Goal: Task Accomplishment & Management: Manage account settings

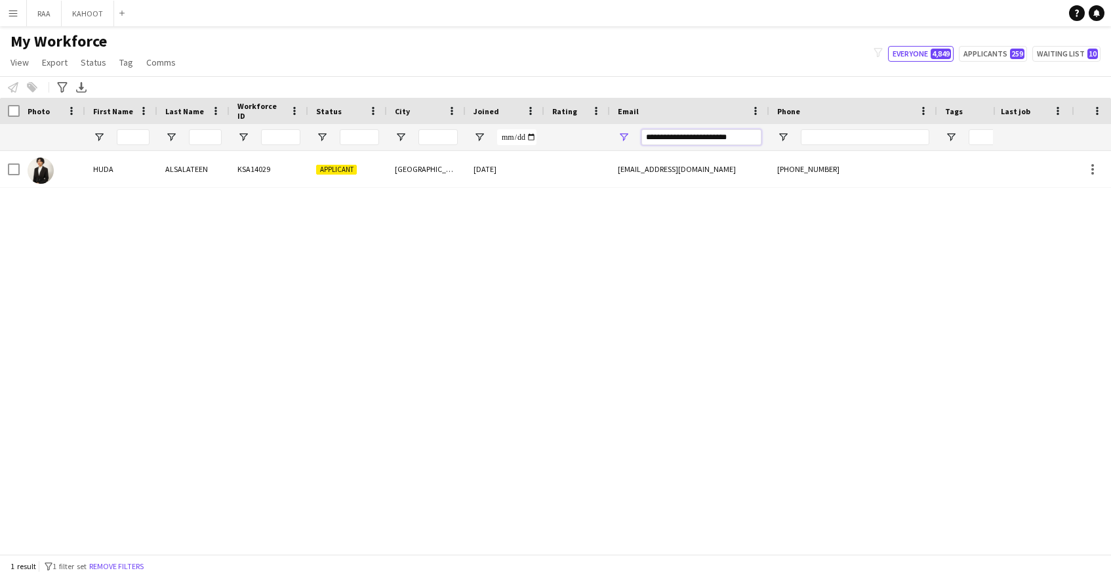
drag, startPoint x: 750, startPoint y: 139, endPoint x: 609, endPoint y: 113, distance: 144.1
click at [609, 113] on div "Workforce Details Photo First Name" at bounding box center [748, 124] width 1496 height 53
paste input "Email Filter Input"
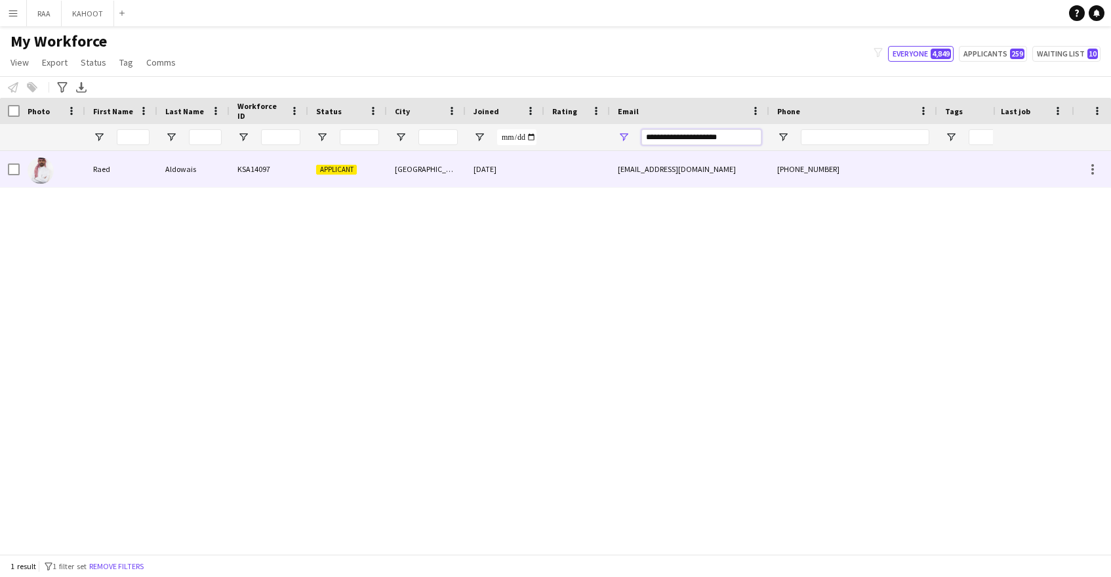
type input "**********"
click at [355, 182] on div "Applicant" at bounding box center [347, 169] width 79 height 36
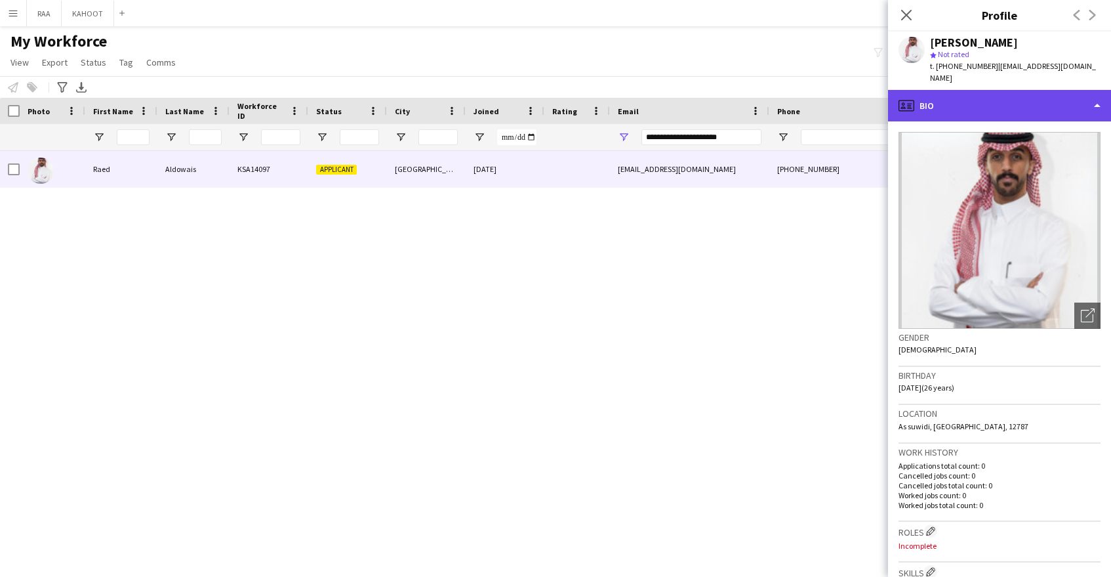
click at [1036, 90] on div "profile Bio" at bounding box center [999, 105] width 223 height 31
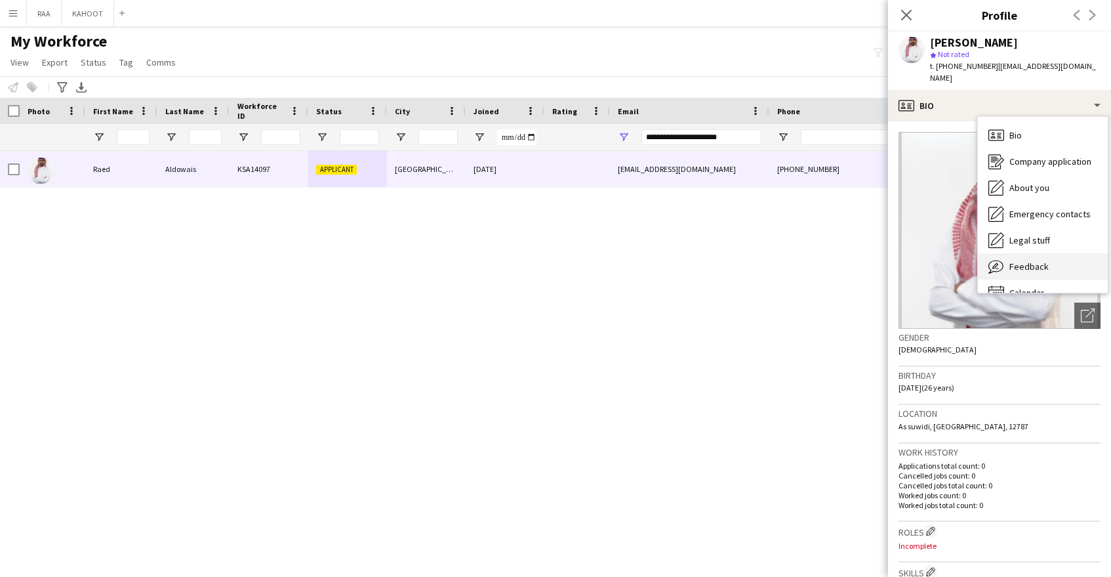
click at [1038, 260] on span "Feedback" at bounding box center [1028, 266] width 39 height 12
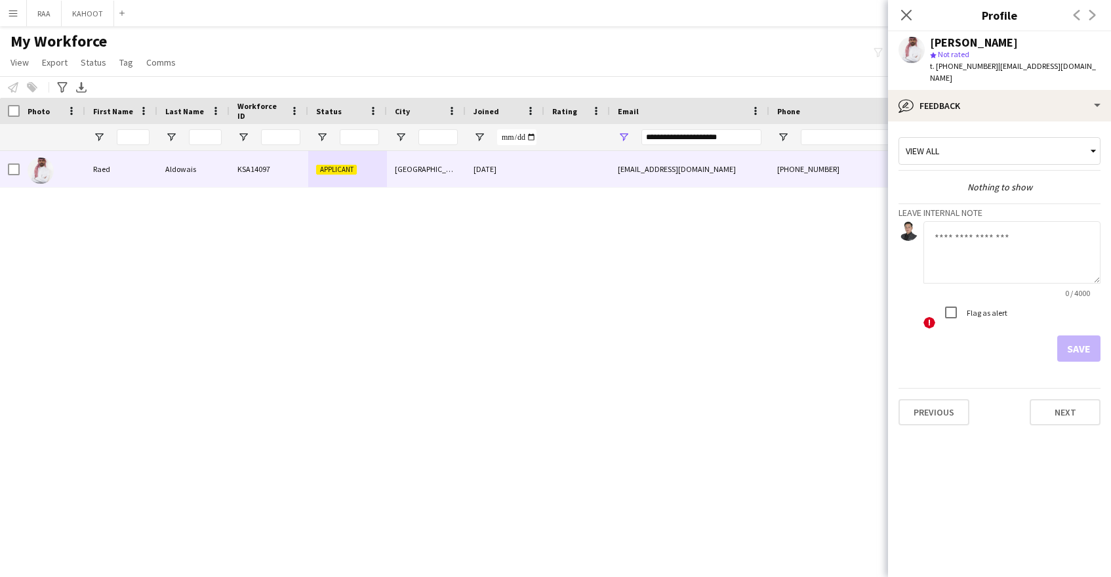
click at [1003, 255] on textarea at bounding box center [1012, 252] width 177 height 62
type textarea "**********"
drag, startPoint x: 1079, startPoint y: 335, endPoint x: 1086, endPoint y: 248, distance: 87.5
click at [1079, 335] on button "Save" at bounding box center [1078, 348] width 43 height 26
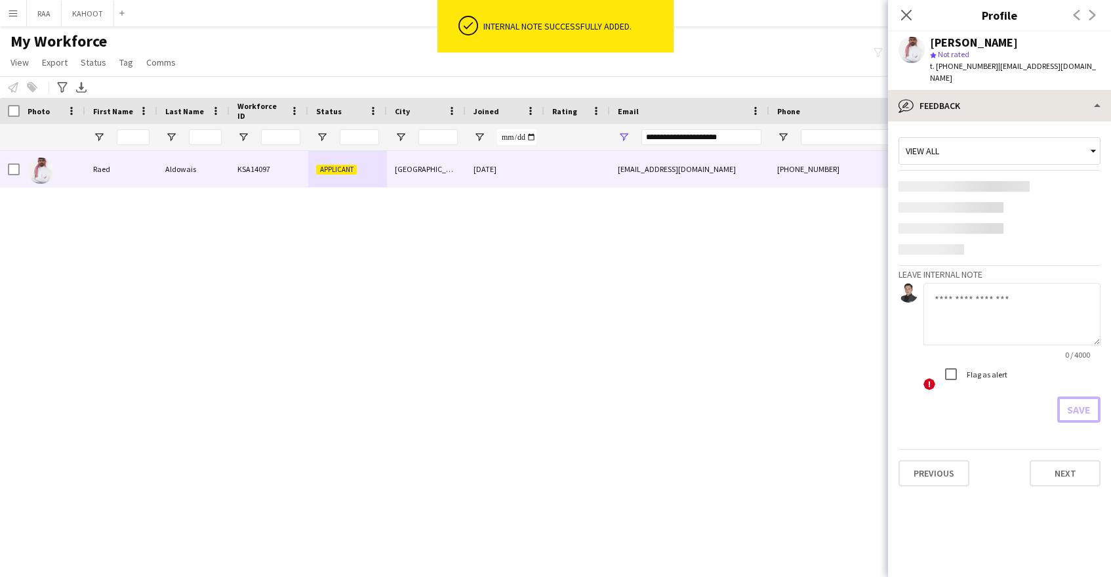
scroll to position [0, 0]
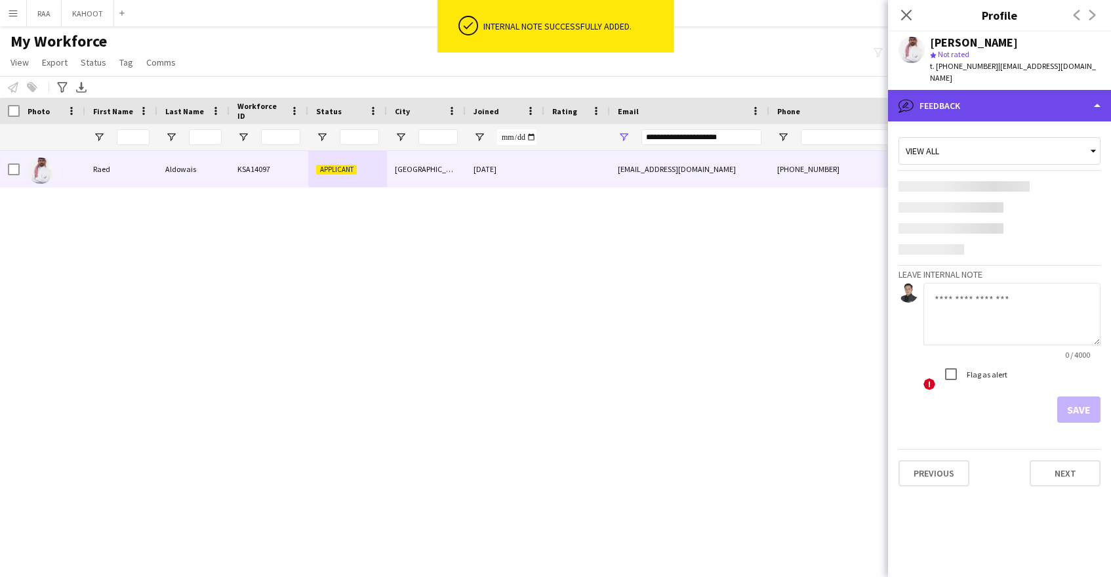
click at [1013, 95] on div "bubble-pencil Feedback" at bounding box center [999, 105] width 223 height 31
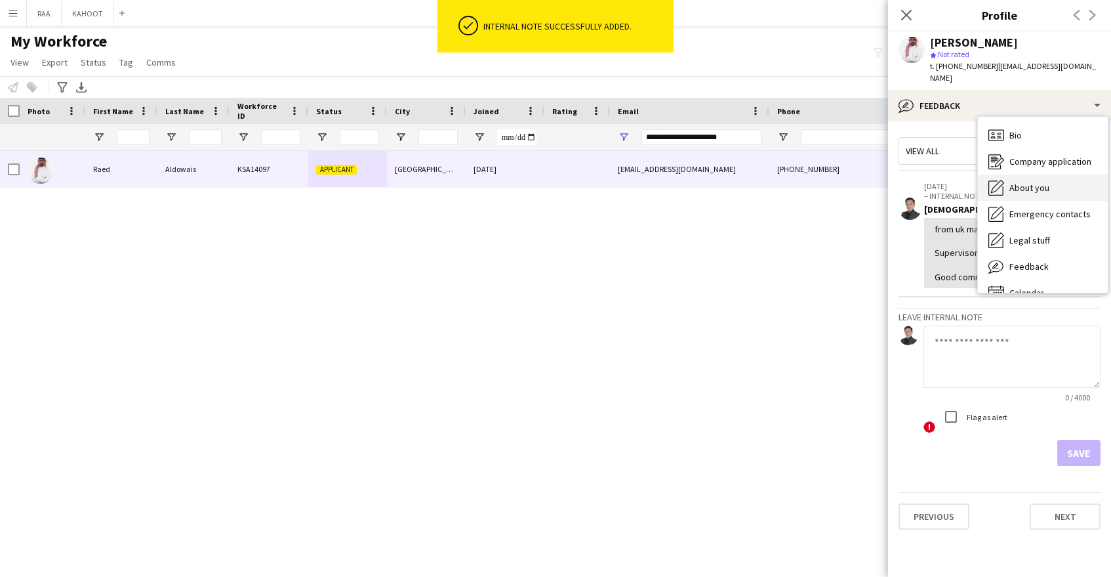
click at [1029, 182] on span "About you" at bounding box center [1029, 188] width 40 height 12
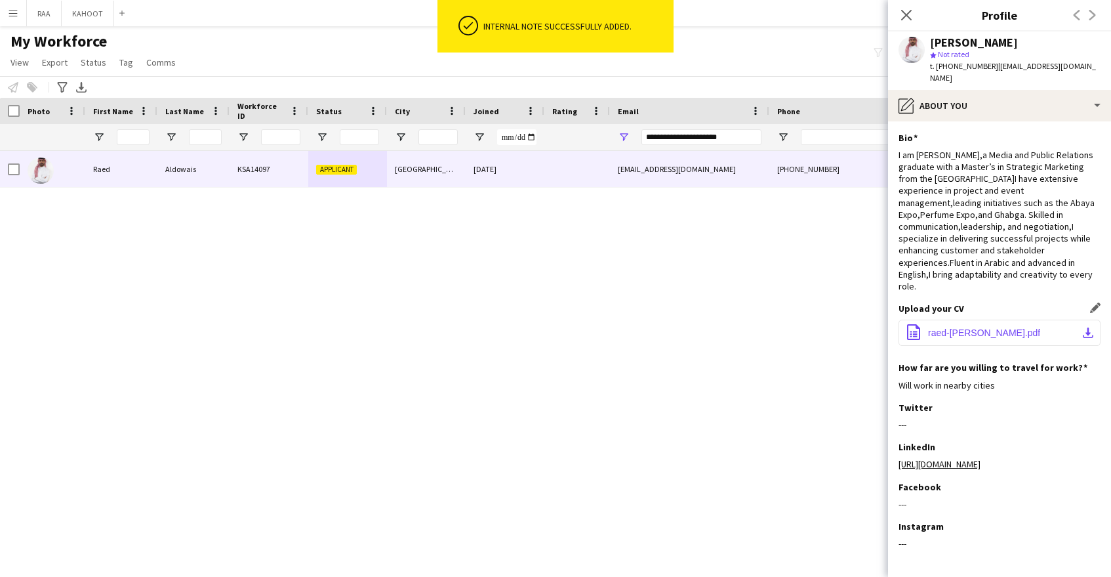
click at [965, 327] on span "raed-[PERSON_NAME].pdf" at bounding box center [984, 332] width 112 height 10
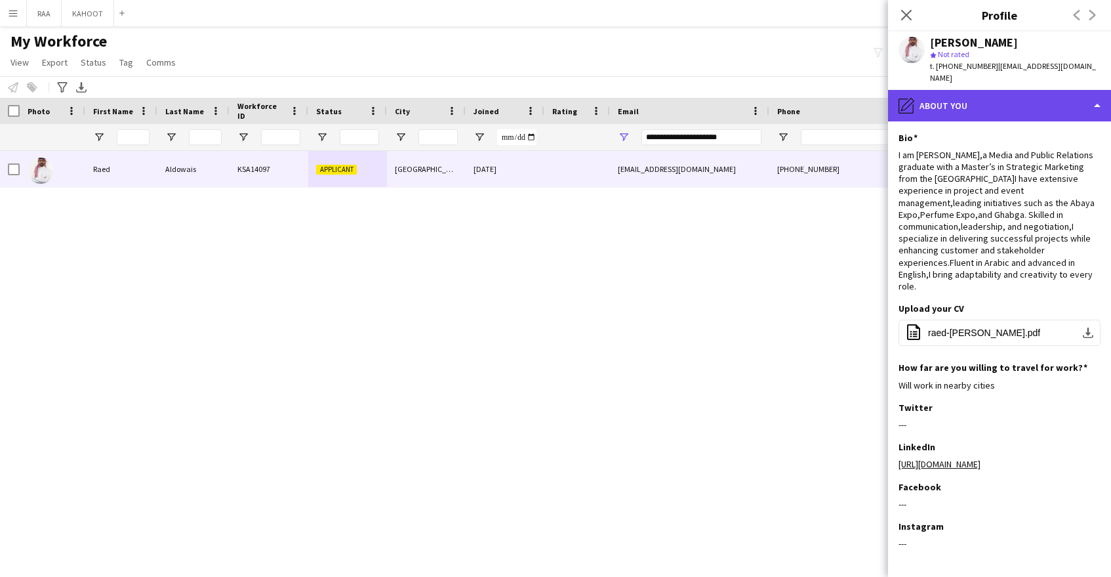
click at [964, 90] on div "pencil4 About you" at bounding box center [999, 105] width 223 height 31
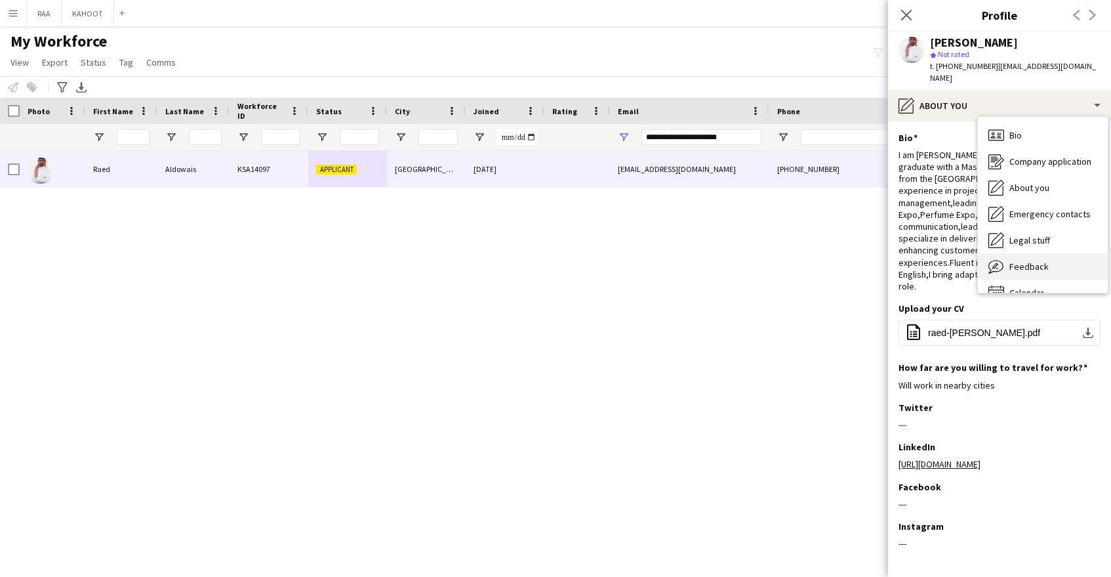
click at [1034, 253] on div "Feedback Feedback" at bounding box center [1043, 266] width 130 height 26
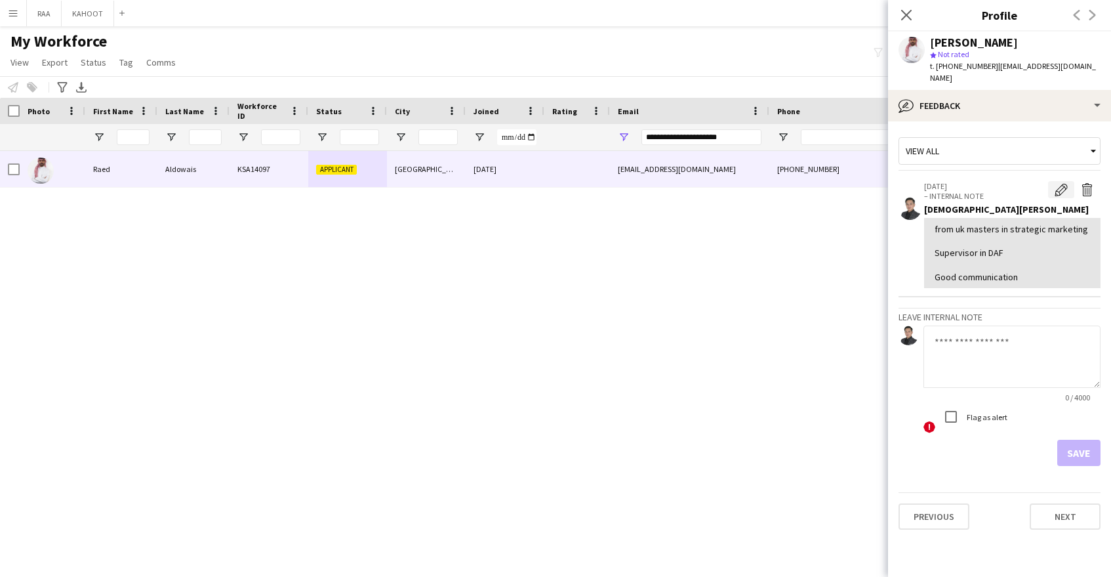
click at [1068, 181] on button "Edit internal note" at bounding box center [1061, 189] width 26 height 17
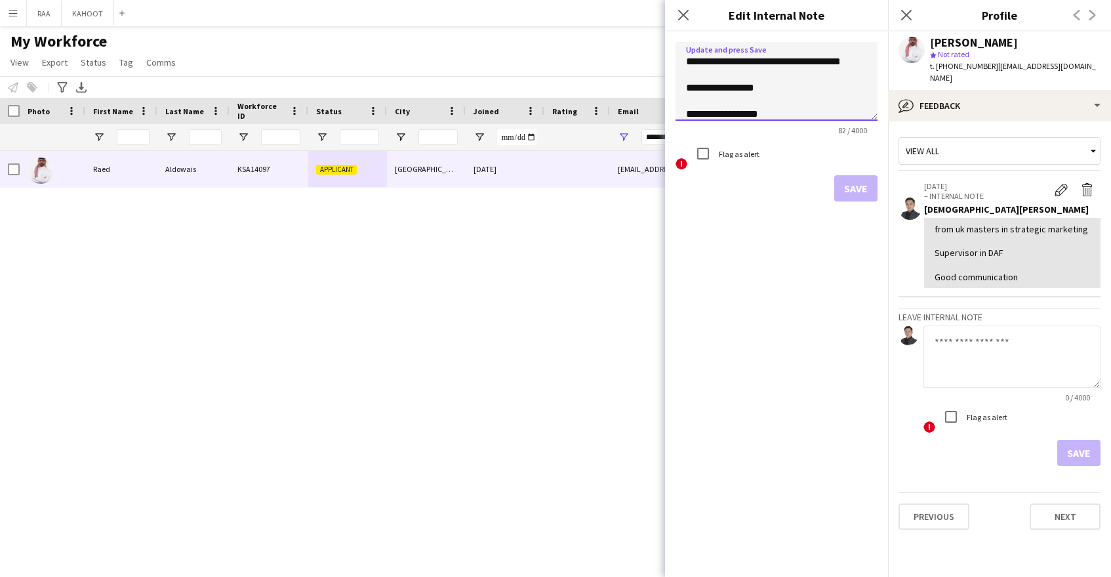
click at [853, 118] on textarea "**********" at bounding box center [777, 81] width 202 height 79
click at [807, 89] on textarea "**********" at bounding box center [777, 81] width 202 height 79
click at [830, 73] on textarea "**********" at bounding box center [777, 81] width 202 height 79
click at [834, 100] on textarea "**********" at bounding box center [777, 81] width 202 height 79
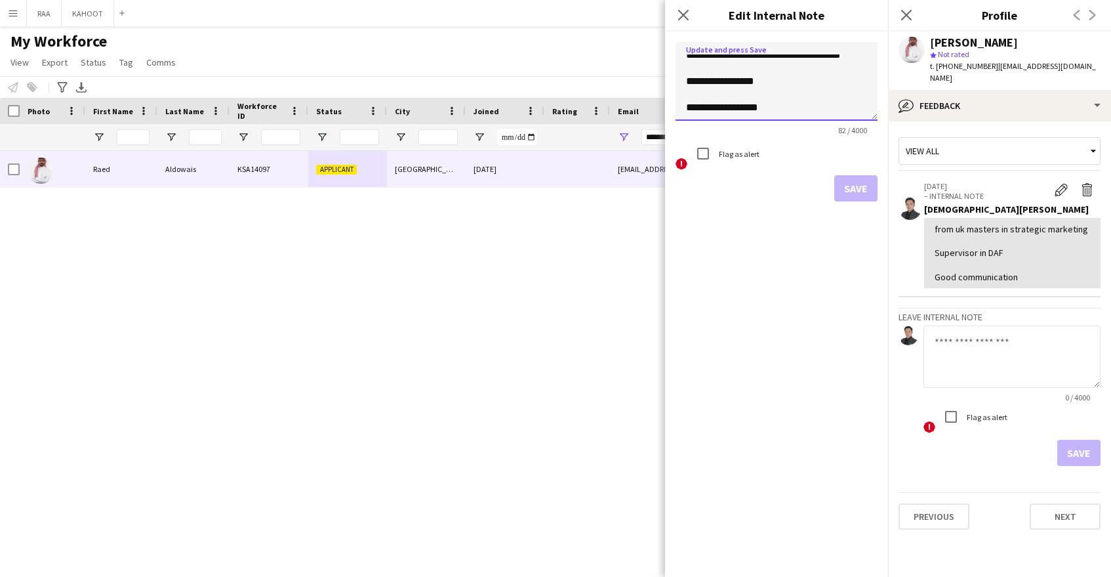
click at [827, 112] on textarea "**********" at bounding box center [777, 81] width 202 height 79
type textarea "**********"
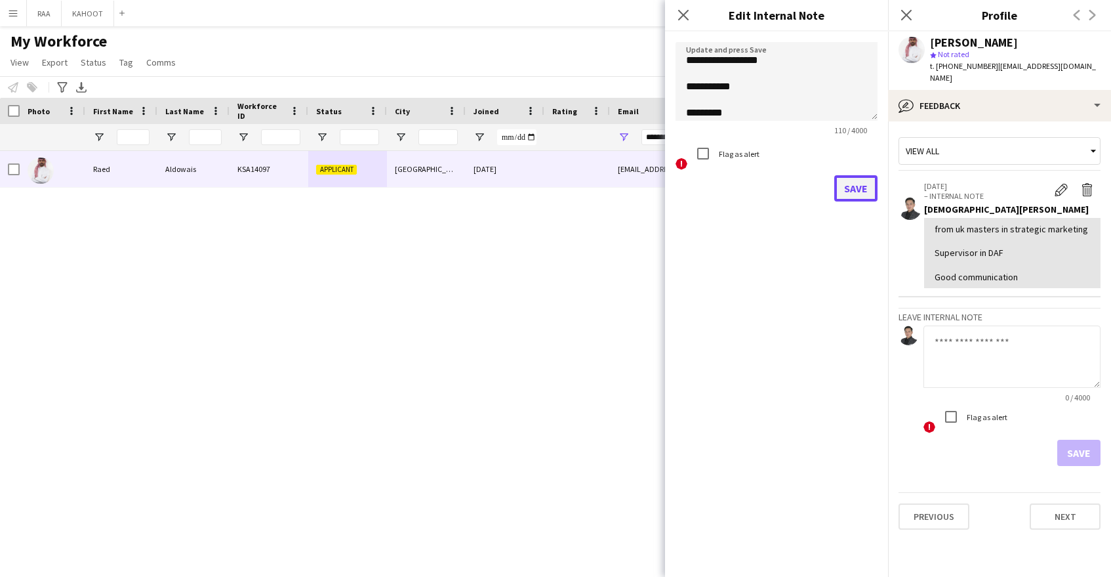
click at [859, 190] on button "Save" at bounding box center [855, 188] width 43 height 26
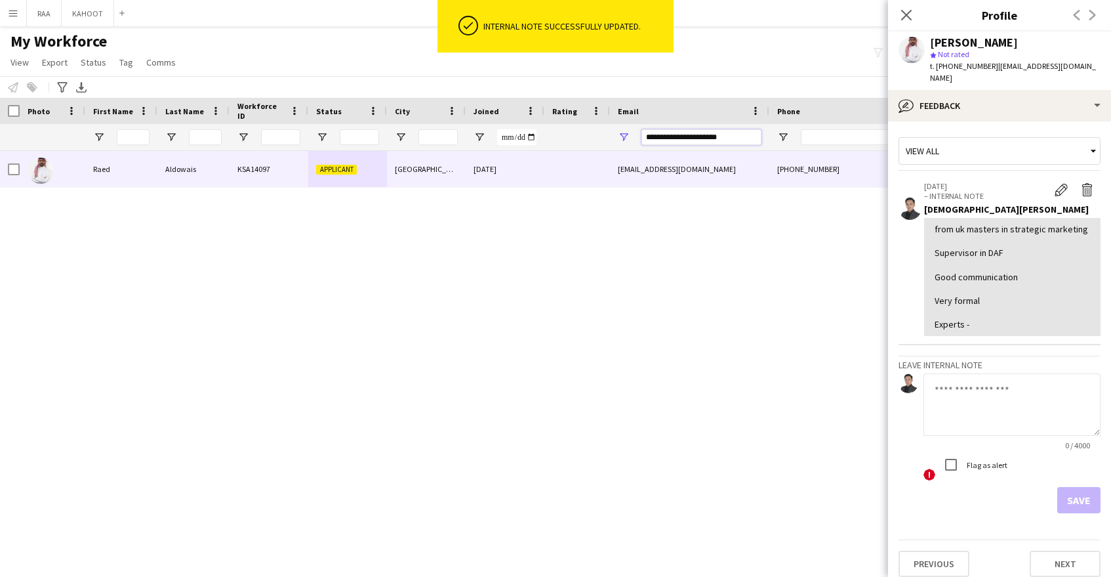
drag, startPoint x: 737, startPoint y: 135, endPoint x: 571, endPoint y: 133, distance: 166.0
click at [571, 133] on div at bounding box center [748, 137] width 1496 height 26
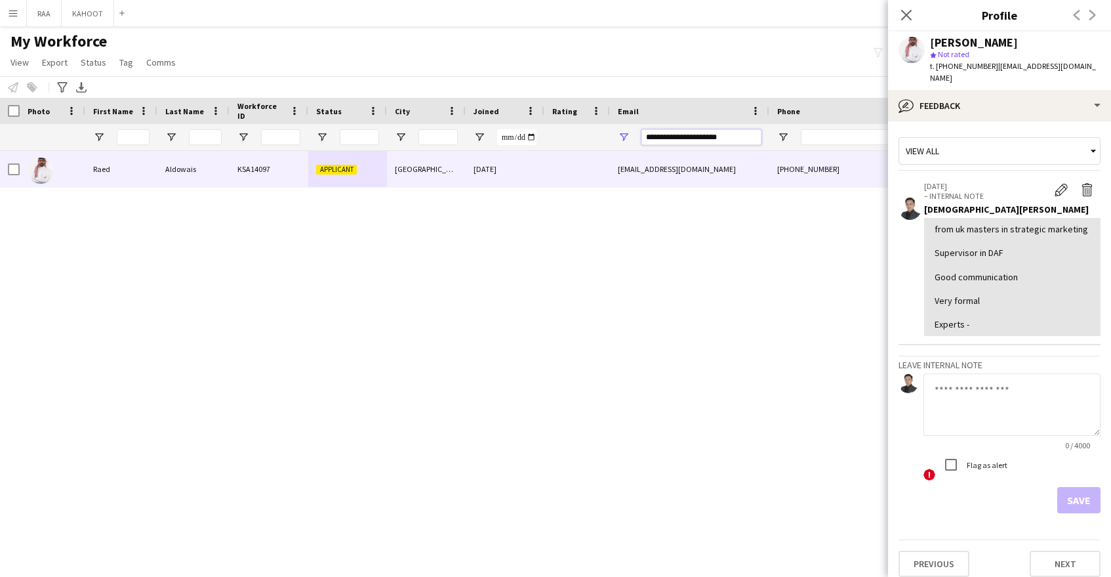
paste input "Email Filter Input"
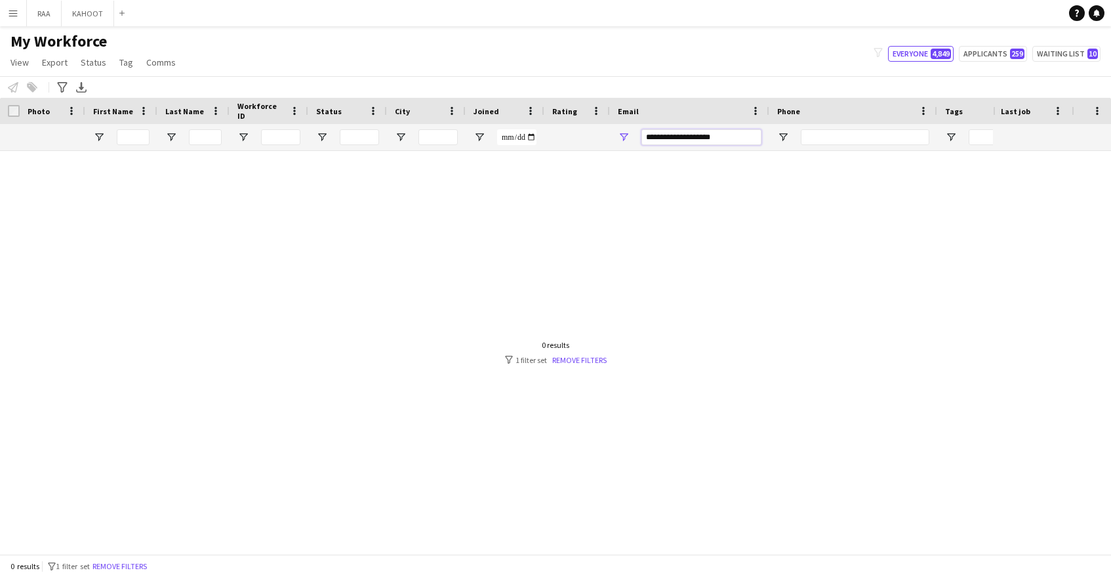
click at [651, 139] on input "**********" at bounding box center [701, 137] width 120 height 16
drag, startPoint x: 647, startPoint y: 138, endPoint x: 658, endPoint y: 138, distance: 10.5
click at [649, 138] on input "**********" at bounding box center [701, 137] width 120 height 16
type input "**********"
drag, startPoint x: 728, startPoint y: 136, endPoint x: 565, endPoint y: 122, distance: 163.3
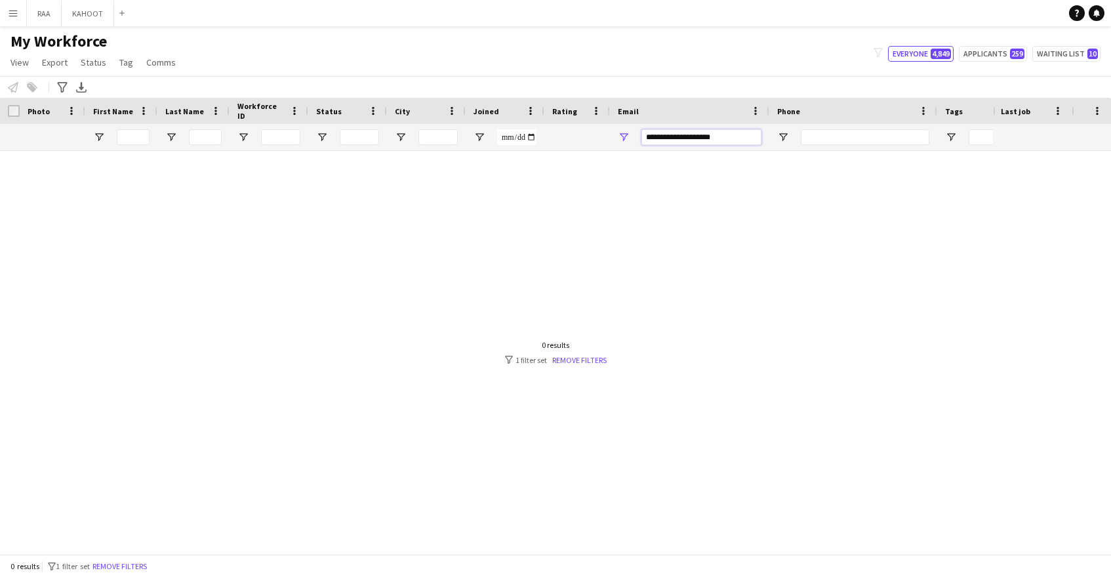
click at [565, 122] on div "Workforce Details Photo First Name" at bounding box center [748, 124] width 1496 height 53
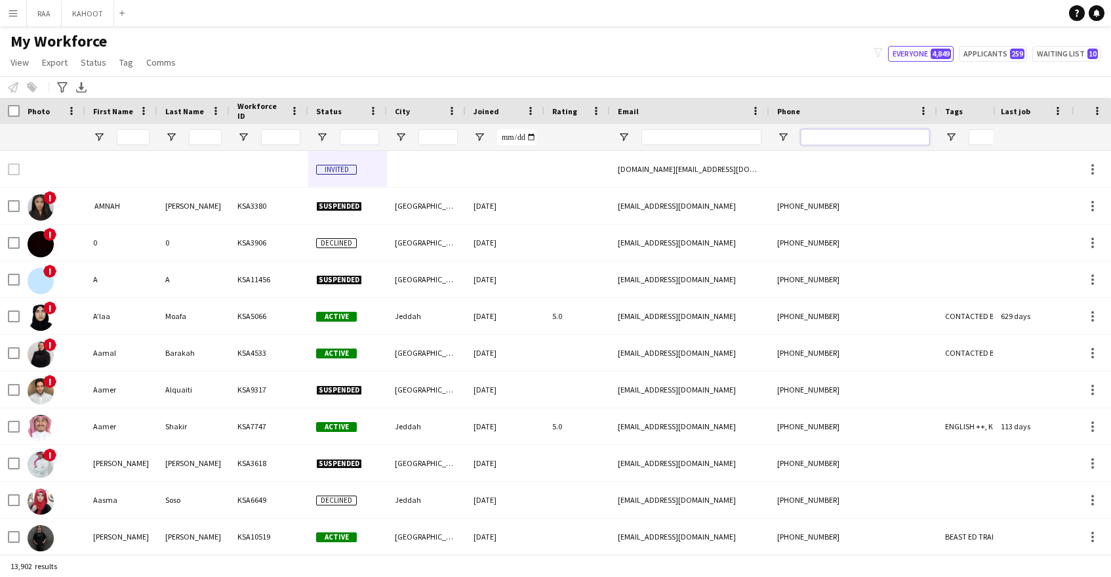
click at [826, 132] on input "Phone Filter Input" at bounding box center [865, 137] width 129 height 16
paste input "*********"
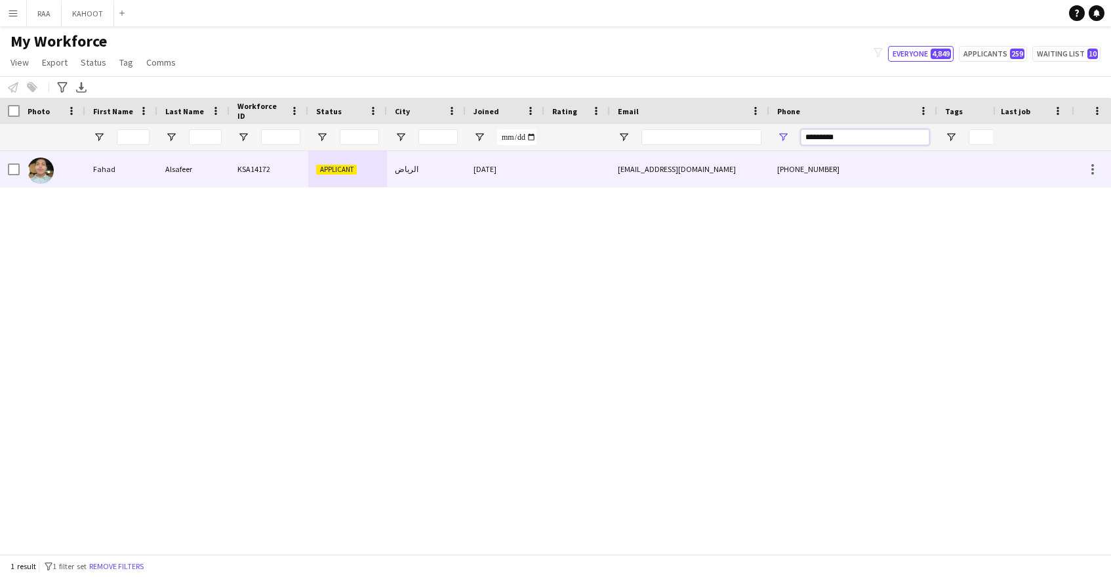
type input "*********"
click at [643, 183] on div "[EMAIL_ADDRESS][DOMAIN_NAME]" at bounding box center [689, 169] width 159 height 36
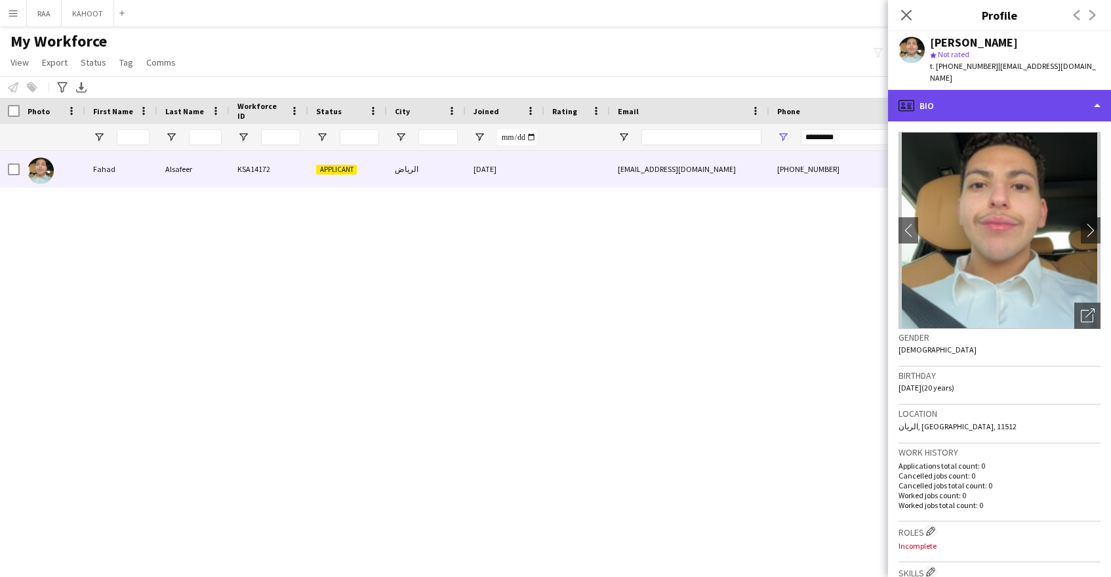
click at [957, 104] on div "profile Bio" at bounding box center [999, 105] width 223 height 31
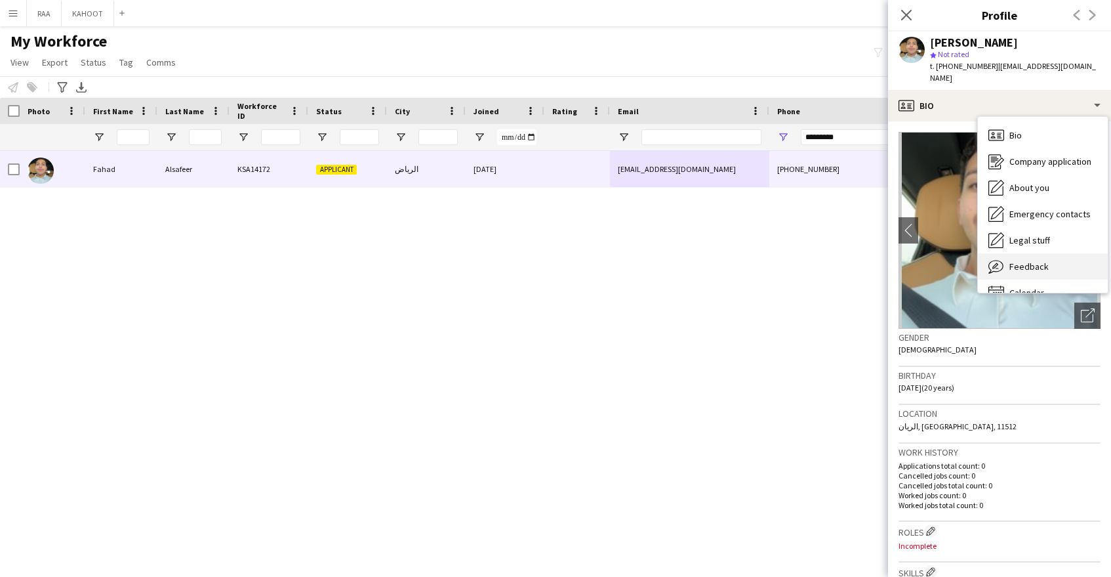
click at [1054, 257] on div "Feedback Feedback" at bounding box center [1043, 266] width 130 height 26
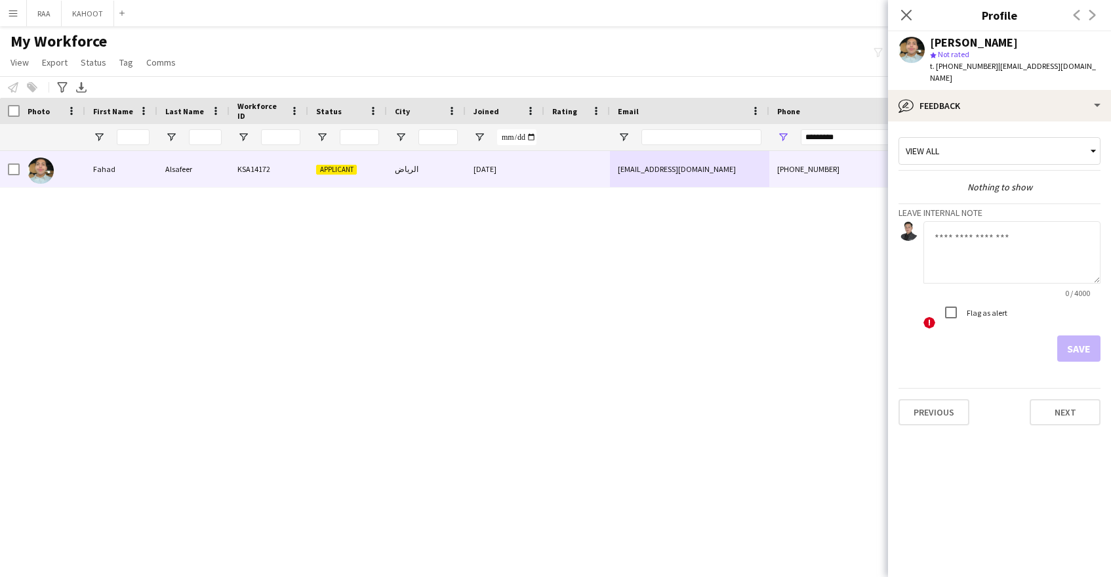
click at [992, 262] on textarea at bounding box center [1012, 252] width 177 height 62
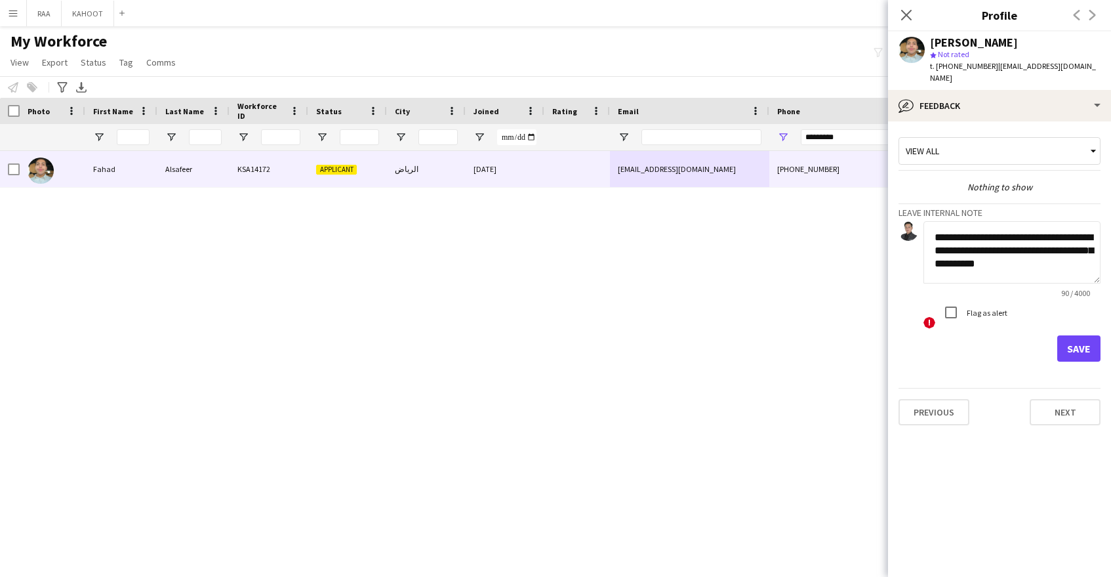
type textarea "**********"
click at [1080, 338] on button "Save" at bounding box center [1078, 348] width 43 height 26
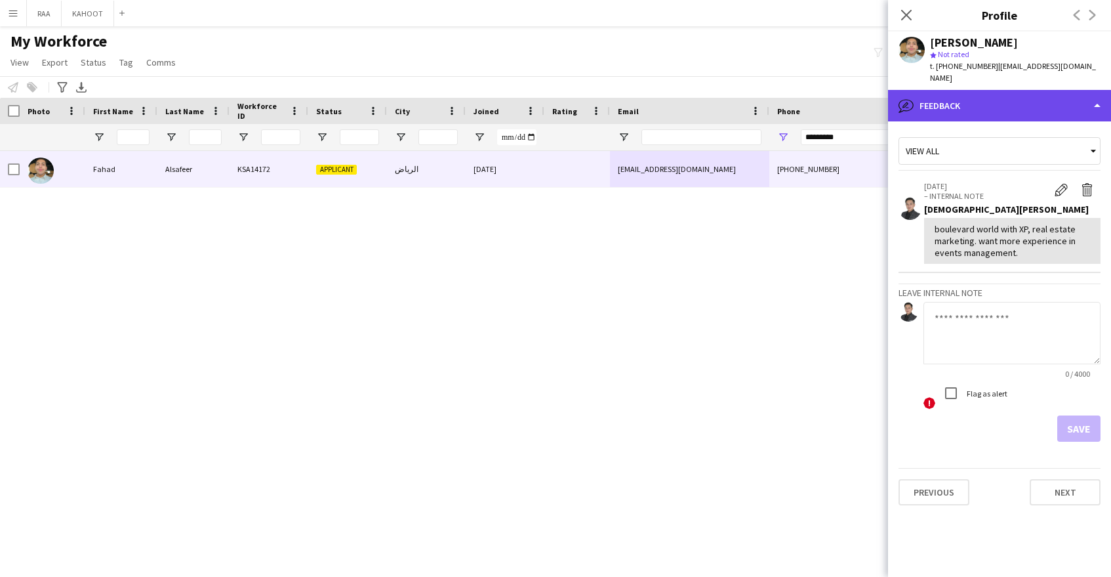
click at [1015, 91] on div "bubble-pencil Feedback" at bounding box center [999, 105] width 223 height 31
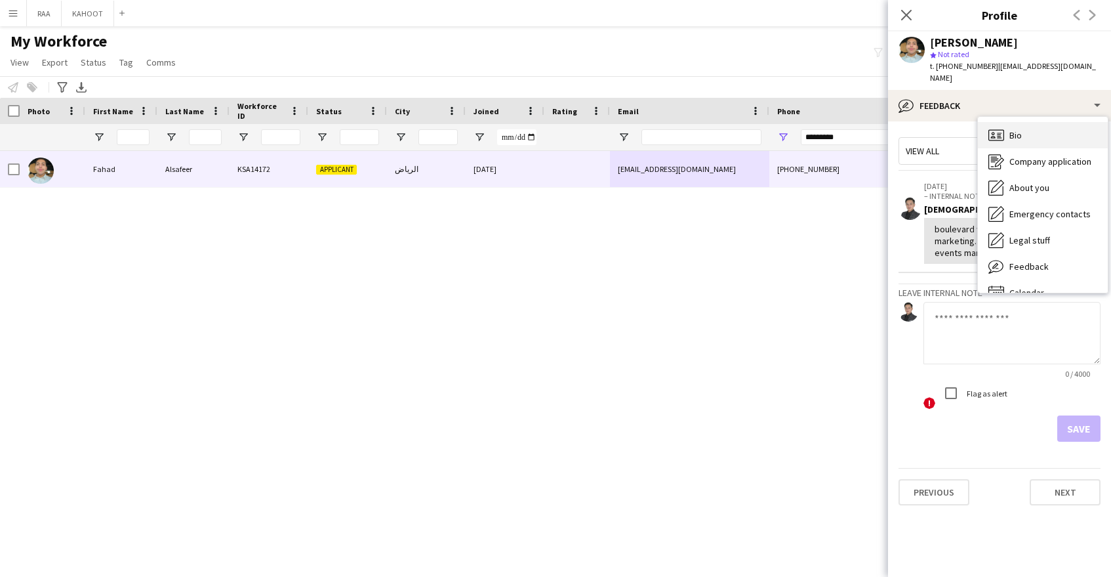
click at [1021, 129] on span "Bio" at bounding box center [1015, 135] width 12 height 12
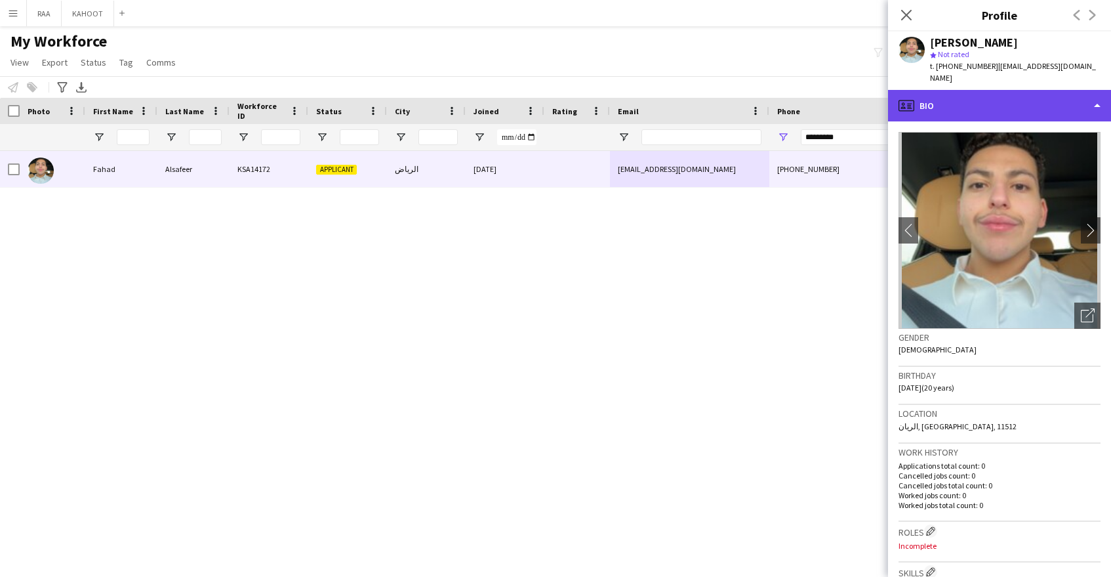
click at [1017, 90] on div "profile Bio" at bounding box center [999, 105] width 223 height 31
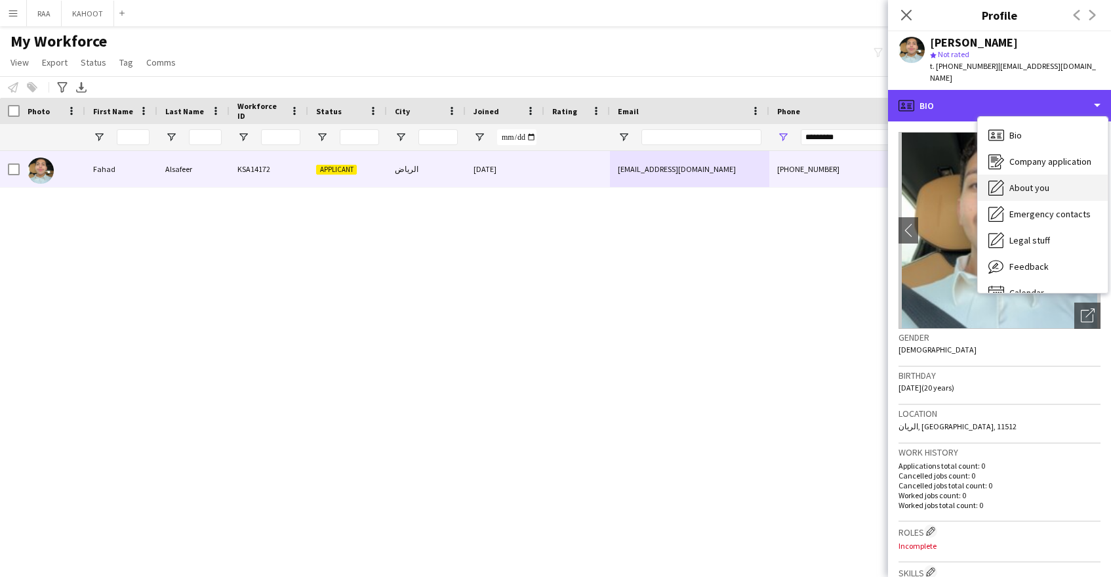
scroll to position [1, 0]
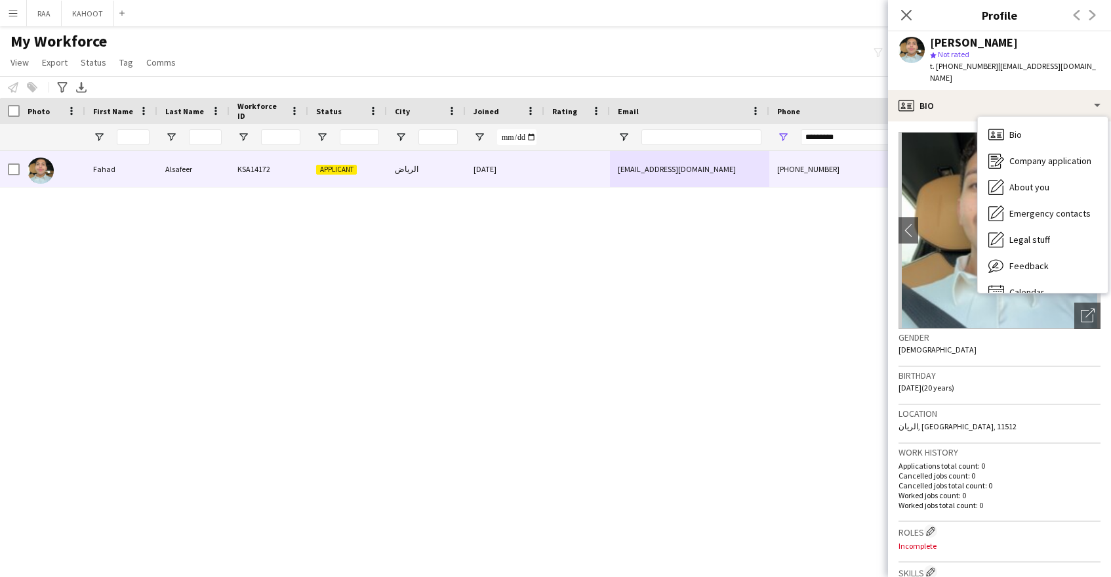
click at [959, 68] on span "t. [PHONE_NUMBER]" at bounding box center [964, 66] width 68 height 10
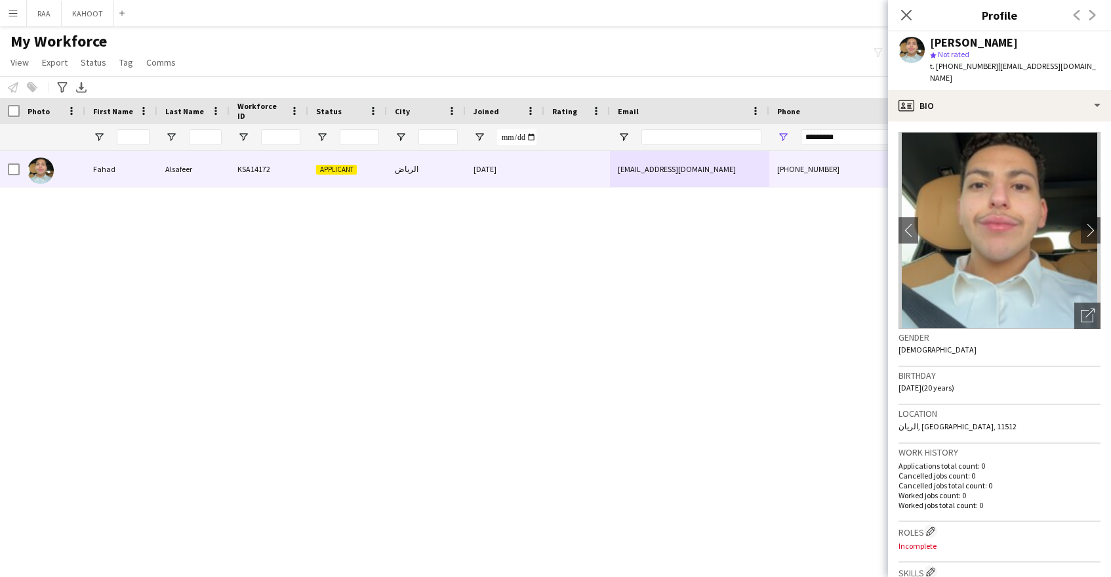
click at [959, 68] on span "t. [PHONE_NUMBER]" at bounding box center [964, 66] width 68 height 10
click at [1084, 340] on div "Gender [DEMOGRAPHIC_DATA]" at bounding box center [1000, 348] width 202 height 38
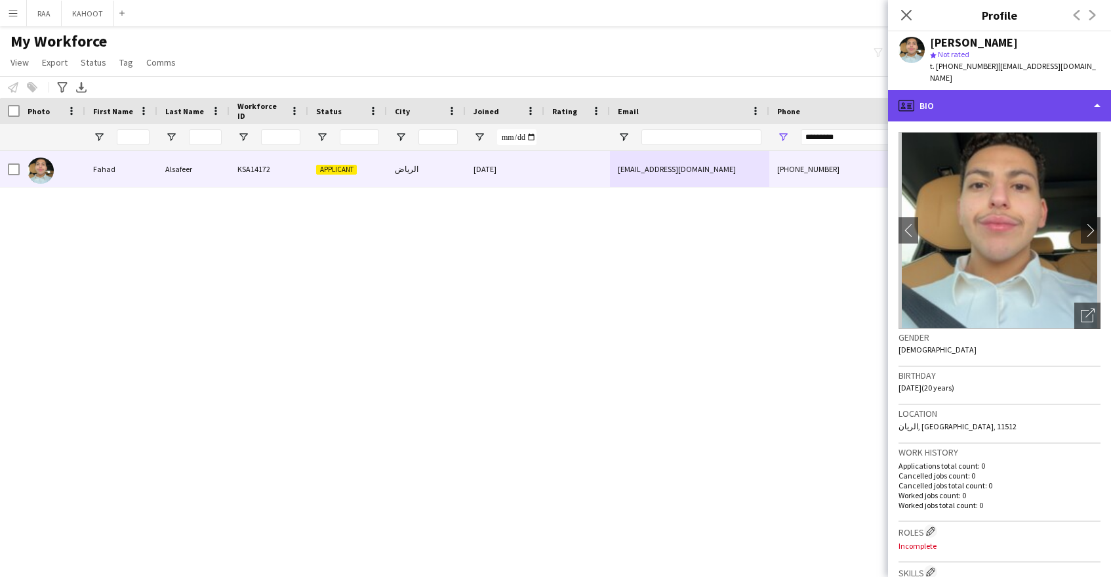
click at [1000, 99] on div "profile Bio" at bounding box center [999, 105] width 223 height 31
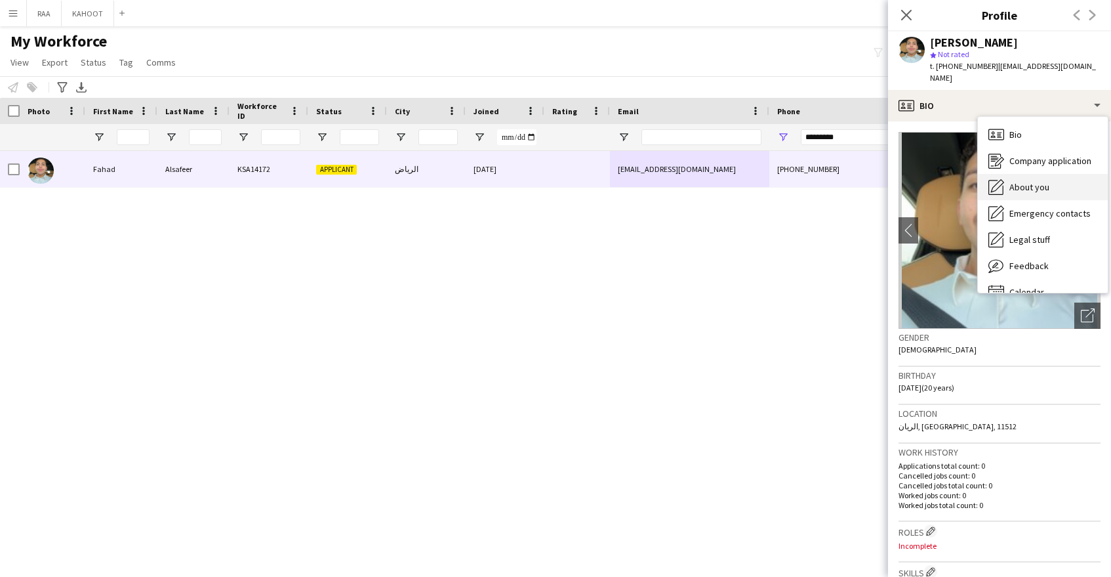
click at [1027, 181] on span "About you" at bounding box center [1029, 187] width 40 height 12
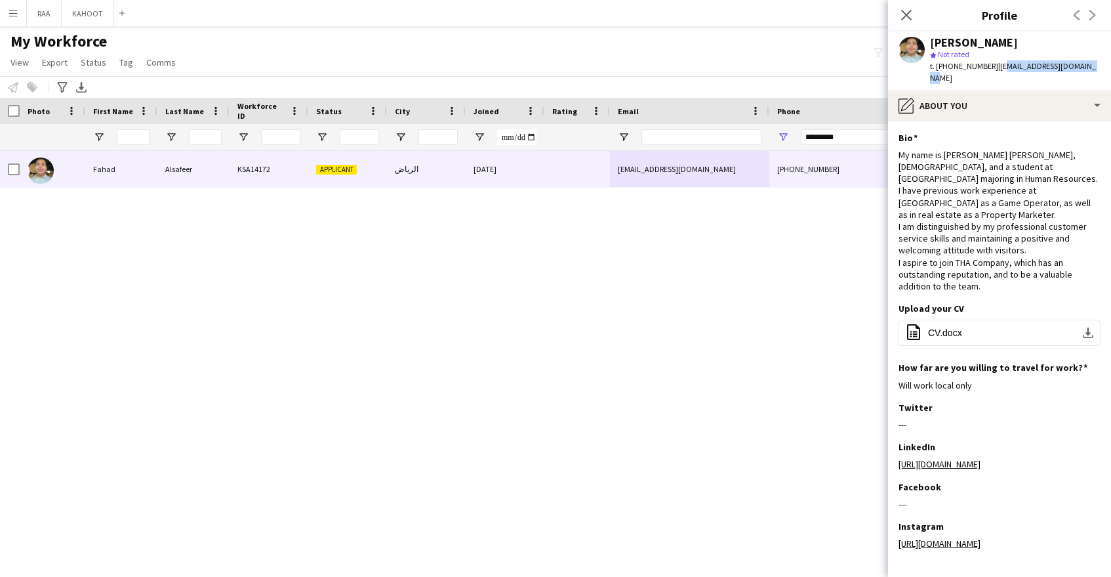
drag, startPoint x: 998, startPoint y: 64, endPoint x: 1084, endPoint y: 68, distance: 86.0
click at [1084, 68] on span "| [EMAIL_ADDRESS][DOMAIN_NAME]" at bounding box center [1013, 72] width 166 height 22
drag, startPoint x: 1089, startPoint y: 67, endPoint x: 997, endPoint y: 67, distance: 92.5
click at [997, 67] on div "[PERSON_NAME] star Not rated t. [PHONE_NUMBER] | [EMAIL_ADDRESS][DOMAIN_NAME]" at bounding box center [999, 60] width 223 height 58
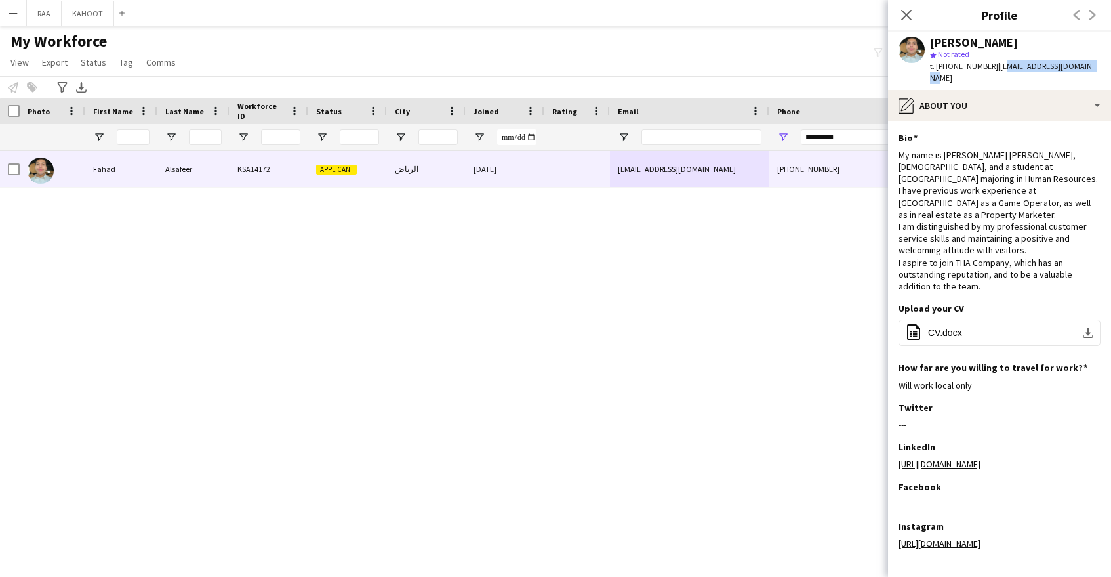
drag, startPoint x: 1028, startPoint y: 66, endPoint x: 1057, endPoint y: 68, distance: 29.0
click at [1028, 66] on span "| [EMAIL_ADDRESS][DOMAIN_NAME]" at bounding box center [1013, 72] width 166 height 22
drag, startPoint x: 1087, startPoint y: 66, endPoint x: 997, endPoint y: 64, distance: 90.5
click at [997, 64] on div "[PERSON_NAME] star Not rated t. [PHONE_NUMBER] | [EMAIL_ADDRESS][DOMAIN_NAME]" at bounding box center [999, 60] width 223 height 58
copy span "[EMAIL_ADDRESS][DOMAIN_NAME]"
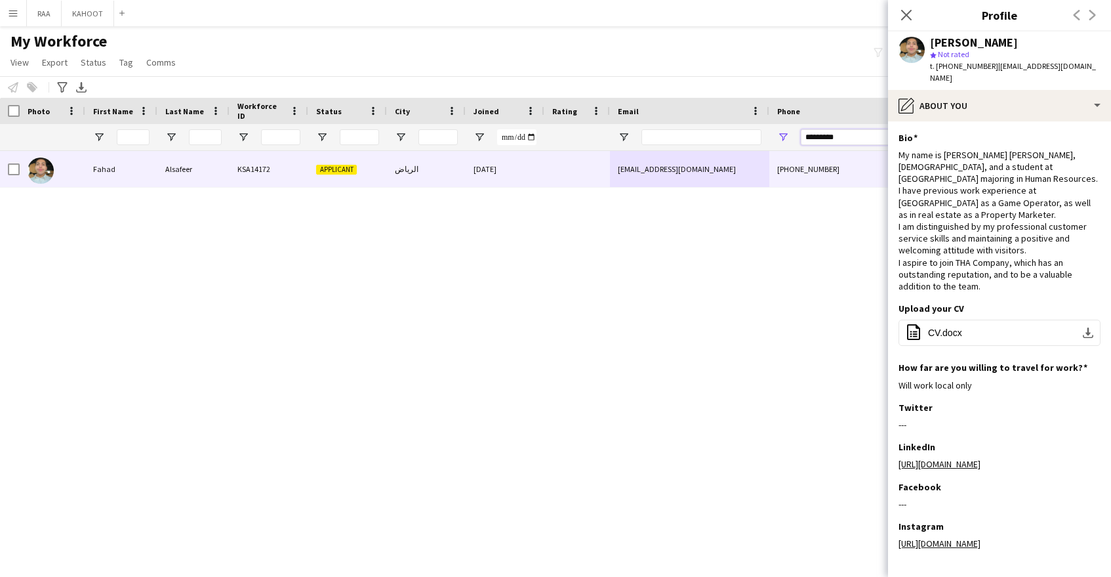
drag, startPoint x: 767, startPoint y: 129, endPoint x: 737, endPoint y: 128, distance: 30.2
click at [737, 128] on div at bounding box center [748, 137] width 1496 height 26
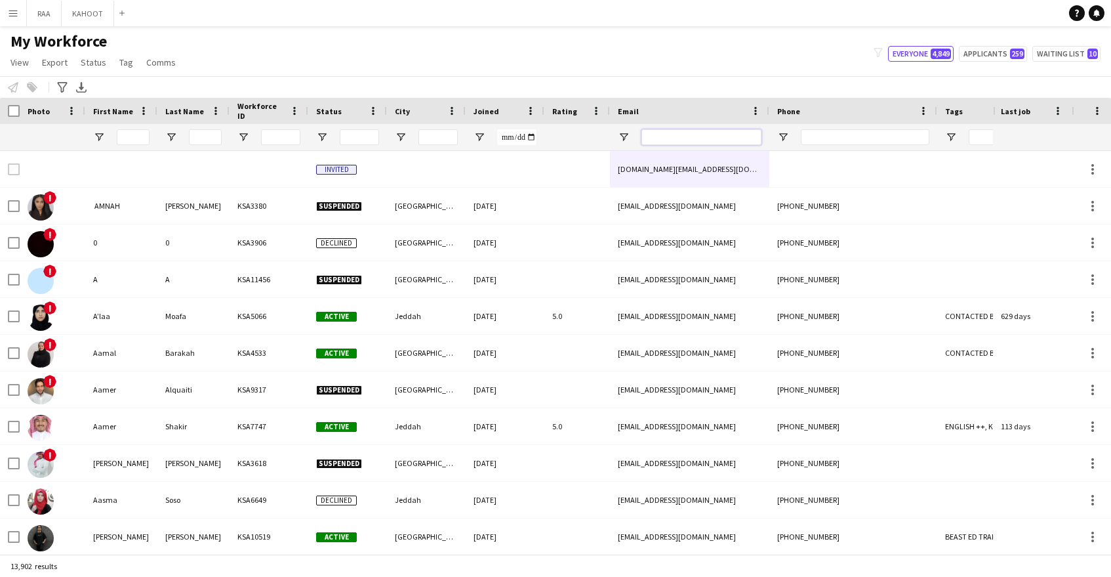
click at [693, 140] on input "Email Filter Input" at bounding box center [701, 137] width 120 height 16
paste input "**********"
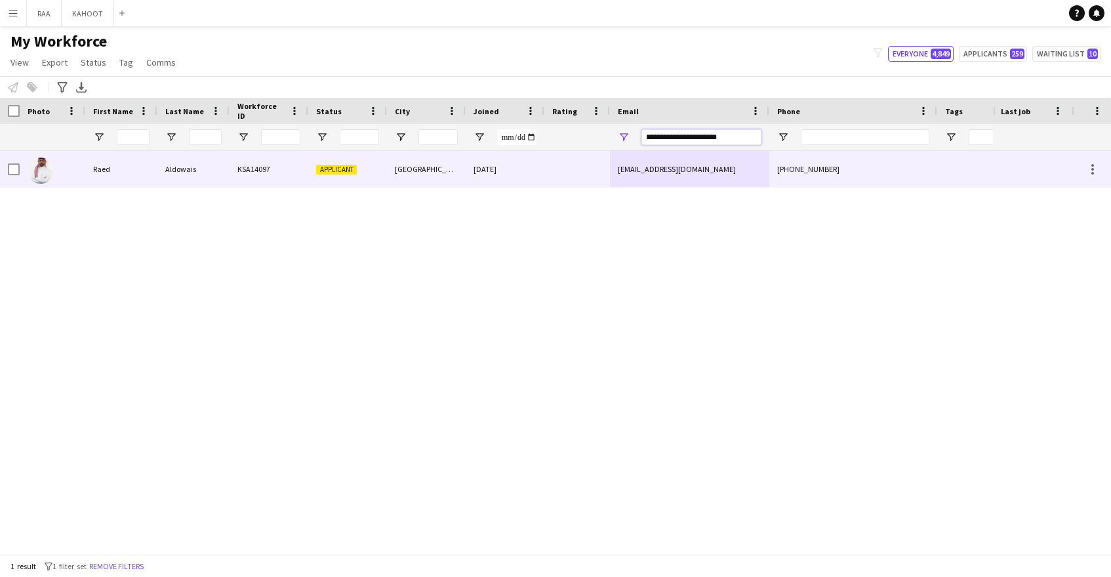
type input "**********"
click at [506, 181] on div "[DATE]" at bounding box center [505, 169] width 79 height 36
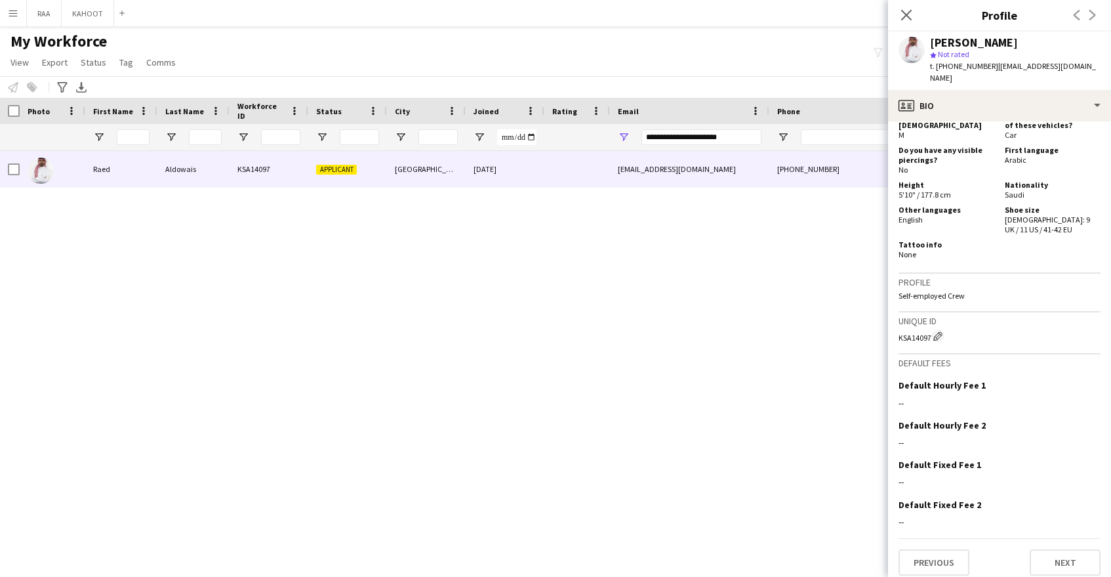
scroll to position [0, 0]
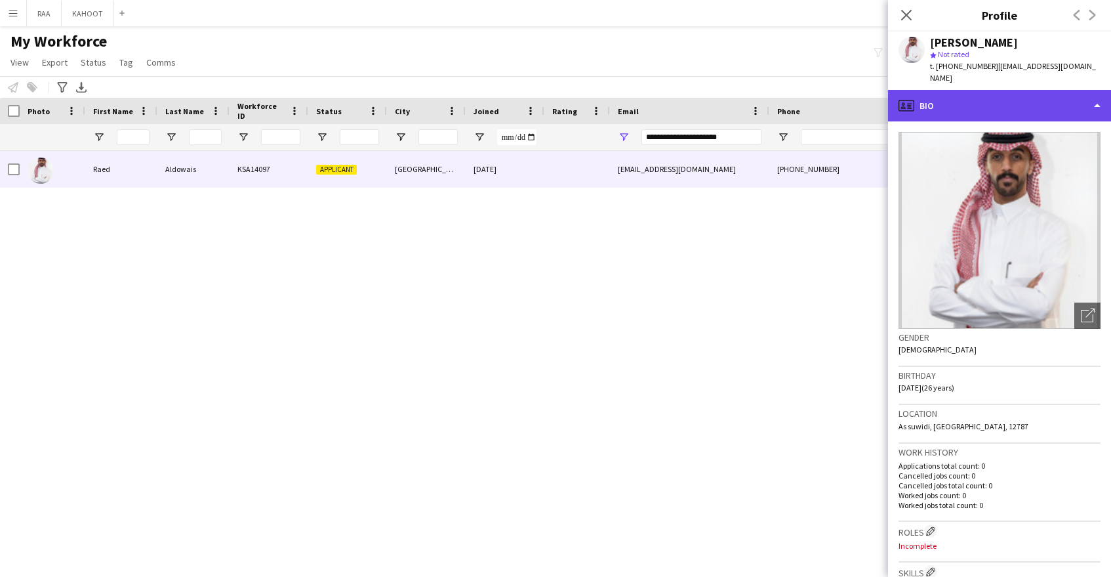
click at [1025, 101] on div "profile Bio" at bounding box center [999, 105] width 223 height 31
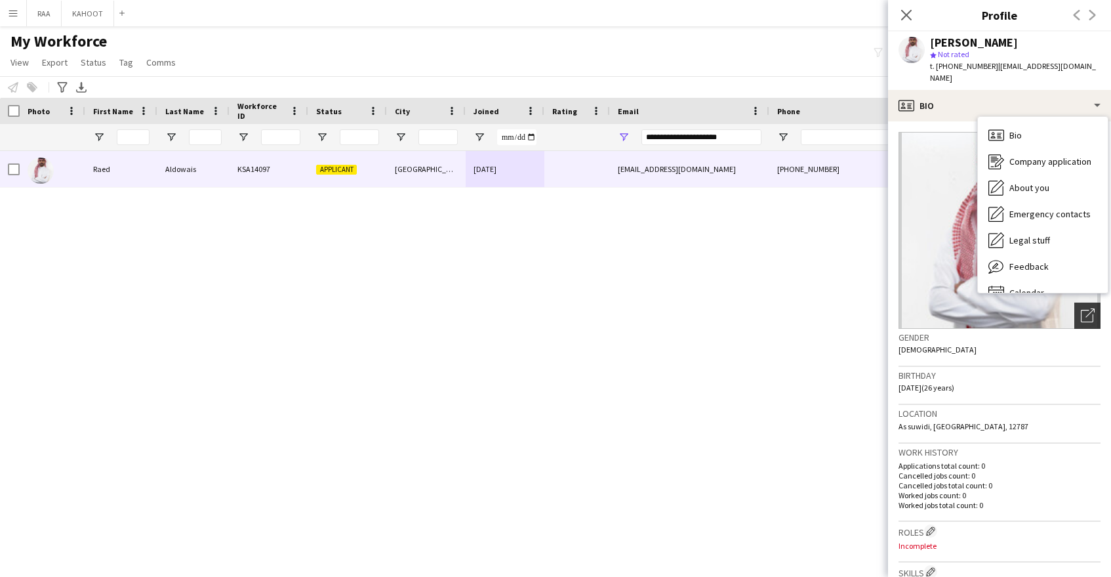
drag, startPoint x: 1050, startPoint y: 408, endPoint x: 1093, endPoint y: 302, distance: 114.7
click at [1046, 408] on div "Location As suwidi, [GEOGRAPHIC_DATA], 12787" at bounding box center [1000, 424] width 202 height 38
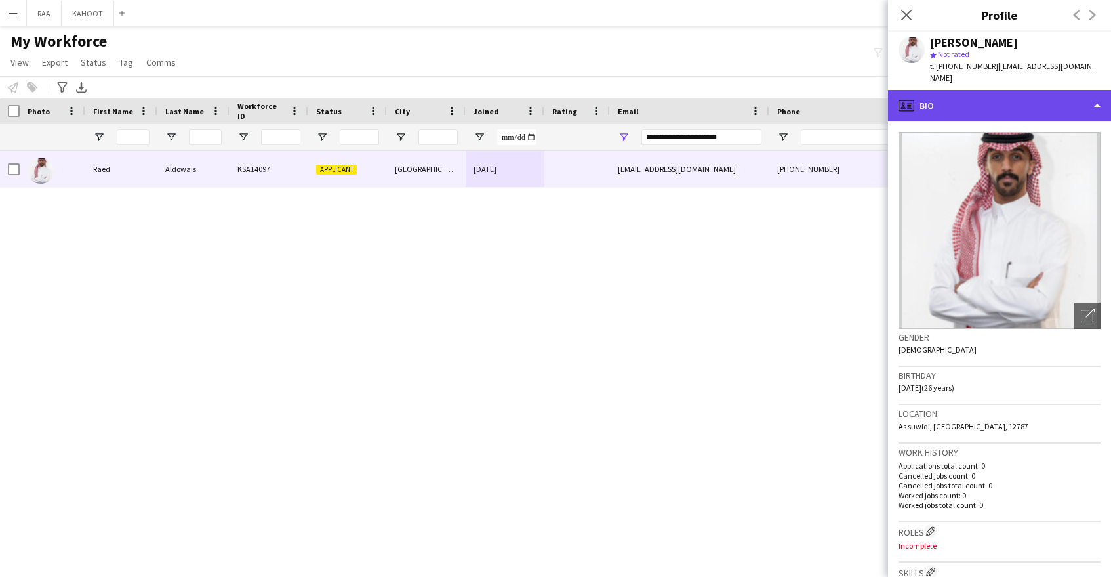
click at [1038, 93] on div "profile Bio" at bounding box center [999, 105] width 223 height 31
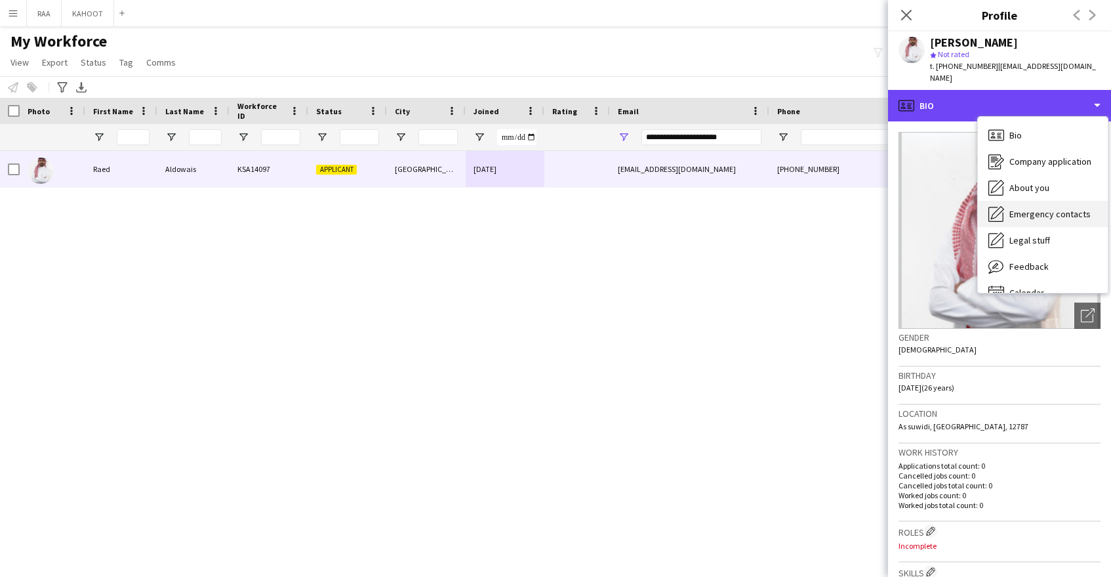
scroll to position [18, 0]
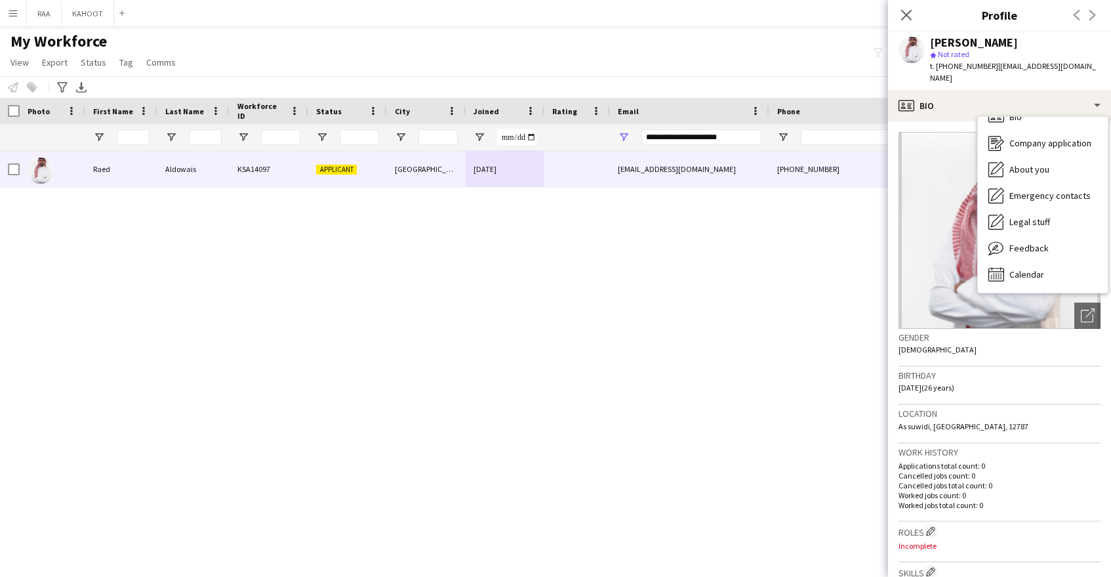
click at [1001, 460] on p "Applications total count: 0" at bounding box center [1000, 465] width 202 height 10
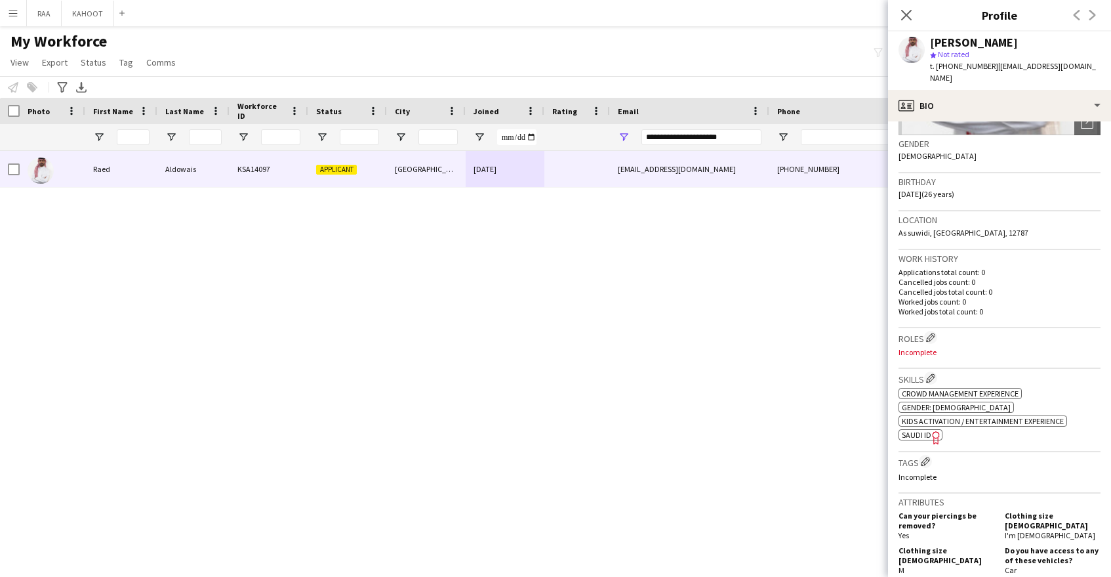
scroll to position [192, 0]
click at [928, 458] on app-icon "Edit crew company tags" at bounding box center [925, 462] width 9 height 9
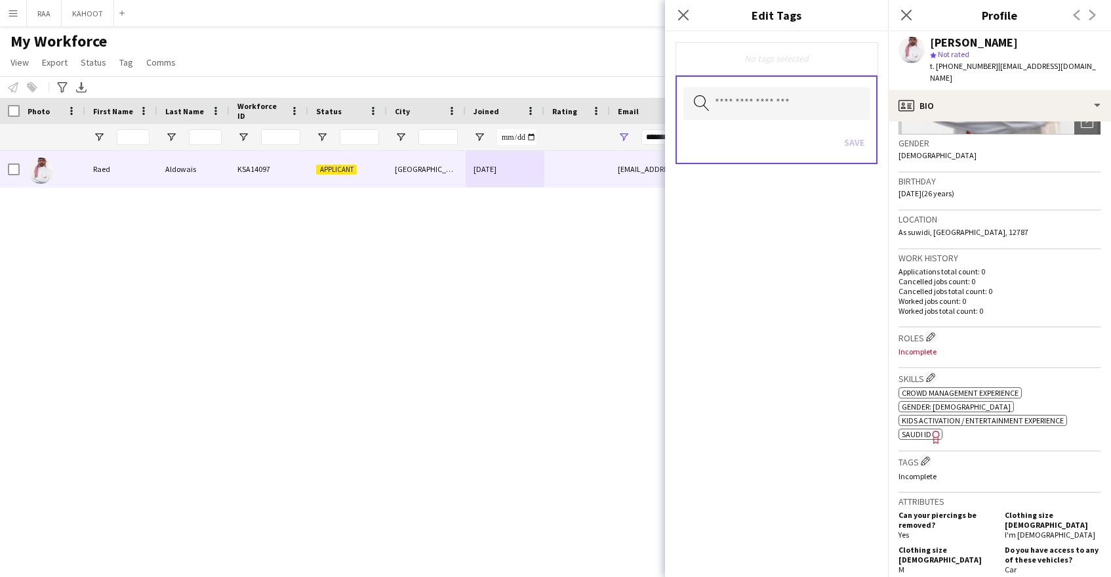
click at [275, 274] on div "[PERSON_NAME] KSA14097 Applicant [GEOGRAPHIC_DATA] [DATE] [EMAIL_ADDRESS][DOMAI…" at bounding box center [496, 352] width 993 height 403
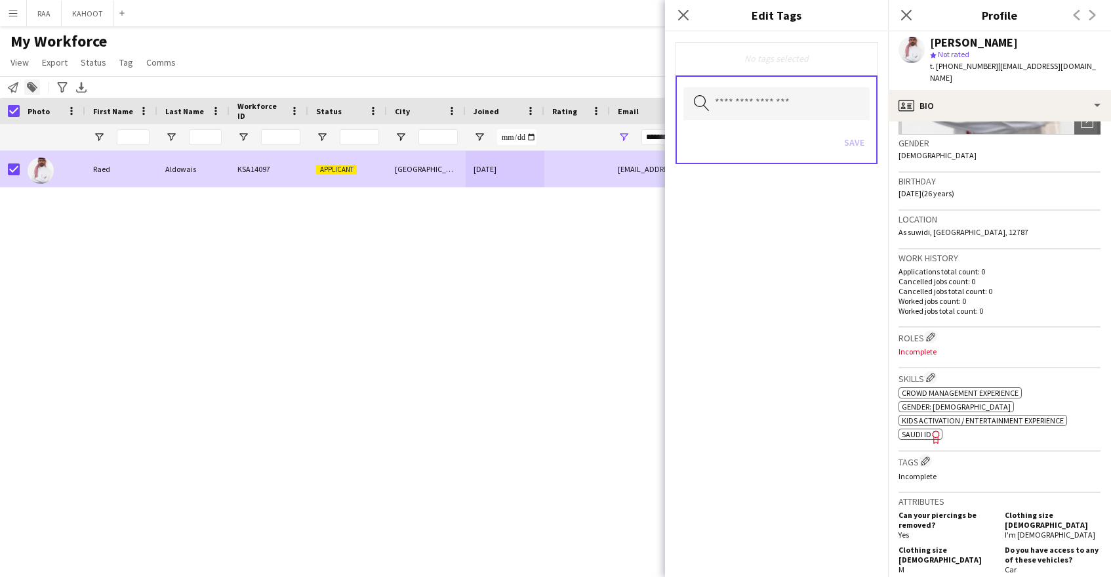
click at [31, 85] on icon at bounding box center [31, 87] width 9 height 9
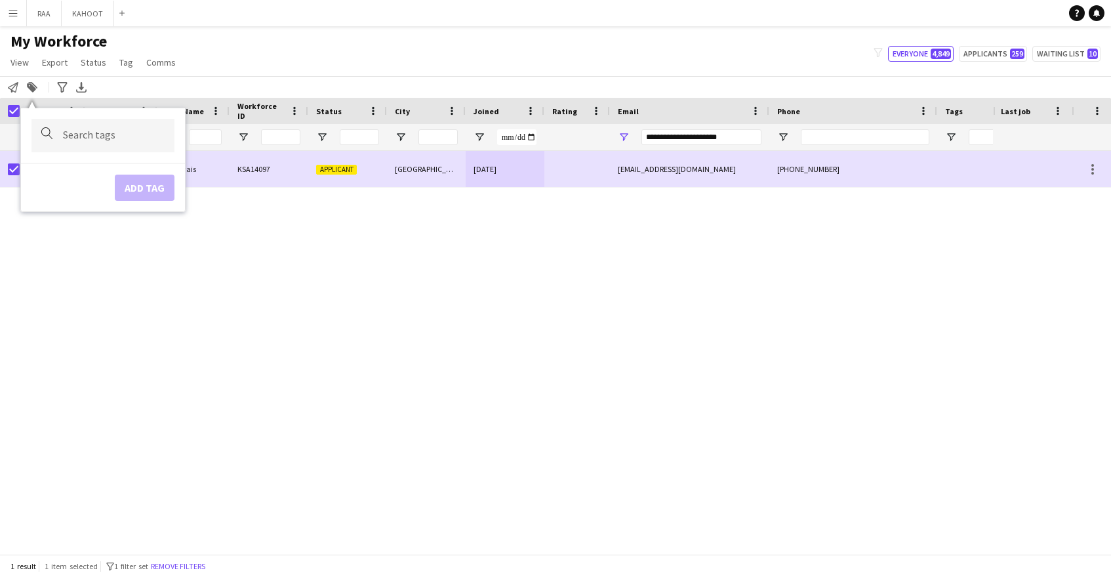
click at [141, 146] on div at bounding box center [102, 135] width 143 height 33
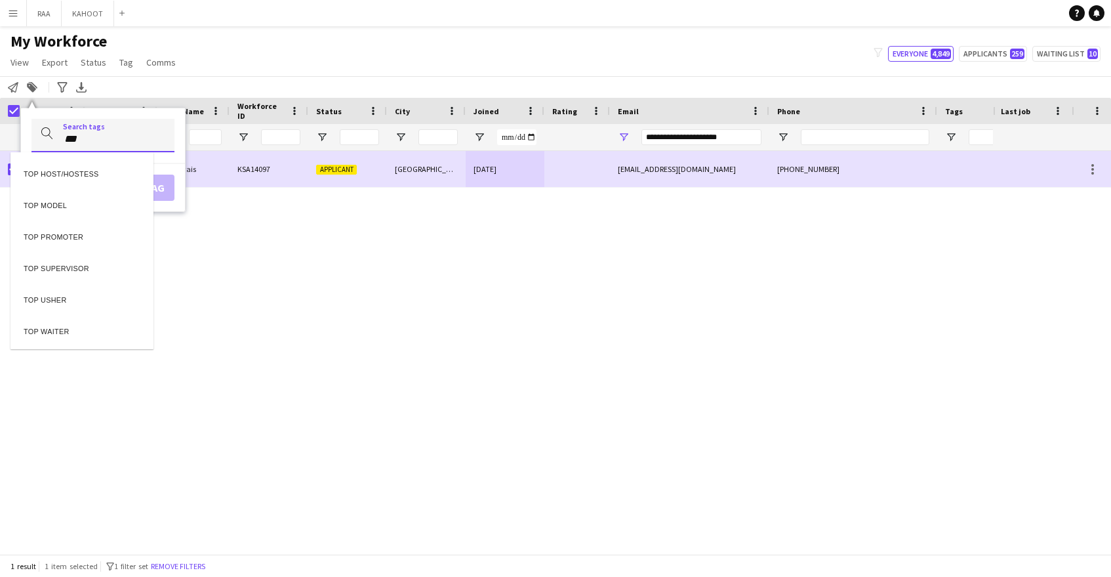
type input "***"
click at [132, 183] on div "TOP HOST/HOSTESS" at bounding box center [81, 171] width 143 height 31
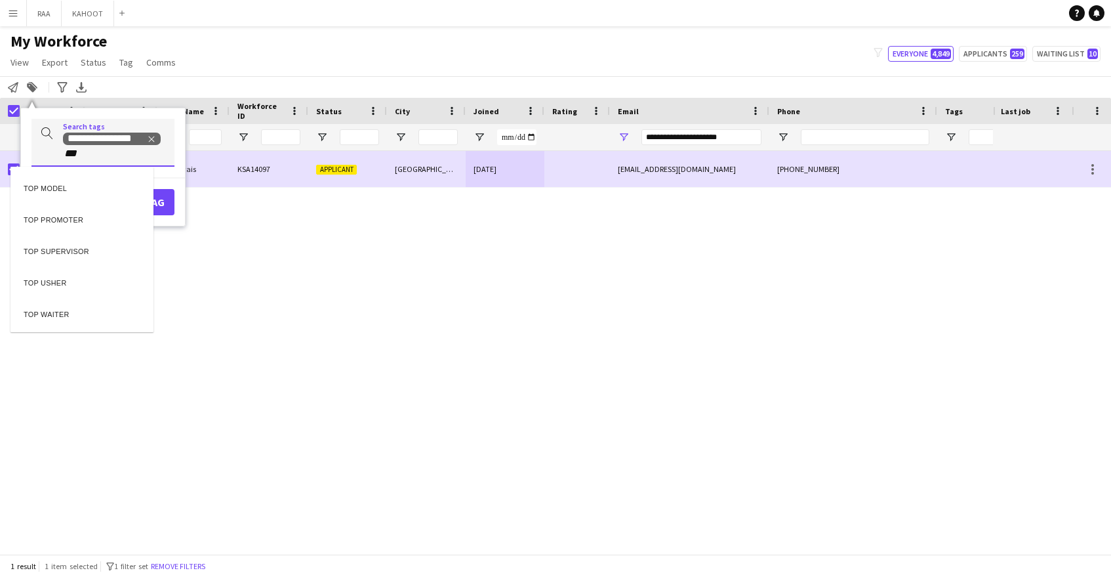
type input "***"
click at [89, 220] on div "TOP PROMOTER" at bounding box center [81, 217] width 143 height 31
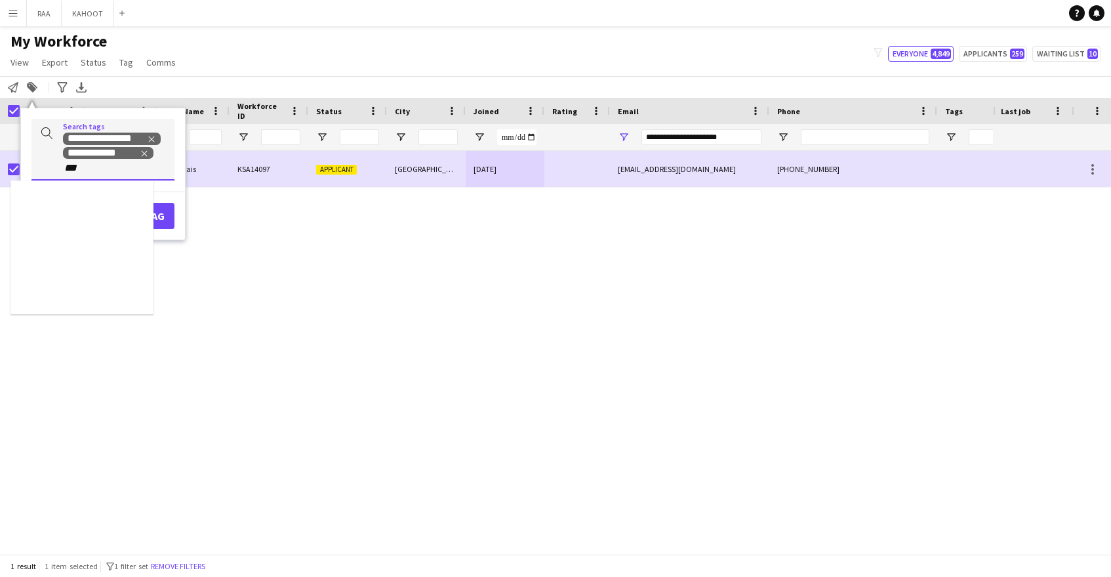
type input "***"
click at [85, 261] on div "TOP USHER" at bounding box center [81, 262] width 143 height 31
type input "*"
type input "***"
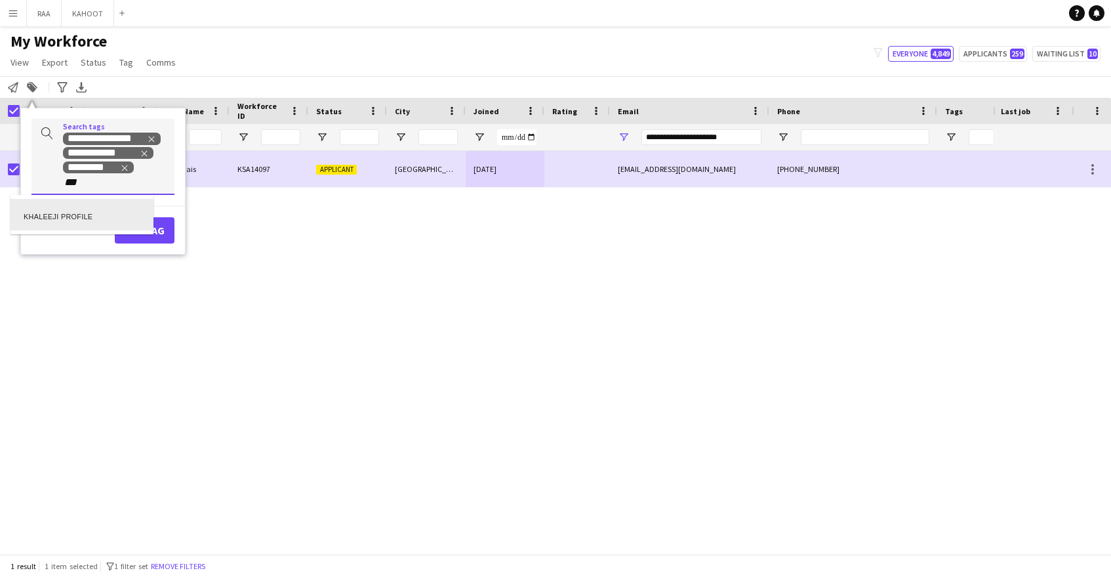
click at [110, 223] on div "KHALEEJI PROFILE" at bounding box center [81, 214] width 143 height 31
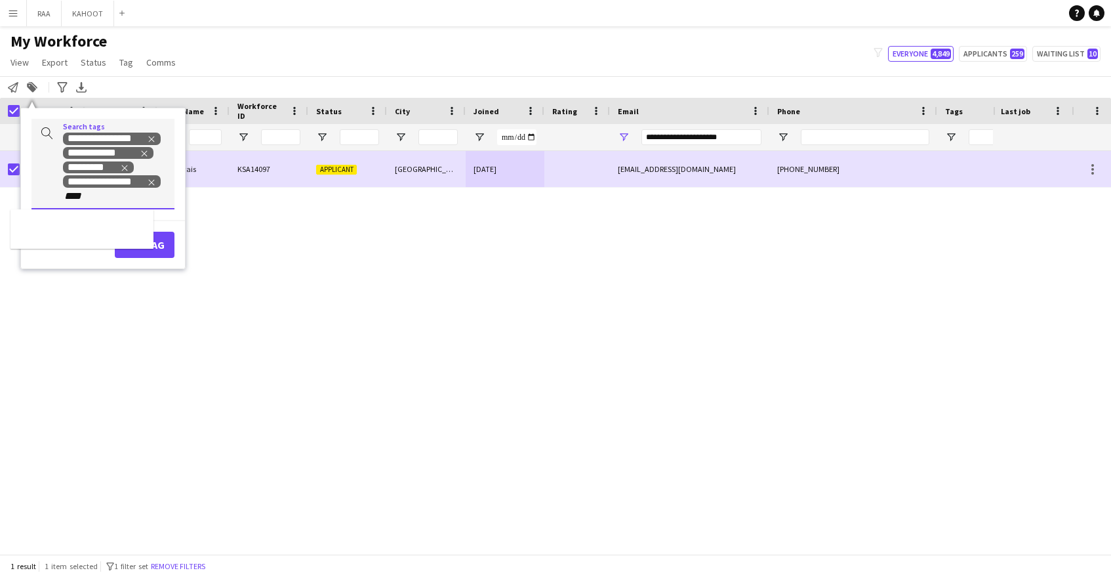
type input "****"
click at [81, 234] on div "SAUDI NATIONAL" at bounding box center [81, 228] width 143 height 31
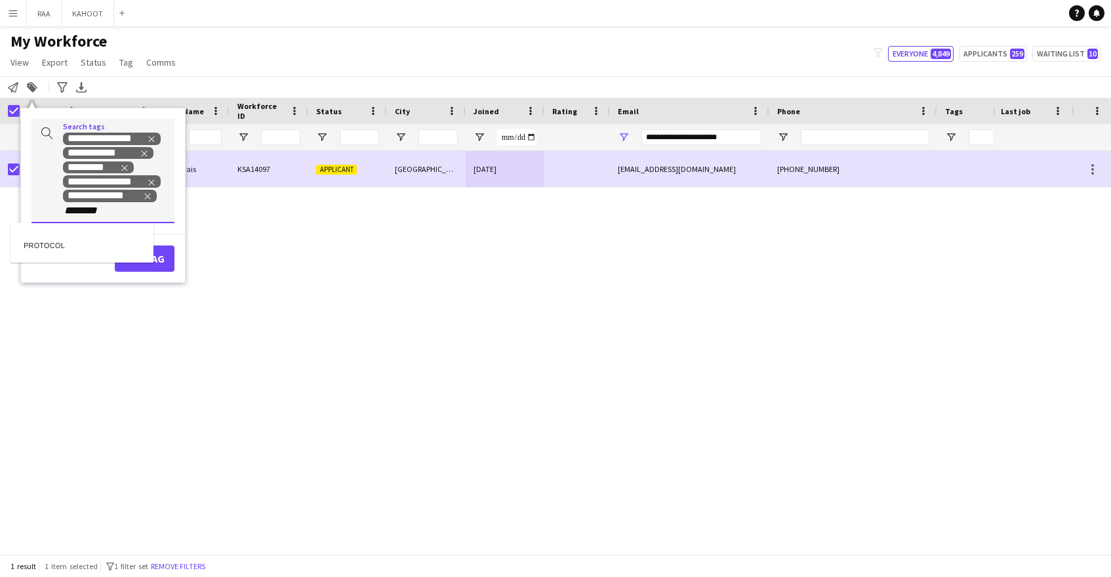
type input "********"
click at [61, 241] on div "PROTOCOL" at bounding box center [81, 242] width 143 height 31
click at [168, 270] on button "Add tag" at bounding box center [145, 273] width 60 height 26
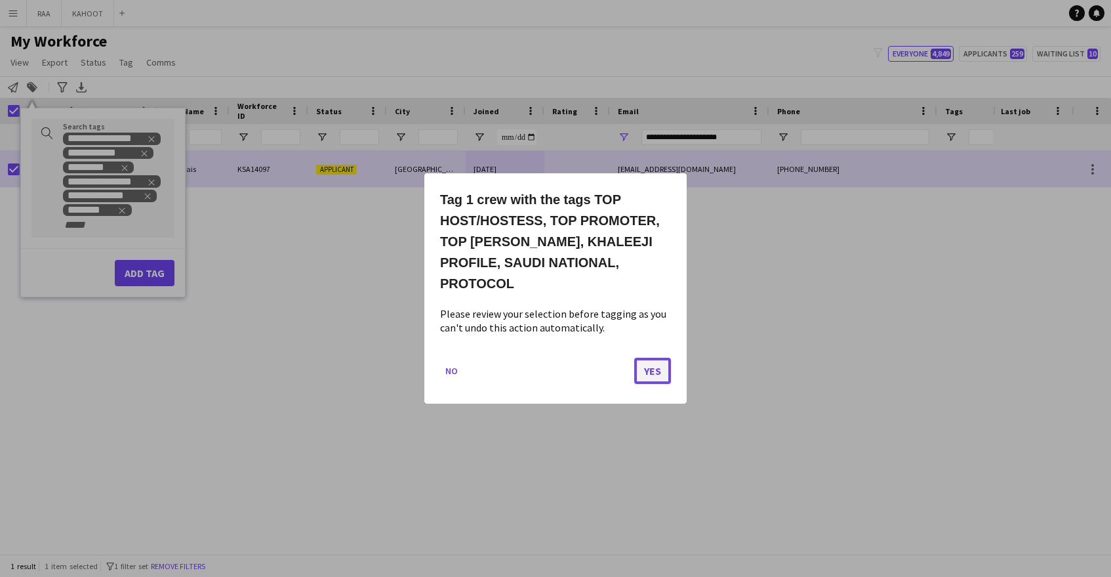
click at [652, 357] on button "Yes" at bounding box center [652, 370] width 37 height 26
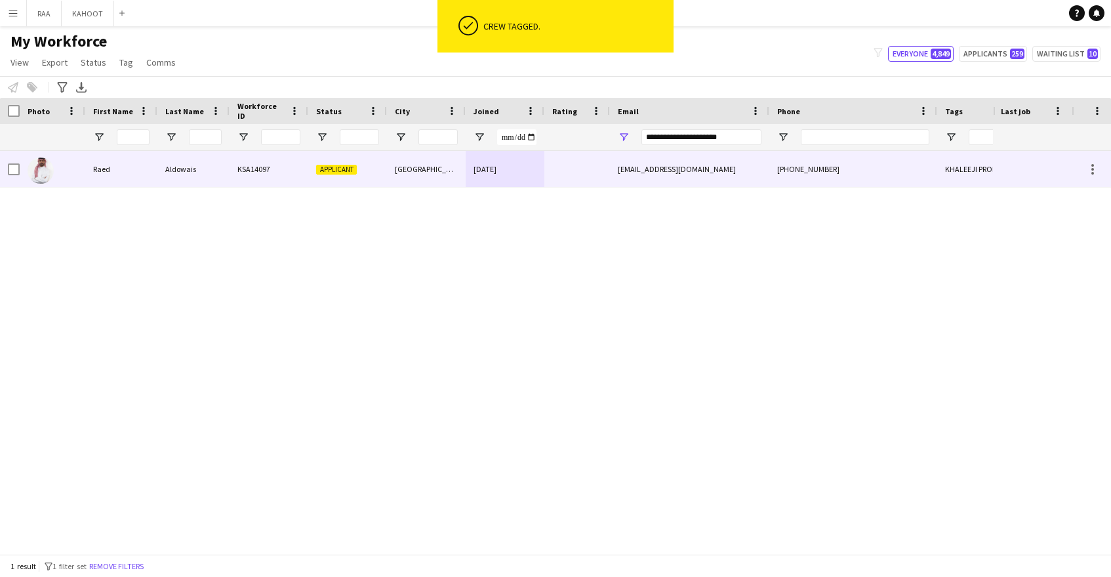
click at [600, 182] on div at bounding box center [577, 169] width 66 height 36
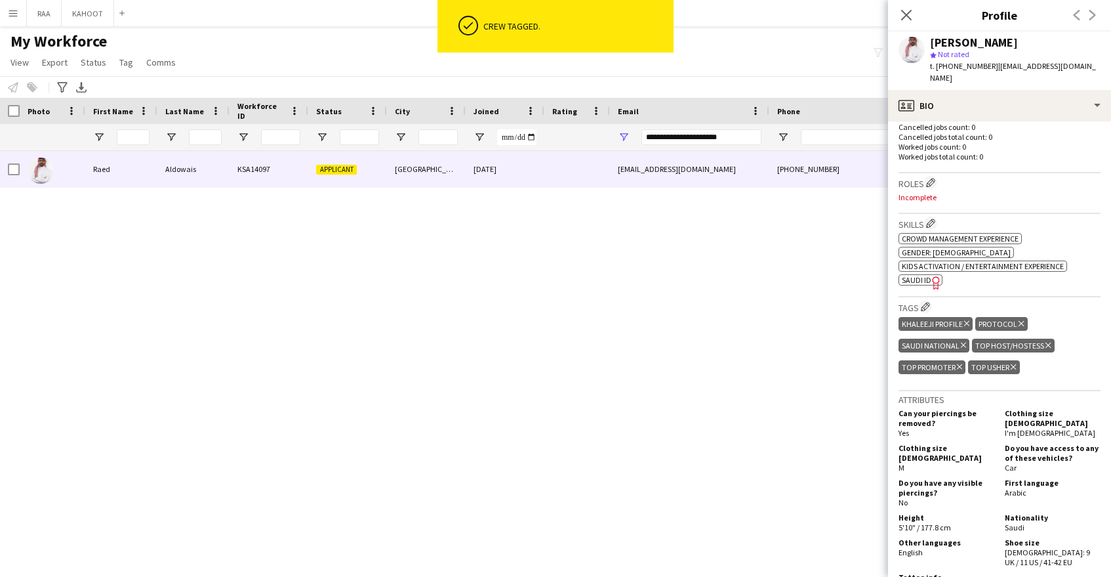
scroll to position [363, 0]
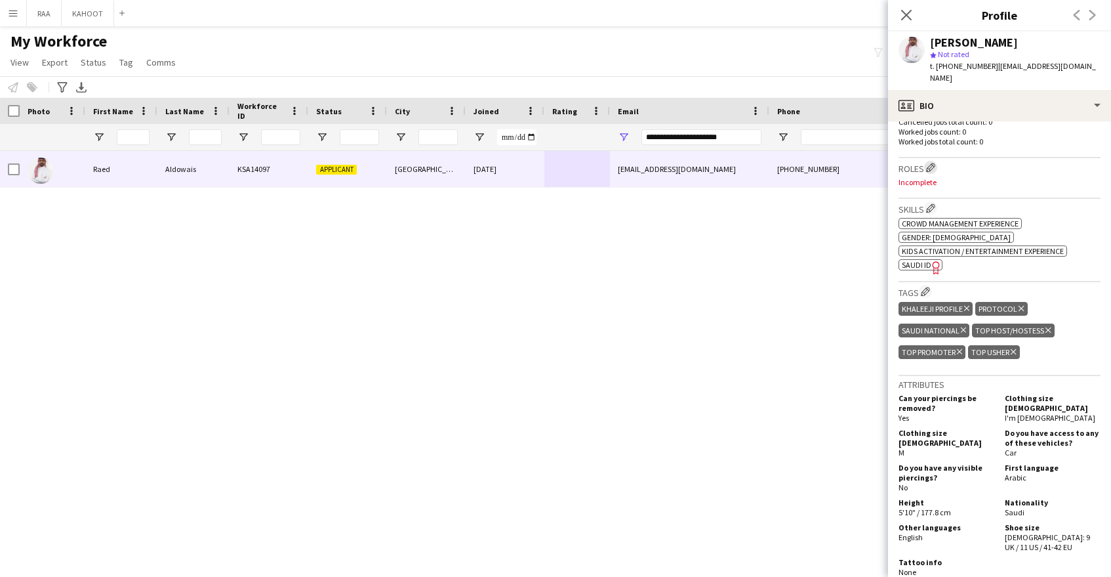
click at [934, 163] on app-icon "Edit crew company roles" at bounding box center [930, 167] width 9 height 9
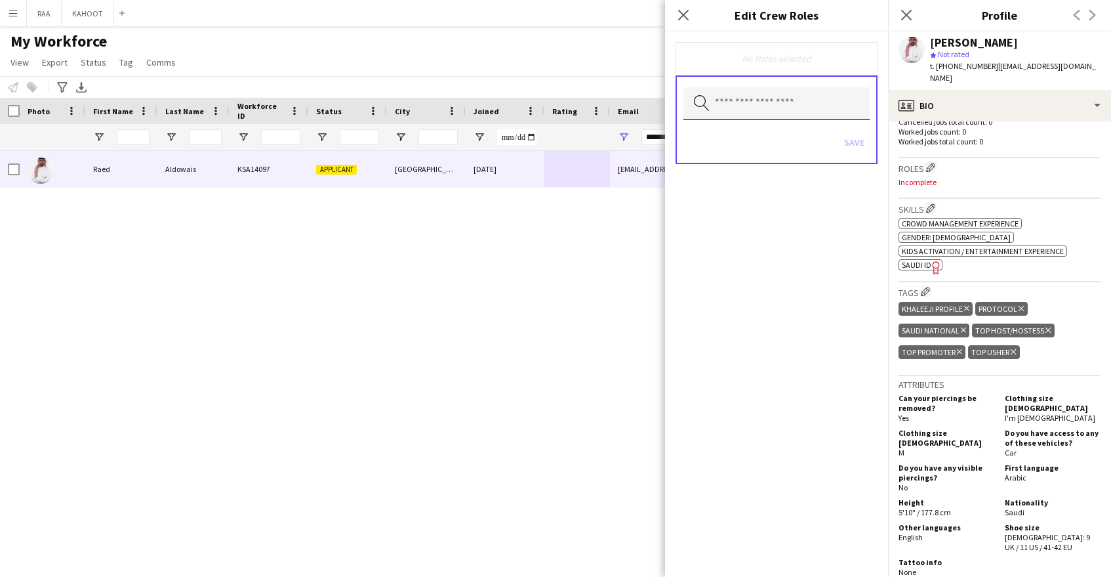
click at [798, 112] on input "text" at bounding box center [776, 103] width 186 height 33
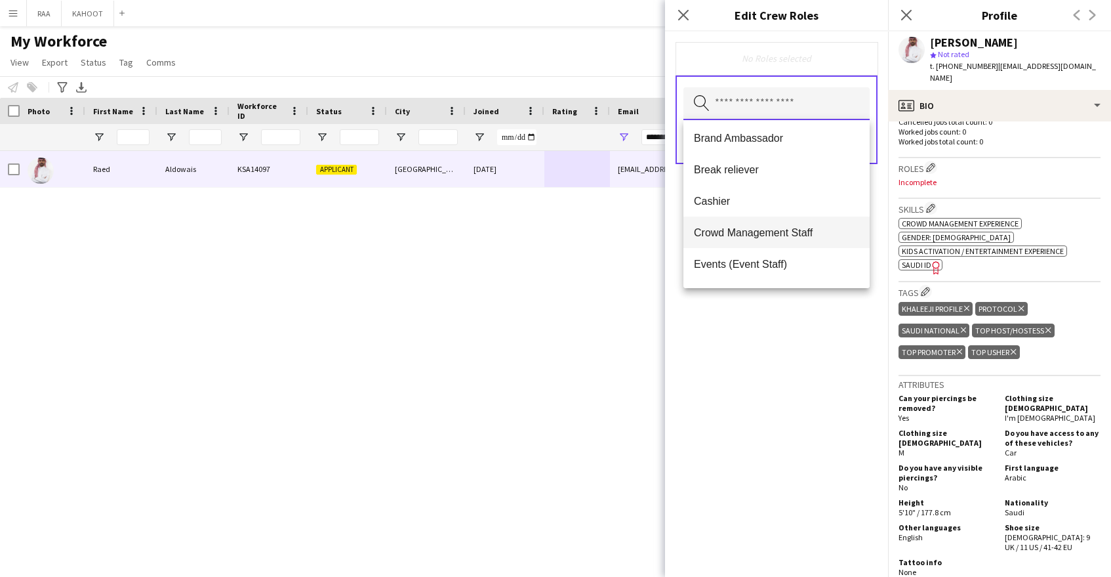
scroll to position [99, 0]
click at [790, 235] on span "Crowd Management Staff" at bounding box center [776, 231] width 165 height 12
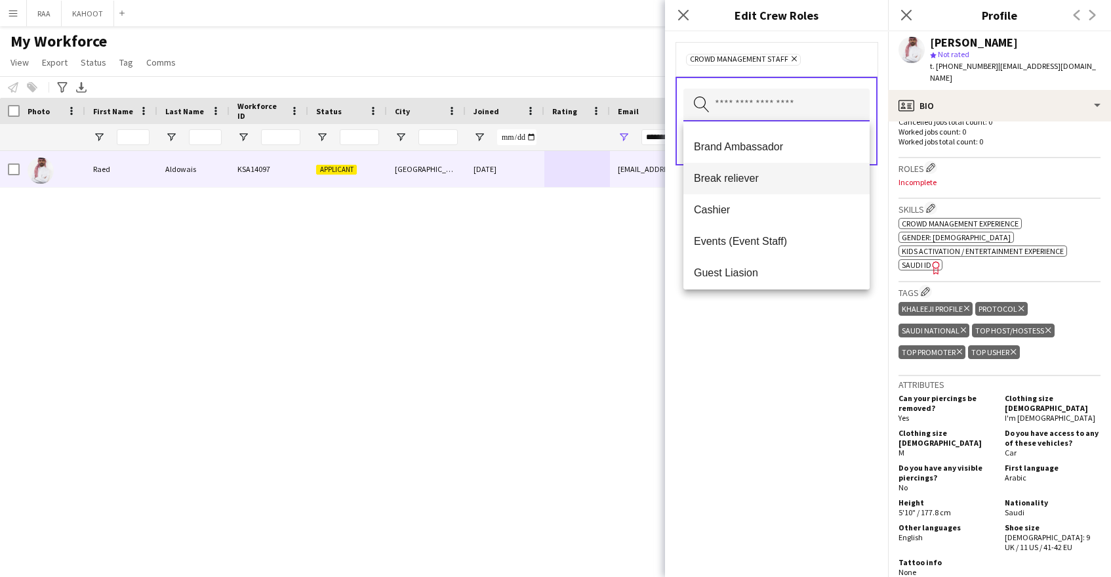
scroll to position [100, 0]
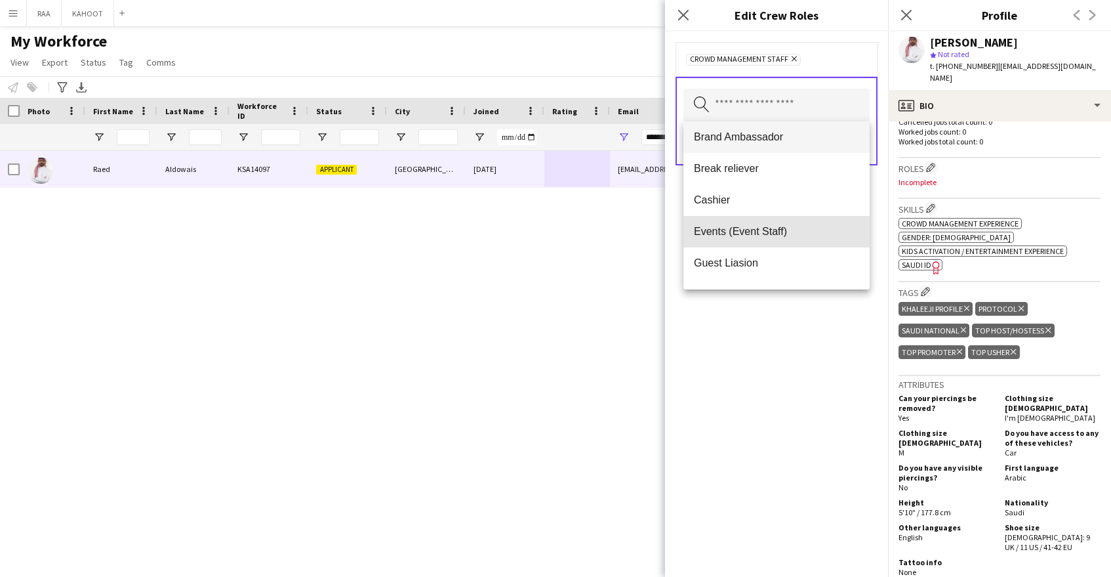
click at [791, 234] on span "Events (Event Staff)" at bounding box center [776, 231] width 165 height 12
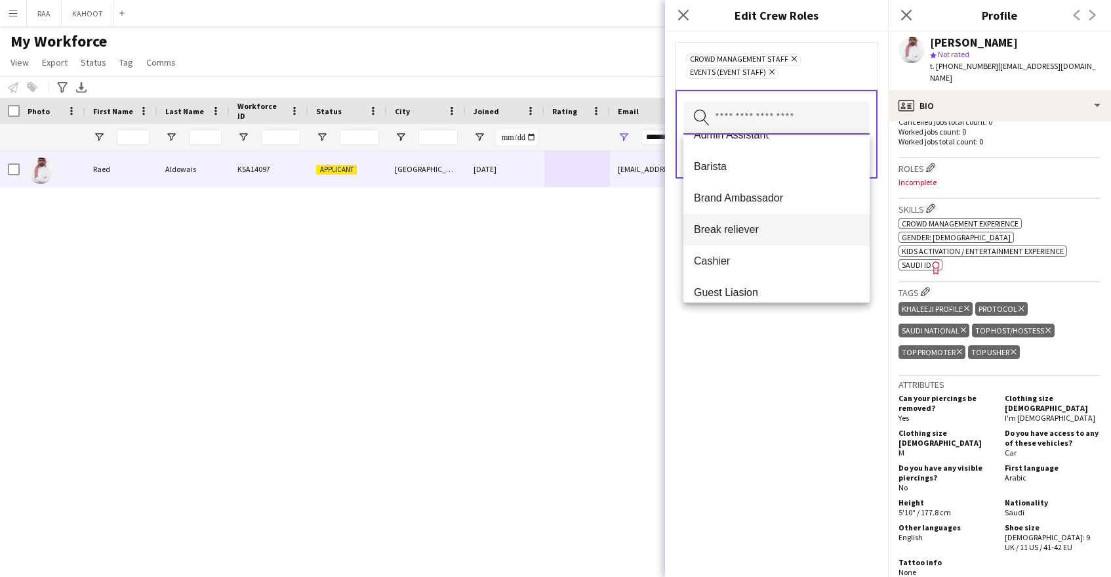
scroll to position [75, 0]
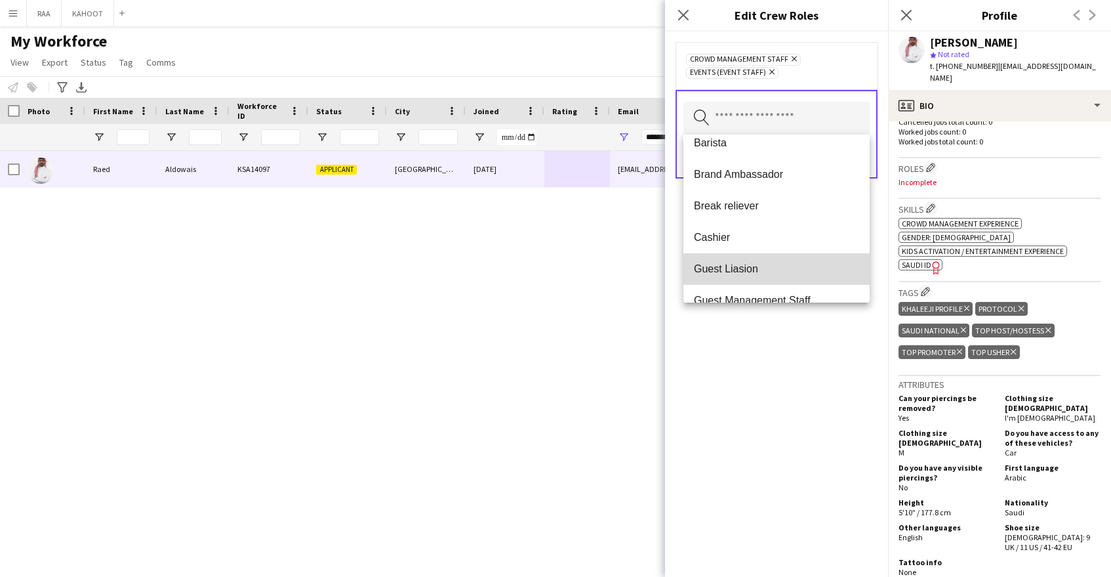
click at [787, 264] on span "Guest Liasion" at bounding box center [776, 268] width 165 height 12
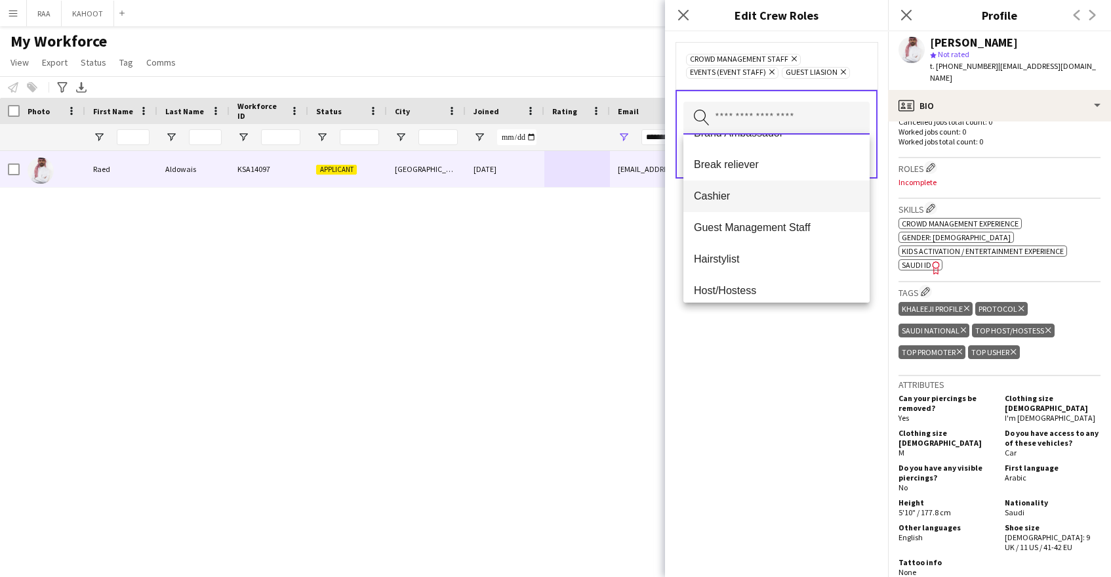
scroll to position [120, 0]
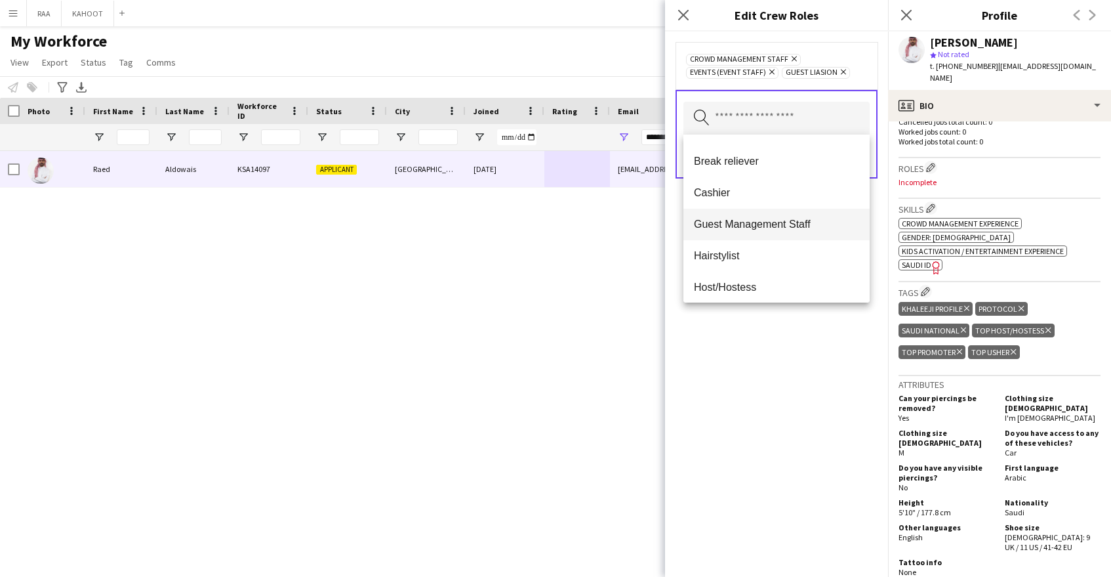
click at [794, 225] on span "Guest Management Staff" at bounding box center [776, 224] width 165 height 12
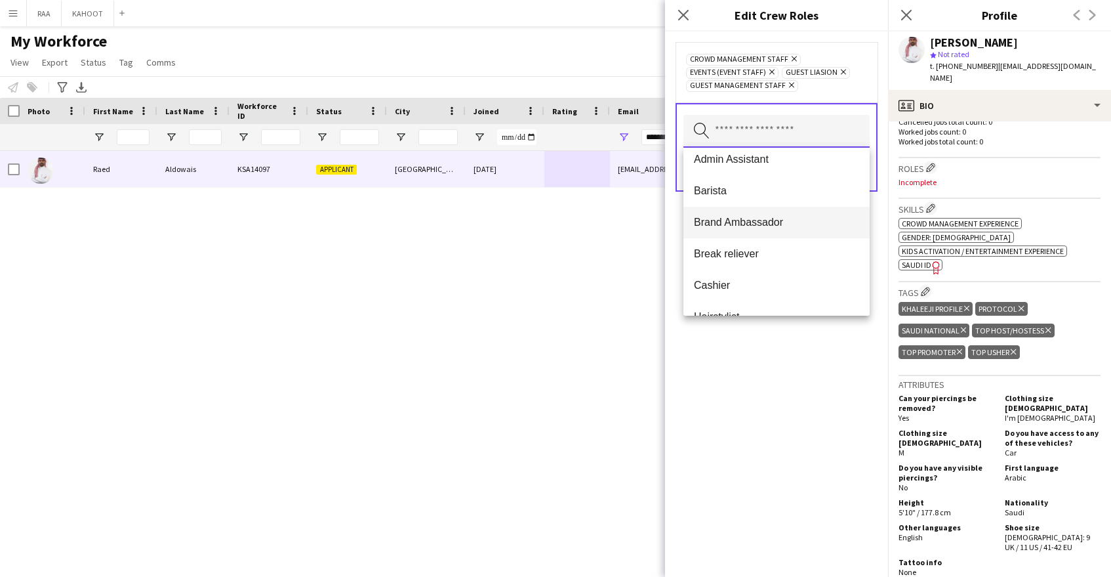
scroll to position [61, 0]
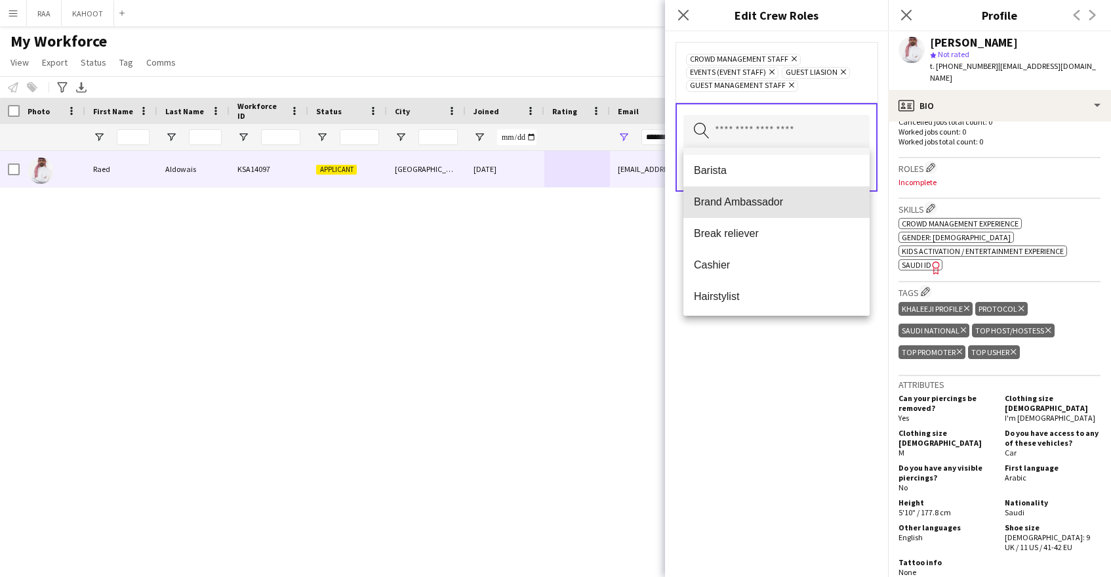
click at [796, 212] on mat-option "Brand Ambassador" at bounding box center [776, 201] width 186 height 31
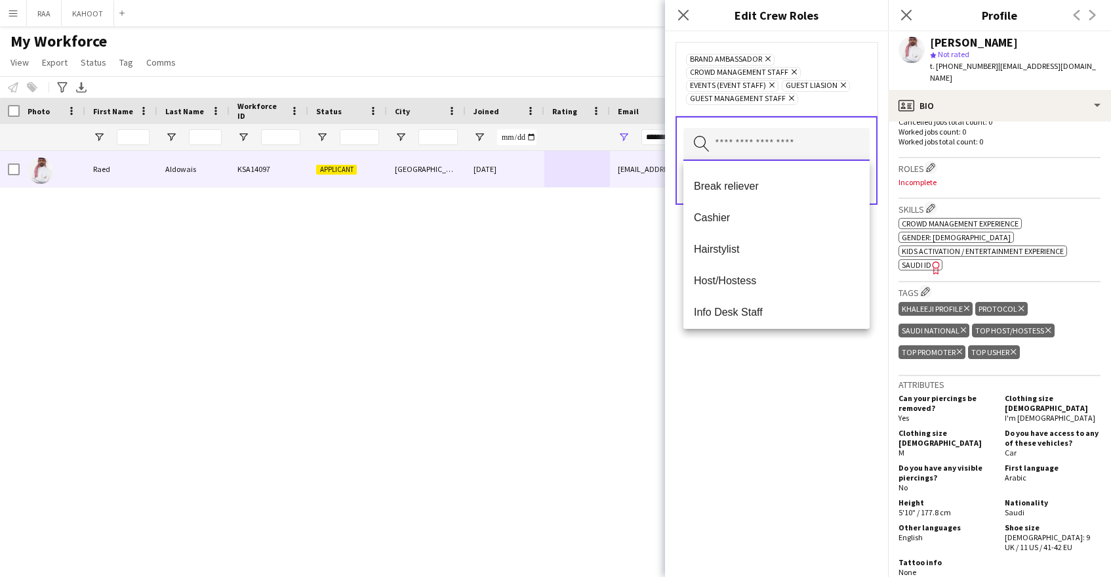
scroll to position [119, 0]
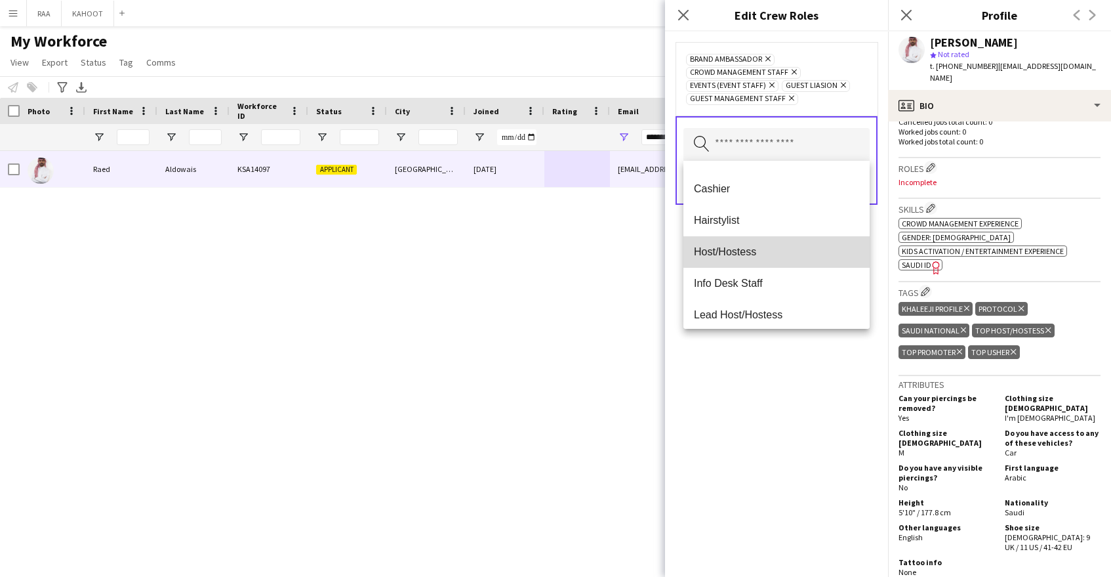
click at [794, 251] on span "Host/Hostess" at bounding box center [776, 251] width 165 height 12
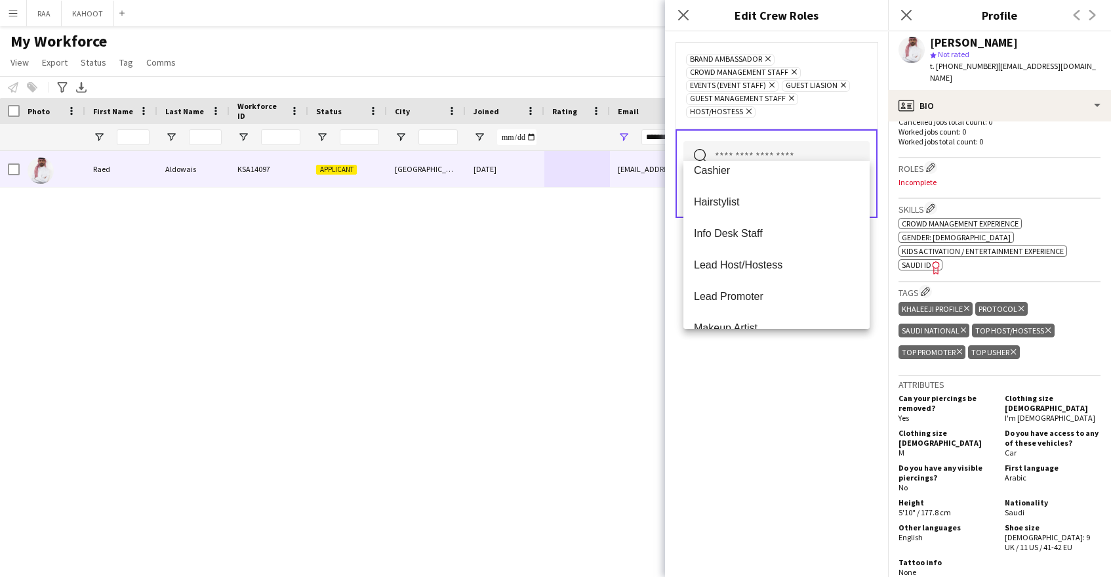
scroll to position [139, 0]
click at [797, 228] on span "Info Desk Staff" at bounding box center [776, 231] width 165 height 12
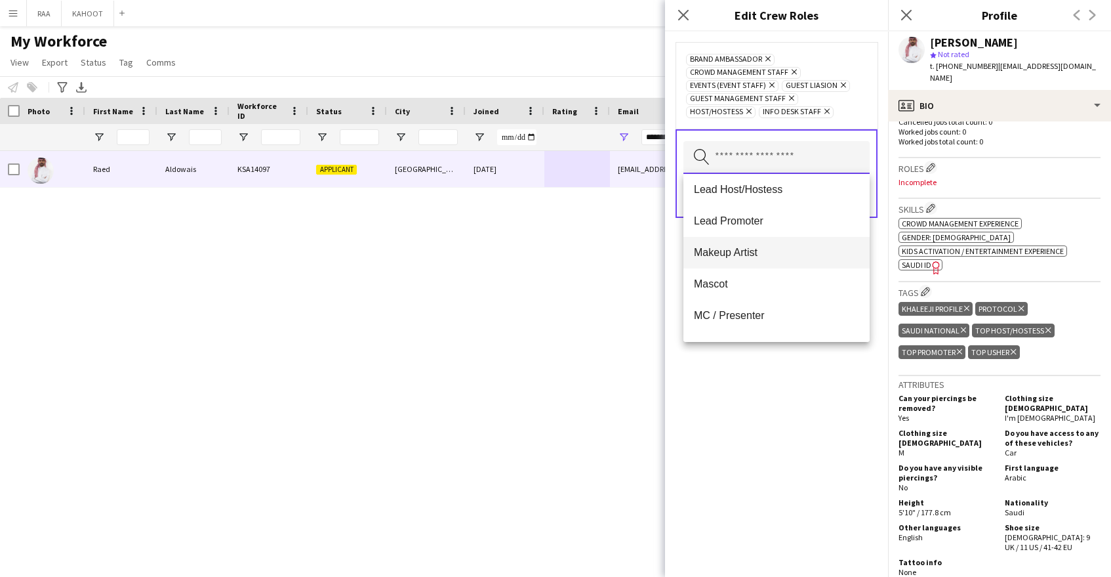
scroll to position [192, 0]
click at [803, 227] on span "Lead Promoter" at bounding box center [776, 223] width 165 height 12
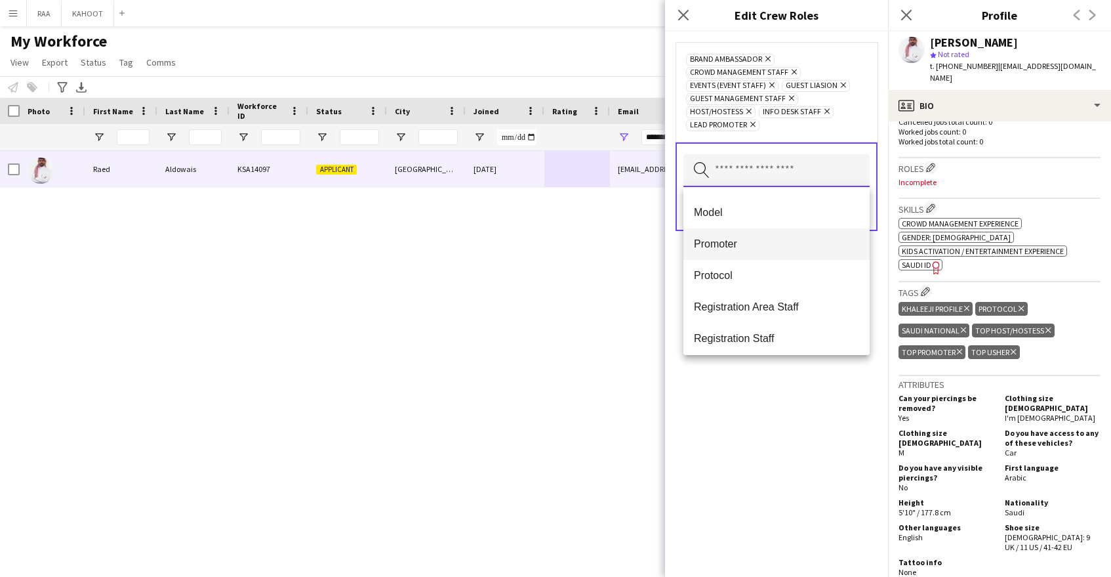
scroll to position [344, 0]
click at [794, 241] on span "Promoter" at bounding box center [776, 241] width 165 height 12
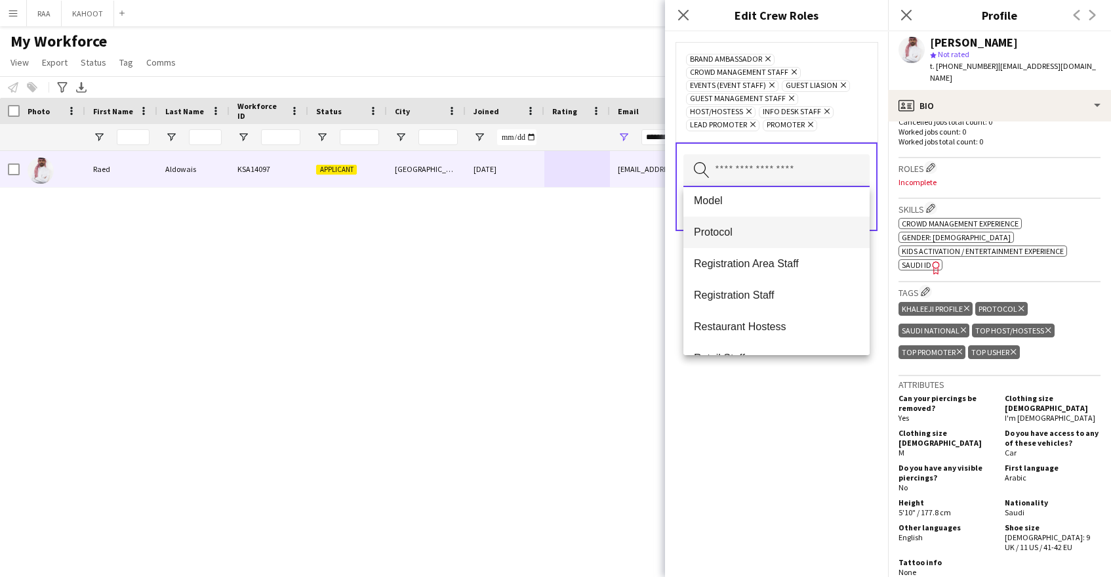
scroll to position [355, 0]
click at [794, 242] on mat-option "Protocol" at bounding box center [776, 230] width 186 height 31
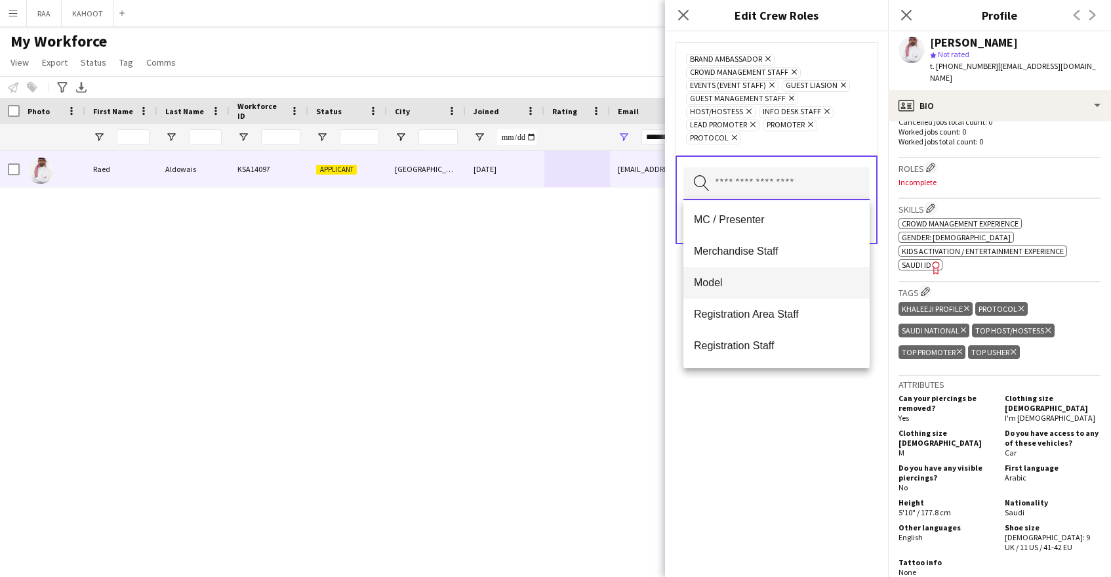
scroll to position [289, 0]
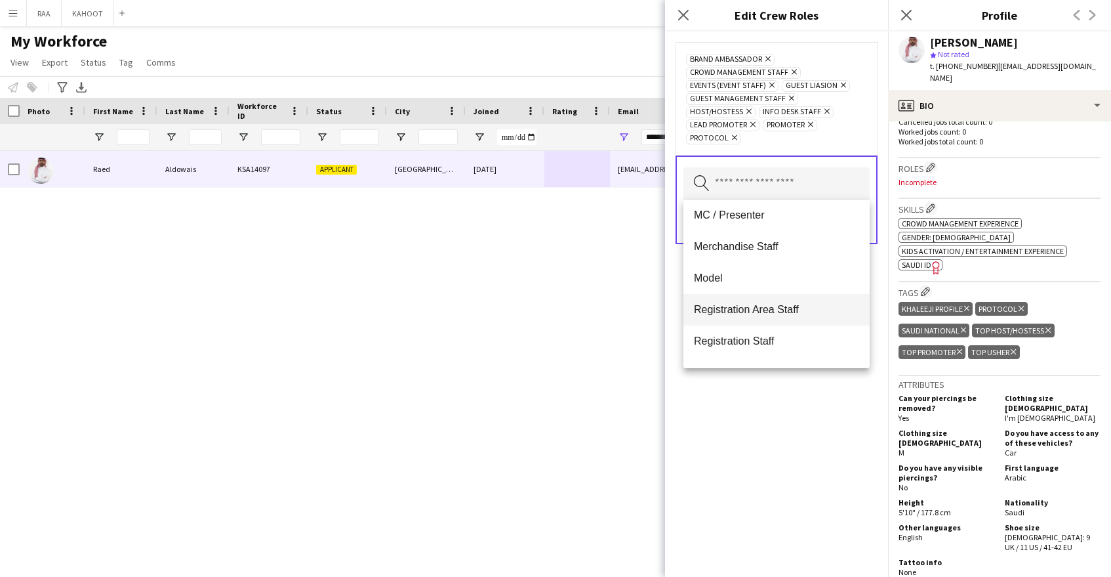
click at [787, 306] on span "Registration Area Staff" at bounding box center [776, 309] width 165 height 12
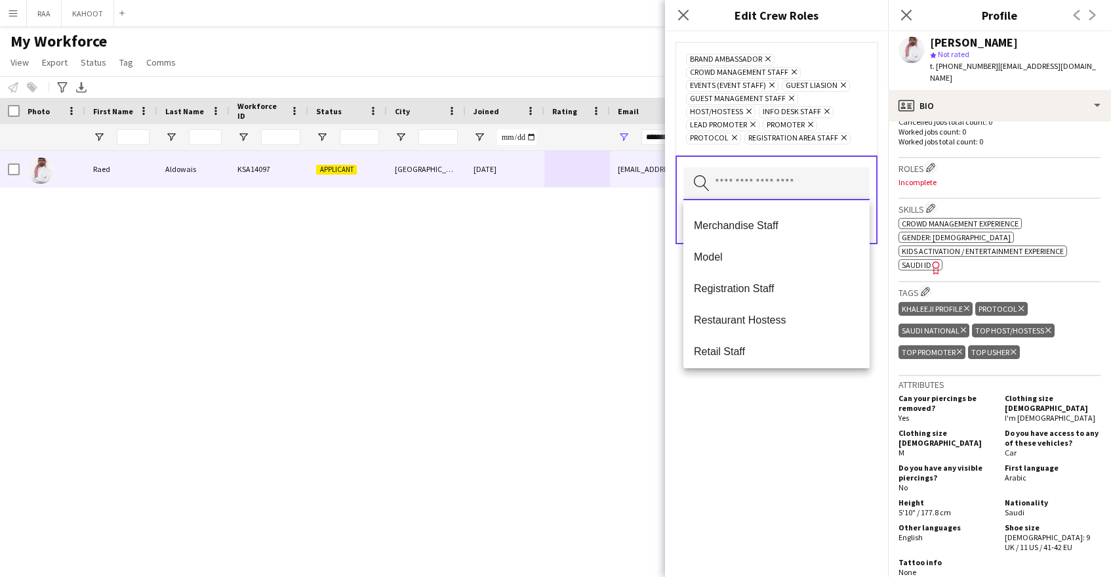
scroll to position [314, 0]
click at [794, 227] on span "Merchandise Staff" at bounding box center [776, 221] width 165 height 12
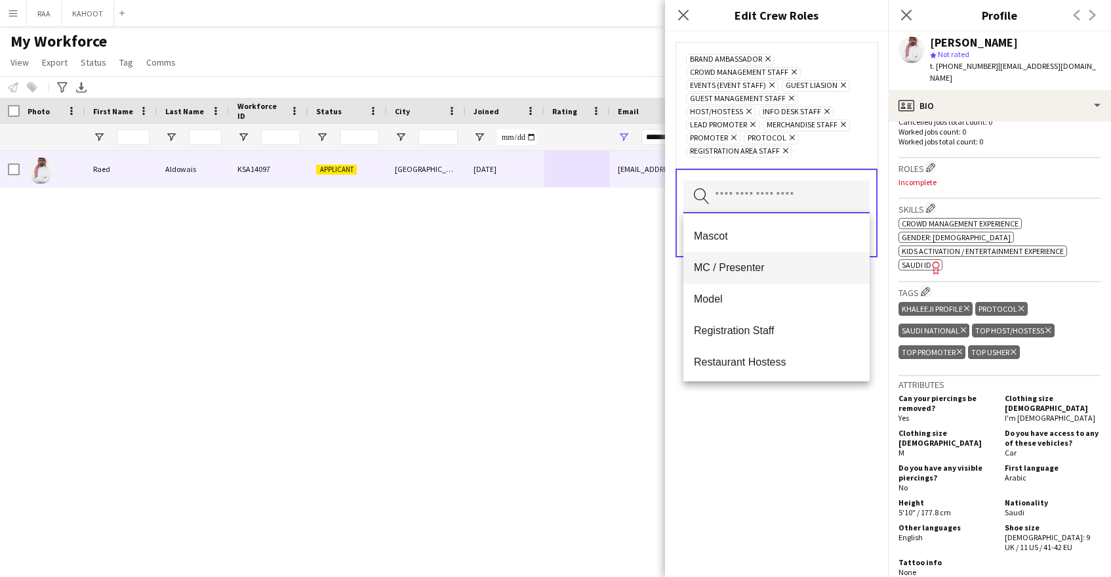
scroll to position [254, 0]
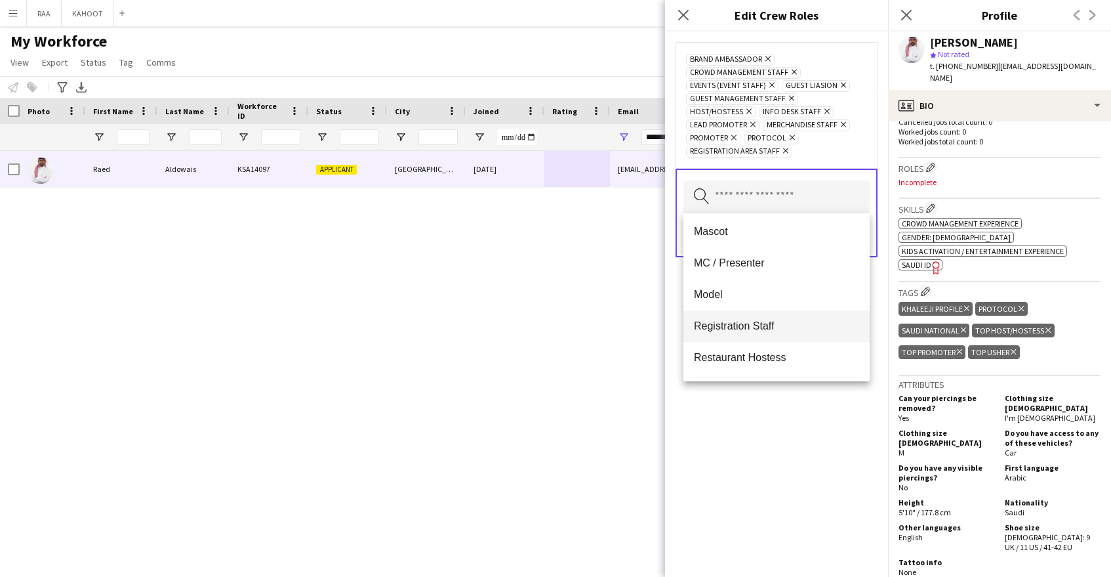
click at [786, 334] on mat-option "Registration Staff" at bounding box center [776, 325] width 186 height 31
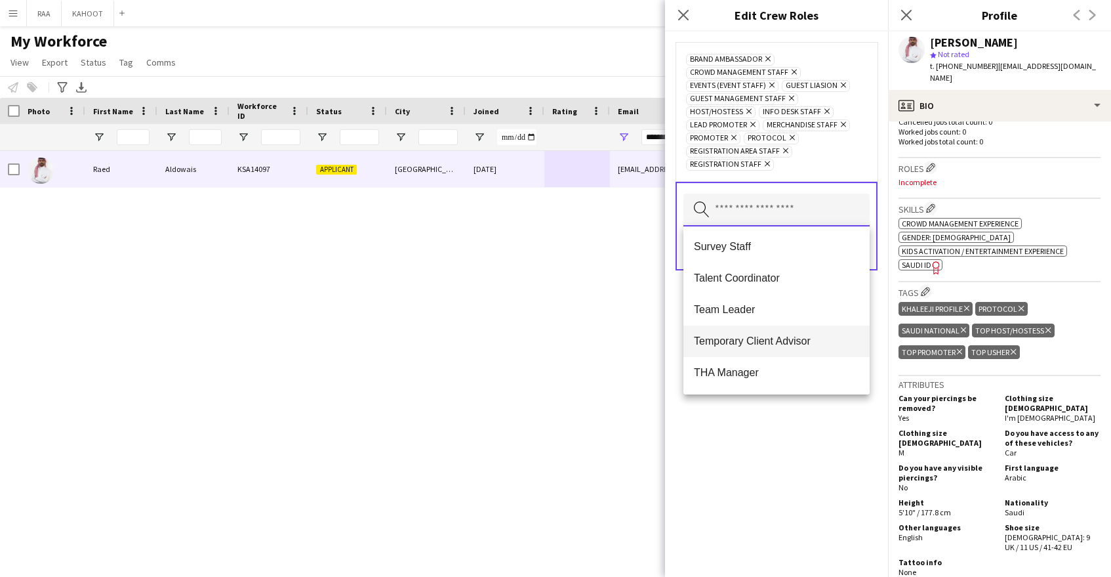
scroll to position [446, 0]
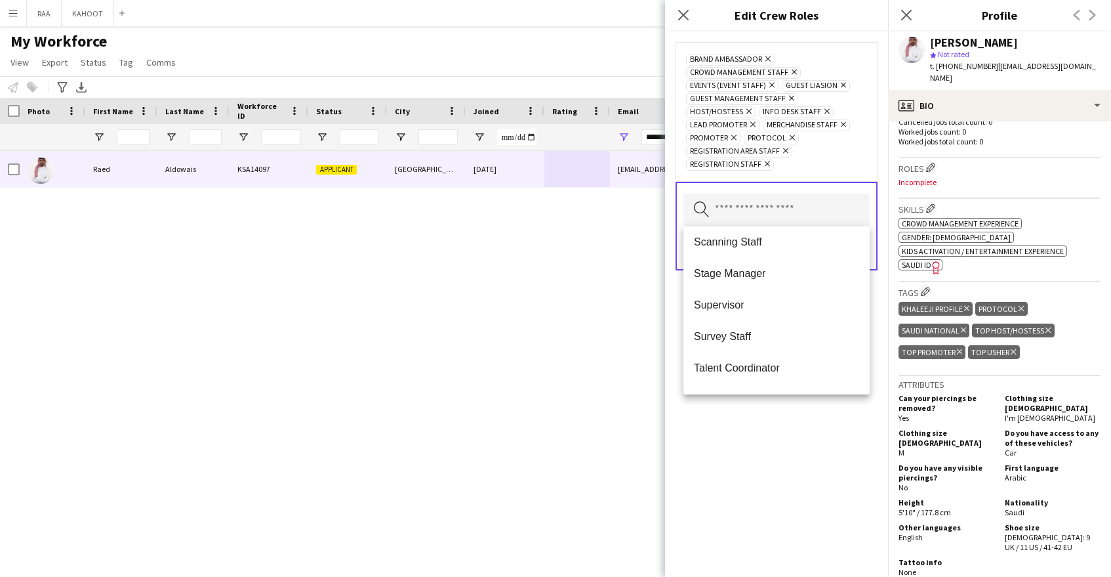
click at [792, 303] on span "Supervisor" at bounding box center [776, 304] width 165 height 12
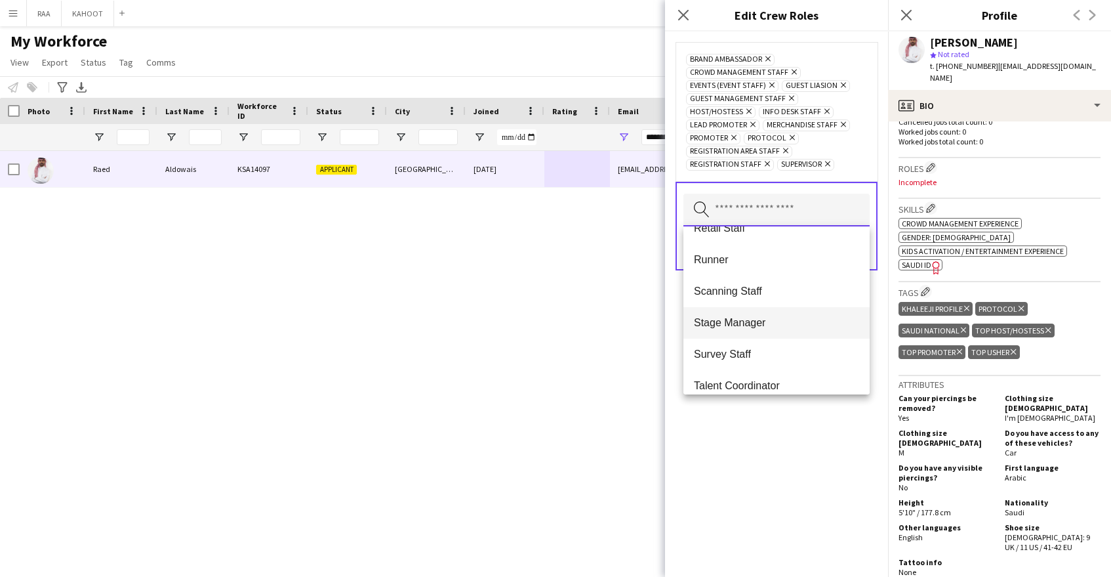
scroll to position [724, 0]
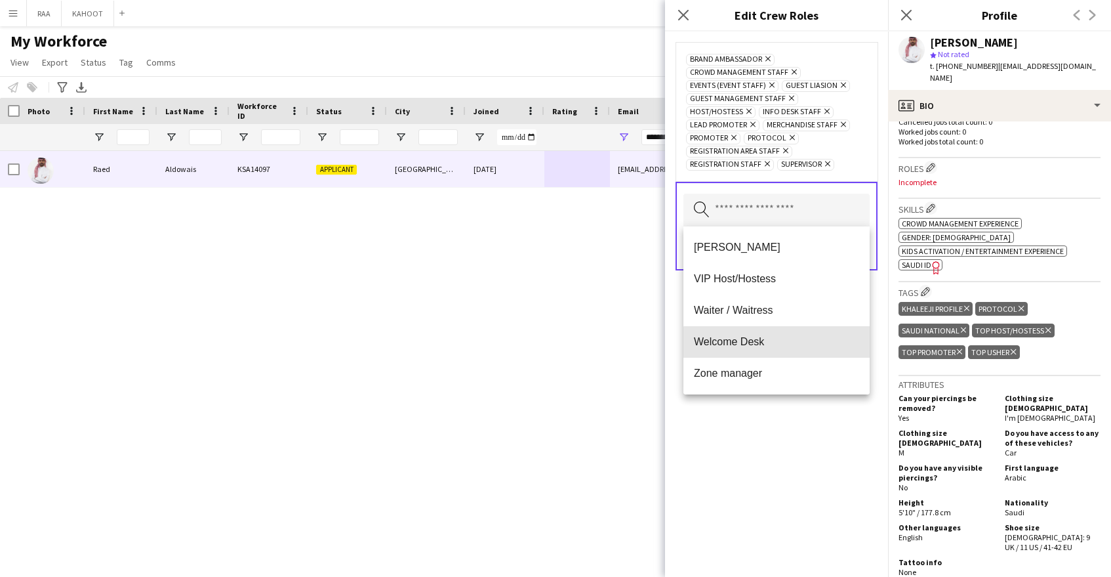
click at [792, 343] on span "Welcome Desk" at bounding box center [776, 341] width 165 height 12
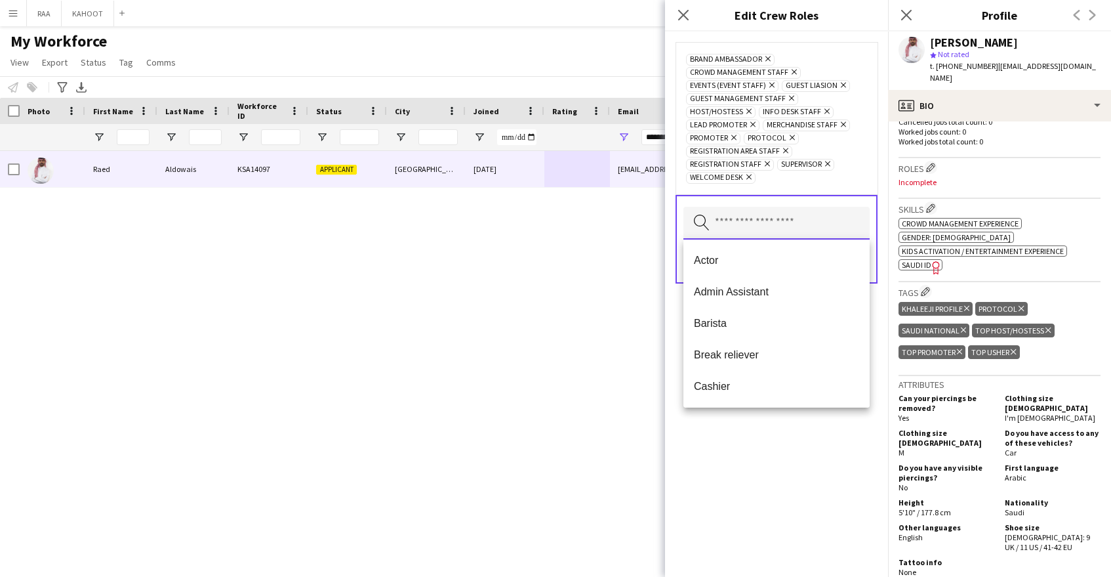
scroll to position [693, 0]
click at [786, 325] on span "VIP Host/Hostess" at bounding box center [776, 323] width 165 height 12
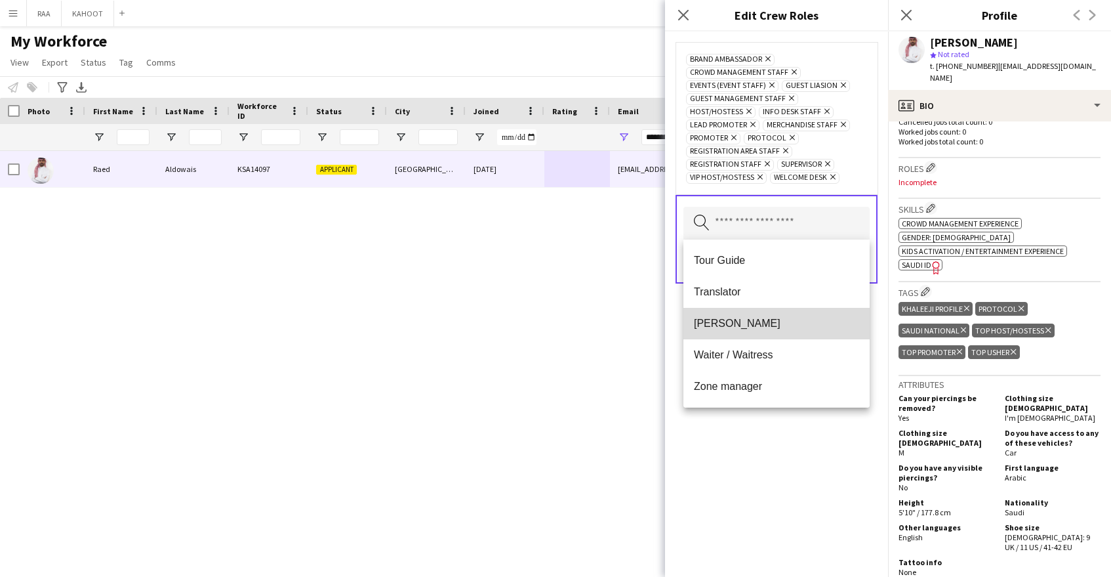
click at [794, 315] on mat-option "[PERSON_NAME]" at bounding box center [776, 323] width 186 height 31
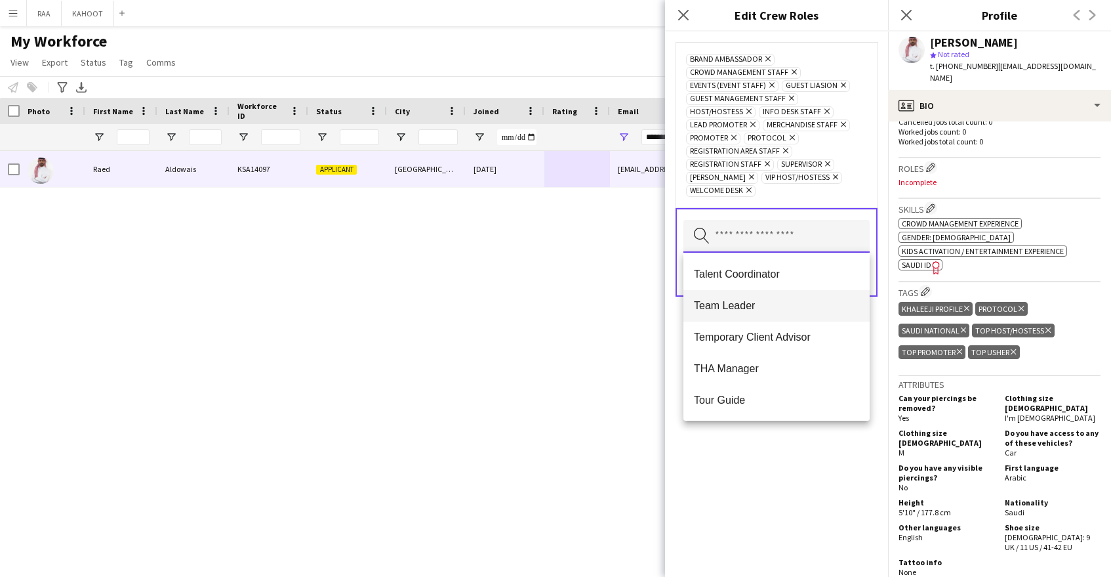
scroll to position [496, 0]
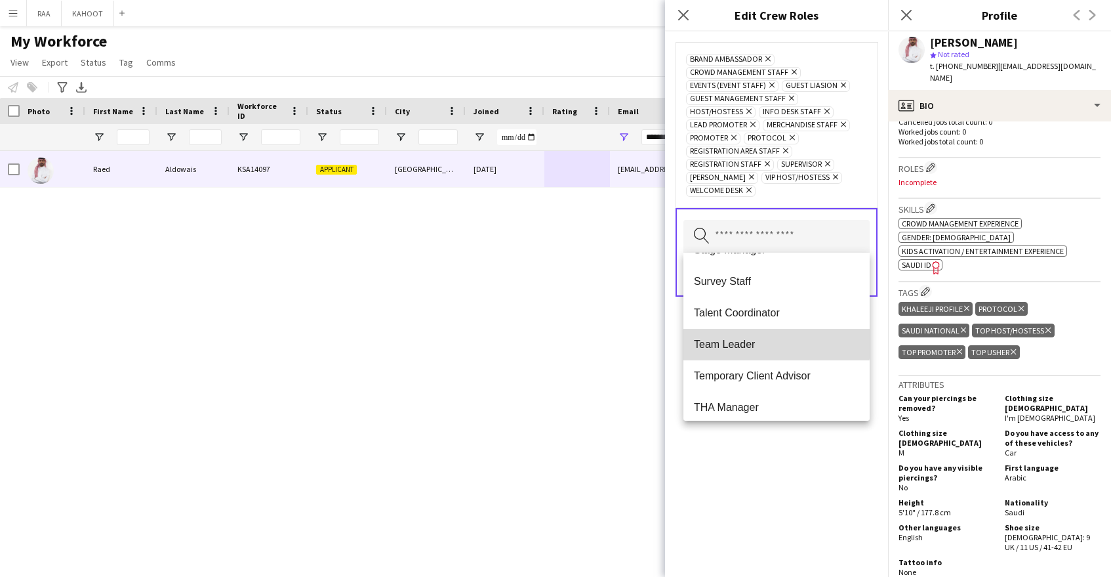
click at [771, 342] on span "Team Leader" at bounding box center [776, 344] width 165 height 12
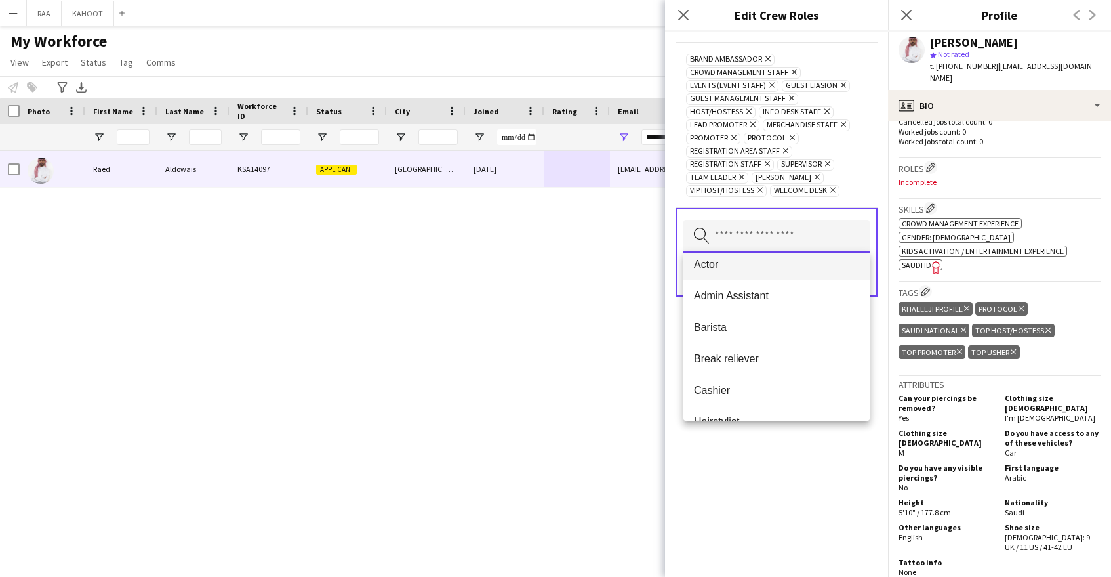
scroll to position [0, 0]
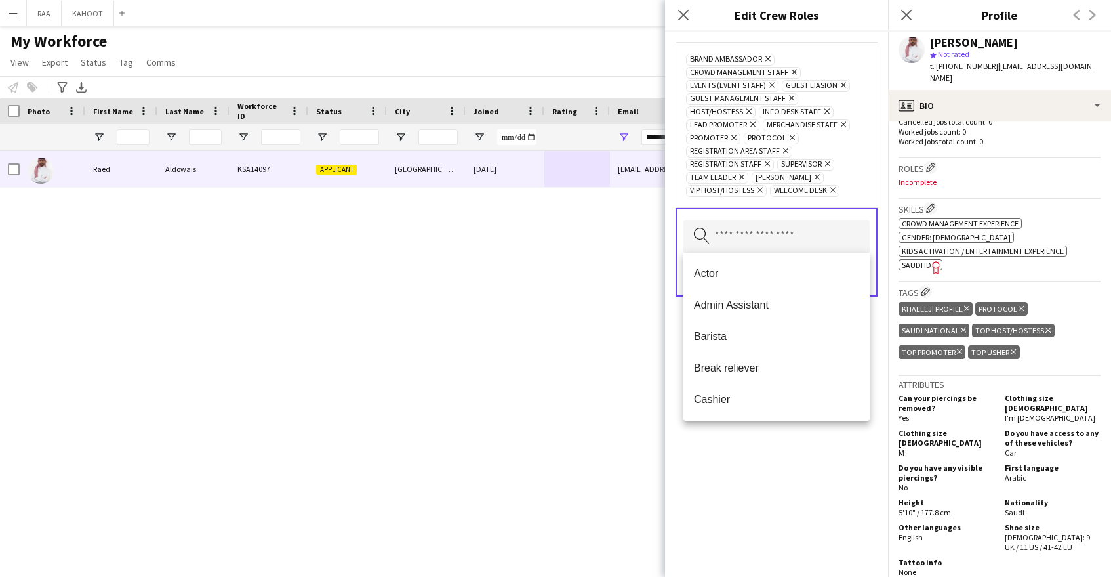
click at [613, 317] on div "[PERSON_NAME] KSA14097 Applicant [GEOGRAPHIC_DATA] [DATE] [EMAIL_ADDRESS][DOMAI…" at bounding box center [496, 352] width 993 height 403
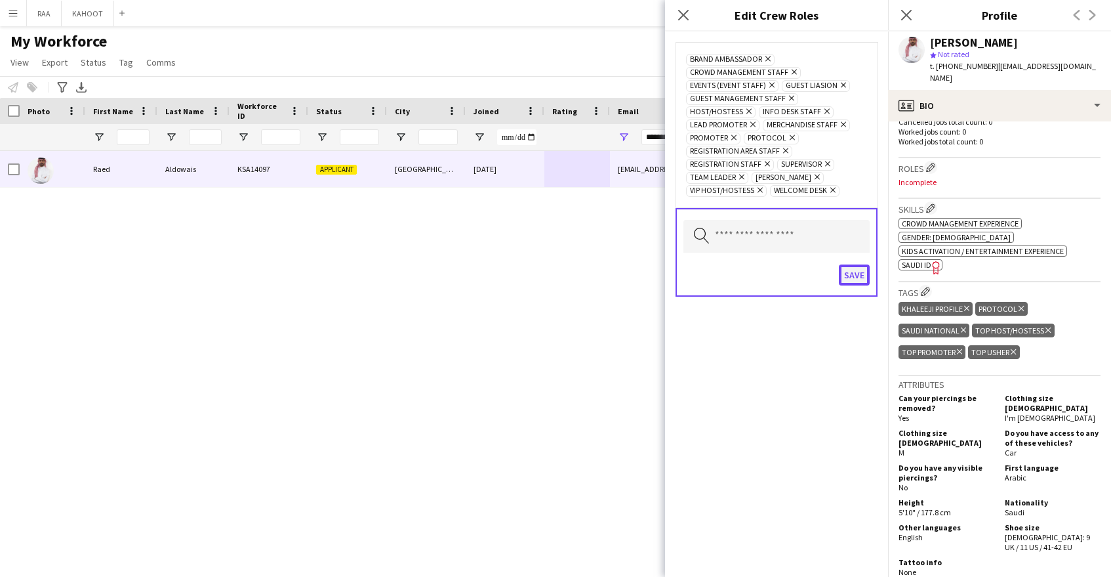
click at [856, 274] on button "Save" at bounding box center [854, 274] width 31 height 21
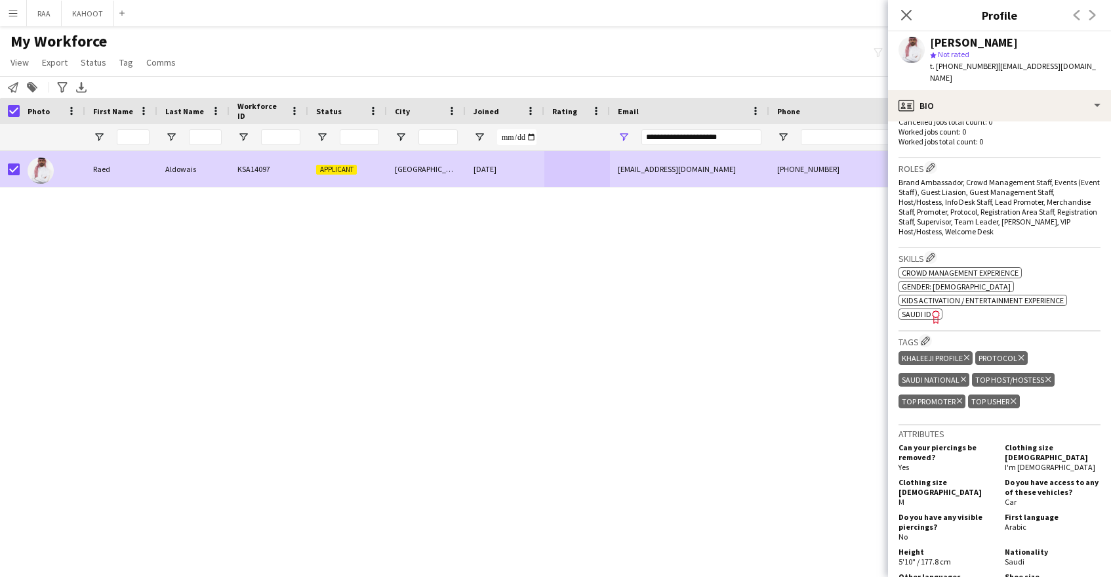
drag, startPoint x: 36, startPoint y: 85, endPoint x: 54, endPoint y: 171, distance: 87.1
click at [36, 85] on icon "Add to tag" at bounding box center [32, 87] width 10 height 10
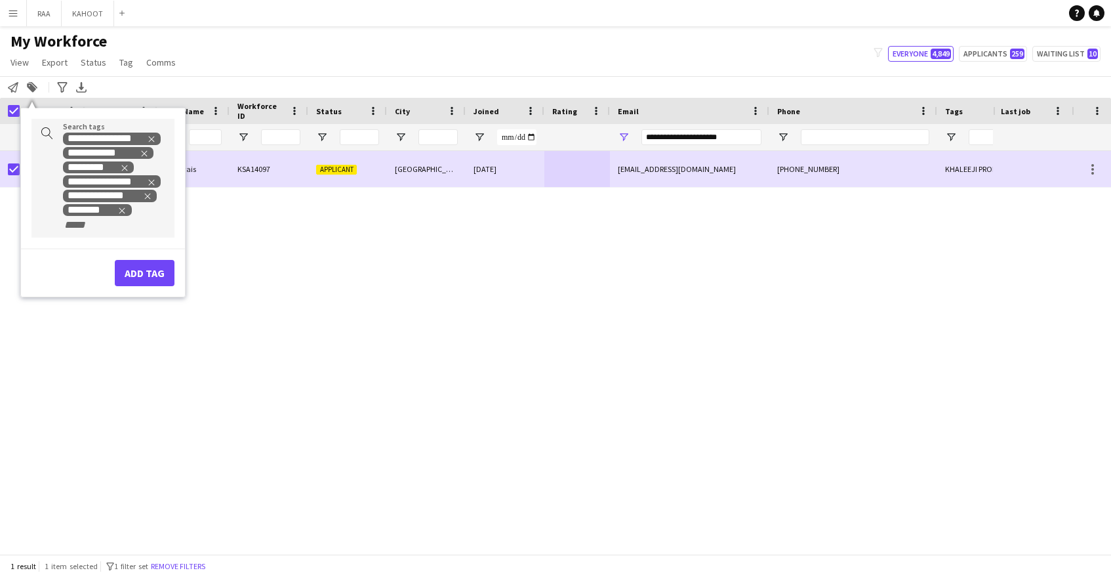
click at [76, 229] on input "+ Tag" at bounding box center [91, 225] width 56 height 12
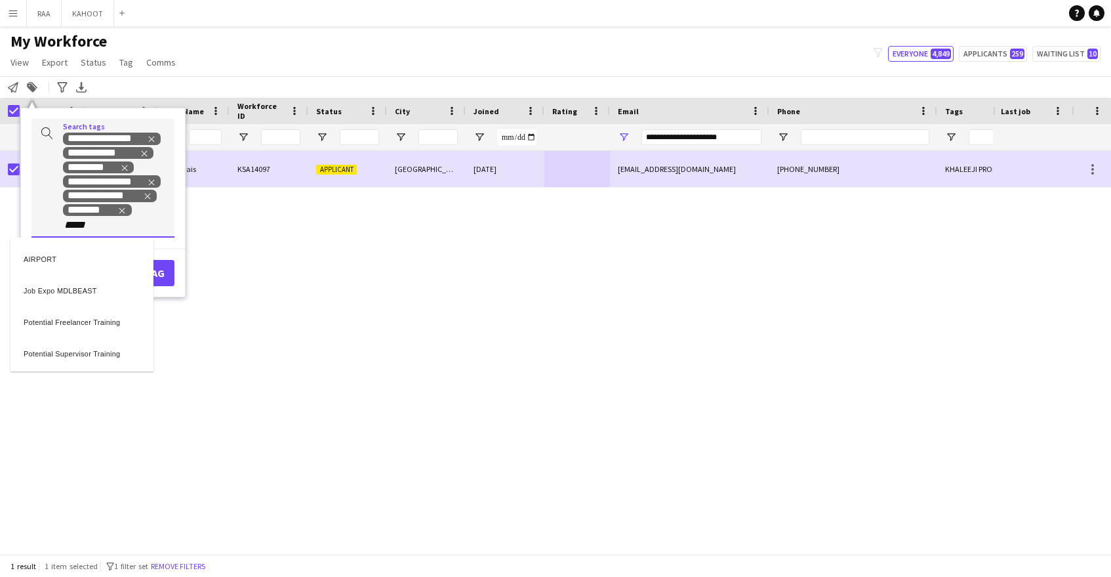
type input "*****"
click at [105, 286] on div "Potential Supervisor Training" at bounding box center [81, 288] width 143 height 31
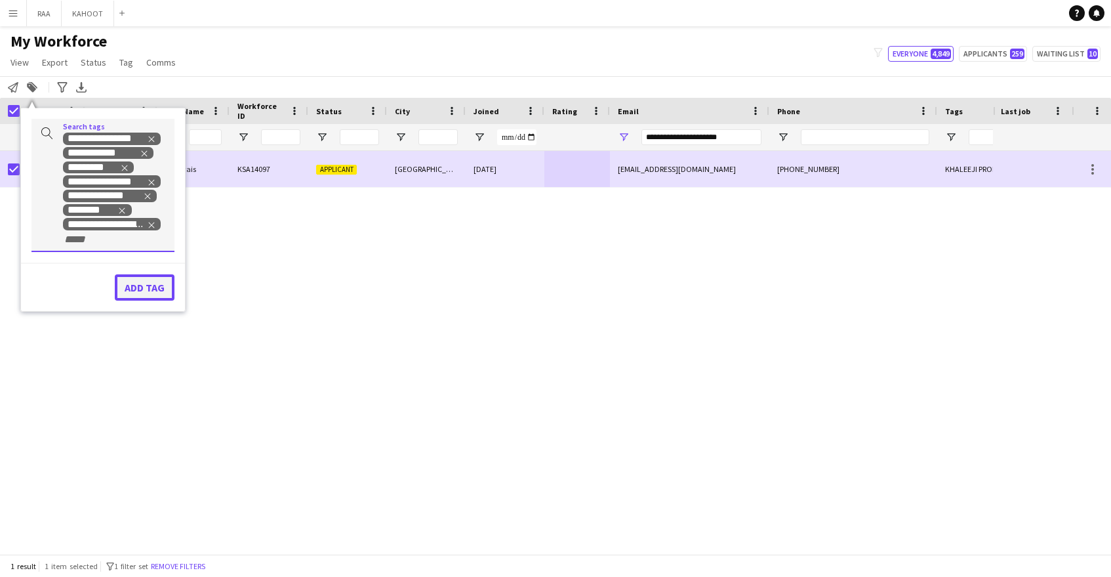
click at [153, 289] on button "Add tag" at bounding box center [145, 287] width 60 height 26
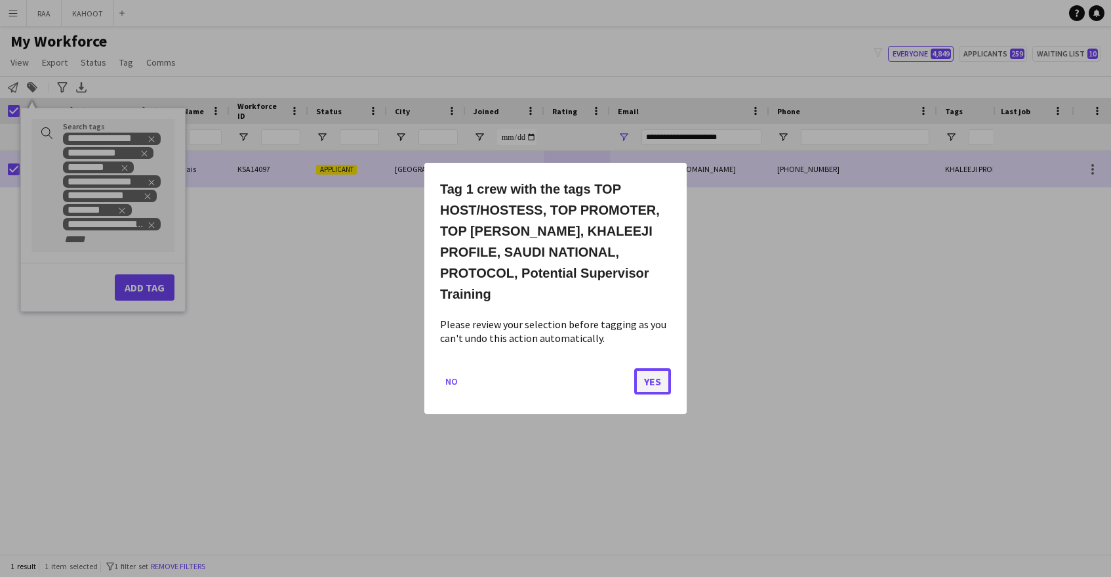
click at [662, 371] on button "Yes" at bounding box center [652, 381] width 37 height 26
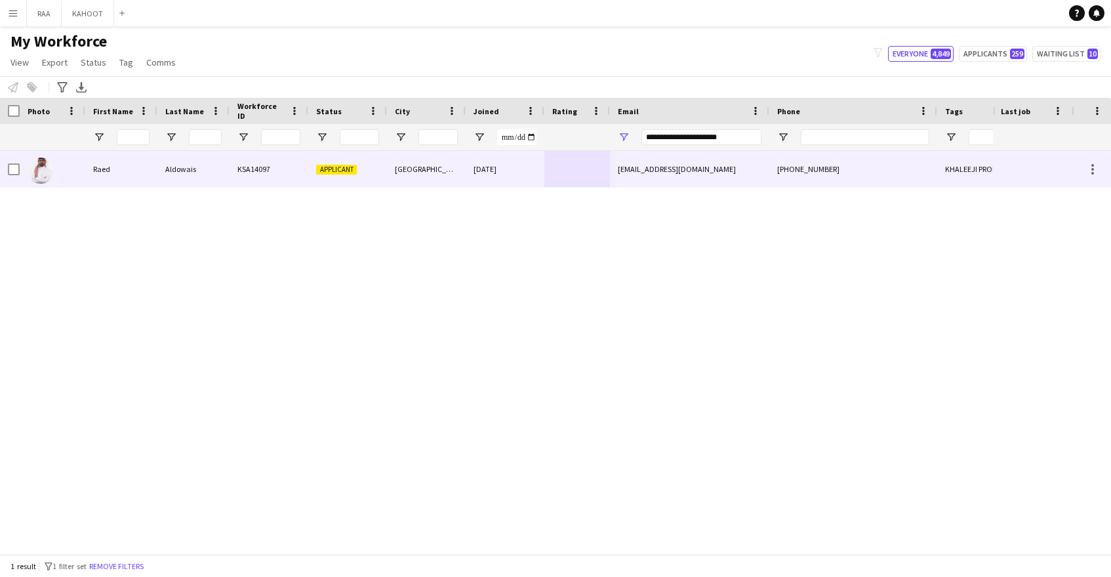
click at [720, 184] on div "[EMAIL_ADDRESS][DOMAIN_NAME]" at bounding box center [689, 169] width 159 height 36
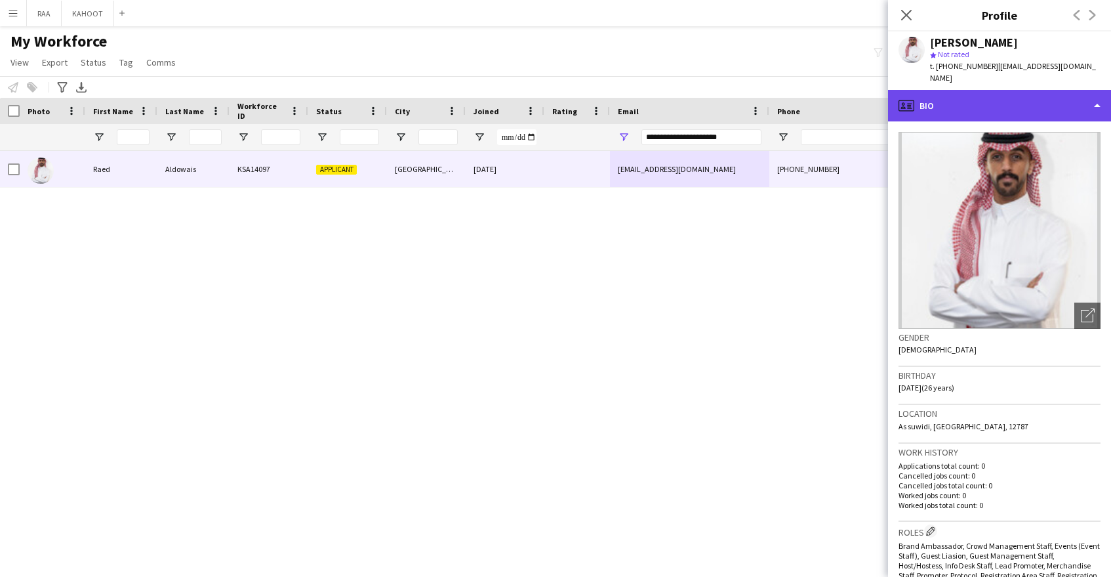
click at [1018, 100] on div "profile Bio" at bounding box center [999, 105] width 223 height 31
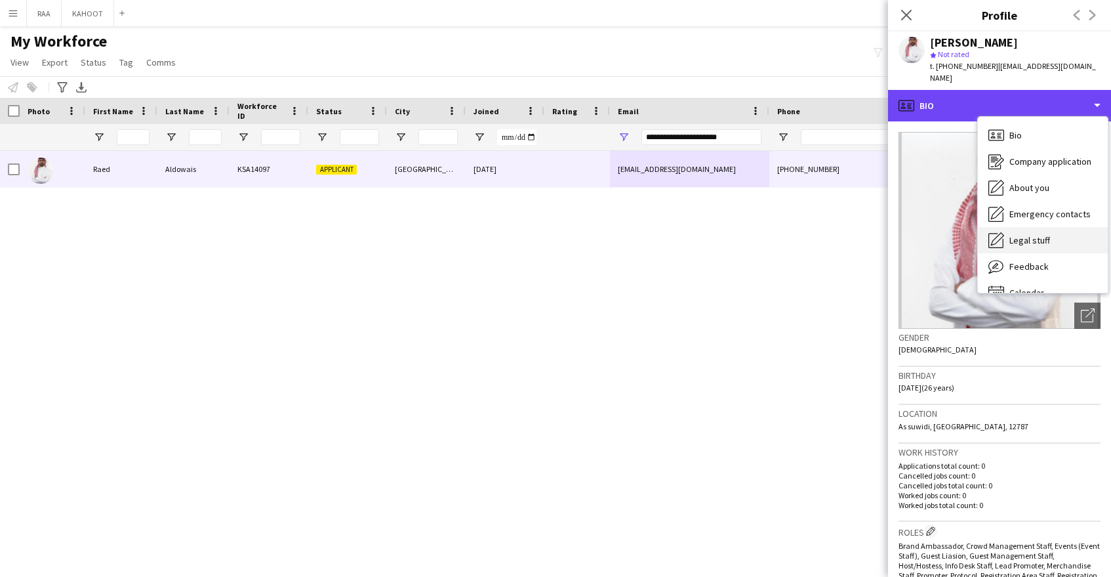
scroll to position [18, 0]
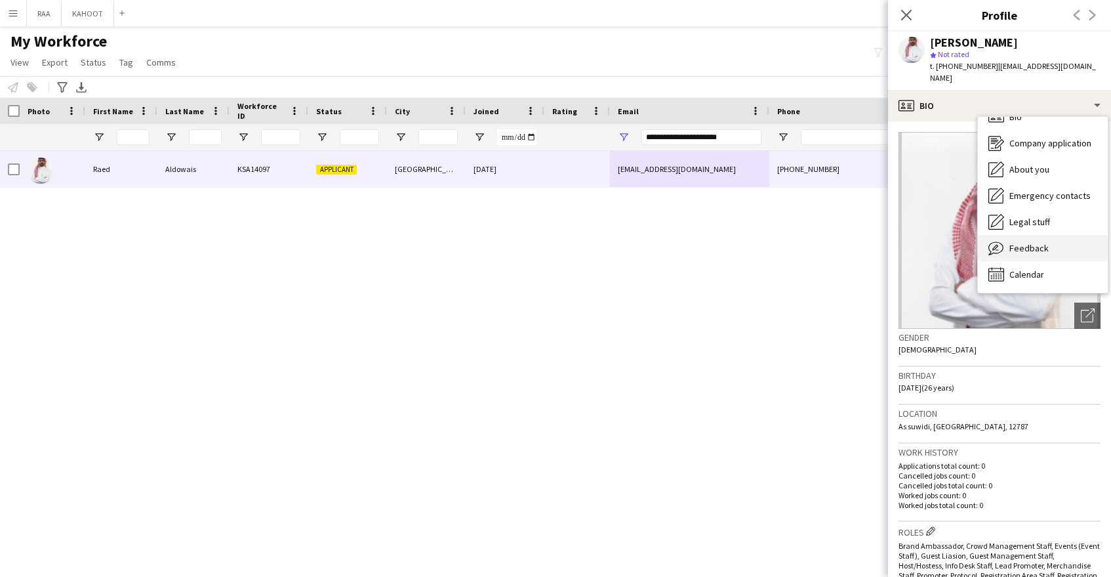
click at [1055, 235] on div "Feedback Feedback" at bounding box center [1043, 248] width 130 height 26
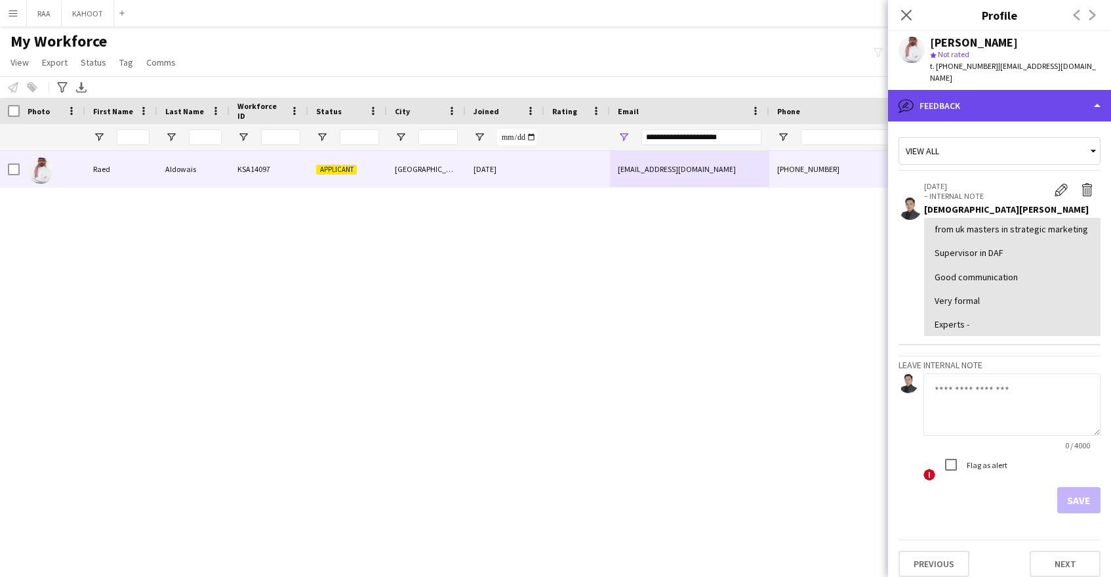
drag, startPoint x: 1004, startPoint y: 79, endPoint x: 1015, endPoint y: 102, distance: 25.8
click at [1004, 90] on div "bubble-pencil Feedback" at bounding box center [999, 105] width 223 height 31
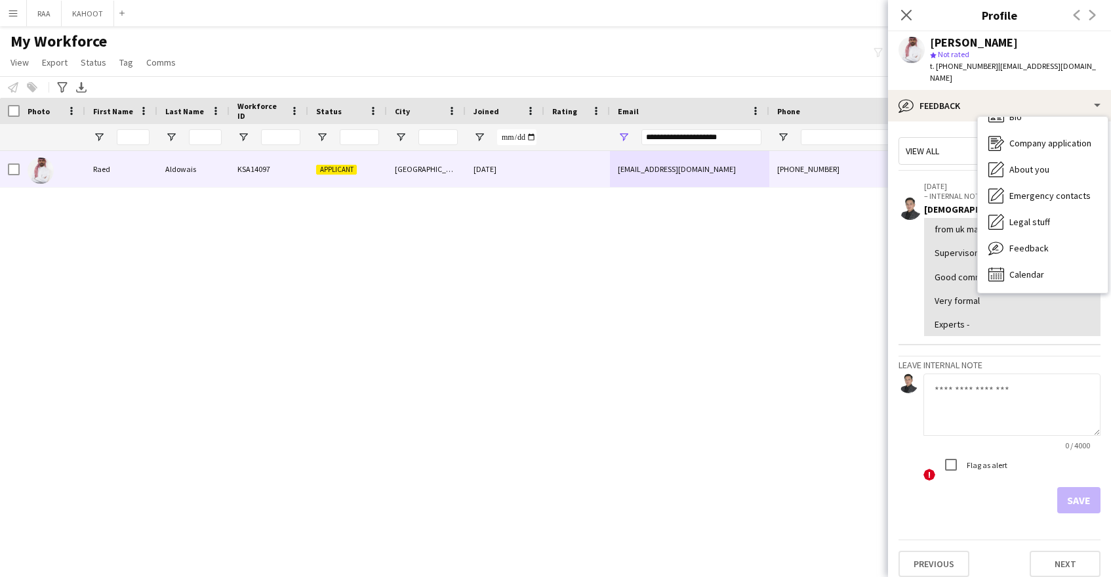
click at [1025, 397] on textarea at bounding box center [1012, 404] width 177 height 62
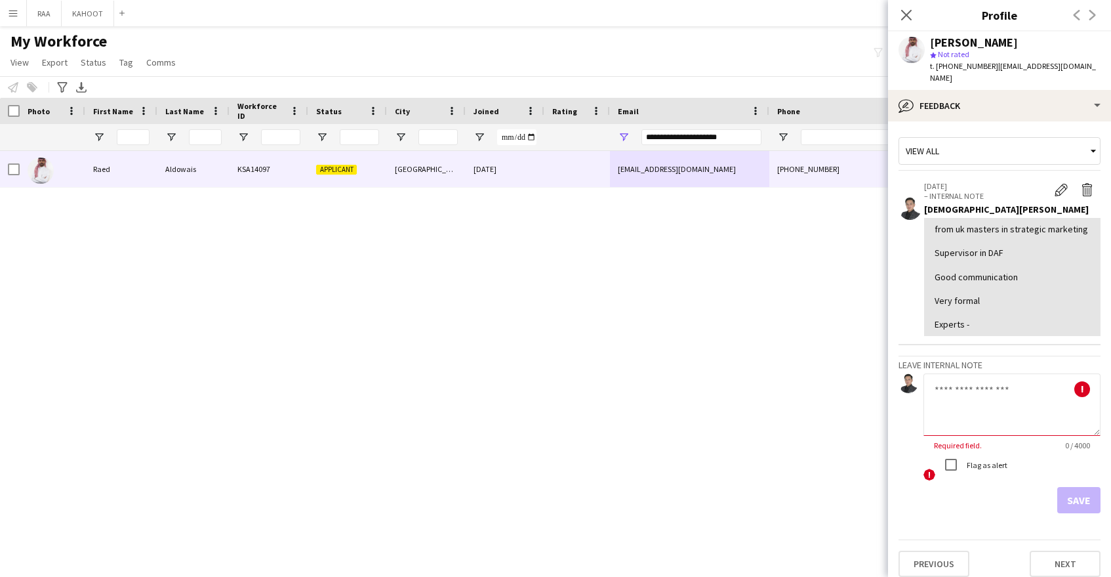
click at [964, 388] on textarea at bounding box center [1012, 404] width 177 height 62
paste textarea "**********"
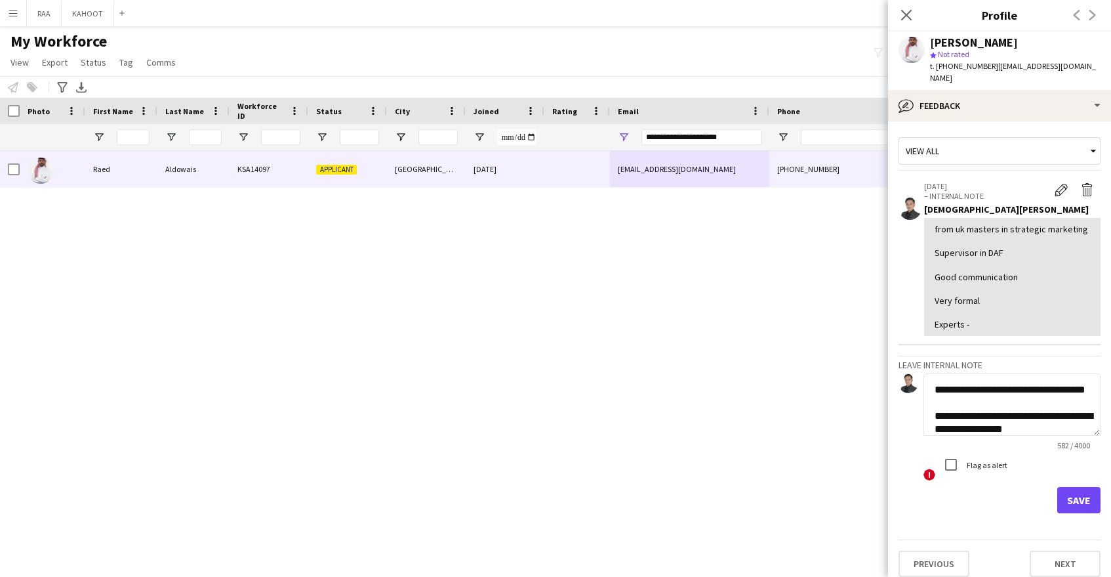
scroll to position [355, 0]
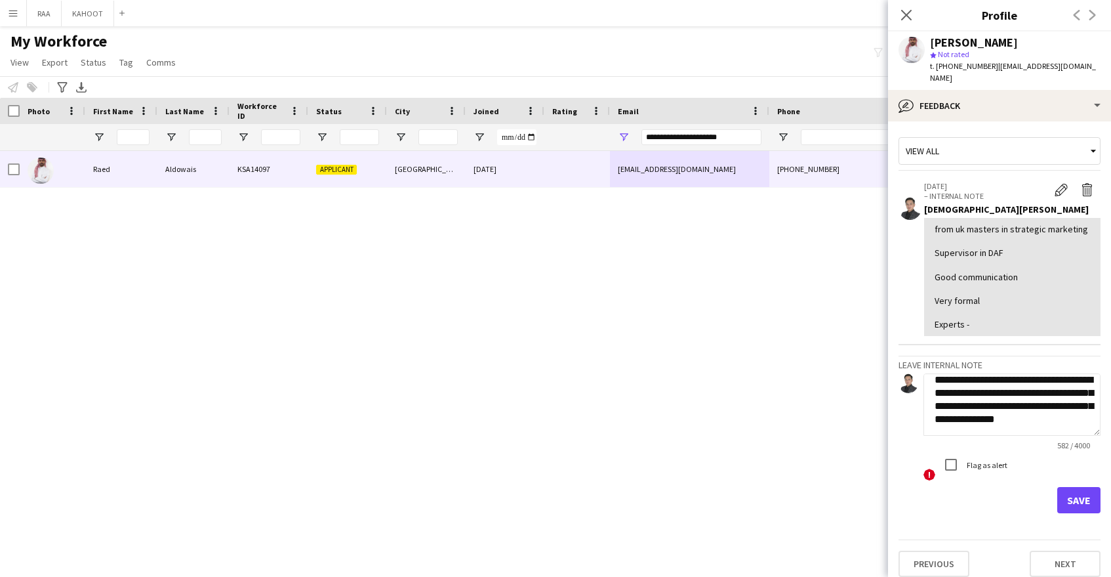
type textarea "**********"
click at [1095, 498] on button "Save" at bounding box center [1078, 500] width 43 height 26
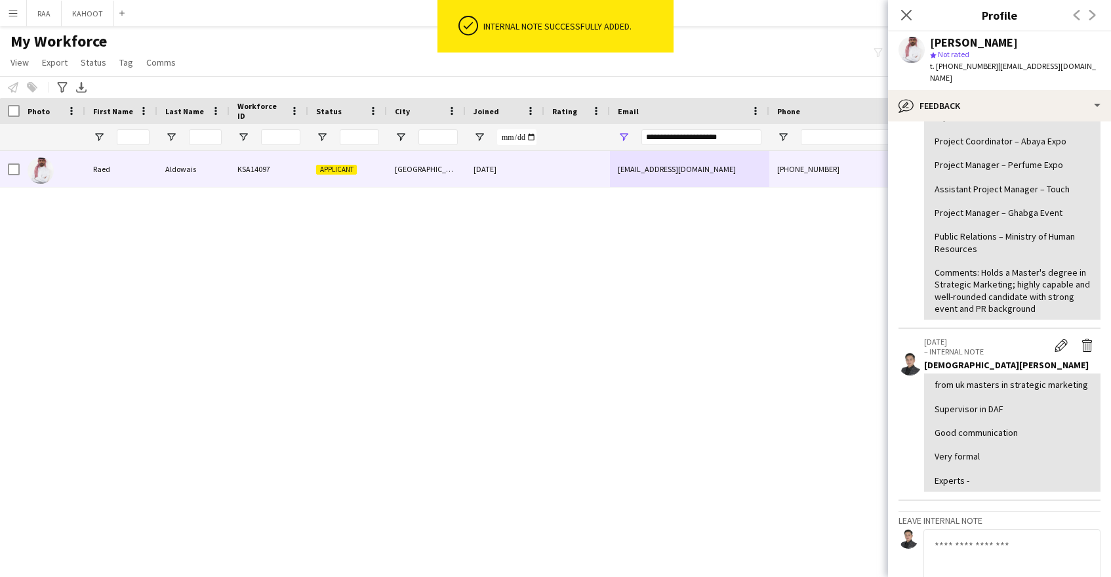
scroll to position [269, 0]
click at [1088, 336] on app-icon "Delete internal note" at bounding box center [1087, 342] width 13 height 13
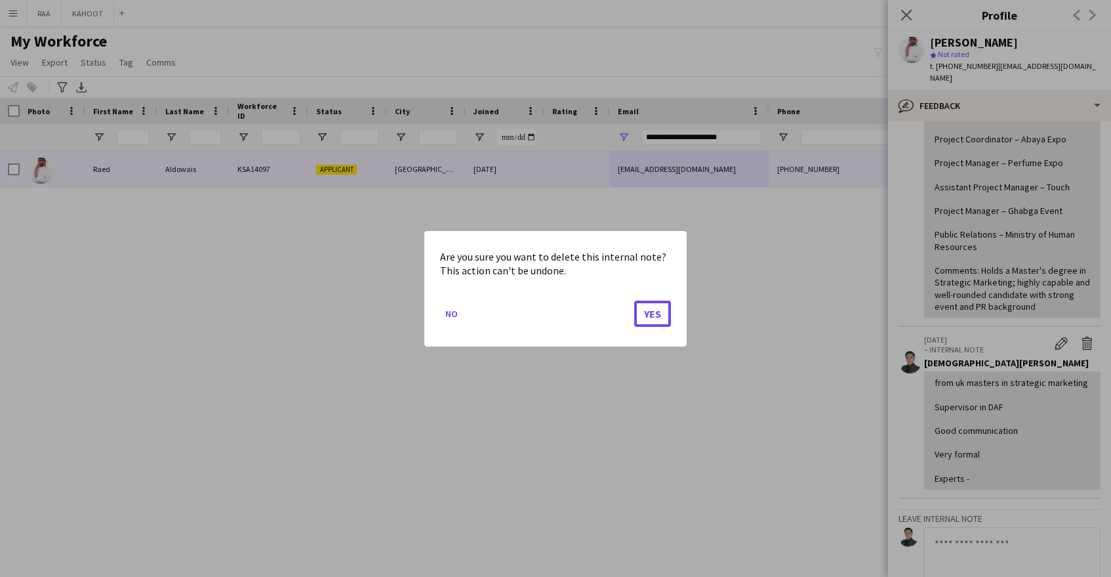
click at [641, 315] on button "Yes" at bounding box center [652, 313] width 37 height 26
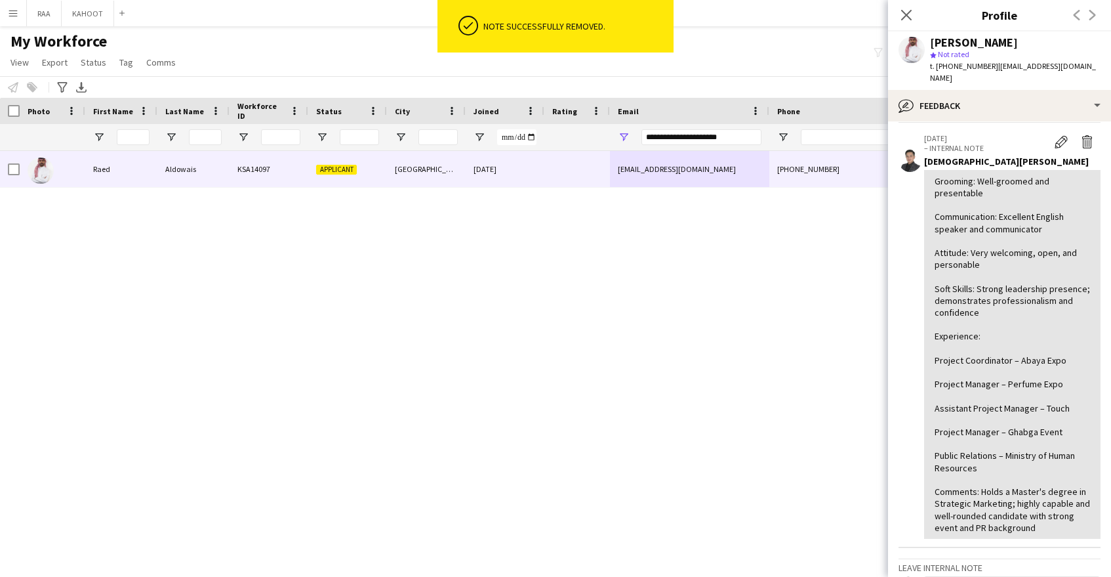
scroll to position [51, 0]
click at [1055, 132] on app-icon "Edit internal note" at bounding box center [1061, 138] width 13 height 13
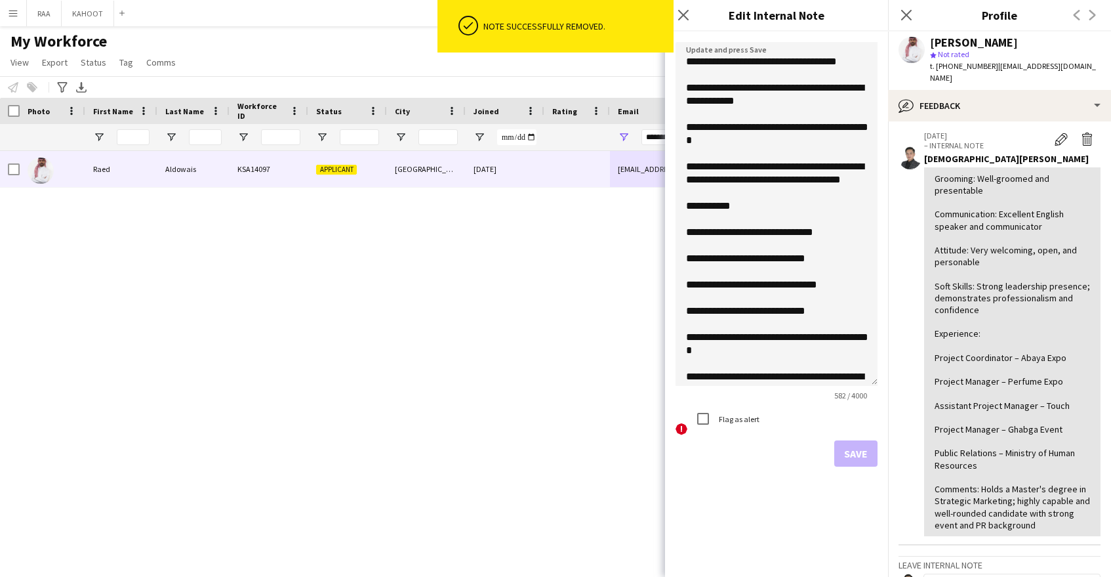
drag, startPoint x: 875, startPoint y: 117, endPoint x: 852, endPoint y: 394, distance: 277.1
click at [855, 386] on textarea "**********" at bounding box center [777, 214] width 202 height 344
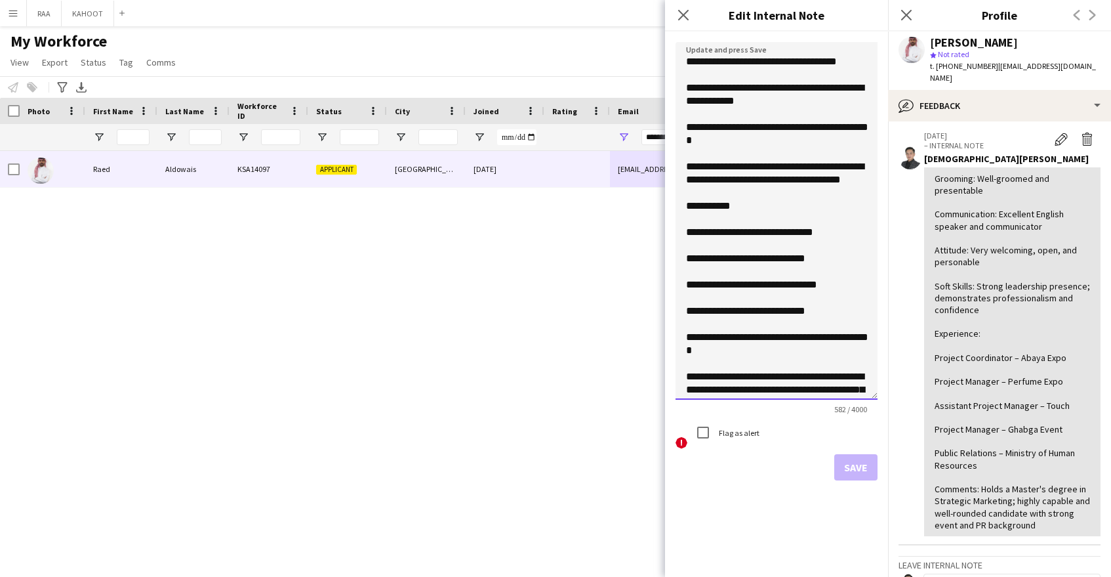
click at [701, 270] on textarea "**********" at bounding box center [777, 220] width 202 height 357
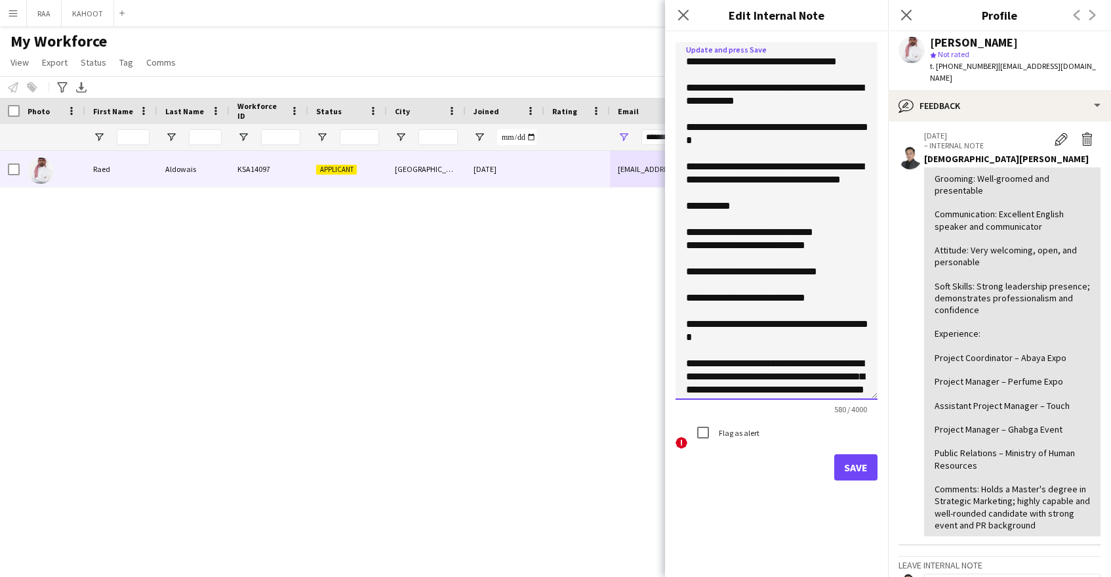
click at [710, 287] on textarea "**********" at bounding box center [777, 220] width 202 height 357
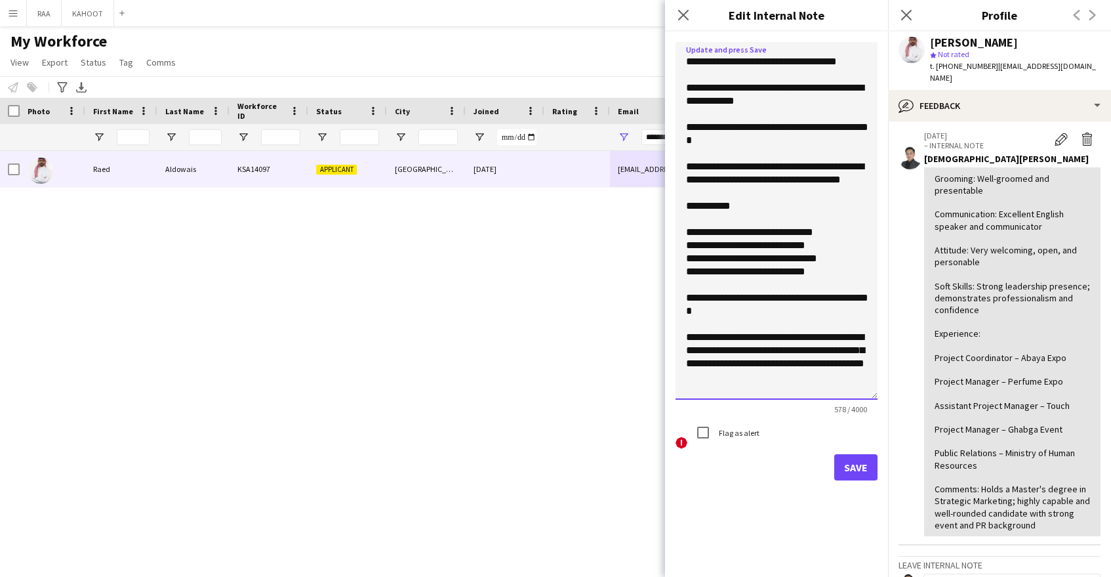
click at [706, 300] on textarea "**********" at bounding box center [777, 220] width 202 height 357
click at [699, 310] on textarea "**********" at bounding box center [777, 220] width 202 height 357
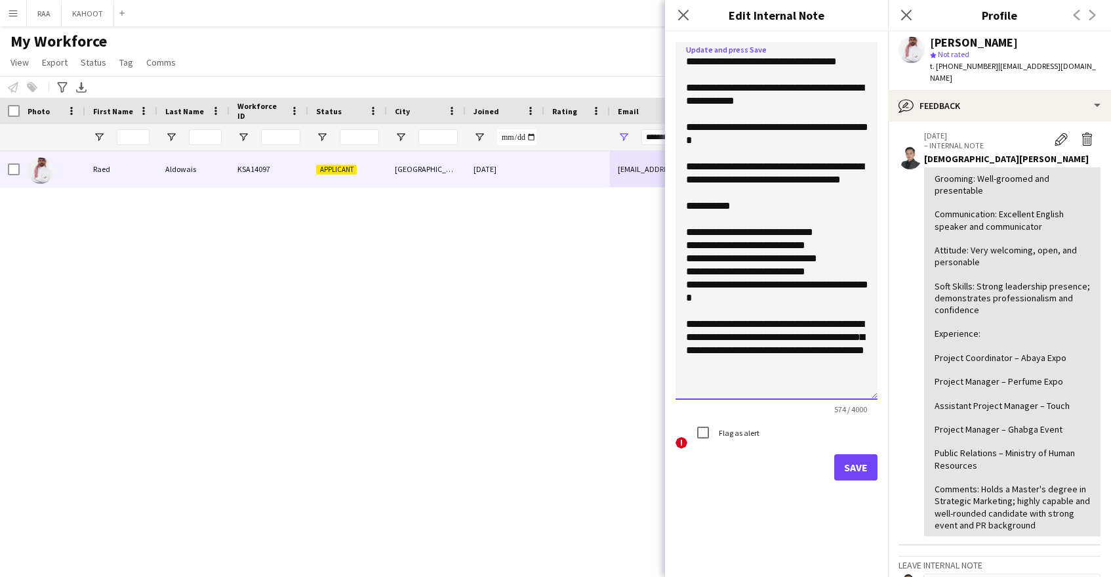
click at [706, 248] on textarea "**********" at bounding box center [777, 220] width 202 height 357
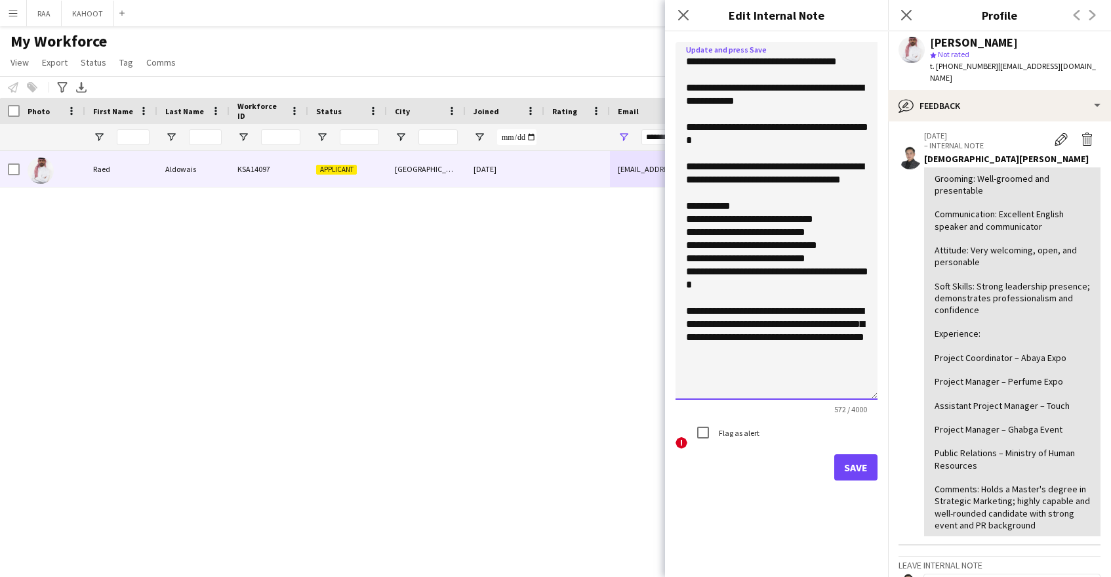
click at [815, 375] on textarea "**********" at bounding box center [777, 220] width 202 height 357
type textarea "**********"
click at [864, 458] on button "Save" at bounding box center [855, 467] width 43 height 26
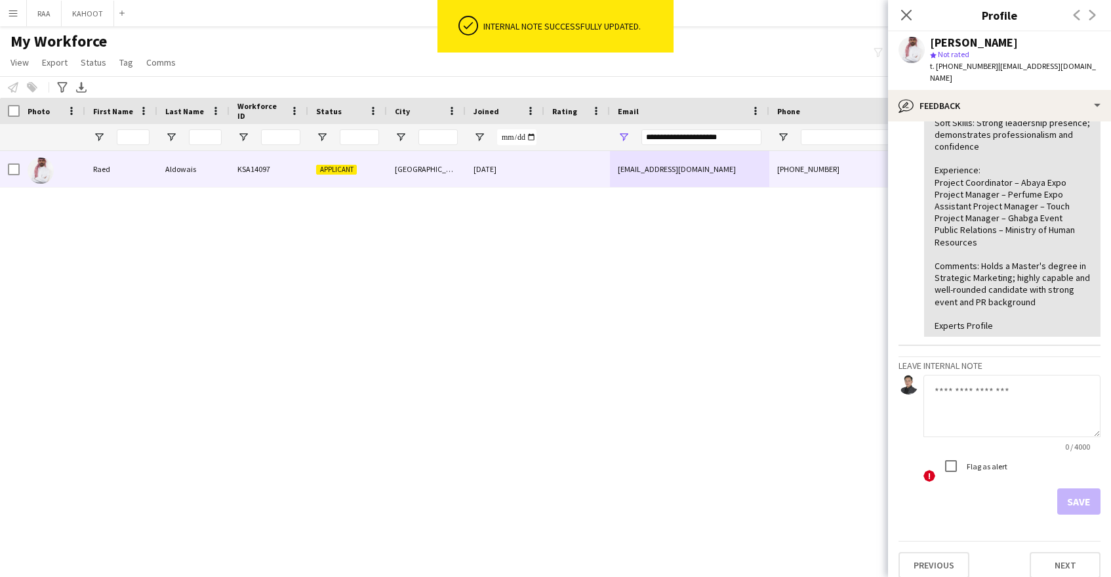
scroll to position [0, 0]
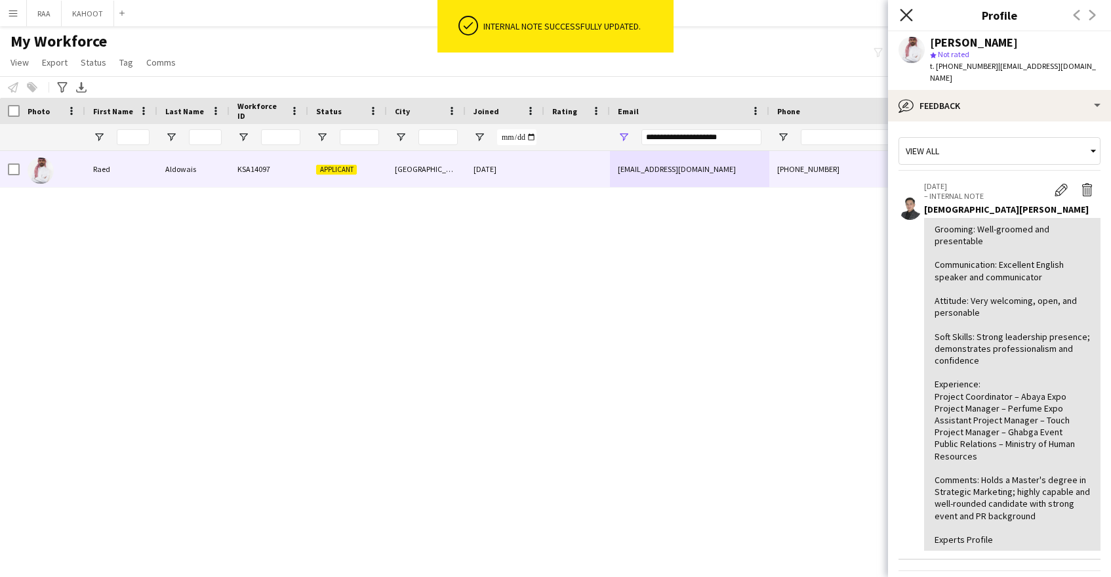
click at [904, 12] on icon at bounding box center [906, 15] width 12 height 12
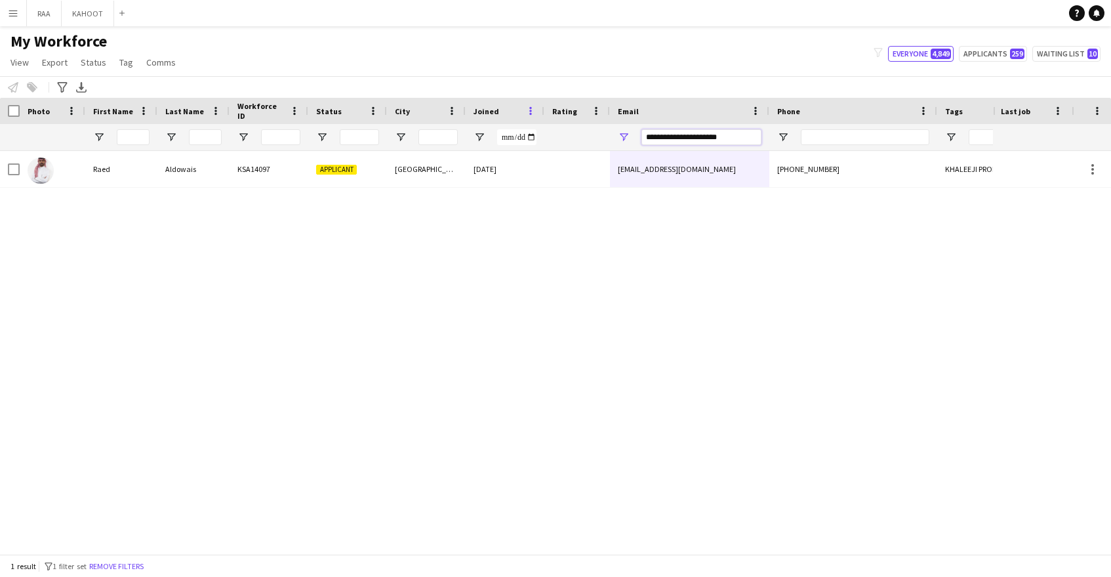
drag, startPoint x: 736, startPoint y: 129, endPoint x: 529, endPoint y: 104, distance: 208.0
click at [529, 104] on div "Workforce Details Photo First Name" at bounding box center [748, 124] width 1496 height 53
drag, startPoint x: 739, startPoint y: 138, endPoint x: 609, endPoint y: 130, distance: 130.1
click at [610, 130] on div "**********" at bounding box center [689, 137] width 159 height 26
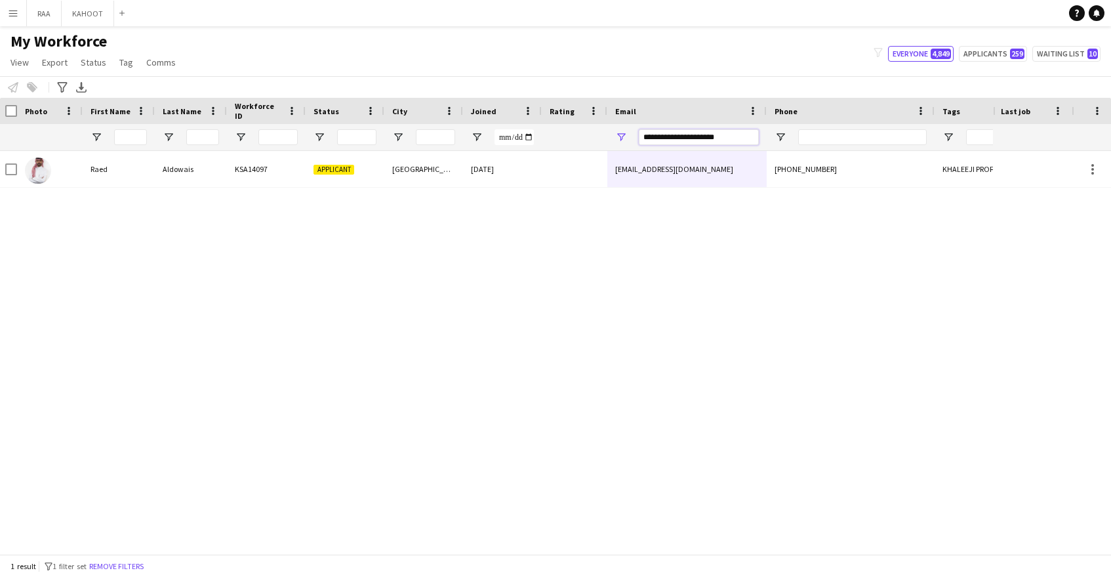
paste input "**"
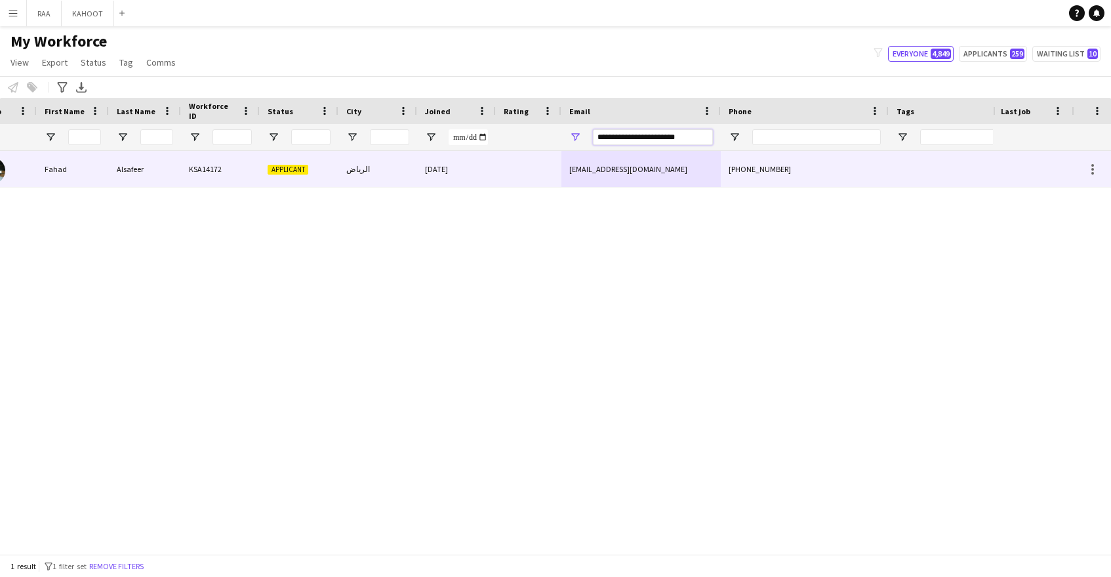
scroll to position [0, 0]
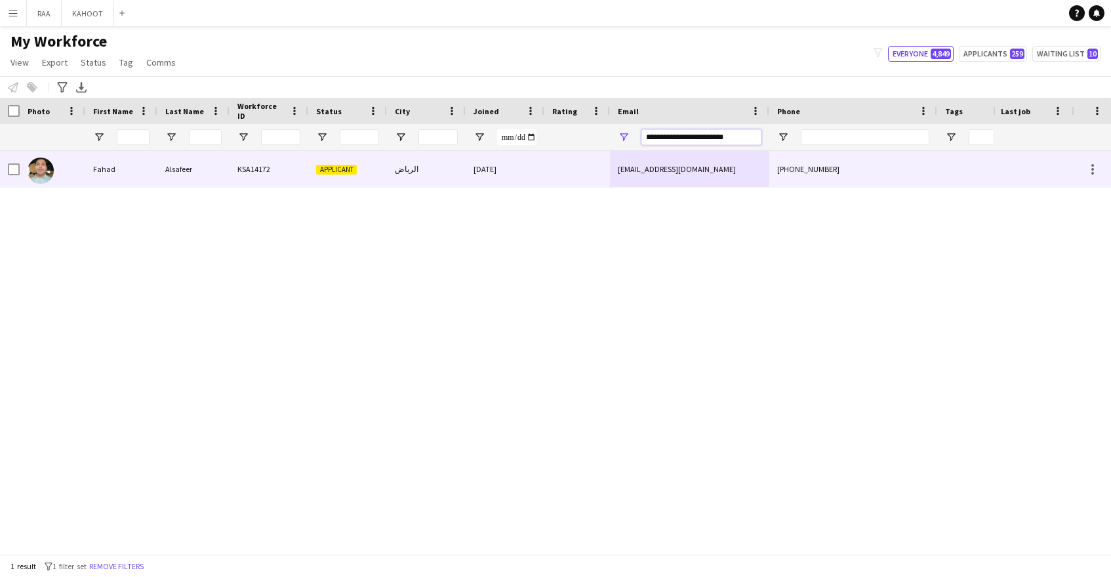
type input "**********"
click at [529, 169] on div "[DATE]" at bounding box center [505, 169] width 79 height 36
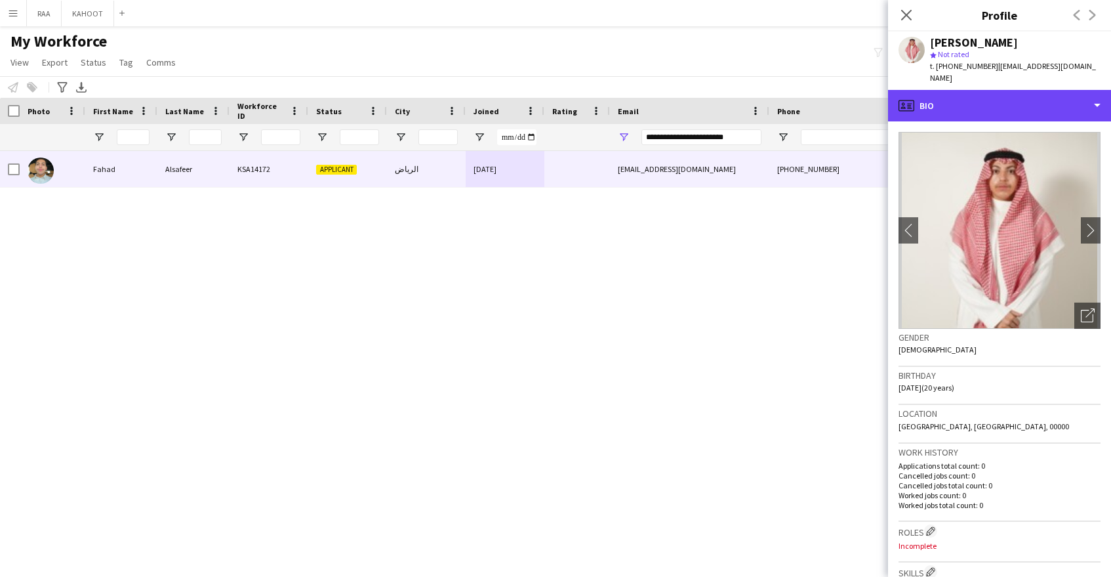
drag, startPoint x: 1055, startPoint y: 90, endPoint x: 1057, endPoint y: 146, distance: 55.8
click at [1055, 90] on div "profile Bio" at bounding box center [999, 105] width 223 height 31
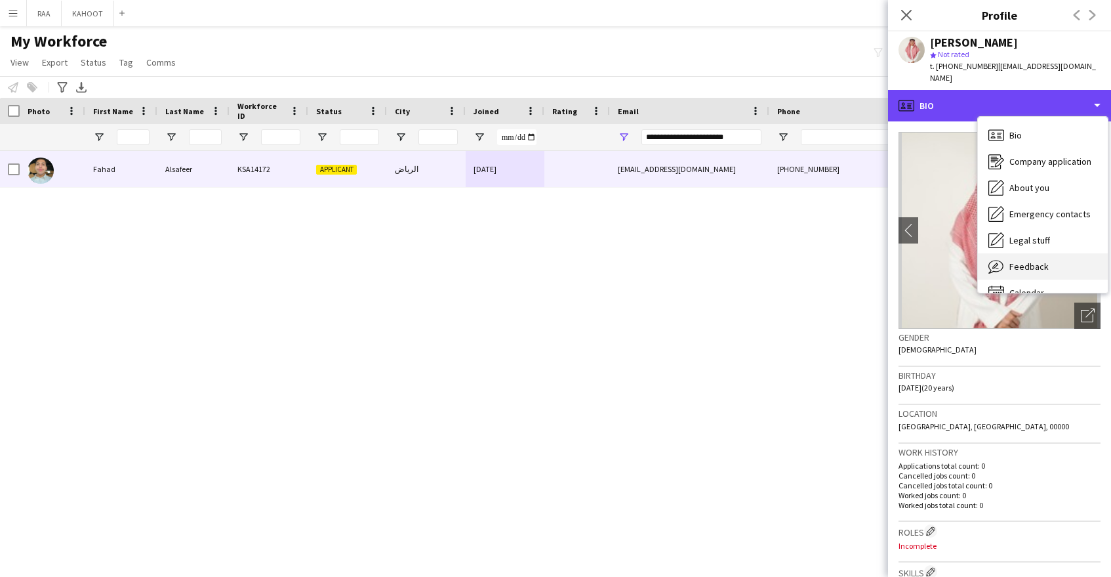
scroll to position [18, 0]
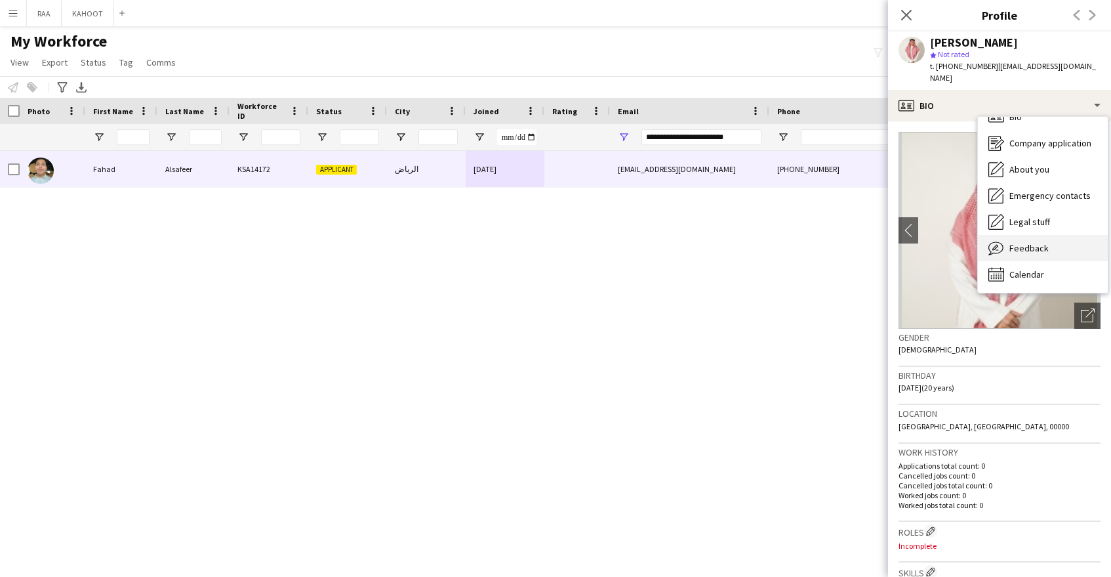
click at [1038, 246] on div "Feedback Feedback" at bounding box center [1043, 248] width 130 height 26
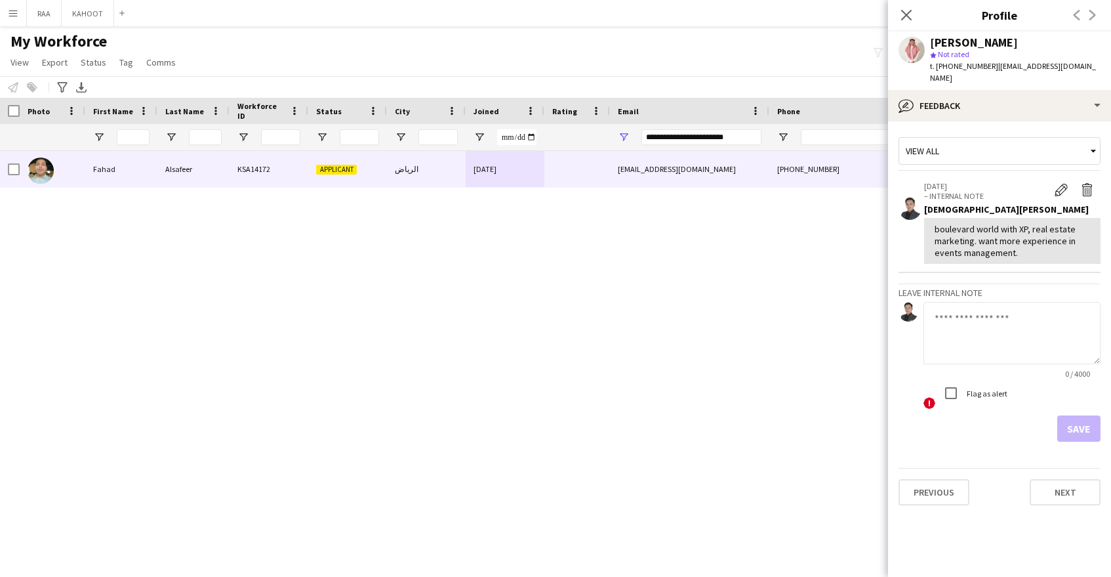
click at [996, 322] on textarea at bounding box center [1012, 333] width 177 height 62
type textarea "**********"
click at [1084, 415] on button "Save" at bounding box center [1078, 428] width 43 height 26
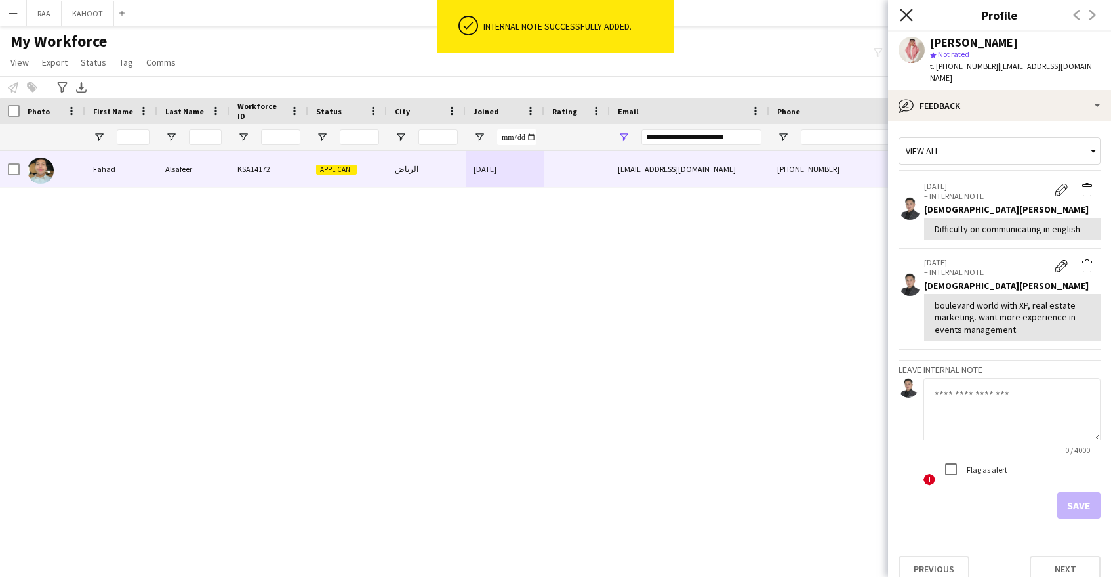
click at [907, 16] on icon at bounding box center [906, 15] width 12 height 12
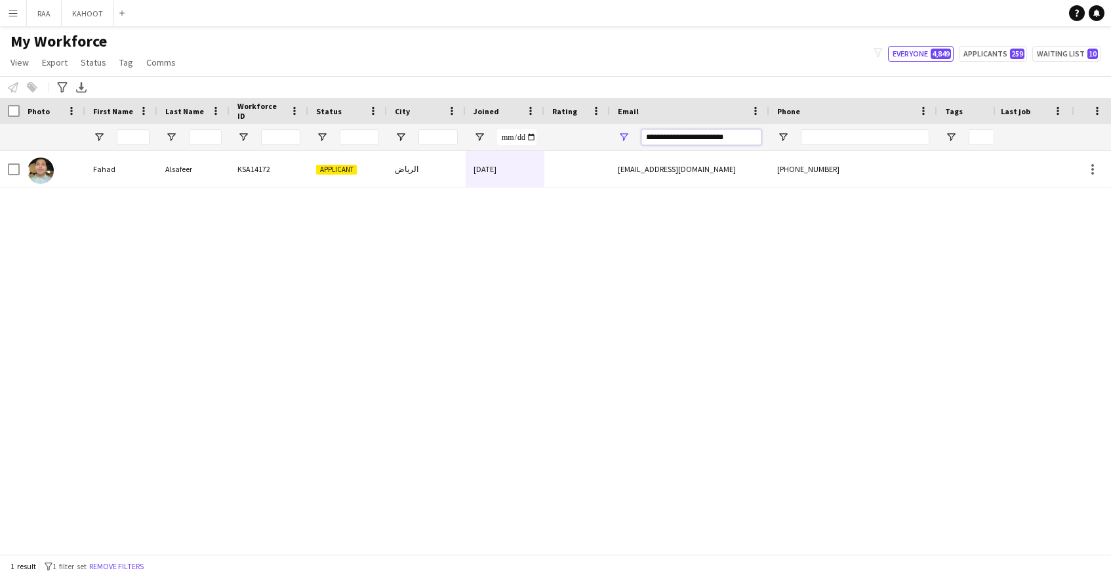
drag, startPoint x: 748, startPoint y: 134, endPoint x: 613, endPoint y: 136, distance: 135.1
click at [614, 136] on div "**********" at bounding box center [689, 137] width 159 height 26
paste input "Email Filter Input"
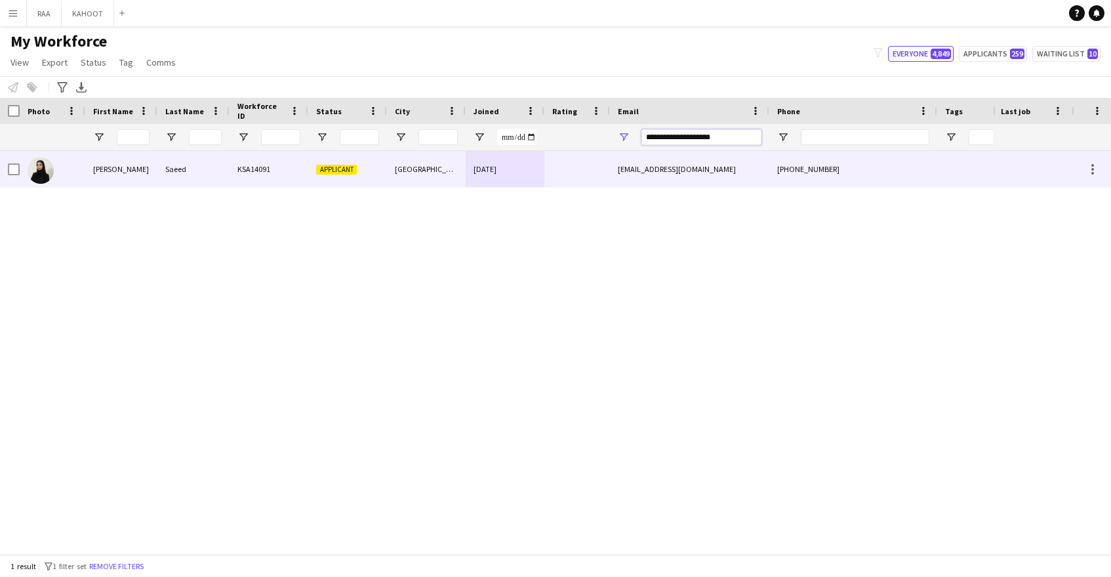
type input "**********"
click at [597, 168] on div at bounding box center [577, 169] width 66 height 36
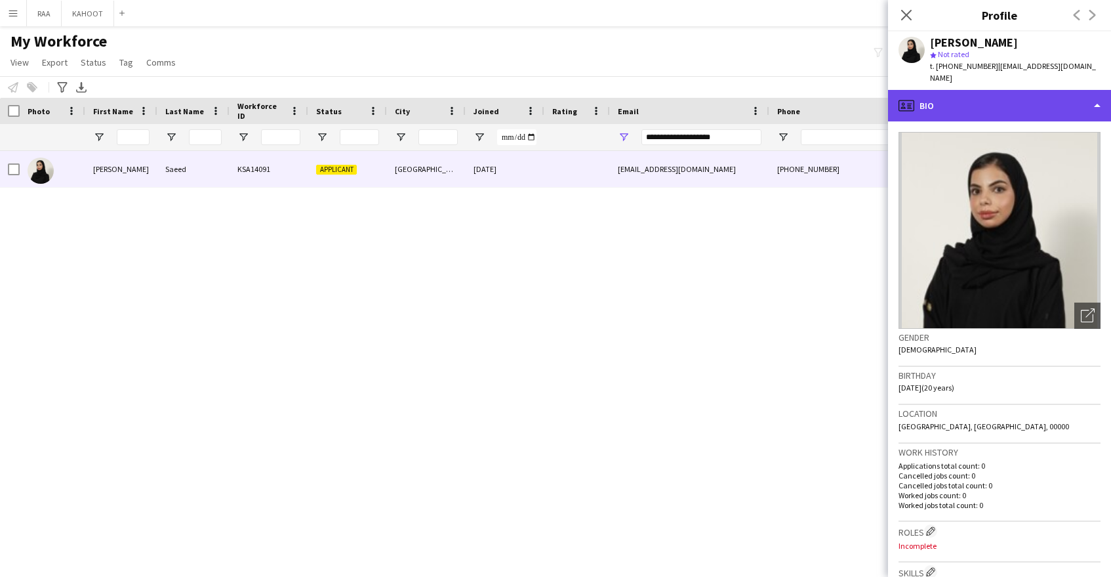
click at [1056, 90] on div "profile Bio" at bounding box center [999, 105] width 223 height 31
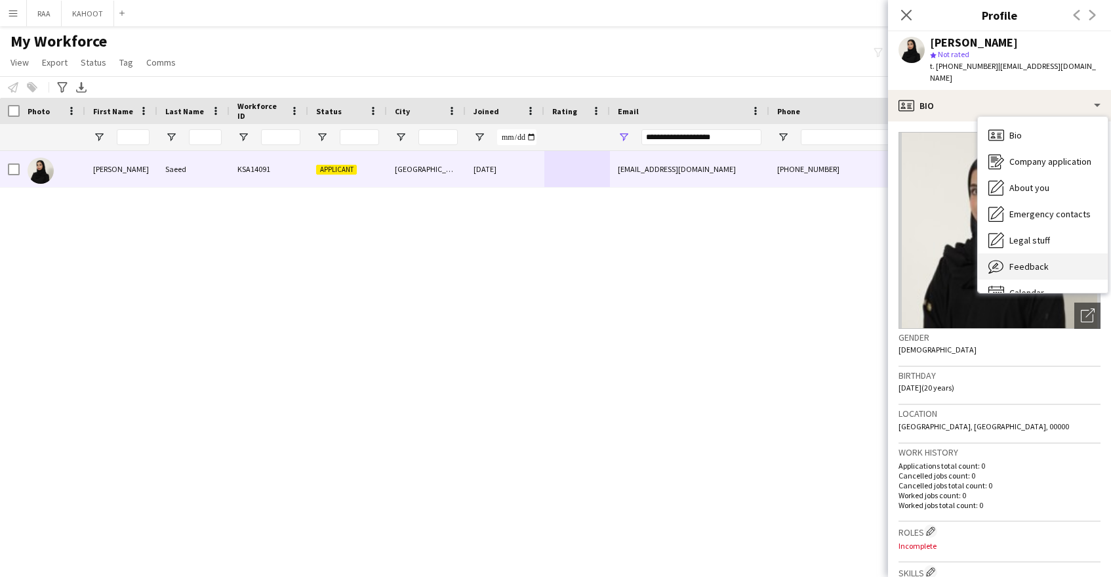
click at [1047, 254] on div "Feedback Feedback" at bounding box center [1043, 266] width 130 height 26
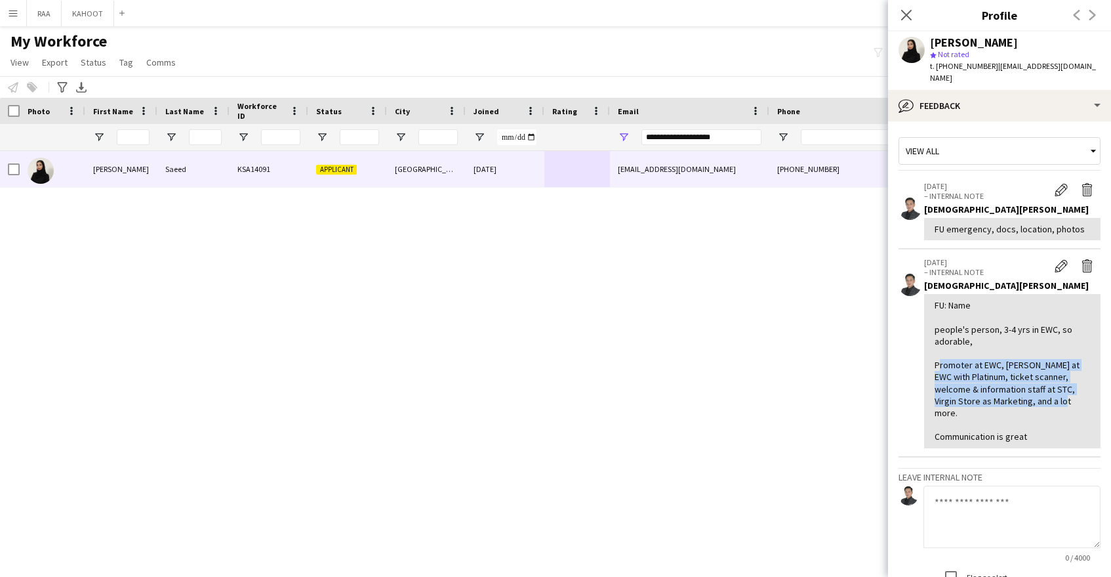
drag, startPoint x: 935, startPoint y: 355, endPoint x: 1040, endPoint y: 386, distance: 109.6
click at [1040, 386] on div "FU: Name people's person, 3-4 yrs in EWC, so adorable, Promoter at EWC, [PERSON…" at bounding box center [1012, 370] width 155 height 143
copy div "Promoter at EWC, [PERSON_NAME] at EWC with Platinum, ticket scanner, welcome & …"
click at [985, 489] on textarea at bounding box center [1012, 516] width 177 height 62
paste textarea "**********"
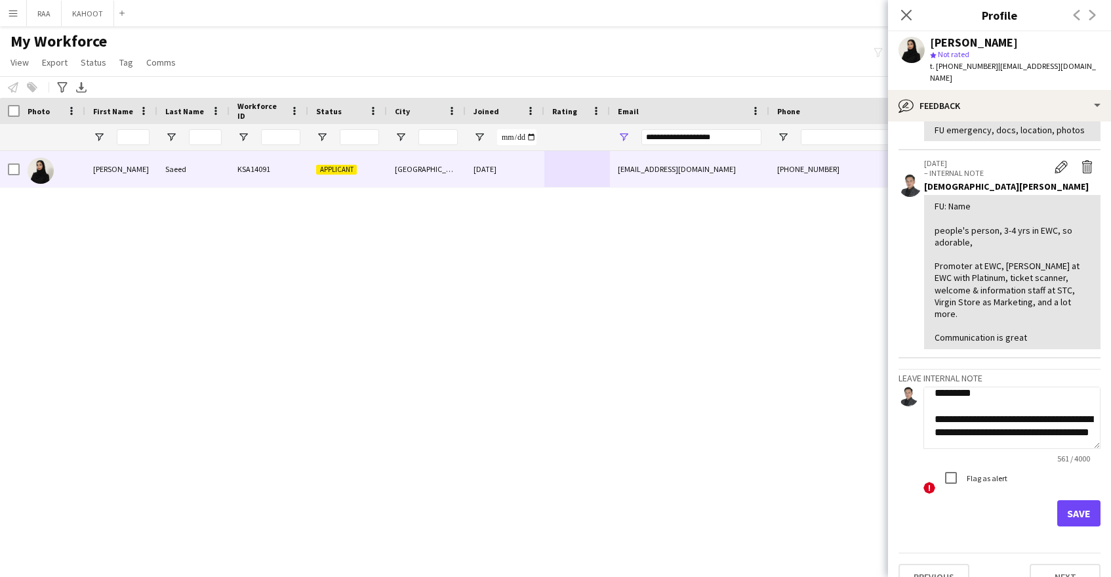
scroll to position [0, 0]
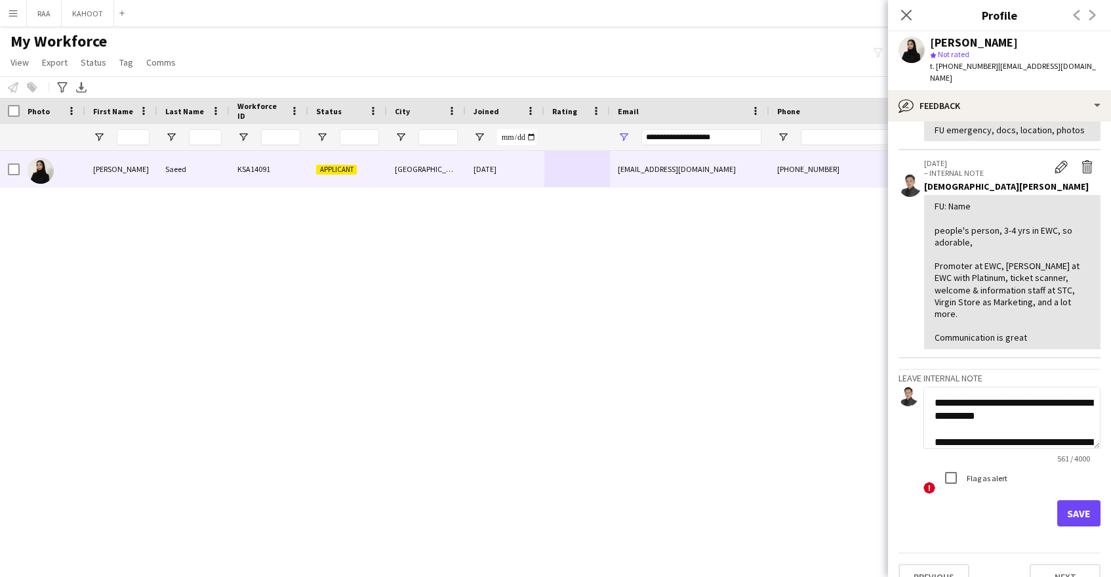
click at [939, 386] on textarea "**********" at bounding box center [1012, 417] width 177 height 62
type textarea "**********"
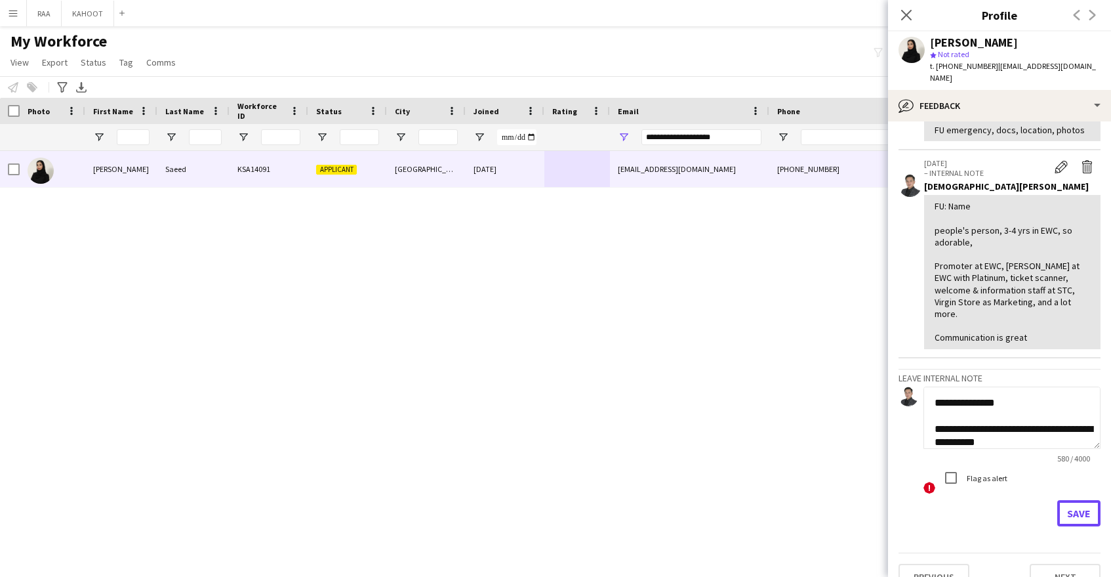
drag, startPoint x: 1075, startPoint y: 493, endPoint x: 1070, endPoint y: 472, distance: 20.8
click at [1075, 500] on button "Save" at bounding box center [1078, 513] width 43 height 26
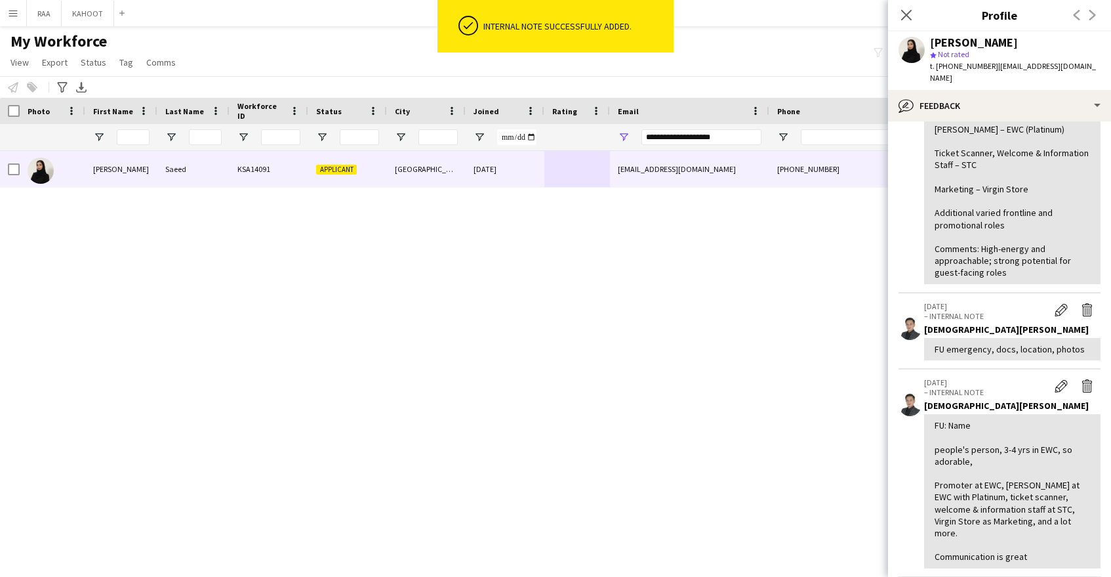
scroll to position [331, 0]
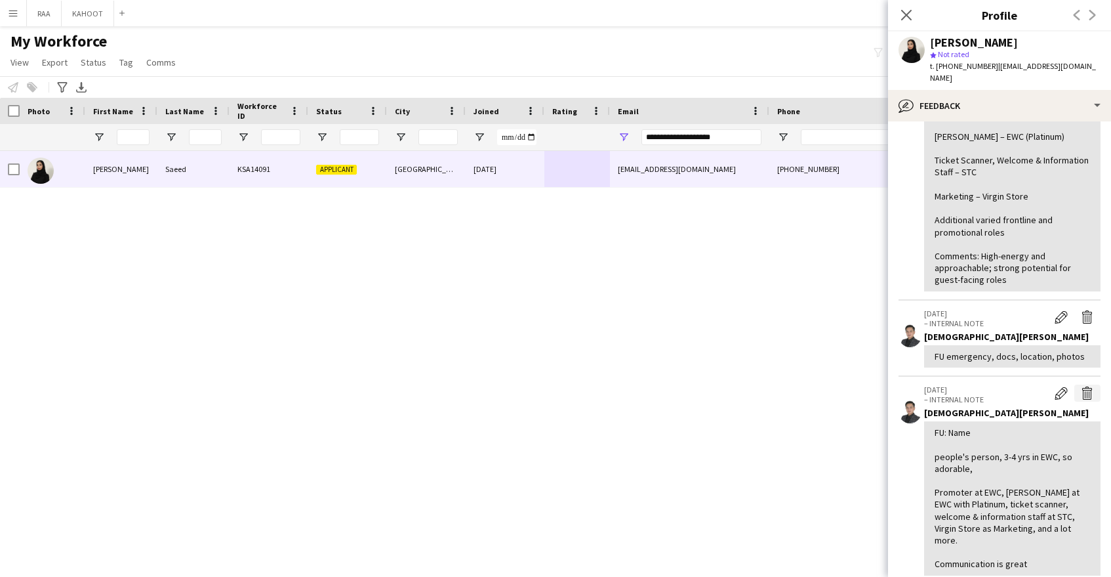
click at [1082, 386] on app-icon "Delete internal note" at bounding box center [1087, 392] width 13 height 13
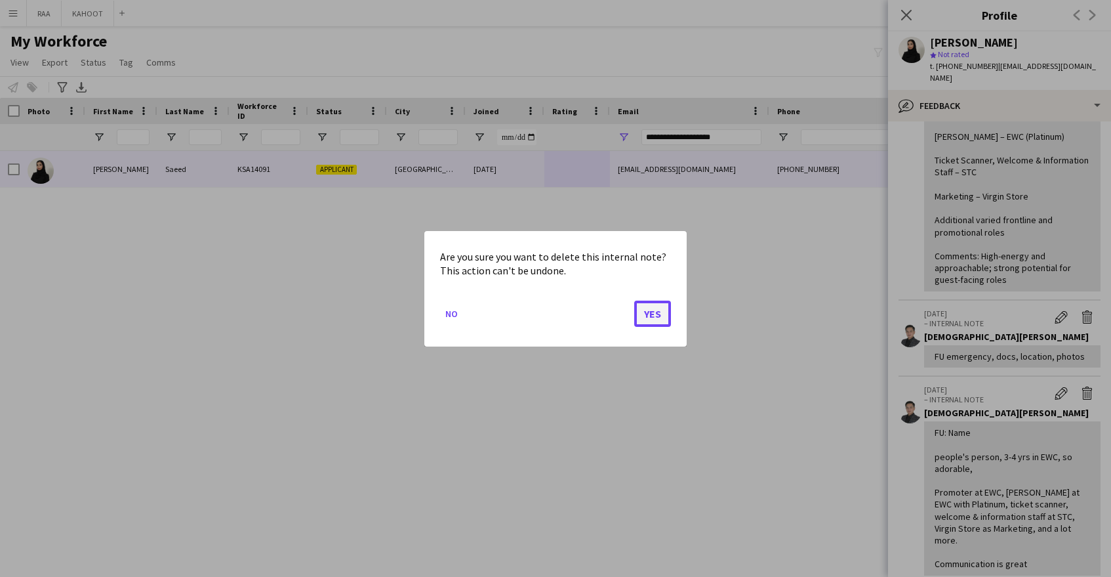
click at [664, 316] on button "Yes" at bounding box center [652, 313] width 37 height 26
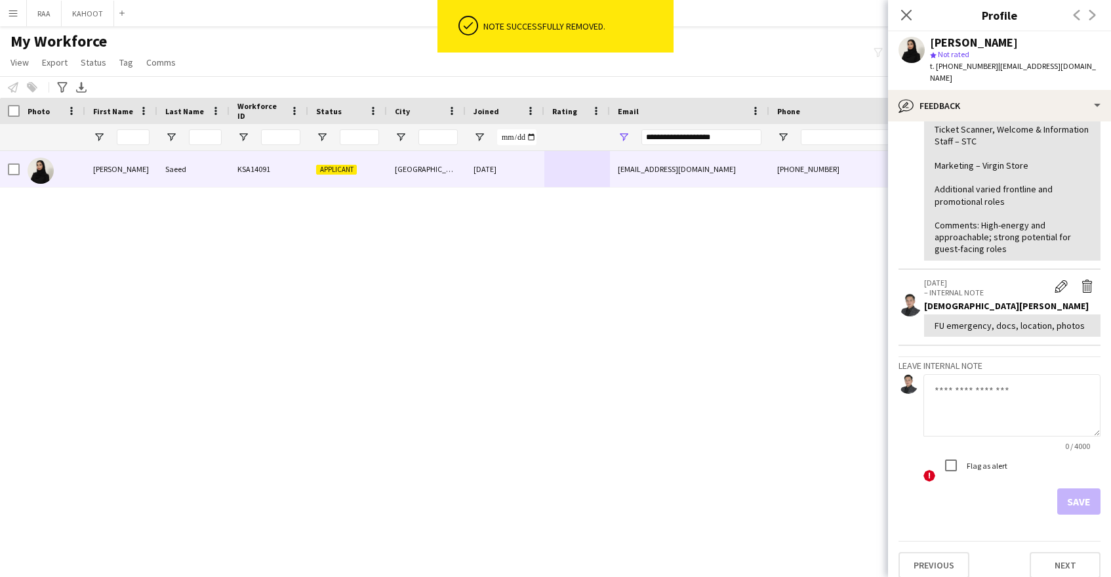
scroll to position [0, 0]
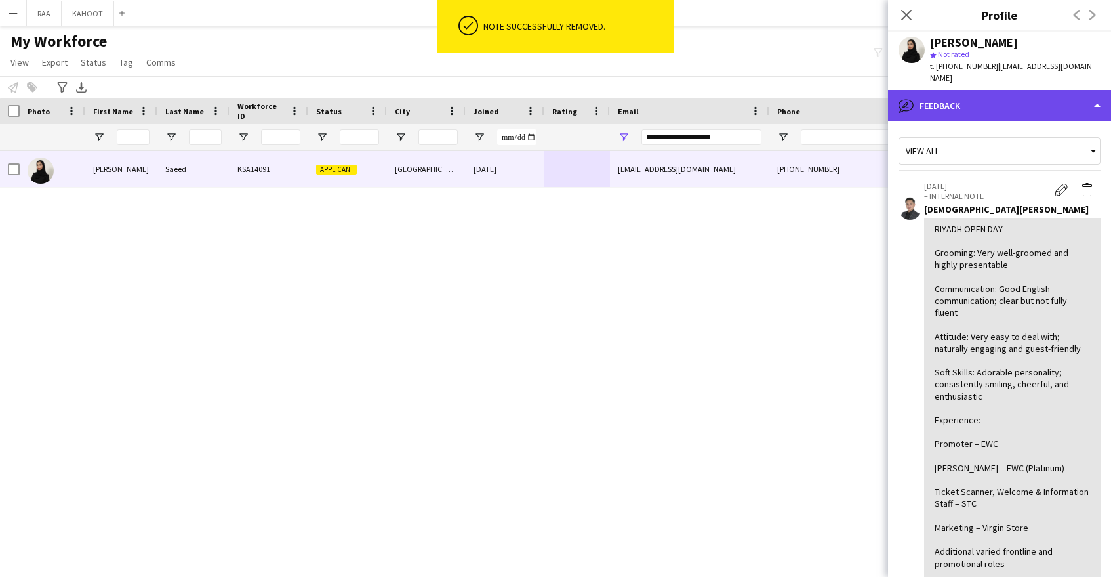
click at [992, 91] on div "bubble-pencil Feedback" at bounding box center [999, 105] width 223 height 31
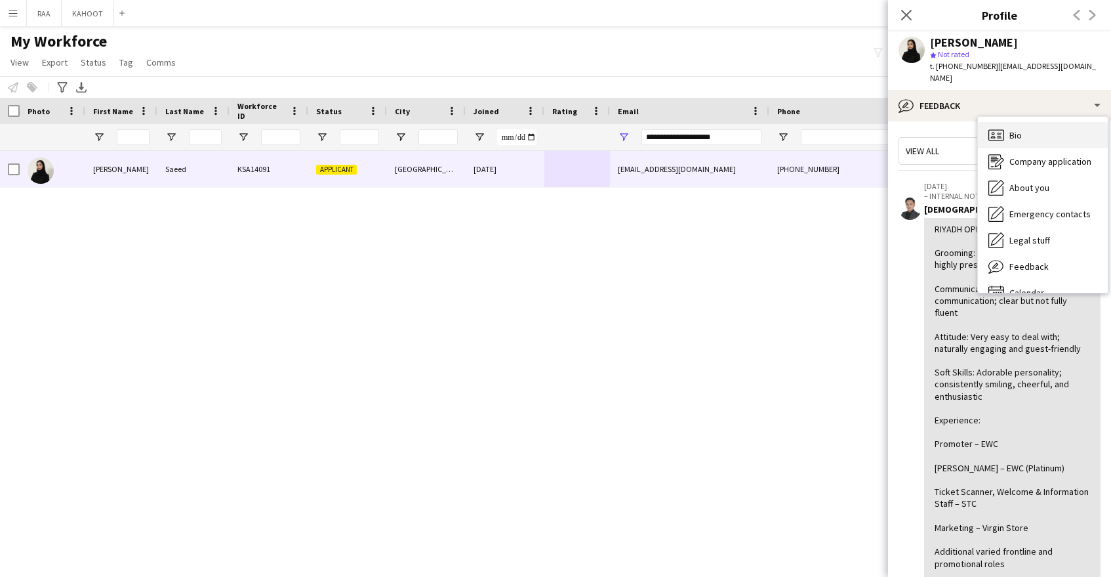
click at [1002, 127] on icon "Bio" at bounding box center [996, 135] width 16 height 16
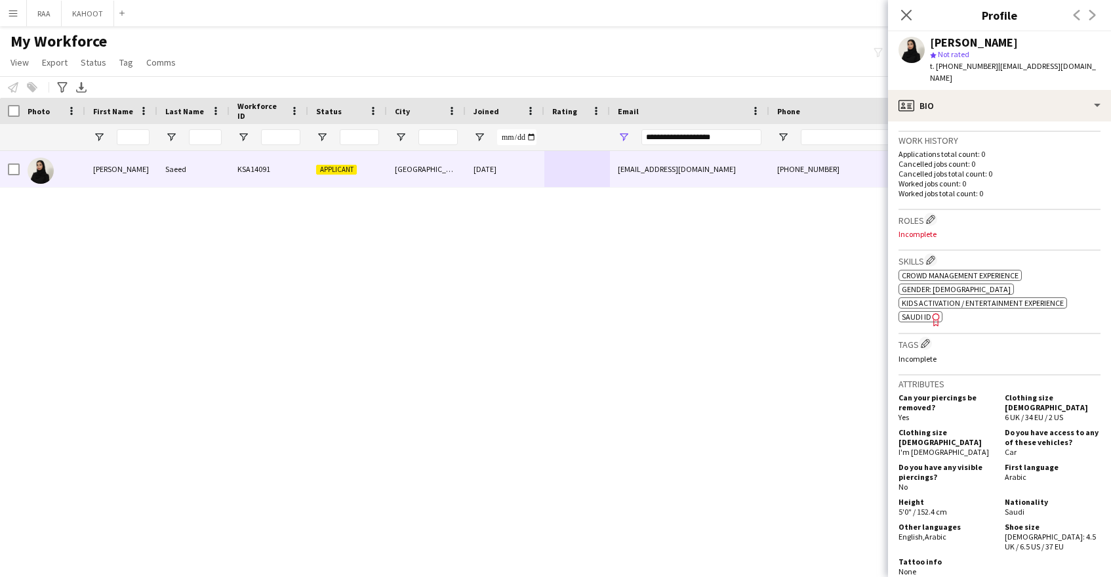
scroll to position [315, 0]
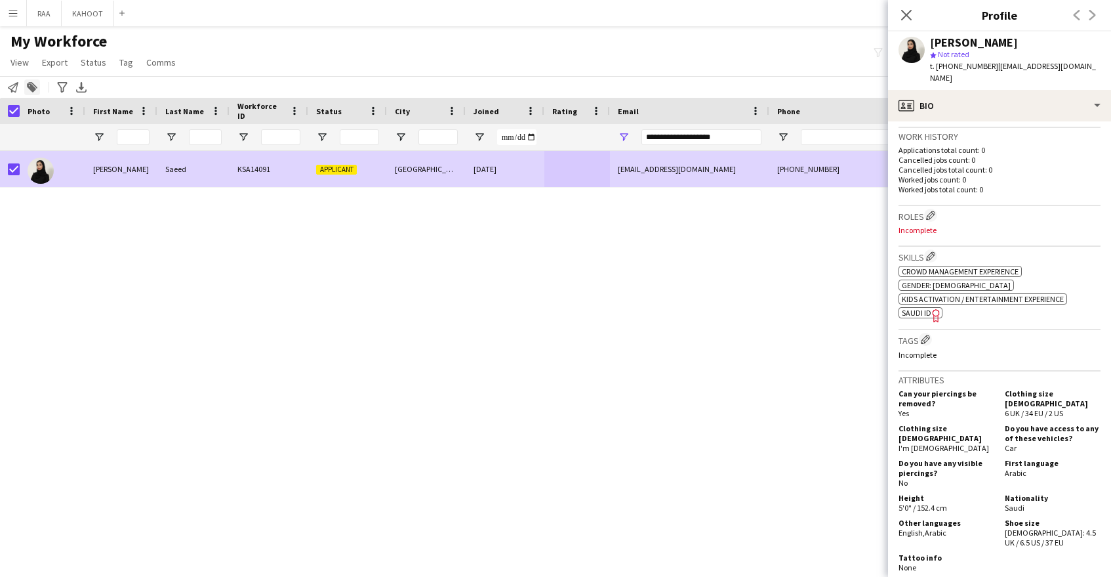
click at [31, 87] on icon at bounding box center [31, 87] width 9 height 9
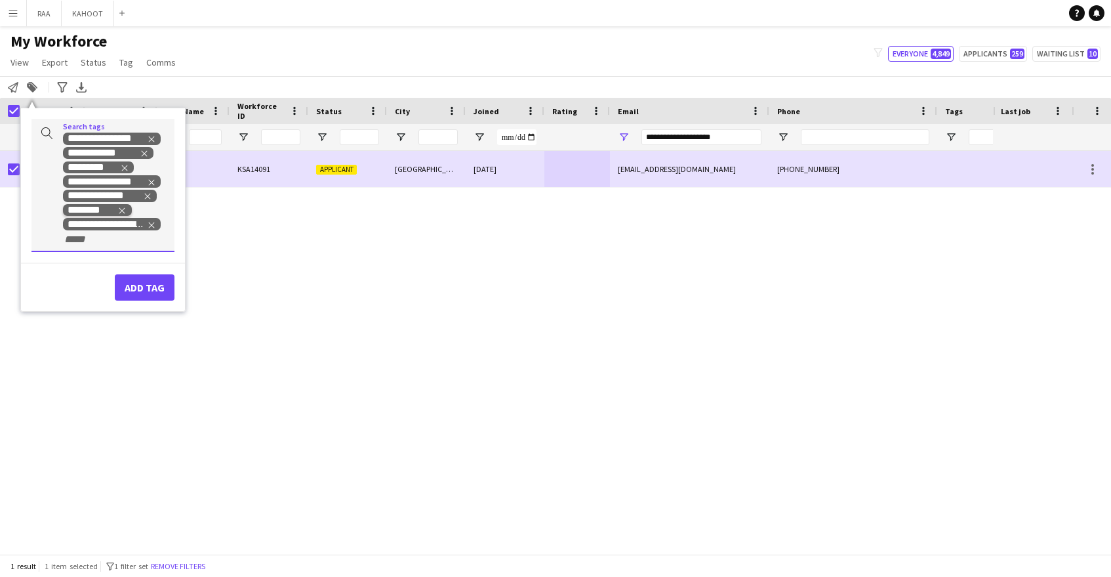
click at [120, 210] on icon "Remove tag" at bounding box center [121, 210] width 9 height 9
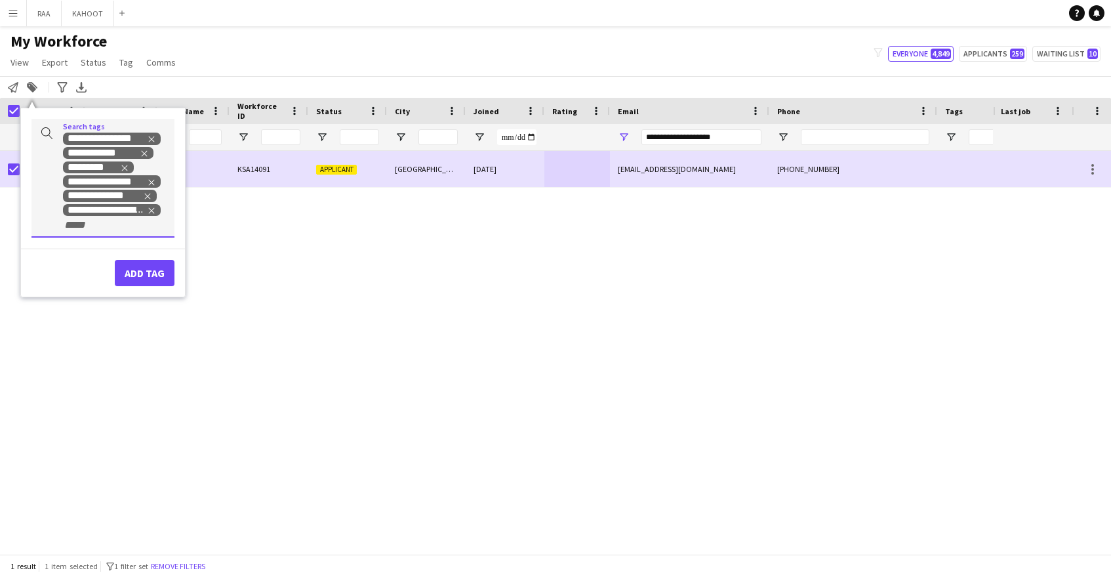
drag, startPoint x: 153, startPoint y: 213, endPoint x: 127, endPoint y: 219, distance: 27.0
click at [147, 214] on icon "Remove tag" at bounding box center [151, 210] width 9 height 9
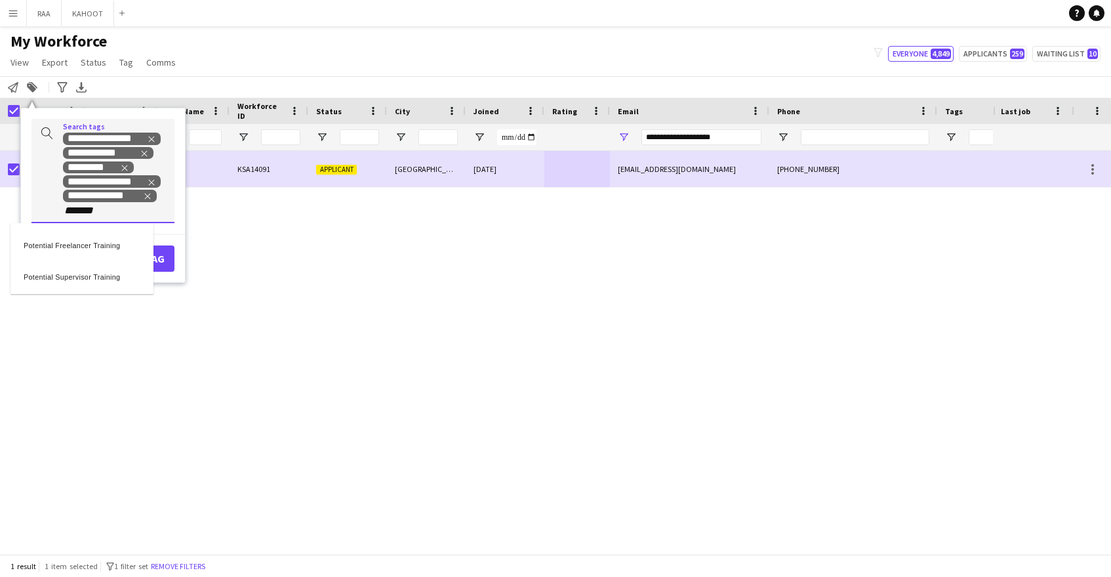
type input "*******"
click at [124, 255] on div "Potential Freelancer Training" at bounding box center [81, 242] width 143 height 31
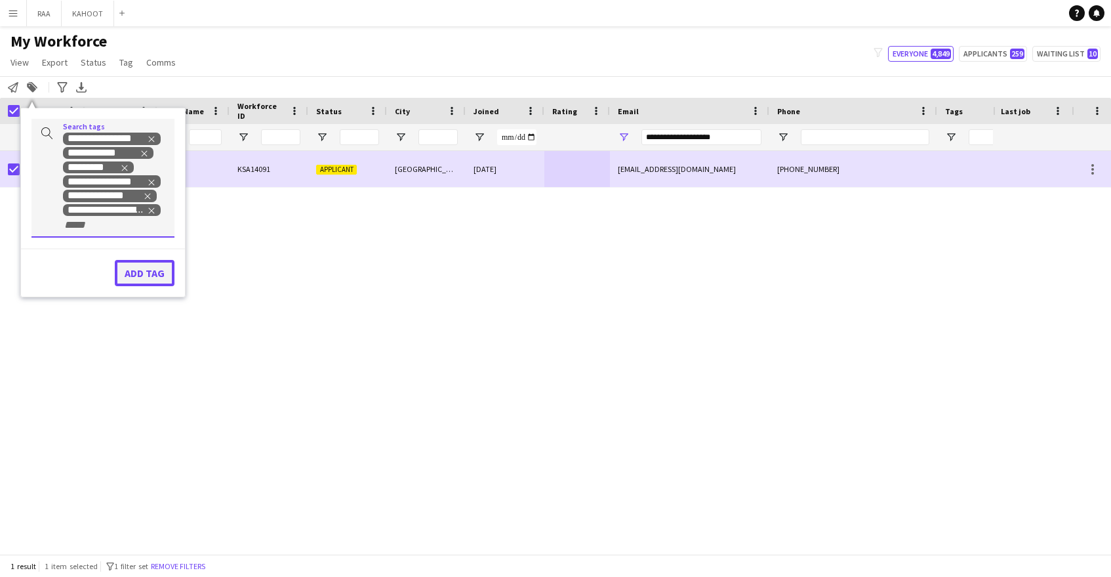
click at [144, 274] on button "Add tag" at bounding box center [145, 273] width 60 height 26
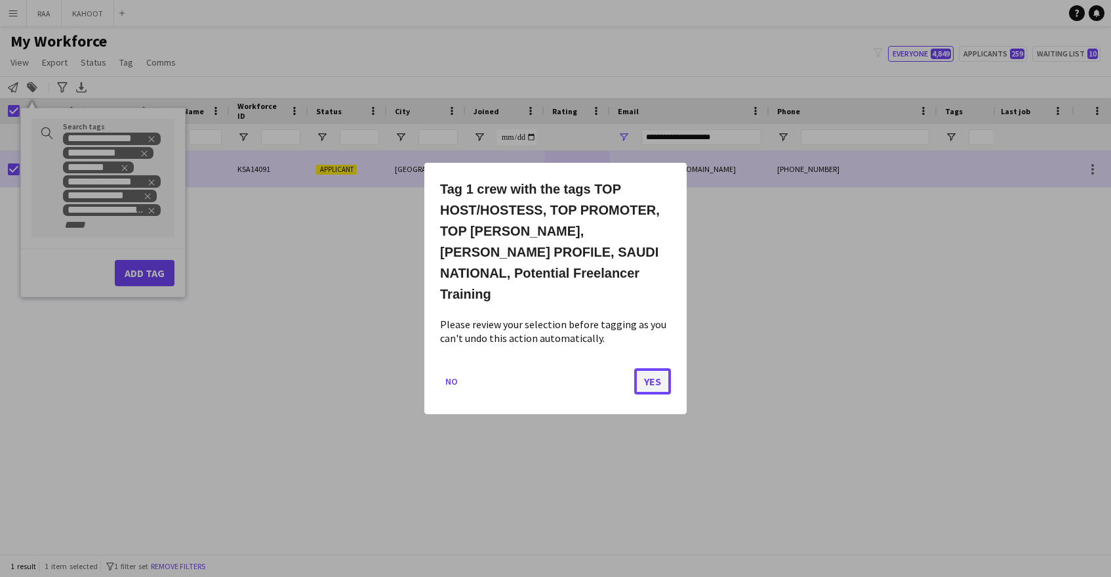
click at [652, 371] on button "Yes" at bounding box center [652, 381] width 37 height 26
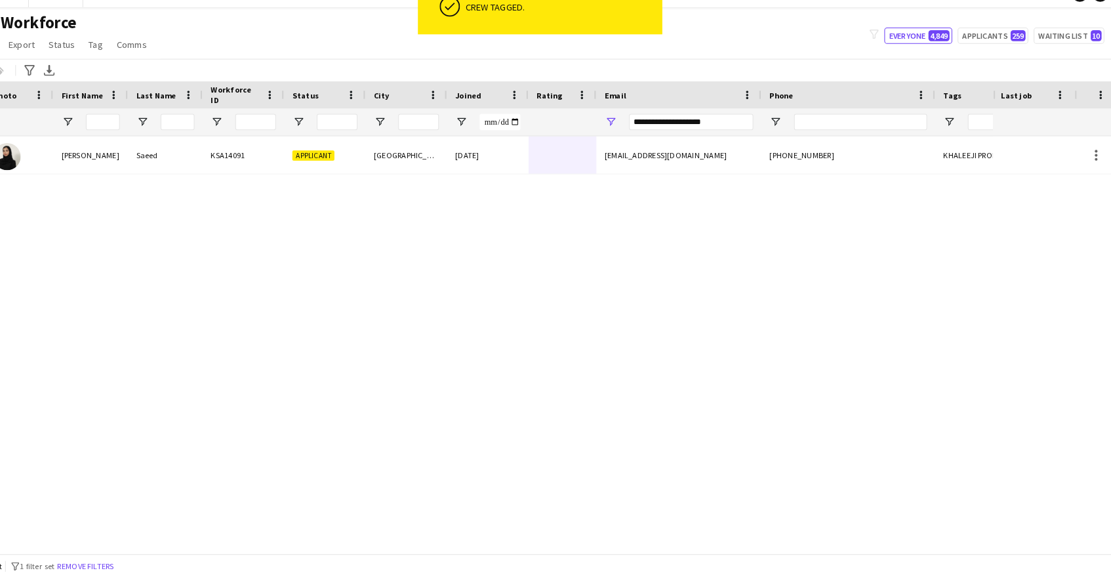
scroll to position [0, 0]
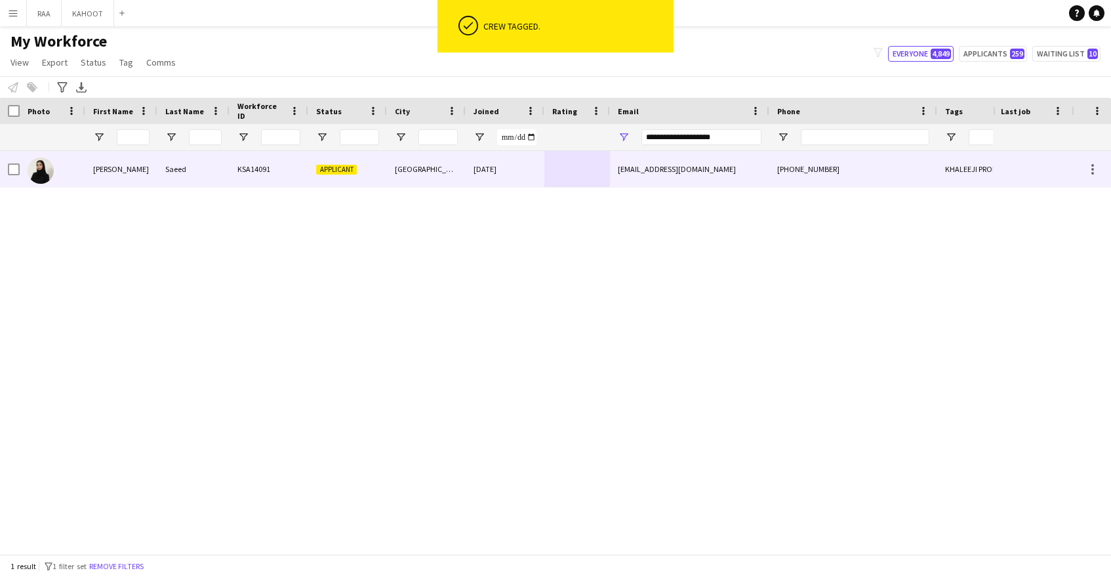
click at [662, 171] on div "[EMAIL_ADDRESS][DOMAIN_NAME]" at bounding box center [689, 169] width 159 height 36
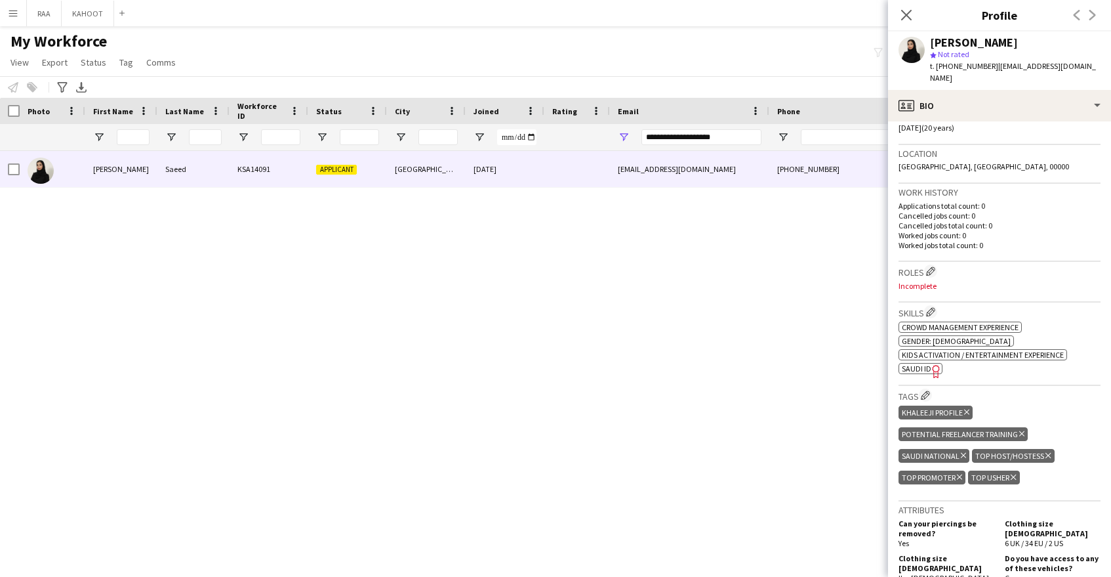
scroll to position [279, 0]
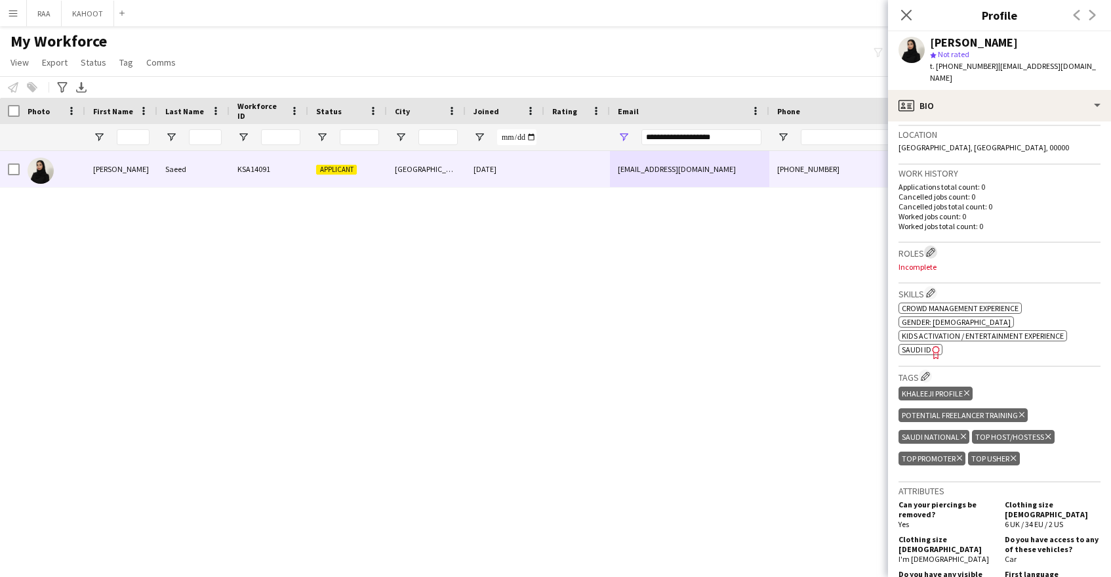
click at [935, 247] on app-icon "Edit crew company roles" at bounding box center [930, 251] width 9 height 9
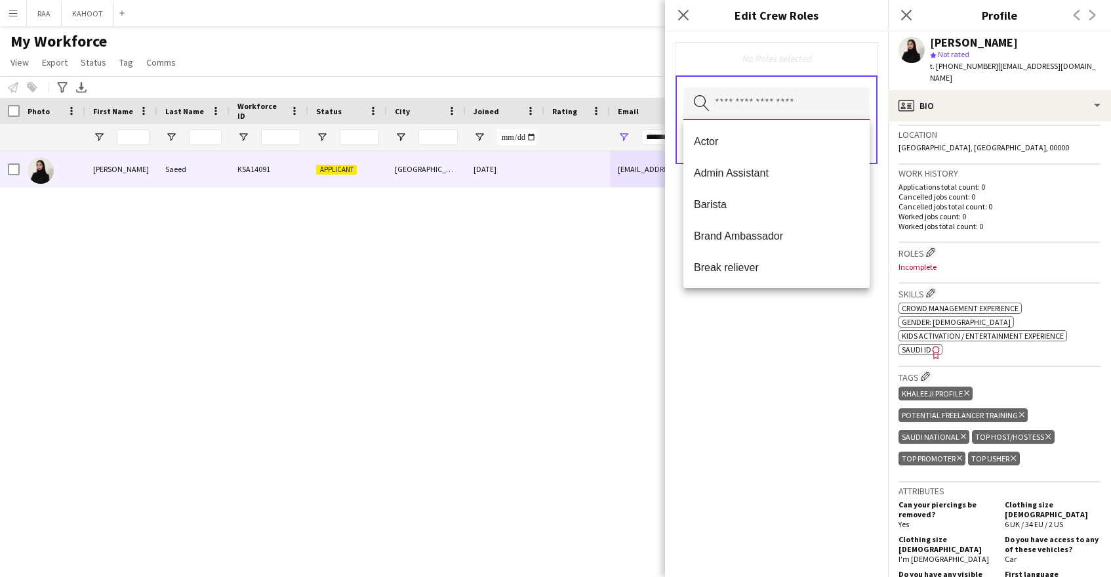
drag, startPoint x: 796, startPoint y: 112, endPoint x: 794, endPoint y: 167, distance: 55.2
click at [796, 112] on input "text" at bounding box center [776, 103] width 186 height 33
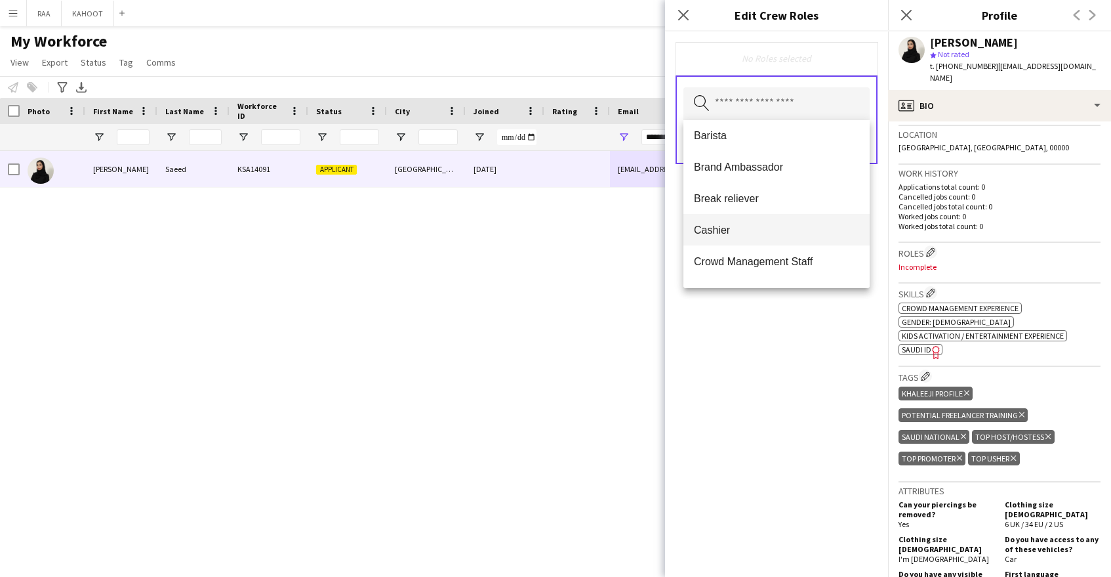
click at [760, 236] on mat-option "Cashier" at bounding box center [776, 229] width 186 height 31
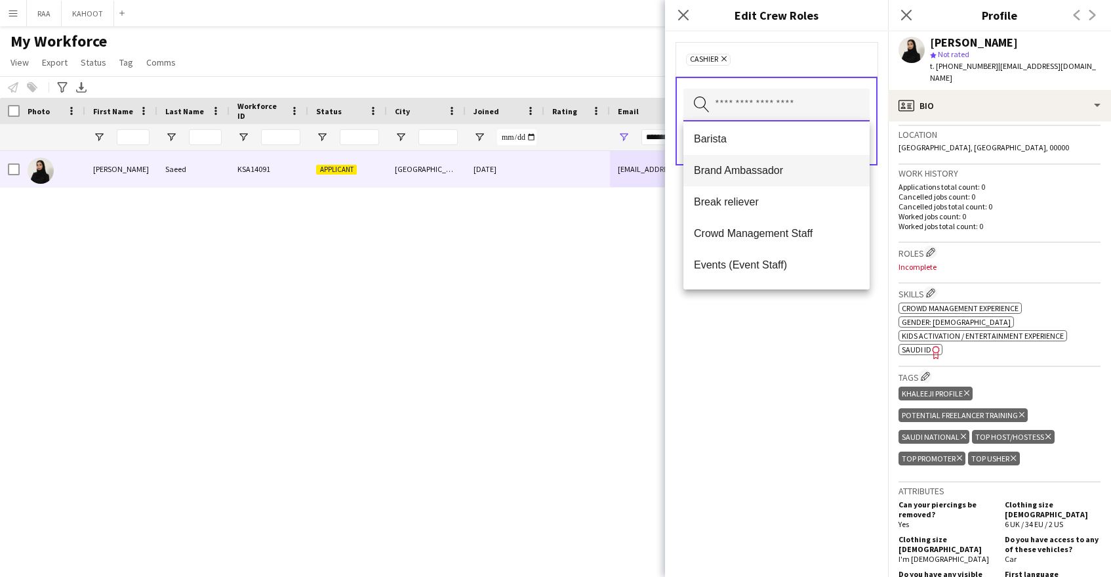
scroll to position [85, 0]
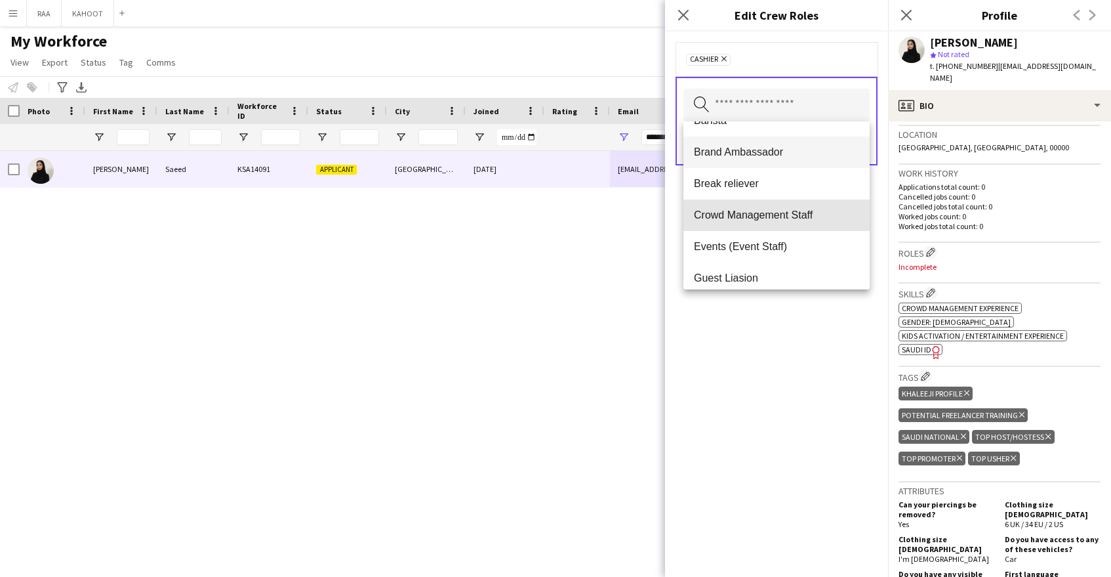
click at [771, 222] on mat-option "Crowd Management Staff" at bounding box center [776, 214] width 186 height 31
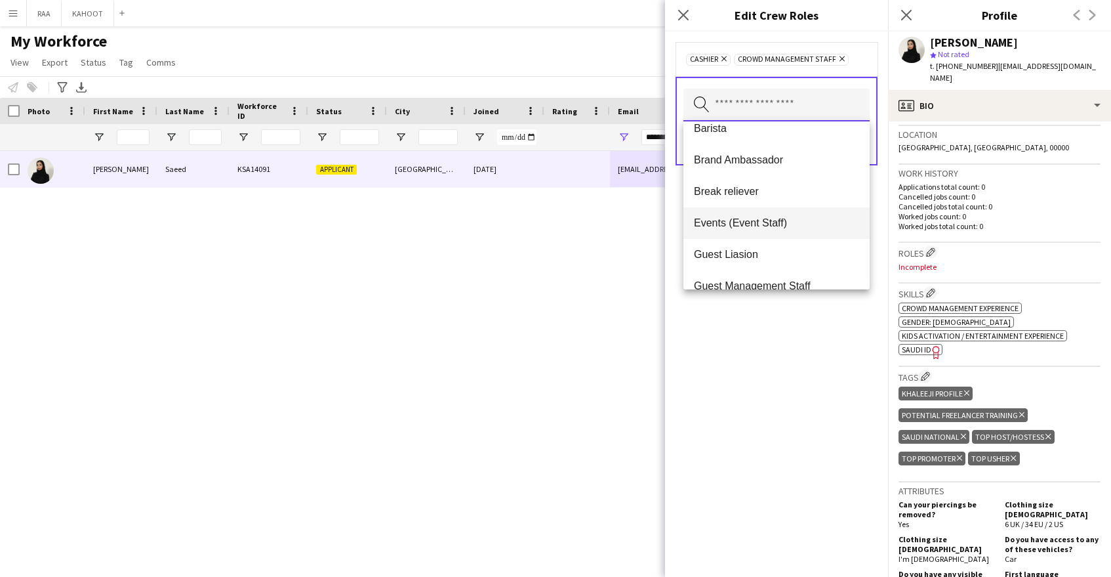
scroll to position [80, 0]
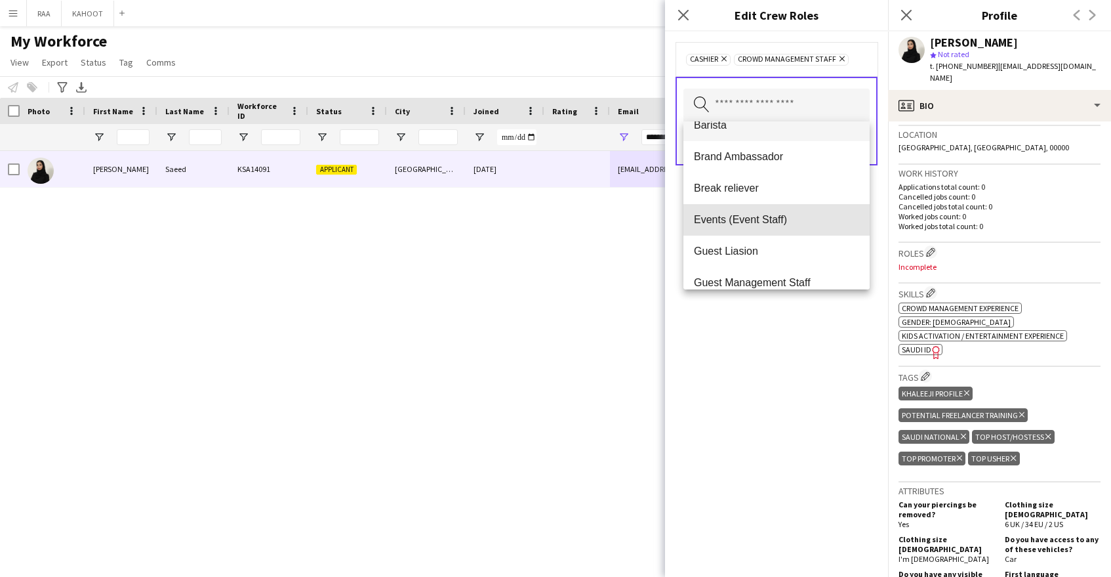
click at [773, 226] on mat-option "Events (Event Staff)" at bounding box center [776, 219] width 186 height 31
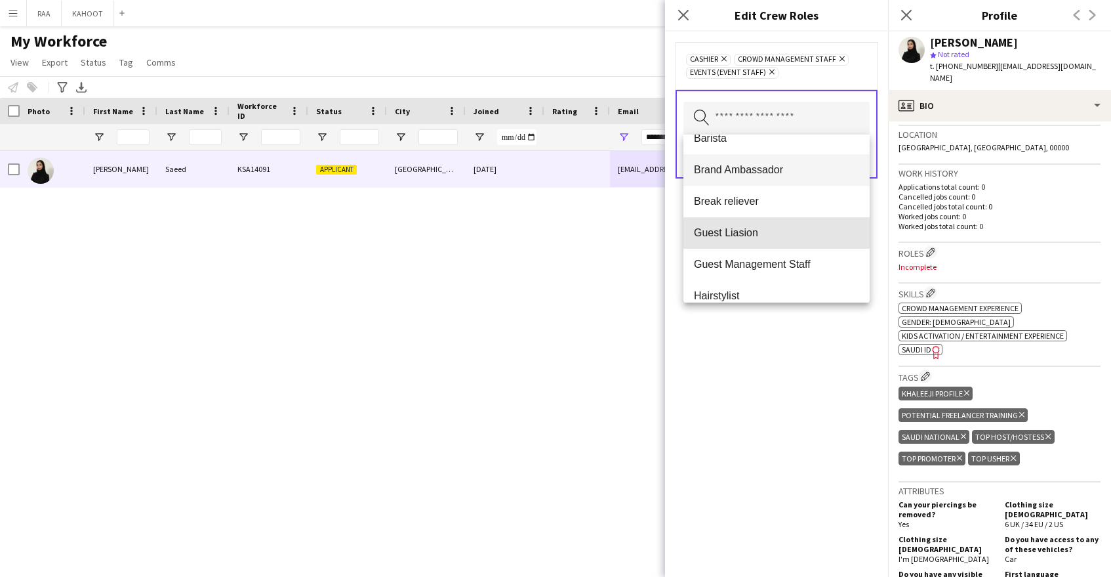
click at [781, 241] on mat-option "Guest Liasion" at bounding box center [776, 232] width 186 height 31
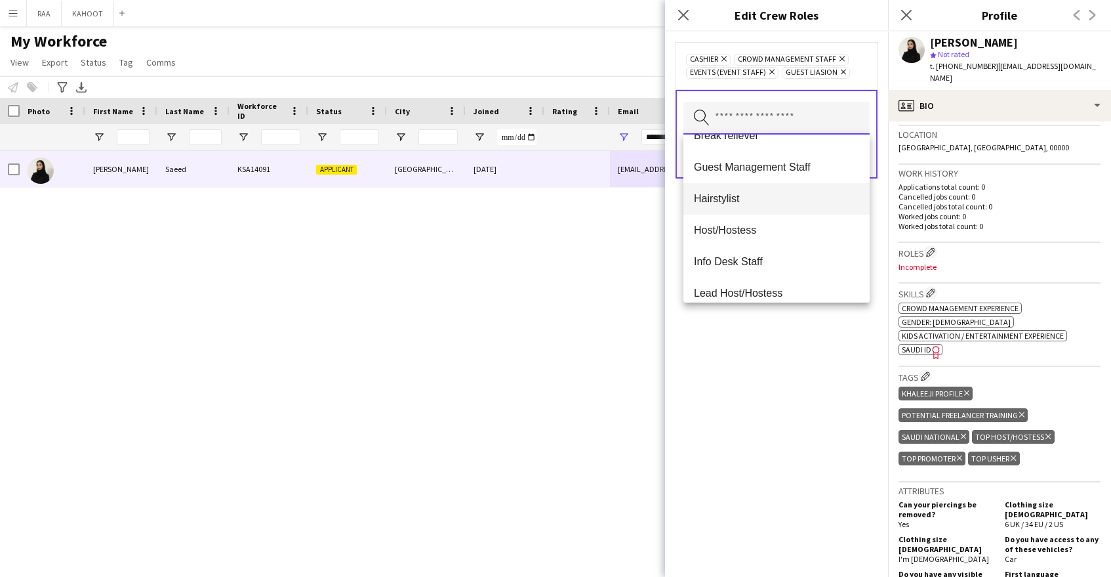
scroll to position [145, 0]
drag, startPoint x: 798, startPoint y: 171, endPoint x: 794, endPoint y: 183, distance: 13.3
click at [798, 171] on span "Guest Management Staff" at bounding box center [776, 167] width 165 height 12
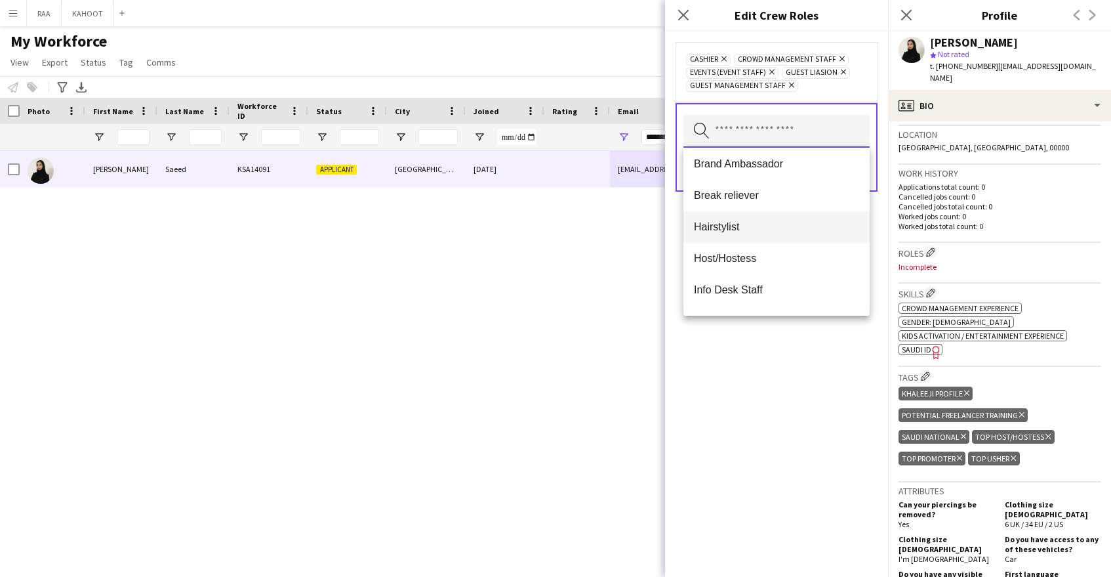
scroll to position [152, 0]
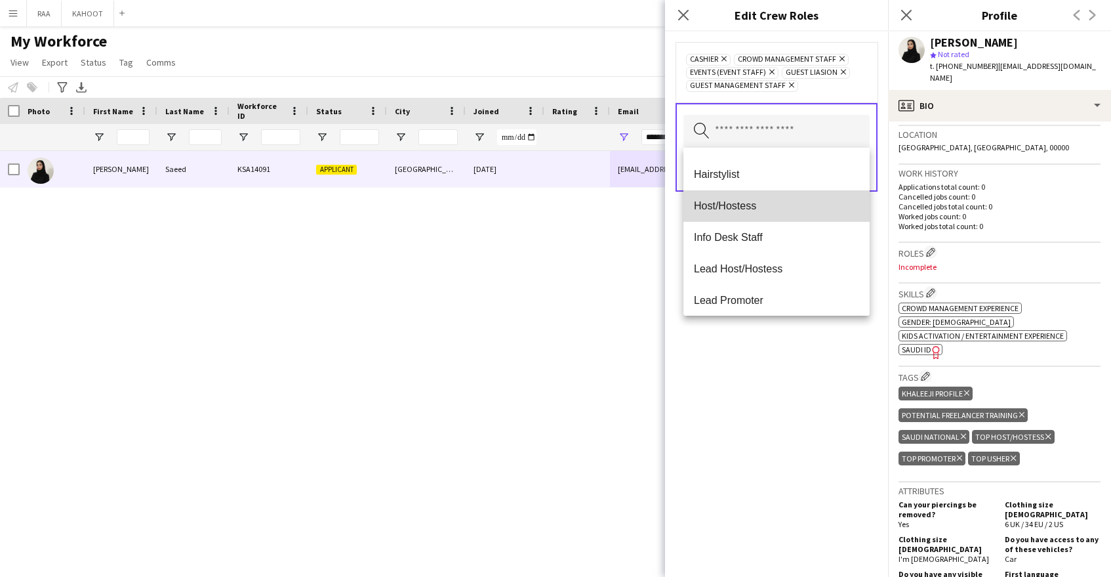
click at [789, 213] on mat-option "Host/Hostess" at bounding box center [776, 205] width 186 height 31
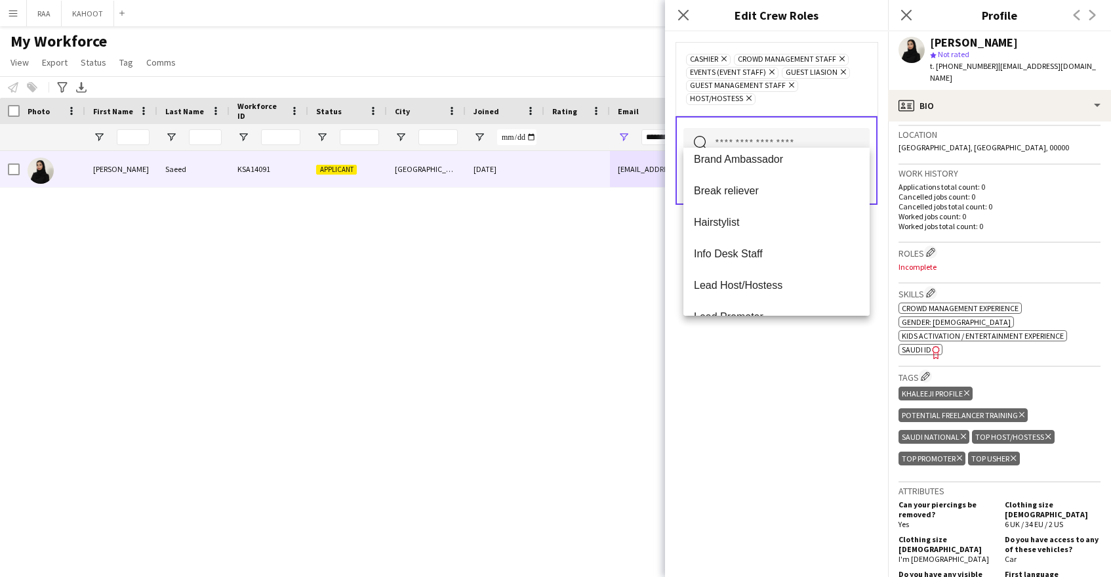
scroll to position [105, 0]
click at [778, 250] on span "Info Desk Staff" at bounding box center [776, 252] width 165 height 12
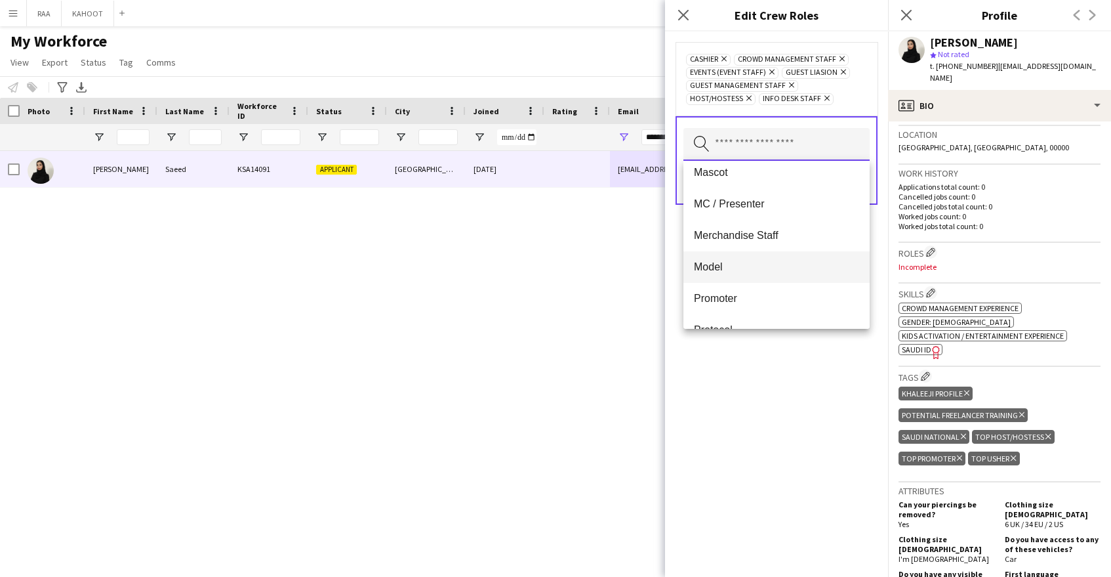
scroll to position [333, 0]
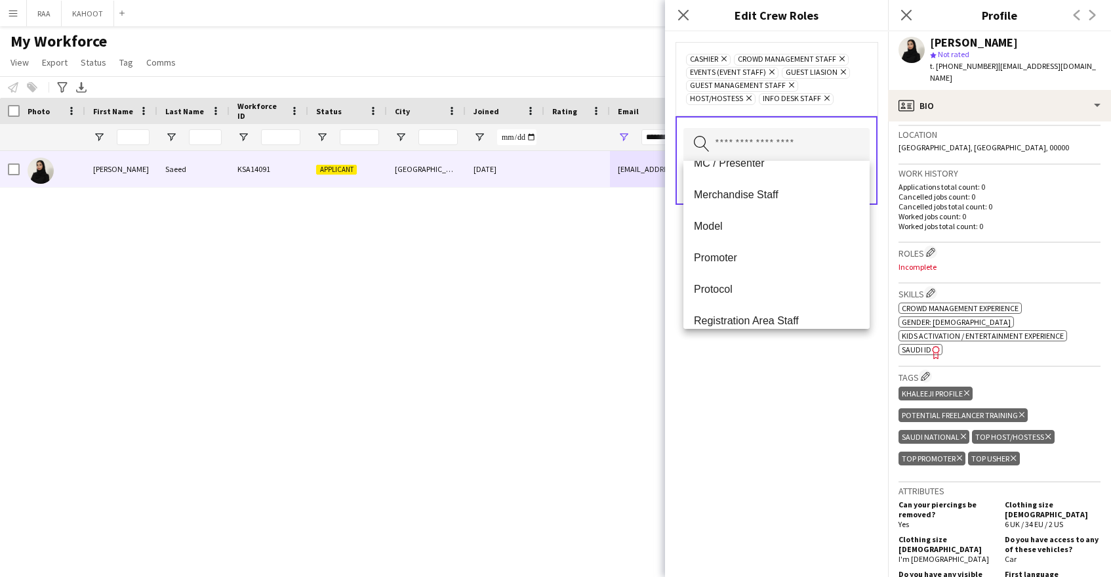
click at [807, 266] on mat-option "Promoter" at bounding box center [776, 257] width 186 height 31
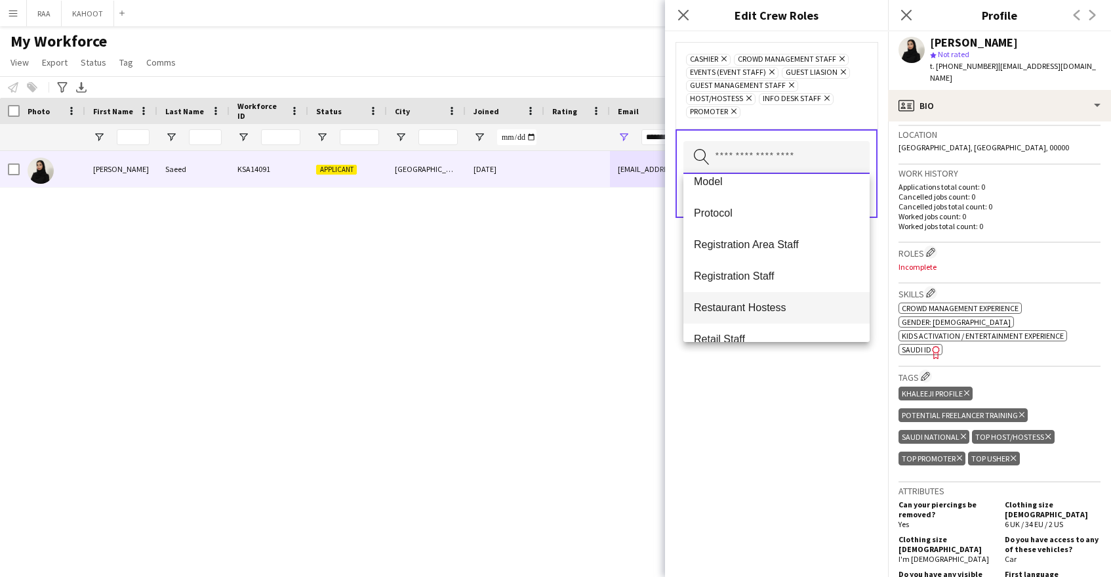
scroll to position [399, 0]
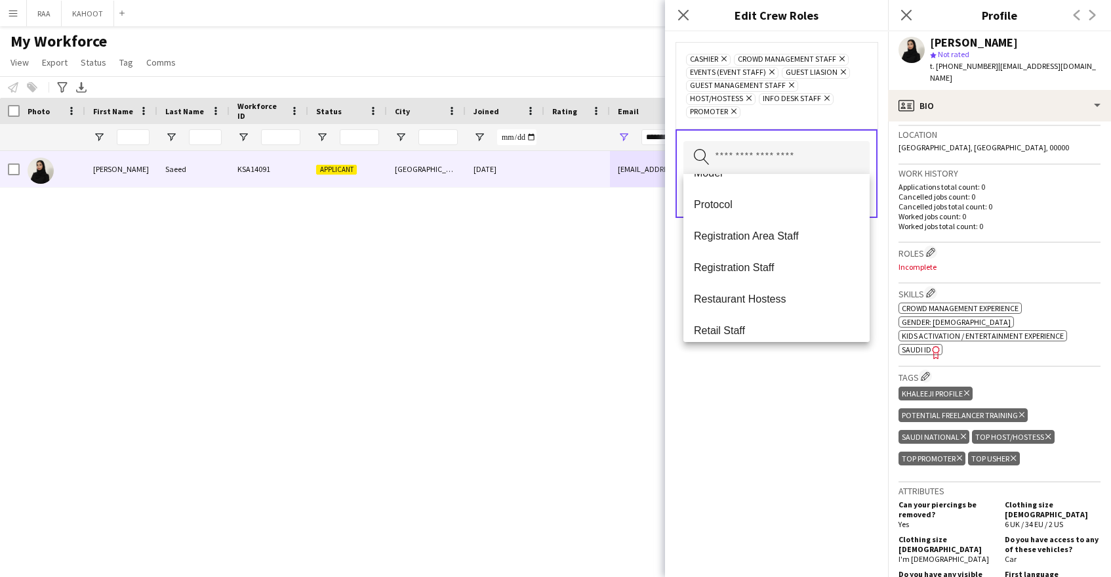
click at [809, 254] on mat-option "Registration Staff" at bounding box center [776, 267] width 186 height 31
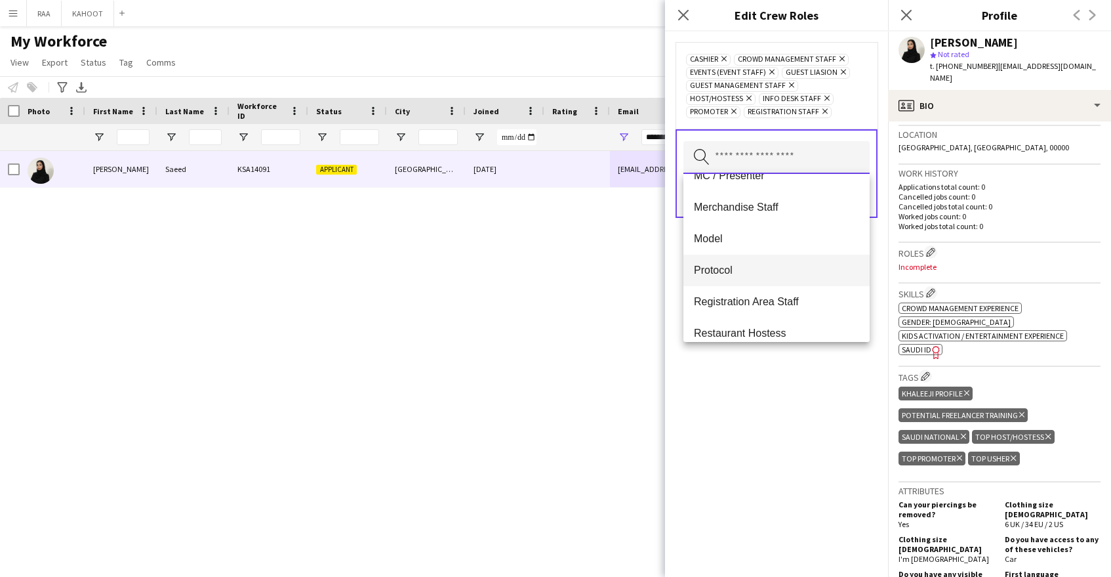
scroll to position [336, 0]
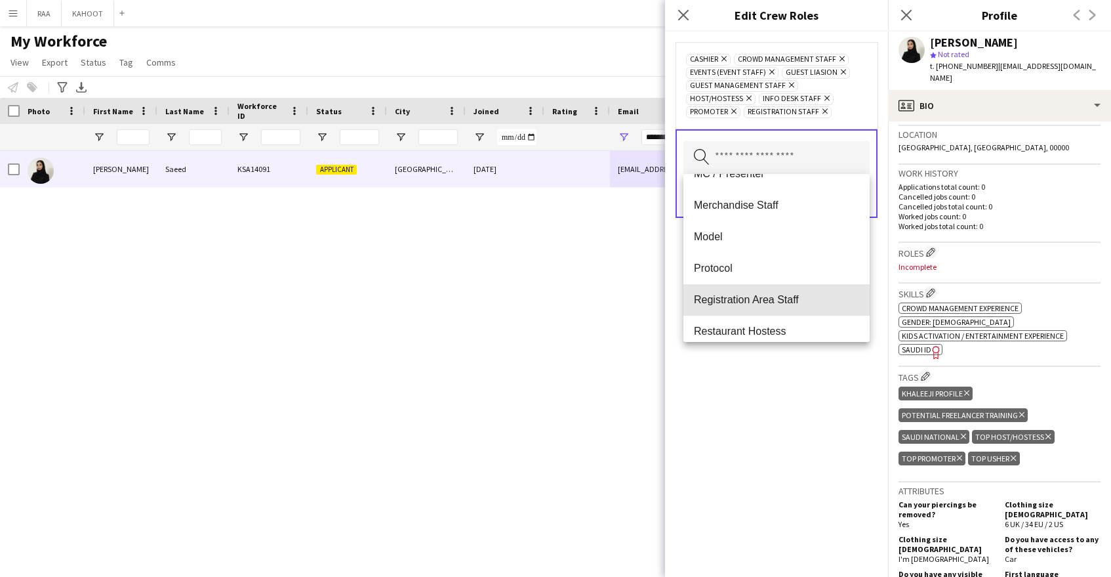
click at [793, 292] on mat-option "Registration Area Staff" at bounding box center [776, 299] width 186 height 31
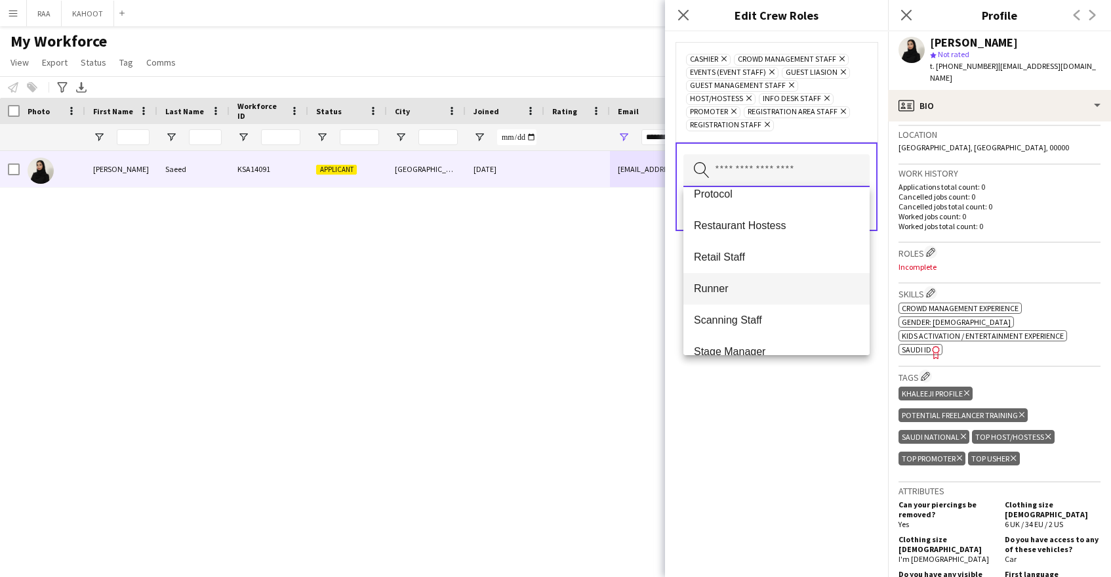
scroll to position [850, 0]
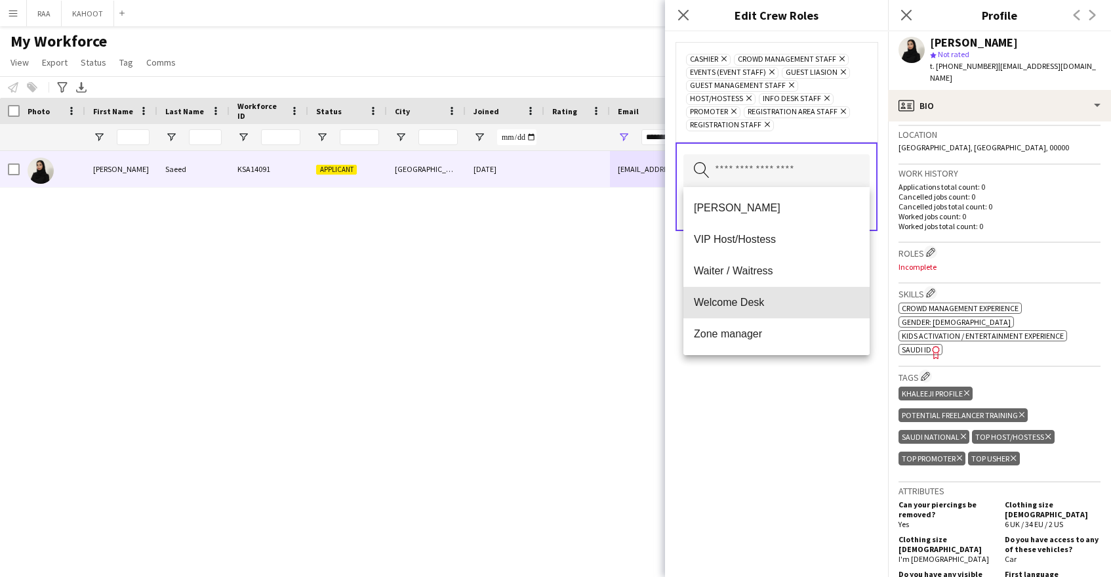
click at [756, 310] on mat-option "Welcome Desk" at bounding box center [776, 302] width 186 height 31
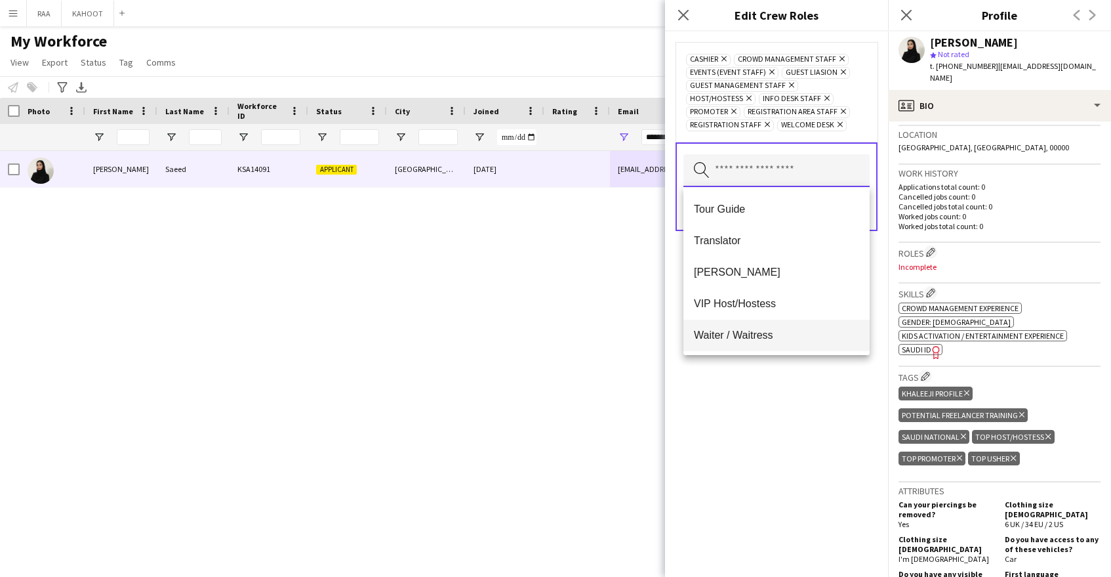
scroll to position [819, 0]
click at [762, 248] on mat-option "[PERSON_NAME]" at bounding box center [776, 239] width 186 height 31
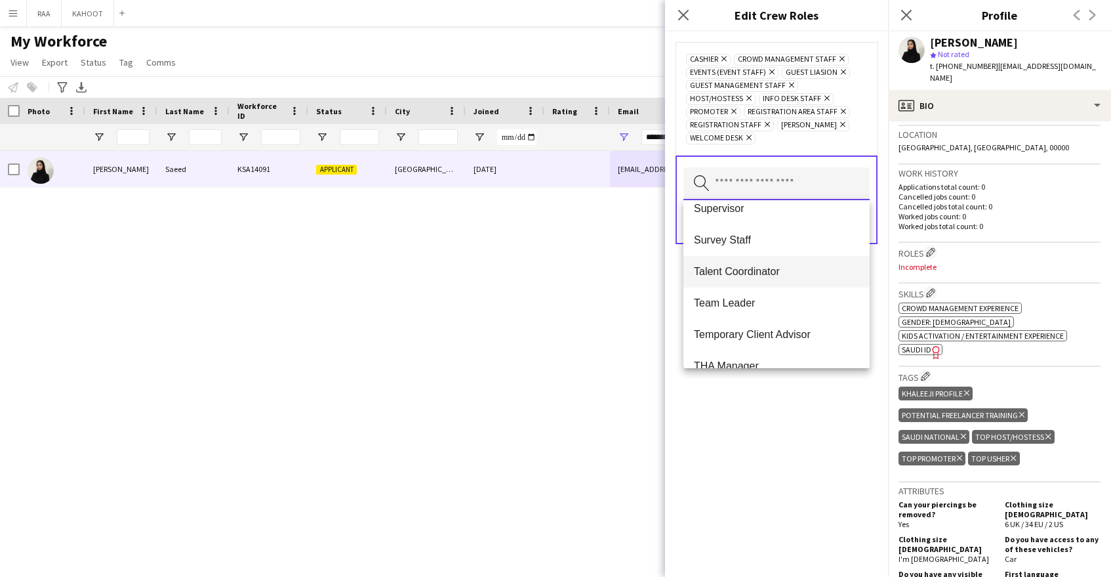
scroll to position [588, 0]
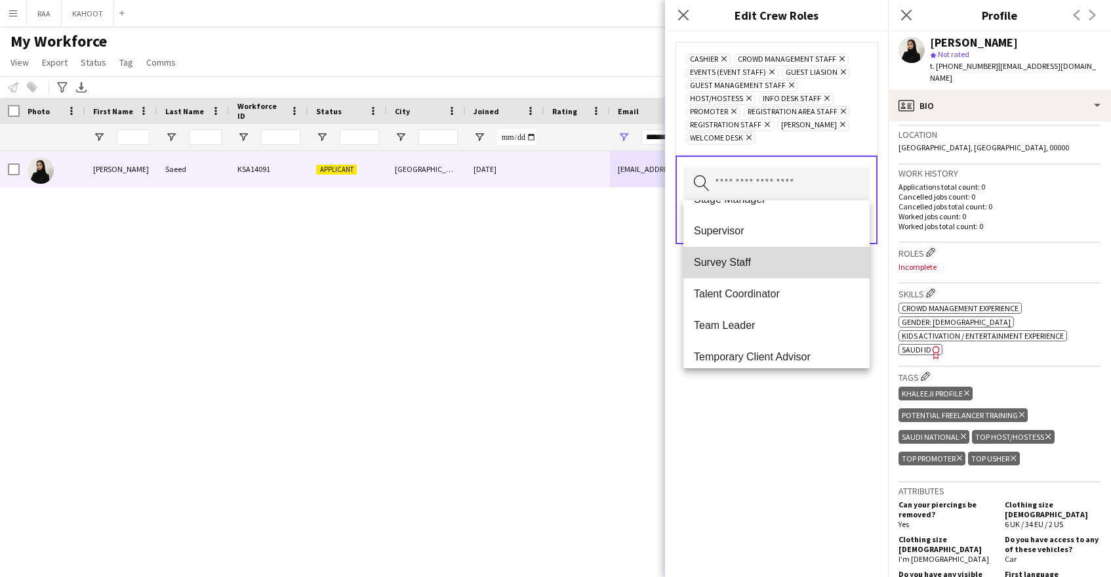
click at [784, 262] on span "Survey Staff" at bounding box center [776, 262] width 165 height 12
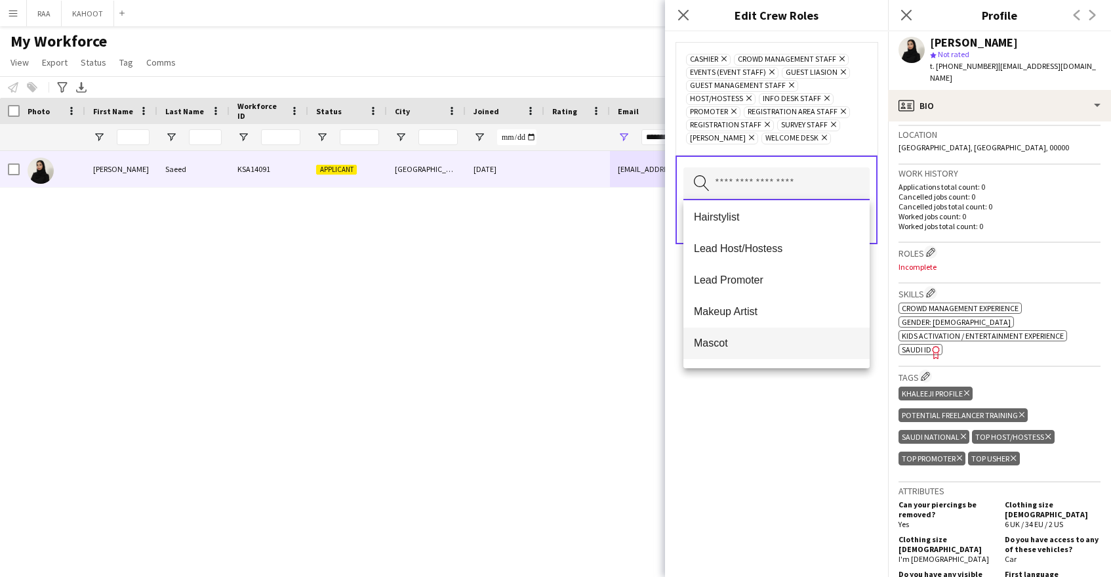
scroll to position [159, 0]
click at [768, 428] on div "Cashier Remove Crowd Management Staff Remove Events (Event Staff) Remove Guest …" at bounding box center [776, 303] width 223 height 545
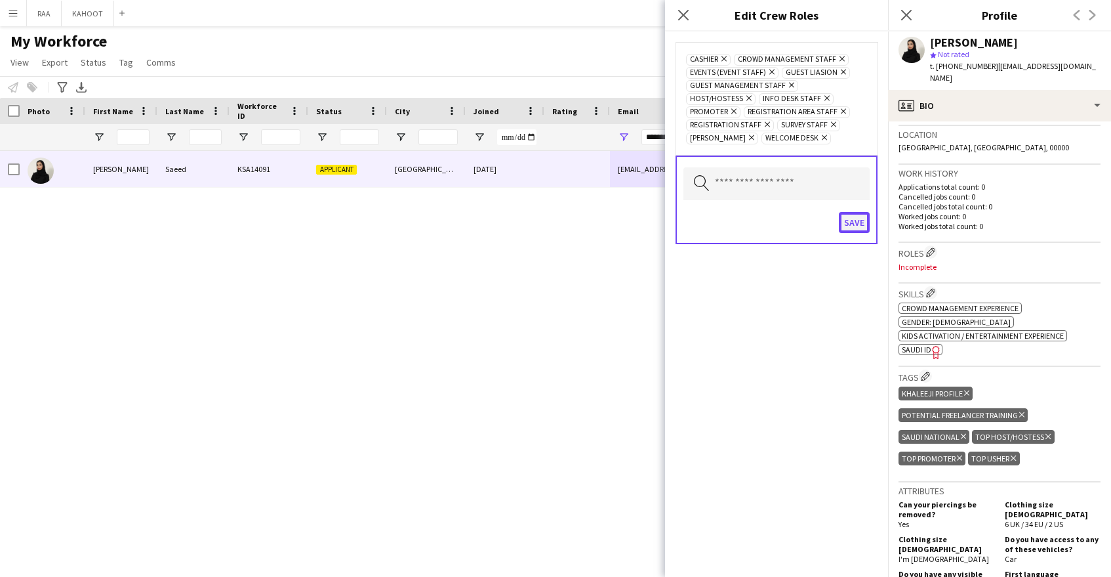
click at [862, 216] on button "Save" at bounding box center [854, 222] width 31 height 21
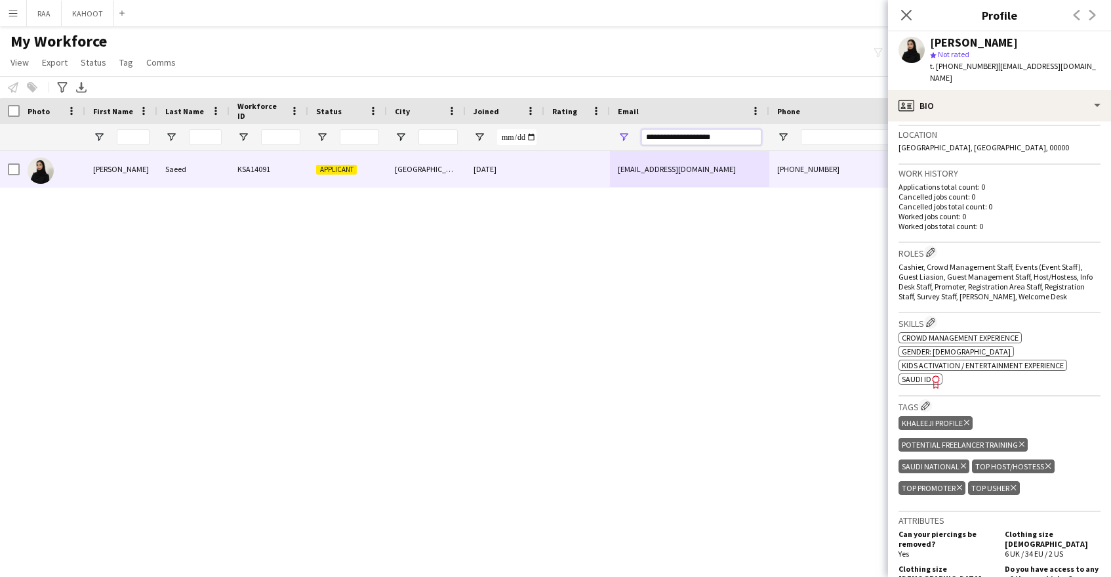
drag, startPoint x: 735, startPoint y: 136, endPoint x: 569, endPoint y: 131, distance: 165.4
click at [571, 132] on div at bounding box center [748, 137] width 1496 height 26
paste input "*"
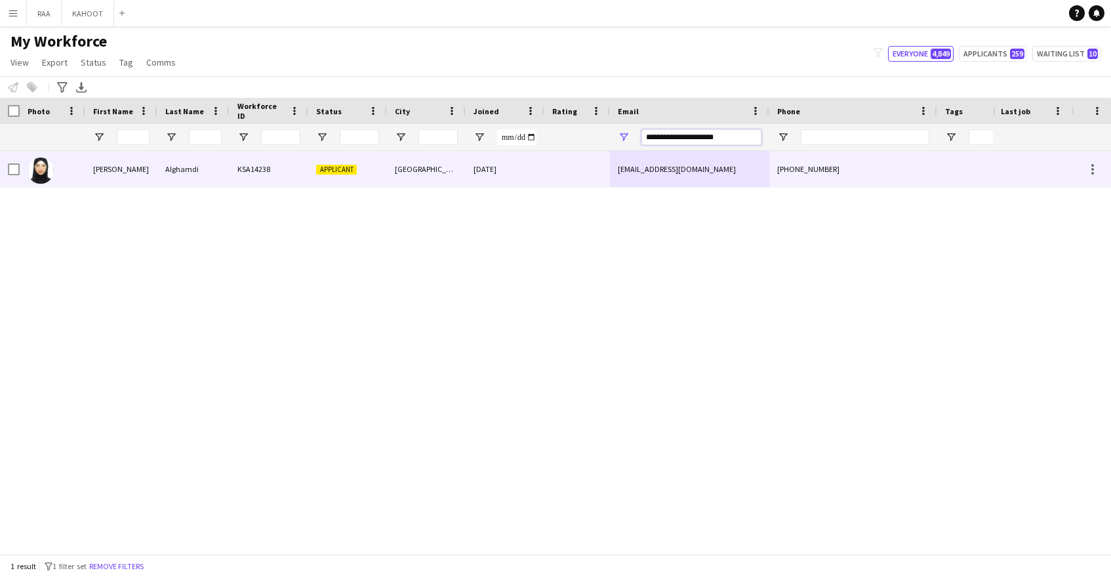
type input "**********"
click at [572, 173] on div at bounding box center [577, 169] width 66 height 36
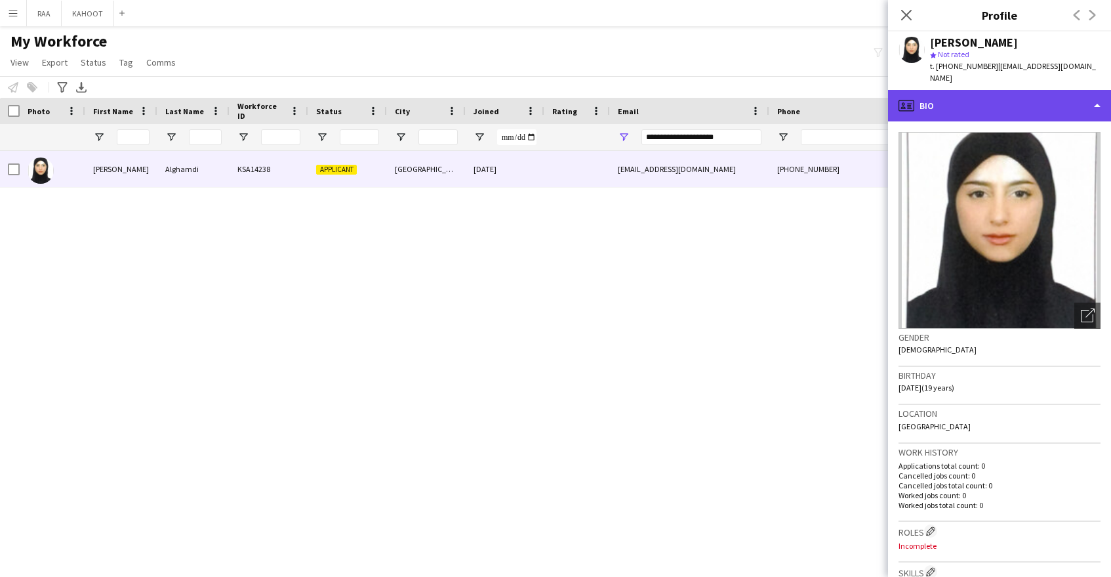
click at [1036, 101] on div "profile Bio" at bounding box center [999, 105] width 223 height 31
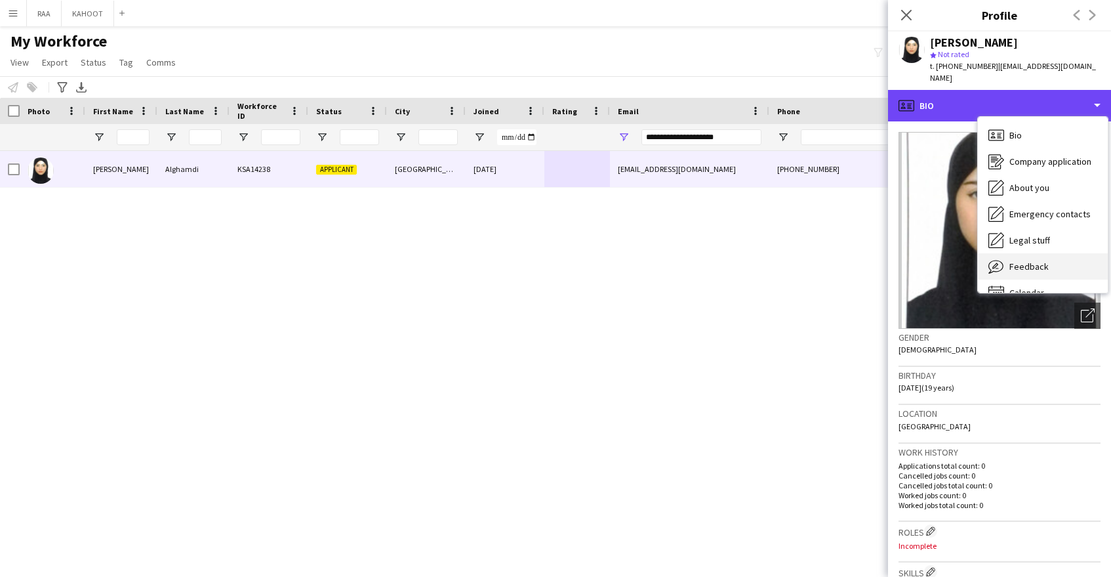
scroll to position [18, 0]
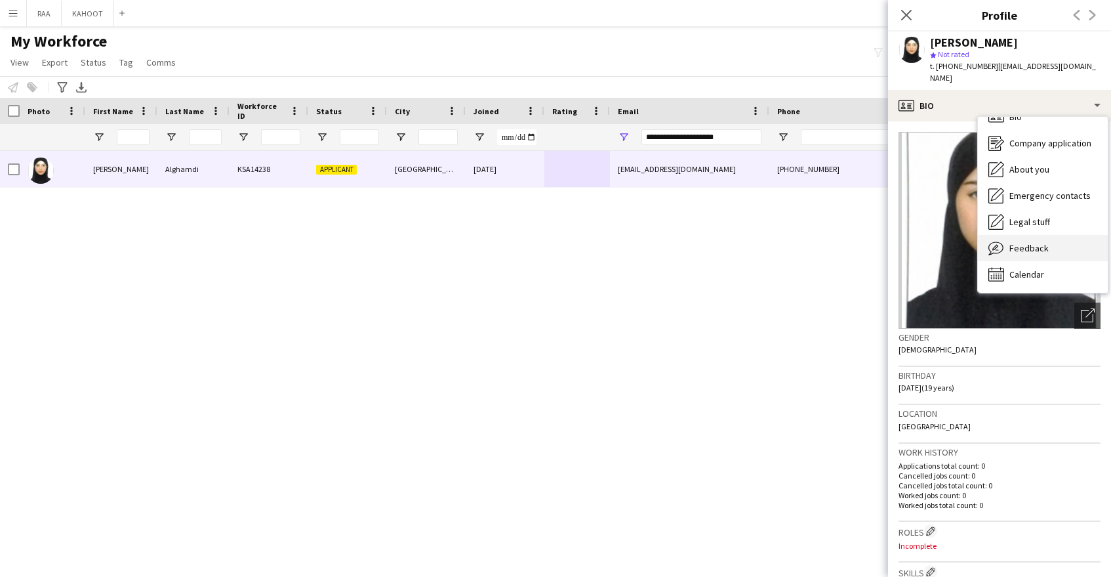
click at [1039, 242] on span "Feedback" at bounding box center [1028, 248] width 39 height 12
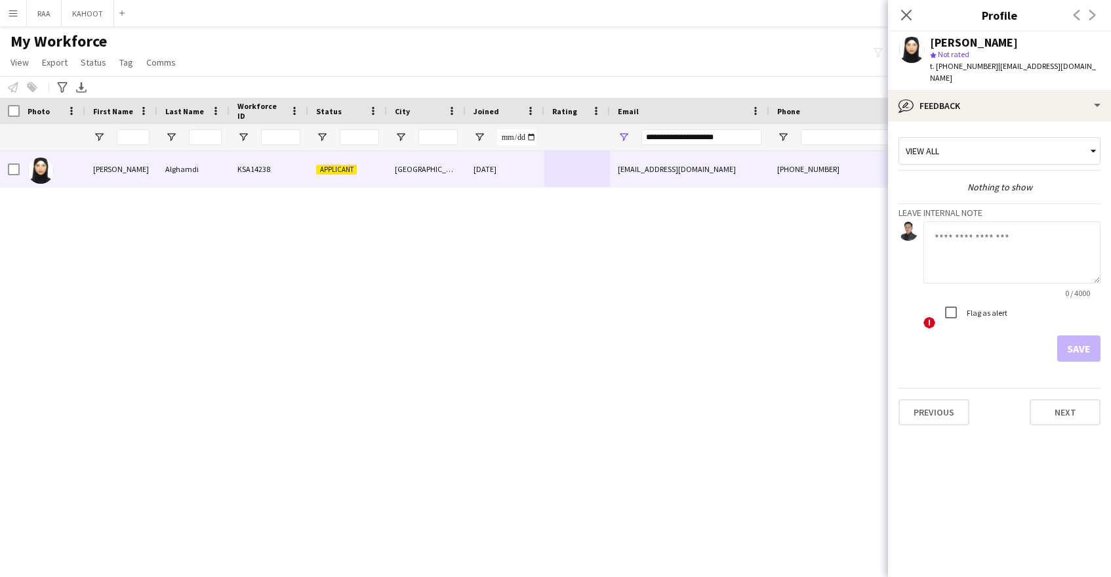
click at [1017, 239] on textarea at bounding box center [1012, 252] width 177 height 62
paste textarea "**********"
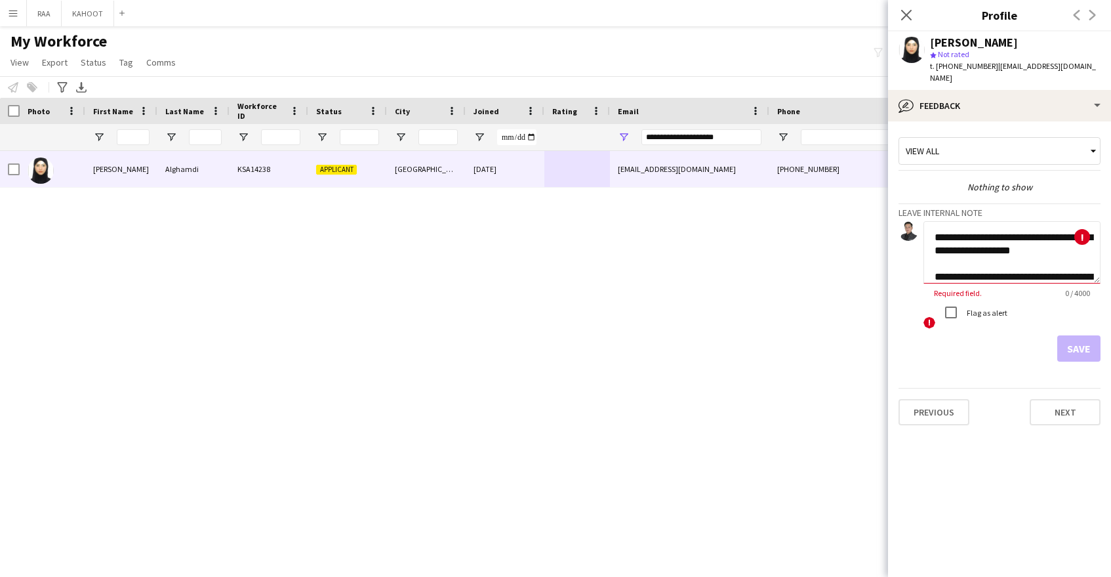
scroll to position [224, 0]
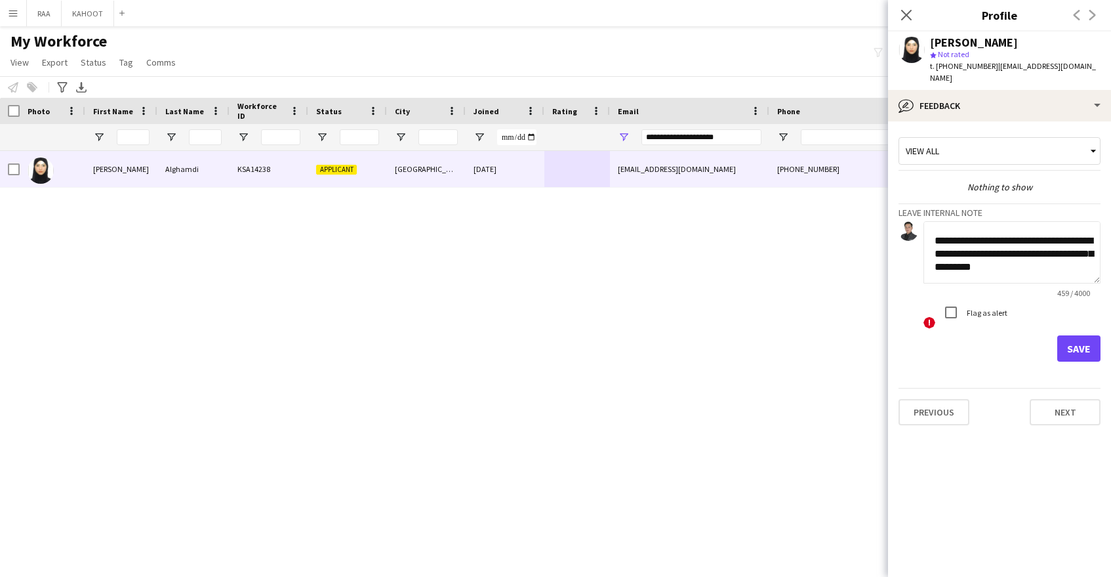
drag, startPoint x: 1096, startPoint y: 271, endPoint x: 1101, endPoint y: 396, distance: 124.7
click at [1100, 398] on app-crew-profile-feedback-tab "**********" at bounding box center [999, 348] width 223 height 455
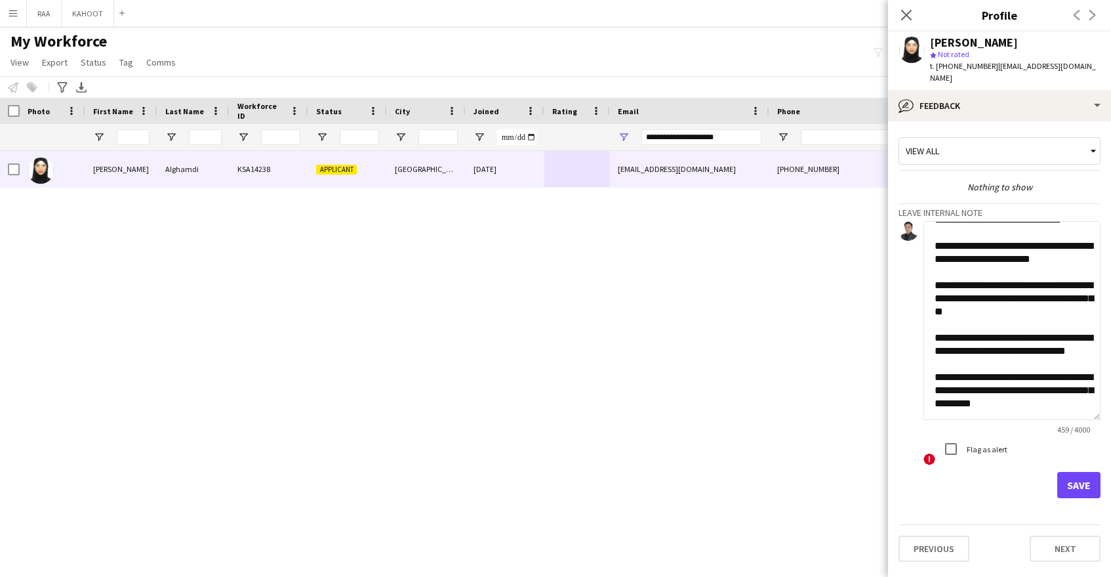
drag, startPoint x: 1097, startPoint y: 268, endPoint x: 1099, endPoint y: 400, distance: 132.5
click at [1100, 405] on textarea "**********" at bounding box center [1012, 320] width 177 height 199
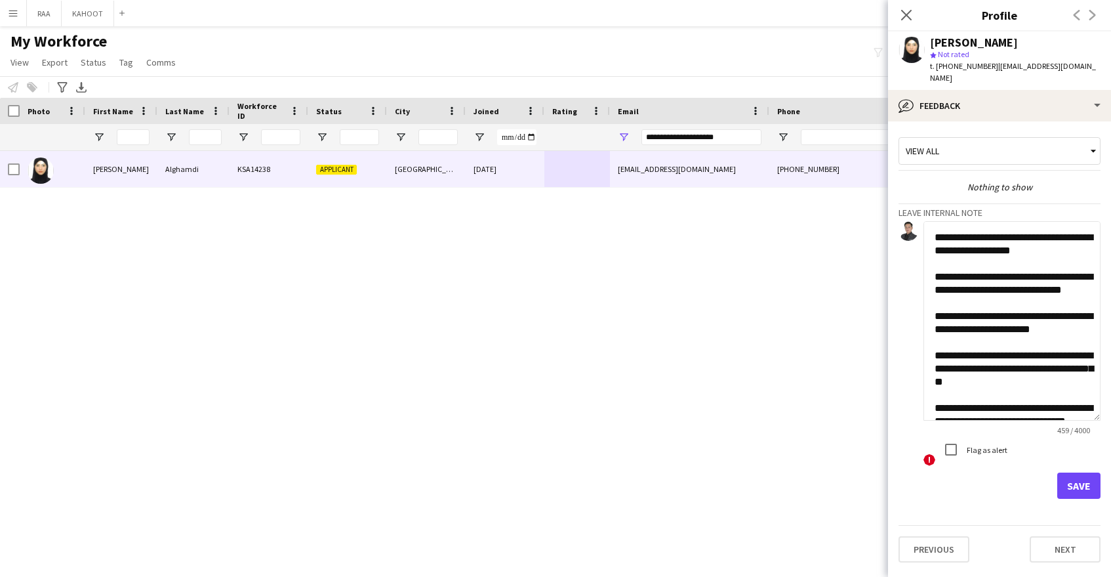
drag, startPoint x: 1012, startPoint y: 278, endPoint x: 1019, endPoint y: 290, distance: 13.8
click at [1019, 290] on textarea "**********" at bounding box center [1012, 320] width 177 height 199
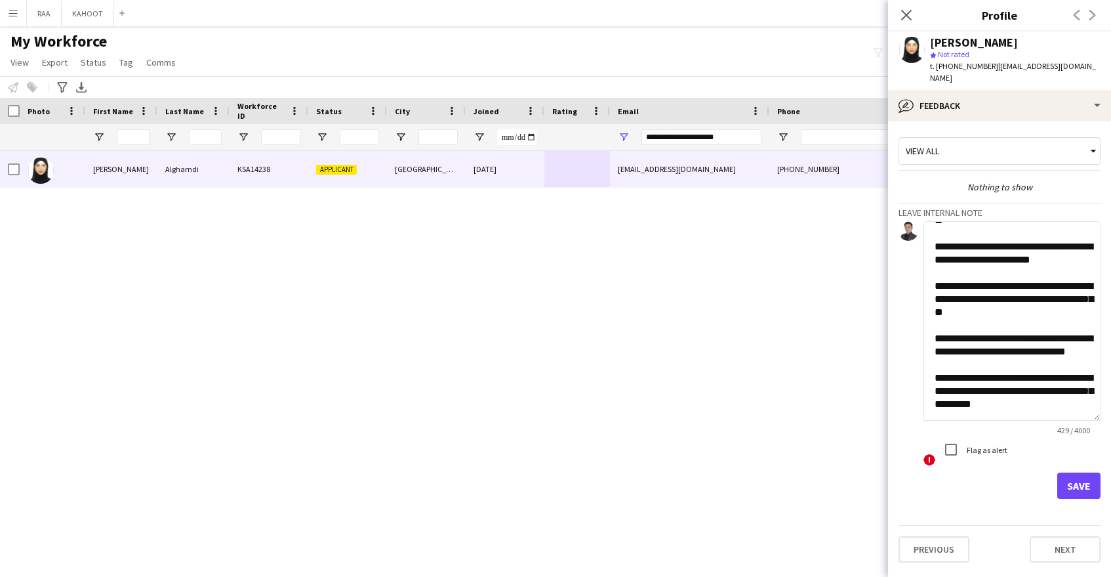
type textarea "**********"
drag, startPoint x: 1072, startPoint y: 475, endPoint x: 1079, endPoint y: 459, distance: 17.3
click at [1072, 475] on button "Save" at bounding box center [1078, 485] width 43 height 26
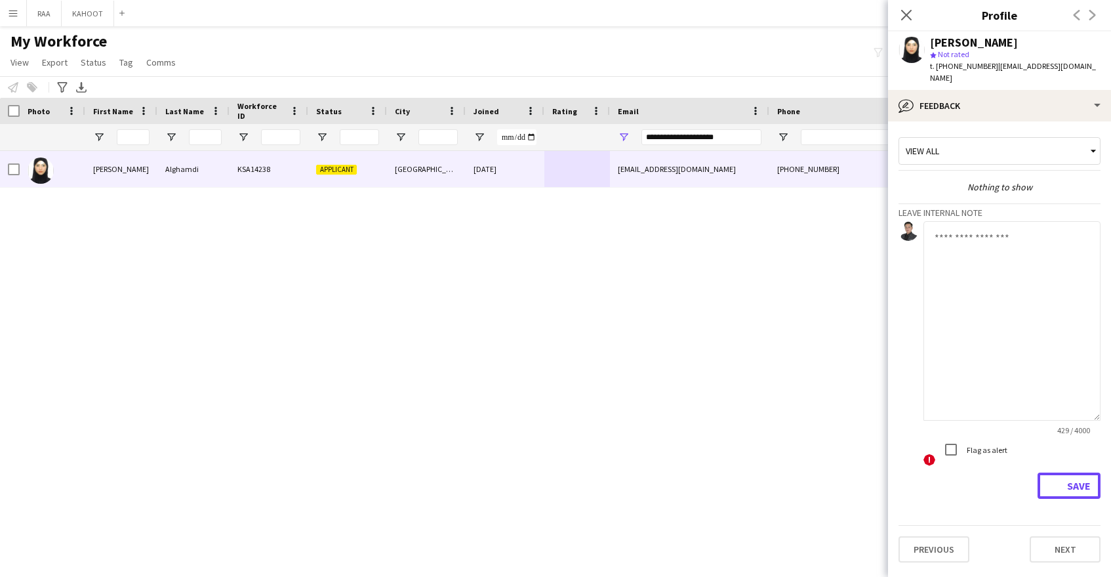
scroll to position [0, 0]
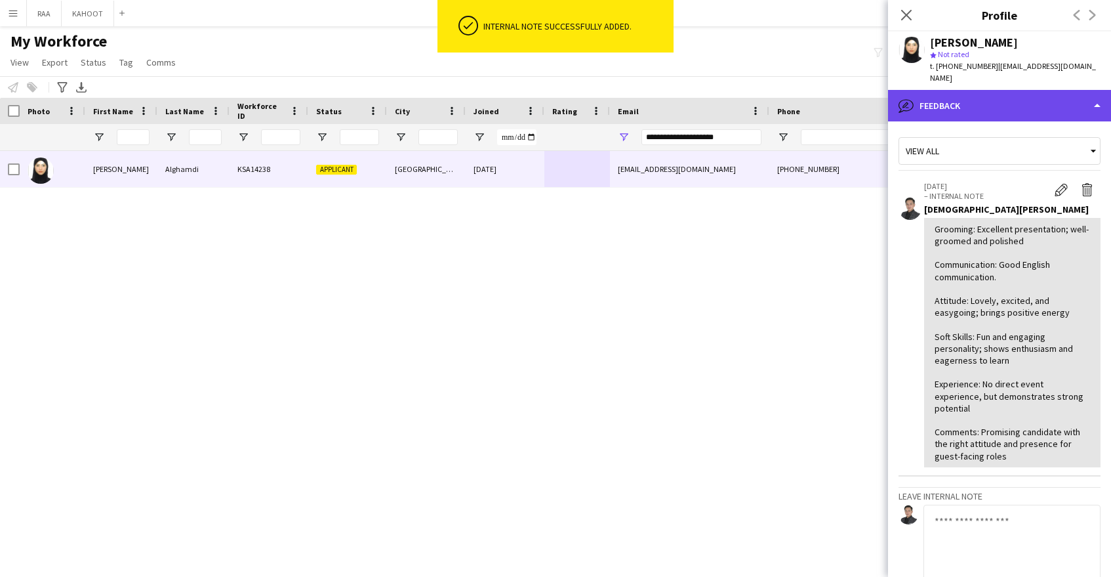
click at [1026, 94] on div "bubble-pencil Feedback" at bounding box center [999, 105] width 223 height 31
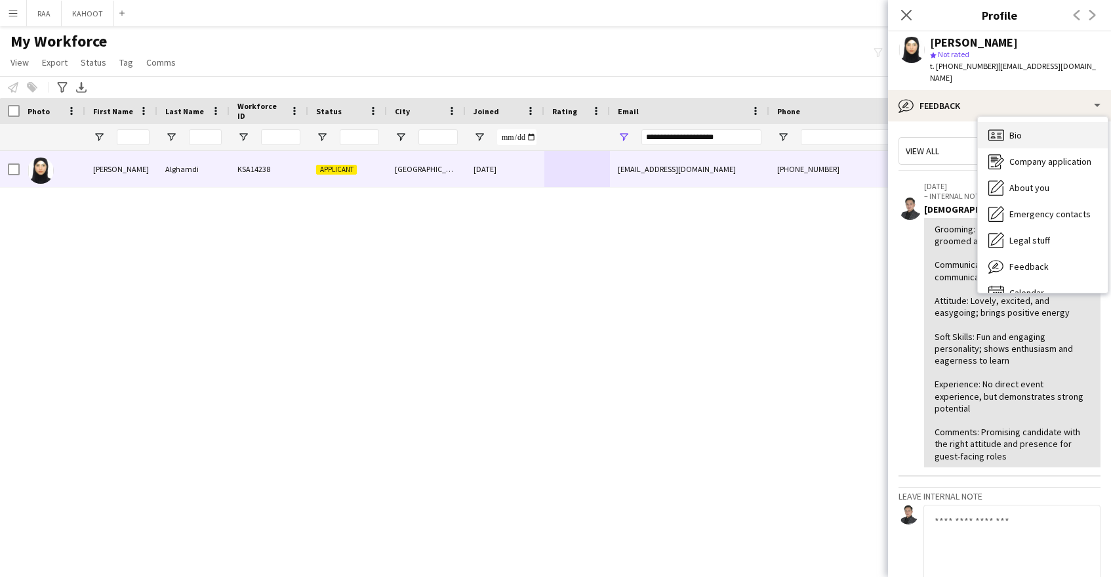
click at [1057, 128] on div "Bio Bio" at bounding box center [1043, 135] width 130 height 26
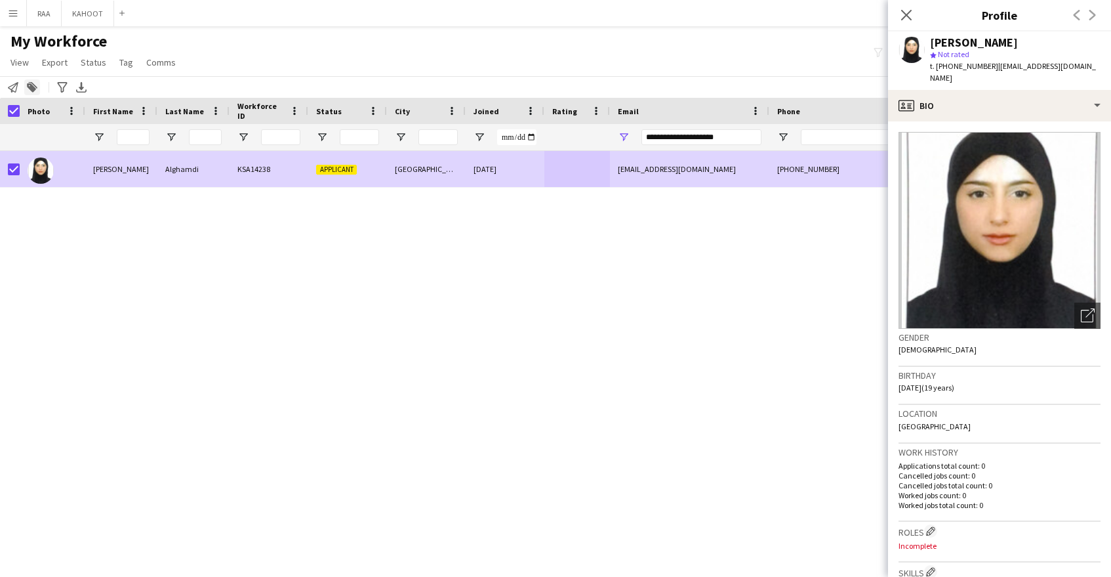
click at [28, 93] on div "Add to tag" at bounding box center [32, 87] width 16 height 16
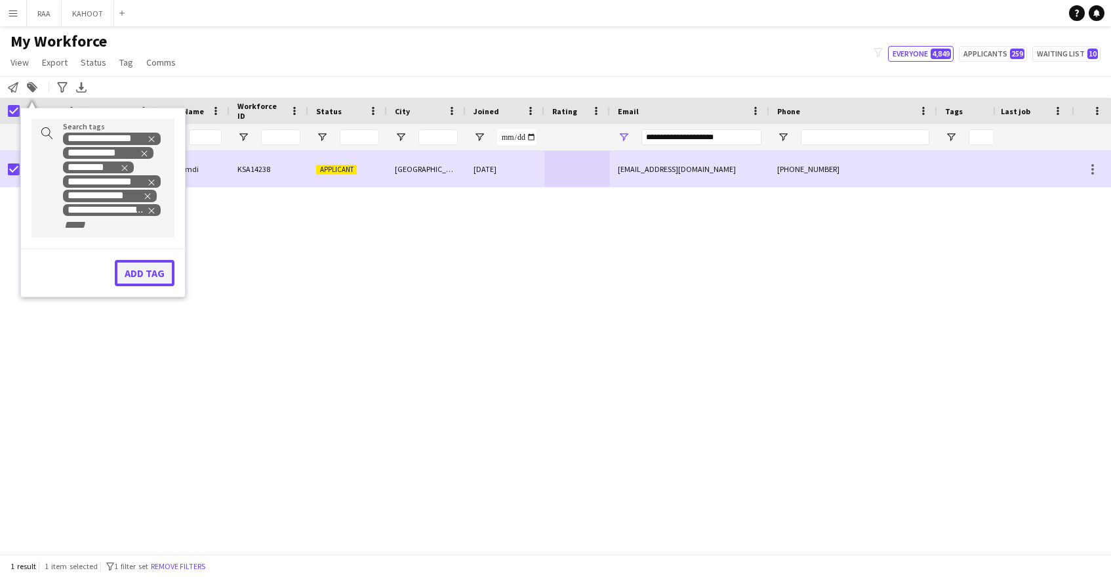
click at [146, 277] on button "Add tag" at bounding box center [145, 273] width 60 height 26
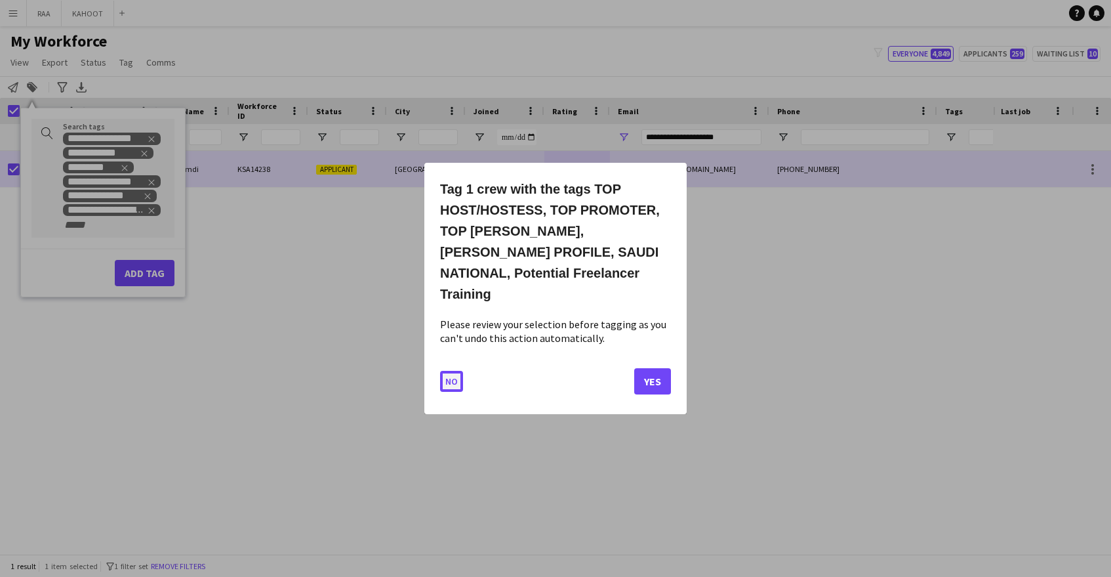
drag, startPoint x: 456, startPoint y: 369, endPoint x: 449, endPoint y: 367, distance: 7.5
click at [456, 371] on button "No" at bounding box center [451, 381] width 23 height 21
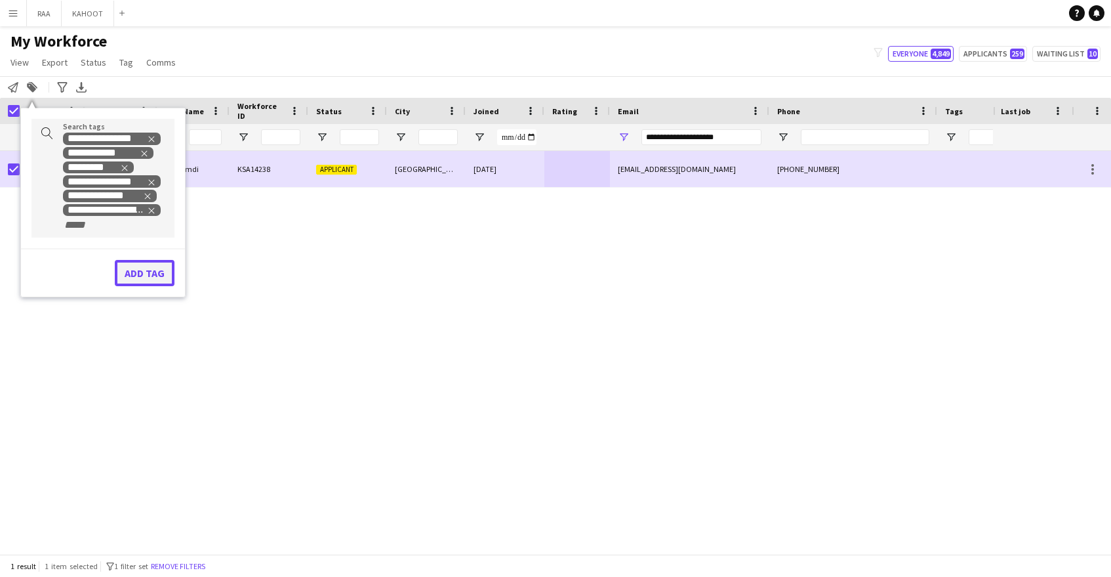
click at [146, 274] on button "Add tag" at bounding box center [145, 273] width 60 height 26
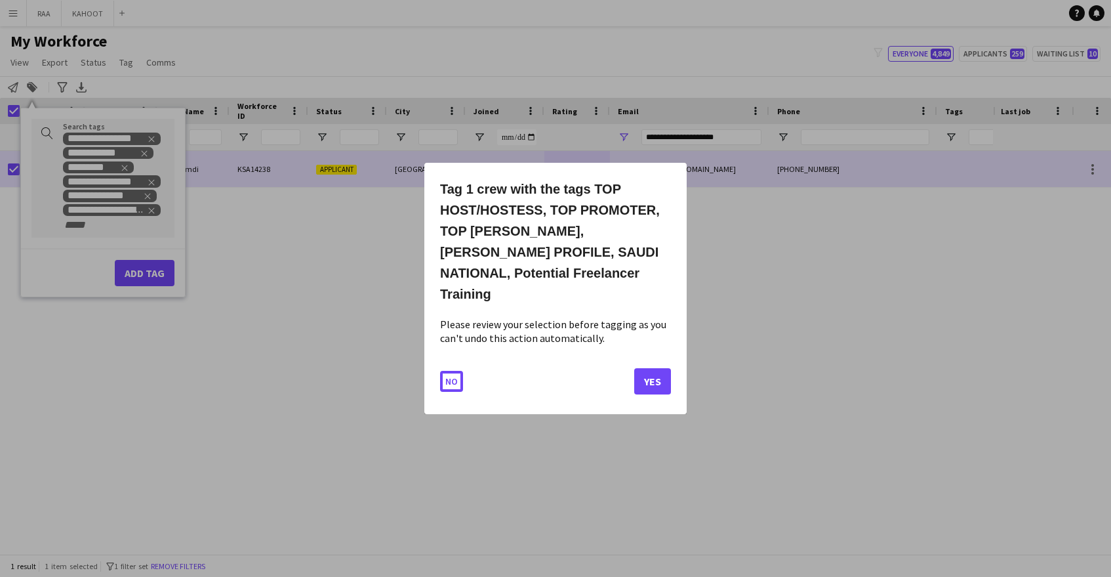
click at [458, 371] on button "No" at bounding box center [451, 381] width 23 height 21
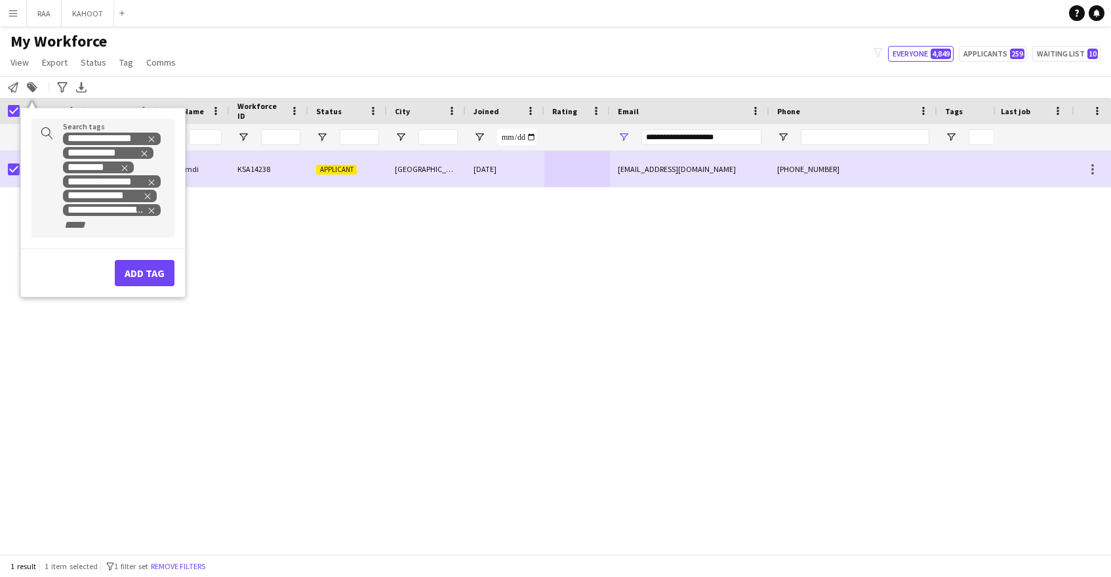
click at [138, 227] on div "**********" at bounding box center [113, 182] width 101 height 100
type input "***"
click at [106, 254] on div "LUXURY RETAIL" at bounding box center [81, 256] width 143 height 31
click at [140, 285] on button "Add tag" at bounding box center [145, 287] width 60 height 26
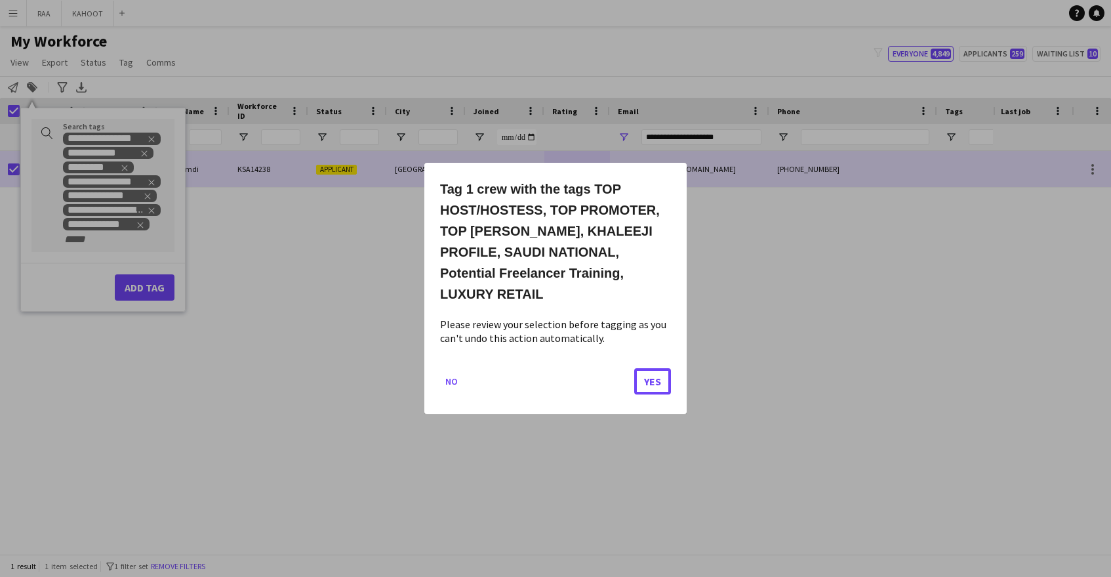
click at [643, 368] on button "Yes" at bounding box center [652, 381] width 37 height 26
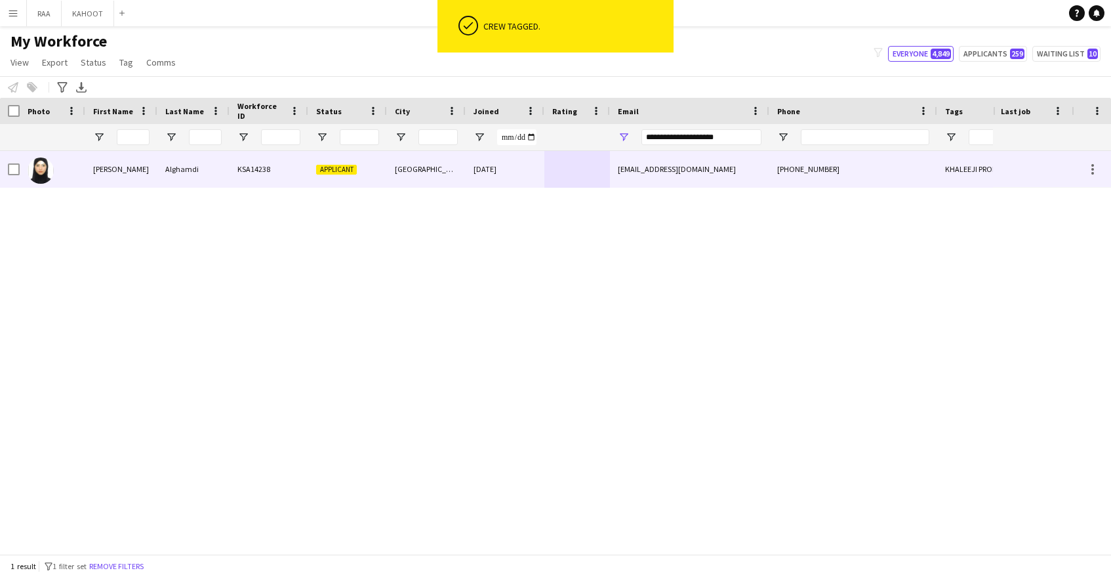
drag, startPoint x: 446, startPoint y: 188, endPoint x: 442, endPoint y: 158, distance: 29.8
click at [447, 182] on div "[PERSON_NAME] KSA14238 Applicant [GEOGRAPHIC_DATA] [DATE] [EMAIL_ADDRESS][DOMAI…" at bounding box center [748, 169] width 1496 height 37
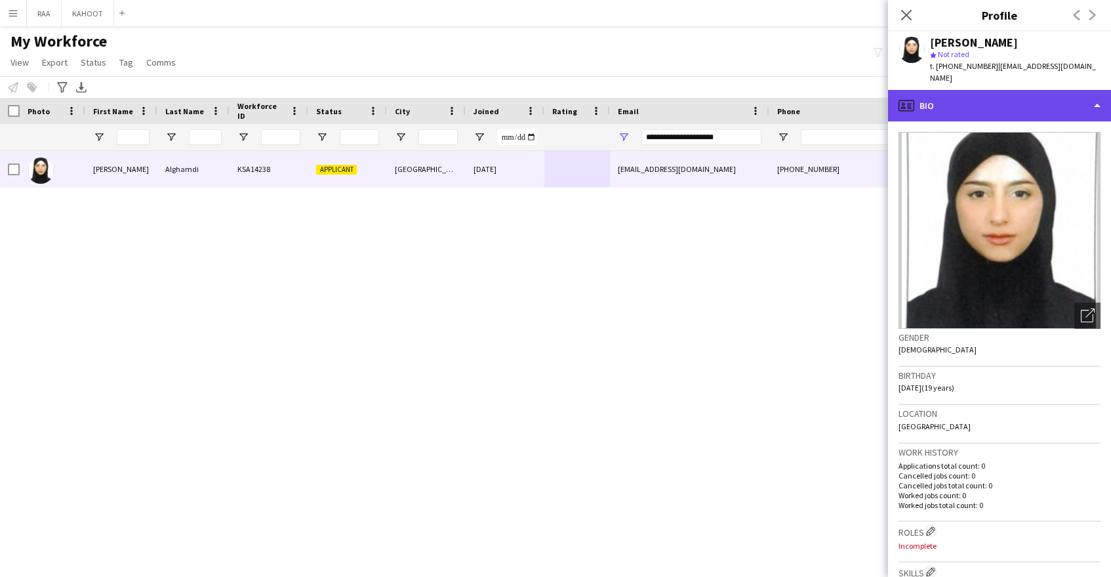
click at [1013, 100] on div "profile Bio" at bounding box center [999, 105] width 223 height 31
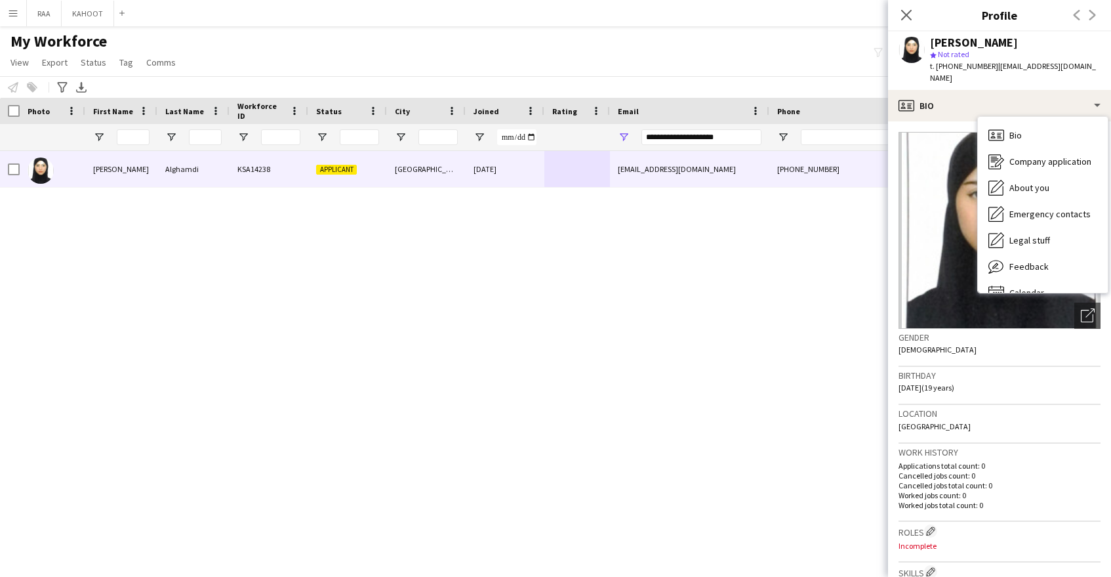
click at [1033, 378] on div "Birthday [DEMOGRAPHIC_DATA] (19 years)" at bounding box center [1000, 386] width 202 height 38
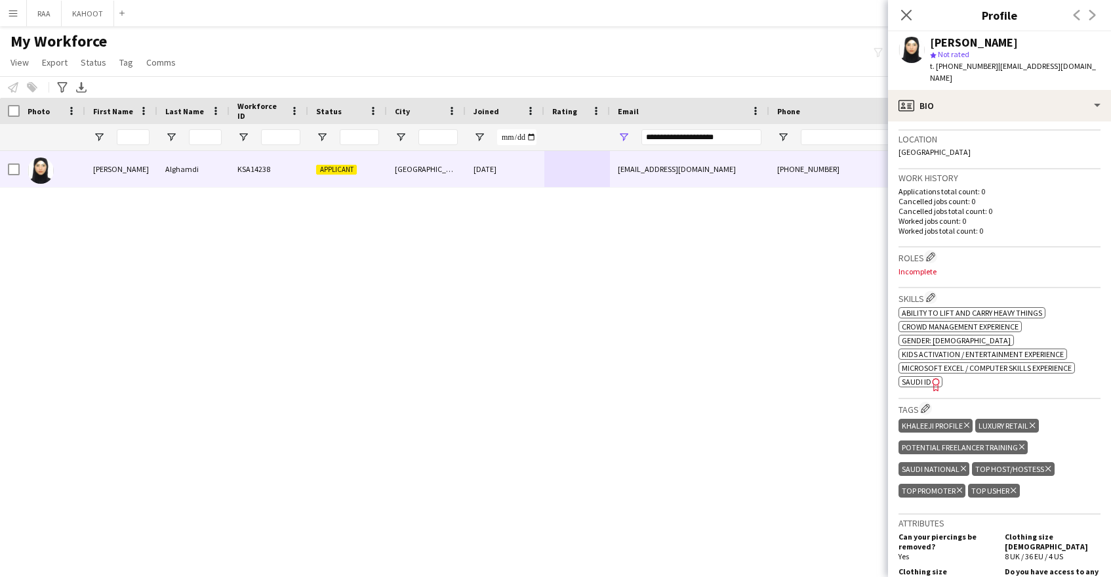
scroll to position [293, 0]
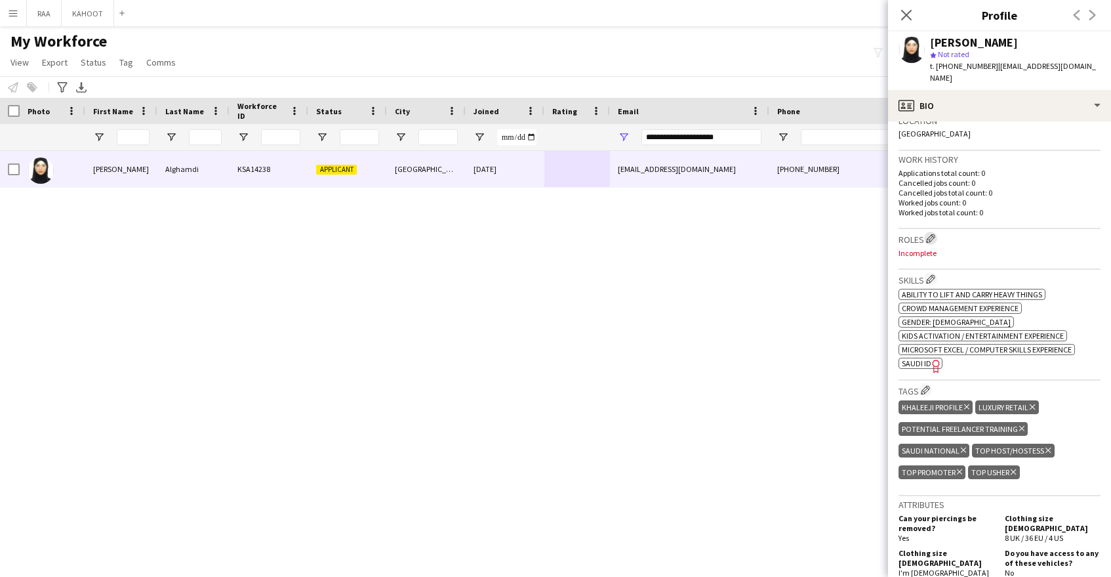
click at [930, 234] on app-icon "Edit crew company roles" at bounding box center [930, 238] width 9 height 9
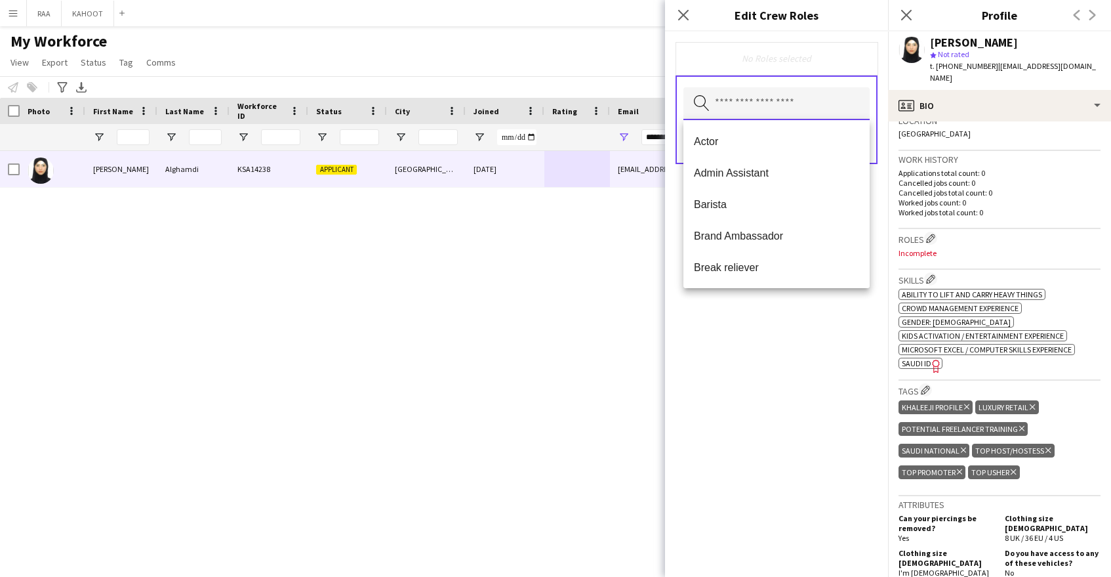
click at [751, 100] on input "text" at bounding box center [776, 103] width 186 height 33
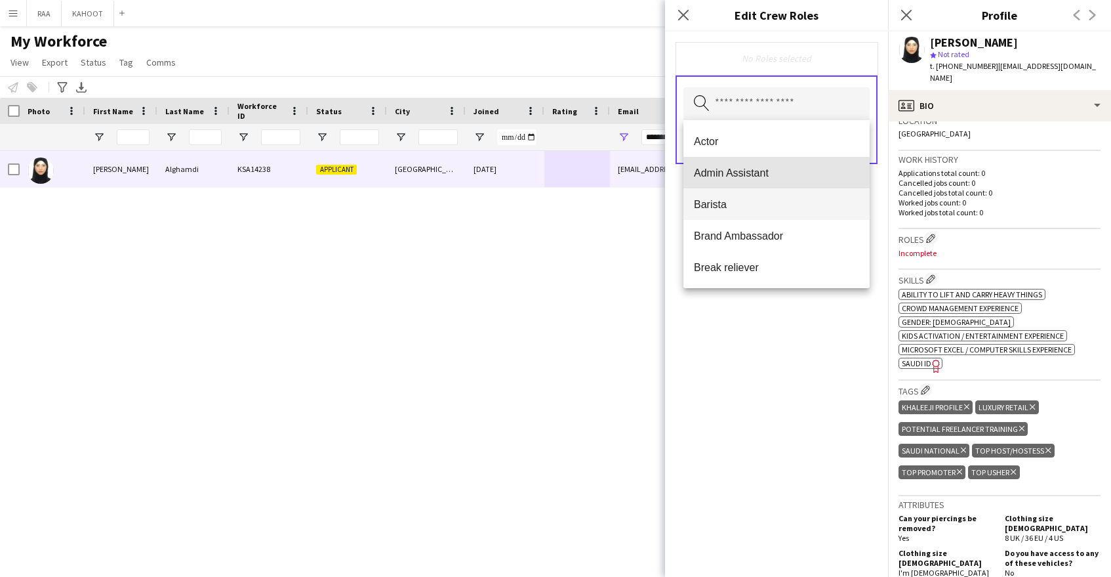
drag, startPoint x: 775, startPoint y: 177, endPoint x: 777, endPoint y: 187, distance: 10.0
click at [775, 178] on span "Admin Assistant" at bounding box center [776, 173] width 165 height 12
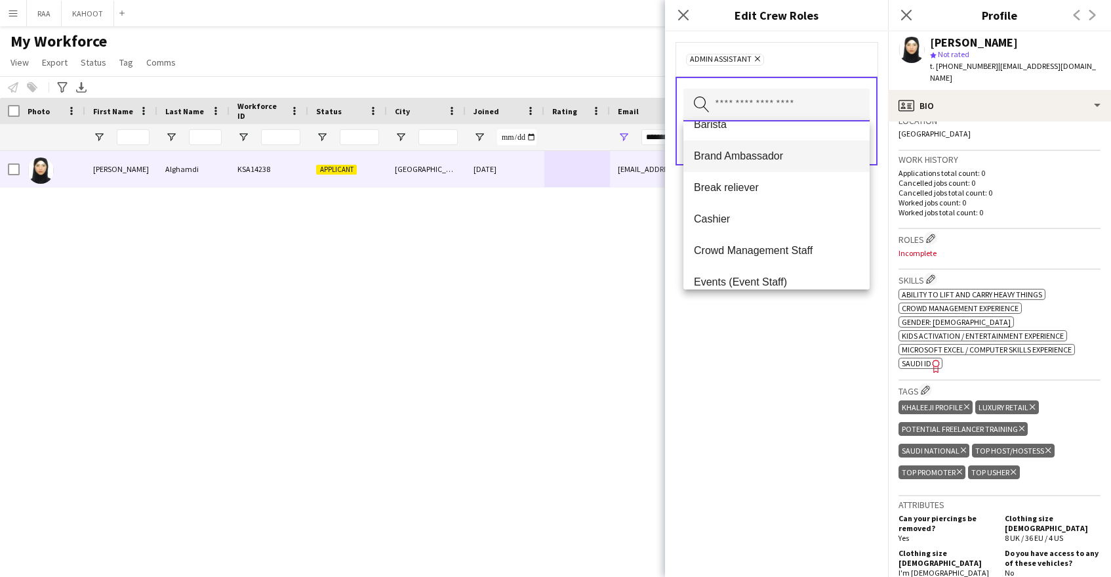
scroll to position [91, 0]
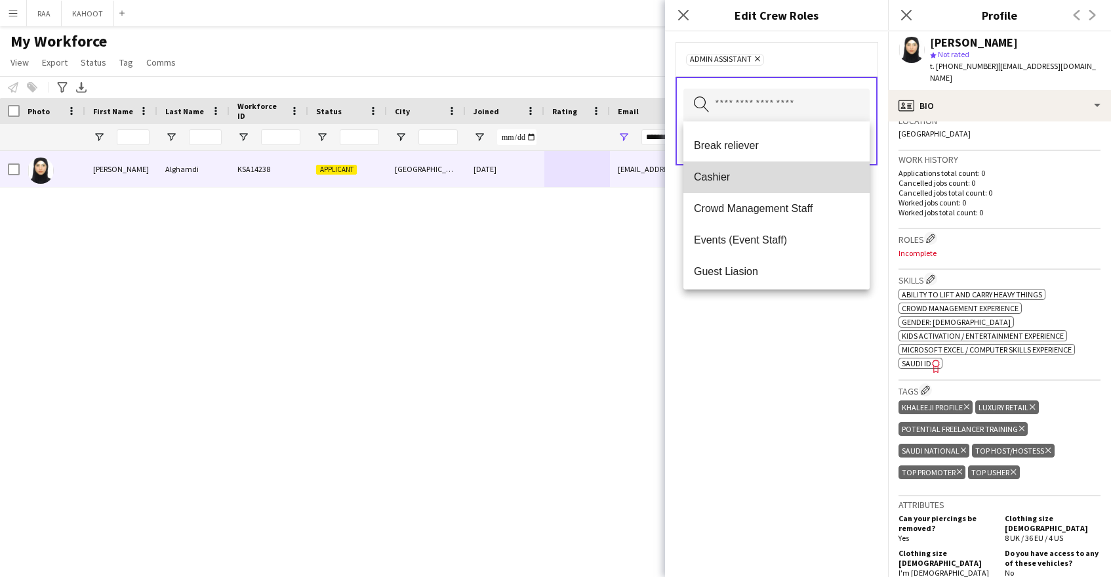
click at [772, 183] on mat-option "Cashier" at bounding box center [776, 176] width 186 height 31
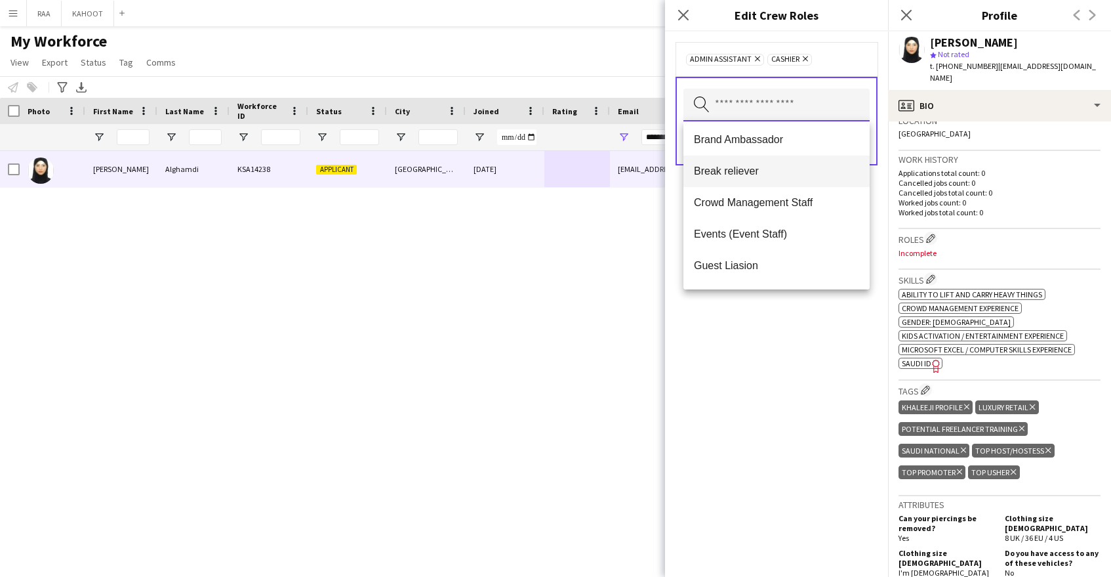
scroll to position [74, 0]
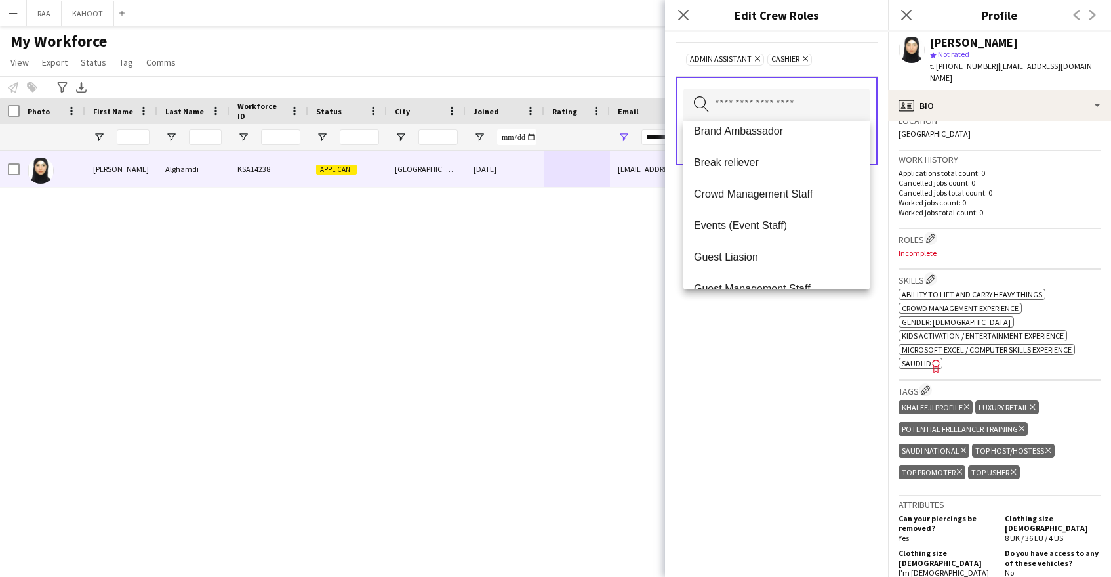
click at [779, 201] on mat-option "Crowd Management Staff" at bounding box center [776, 193] width 186 height 31
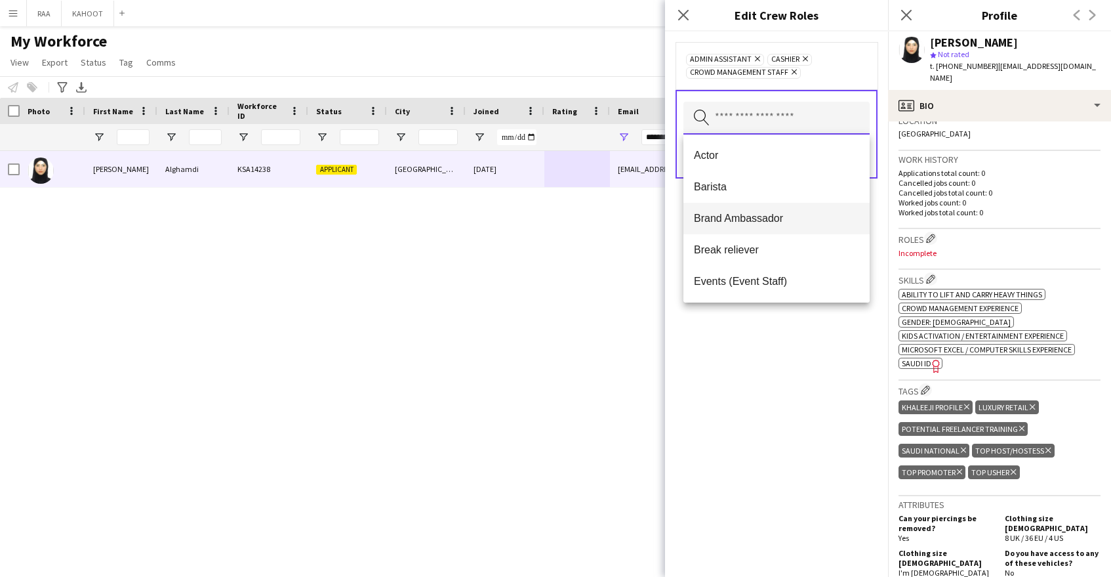
scroll to position [55, 0]
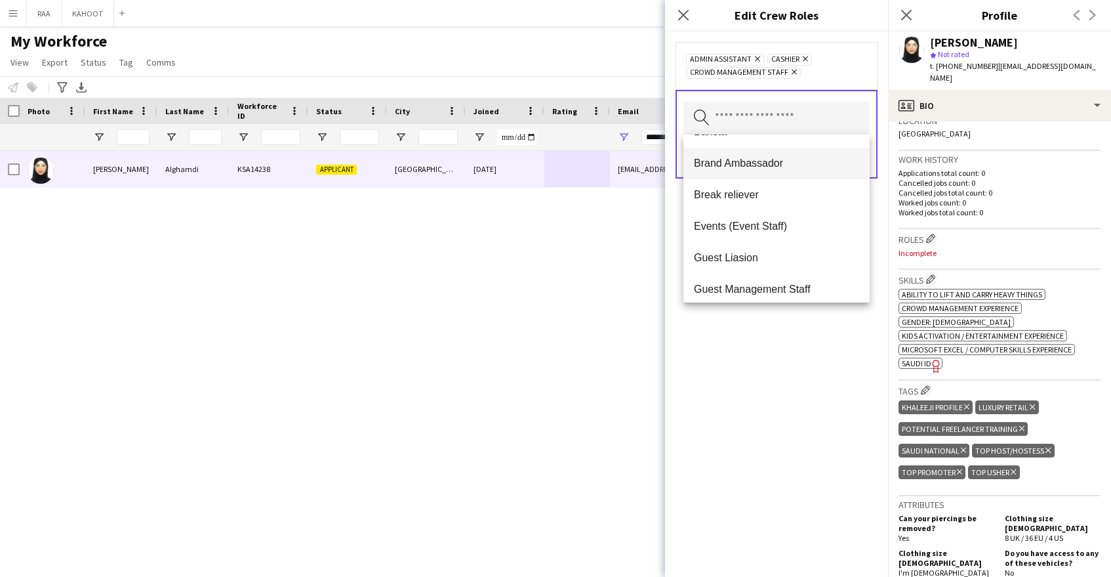
click at [788, 225] on span "Events (Event Staff)" at bounding box center [776, 226] width 165 height 12
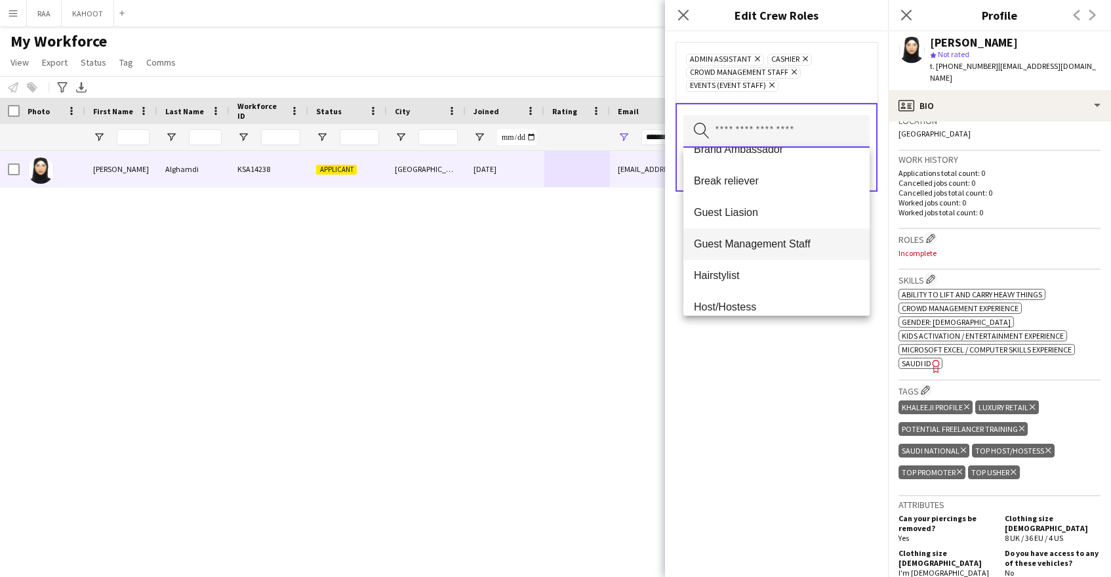
scroll to position [83, 0]
click at [788, 238] on span "Guest Management Staff" at bounding box center [776, 242] width 165 height 12
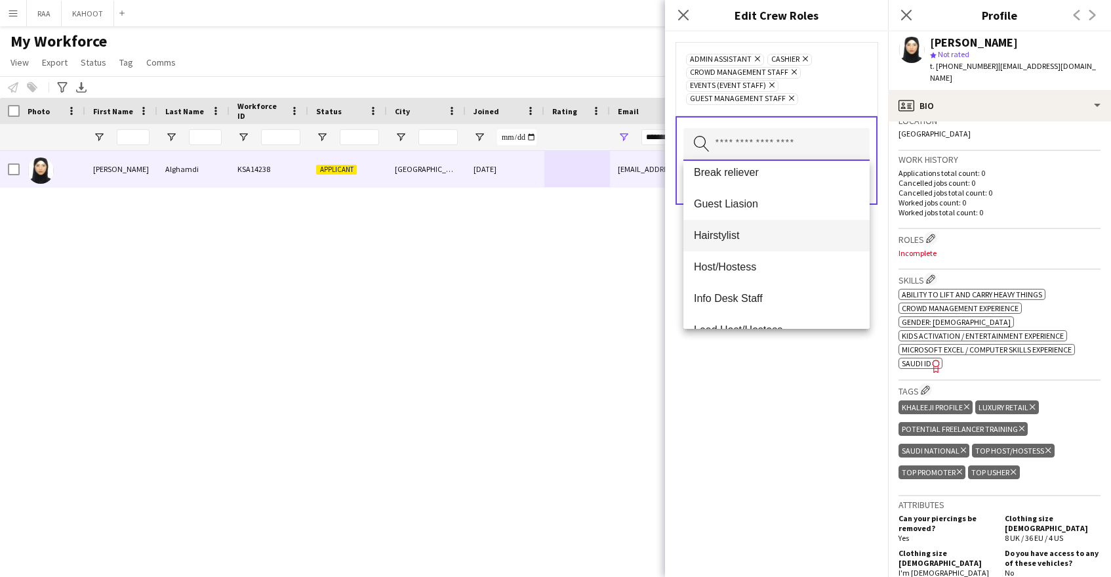
scroll to position [111, 0]
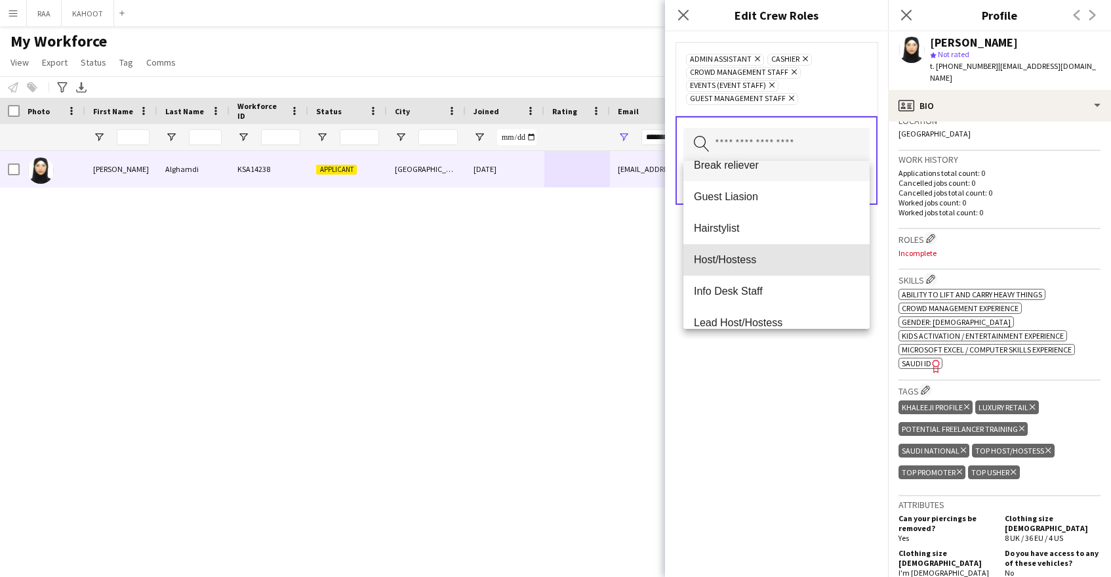
click at [774, 263] on span "Host/Hostess" at bounding box center [776, 259] width 165 height 12
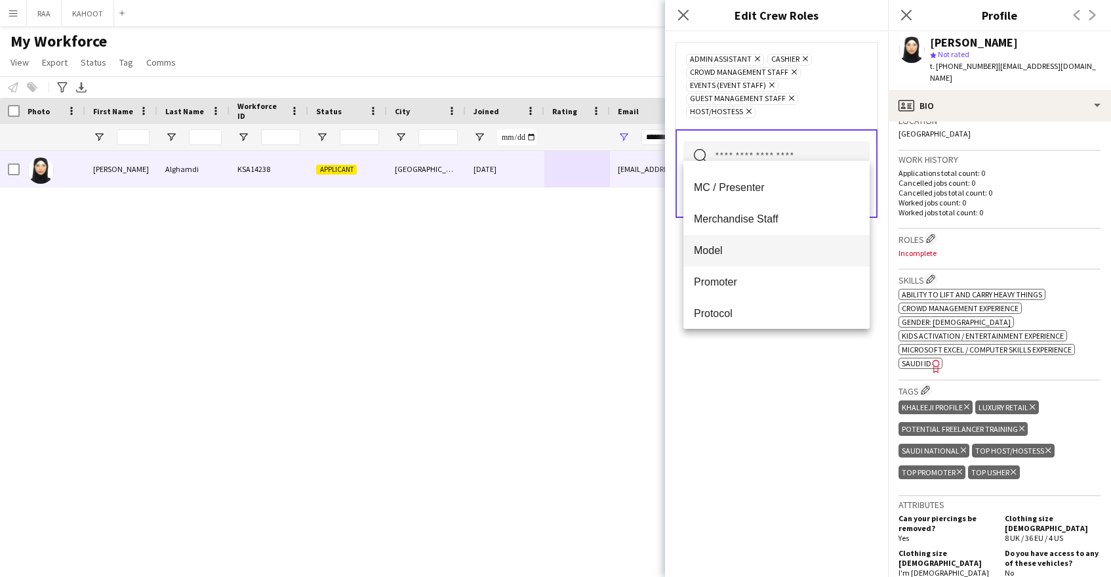
scroll to position [352, 0]
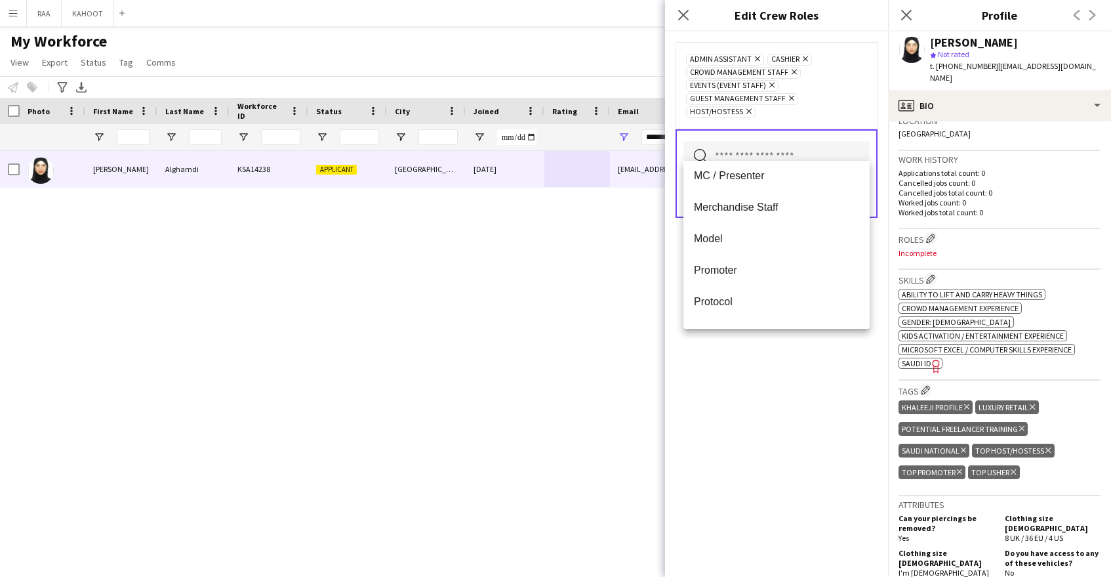
click at [757, 269] on span "Promoter" at bounding box center [776, 270] width 165 height 12
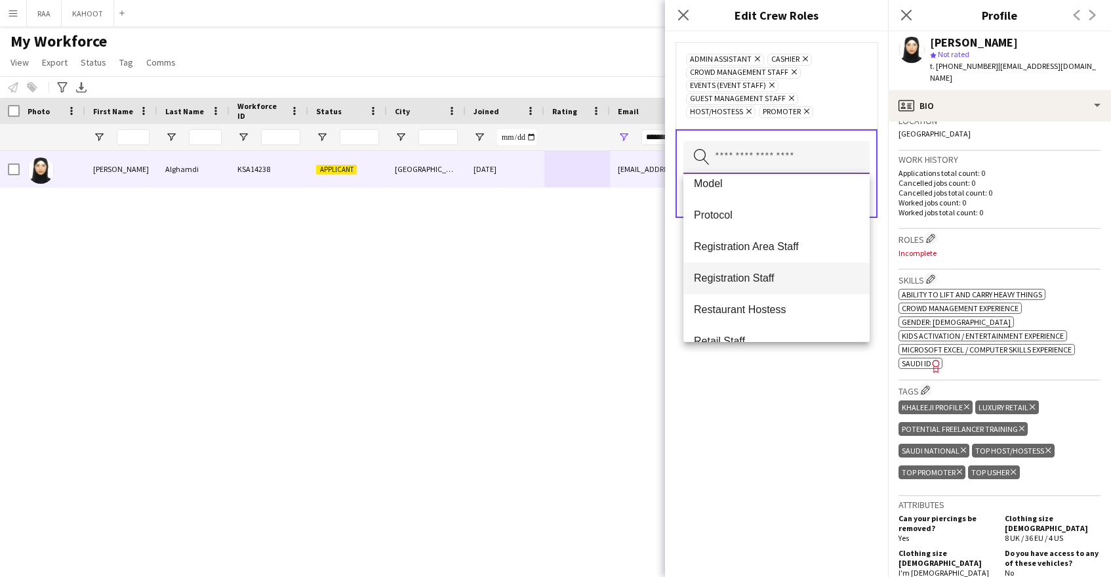
scroll to position [424, 0]
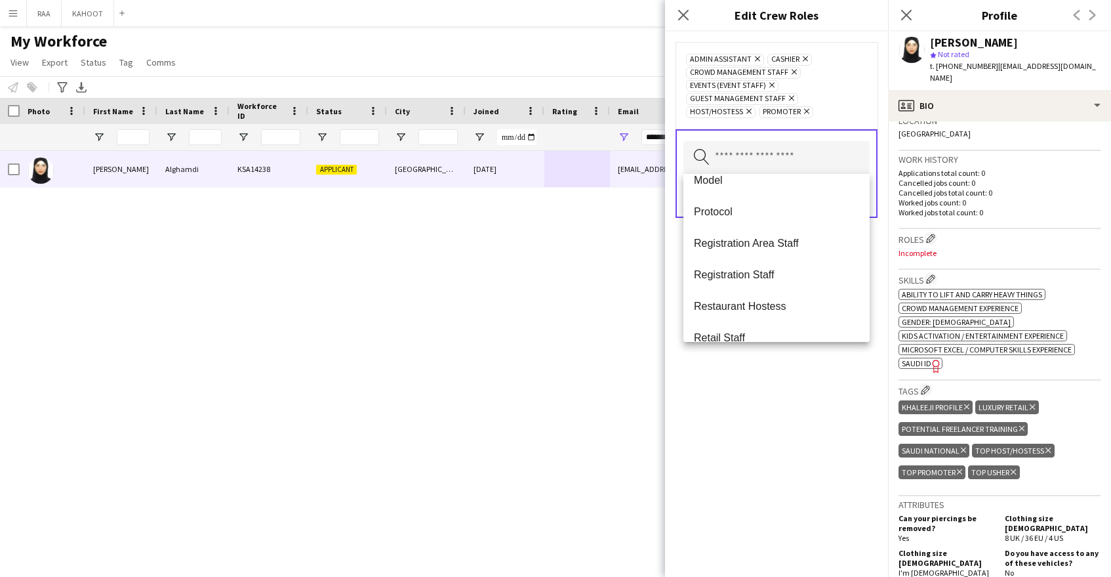
click at [773, 240] on span "Registration Area Staff" at bounding box center [776, 243] width 165 height 12
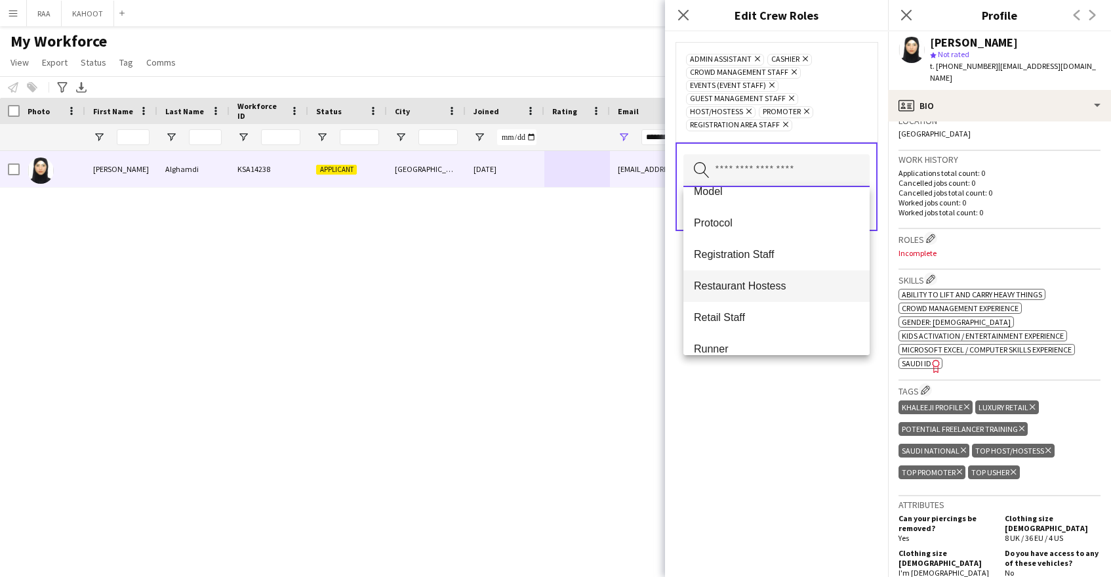
scroll to position [434, 0]
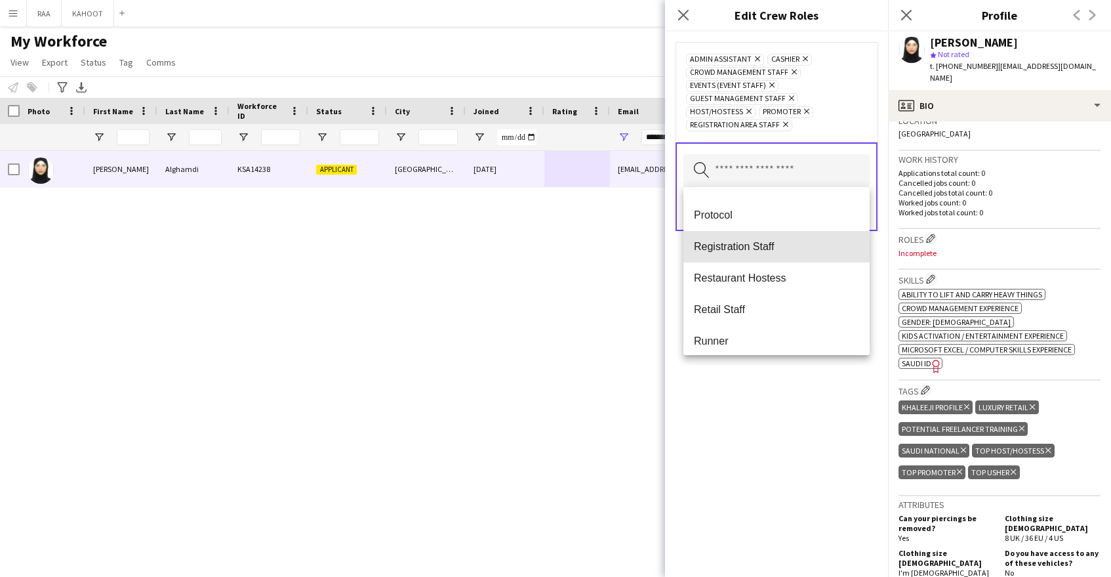
click at [777, 258] on mat-option "Registration Staff" at bounding box center [776, 246] width 186 height 31
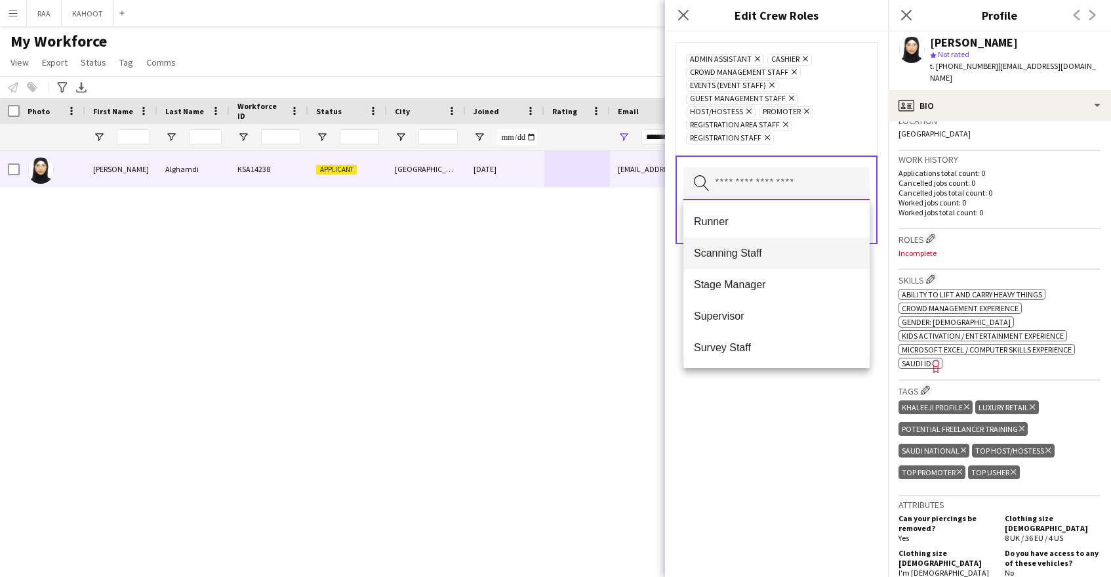
scroll to position [537, 0]
click at [768, 256] on span "Scanning Staff" at bounding box center [776, 251] width 165 height 12
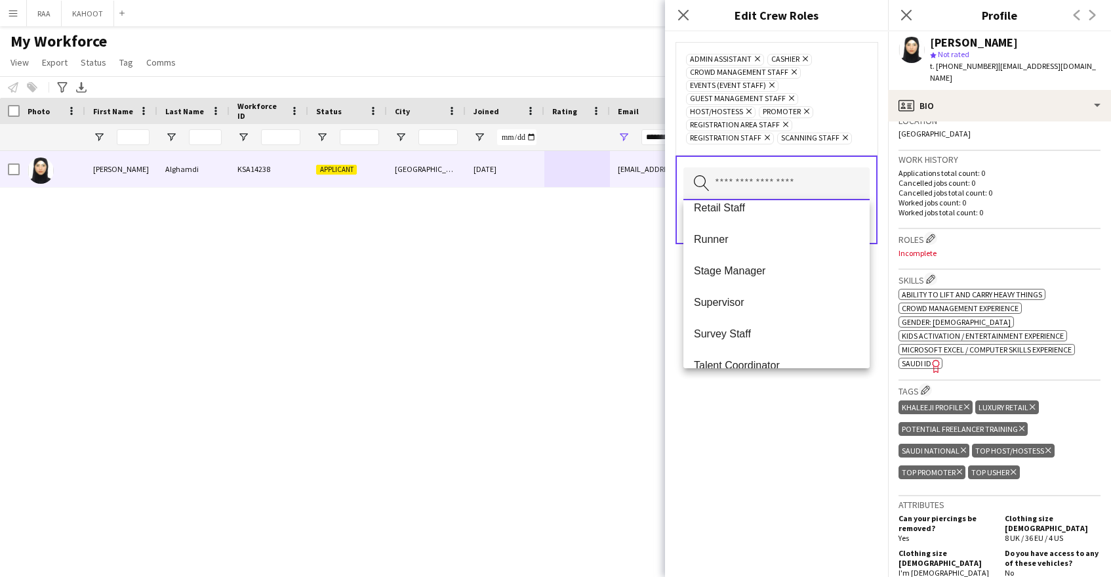
scroll to position [850, 0]
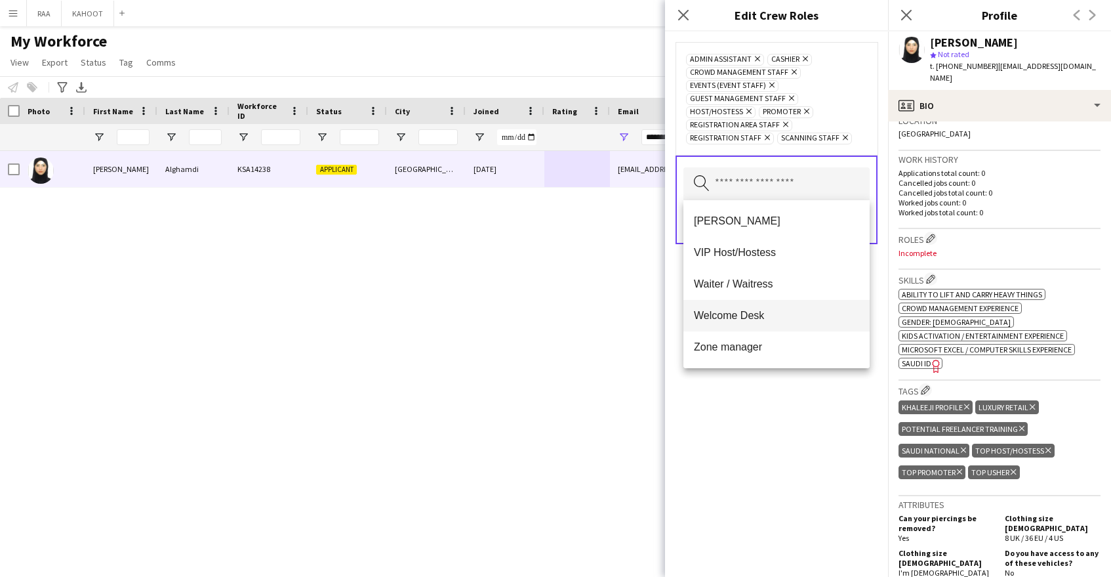
click at [769, 322] on mat-option "Welcome Desk" at bounding box center [776, 315] width 186 height 31
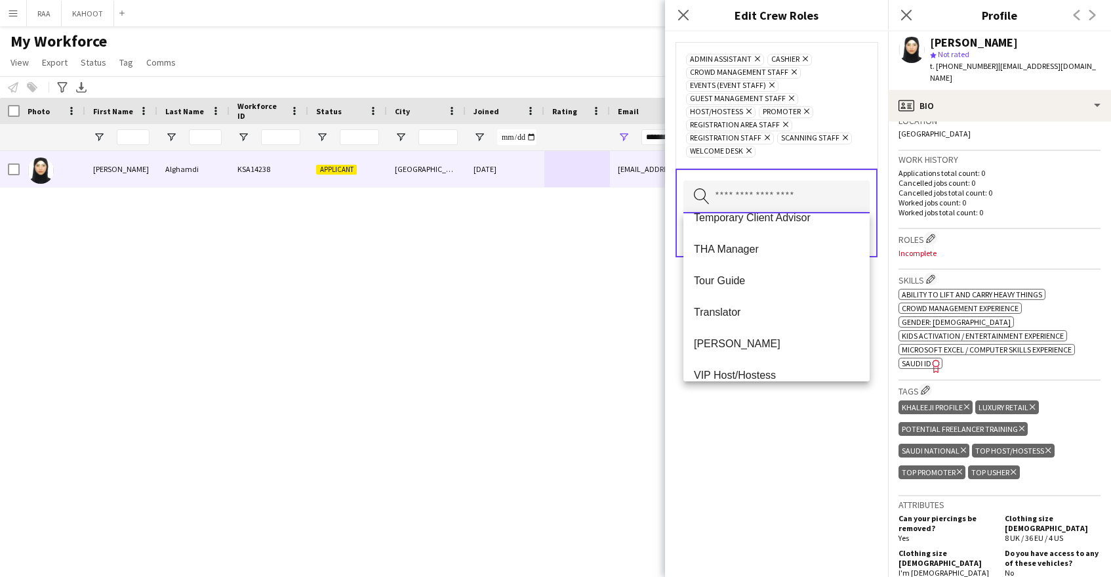
scroll to position [819, 0]
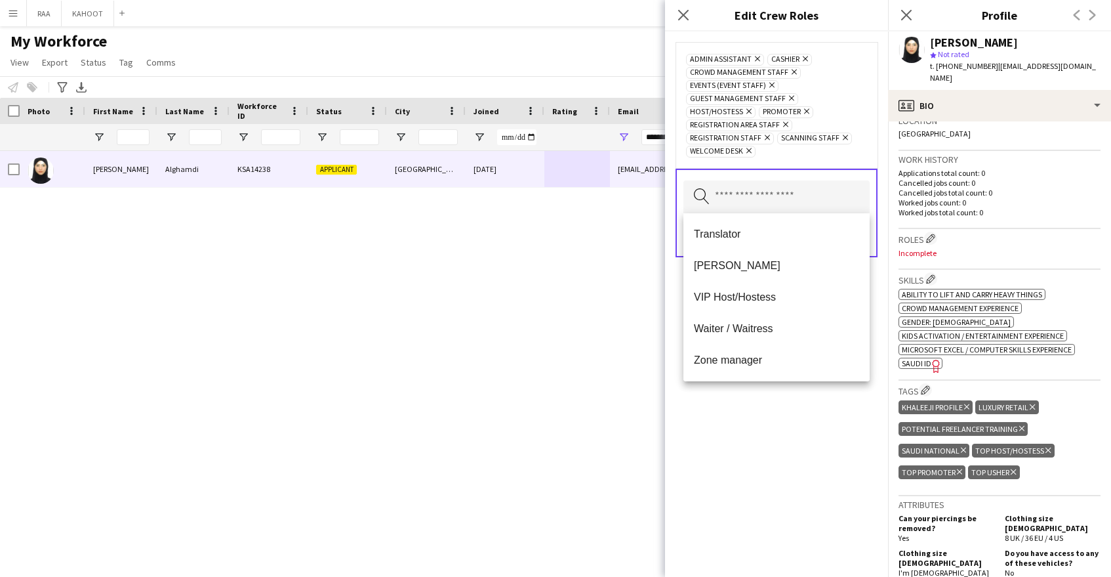
click at [781, 265] on span "[PERSON_NAME]" at bounding box center [776, 265] width 165 height 12
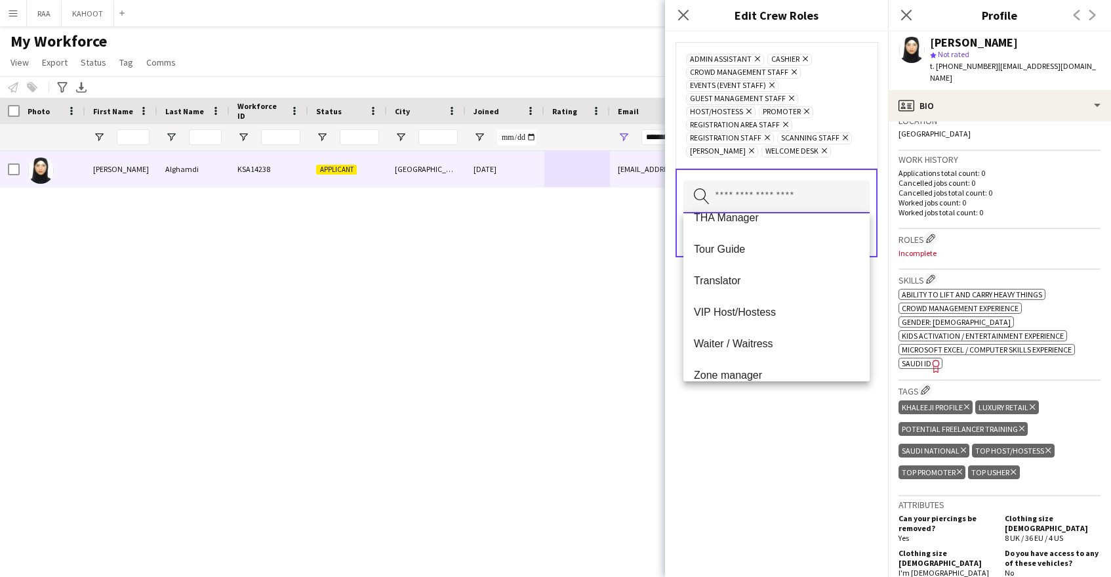
scroll to position [770, 0]
click at [774, 311] on span "VIP Host/Hostess" at bounding box center [776, 314] width 165 height 12
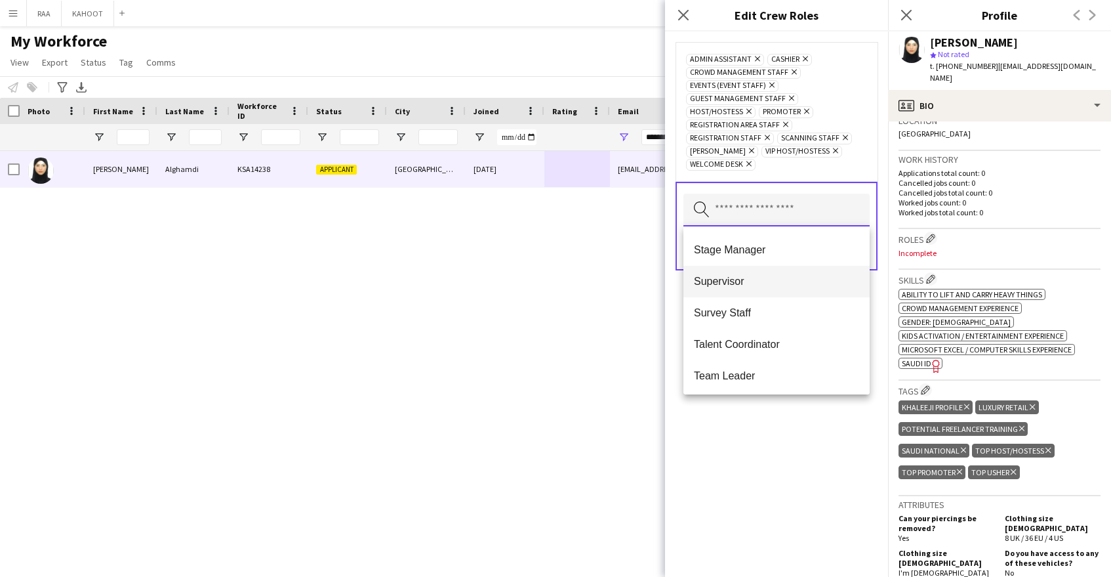
scroll to position [561, 0]
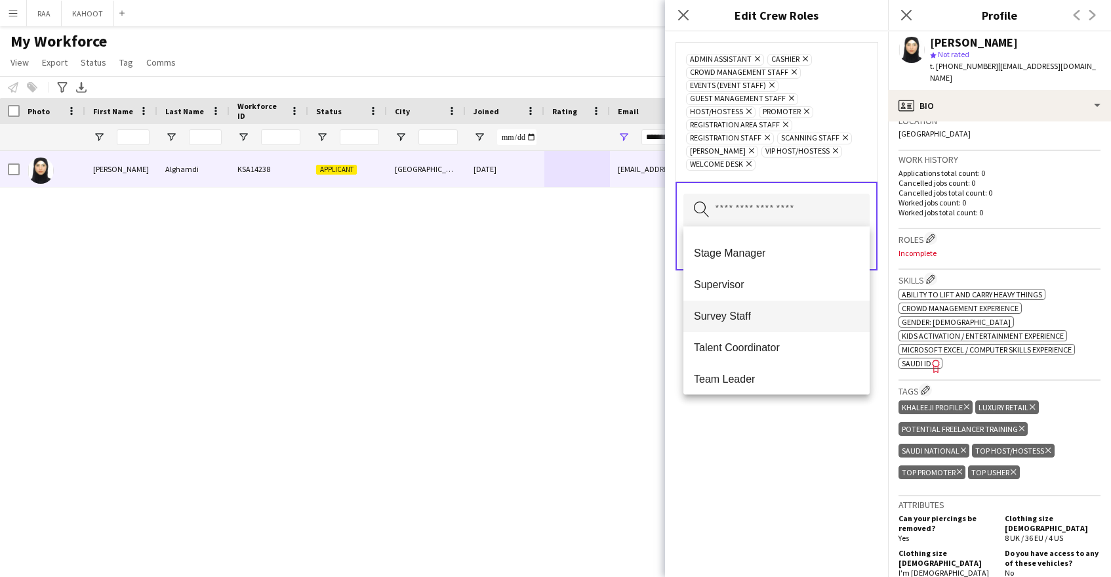
click at [786, 322] on mat-option "Survey Staff" at bounding box center [776, 315] width 186 height 31
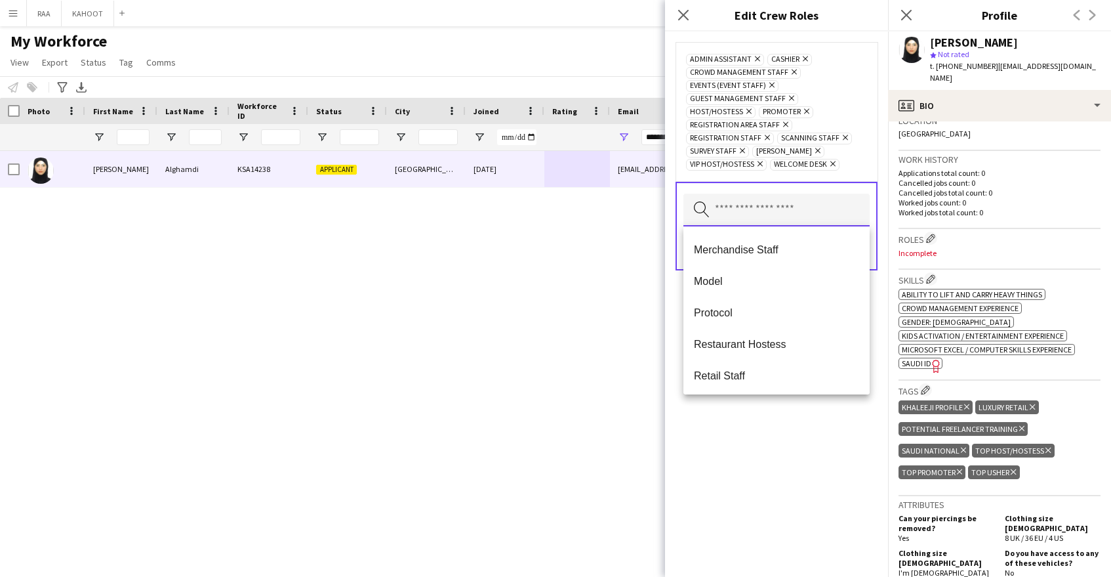
scroll to position [369, 0]
click at [817, 470] on div "Admin Assistant Remove Cashier Remove Crowd Management Staff Remove Events (Eve…" at bounding box center [776, 303] width 223 height 545
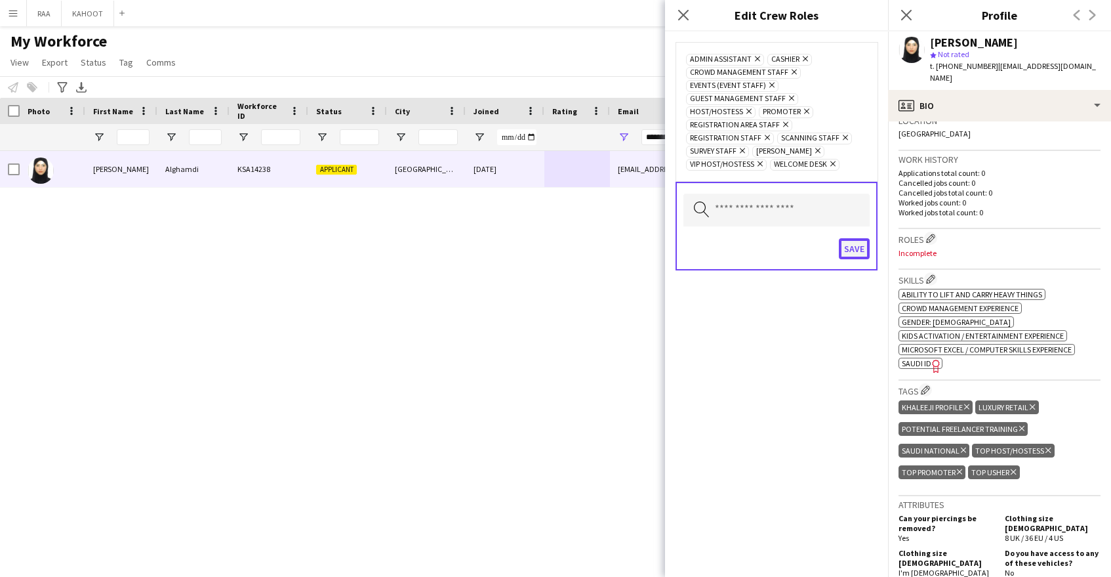
click at [855, 243] on button "Save" at bounding box center [854, 248] width 31 height 21
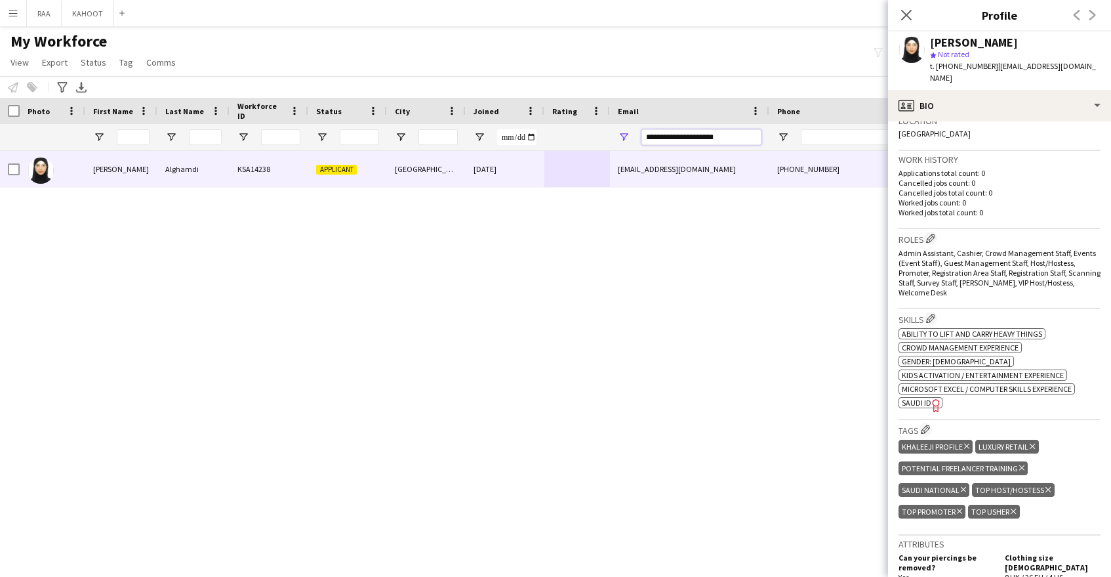
drag, startPoint x: 737, startPoint y: 142, endPoint x: 525, endPoint y: 143, distance: 211.9
click at [523, 144] on div at bounding box center [748, 137] width 1496 height 26
drag, startPoint x: 699, startPoint y: 135, endPoint x: 636, endPoint y: 136, distance: 63.0
click at [638, 136] on div "**********" at bounding box center [689, 137] width 159 height 26
paste input "*"
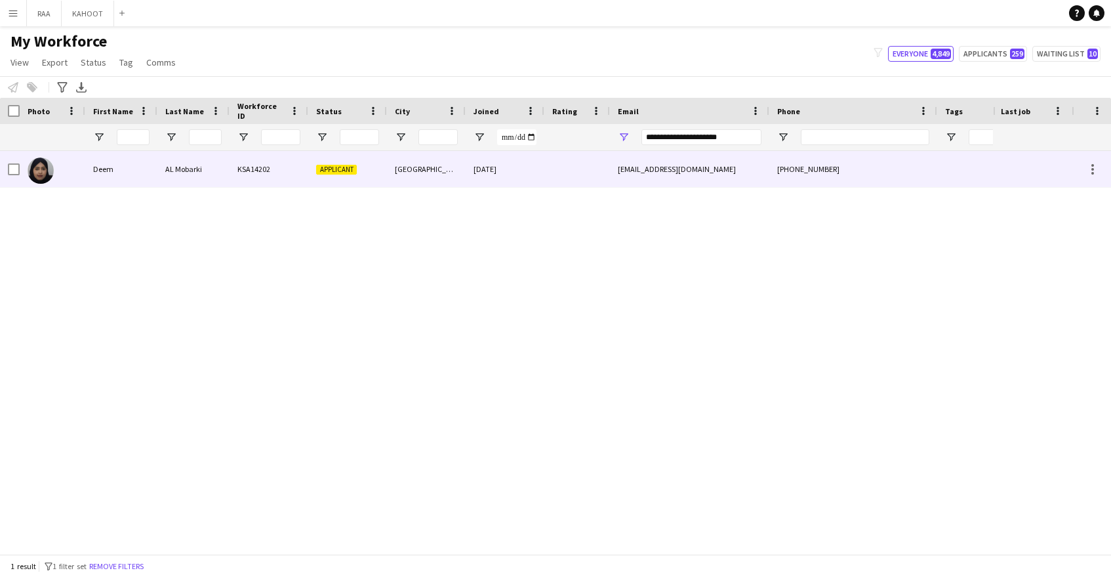
click at [715, 177] on div "[EMAIL_ADDRESS][DOMAIN_NAME]" at bounding box center [689, 169] width 159 height 36
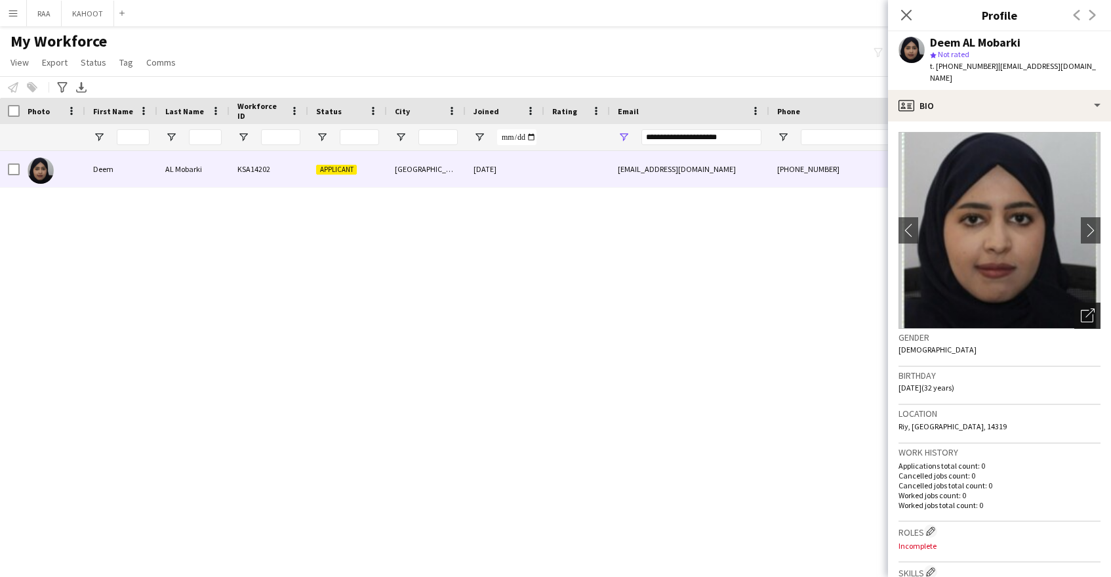
click at [1088, 308] on icon "Open photos pop-in" at bounding box center [1088, 315] width 14 height 14
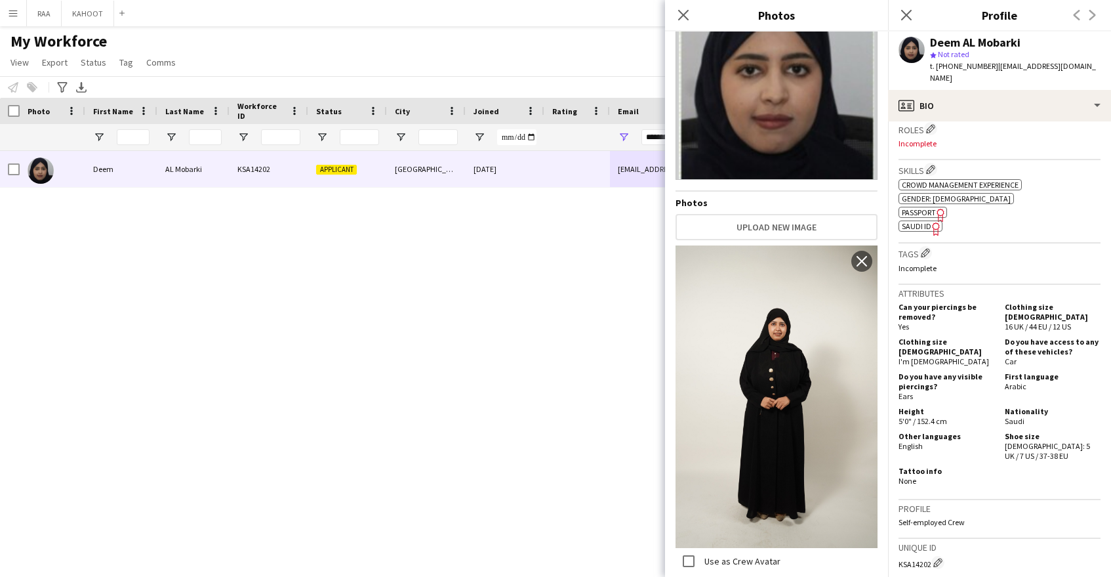
scroll to position [0, 0]
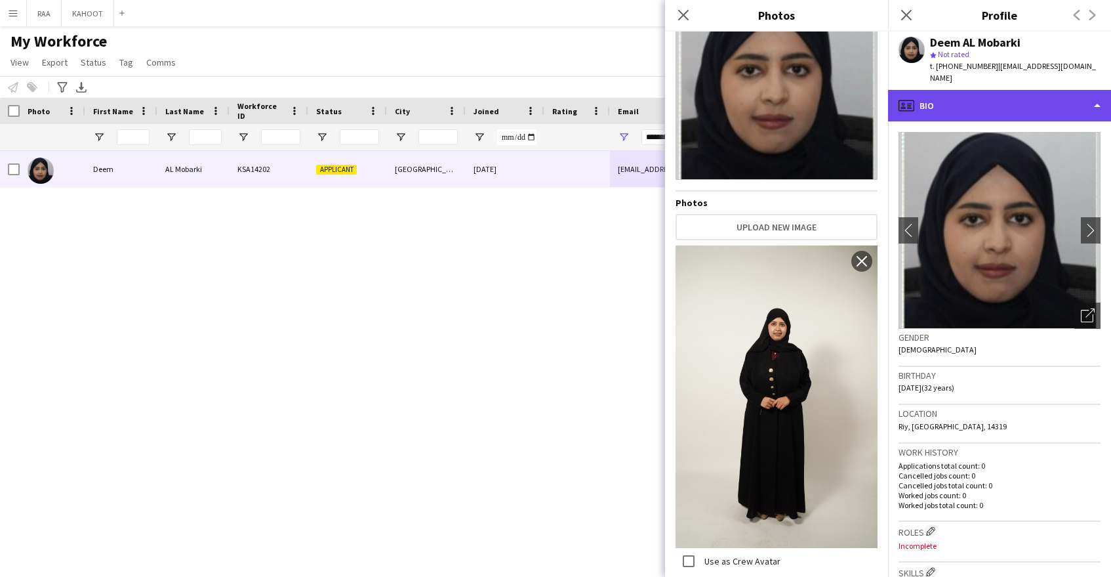
click at [1045, 99] on div "profile Bio" at bounding box center [999, 105] width 223 height 31
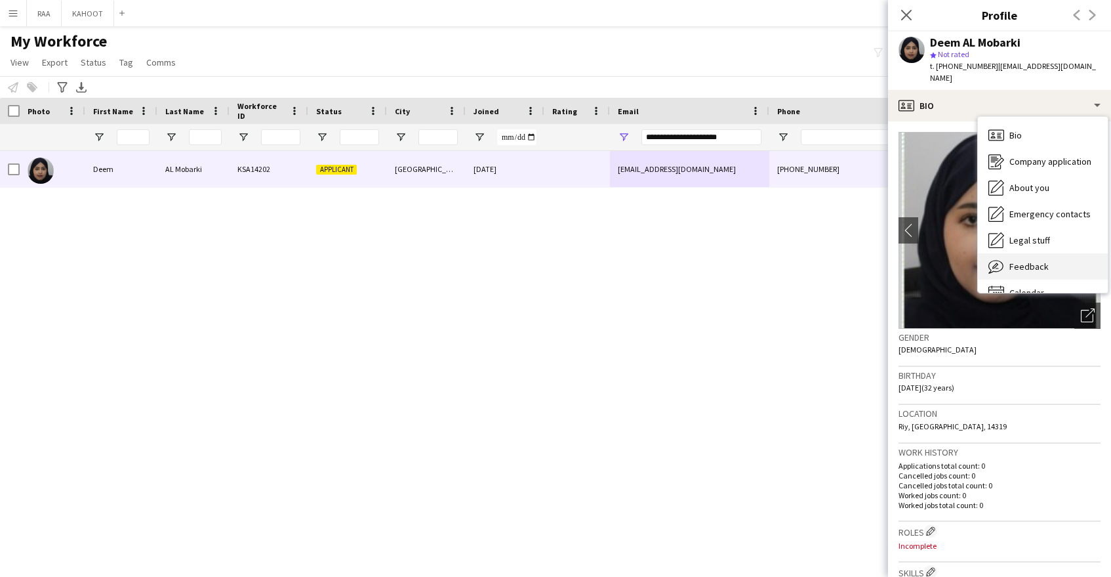
click at [1055, 253] on div "Feedback Feedback" at bounding box center [1043, 266] width 130 height 26
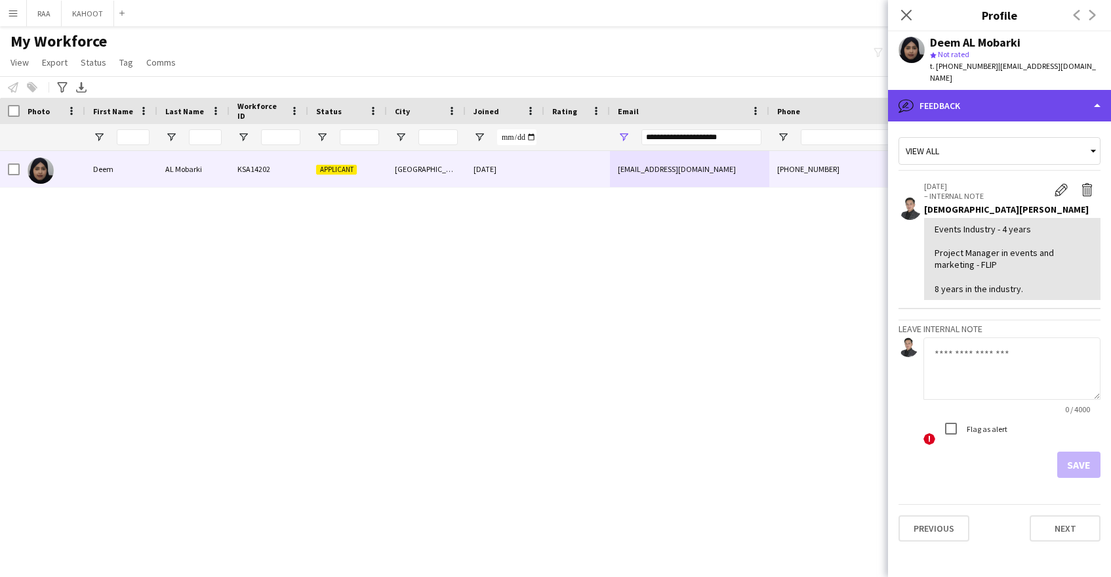
drag, startPoint x: 928, startPoint y: 104, endPoint x: 941, endPoint y: 144, distance: 41.3
click at [928, 104] on div "bubble-pencil Feedback" at bounding box center [999, 105] width 223 height 31
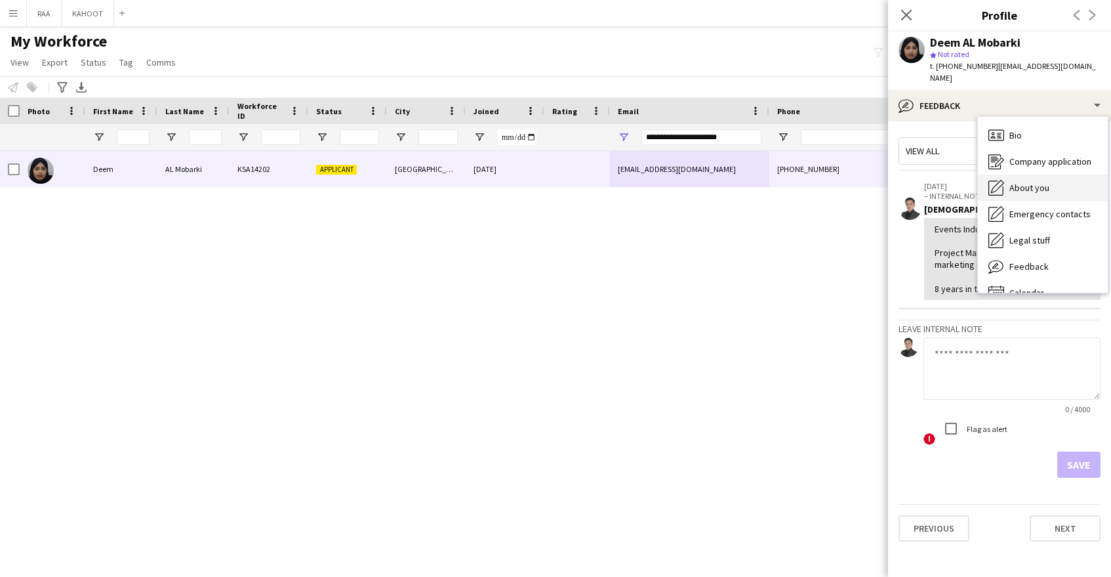
click at [1021, 182] on span "About you" at bounding box center [1029, 188] width 40 height 12
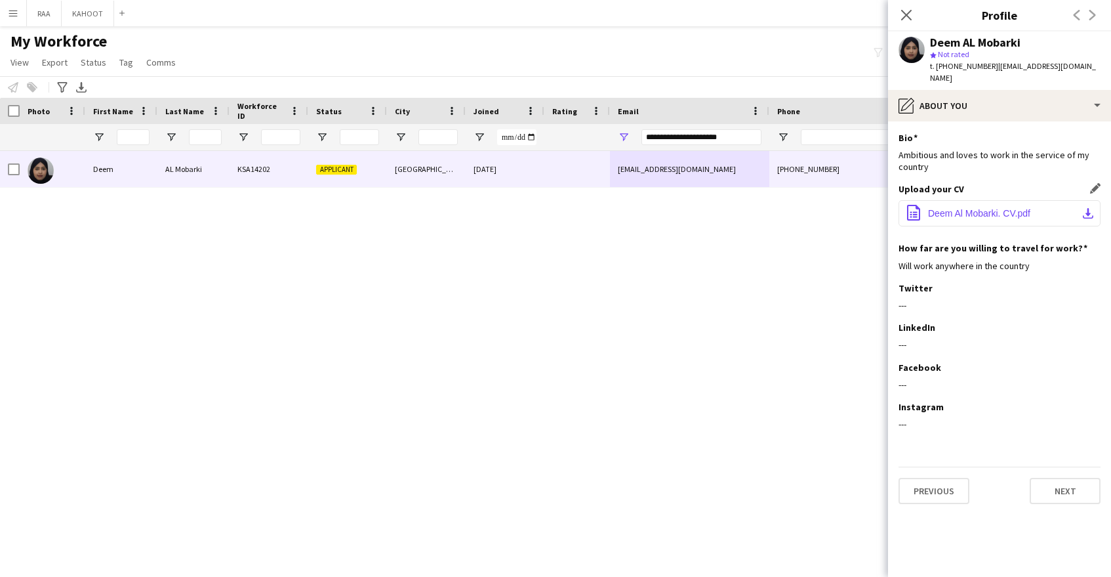
click at [973, 208] on span "Deem Al Mobarki. CV.pdf" at bounding box center [979, 213] width 102 height 10
click at [742, 140] on input "**********" at bounding box center [701, 137] width 120 height 16
drag, startPoint x: 740, startPoint y: 139, endPoint x: 571, endPoint y: 136, distance: 168.6
click at [571, 136] on div at bounding box center [748, 137] width 1496 height 26
paste input "Email Filter Input"
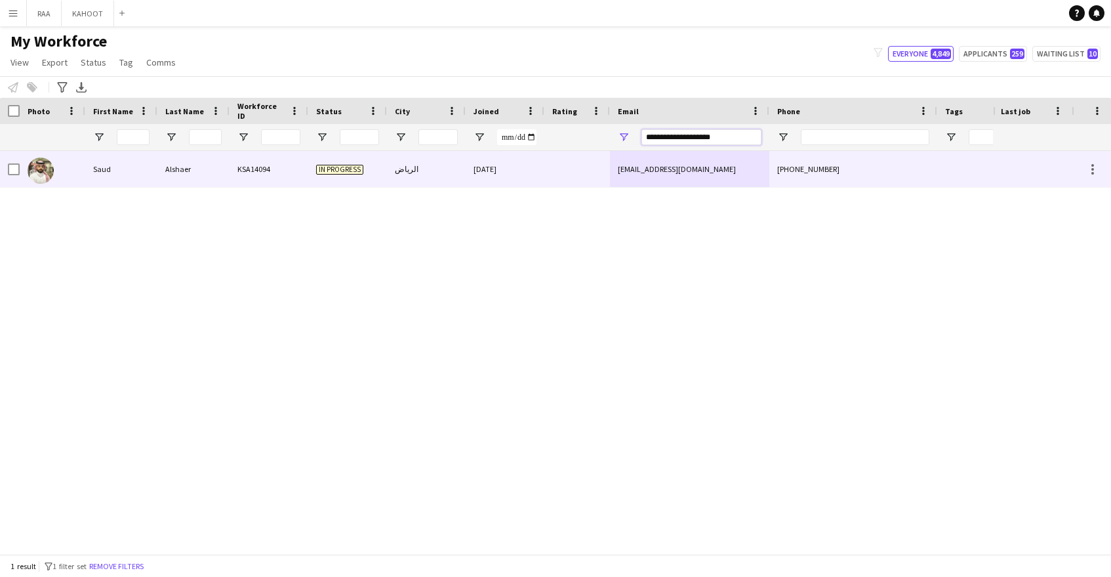
type input "**********"
click at [574, 174] on div at bounding box center [577, 169] width 66 height 36
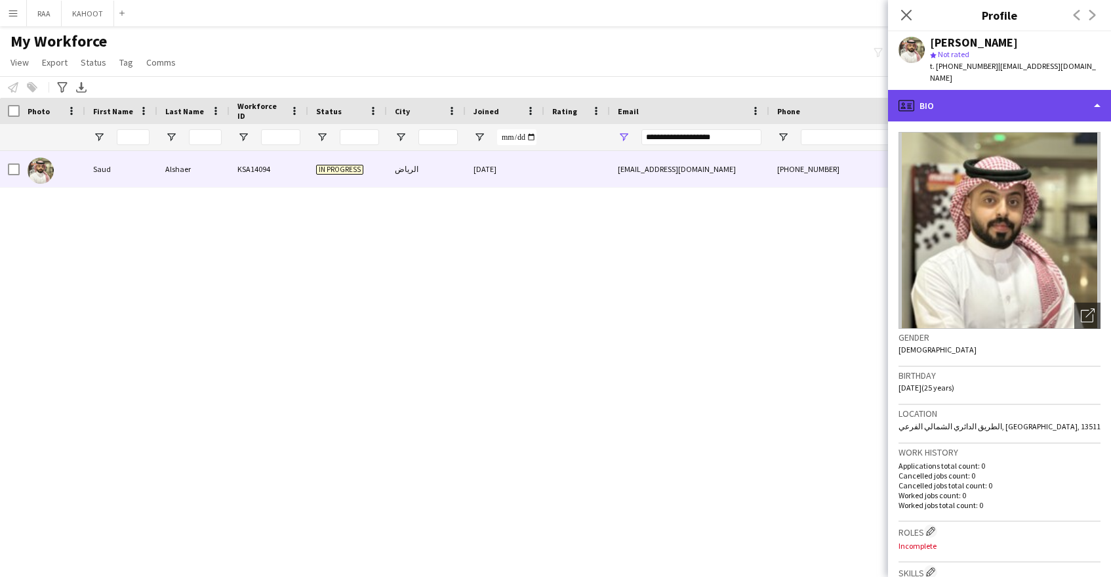
click at [977, 93] on div "profile Bio" at bounding box center [999, 105] width 223 height 31
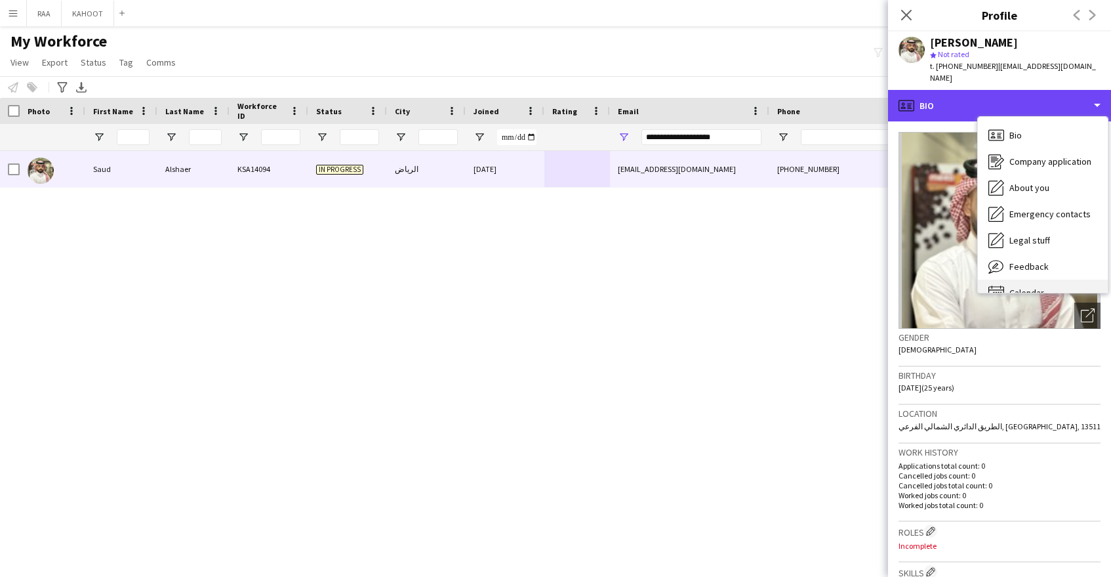
scroll to position [18, 0]
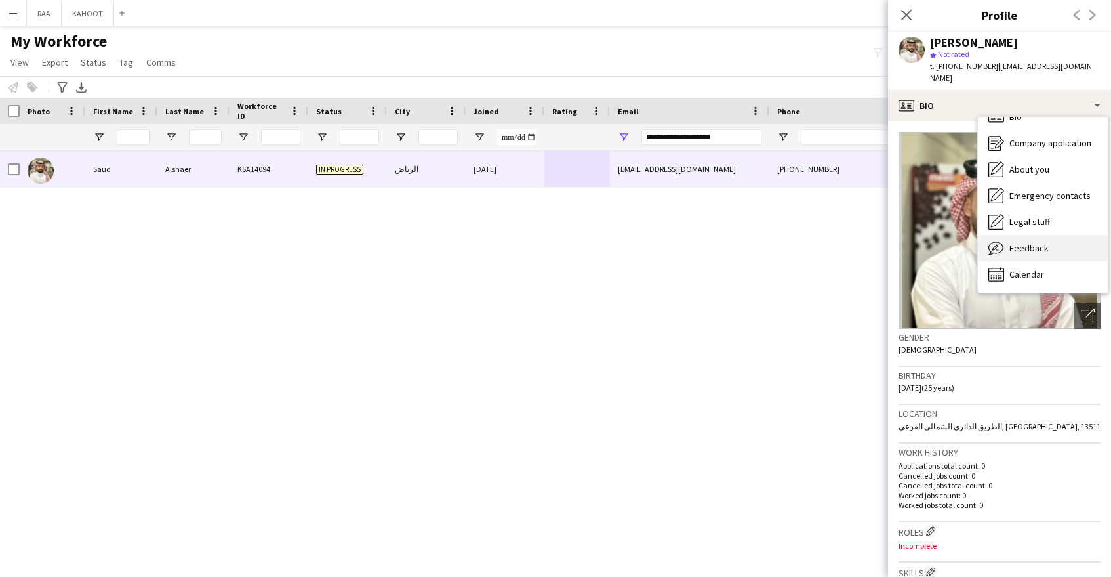
click at [1030, 248] on div "Feedback Feedback" at bounding box center [1043, 248] width 130 height 26
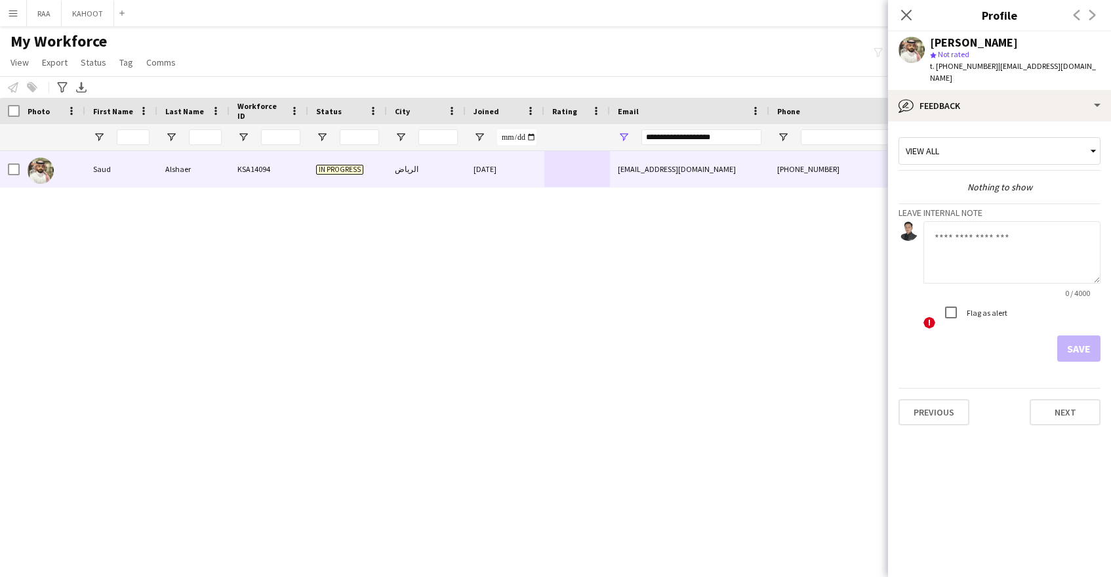
click at [981, 234] on textarea at bounding box center [1012, 252] width 177 height 62
click at [1036, 239] on textarea "**********" at bounding box center [1012, 252] width 177 height 62
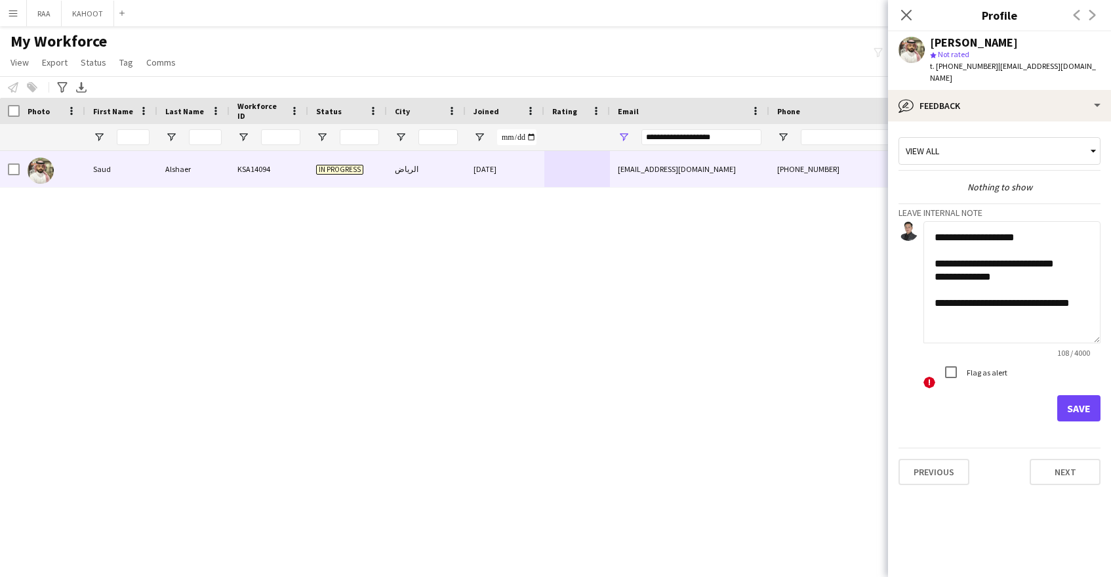
drag, startPoint x: 1097, startPoint y: 268, endPoint x: 1098, endPoint y: 352, distance: 84.0
click at [1099, 328] on textarea "**********" at bounding box center [1012, 282] width 177 height 122
click at [1052, 264] on textarea "**********" at bounding box center [1012, 282] width 177 height 122
type textarea "**********"
click at [1011, 121] on app-crew-profile-feedback-tab "**********" at bounding box center [999, 348] width 223 height 455
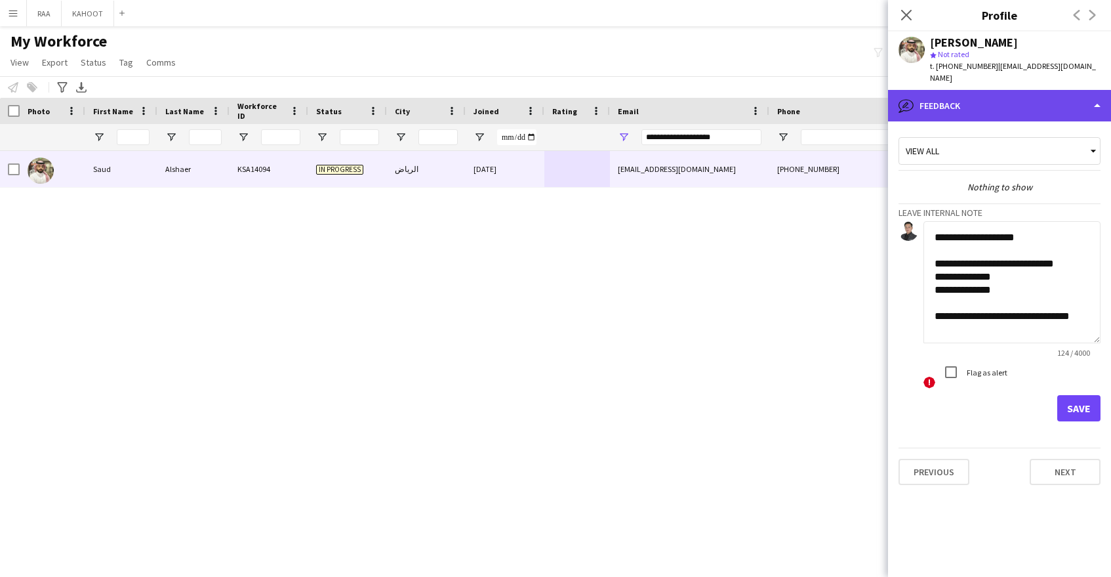
click at [1009, 104] on div "bubble-pencil Feedback" at bounding box center [999, 105] width 223 height 31
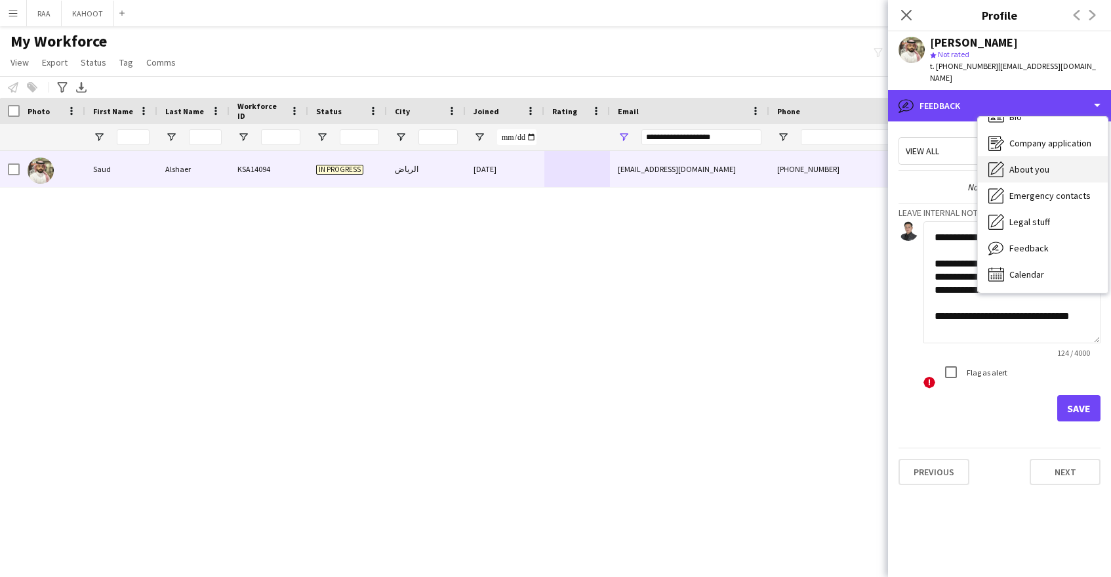
scroll to position [18, 0]
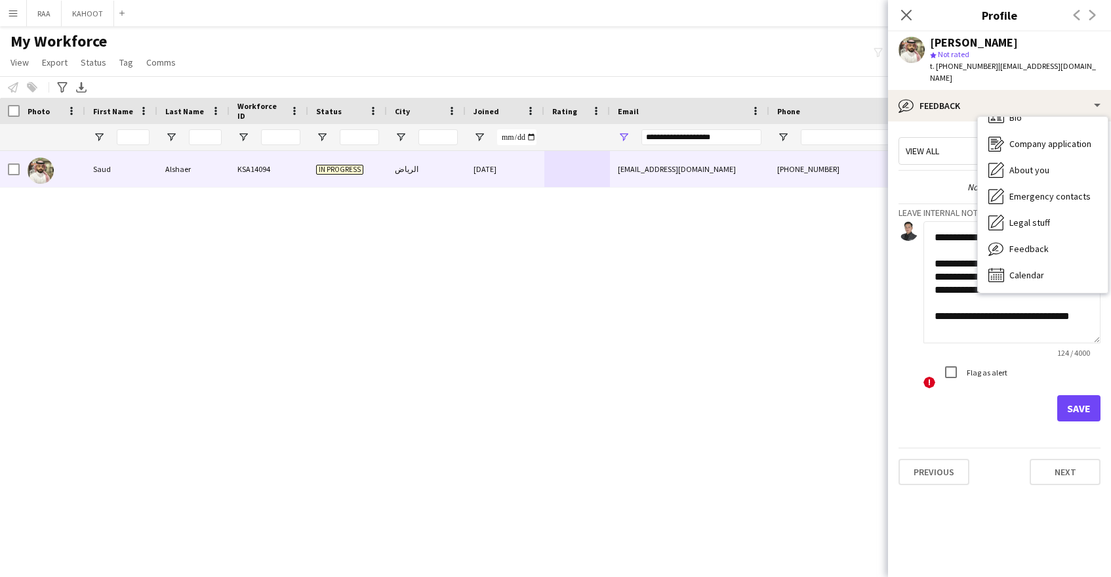
click at [1025, 297] on textarea "**********" at bounding box center [1012, 282] width 177 height 122
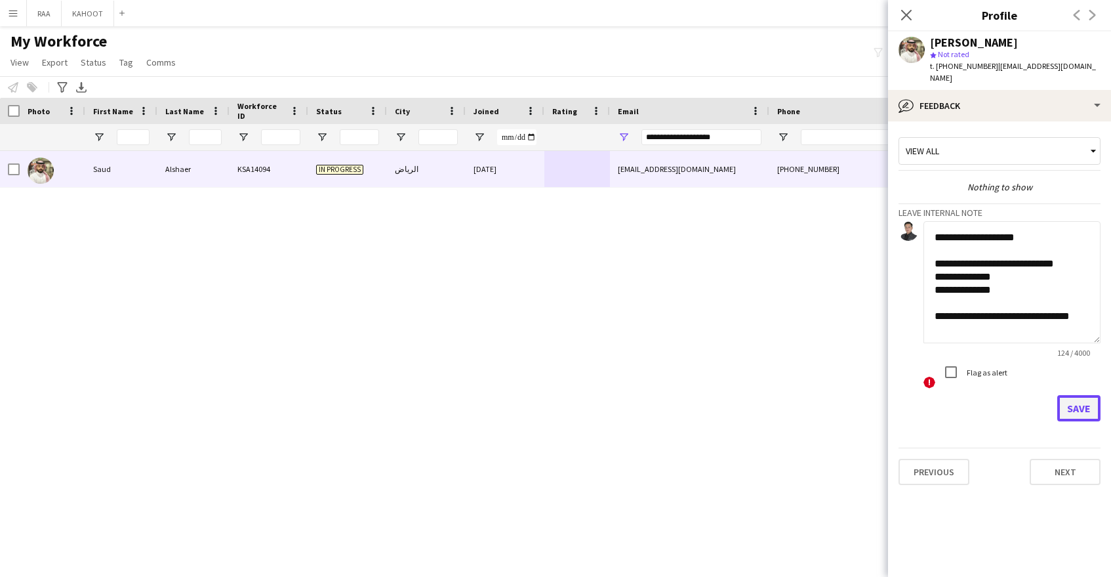
click at [1067, 395] on button "Save" at bounding box center [1078, 408] width 43 height 26
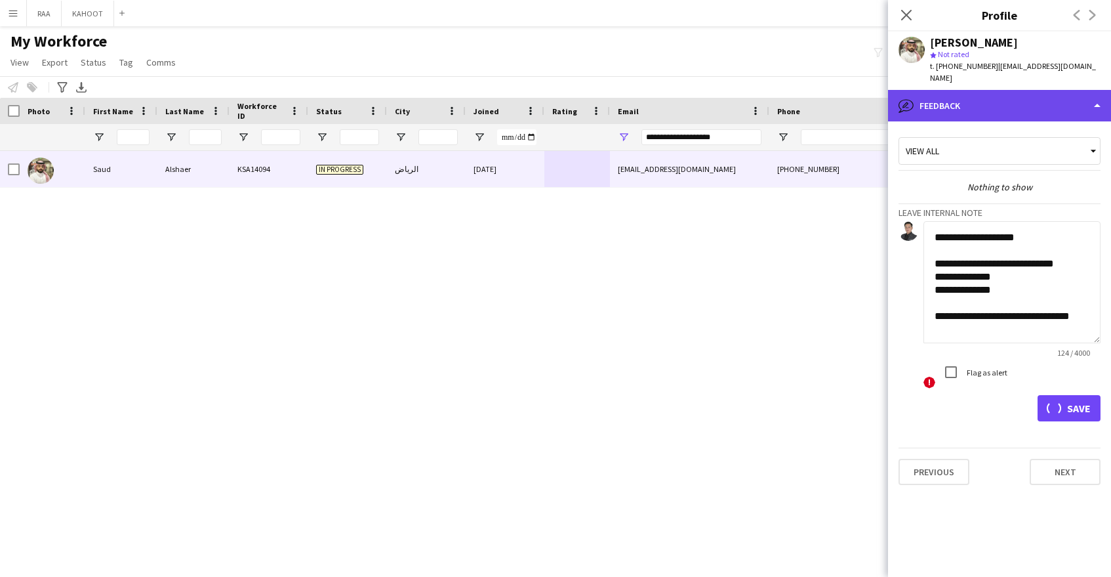
click at [983, 96] on div "bubble-pencil Feedback" at bounding box center [999, 105] width 223 height 31
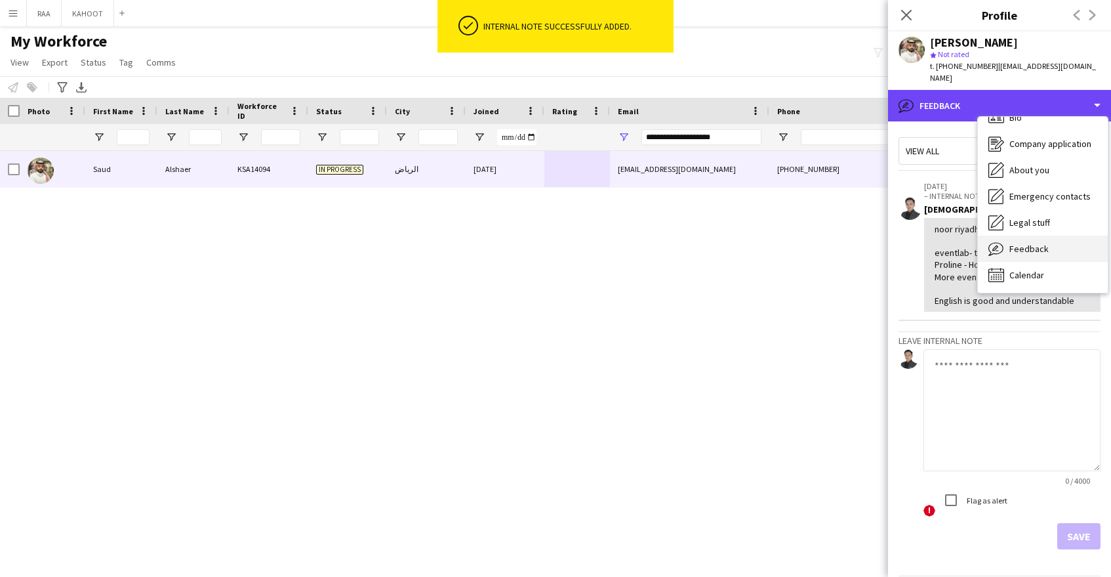
scroll to position [0, 0]
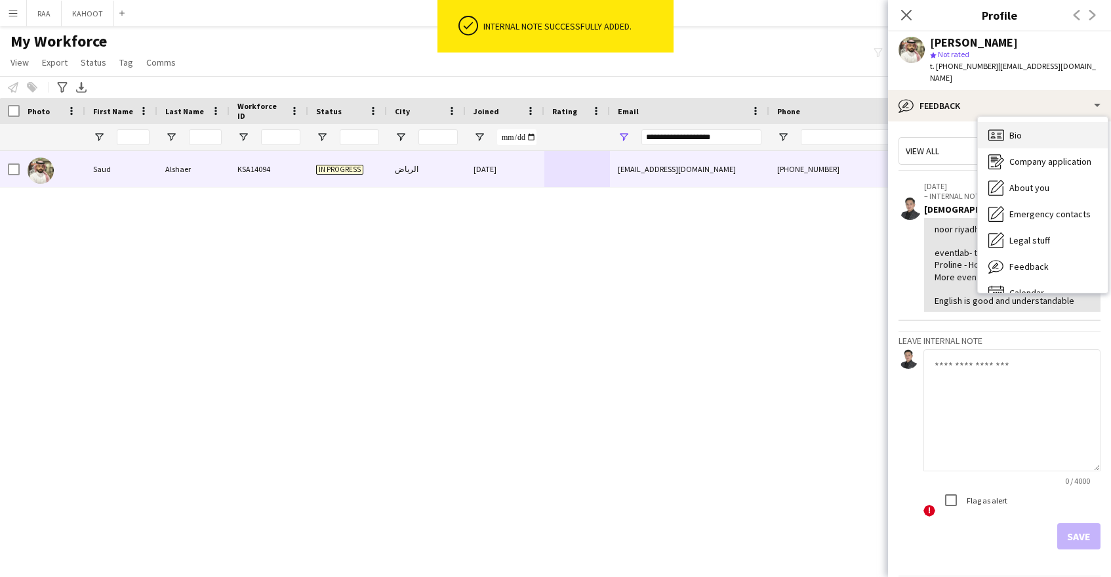
click at [1025, 125] on div "Bio Bio" at bounding box center [1043, 135] width 130 height 26
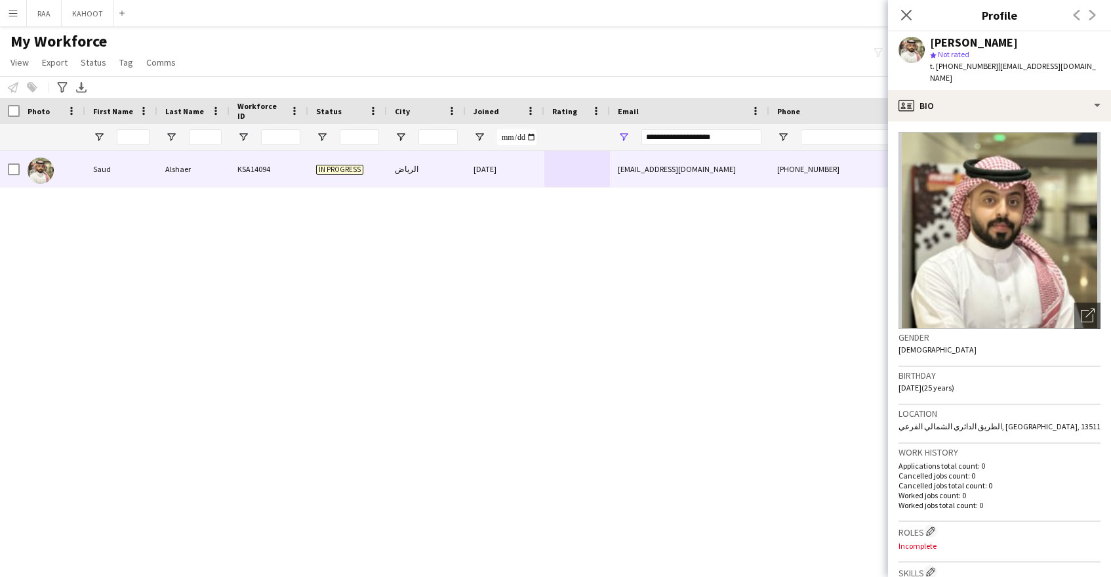
click at [963, 66] on span "t. [PHONE_NUMBER]" at bounding box center [964, 66] width 68 height 10
copy span "9660596798736"
click at [1092, 308] on icon at bounding box center [1090, 312] width 9 height 9
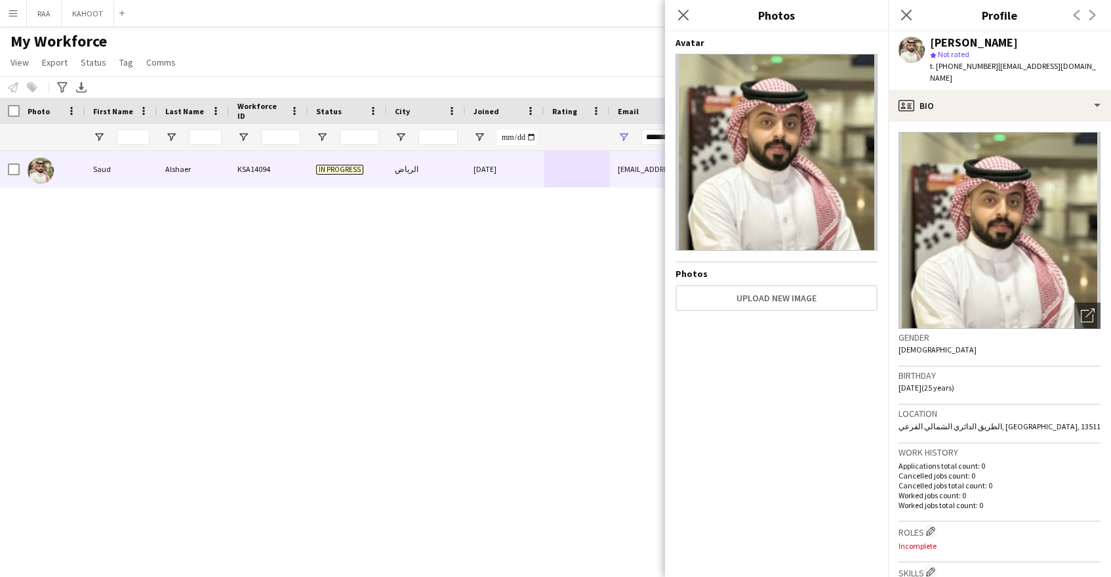
scroll to position [1, 0]
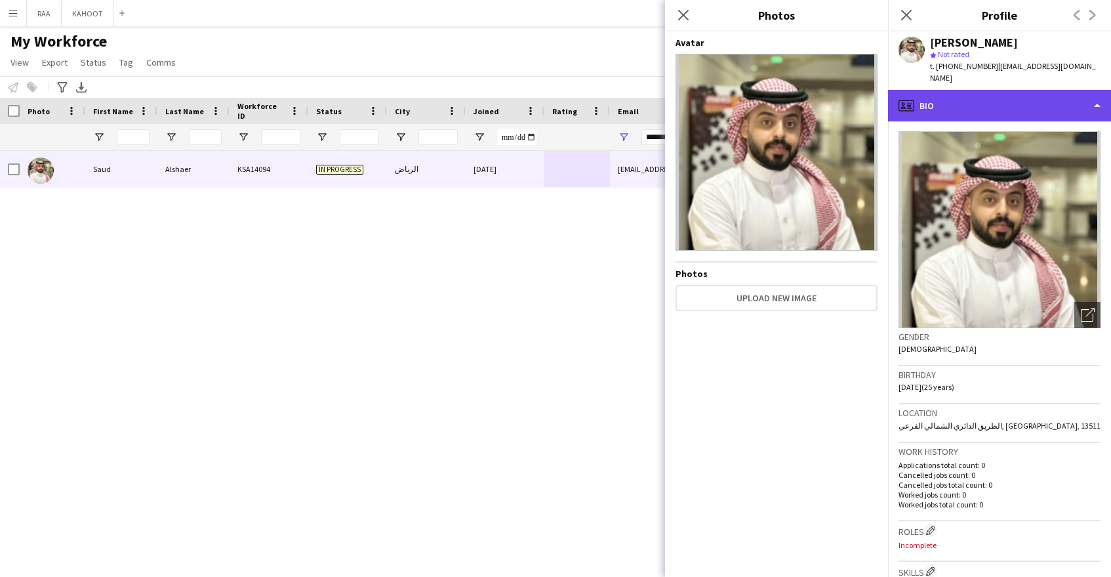
click at [986, 104] on div "profile Bio" at bounding box center [999, 105] width 223 height 31
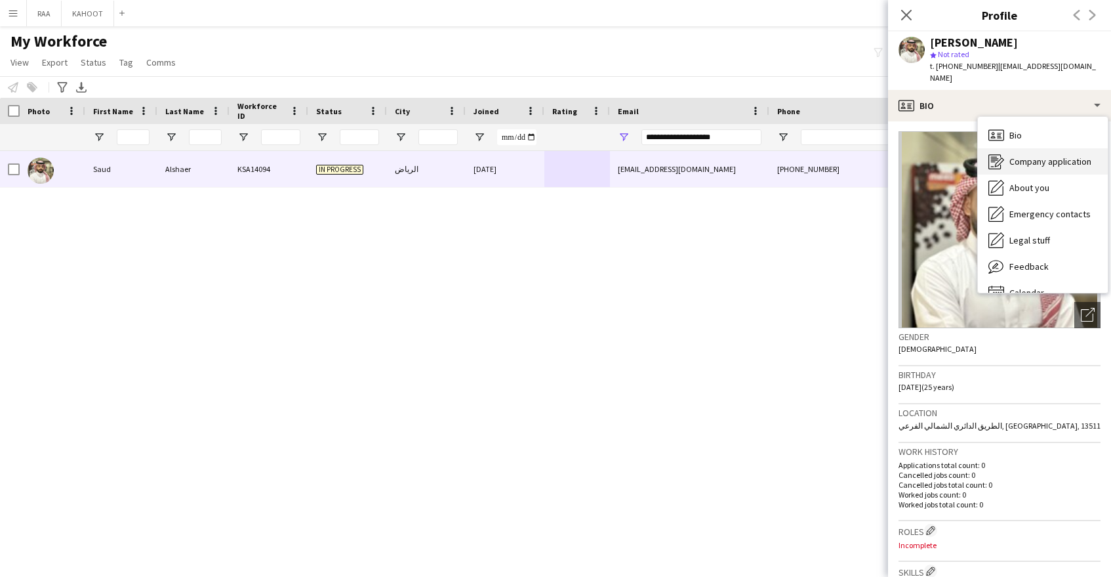
click at [1036, 155] on div "Company application Company application" at bounding box center [1043, 161] width 130 height 26
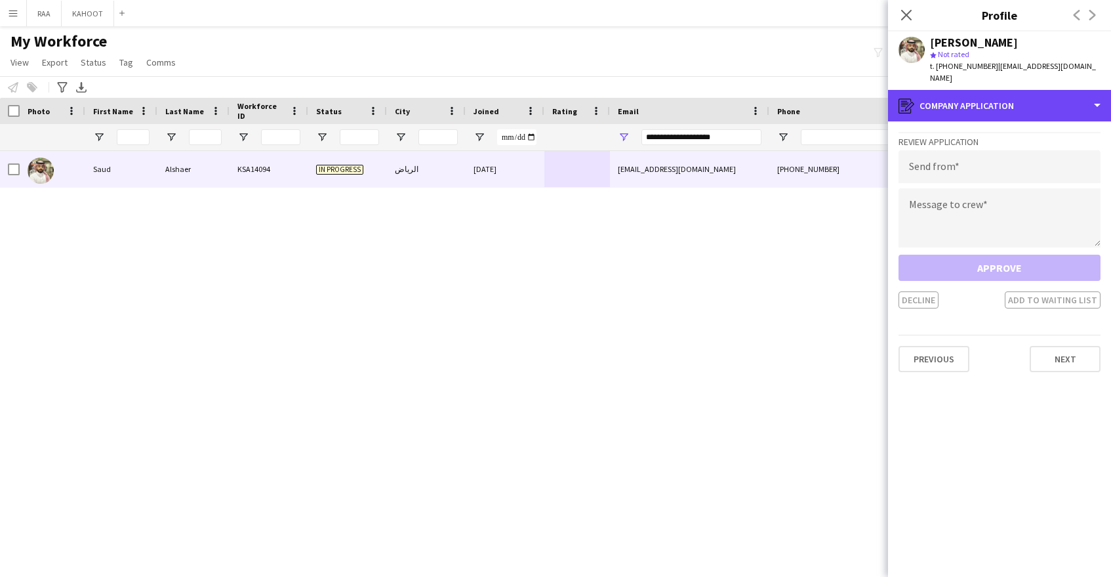
click at [965, 108] on div "register Company application" at bounding box center [999, 105] width 223 height 31
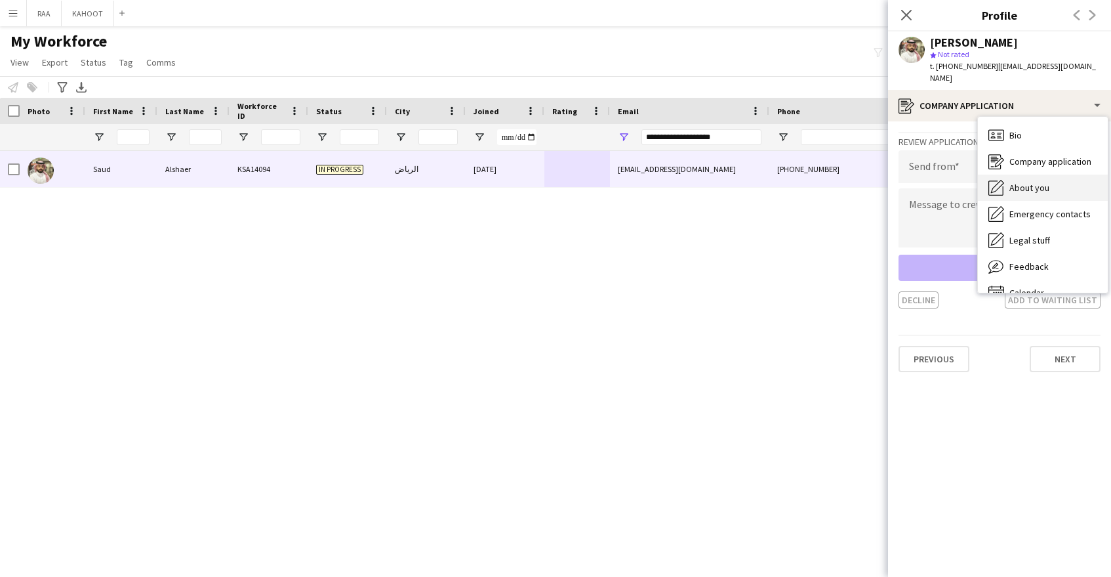
click at [1031, 182] on span "About you" at bounding box center [1029, 188] width 40 height 12
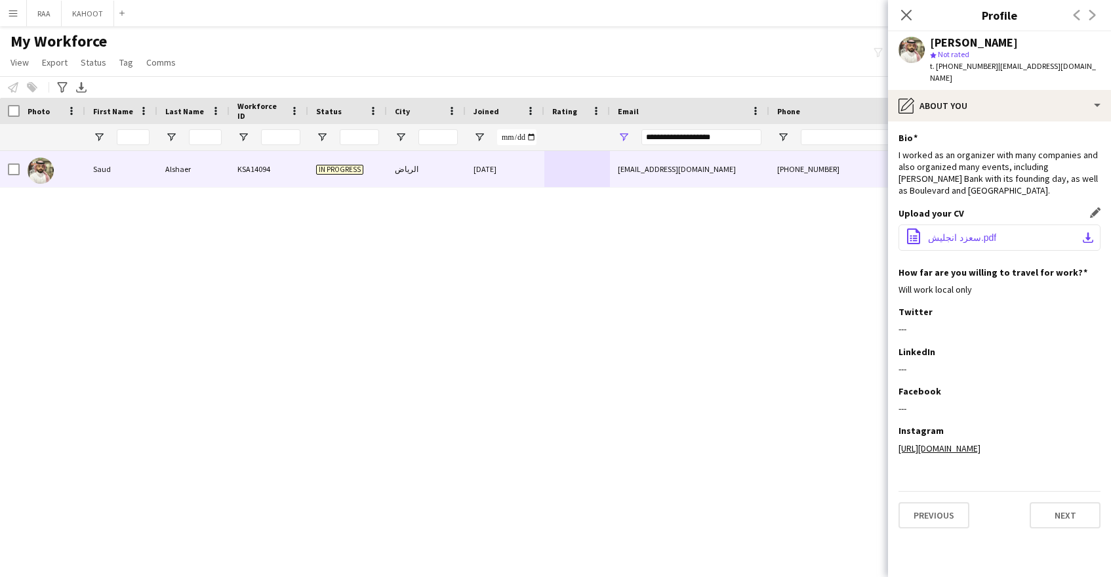
click at [938, 232] on span "‎⁨سعزد انجليش⁩.pdf" at bounding box center [962, 237] width 68 height 10
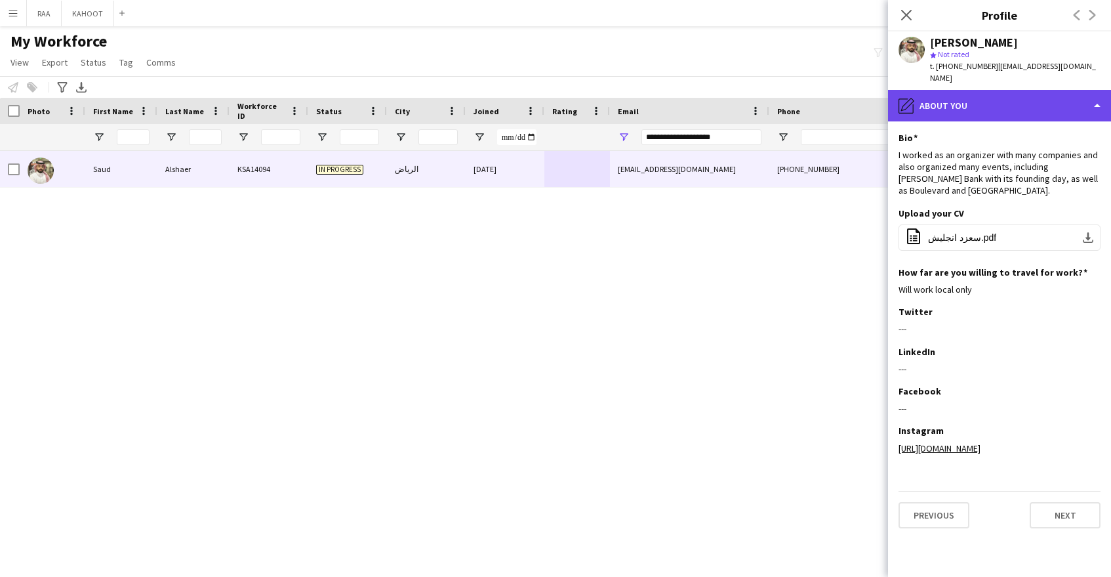
click at [991, 94] on div "pencil4 About you" at bounding box center [999, 105] width 223 height 31
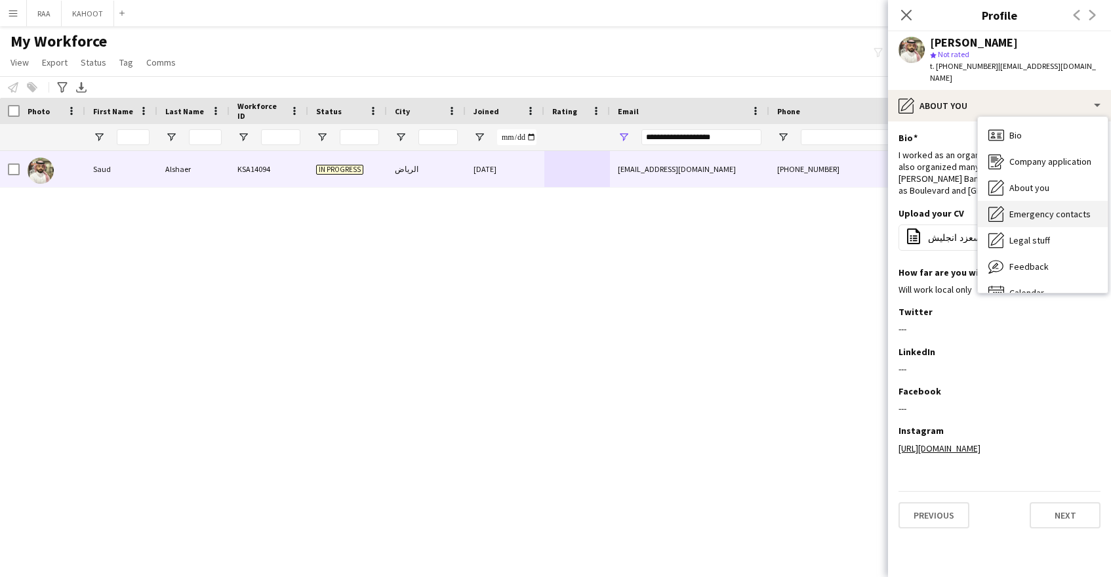
click at [1080, 208] on span "Emergency contacts" at bounding box center [1049, 214] width 81 height 12
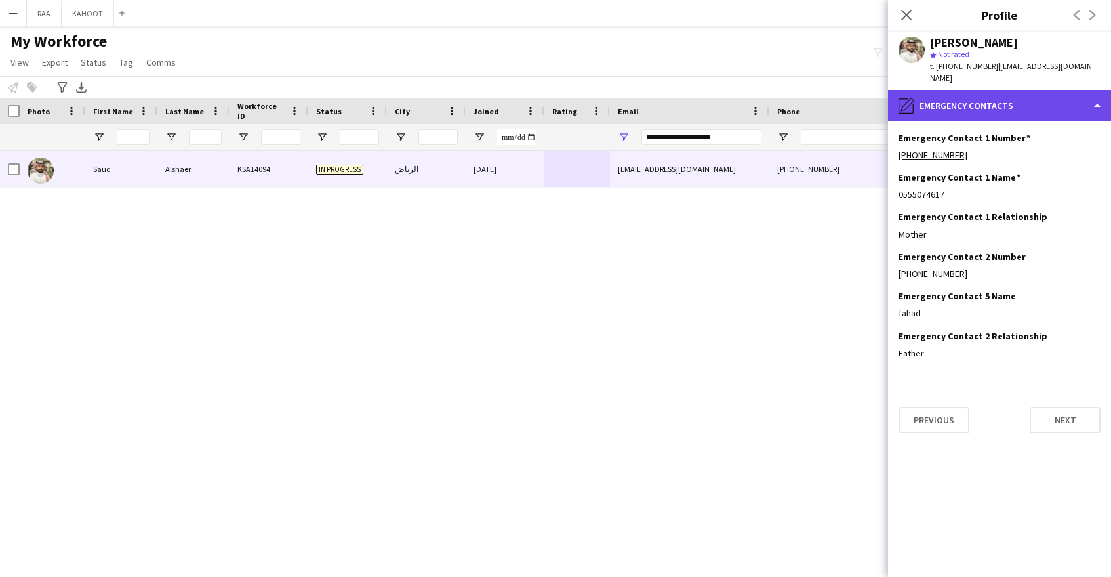
click at [963, 101] on div "pencil4 Emergency contacts" at bounding box center [999, 105] width 223 height 31
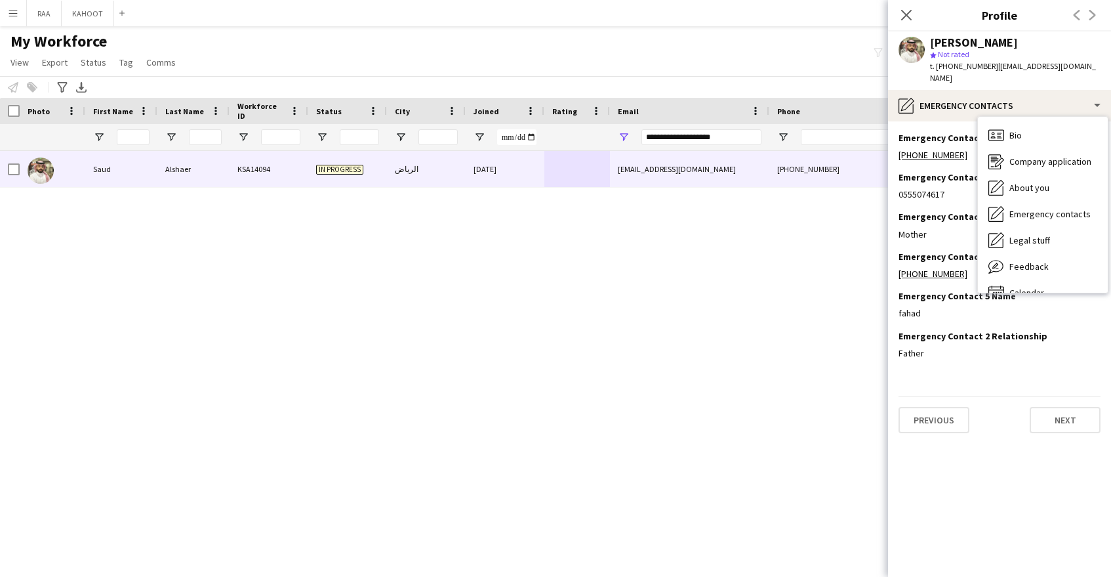
click at [1040, 529] on app-section-data-types "Emergency Contact 1 Number Edit this field [PHONE_NUMBER] Emergency Contact 1 N…" at bounding box center [999, 348] width 223 height 455
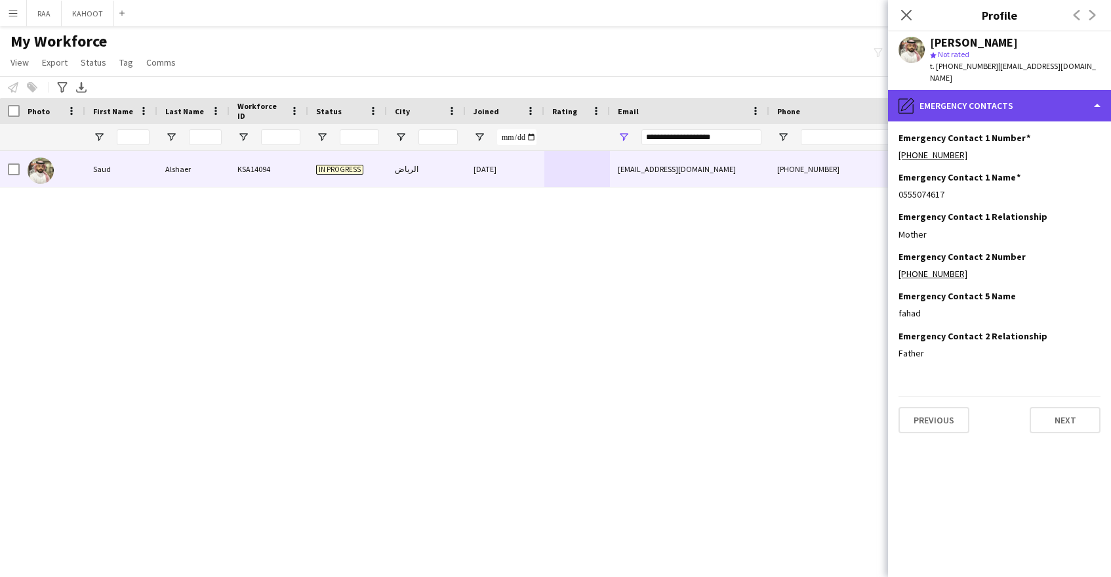
click at [955, 106] on div "pencil4 Emergency contacts" at bounding box center [999, 105] width 223 height 31
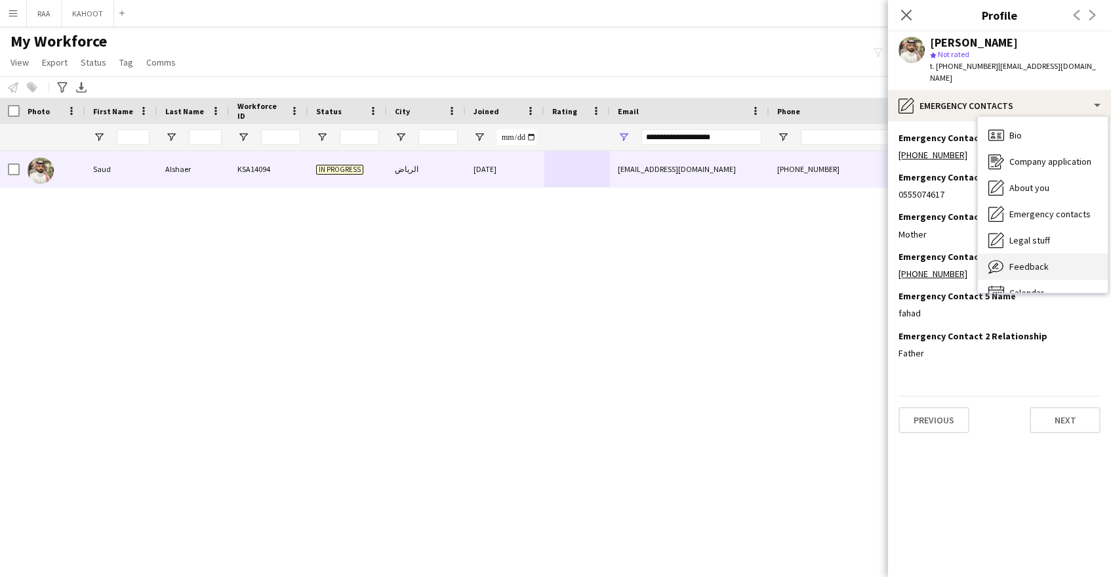
click at [1034, 253] on div "Feedback Feedback" at bounding box center [1043, 266] width 130 height 26
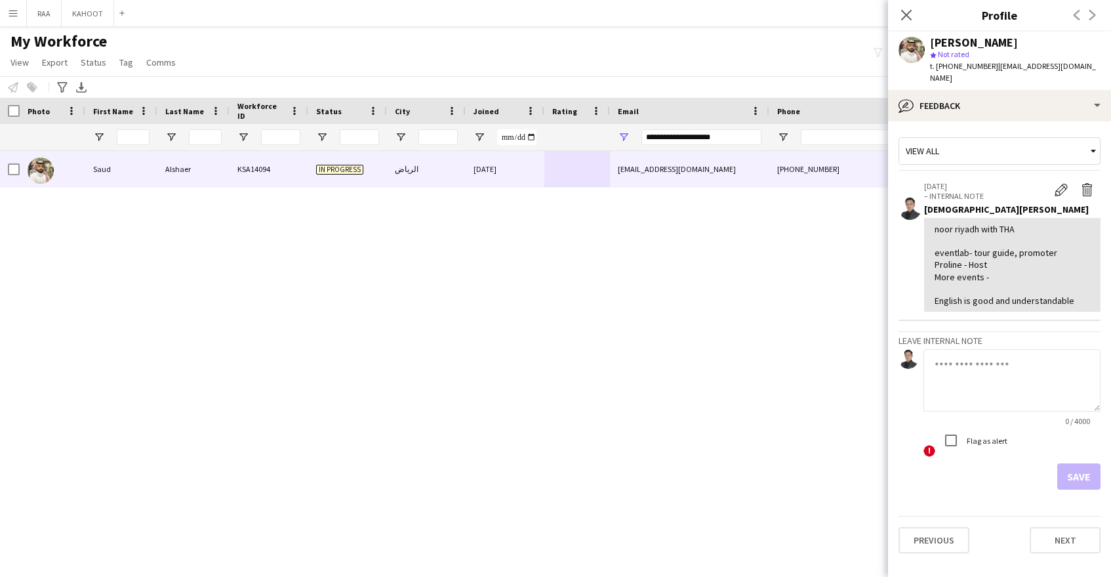
drag, startPoint x: 935, startPoint y: 244, endPoint x: 1009, endPoint y: 262, distance: 76.2
click at [1009, 262] on div "noor riyadh with THA eventlab- tour guide, promoter Proline - Host More events …" at bounding box center [1012, 264] width 155 height 83
copy div "eventlab- tour guide, promoter Proline - Host More events -"
click at [1006, 386] on textarea at bounding box center [1012, 380] width 177 height 62
paste textarea "**********"
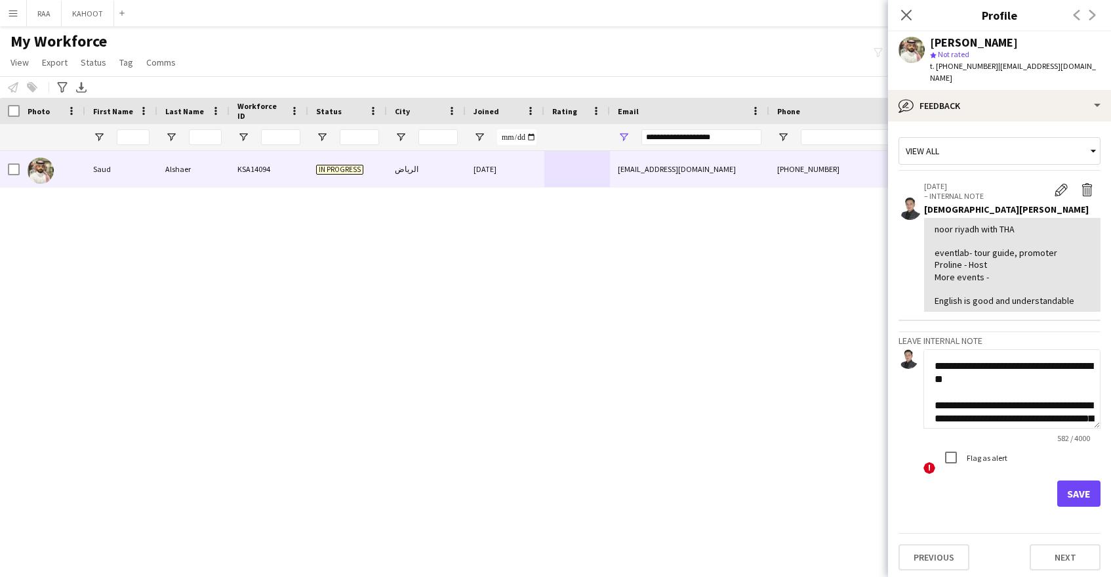
scroll to position [283, 0]
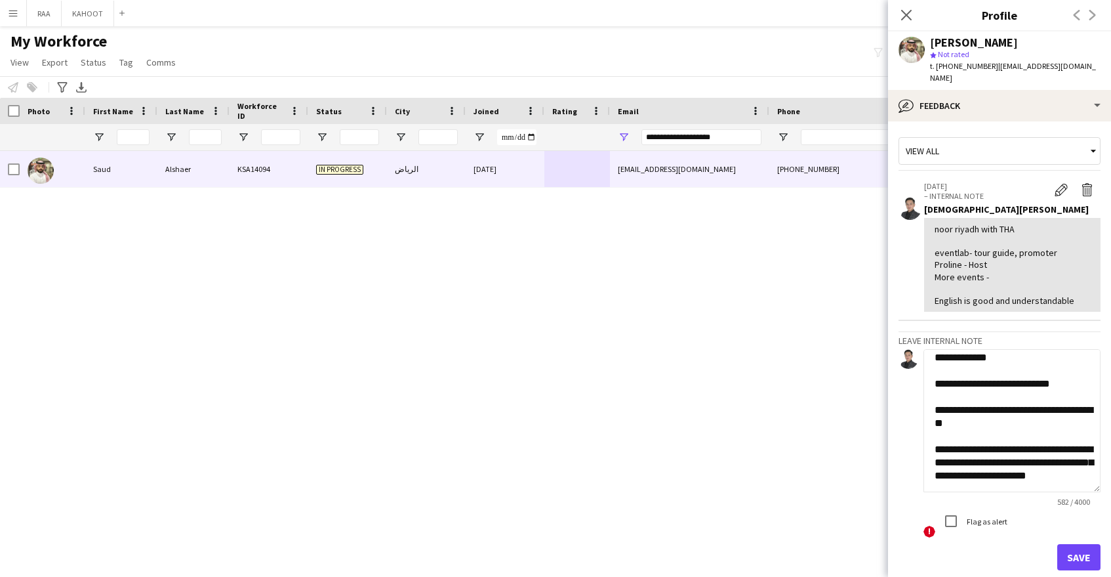
drag, startPoint x: 1097, startPoint y: 396, endPoint x: 1091, endPoint y: 477, distance: 80.9
click at [1091, 477] on textarea "**********" at bounding box center [1012, 420] width 177 height 143
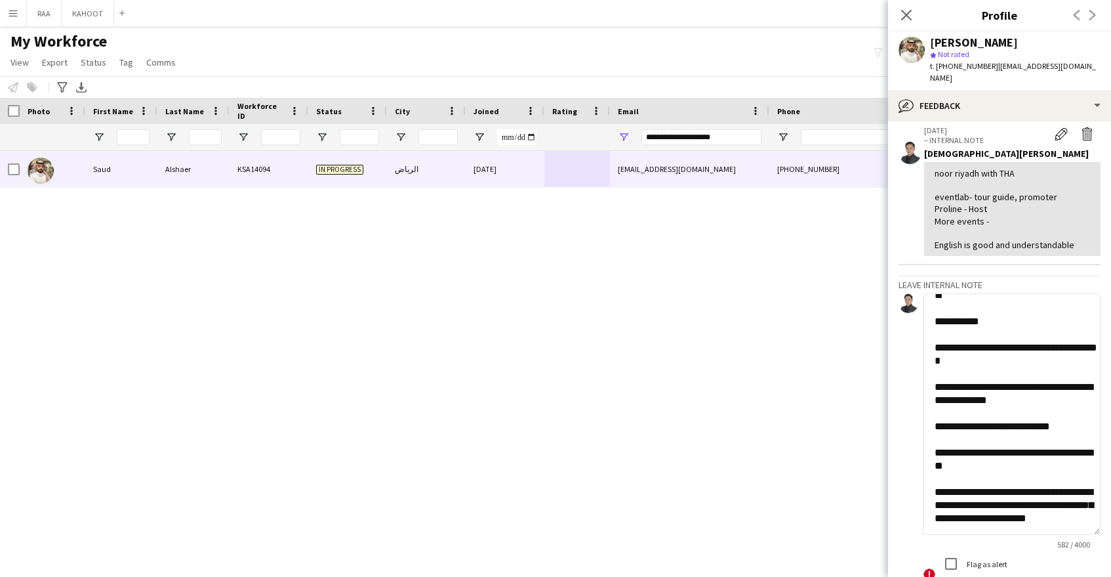
scroll to position [184, 0]
drag, startPoint x: 1098, startPoint y: 419, endPoint x: 1076, endPoint y: 373, distance: 51.0
click at [1095, 518] on textarea "**********" at bounding box center [1012, 413] width 177 height 241
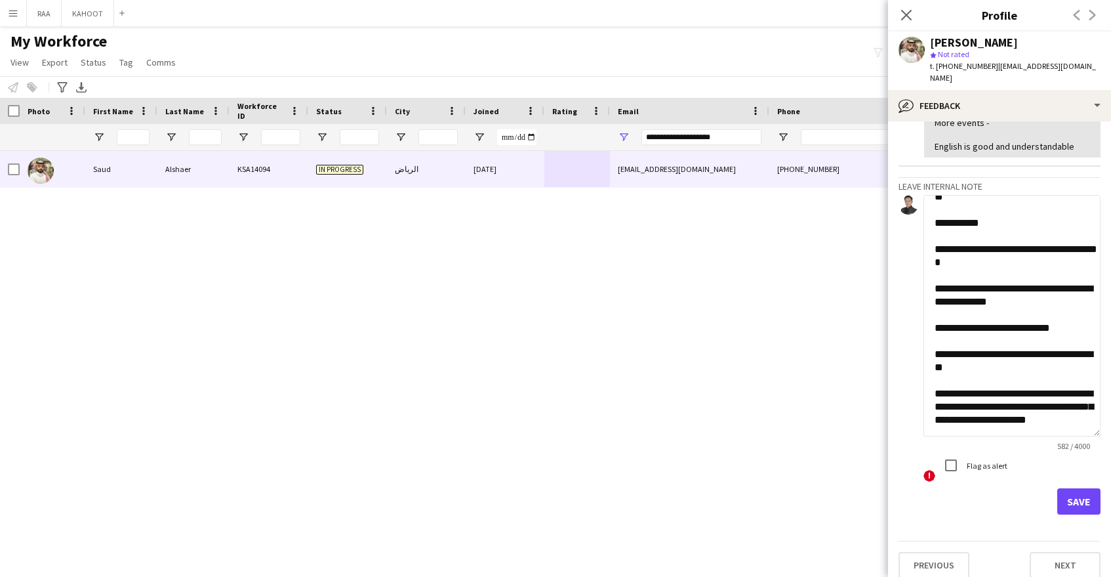
scroll to position [0, 0]
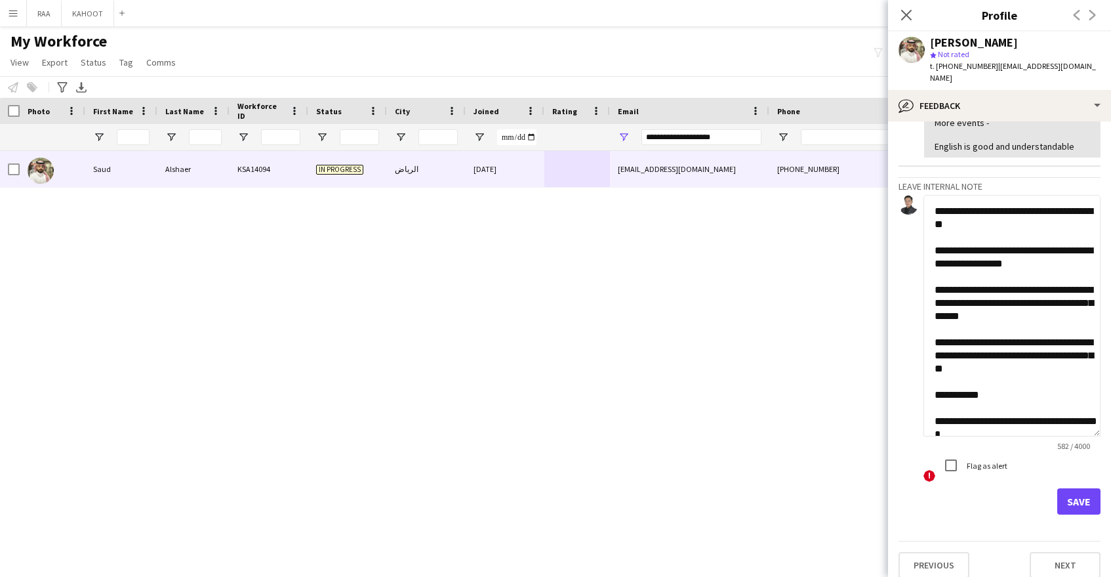
click at [938, 199] on textarea "**********" at bounding box center [1012, 315] width 177 height 241
click at [936, 198] on textarea "**********" at bounding box center [1012, 315] width 177 height 241
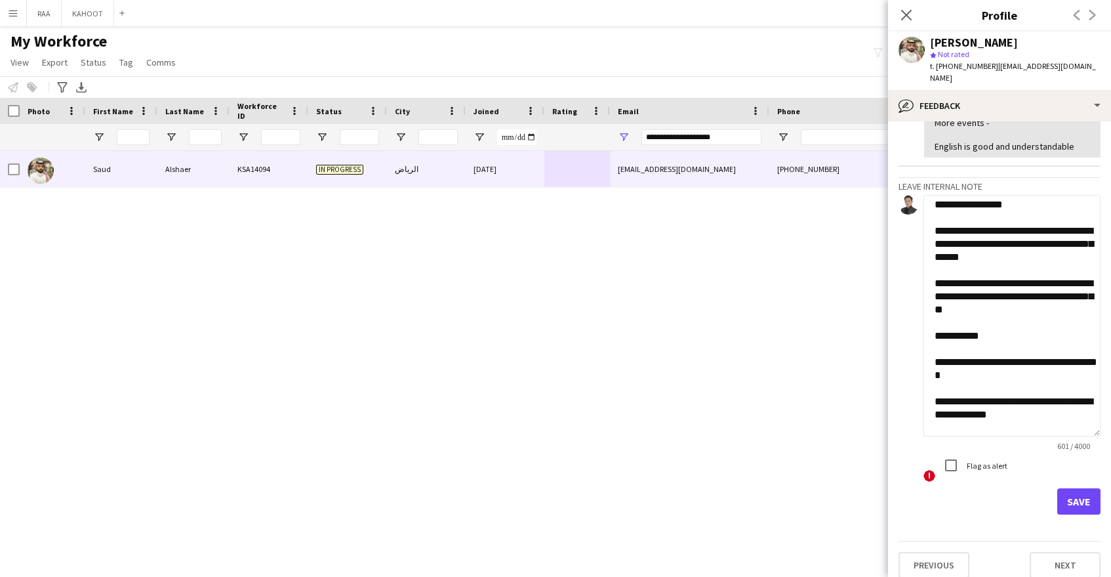
scroll to position [104, 0]
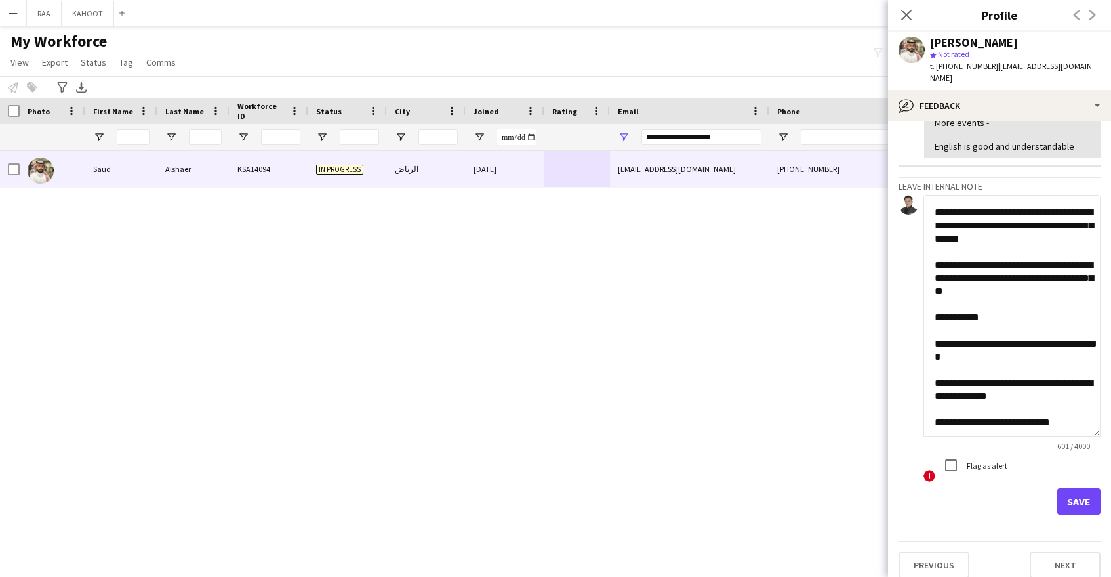
click at [973, 317] on textarea "**********" at bounding box center [1012, 315] width 177 height 241
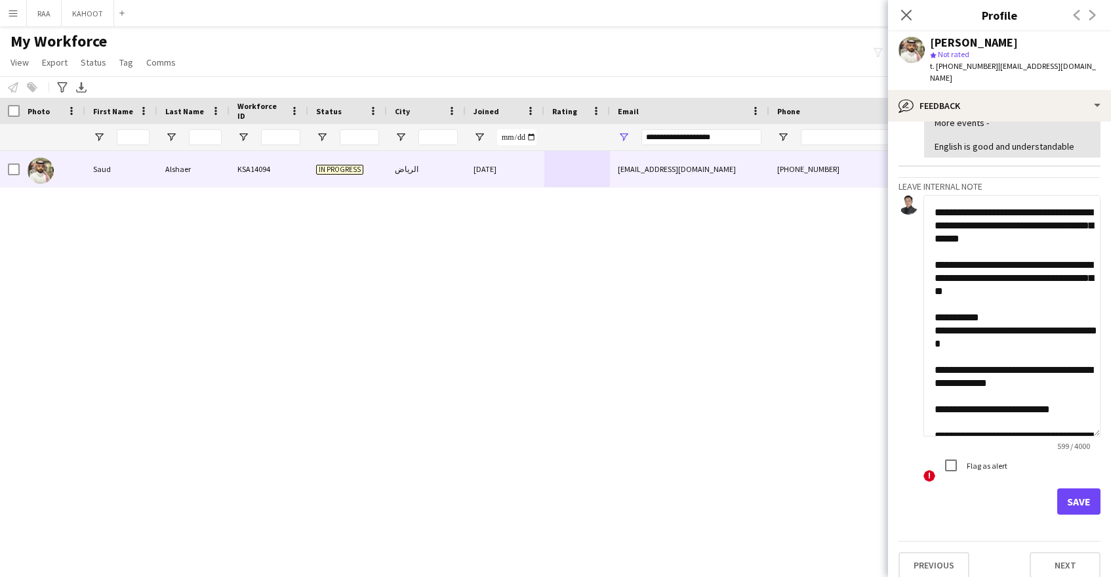
click at [952, 344] on textarea "**********" at bounding box center [1012, 315] width 177 height 241
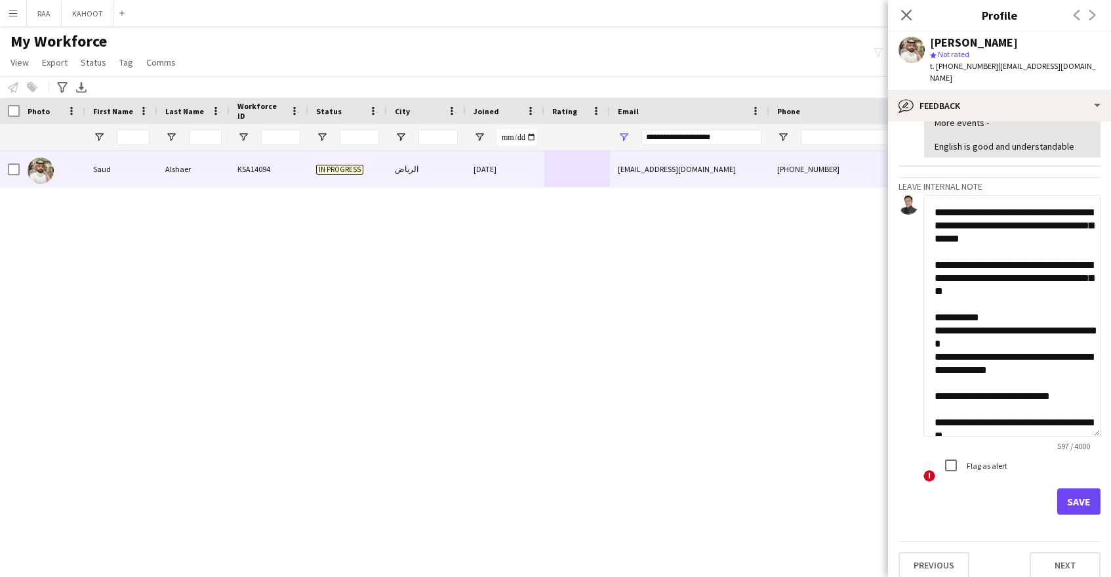
click at [1034, 315] on textarea "**********" at bounding box center [1012, 315] width 177 height 241
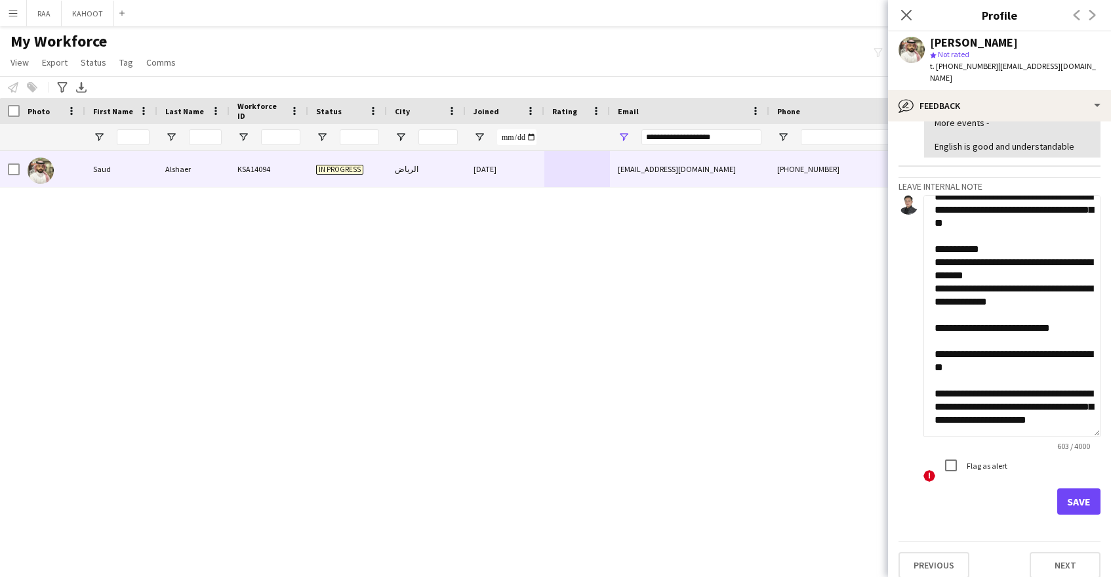
scroll to position [178, 0]
click at [982, 293] on textarea "**********" at bounding box center [1012, 315] width 177 height 241
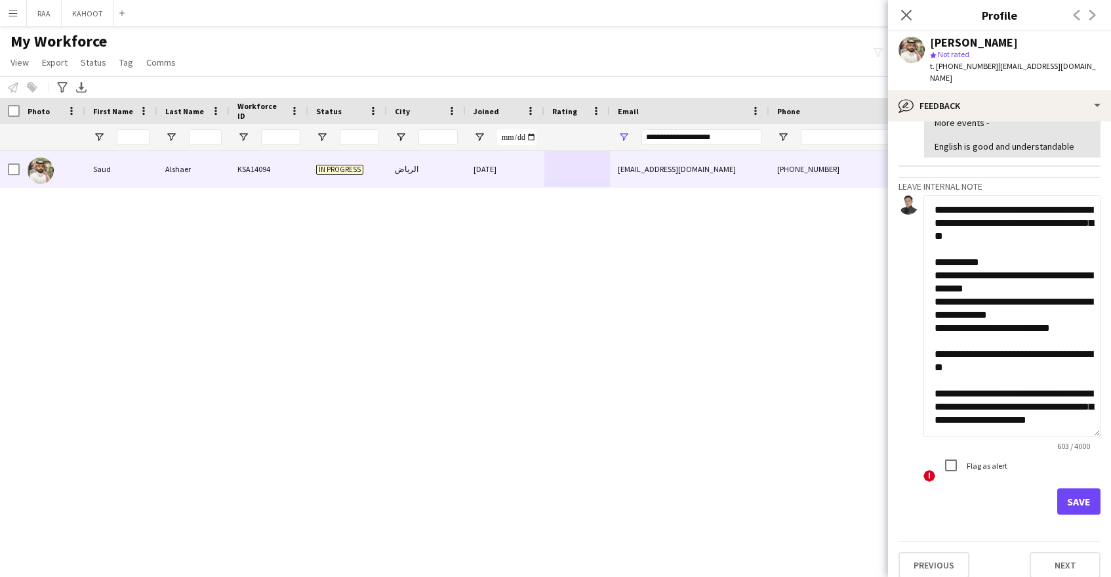
scroll to position [172, 0]
click at [980, 318] on textarea "**********" at bounding box center [1012, 315] width 177 height 241
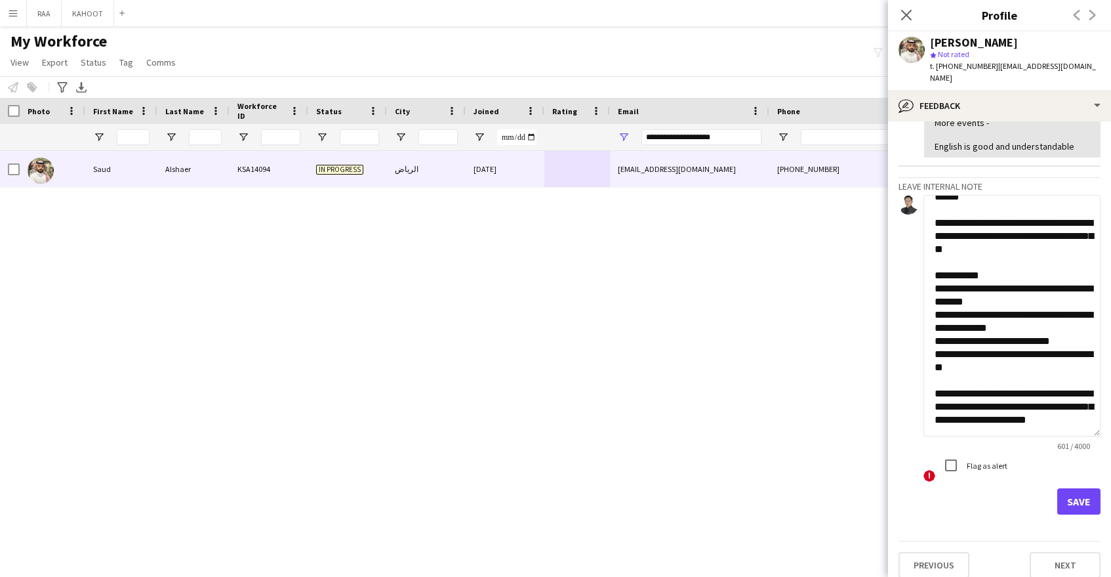
scroll to position [159, 0]
click at [935, 264] on textarea "**********" at bounding box center [1012, 315] width 177 height 241
click at [936, 289] on textarea "**********" at bounding box center [1012, 315] width 177 height 241
click at [934, 316] on textarea "**********" at bounding box center [1012, 315] width 177 height 241
click at [938, 332] on textarea "**********" at bounding box center [1012, 315] width 177 height 241
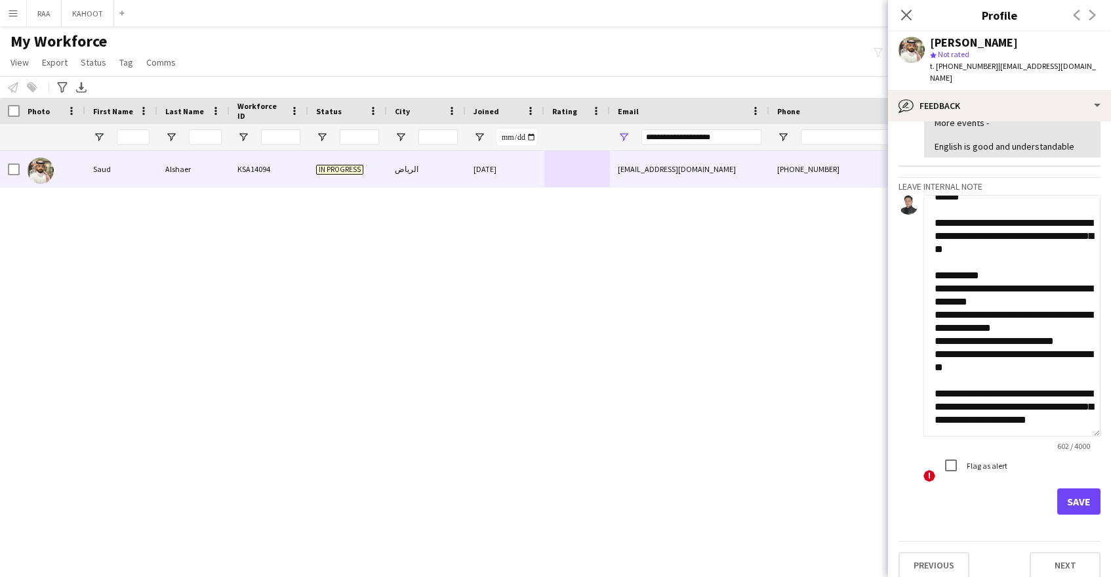
click at [935, 331] on textarea "**********" at bounding box center [1012, 315] width 177 height 241
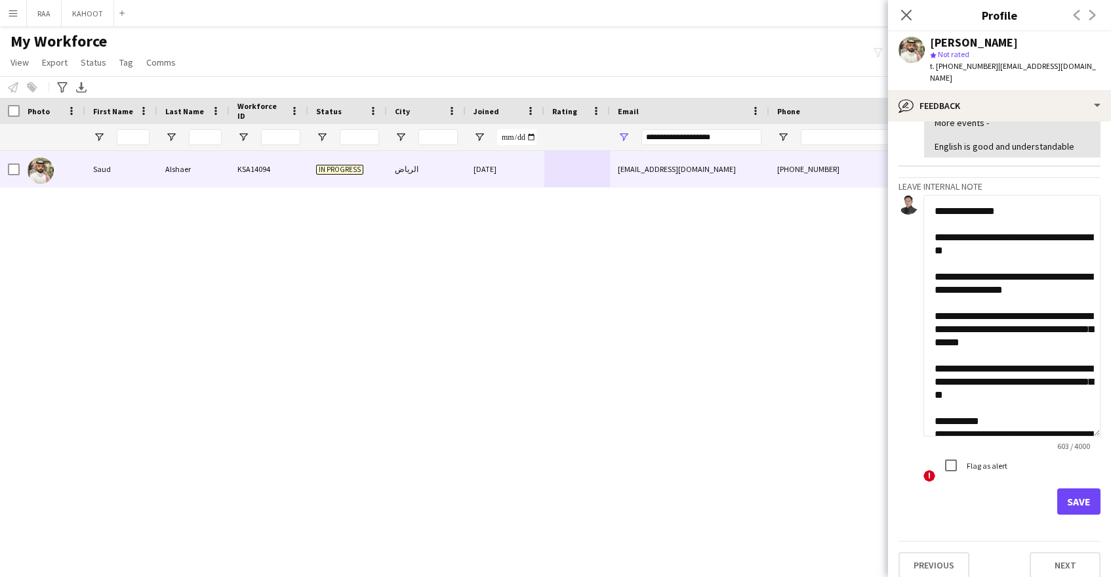
type textarea "**********"
click at [1073, 488] on button "Save" at bounding box center [1078, 501] width 43 height 26
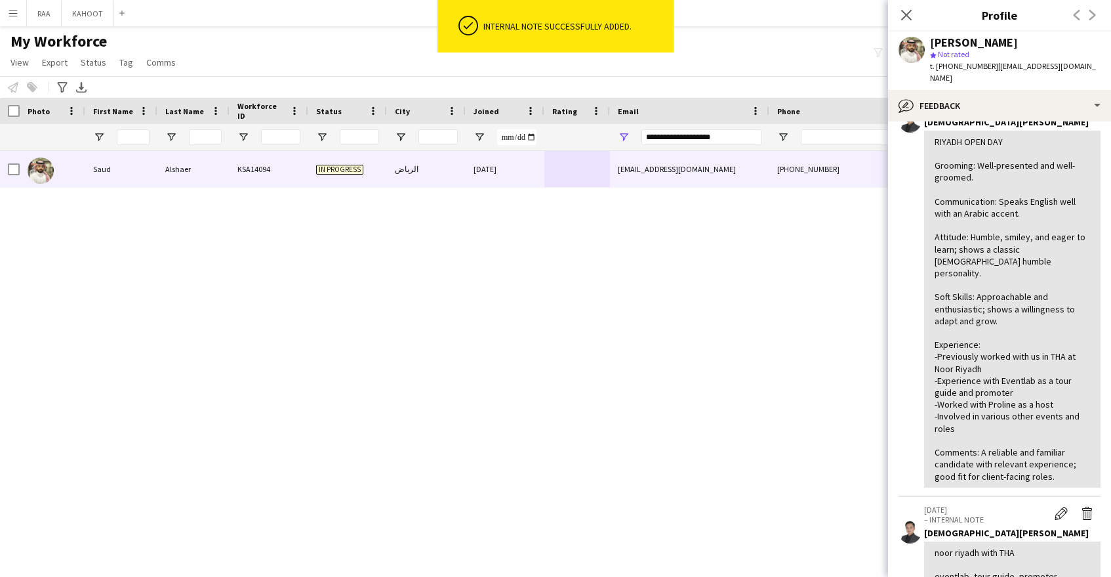
scroll to position [553, 0]
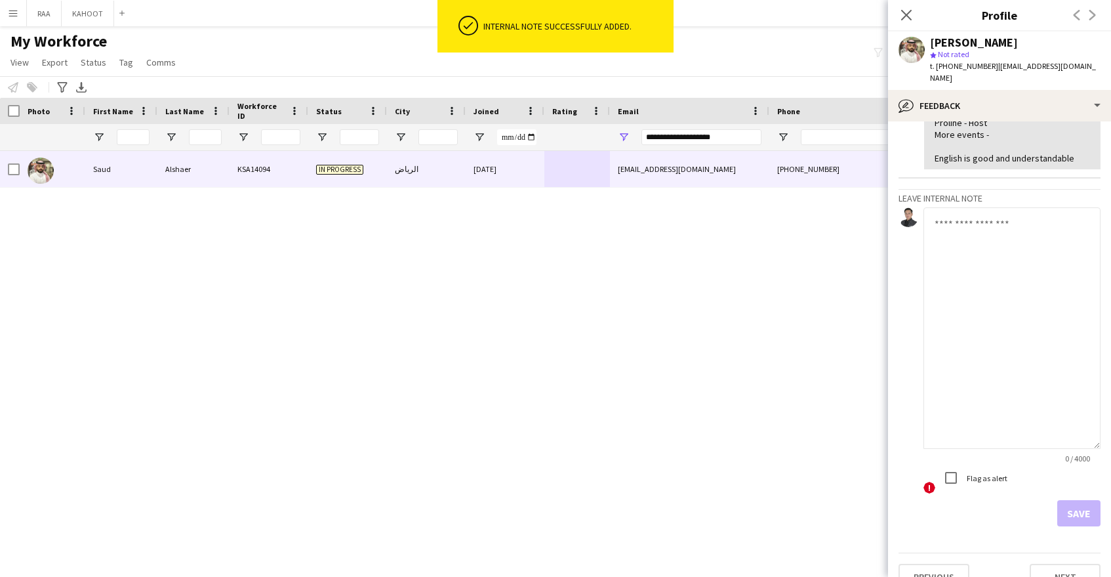
click at [1027, 280] on textarea at bounding box center [1012, 327] width 177 height 241
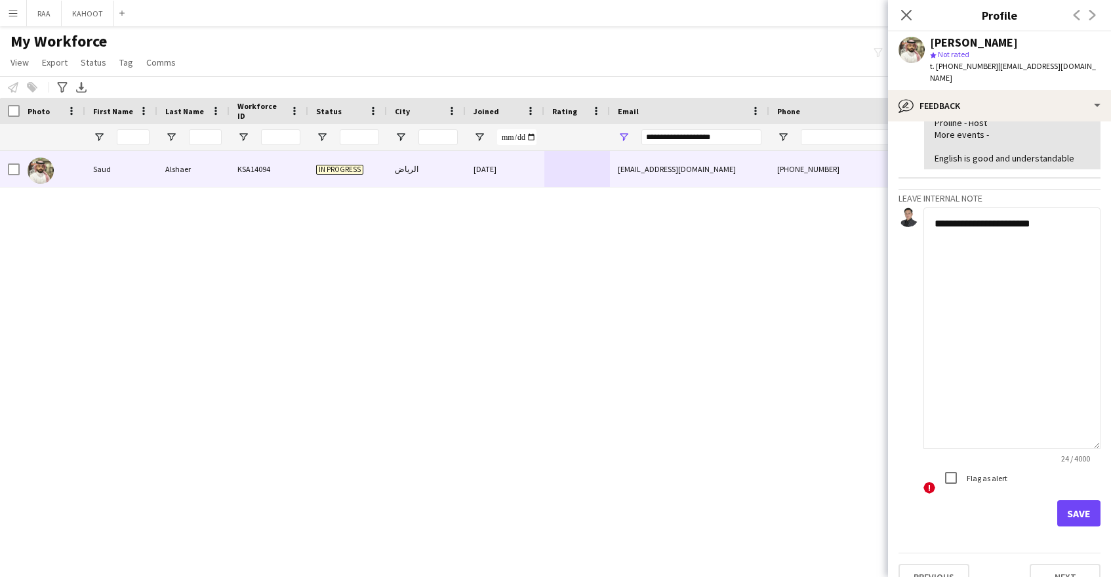
type textarea "**********"
click at [1077, 500] on button "Save" at bounding box center [1078, 513] width 43 height 26
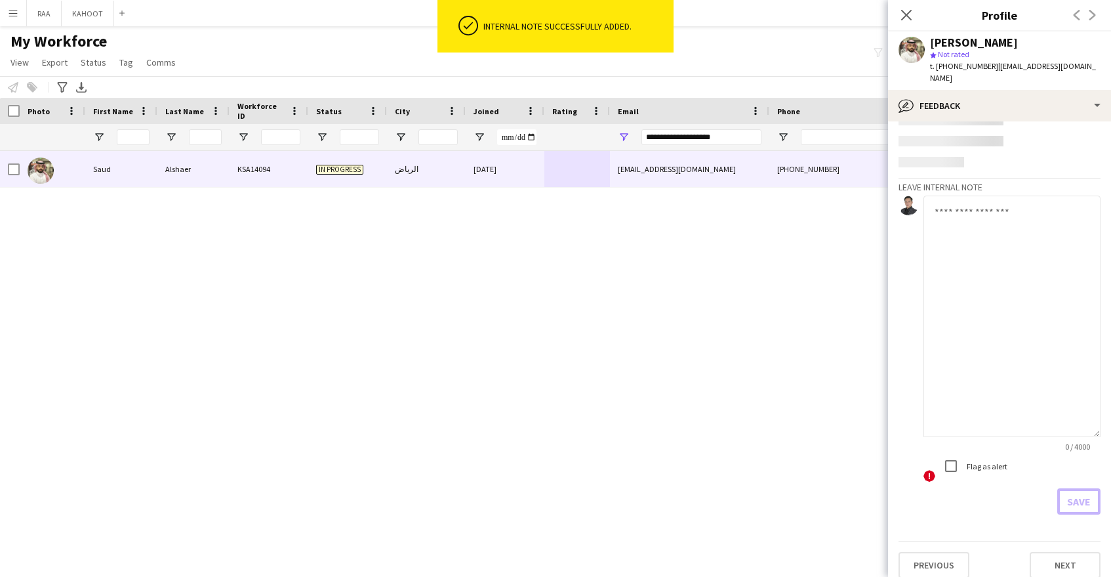
scroll to position [629, 0]
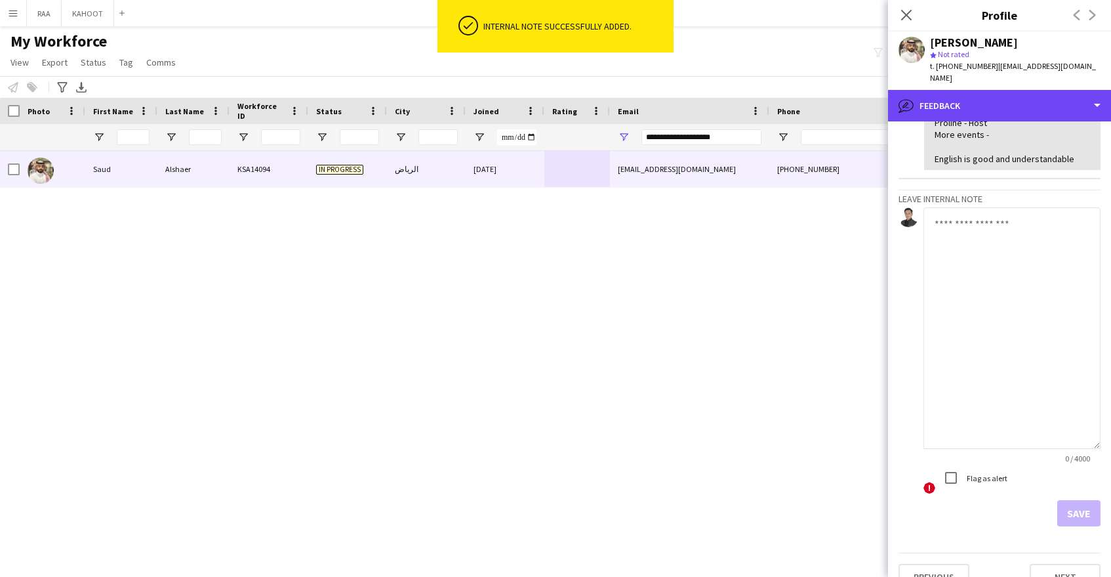
drag, startPoint x: 994, startPoint y: 96, endPoint x: 1008, endPoint y: 106, distance: 17.5
click at [995, 96] on div "bubble-pencil Feedback" at bounding box center [999, 105] width 223 height 31
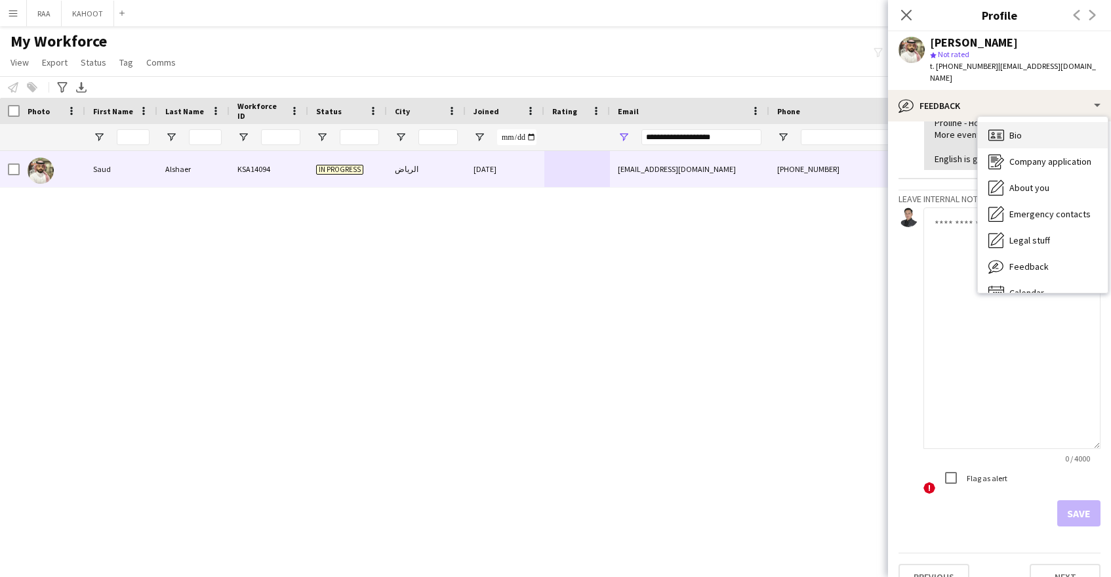
click at [1034, 130] on div "Bio Bio" at bounding box center [1043, 135] width 130 height 26
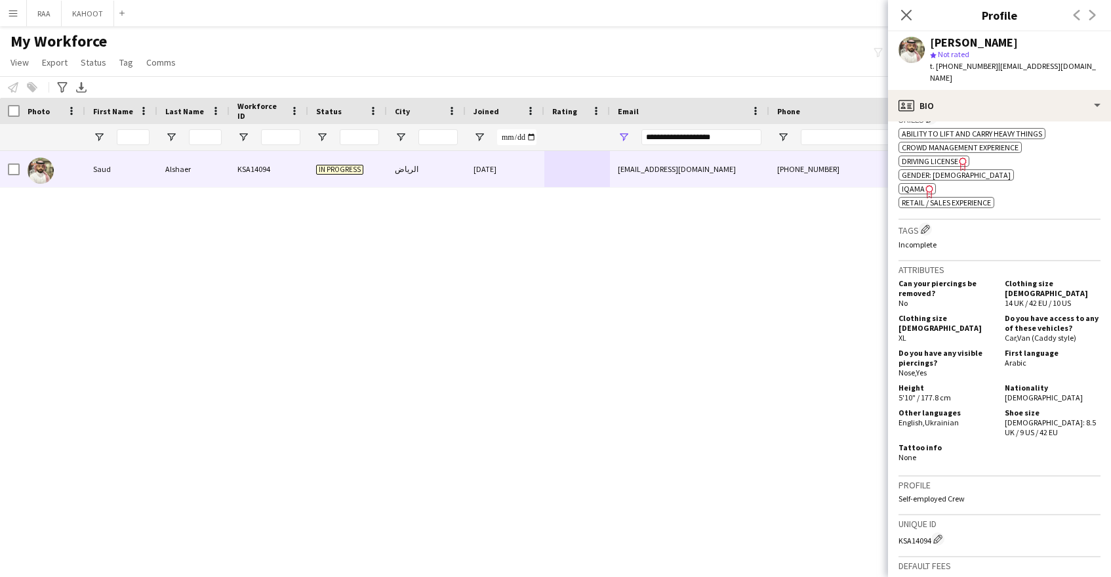
scroll to position [430, 0]
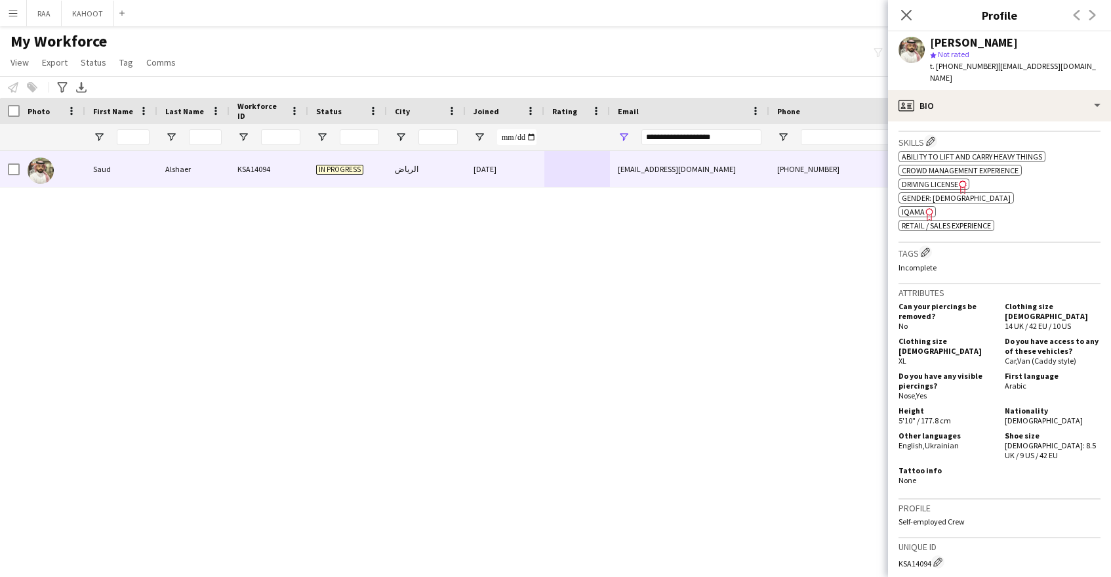
click at [926, 207] on icon "Freelancer has uploaded a photo validation of skill. Click to see" at bounding box center [930, 214] width 14 height 14
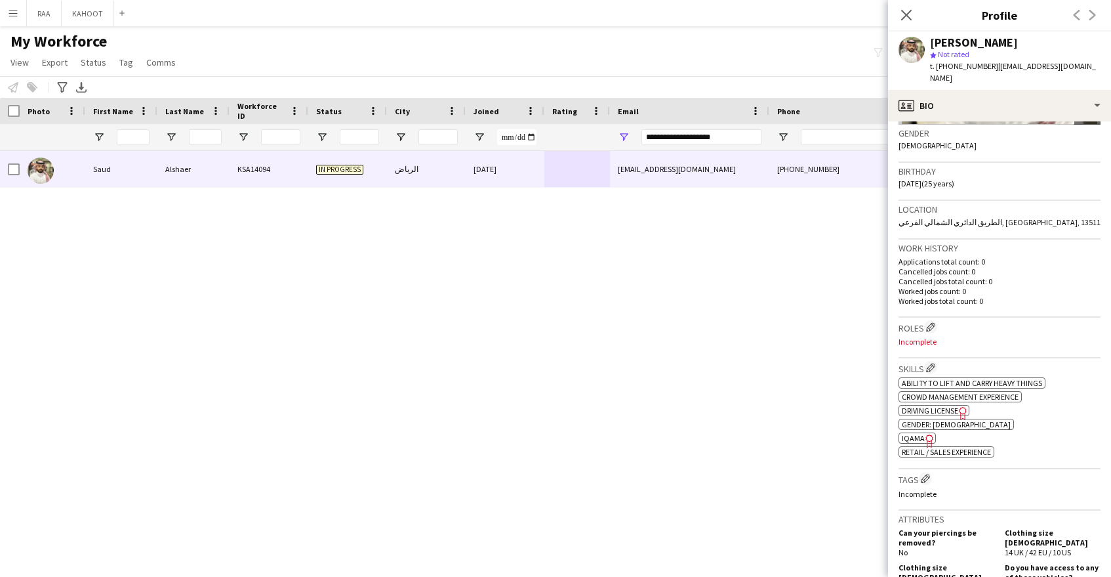
scroll to position [214, 0]
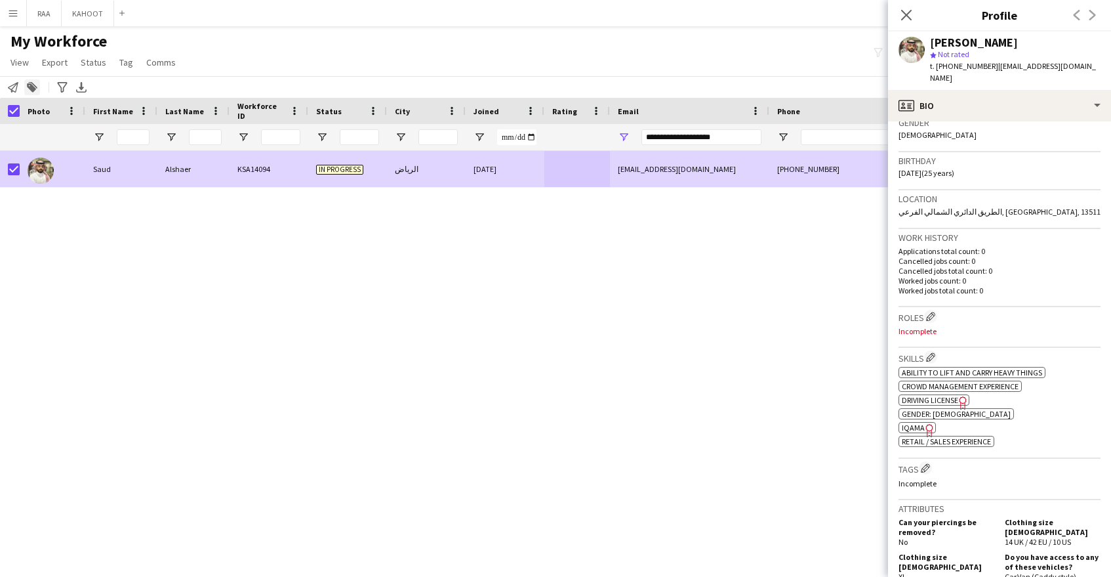
click at [33, 83] on icon "Add to tag" at bounding box center [32, 87] width 10 height 10
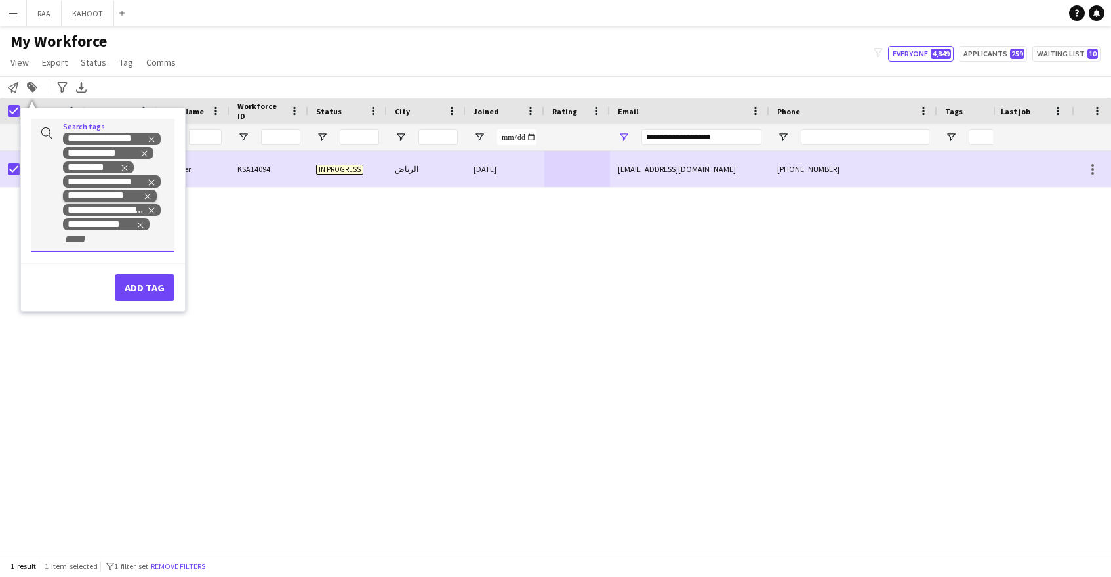
click at [148, 196] on icon "Remove tag" at bounding box center [148, 196] width 6 height 6
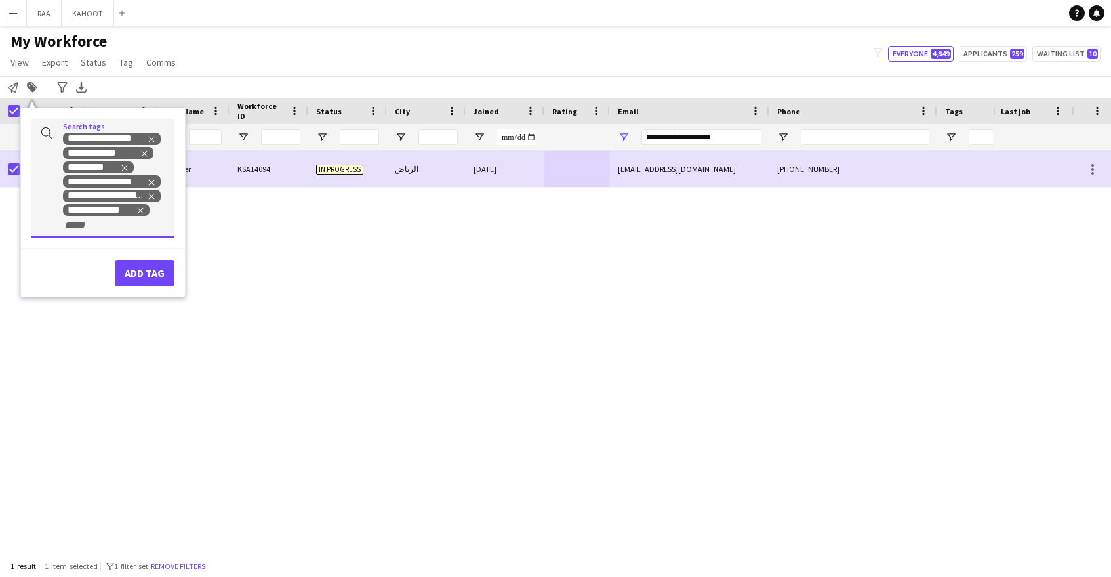
click at [137, 214] on icon "Remove tag" at bounding box center [140, 210] width 9 height 9
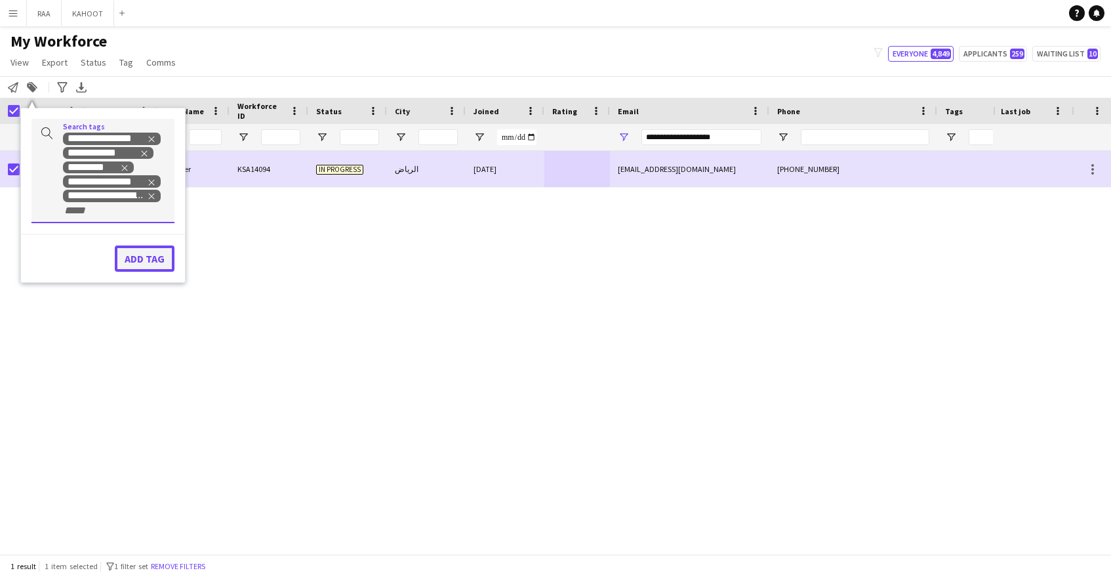
click at [150, 258] on button "Add tag" at bounding box center [145, 258] width 60 height 26
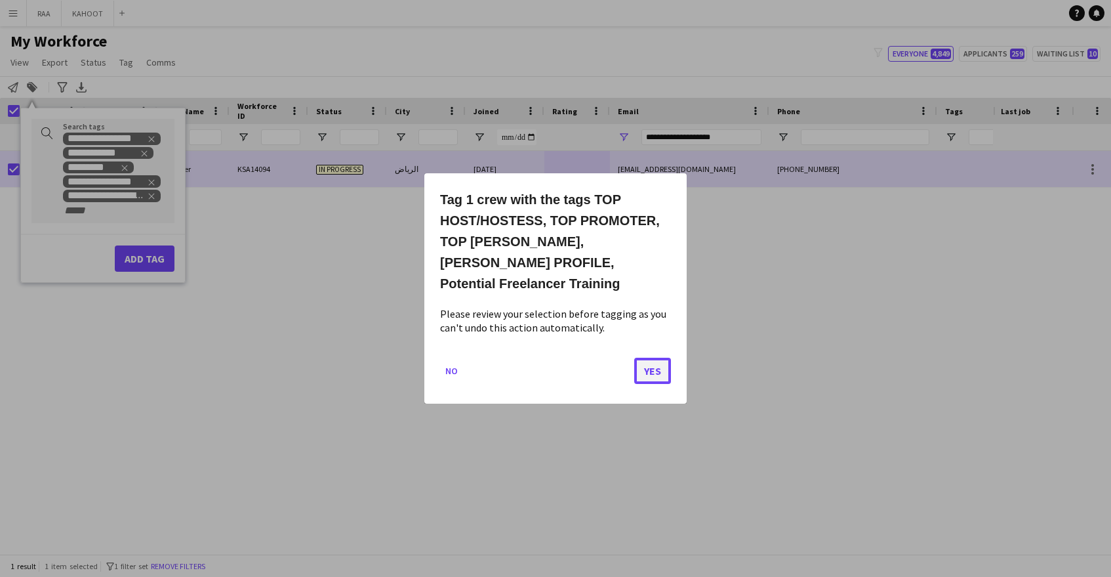
click at [643, 359] on button "Yes" at bounding box center [652, 370] width 37 height 26
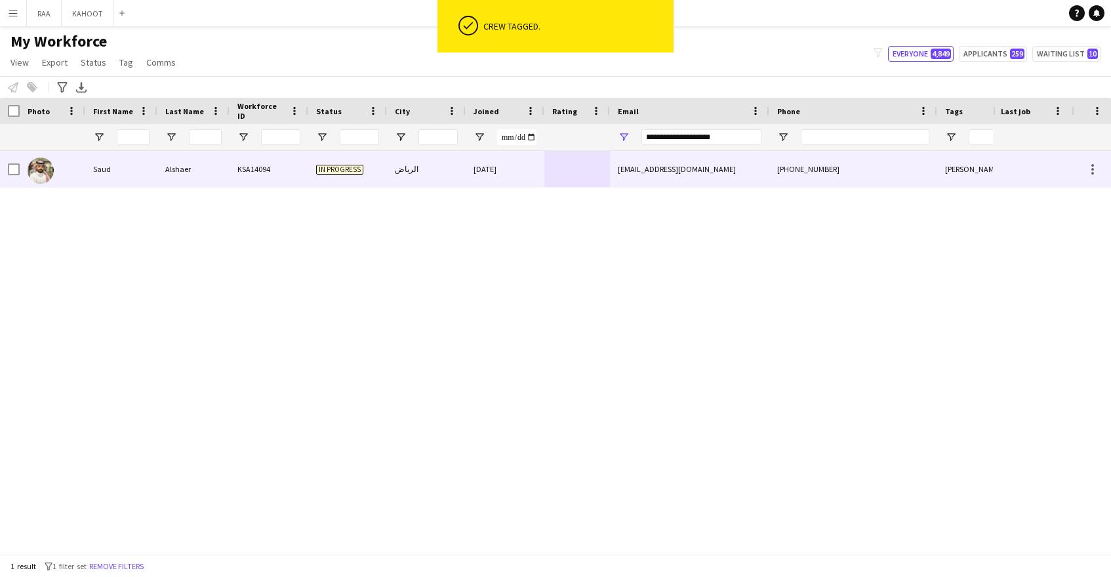
click at [541, 161] on div "[DATE]" at bounding box center [505, 169] width 79 height 36
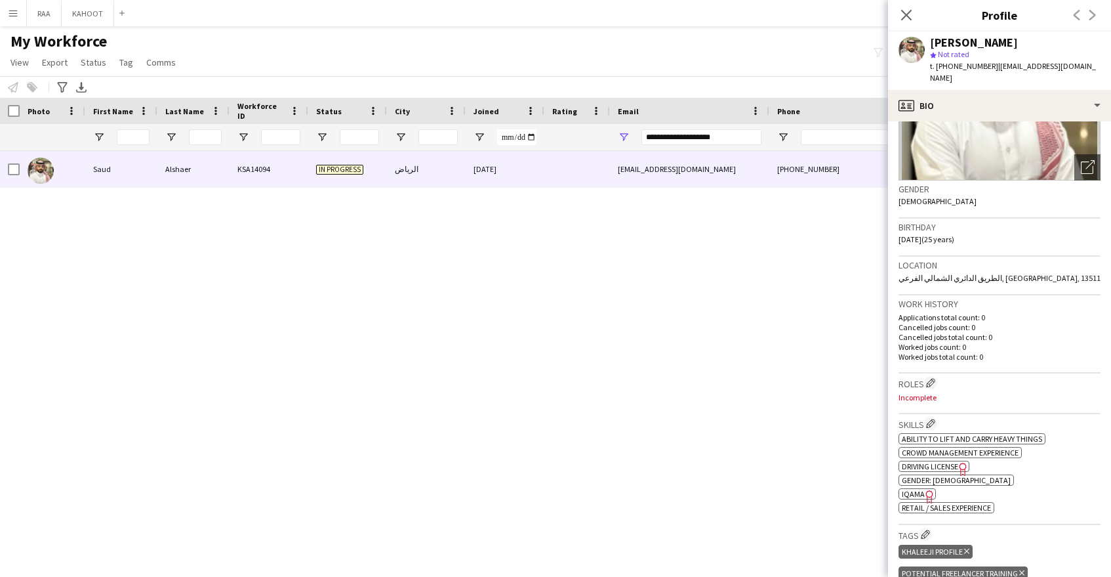
scroll to position [170, 0]
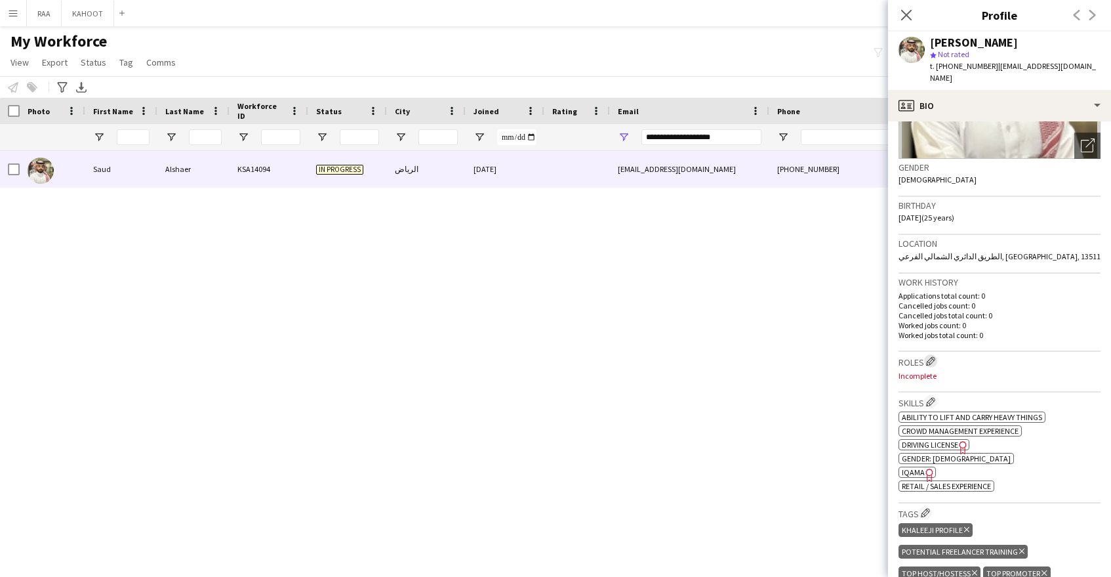
click at [933, 356] on app-icon "Edit crew company roles" at bounding box center [930, 360] width 9 height 9
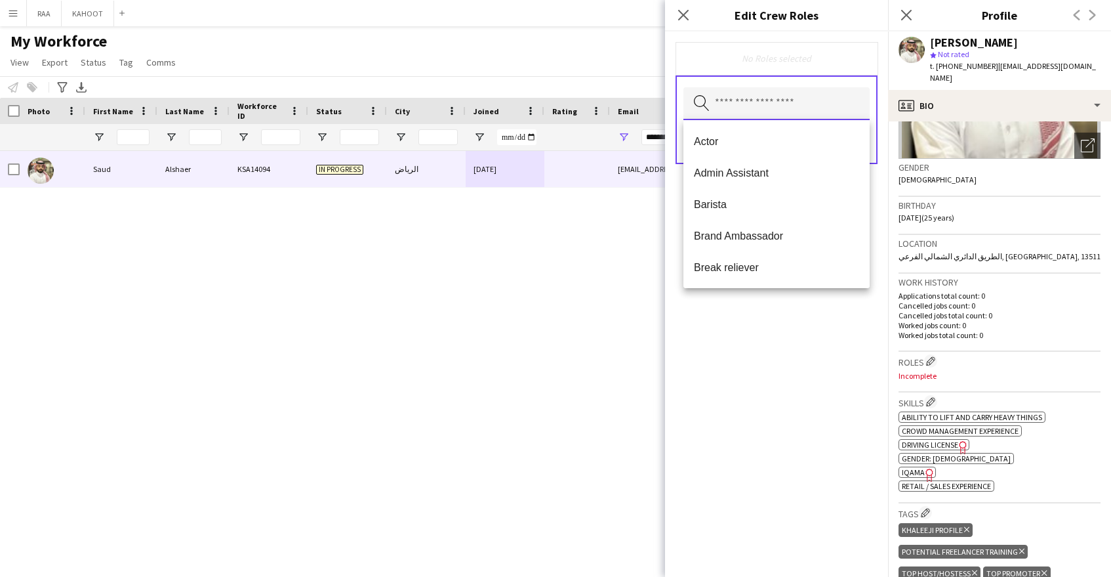
click at [788, 101] on input "text" at bounding box center [776, 103] width 186 height 33
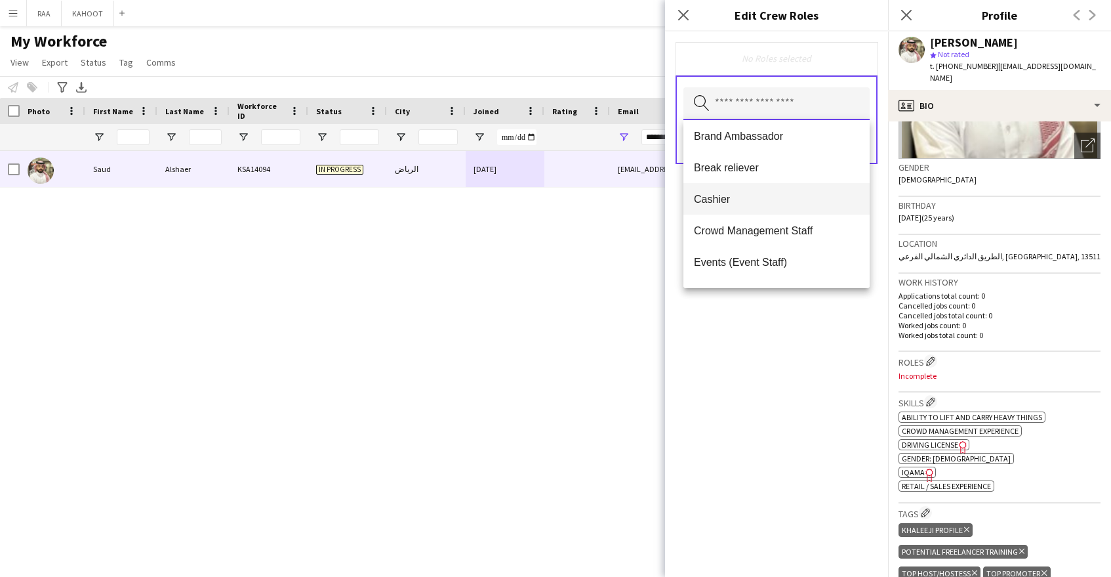
scroll to position [110, 0]
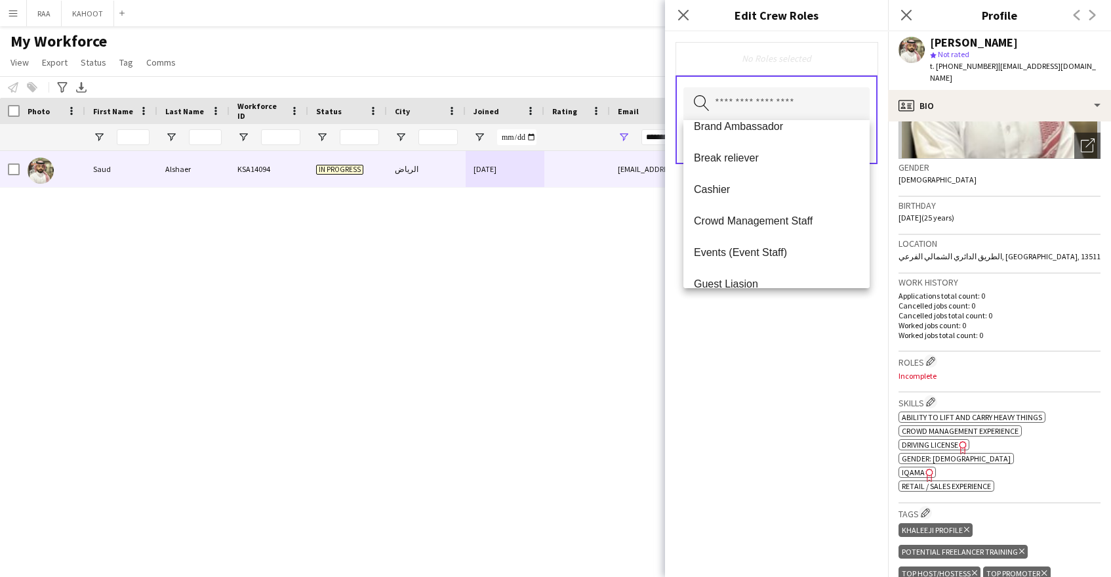
click at [780, 161] on span "Break reliever" at bounding box center [776, 158] width 165 height 12
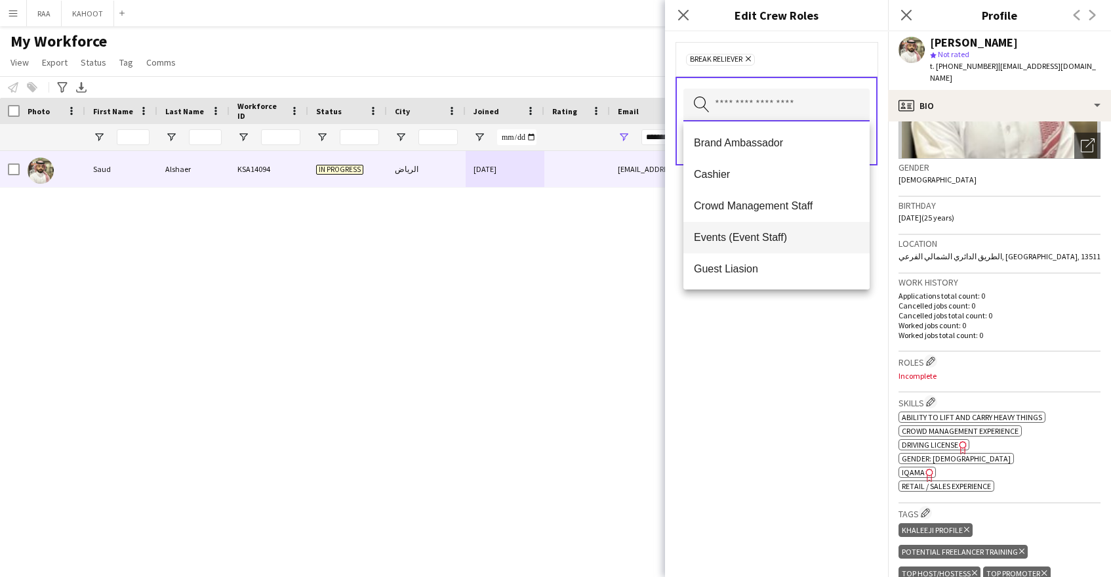
scroll to position [94, 0]
click at [782, 204] on span "Crowd Management Staff" at bounding box center [776, 205] width 165 height 12
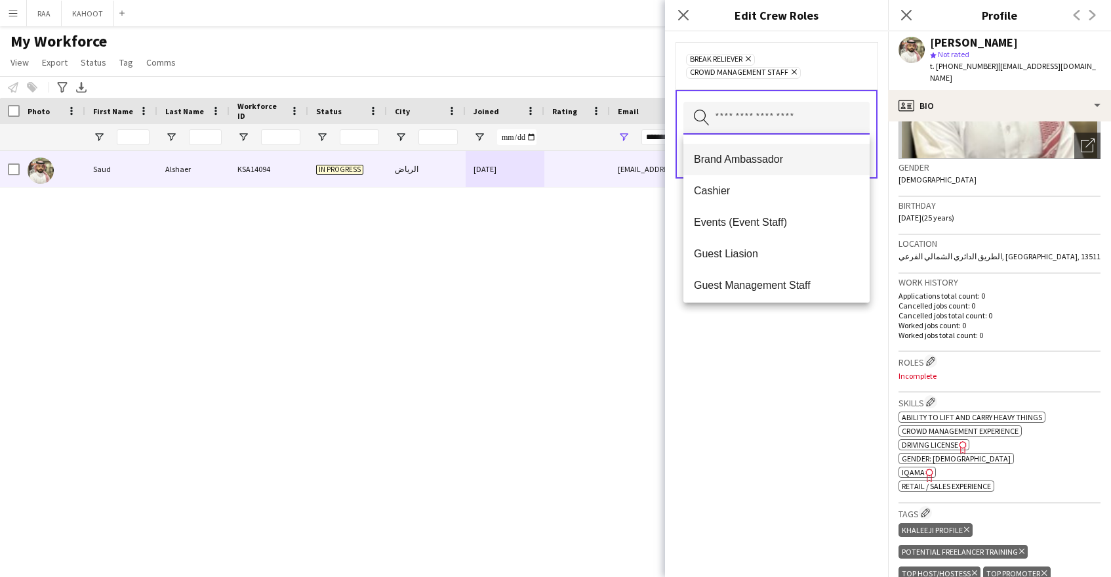
scroll to position [119, 0]
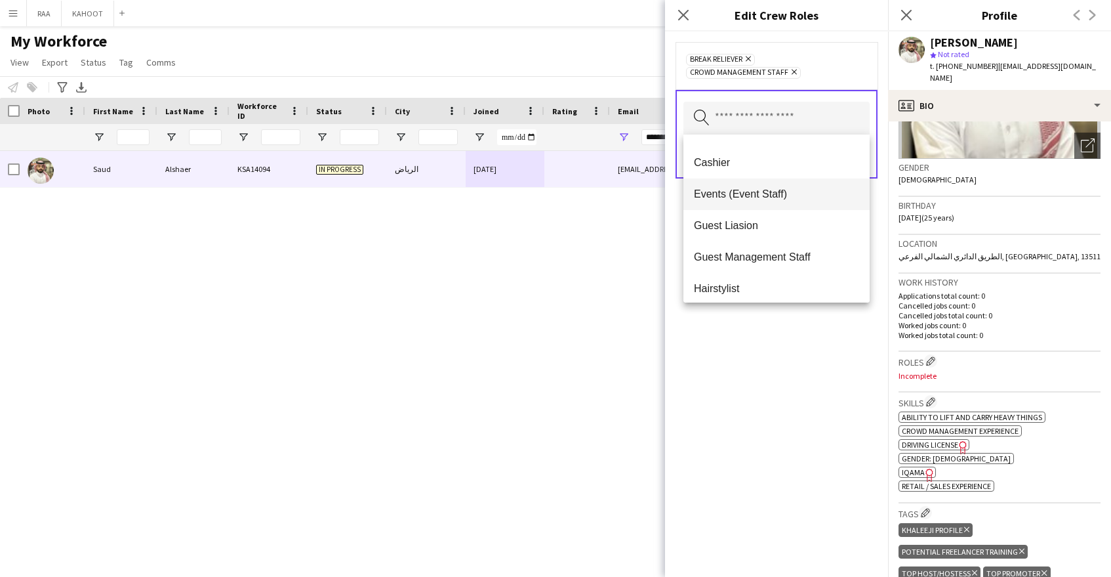
drag, startPoint x: 790, startPoint y: 192, endPoint x: 777, endPoint y: 232, distance: 41.3
click at [790, 192] on span "Events (Event Staff)" at bounding box center [776, 194] width 165 height 12
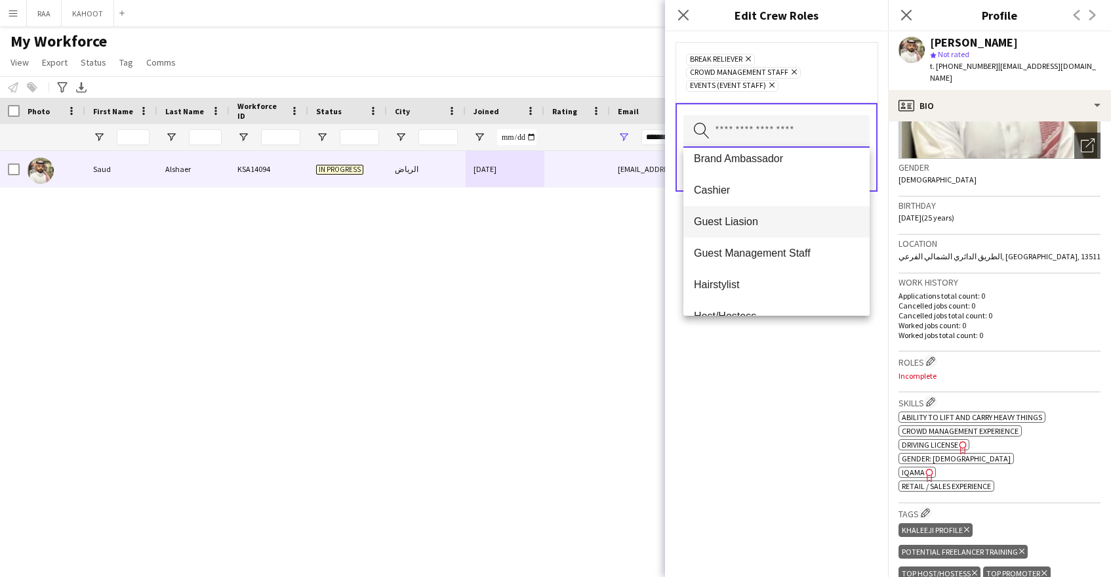
scroll to position [105, 0]
click at [789, 256] on span "Guest Management Staff" at bounding box center [776, 252] width 165 height 12
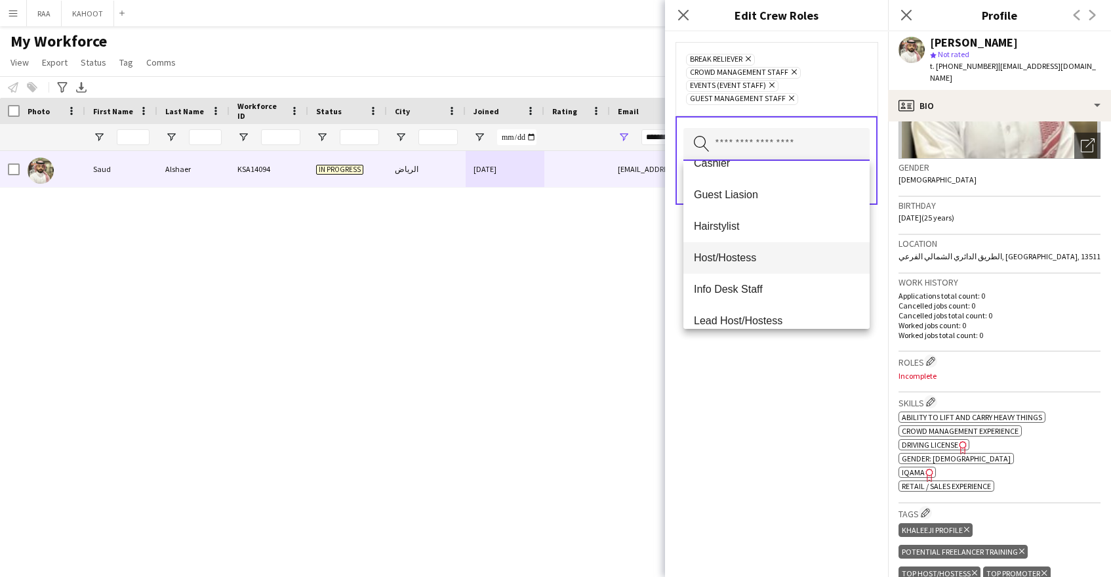
scroll to position [146, 0]
click at [786, 256] on span "Host/Hostess" at bounding box center [776, 255] width 165 height 12
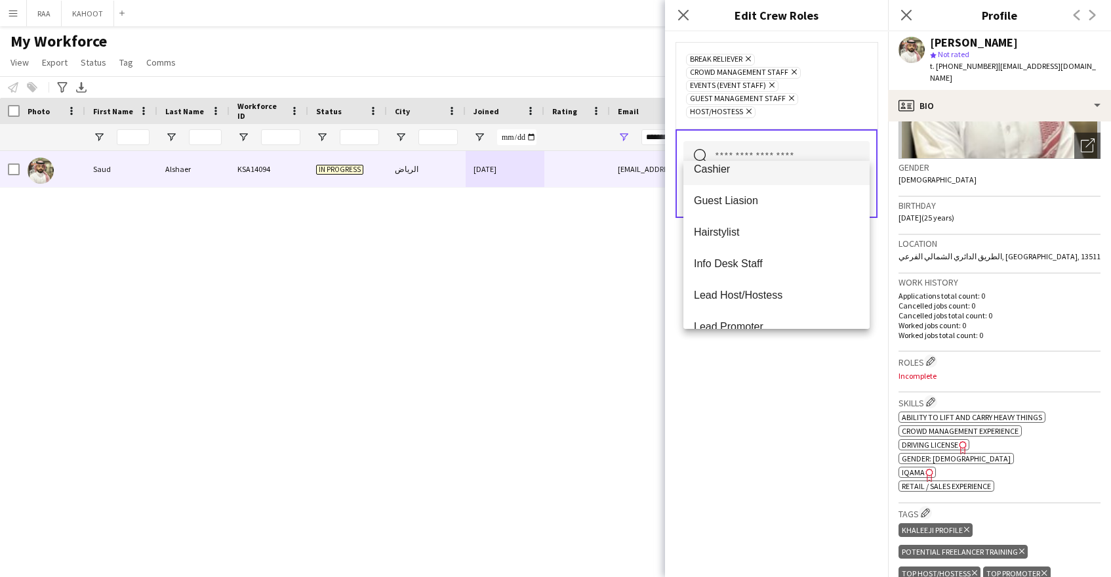
scroll to position [140, 0]
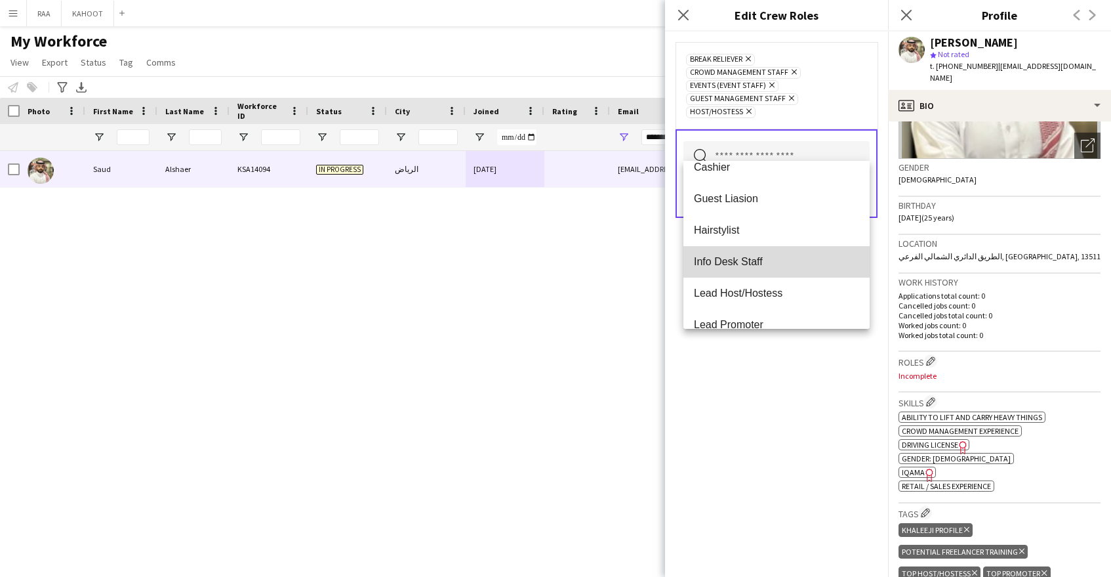
click at [782, 262] on span "Info Desk Staff" at bounding box center [776, 261] width 165 height 12
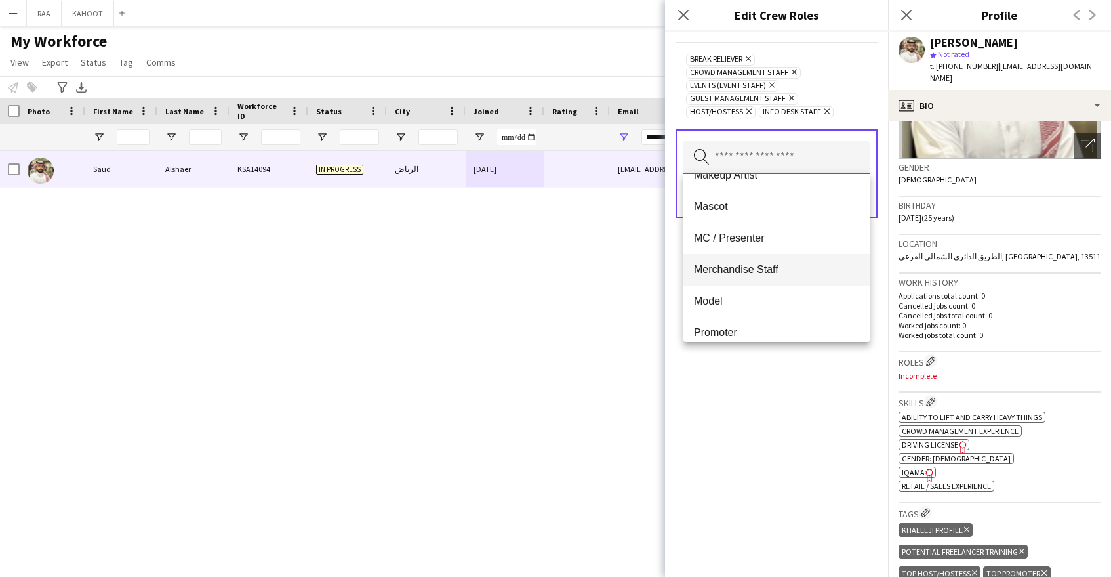
scroll to position [309, 0]
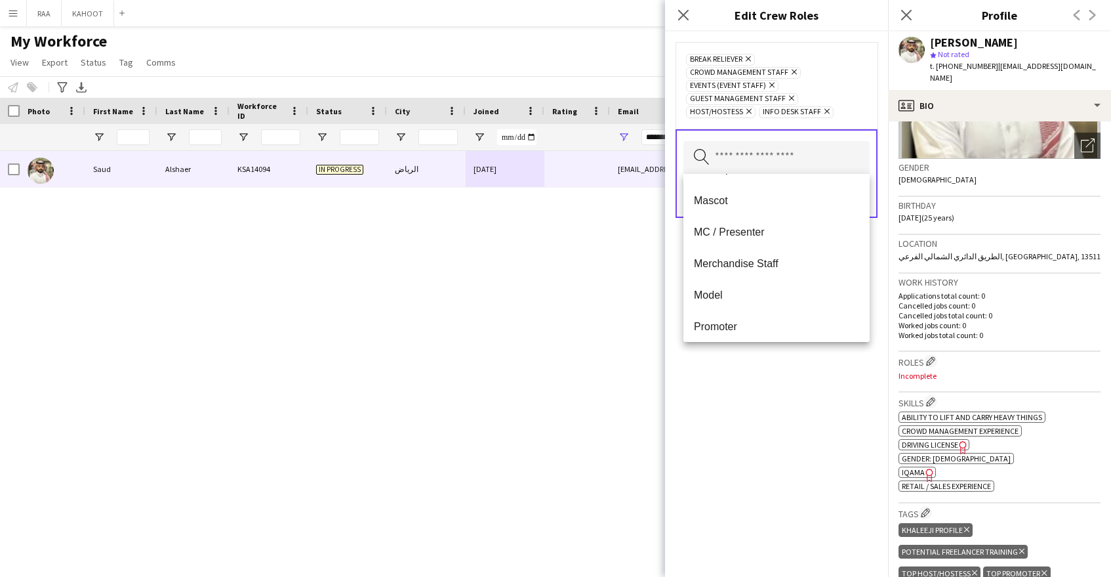
click at [793, 270] on mat-option "Merchandise Staff" at bounding box center [776, 263] width 186 height 31
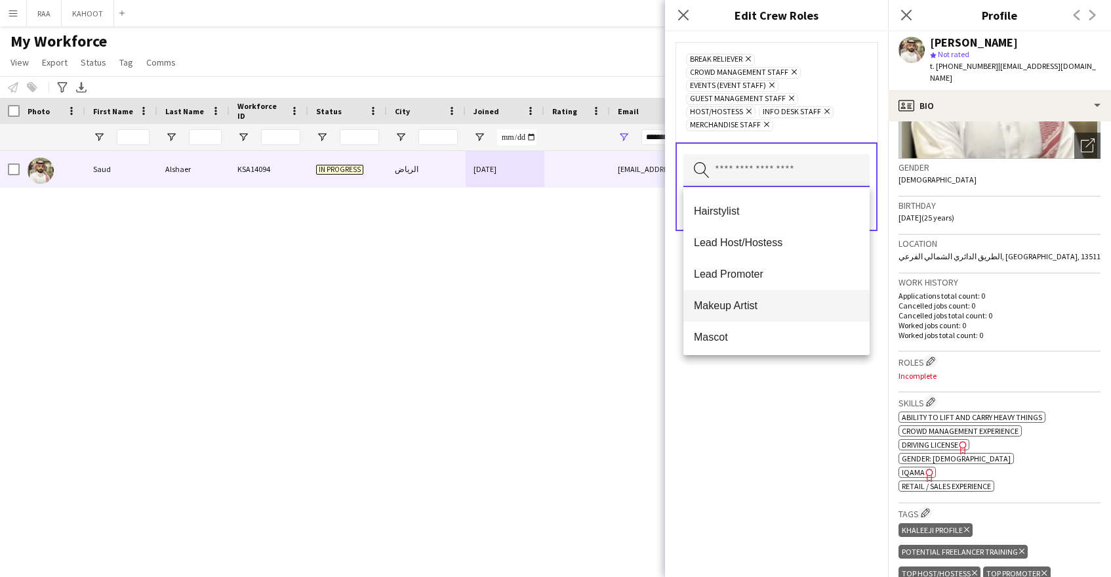
scroll to position [190, 0]
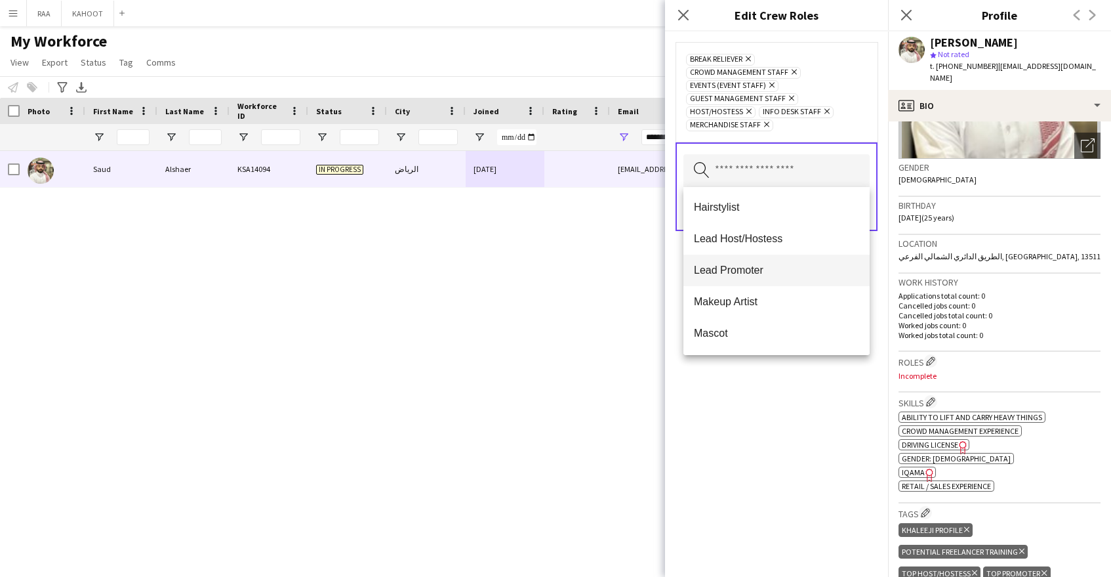
click at [791, 274] on span "Lead Promoter" at bounding box center [776, 270] width 165 height 12
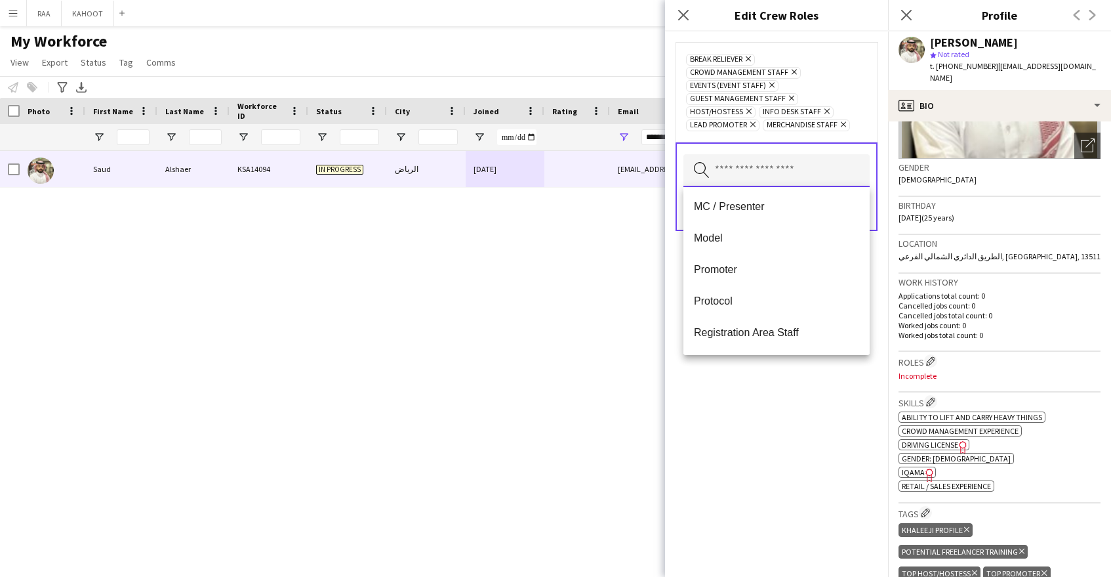
scroll to position [323, 0]
click at [794, 270] on mat-option "Promoter" at bounding box center [776, 262] width 186 height 31
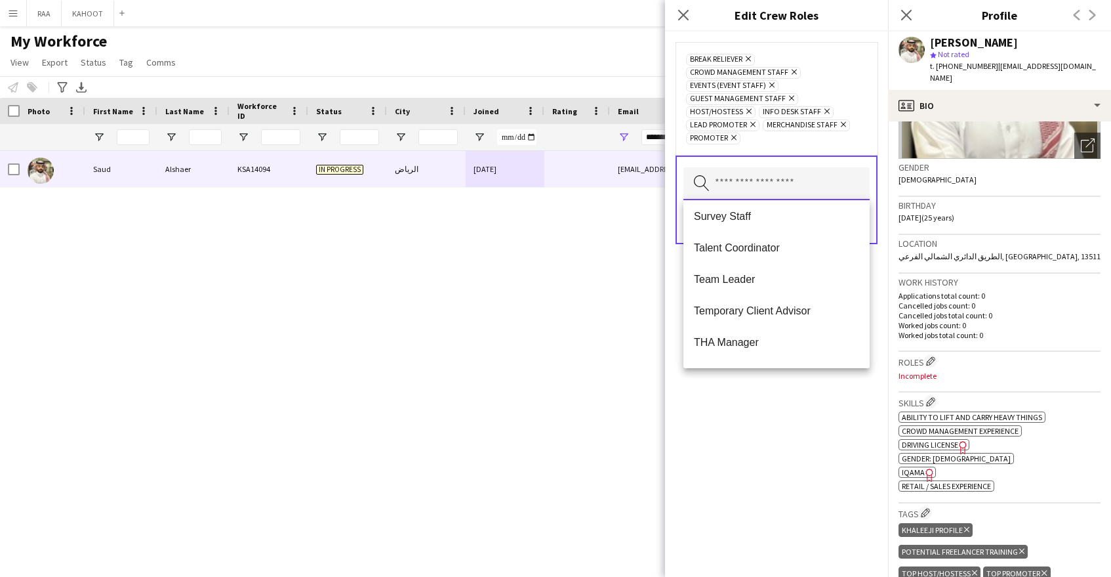
scroll to position [882, 0]
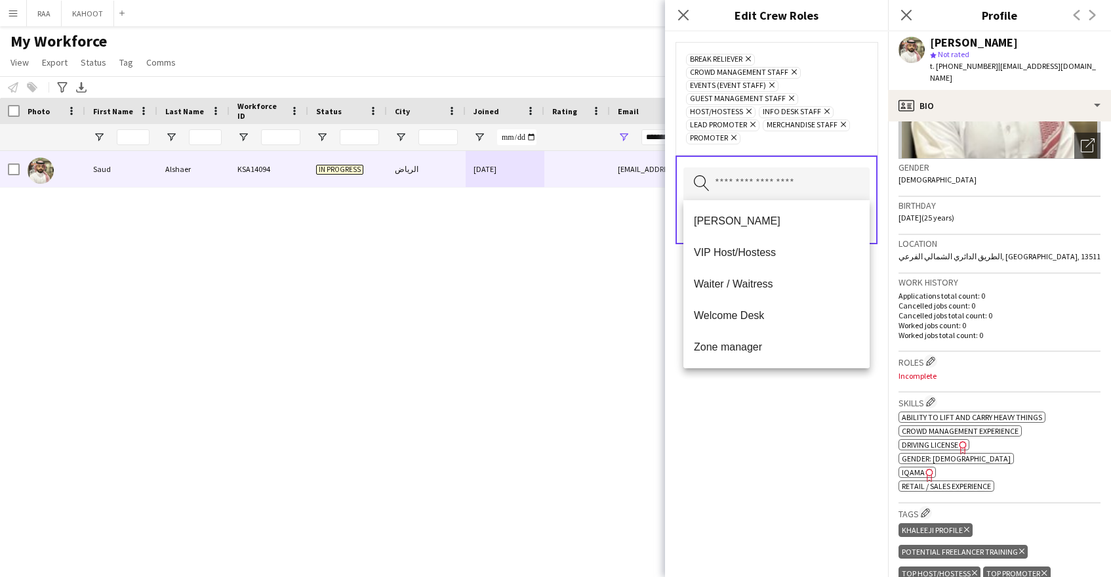
click at [792, 314] on span "Welcome Desk" at bounding box center [776, 315] width 165 height 12
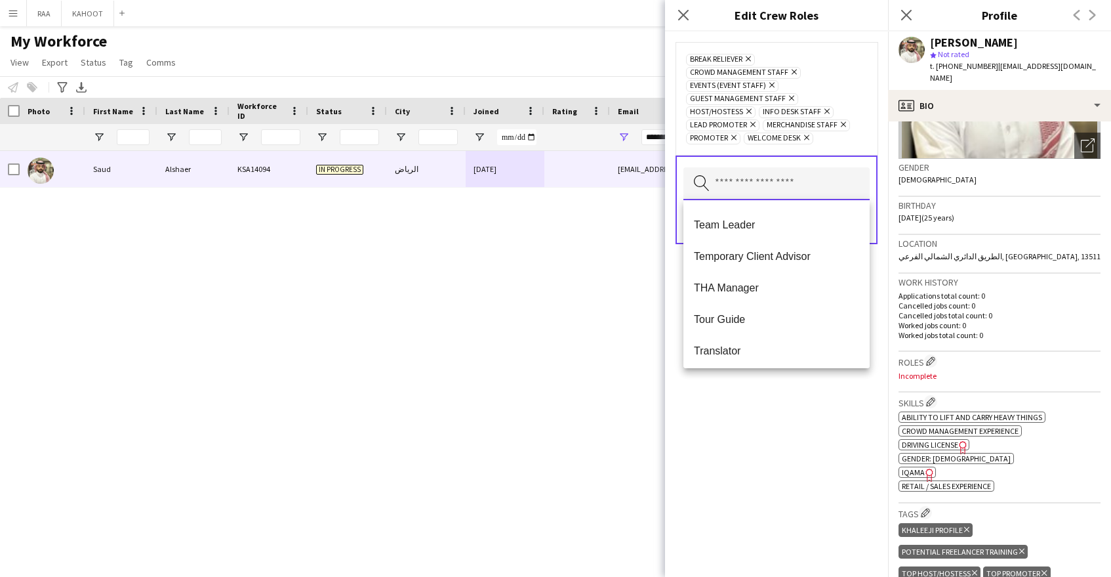
scroll to position [850, 0]
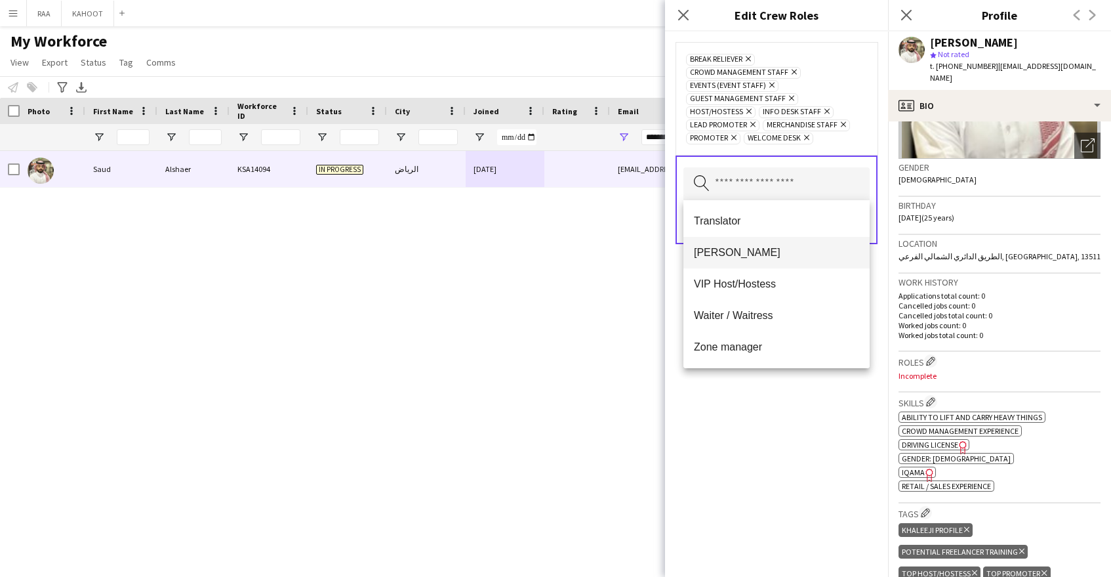
click at [777, 249] on span "[PERSON_NAME]" at bounding box center [776, 252] width 165 height 12
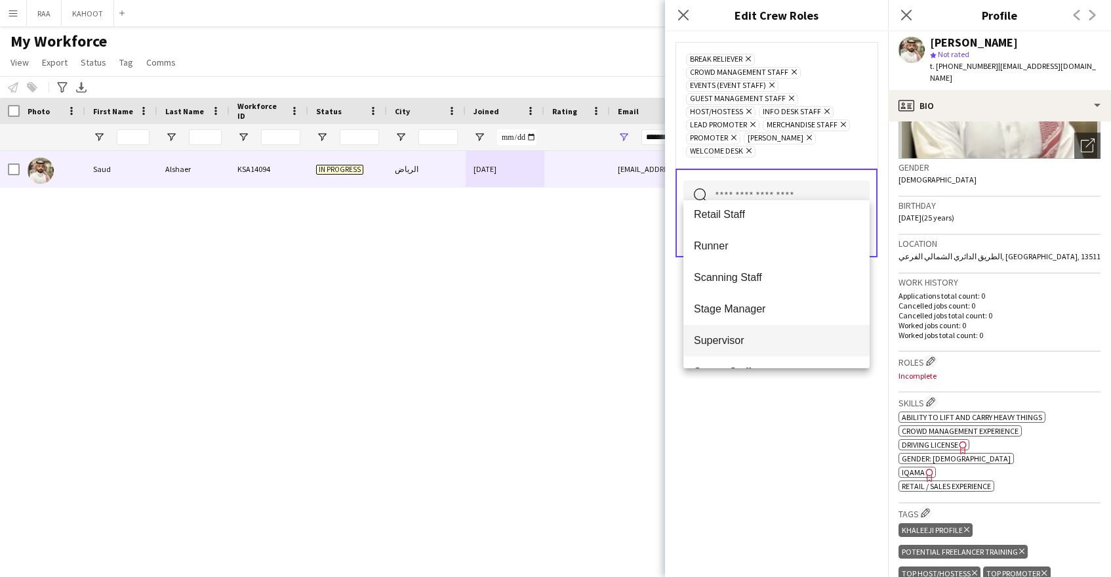
scroll to position [510, 0]
click at [786, 275] on span "Scanning Staff" at bounding box center [776, 278] width 165 height 12
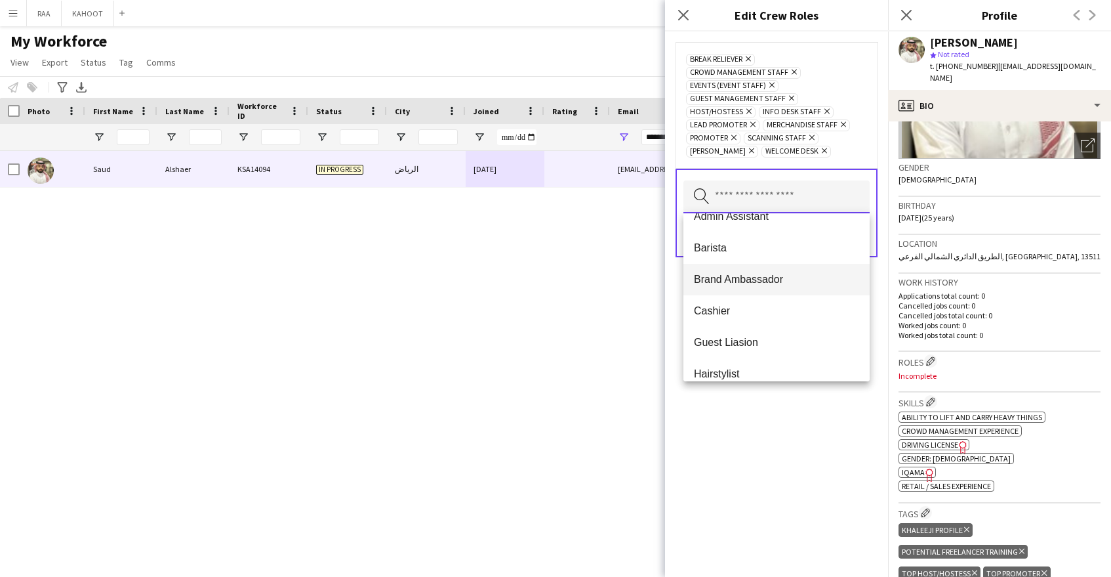
scroll to position [48, 0]
click at [760, 426] on div "Break reliever Remove Crowd Management Staff Remove Events (Event Staff) Remove…" at bounding box center [776, 303] width 223 height 545
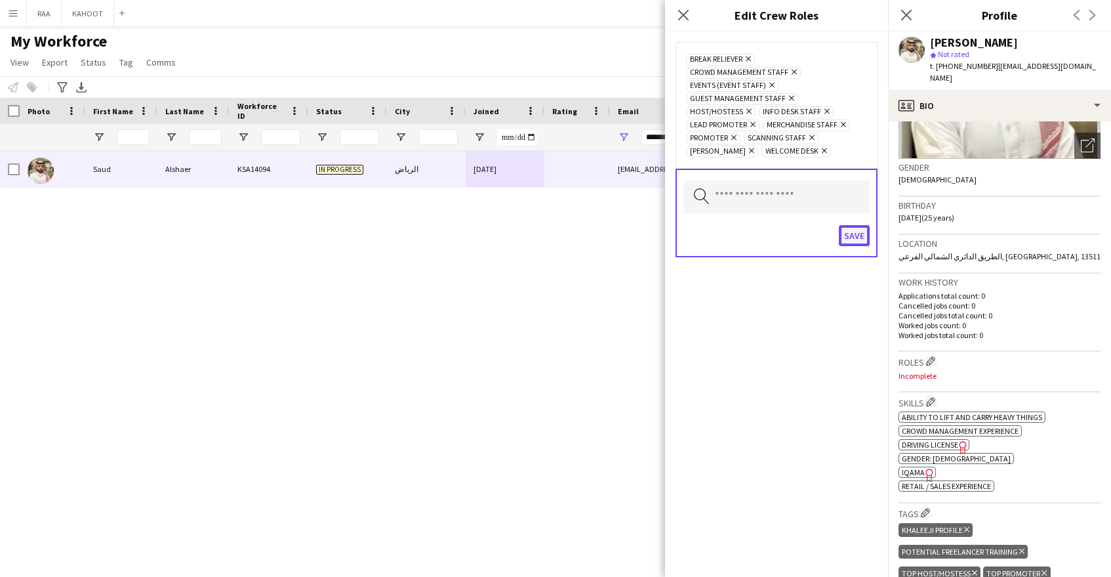
click at [866, 237] on button "Save" at bounding box center [854, 235] width 31 height 21
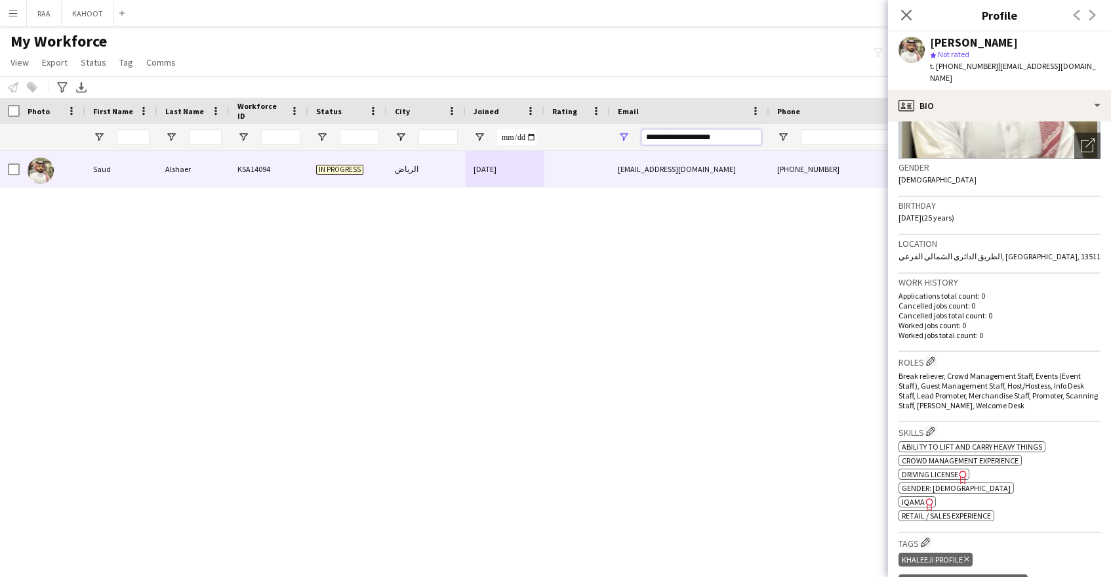
drag, startPoint x: 730, startPoint y: 141, endPoint x: 550, endPoint y: 132, distance: 180.6
click at [550, 132] on div at bounding box center [748, 137] width 1496 height 26
paste input "Email Filter Input"
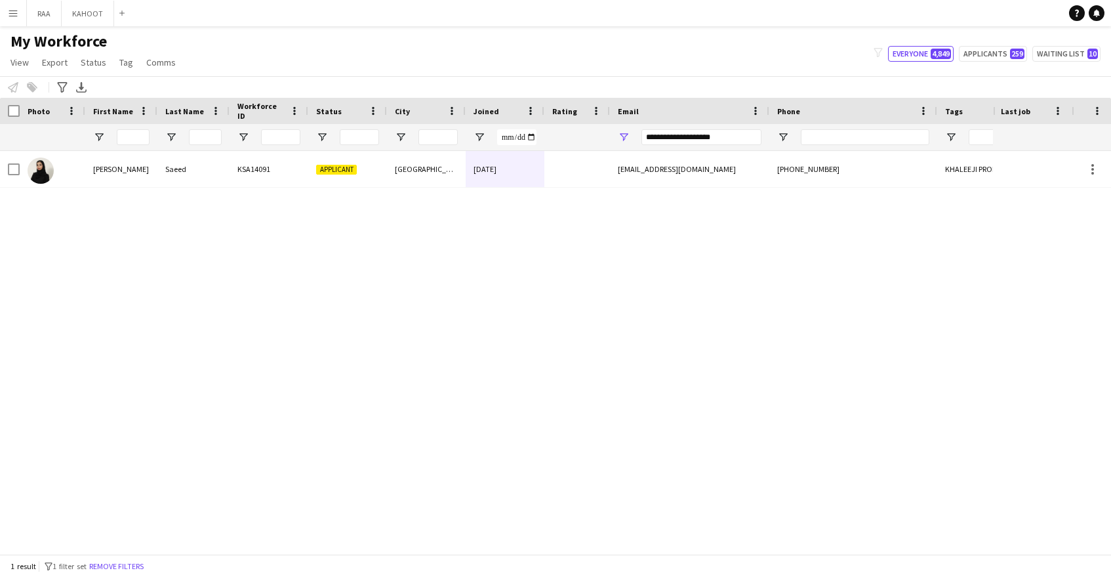
click at [642, 150] on div "Workforce Details Photo First Name" at bounding box center [555, 326] width 1111 height 456
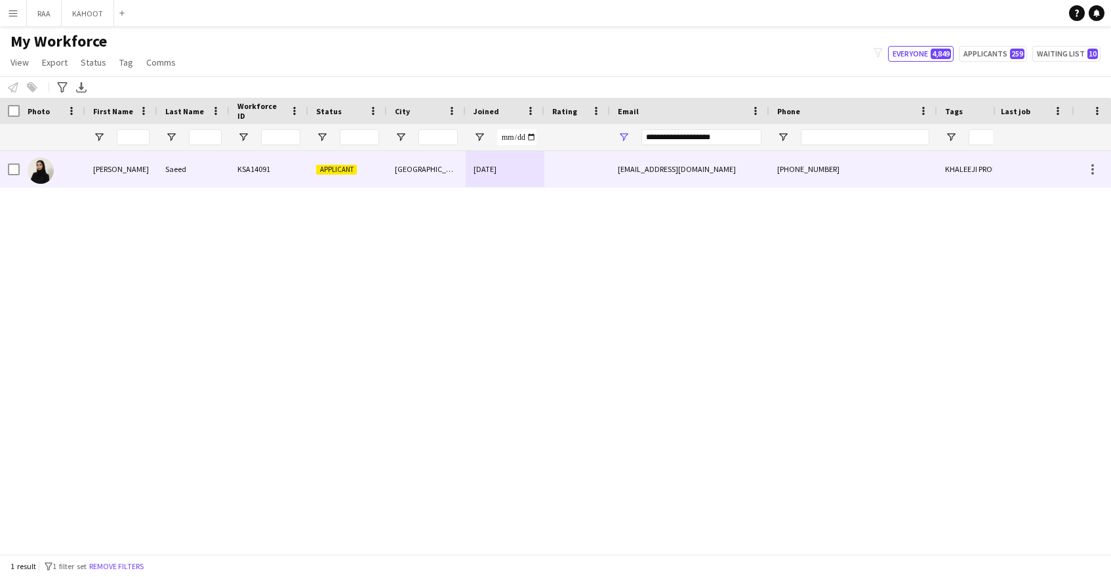
click at [889, 160] on div "[PHONE_NUMBER]" at bounding box center [853, 169] width 168 height 36
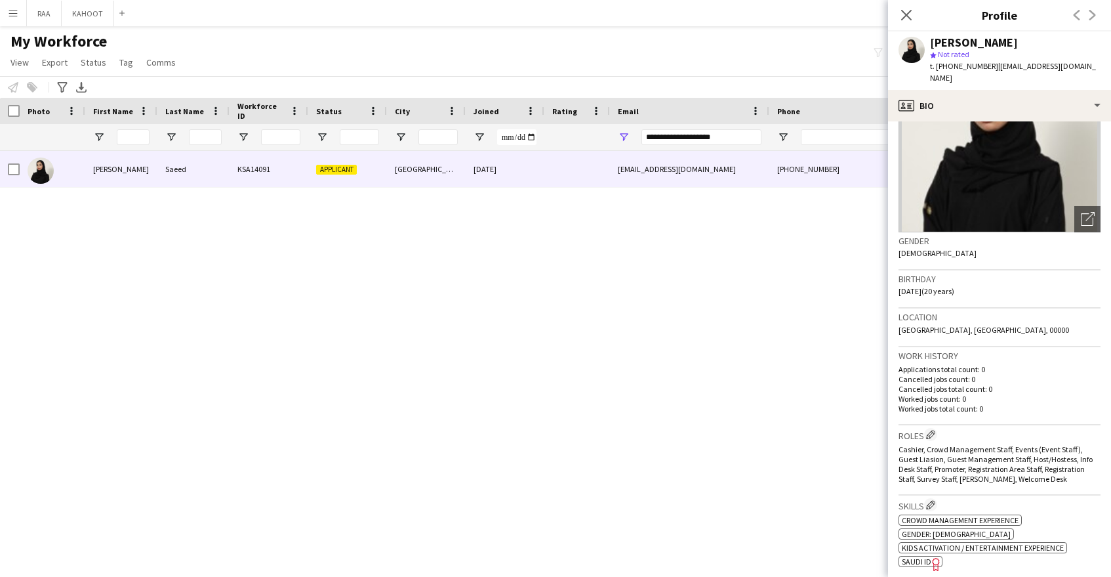
scroll to position [98, 0]
click at [914, 16] on app-icon "Close pop-in" at bounding box center [906, 15] width 19 height 19
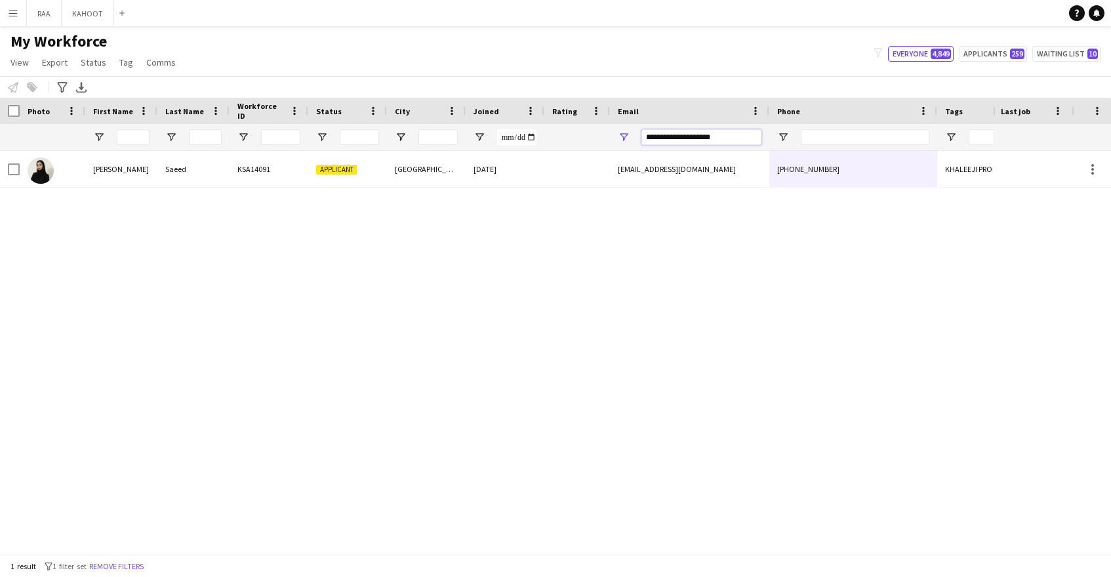
drag, startPoint x: 739, startPoint y: 138, endPoint x: 492, endPoint y: 127, distance: 246.9
click at [492, 127] on div at bounding box center [748, 137] width 1496 height 26
paste input "**"
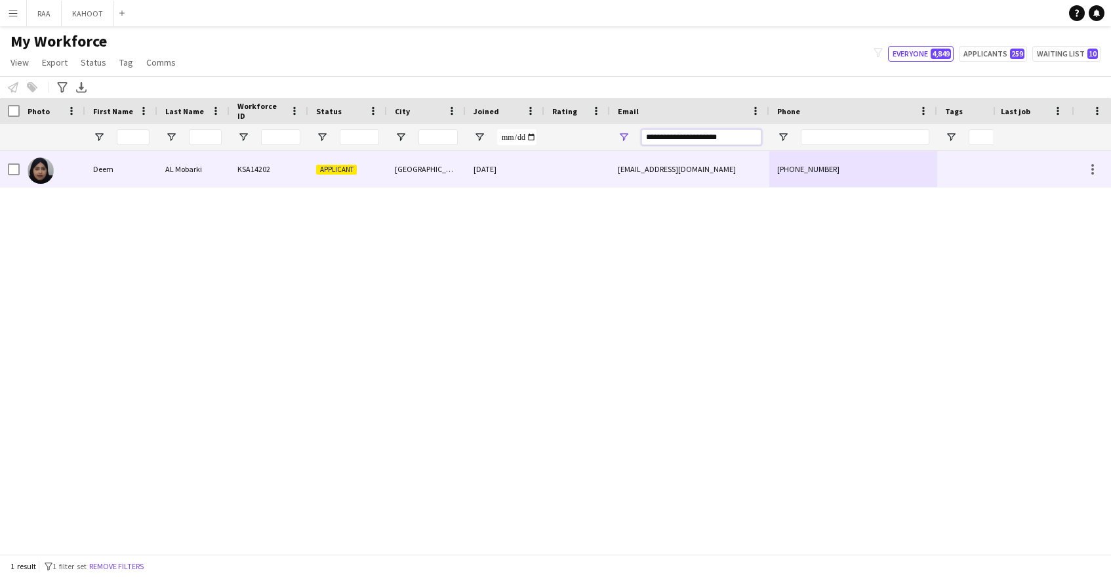
type input "**********"
click at [598, 176] on div at bounding box center [577, 169] width 66 height 36
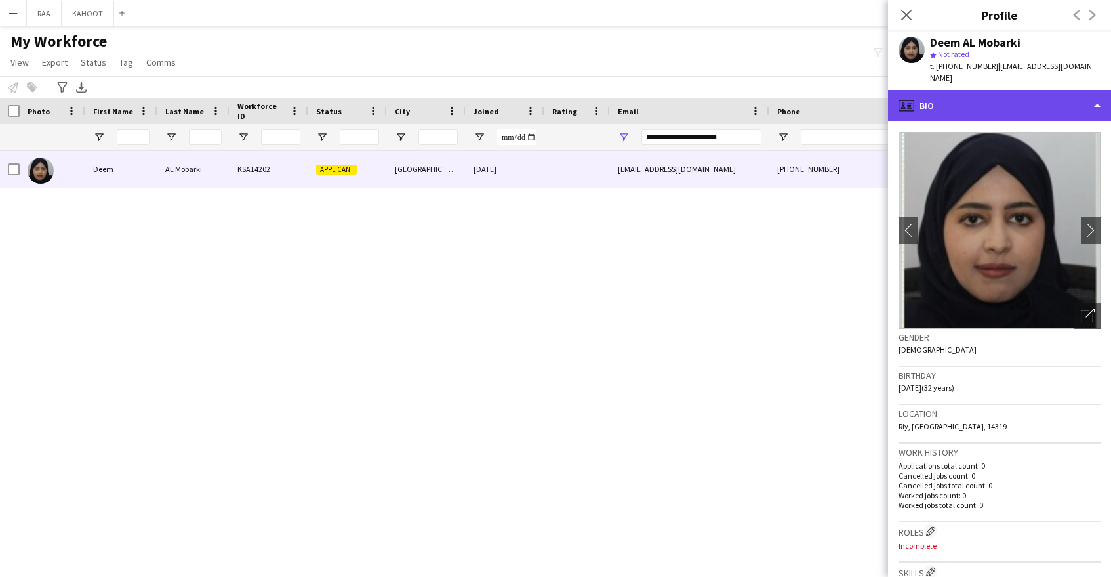
click at [991, 94] on div "profile Bio" at bounding box center [999, 105] width 223 height 31
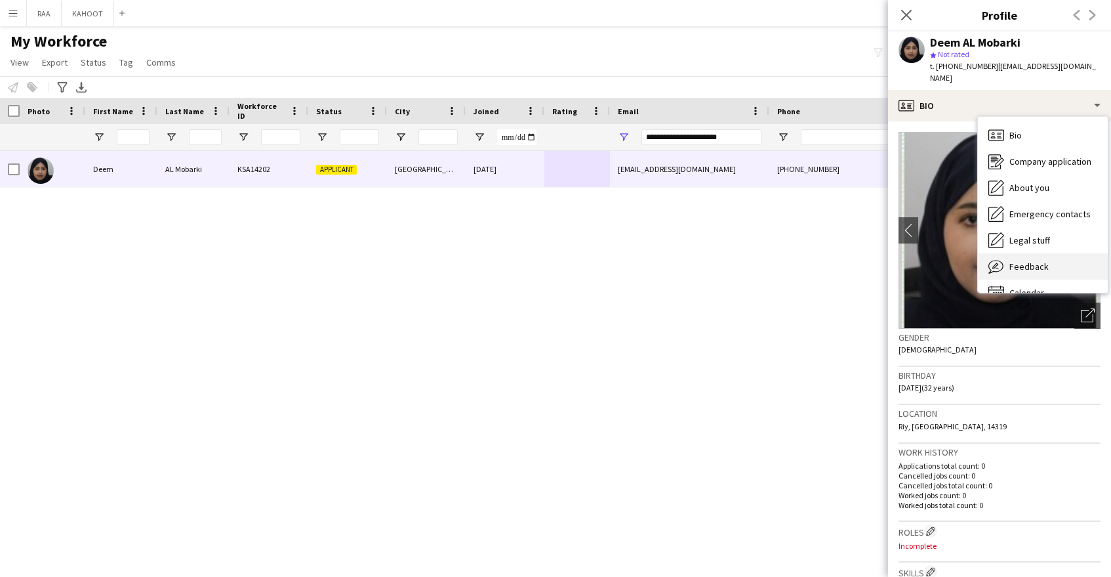
click at [1044, 253] on div "Feedback Feedback" at bounding box center [1043, 266] width 130 height 26
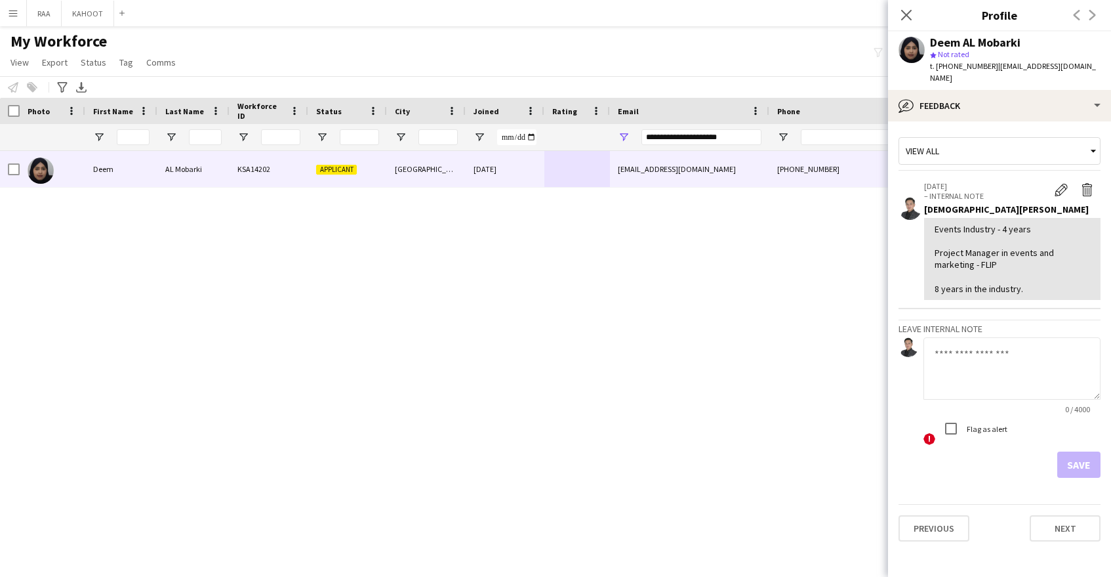
drag, startPoint x: 1001, startPoint y: 370, endPoint x: 1006, endPoint y: 364, distance: 7.5
click at [1002, 369] on textarea at bounding box center [1012, 368] width 177 height 62
paste textarea "**********"
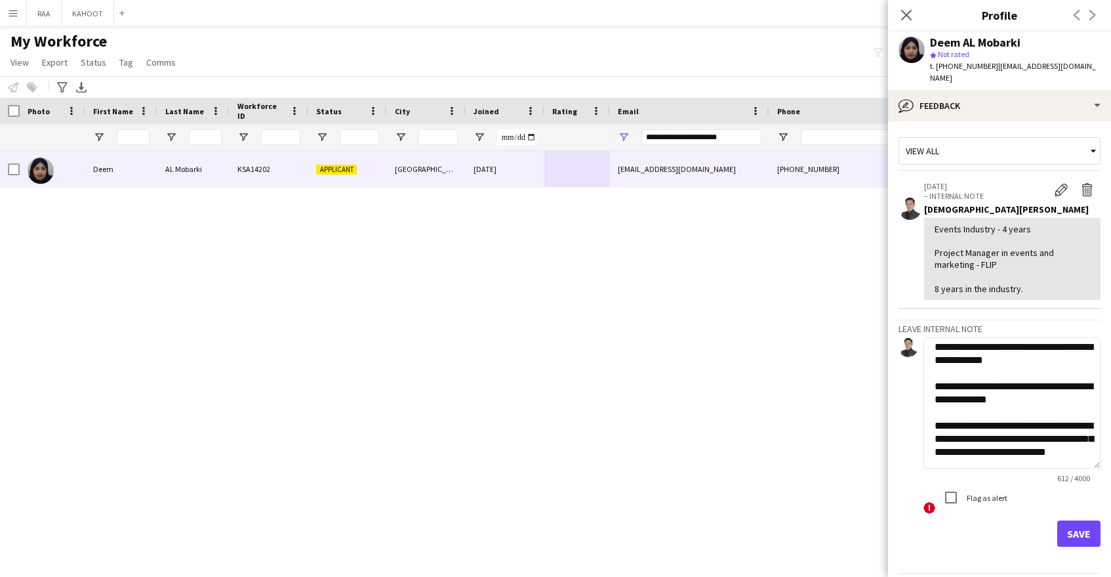
scroll to position [247, 0]
drag, startPoint x: 1097, startPoint y: 386, endPoint x: 1074, endPoint y: 486, distance: 102.9
click at [1074, 468] on textarea "**********" at bounding box center [1012, 402] width 177 height 131
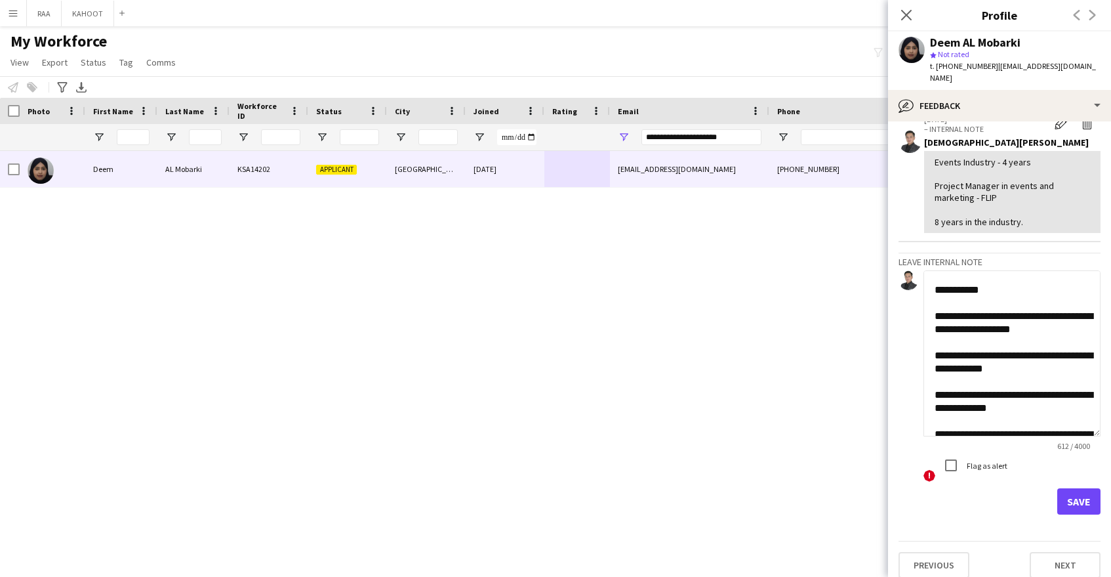
scroll to position [171, 0]
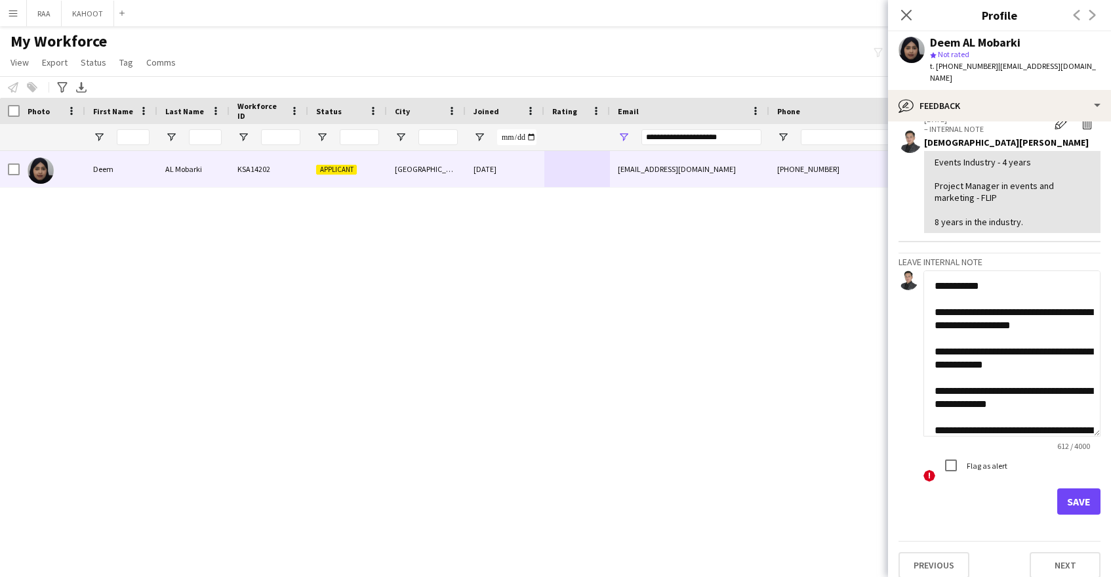
click at [966, 318] on textarea "**********" at bounding box center [1012, 353] width 177 height 166
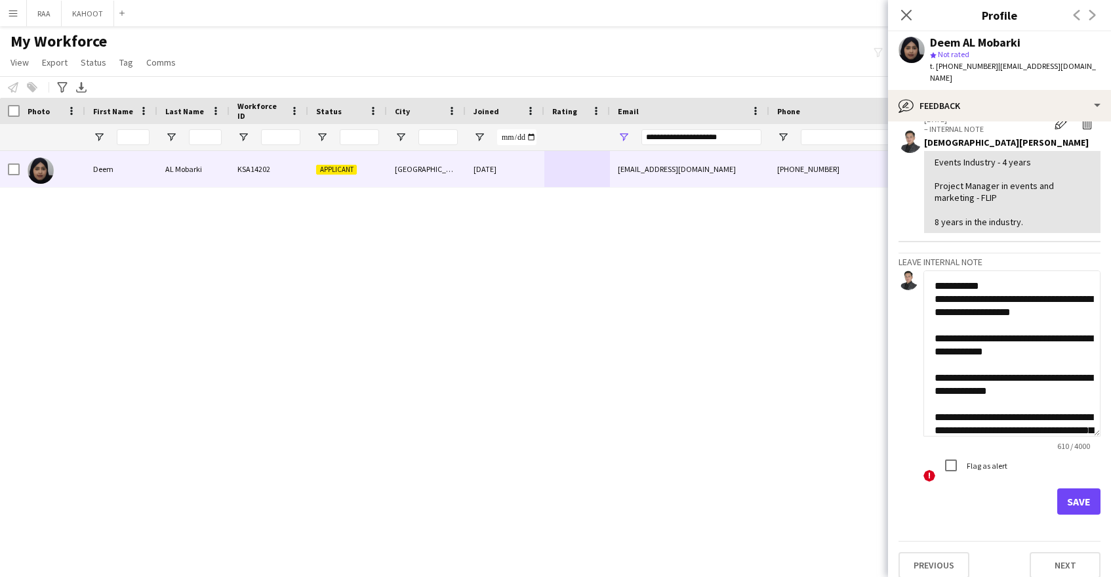
click at [941, 340] on textarea "**********" at bounding box center [1012, 353] width 177 height 166
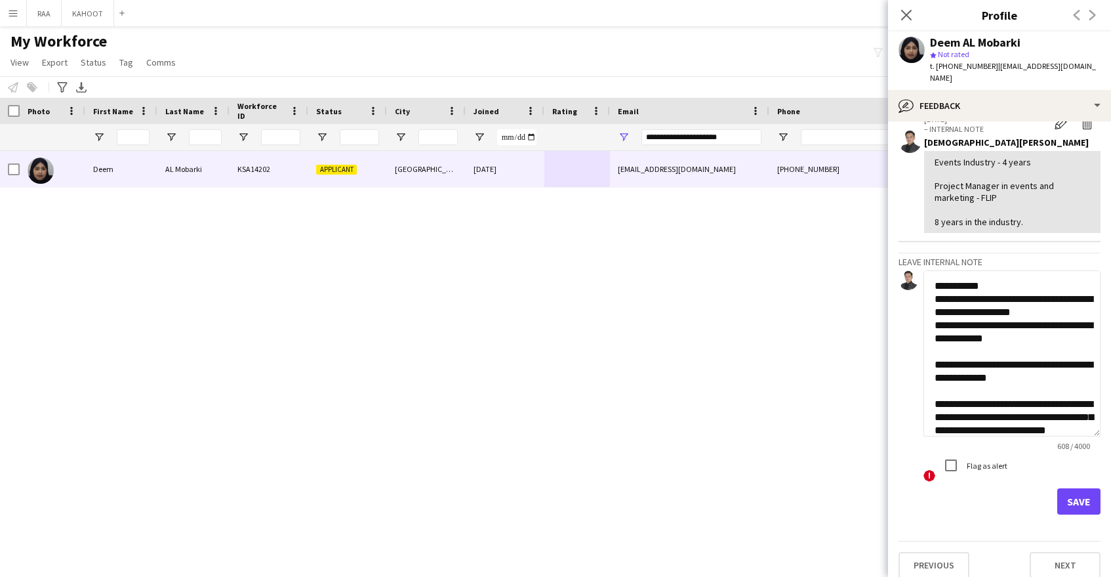
click at [943, 361] on textarea "**********" at bounding box center [1012, 353] width 177 height 166
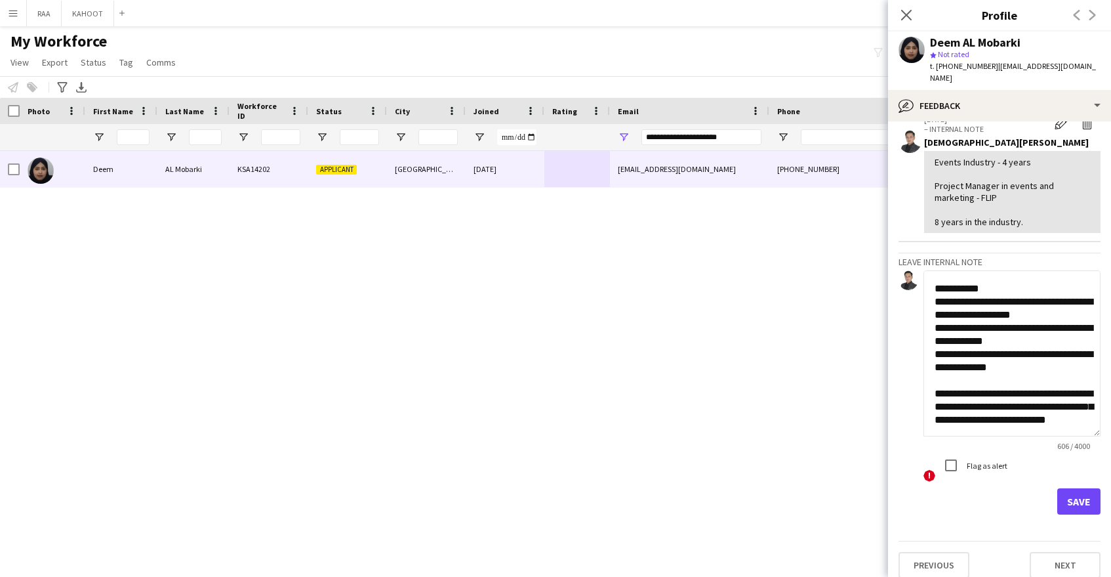
click at [936, 319] on textarea "**********" at bounding box center [1012, 353] width 177 height 166
click at [937, 340] on textarea "**********" at bounding box center [1012, 353] width 177 height 166
click at [938, 366] on textarea "**********" at bounding box center [1012, 353] width 177 height 166
click at [938, 365] on textarea "**********" at bounding box center [1012, 353] width 177 height 166
click at [935, 365] on textarea "**********" at bounding box center [1012, 353] width 177 height 166
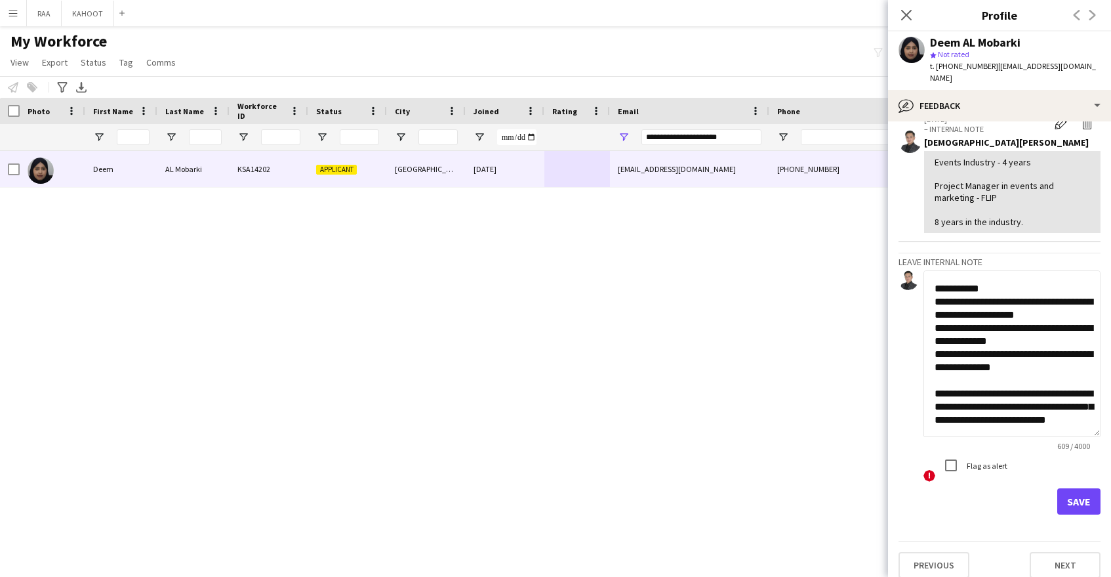
scroll to position [0, 0]
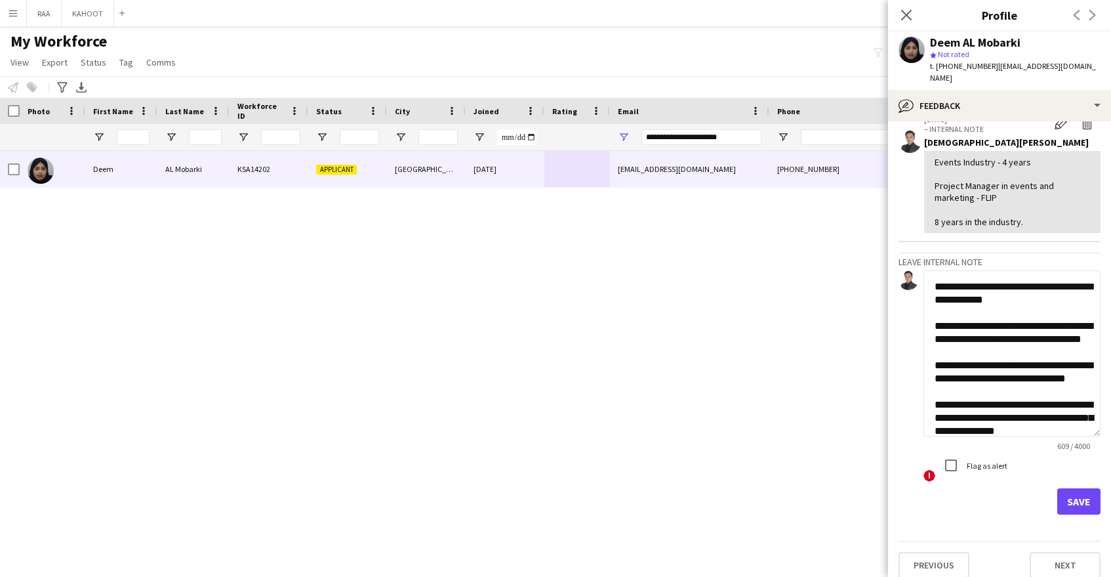
type textarea "**********"
click at [1075, 495] on button "Save" at bounding box center [1078, 501] width 43 height 26
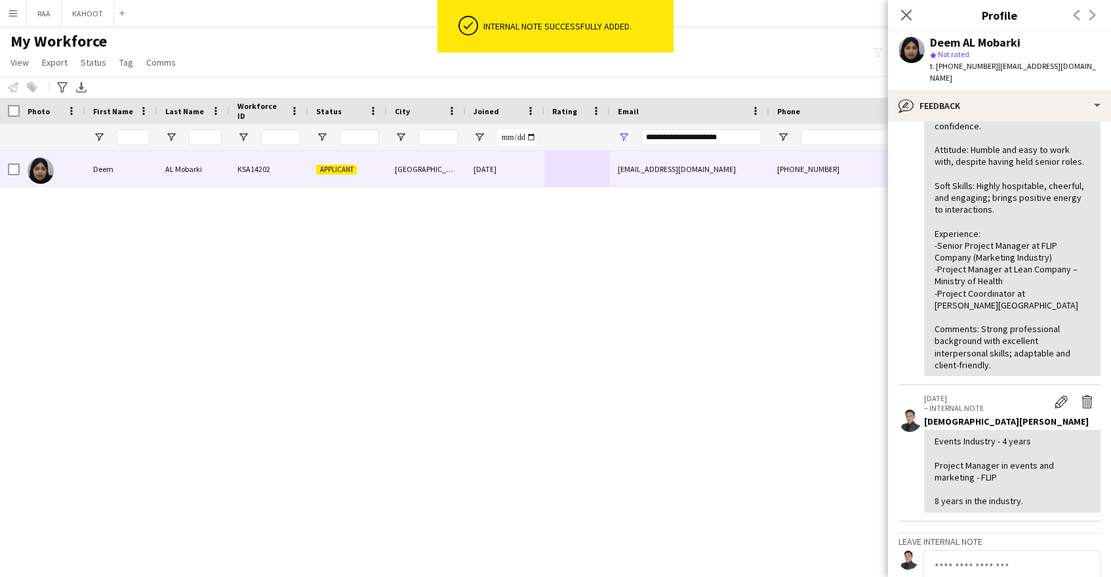
scroll to position [166, 0]
click at [1089, 392] on app-icon "Delete internal note" at bounding box center [1087, 398] width 13 height 13
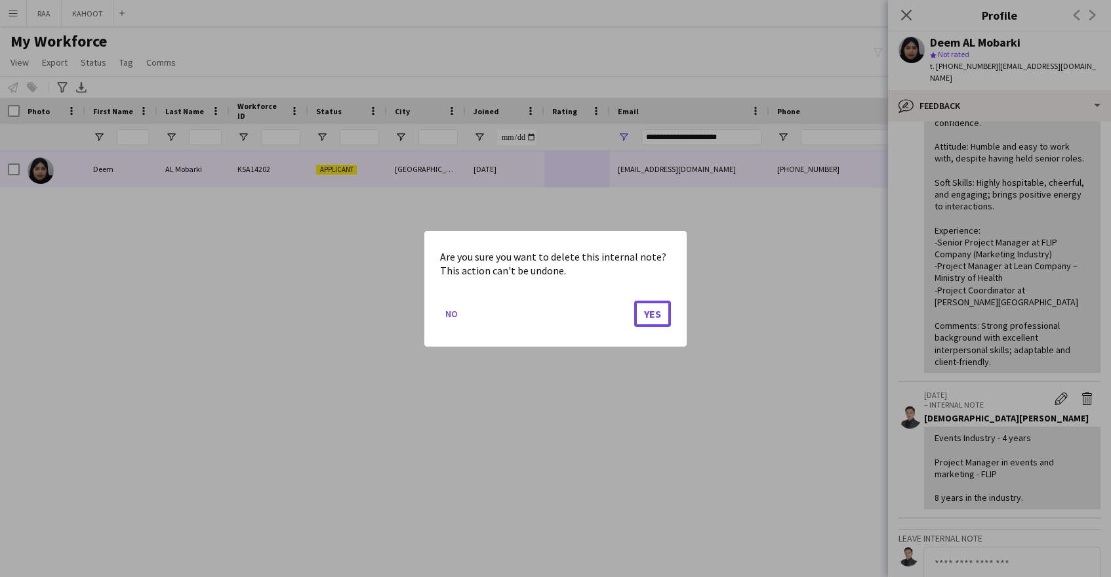
drag, startPoint x: 661, startPoint y: 312, endPoint x: 699, endPoint y: 319, distance: 39.4
click at [661, 312] on button "Yes" at bounding box center [652, 313] width 37 height 26
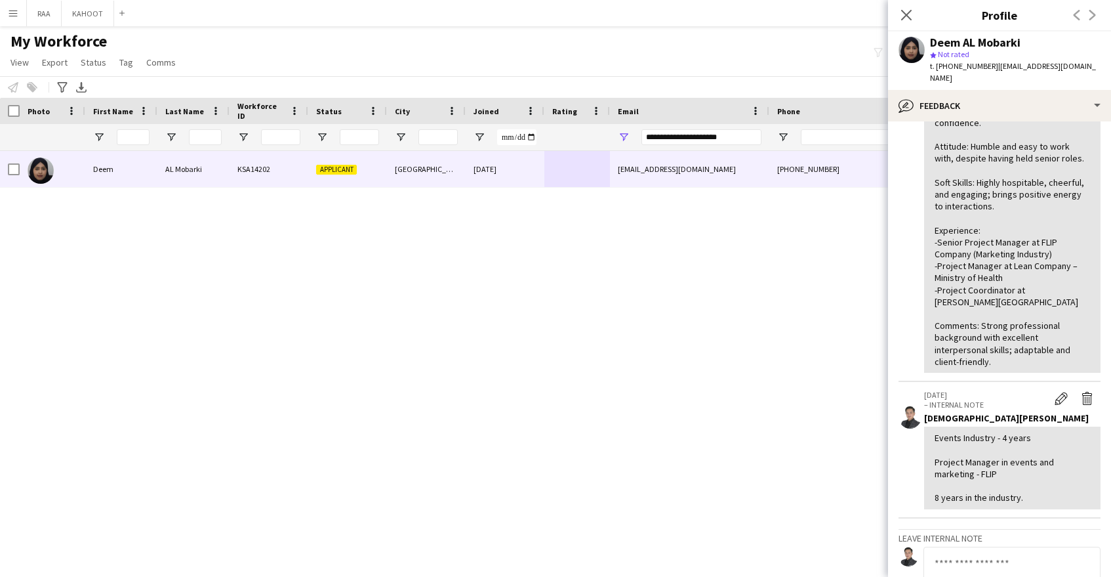
scroll to position [0, 0]
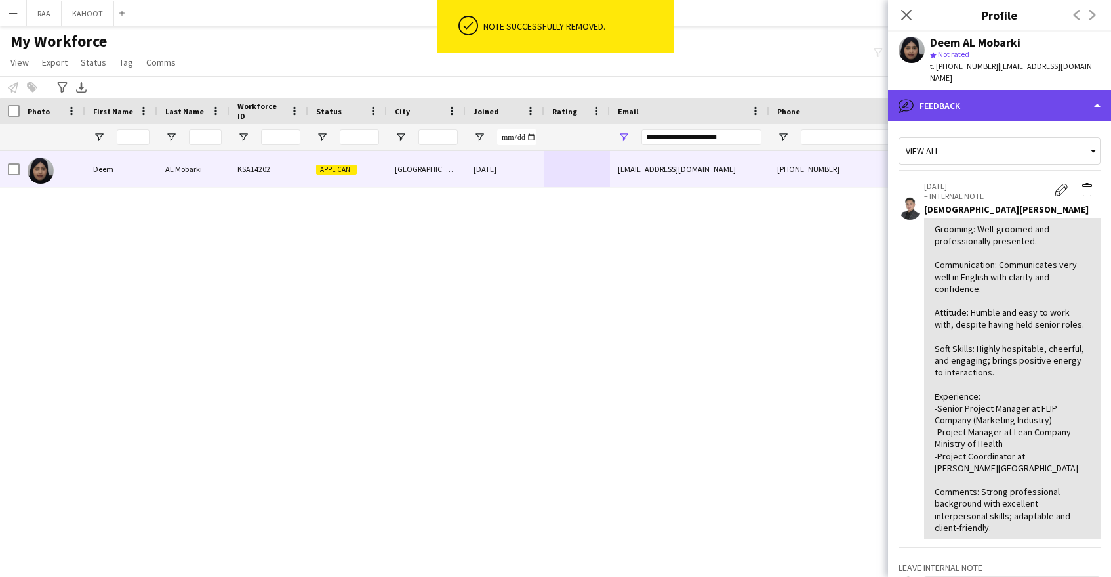
click at [1009, 90] on div "bubble-pencil Feedback" at bounding box center [999, 105] width 223 height 31
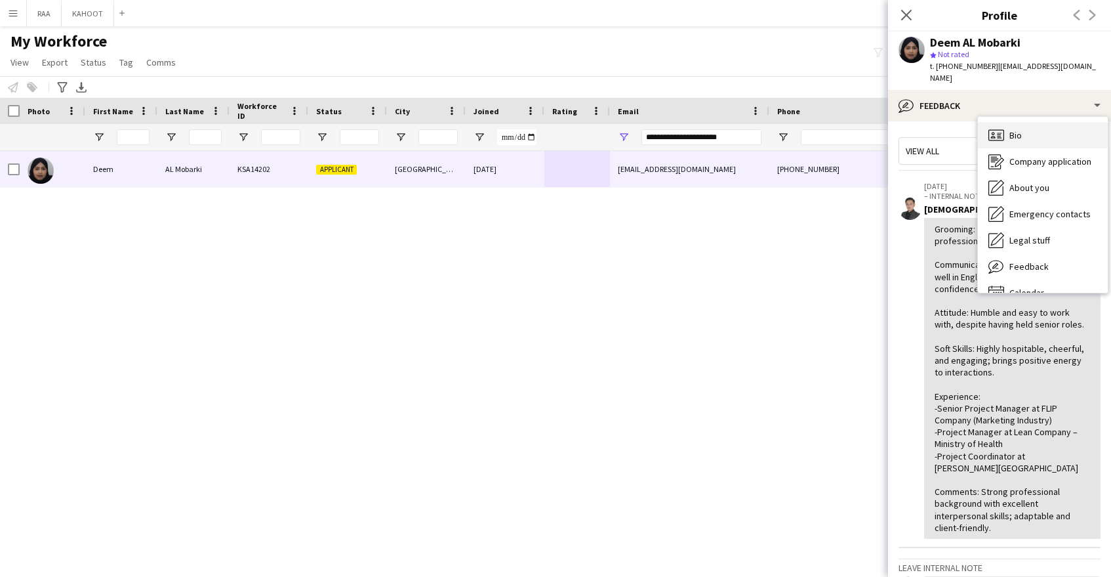
click at [1028, 122] on div "Bio Bio" at bounding box center [1043, 135] width 130 height 26
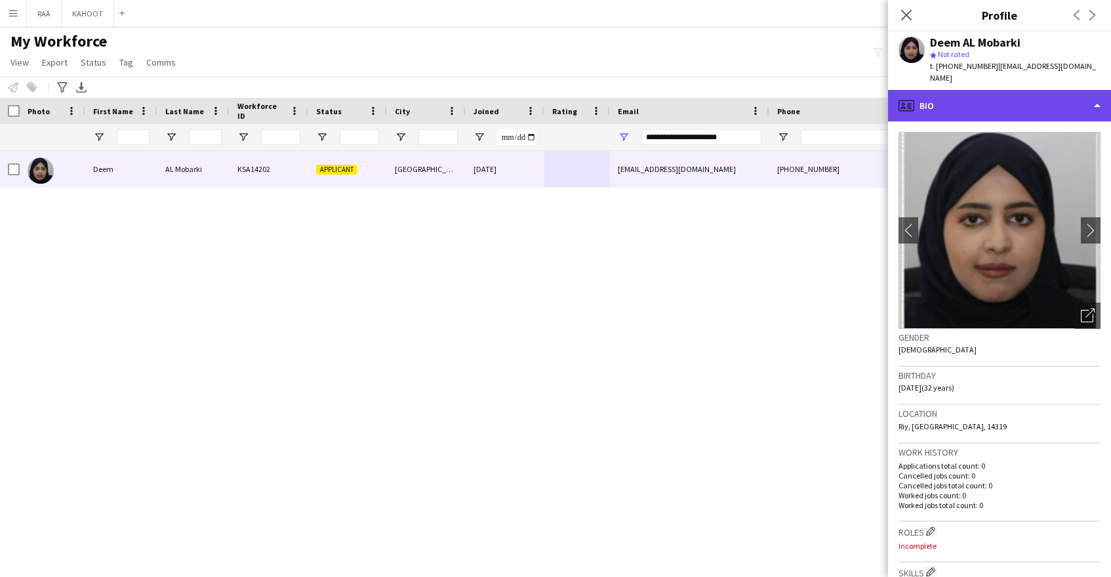
drag, startPoint x: 995, startPoint y: 83, endPoint x: 1033, endPoint y: 182, distance: 106.1
click at [998, 90] on div "profile Bio" at bounding box center [999, 105] width 223 height 31
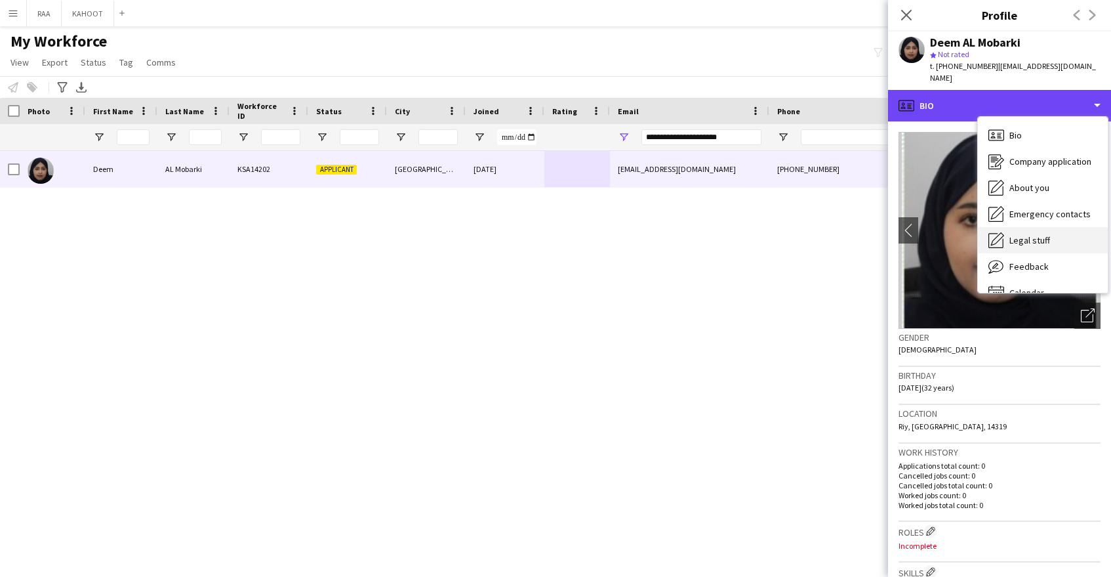
scroll to position [18, 0]
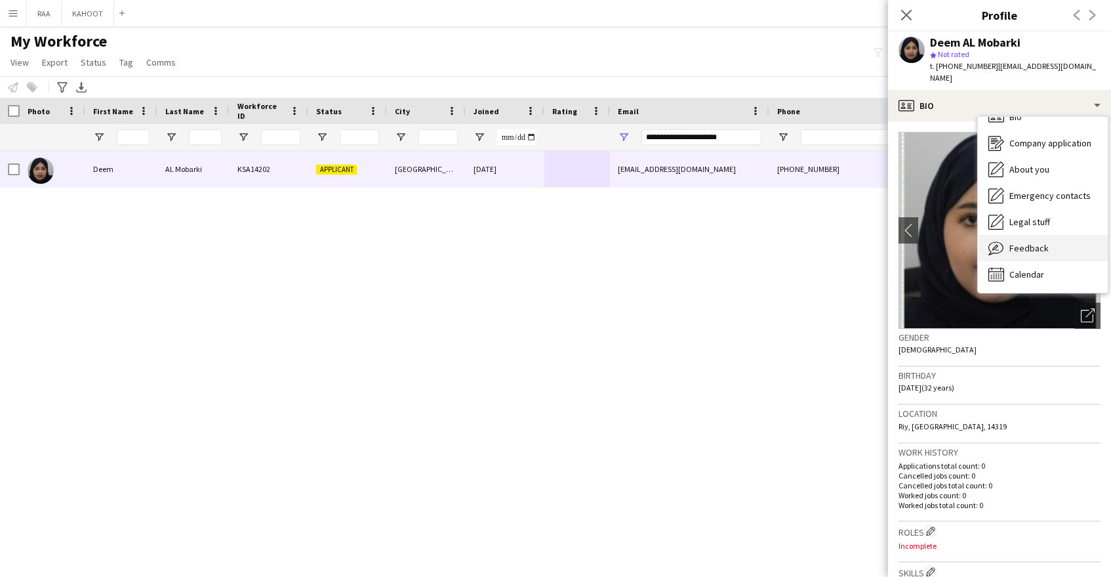
click at [1038, 242] on span "Feedback" at bounding box center [1028, 248] width 39 height 12
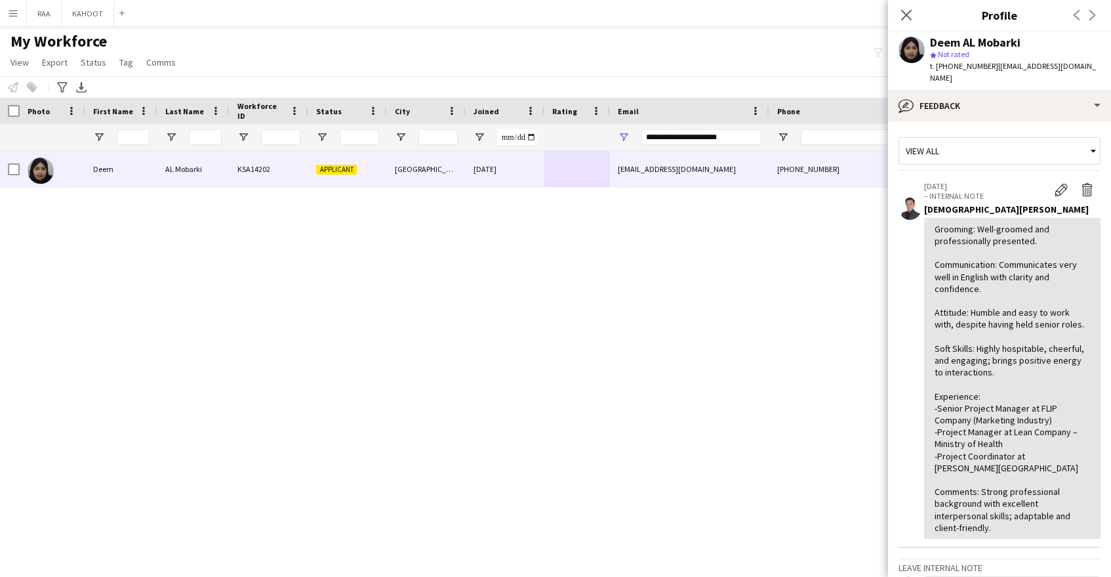
scroll to position [190, 0]
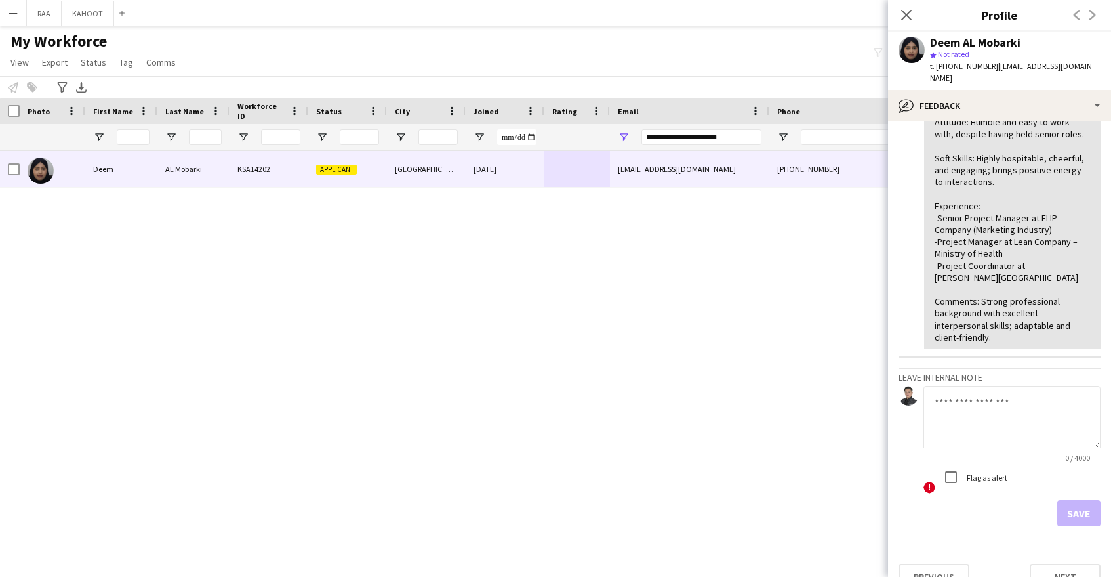
click at [995, 392] on textarea at bounding box center [1012, 417] width 177 height 62
type textarea "**********"
click at [1078, 500] on button "Save" at bounding box center [1078, 513] width 43 height 26
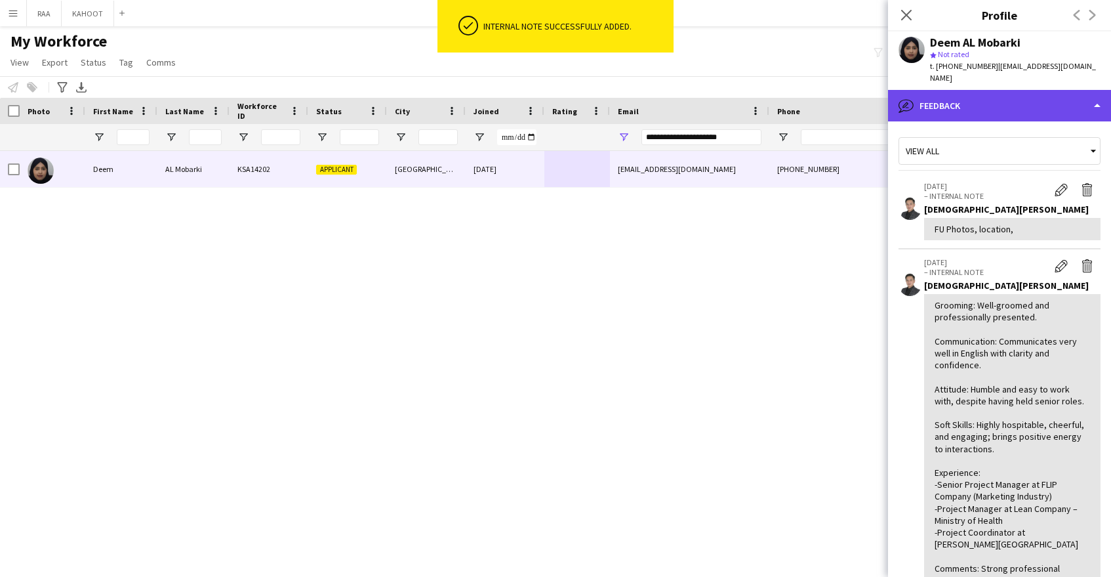
click at [1034, 90] on div "bubble-pencil Feedback" at bounding box center [999, 105] width 223 height 31
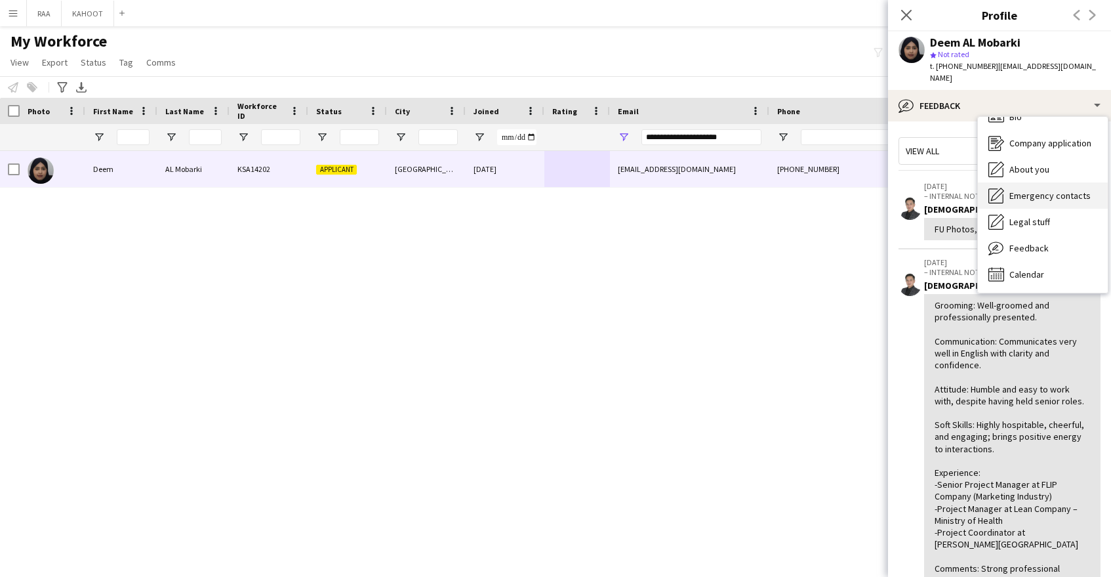
click at [1047, 190] on span "Emergency contacts" at bounding box center [1049, 196] width 81 height 12
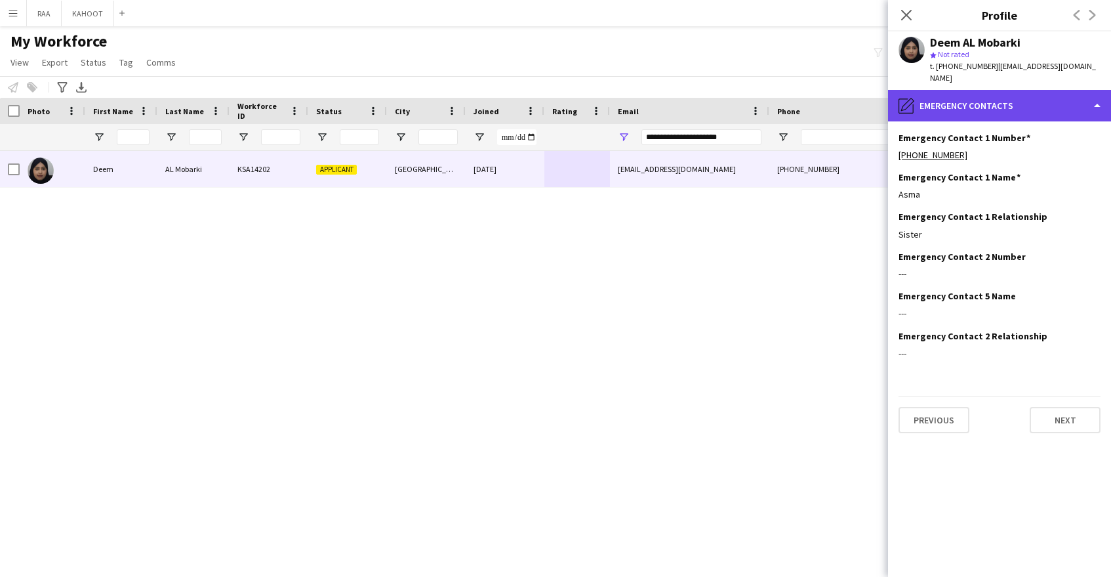
click at [1035, 90] on div "pencil4 Emergency contacts" at bounding box center [999, 105] width 223 height 31
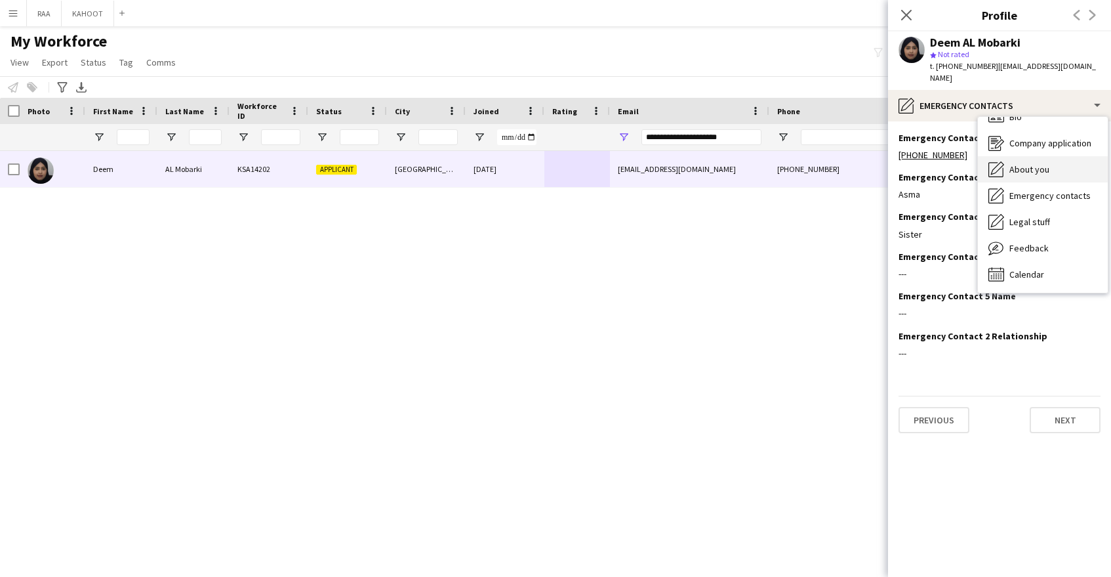
click at [1048, 163] on span "About you" at bounding box center [1029, 169] width 40 height 12
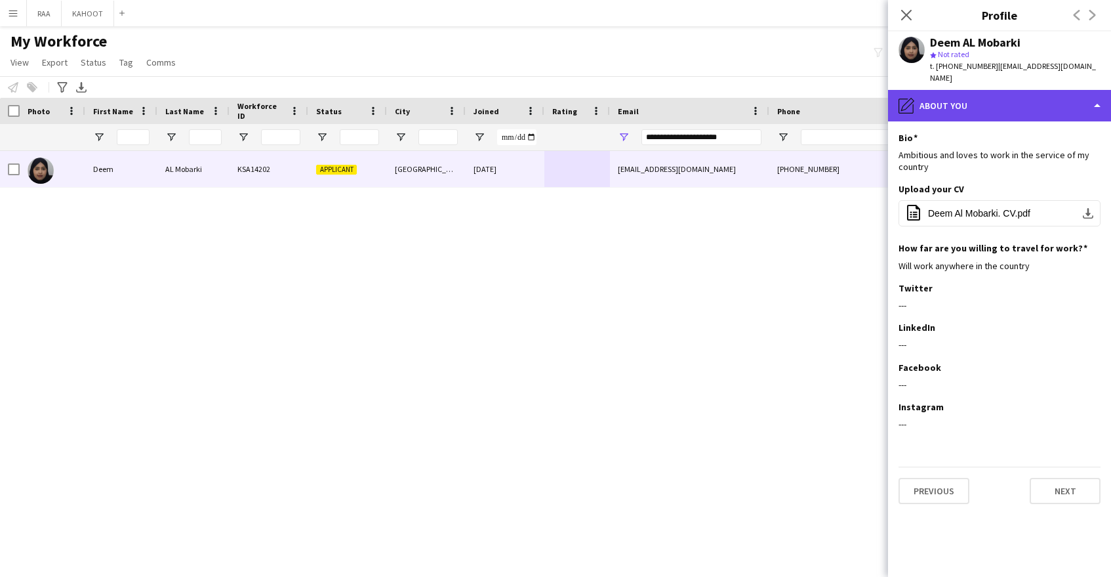
click at [1020, 90] on div "pencil4 About you" at bounding box center [999, 105] width 223 height 31
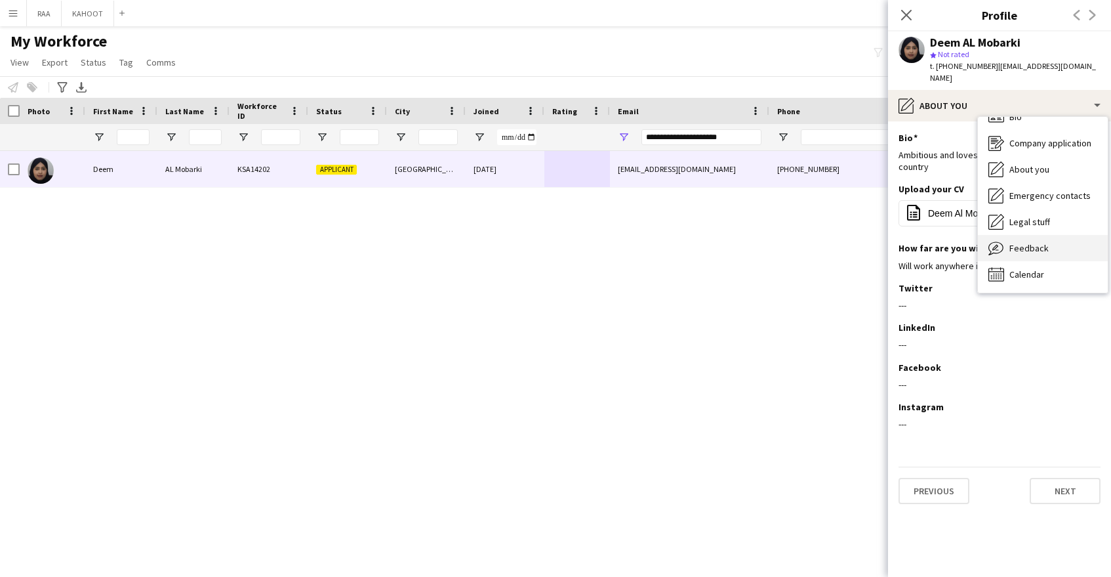
click at [1063, 241] on div "Feedback Feedback" at bounding box center [1043, 248] width 130 height 26
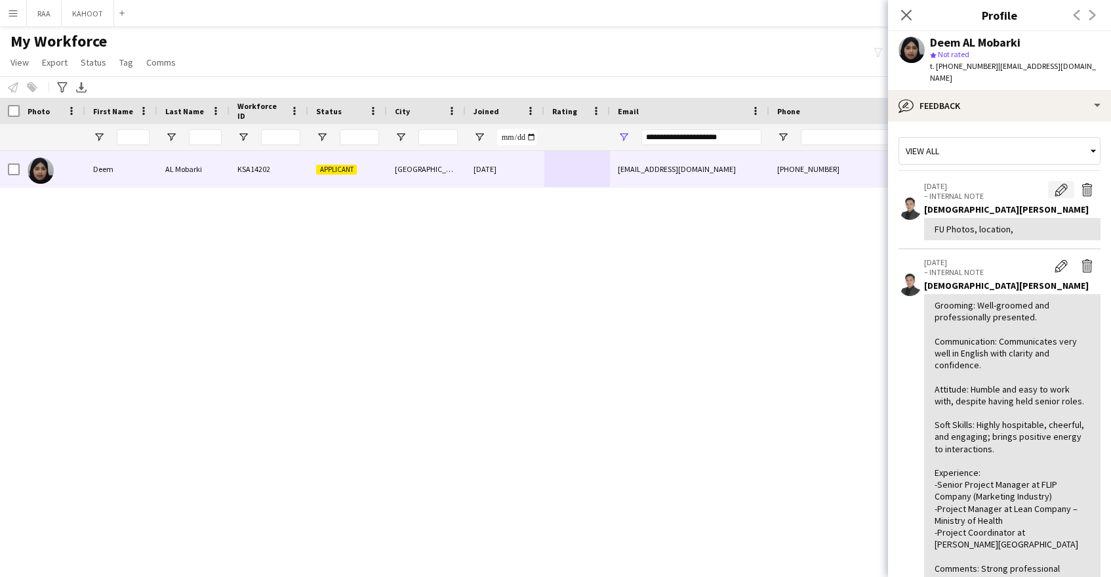
drag, startPoint x: 1060, startPoint y: 174, endPoint x: 1060, endPoint y: 183, distance: 9.2
click at [1060, 183] on app-icon "Edit internal note" at bounding box center [1061, 189] width 13 height 13
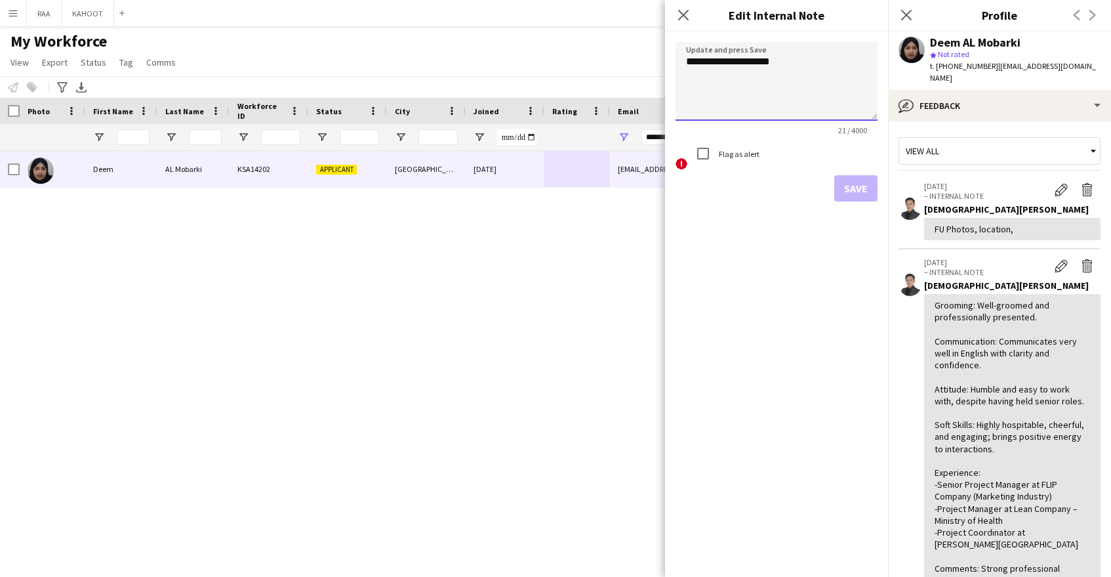
drag, startPoint x: 816, startPoint y: 64, endPoint x: 824, endPoint y: 62, distance: 8.0
click at [819, 63] on textarea "**********" at bounding box center [777, 81] width 202 height 79
type textarea "**********"
click at [866, 199] on button "Save" at bounding box center [855, 188] width 43 height 26
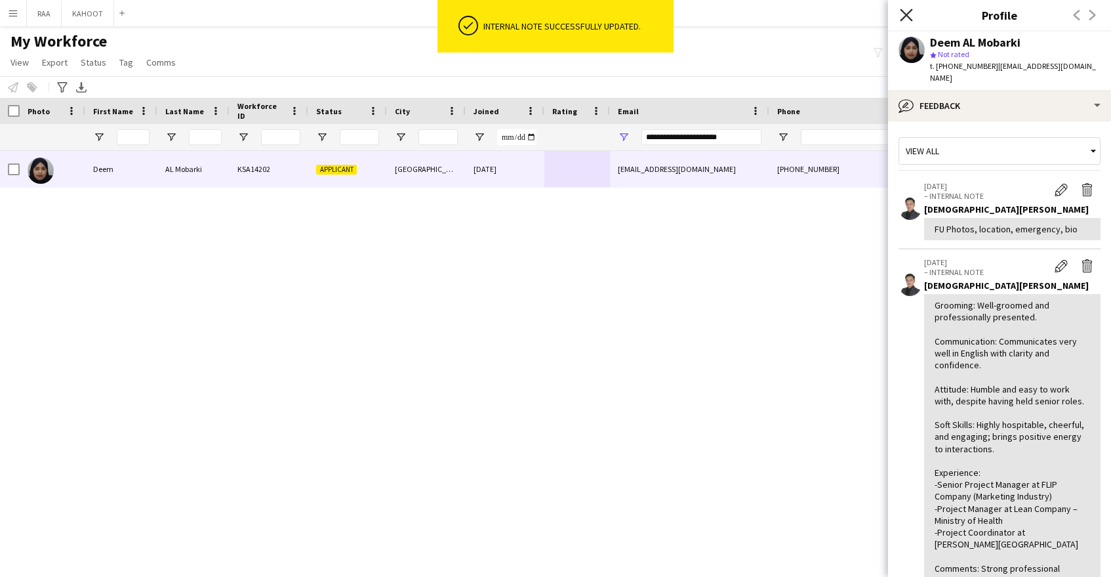
click at [903, 11] on icon "Close pop-in" at bounding box center [906, 15] width 12 height 12
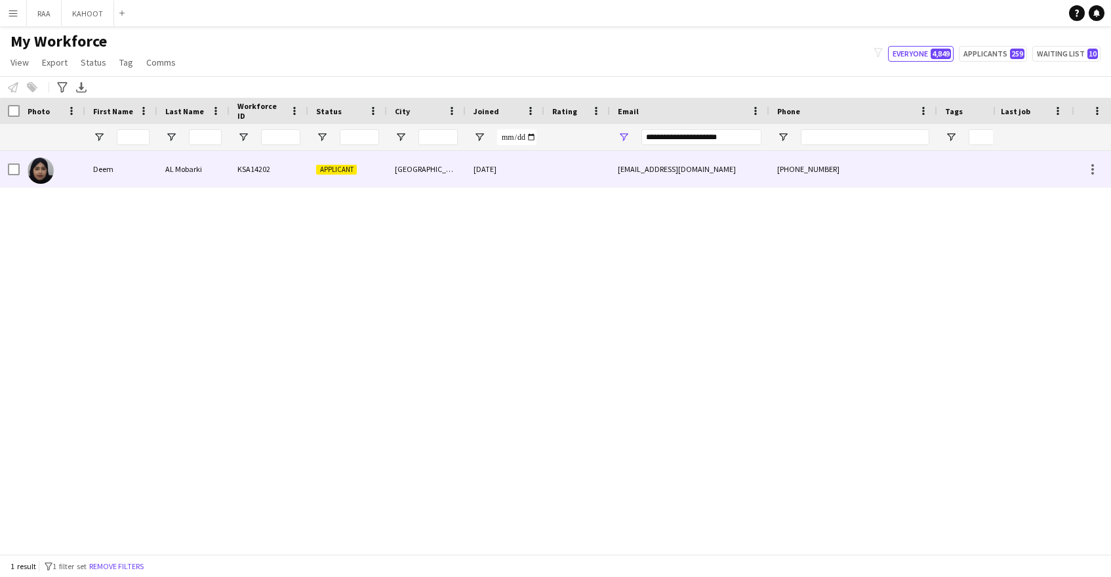
click at [754, 173] on div "[EMAIL_ADDRESS][DOMAIN_NAME]" at bounding box center [689, 169] width 159 height 36
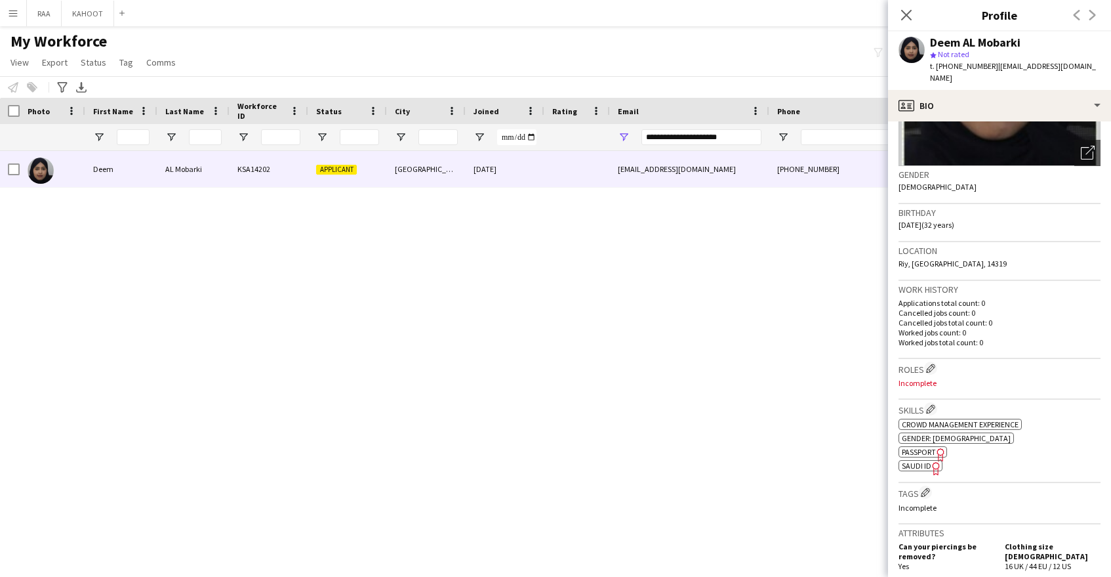
scroll to position [165, 0]
click at [927, 485] on app-icon "Edit crew company tags" at bounding box center [925, 489] width 9 height 9
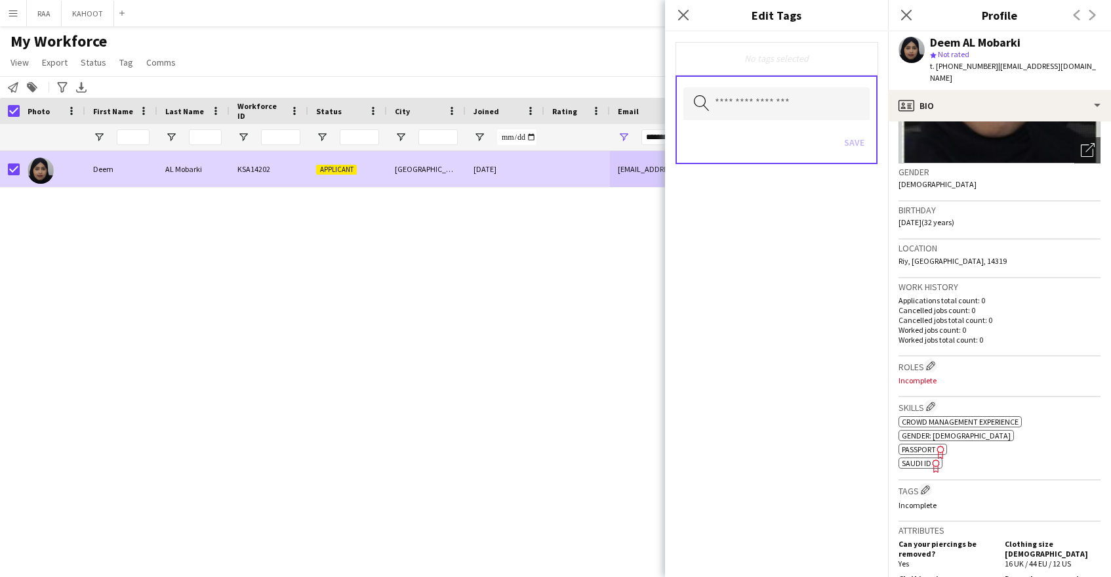
drag, startPoint x: 30, startPoint y: 91, endPoint x: 37, endPoint y: 95, distance: 8.2
click at [29, 91] on icon "Add to tag" at bounding box center [32, 87] width 10 height 10
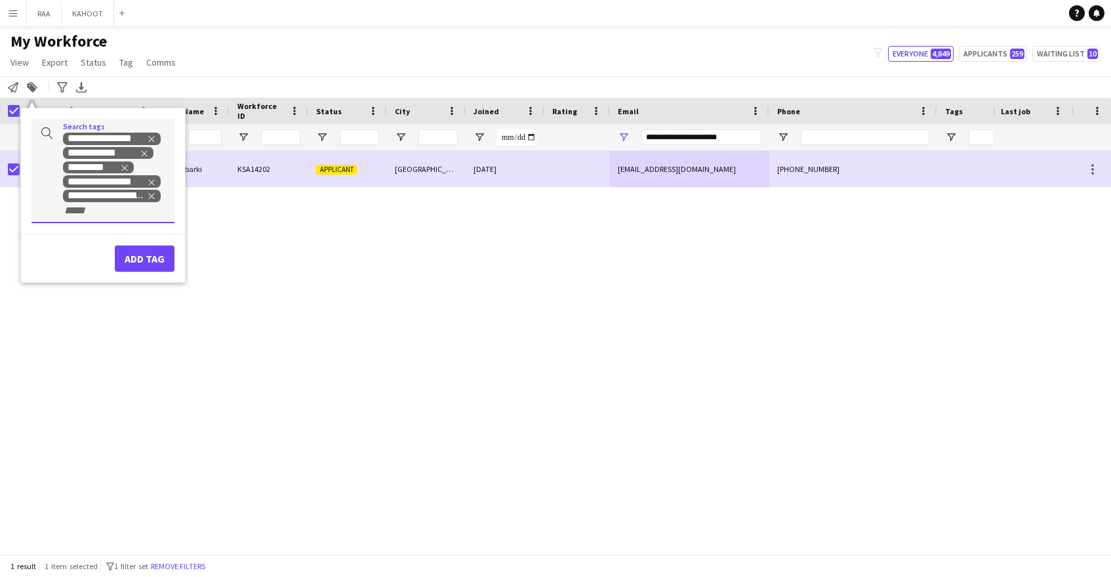
click at [136, 220] on div "**********" at bounding box center [102, 171] width 143 height 105
type input "****"
click at [93, 245] on div "SAUDI NATIONAL" at bounding box center [81, 242] width 143 height 31
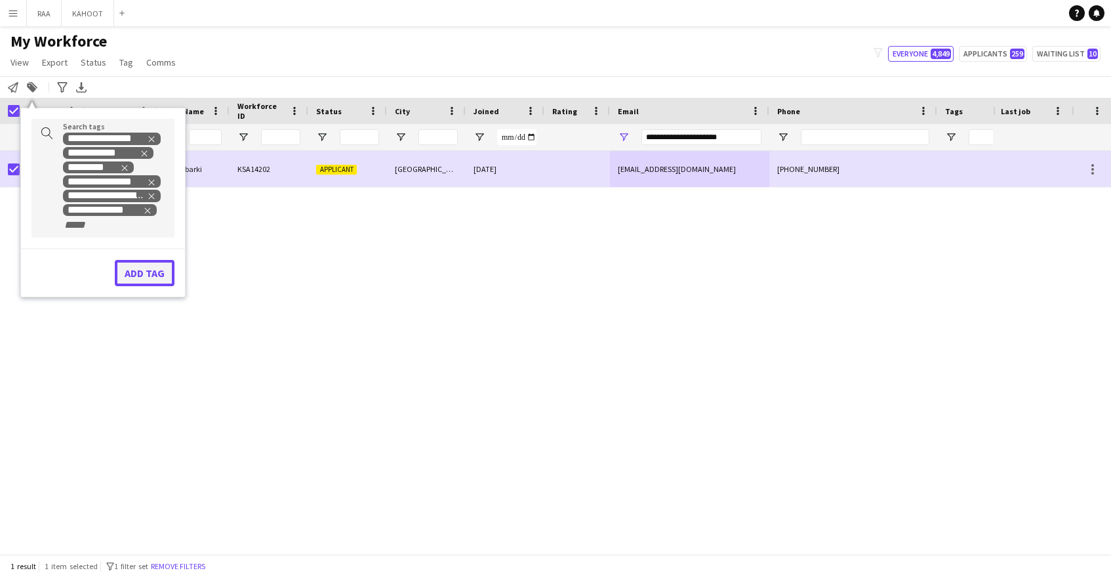
click at [151, 267] on button "Add tag" at bounding box center [145, 273] width 60 height 26
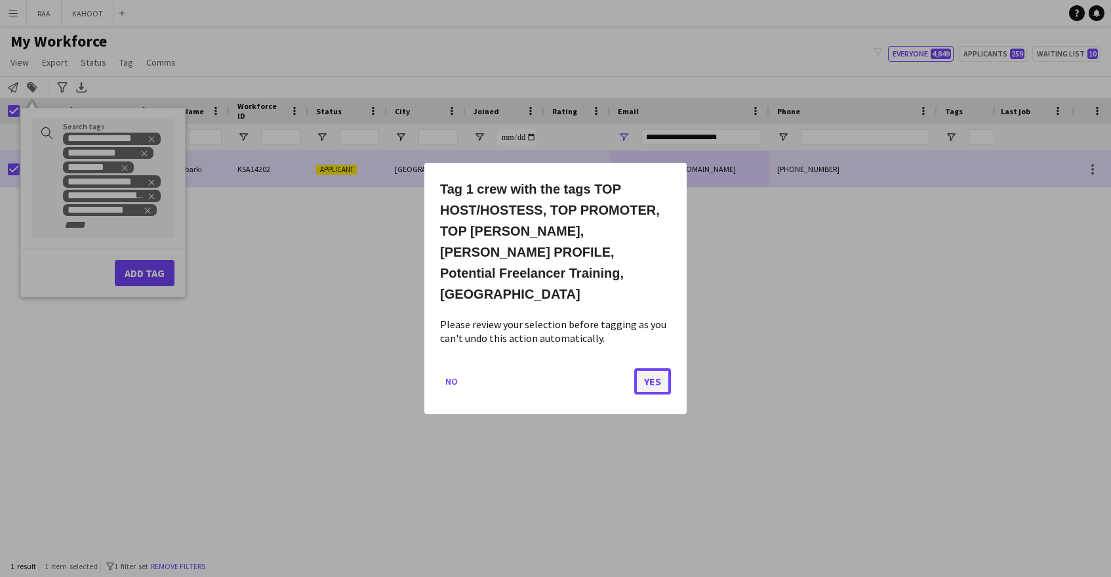
click at [657, 368] on button "Yes" at bounding box center [652, 381] width 37 height 26
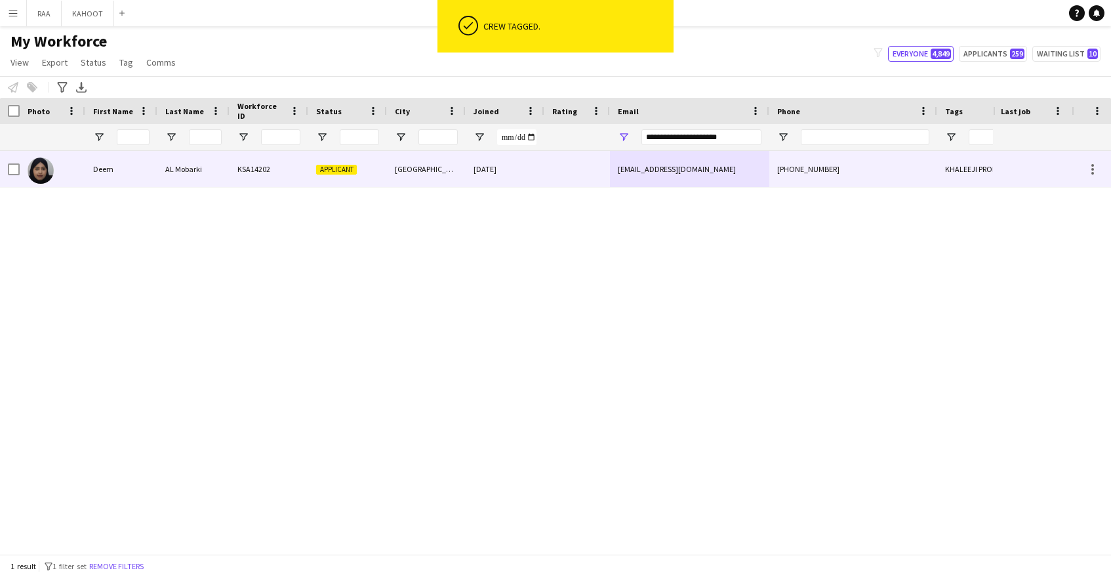
click at [401, 157] on div "[GEOGRAPHIC_DATA]" at bounding box center [426, 169] width 79 height 36
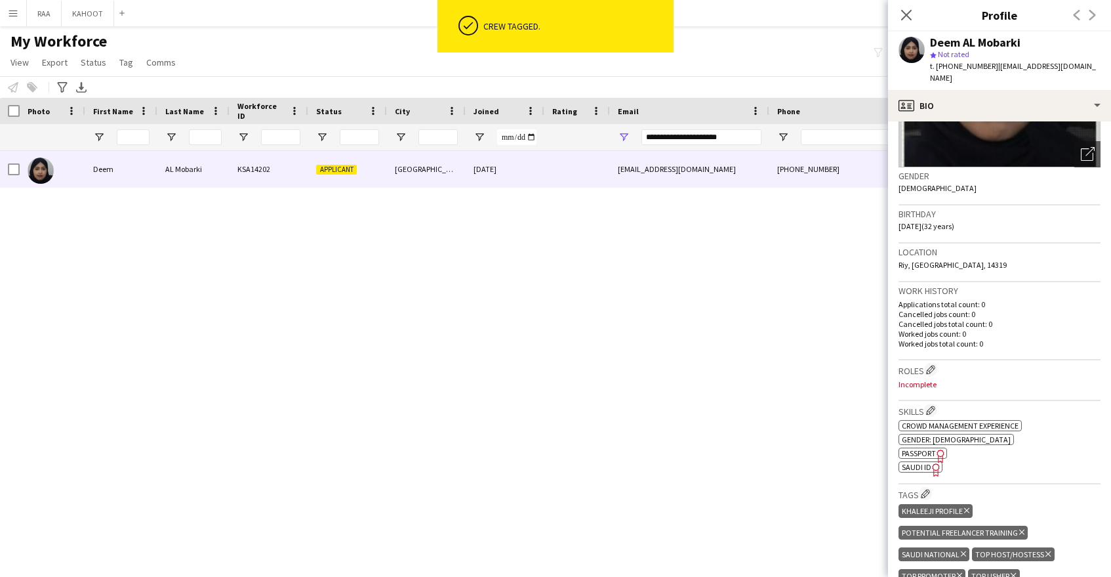
scroll to position [170, 0]
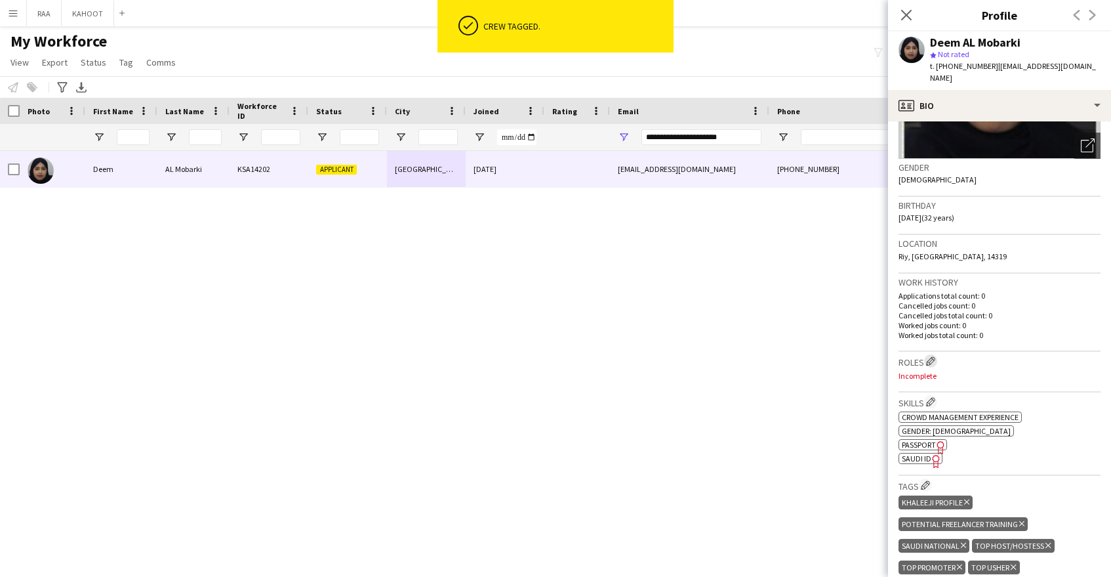
click at [933, 356] on app-icon "Edit crew company roles" at bounding box center [930, 360] width 9 height 9
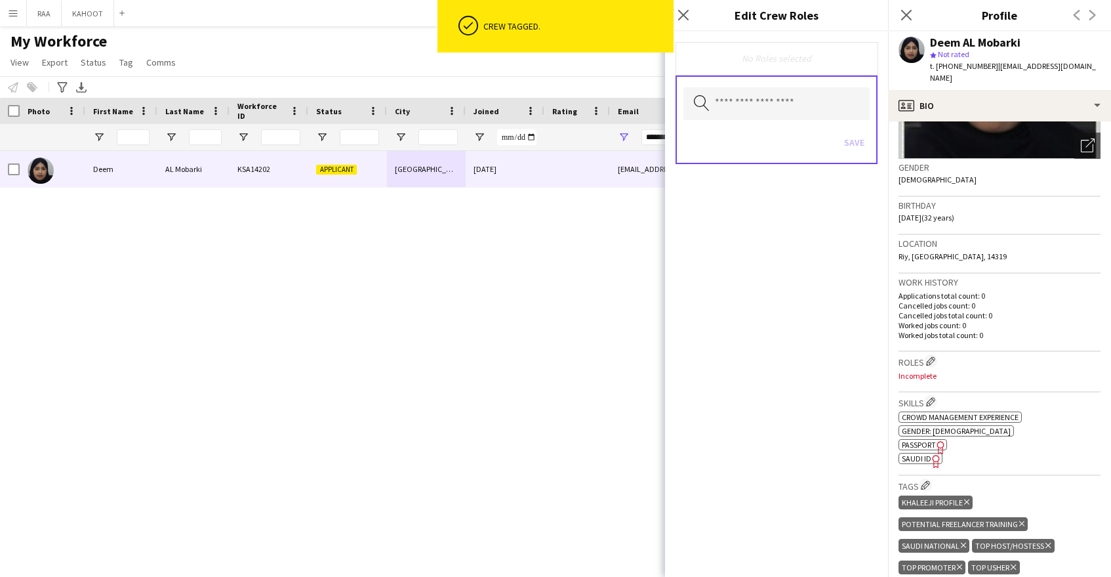
click at [767, 121] on div "Search by role type Save" at bounding box center [777, 119] width 202 height 89
drag, startPoint x: 788, startPoint y: 127, endPoint x: 787, endPoint y: 108, distance: 19.7
click at [788, 125] on div "Save" at bounding box center [776, 143] width 186 height 37
click at [788, 88] on input "text" at bounding box center [776, 103] width 186 height 33
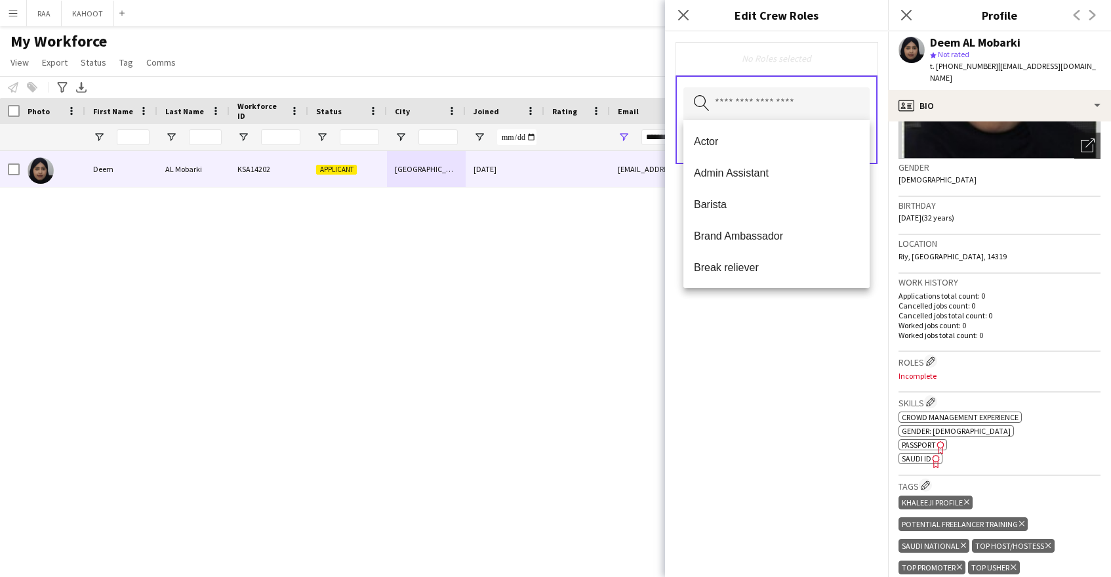
click at [783, 178] on span "Admin Assistant" at bounding box center [776, 173] width 165 height 12
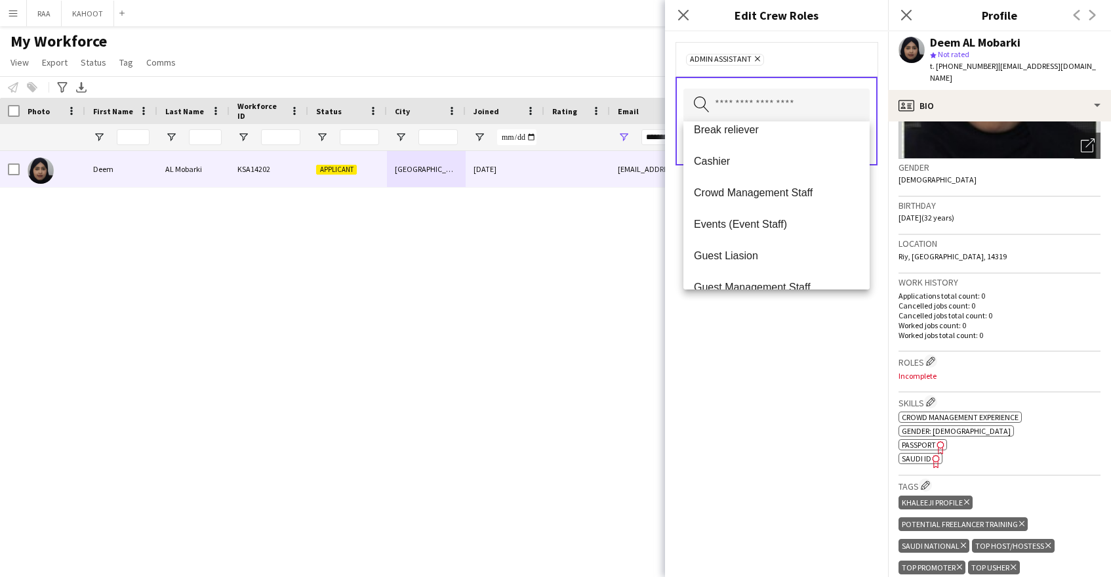
click at [785, 192] on span "Crowd Management Staff" at bounding box center [776, 192] width 165 height 12
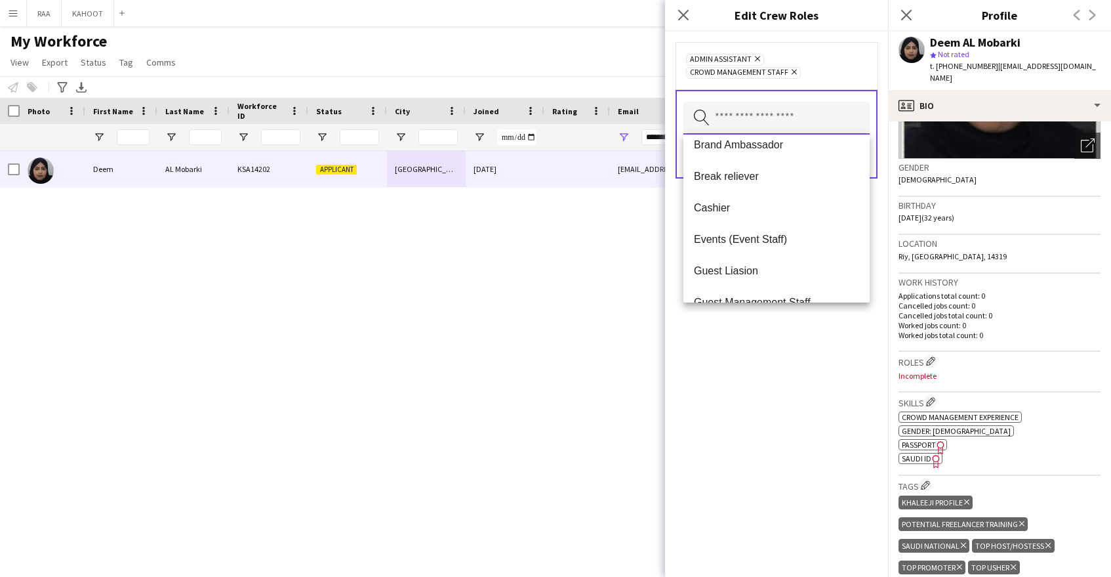
scroll to position [74, 0]
click at [774, 239] on span "Events (Event Staff)" at bounding box center [776, 238] width 165 height 12
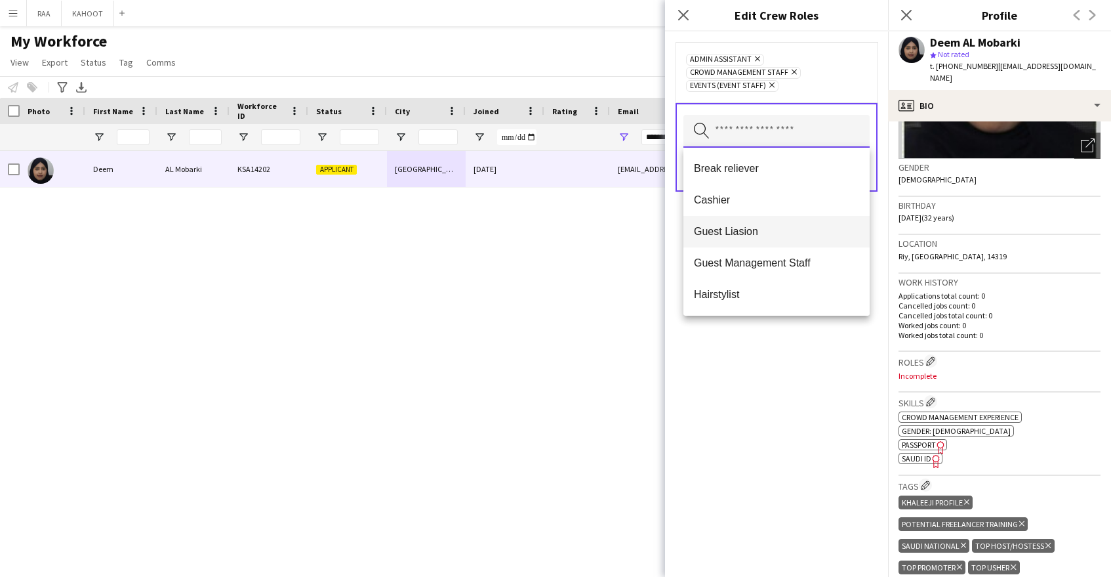
scroll to position [95, 0]
click at [780, 237] on mat-option "Guest Liasion" at bounding box center [776, 230] width 186 height 31
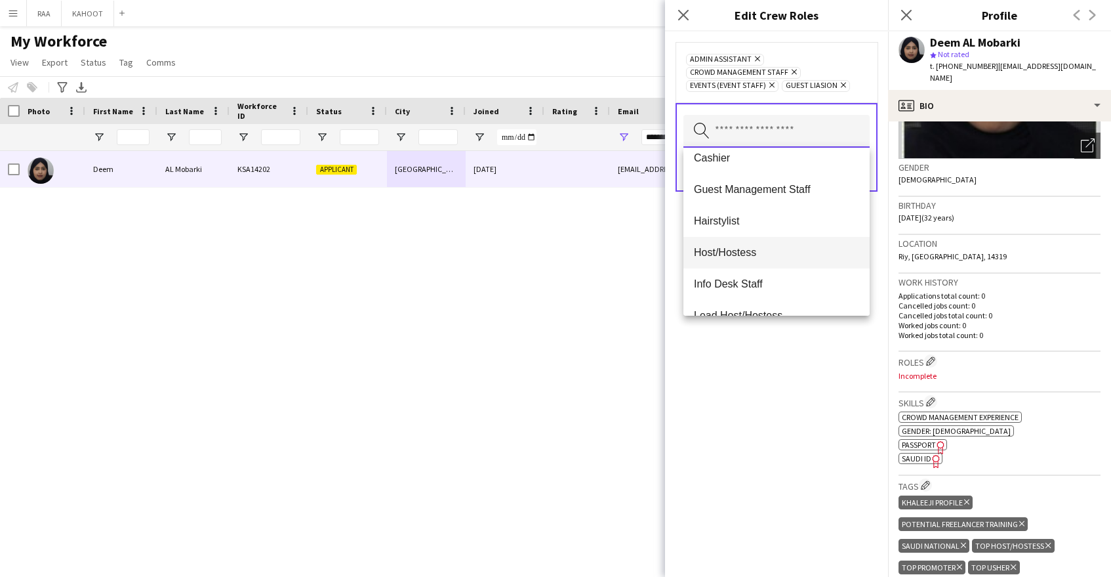
scroll to position [138, 0]
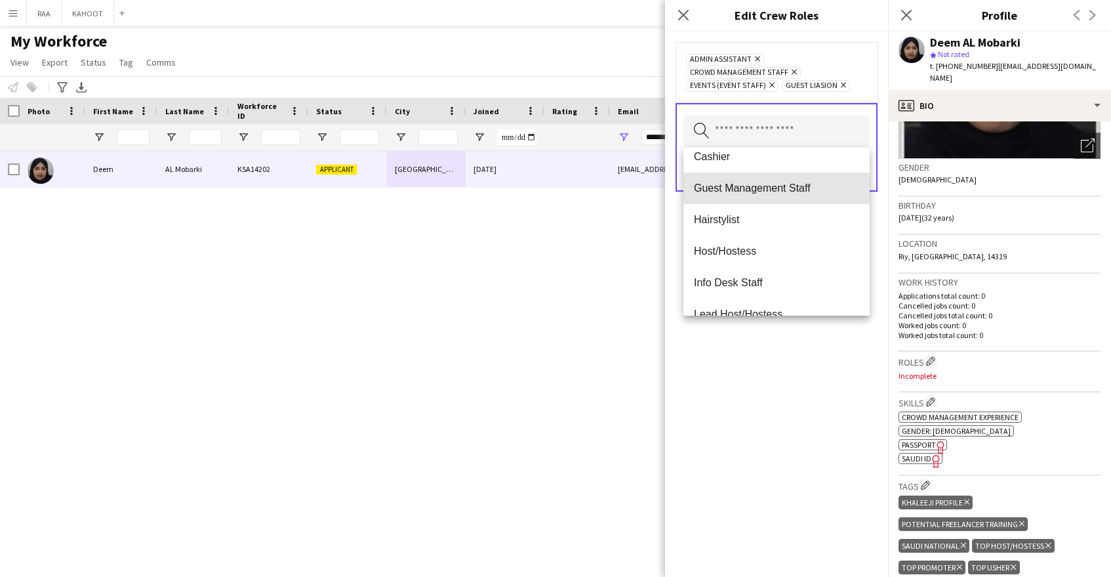
drag, startPoint x: 796, startPoint y: 193, endPoint x: 794, endPoint y: 213, distance: 19.8
click at [796, 193] on span "Guest Management Staff" at bounding box center [776, 188] width 165 height 12
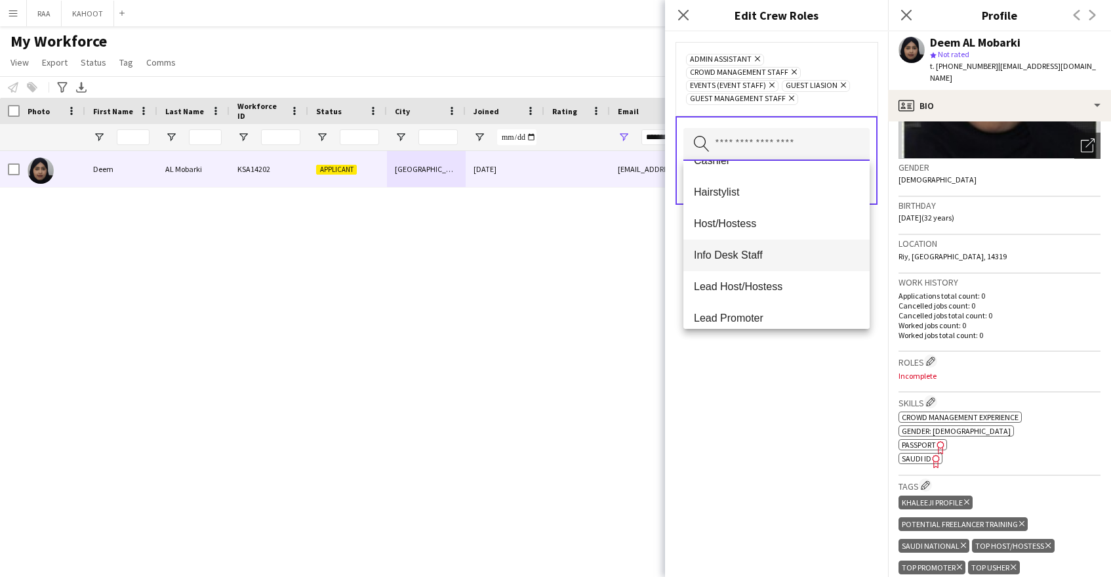
scroll to position [152, 0]
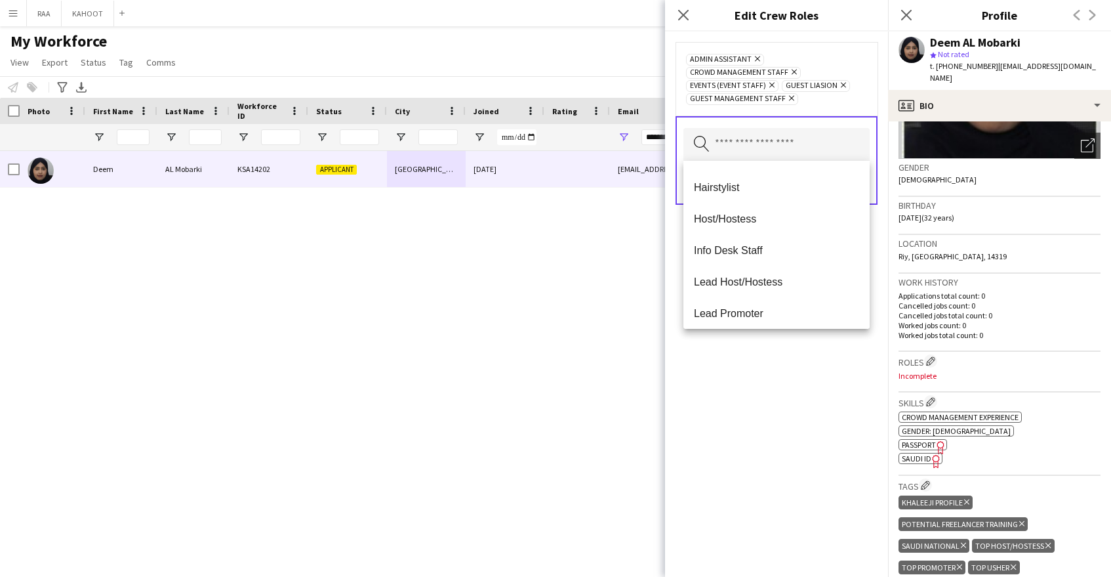
click at [784, 252] on span "Info Desk Staff" at bounding box center [776, 250] width 165 height 12
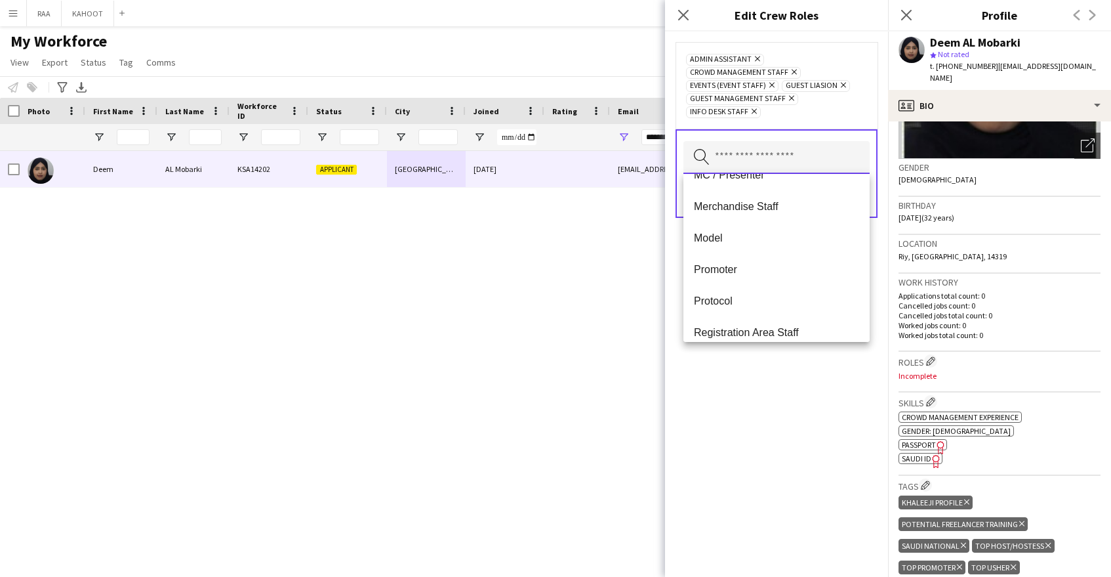
scroll to position [367, 0]
click at [775, 264] on span "Promoter" at bounding box center [776, 268] width 165 height 12
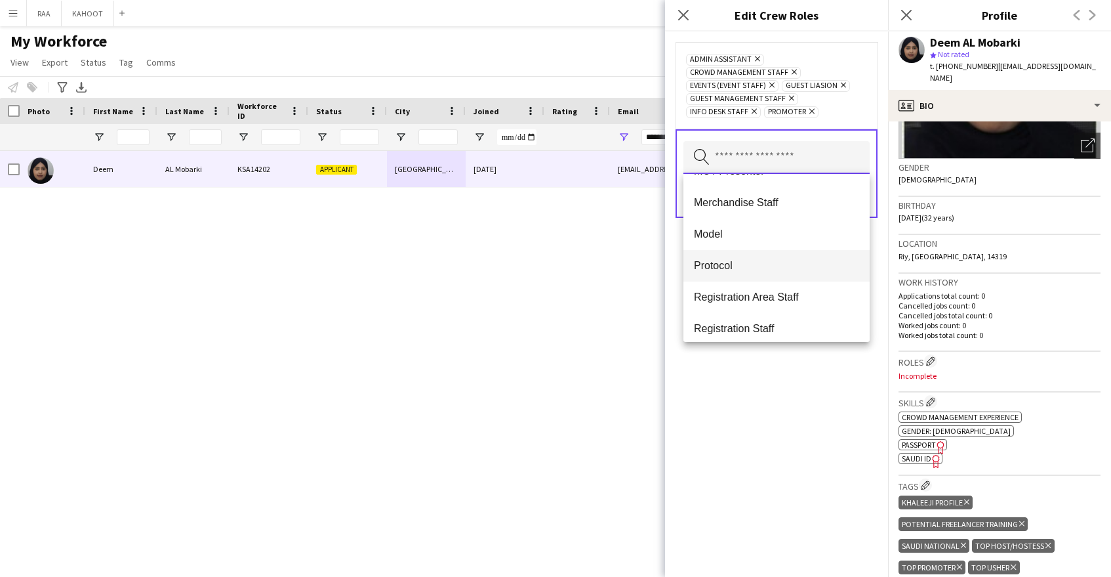
scroll to position [376, 0]
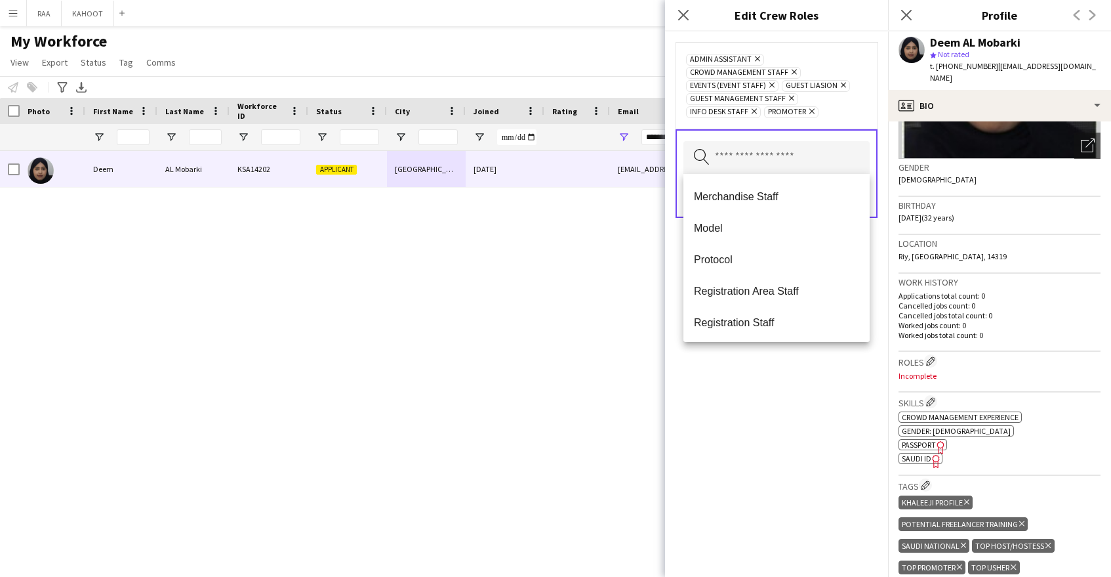
click at [796, 293] on span "Registration Area Staff" at bounding box center [776, 291] width 165 height 12
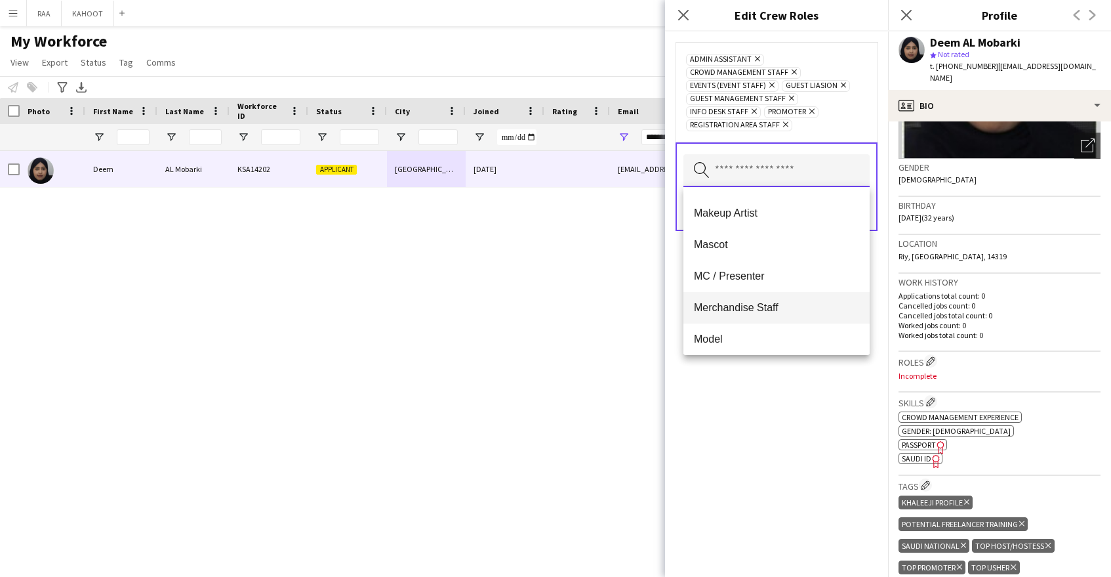
scroll to position [280, 0]
click at [784, 294] on mat-option "Merchandise Staff" at bounding box center [776, 305] width 186 height 31
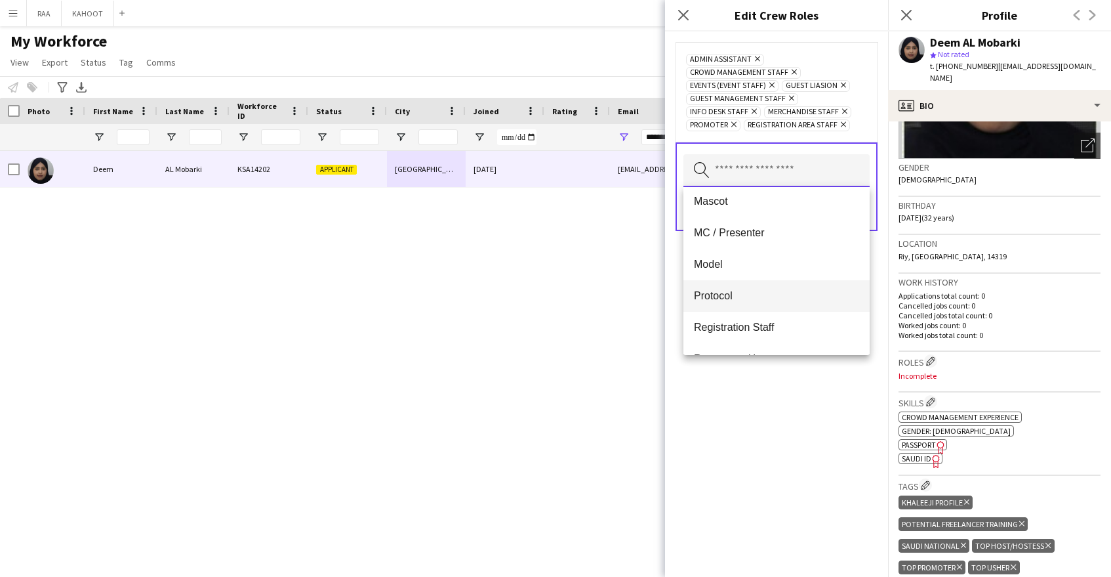
scroll to position [382, 0]
click at [790, 271] on span "Registration Staff" at bounding box center [776, 266] width 165 height 12
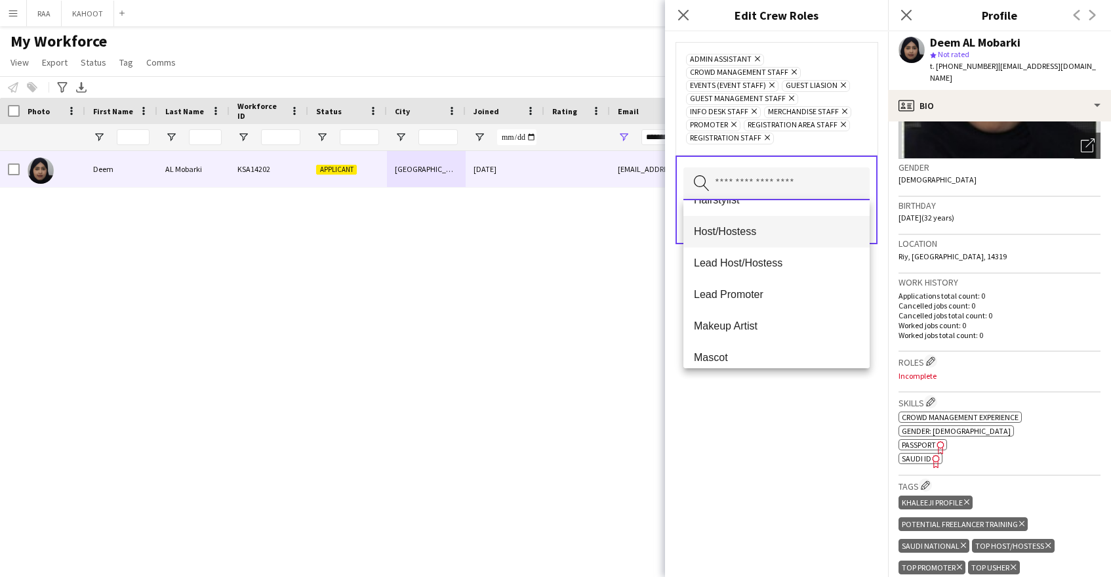
scroll to position [185, 0]
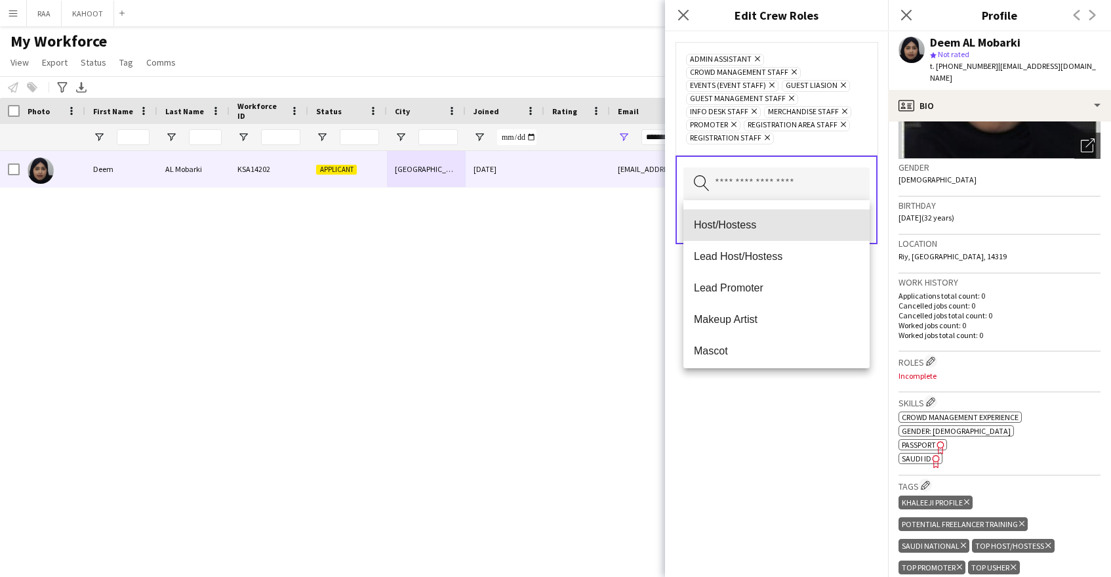
drag, startPoint x: 792, startPoint y: 235, endPoint x: 792, endPoint y: 247, distance: 11.8
click at [792, 235] on mat-option "Host/Hostess" at bounding box center [776, 224] width 186 height 31
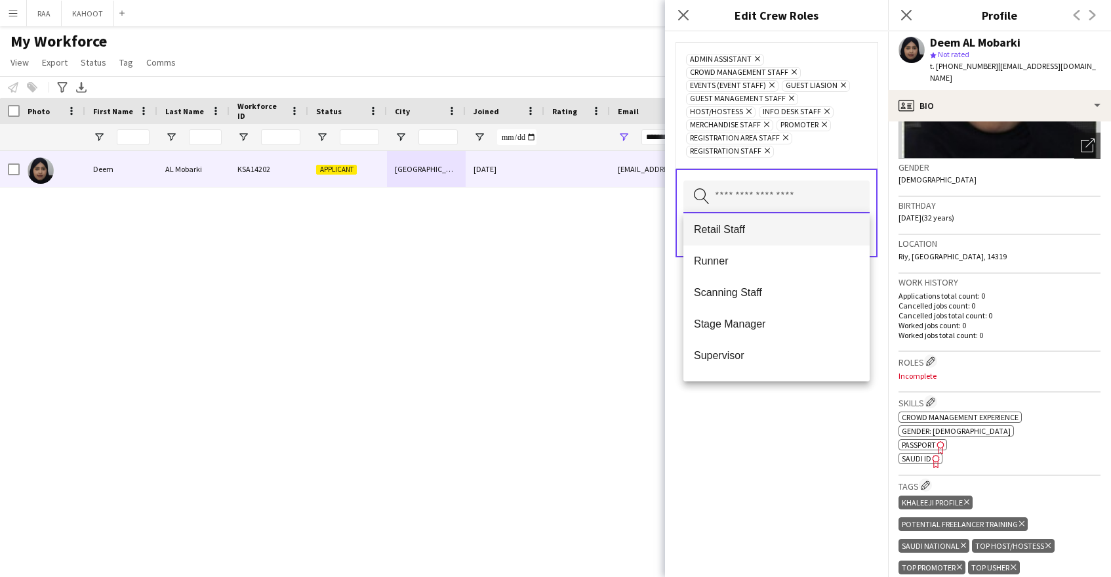
scroll to position [447, 0]
click at [771, 285] on span "Scanning Staff" at bounding box center [776, 290] width 165 height 12
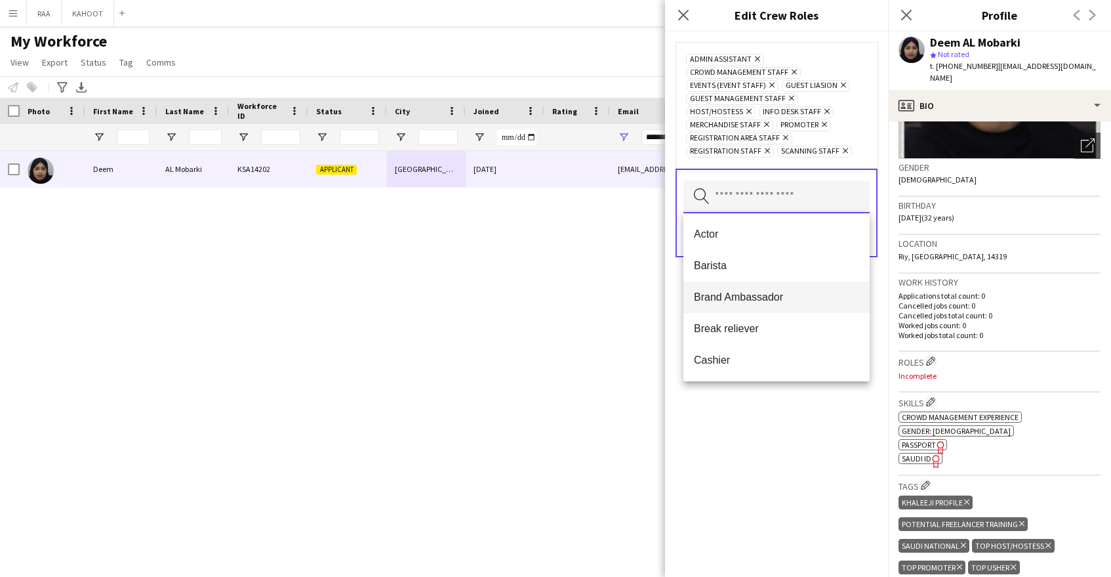
scroll to position [787, 0]
drag, startPoint x: 769, startPoint y: 234, endPoint x: 770, endPoint y: 260, distance: 26.9
click at [769, 234] on span "[PERSON_NAME]" at bounding box center [776, 234] width 165 height 12
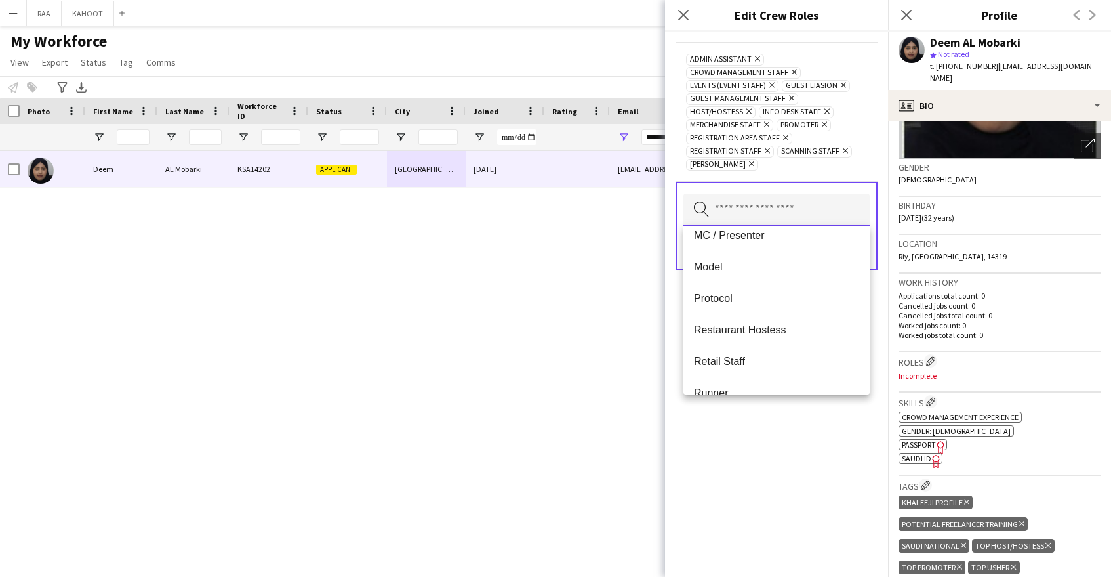
scroll to position [756, 0]
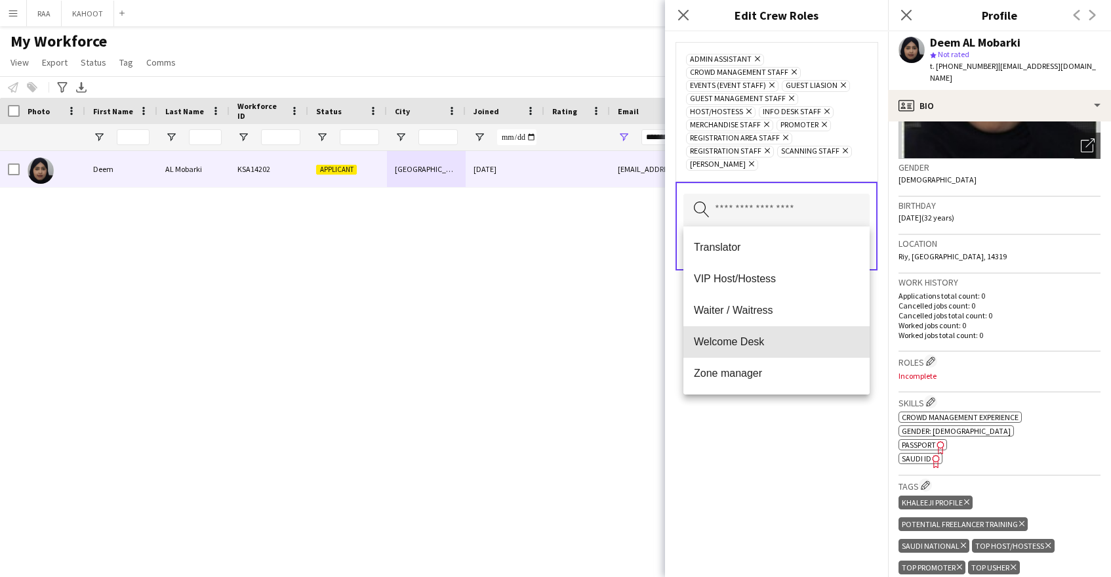
click at [760, 338] on span "Welcome Desk" at bounding box center [776, 341] width 165 height 12
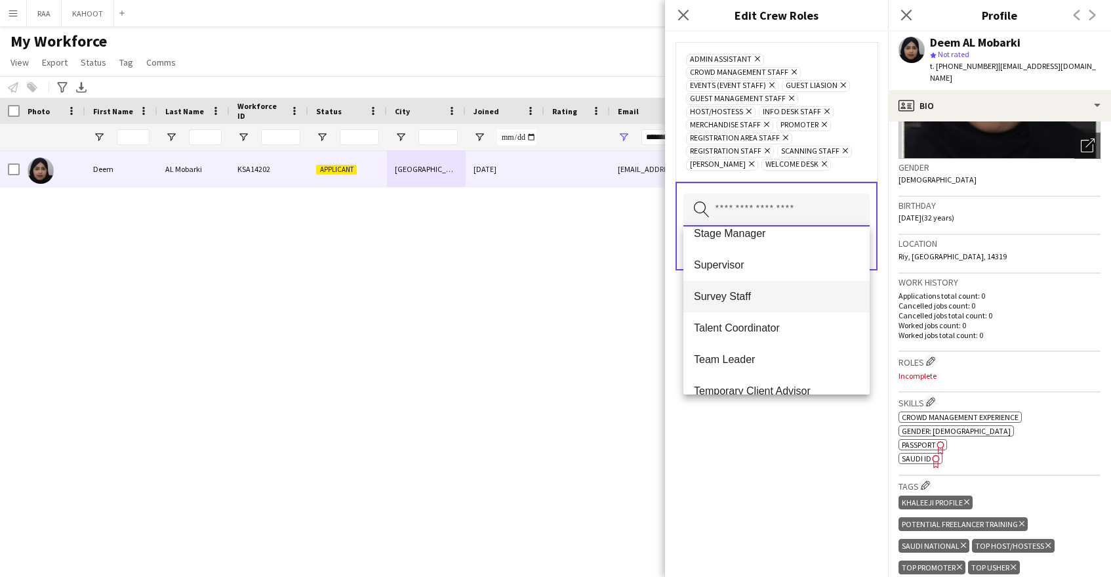
scroll to position [513, 0]
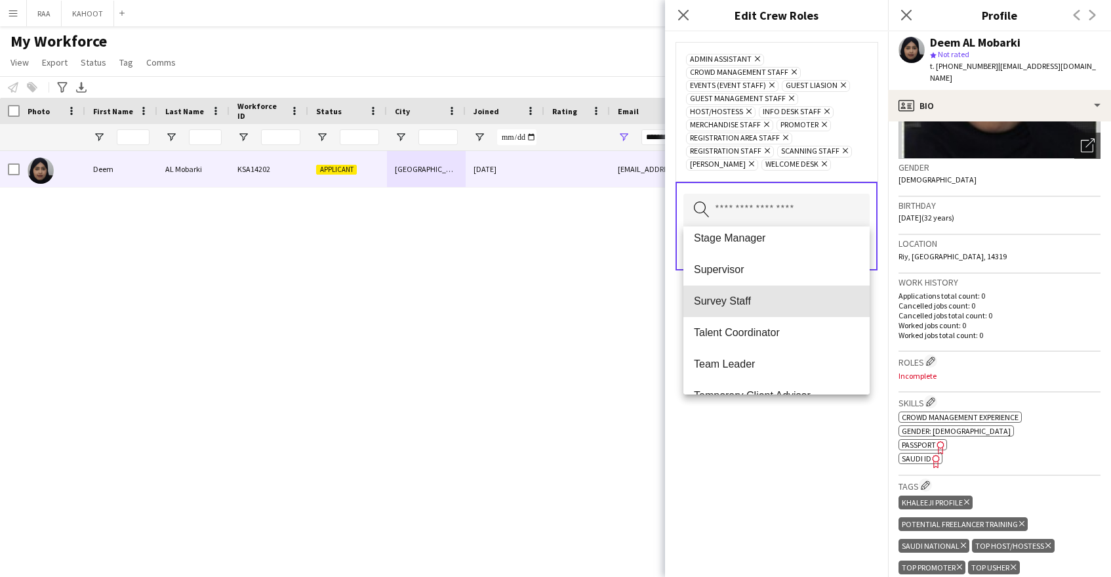
click at [783, 306] on span "Survey Staff" at bounding box center [776, 301] width 165 height 12
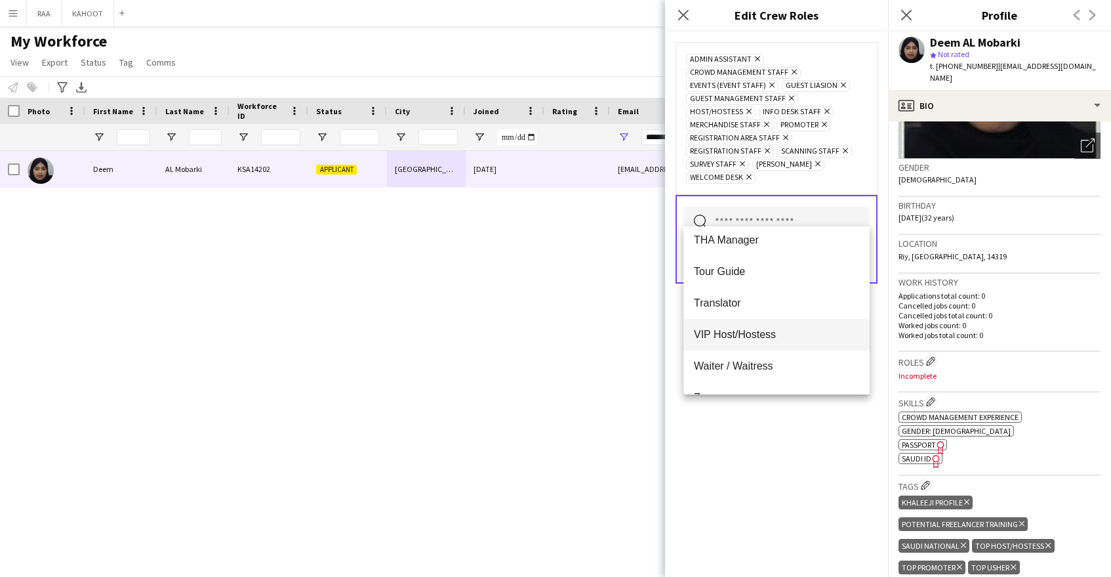
scroll to position [693, 0]
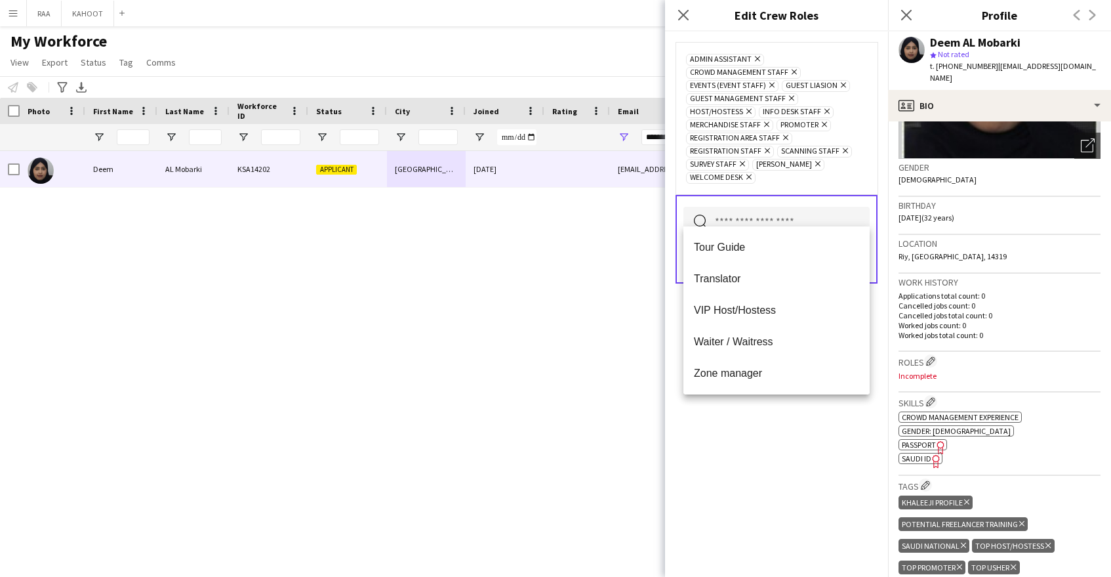
drag, startPoint x: 748, startPoint y: 438, endPoint x: 771, endPoint y: 389, distance: 54.3
click at [754, 428] on div "Admin Assistant Remove Crowd Management Staff Remove Events (Event Staff) Remov…" at bounding box center [776, 303] width 223 height 545
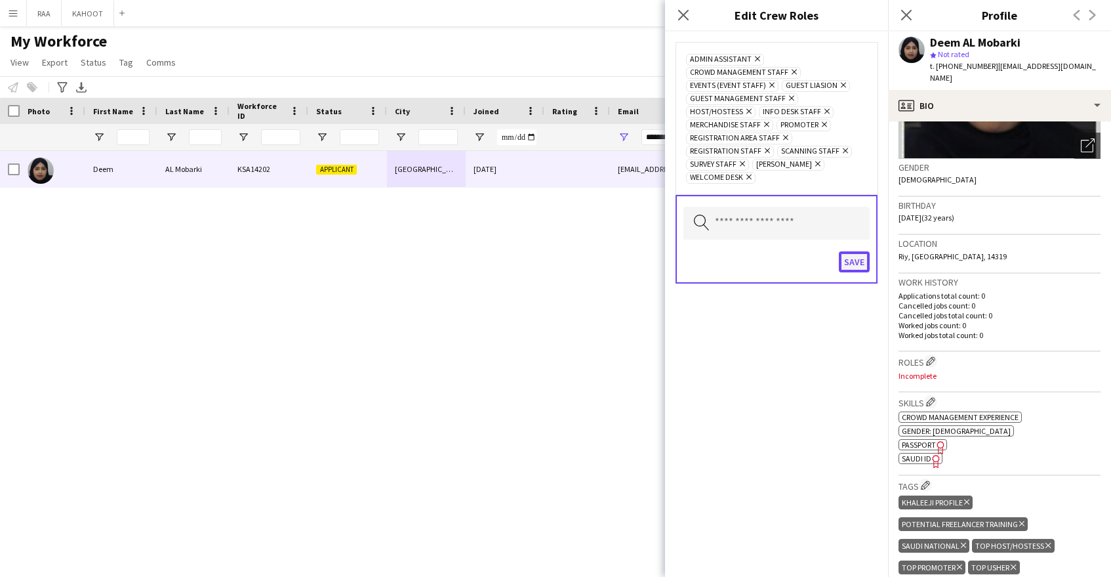
click at [849, 254] on button "Save" at bounding box center [854, 261] width 31 height 21
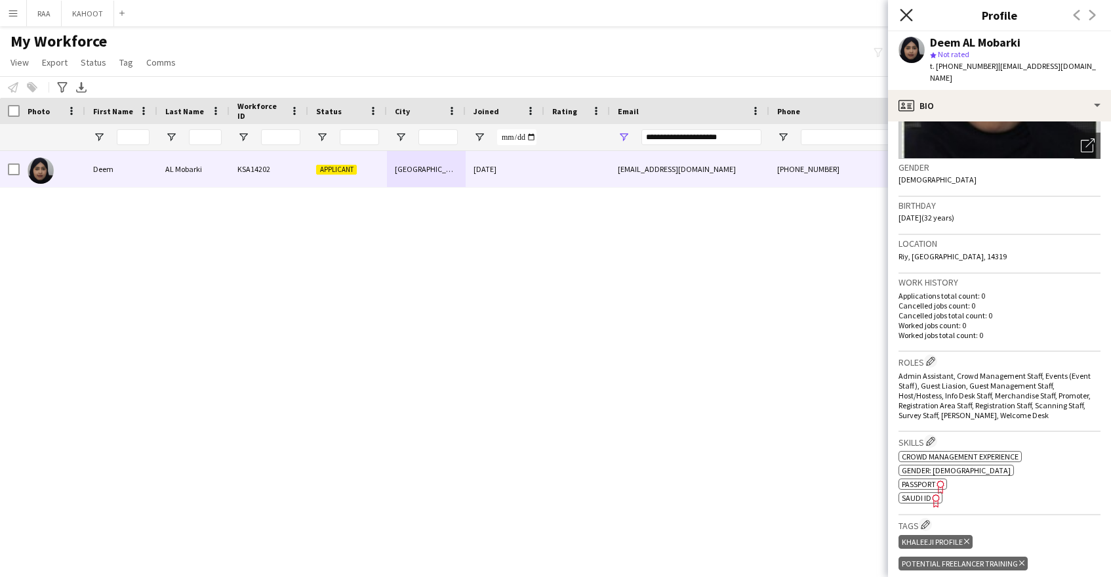
click at [912, 12] on icon "Close pop-in" at bounding box center [906, 15] width 12 height 12
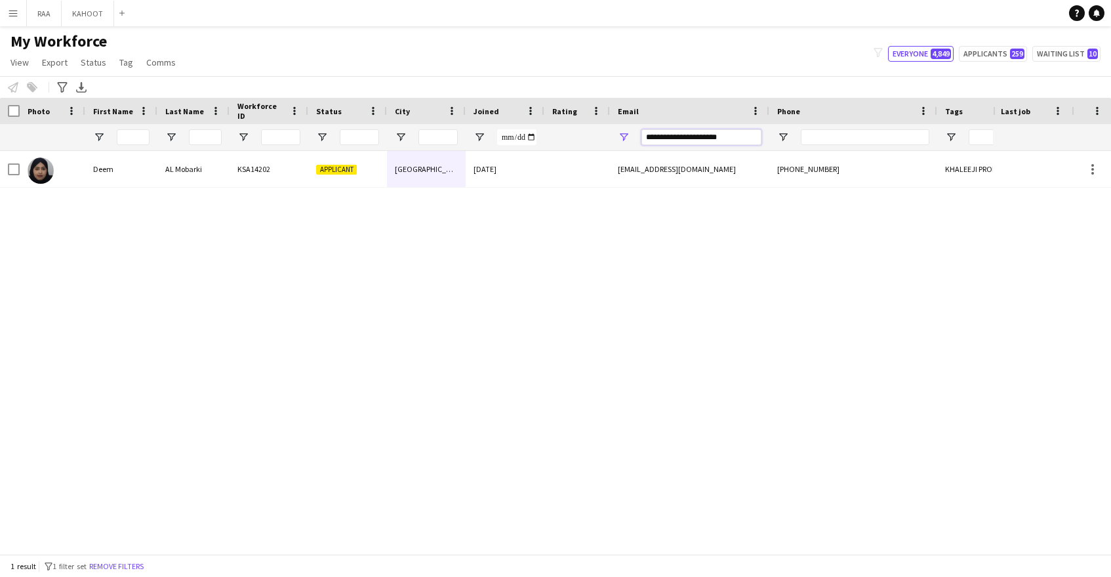
drag, startPoint x: 745, startPoint y: 136, endPoint x: 596, endPoint y: 131, distance: 149.6
click at [597, 132] on div at bounding box center [748, 137] width 1496 height 26
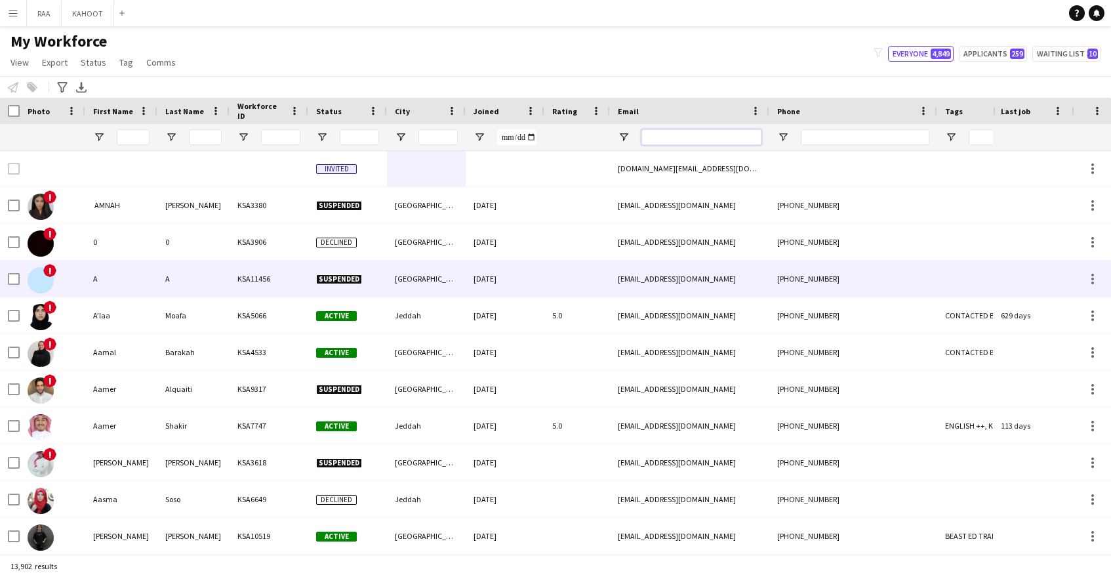
scroll to position [0, 2]
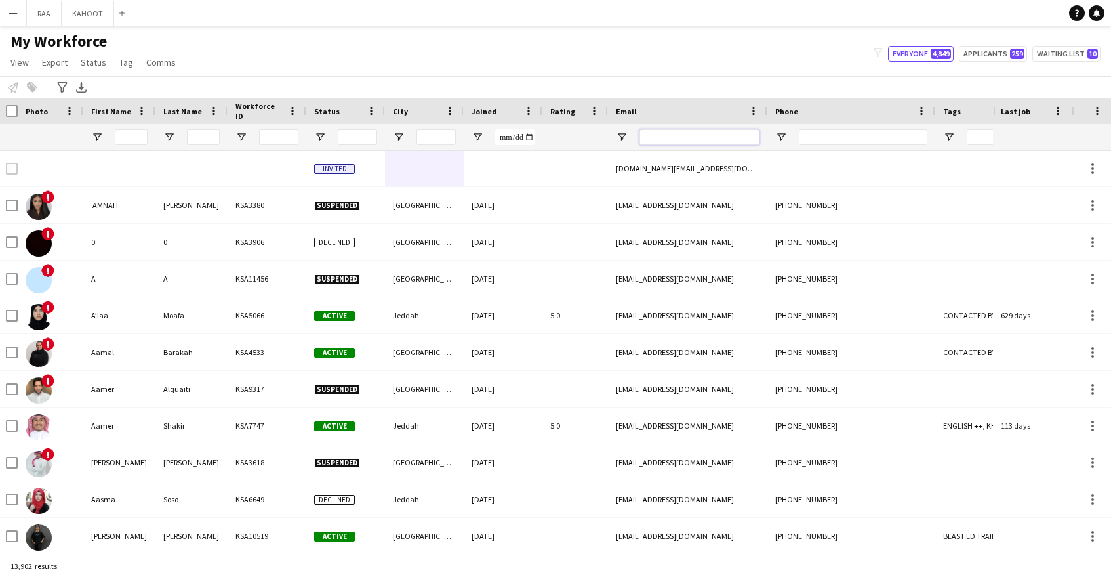
paste input "**********"
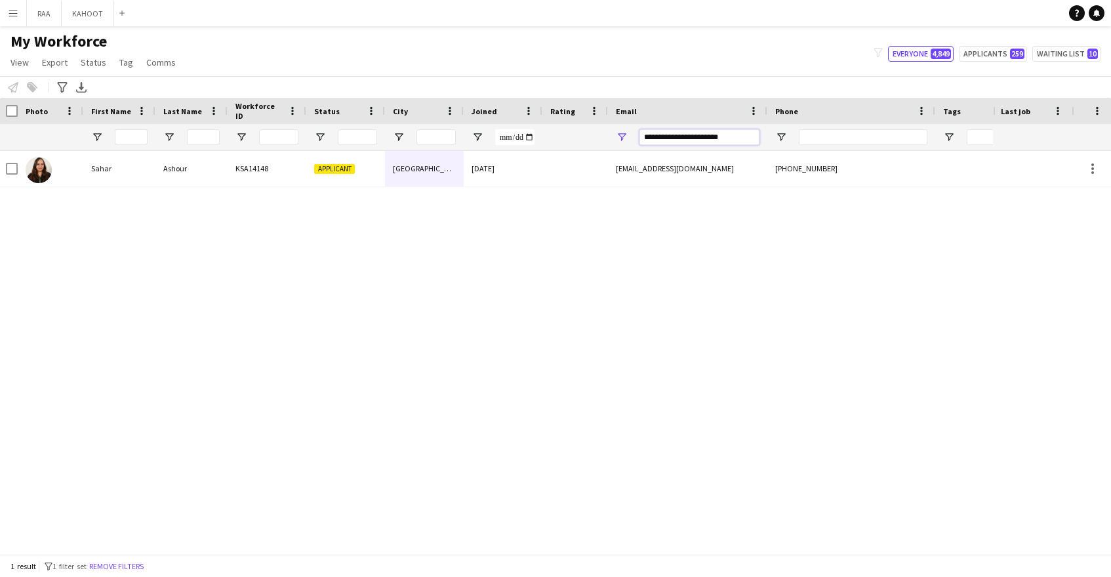
scroll to position [0, 0]
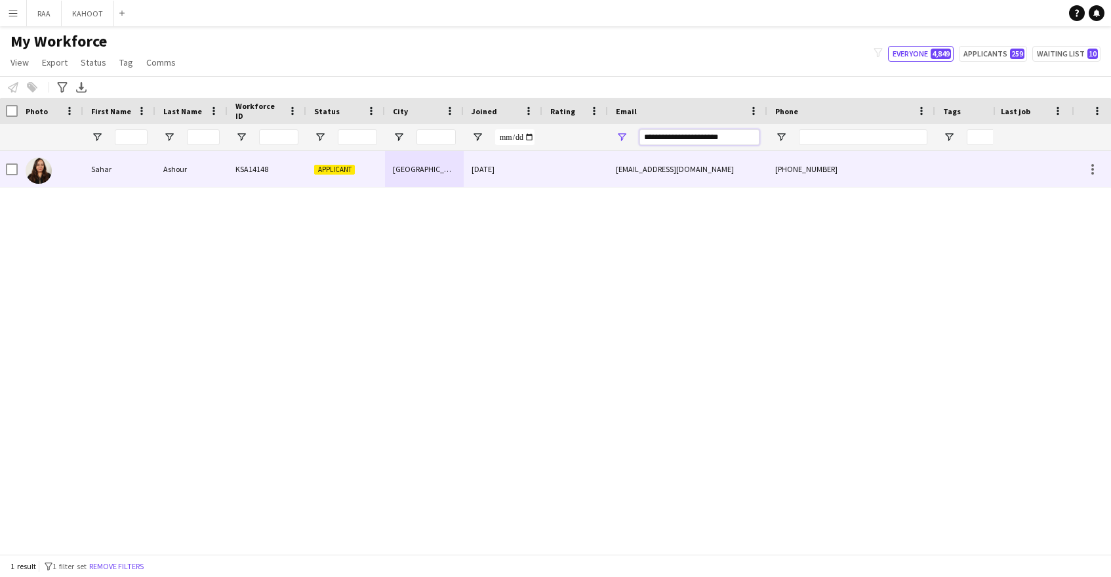
type input "**********"
click at [490, 177] on div "[DATE]" at bounding box center [503, 169] width 79 height 36
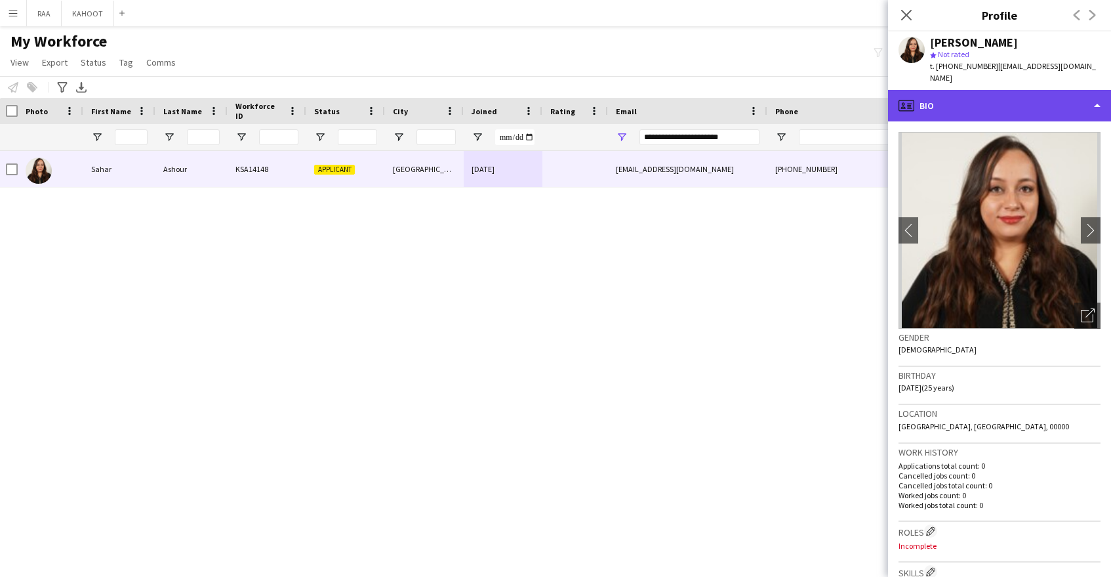
click at [1055, 90] on div "profile Bio" at bounding box center [999, 105] width 223 height 31
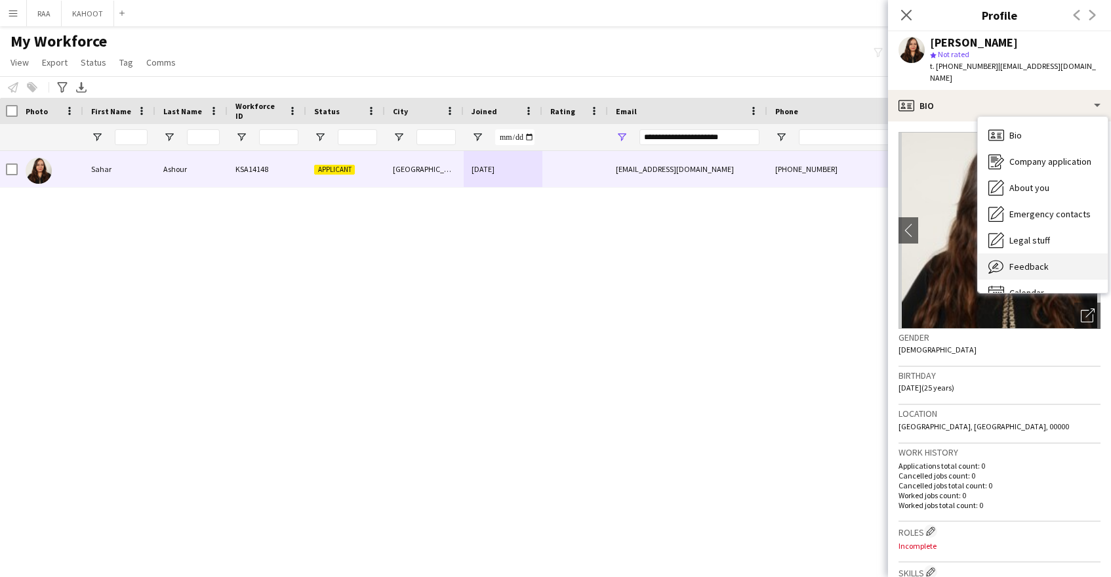
click at [1060, 253] on div "Feedback Feedback" at bounding box center [1043, 266] width 130 height 26
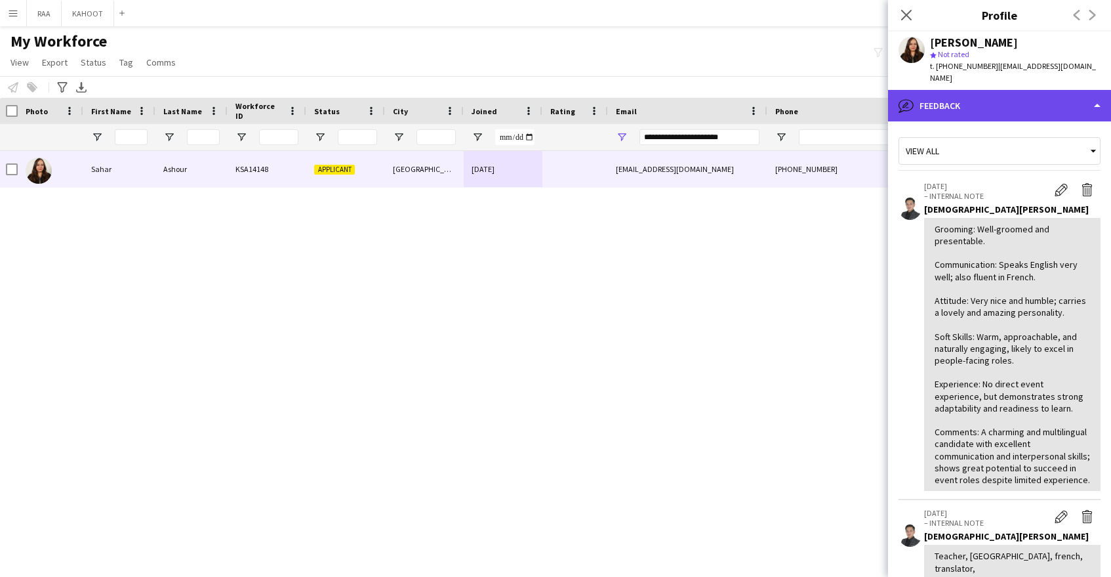
drag, startPoint x: 1026, startPoint y: 83, endPoint x: 1032, endPoint y: 104, distance: 22.4
click at [1026, 90] on div "bubble-pencil Feedback" at bounding box center [999, 105] width 223 height 31
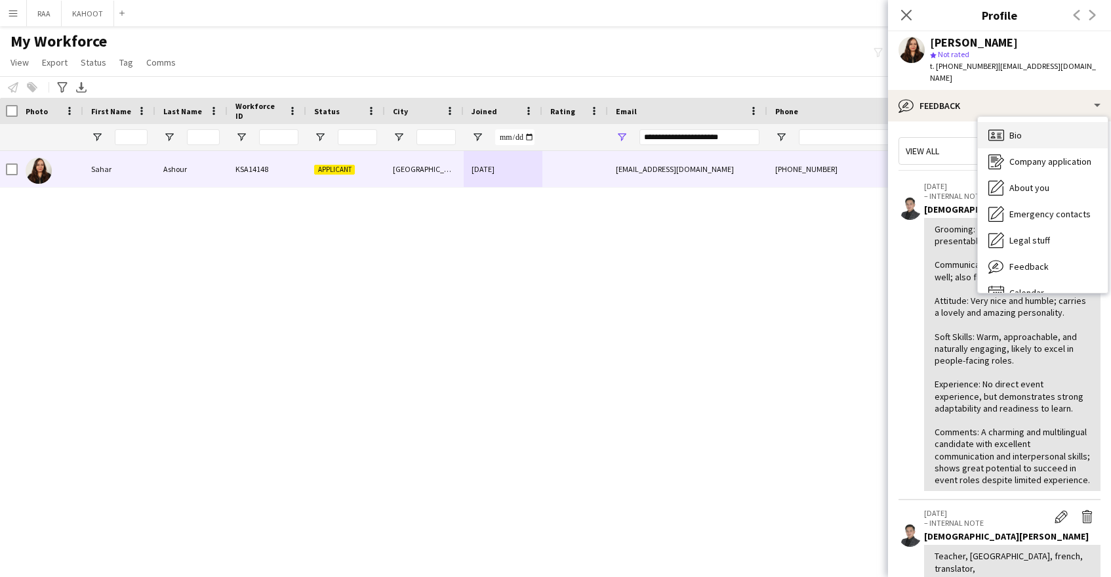
click at [1040, 129] on div "Bio Bio" at bounding box center [1043, 135] width 130 height 26
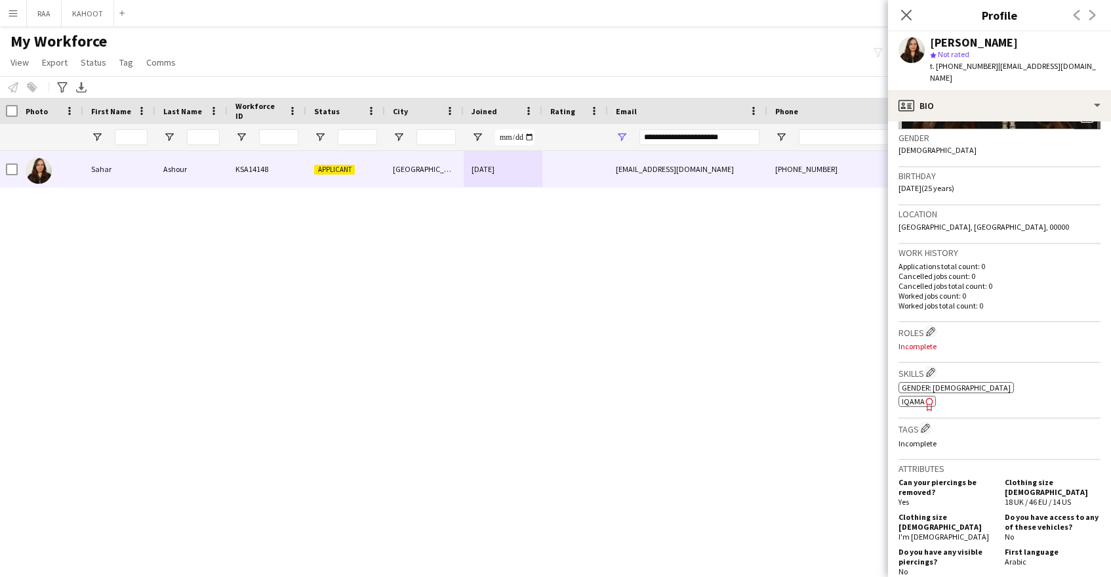
scroll to position [202, 0]
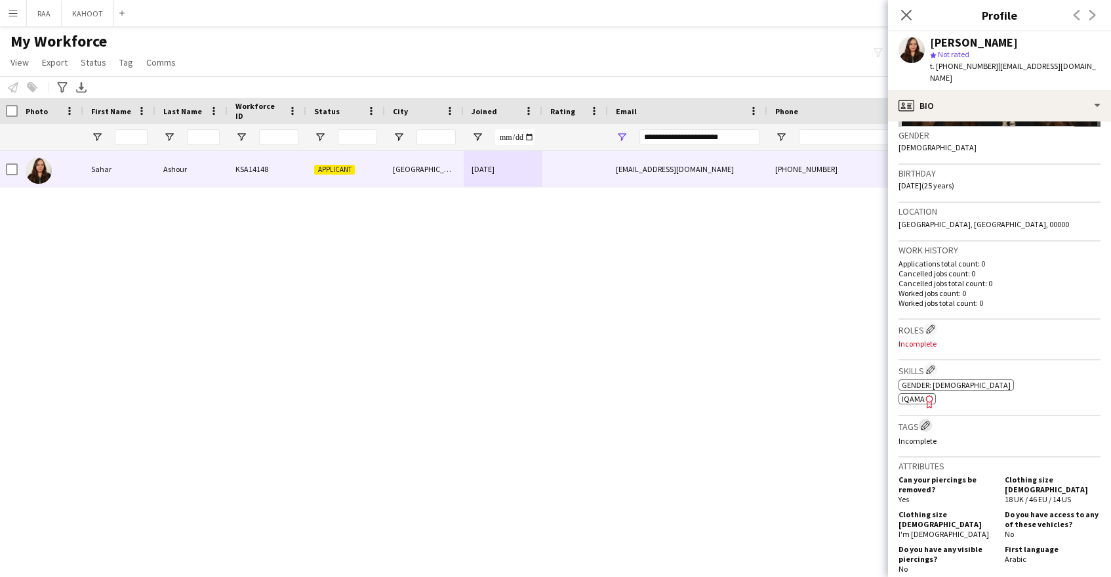
click at [929, 420] on app-icon "Edit crew company tags" at bounding box center [925, 424] width 9 height 9
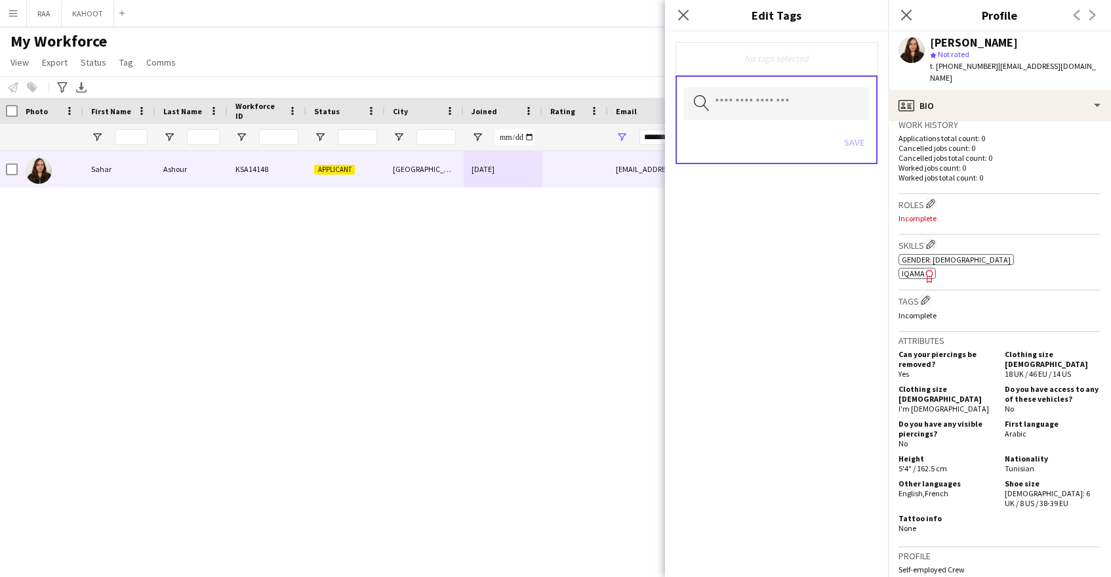
scroll to position [329, 0]
click at [459, 317] on div "[PERSON_NAME] KSA14148 Applicant [GEOGRAPHIC_DATA] [DATE] [EMAIL_ADDRESS][DOMAI…" at bounding box center [496, 352] width 993 height 403
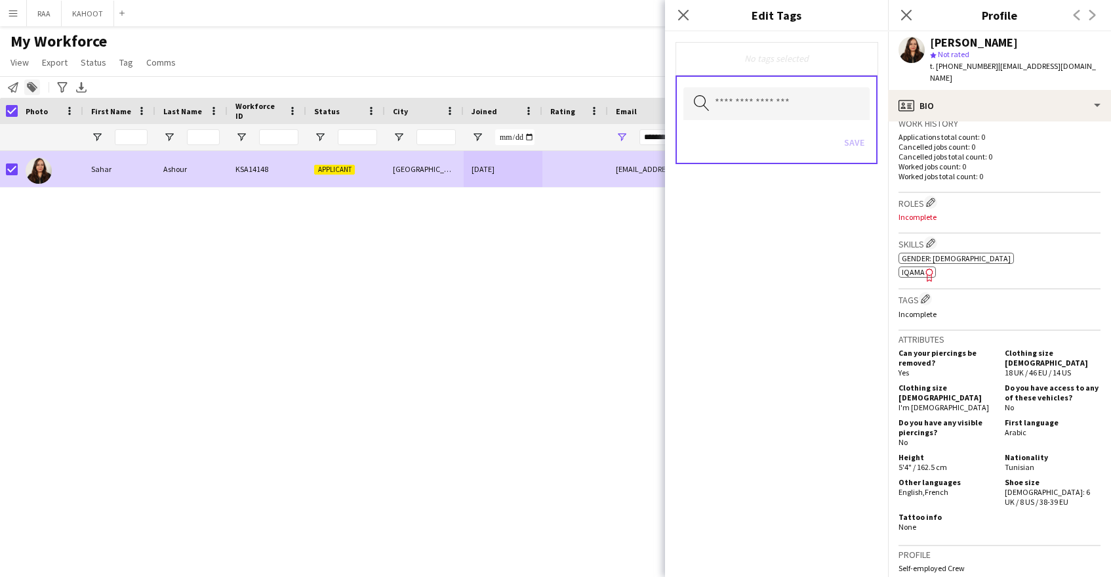
click at [37, 87] on div "Add to tag" at bounding box center [32, 87] width 16 height 16
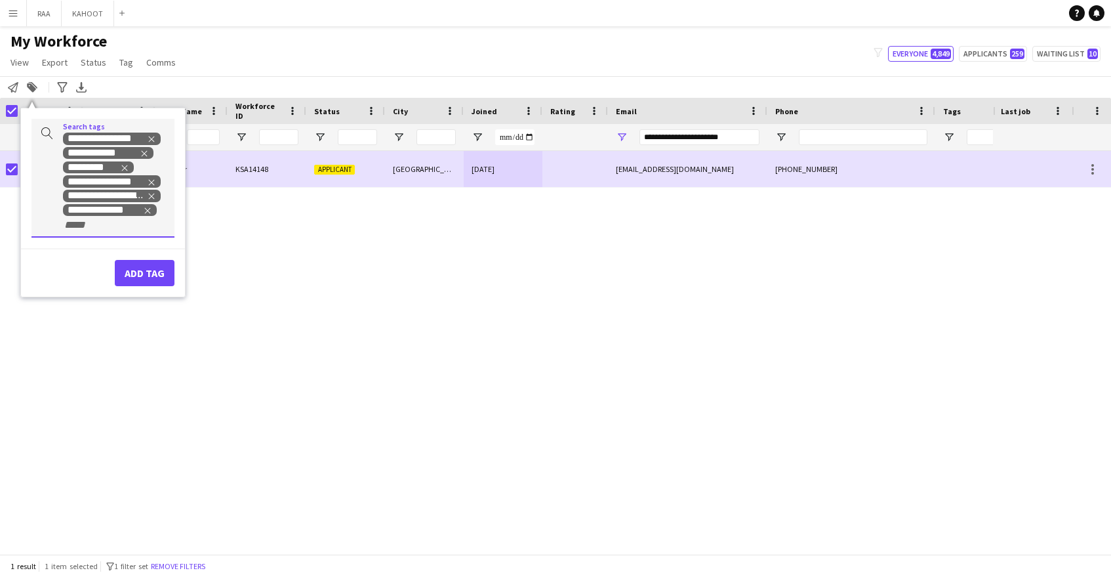
click at [115, 228] on input "+ Tag" at bounding box center [91, 225] width 56 height 12
type input "***"
click at [116, 253] on div "FRENCH SPEAKER" at bounding box center [81, 256] width 143 height 31
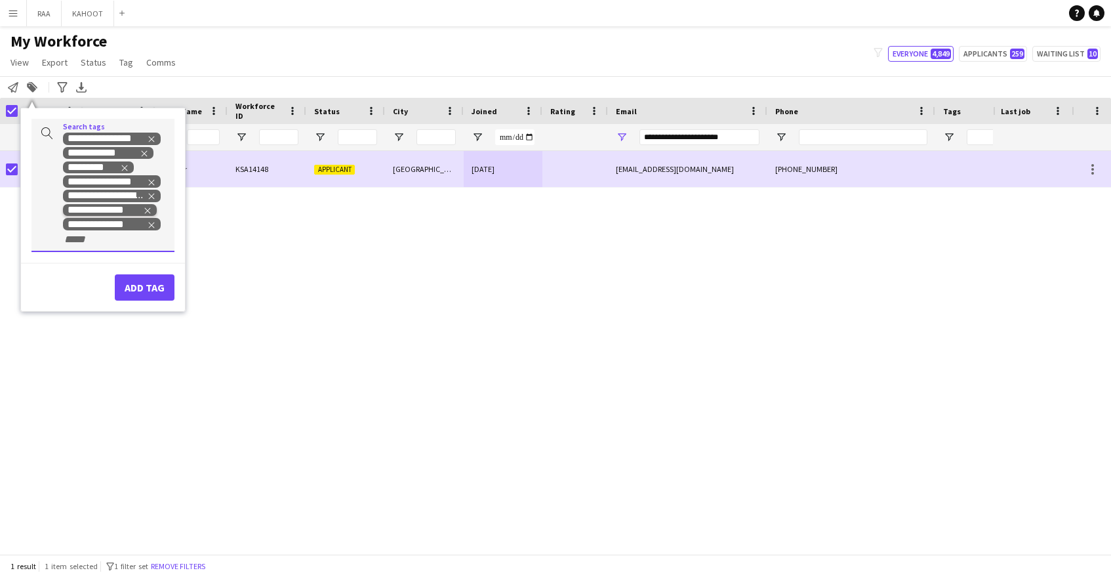
click at [150, 214] on icon "Remove tag" at bounding box center [147, 210] width 9 height 9
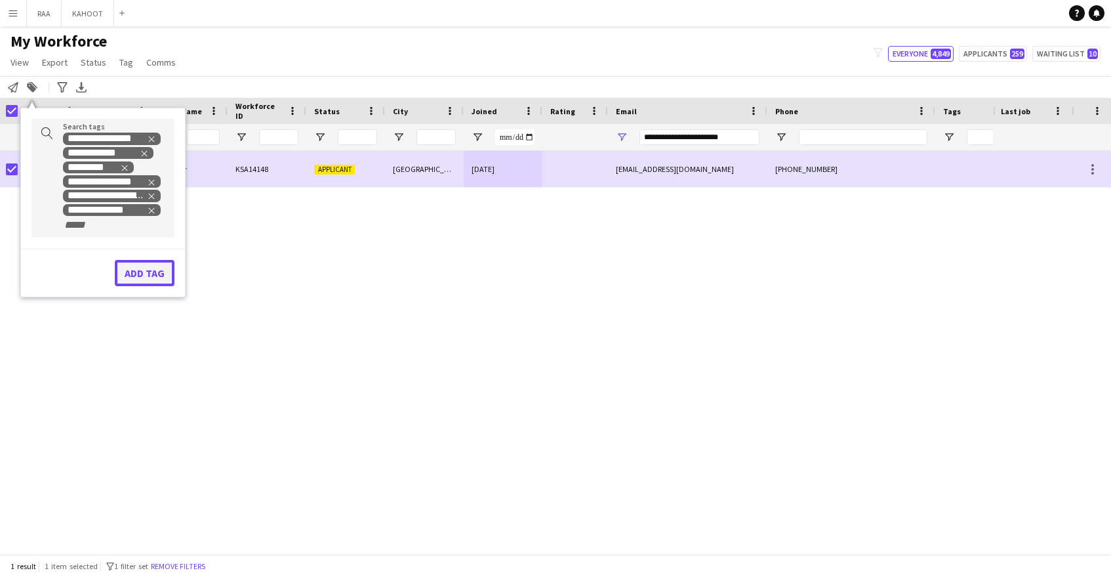
click at [140, 272] on button "Add tag" at bounding box center [145, 273] width 60 height 26
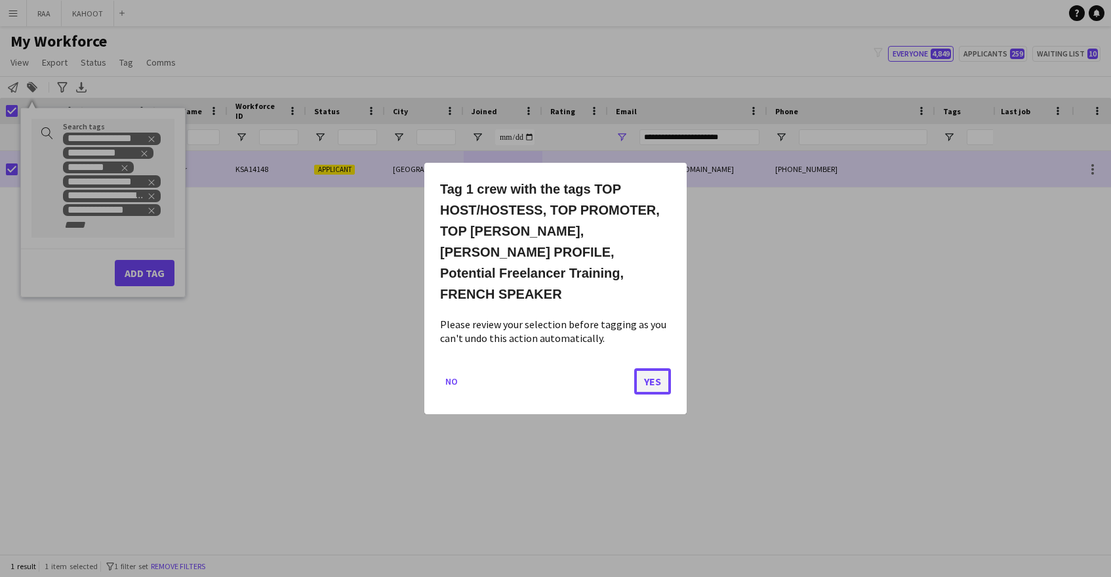
click at [642, 368] on button "Yes" at bounding box center [652, 381] width 37 height 26
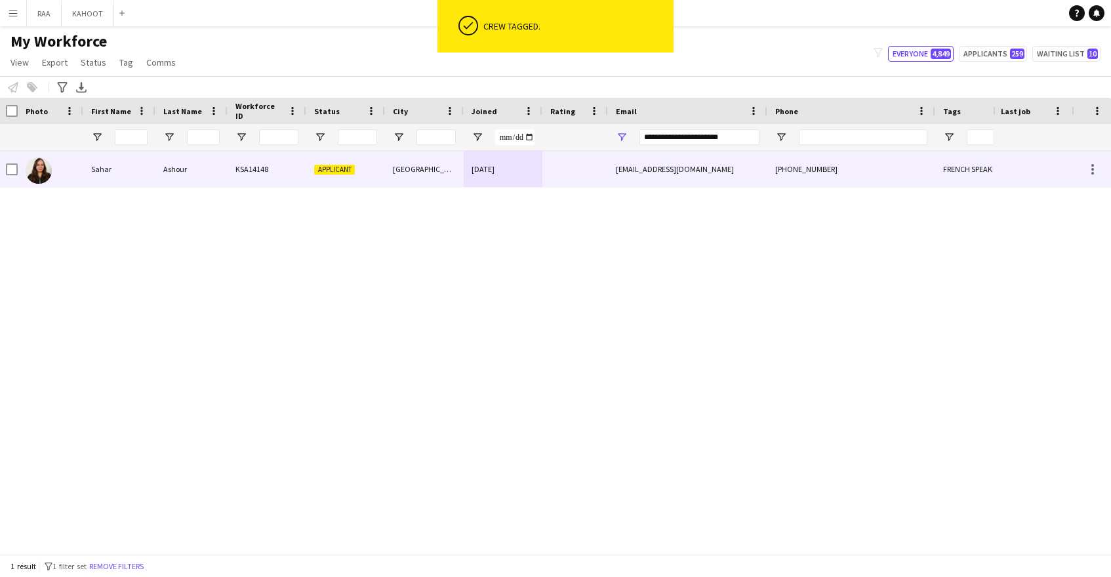
click at [576, 161] on div at bounding box center [575, 169] width 66 height 36
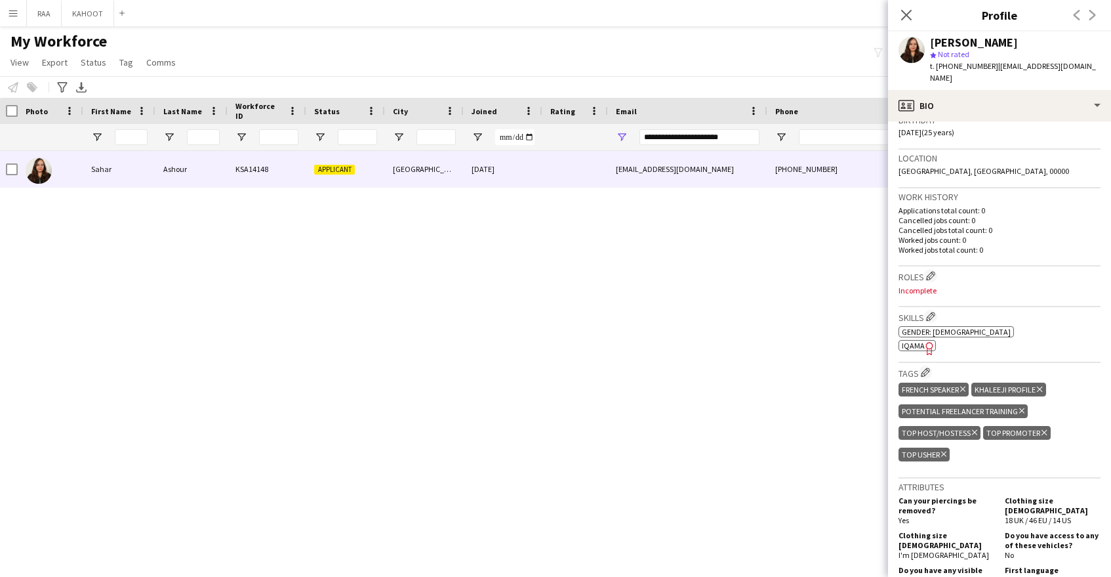
scroll to position [256, 0]
click at [931, 270] on app-icon "Edit crew company roles" at bounding box center [930, 274] width 9 height 9
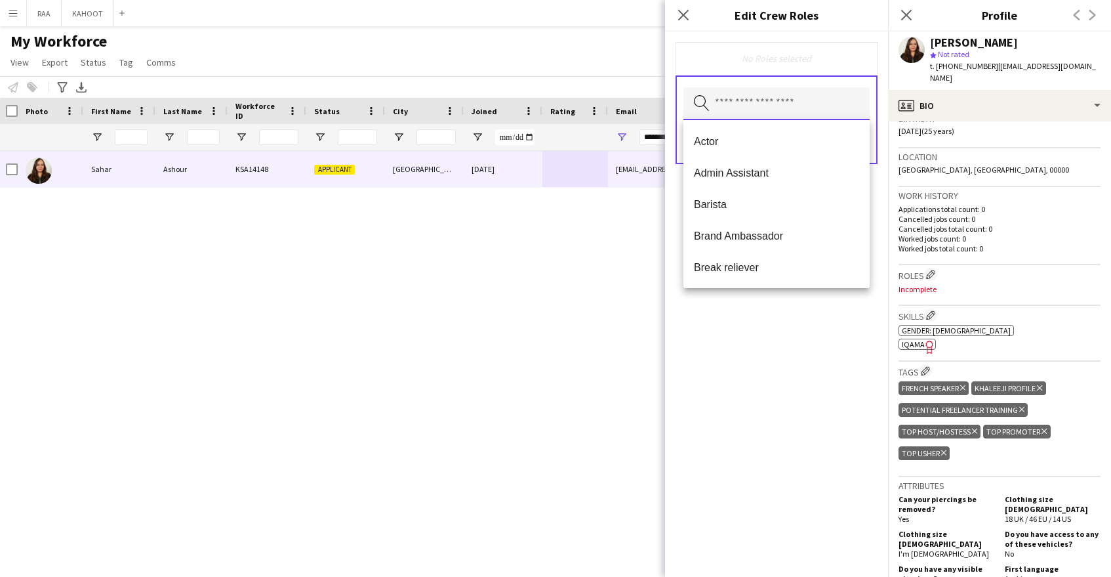
click at [727, 110] on input "text" at bounding box center [776, 103] width 186 height 33
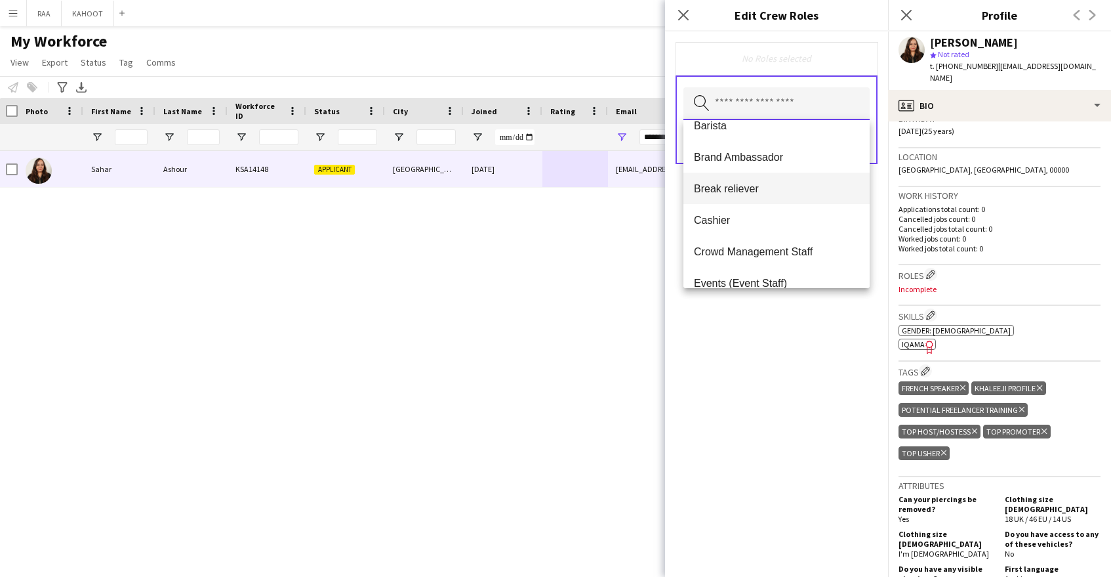
scroll to position [0, 0]
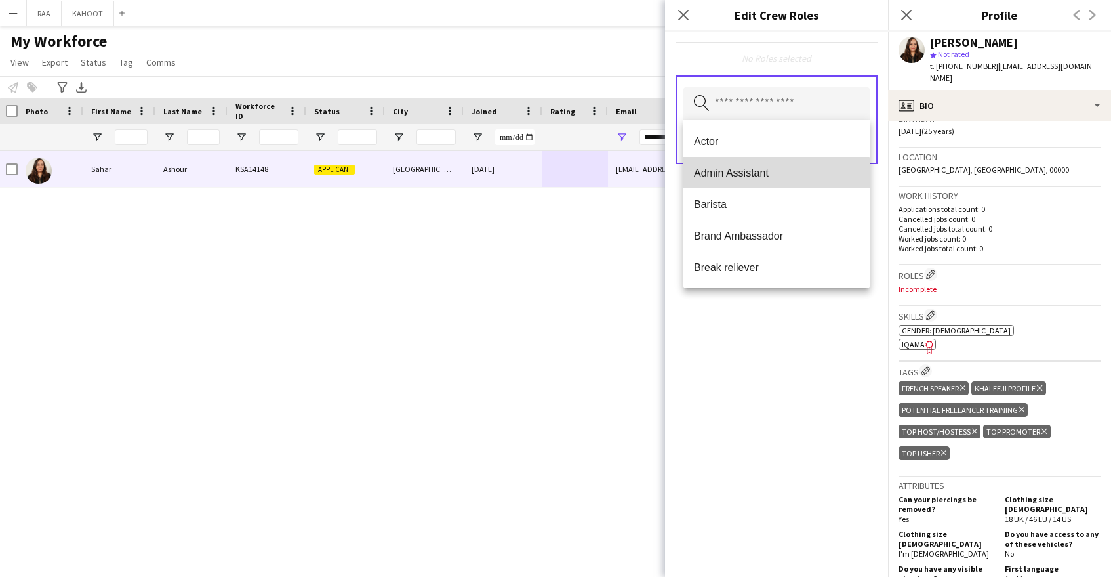
click at [771, 174] on span "Admin Assistant" at bounding box center [776, 173] width 165 height 12
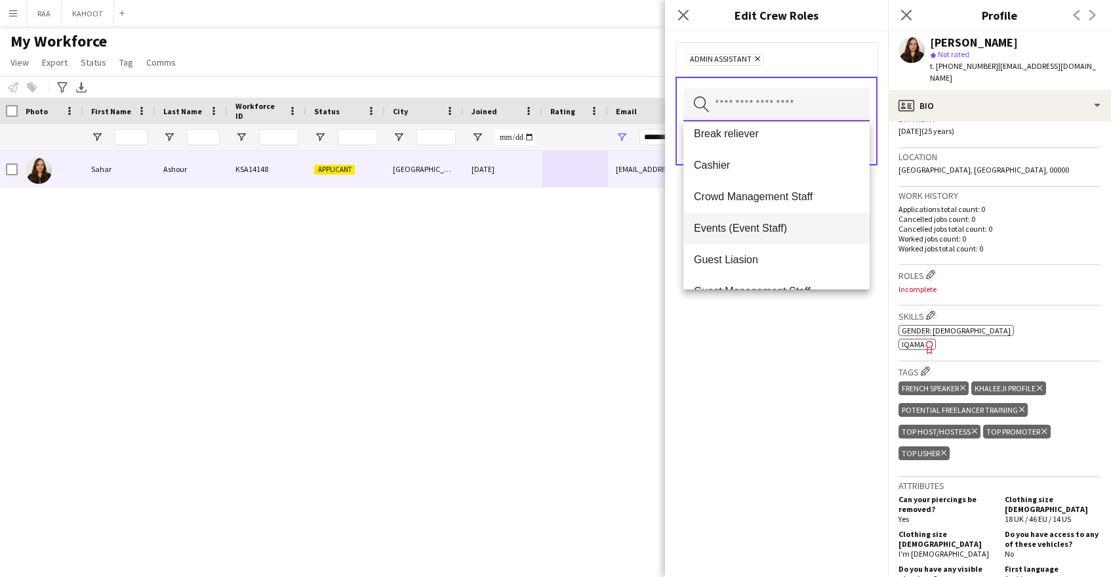
scroll to position [107, 0]
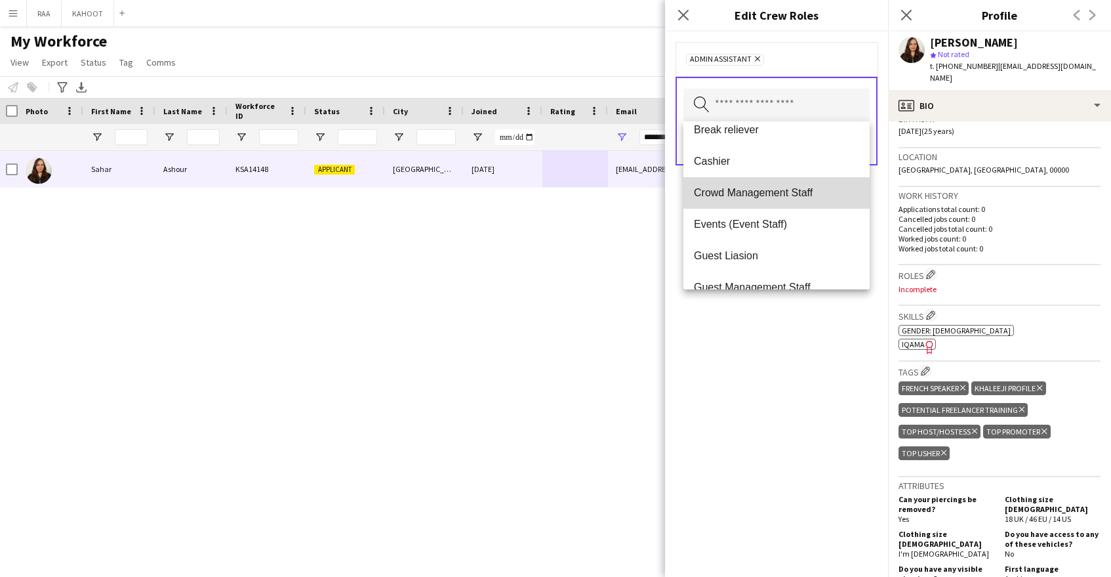
click at [783, 188] on span "Crowd Management Staff" at bounding box center [776, 192] width 165 height 12
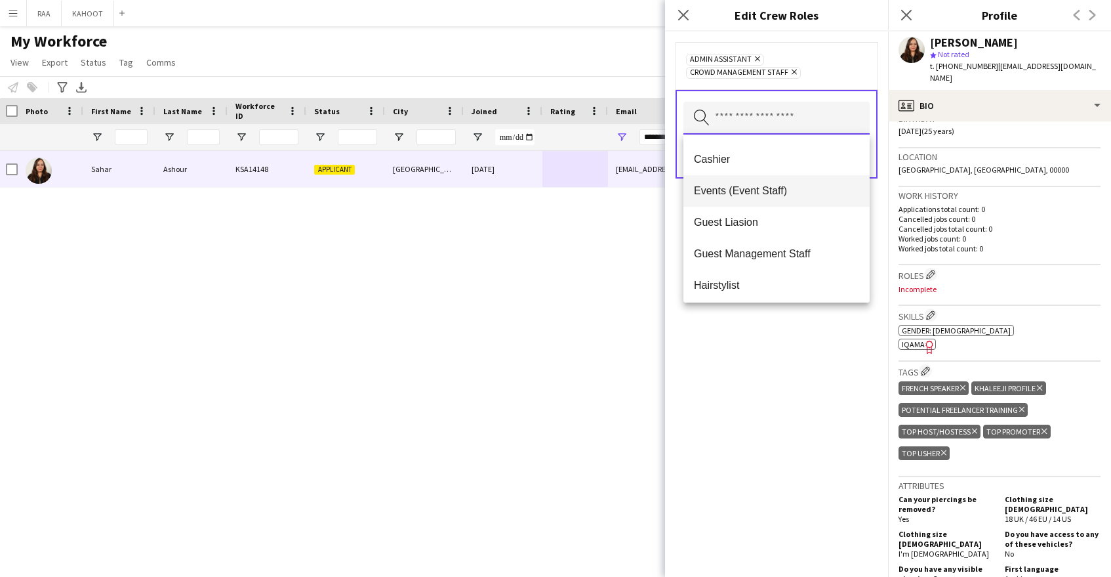
scroll to position [125, 0]
drag, startPoint x: 789, startPoint y: 196, endPoint x: 788, endPoint y: 207, distance: 11.2
click at [788, 196] on mat-option "Events (Event Staff)" at bounding box center [776, 188] width 186 height 31
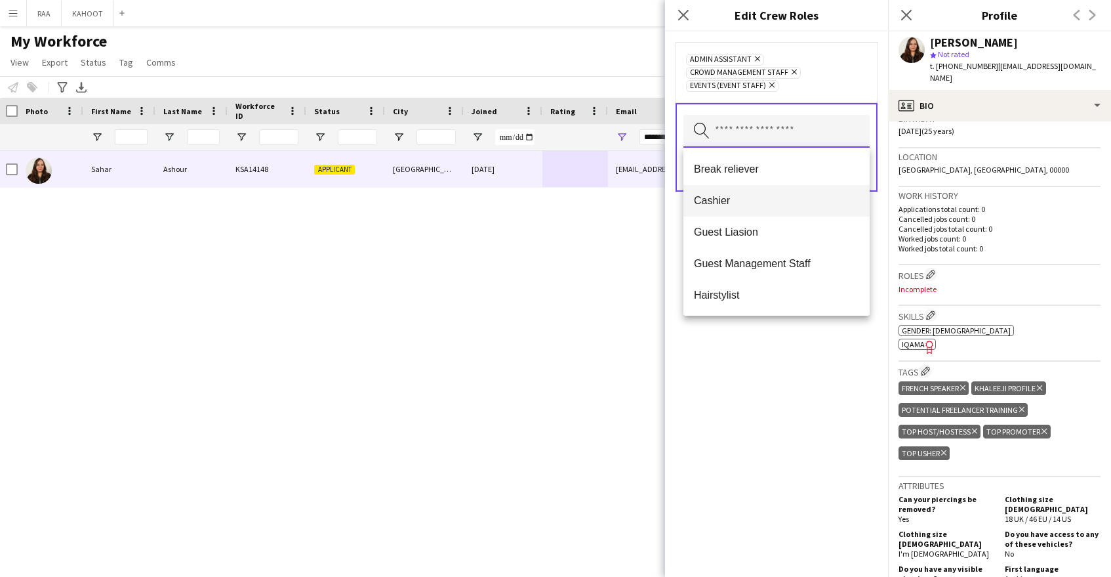
scroll to position [112, 0]
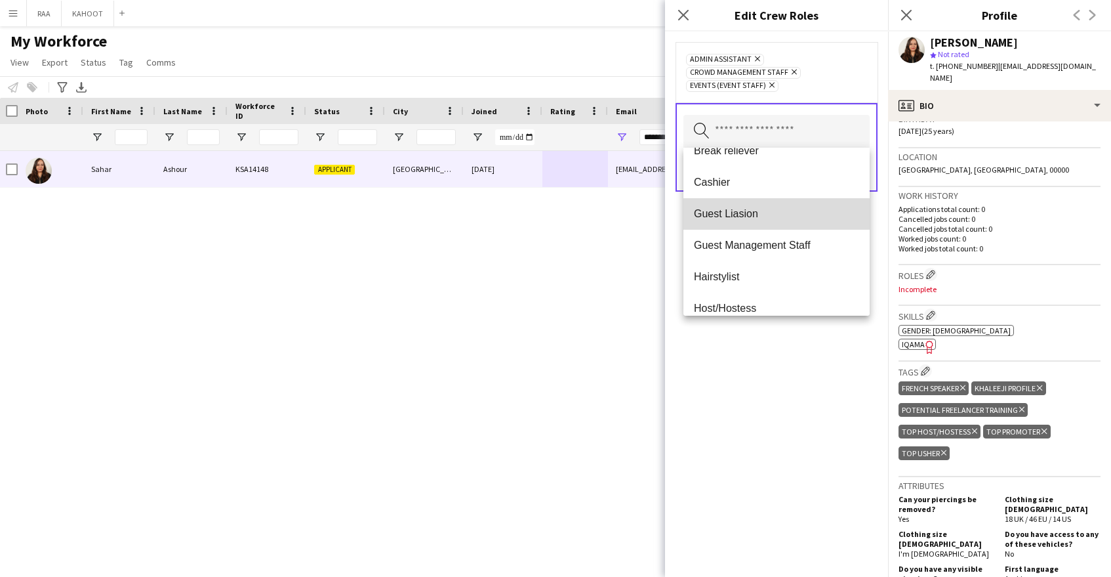
click at [775, 223] on mat-option "Guest Liasion" at bounding box center [776, 213] width 186 height 31
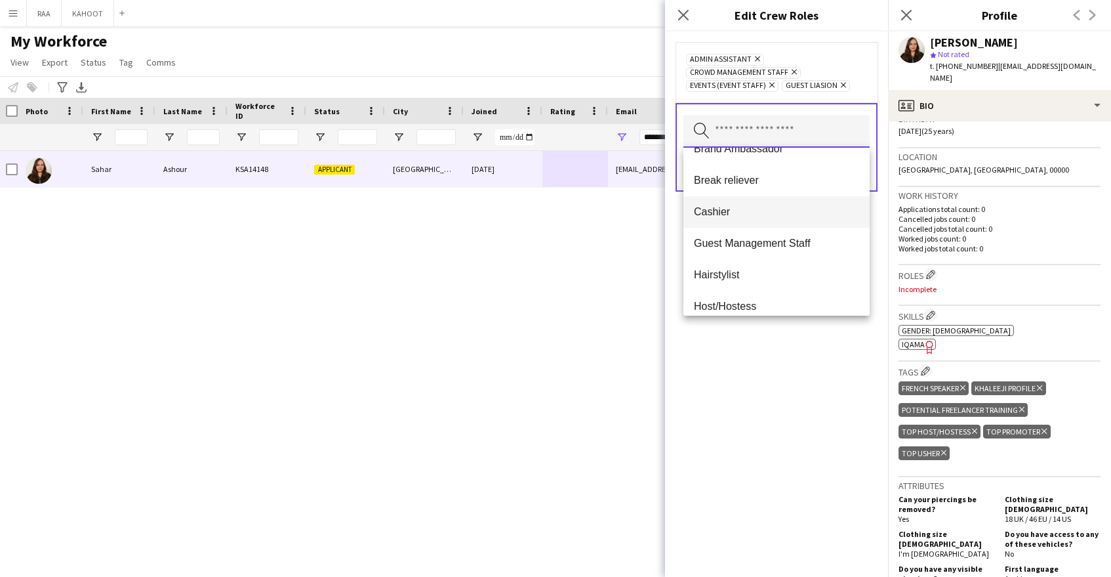
scroll to position [142, 0]
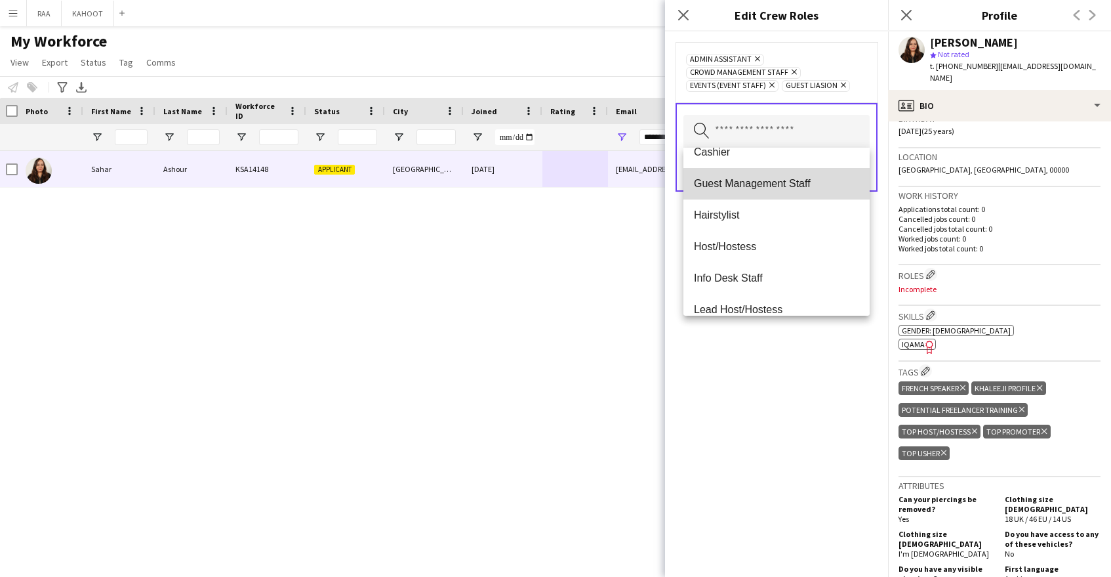
click at [786, 188] on span "Guest Management Staff" at bounding box center [776, 183] width 165 height 12
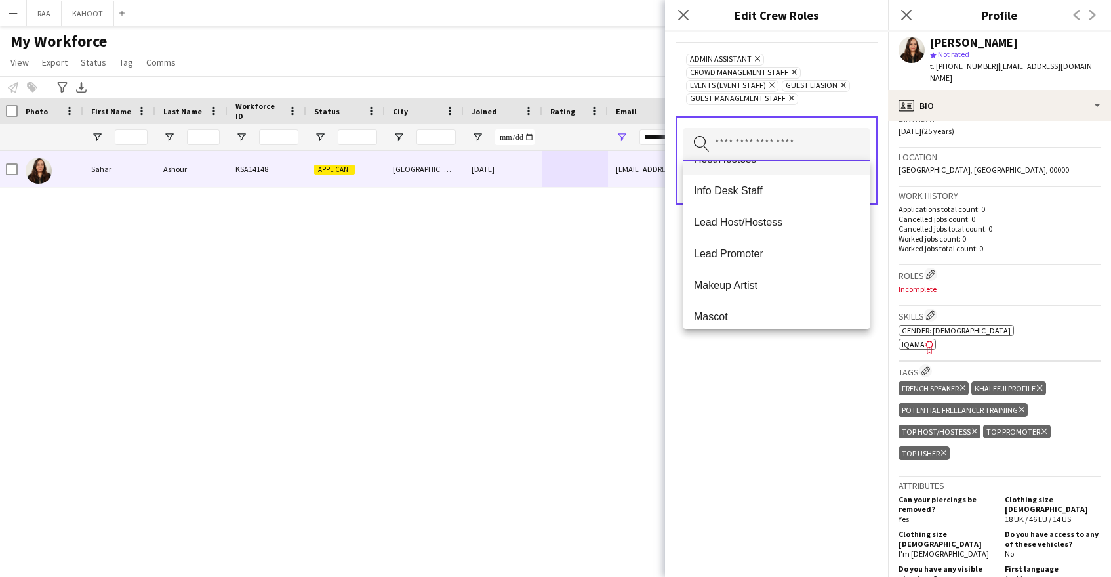
scroll to position [212, 0]
drag, startPoint x: 798, startPoint y: 167, endPoint x: 811, endPoint y: 222, distance: 56.5
click at [799, 167] on mat-option "Host/Hostess" at bounding box center [776, 158] width 186 height 31
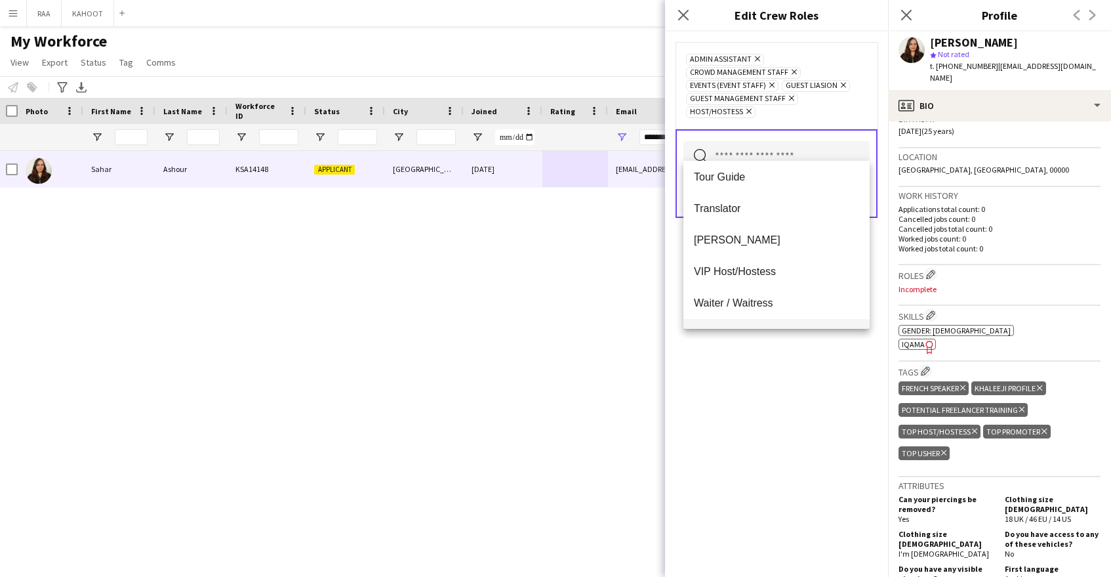
scroll to position [909, 0]
click at [784, 220] on span "Translator" at bounding box center [776, 217] width 165 height 12
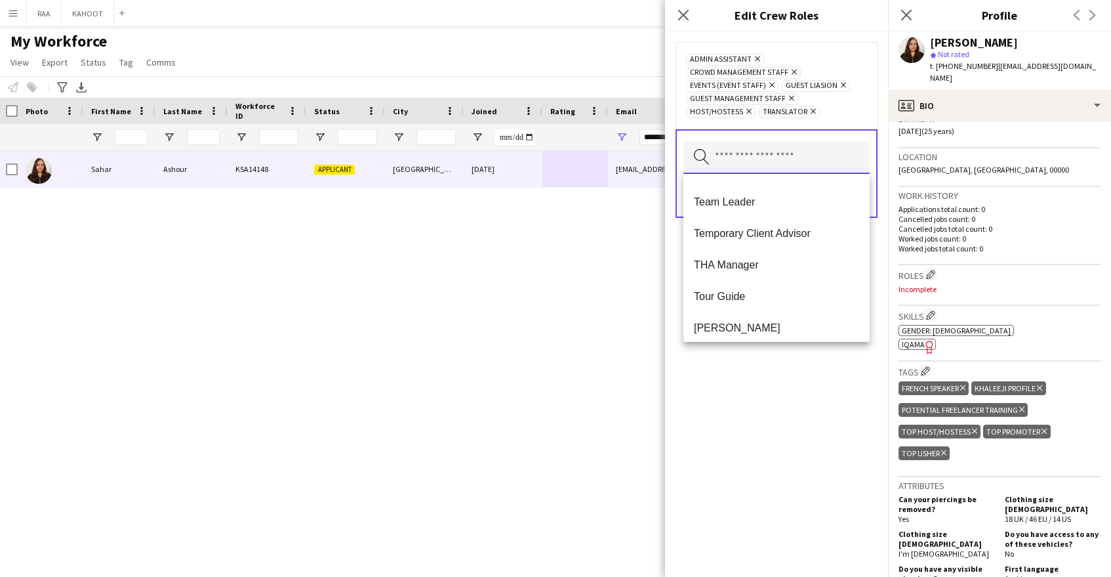
scroll to position [945, 0]
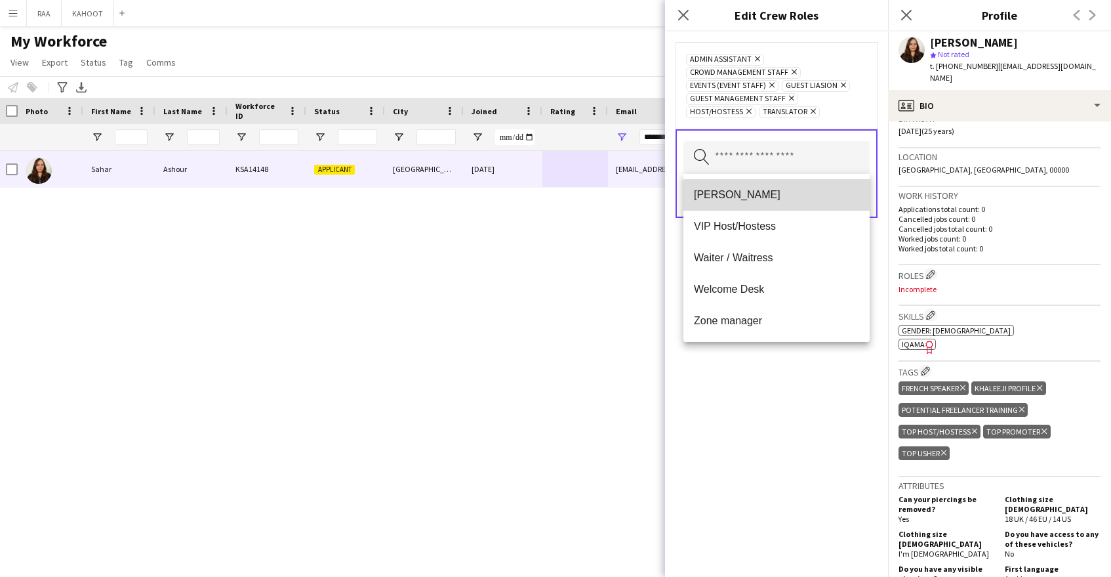
click at [786, 201] on span "[PERSON_NAME]" at bounding box center [776, 194] width 165 height 12
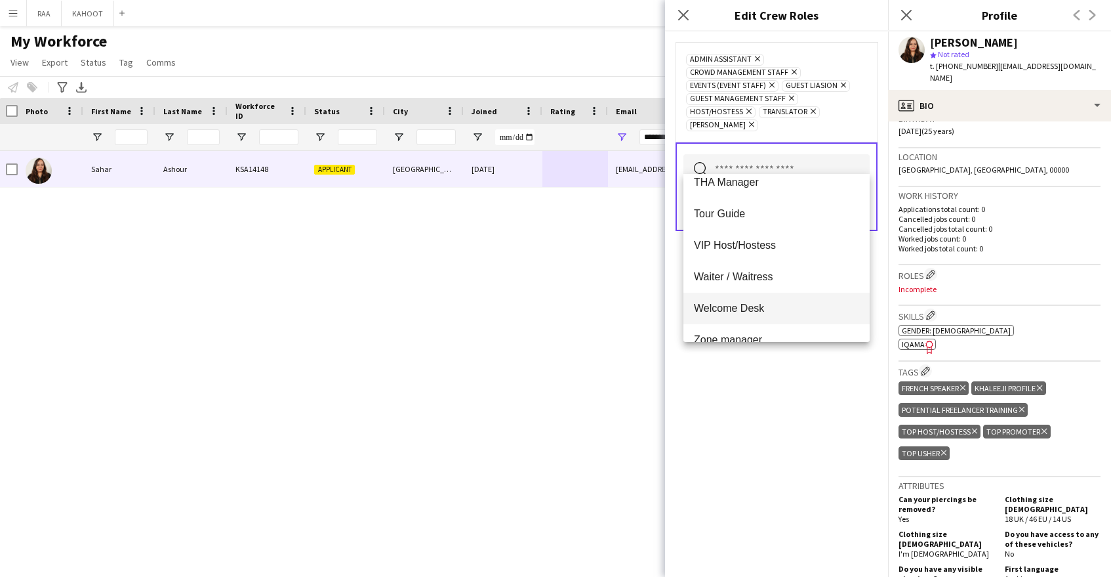
scroll to position [913, 0]
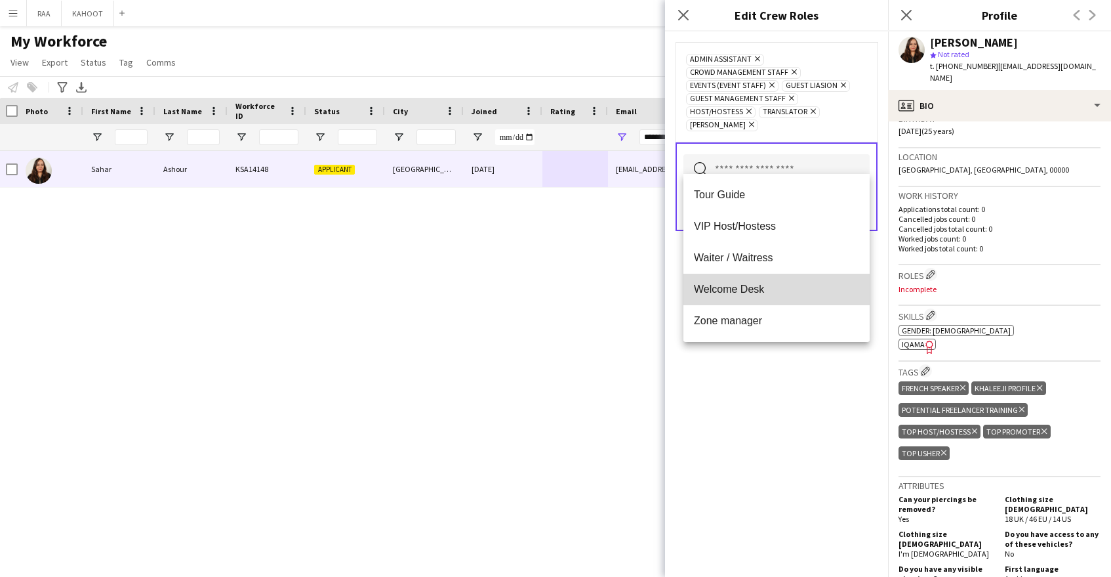
click at [758, 302] on mat-option "Welcome Desk" at bounding box center [776, 289] width 186 height 31
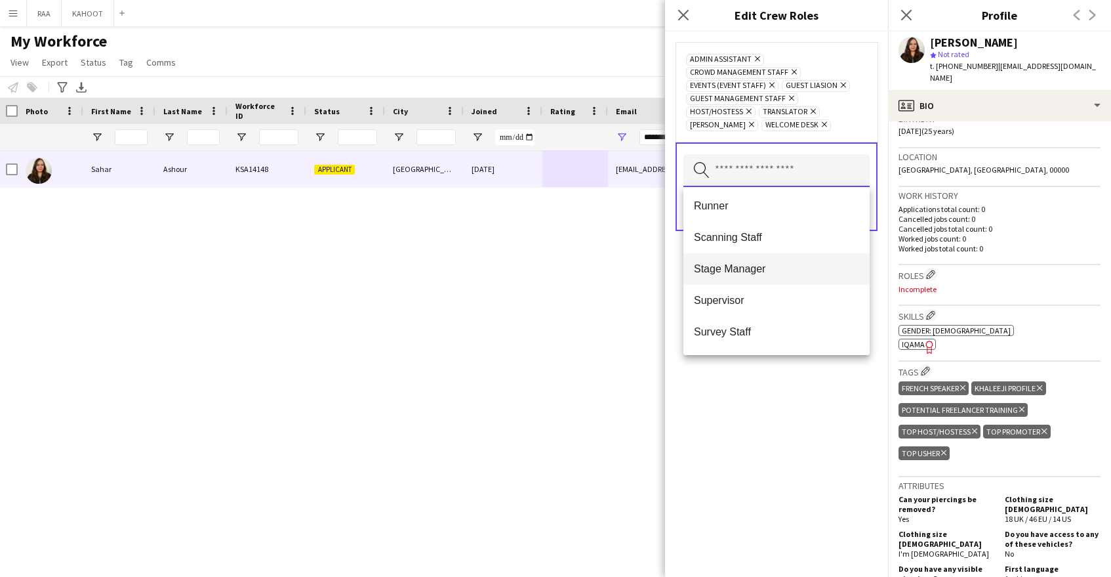
scroll to position [628, 0]
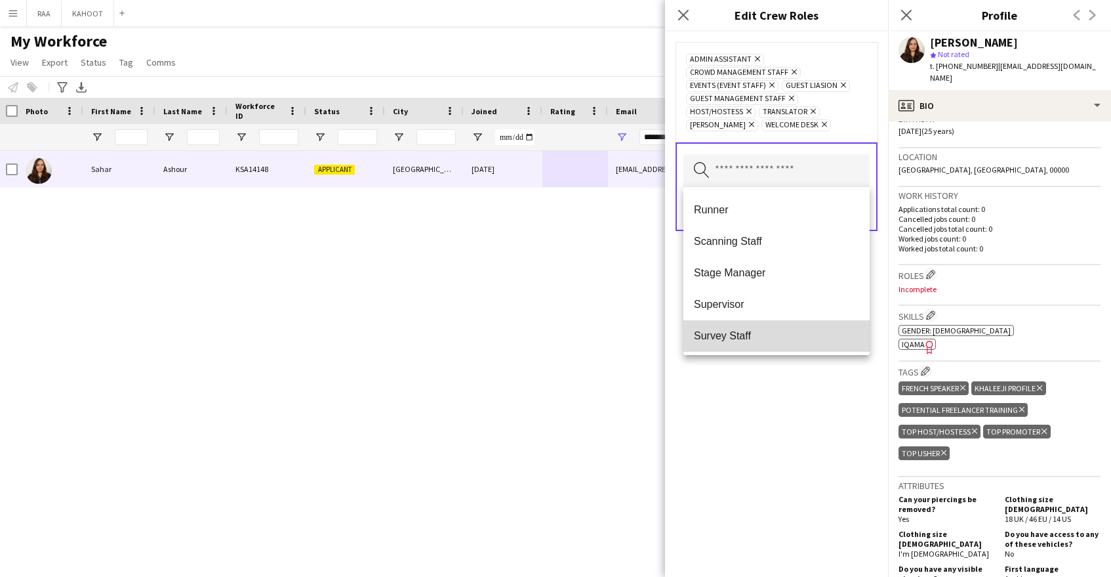
click at [768, 332] on span "Survey Staff" at bounding box center [776, 335] width 165 height 12
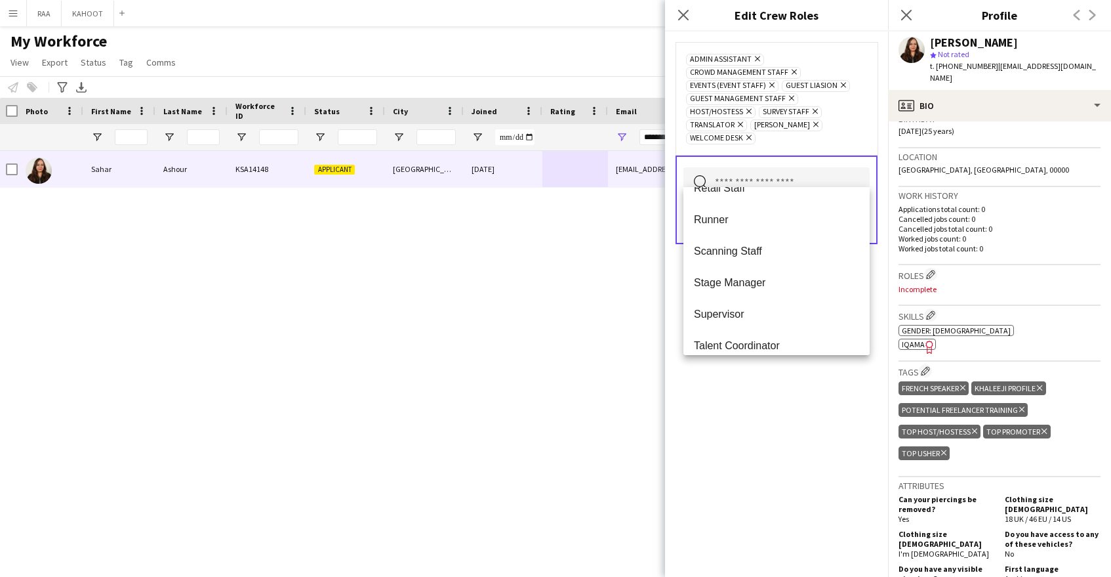
scroll to position [616, 0]
click at [768, 249] on span "Scanning Staff" at bounding box center [776, 253] width 165 height 12
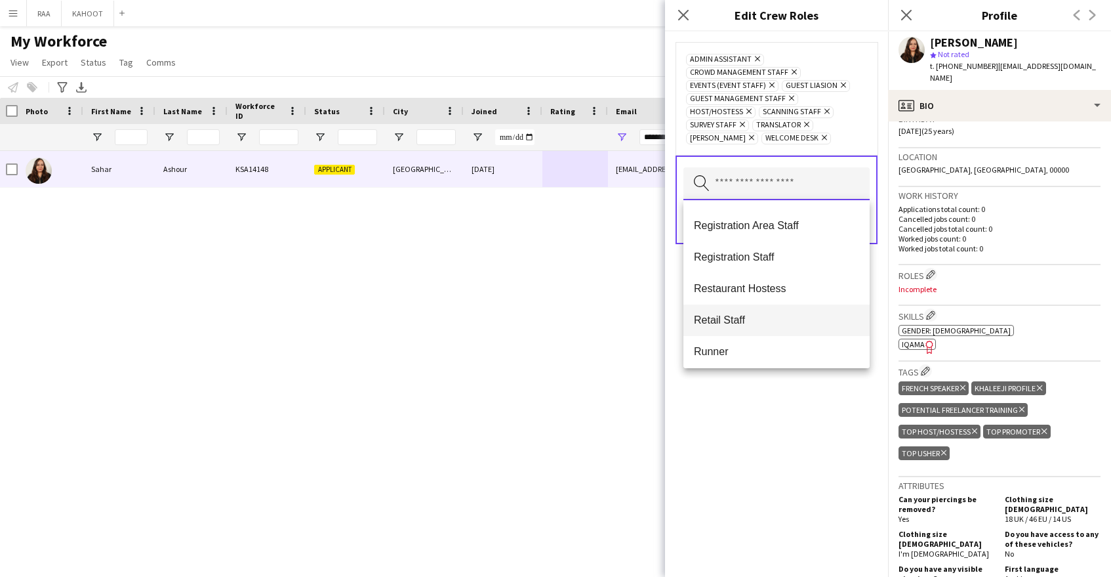
scroll to position [496, 0]
click at [796, 236] on mat-option "Registration Area Staff" at bounding box center [776, 228] width 186 height 31
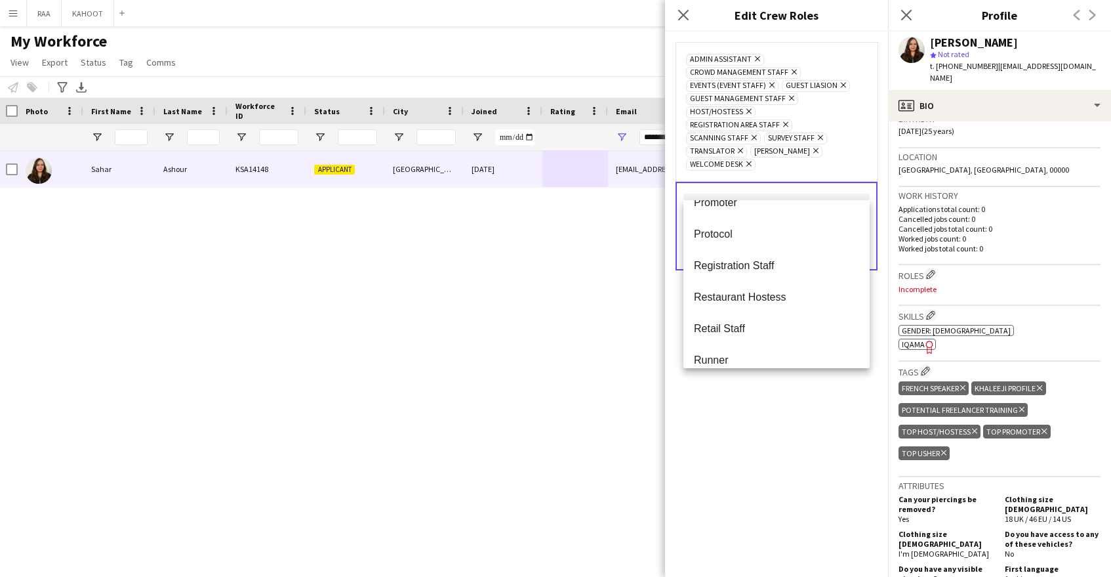
scroll to position [448, 0]
click at [758, 278] on span "Registration Staff" at bounding box center [776, 276] width 165 height 12
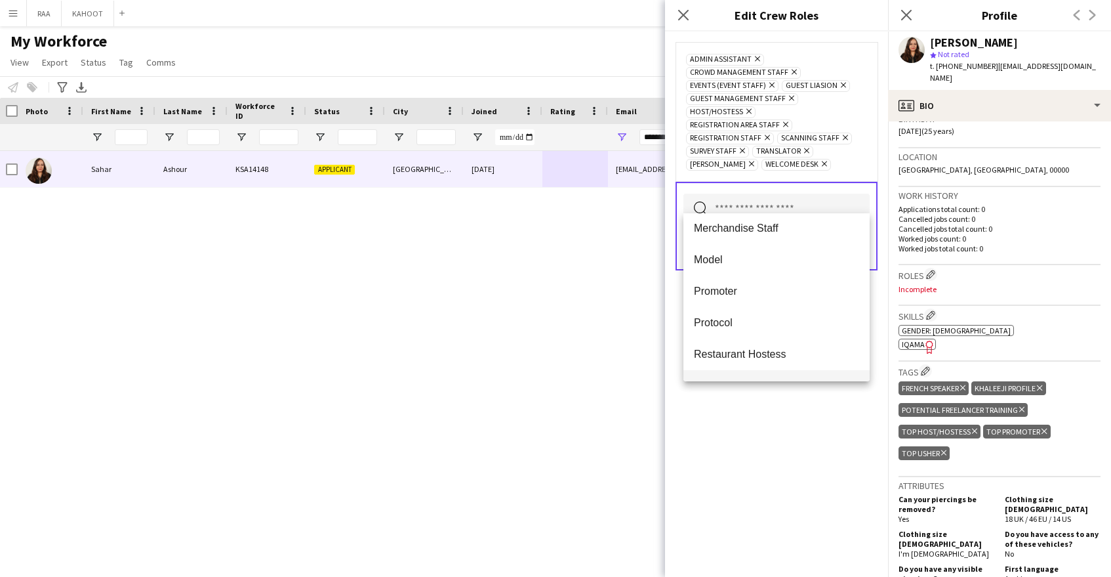
scroll to position [369, 0]
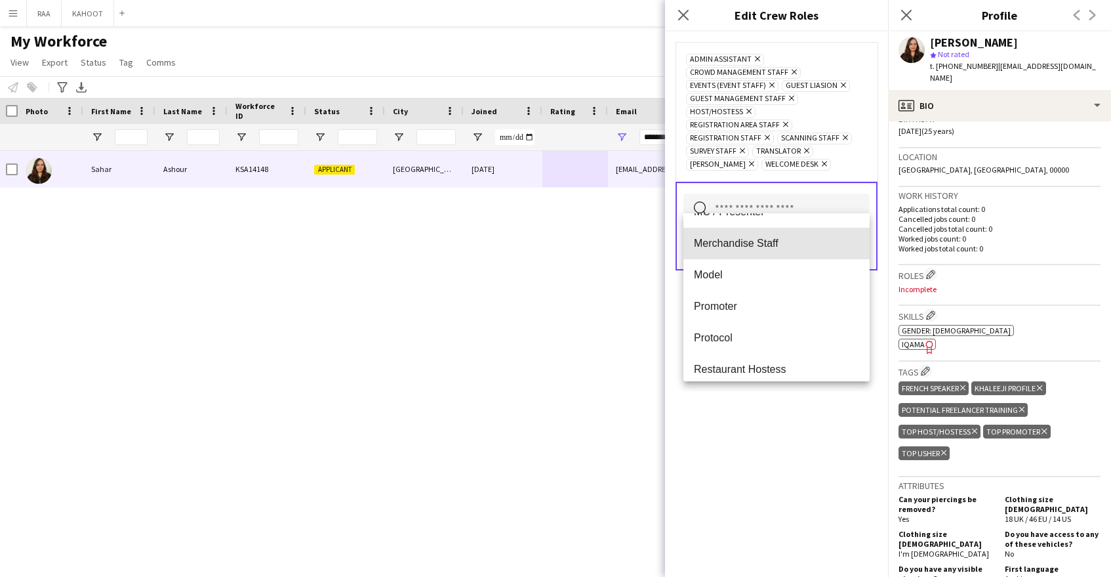
click at [777, 253] on mat-option "Merchandise Staff" at bounding box center [776, 243] width 186 height 31
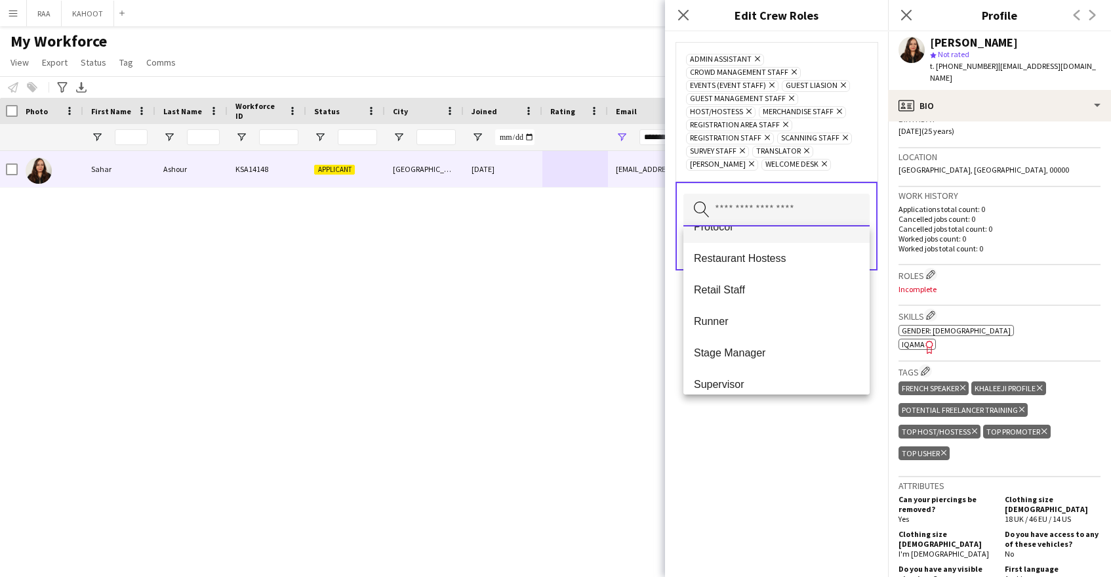
scroll to position [462, 0]
click at [765, 298] on mat-option "Retail Staff" at bounding box center [776, 288] width 186 height 31
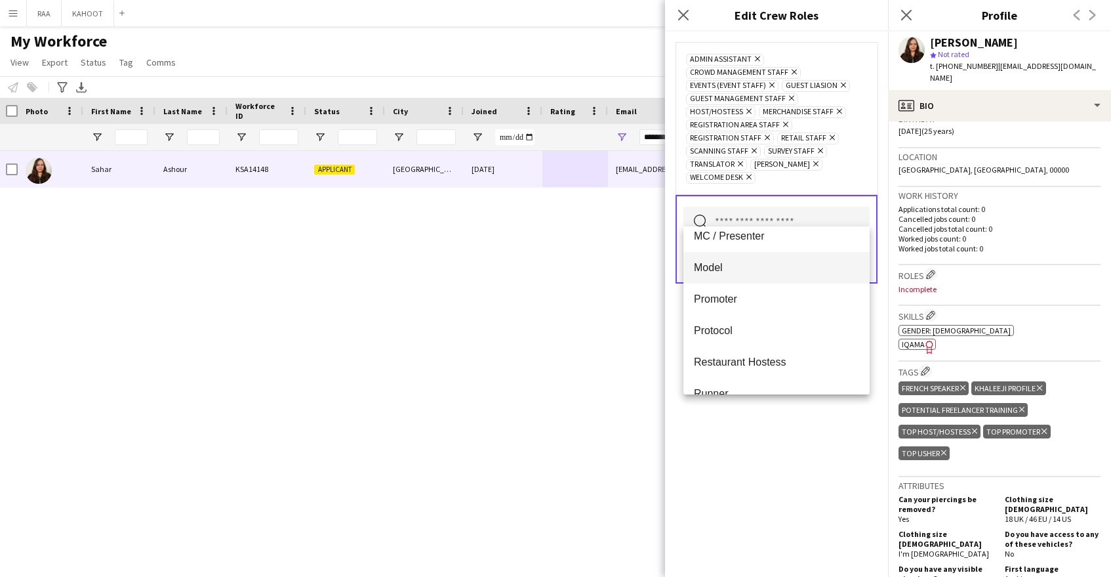
scroll to position [380, 0]
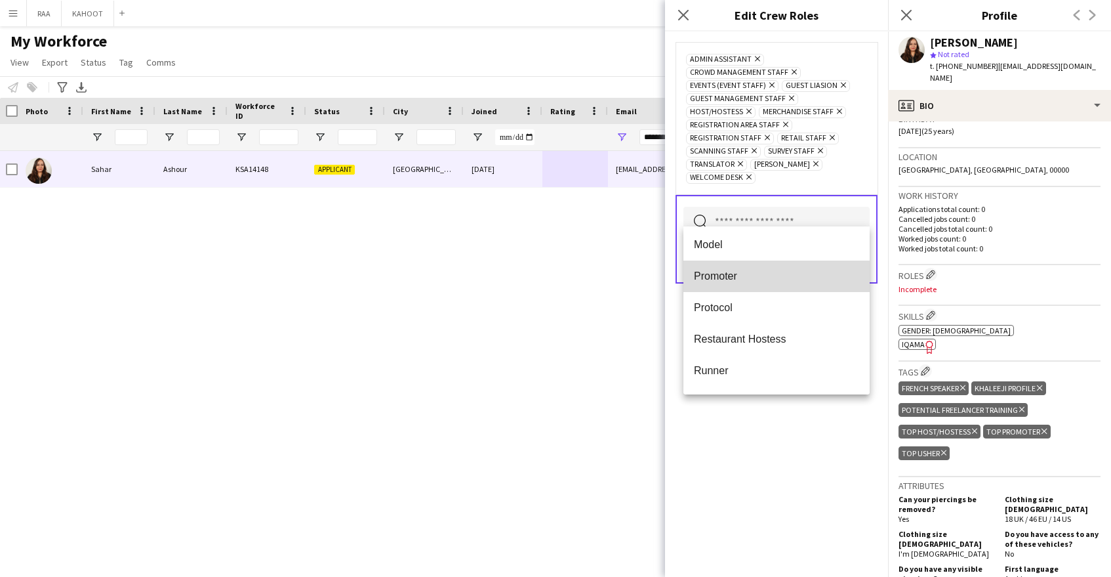
click at [770, 288] on mat-option "Promoter" at bounding box center [776, 275] width 186 height 31
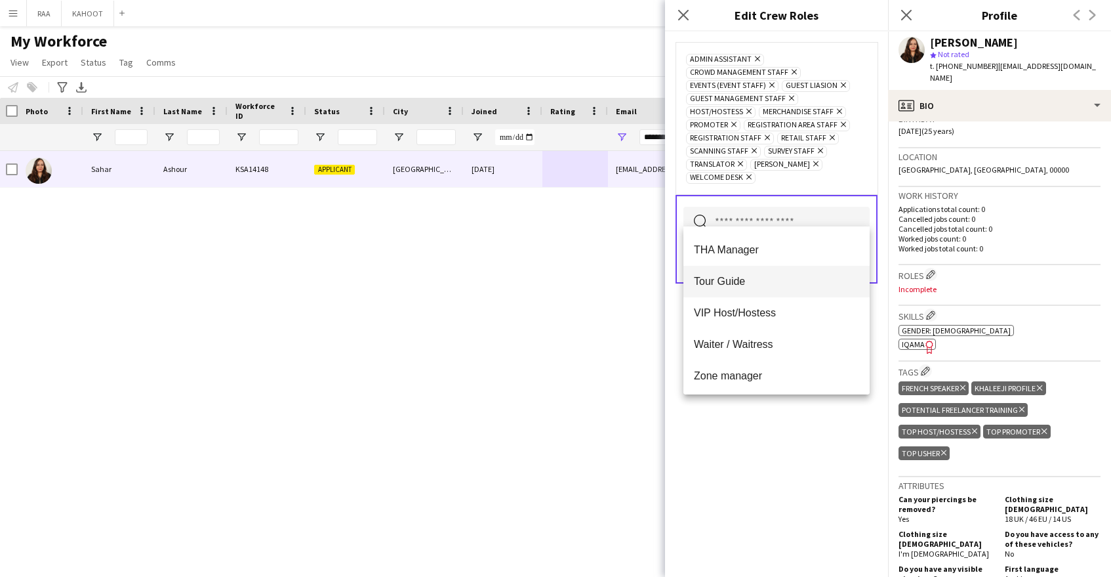
scroll to position [661, 0]
click at [742, 433] on div "Admin Assistant Remove Crowd Management Staff Remove Events (Event Staff) Remov…" at bounding box center [776, 303] width 223 height 545
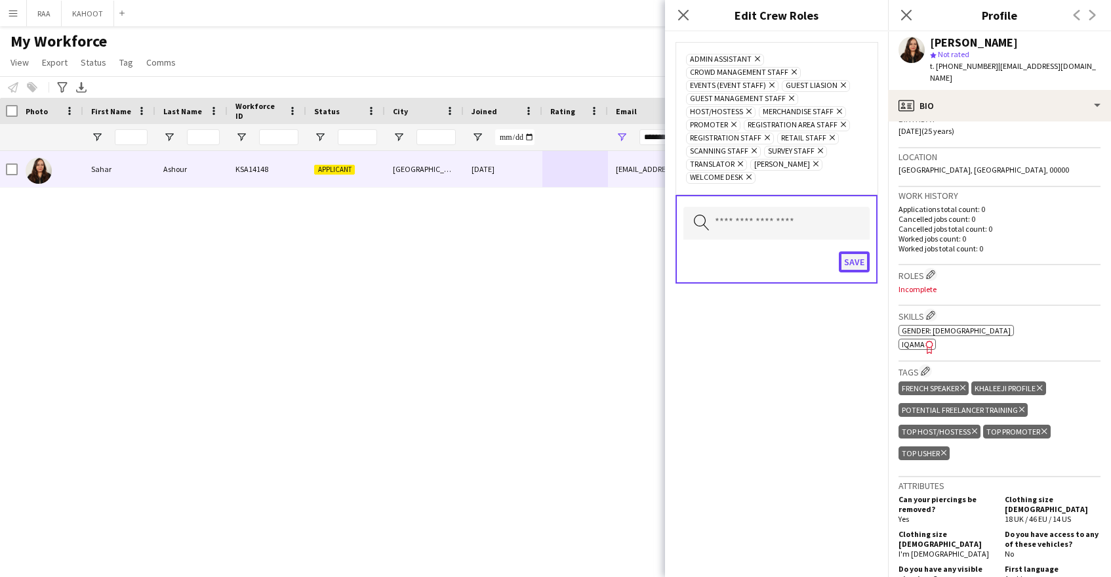
click at [858, 253] on button "Save" at bounding box center [854, 261] width 31 height 21
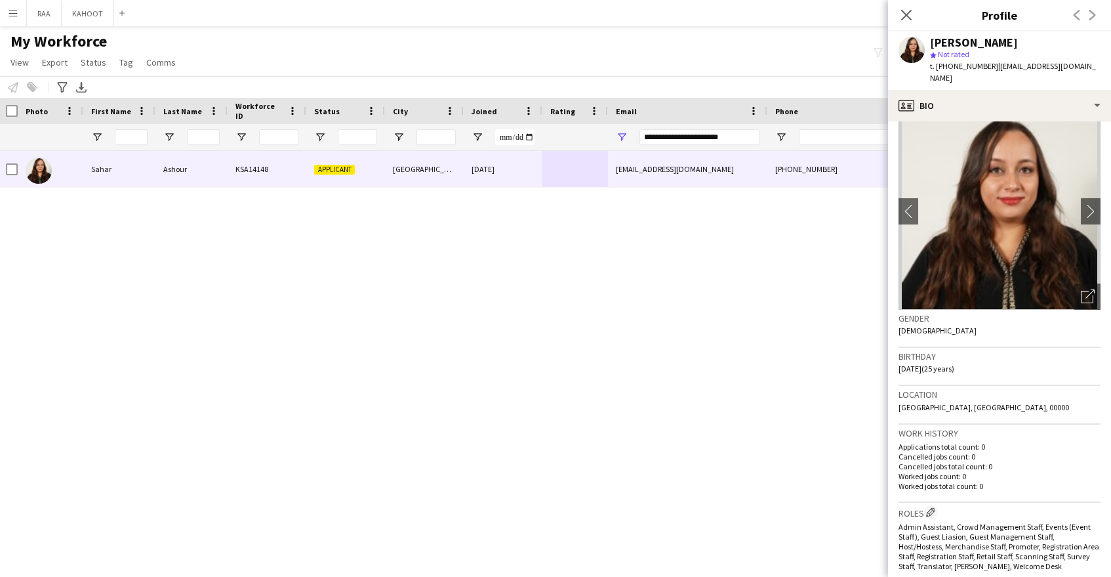
scroll to position [0, 0]
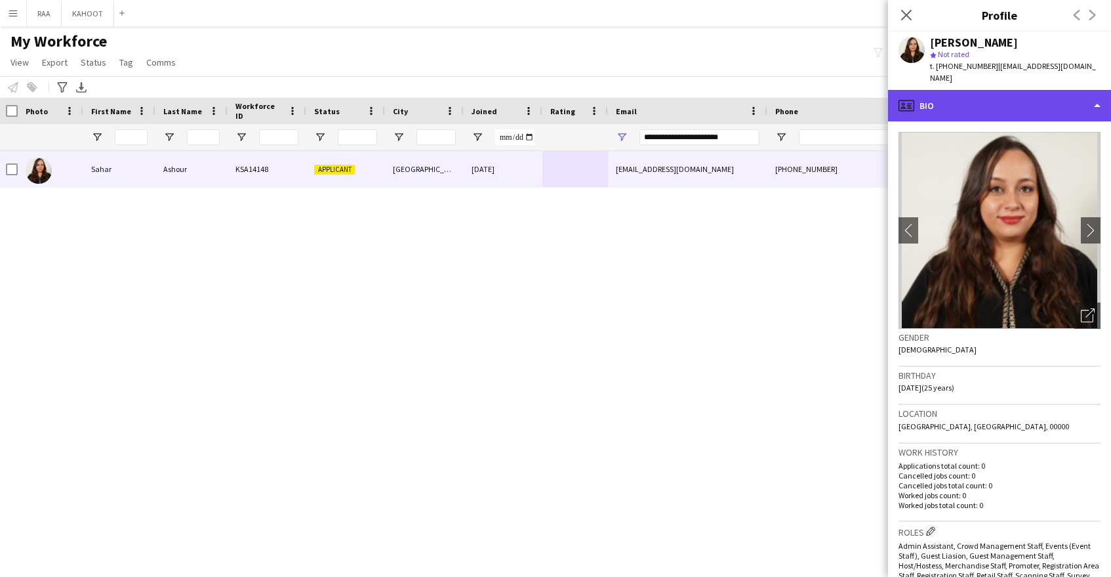
click at [1038, 90] on div "profile Bio" at bounding box center [999, 105] width 223 height 31
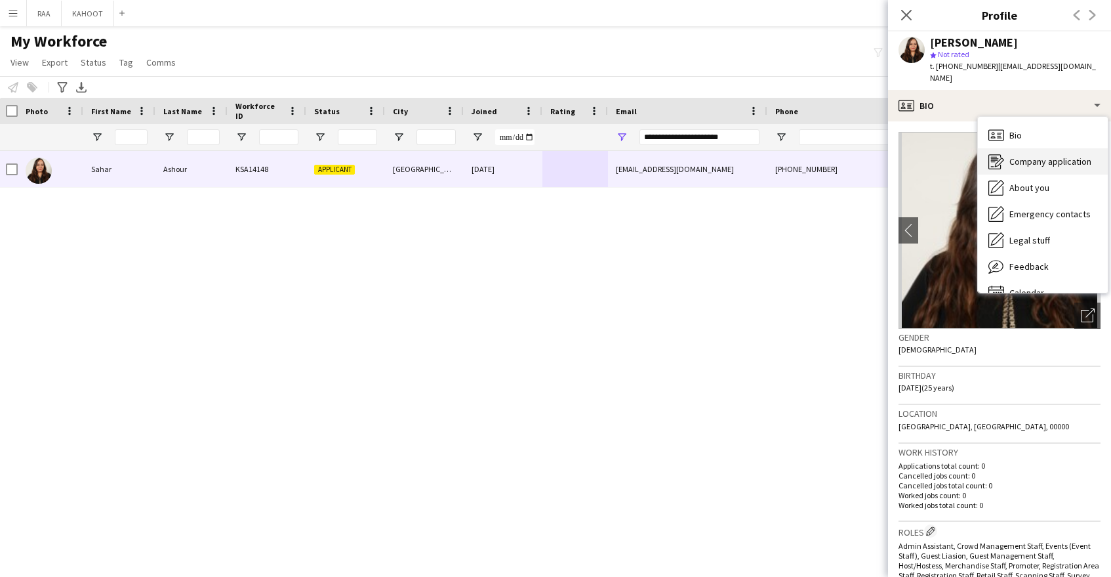
click at [1044, 157] on div "Company application Company application" at bounding box center [1043, 161] width 130 height 26
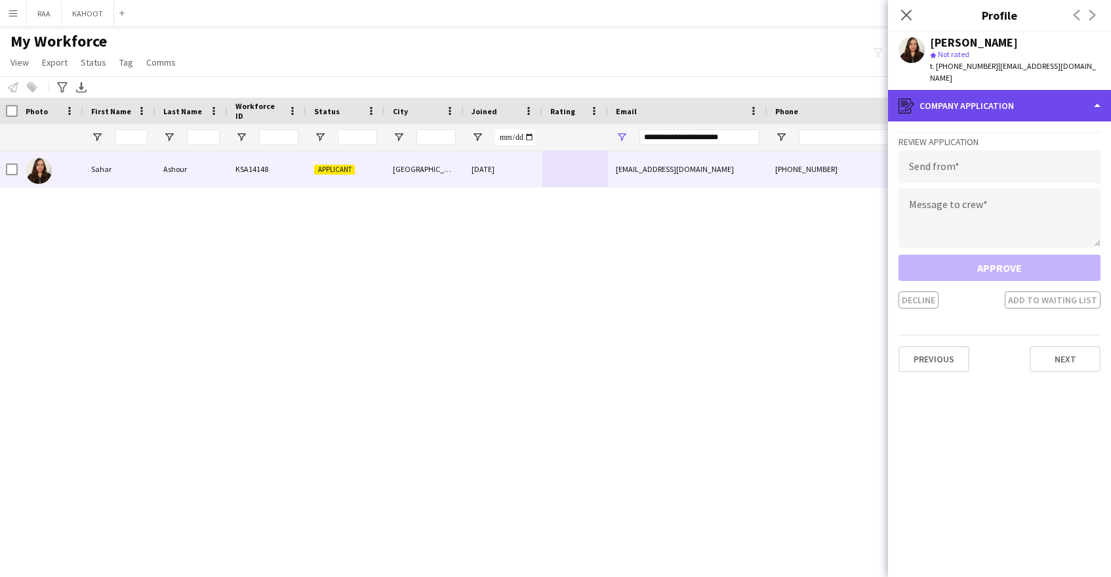
drag, startPoint x: 1038, startPoint y: 96, endPoint x: 1056, endPoint y: 186, distance: 92.2
click at [1038, 96] on div "register Company application" at bounding box center [999, 105] width 223 height 31
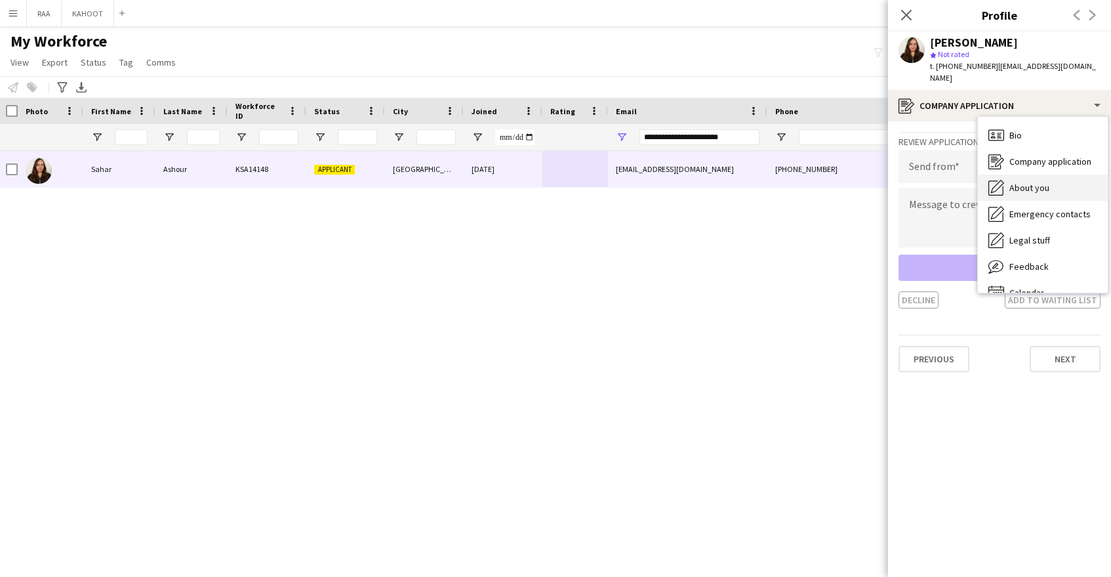
click at [1058, 181] on div "About you About you" at bounding box center [1043, 187] width 130 height 26
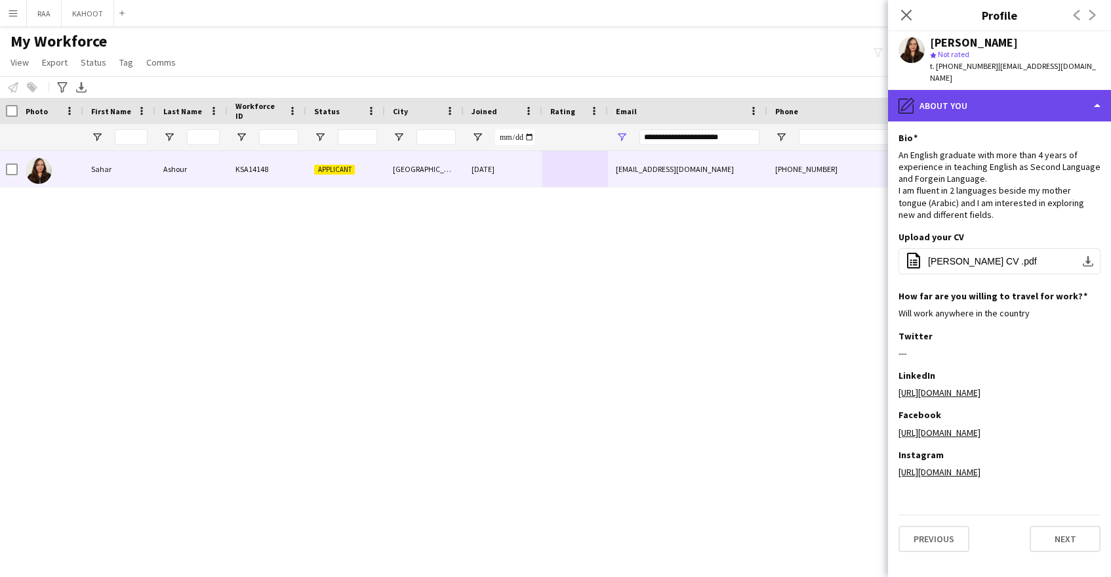
click at [1034, 90] on div "pencil4 About you" at bounding box center [999, 105] width 223 height 31
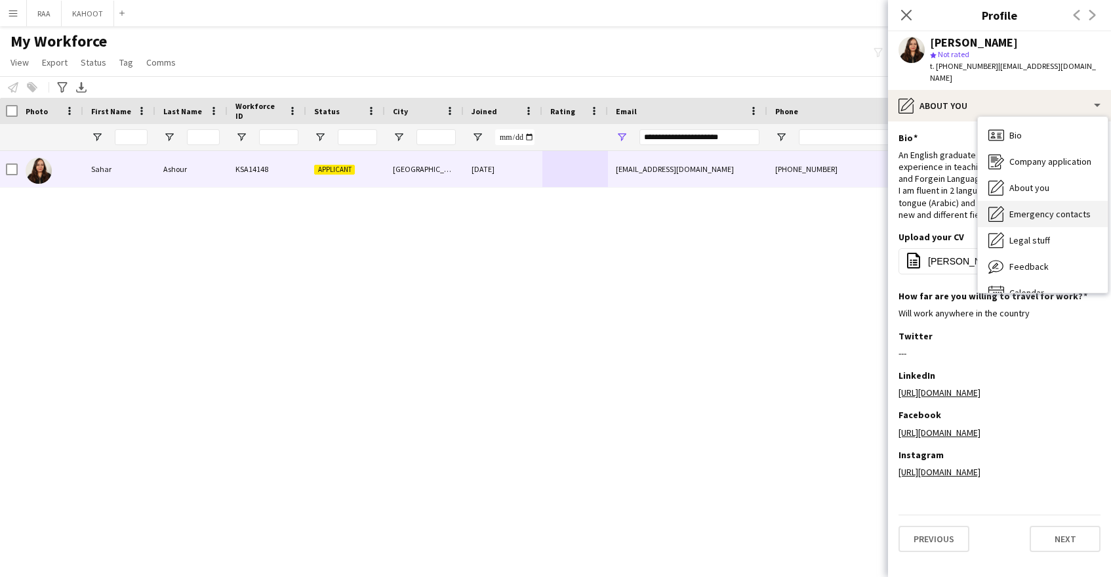
click at [1046, 209] on div "Emergency contacts Emergency contacts" at bounding box center [1043, 214] width 130 height 26
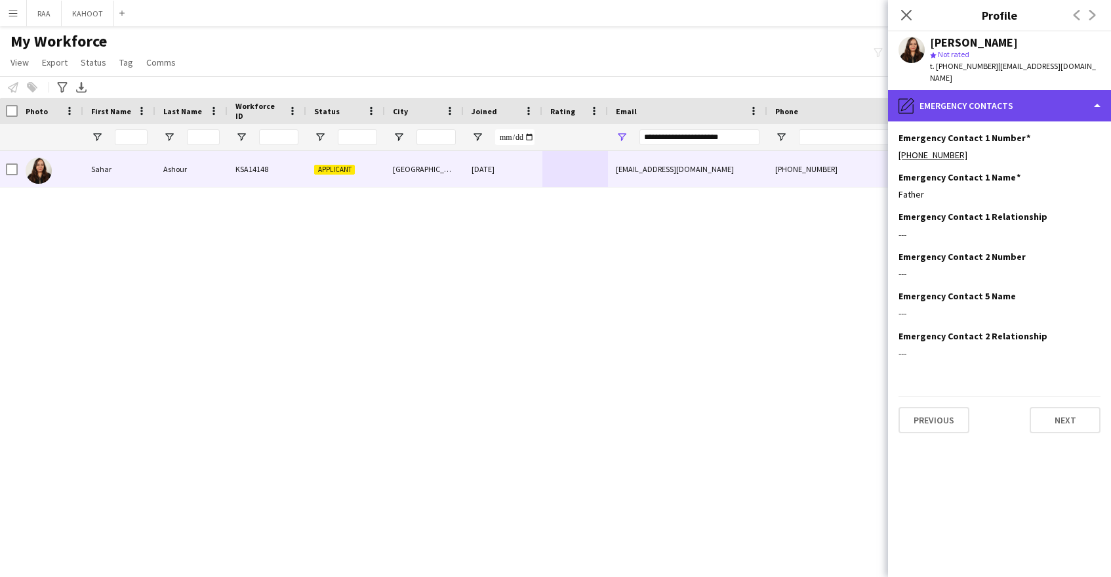
click at [992, 90] on div "pencil4 Emergency contacts" at bounding box center [999, 105] width 223 height 31
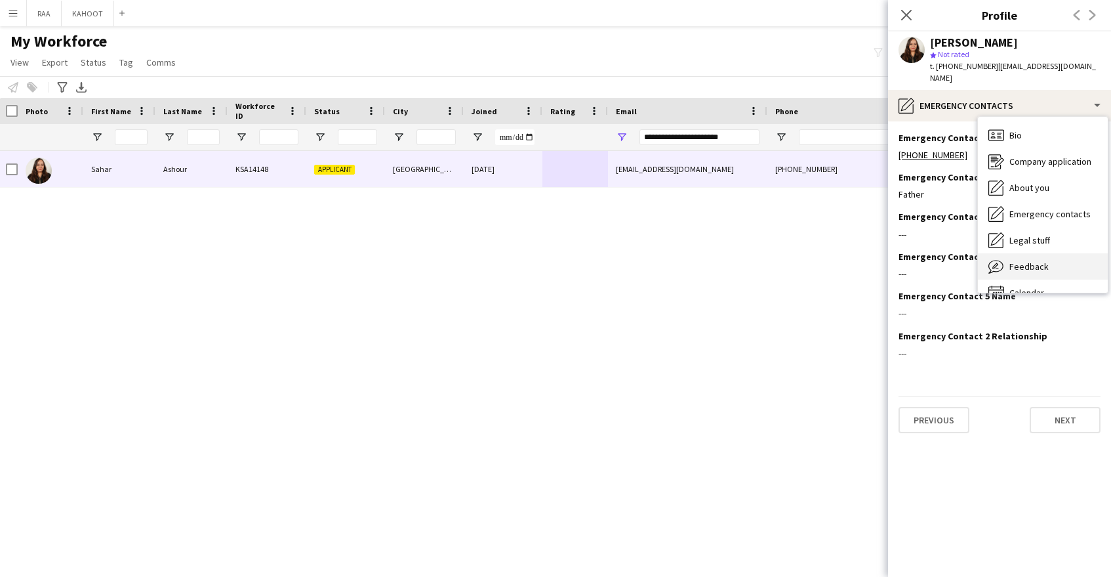
click at [1046, 260] on span "Feedback" at bounding box center [1028, 266] width 39 height 12
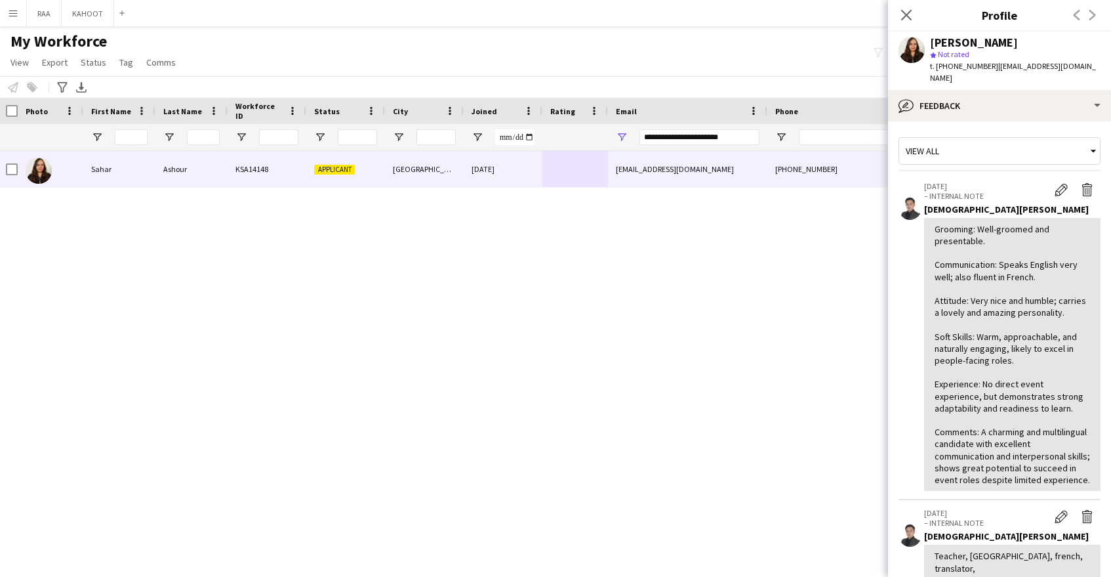
scroll to position [230, 0]
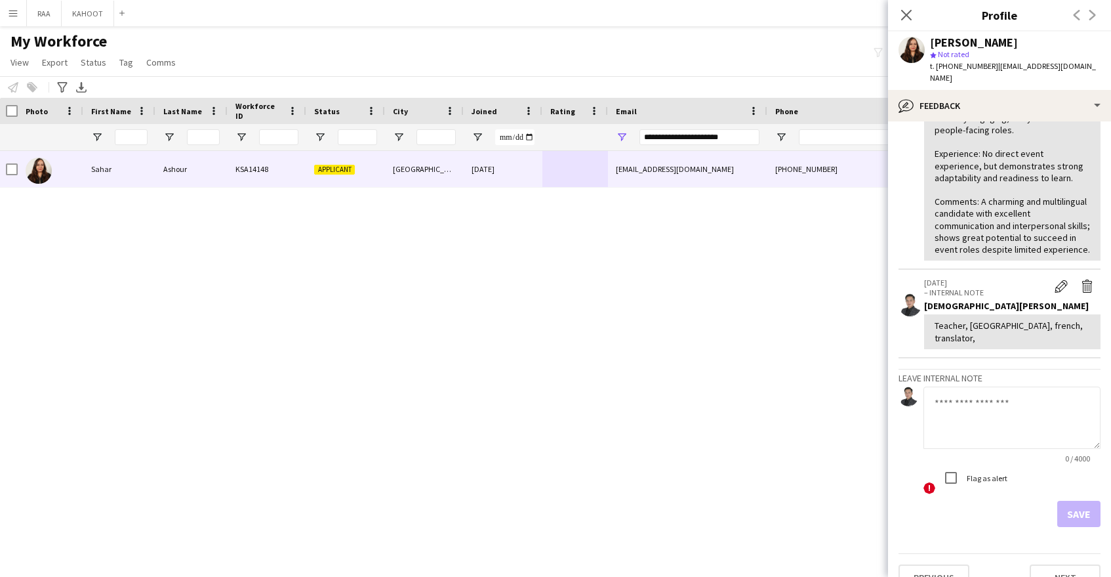
click at [1013, 392] on textarea at bounding box center [1012, 417] width 177 height 62
type textarea "**********"
click at [1082, 500] on button "Save" at bounding box center [1078, 513] width 43 height 26
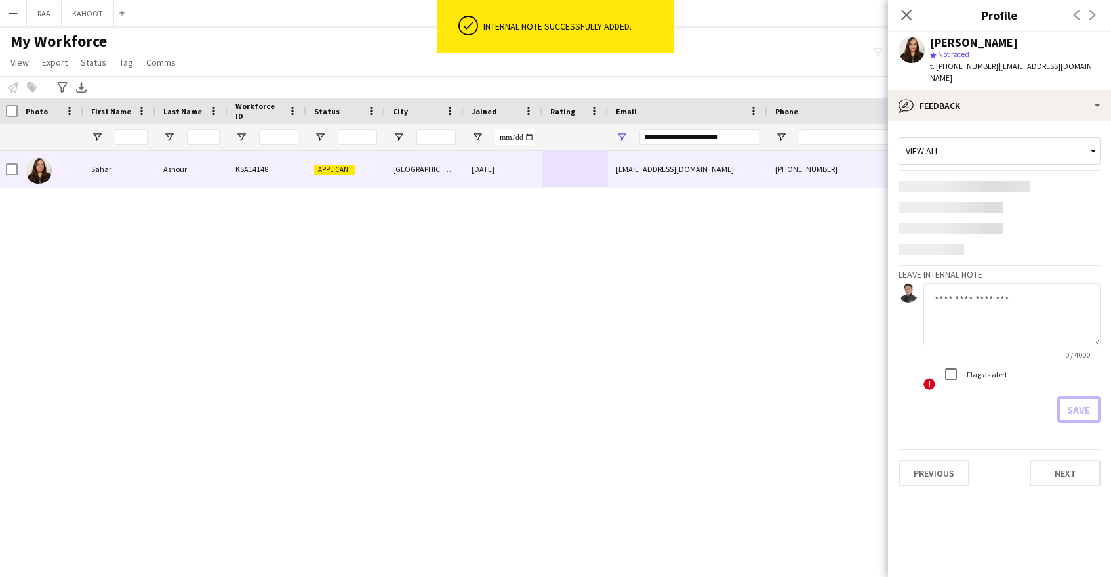
scroll to position [0, 0]
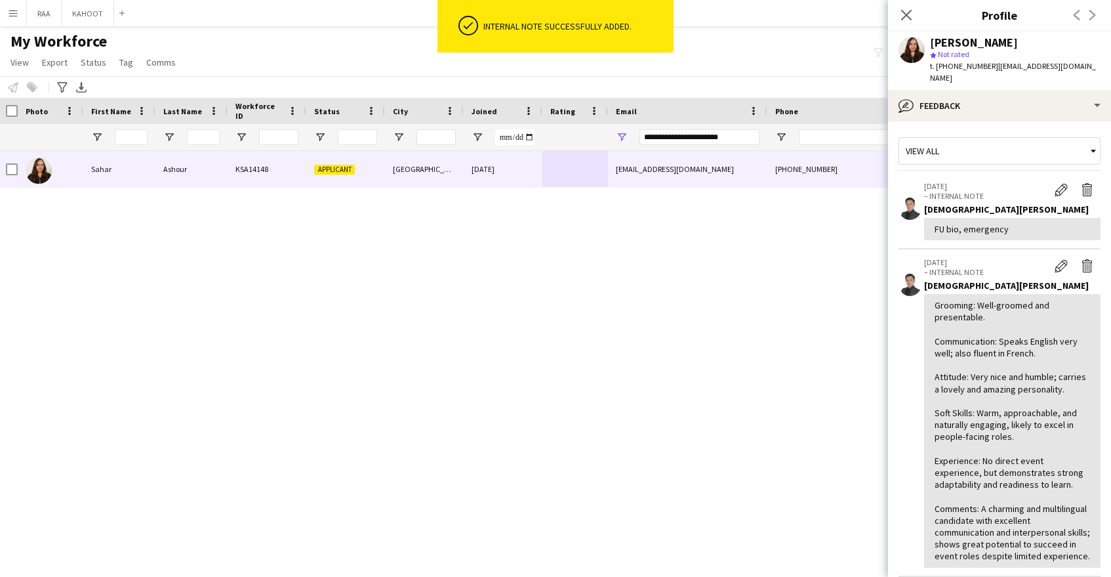
click at [918, 25] on div "Close pop-in" at bounding box center [906, 15] width 37 height 30
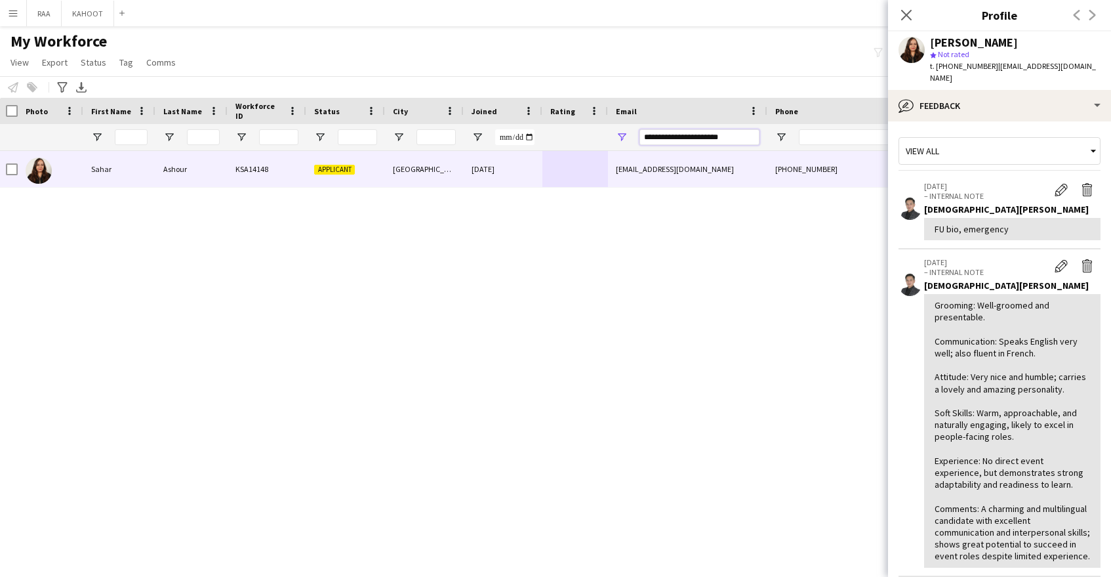
drag, startPoint x: 745, startPoint y: 139, endPoint x: 600, endPoint y: 129, distance: 145.9
click at [600, 129] on div at bounding box center [746, 137] width 1496 height 26
paste input "**"
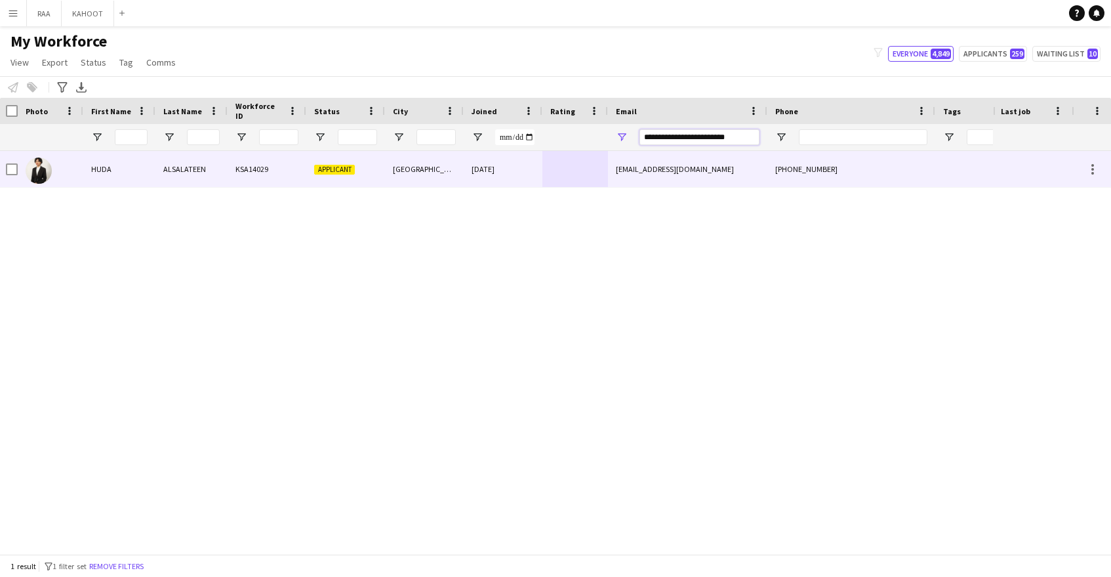
type input "**********"
click at [495, 159] on div "[DATE]" at bounding box center [503, 169] width 79 height 36
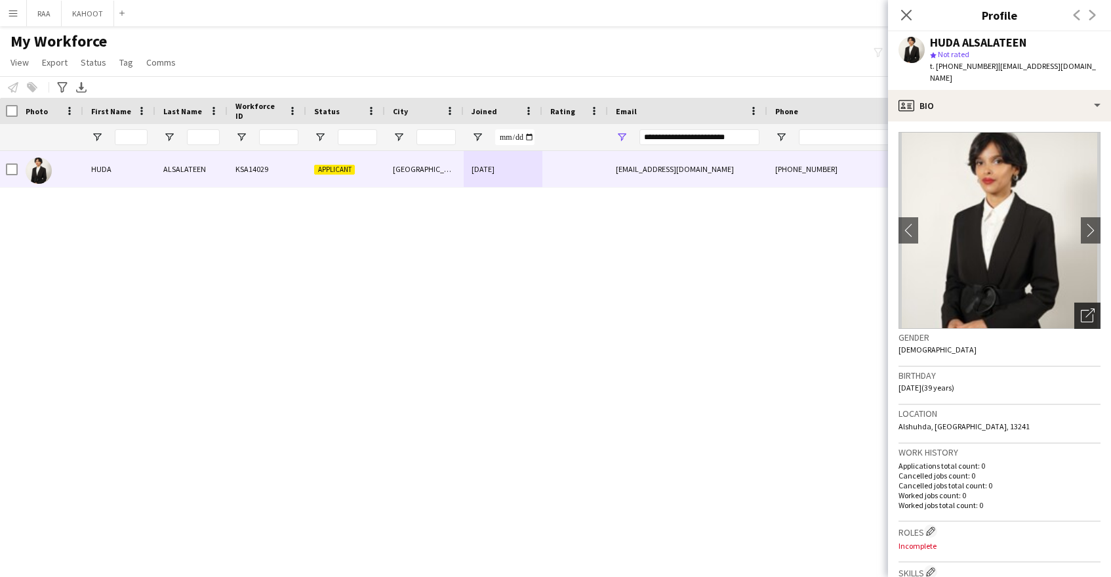
click at [1088, 308] on icon "Open photos pop-in" at bounding box center [1088, 315] width 14 height 14
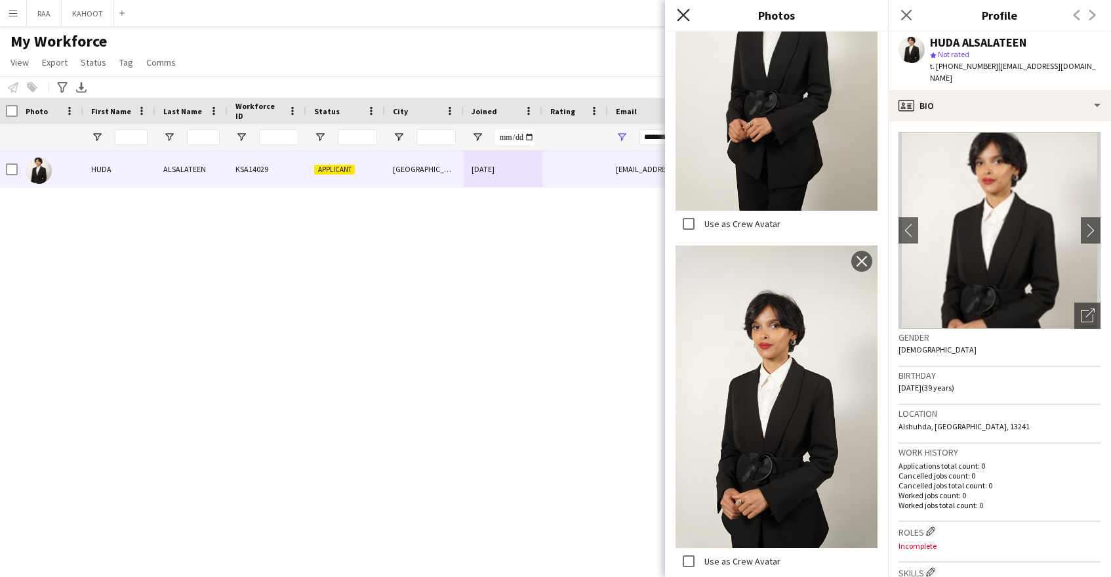
click at [687, 10] on icon at bounding box center [683, 15] width 12 height 12
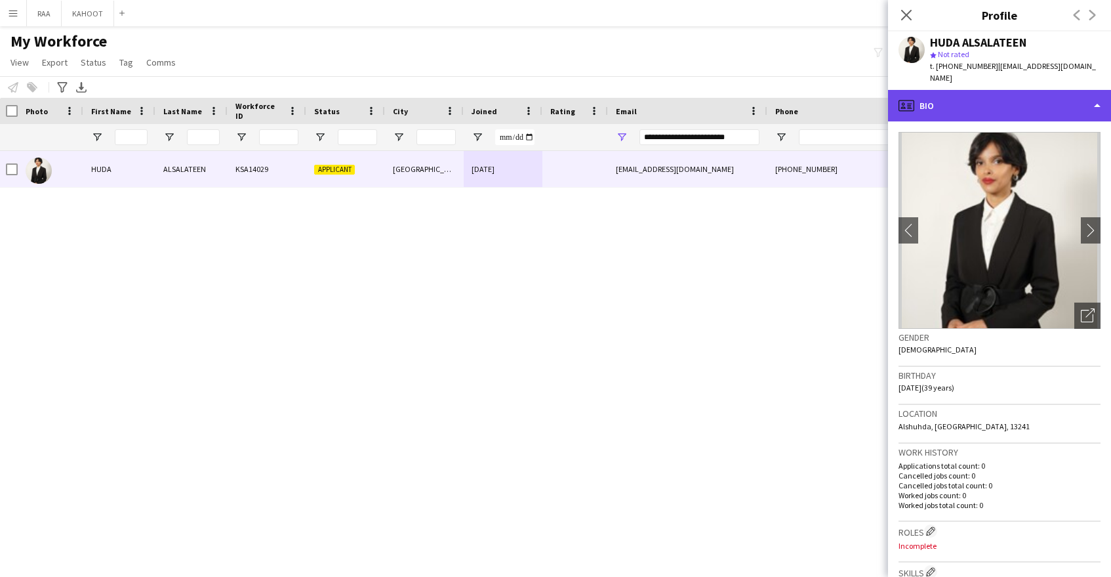
click at [1030, 96] on div "profile Bio" at bounding box center [999, 105] width 223 height 31
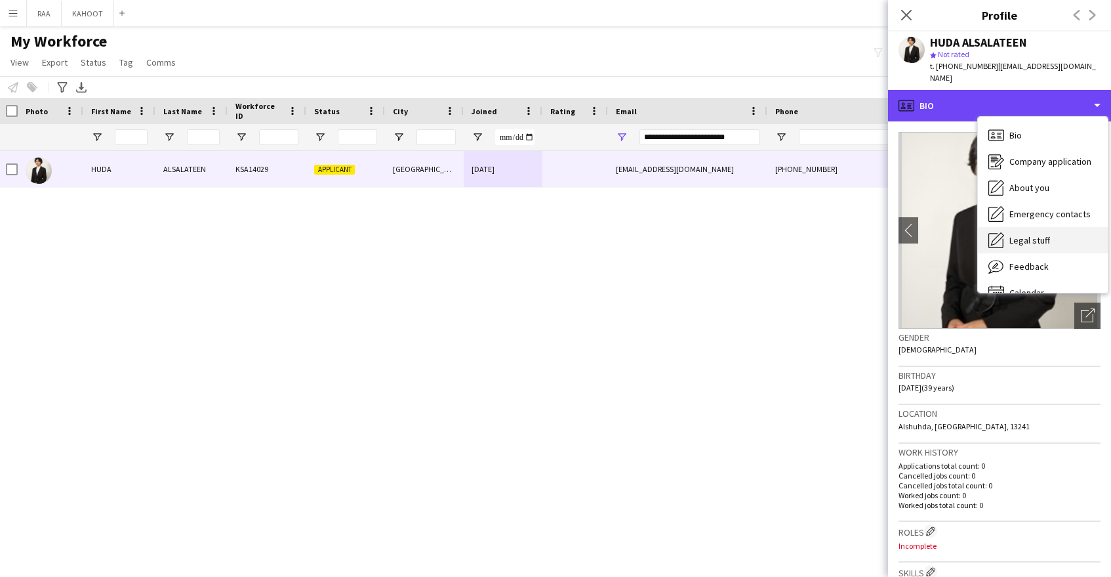
scroll to position [18, 0]
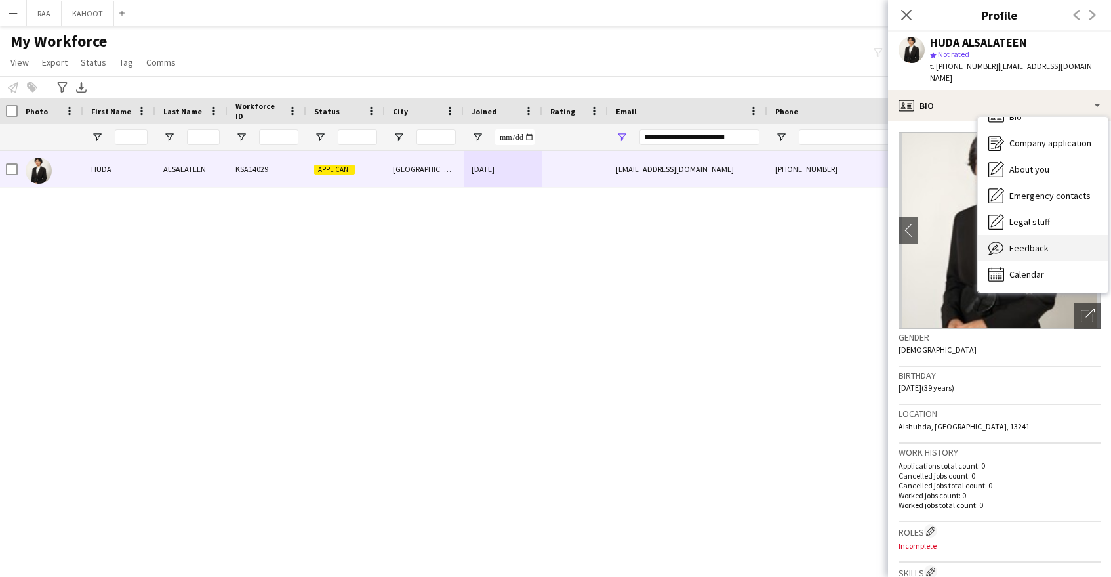
click at [1051, 235] on div "Feedback Feedback" at bounding box center [1043, 248] width 130 height 26
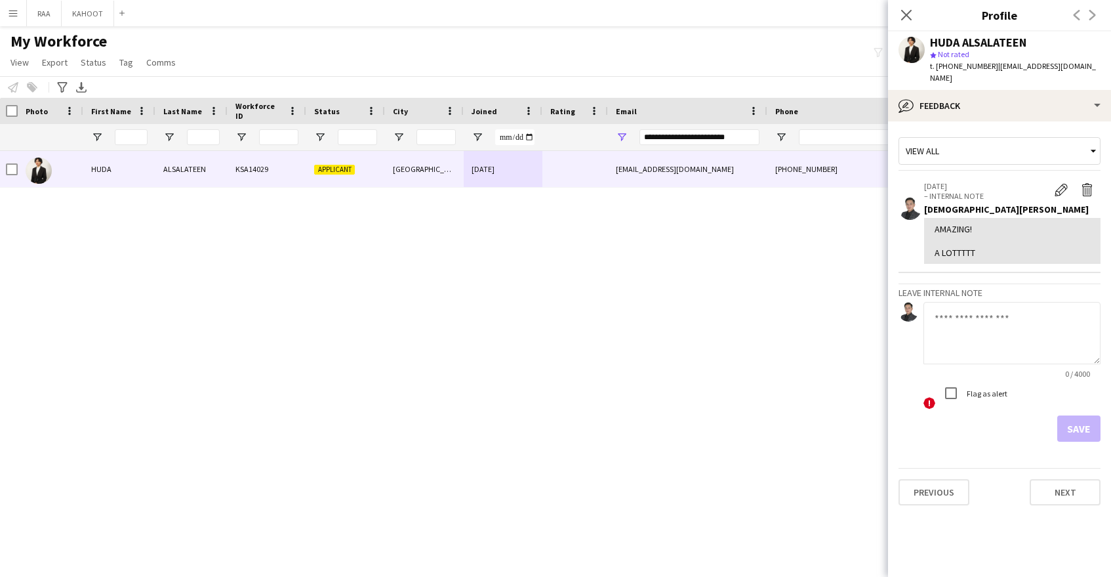
click at [1004, 317] on textarea at bounding box center [1012, 333] width 177 height 62
paste textarea "**********"
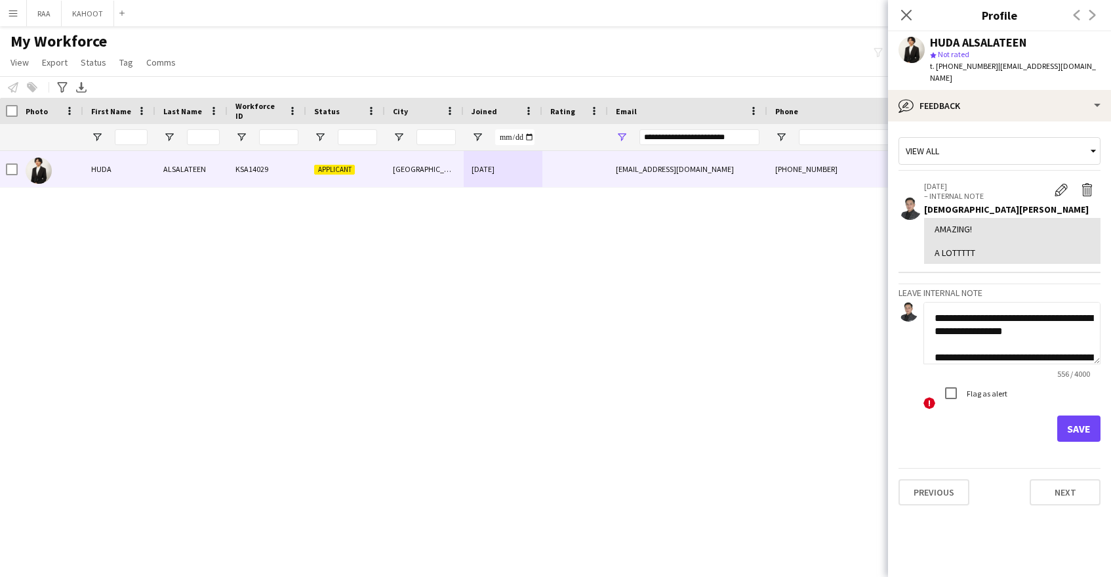
scroll to position [263, 0]
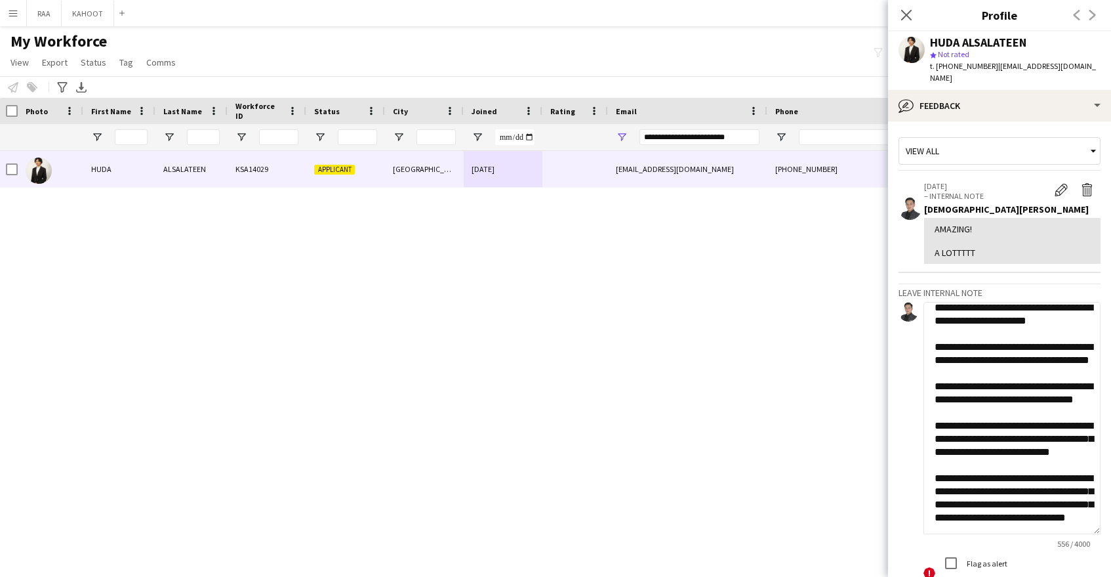
drag, startPoint x: 1097, startPoint y: 349, endPoint x: 1045, endPoint y: 436, distance: 101.2
click at [1084, 518] on textarea "**********" at bounding box center [1012, 418] width 177 height 232
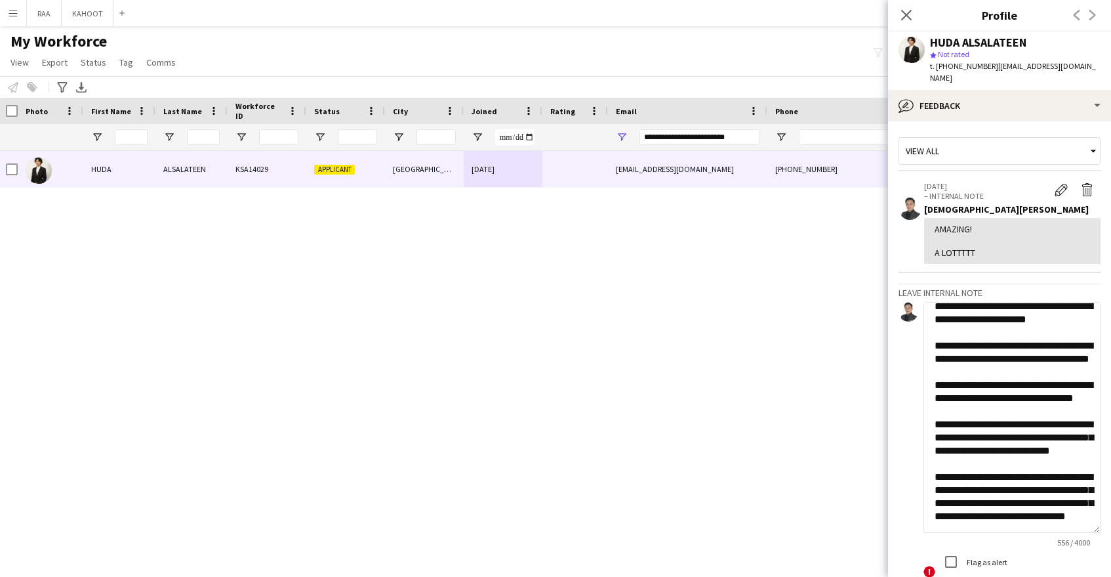
scroll to position [104, 0]
click at [1062, 387] on textarea "**********" at bounding box center [1012, 417] width 177 height 231
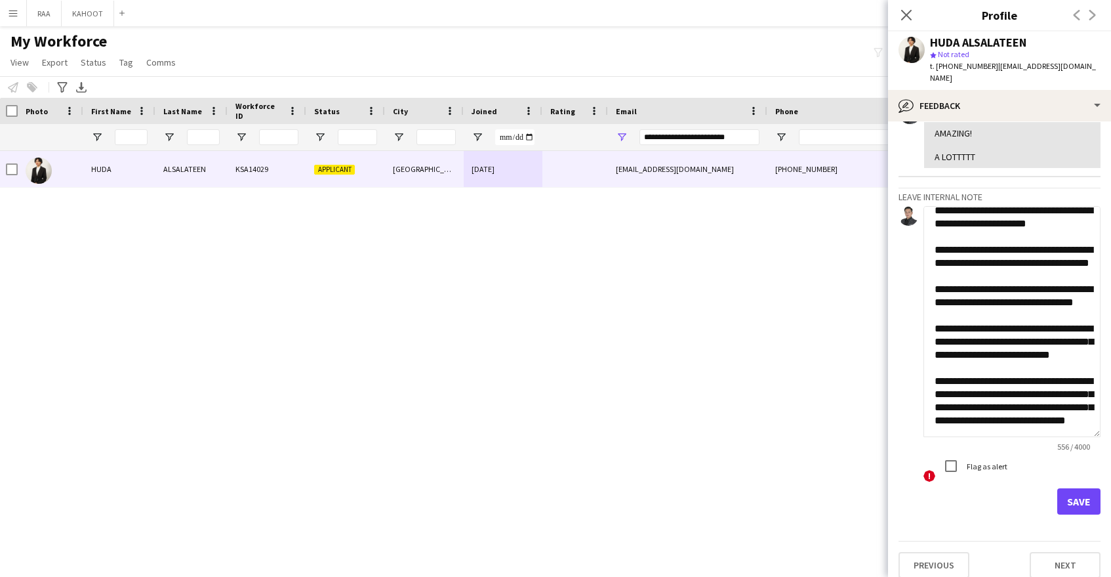
scroll to position [0, 0]
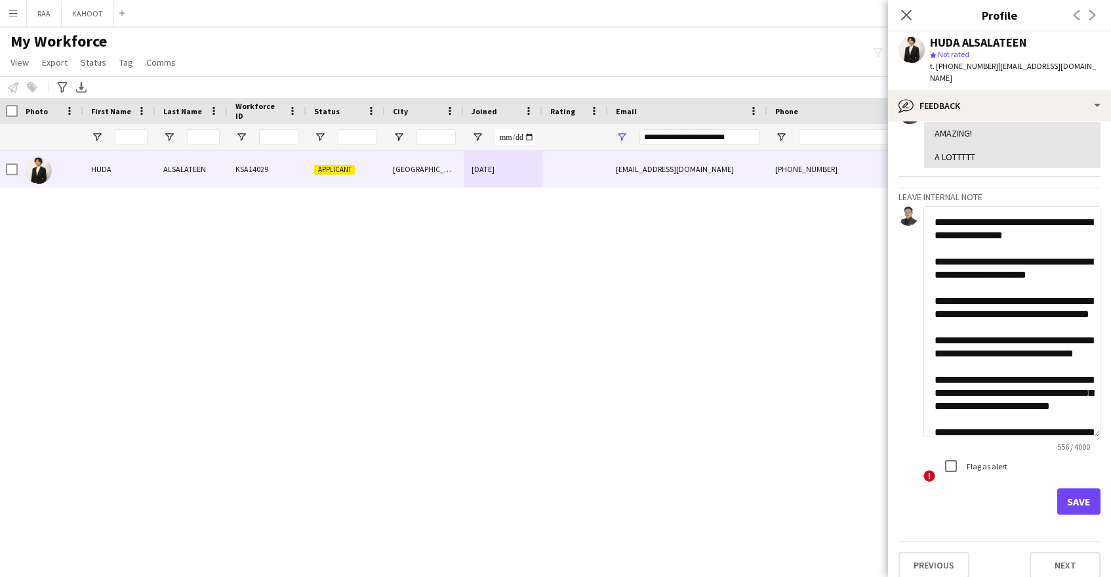
type textarea "**********"
click at [1080, 490] on button "Save" at bounding box center [1078, 501] width 43 height 26
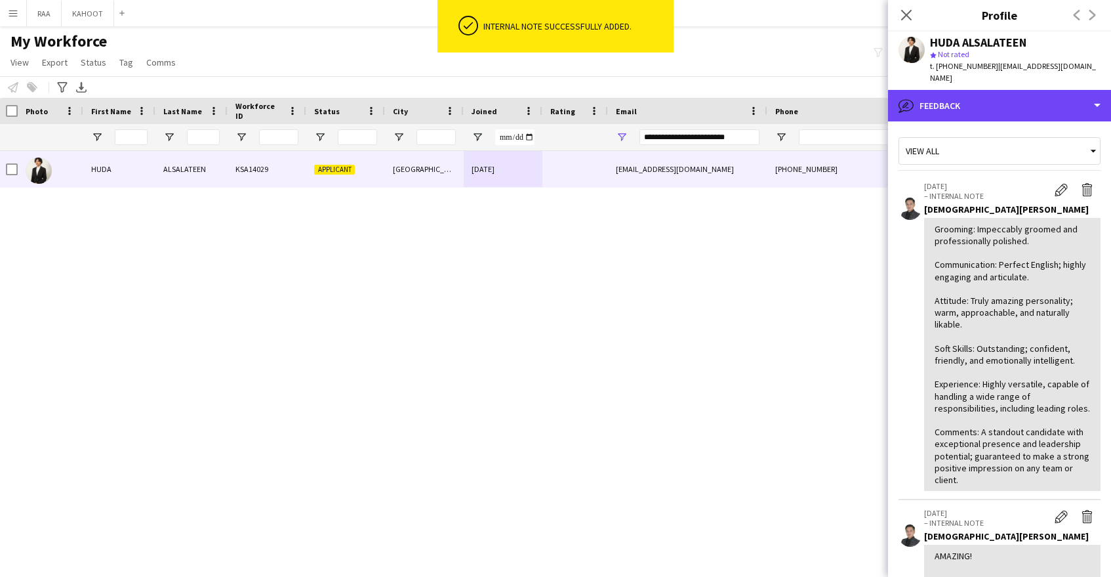
drag, startPoint x: 990, startPoint y: 83, endPoint x: 1013, endPoint y: 106, distance: 32.5
click at [989, 90] on div "bubble-pencil Feedback" at bounding box center [999, 105] width 223 height 31
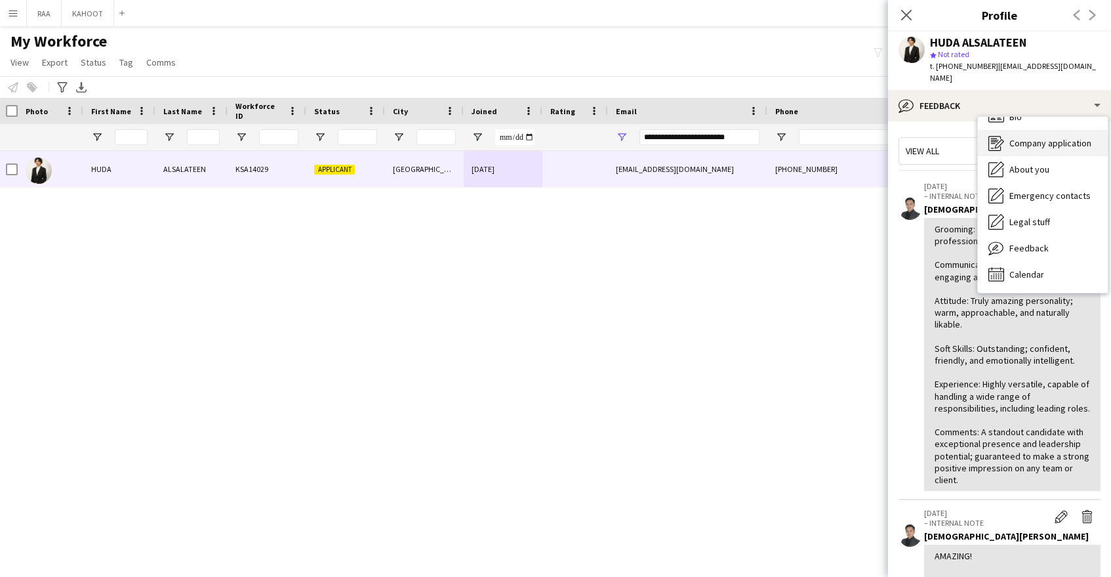
click at [1036, 130] on div "Company application Company application" at bounding box center [1043, 143] width 130 height 26
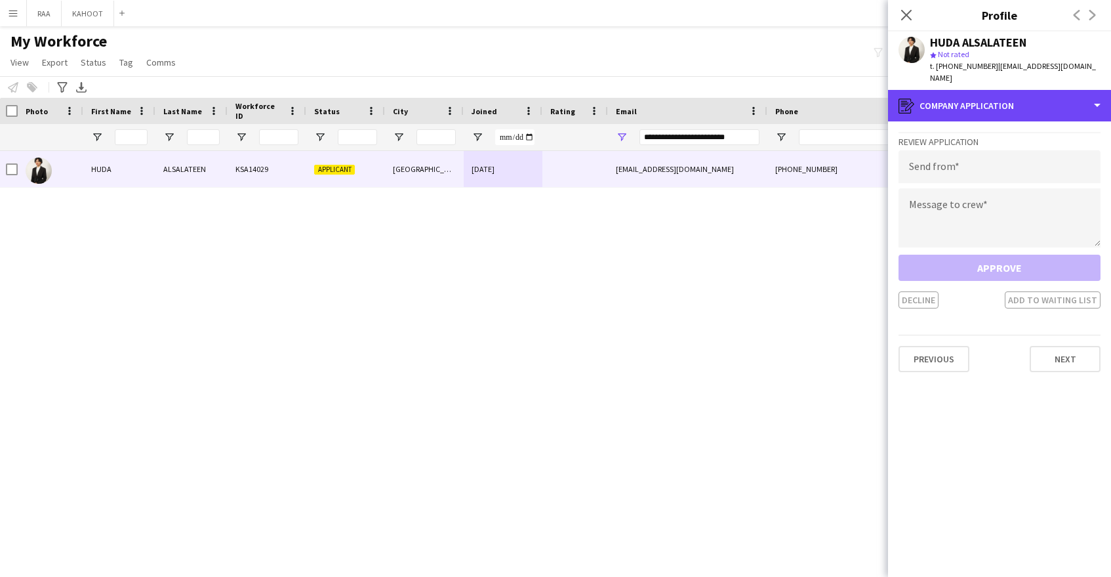
drag, startPoint x: 1032, startPoint y: 93, endPoint x: 1030, endPoint y: 115, distance: 22.4
click at [1031, 94] on div "register Company application" at bounding box center [999, 105] width 223 height 31
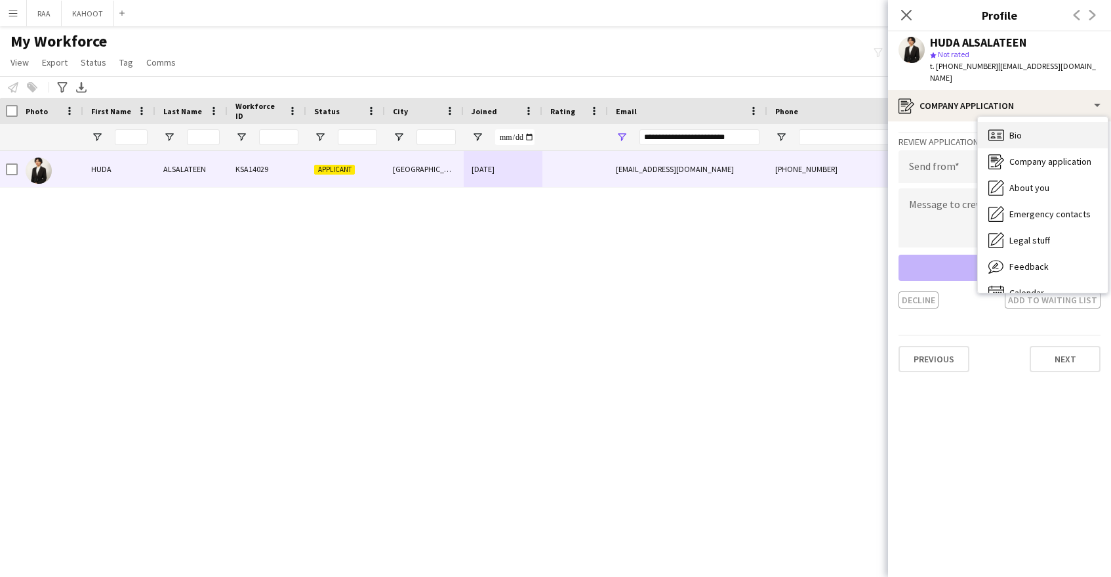
click at [1049, 127] on div "Bio Bio" at bounding box center [1043, 135] width 130 height 26
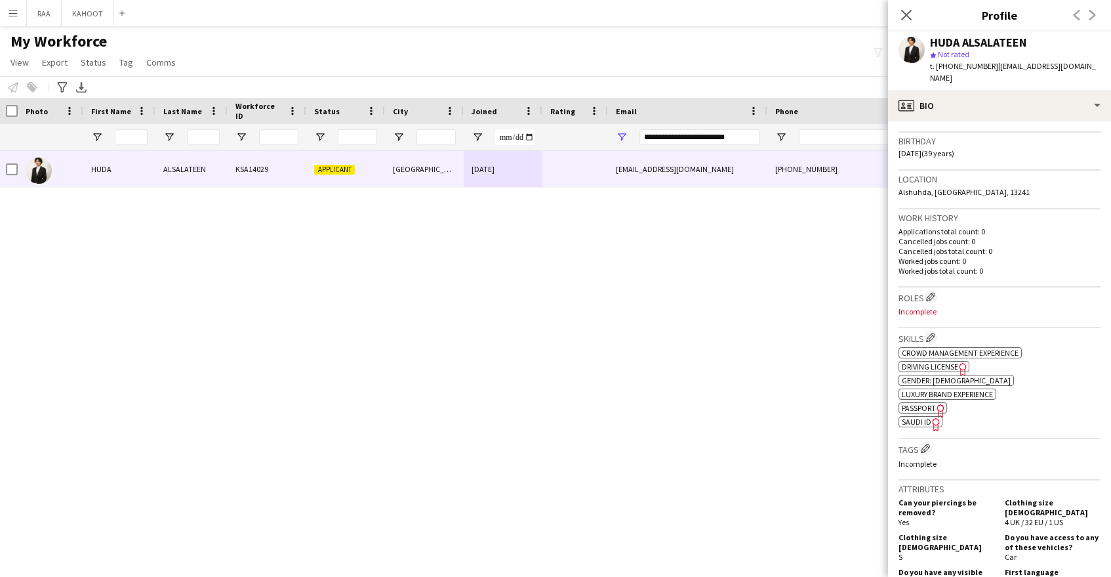
scroll to position [239, 0]
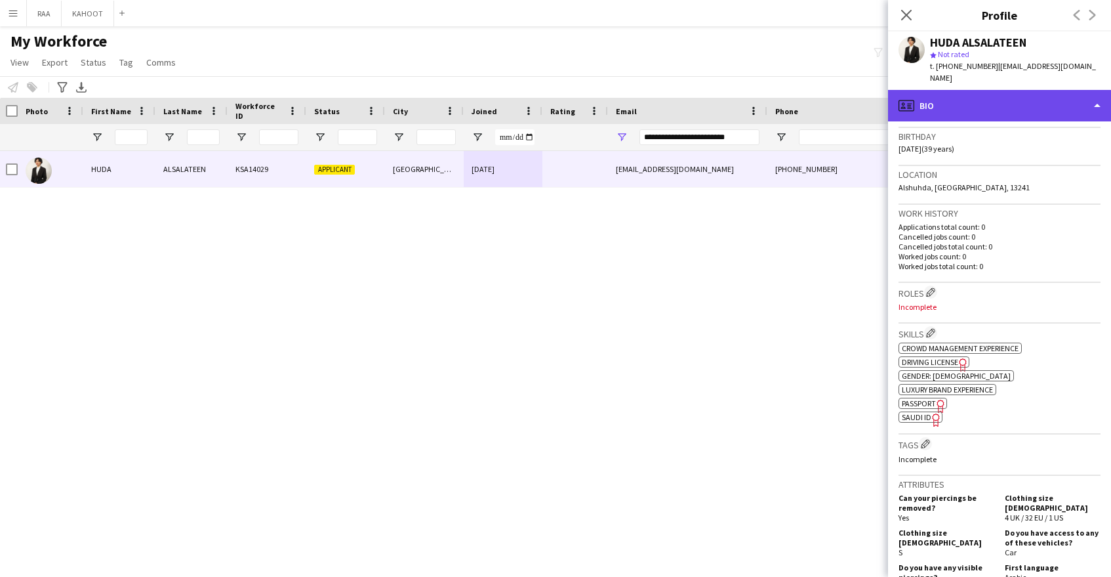
click at [1014, 104] on div "profile Bio" at bounding box center [999, 105] width 223 height 31
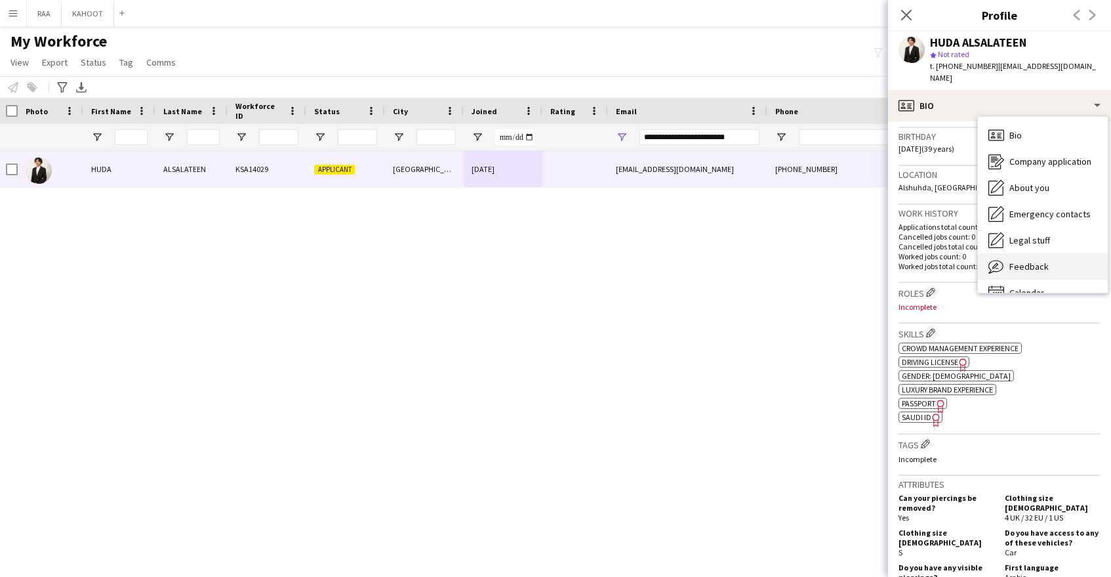
click at [1042, 260] on span "Feedback" at bounding box center [1028, 266] width 39 height 12
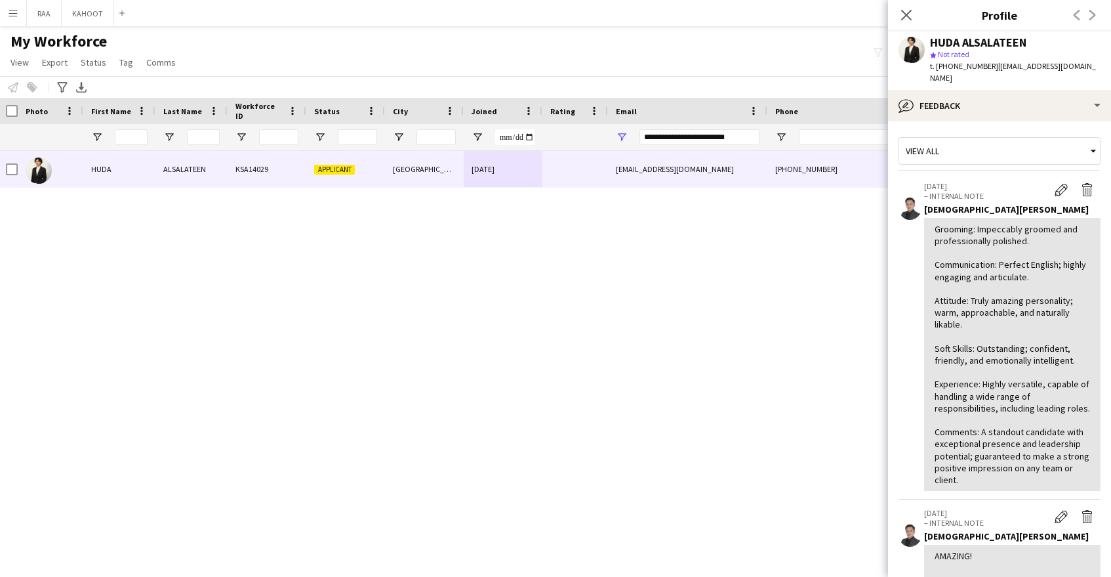
scroll to position [254, 0]
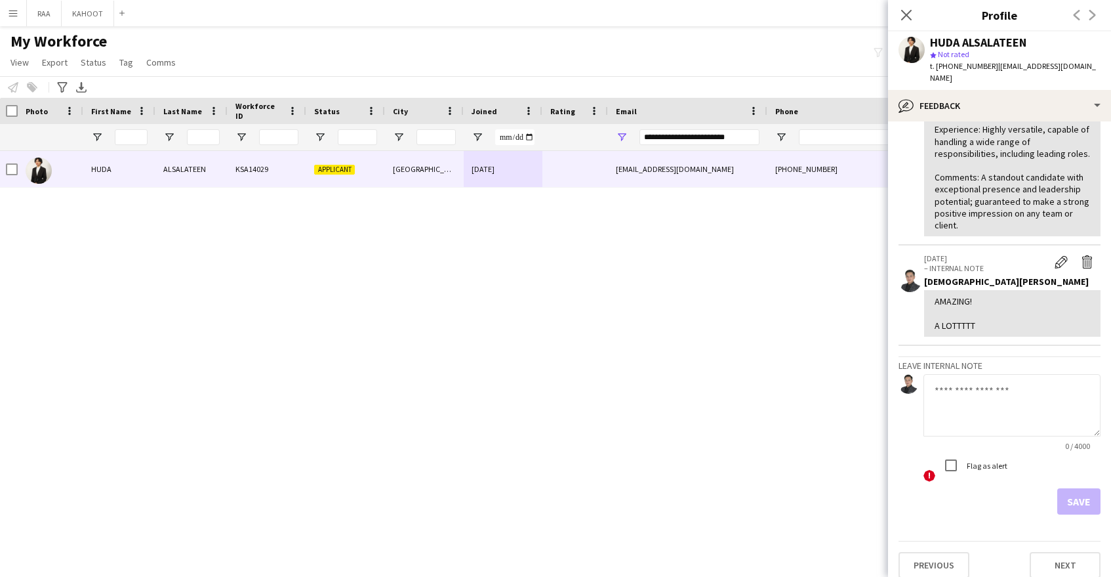
click at [973, 395] on textarea at bounding box center [1012, 405] width 177 height 62
type textarea "**********"
click at [1083, 488] on button "Save" at bounding box center [1078, 501] width 43 height 26
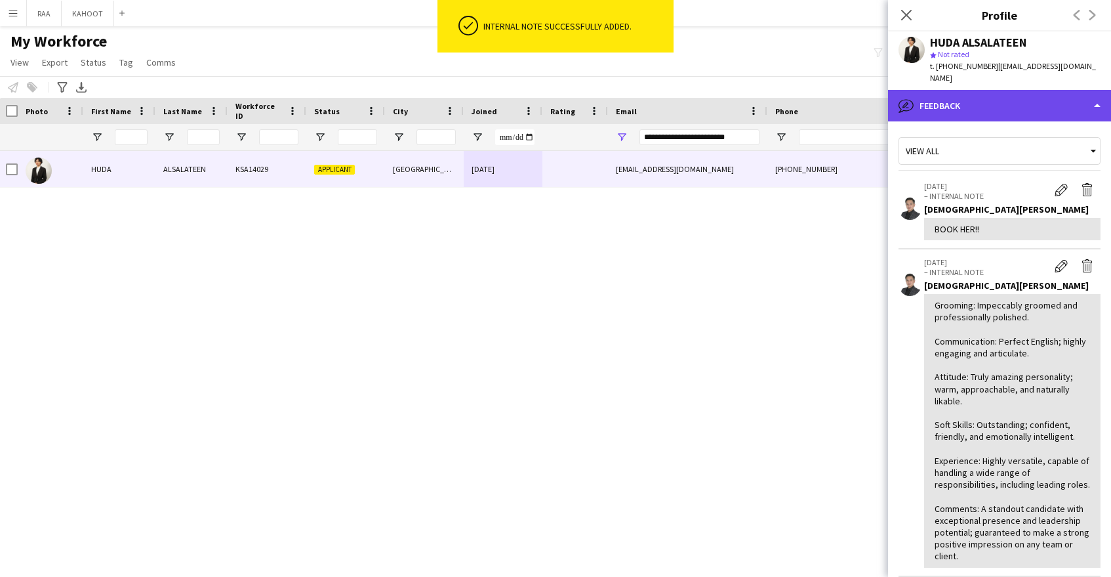
click at [1036, 103] on div "bubble-pencil Feedback" at bounding box center [999, 105] width 223 height 31
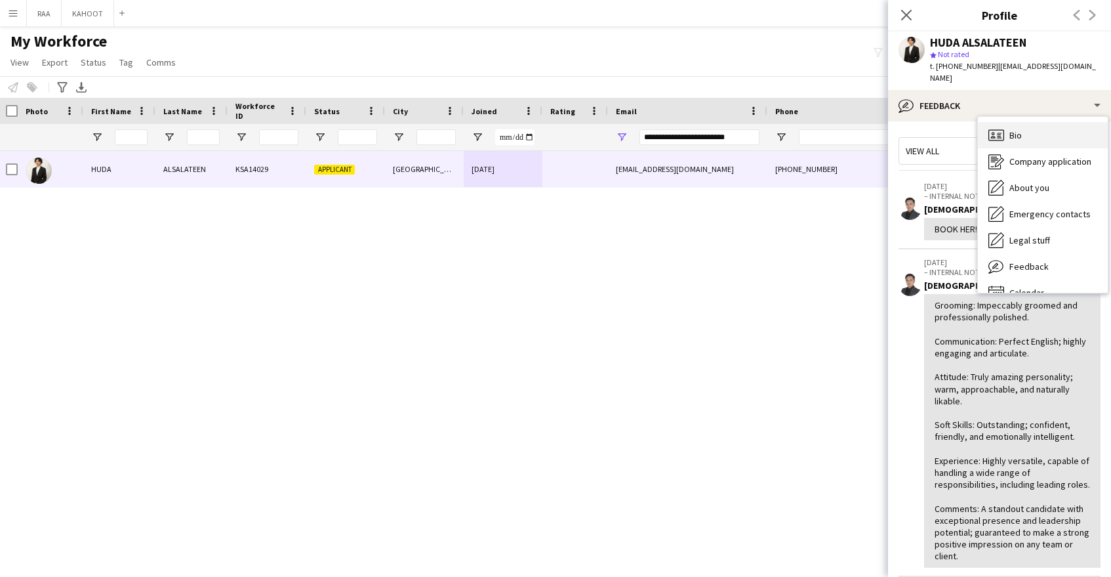
click at [1040, 122] on div "Bio Bio" at bounding box center [1043, 135] width 130 height 26
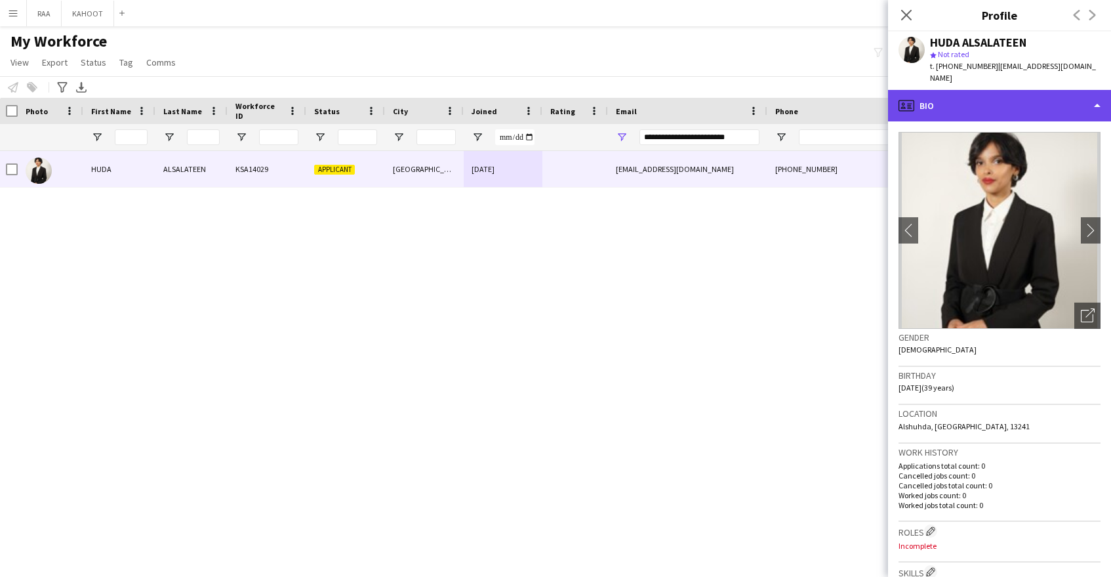
click at [996, 91] on div "profile Bio" at bounding box center [999, 105] width 223 height 31
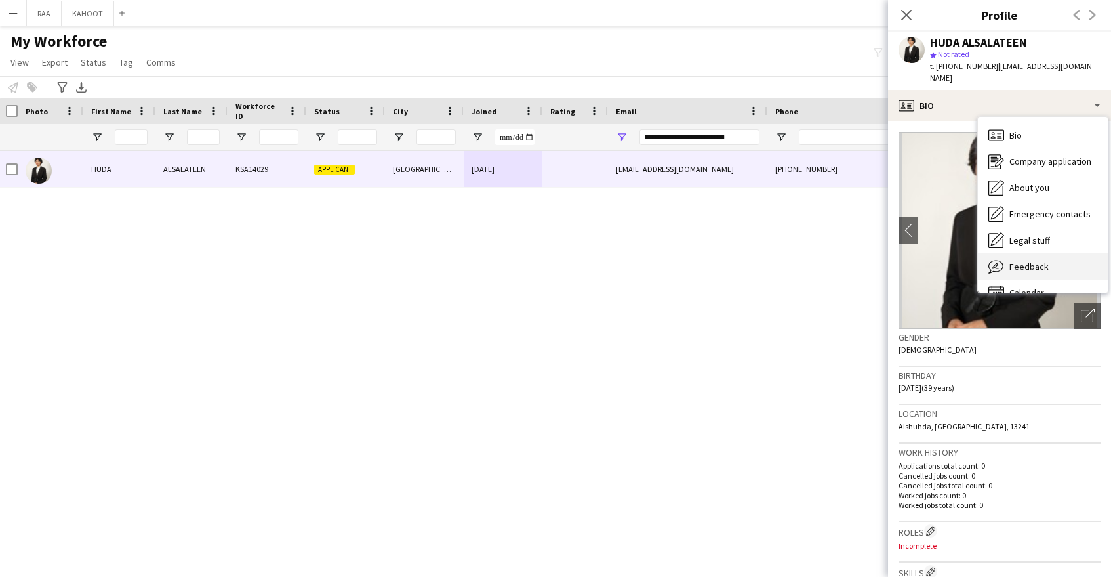
click at [1042, 260] on span "Feedback" at bounding box center [1028, 266] width 39 height 12
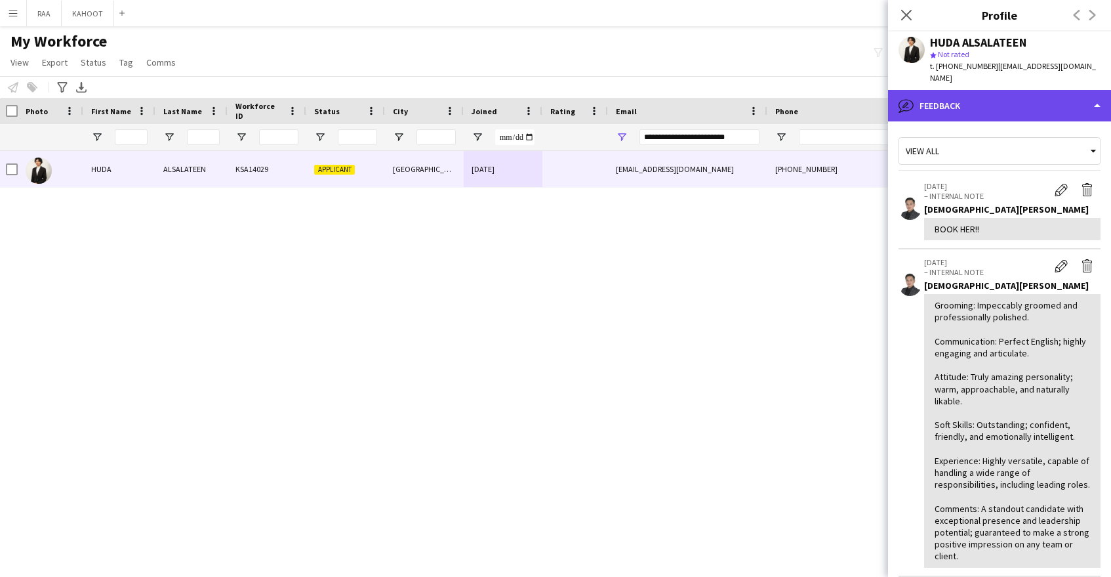
click at [1004, 90] on div "bubble-pencil Feedback" at bounding box center [999, 105] width 223 height 31
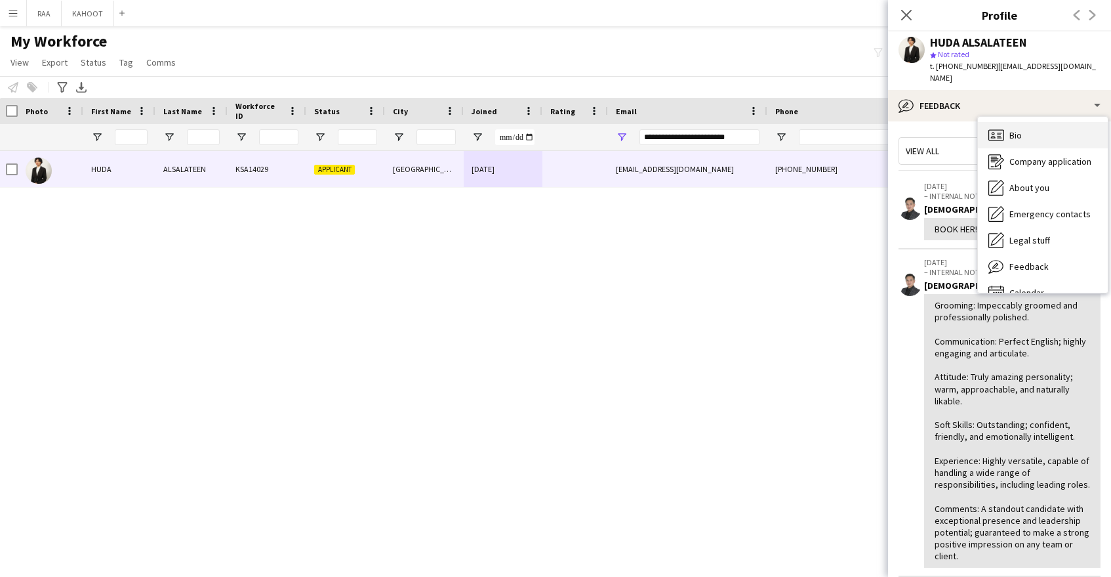
click at [1055, 123] on div "Bio Bio" at bounding box center [1043, 135] width 130 height 26
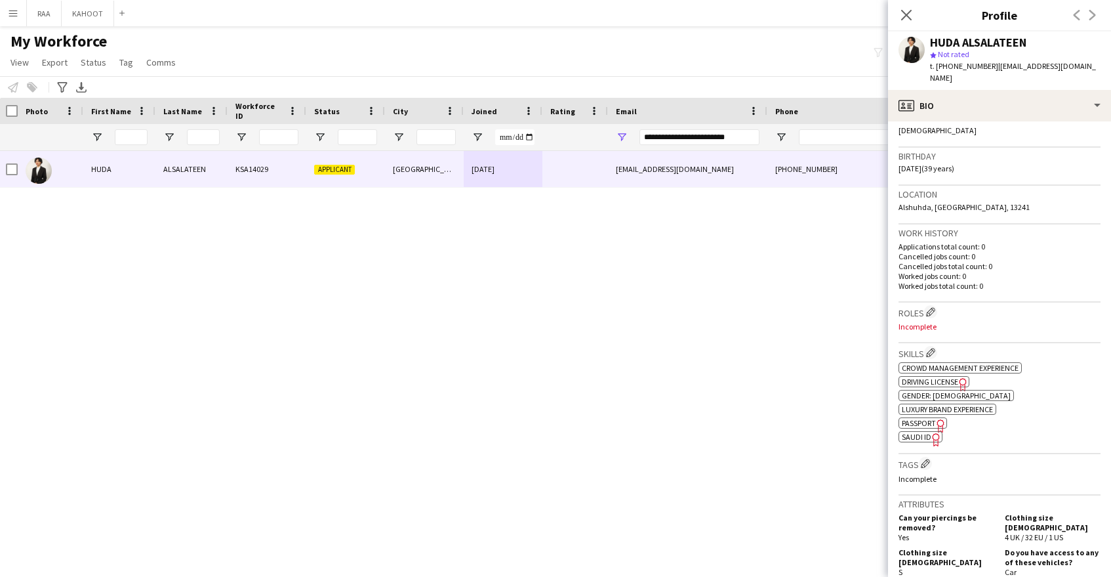
scroll to position [231, 0]
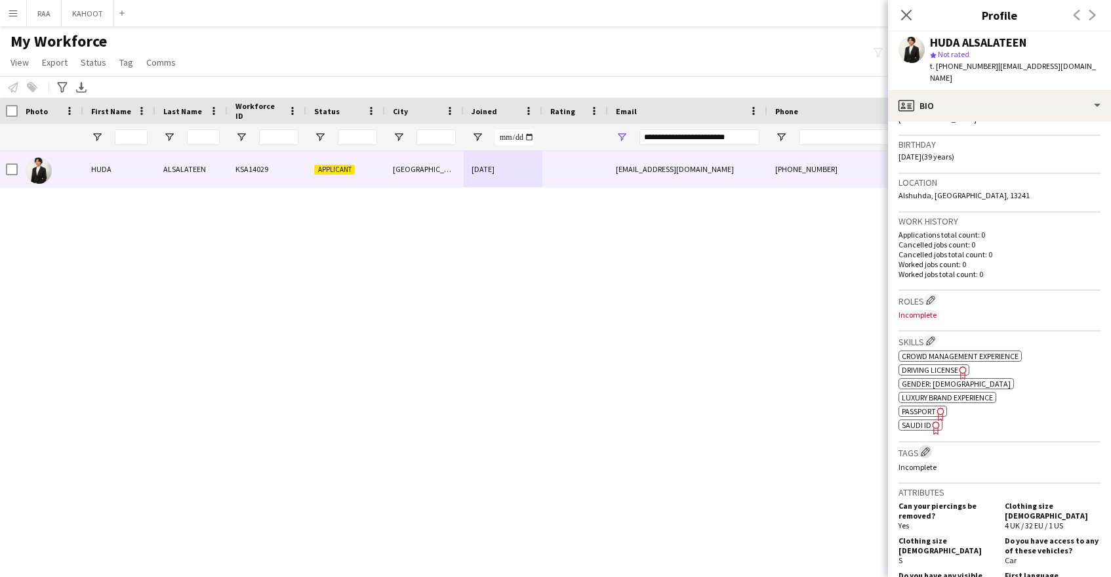
click at [926, 447] on app-icon "Edit crew company tags" at bounding box center [925, 451] width 9 height 9
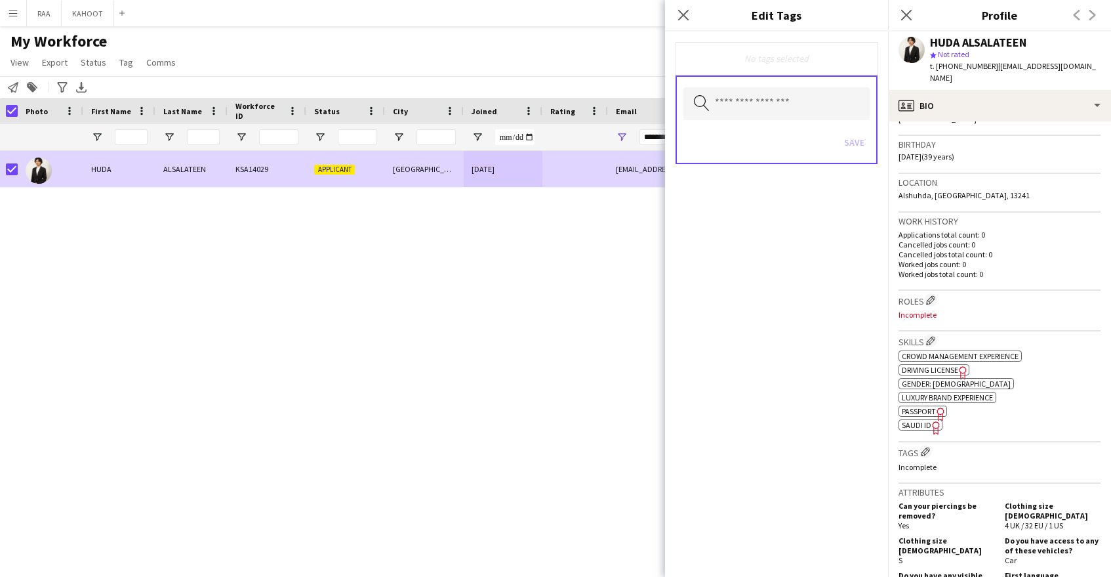
drag, startPoint x: 39, startPoint y: 84, endPoint x: 51, endPoint y: 98, distance: 19.1
click at [38, 84] on div "Add to tag" at bounding box center [32, 87] width 16 height 16
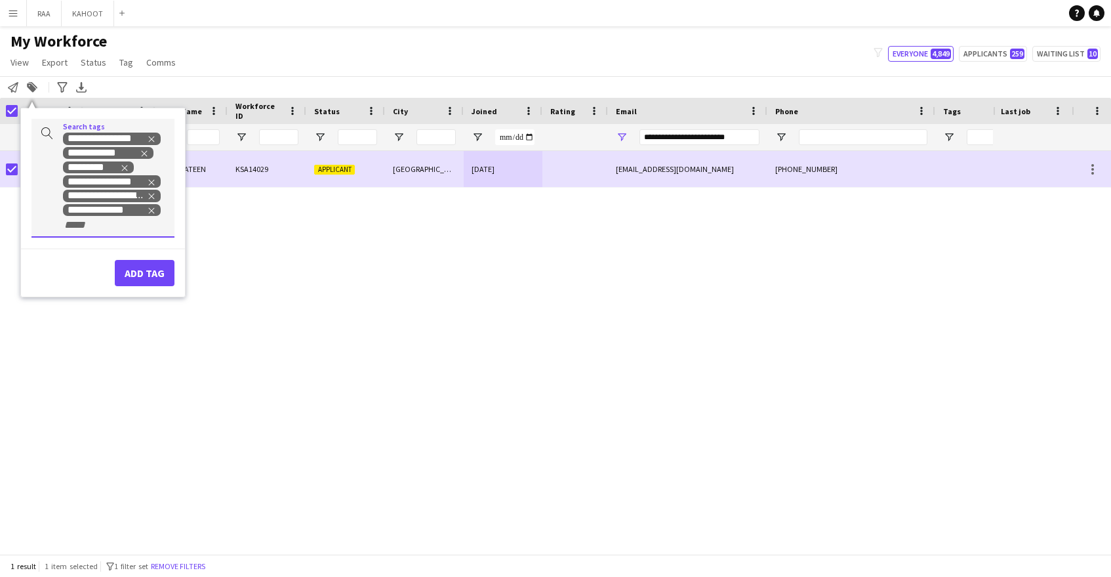
click at [111, 228] on input "+ Tag" at bounding box center [91, 225] width 56 height 12
type input "****"
drag, startPoint x: 100, startPoint y: 247, endPoint x: 107, endPoint y: 241, distance: 8.4
click at [100, 247] on div "PROTOCOL" at bounding box center [81, 256] width 143 height 31
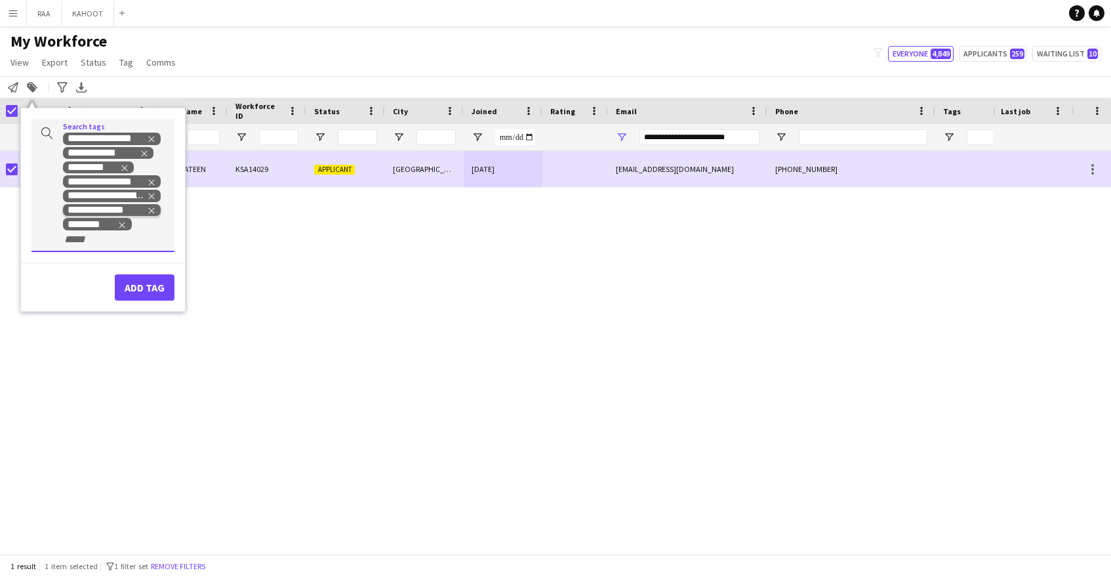
click at [155, 211] on tag "**********" at bounding box center [112, 210] width 98 height 12
click at [152, 211] on icon "Remove tag" at bounding box center [152, 211] width 6 height 6
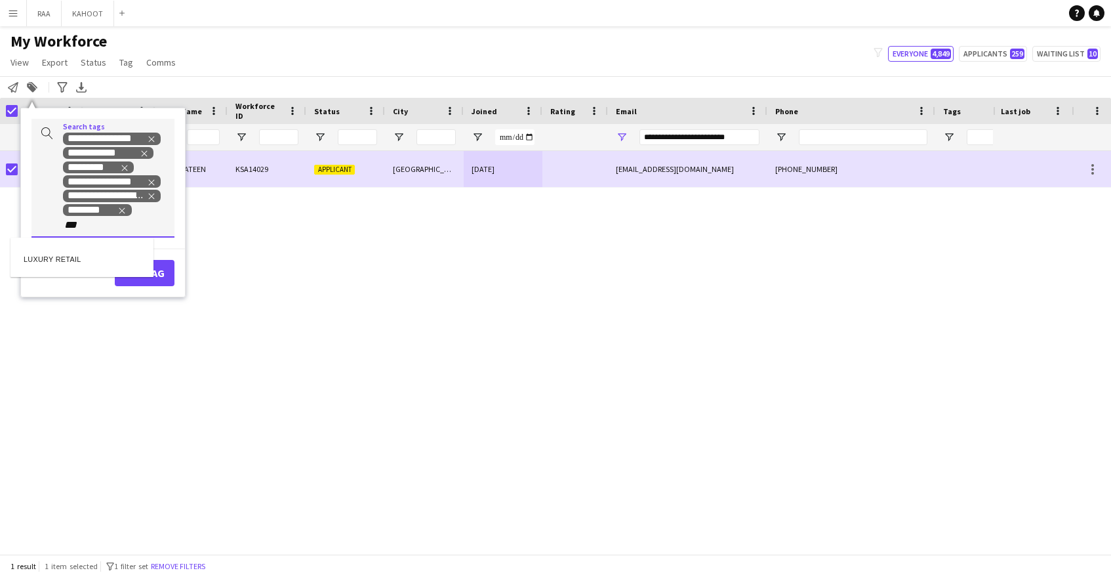
type input "***"
click at [106, 251] on div "LUXURY RETAIL" at bounding box center [81, 256] width 143 height 31
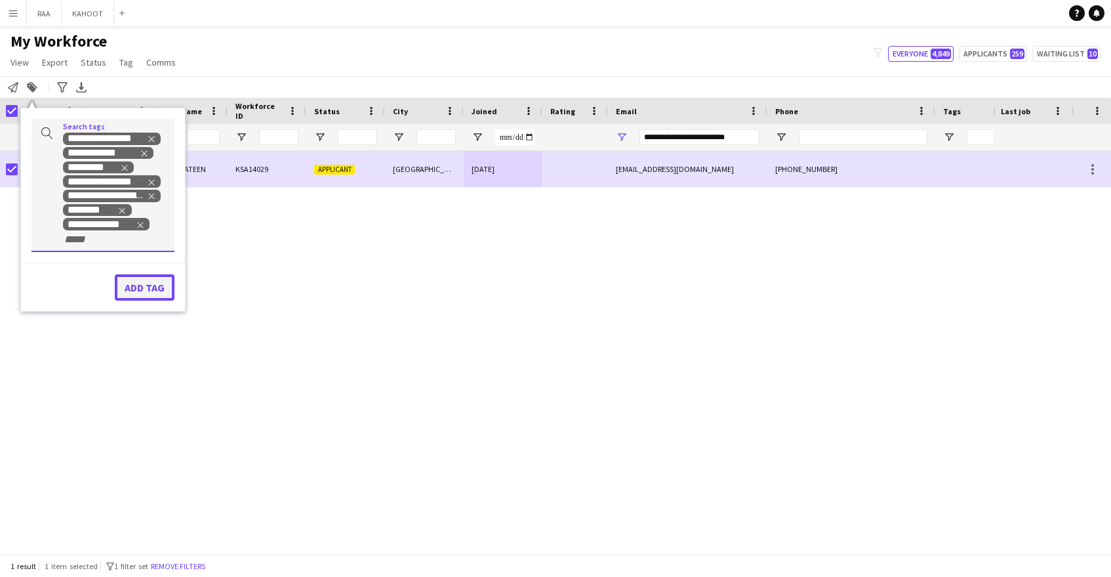
click at [158, 285] on button "Add tag" at bounding box center [145, 287] width 60 height 26
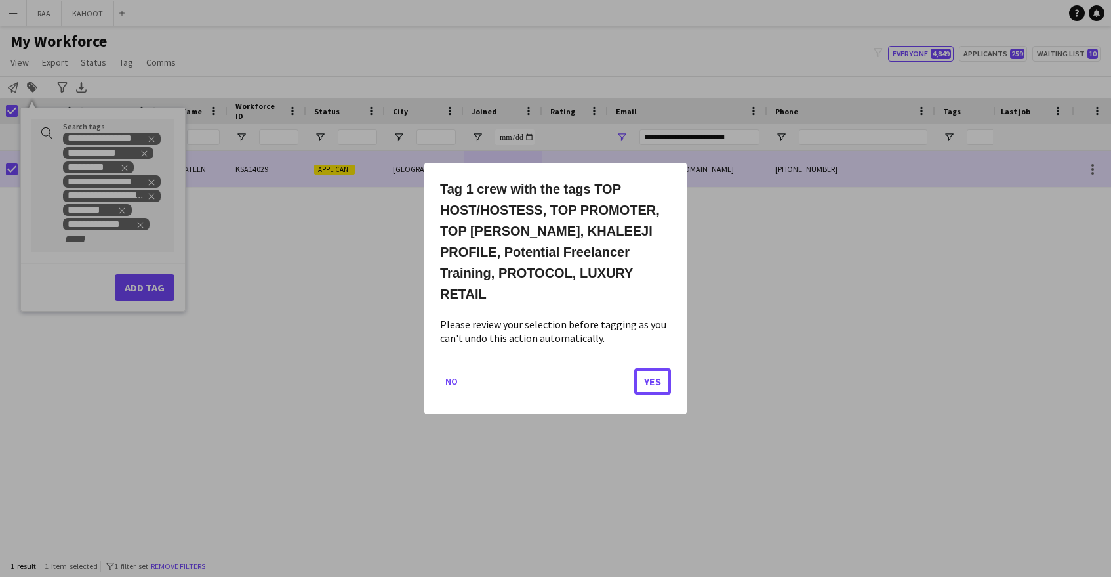
click at [655, 368] on button "Yes" at bounding box center [652, 381] width 37 height 26
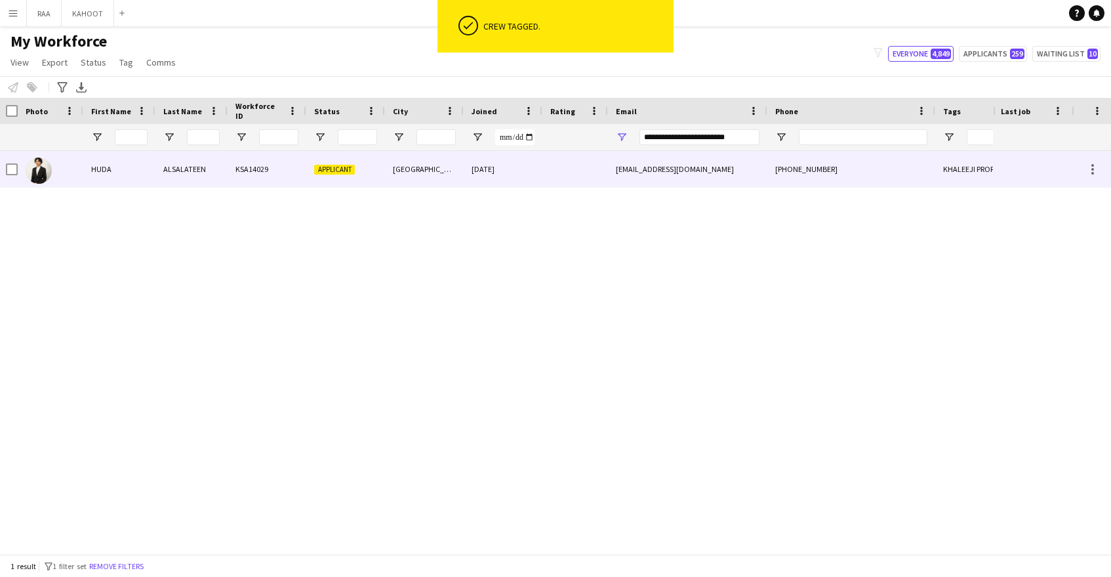
click at [546, 156] on div at bounding box center [575, 169] width 66 height 36
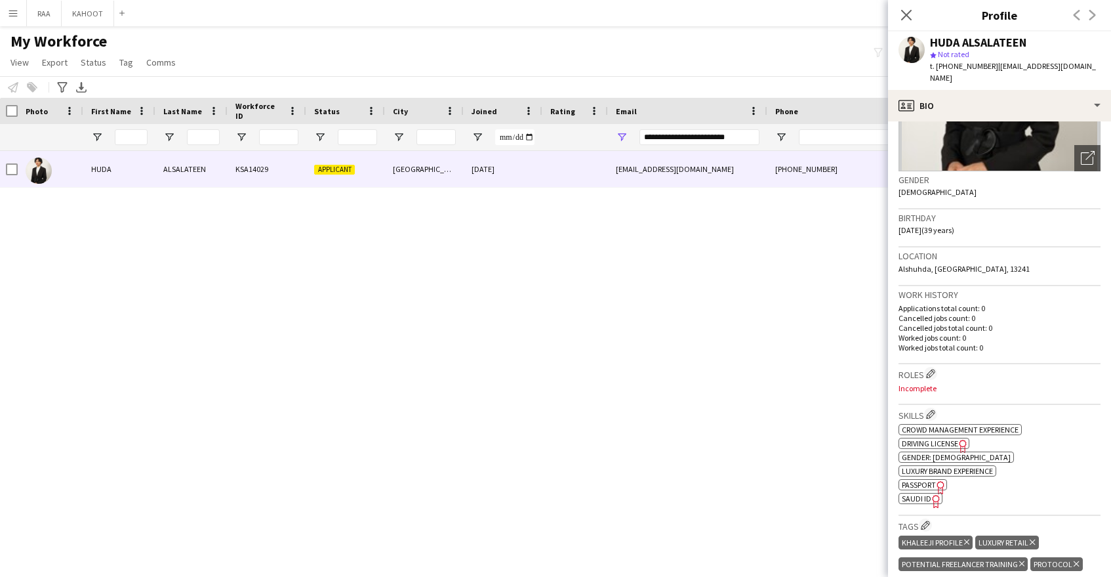
scroll to position [168, 0]
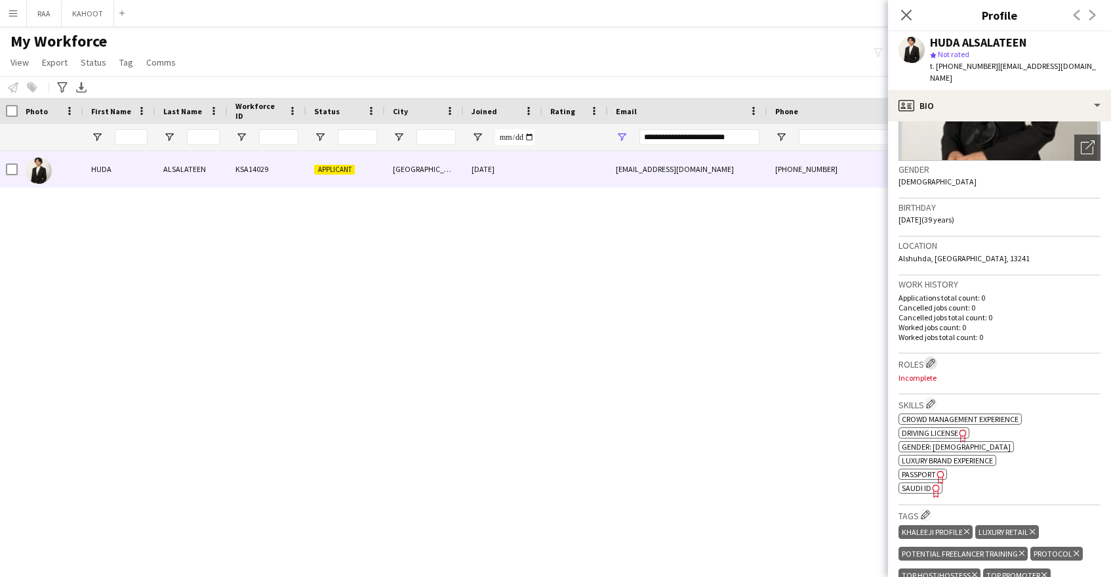
click at [933, 358] on app-icon "Edit crew company roles" at bounding box center [930, 362] width 9 height 9
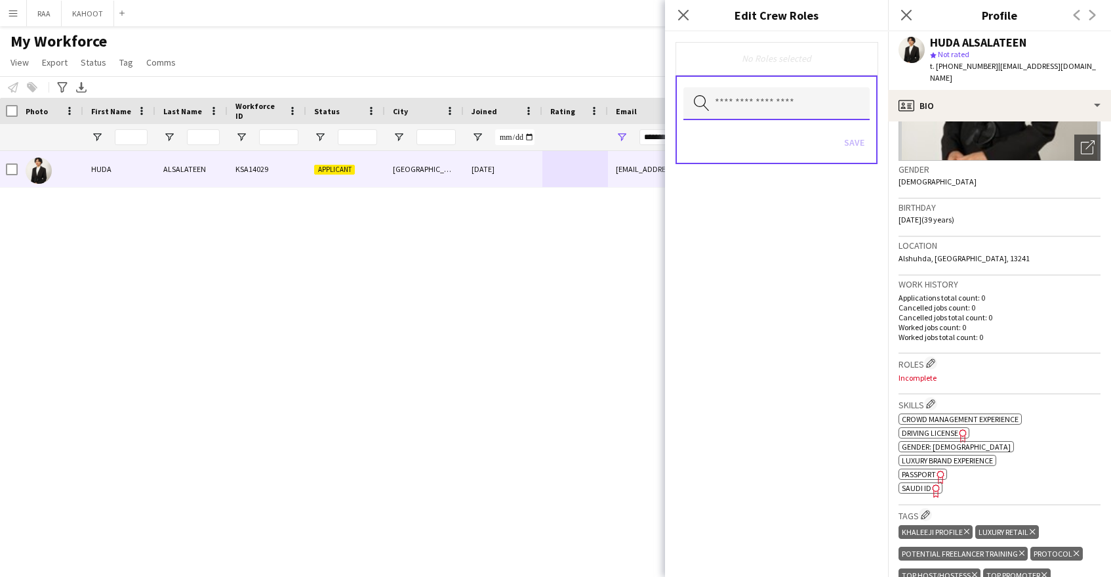
click at [777, 115] on input "text" at bounding box center [776, 103] width 186 height 33
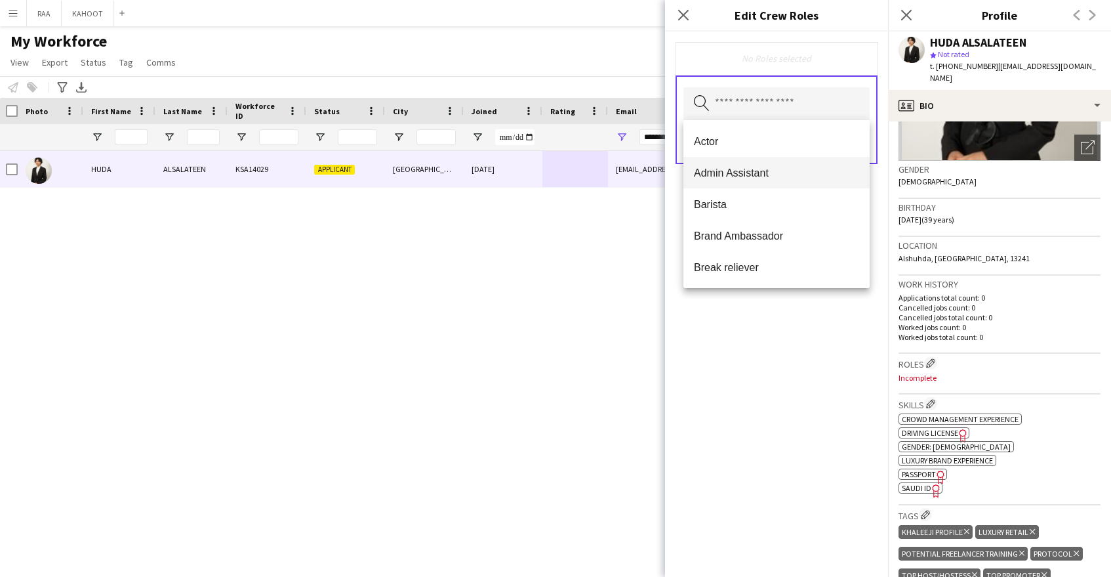
click at [775, 174] on span "Admin Assistant" at bounding box center [776, 173] width 165 height 12
click at [776, 211] on span "Brand Ambassador" at bounding box center [776, 205] width 165 height 12
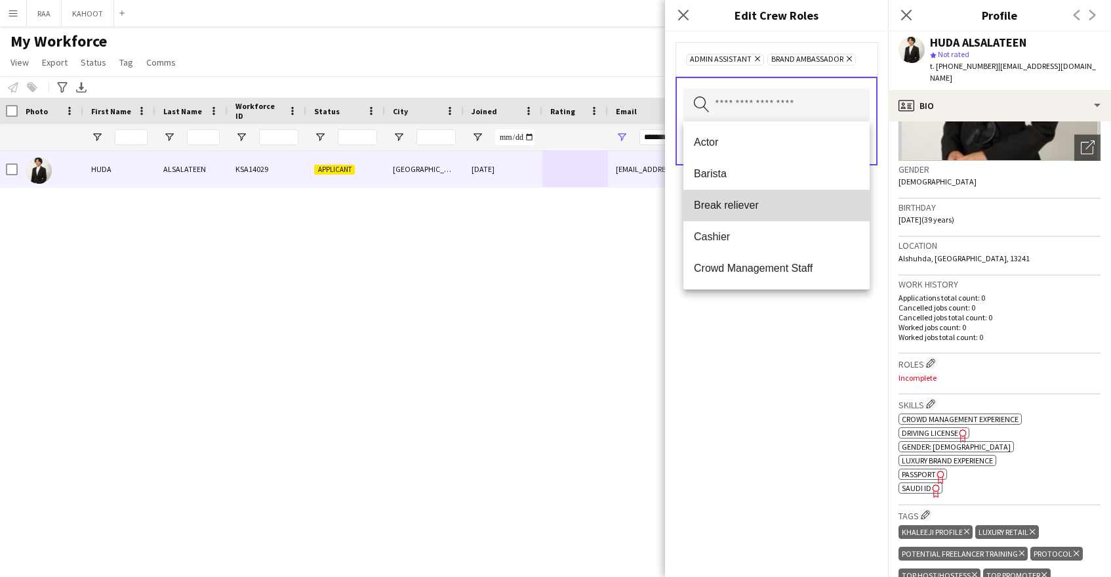
click at [796, 209] on span "Break reliever" at bounding box center [776, 205] width 165 height 12
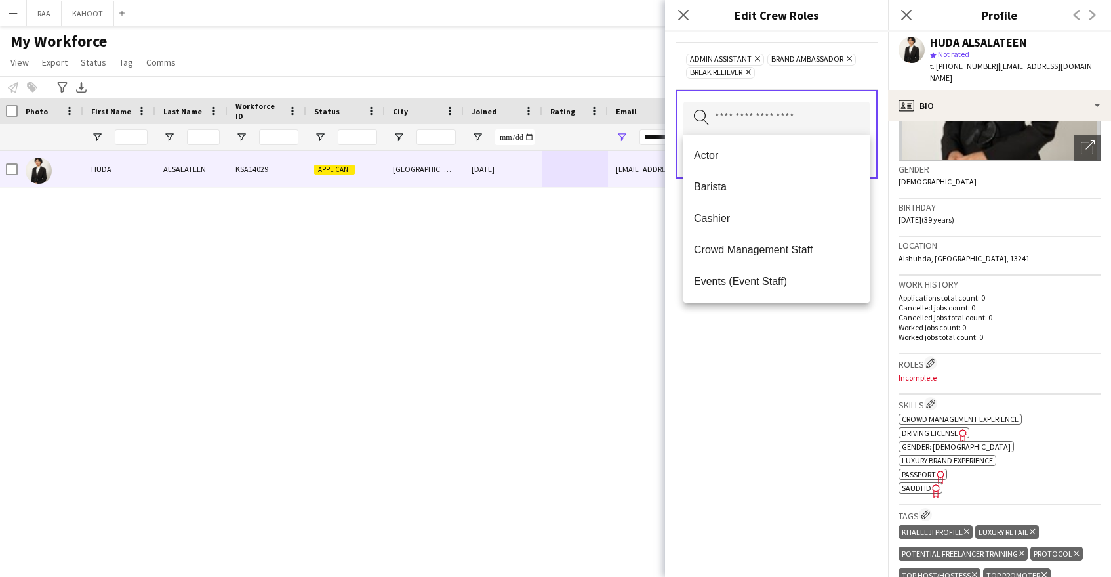
click at [814, 215] on span "Cashier" at bounding box center [776, 218] width 165 height 12
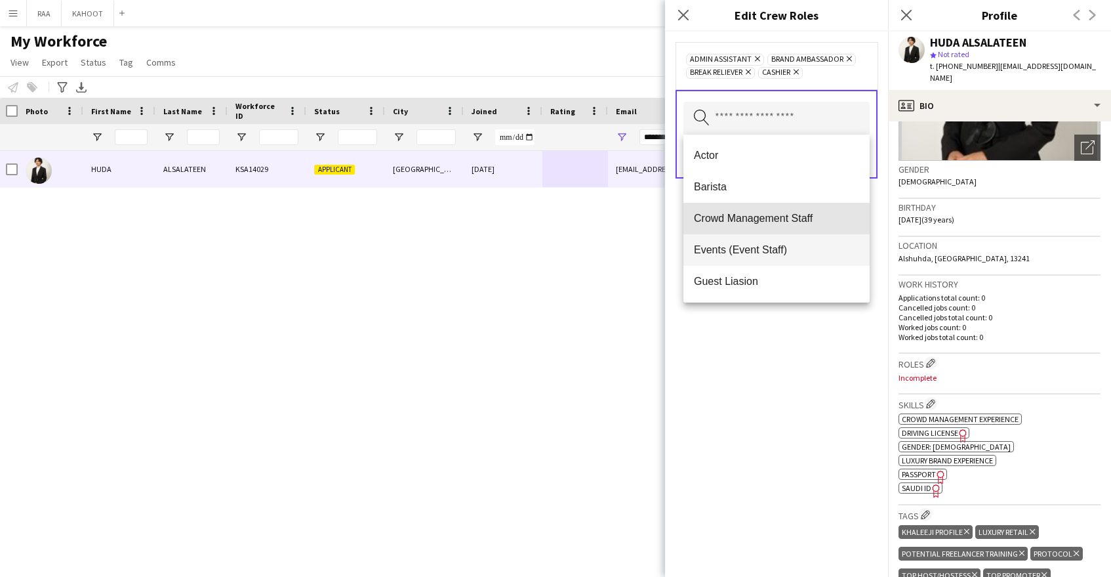
click at [814, 221] on span "Crowd Management Staff" at bounding box center [776, 218] width 165 height 12
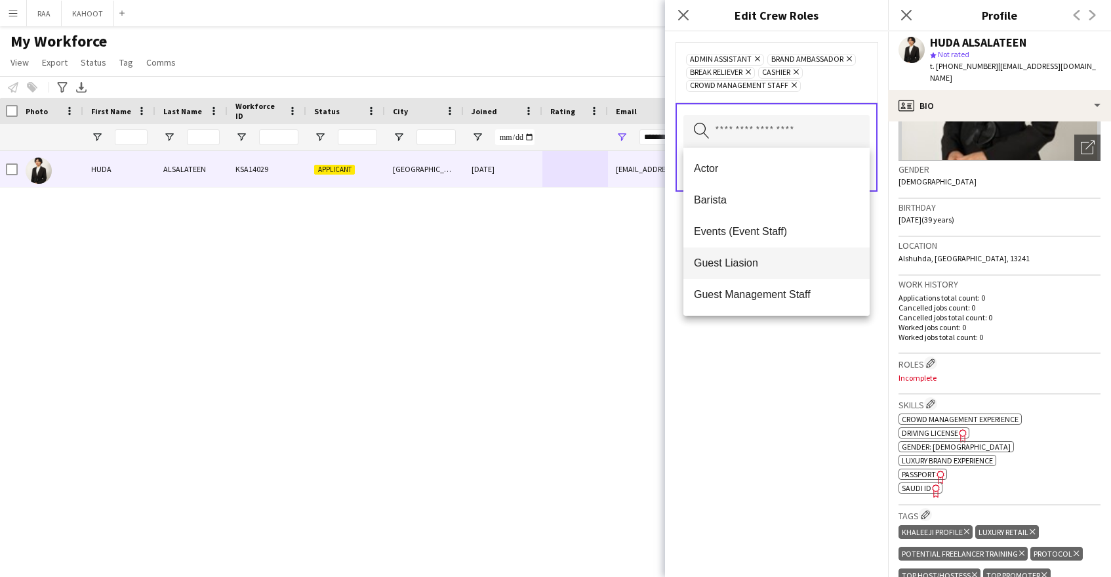
click at [815, 236] on span "Events (Event Staff)" at bounding box center [776, 231] width 165 height 12
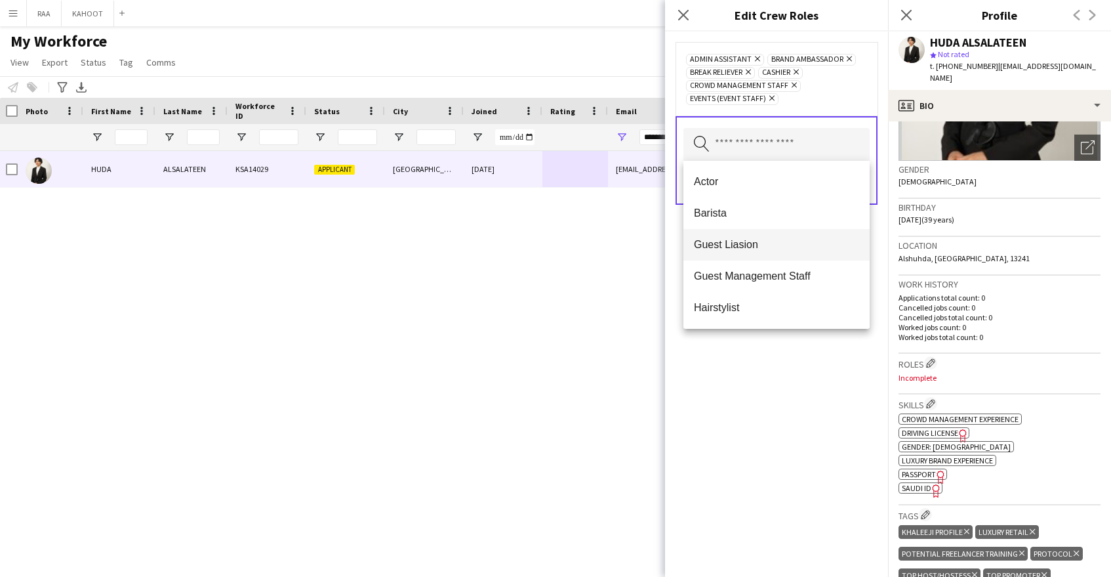
click at [816, 256] on mat-option "Guest Liasion" at bounding box center [776, 244] width 186 height 31
click at [815, 251] on mat-option "Guest Management Staff" at bounding box center [776, 244] width 186 height 31
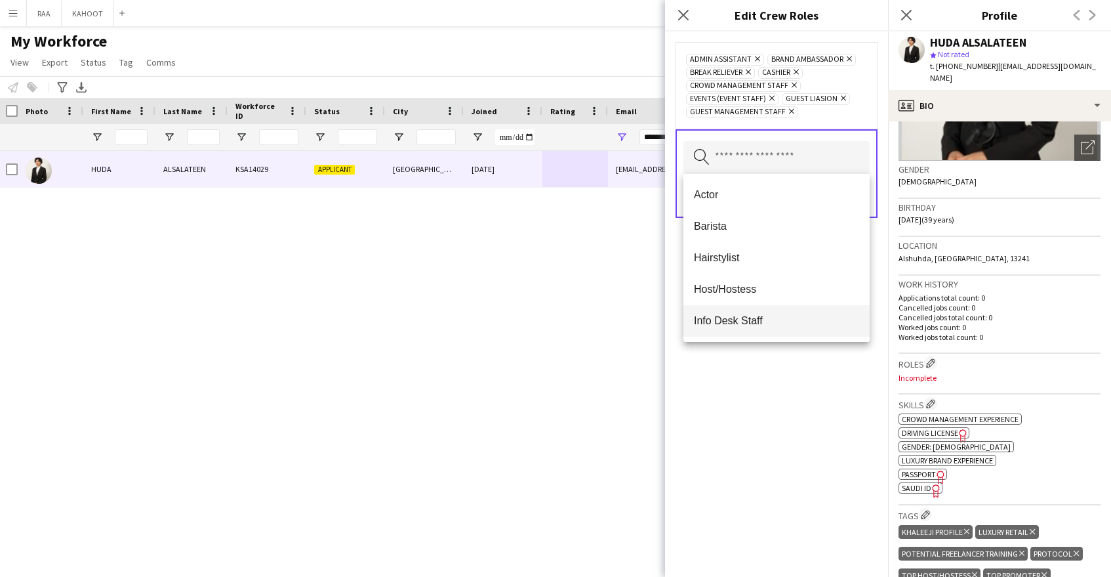
click at [802, 298] on mat-option "Host/Hostess" at bounding box center [776, 289] width 186 height 31
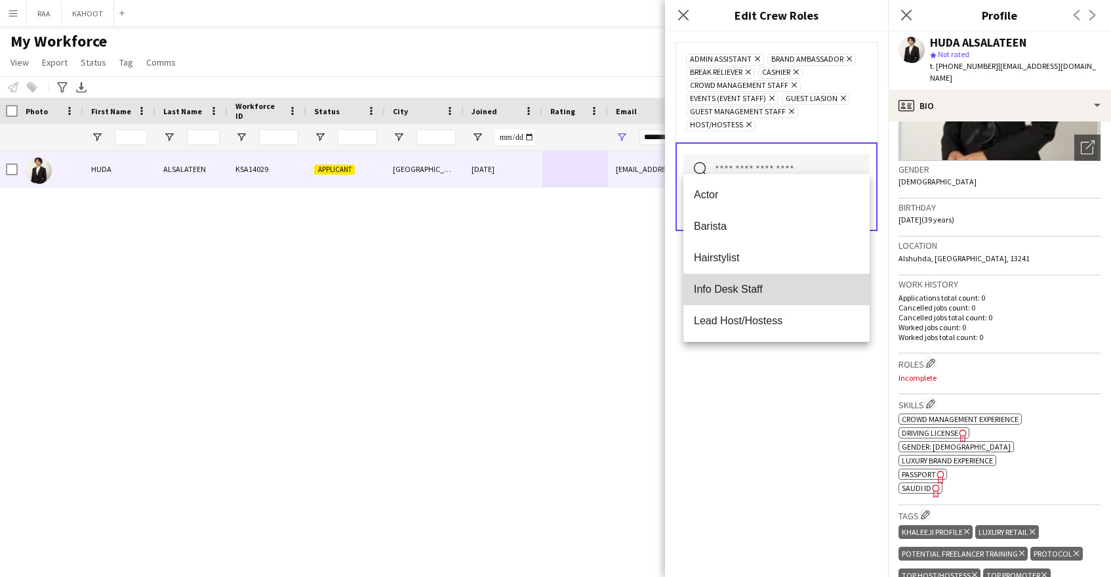
click at [807, 300] on mat-option "Info Desk Staff" at bounding box center [776, 289] width 186 height 31
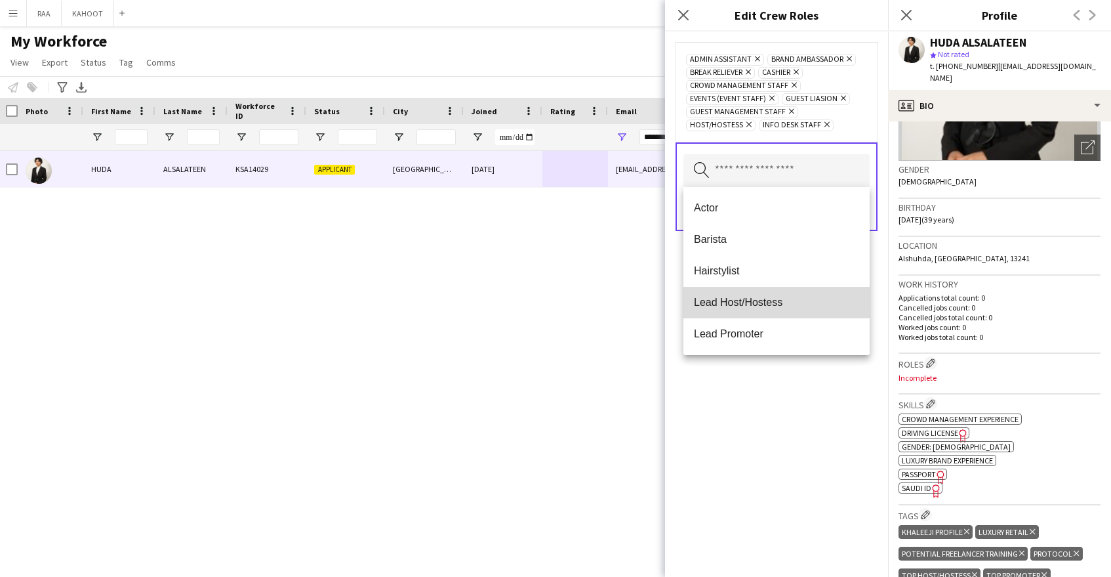
click at [807, 300] on span "Lead Host/Hostess" at bounding box center [776, 302] width 165 height 12
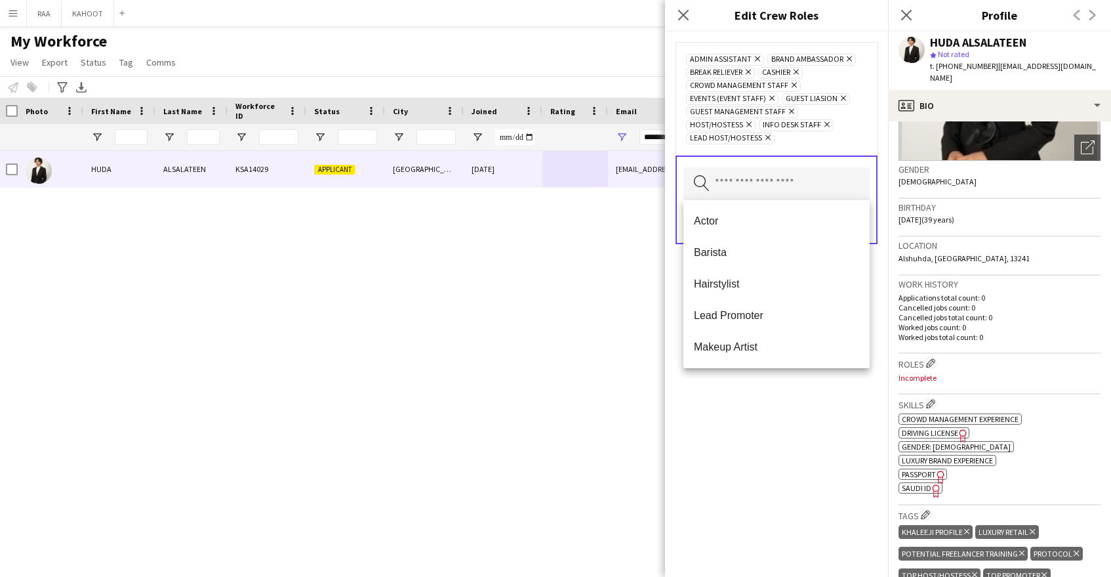
click at [803, 314] on span "Lead Promoter" at bounding box center [776, 315] width 165 height 12
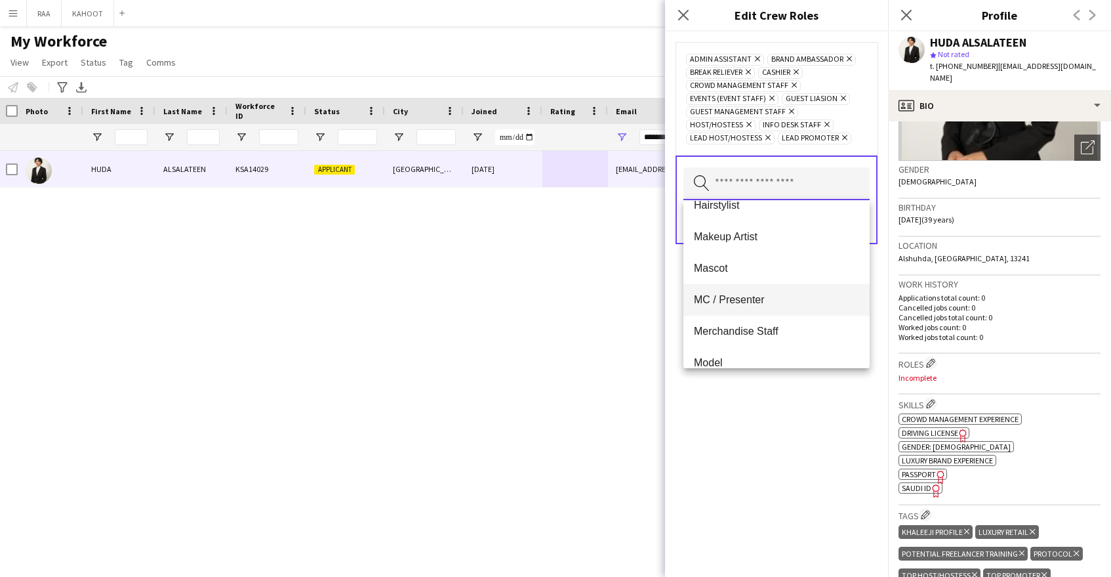
scroll to position [83, 0]
click at [775, 293] on span "MC / Presenter" at bounding box center [776, 295] width 165 height 12
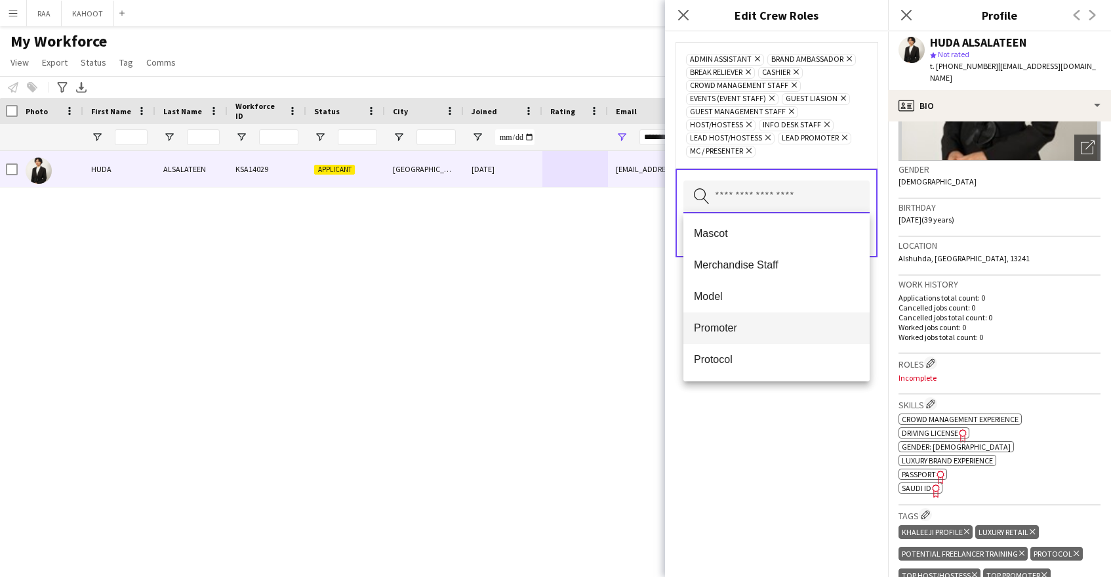
scroll to position [138, 0]
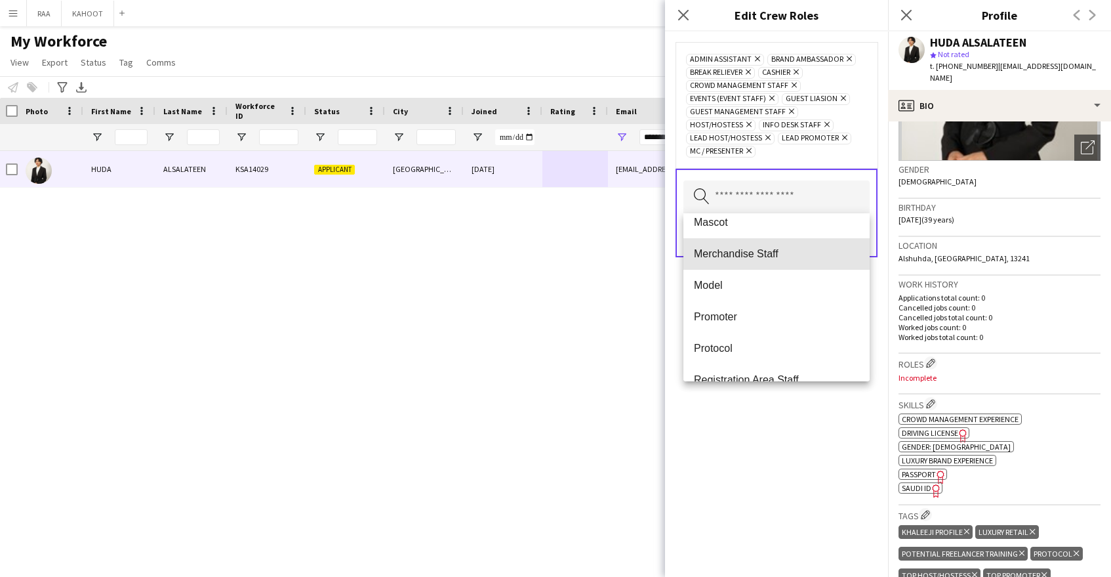
click at [789, 264] on mat-option "Merchandise Staff" at bounding box center [776, 253] width 186 height 31
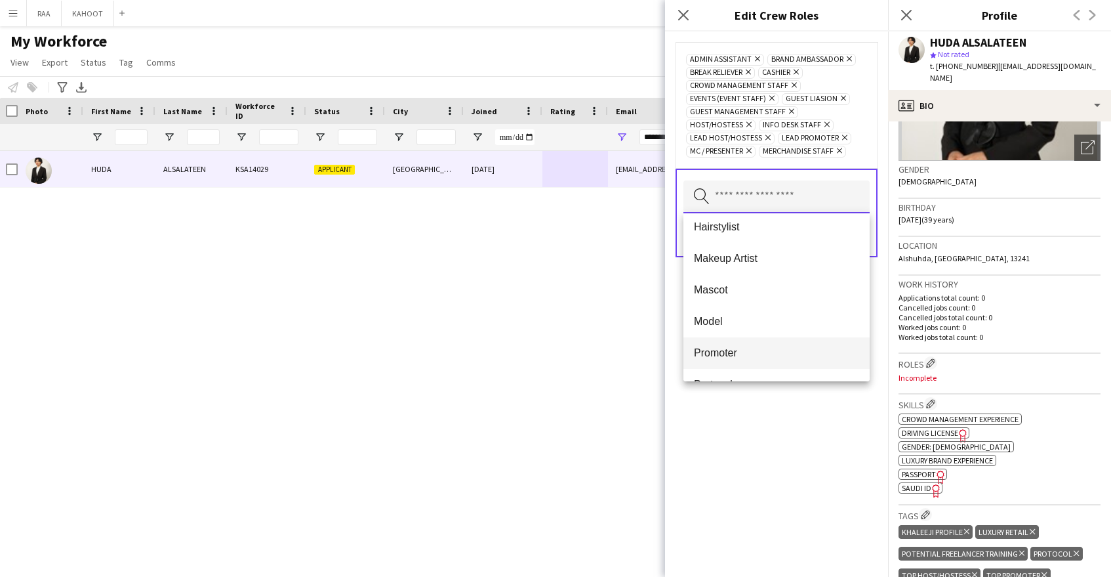
scroll to position [107, 0]
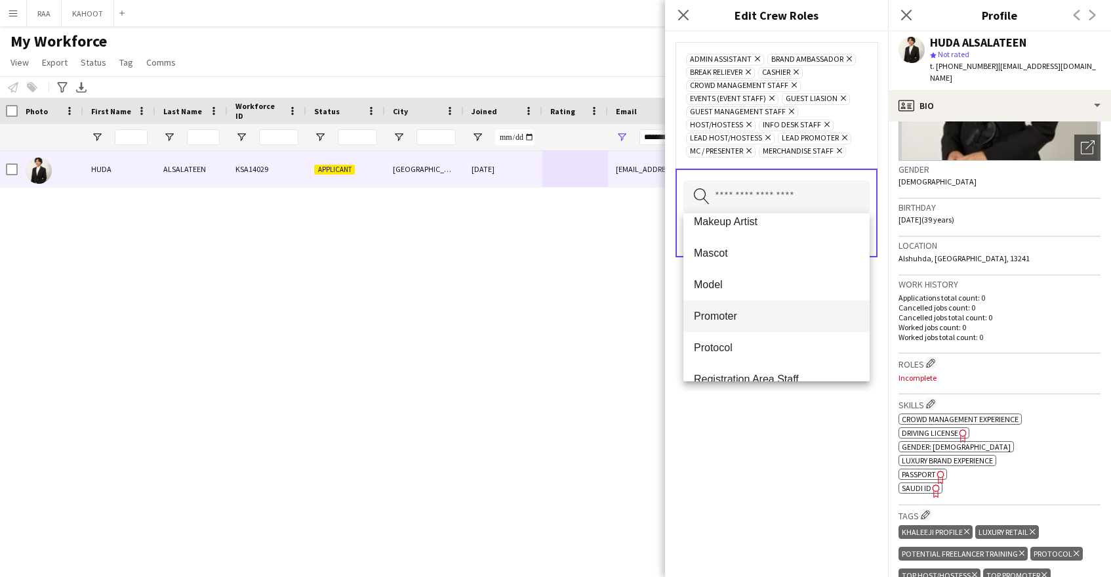
click at [791, 306] on mat-option "Promoter" at bounding box center [776, 315] width 186 height 31
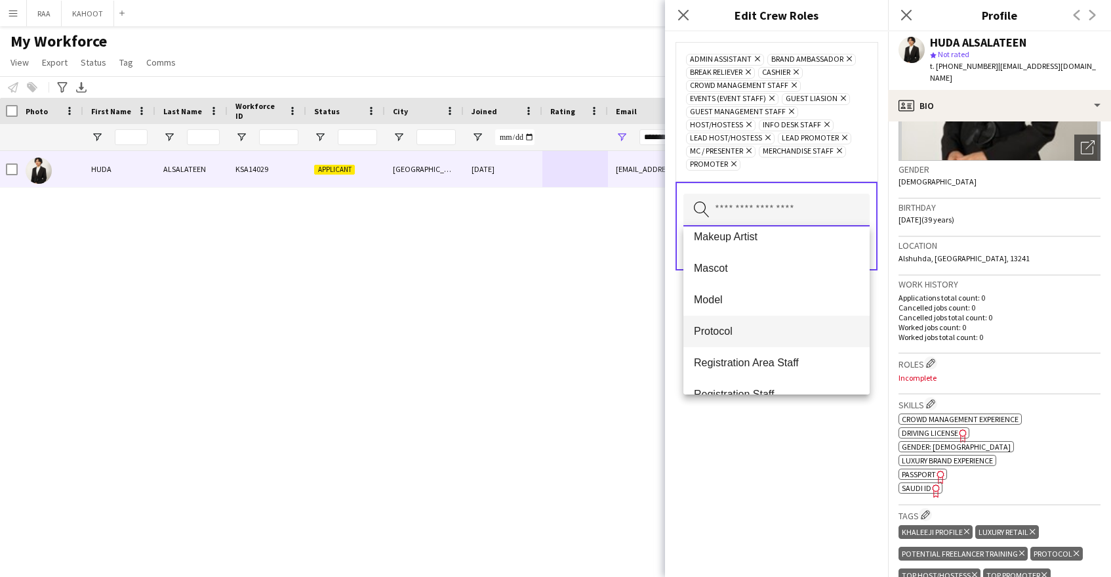
scroll to position [111, 0]
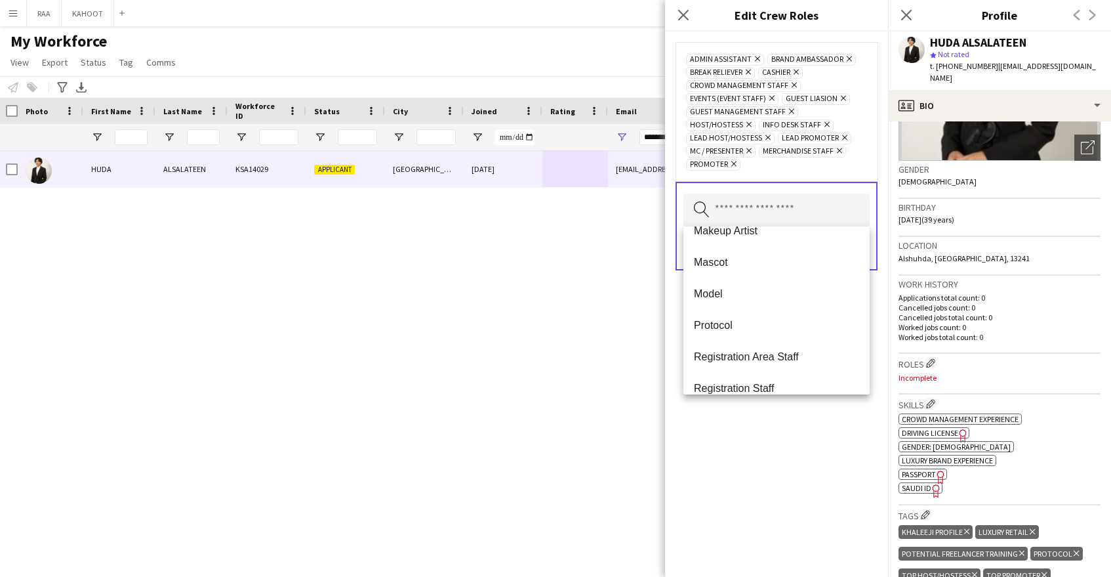
click at [784, 331] on mat-option "Protocol" at bounding box center [776, 325] width 186 height 31
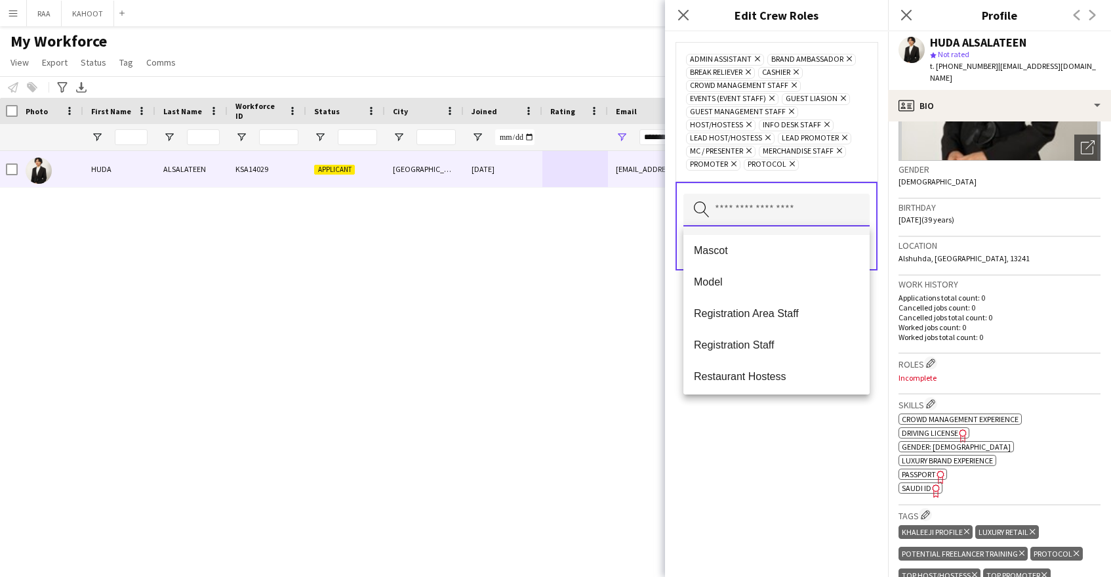
scroll to position [132, 0]
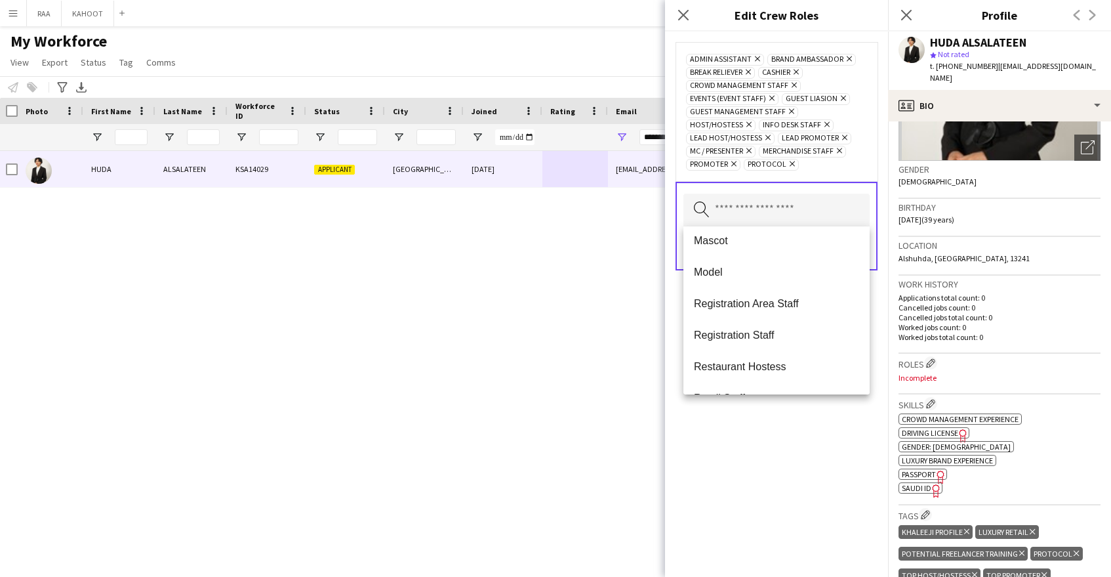
click at [795, 306] on span "Registration Area Staff" at bounding box center [776, 303] width 165 height 12
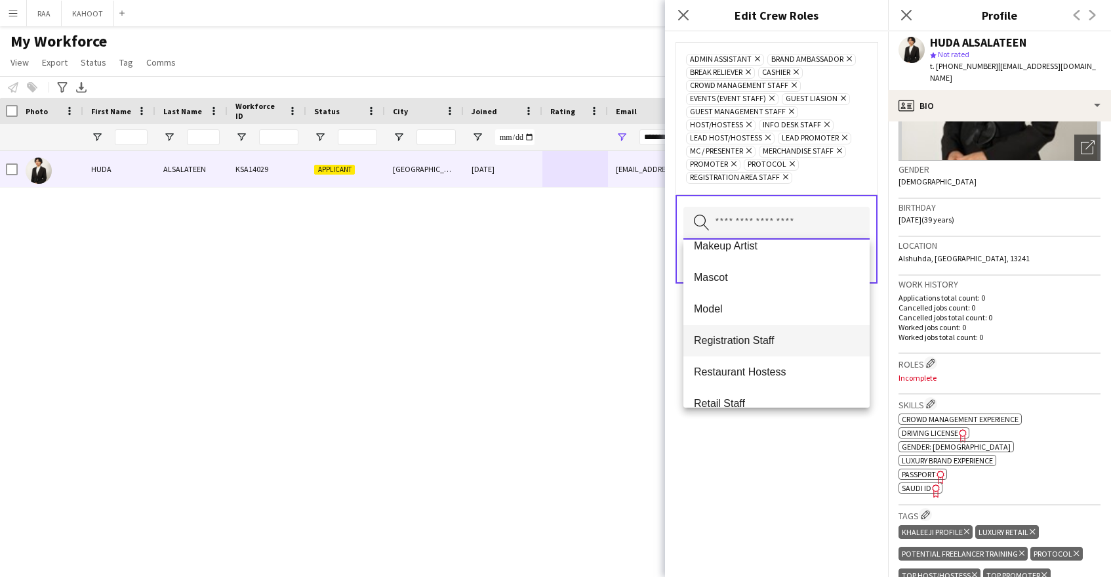
scroll to position [119, 0]
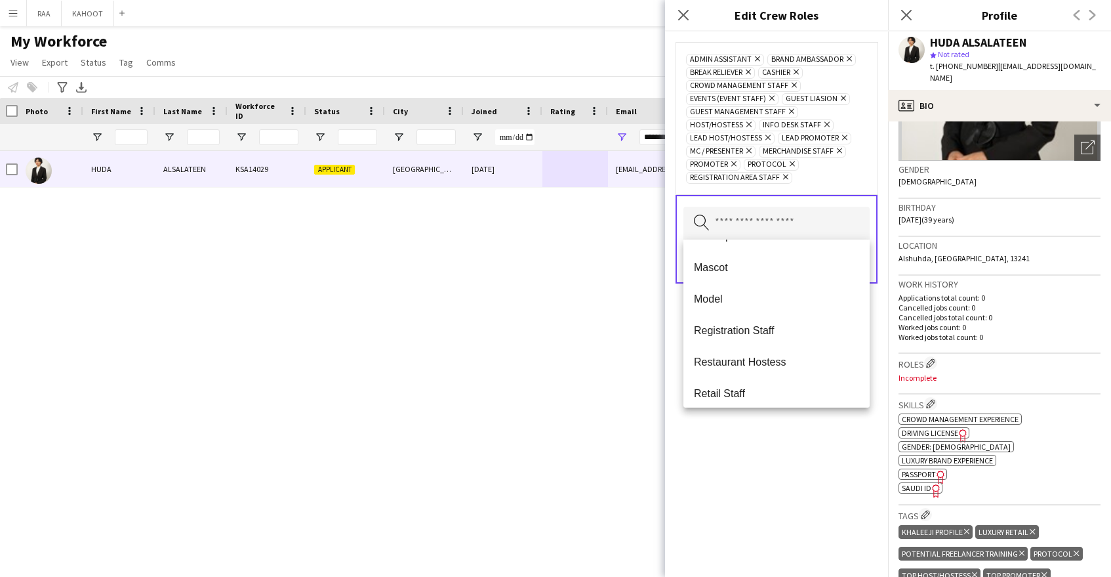
click at [790, 336] on span "Registration Staff" at bounding box center [776, 330] width 165 height 12
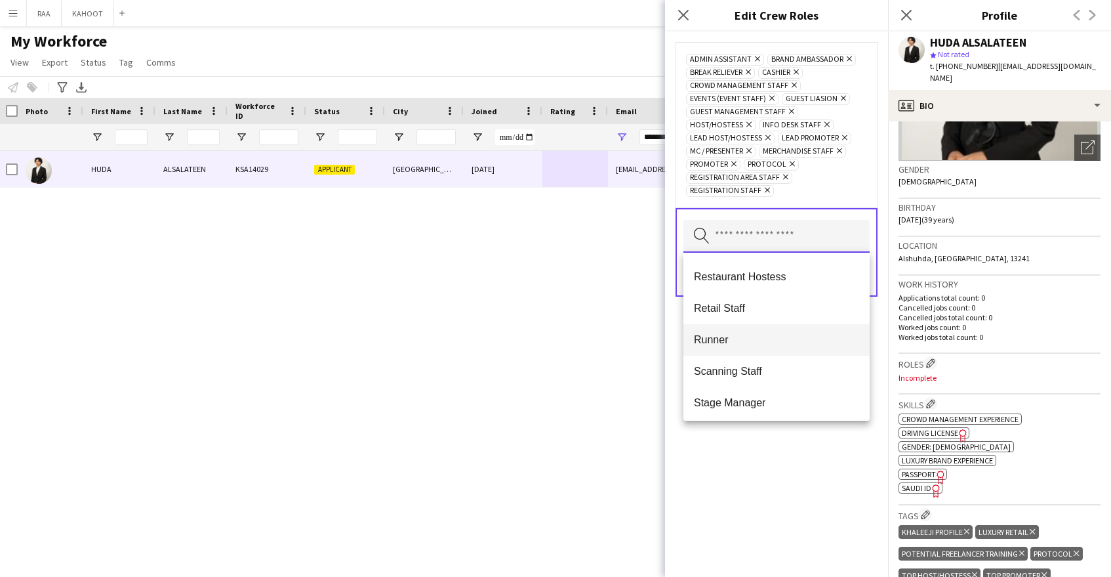
scroll to position [192, 0]
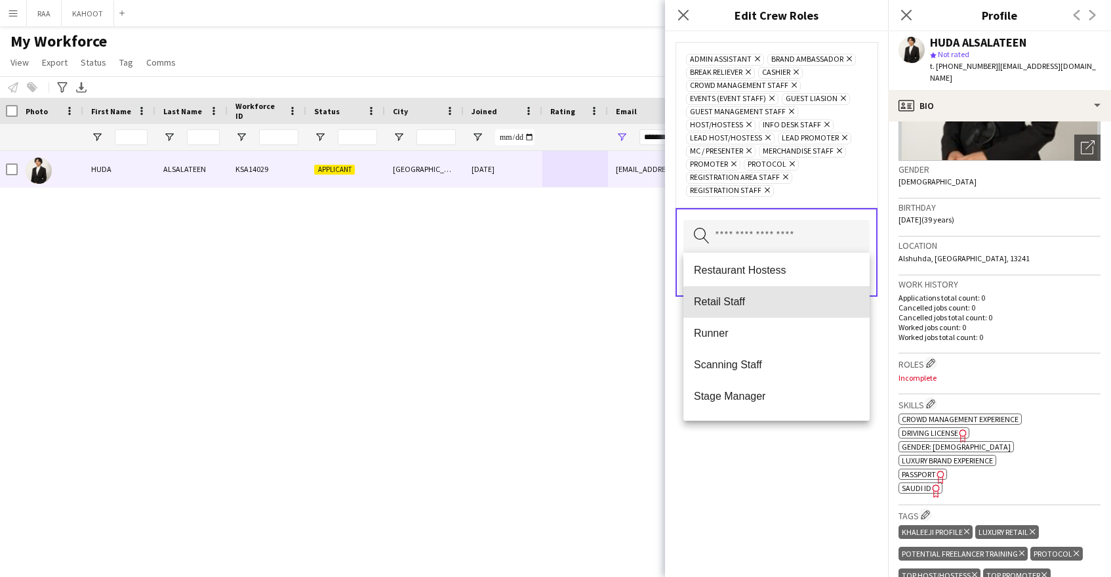
click at [780, 304] on span "Retail Staff" at bounding box center [776, 301] width 165 height 12
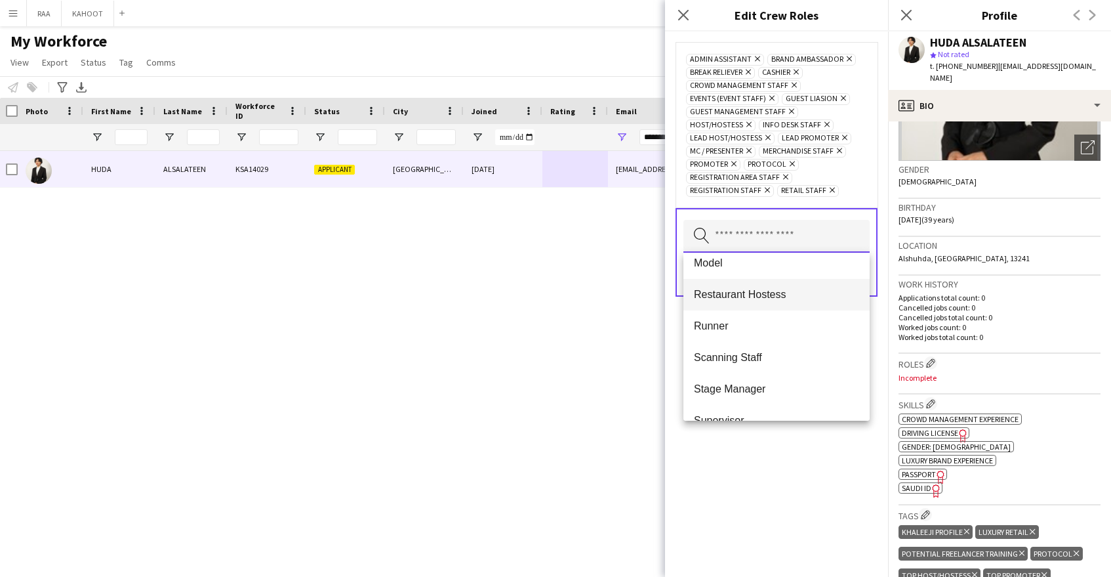
scroll to position [171, 0]
click at [762, 289] on span "Restaurant Hostess" at bounding box center [776, 291] width 165 height 12
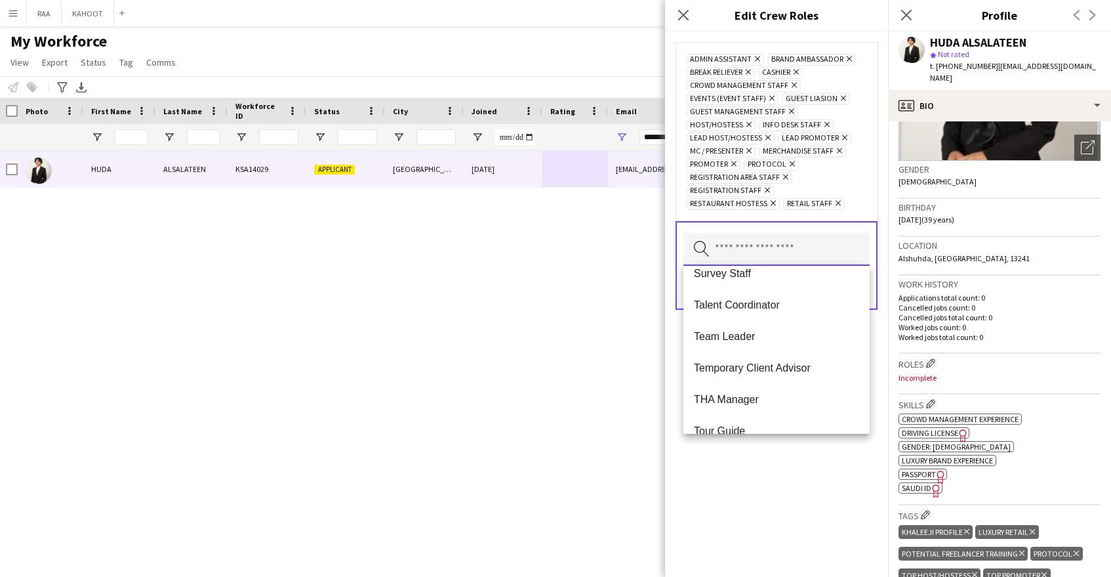
scroll to position [535, 0]
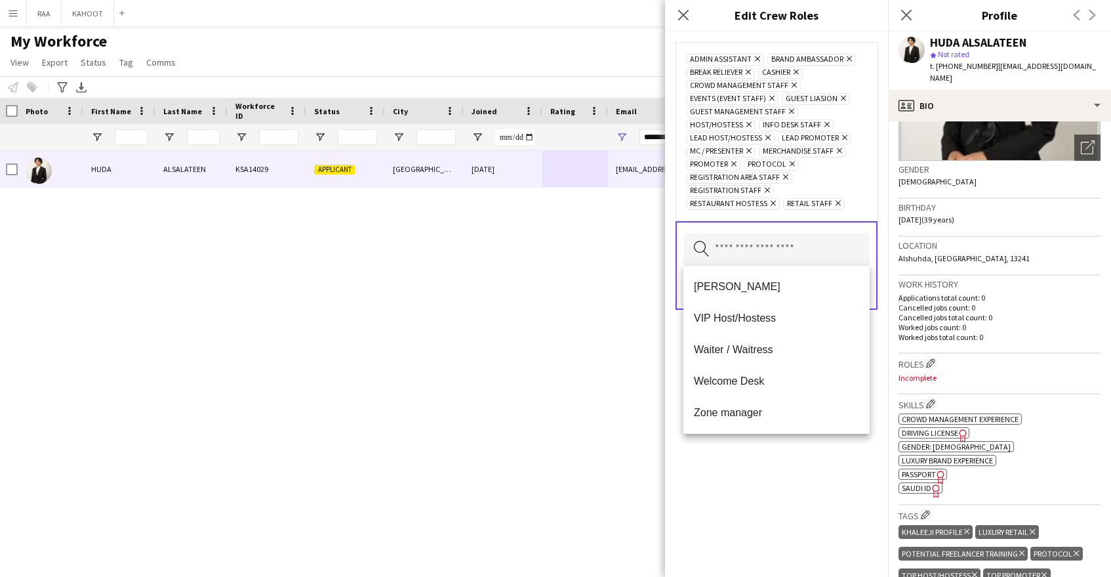
click at [759, 405] on mat-option "Zone manager" at bounding box center [776, 412] width 186 height 31
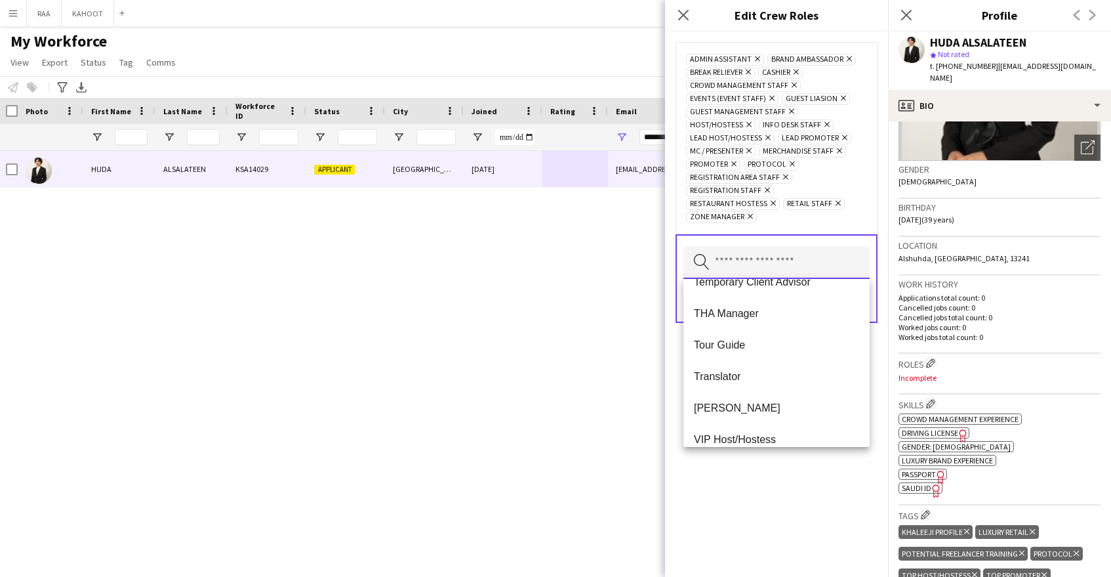
scroll to position [504, 0]
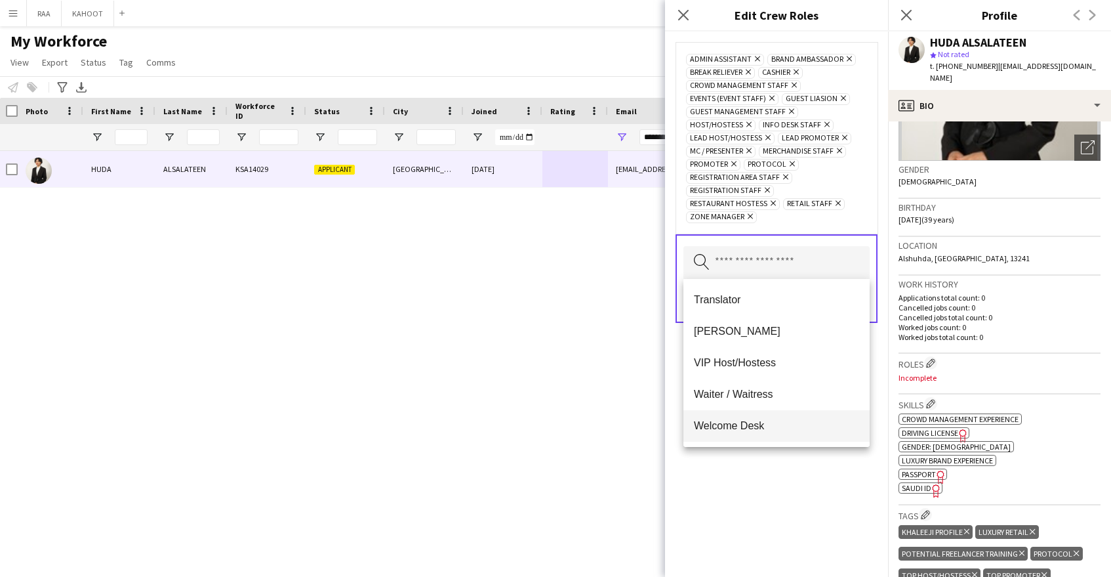
click at [760, 421] on span "Welcome Desk" at bounding box center [776, 425] width 165 height 12
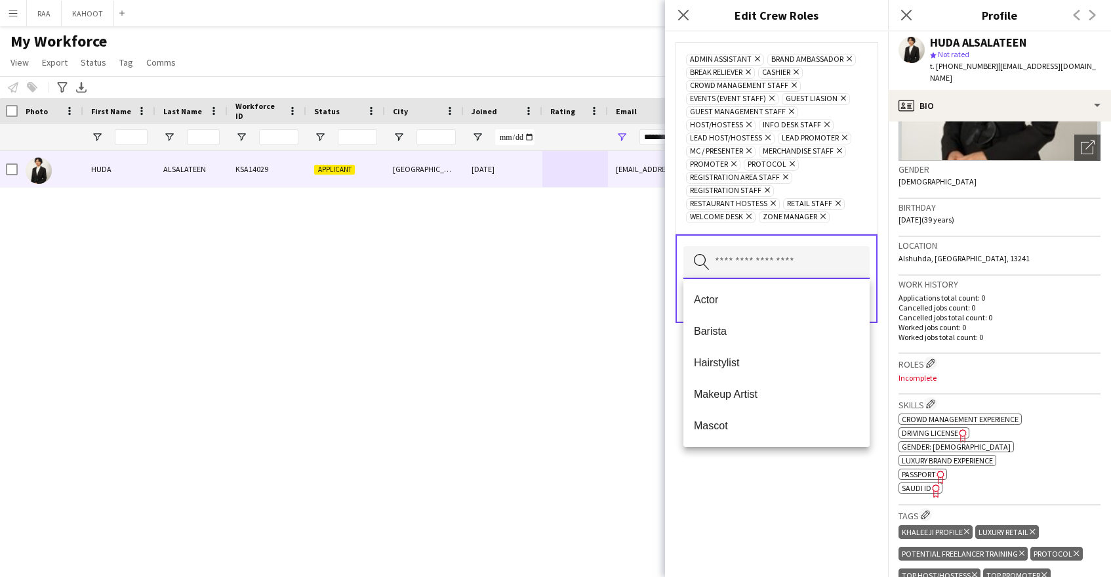
scroll to position [472, 0]
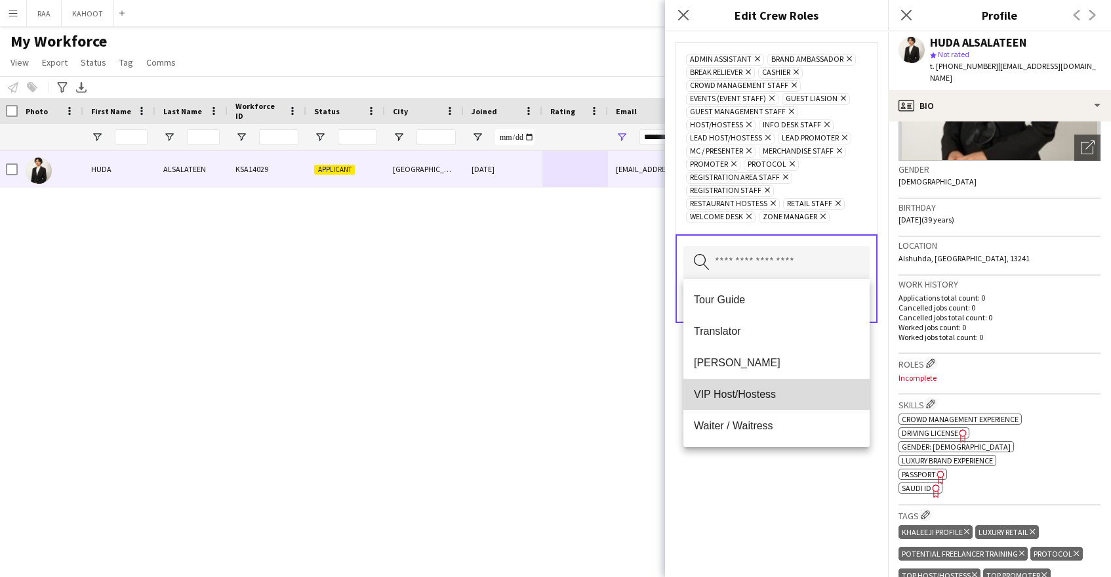
click at [765, 396] on span "VIP Host/Hostess" at bounding box center [776, 394] width 165 height 12
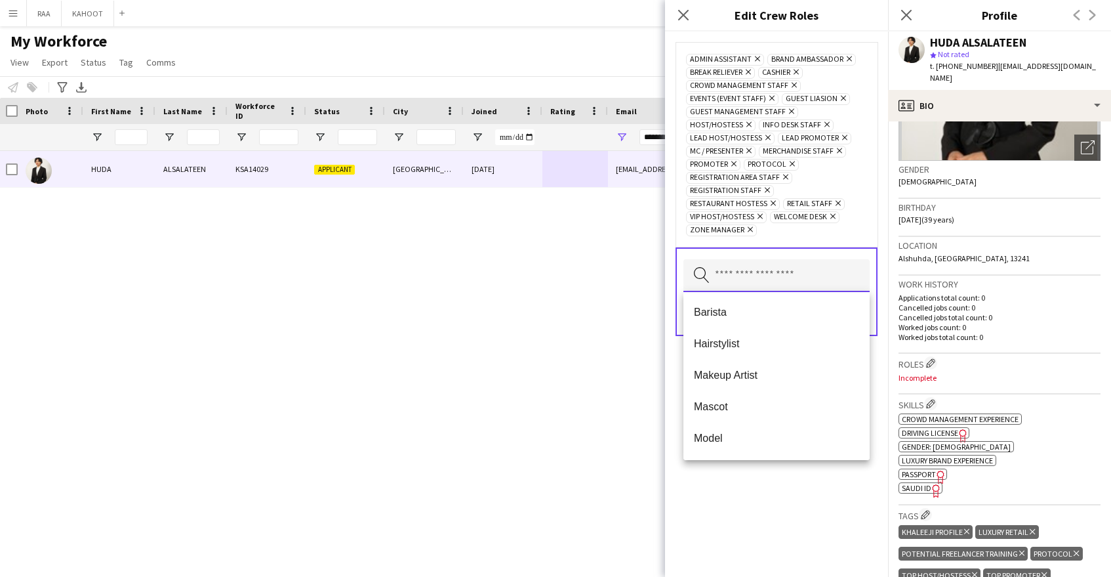
scroll to position [441, 0]
click at [769, 409] on span "[PERSON_NAME]" at bounding box center [776, 407] width 165 height 12
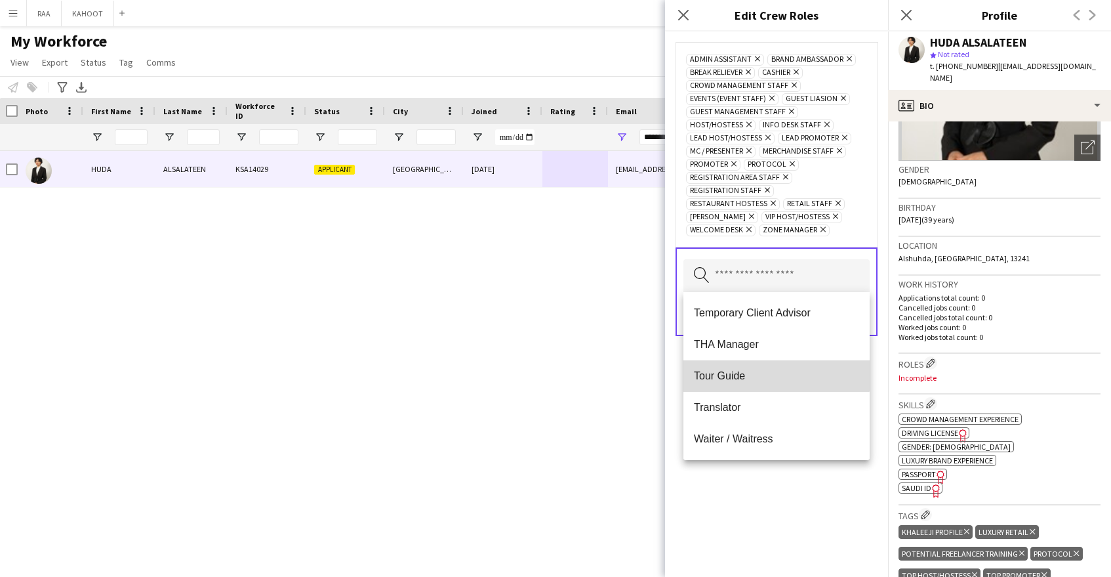
click at [765, 367] on mat-option "Tour Guide" at bounding box center [776, 375] width 186 height 31
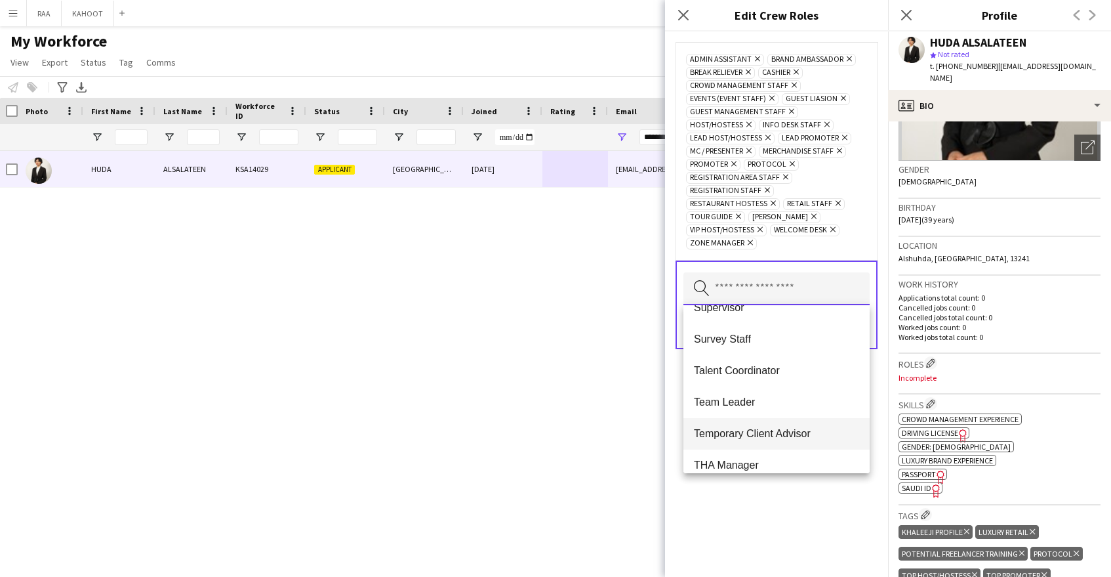
scroll to position [378, 0]
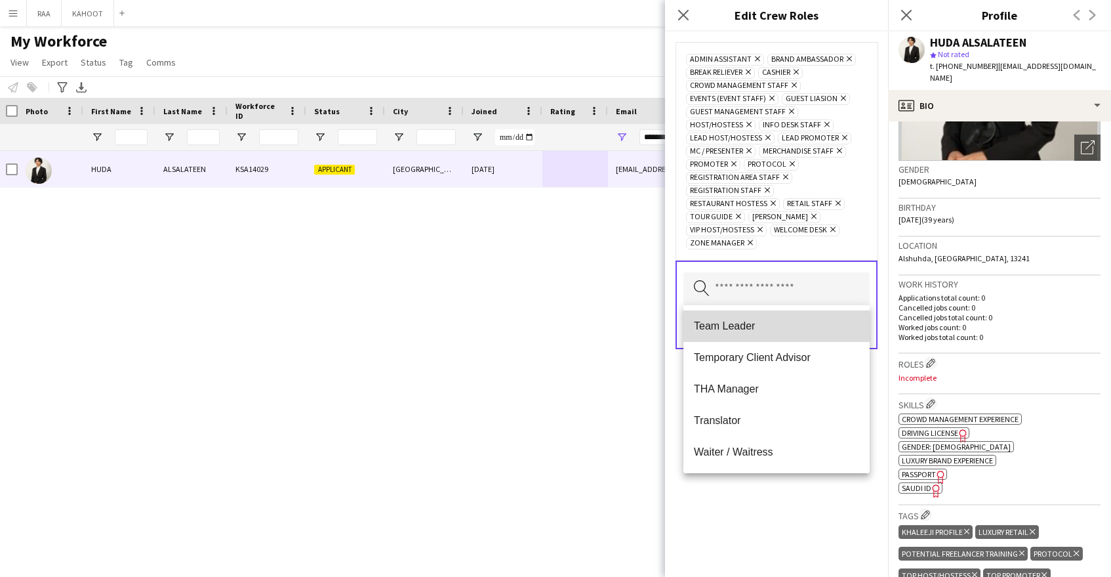
click at [769, 329] on span "Team Leader" at bounding box center [776, 325] width 165 height 12
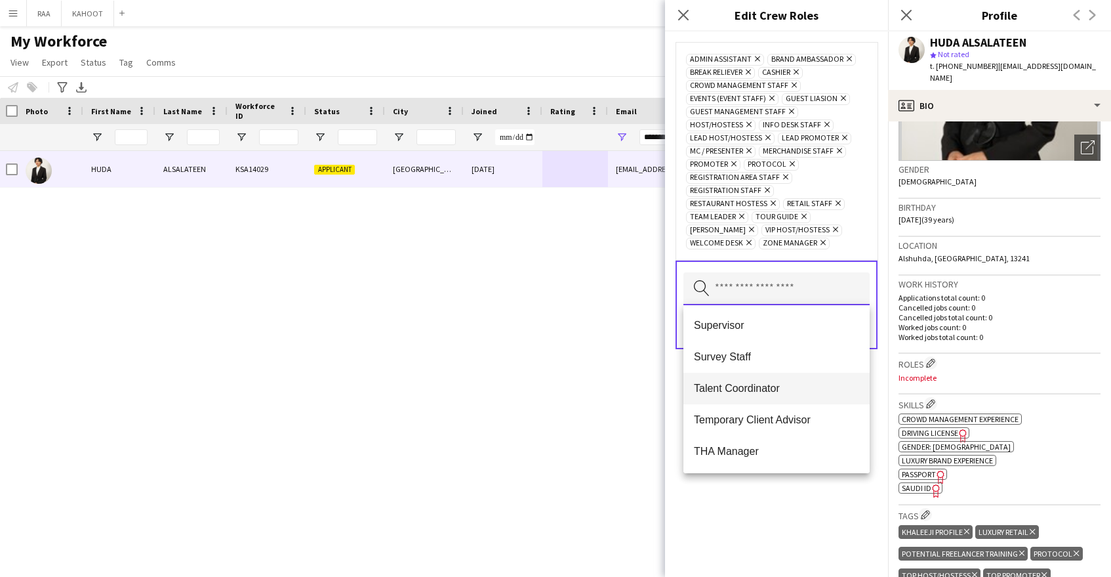
scroll to position [283, 0]
click at [778, 330] on span "Supervisor" at bounding box center [776, 326] width 165 height 12
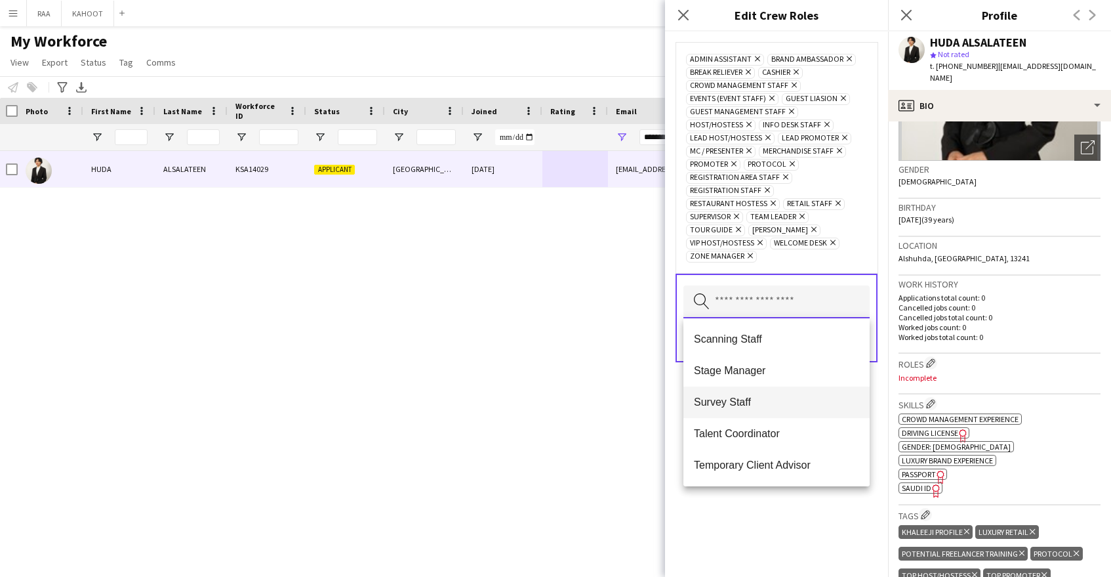
scroll to position [220, 0]
click at [752, 397] on span "Survey Staff" at bounding box center [776, 402] width 165 height 12
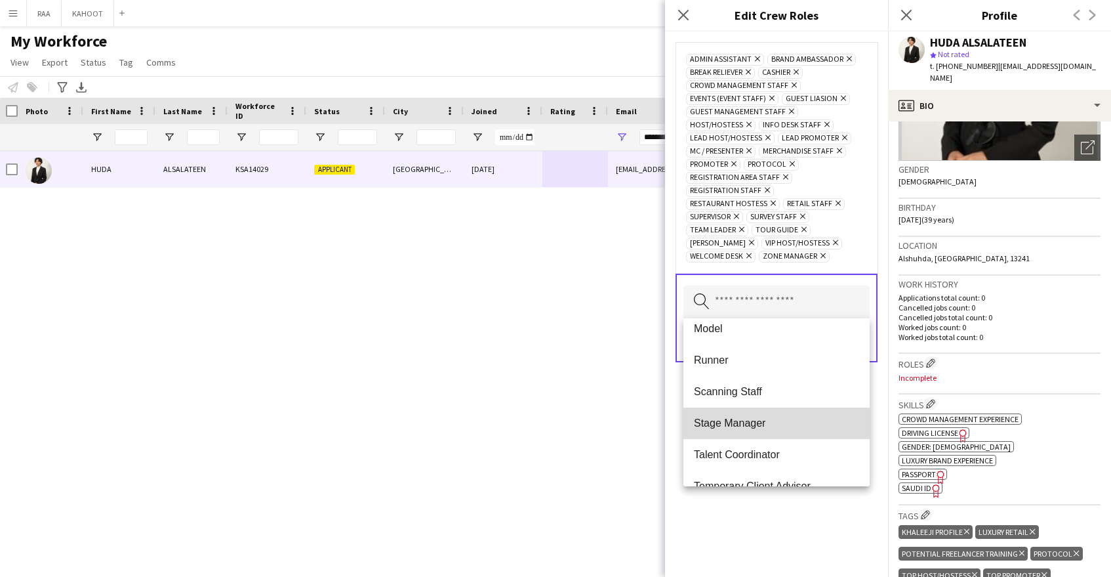
click at [760, 415] on mat-option "Stage Manager" at bounding box center [776, 422] width 186 height 31
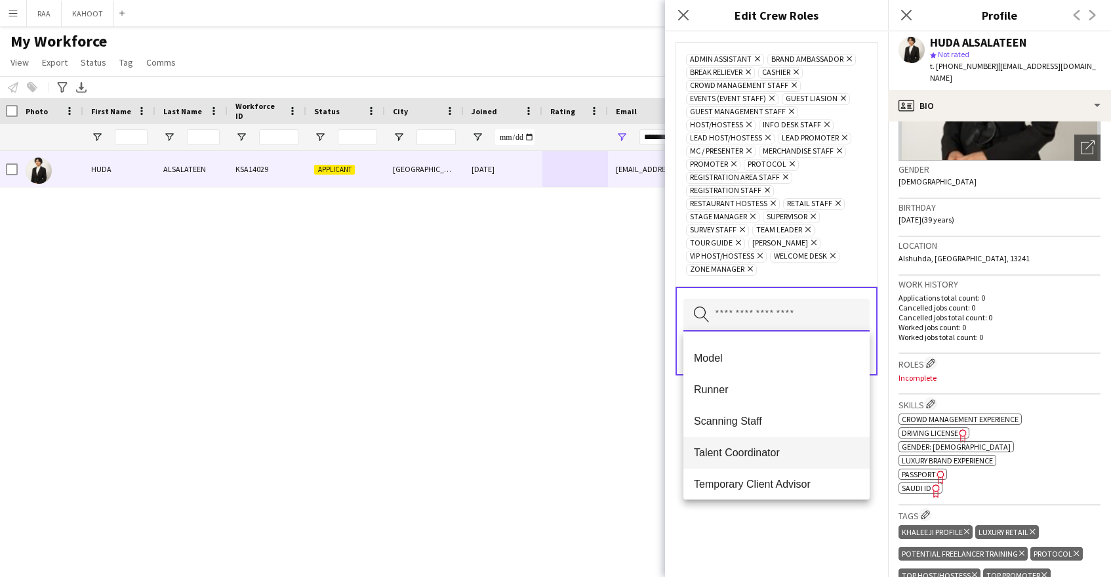
scroll to position [161, 0]
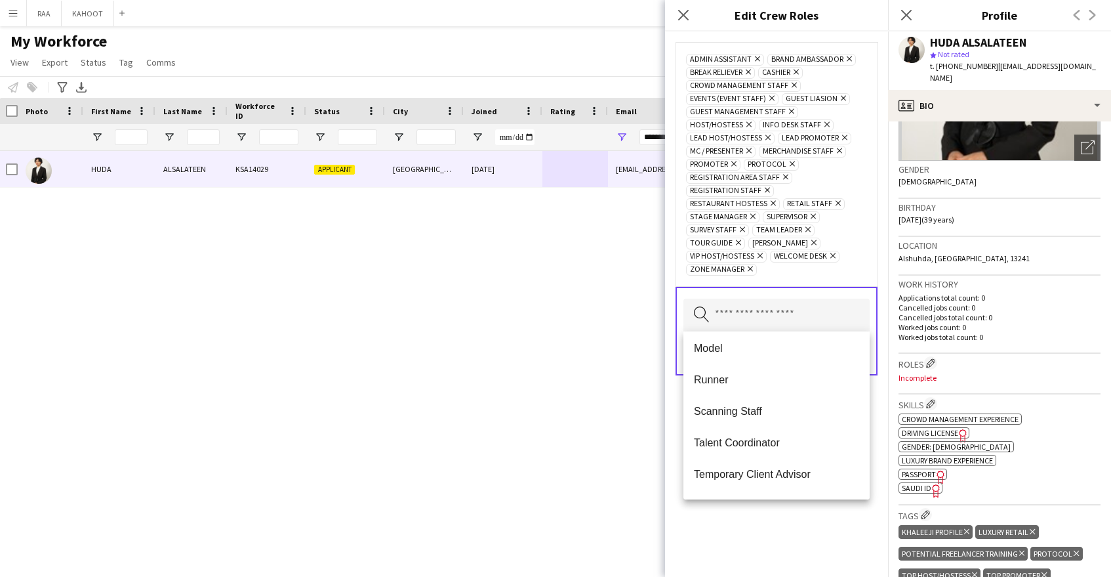
click at [776, 533] on div "Admin Assistant Remove Brand Ambassador Remove Break reliever Remove Cashier Re…" at bounding box center [776, 303] width 223 height 545
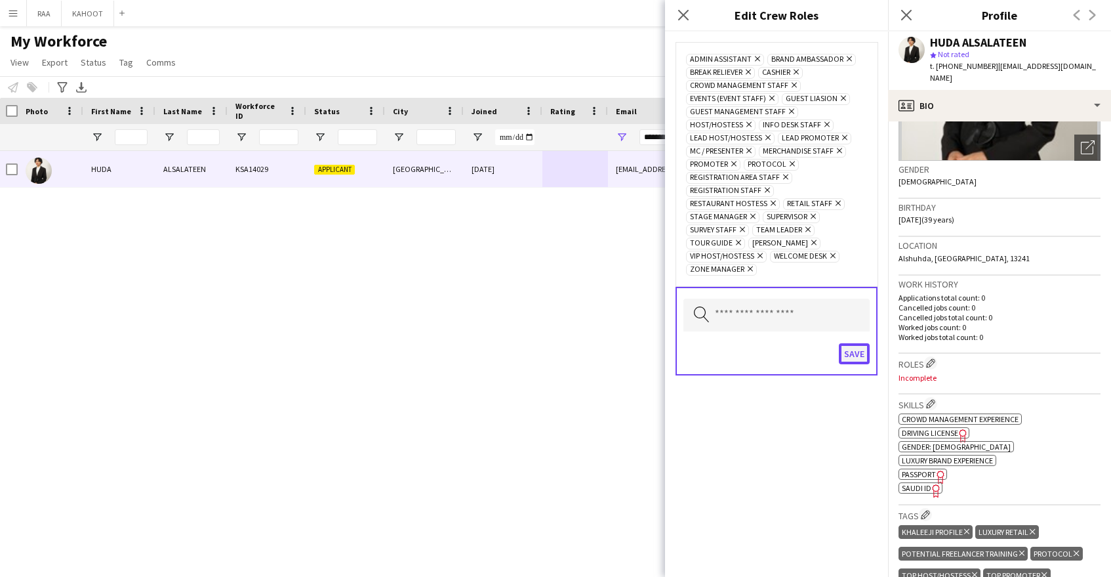
click at [849, 352] on button "Save" at bounding box center [854, 353] width 31 height 21
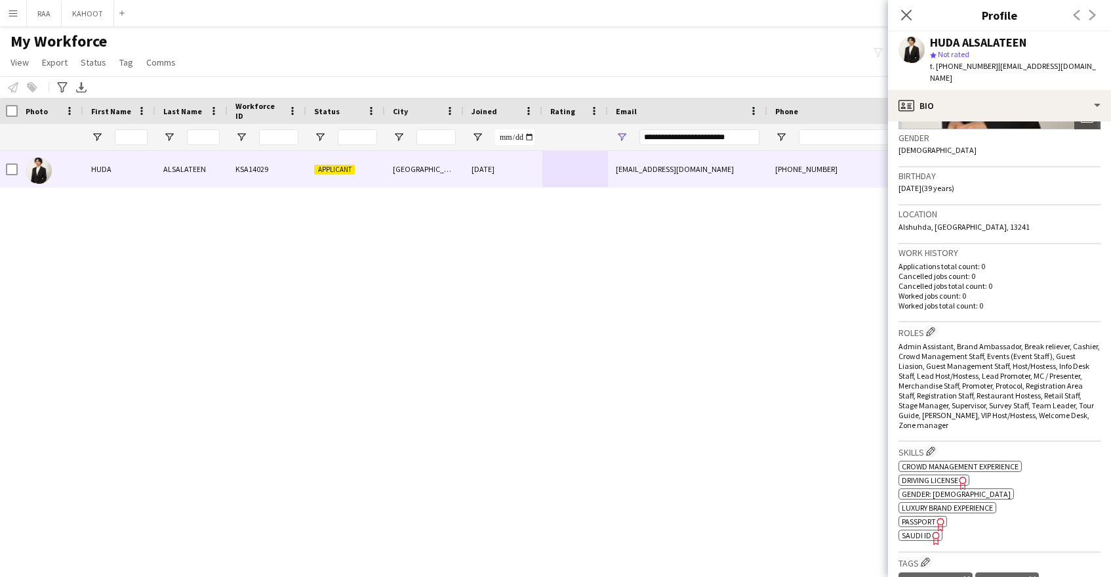
scroll to position [0, 0]
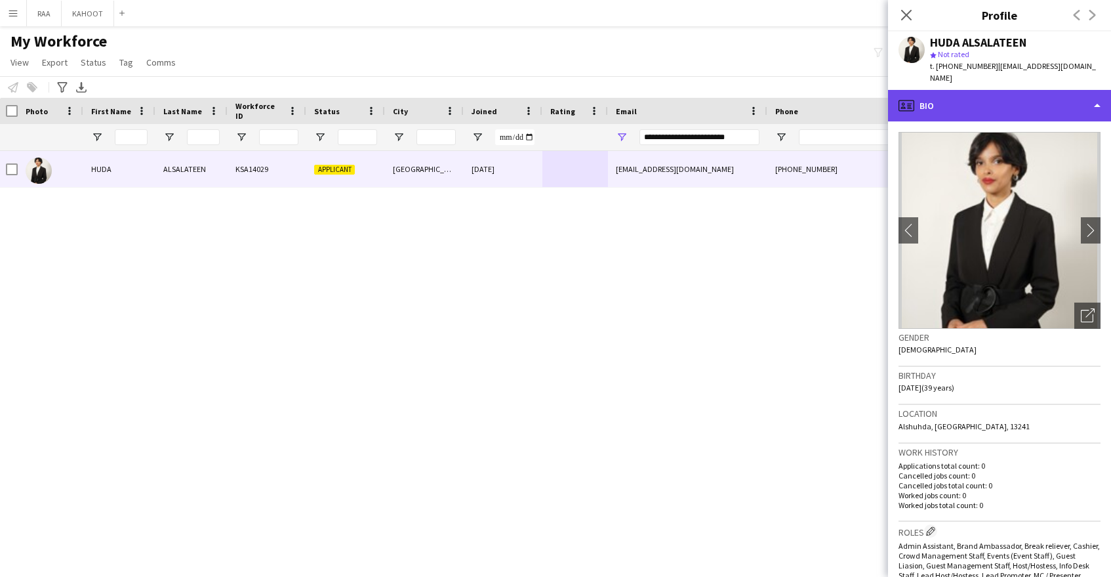
click at [1032, 90] on div "profile Bio" at bounding box center [999, 105] width 223 height 31
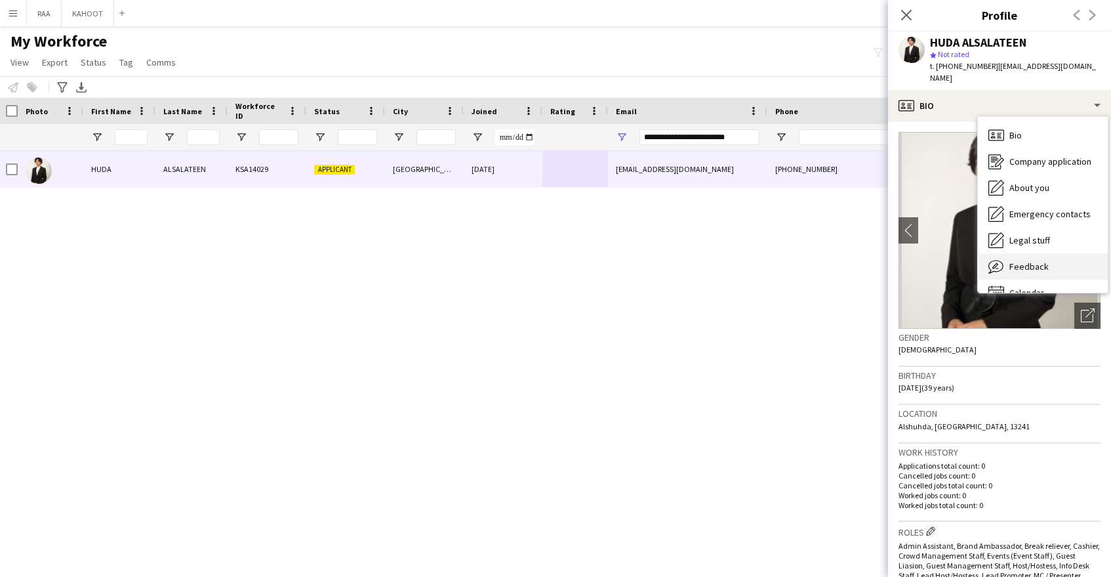
click at [1062, 253] on div "Feedback Feedback" at bounding box center [1043, 266] width 130 height 26
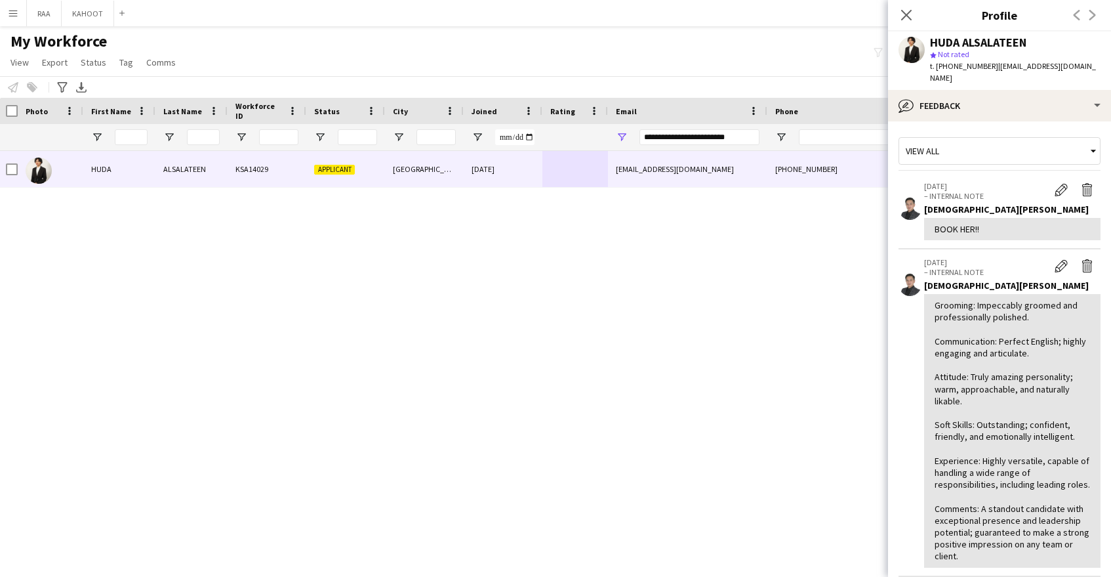
scroll to position [331, 0]
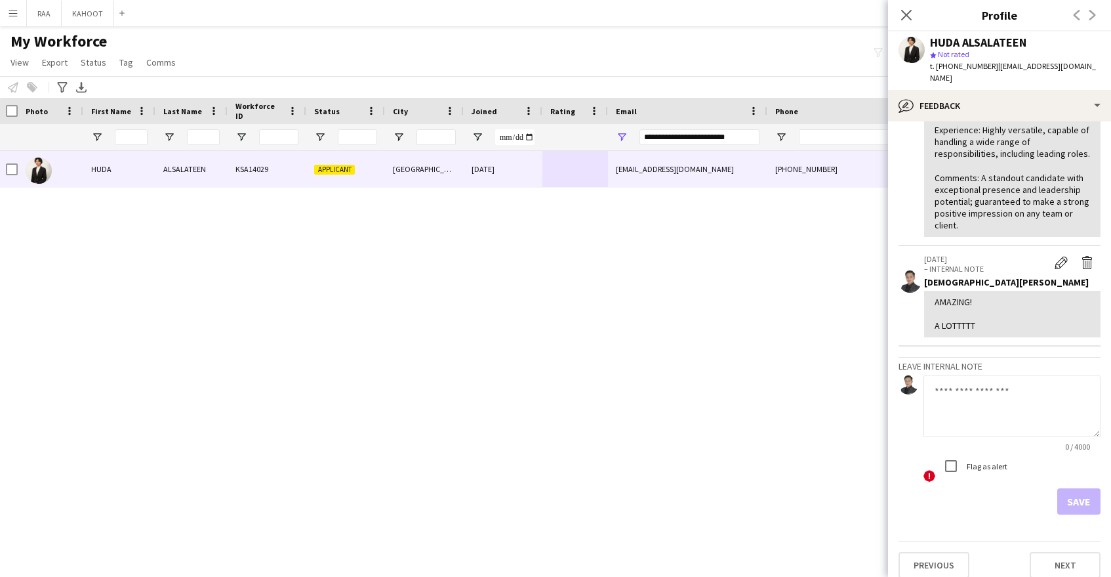
click at [976, 416] on textarea at bounding box center [1012, 406] width 177 height 62
type textarea "**********"
click at [1081, 488] on button "Save" at bounding box center [1078, 501] width 43 height 26
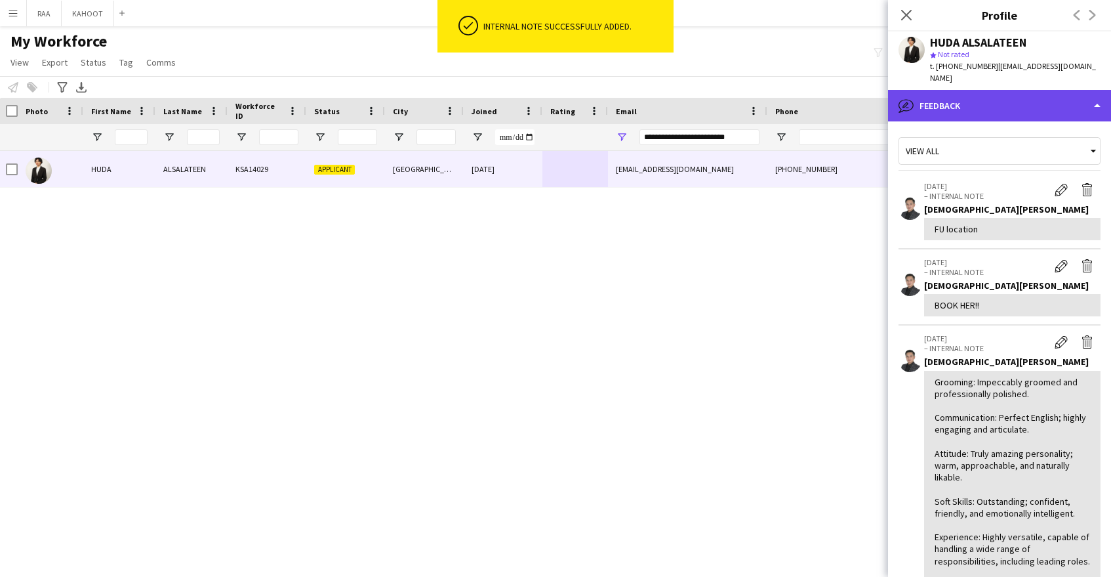
click at [992, 90] on div "bubble-pencil Feedback" at bounding box center [999, 105] width 223 height 31
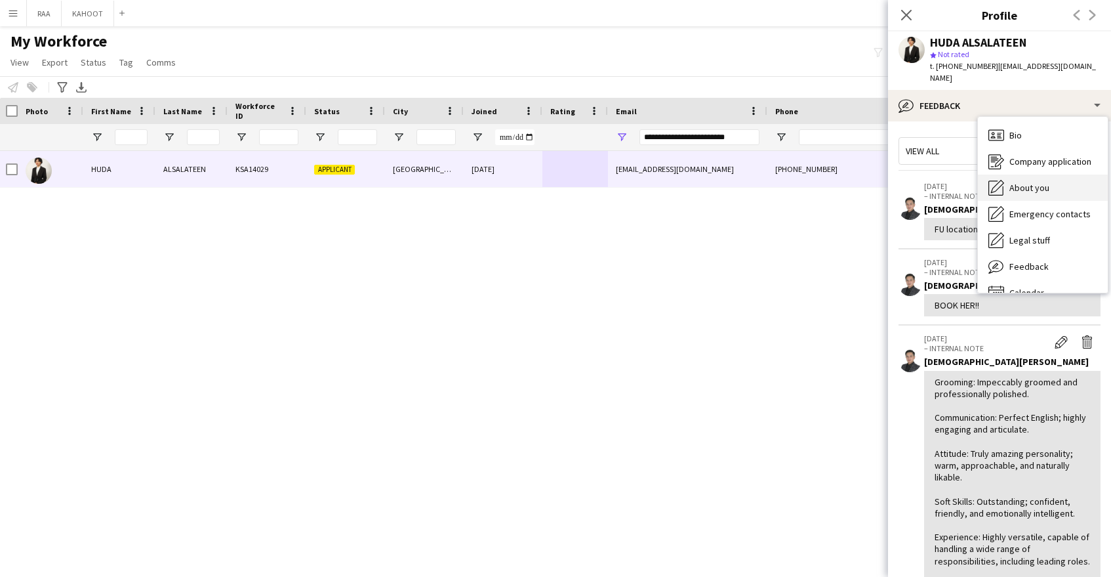
click at [1059, 176] on div "About you About you" at bounding box center [1043, 187] width 130 height 26
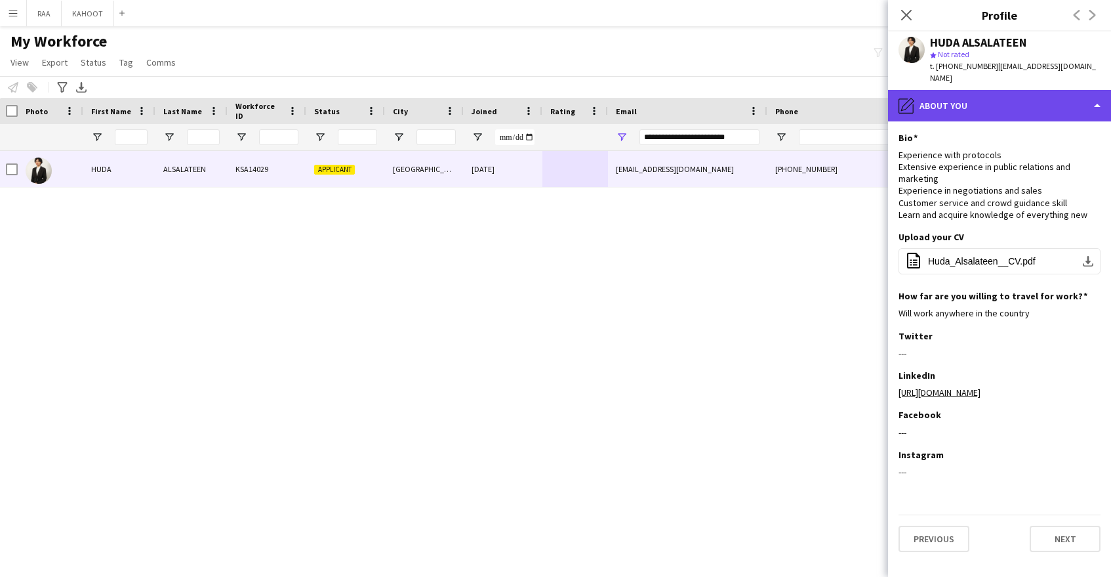
click at [1028, 98] on div "pencil4 About you" at bounding box center [999, 105] width 223 height 31
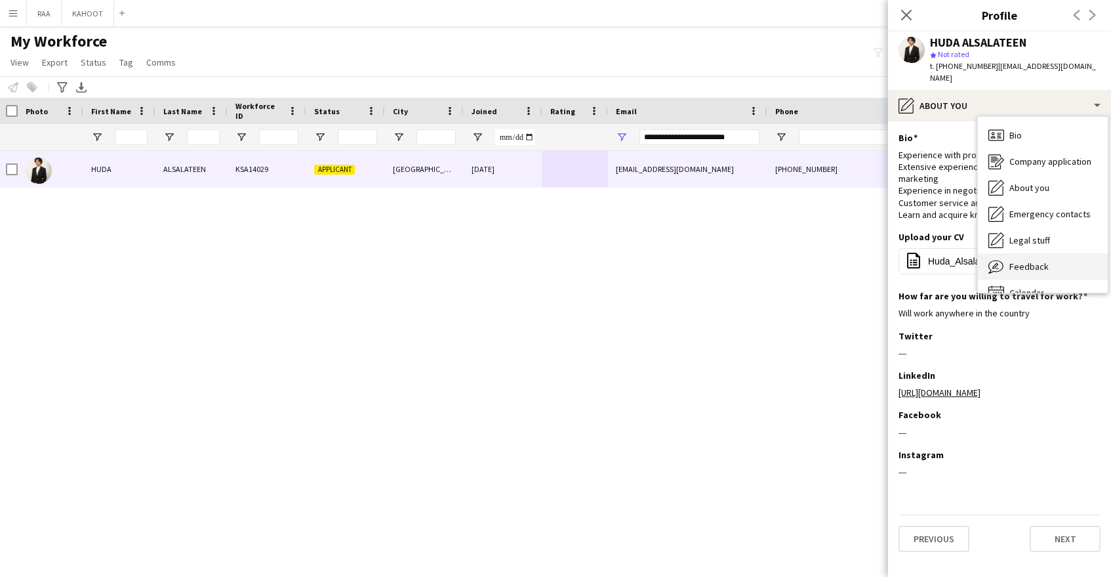
click at [1042, 260] on span "Feedback" at bounding box center [1028, 266] width 39 height 12
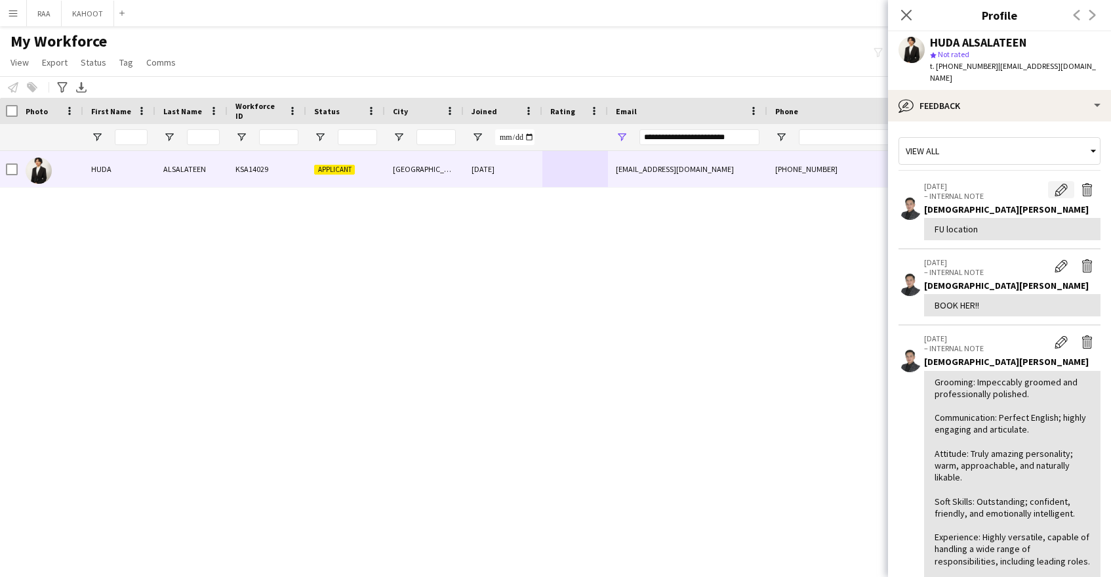
click at [1067, 183] on app-icon "Edit internal note" at bounding box center [1061, 189] width 13 height 13
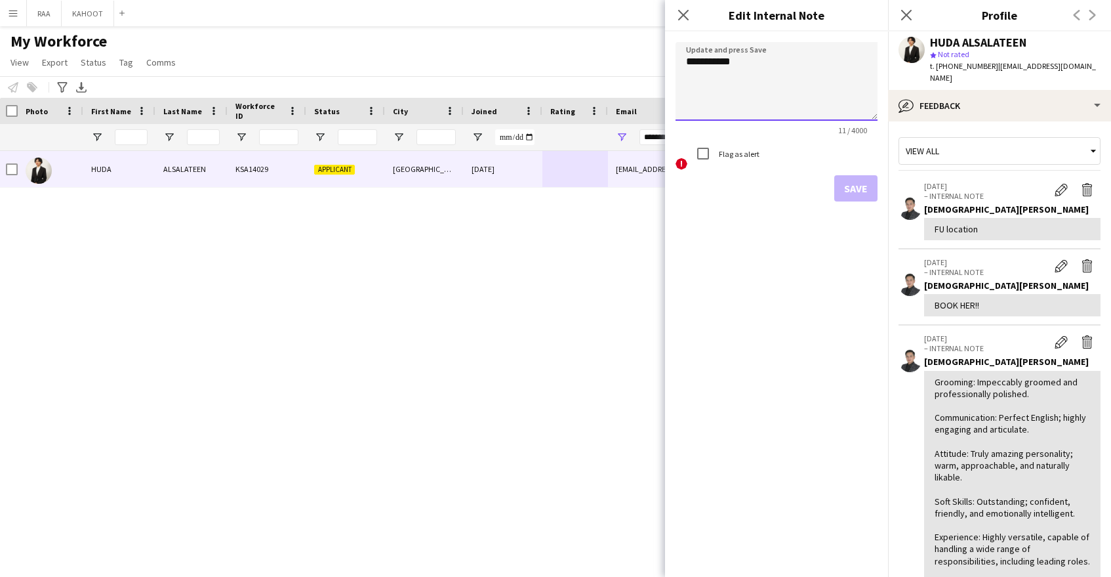
click at [787, 70] on textarea "**********" at bounding box center [777, 81] width 202 height 79
type textarea "**********"
click at [861, 181] on button "Save" at bounding box center [855, 188] width 43 height 26
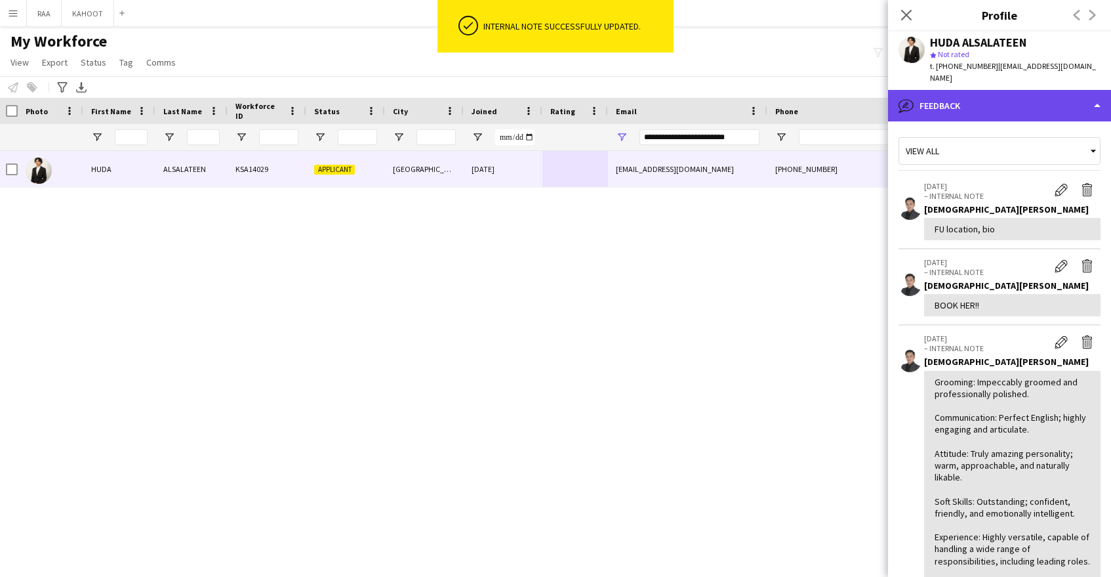
click at [1000, 100] on div "bubble-pencil Feedback" at bounding box center [999, 105] width 223 height 31
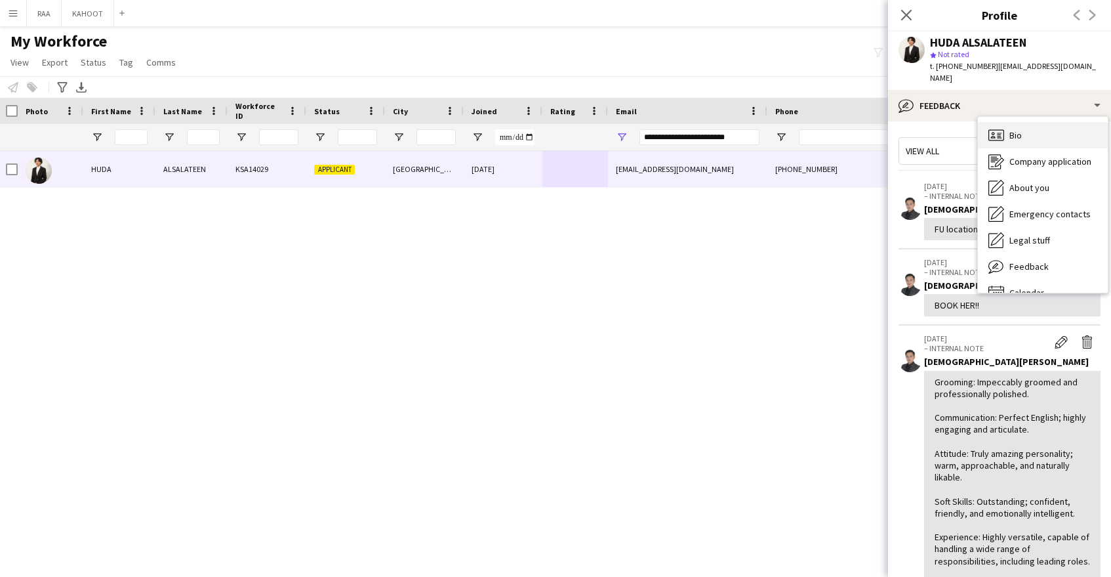
click at [1017, 129] on span "Bio" at bounding box center [1015, 135] width 12 height 12
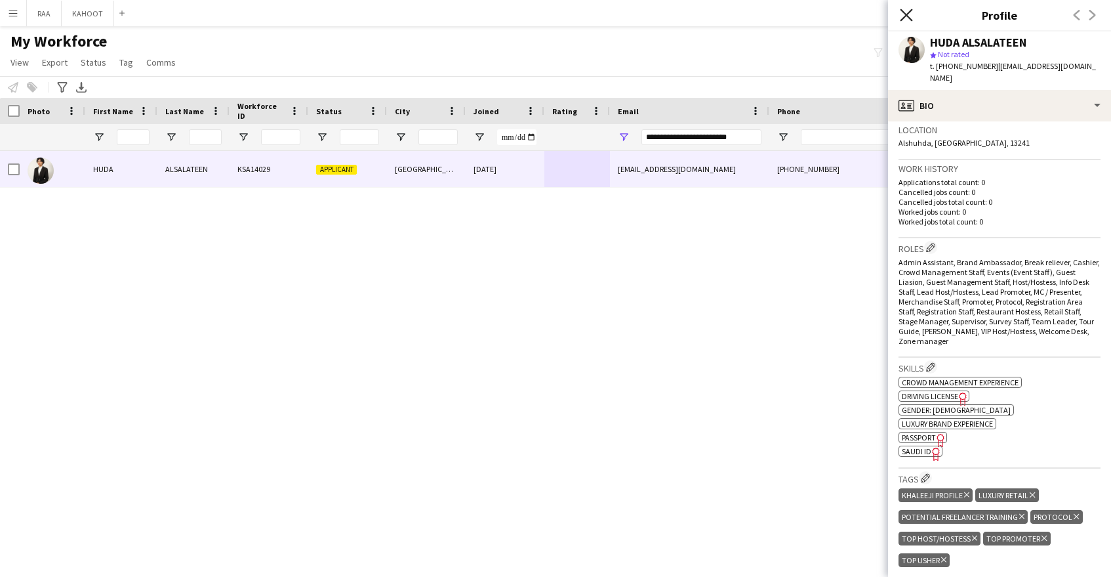
click at [901, 14] on icon "Close pop-in" at bounding box center [906, 15] width 12 height 12
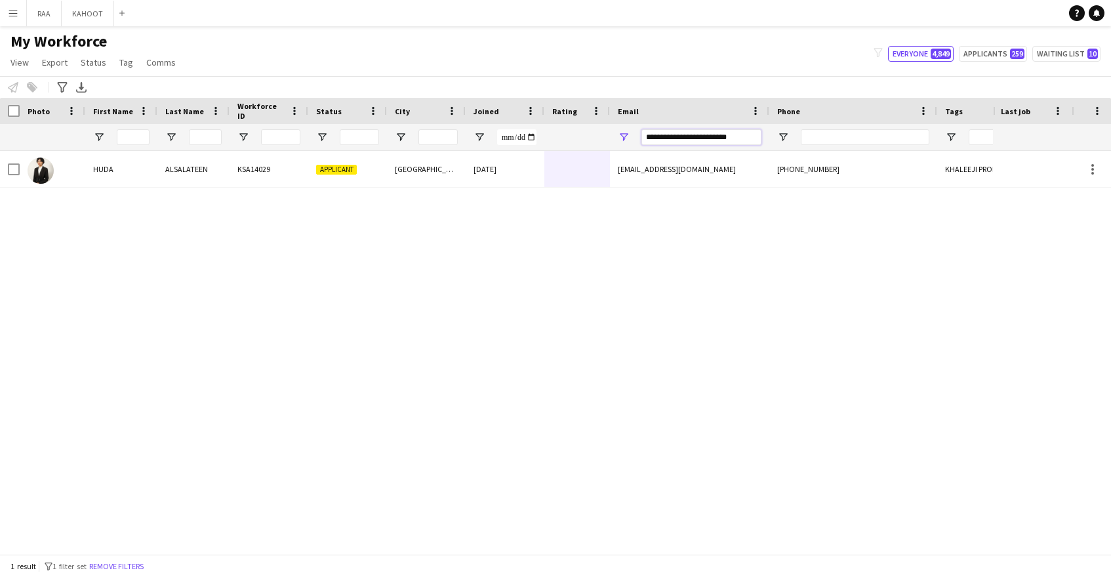
drag, startPoint x: 756, startPoint y: 135, endPoint x: 598, endPoint y: 134, distance: 157.4
click at [598, 134] on div at bounding box center [748, 137] width 1496 height 26
paste input "Email Filter Input"
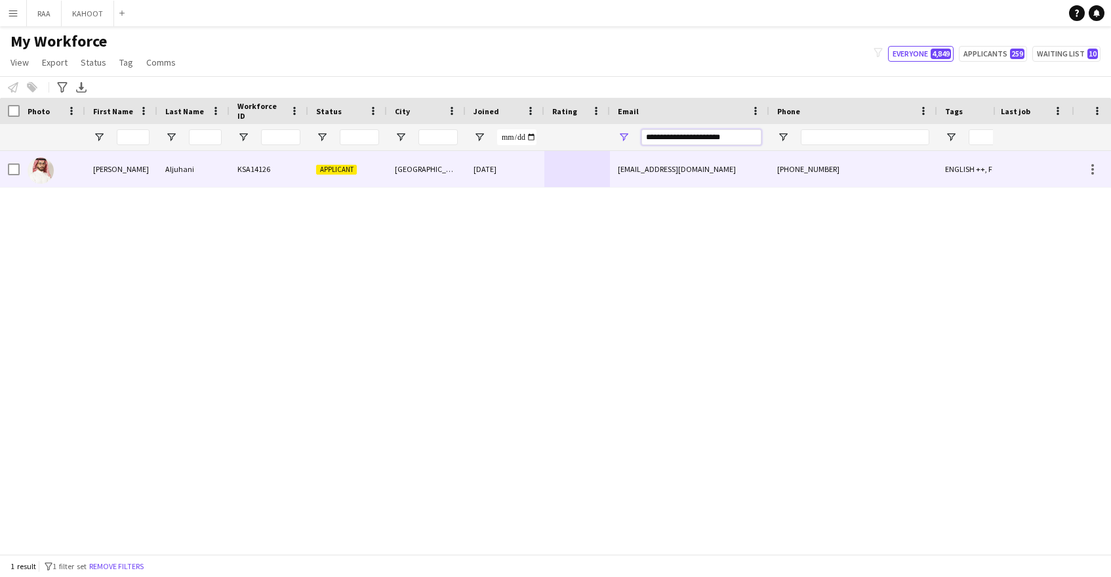
type input "**********"
click at [547, 170] on div at bounding box center [577, 169] width 66 height 36
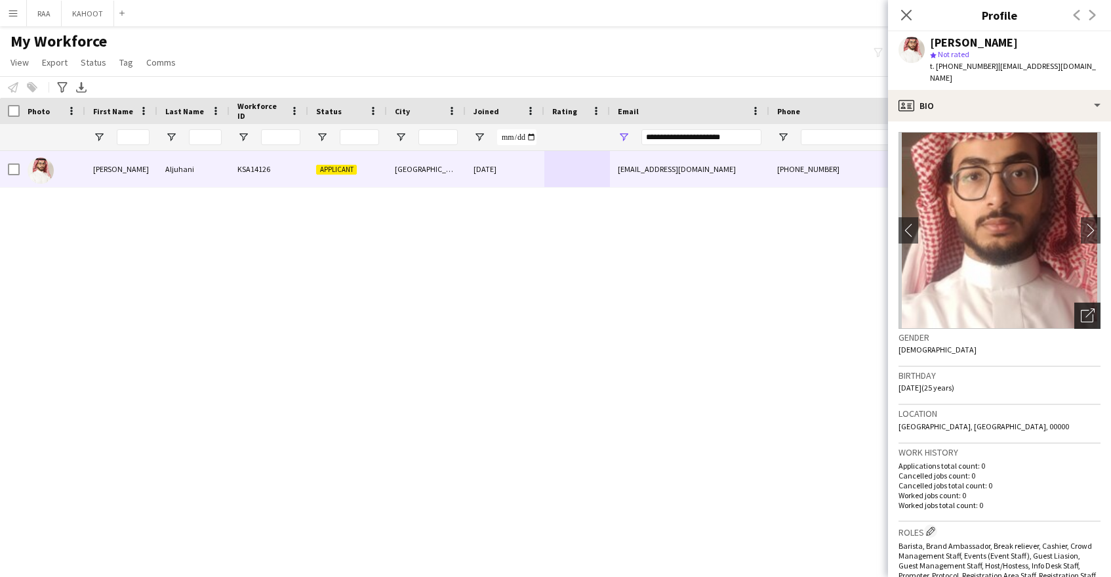
click at [1090, 308] on icon "Open photos pop-in" at bounding box center [1088, 315] width 14 height 14
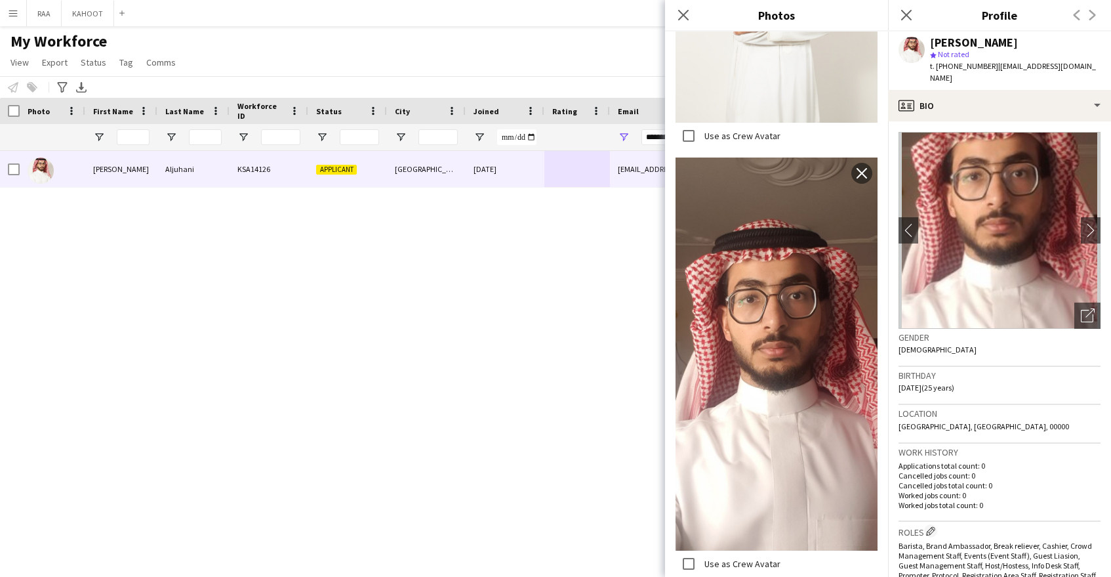
scroll to position [768, 0]
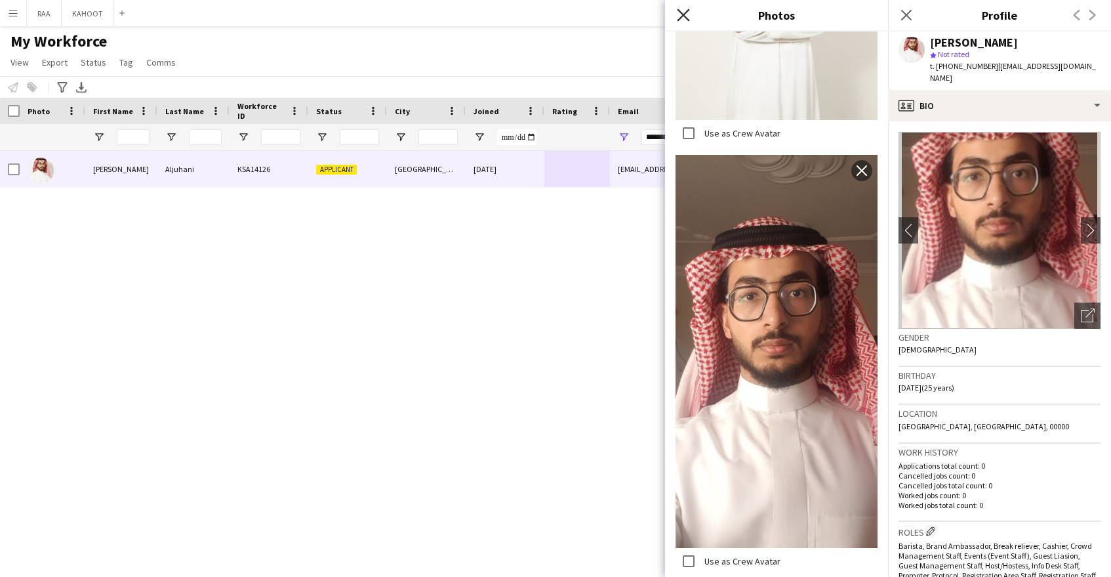
click at [689, 15] on icon "Close pop-in" at bounding box center [683, 15] width 12 height 12
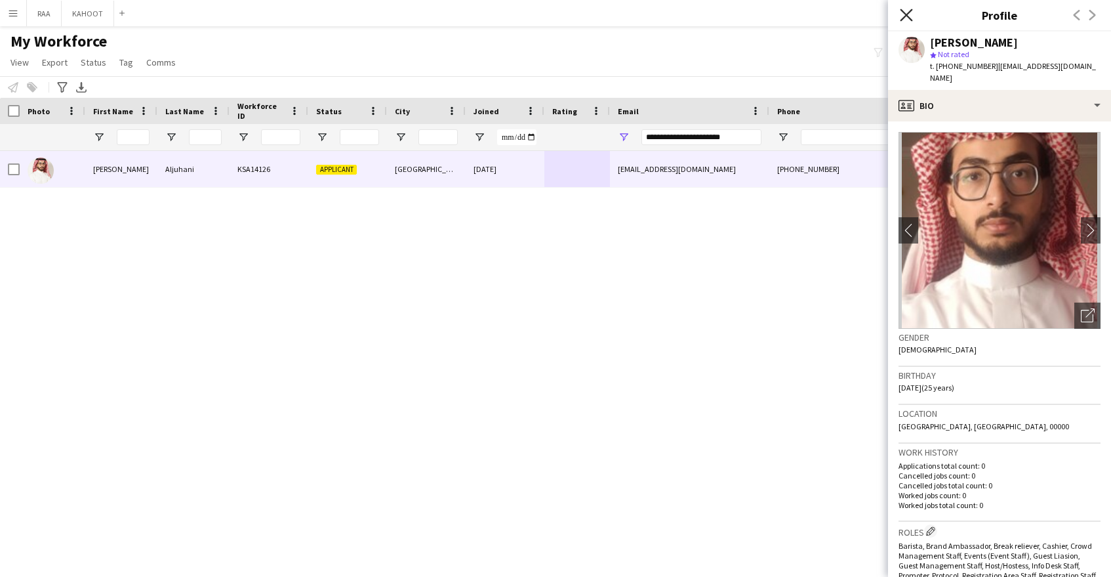
click at [907, 13] on icon at bounding box center [906, 15] width 12 height 12
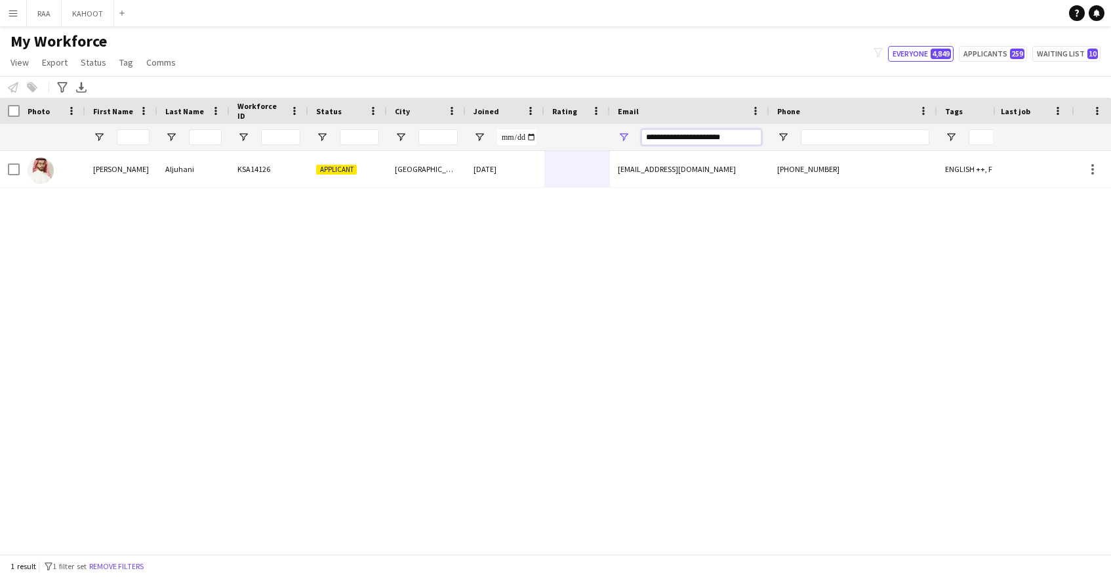
drag, startPoint x: 747, startPoint y: 140, endPoint x: 628, endPoint y: 138, distance: 118.7
click at [628, 138] on div "**********" at bounding box center [689, 137] width 159 height 26
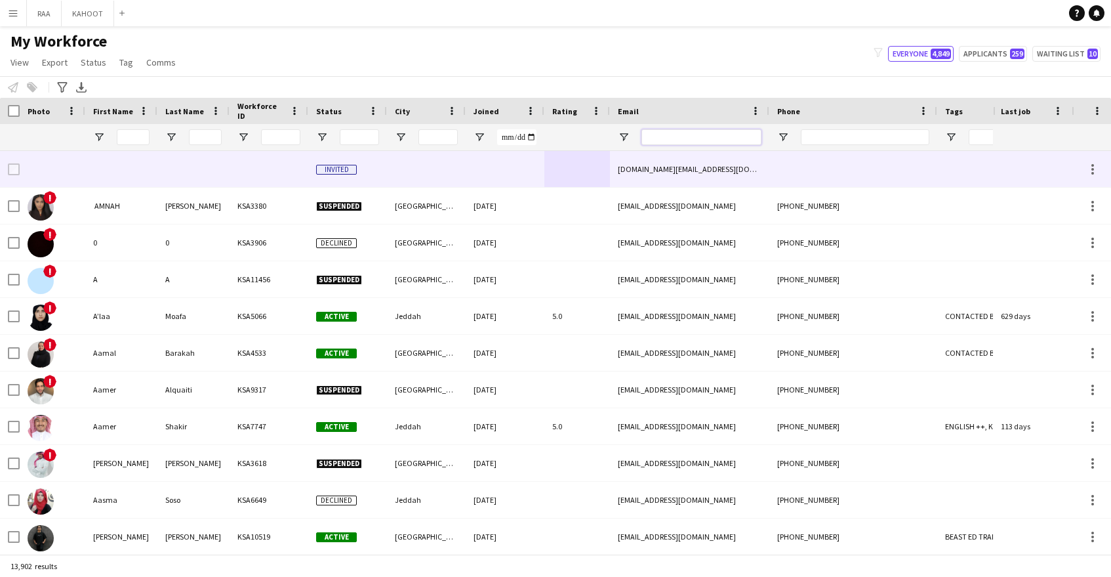
paste input "**********"
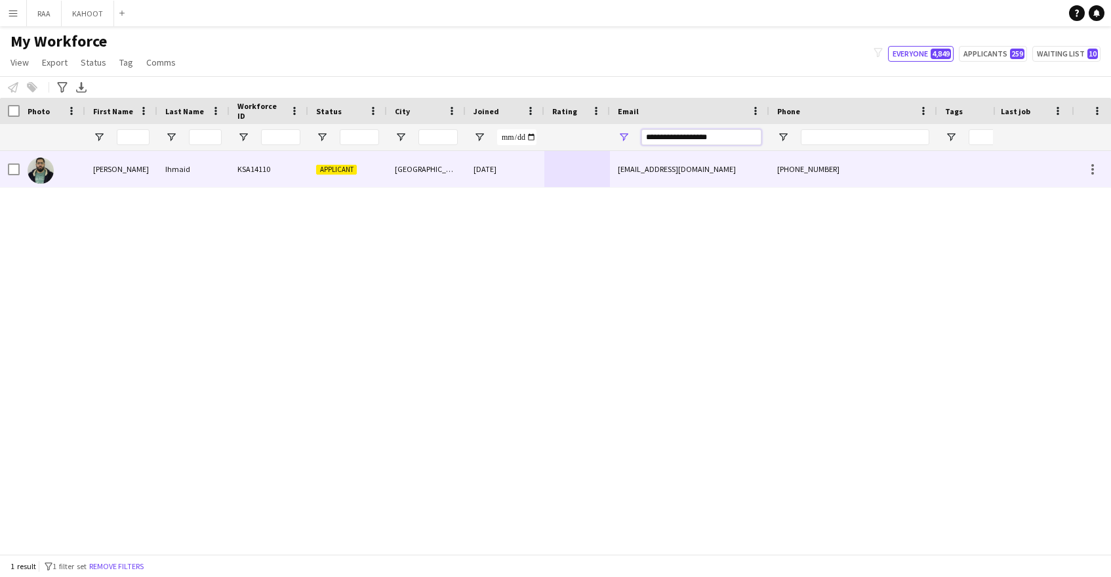
type input "**********"
click at [609, 165] on div at bounding box center [577, 169] width 66 height 36
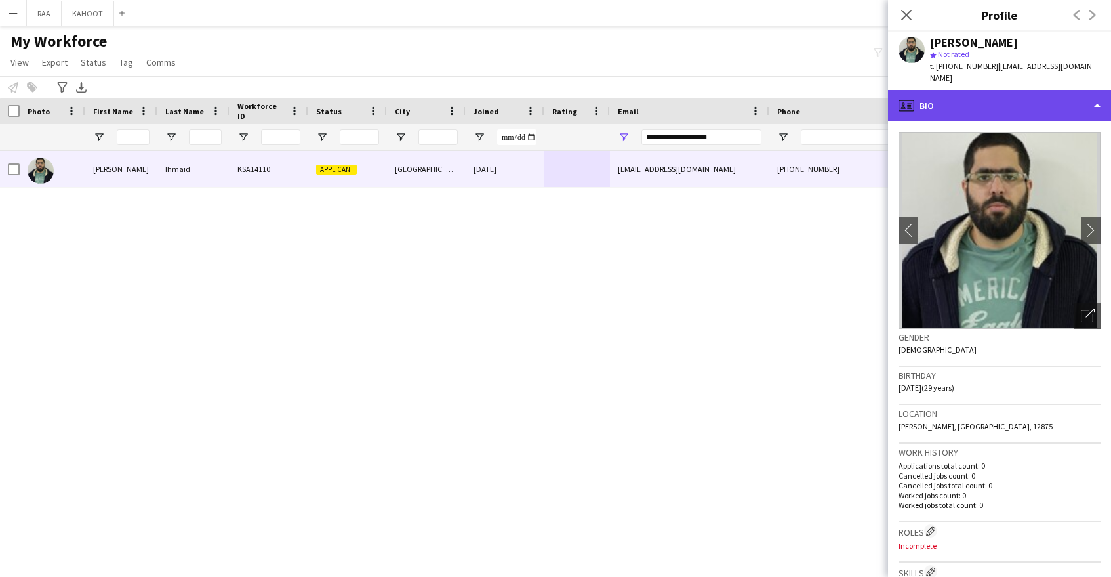
click at [994, 91] on div "profile Bio" at bounding box center [999, 105] width 223 height 31
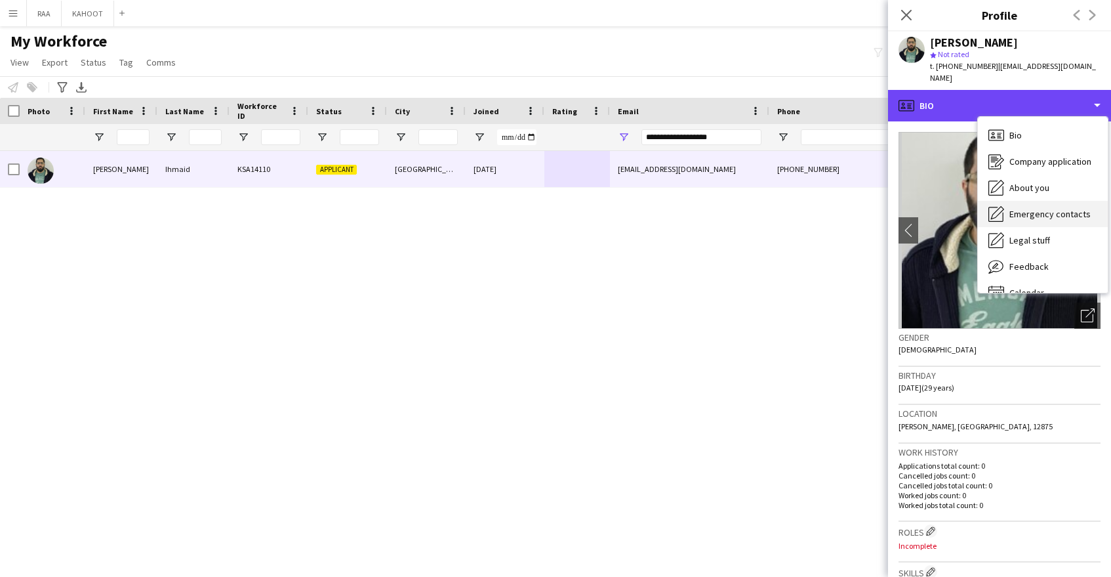
scroll to position [18, 0]
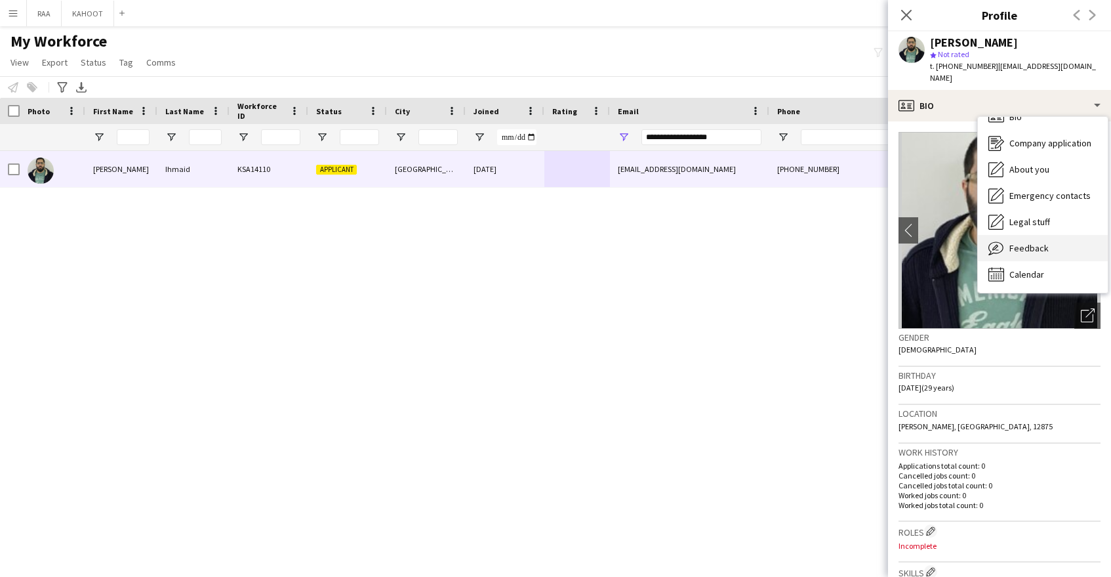
click at [1056, 241] on div "Feedback Feedback" at bounding box center [1043, 248] width 130 height 26
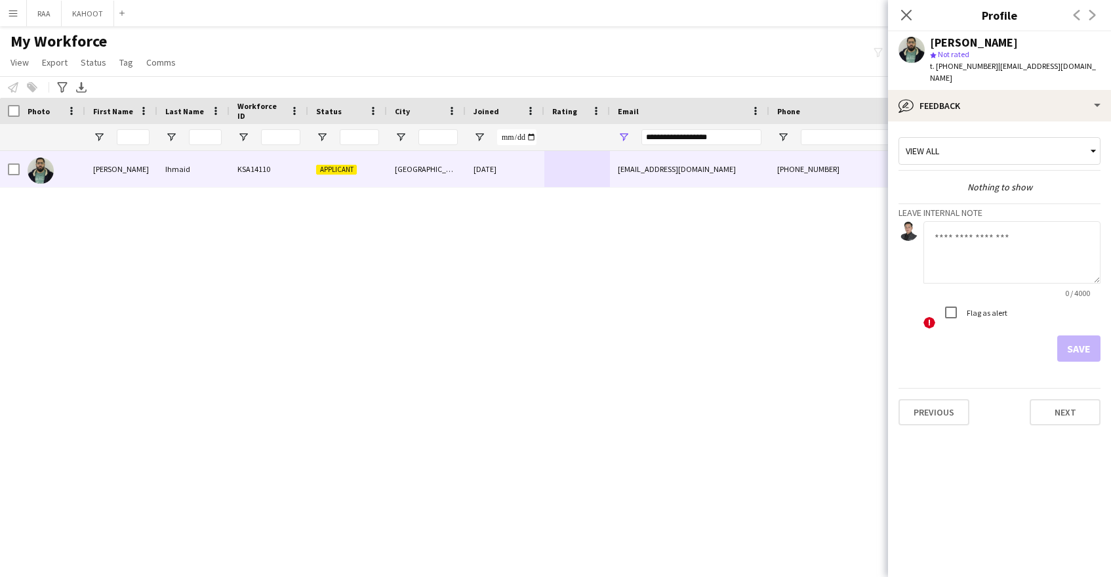
click at [1007, 244] on textarea at bounding box center [1012, 252] width 177 height 62
type textarea "*"
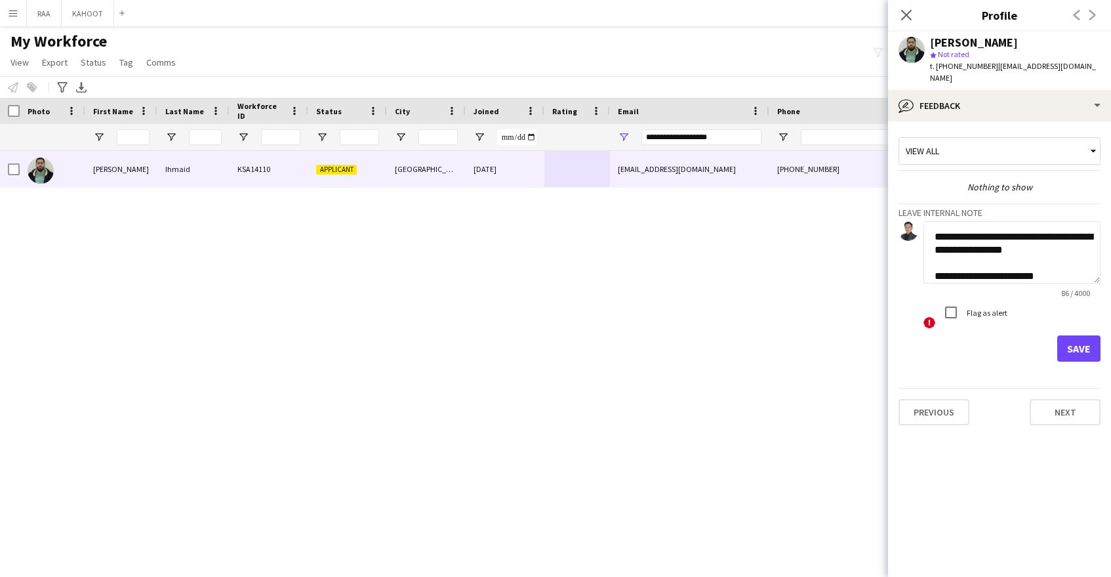
type textarea "**********"
click at [1065, 323] on form "**********" at bounding box center [1000, 291] width 202 height 140
click at [1084, 347] on button "Save" at bounding box center [1078, 348] width 43 height 26
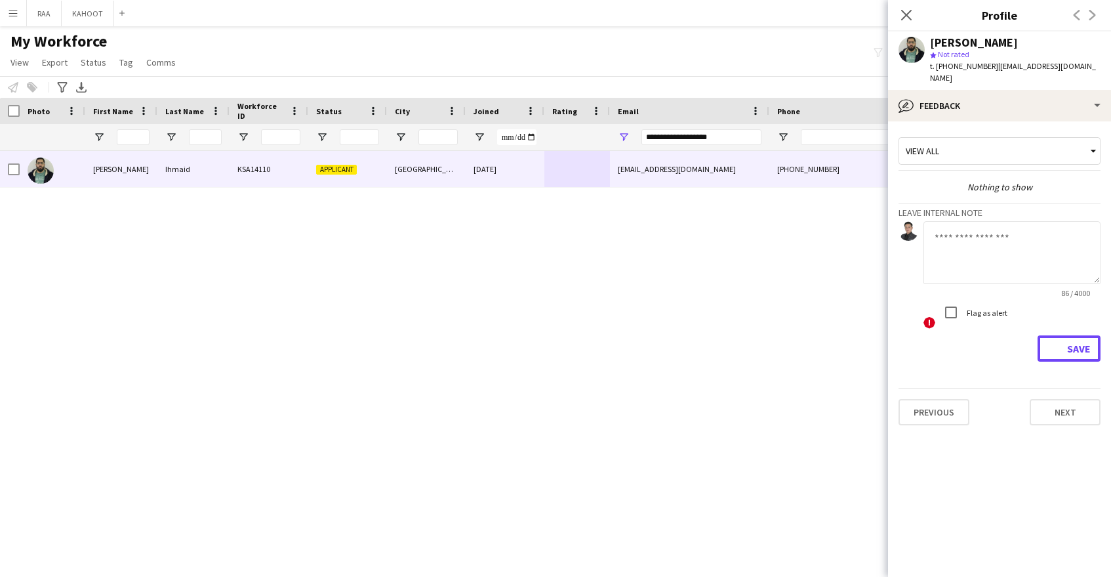
scroll to position [0, 0]
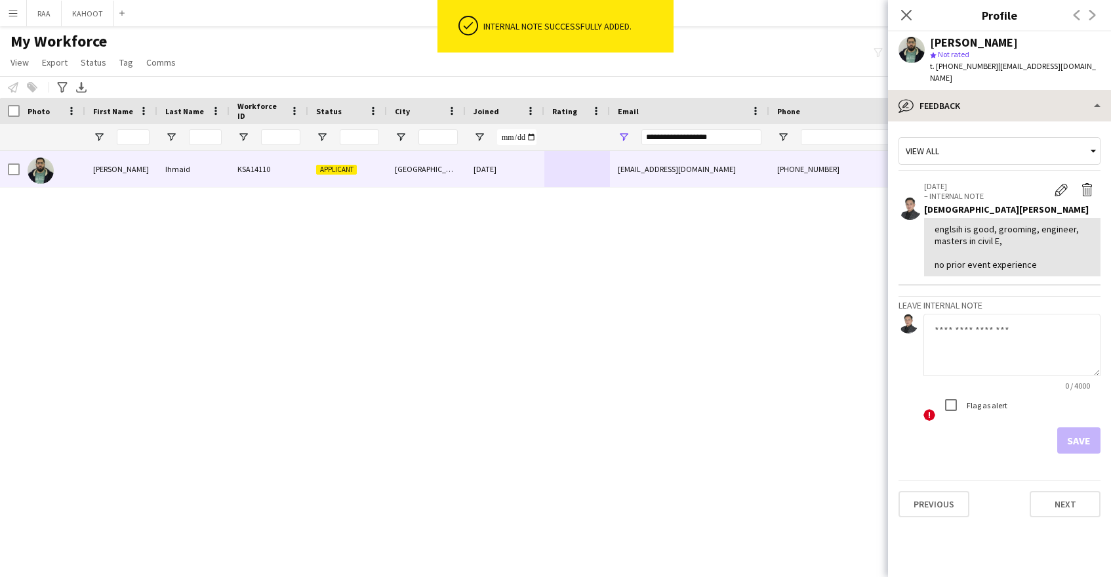
drag, startPoint x: 1004, startPoint y: 78, endPoint x: 1007, endPoint y: 93, distance: 15.4
click at [1004, 78] on app-crew-profile "Close pop-in Profile Previous Next [PERSON_NAME] star Not rated t. [PHONE_NUMBE…" at bounding box center [999, 288] width 223 height 577
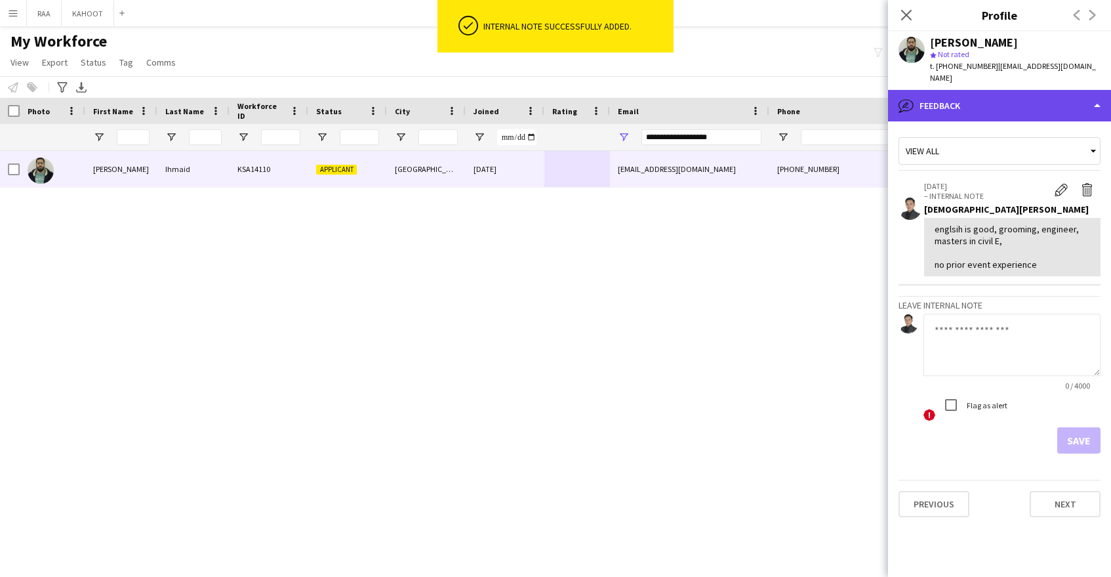
drag, startPoint x: 1008, startPoint y: 94, endPoint x: 1024, endPoint y: 101, distance: 17.1
click at [1008, 94] on div "bubble-pencil Feedback" at bounding box center [999, 105] width 223 height 31
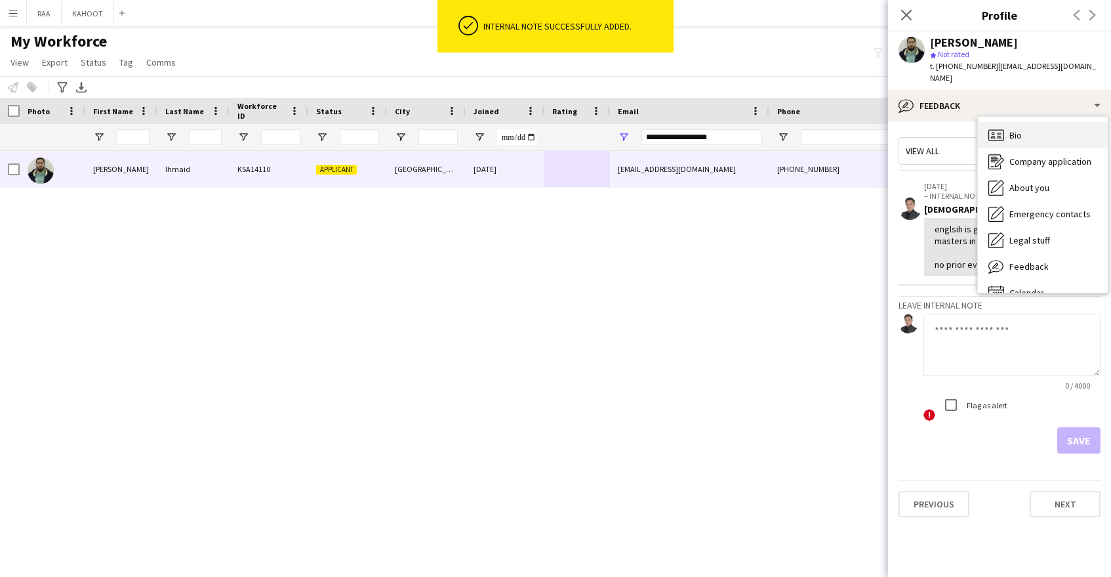
click at [1060, 123] on div "Bio Bio" at bounding box center [1043, 135] width 130 height 26
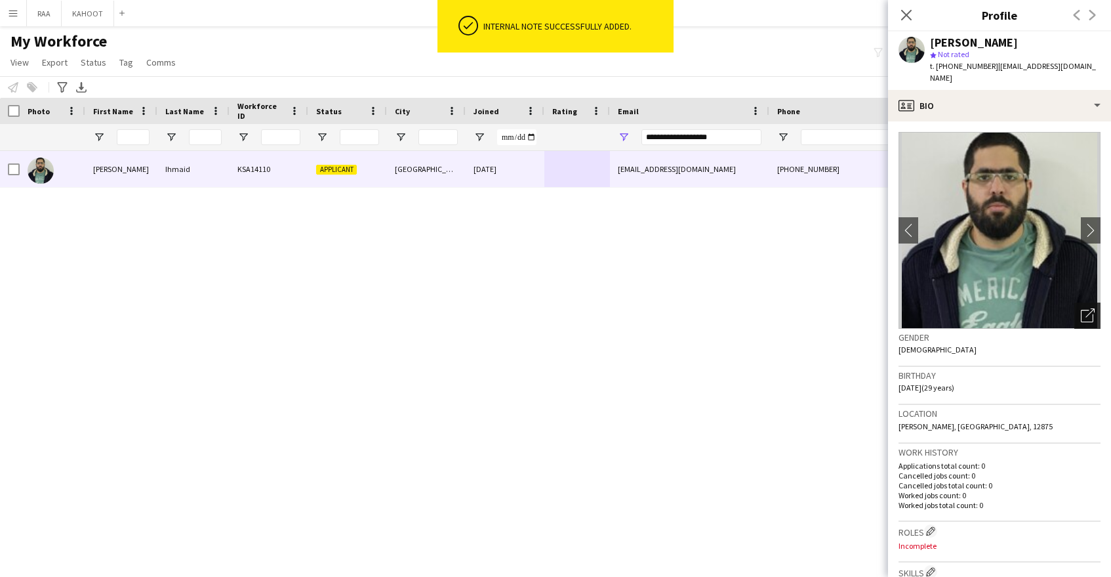
click at [1087, 308] on icon "Open photos pop-in" at bounding box center [1088, 315] width 14 height 14
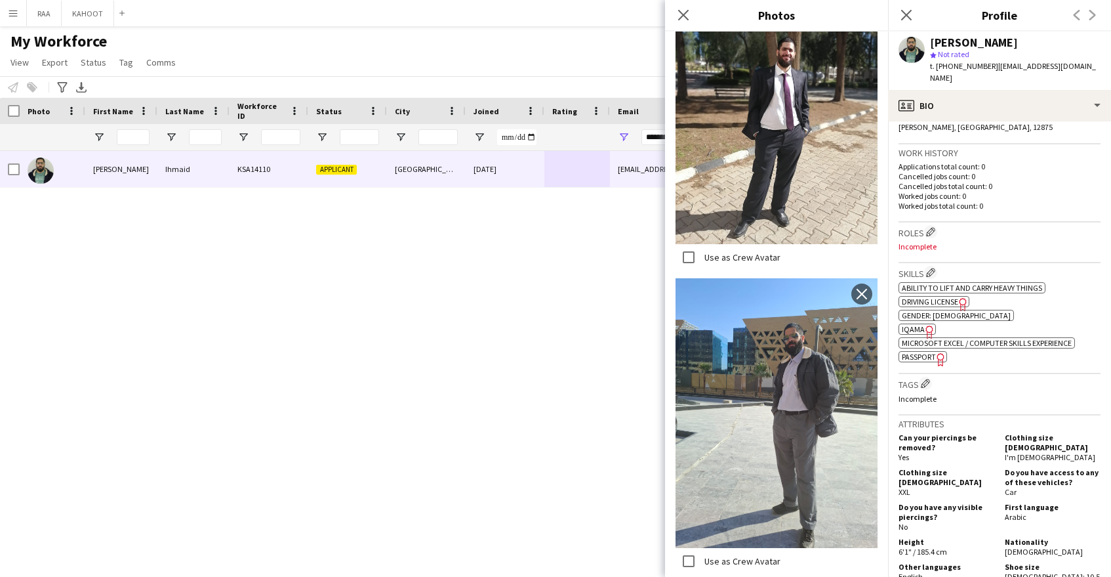
scroll to position [293, 0]
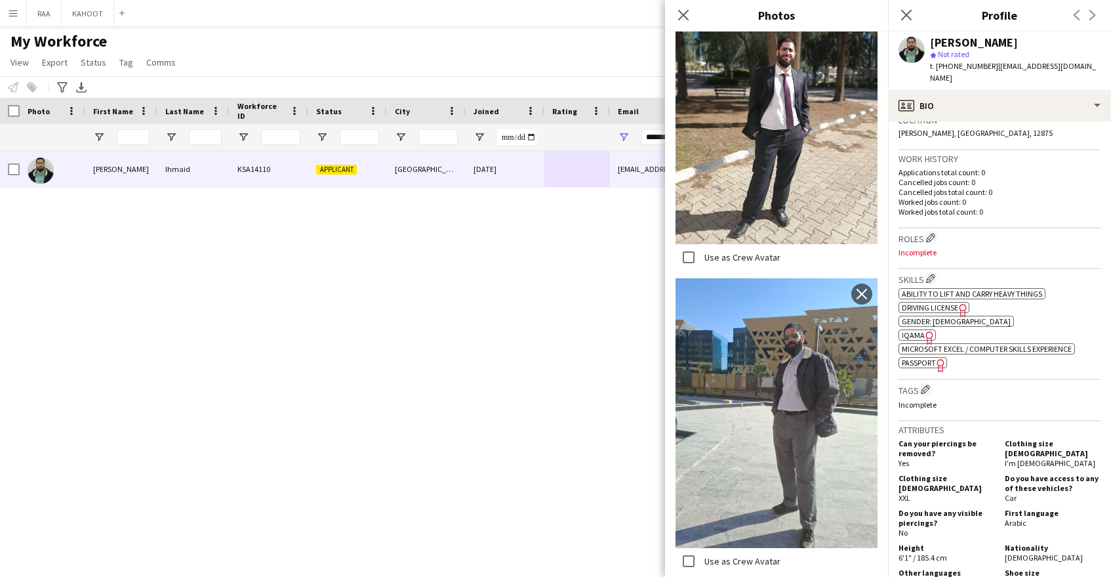
click at [914, 330] on span "IQAMA" at bounding box center [913, 335] width 23 height 10
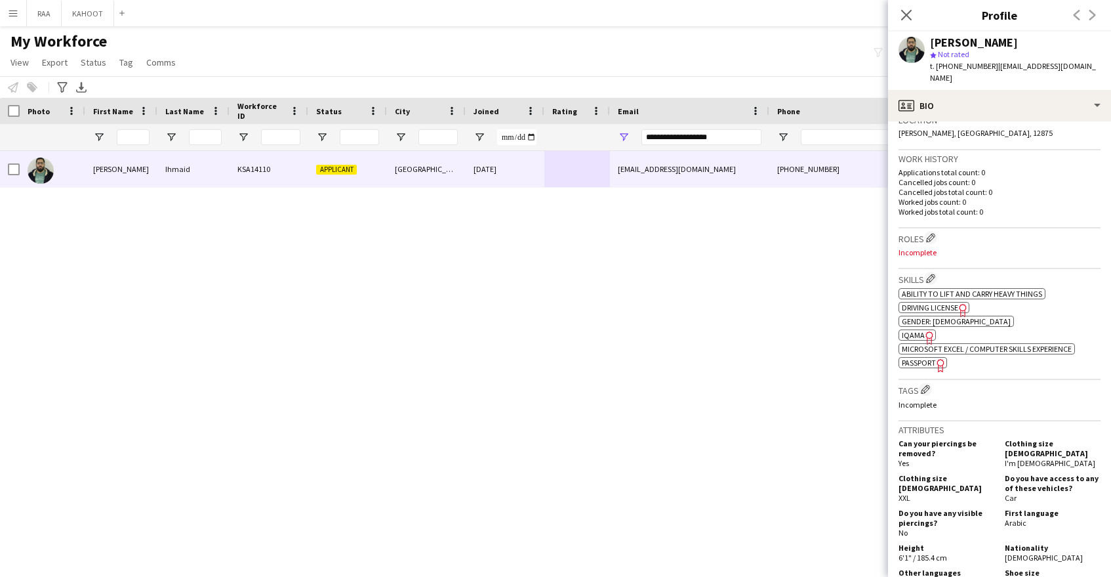
scroll to position [0, 0]
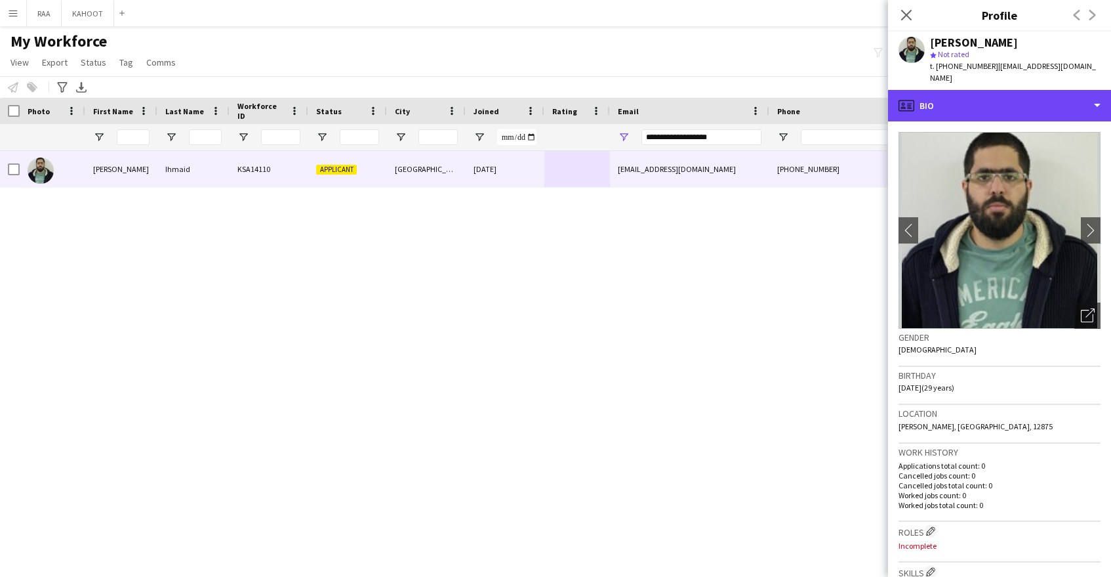
click at [1025, 103] on div "profile Bio" at bounding box center [999, 105] width 223 height 31
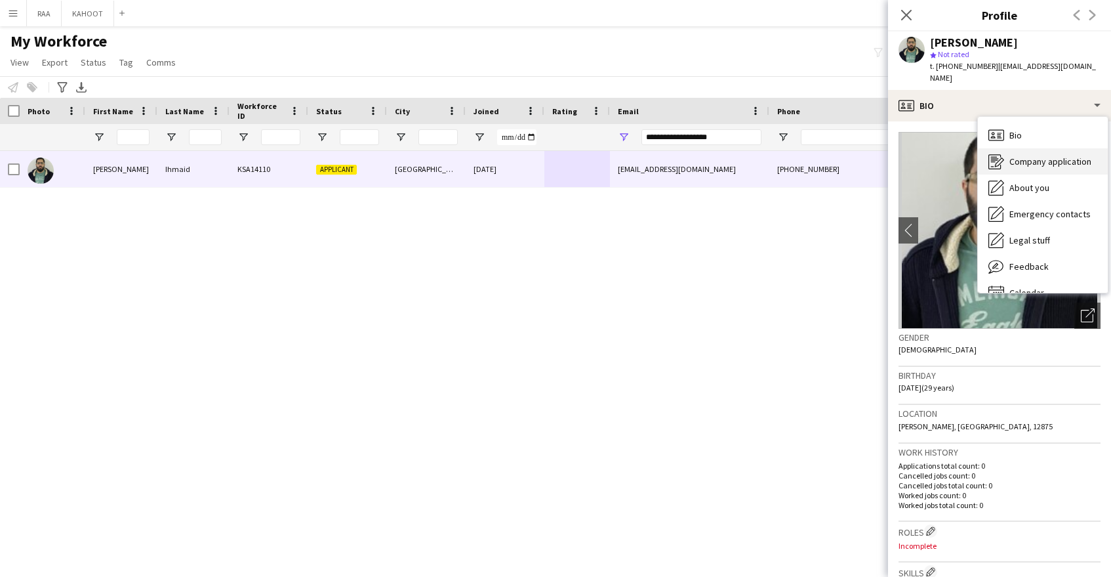
click at [1025, 155] on span "Company application" at bounding box center [1050, 161] width 82 height 12
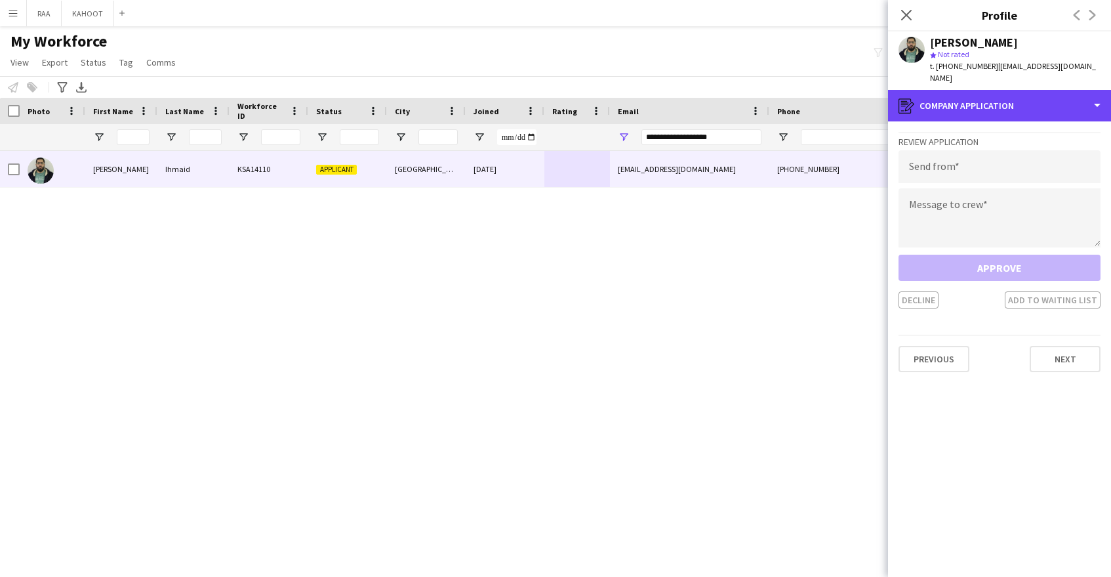
click at [960, 90] on div "register Company application" at bounding box center [999, 105] width 223 height 31
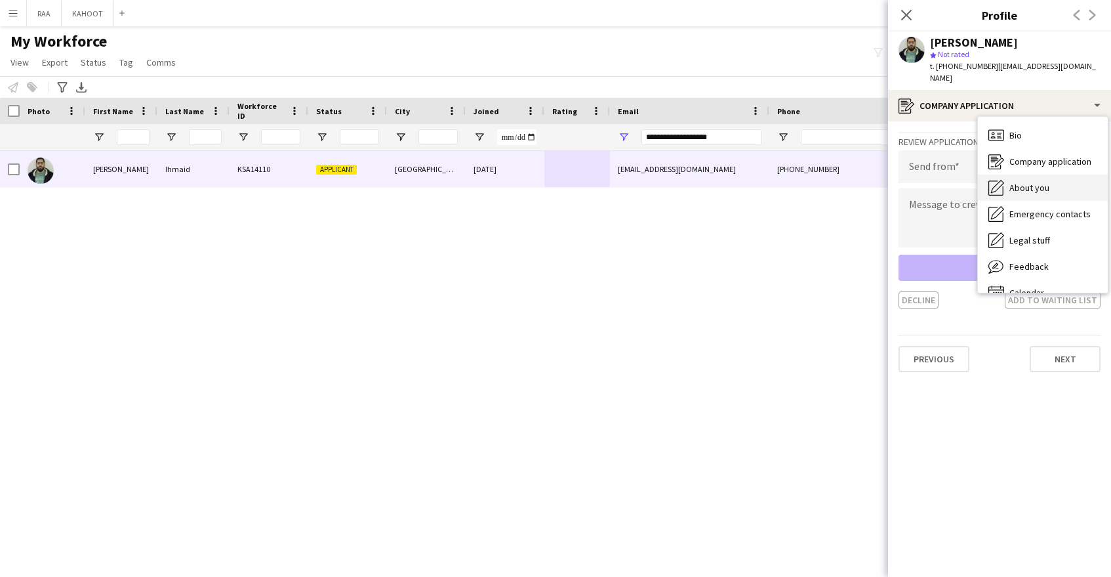
click at [1030, 182] on span "About you" at bounding box center [1029, 188] width 40 height 12
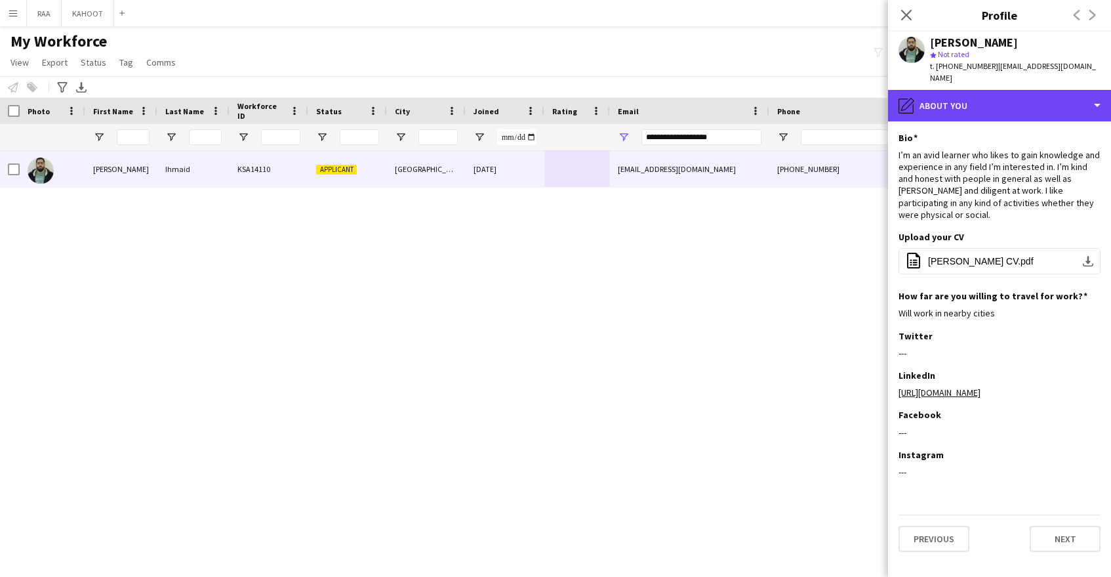
drag, startPoint x: 996, startPoint y: 92, endPoint x: 1034, endPoint y: 144, distance: 63.8
click at [996, 92] on div "pencil4 About you" at bounding box center [999, 105] width 223 height 31
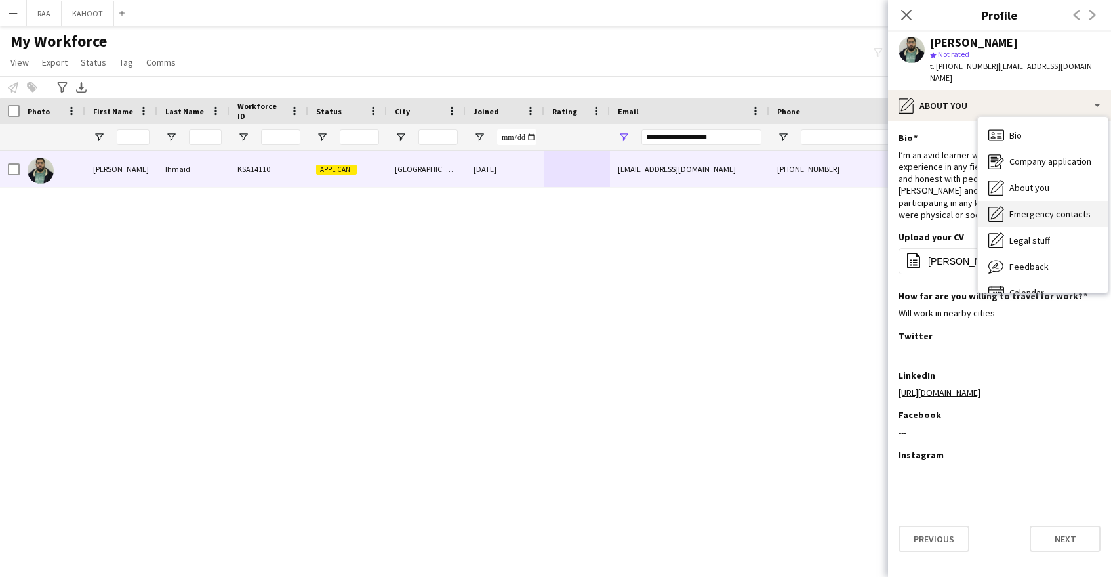
click at [1054, 209] on div "Emergency contacts Emergency contacts" at bounding box center [1043, 214] width 130 height 26
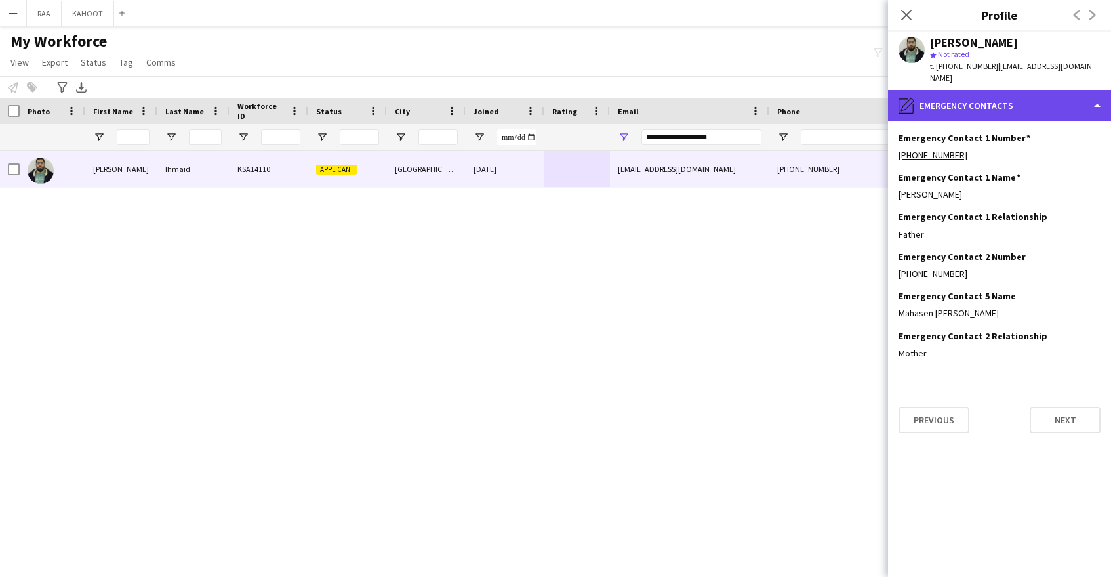
drag, startPoint x: 1020, startPoint y: 84, endPoint x: 1108, endPoint y: 186, distance: 135.3
click at [1021, 90] on div "pencil4 Emergency contacts" at bounding box center [999, 105] width 223 height 31
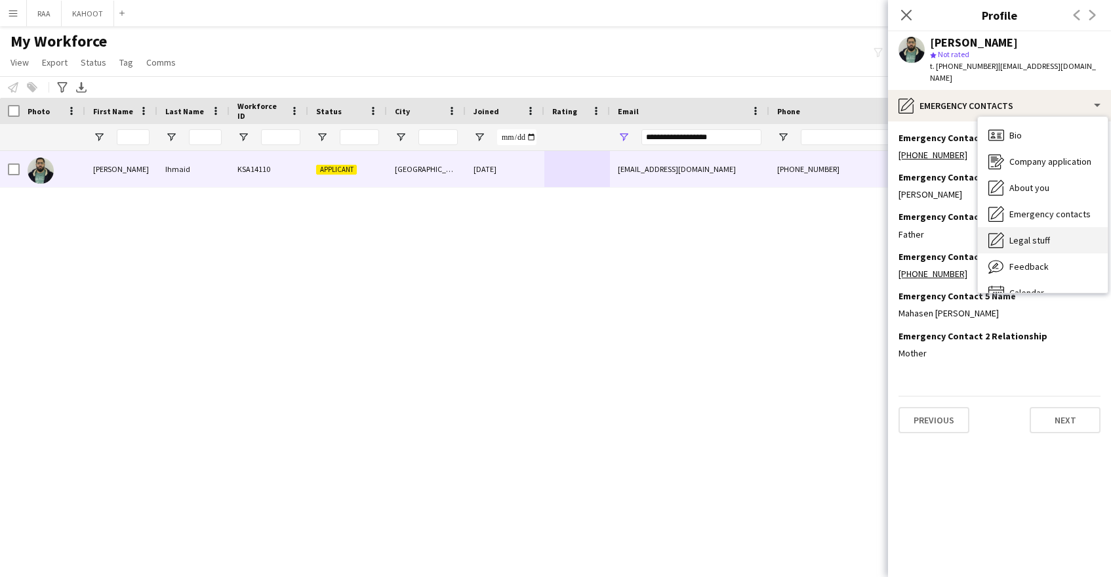
click at [1080, 230] on div "Legal stuff Legal stuff" at bounding box center [1043, 240] width 130 height 26
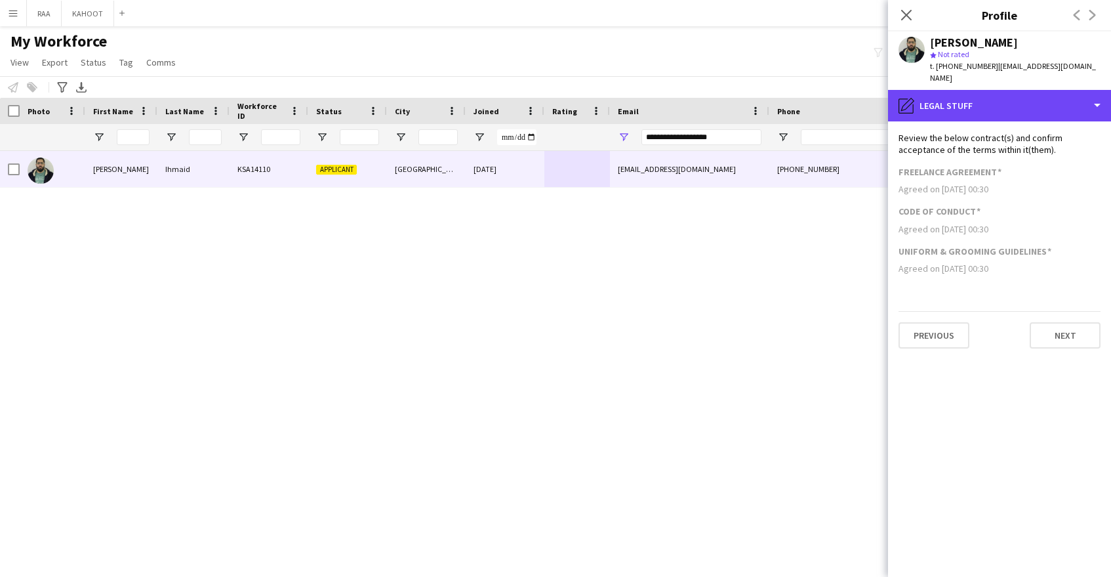
click at [1036, 98] on div "pencil4 Legal stuff" at bounding box center [999, 105] width 223 height 31
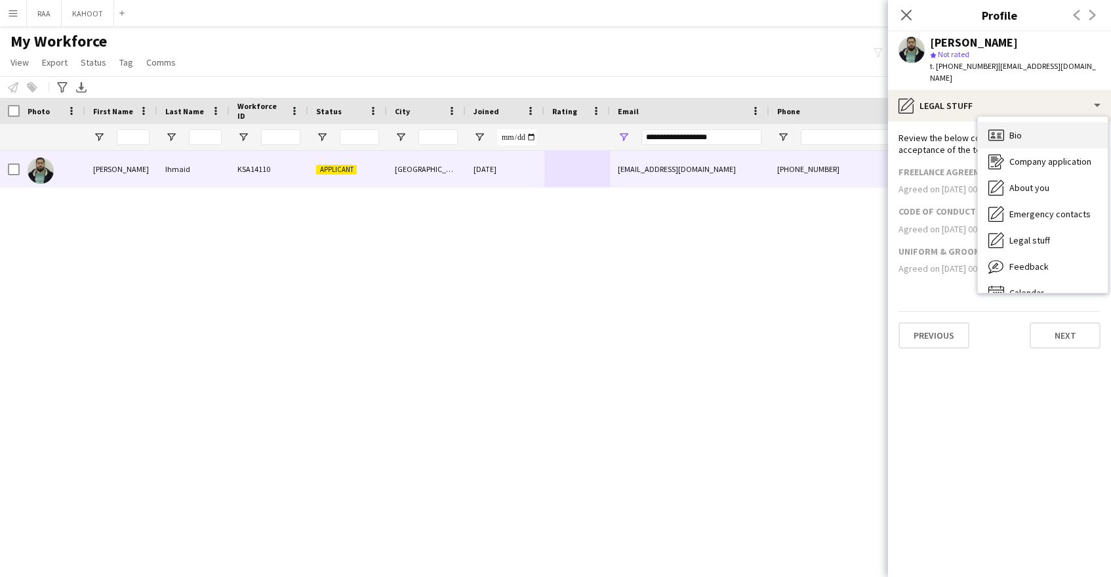
click at [1057, 130] on div "Bio Bio" at bounding box center [1043, 135] width 130 height 26
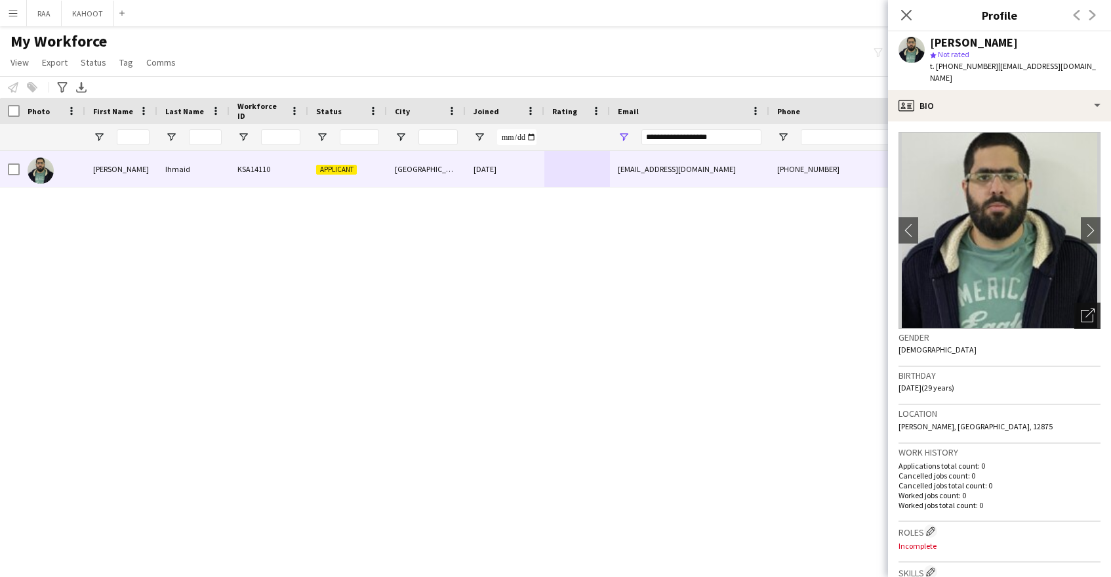
click at [1093, 311] on div "Open photos pop-in" at bounding box center [1087, 315] width 26 height 26
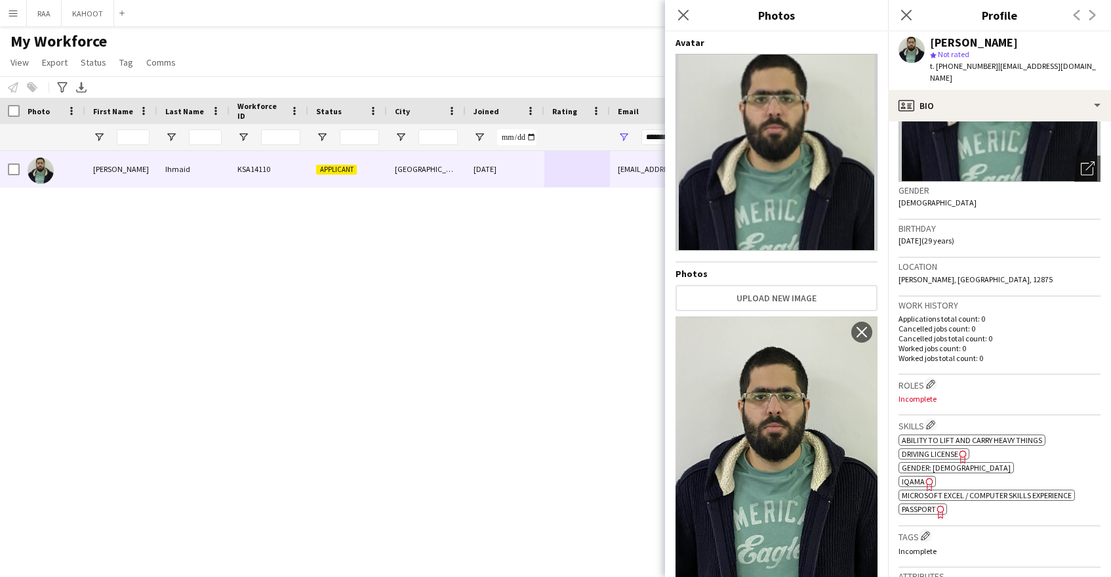
scroll to position [161, 0]
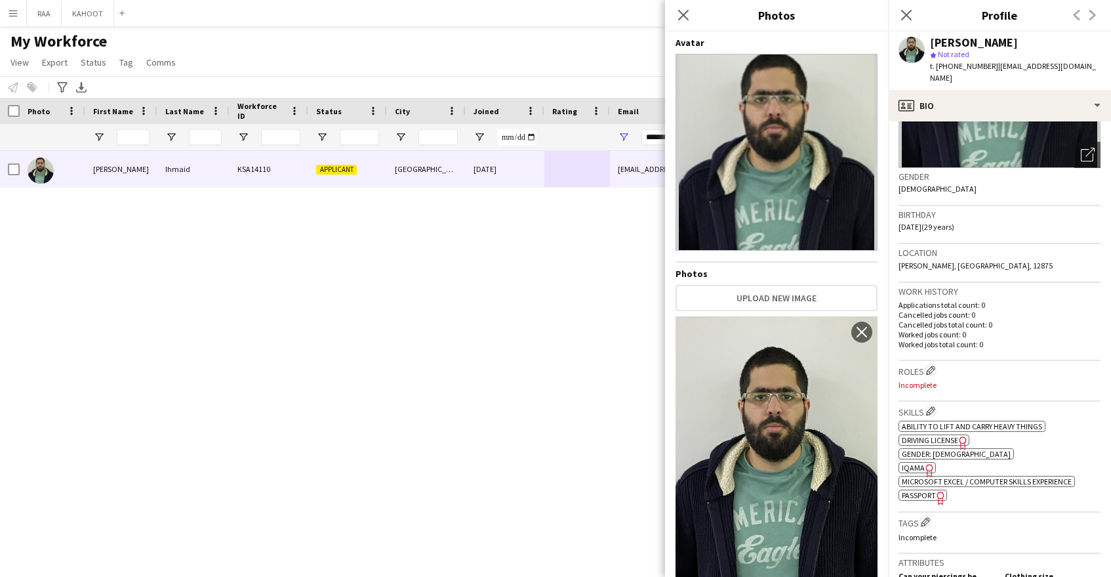
click at [961, 66] on span "t. [PHONE_NUMBER]" at bounding box center [964, 66] width 68 height 10
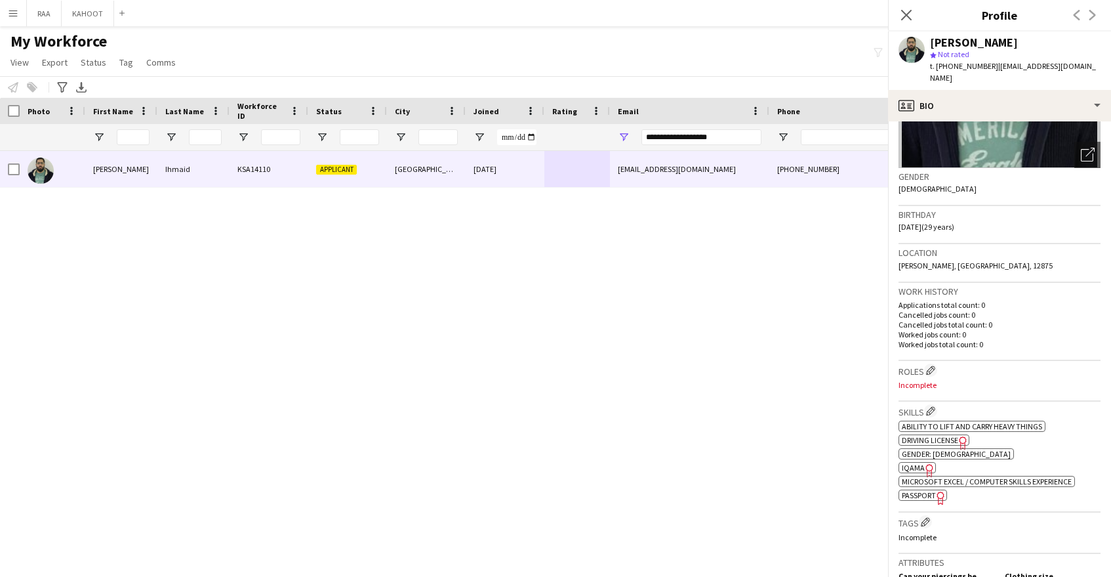
click at [961, 66] on span "t. [PHONE_NUMBER]" at bounding box center [964, 66] width 68 height 10
copy span "966569153606"
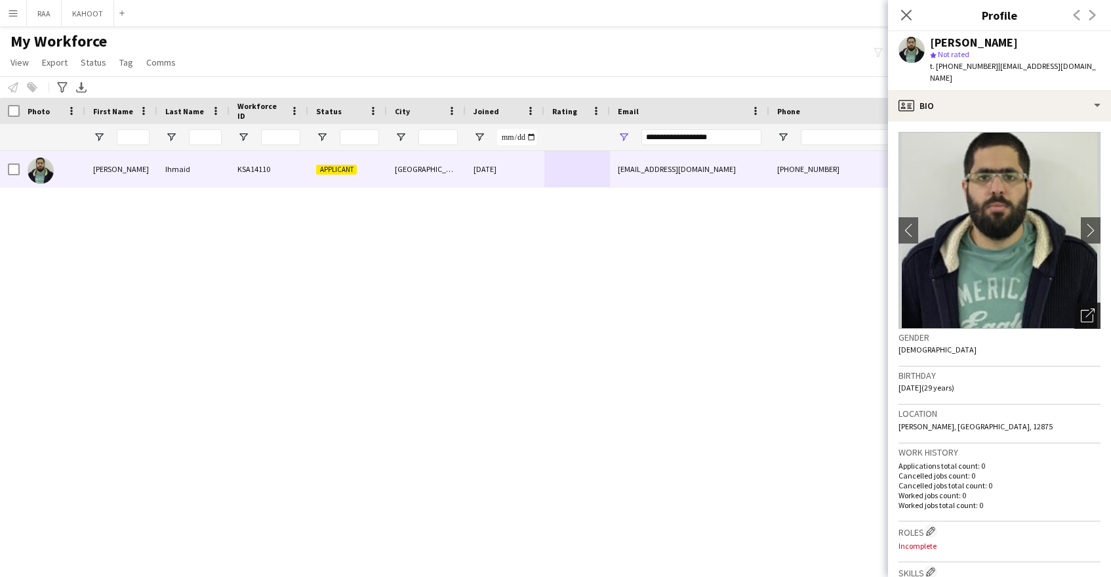
click at [1084, 308] on icon "Open photos pop-in" at bounding box center [1088, 315] width 14 height 14
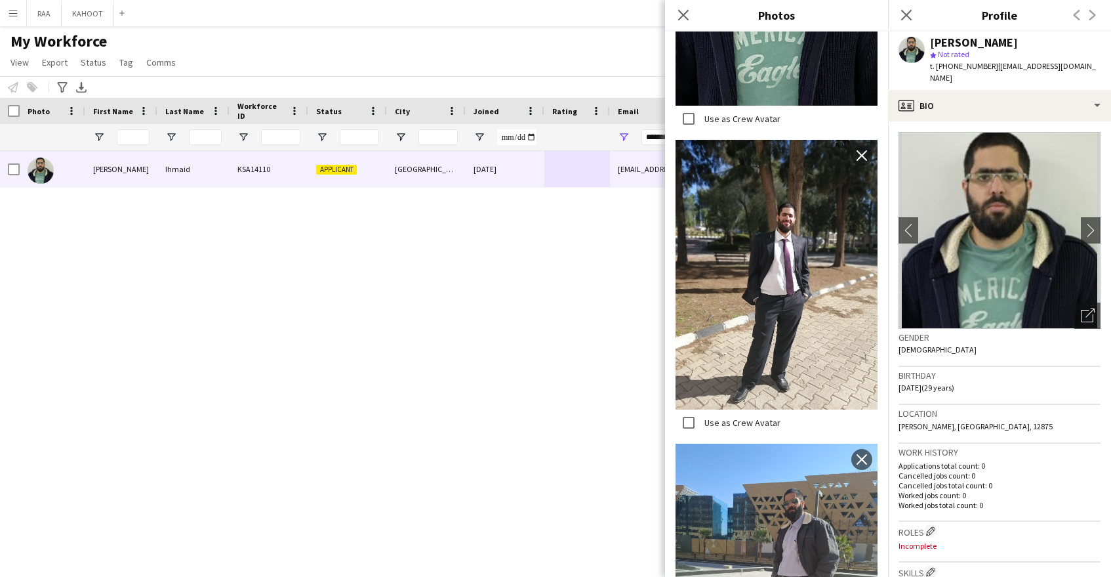
scroll to position [645, 0]
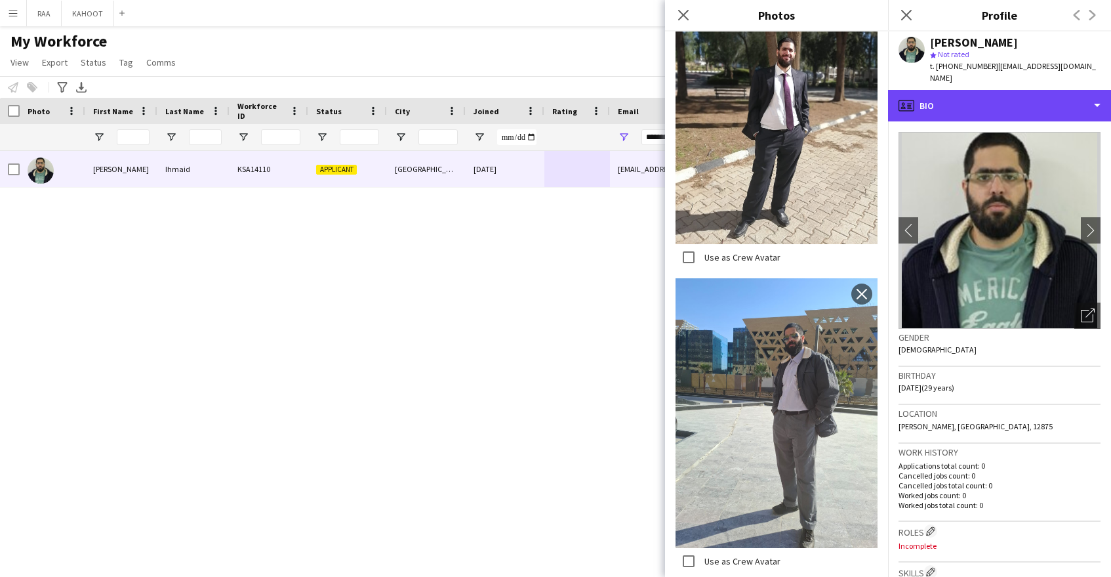
drag, startPoint x: 1037, startPoint y: 89, endPoint x: 1051, endPoint y: 121, distance: 35.2
click at [1037, 90] on div "profile Bio" at bounding box center [999, 105] width 223 height 31
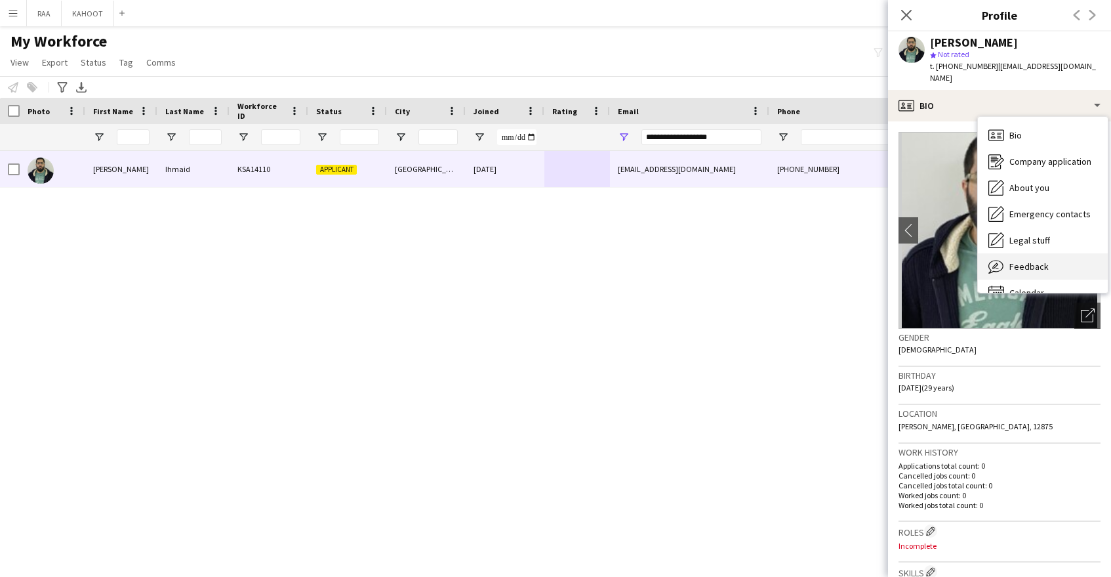
click at [1043, 253] on div "Feedback Feedback" at bounding box center [1043, 266] width 130 height 26
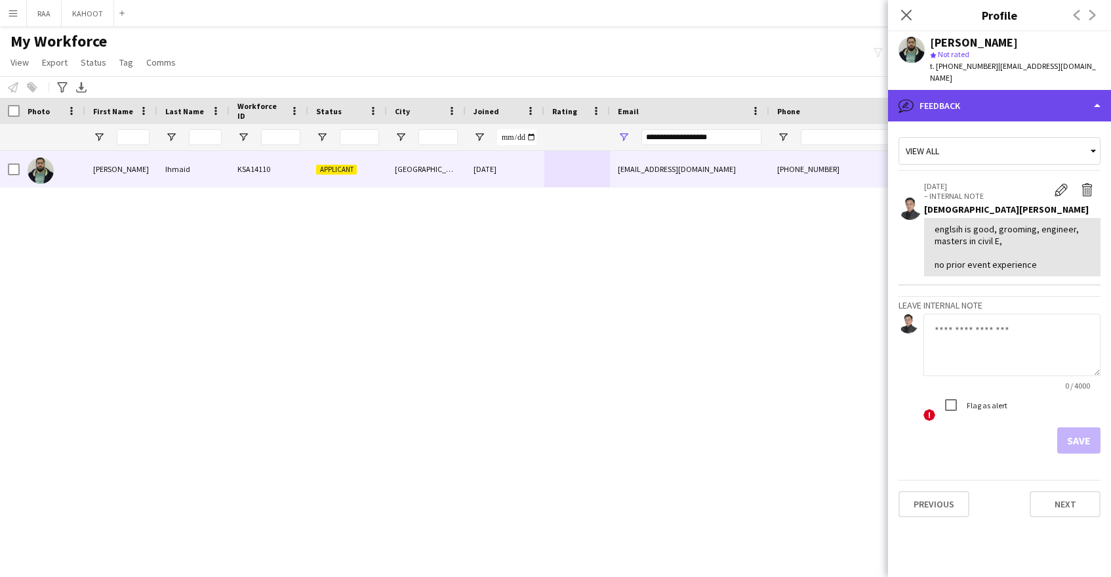
click at [1008, 98] on div "bubble-pencil Feedback" at bounding box center [999, 105] width 223 height 31
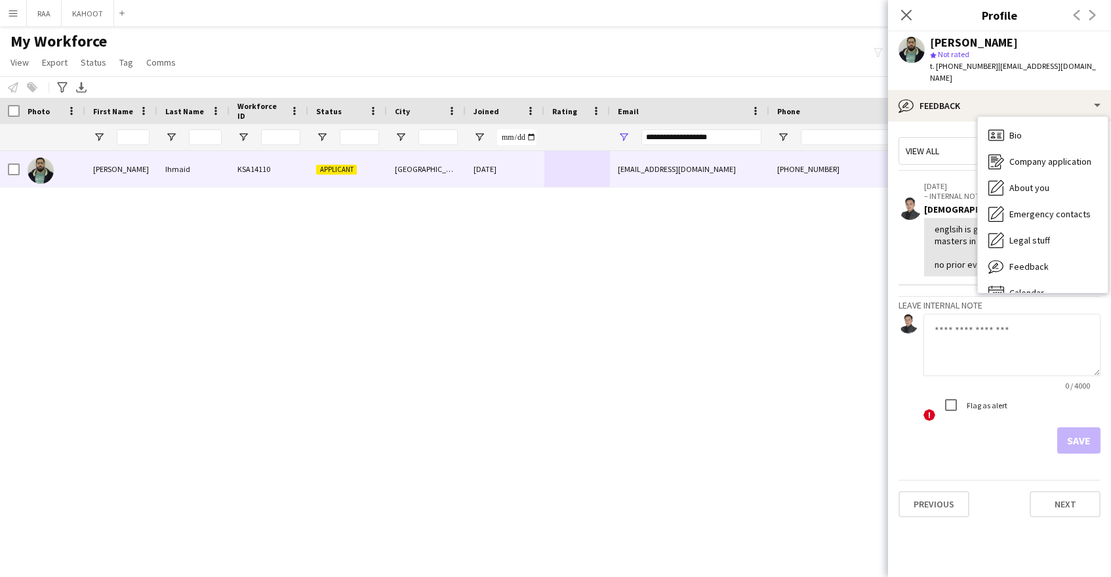
click at [1025, 326] on textarea at bounding box center [1012, 345] width 177 height 62
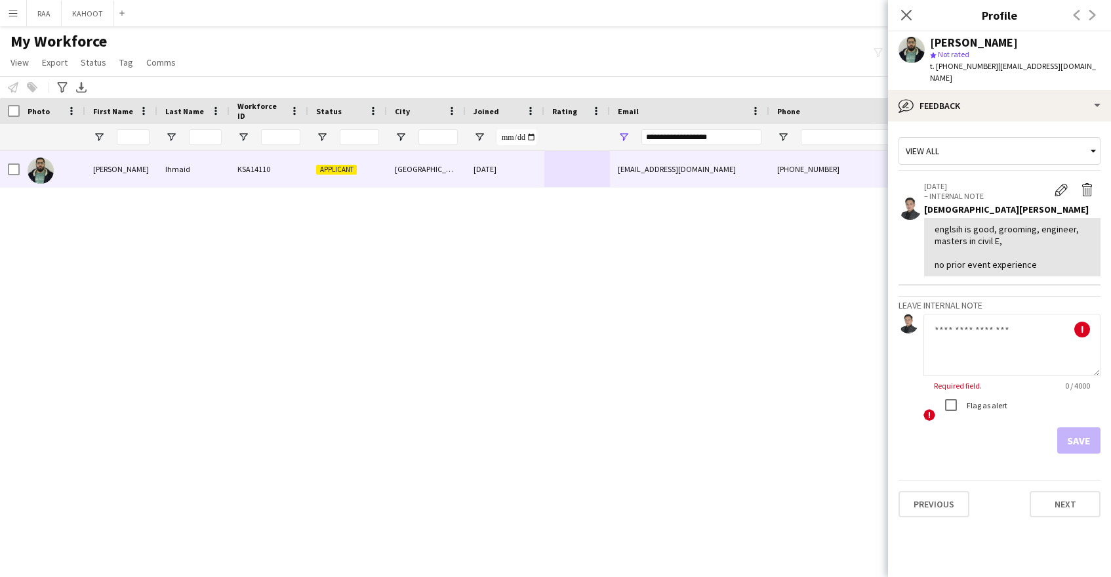
click at [969, 62] on span "t. [PHONE_NUMBER]" at bounding box center [964, 66] width 68 height 10
copy span "966569153606"
click at [984, 343] on textarea at bounding box center [1012, 345] width 177 height 62
click at [910, 15] on icon "Close pop-in" at bounding box center [906, 15] width 12 height 12
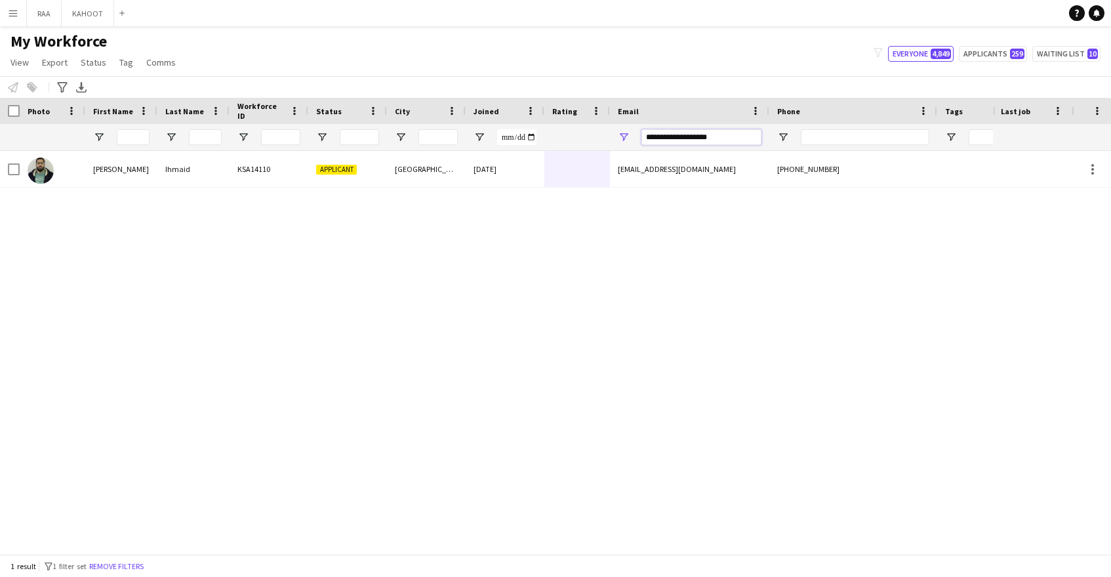
drag, startPoint x: 727, startPoint y: 140, endPoint x: 519, endPoint y: 138, distance: 208.6
click at [519, 138] on div at bounding box center [748, 137] width 1496 height 26
paste input "***"
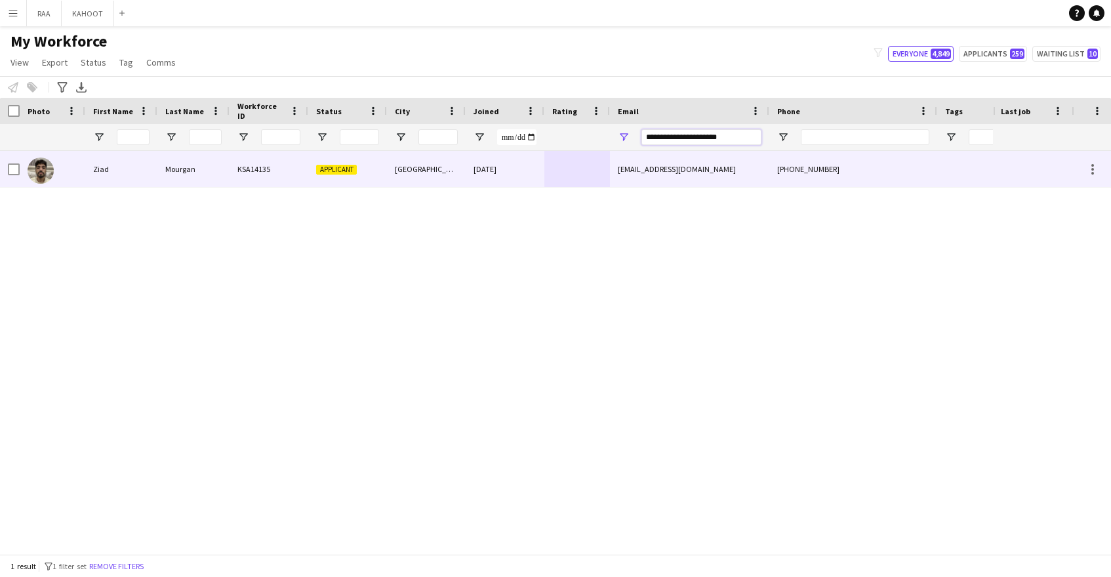
type input "**********"
click at [704, 178] on div "[EMAIL_ADDRESS][DOMAIN_NAME]" at bounding box center [689, 169] width 159 height 36
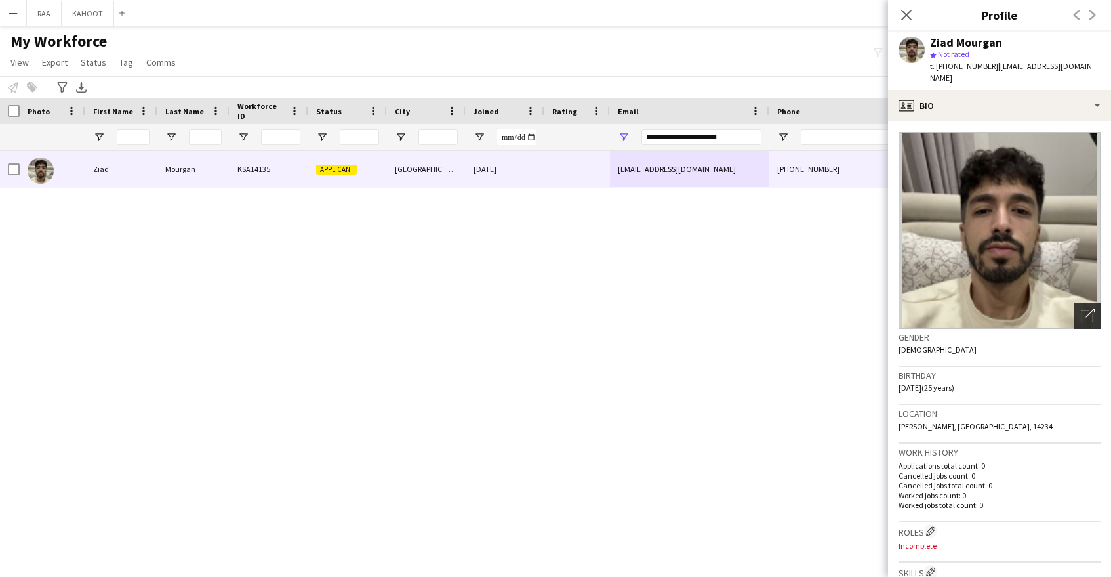
click at [1095, 302] on div "Open photos pop-in" at bounding box center [1087, 315] width 26 height 26
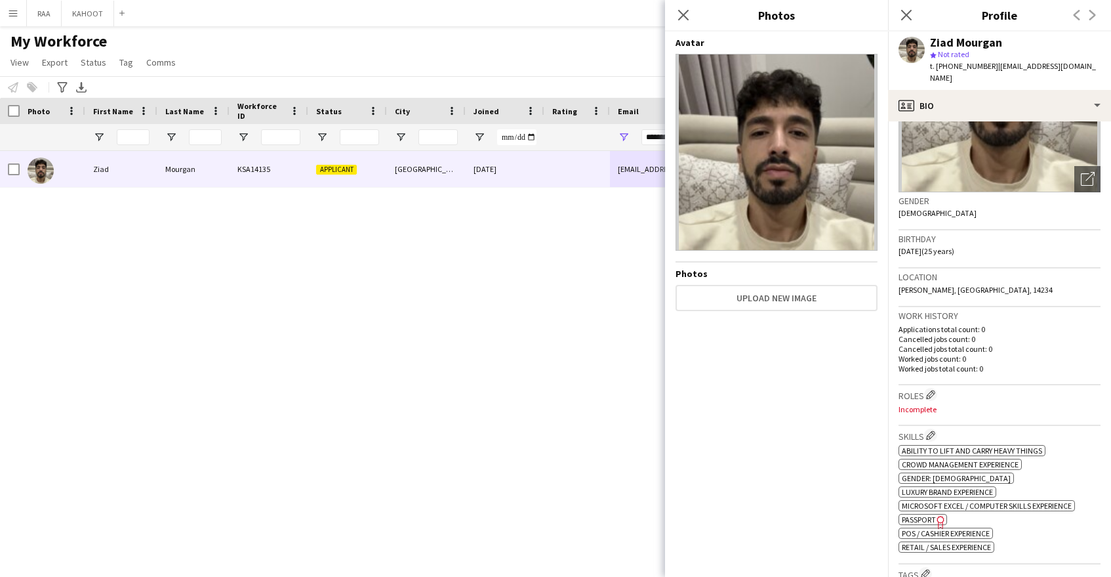
scroll to position [139, 0]
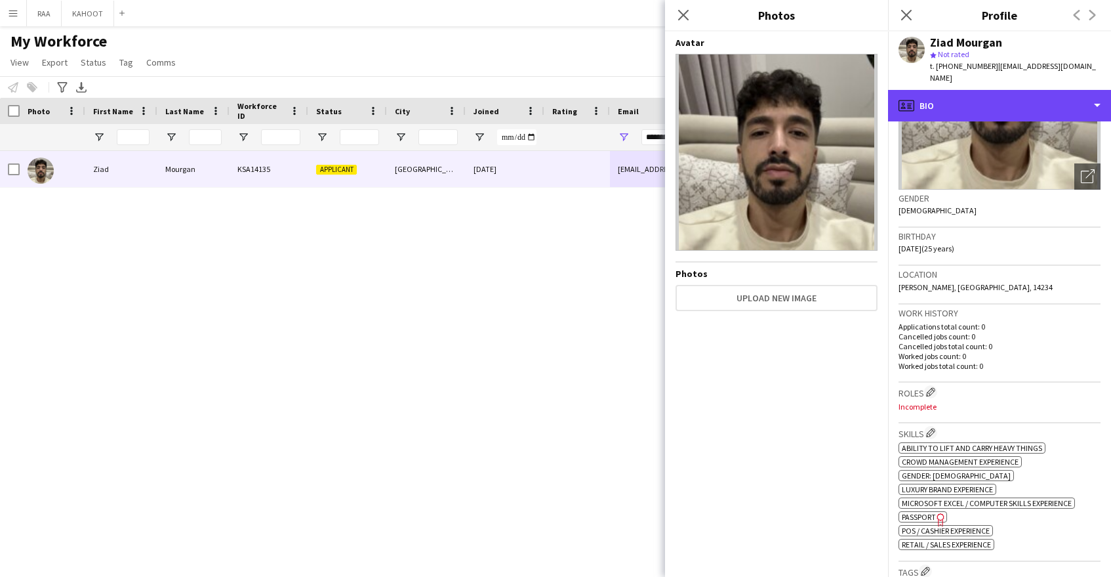
drag, startPoint x: 1011, startPoint y: 86, endPoint x: 1012, endPoint y: 110, distance: 24.3
click at [1011, 90] on div "profile Bio" at bounding box center [999, 105] width 223 height 31
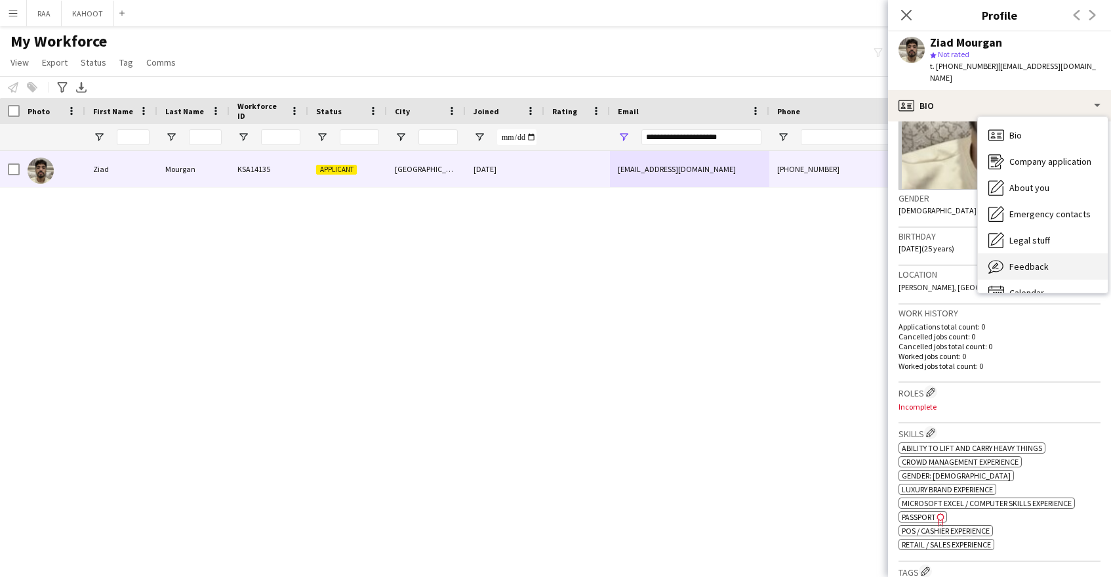
click at [1028, 260] on span "Feedback" at bounding box center [1028, 266] width 39 height 12
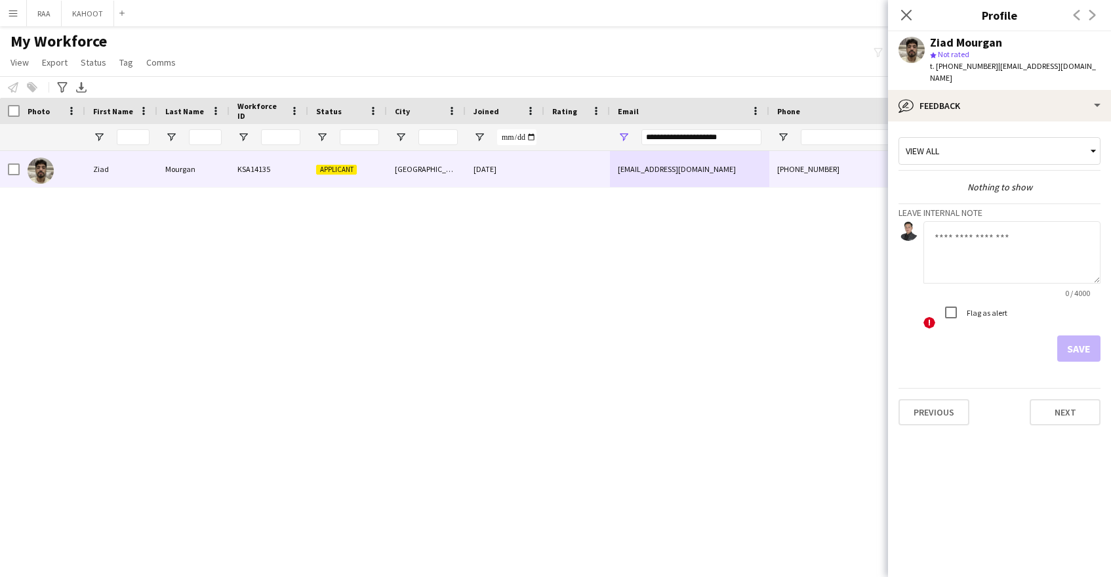
click at [1013, 243] on textarea at bounding box center [1012, 252] width 177 height 62
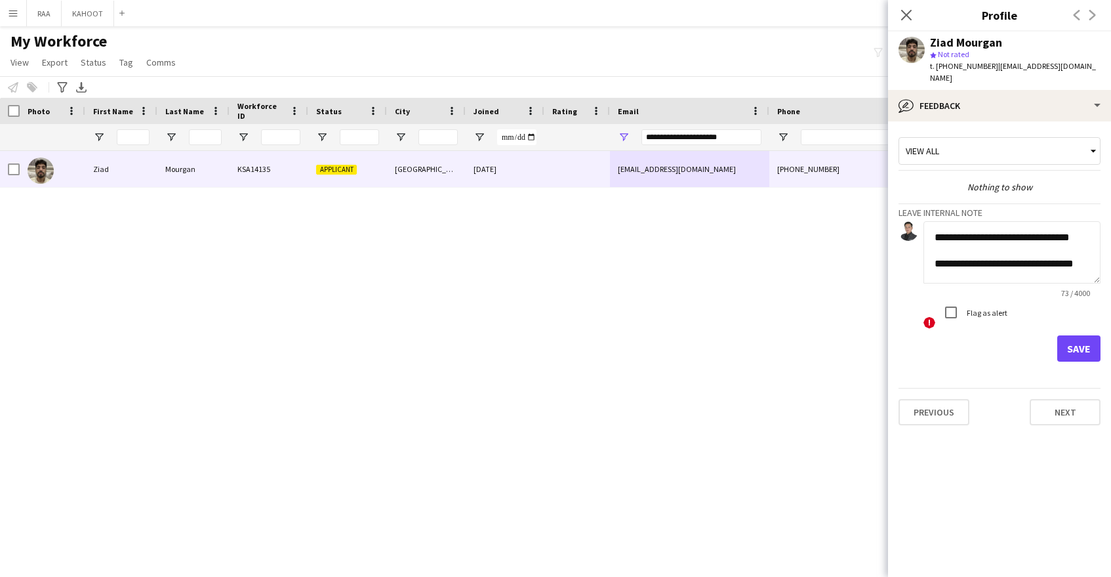
scroll to position [14, 0]
type textarea "**********"
click at [1074, 335] on button "Save" at bounding box center [1078, 348] width 43 height 26
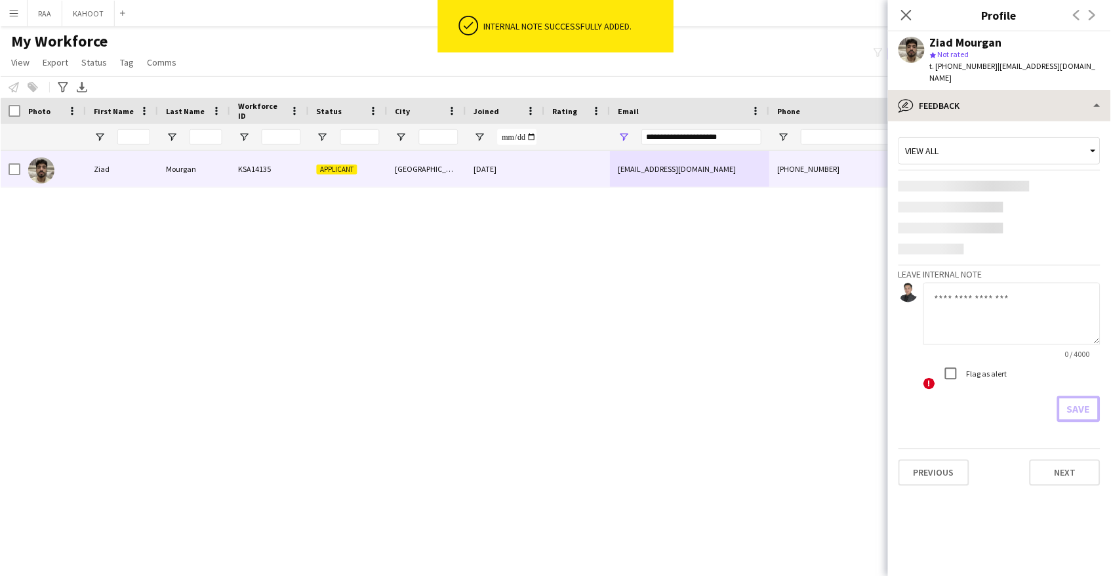
scroll to position [0, 0]
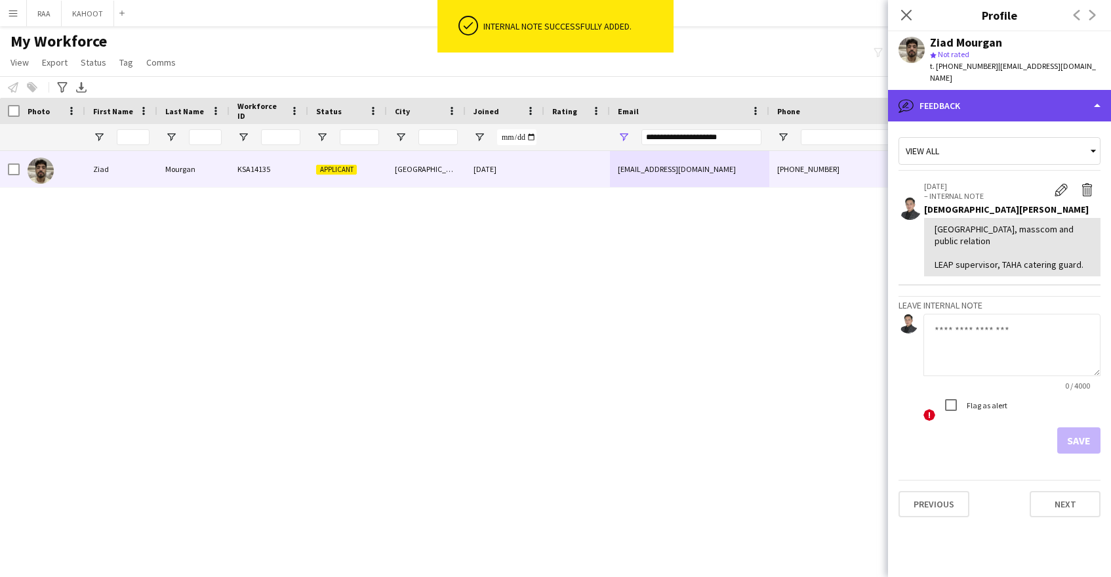
click at [995, 100] on div "bubble-pencil Feedback" at bounding box center [999, 105] width 223 height 31
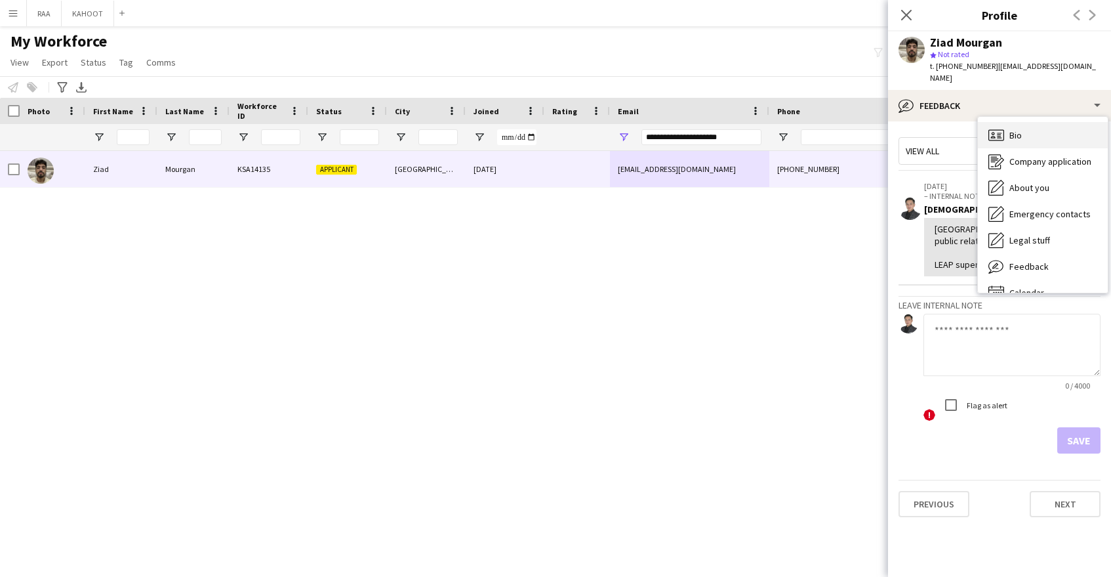
click at [1013, 129] on span "Bio" at bounding box center [1015, 135] width 12 height 12
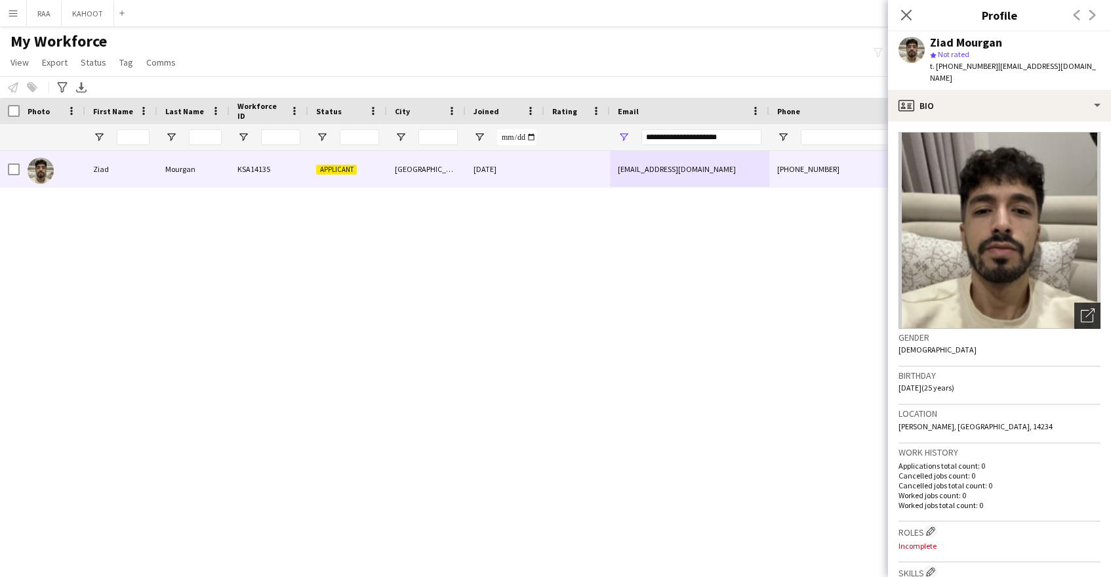
click at [1085, 308] on icon "Open photos pop-in" at bounding box center [1088, 315] width 14 height 14
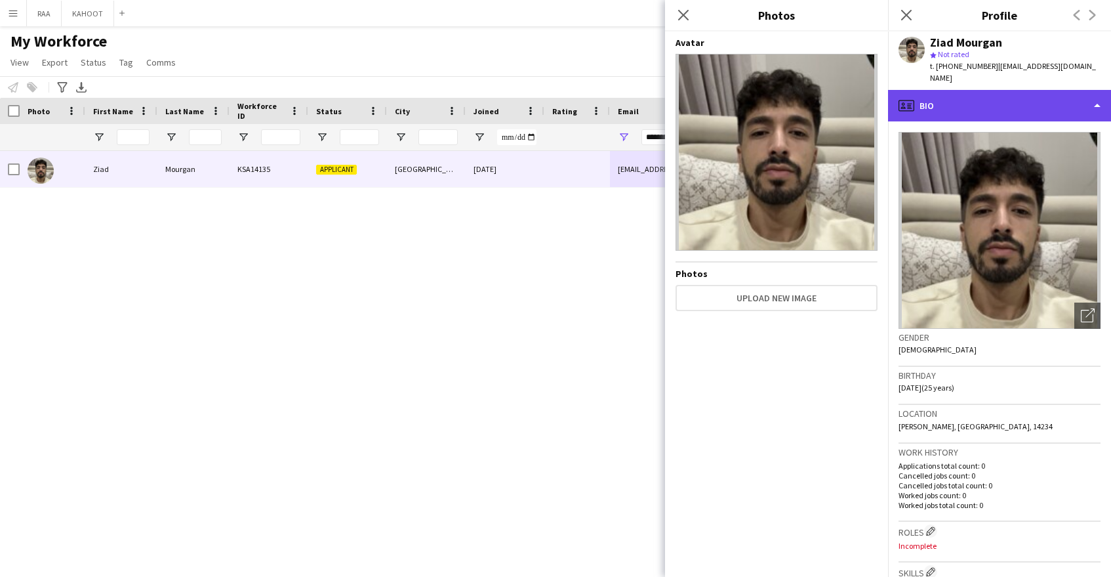
click at [965, 90] on div "profile Bio" at bounding box center [999, 105] width 223 height 31
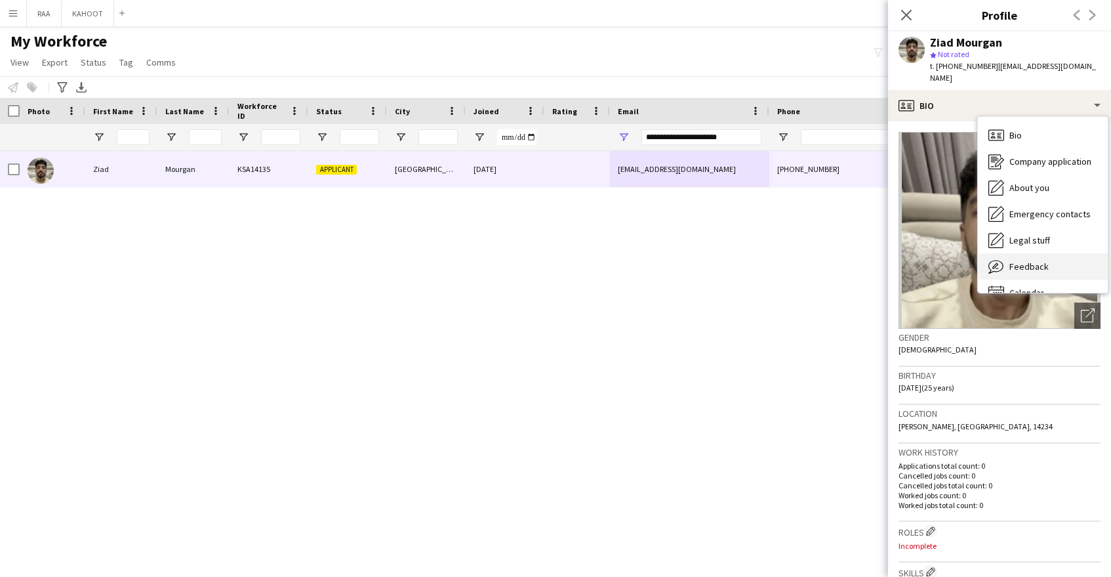
click at [1056, 259] on div "Feedback Feedback" at bounding box center [1043, 266] width 130 height 26
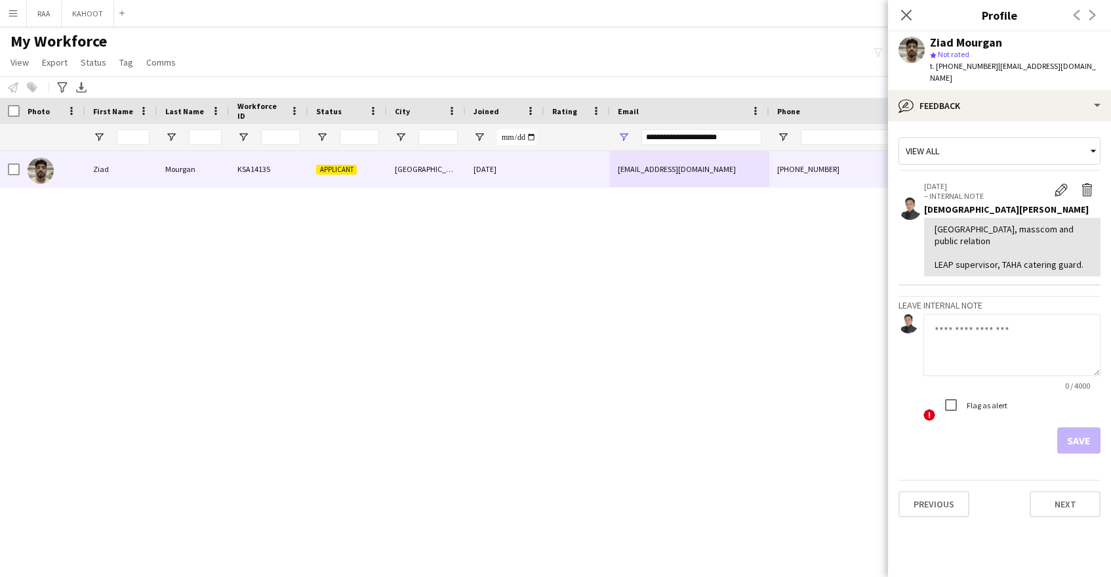
click at [1024, 341] on textarea at bounding box center [1012, 345] width 177 height 62
type textarea "**********"
click at [1071, 427] on button "Save" at bounding box center [1078, 440] width 43 height 26
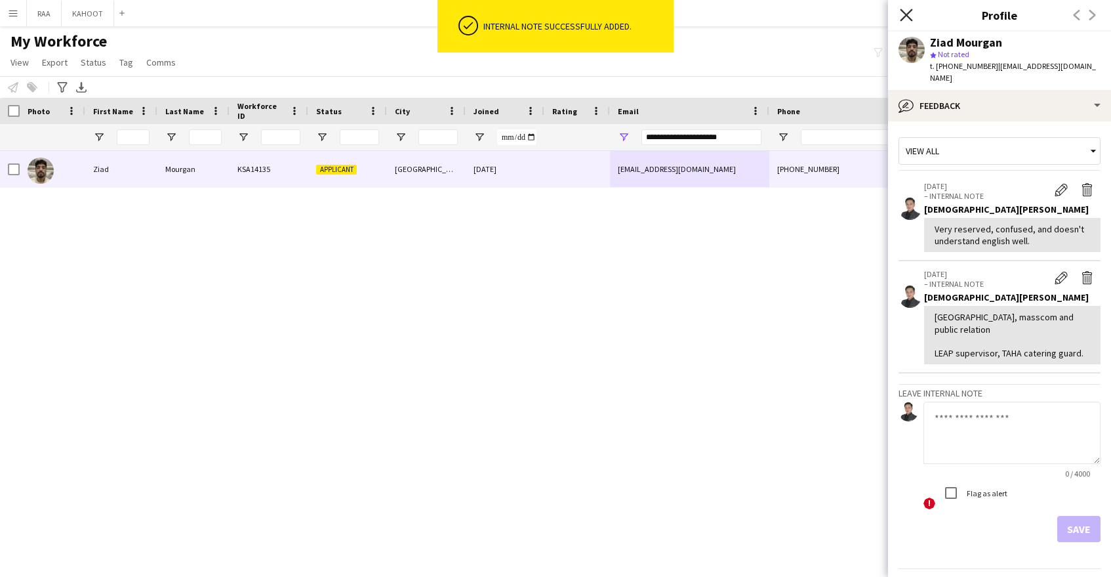
click at [905, 18] on icon "Close pop-in" at bounding box center [906, 15] width 12 height 12
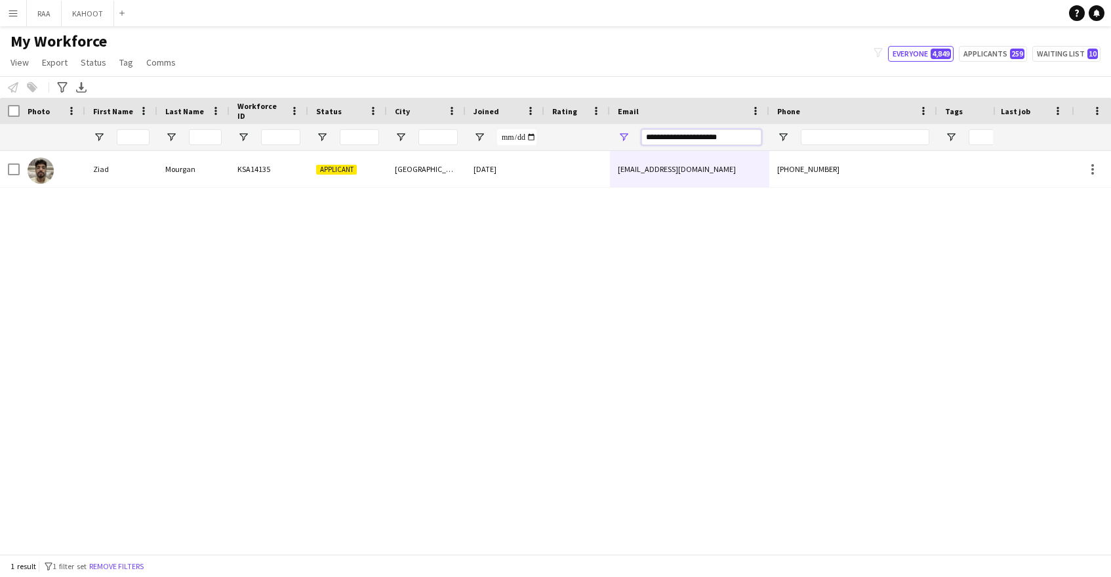
drag, startPoint x: 742, startPoint y: 141, endPoint x: 554, endPoint y: 131, distance: 189.2
click at [554, 131] on div at bounding box center [748, 137] width 1496 height 26
paste input "Email Filter Input"
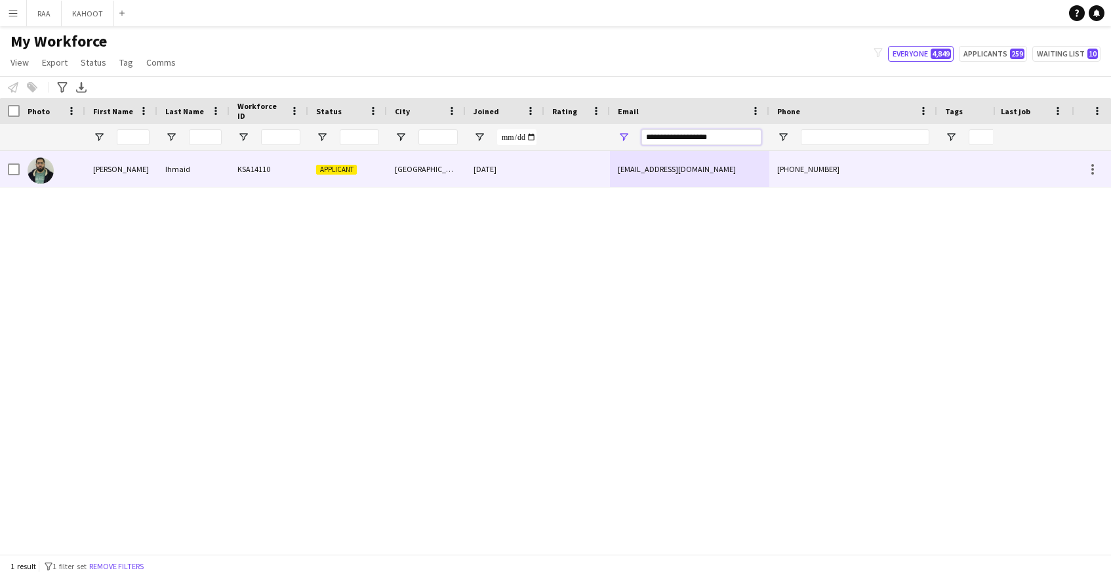
type input "**********"
click at [580, 178] on div at bounding box center [577, 169] width 66 height 36
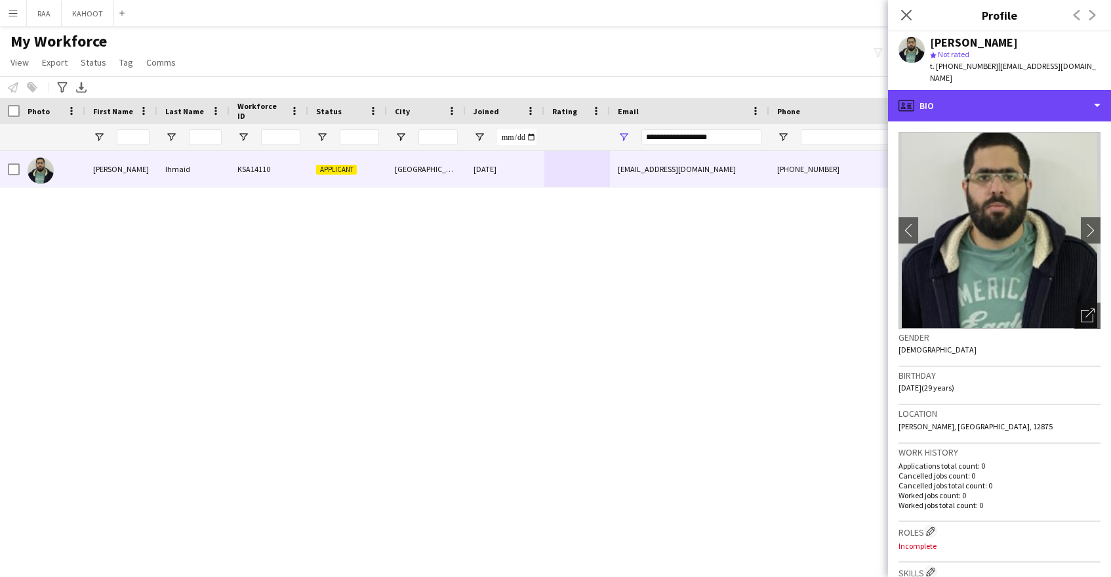
drag, startPoint x: 1012, startPoint y: 102, endPoint x: 1029, endPoint y: 237, distance: 136.8
click at [1012, 102] on div "profile Bio" at bounding box center [999, 105] width 223 height 31
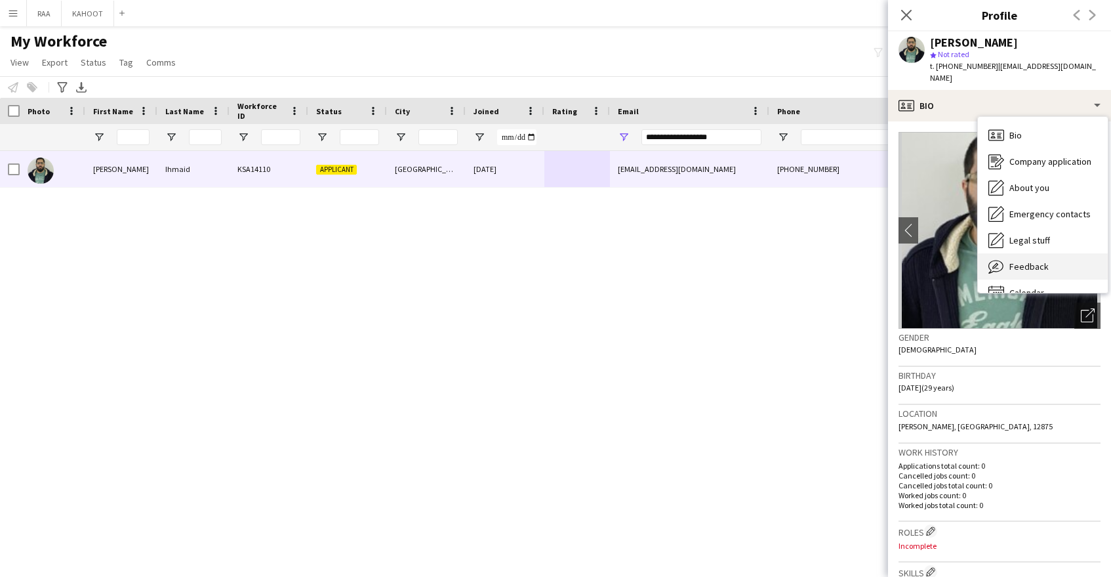
click at [1030, 253] on div "Feedback Feedback" at bounding box center [1043, 266] width 130 height 26
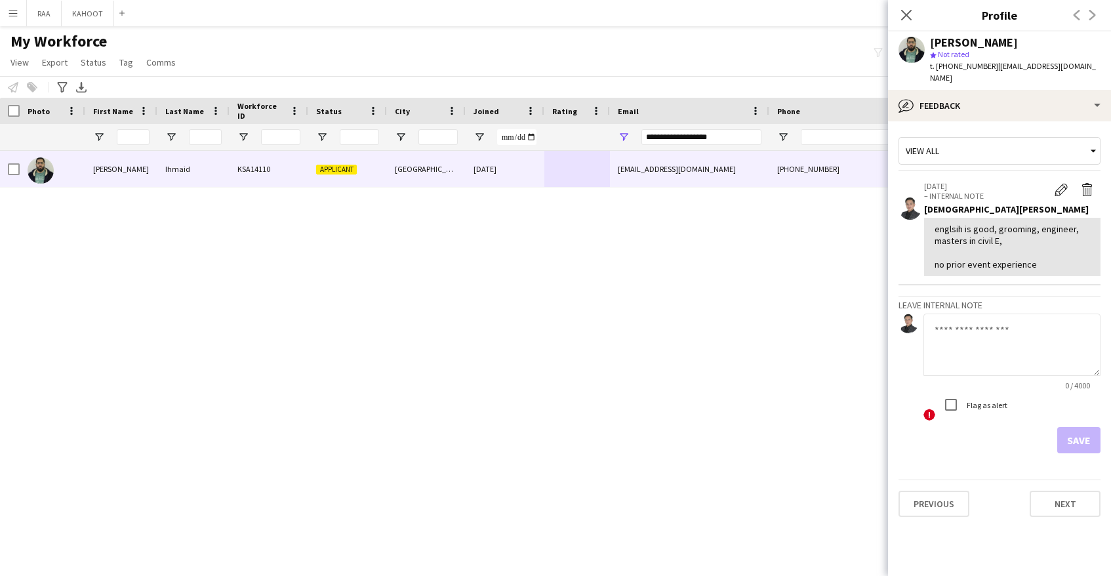
click at [1014, 344] on textarea at bounding box center [1012, 345] width 177 height 62
paste textarea "**********"
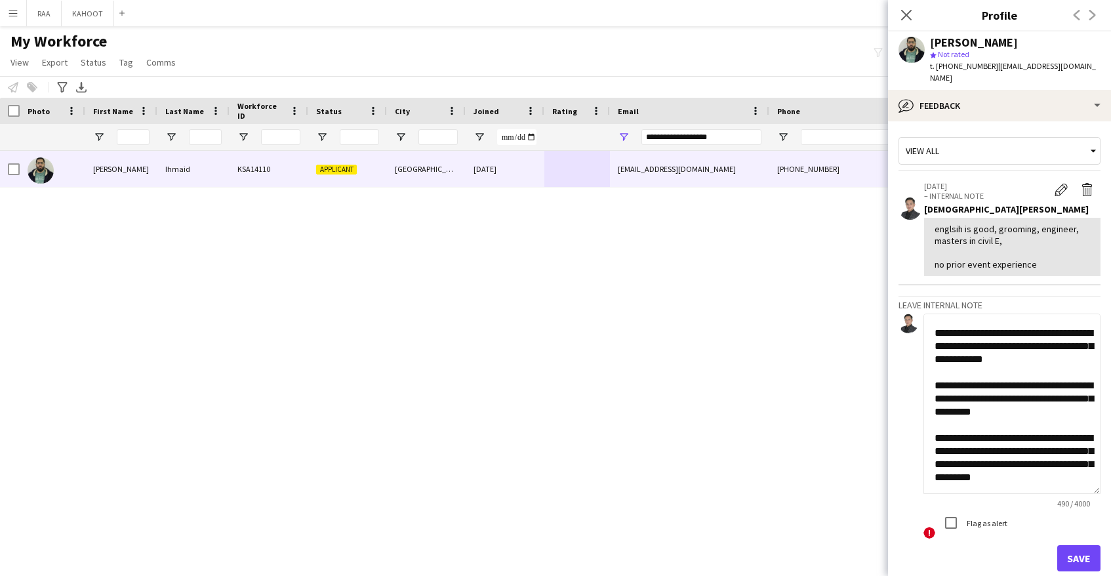
scroll to position [134, 0]
drag, startPoint x: 1098, startPoint y: 361, endPoint x: 1072, endPoint y: 468, distance: 110.1
click at [1074, 485] on textarea "**********" at bounding box center [1012, 404] width 177 height 180
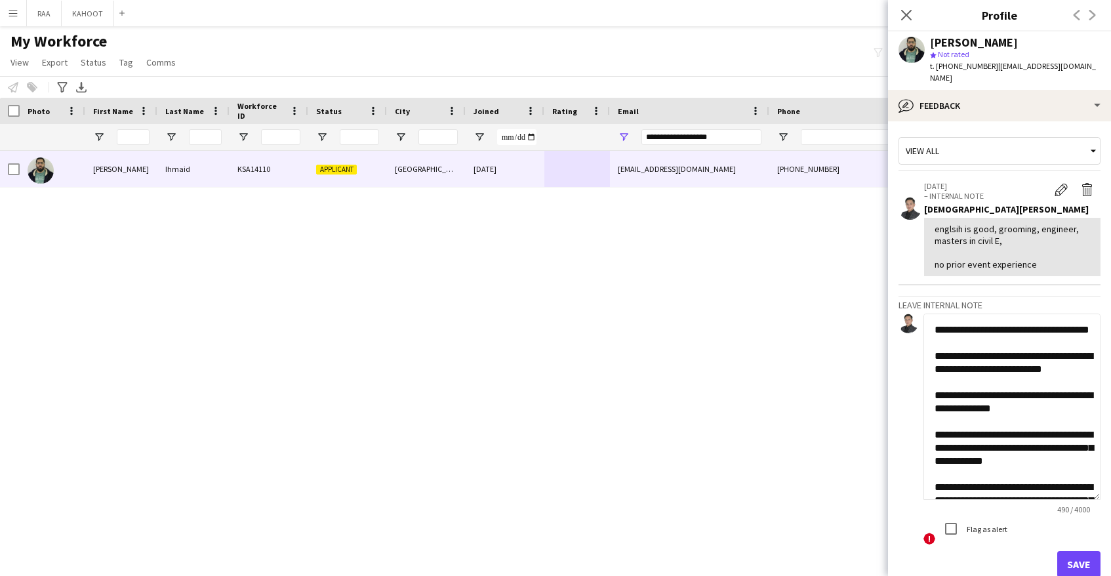
scroll to position [135, 0]
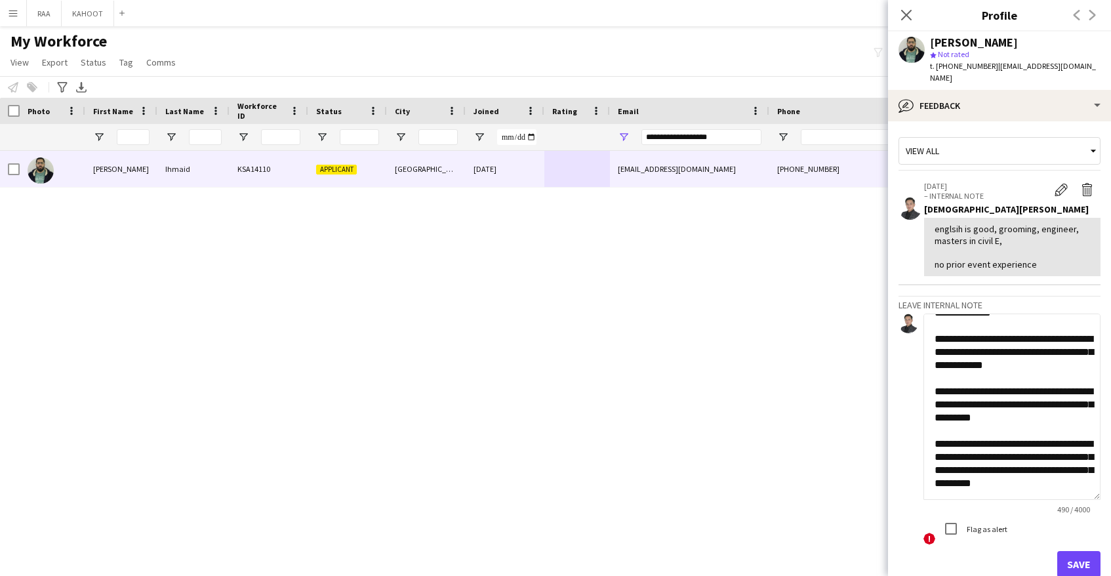
type textarea "**********"
click at [1077, 551] on button "Save" at bounding box center [1078, 564] width 43 height 26
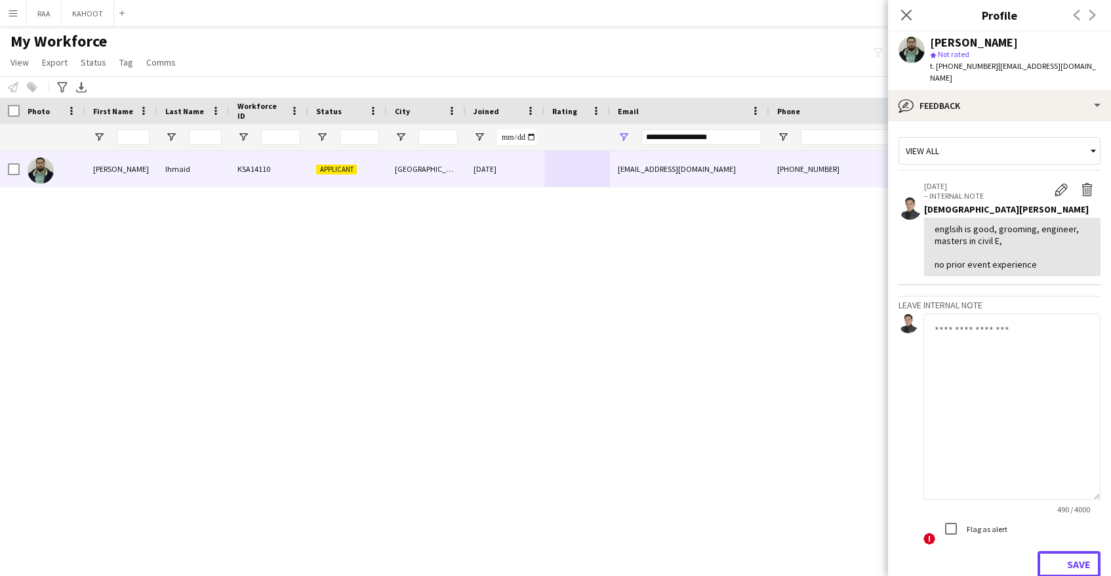
scroll to position [0, 0]
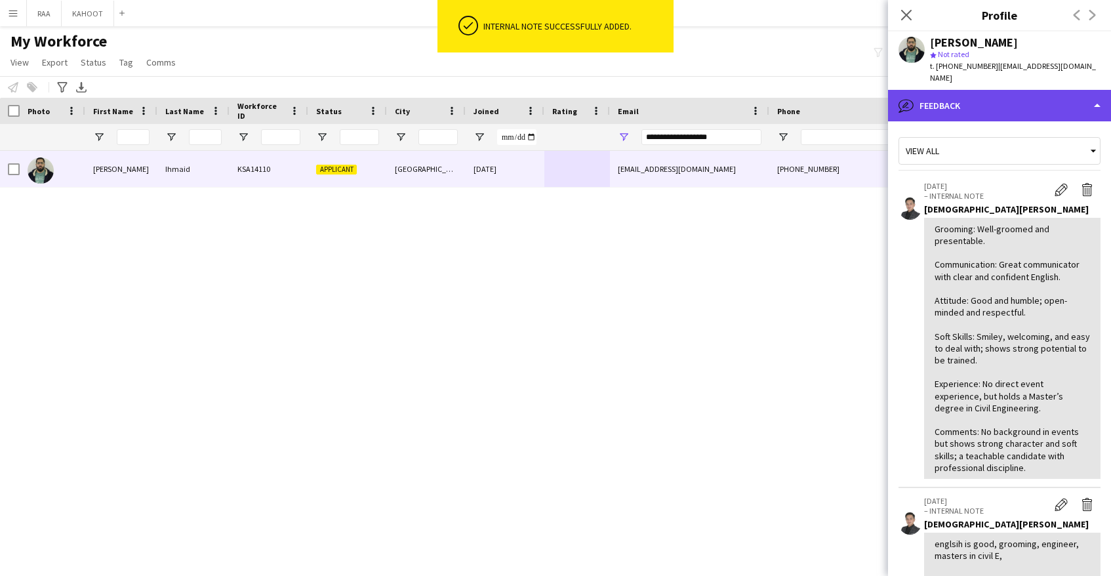
click at [1034, 95] on div "bubble-pencil Feedback" at bounding box center [999, 105] width 223 height 31
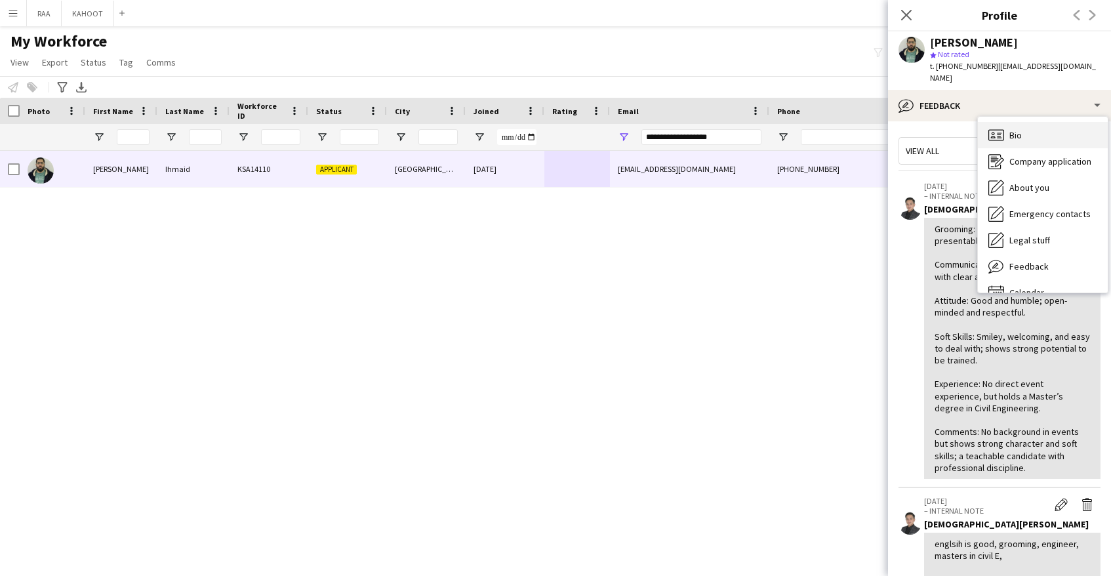
click at [1044, 125] on div "Bio Bio" at bounding box center [1043, 135] width 130 height 26
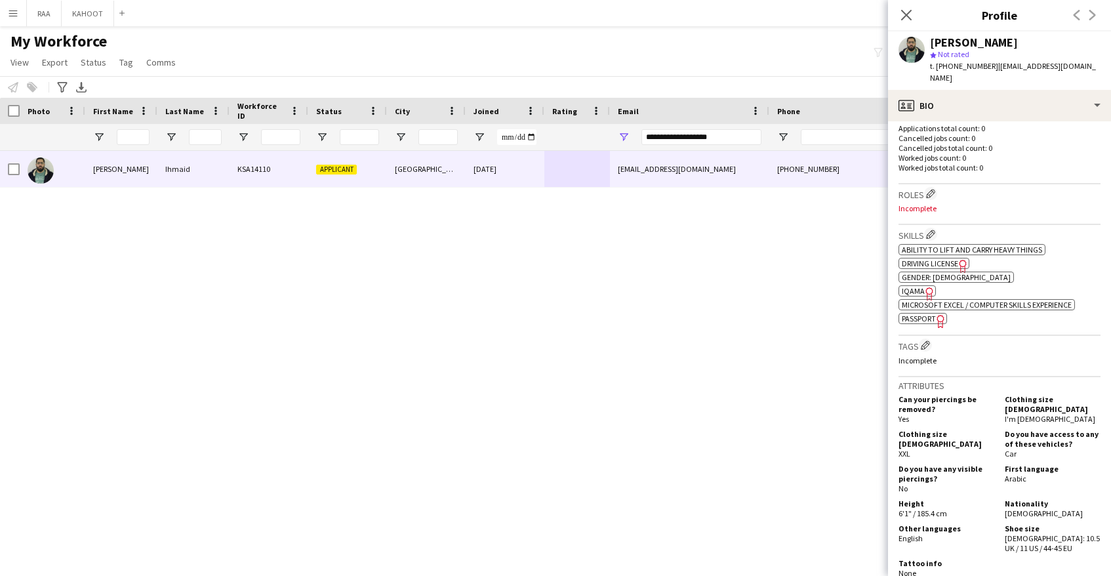
scroll to position [340, 0]
click at [930, 338] on app-icon "Edit crew company tags" at bounding box center [925, 342] width 9 height 9
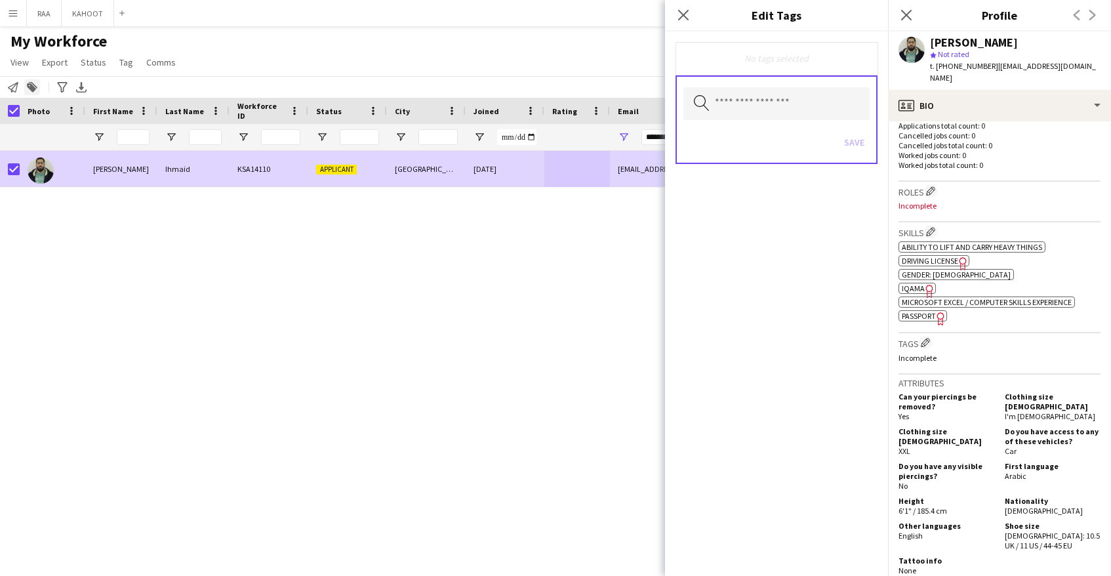
click at [35, 87] on icon "Add to tag" at bounding box center [32, 87] width 10 height 10
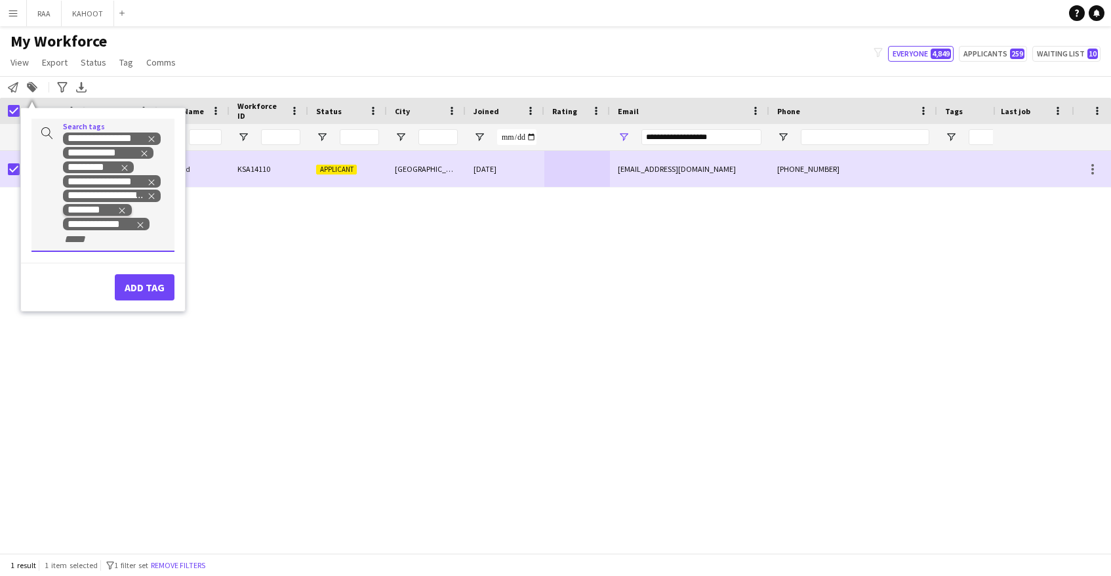
click at [121, 207] on icon "Remove tag" at bounding box center [121, 210] width 9 height 9
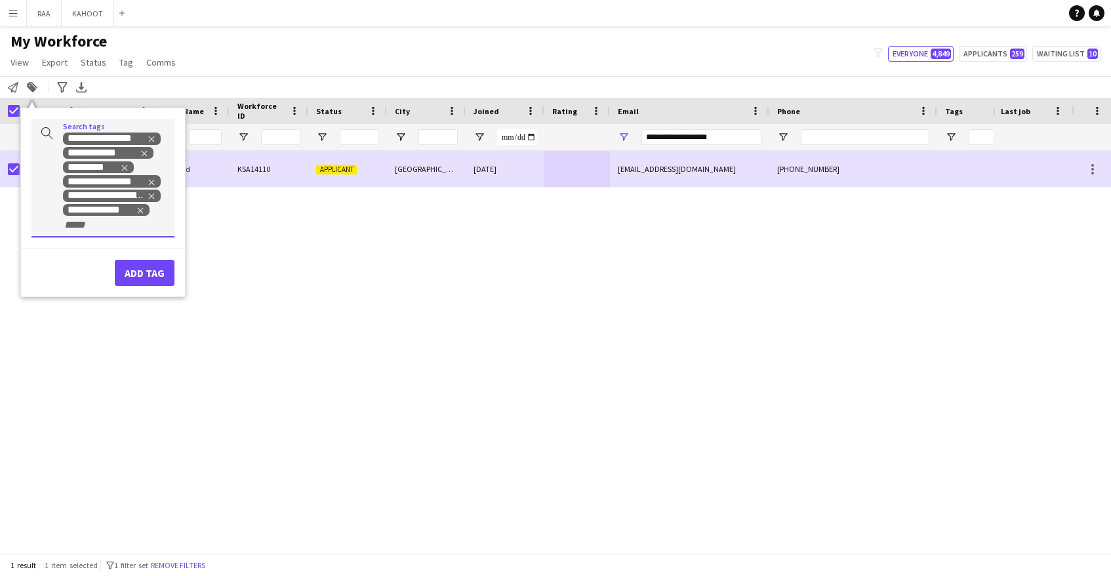
click at [140, 208] on icon "Remove tag" at bounding box center [140, 210] width 9 height 9
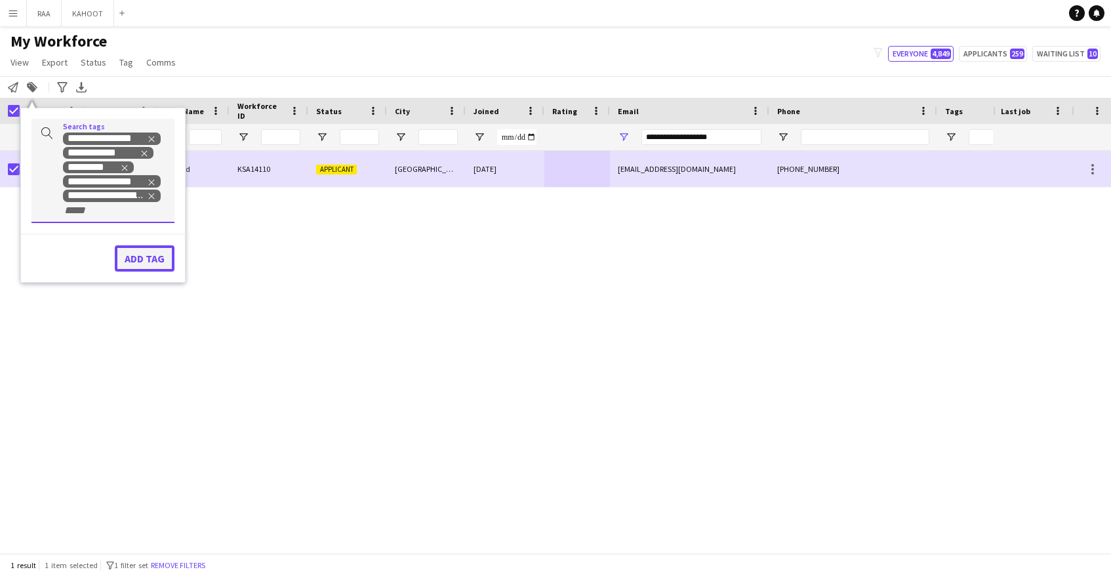
click at [153, 262] on button "Add tag" at bounding box center [145, 258] width 60 height 26
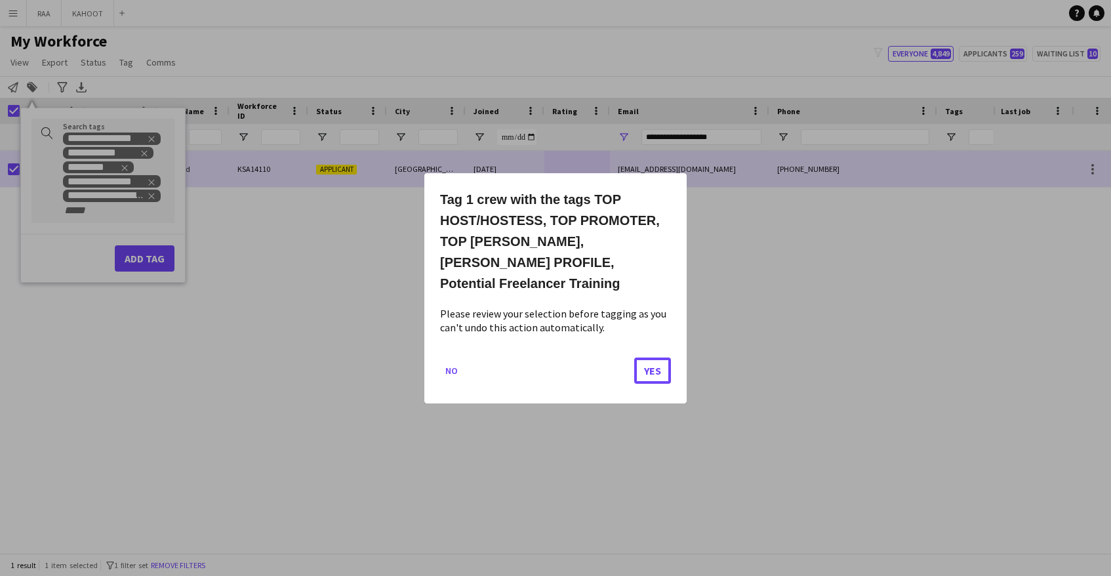
click at [659, 365] on button "Yes" at bounding box center [652, 370] width 37 height 26
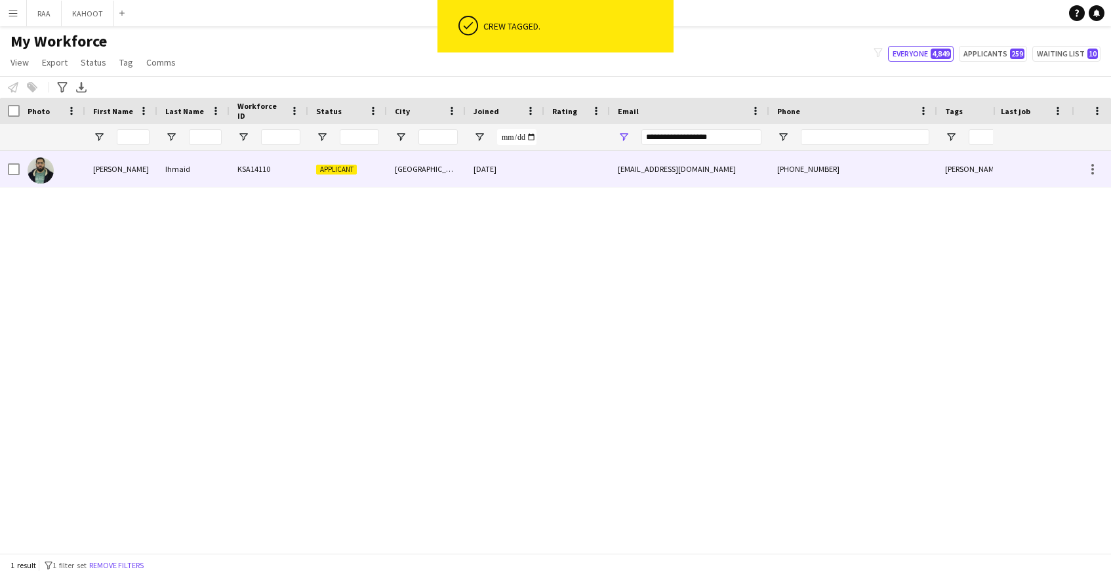
click at [338, 166] on span "Applicant" at bounding box center [336, 170] width 41 height 10
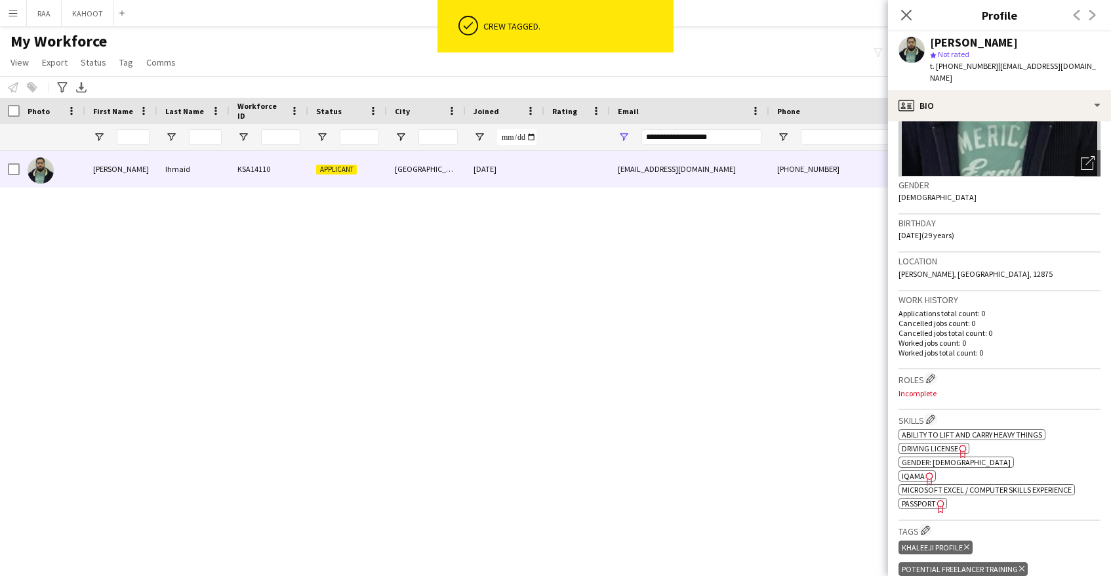
scroll to position [157, 0]
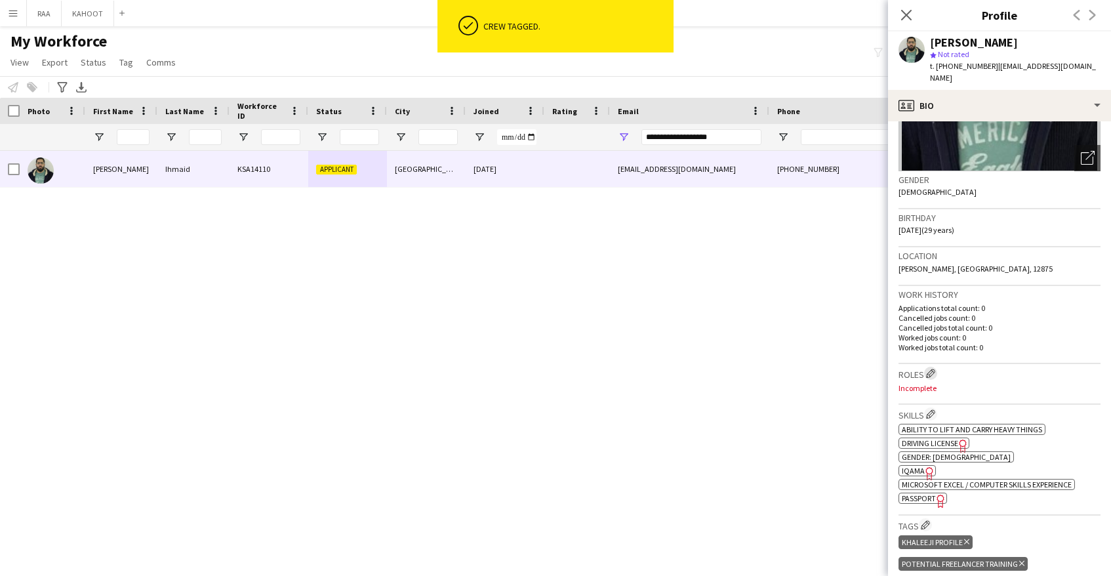
click at [935, 369] on app-icon "Edit crew company roles" at bounding box center [930, 373] width 9 height 9
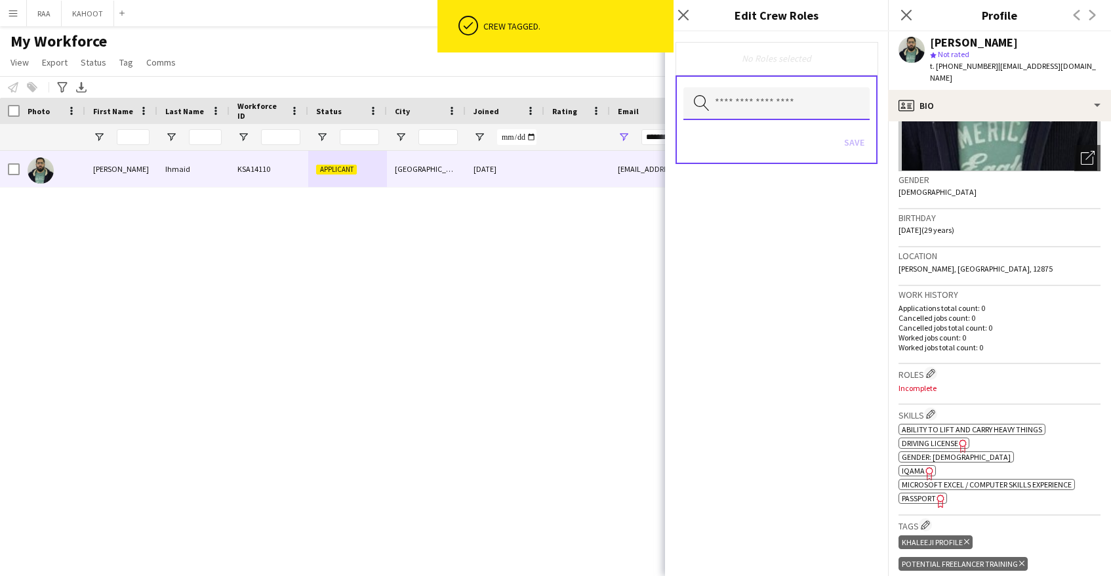
click at [791, 115] on input "text" at bounding box center [776, 103] width 186 height 33
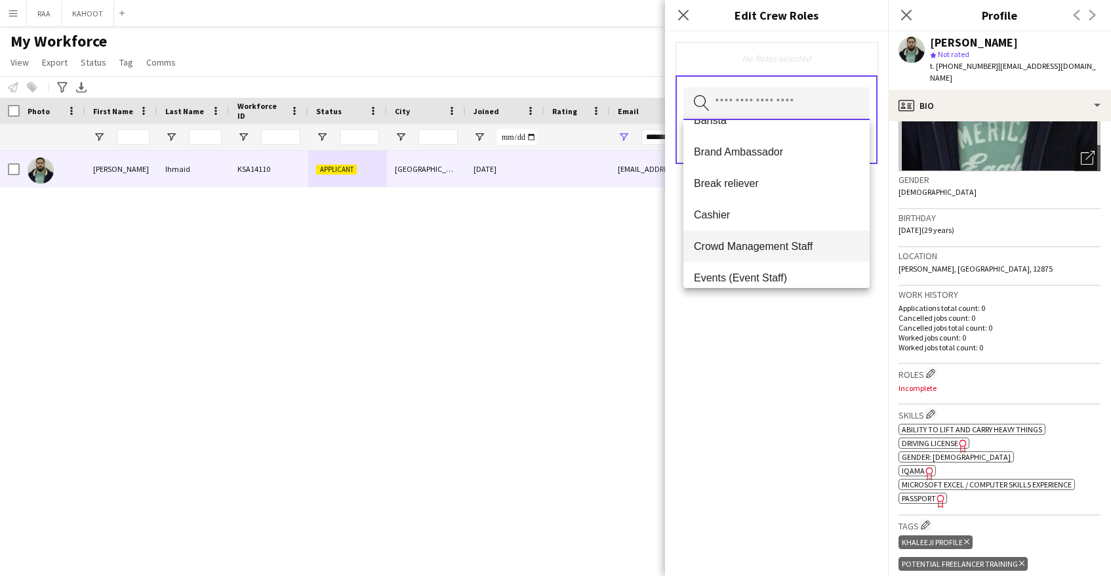
scroll to position [87, 0]
click at [741, 245] on span "Crowd Management Staff" at bounding box center [776, 243] width 165 height 12
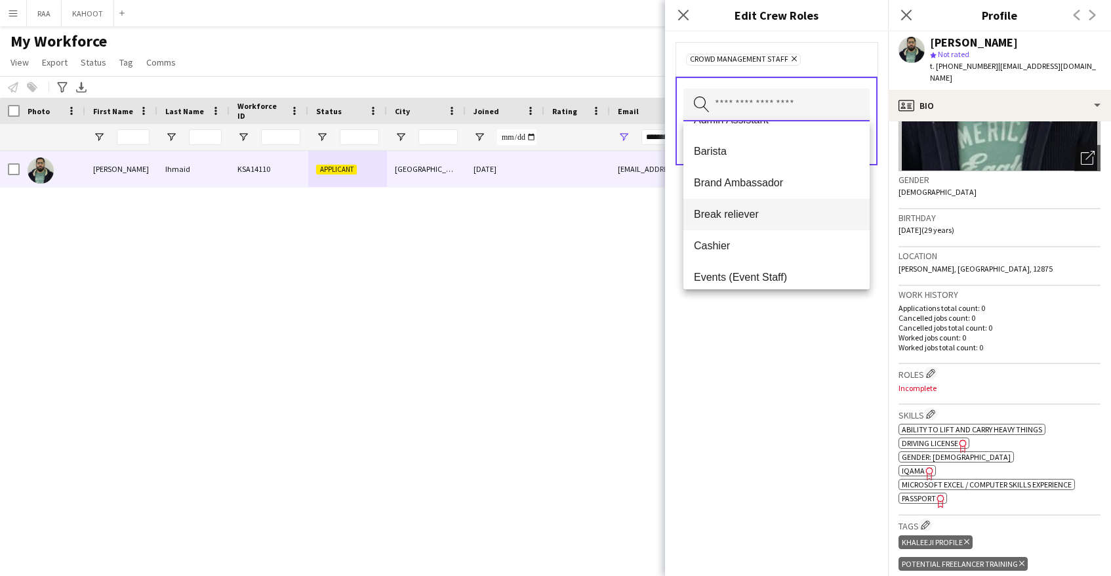
scroll to position [63, 0]
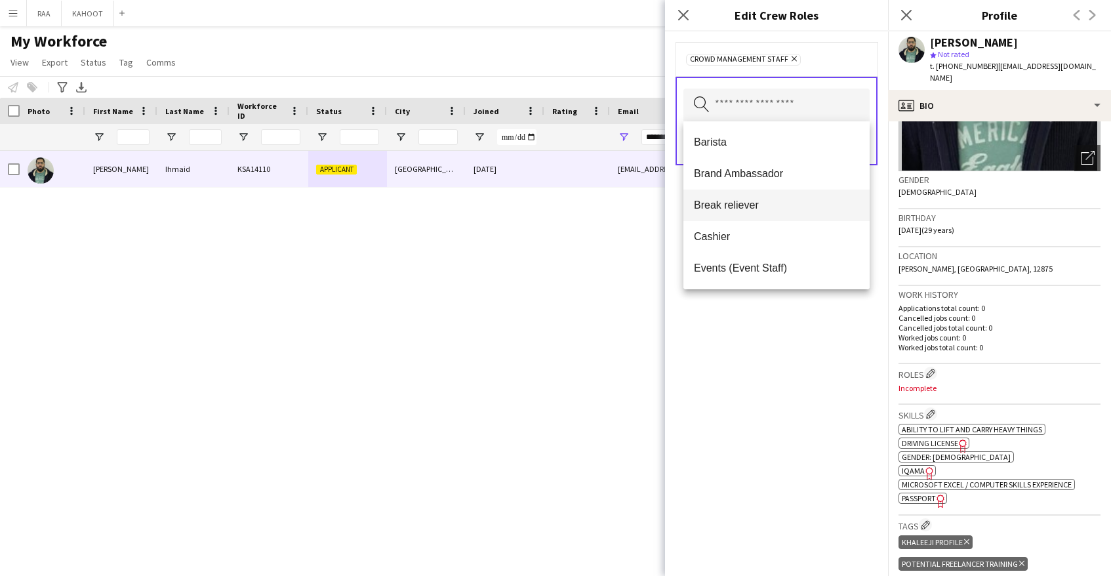
click at [759, 268] on span "Events (Event Staff)" at bounding box center [776, 268] width 165 height 12
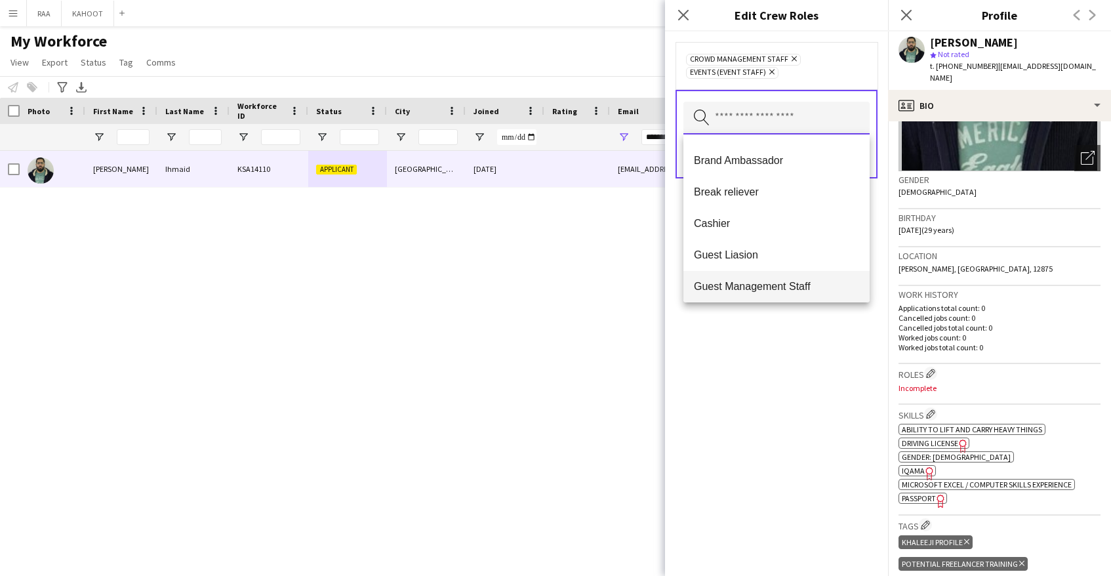
scroll to position [112, 0]
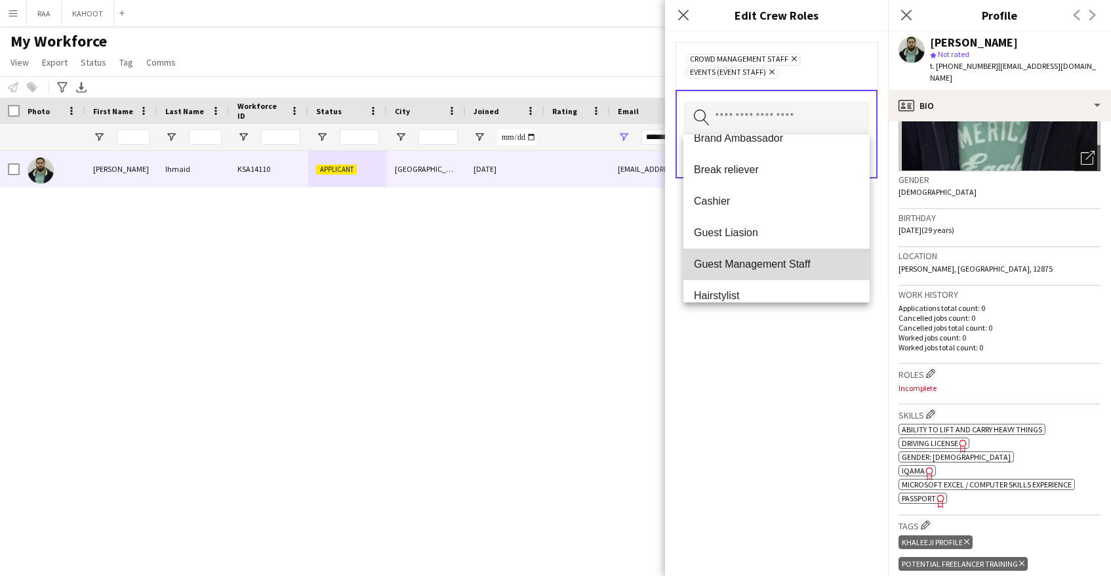
click at [795, 266] on span "Guest Management Staff" at bounding box center [776, 264] width 165 height 12
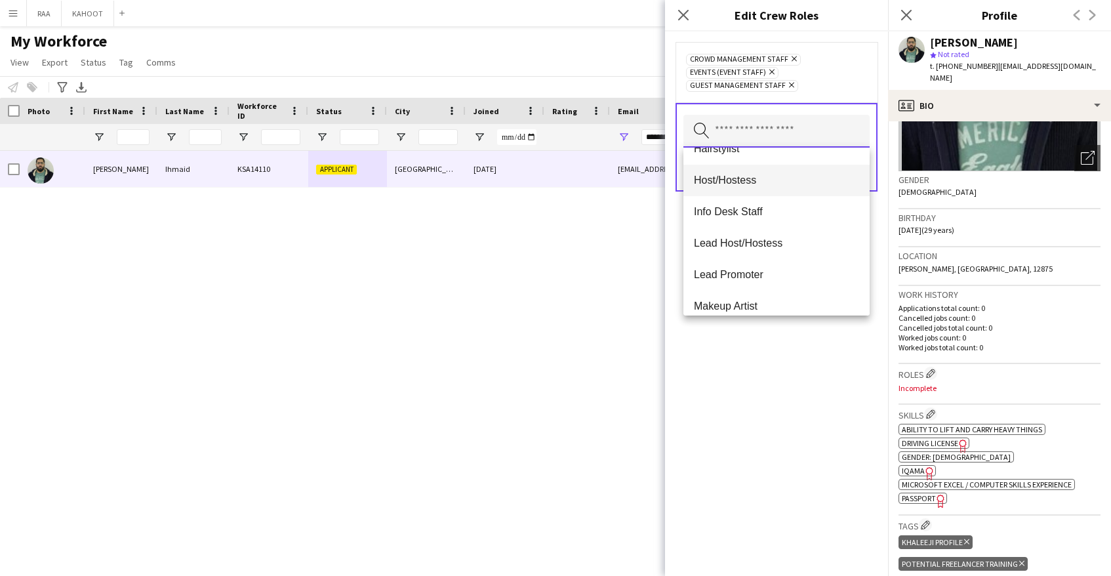
scroll to position [241, 0]
click at [788, 178] on span "Host/Hostess" at bounding box center [776, 179] width 165 height 12
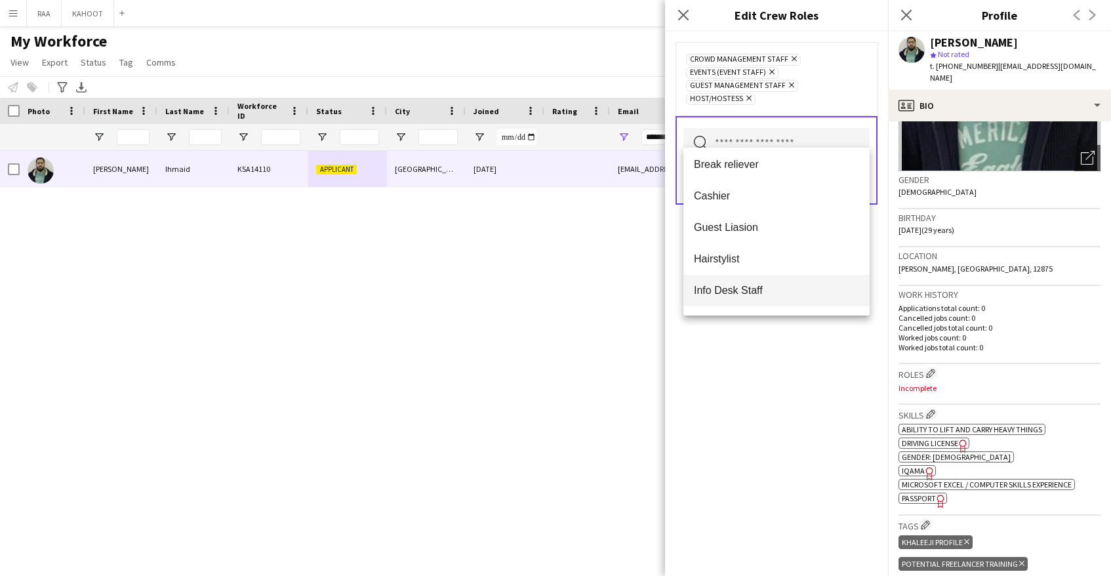
scroll to position [131, 0]
click at [778, 286] on span "Info Desk Staff" at bounding box center [776, 289] width 165 height 12
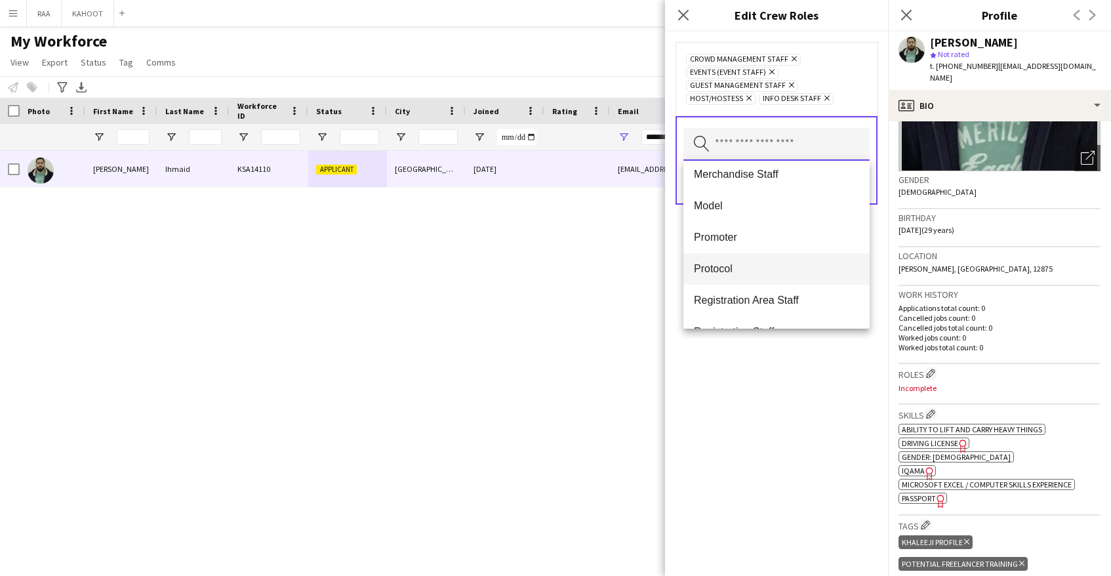
scroll to position [424, 0]
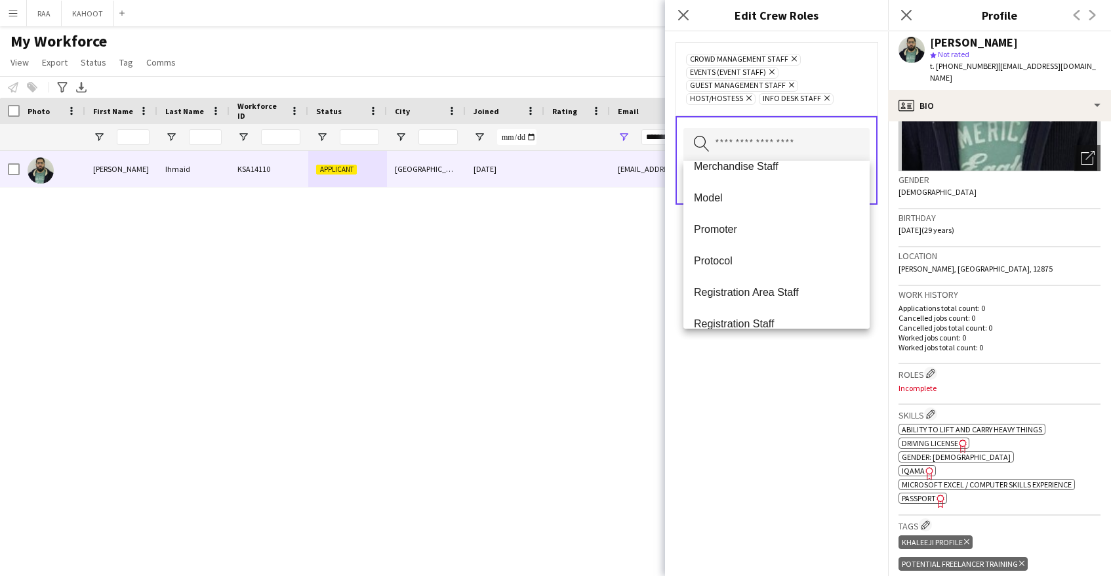
drag, startPoint x: 794, startPoint y: 235, endPoint x: 793, endPoint y: 243, distance: 7.9
click at [794, 235] on mat-option "Promoter" at bounding box center [776, 229] width 186 height 31
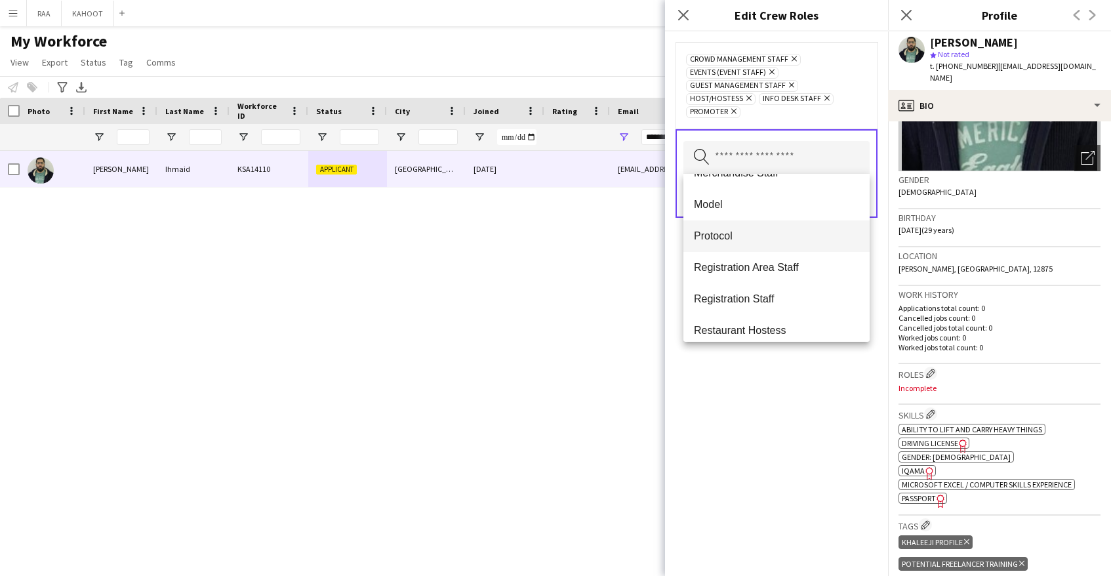
scroll to position [443, 0]
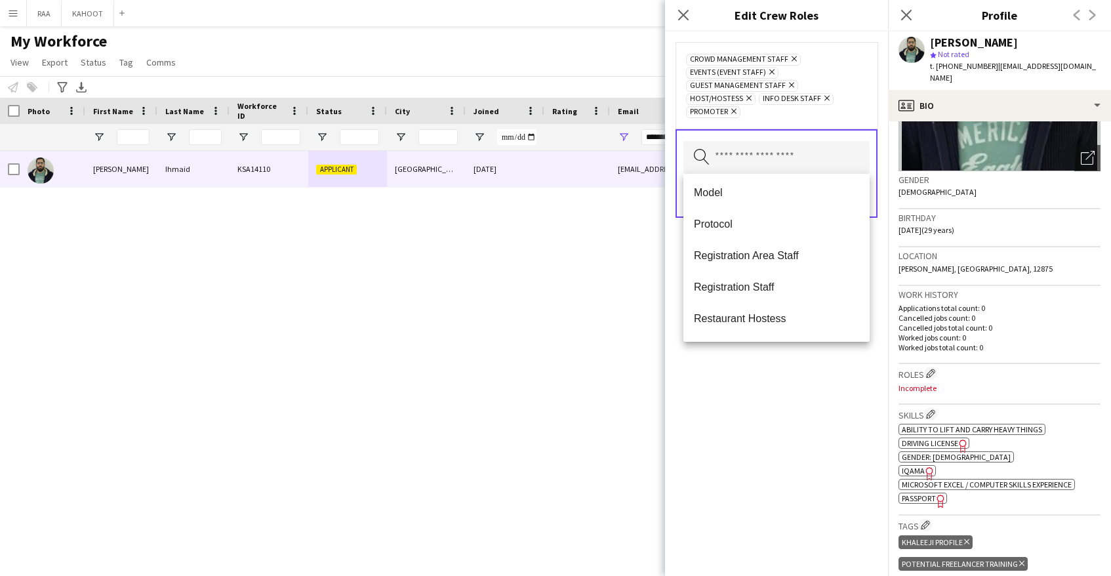
click at [794, 245] on mat-option "Registration Area Staff" at bounding box center [776, 255] width 186 height 31
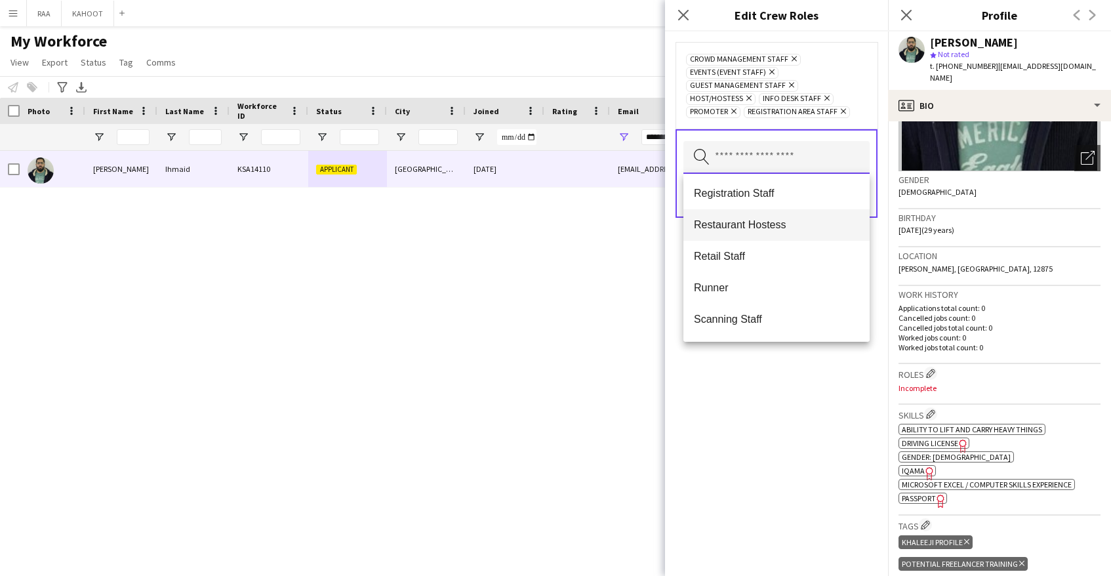
scroll to position [506, 0]
drag, startPoint x: 777, startPoint y: 195, endPoint x: 773, endPoint y: 201, distance: 6.8
click at [776, 195] on span "Registration Staff" at bounding box center [776, 192] width 165 height 12
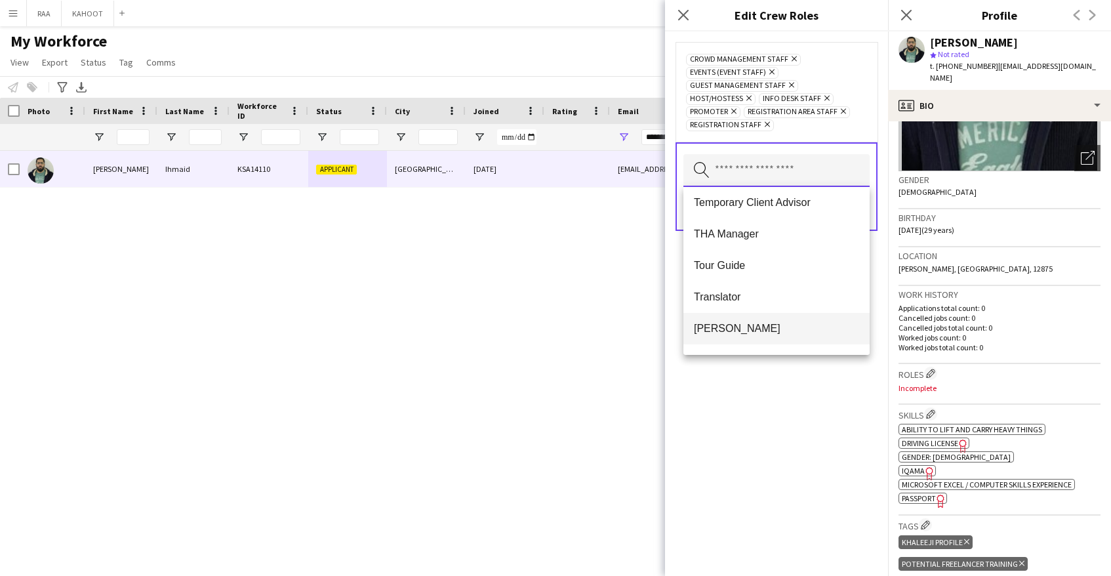
scroll to position [913, 0]
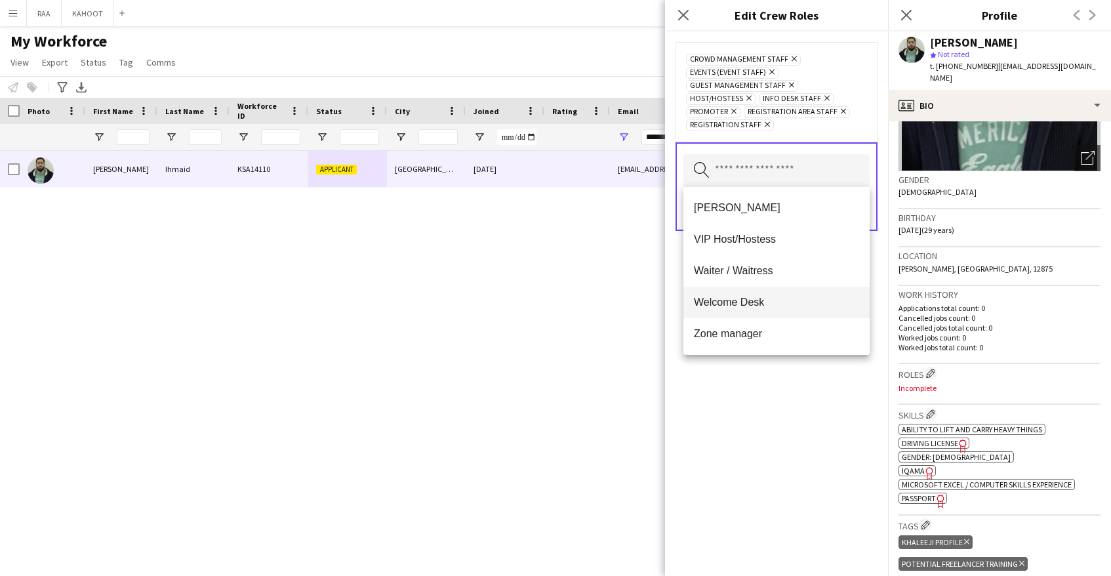
click at [772, 308] on span "Welcome Desk" at bounding box center [776, 302] width 165 height 12
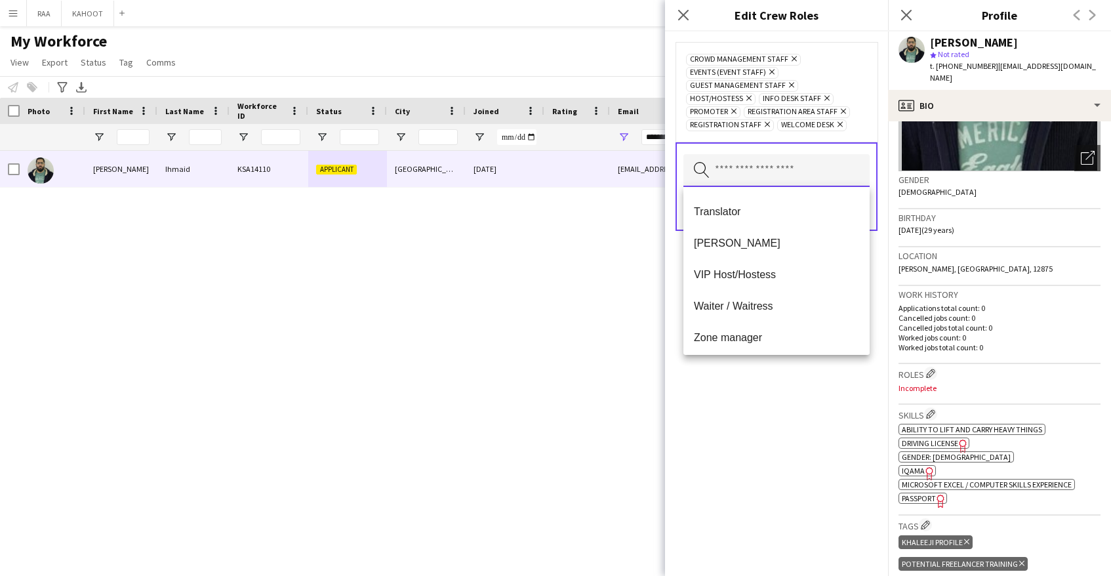
scroll to position [882, 0]
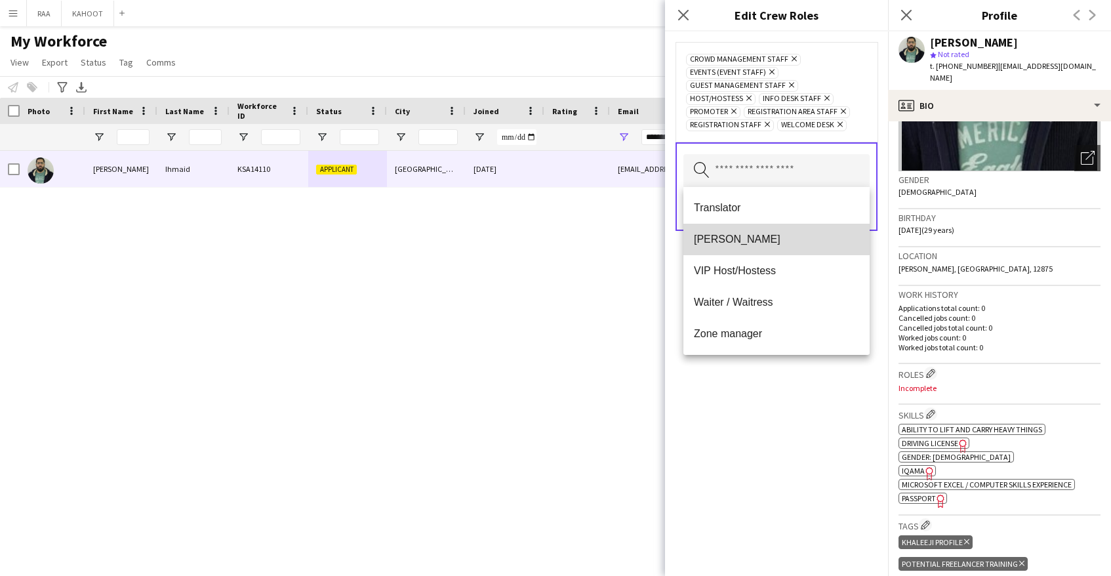
click at [765, 239] on span "[PERSON_NAME]" at bounding box center [776, 239] width 165 height 12
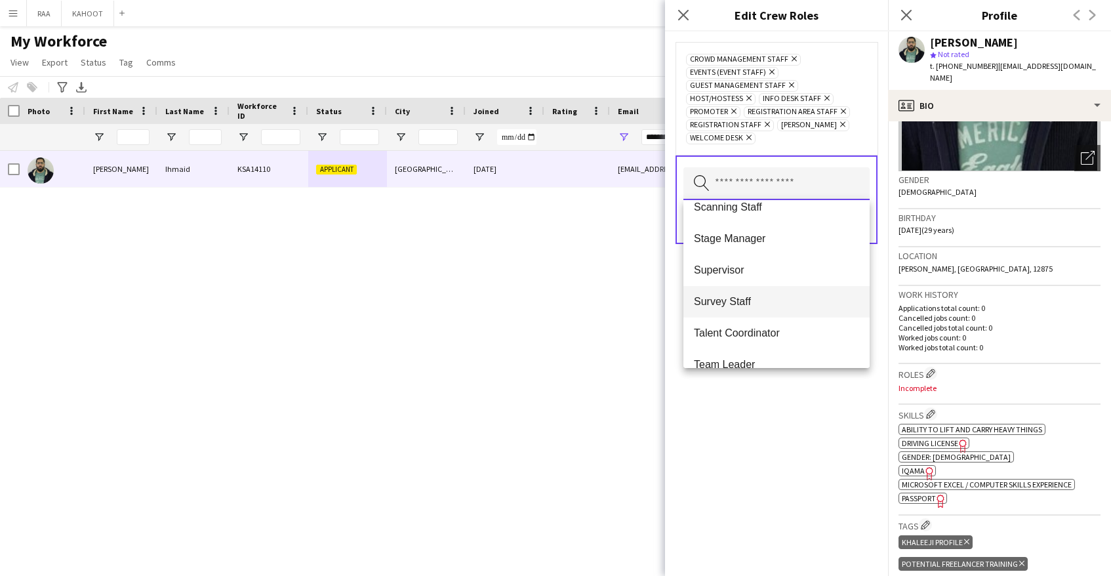
scroll to position [604, 0]
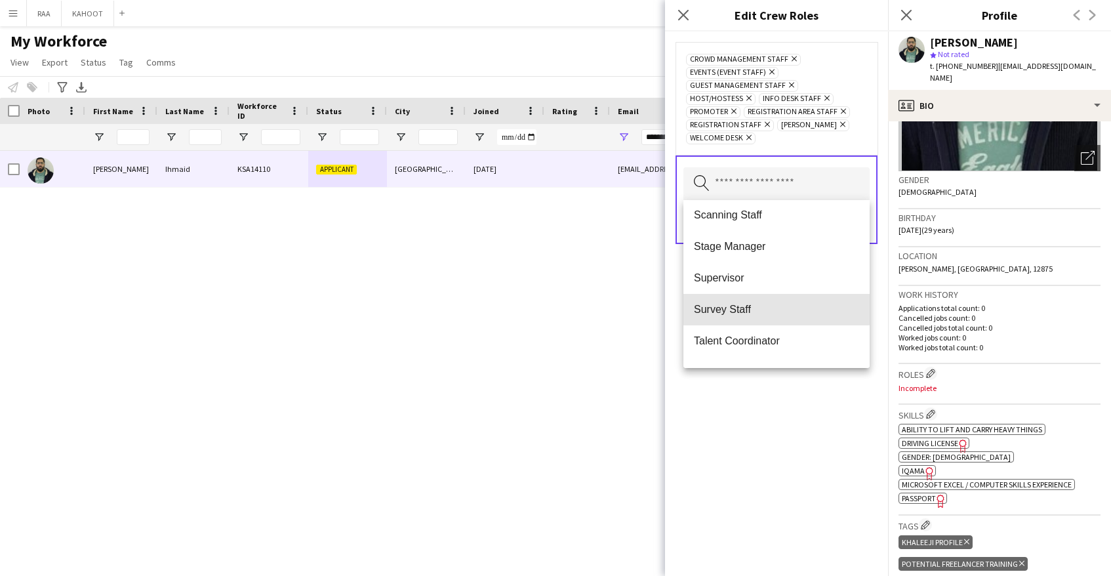
click at [768, 304] on span "Survey Staff" at bounding box center [776, 309] width 165 height 12
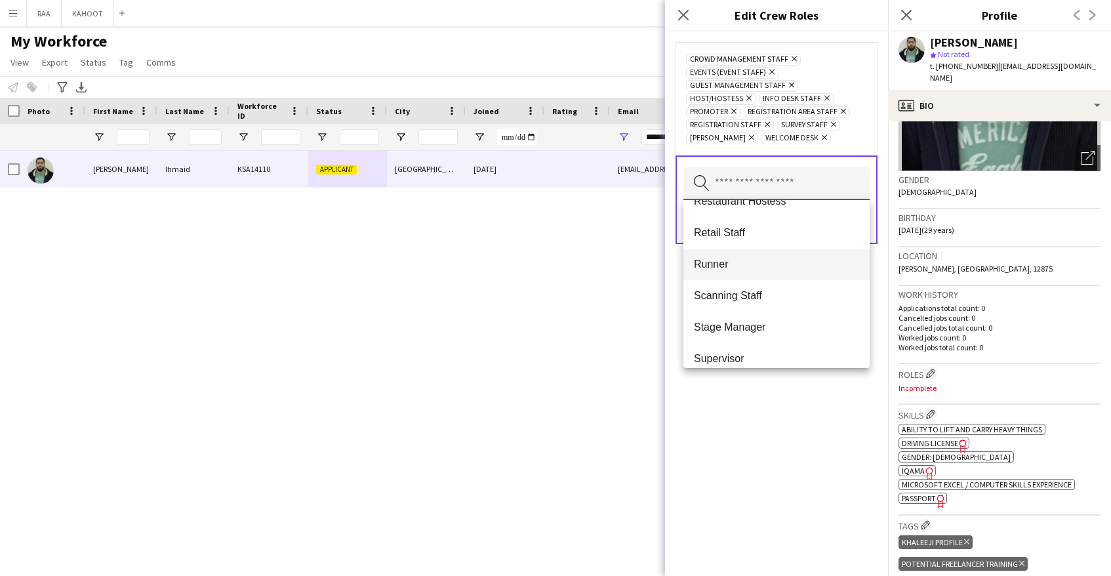
scroll to position [511, 0]
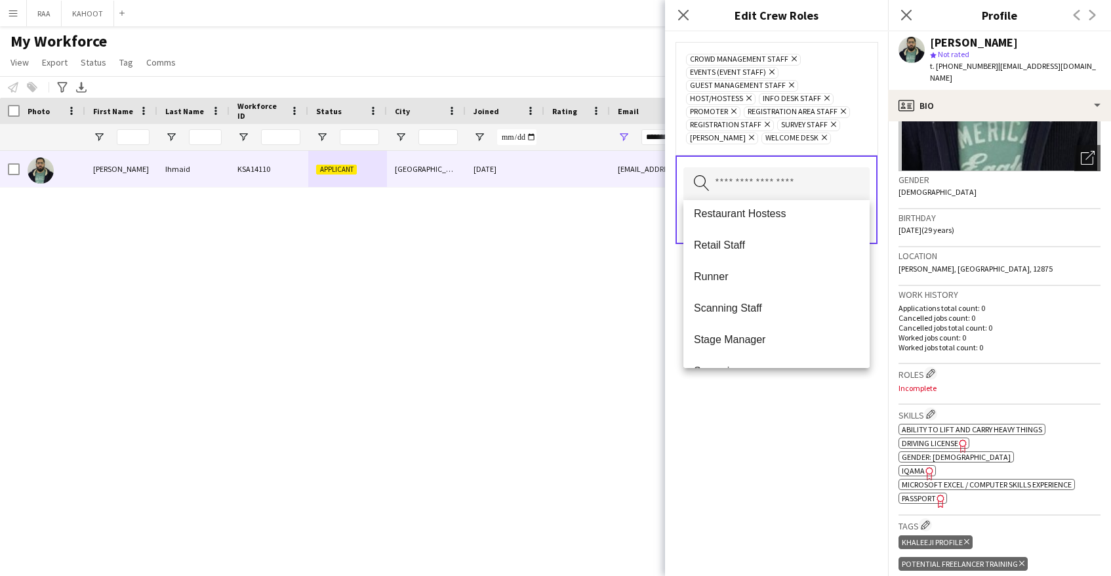
click at [770, 311] on span "Scanning Staff" at bounding box center [776, 308] width 165 height 12
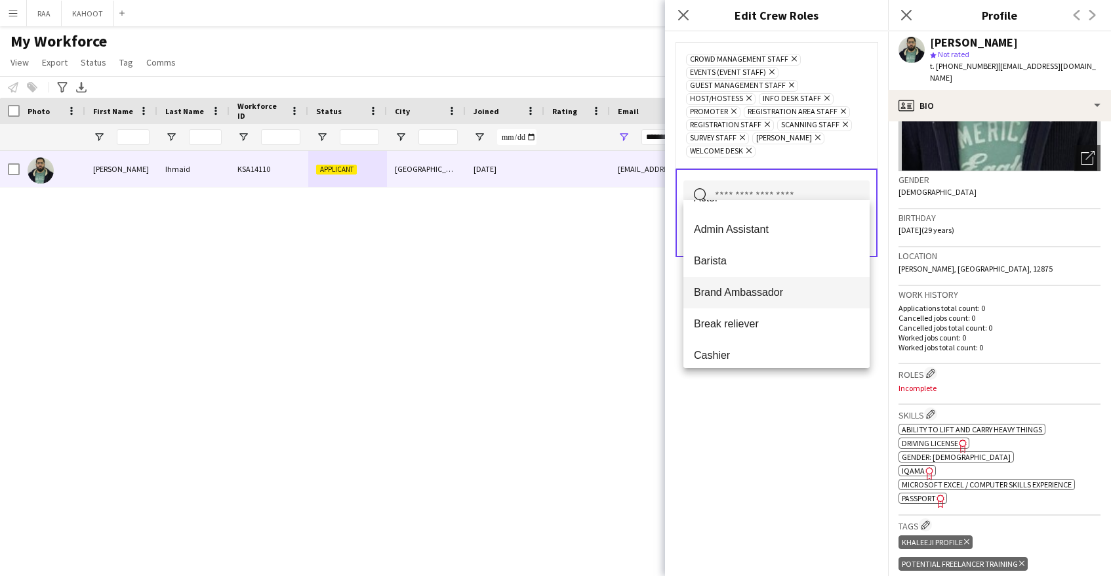
scroll to position [0, 0]
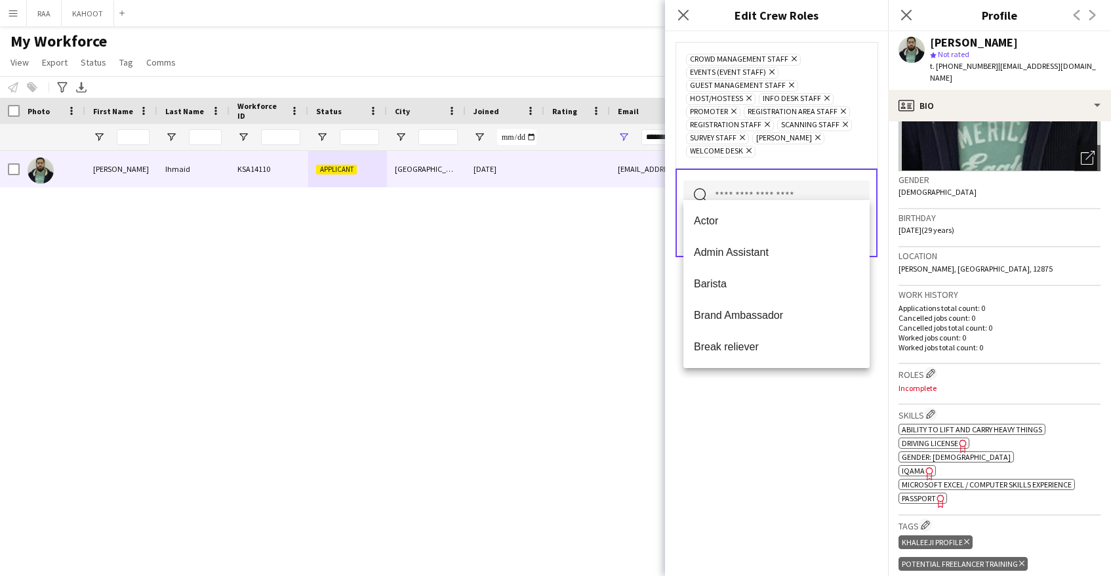
click at [762, 386] on div "Crowd Management Staff Remove Events (Event Staff) Remove Guest Management Staf…" at bounding box center [776, 303] width 223 height 544
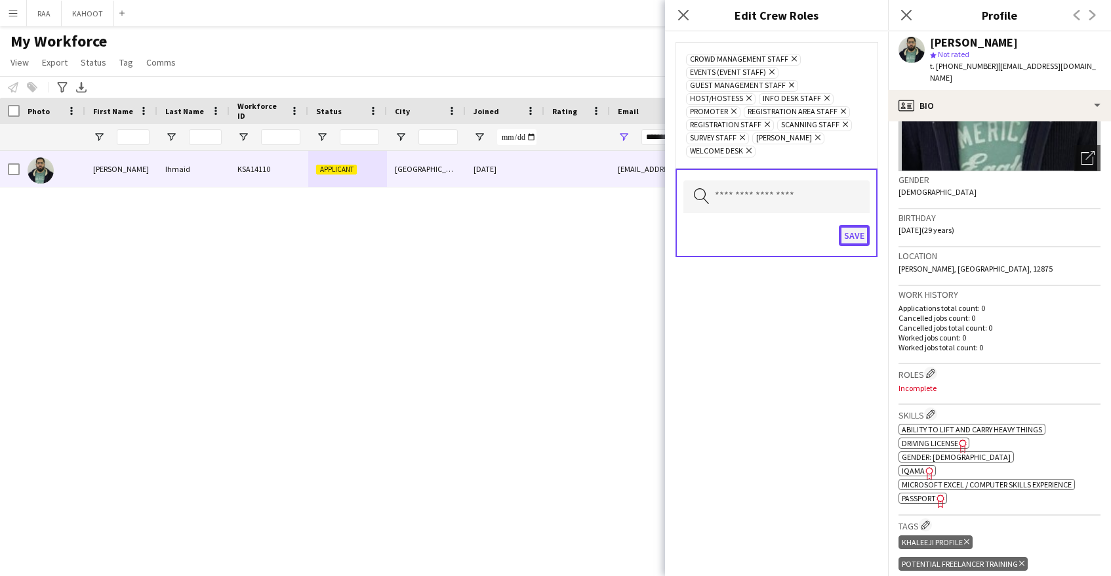
click at [860, 225] on button "Save" at bounding box center [854, 235] width 31 height 21
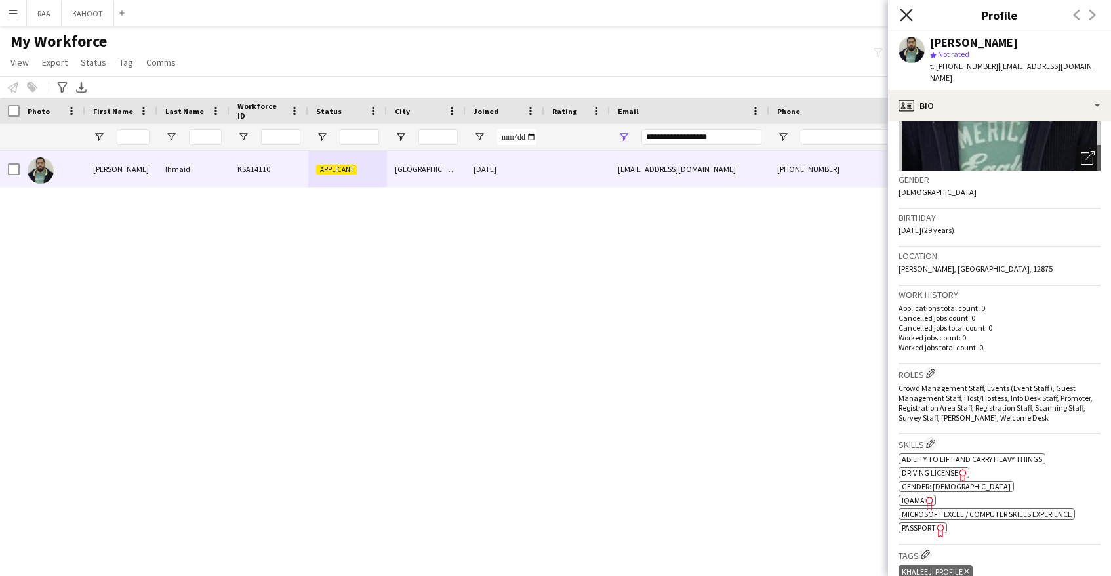
click at [907, 19] on icon "Close pop-in" at bounding box center [906, 15] width 12 height 12
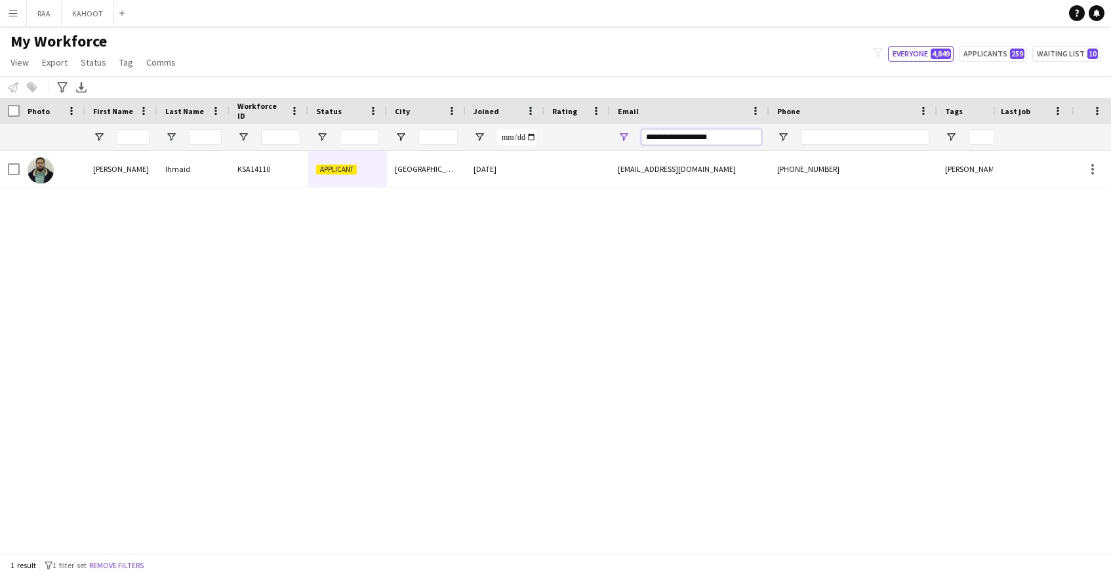
drag, startPoint x: 661, startPoint y: 132, endPoint x: 489, endPoint y: 118, distance: 172.4
click at [489, 118] on div "Workforce Details Photo First Name" at bounding box center [748, 124] width 1496 height 53
paste input "Email Filter Input"
type input "**********"
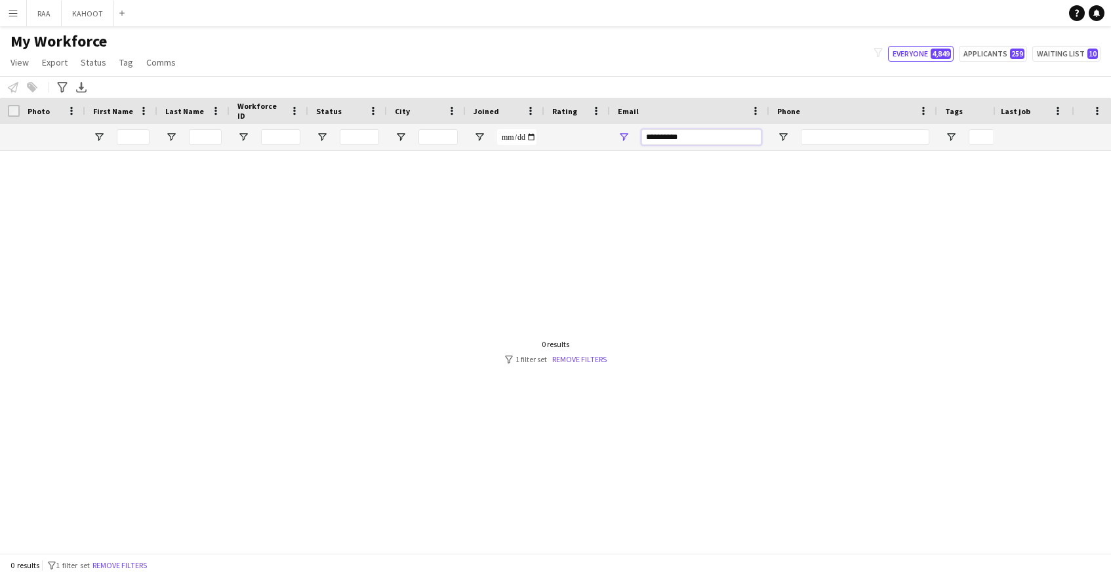
drag, startPoint x: 680, startPoint y: 135, endPoint x: 530, endPoint y: 126, distance: 149.8
click at [530, 126] on div at bounding box center [748, 137] width 1496 height 26
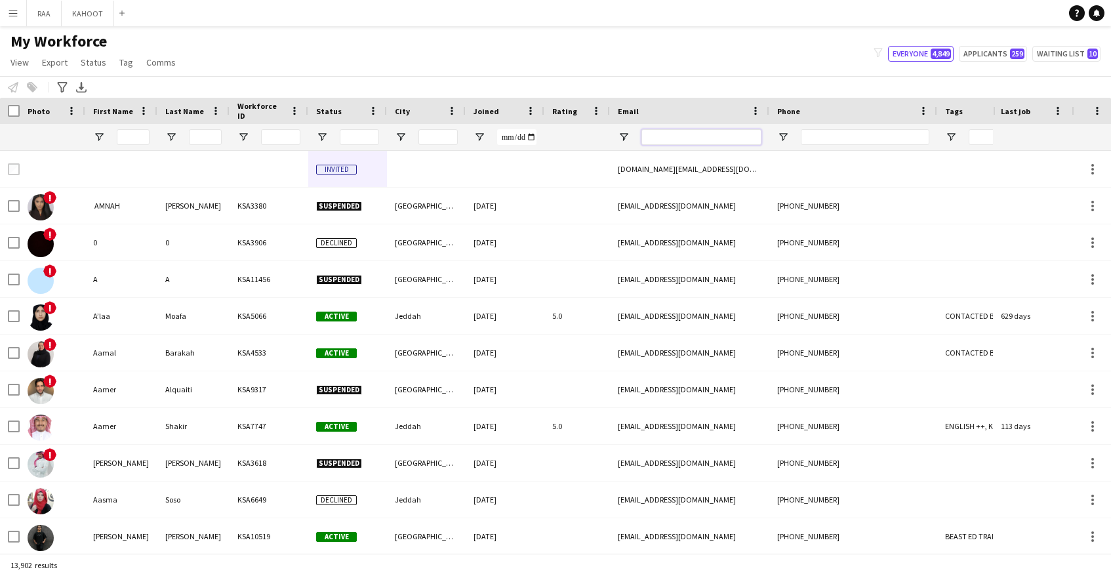
paste input "**********"
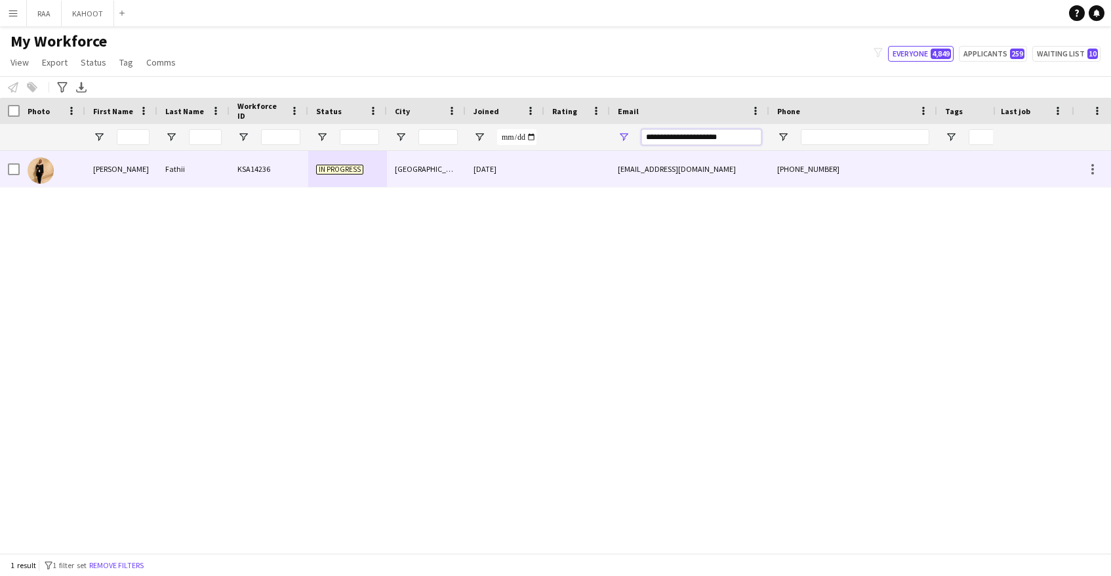
type input "**********"
click at [384, 171] on div "In progress" at bounding box center [347, 169] width 79 height 36
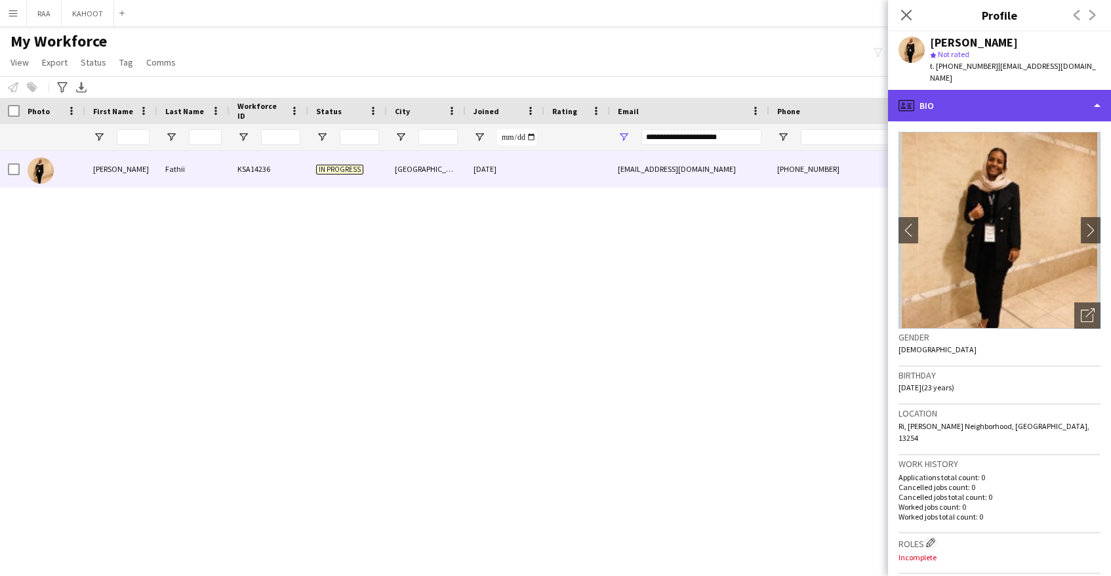
click at [968, 90] on div "profile Bio" at bounding box center [999, 105] width 223 height 31
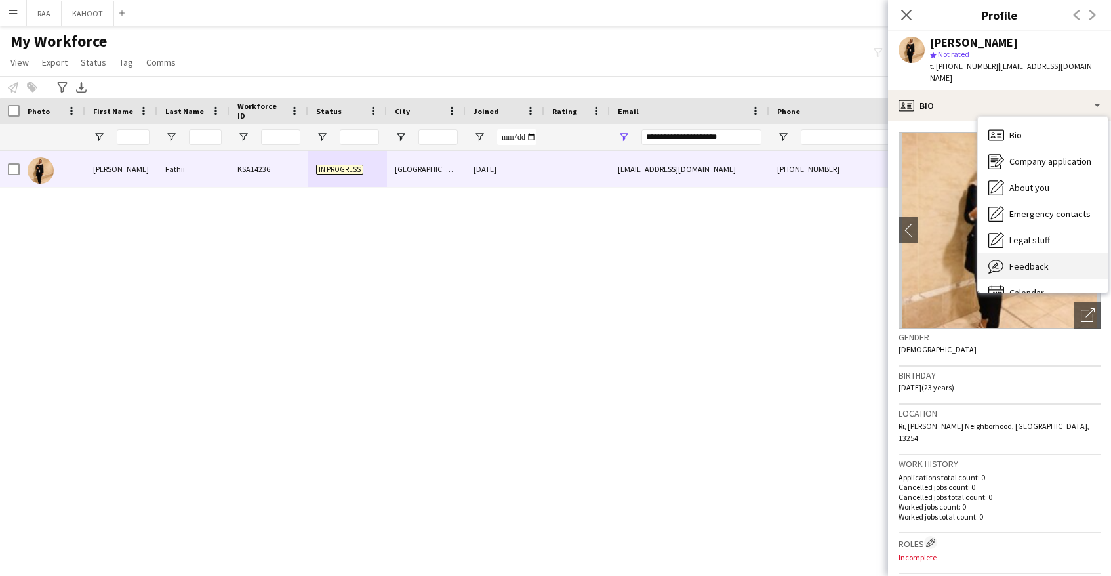
click at [1038, 260] on span "Feedback" at bounding box center [1028, 266] width 39 height 12
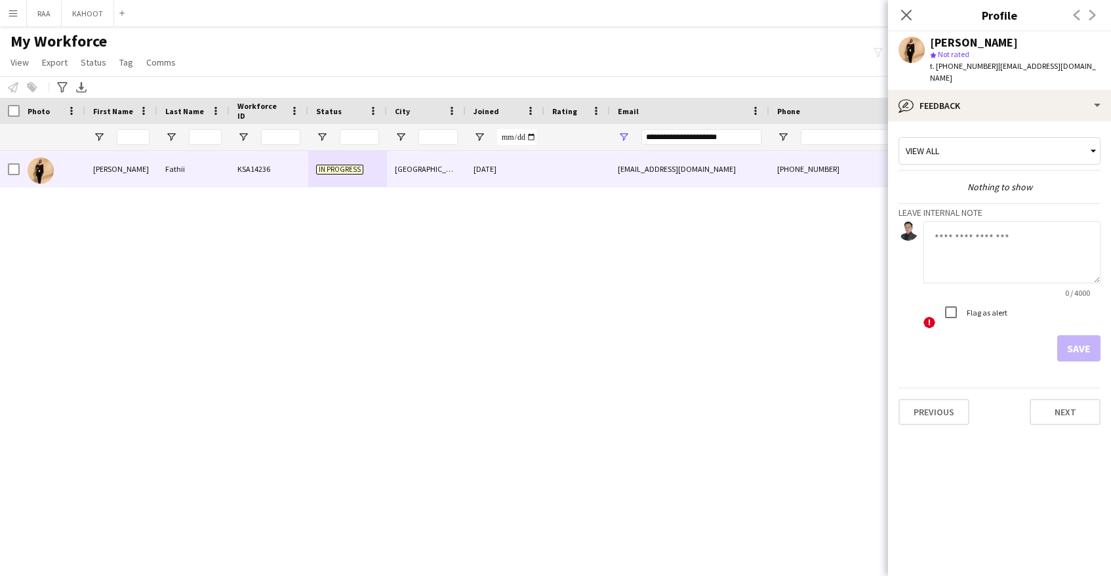
click at [1038, 250] on textarea at bounding box center [1012, 252] width 177 height 62
click at [1048, 228] on textarea "**********" at bounding box center [1012, 252] width 177 height 62
click at [1065, 254] on textarea "**********" at bounding box center [1012, 252] width 177 height 62
drag, startPoint x: 985, startPoint y: 263, endPoint x: 913, endPoint y: 262, distance: 71.5
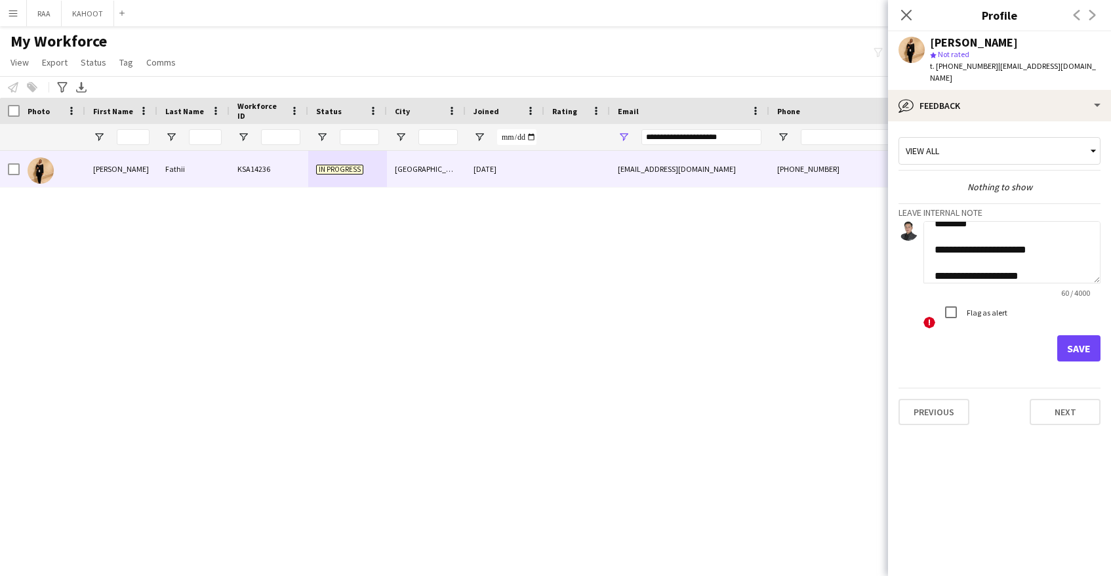
click at [913, 262] on div "**********" at bounding box center [1000, 275] width 202 height 109
click at [1074, 239] on textarea "**********" at bounding box center [1012, 252] width 177 height 62
paste textarea "**********"
click at [1006, 262] on textarea "**********" at bounding box center [1012, 252] width 177 height 62
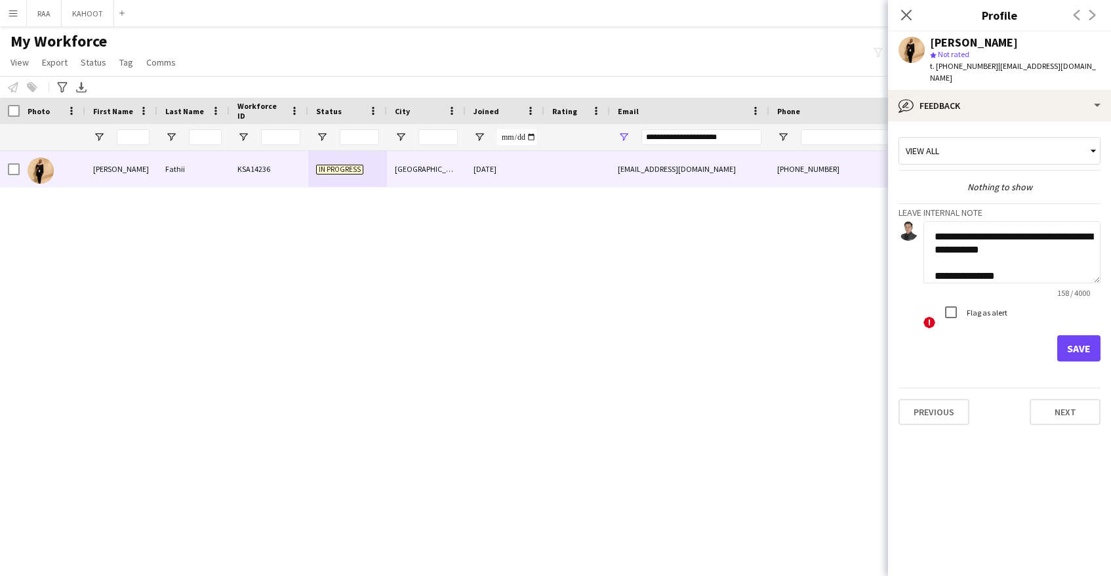
scroll to position [79, 0]
click at [1046, 267] on textarea "**********" at bounding box center [1012, 252] width 177 height 62
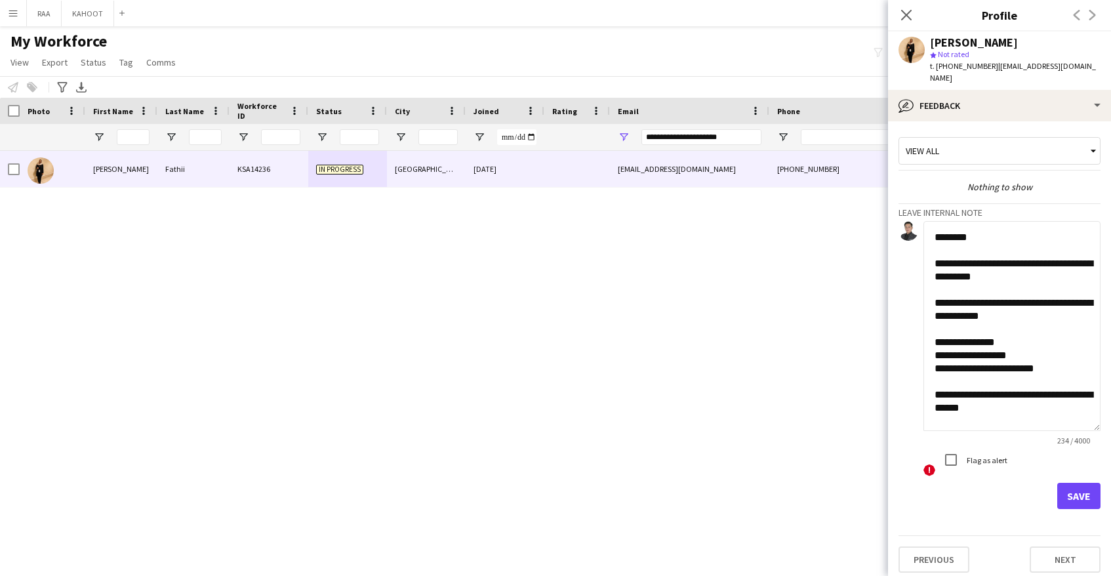
scroll to position [18, 0]
drag, startPoint x: 1096, startPoint y: 268, endPoint x: 1083, endPoint y: 401, distance: 134.4
click at [1082, 417] on textarea "**********" at bounding box center [1012, 326] width 177 height 210
click at [1013, 235] on textarea "**********" at bounding box center [1012, 326] width 177 height 211
type textarea "**********"
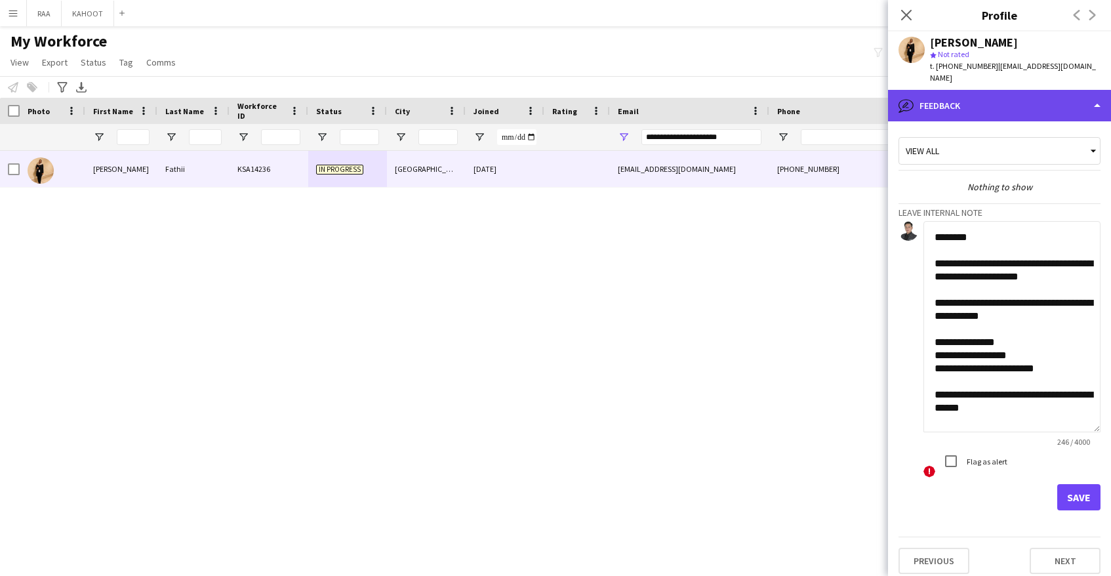
click at [1078, 90] on div "bubble-pencil Feedback" at bounding box center [999, 105] width 223 height 31
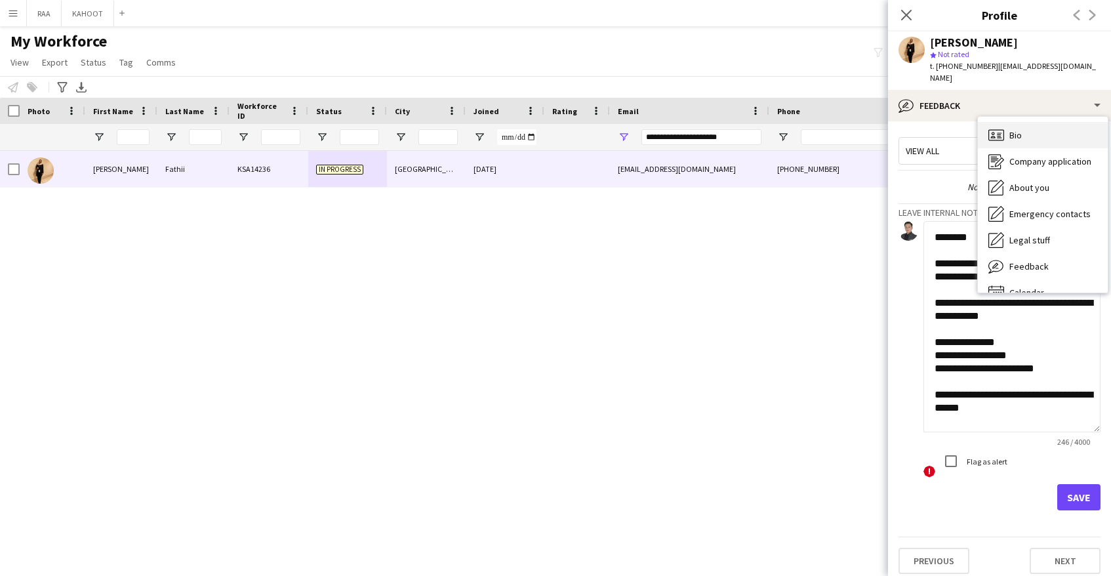
click at [1058, 122] on div "Bio Bio" at bounding box center [1043, 135] width 130 height 26
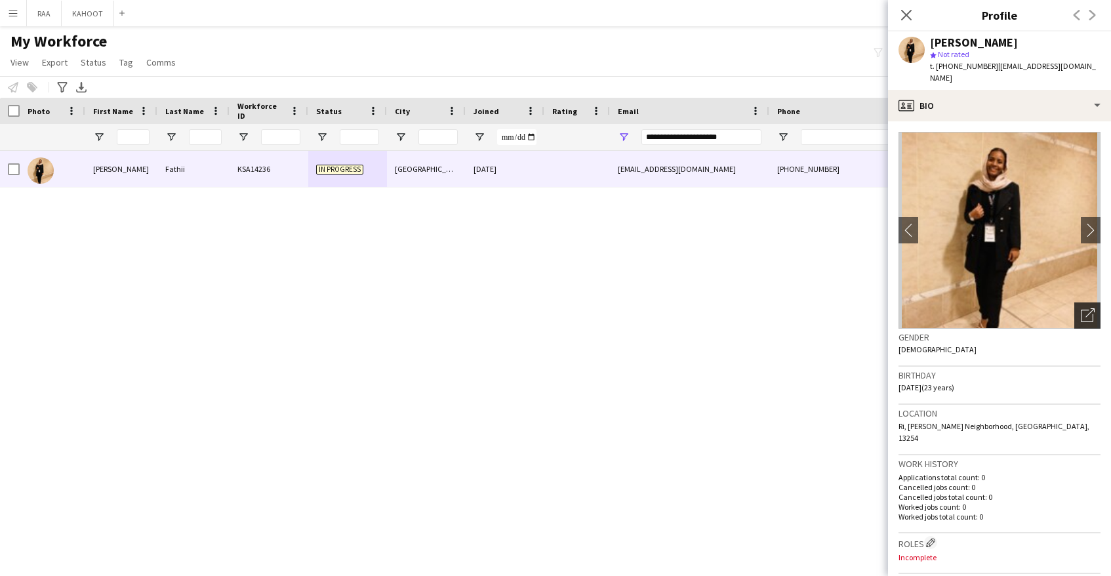
click at [1091, 308] on icon "Open photos pop-in" at bounding box center [1088, 315] width 14 height 14
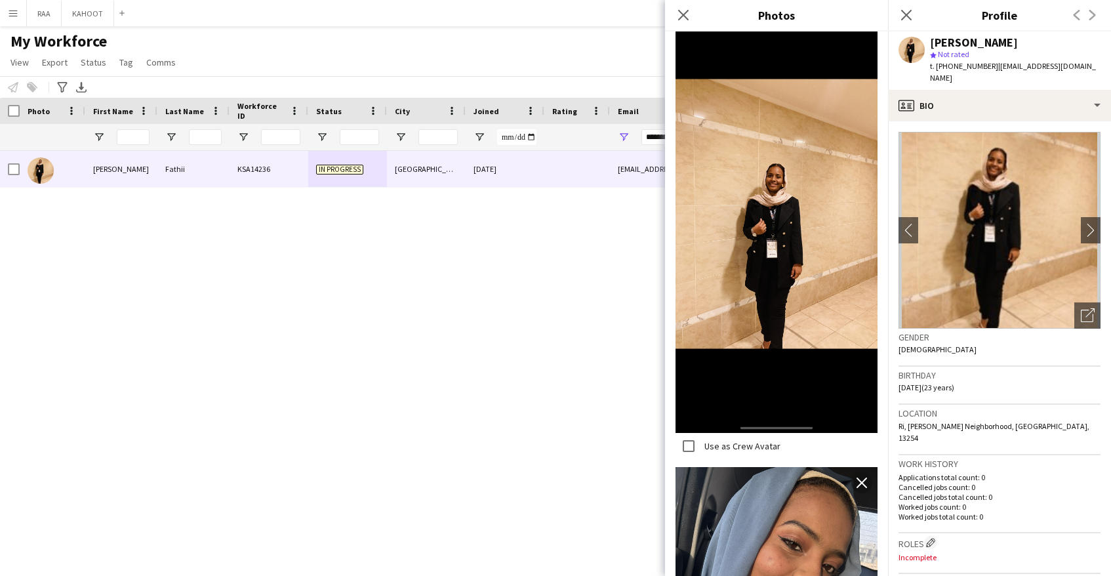
scroll to position [0, 0]
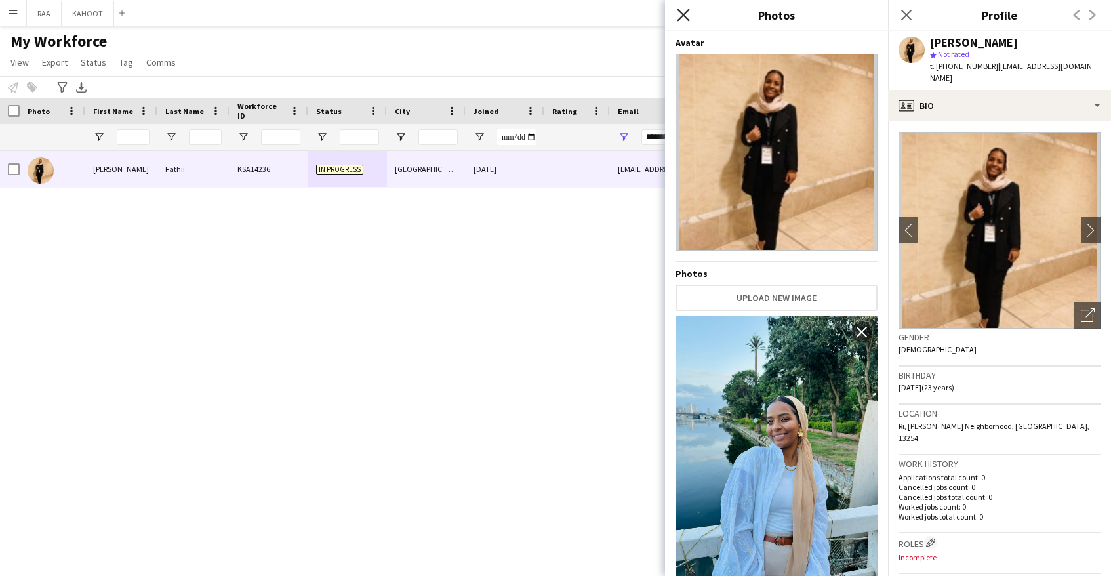
click at [687, 17] on icon "Close pop-in" at bounding box center [683, 15] width 12 height 12
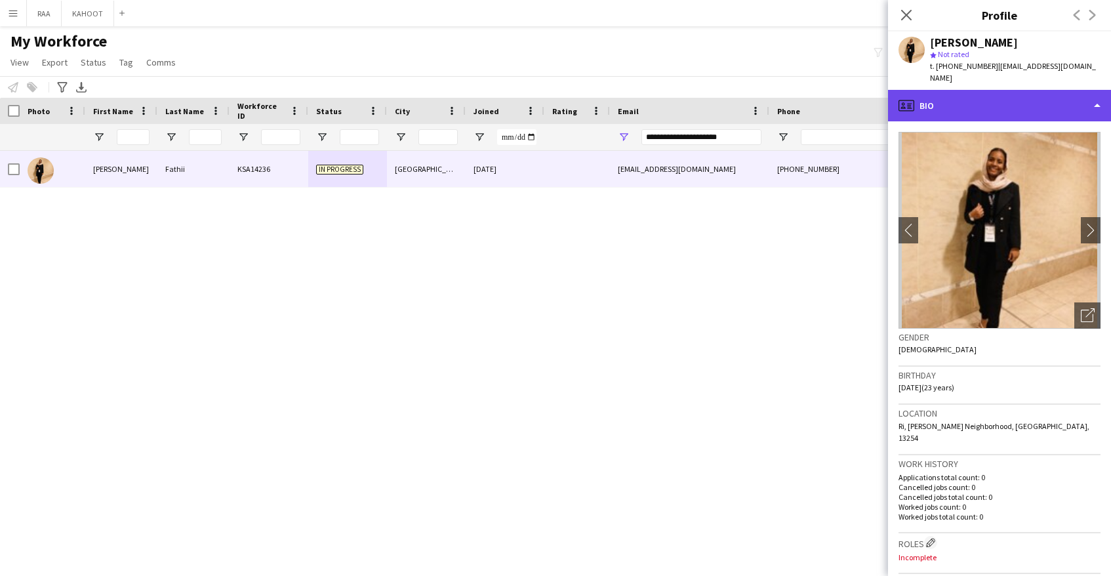
click at [992, 106] on div "profile Bio" at bounding box center [999, 105] width 223 height 31
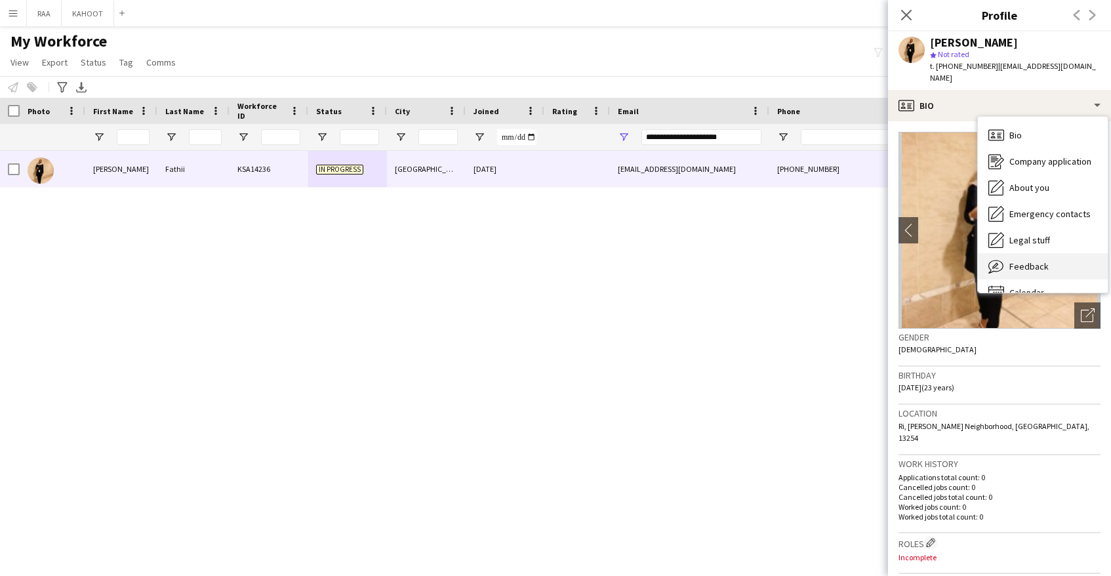
click at [1030, 260] on span "Feedback" at bounding box center [1028, 266] width 39 height 12
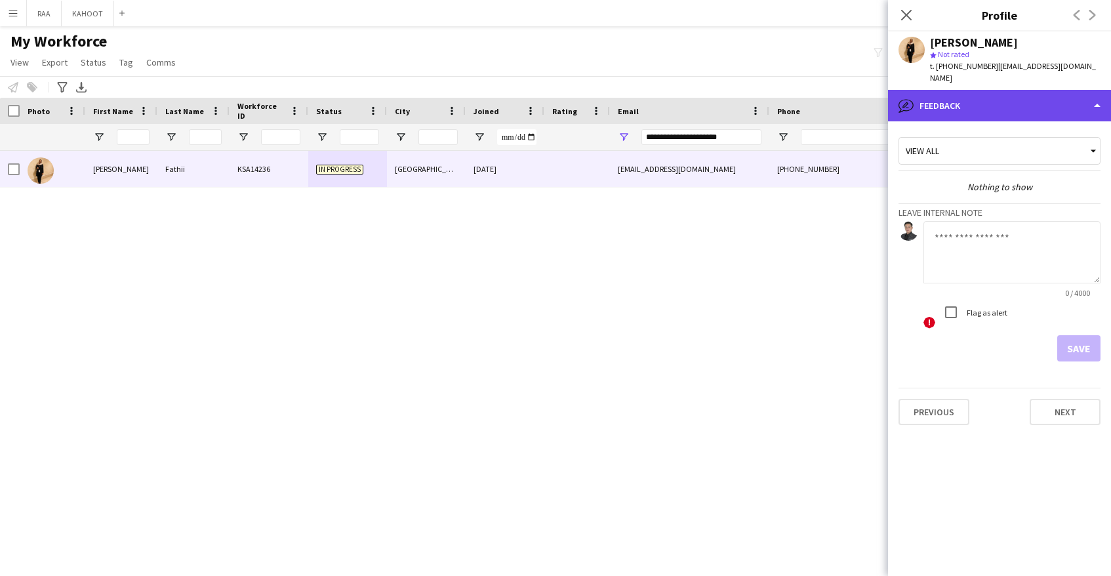
click at [1021, 103] on div "bubble-pencil Feedback" at bounding box center [999, 105] width 223 height 31
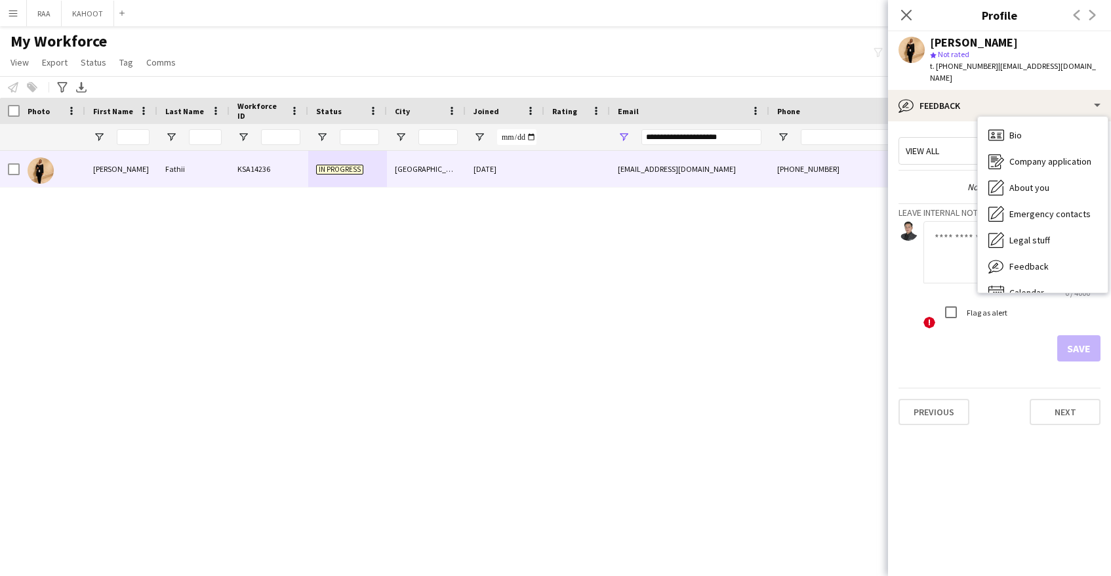
click at [963, 258] on textarea at bounding box center [1012, 252] width 177 height 62
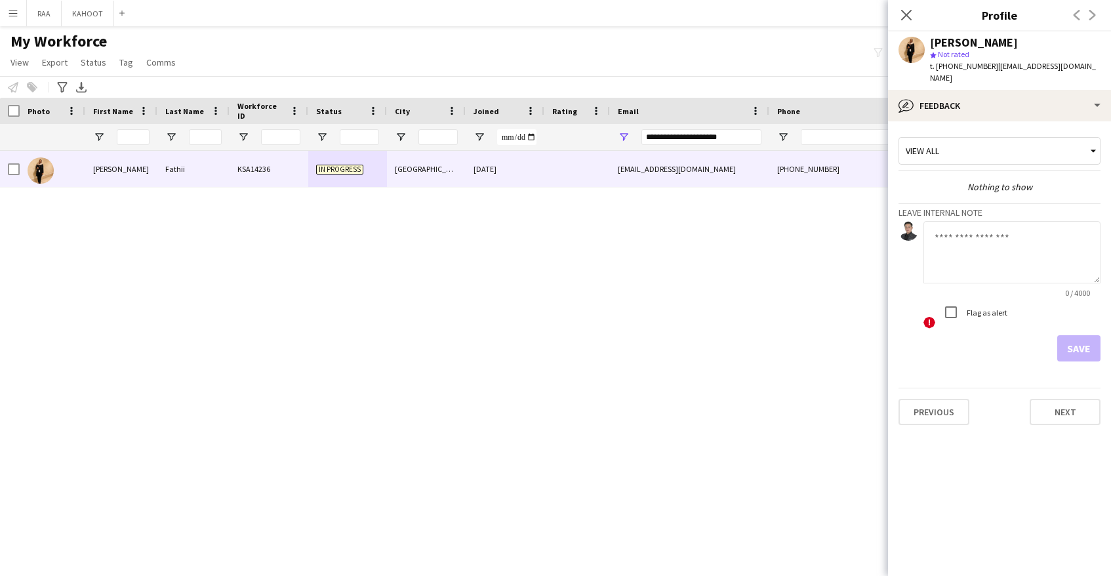
click at [1073, 258] on textarea at bounding box center [1012, 252] width 177 height 62
type textarea "*"
type textarea "**********"
click at [1086, 335] on button "Save" at bounding box center [1078, 348] width 43 height 26
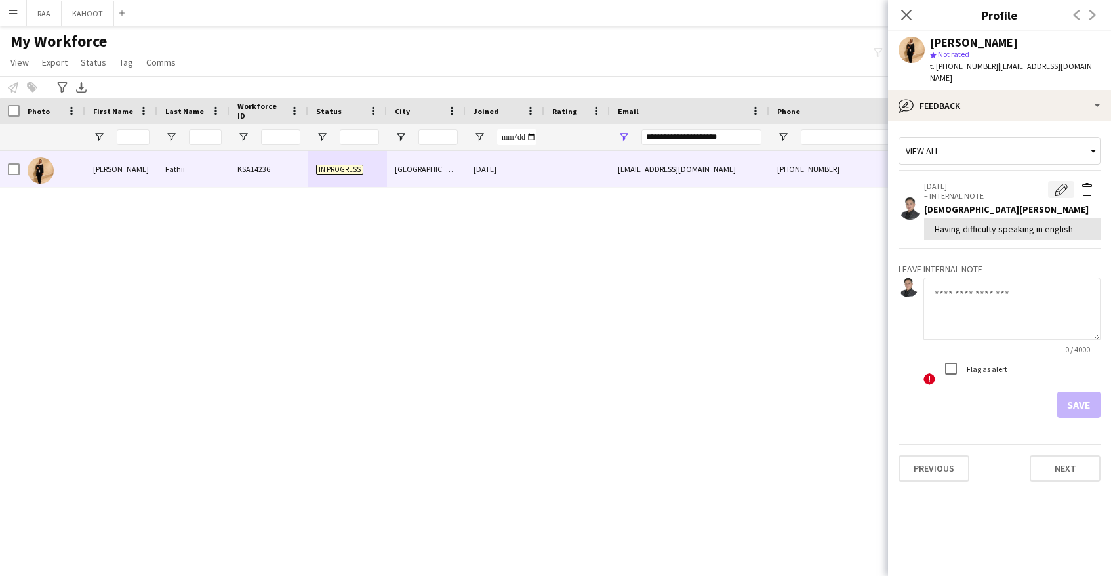
click at [1062, 183] on app-icon "Edit internal note" at bounding box center [1061, 189] width 13 height 13
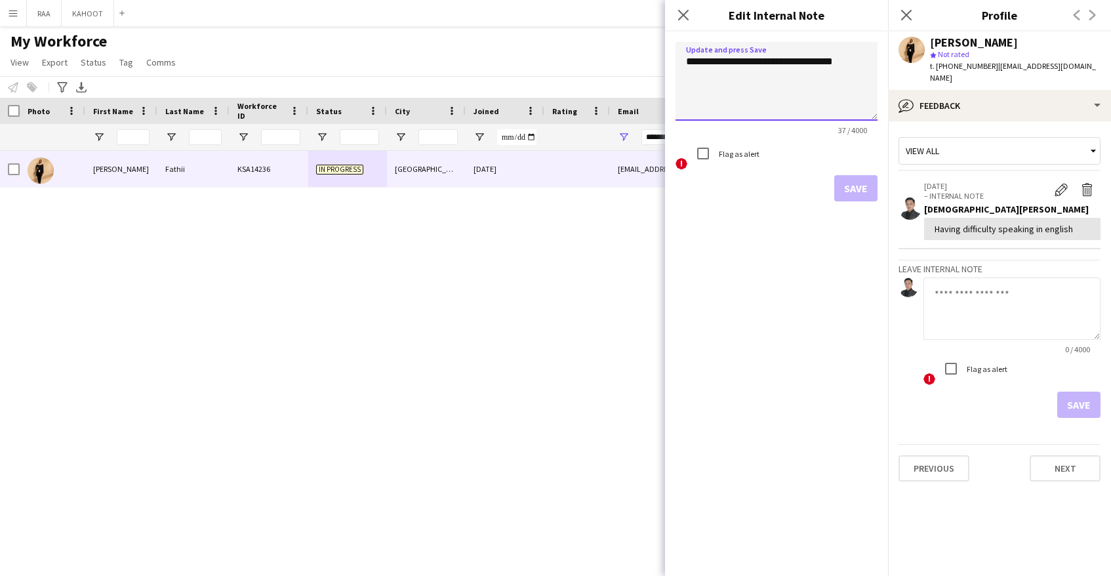
click at [857, 56] on textarea "**********" at bounding box center [777, 81] width 202 height 79
type textarea "**********"
click at [853, 187] on button "Save" at bounding box center [855, 188] width 43 height 26
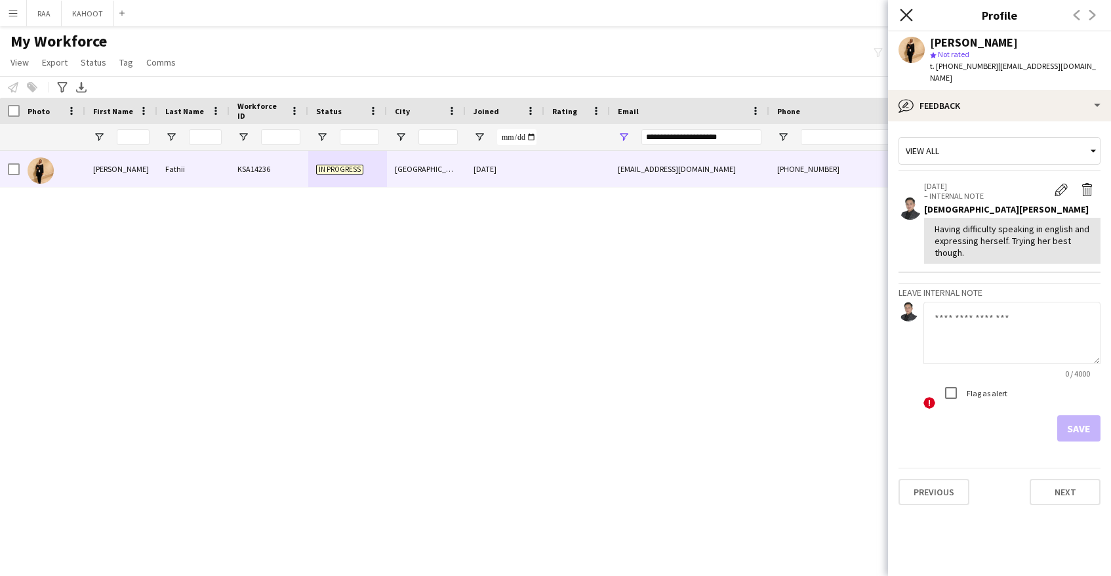
click at [910, 16] on icon "Close pop-in" at bounding box center [906, 15] width 12 height 12
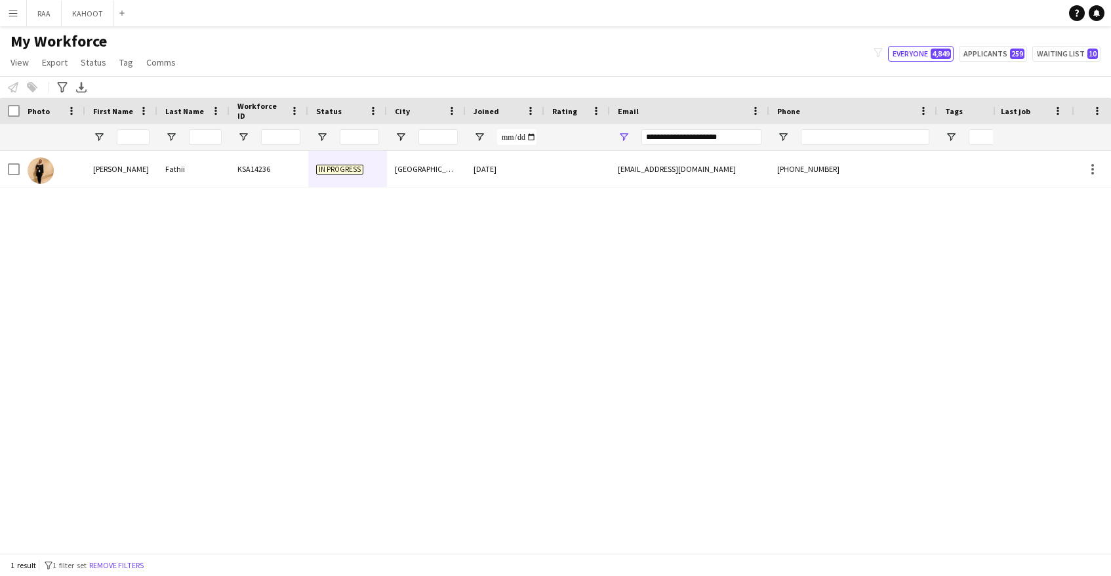
click at [380, 304] on div "[PERSON_NAME] KSA14236 In progress [GEOGRAPHIC_DATA] [DATE] [EMAIL_ADDRESS][DOM…" at bounding box center [496, 352] width 993 height 402
drag, startPoint x: 698, startPoint y: 139, endPoint x: 570, endPoint y: 128, distance: 128.4
click at [570, 129] on div at bounding box center [748, 137] width 1496 height 26
paste input "Email Filter Input"
type input "**********"
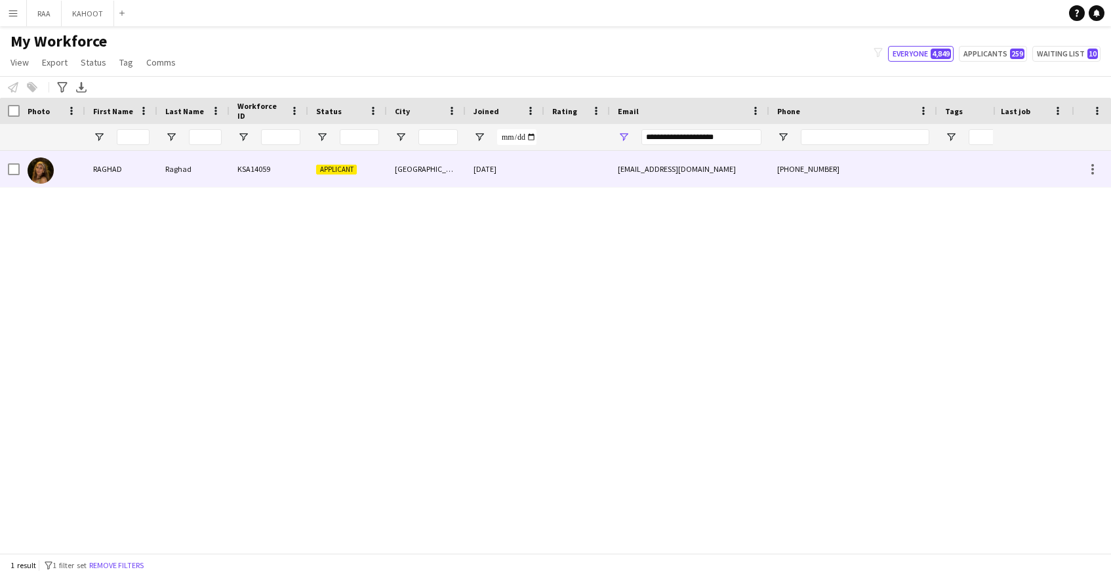
click at [460, 180] on div "[GEOGRAPHIC_DATA]" at bounding box center [426, 169] width 79 height 36
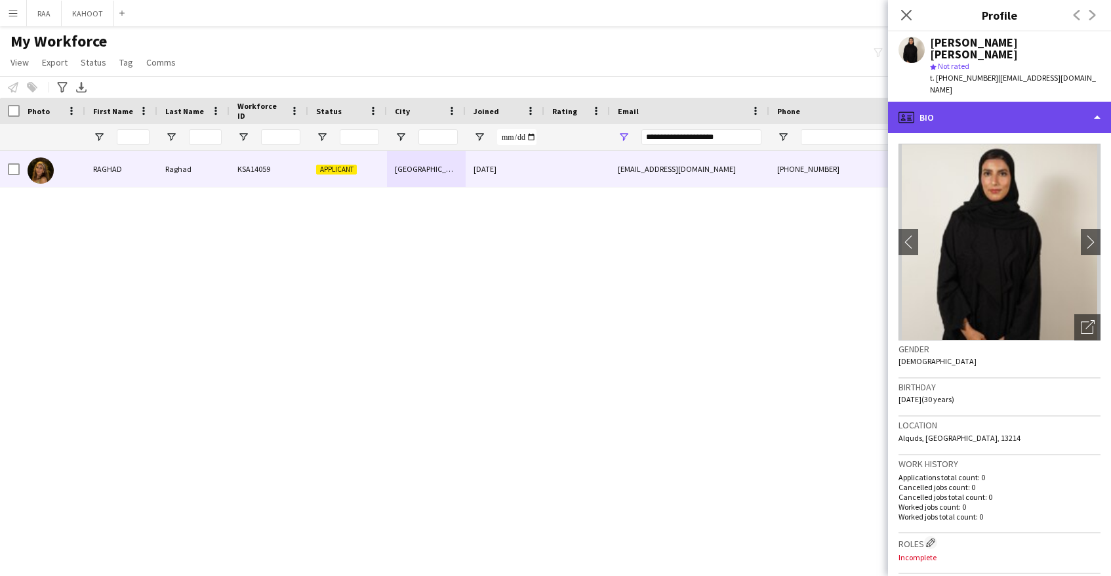
click at [1028, 102] on div "profile Bio" at bounding box center [999, 117] width 223 height 31
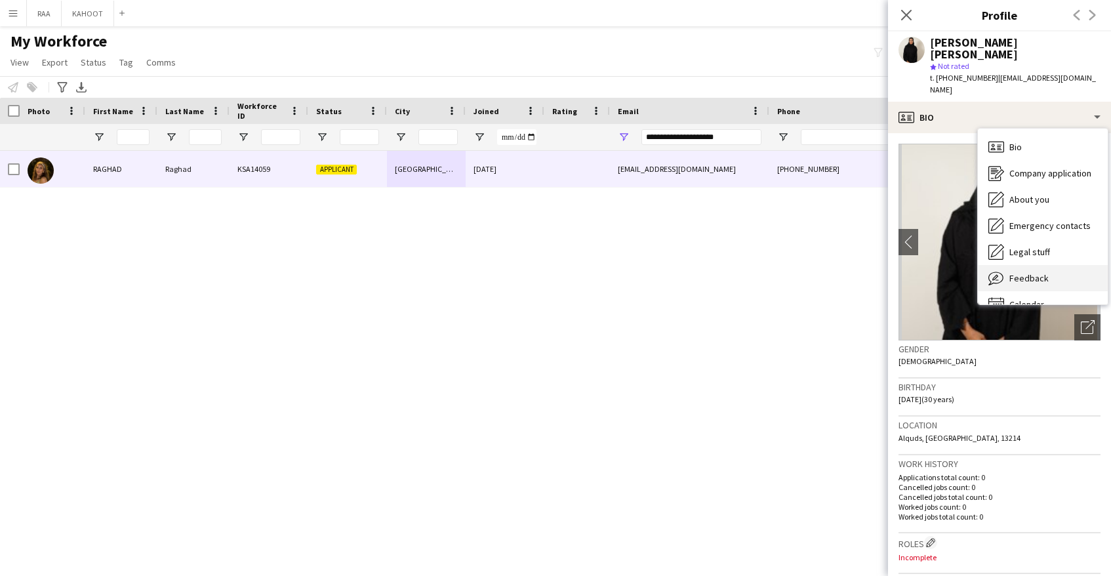
click at [1046, 265] on div "Feedback Feedback" at bounding box center [1043, 278] width 130 height 26
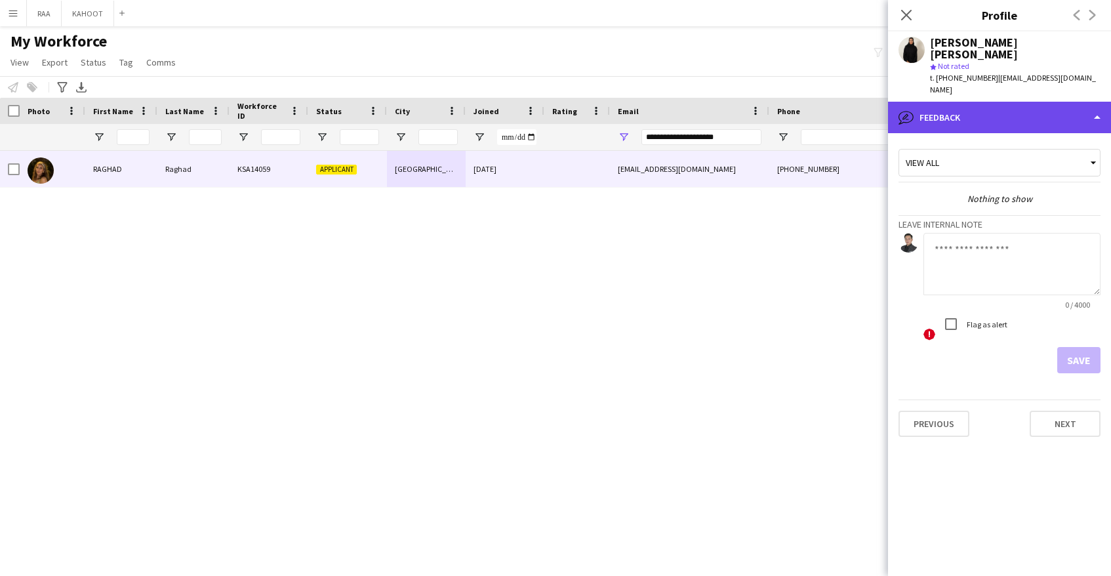
click at [1026, 102] on div "bubble-pencil Feedback" at bounding box center [999, 117] width 223 height 31
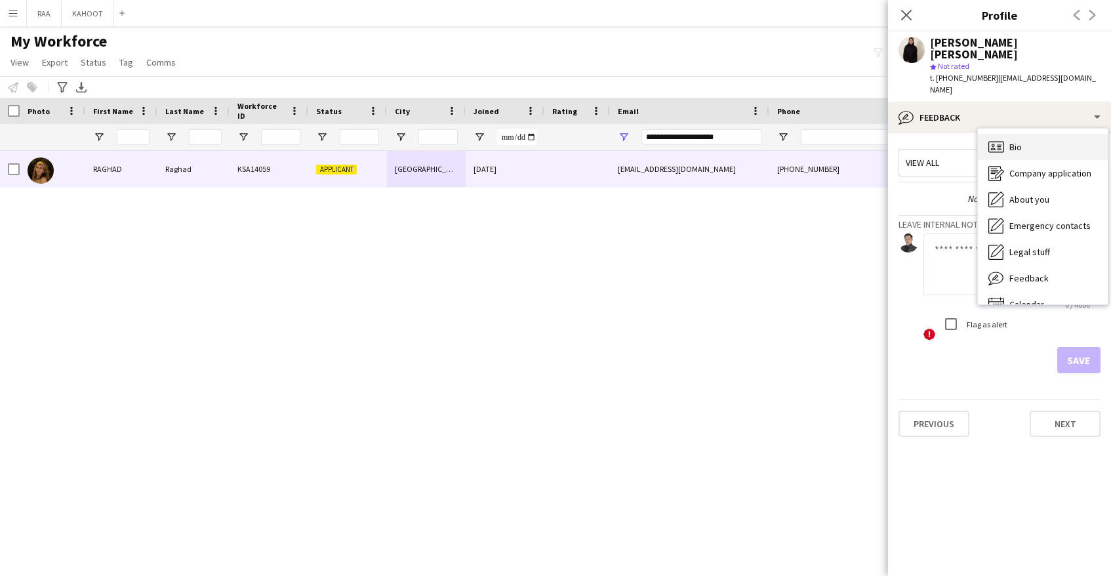
click at [1032, 134] on div "Bio Bio" at bounding box center [1043, 147] width 130 height 26
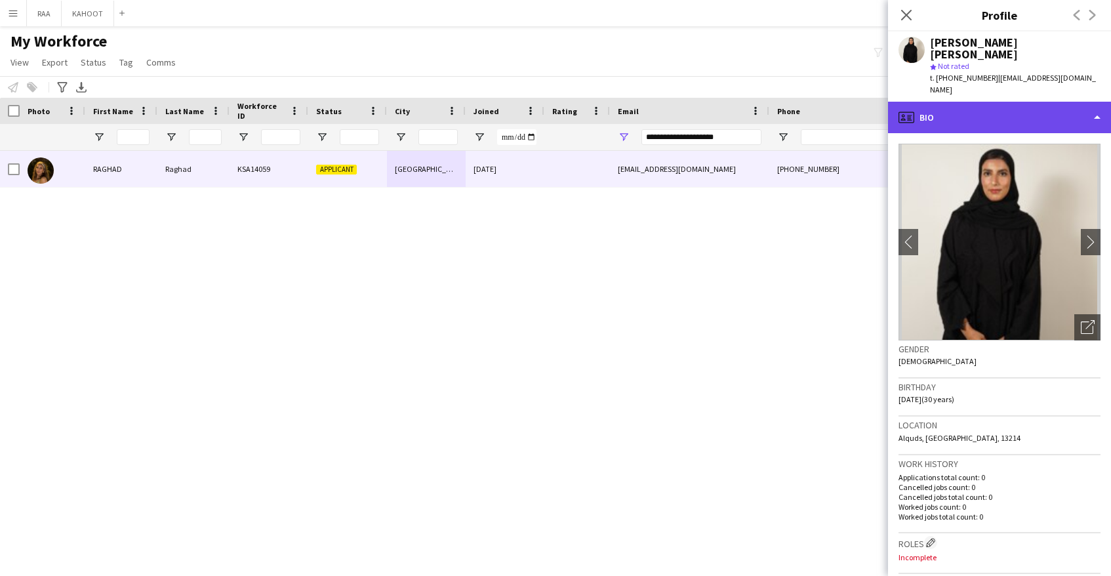
click at [996, 102] on div "profile Bio" at bounding box center [999, 117] width 223 height 31
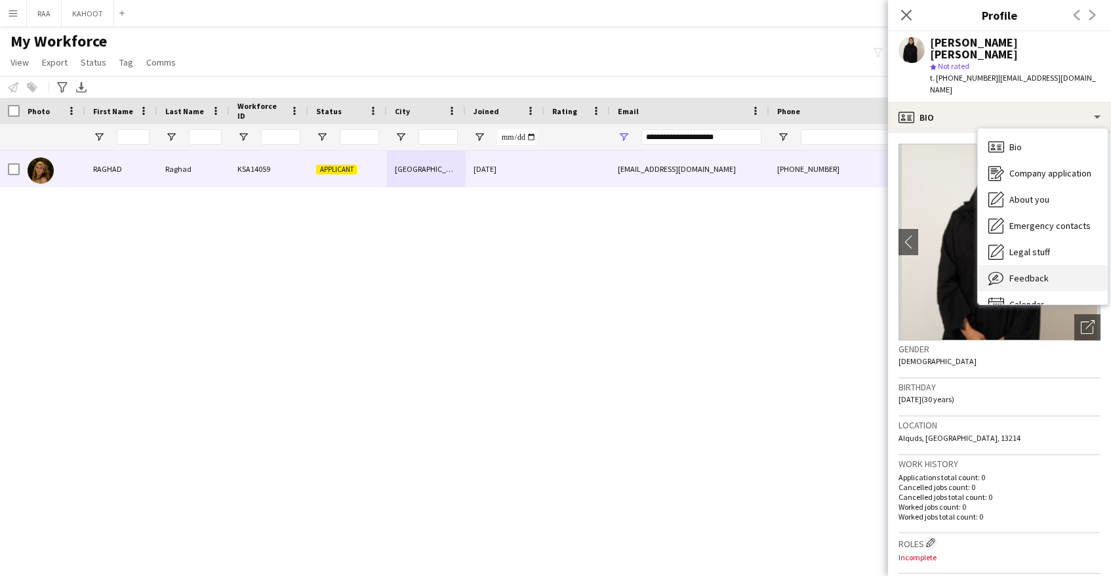
click at [1032, 272] on span "Feedback" at bounding box center [1028, 278] width 39 height 12
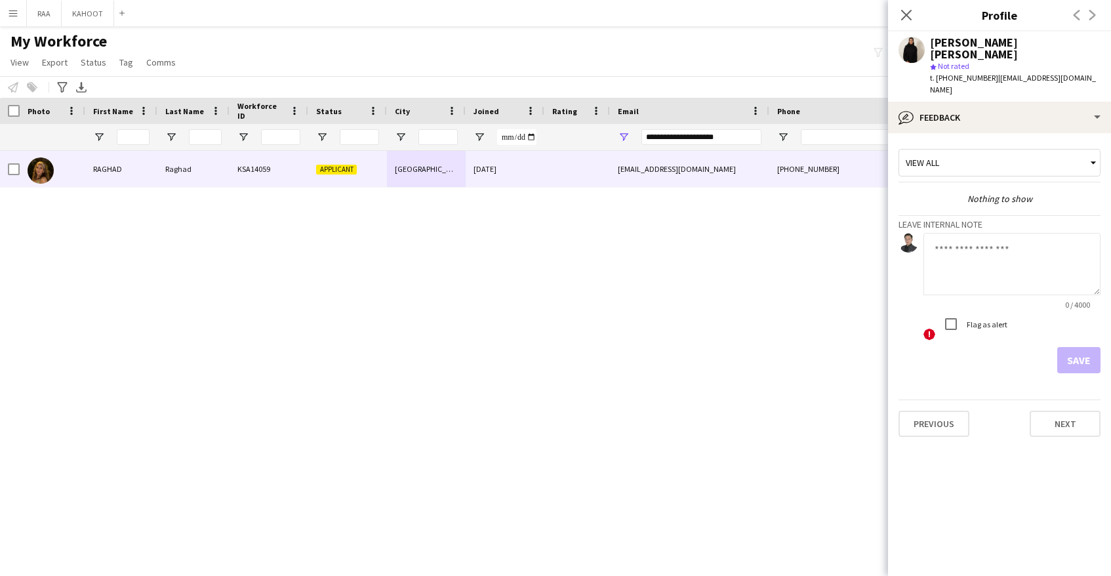
click at [1041, 235] on textarea at bounding box center [1012, 264] width 177 height 62
type textarea "*"
type textarea "**********"
click at [1086, 347] on button "Save" at bounding box center [1078, 360] width 43 height 26
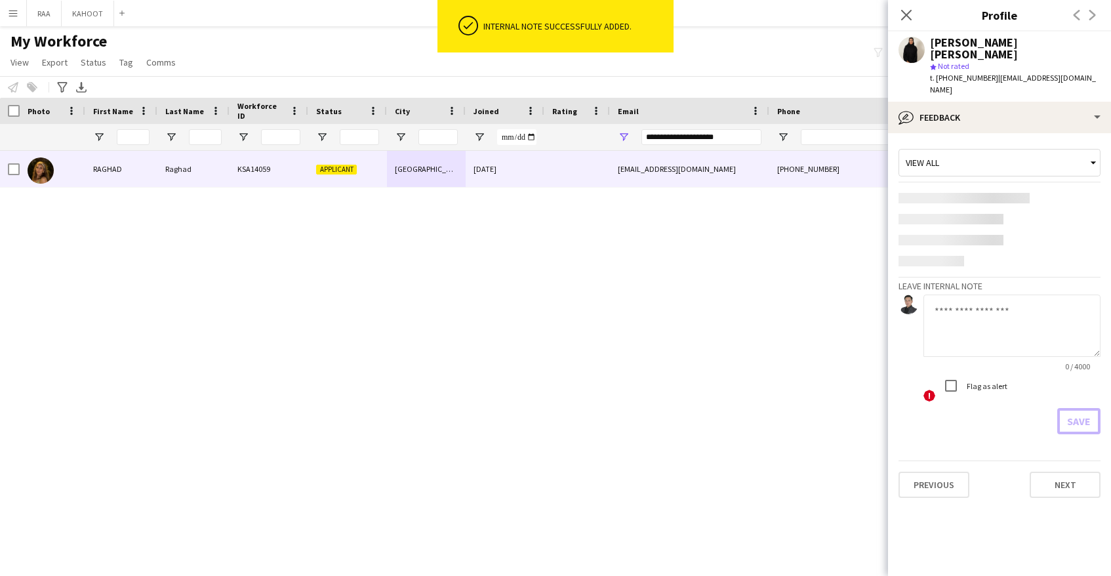
scroll to position [0, 0]
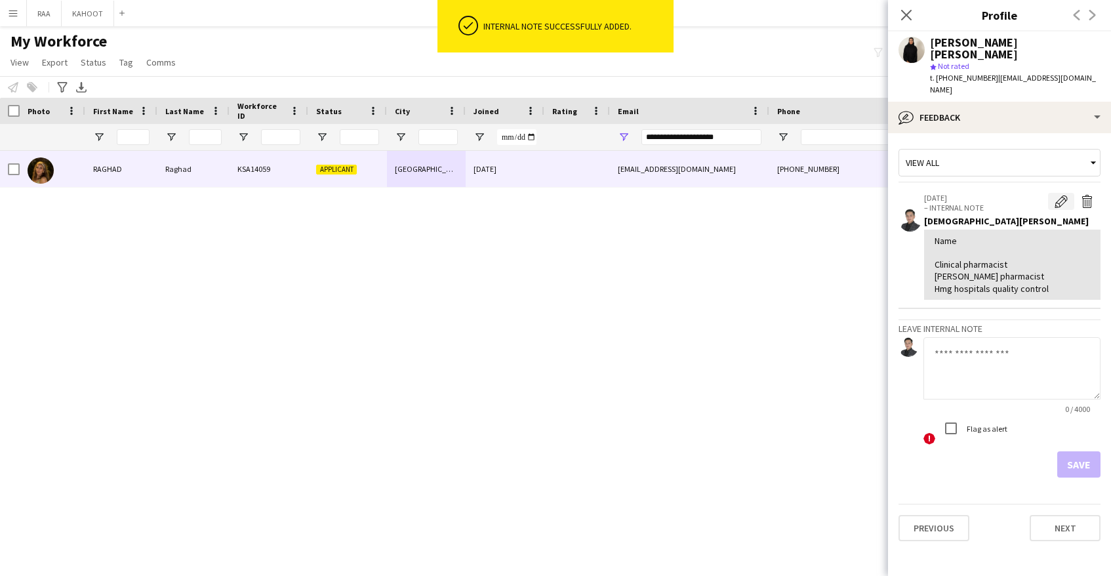
click at [1065, 195] on app-icon "Edit internal note" at bounding box center [1061, 201] width 13 height 13
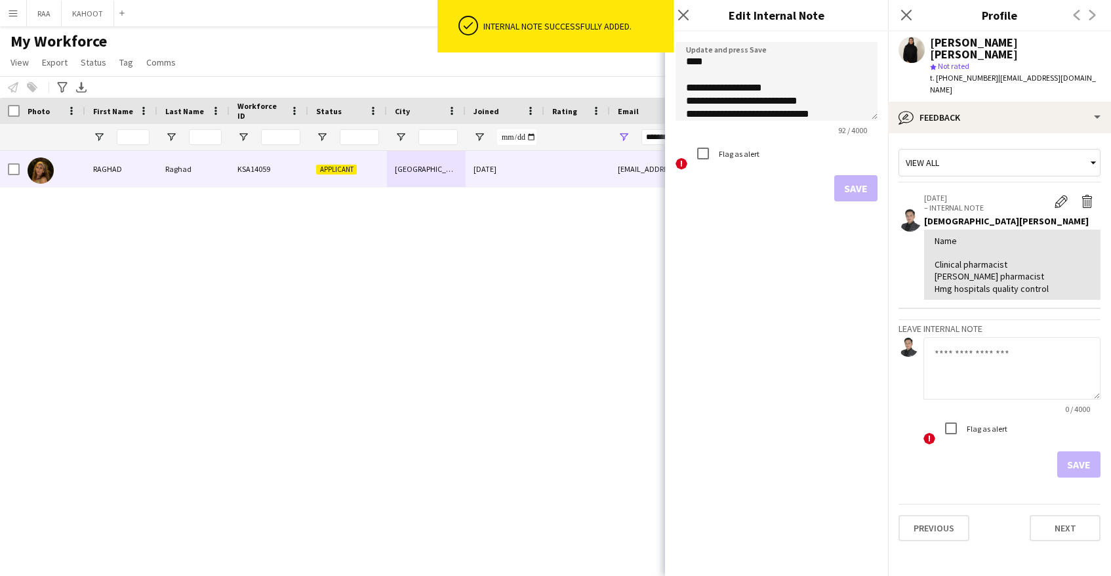
scroll to position [33, 0]
drag, startPoint x: 842, startPoint y: 90, endPoint x: 821, endPoint y: 103, distance: 24.2
click at [841, 90] on textarea "**********" at bounding box center [777, 81] width 202 height 79
click at [822, 103] on textarea "**********" at bounding box center [777, 81] width 202 height 79
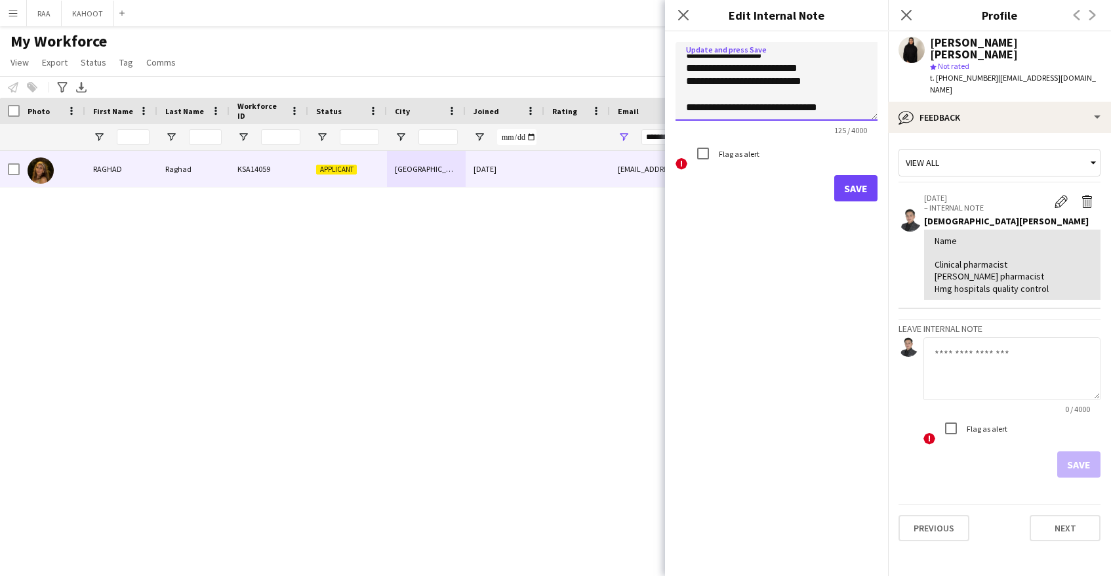
scroll to position [54, 0]
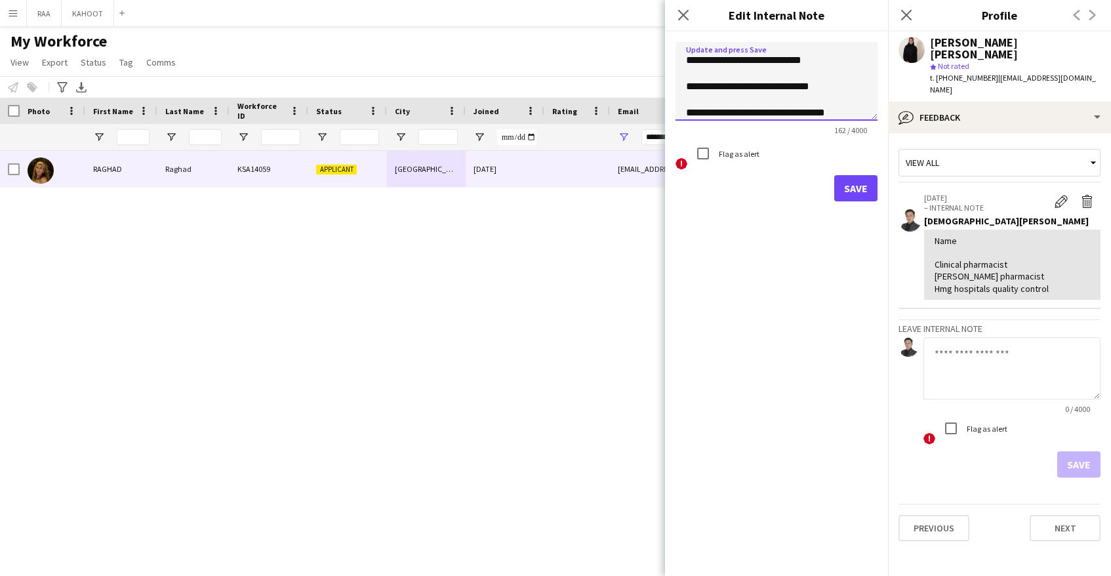
type textarea "**********"
click at [846, 190] on button "Save" at bounding box center [855, 188] width 43 height 26
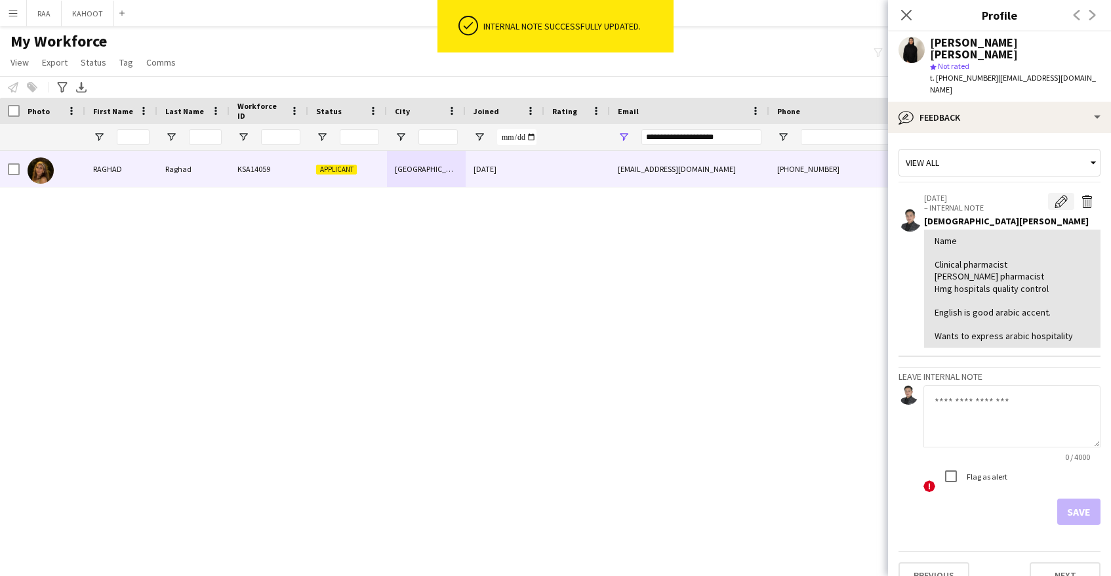
click at [1063, 195] on app-icon "Edit internal note" at bounding box center [1061, 201] width 13 height 13
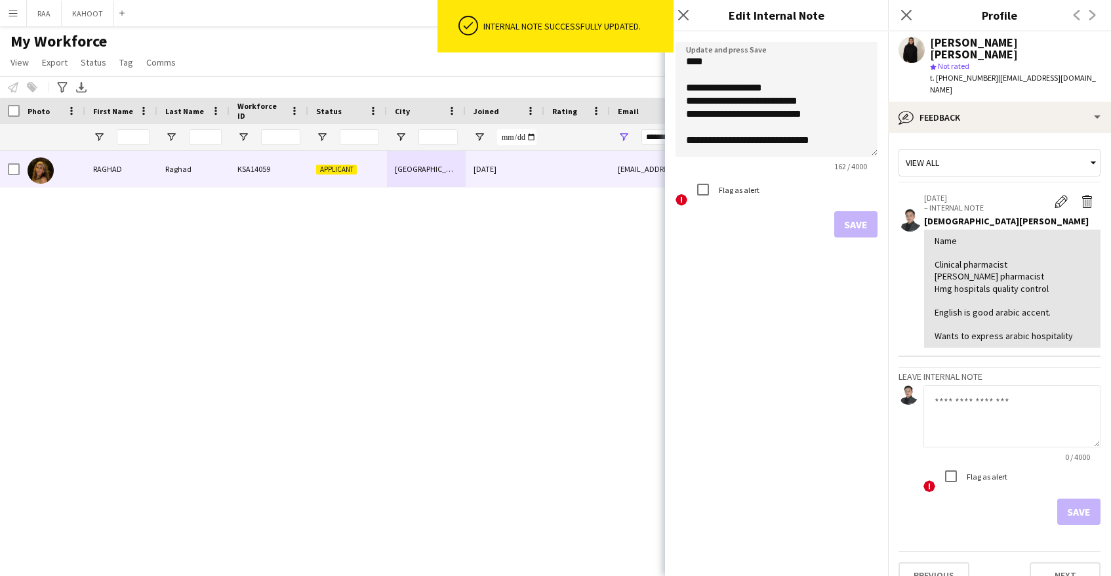
drag, startPoint x: 876, startPoint y: 115, endPoint x: 817, endPoint y: 188, distance: 93.2
click at [831, 157] on textarea "**********" at bounding box center [777, 99] width 202 height 115
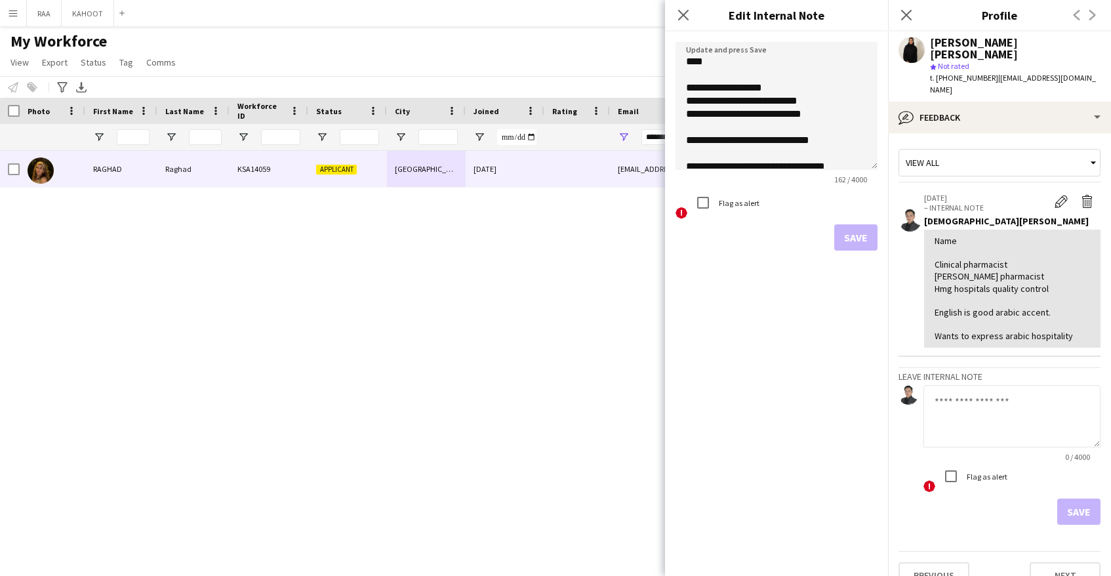
drag, startPoint x: 819, startPoint y: 216, endPoint x: 840, endPoint y: 175, distance: 45.8
click at [821, 211] on div "! Flag as alert" at bounding box center [777, 205] width 202 height 30
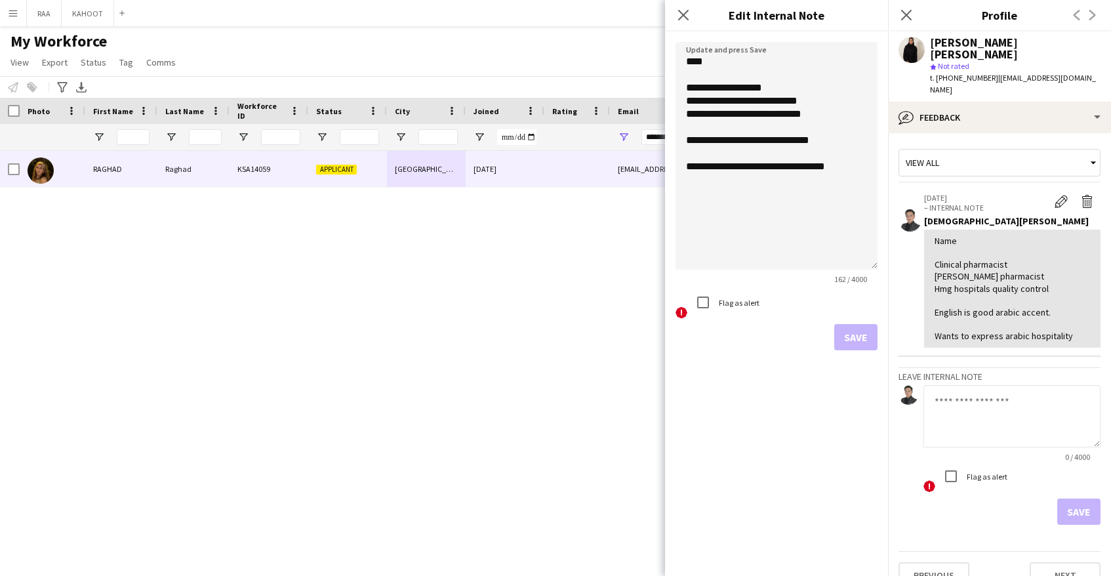
drag, startPoint x: 876, startPoint y: 168, endPoint x: 835, endPoint y: 268, distance: 107.7
click at [835, 268] on textarea "**********" at bounding box center [777, 156] width 202 height 228
click at [868, 172] on textarea "**********" at bounding box center [777, 156] width 202 height 228
click at [688, 10] on icon at bounding box center [683, 15] width 12 height 12
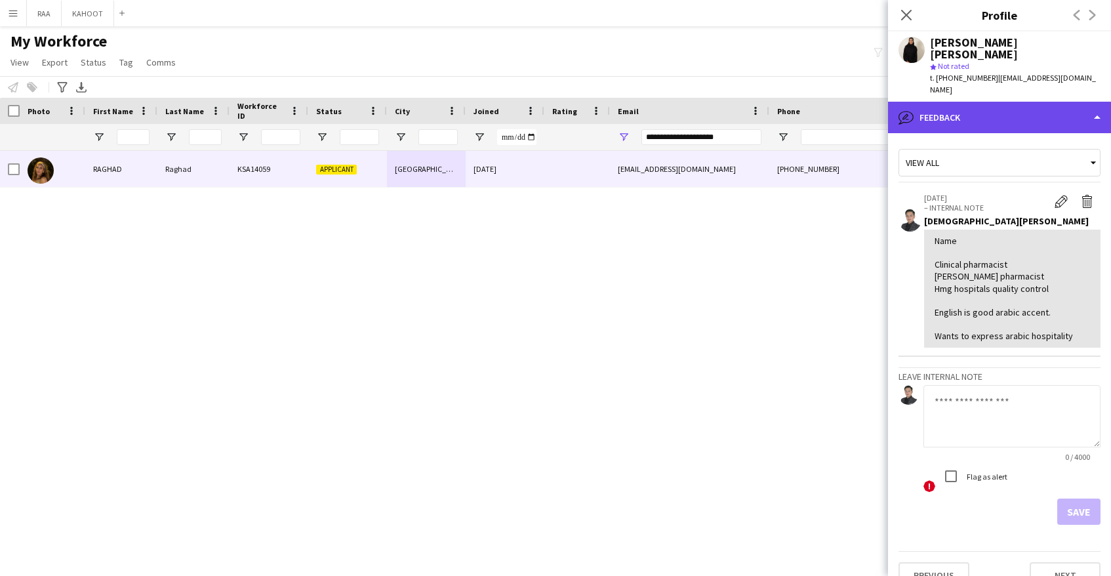
click at [1040, 102] on div "bubble-pencil Feedback" at bounding box center [999, 117] width 223 height 31
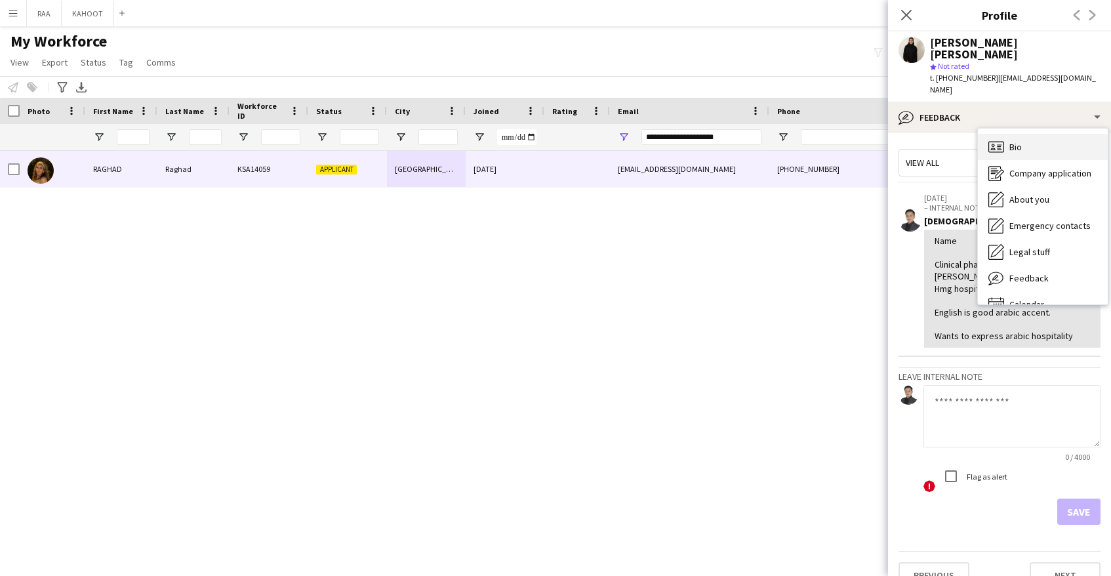
click at [1055, 134] on div "Bio Bio" at bounding box center [1043, 147] width 130 height 26
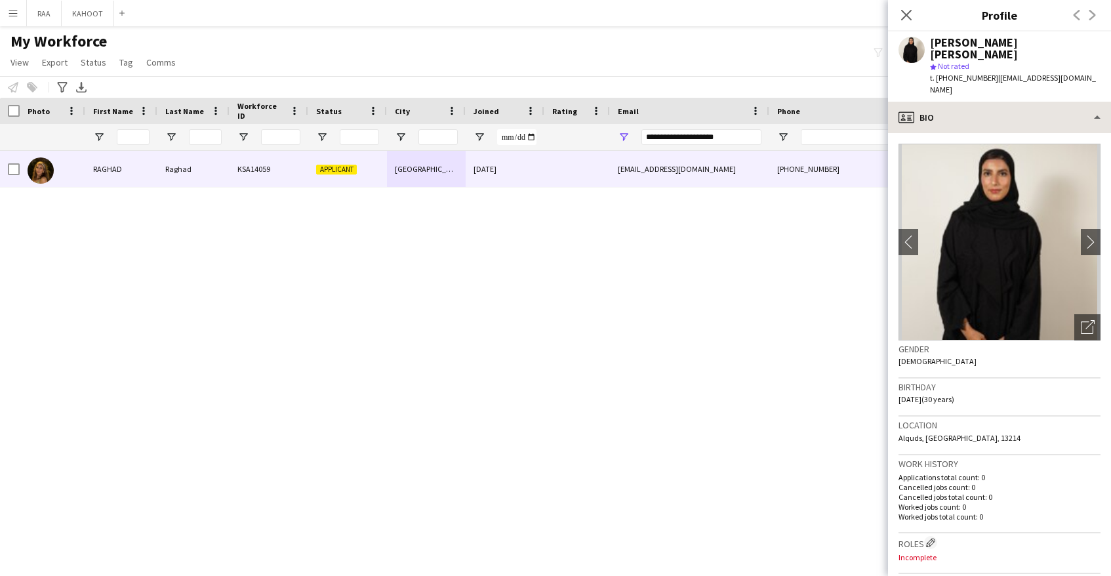
scroll to position [22, 0]
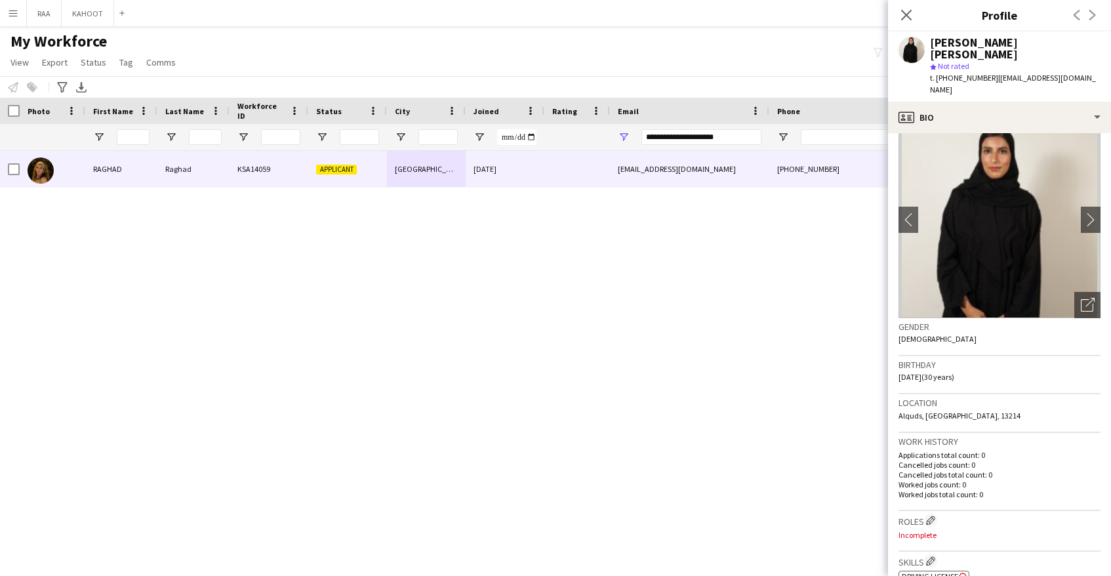
click at [949, 73] on span "t. [PHONE_NUMBER]" at bounding box center [964, 78] width 68 height 10
click at [950, 73] on span "t. [PHONE_NUMBER]" at bounding box center [964, 78] width 68 height 10
copy span "966595075706"
click at [929, 41] on div "[PERSON_NAME] [PERSON_NAME] star Not rated t. [PHONE_NUMBER] | [EMAIL_ADDRESS][…" at bounding box center [999, 66] width 223 height 70
drag, startPoint x: 938, startPoint y: 42, endPoint x: 972, endPoint y: 41, distance: 34.1
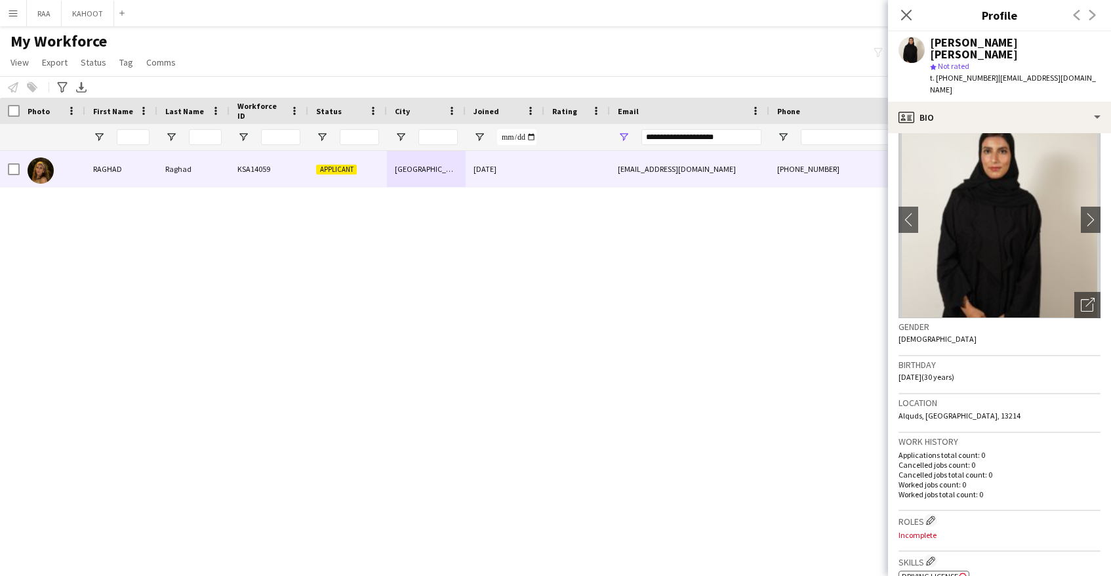
click at [972, 41] on div "[PERSON_NAME] [PERSON_NAME]" at bounding box center [1015, 49] width 171 height 24
drag, startPoint x: 981, startPoint y: 43, endPoint x: 996, endPoint y: 42, distance: 15.1
click at [1027, 43] on div "[PERSON_NAME] [PERSON_NAME]" at bounding box center [1015, 49] width 171 height 24
click at [996, 43] on div "[PERSON_NAME] [PERSON_NAME]" at bounding box center [1015, 49] width 171 height 24
drag, startPoint x: 976, startPoint y: 43, endPoint x: 1032, endPoint y: 43, distance: 55.8
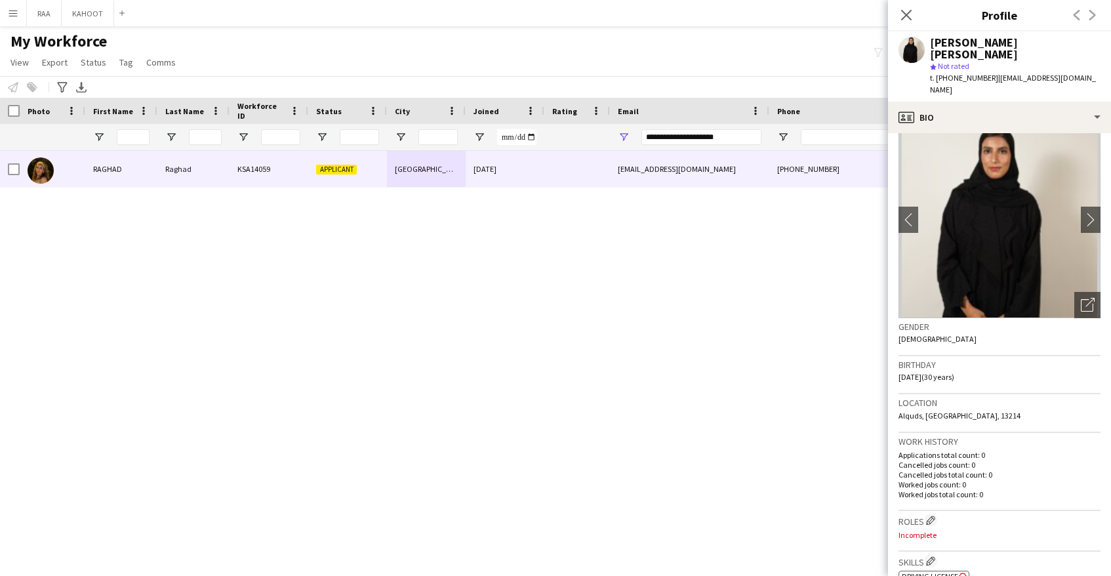
click at [1032, 43] on div "[PERSON_NAME] [PERSON_NAME]" at bounding box center [1015, 49] width 171 height 24
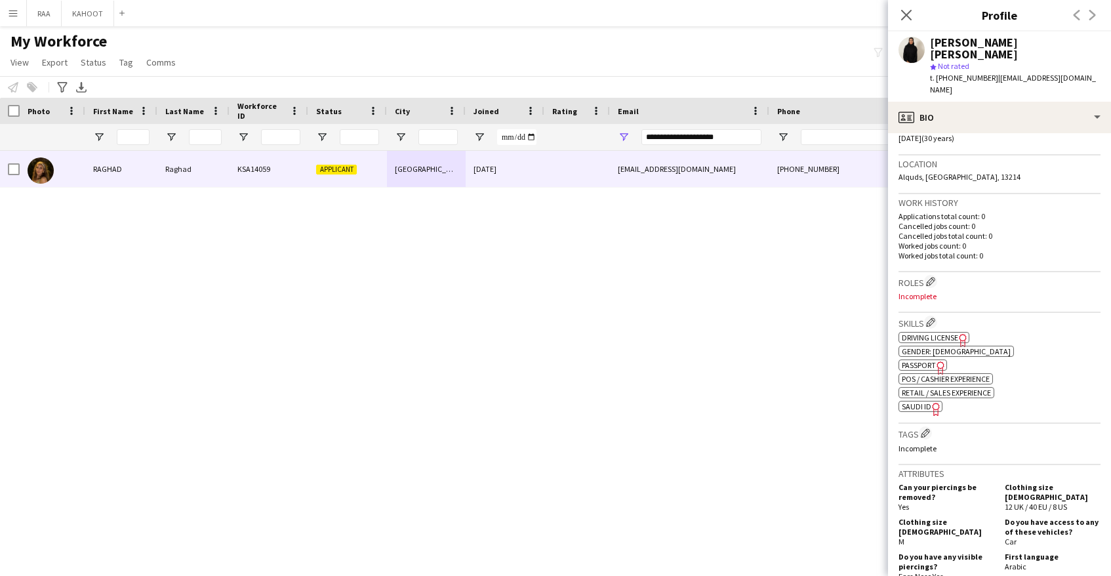
scroll to position [264, 0]
click at [917, 398] on span "SAUDI ID" at bounding box center [917, 403] width 30 height 10
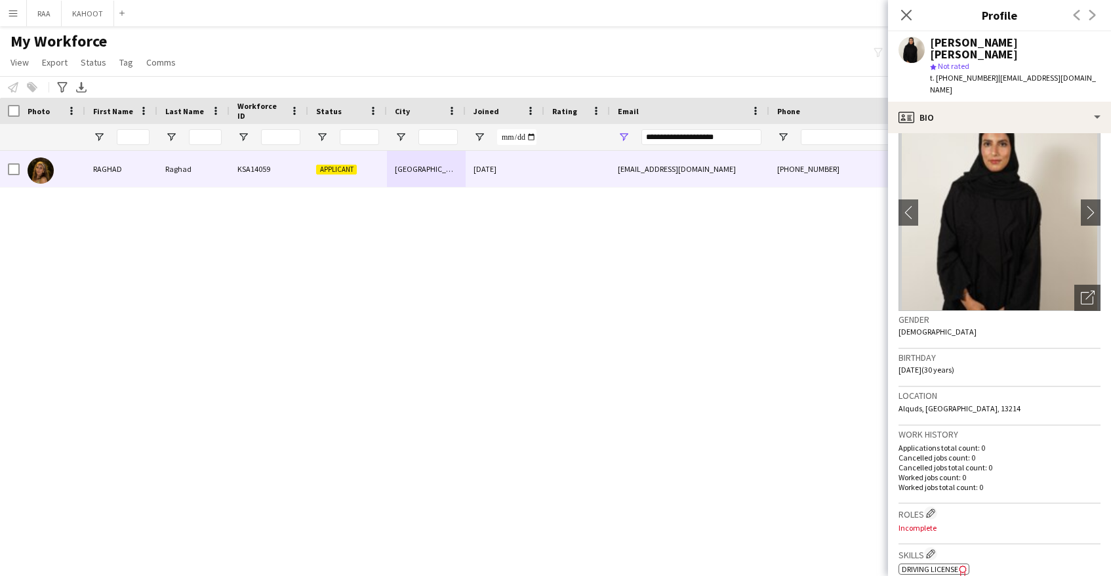
scroll to position [28, 0]
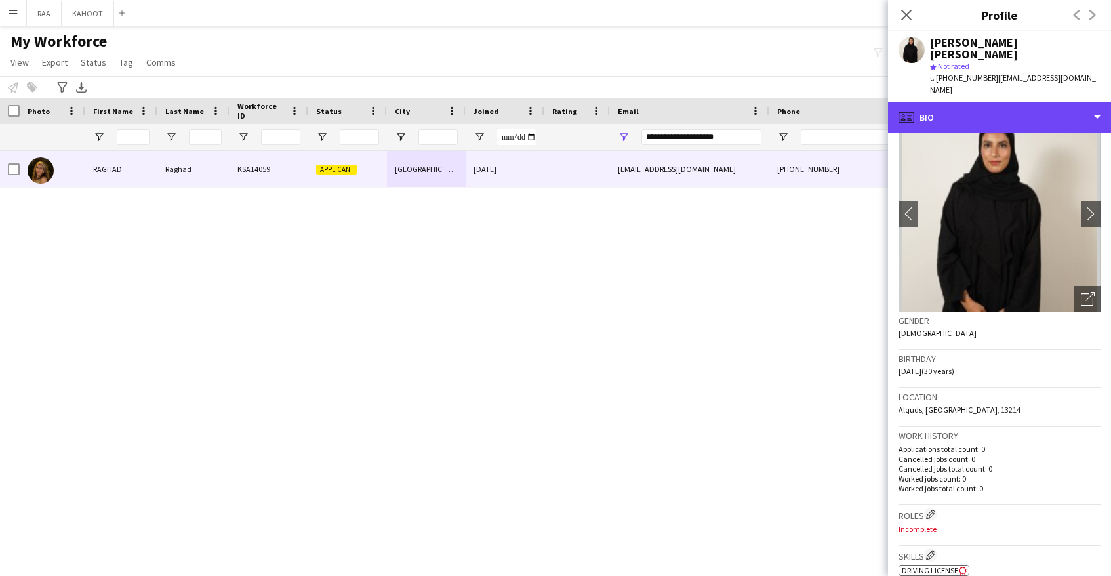
drag, startPoint x: 937, startPoint y: 95, endPoint x: 996, endPoint y: 108, distance: 59.8
click at [939, 102] on div "profile Bio" at bounding box center [999, 117] width 223 height 31
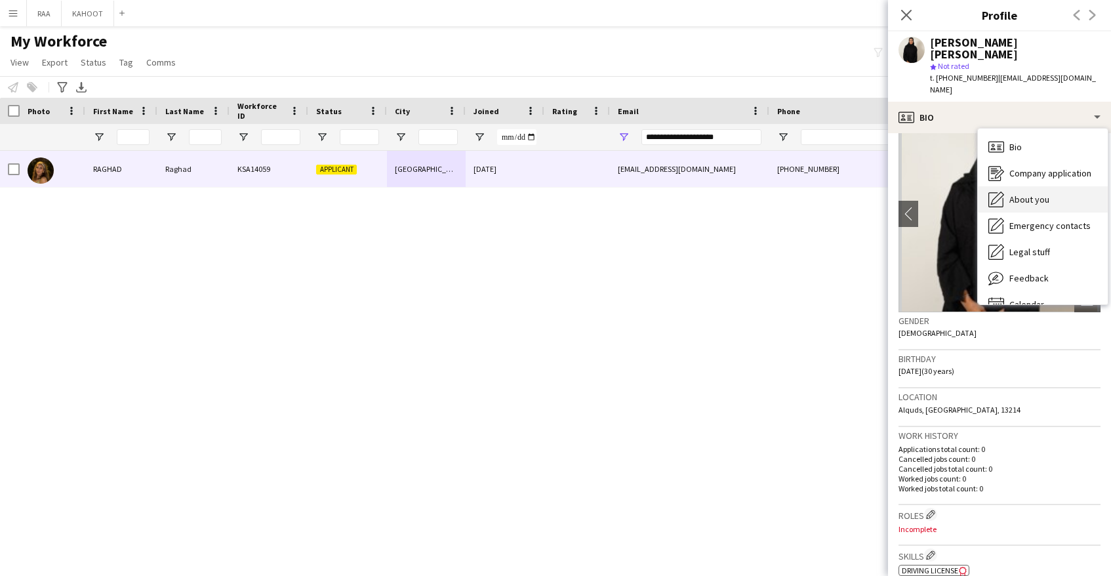
click at [1043, 193] on span "About you" at bounding box center [1029, 199] width 40 height 12
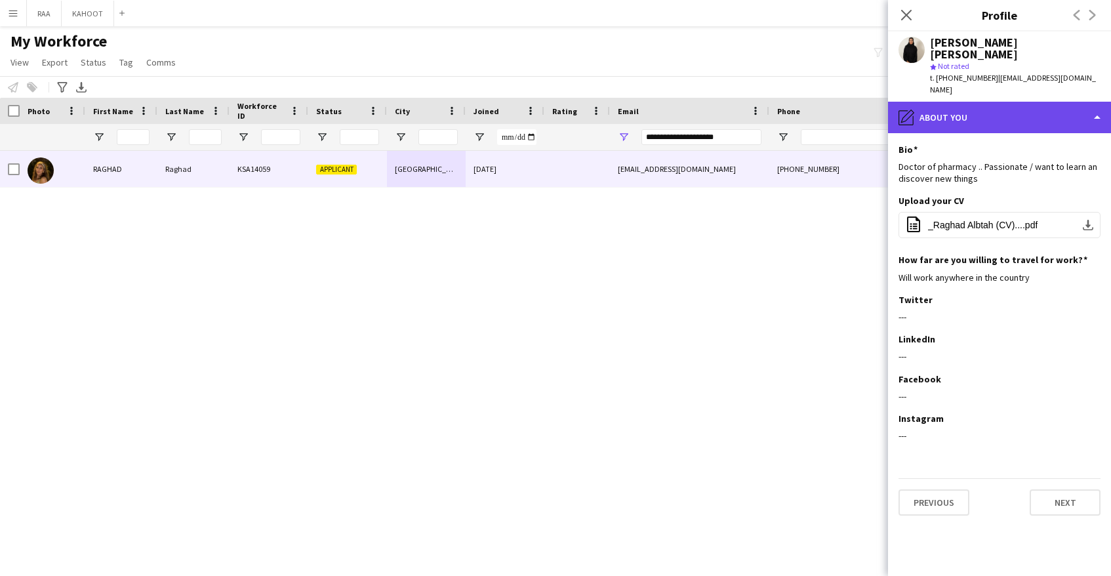
click at [972, 102] on div "pencil4 About you" at bounding box center [999, 117] width 223 height 31
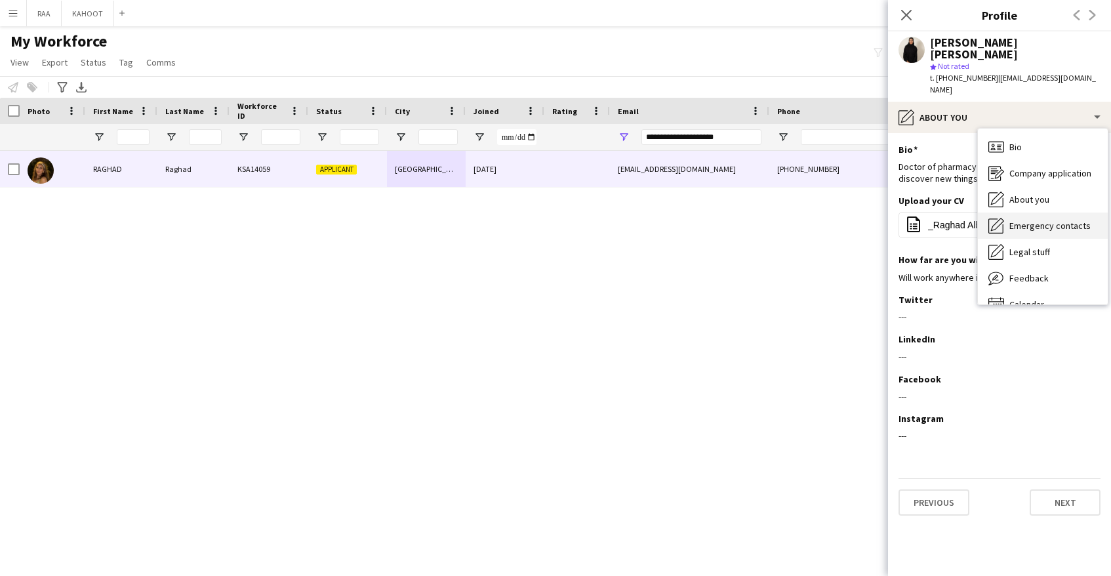
click at [1027, 213] on div "Emergency contacts Emergency contacts" at bounding box center [1043, 226] width 130 height 26
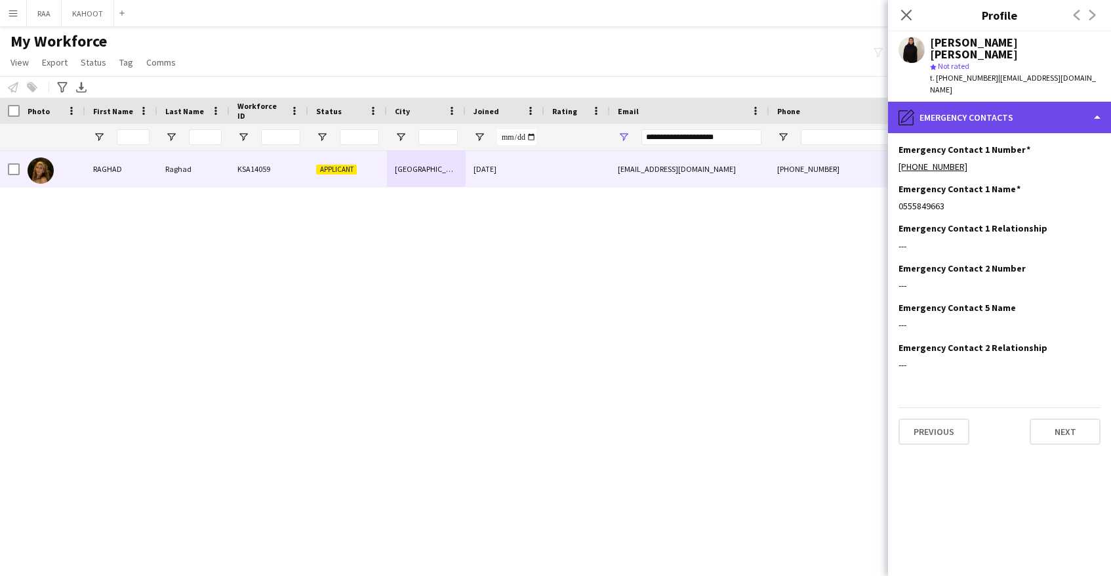
click at [997, 102] on div "pencil4 Emergency contacts" at bounding box center [999, 117] width 223 height 31
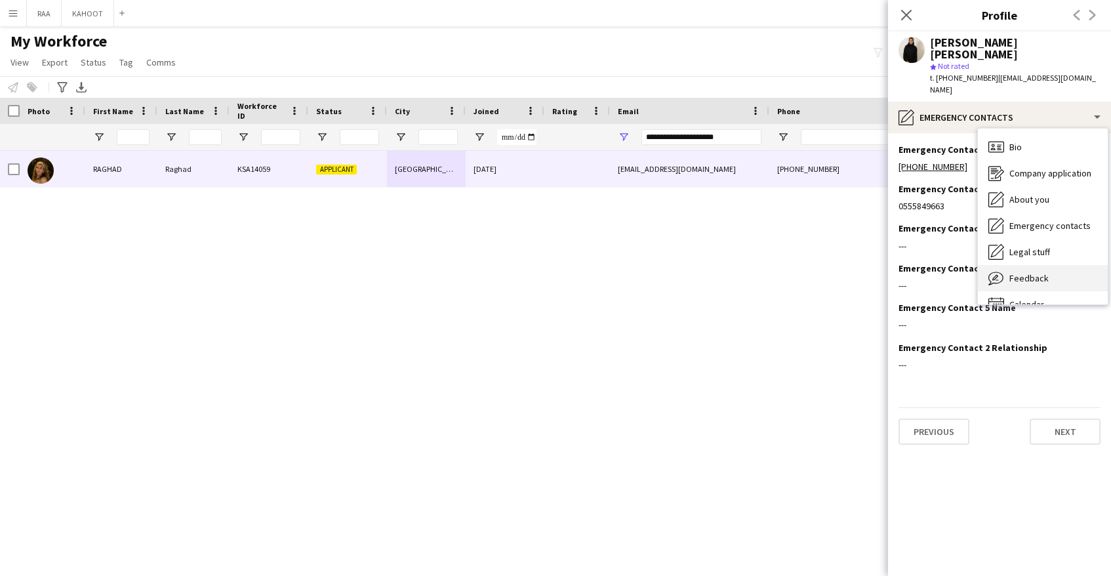
click at [1040, 265] on div "Feedback Feedback" at bounding box center [1043, 278] width 130 height 26
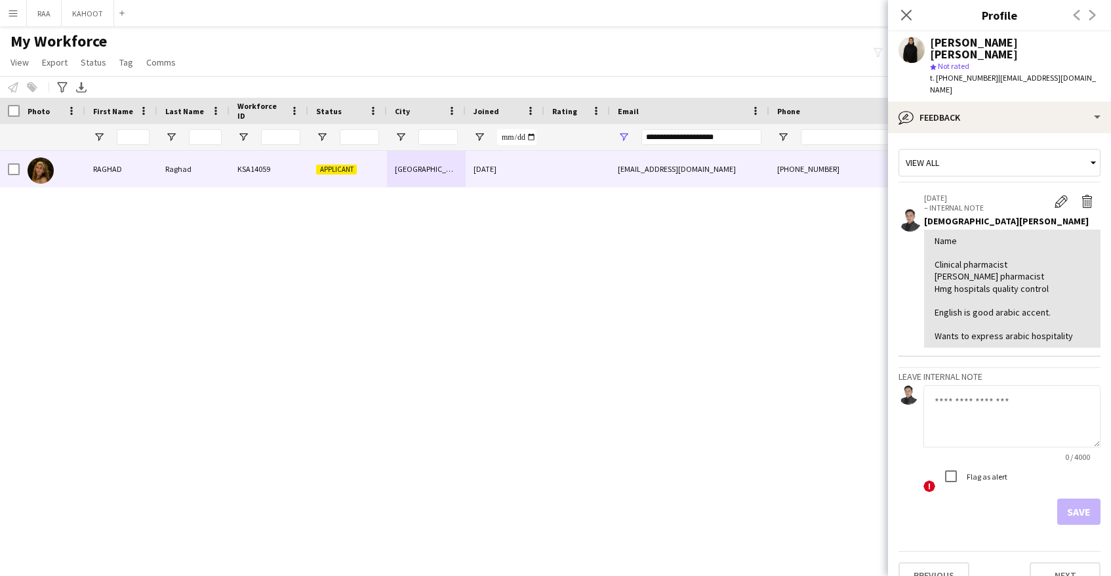
click at [970, 404] on textarea at bounding box center [1012, 416] width 177 height 62
type textarea "**********"
click at [1097, 498] on button "Save" at bounding box center [1078, 511] width 43 height 26
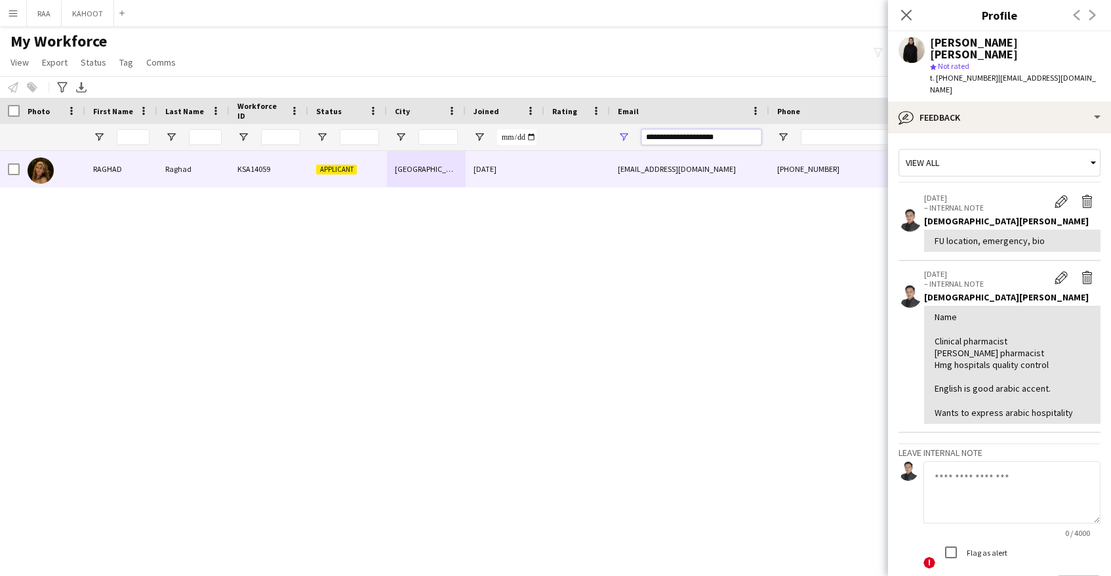
drag, startPoint x: 731, startPoint y: 138, endPoint x: 577, endPoint y: 140, distance: 154.2
click at [577, 140] on div at bounding box center [748, 137] width 1496 height 26
paste input "****"
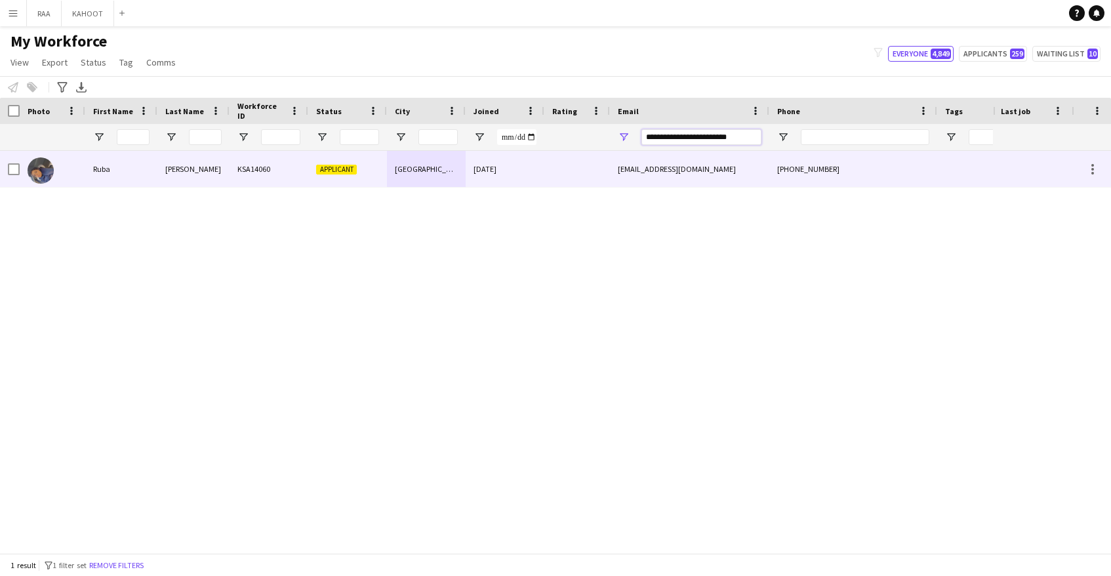
type input "**********"
click at [708, 178] on div "[EMAIL_ADDRESS][DOMAIN_NAME]" at bounding box center [689, 169] width 159 height 36
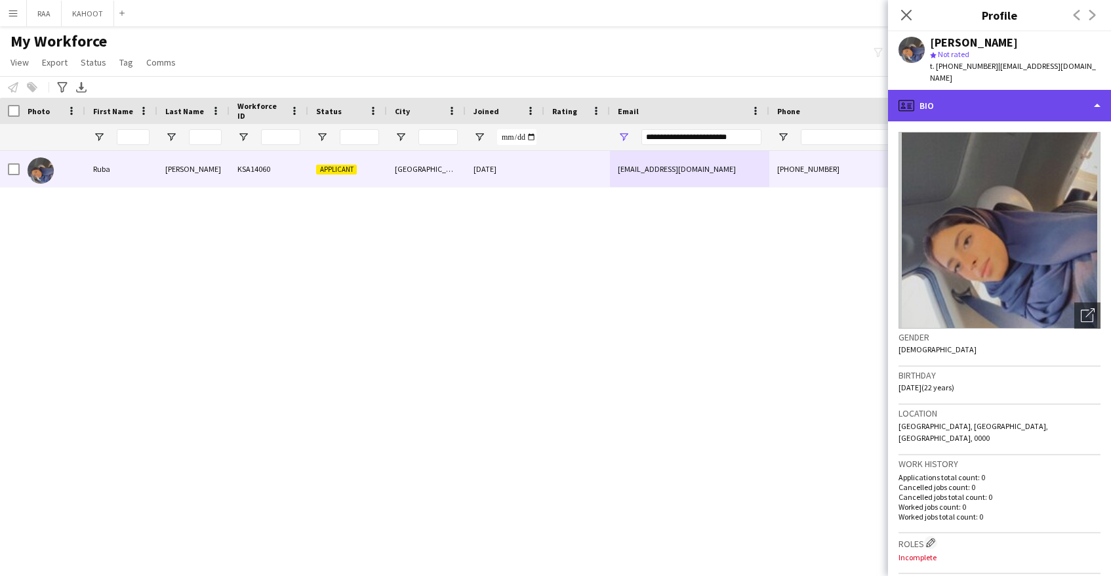
click at [1037, 95] on div "profile Bio" at bounding box center [999, 105] width 223 height 31
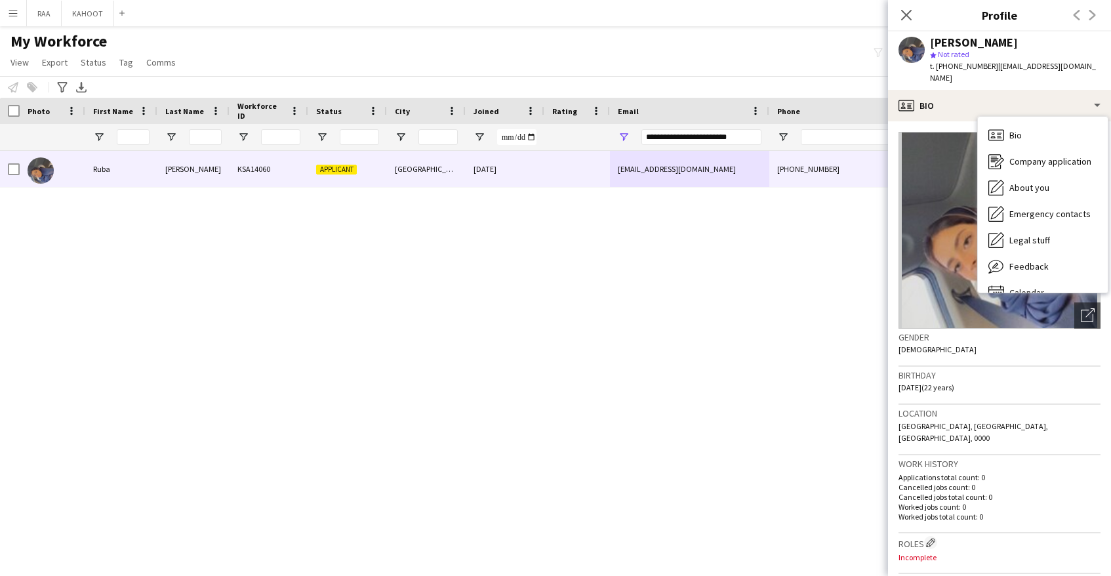
click at [1089, 411] on div "Location [GEOGRAPHIC_DATA], [GEOGRAPHIC_DATA], [GEOGRAPHIC_DATA], 0000" at bounding box center [1000, 430] width 202 height 51
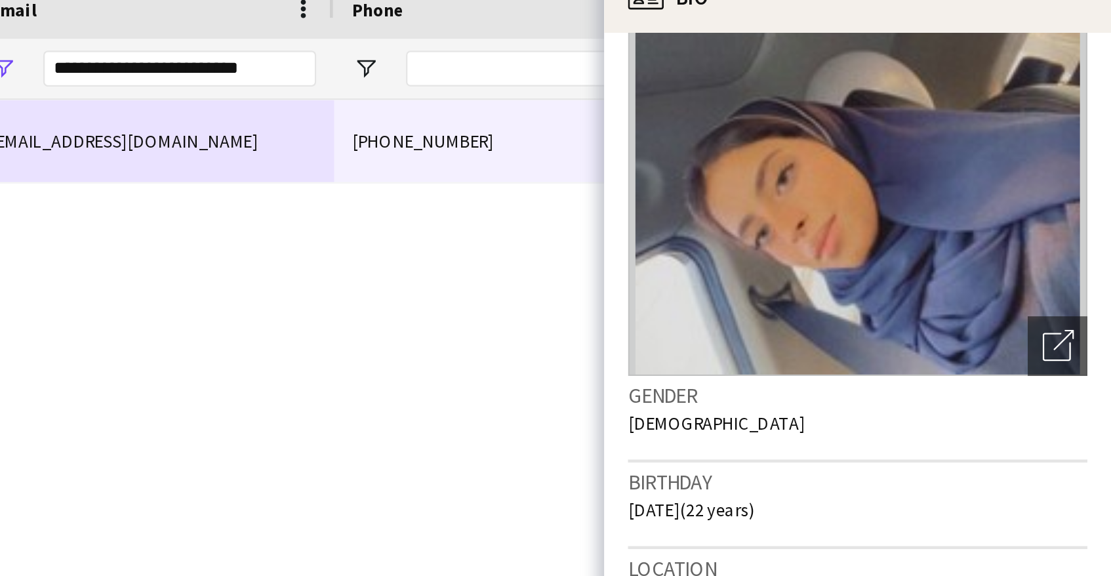
scroll to position [0, 0]
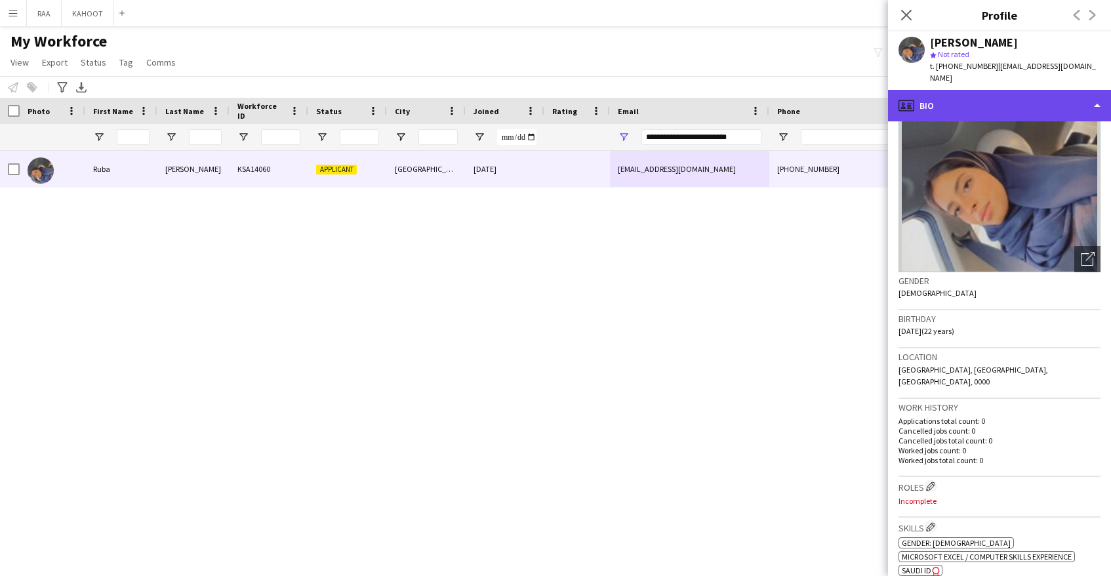
click at [998, 101] on div "profile Bio" at bounding box center [999, 105] width 223 height 31
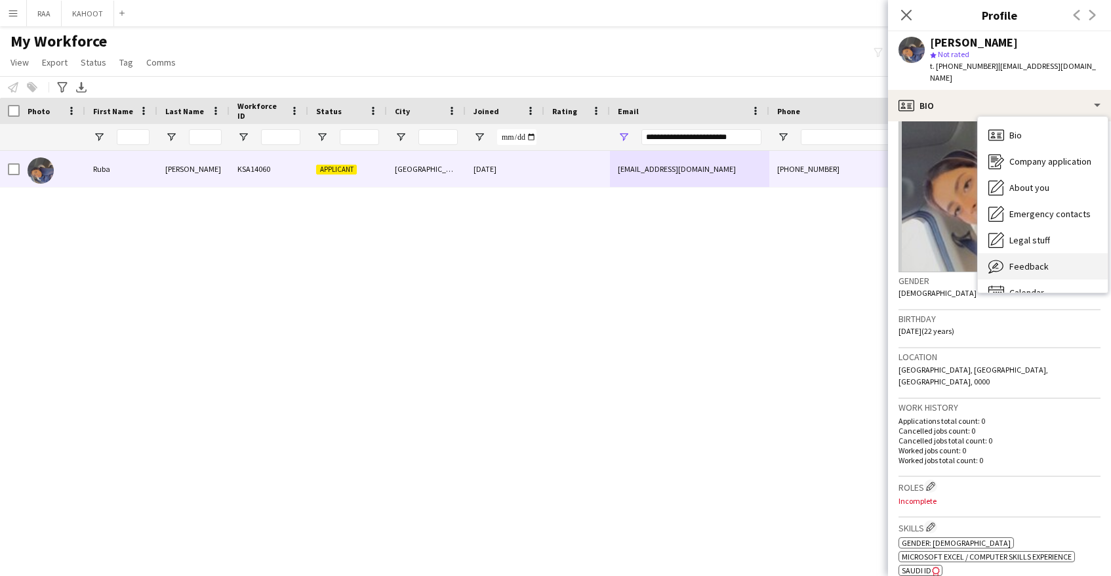
click at [1075, 253] on div "Feedback Feedback" at bounding box center [1043, 266] width 130 height 26
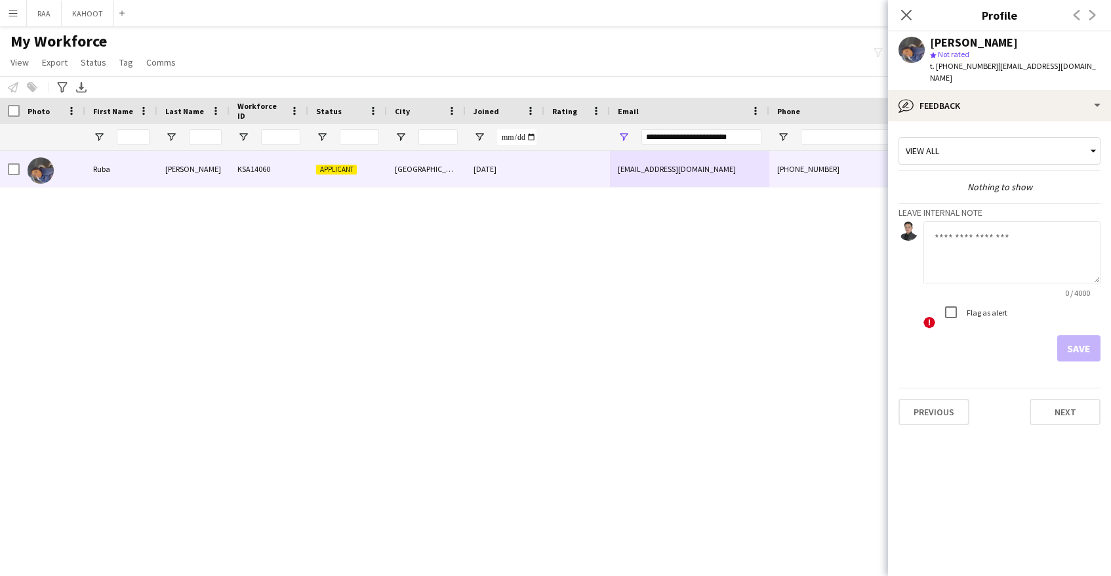
click at [1047, 232] on textarea at bounding box center [1012, 252] width 177 height 62
type textarea "*"
click at [1031, 251] on textarea "**********" at bounding box center [1012, 252] width 177 height 62
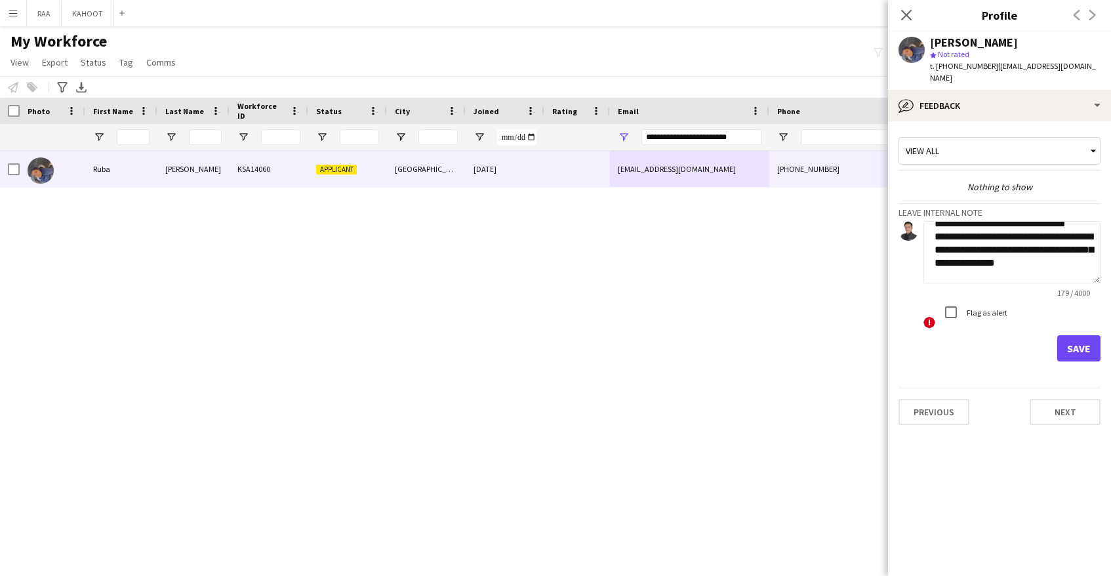
scroll to position [40, 0]
type textarea "**********"
click at [1084, 340] on button "Save" at bounding box center [1078, 348] width 43 height 26
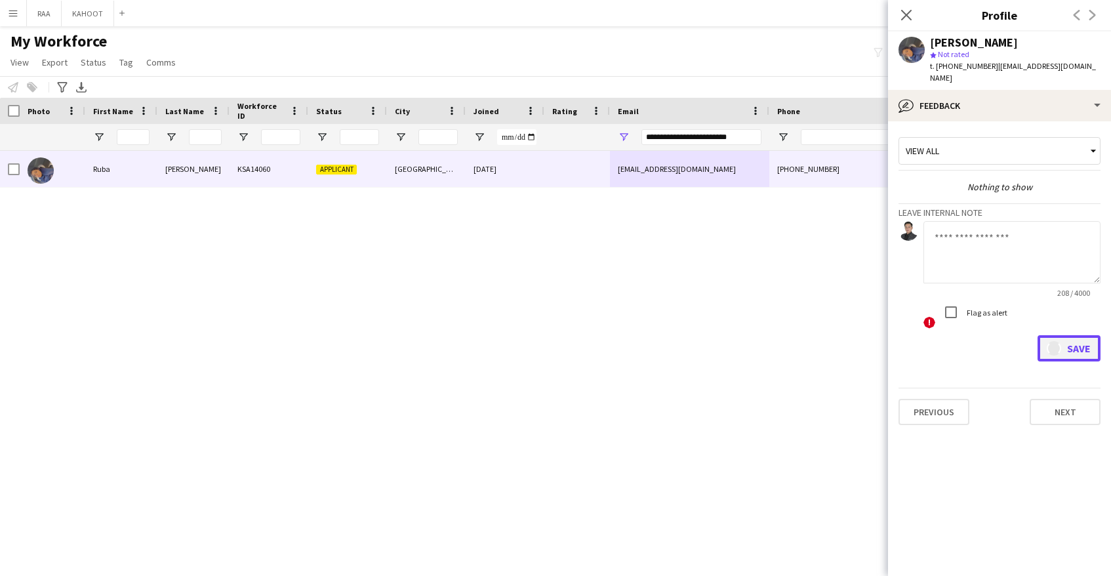
scroll to position [0, 0]
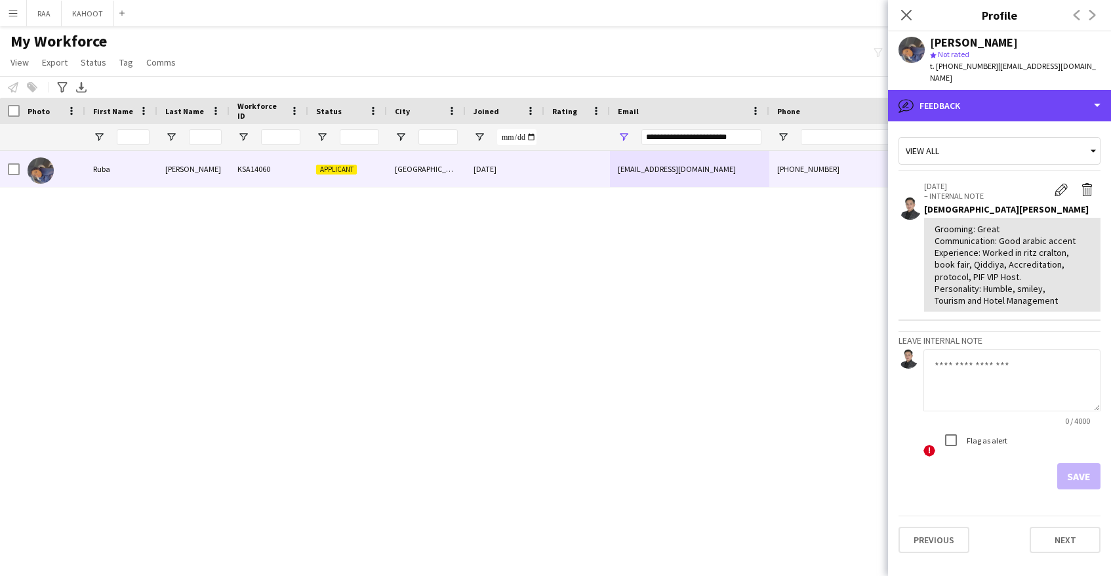
click at [1068, 106] on div "bubble-pencil Feedback" at bounding box center [999, 105] width 223 height 31
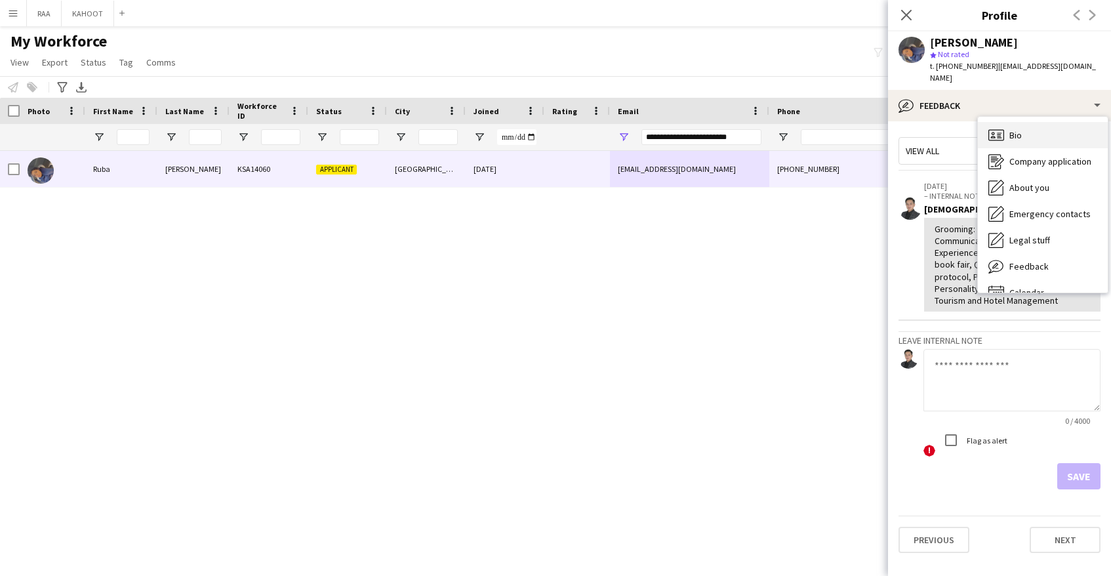
click at [1051, 124] on div "Bio Bio" at bounding box center [1043, 135] width 130 height 26
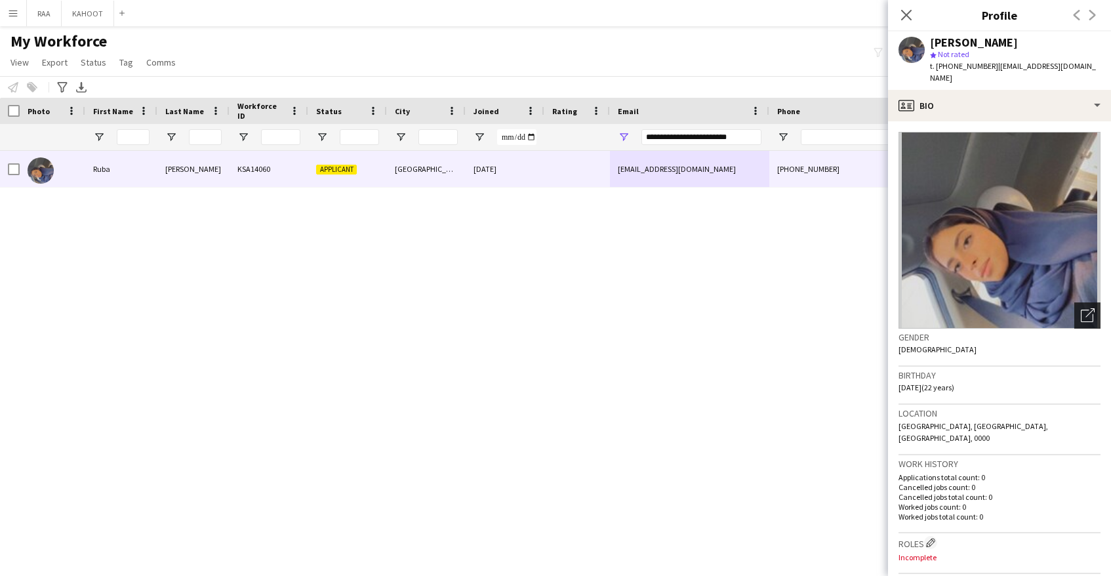
click at [1085, 308] on icon "Open photos pop-in" at bounding box center [1088, 315] width 14 height 14
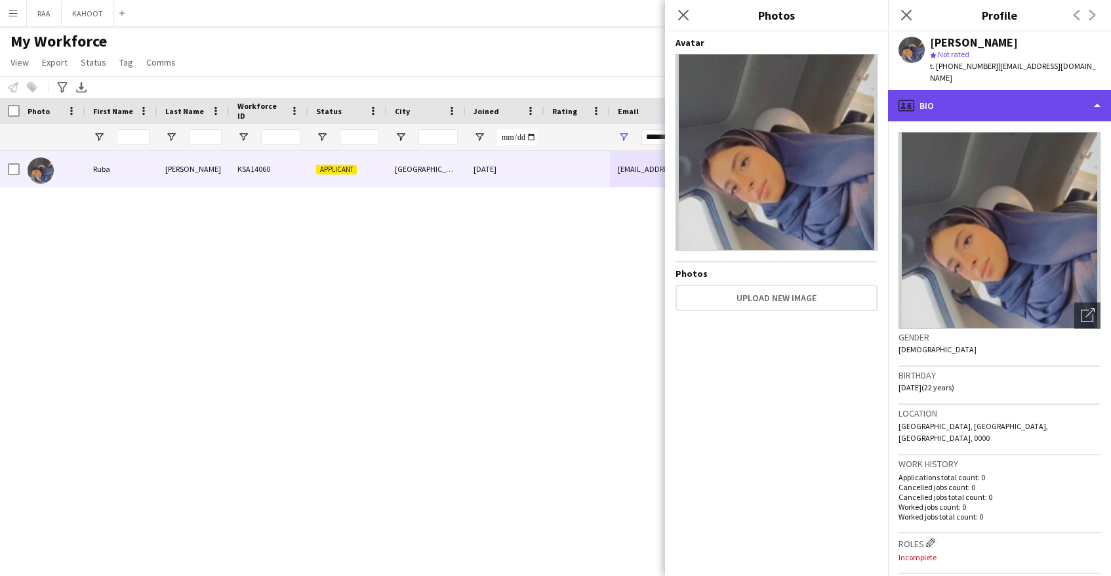
click at [962, 96] on div "profile Bio" at bounding box center [999, 105] width 223 height 31
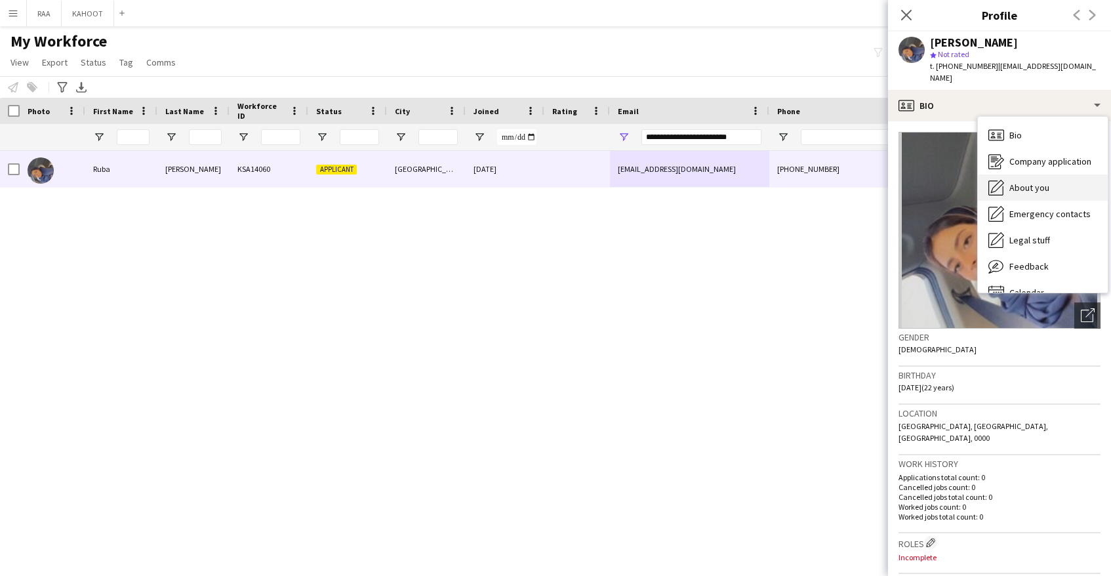
click at [1042, 182] on span "About you" at bounding box center [1029, 188] width 40 height 12
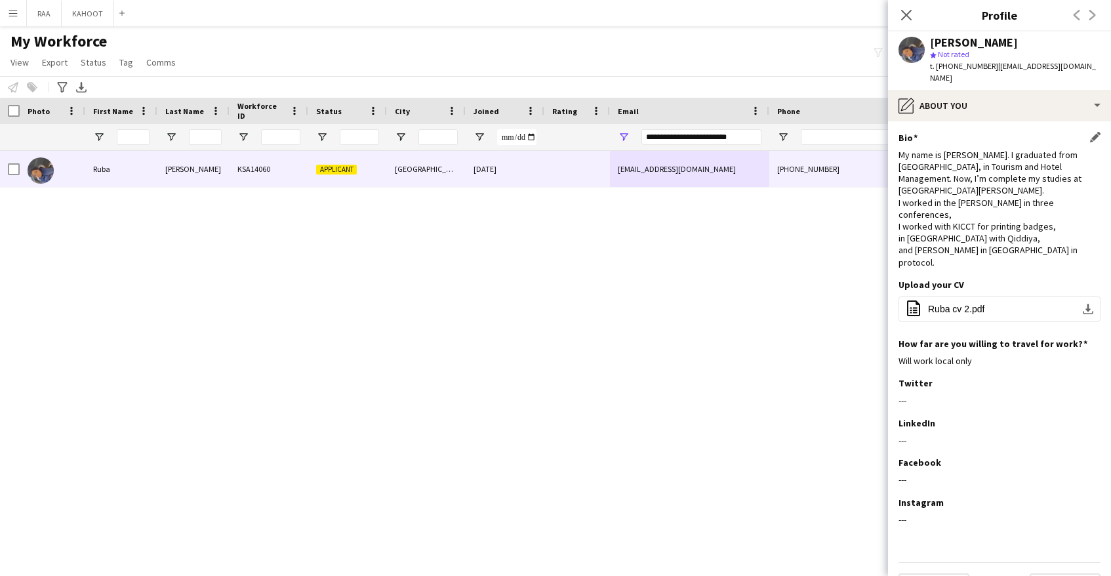
drag, startPoint x: 902, startPoint y: 146, endPoint x: 1053, endPoint y: 180, distance: 155.3
click at [1053, 180] on div "My name is [PERSON_NAME]. I graduated from [GEOGRAPHIC_DATA], in Tourism and Ho…" at bounding box center [1000, 208] width 202 height 119
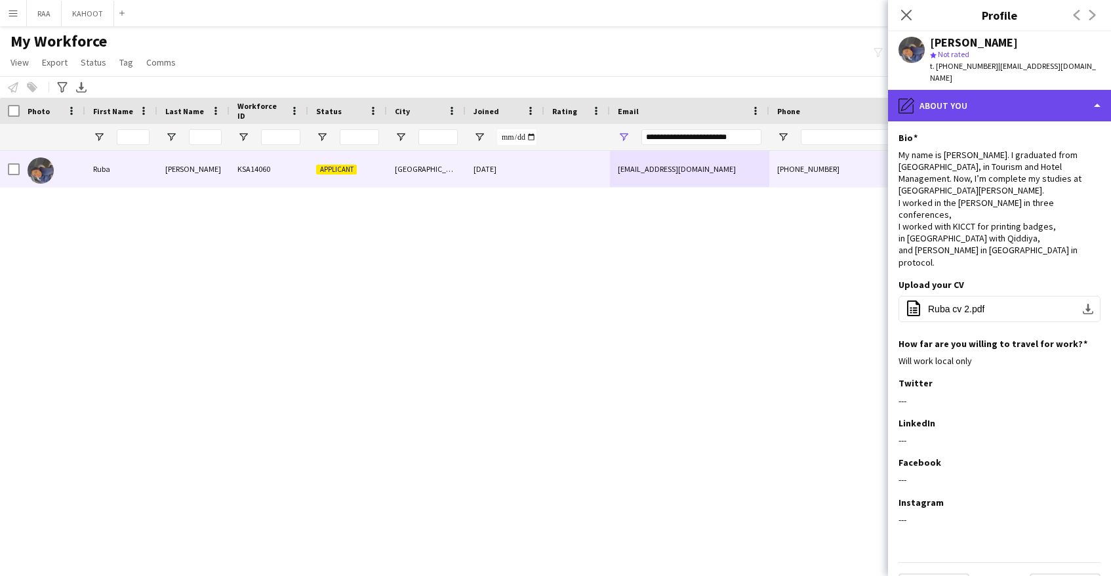
click at [1016, 95] on div "pencil4 About you" at bounding box center [999, 105] width 223 height 31
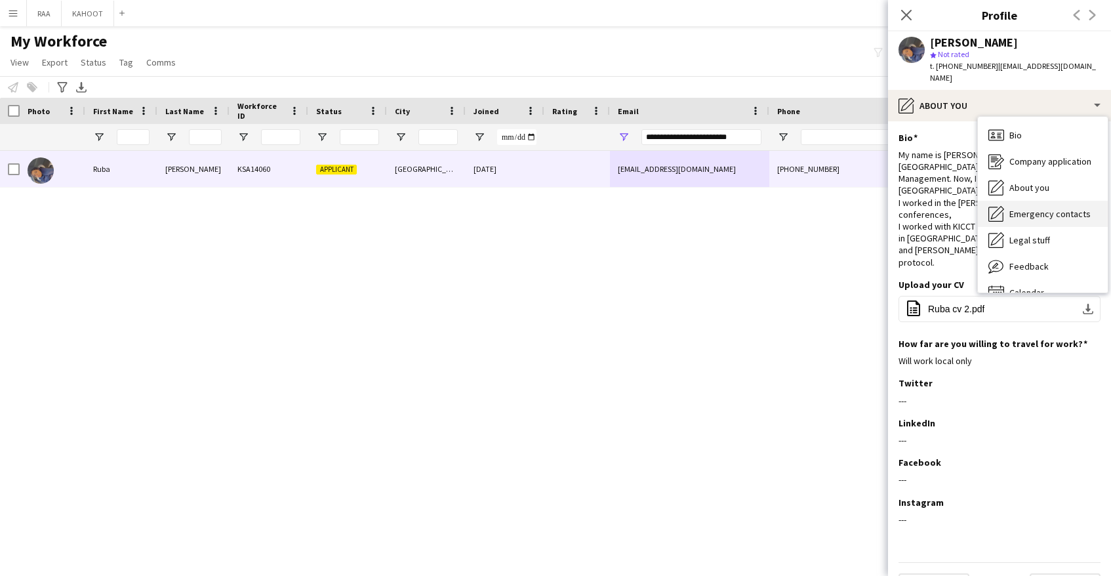
click at [1077, 207] on div "Emergency contacts Emergency contacts" at bounding box center [1043, 214] width 130 height 26
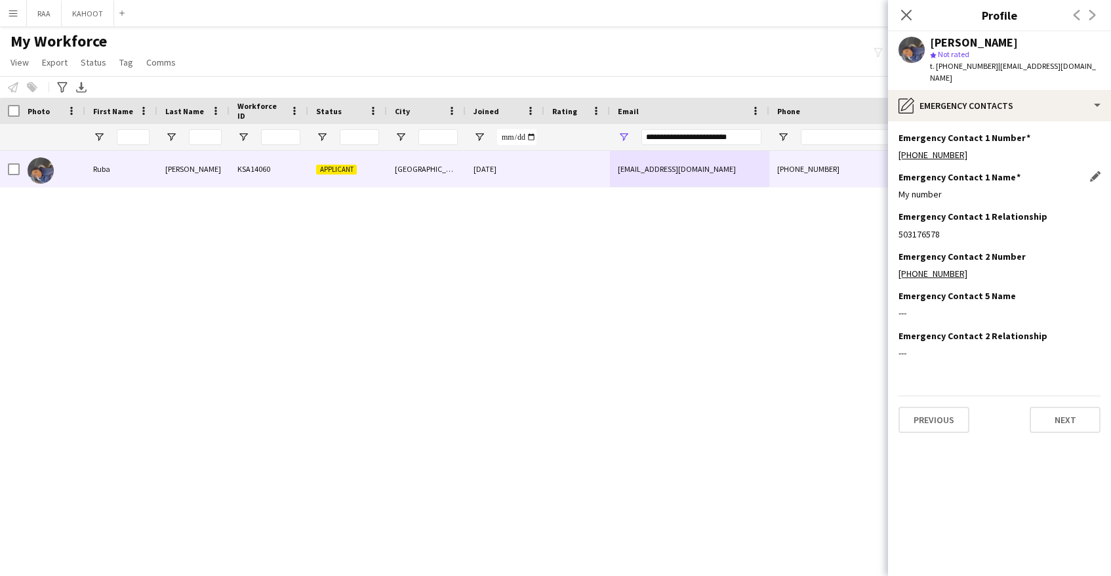
drag, startPoint x: 964, startPoint y: 146, endPoint x: 910, endPoint y: 163, distance: 56.4
click at [894, 153] on app-section-data-types "Emergency Contact 1 Number Edit this field [PHONE_NUMBER] Emergency Contact 1 N…" at bounding box center [999, 348] width 223 height 455
drag, startPoint x: 952, startPoint y: 221, endPoint x: 891, endPoint y: 222, distance: 60.3
click at [885, 226] on body "Menu Boards Boards Boards All jobs Status Workforce Workforce My Workforce Recr…" at bounding box center [555, 288] width 1111 height 576
click at [964, 155] on div "Emergency Contact 1 Number Edit this field [PHONE_NUMBER]" at bounding box center [1000, 151] width 202 height 39
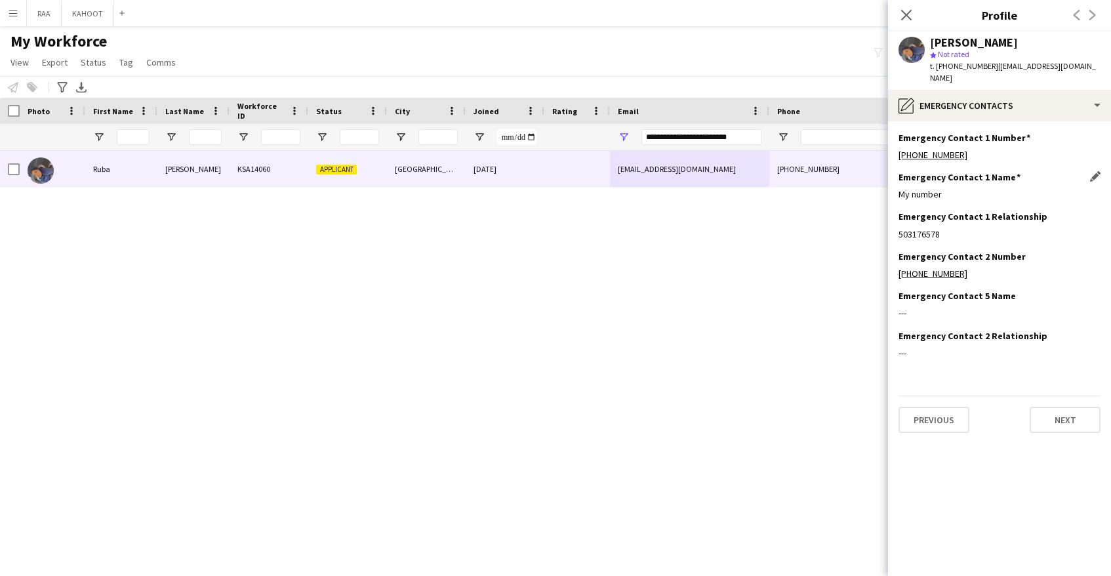
drag, startPoint x: 969, startPoint y: 145, endPoint x: 935, endPoint y: 193, distance: 58.8
click at [900, 149] on div "[PHONE_NUMBER]" at bounding box center [1000, 155] width 202 height 12
drag, startPoint x: 943, startPoint y: 225, endPoint x: 914, endPoint y: 227, distance: 29.6
click at [912, 228] on div "503176578" at bounding box center [1000, 234] width 202 height 12
click at [990, 215] on div "Emergency Contact 1 Relationship Edit this field 503176578" at bounding box center [1000, 230] width 202 height 39
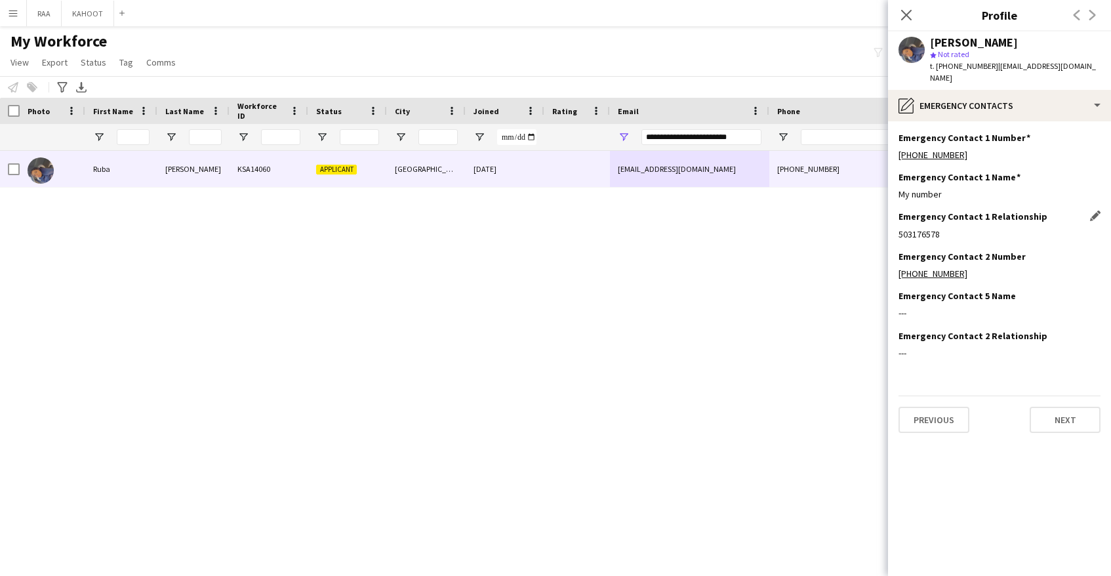
click at [1033, 230] on div "Emergency Contact 1 Relationship Edit this field 503176578" at bounding box center [1000, 230] width 202 height 39
click at [908, 16] on icon "Close pop-in" at bounding box center [906, 15] width 12 height 12
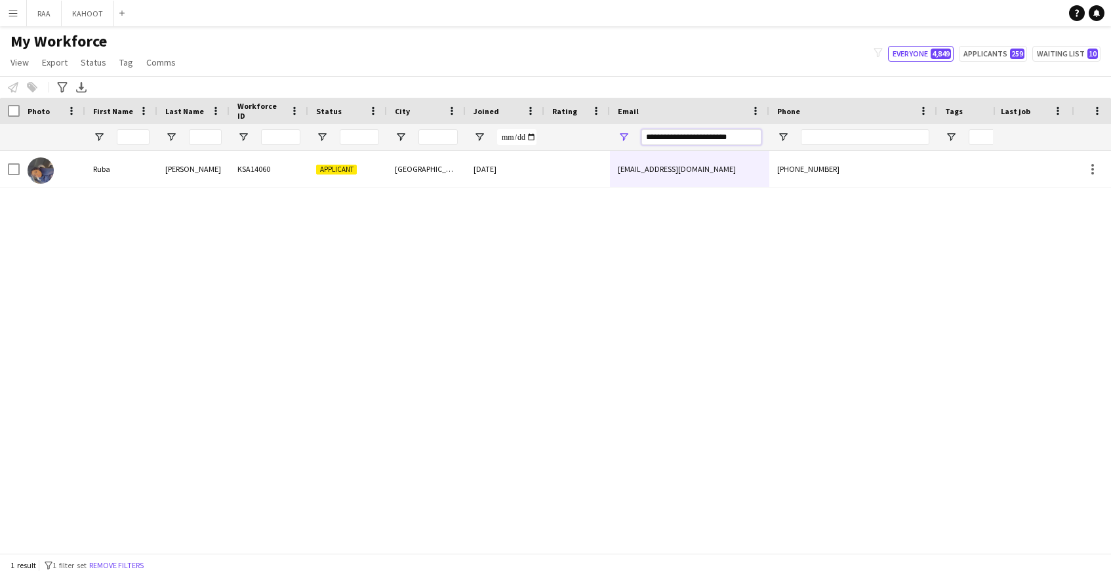
drag, startPoint x: 747, startPoint y: 136, endPoint x: 549, endPoint y: 123, distance: 198.5
click at [549, 123] on div "Workforce Details Photo First Name" at bounding box center [748, 124] width 1496 height 53
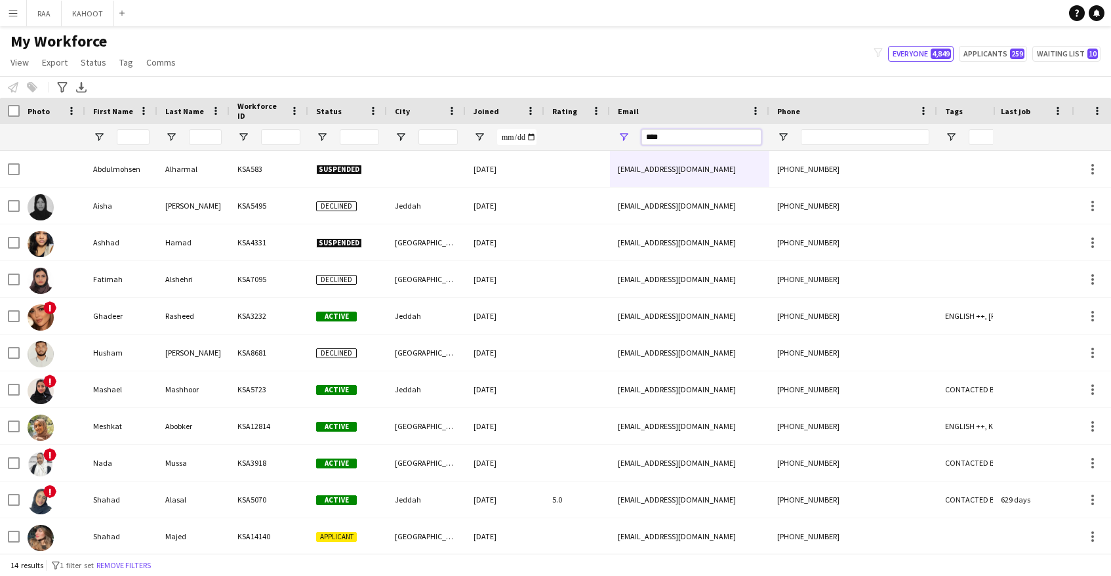
type input "*****"
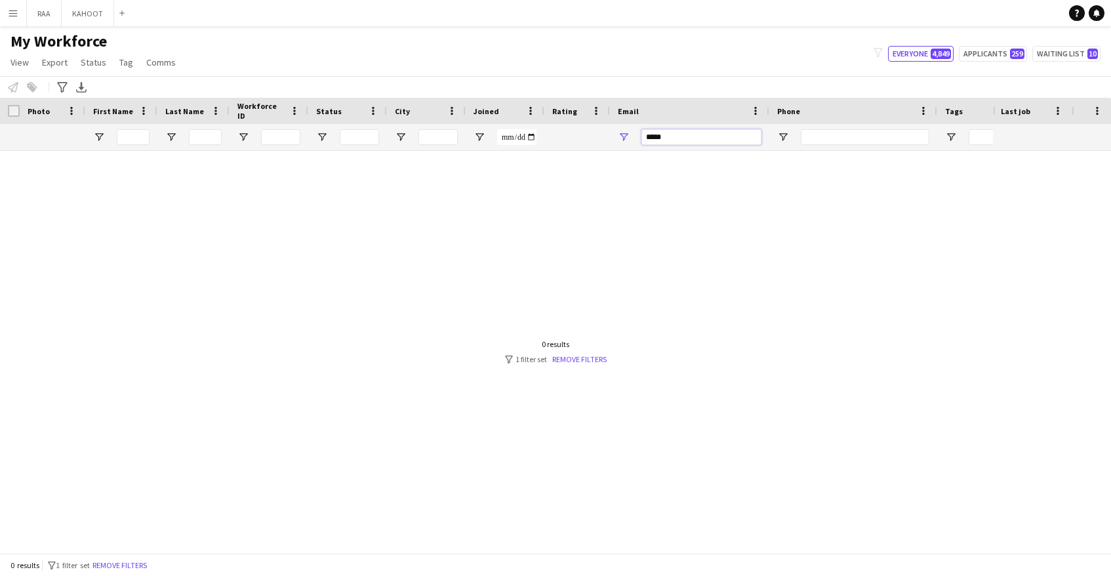
drag, startPoint x: 680, startPoint y: 138, endPoint x: 597, endPoint y: 134, distance: 83.4
click at [597, 134] on div at bounding box center [748, 137] width 1496 height 26
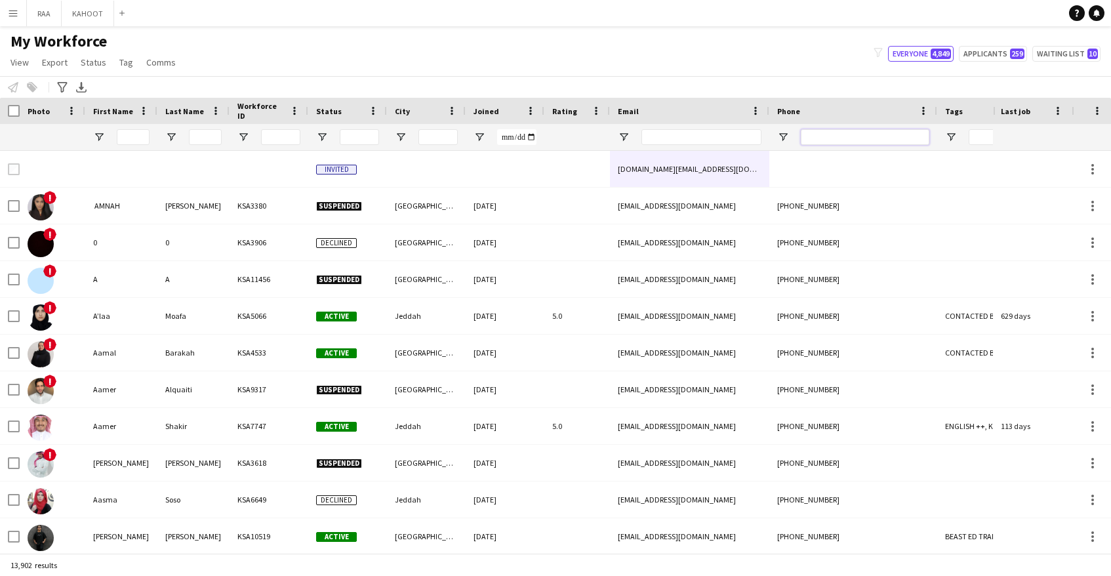
click at [828, 139] on input "Phone Filter Input" at bounding box center [865, 137] width 129 height 16
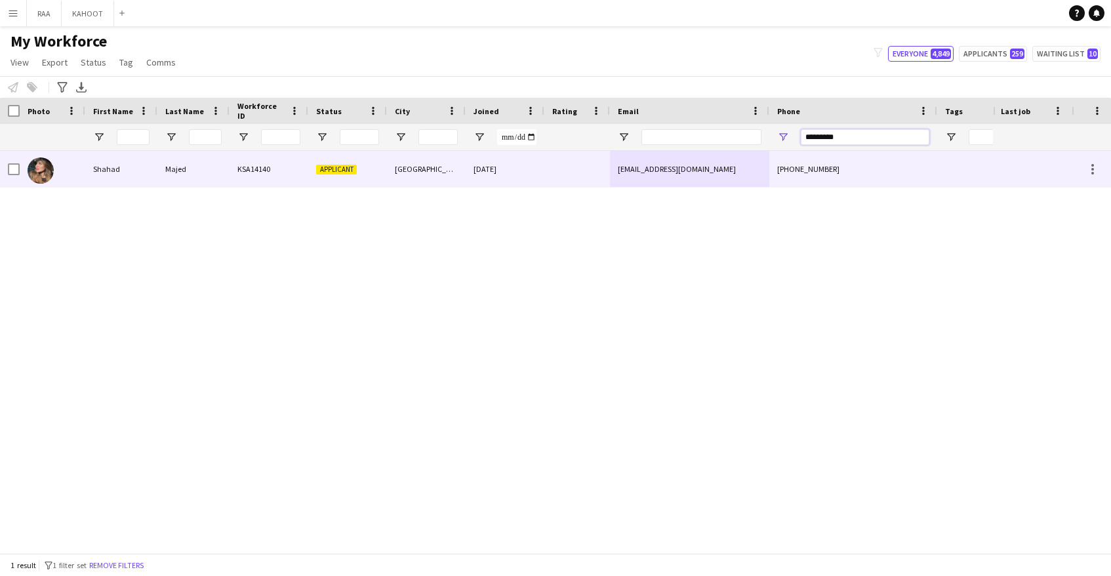
type input "*********"
click at [804, 177] on div "[PHONE_NUMBER]" at bounding box center [853, 169] width 168 height 36
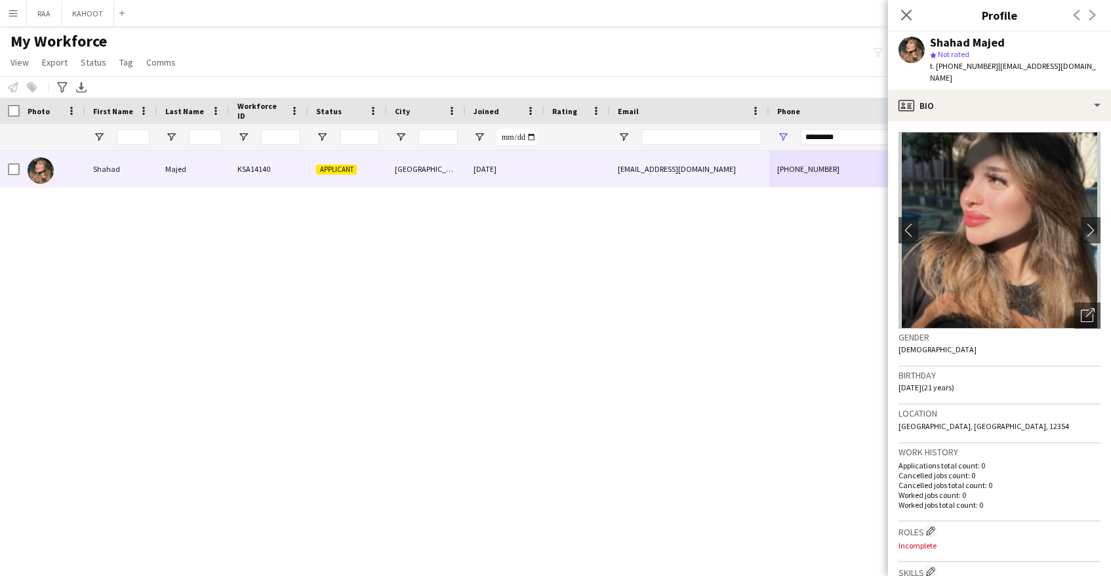
drag, startPoint x: 992, startPoint y: 65, endPoint x: 1085, endPoint y: 69, distance: 92.6
click at [1087, 69] on app-profile-header "Shahad Majed star Not rated t. [PHONE_NUMBER] | [EMAIL_ADDRESS][DOMAIN_NAME]" at bounding box center [999, 60] width 223 height 58
copy span "[EMAIL_ADDRESS][DOMAIN_NAME]"
click at [830, 64] on div "My Workforce View Views Default view Basic Export View TAGS Test New view Updat…" at bounding box center [555, 53] width 1111 height 45
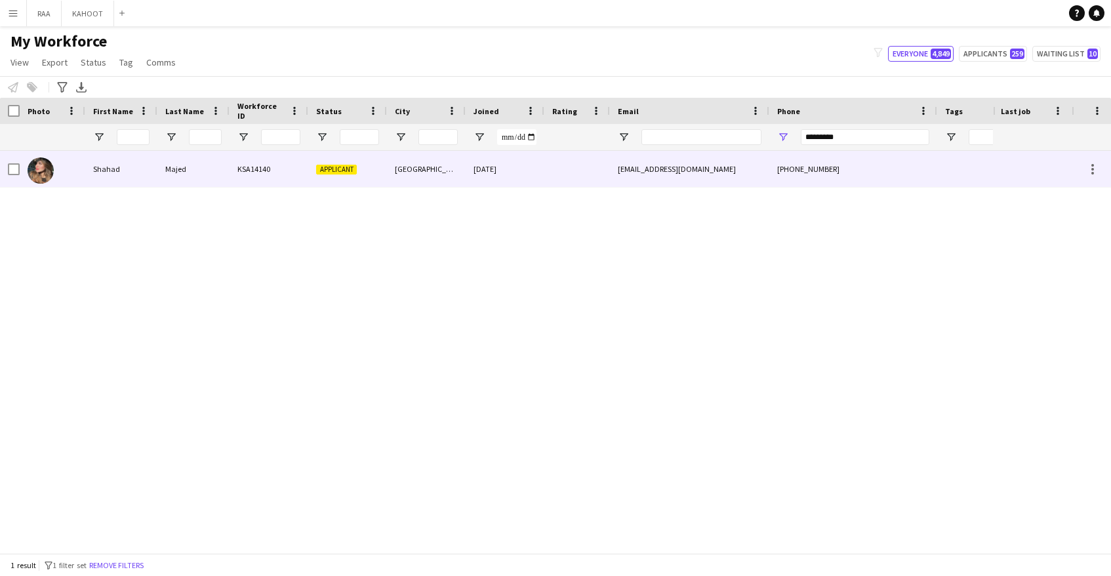
click at [845, 175] on div "[PHONE_NUMBER]" at bounding box center [853, 169] width 168 height 36
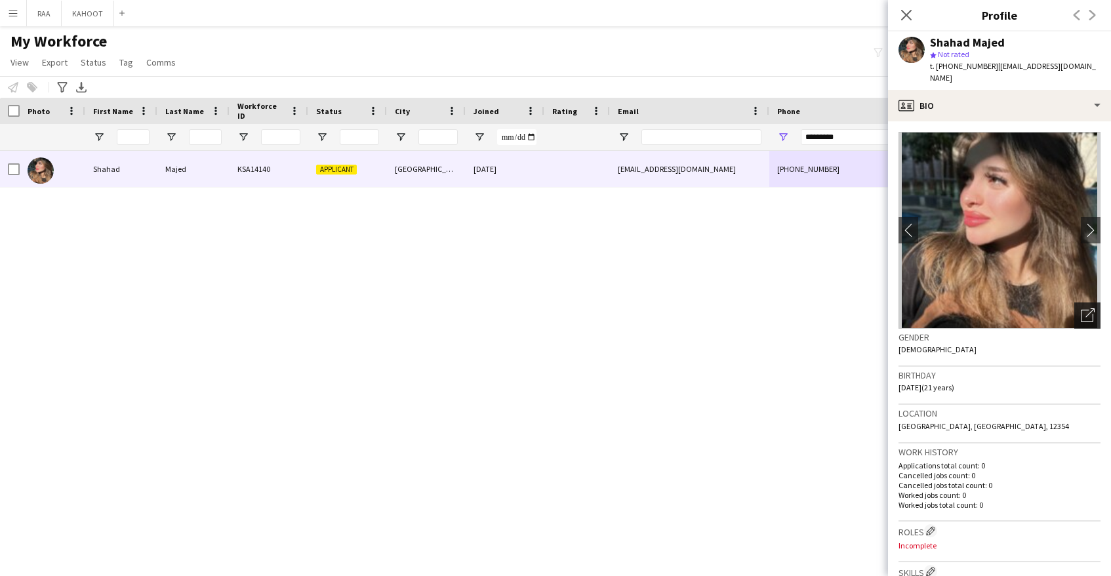
click at [1082, 308] on icon "Open photos pop-in" at bounding box center [1088, 315] width 14 height 14
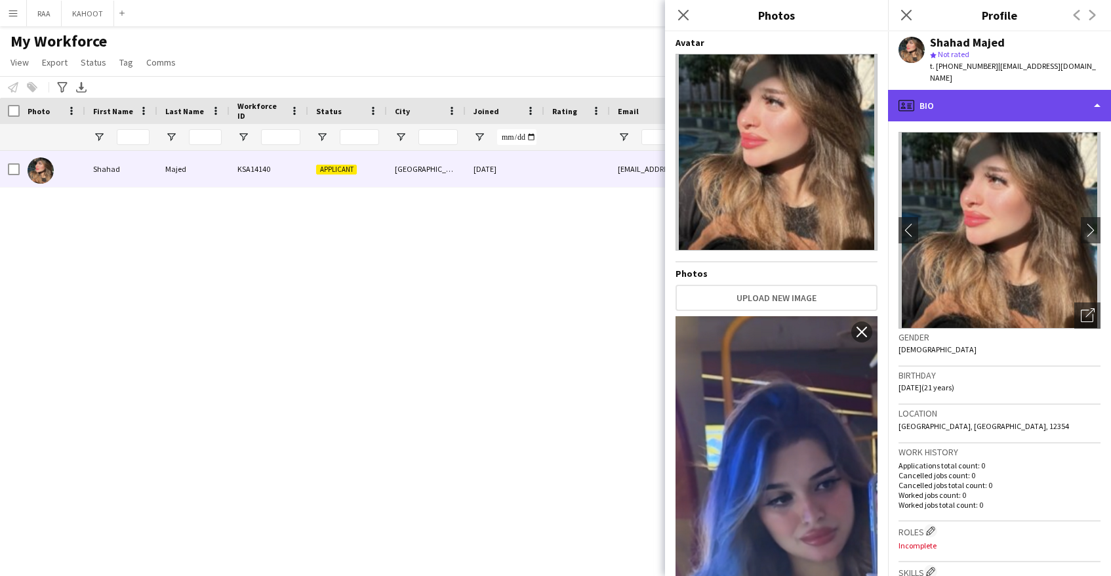
click at [998, 100] on div "profile Bio" at bounding box center [999, 105] width 223 height 31
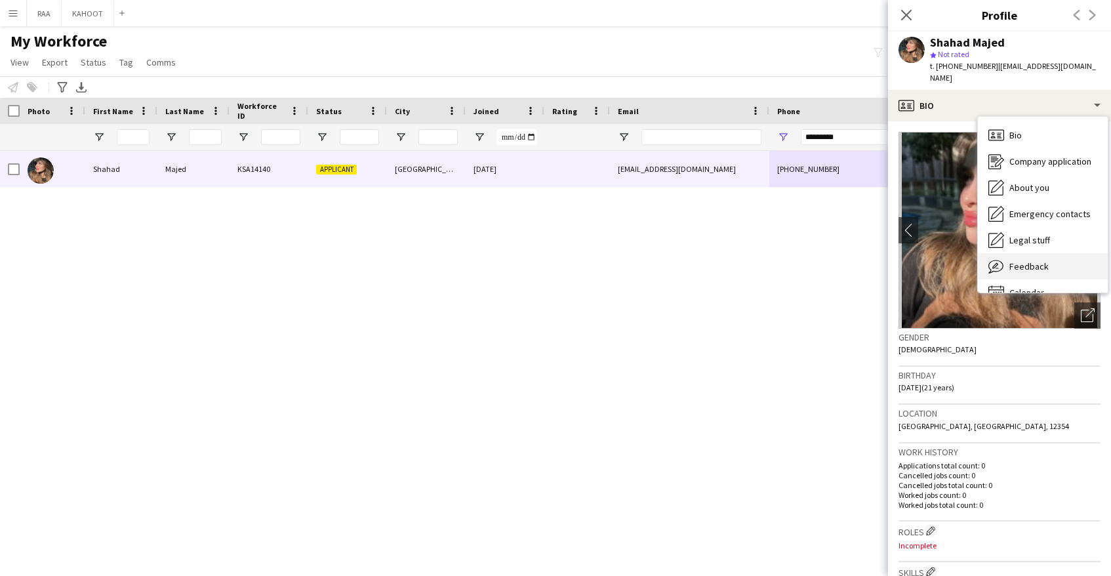
click at [1047, 255] on div "Feedback Feedback" at bounding box center [1043, 266] width 130 height 26
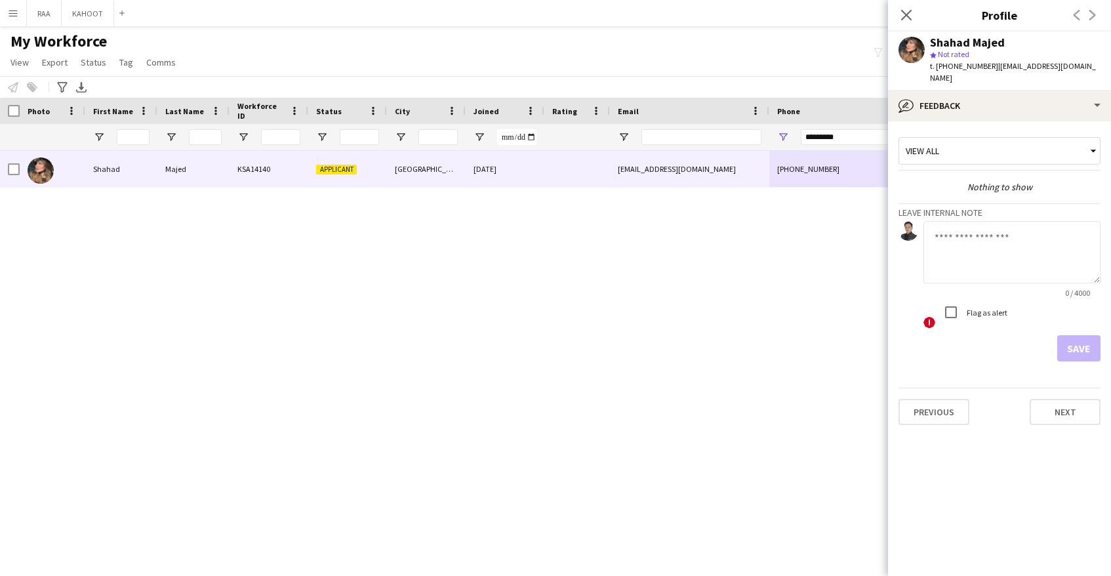
click at [990, 259] on textarea at bounding box center [1012, 252] width 177 height 62
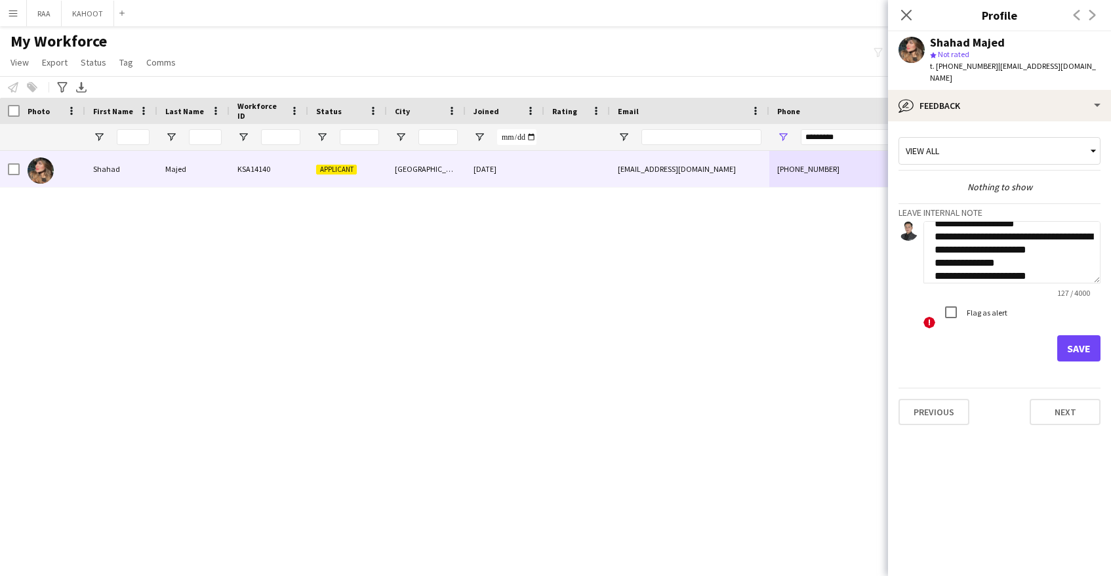
type textarea "**********"
click at [1078, 344] on button "Save" at bounding box center [1078, 348] width 43 height 26
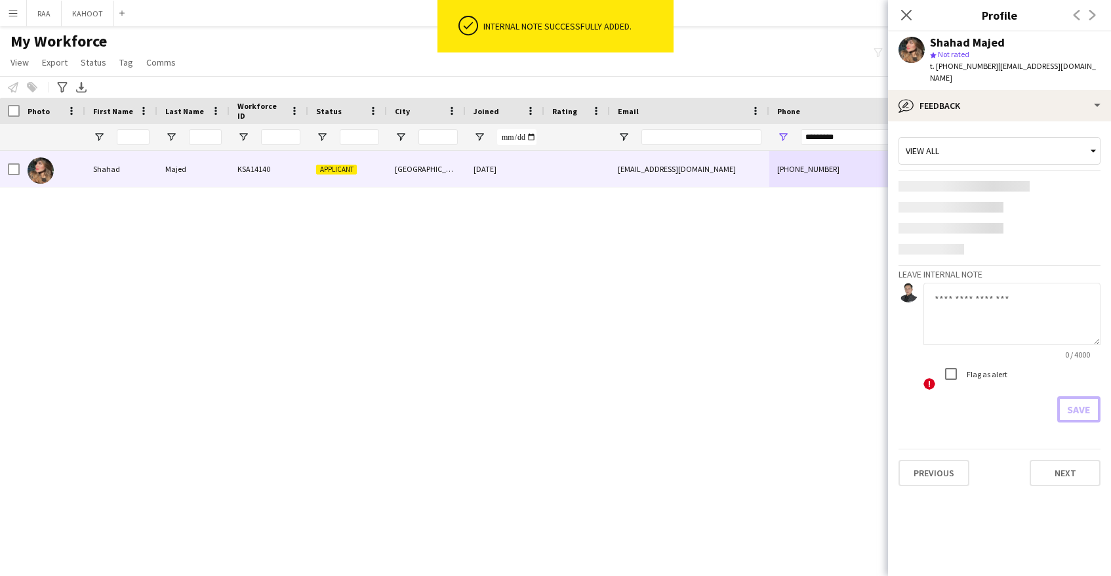
scroll to position [0, 0]
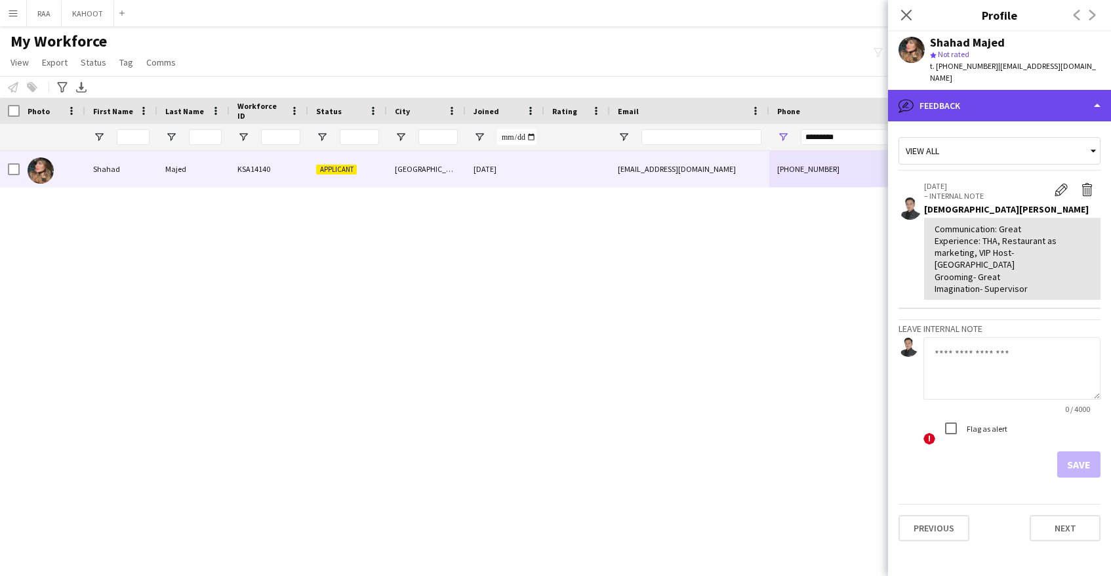
click at [1018, 99] on div "bubble-pencil Feedback" at bounding box center [999, 105] width 223 height 31
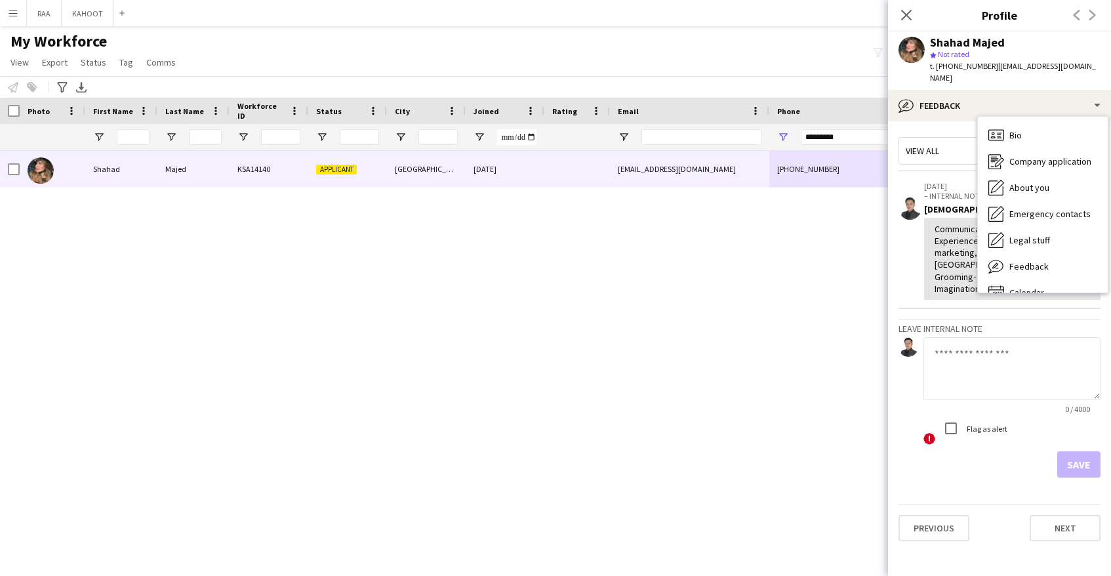
click at [1067, 64] on span "| [EMAIL_ADDRESS][DOMAIN_NAME]" at bounding box center [1013, 72] width 166 height 22
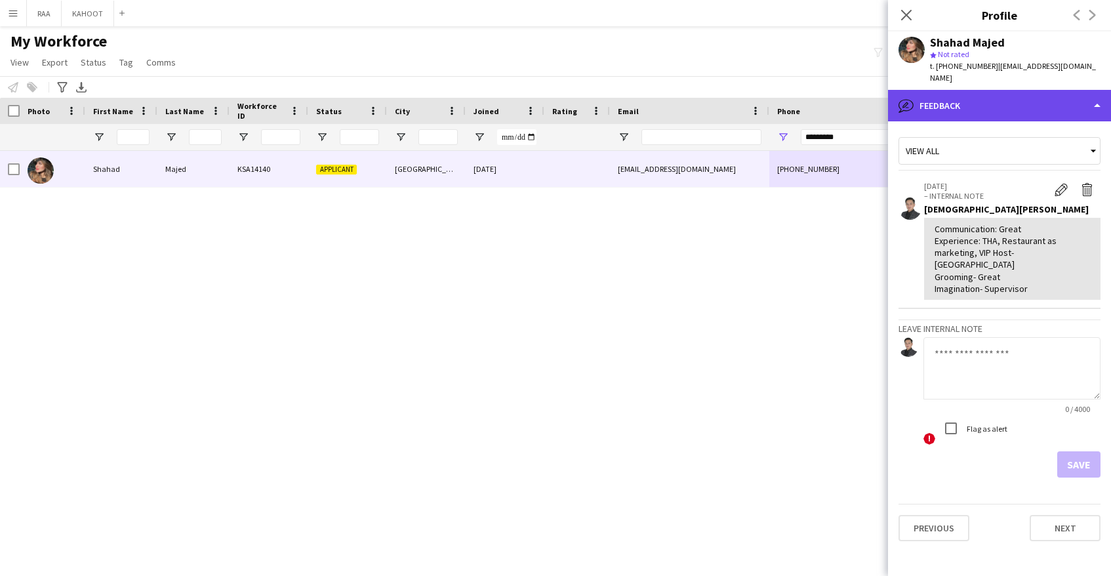
click at [1011, 90] on div "bubble-pencil Feedback" at bounding box center [999, 105] width 223 height 31
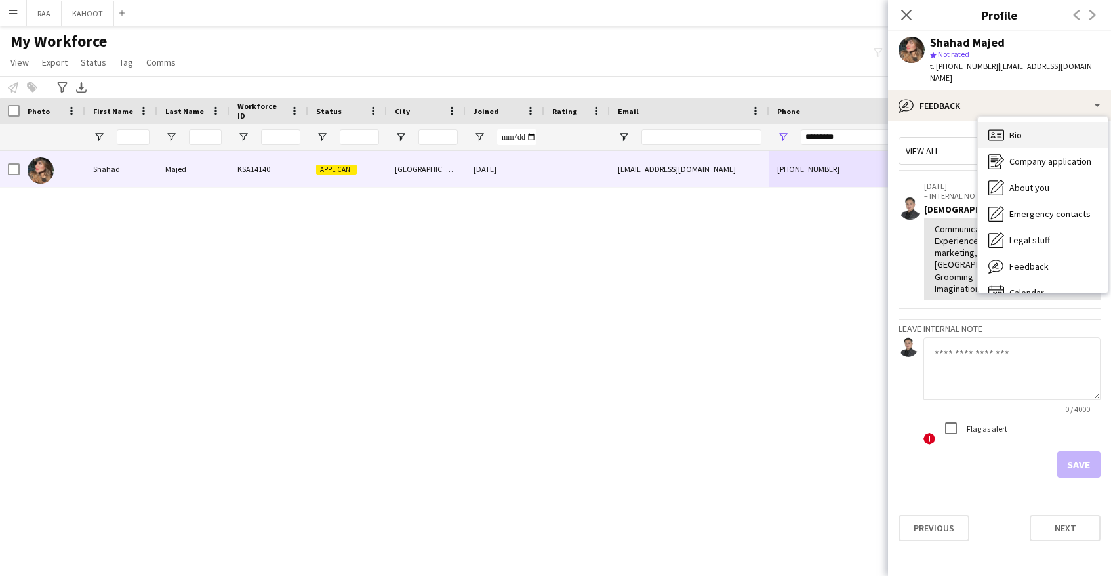
click at [1056, 127] on div "Bio Bio" at bounding box center [1043, 135] width 130 height 26
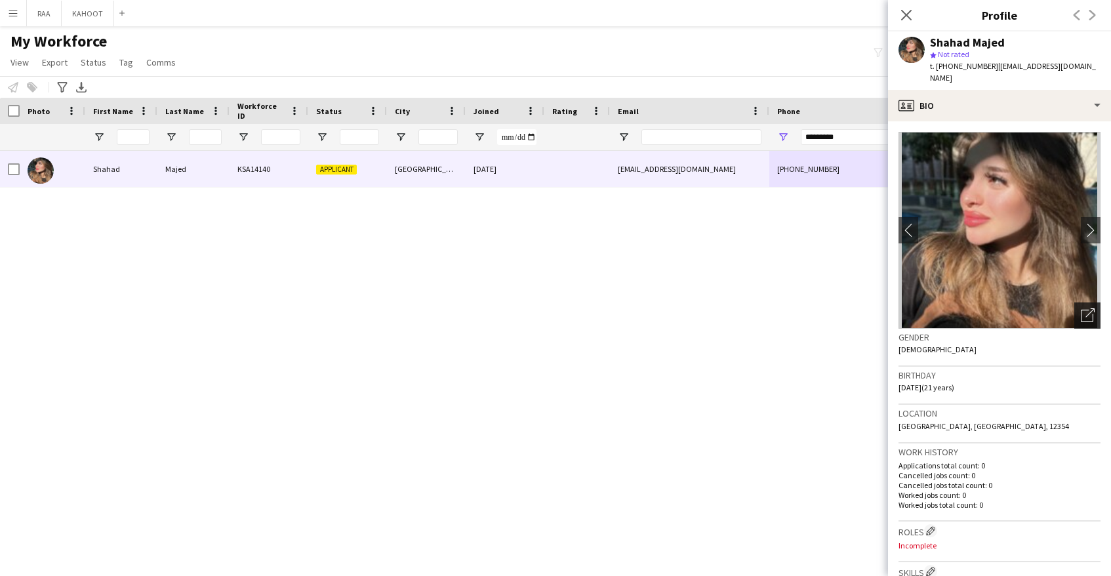
click at [1095, 302] on div "Open photos pop-in" at bounding box center [1087, 315] width 26 height 26
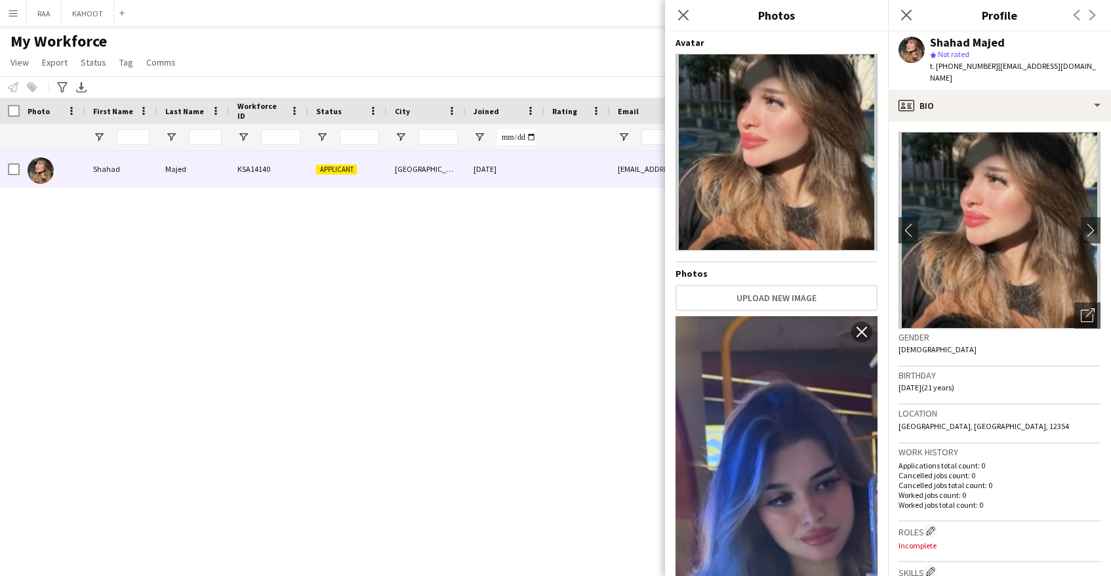
drag, startPoint x: 935, startPoint y: 434, endPoint x: 929, endPoint y: 405, distance: 30.0
click at [921, 446] on h3 "Work history" at bounding box center [1000, 452] width 202 height 12
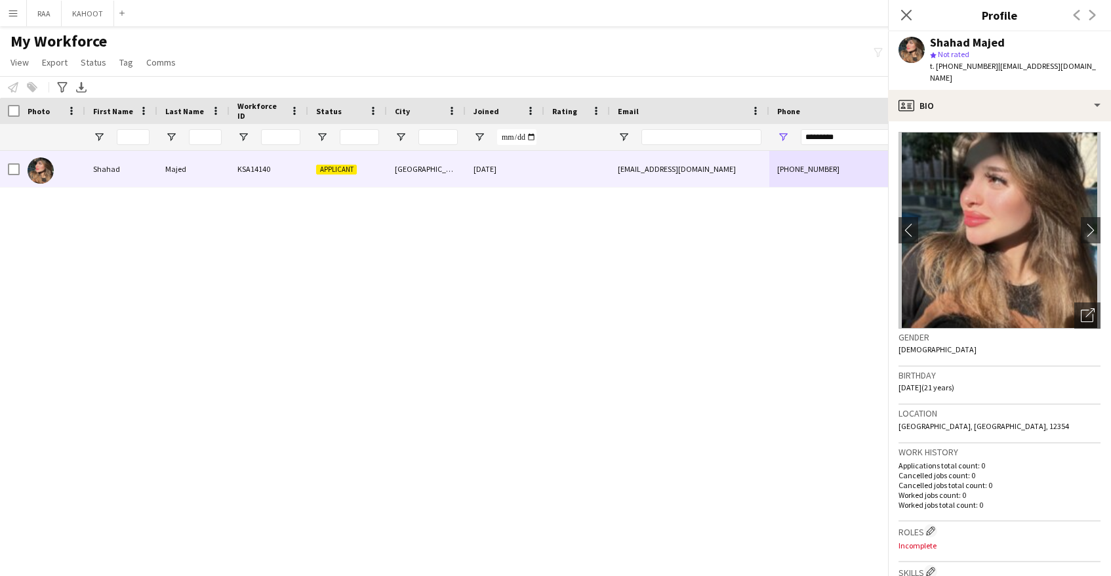
drag, startPoint x: 929, startPoint y: 405, endPoint x: 829, endPoint y: 409, distance: 100.4
click at [838, 407] on body "Menu Boards Boards Boards All jobs Status Workforce Workforce My Workforce Recr…" at bounding box center [555, 288] width 1111 height 576
click at [1035, 331] on h3 "Gender" at bounding box center [1000, 337] width 202 height 12
click at [1086, 308] on icon "Open photos pop-in" at bounding box center [1088, 315] width 14 height 14
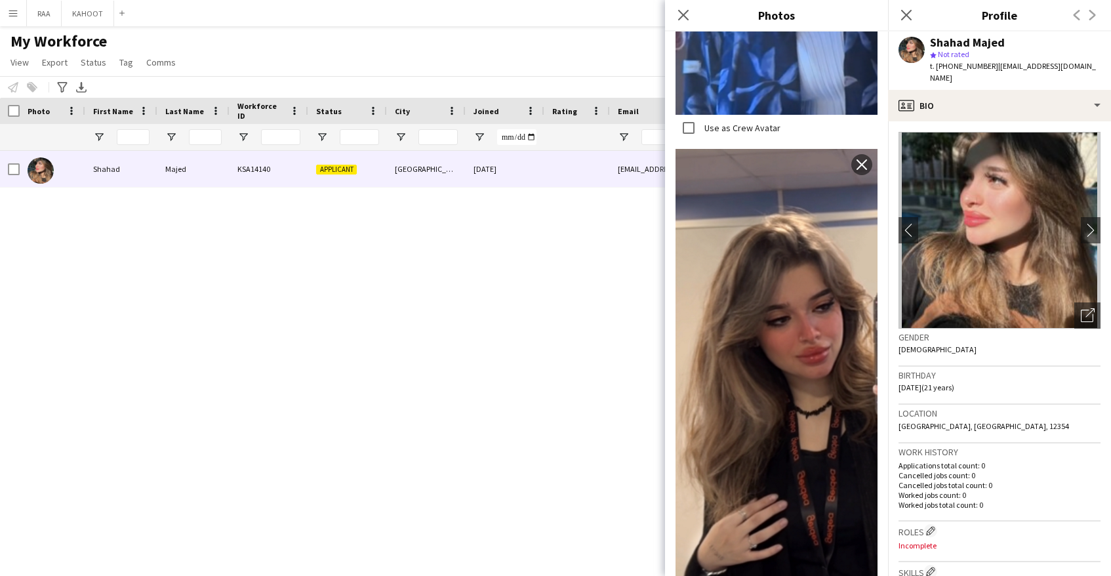
scroll to position [599, 0]
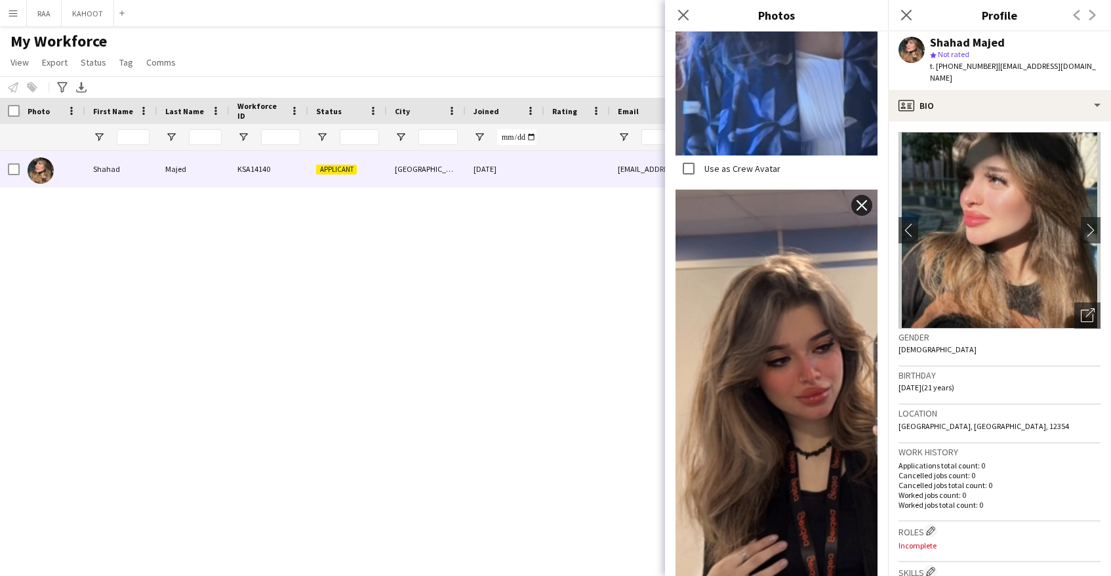
click at [864, 201] on app-icon "close" at bounding box center [861, 205] width 13 height 10
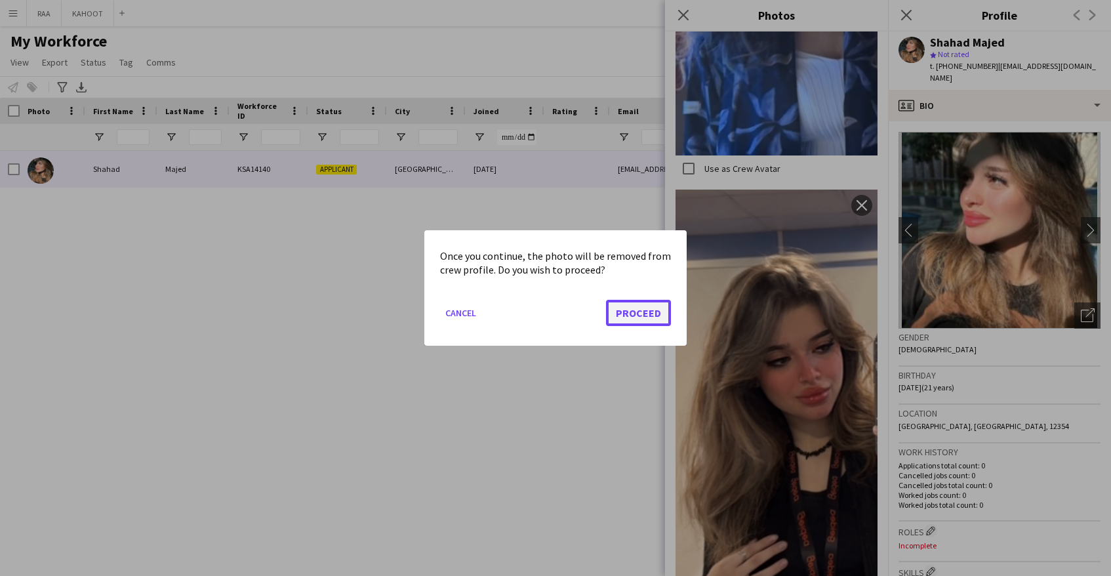
click at [638, 321] on button "Proceed" at bounding box center [638, 313] width 65 height 26
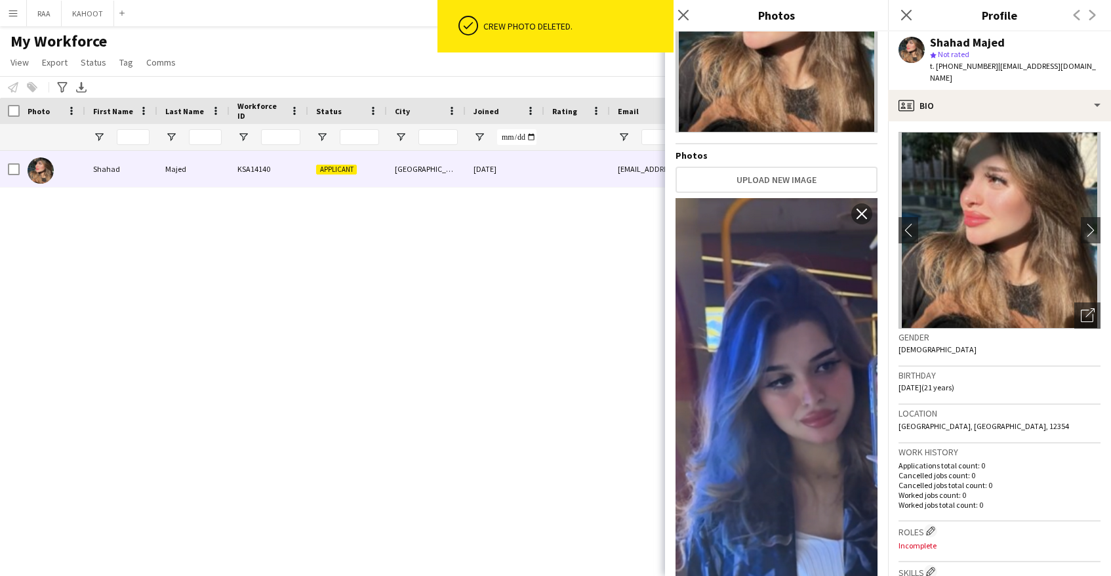
scroll to position [104, 0]
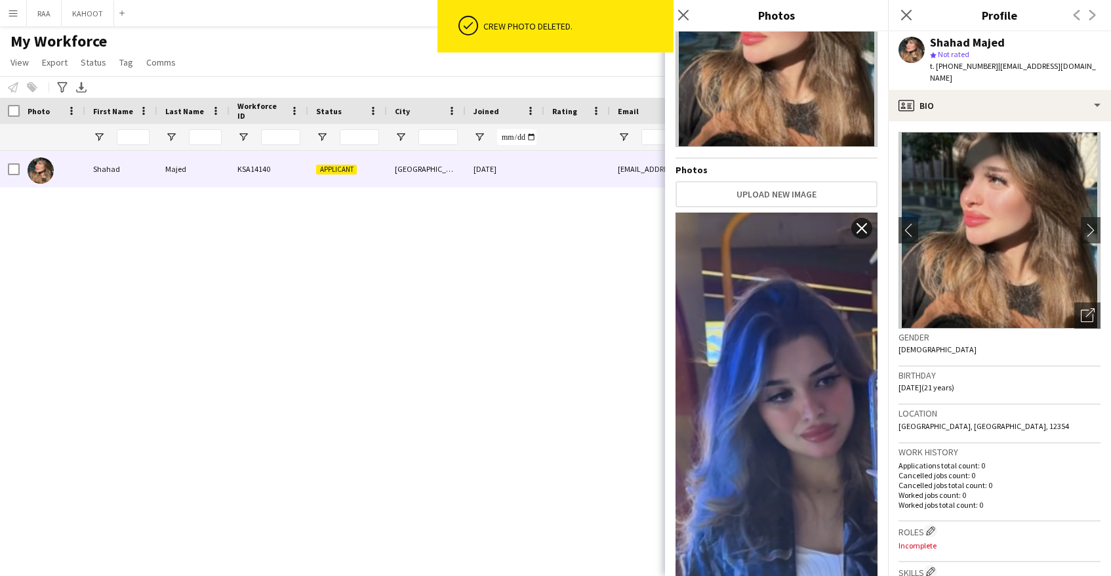
click at [863, 231] on app-icon "close" at bounding box center [861, 228] width 13 height 10
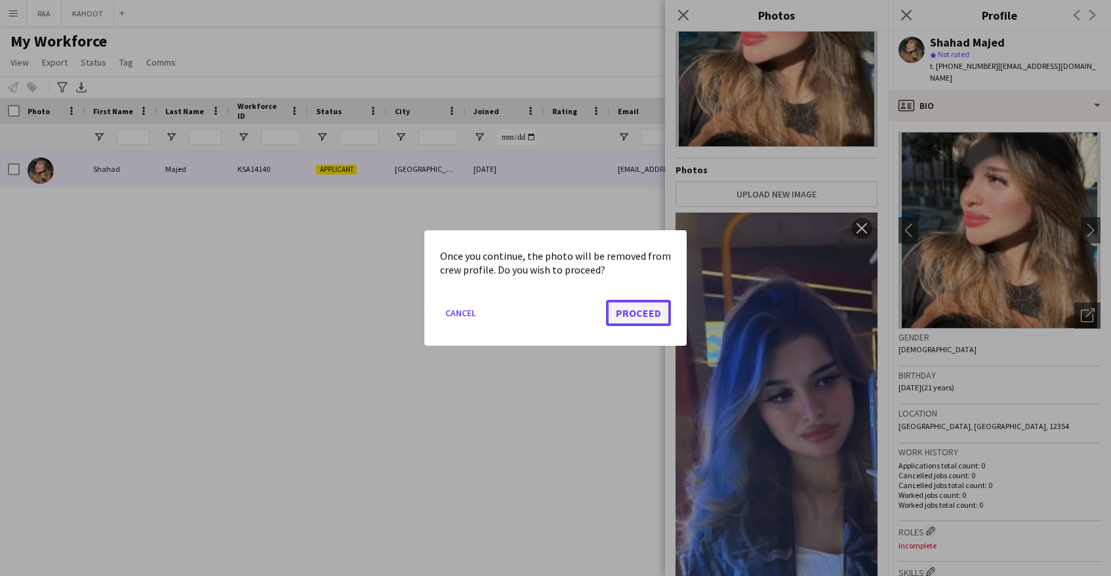
click at [654, 310] on button "Proceed" at bounding box center [638, 313] width 65 height 26
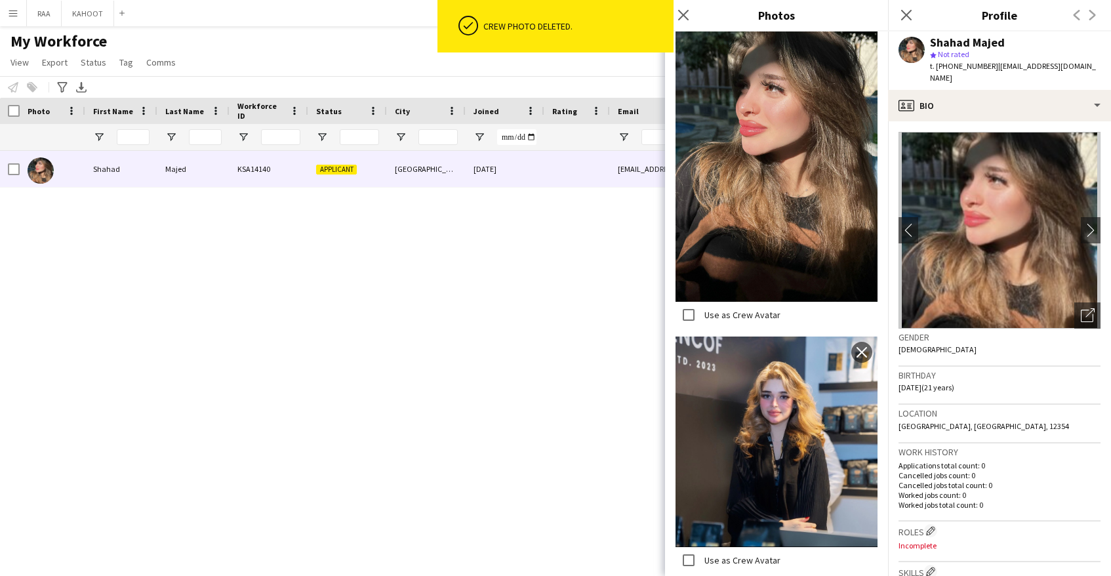
scroll to position [1, 0]
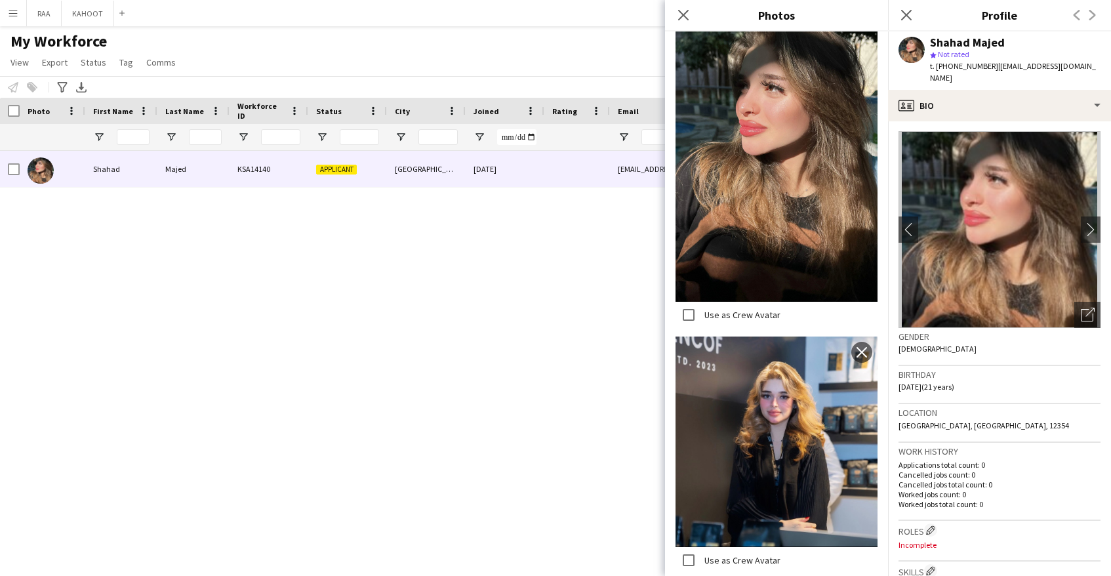
click at [965, 66] on span "t. [PHONE_NUMBER]" at bounding box center [964, 66] width 68 height 10
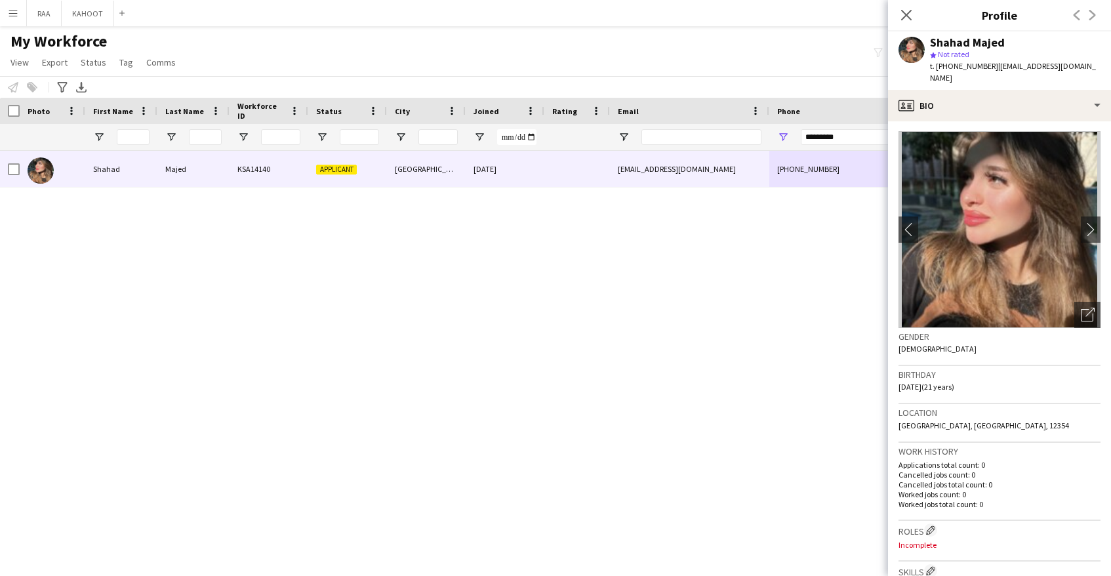
click at [970, 64] on span "t. [PHONE_NUMBER]" at bounding box center [964, 66] width 68 height 10
copy span "966507309926"
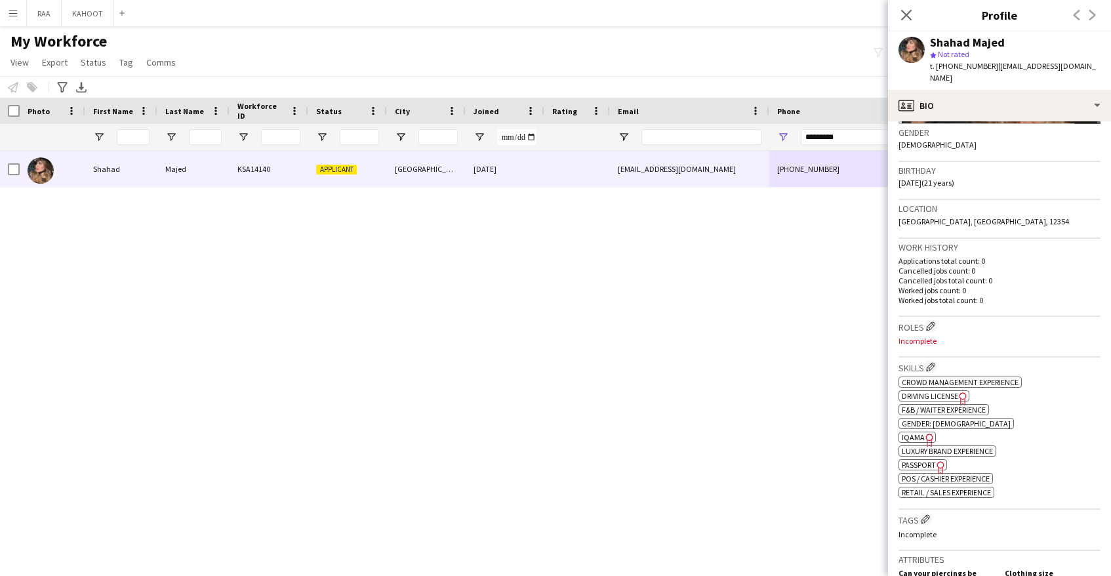
scroll to position [209, 0]
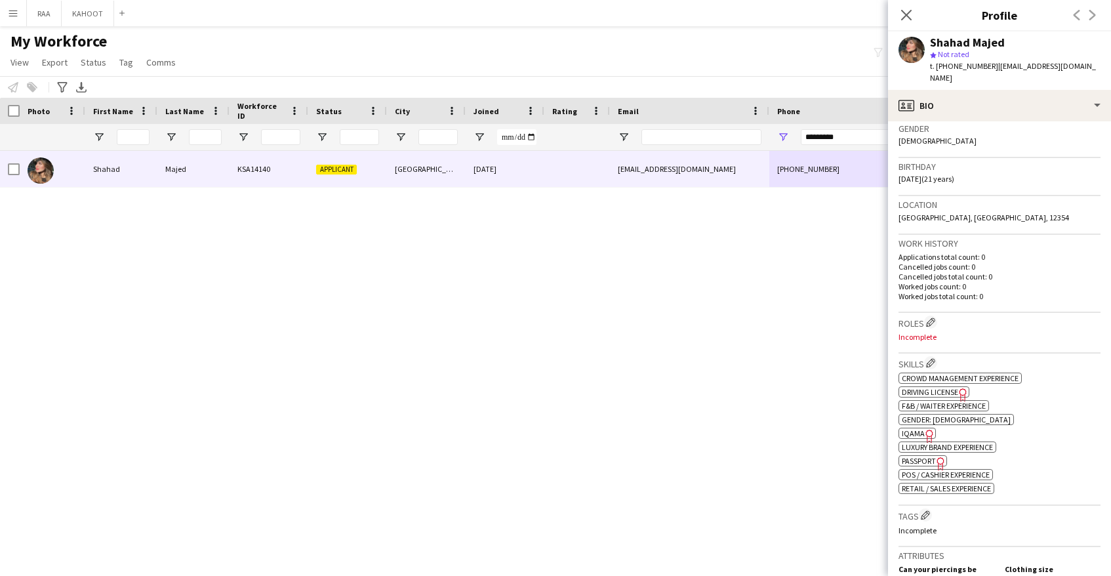
click at [919, 428] on span "IQAMA" at bounding box center [913, 433] width 23 height 10
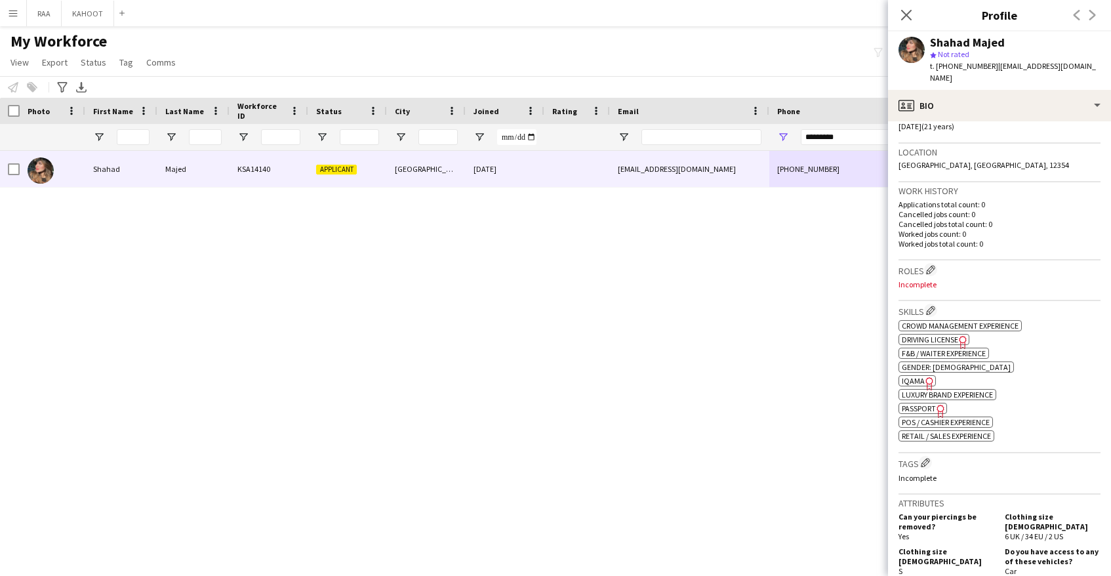
scroll to position [0, 0]
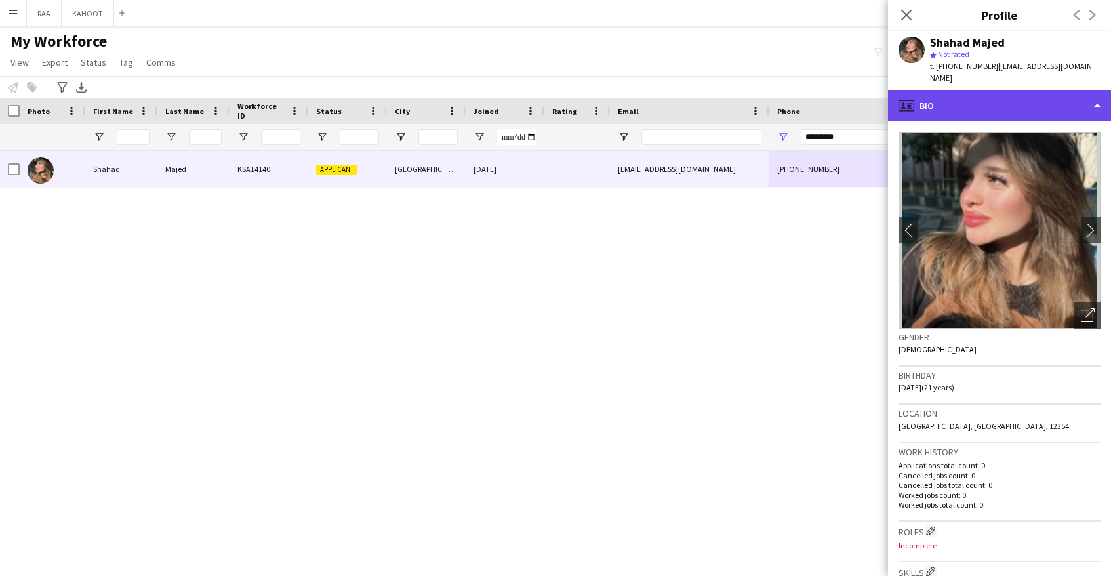
click at [985, 94] on div "profile Bio" at bounding box center [999, 105] width 223 height 31
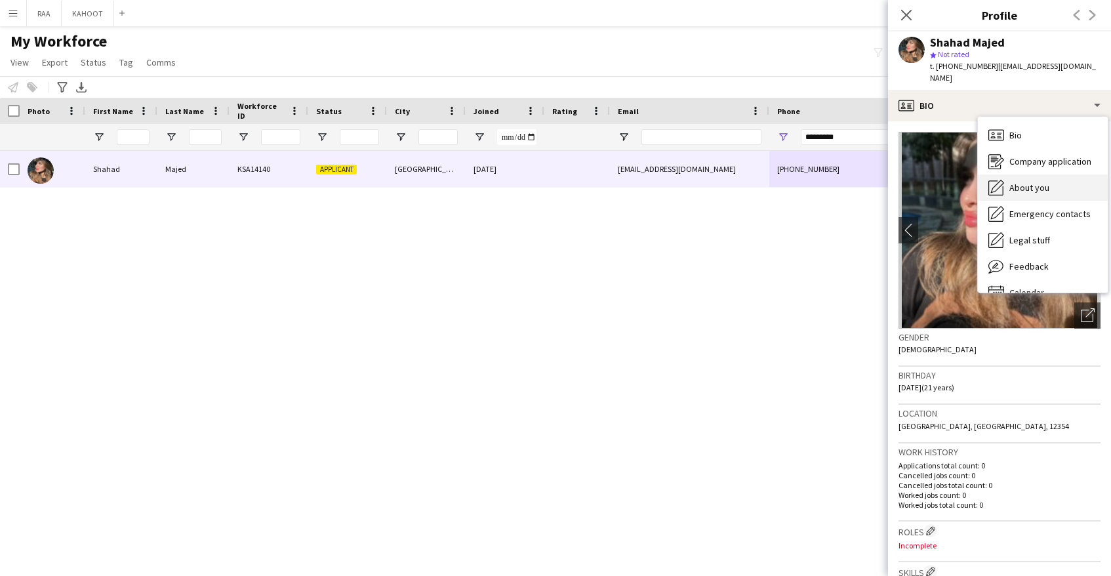
click at [1044, 187] on div "About you About you" at bounding box center [1043, 187] width 130 height 26
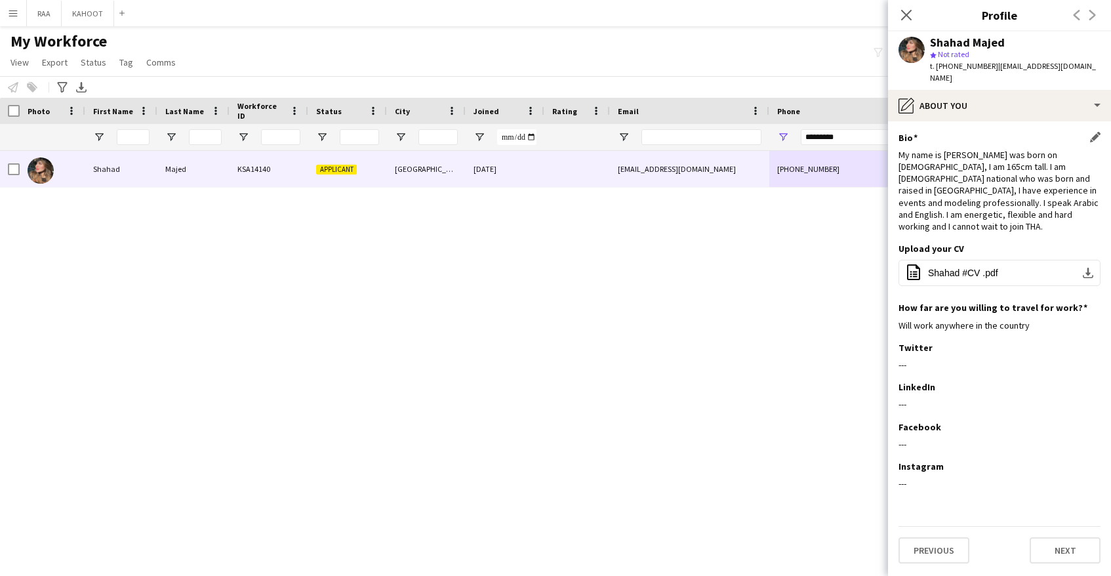
drag, startPoint x: 896, startPoint y: 146, endPoint x: 946, endPoint y: 157, distance: 51.2
click at [946, 157] on app-section-data-types "Bio Edit this field My name is [PERSON_NAME] was born on [DEMOGRAPHIC_DATA], I …" at bounding box center [999, 348] width 223 height 455
drag, startPoint x: 978, startPoint y: 171, endPoint x: 985, endPoint y: 173, distance: 7.5
click at [978, 171] on div "My name is [PERSON_NAME] was born on [DEMOGRAPHIC_DATA], I am 165cm tall. I am …" at bounding box center [1000, 190] width 202 height 83
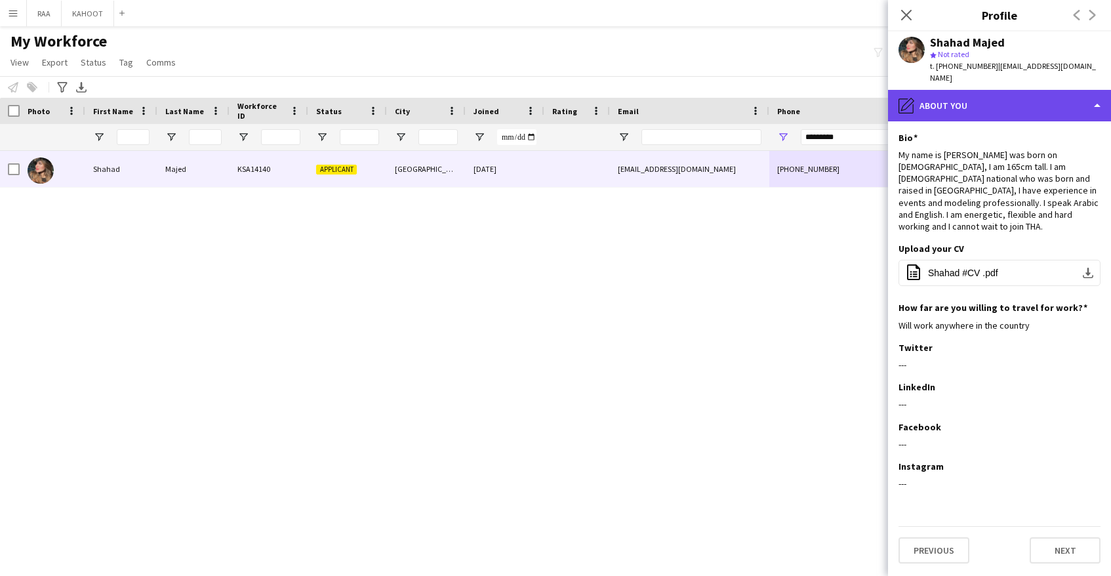
click at [975, 92] on div "pencil4 About you" at bounding box center [999, 105] width 223 height 31
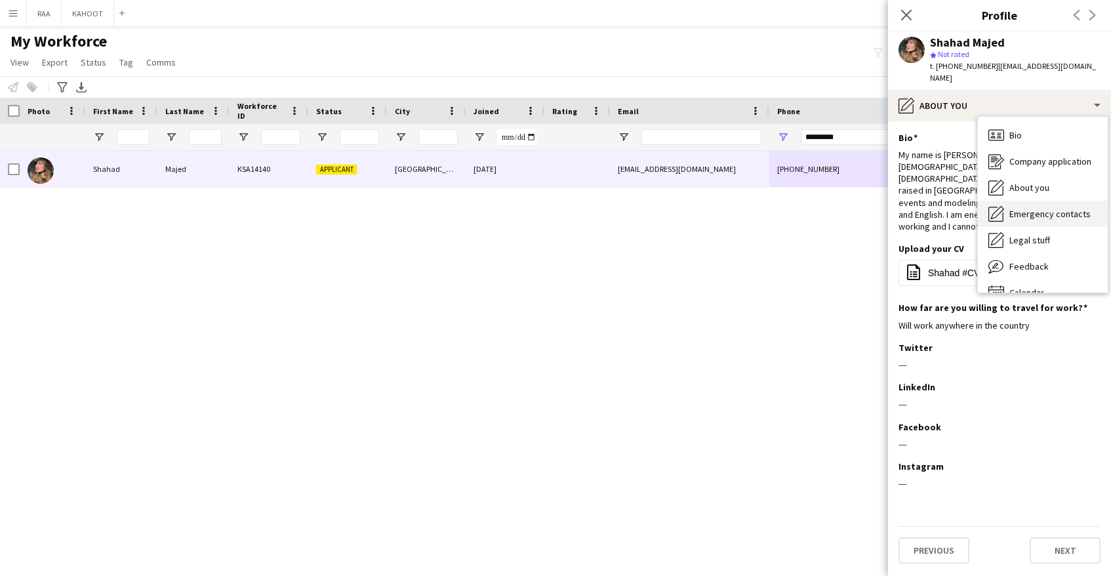
click at [1036, 201] on div "Emergency contacts Emergency contacts" at bounding box center [1043, 214] width 130 height 26
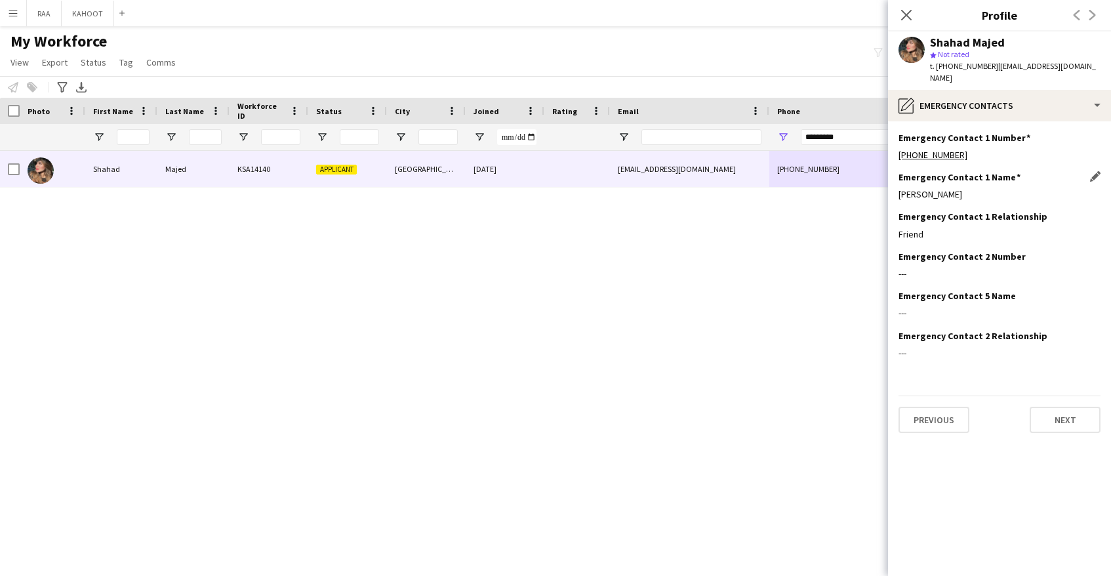
drag, startPoint x: 952, startPoint y: 185, endPoint x: 918, endPoint y: 191, distance: 34.6
click at [915, 188] on div "[PERSON_NAME]" at bounding box center [1000, 194] width 202 height 12
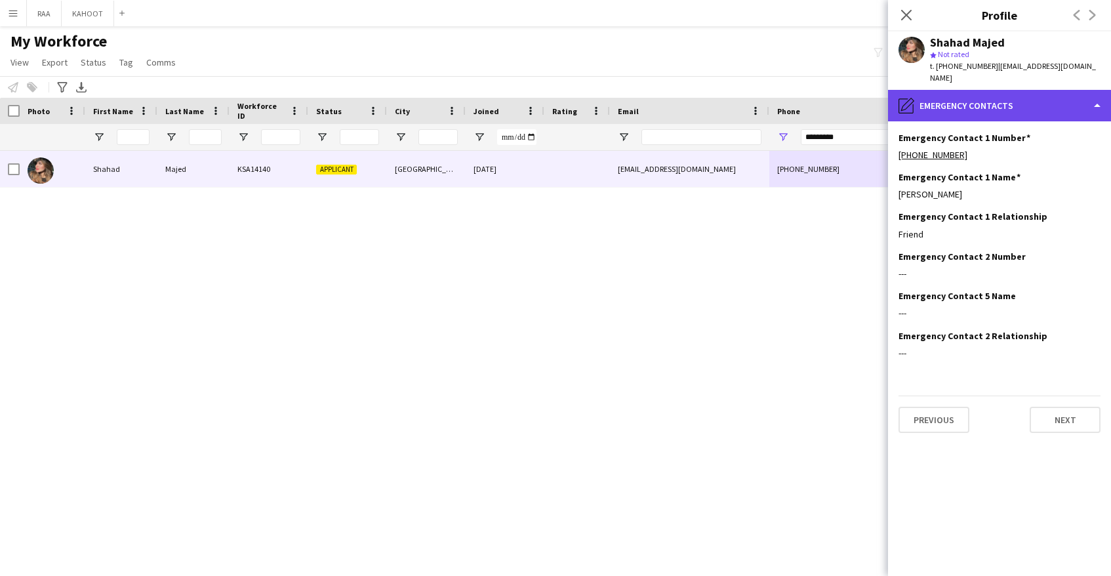
click at [927, 90] on div "pencil4 Emergency contacts" at bounding box center [999, 105] width 223 height 31
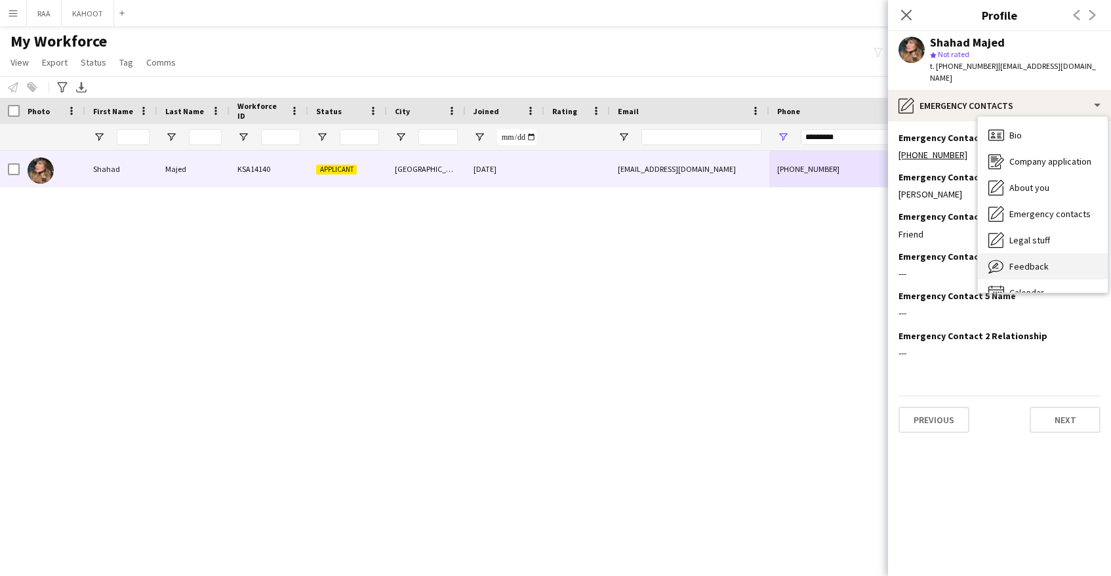
click at [1058, 255] on div "Feedback Feedback" at bounding box center [1043, 266] width 130 height 26
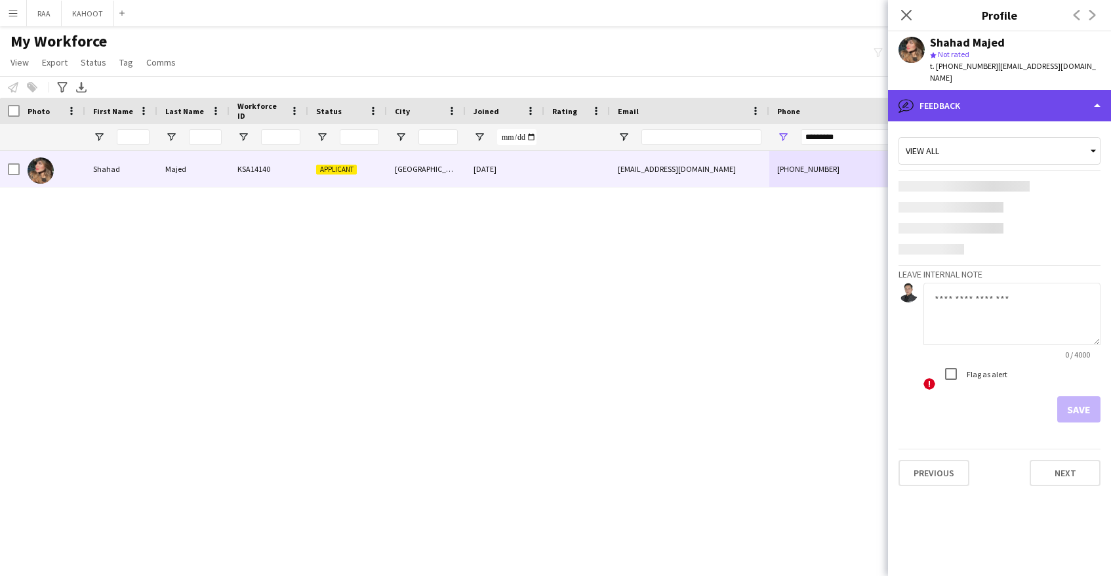
click at [988, 94] on div "bubble-pencil Feedback" at bounding box center [999, 105] width 223 height 31
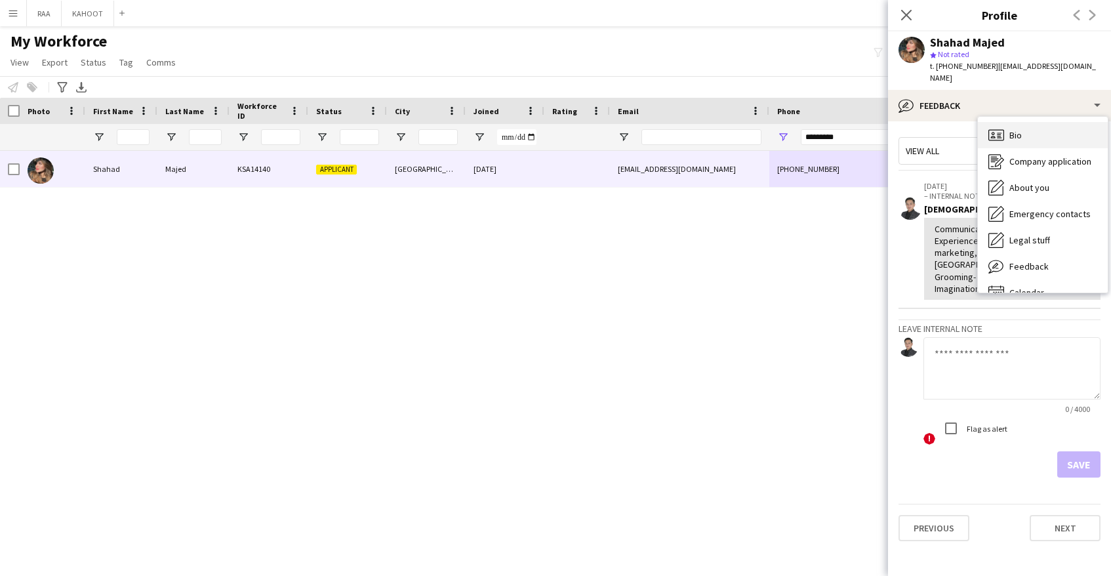
click at [1015, 129] on span "Bio" at bounding box center [1015, 135] width 12 height 12
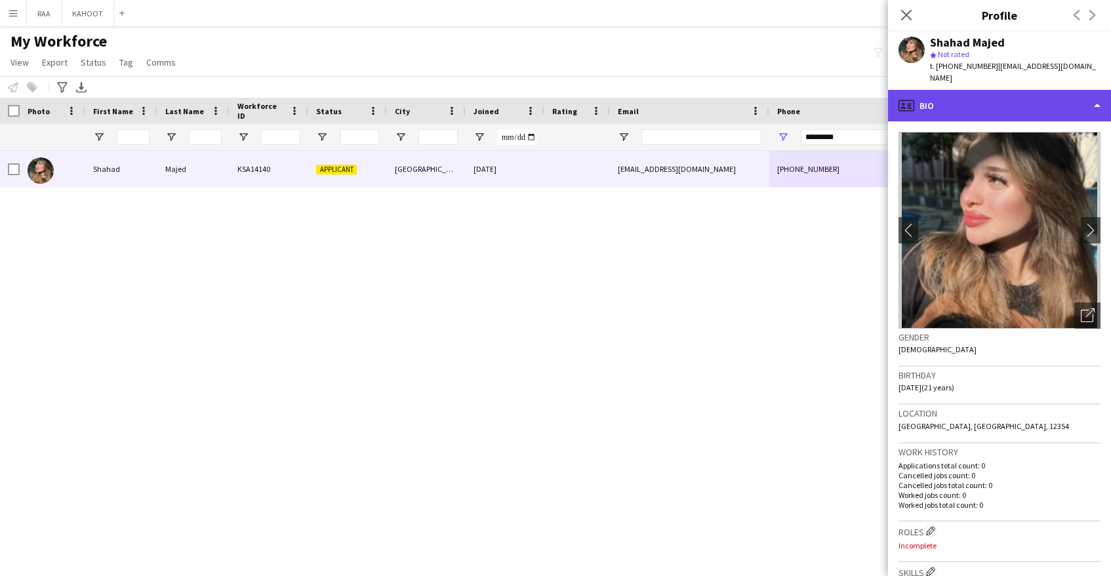
click at [1015, 96] on div "profile Bio" at bounding box center [999, 105] width 223 height 31
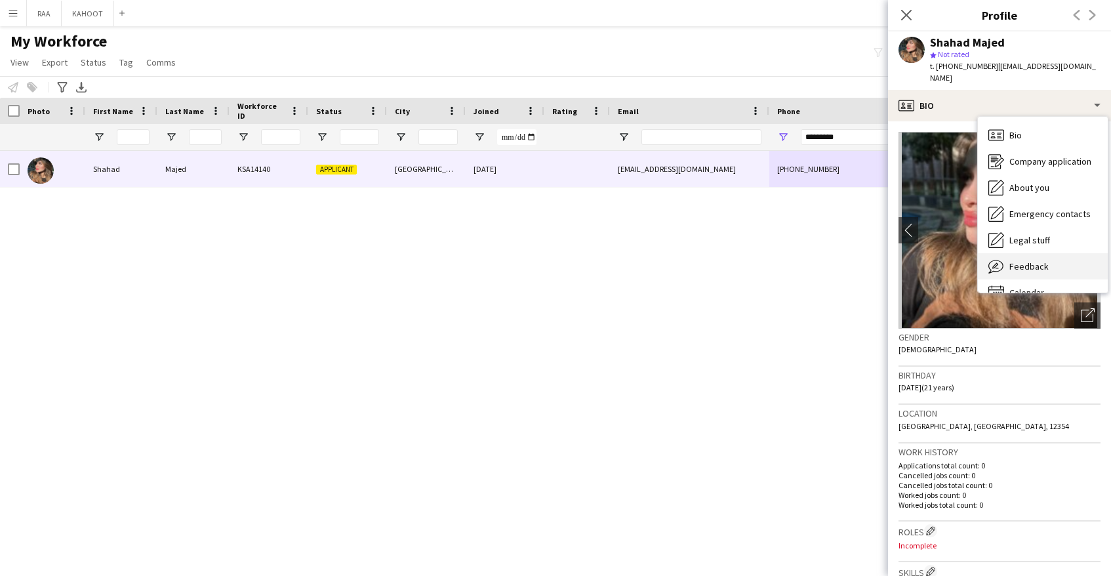
click at [1049, 258] on div "Feedback Feedback" at bounding box center [1043, 266] width 130 height 26
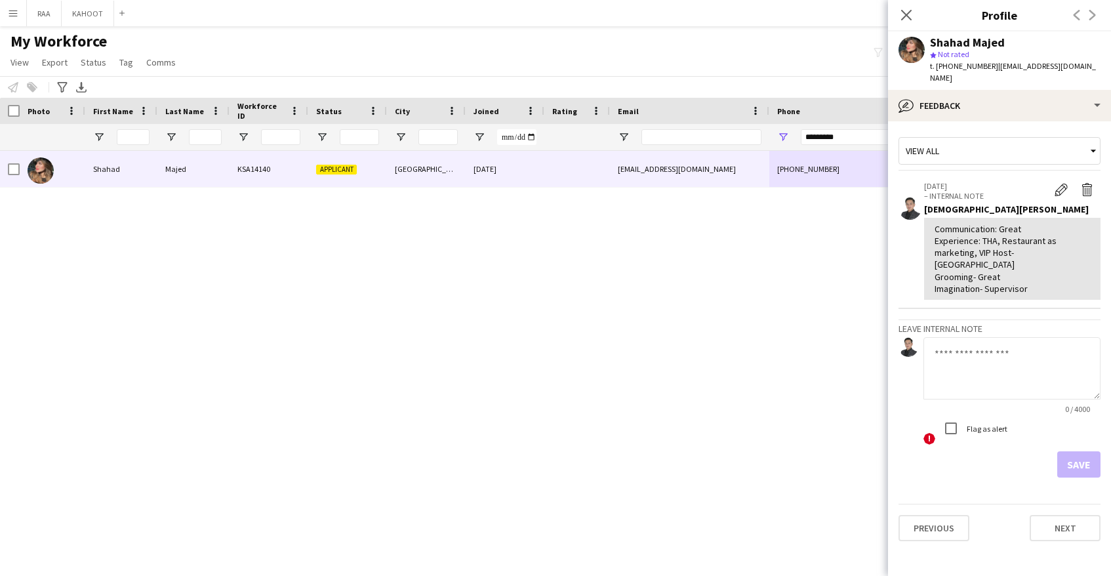
click at [1011, 342] on textarea at bounding box center [1012, 368] width 177 height 62
type textarea "**********"
click at [1093, 451] on button "Save" at bounding box center [1078, 464] width 43 height 26
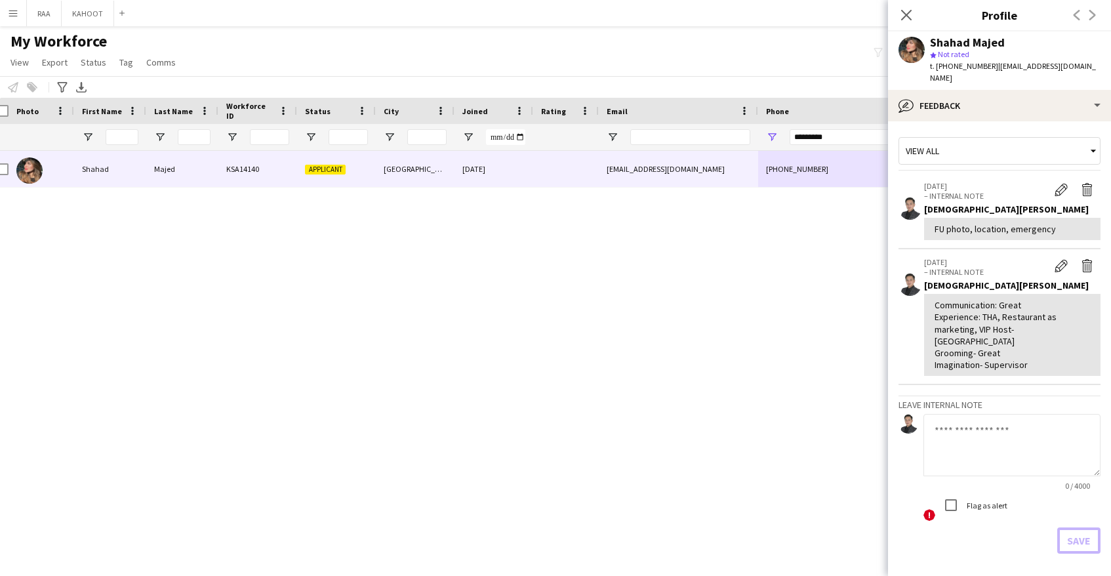
scroll to position [0, 11]
drag, startPoint x: 1004, startPoint y: 66, endPoint x: 1072, endPoint y: 66, distance: 68.9
click at [1077, 66] on div "Shahad Majed star Not rated t. [PHONE_NUMBER] | [EMAIL_ADDRESS][DOMAIN_NAME]" at bounding box center [999, 60] width 223 height 58
click at [1049, 66] on span "| [EMAIL_ADDRESS][DOMAIN_NAME]" at bounding box center [1013, 72] width 166 height 22
click at [1043, 66] on span "| [EMAIL_ADDRESS][DOMAIN_NAME]" at bounding box center [1013, 72] width 166 height 22
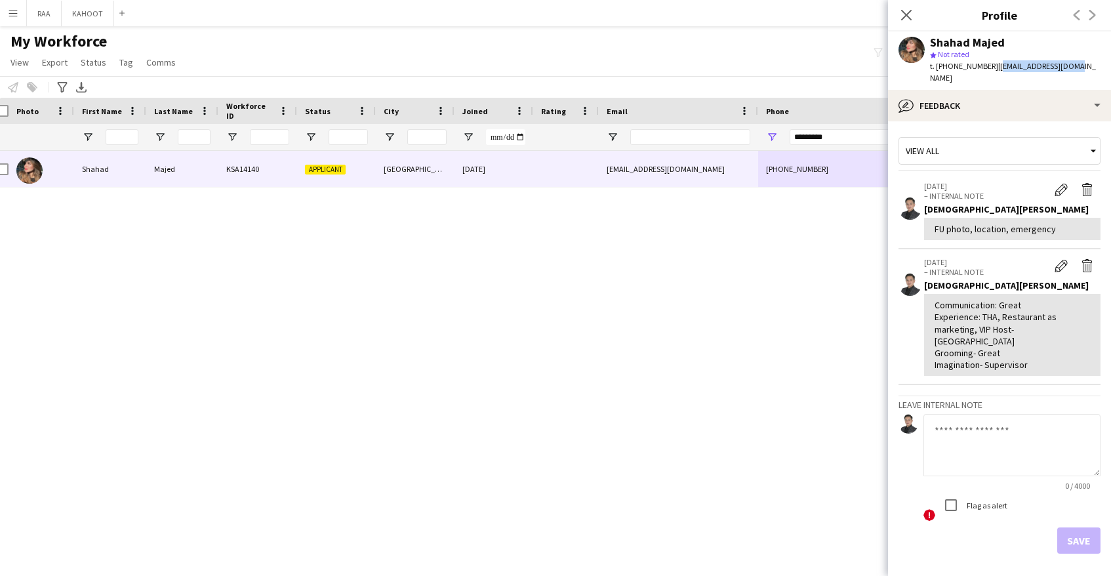
drag, startPoint x: 1000, startPoint y: 66, endPoint x: 1070, endPoint y: 66, distance: 70.8
click at [1072, 67] on div "Shahad Majed star Not rated t. [PHONE_NUMBER] | [EMAIL_ADDRESS][DOMAIN_NAME]" at bounding box center [999, 60] width 223 height 58
copy span "[EMAIL_ADDRESS][DOMAIN_NAME]"
drag, startPoint x: 933, startPoint y: 41, endPoint x: 1078, endPoint y: 42, distance: 145.6
click at [1078, 42] on div "Shahad Majed star Not rated t. [PHONE_NUMBER] | [EMAIL_ADDRESS][DOMAIN_NAME]" at bounding box center [999, 60] width 223 height 58
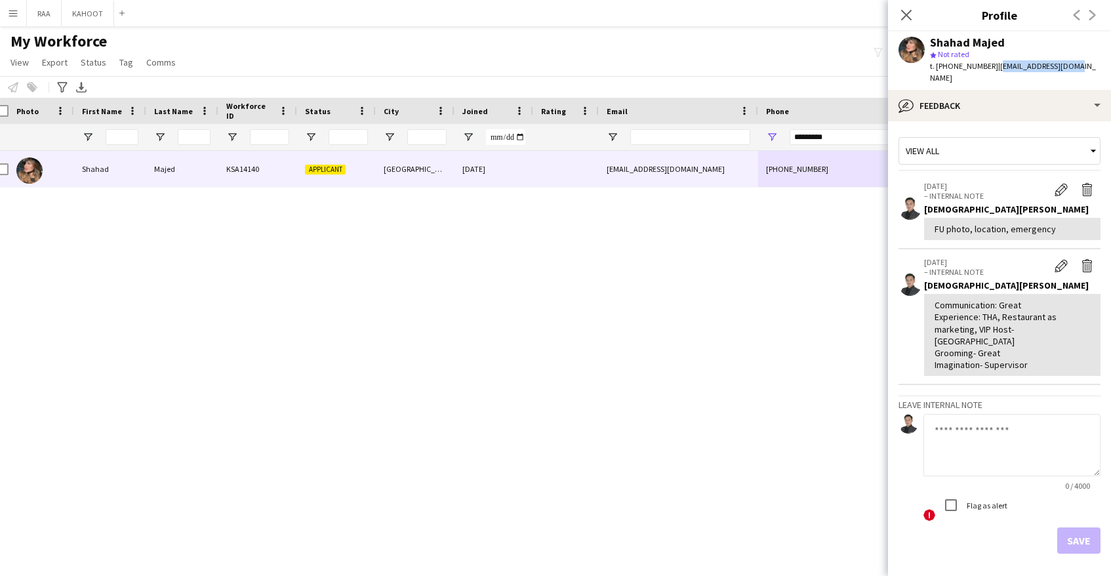
copy div "Shahad Majed"
click at [952, 67] on span "t. [PHONE_NUMBER]" at bounding box center [964, 66] width 68 height 10
copy span "966507309926"
click at [1013, 121] on app-crew-profile-feedback-tab "View all 30-08-2025 – INTERNAL NOTE Edit internal note Delete internal note Jes…" at bounding box center [999, 348] width 223 height 455
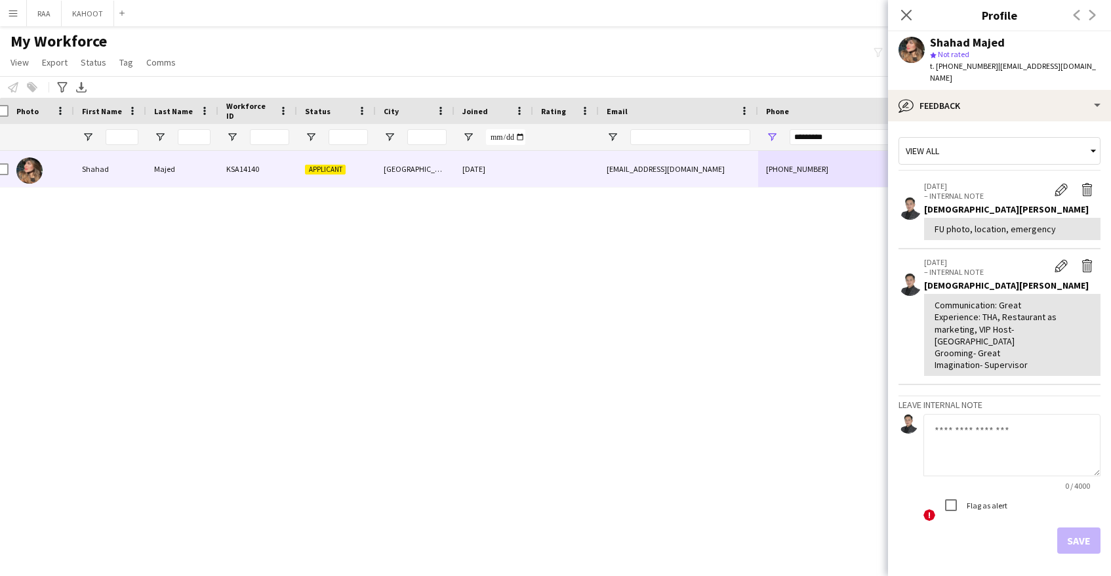
scroll to position [0, 9]
click at [634, 432] on div "Shahad Majed KSA14140 Applicant Riyadh 27-08-2025 shhd04288@gmail.com +96650730…" at bounding box center [496, 352] width 993 height 402
drag, startPoint x: 867, startPoint y: 132, endPoint x: 701, endPoint y: 127, distance: 166.7
click at [701, 127] on div at bounding box center [739, 137] width 1496 height 26
drag, startPoint x: 857, startPoint y: 138, endPoint x: 744, endPoint y: 130, distance: 112.4
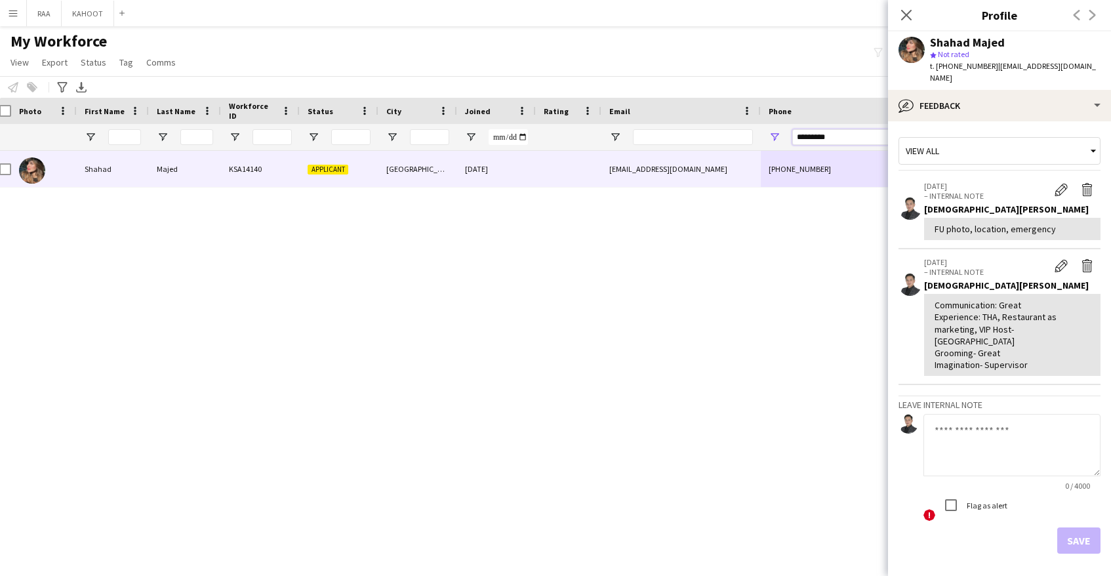
click at [744, 129] on div at bounding box center [739, 137] width 1496 height 26
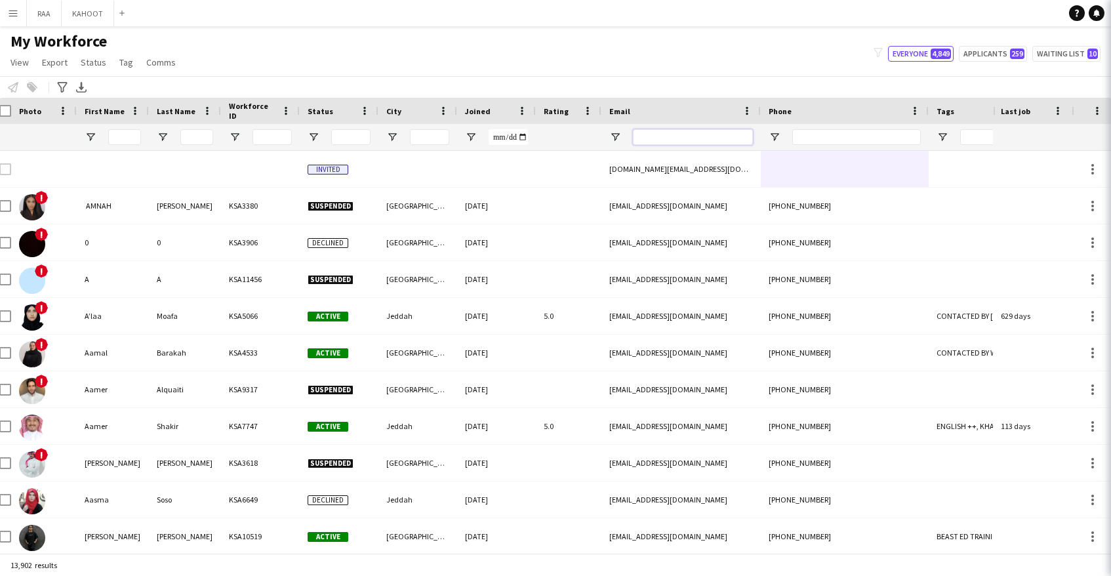
click at [684, 140] on input "Email Filter Input" at bounding box center [693, 137] width 120 height 16
paste input "**********"
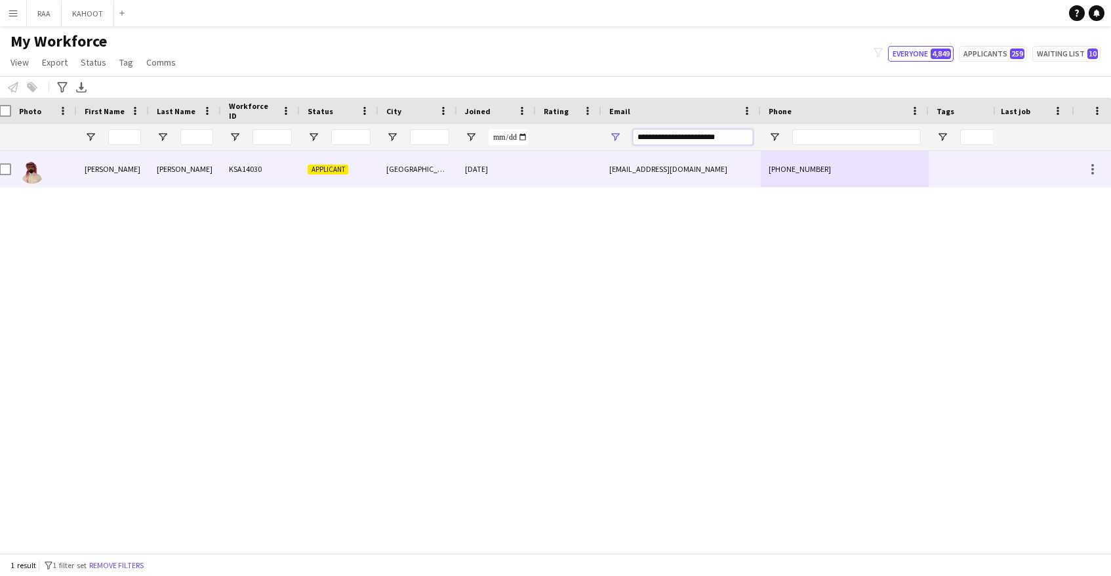
type input "**********"
click at [670, 174] on div "khalidalsiri97@gmail.com" at bounding box center [680, 169] width 159 height 36
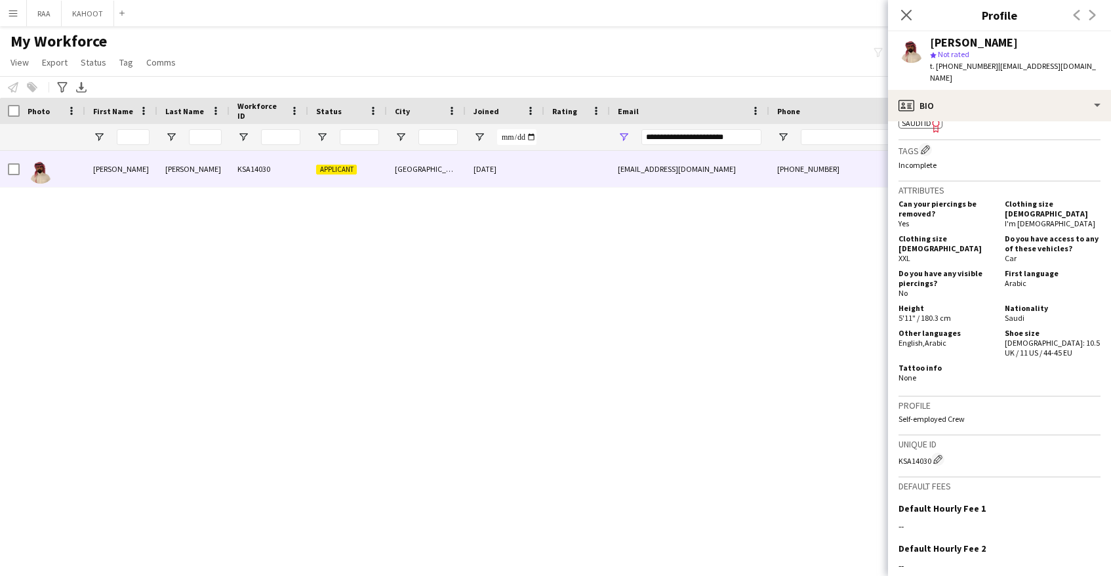
scroll to position [498, 0]
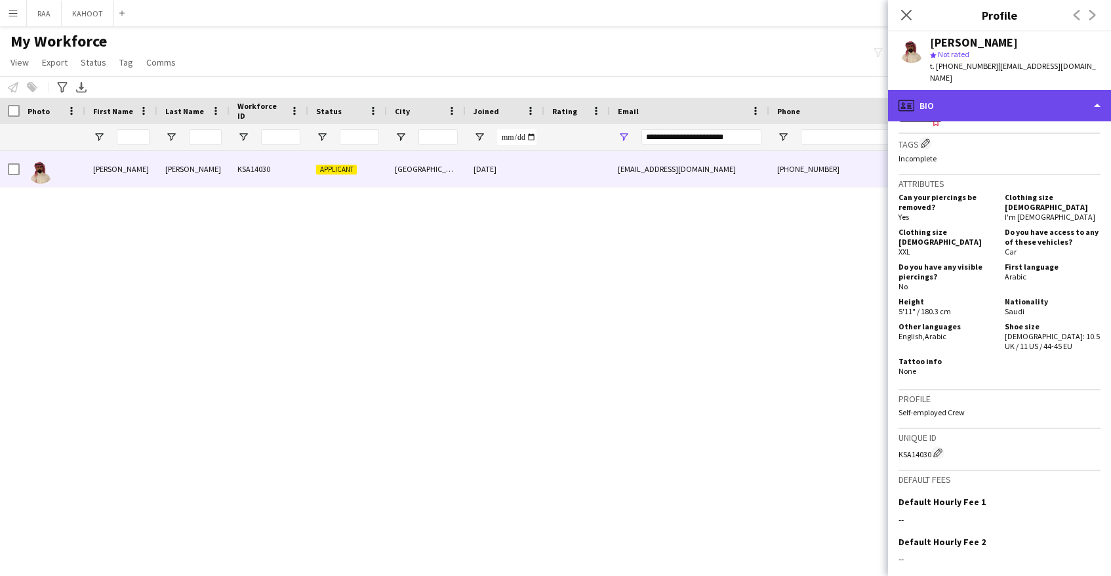
click at [967, 95] on div "profile Bio" at bounding box center [999, 105] width 223 height 31
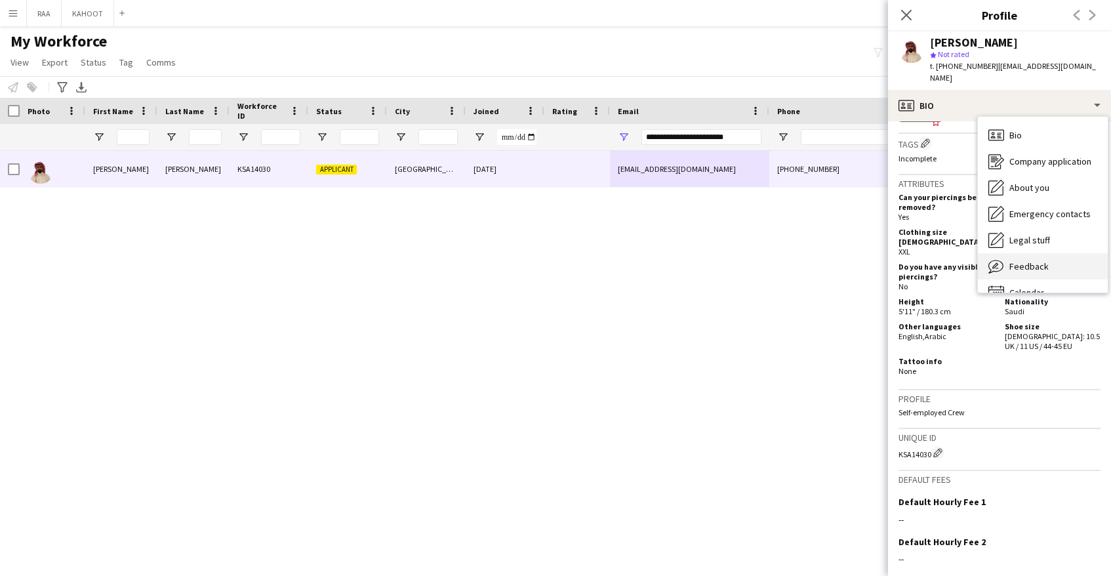
click at [1027, 260] on span "Feedback" at bounding box center [1028, 266] width 39 height 12
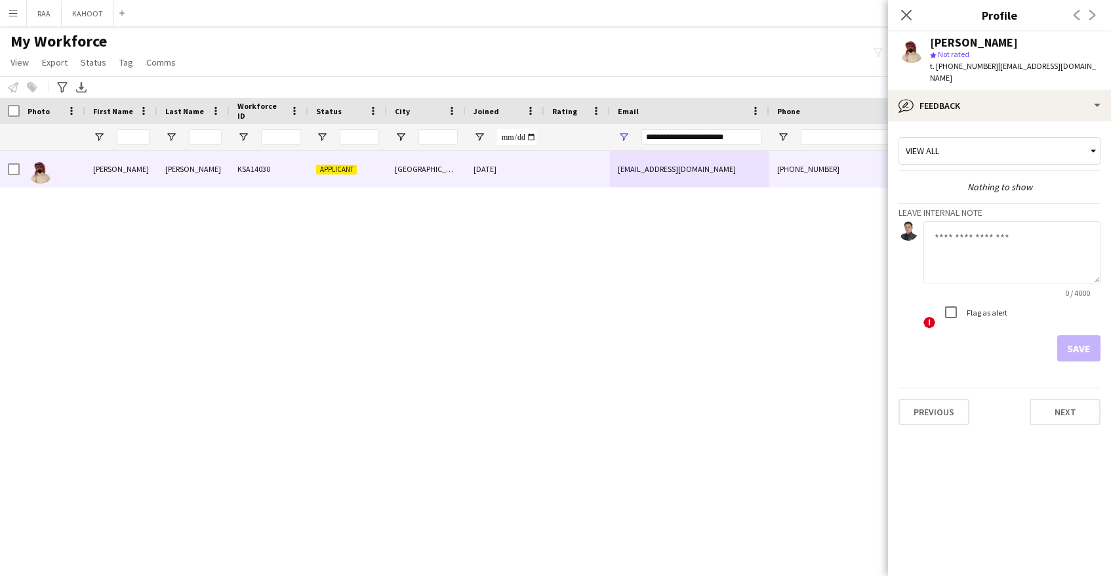
click at [1000, 249] on textarea at bounding box center [1012, 252] width 177 height 62
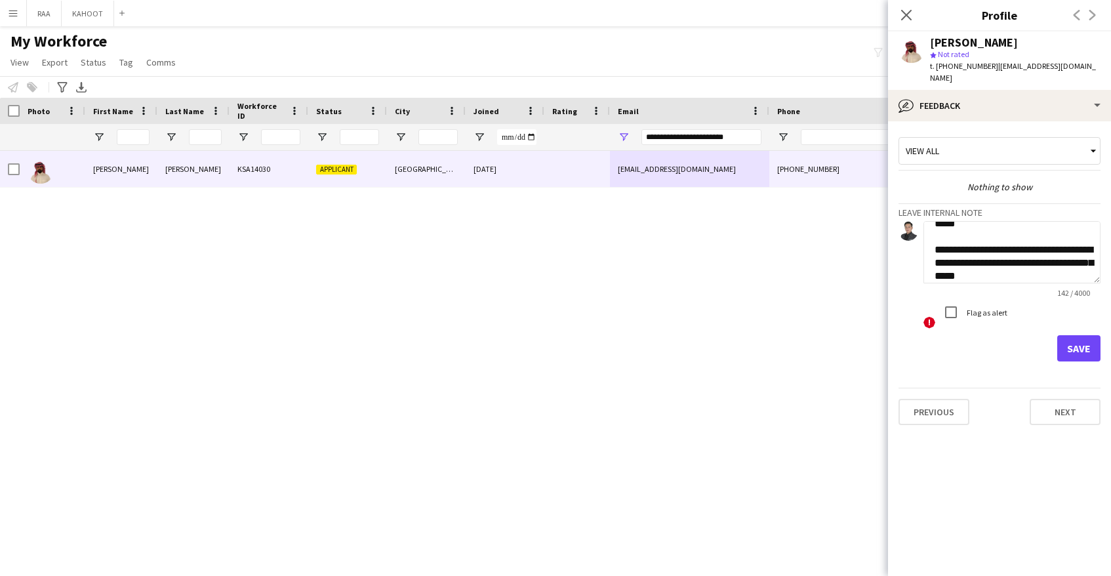
click at [992, 235] on textarea "**********" at bounding box center [1012, 252] width 177 height 62
click at [936, 254] on textarea "**********" at bounding box center [1012, 252] width 177 height 62
click at [985, 248] on textarea "**********" at bounding box center [1012, 252] width 177 height 62
click at [1034, 260] on textarea "**********" at bounding box center [1012, 252] width 177 height 62
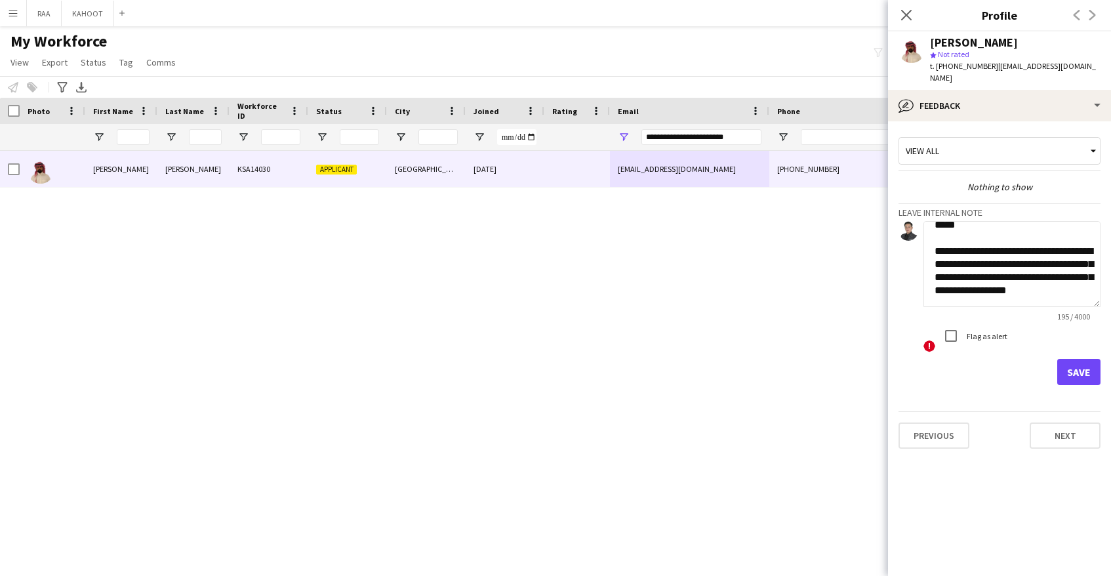
scroll to position [7, 0]
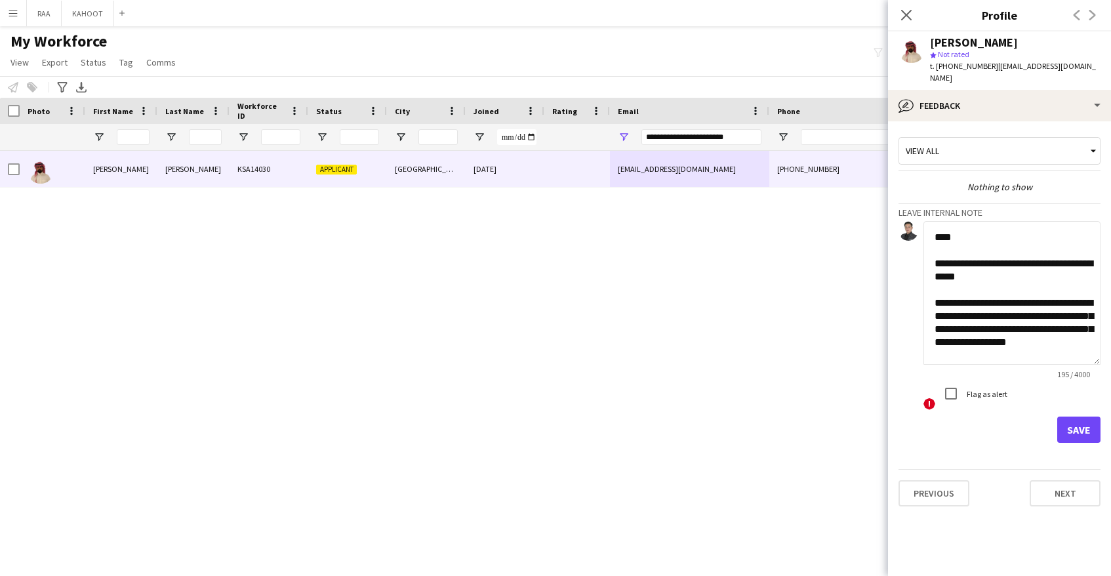
drag, startPoint x: 1097, startPoint y: 266, endPoint x: 1089, endPoint y: 414, distance: 147.8
click at [1107, 348] on app-crew-profile-feedback-tab "**********" at bounding box center [999, 348] width 223 height 455
type textarea "**********"
click at [1086, 420] on button "Save" at bounding box center [1078, 430] width 43 height 26
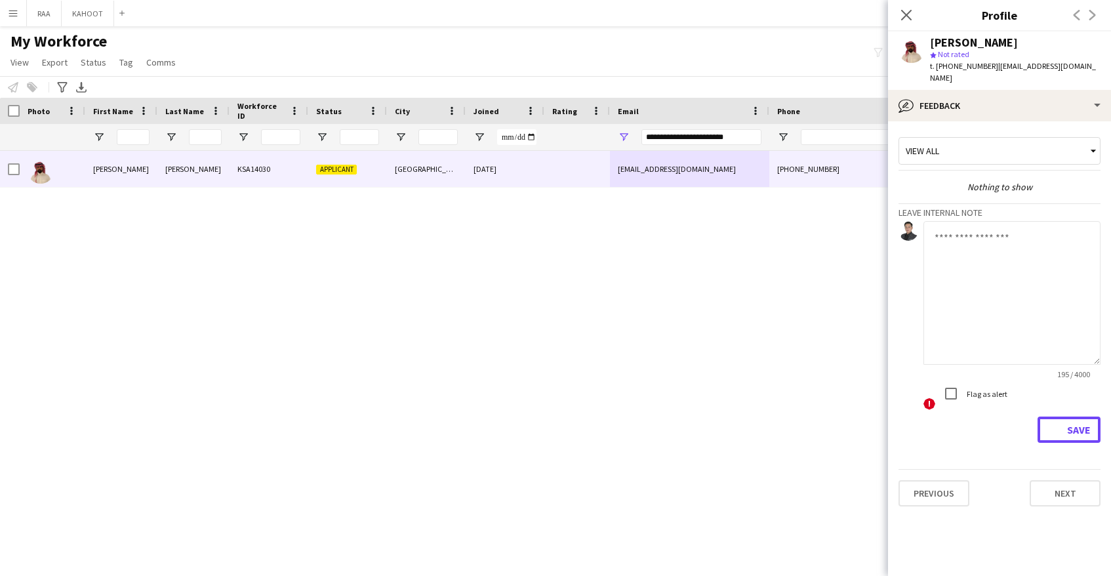
scroll to position [0, 0]
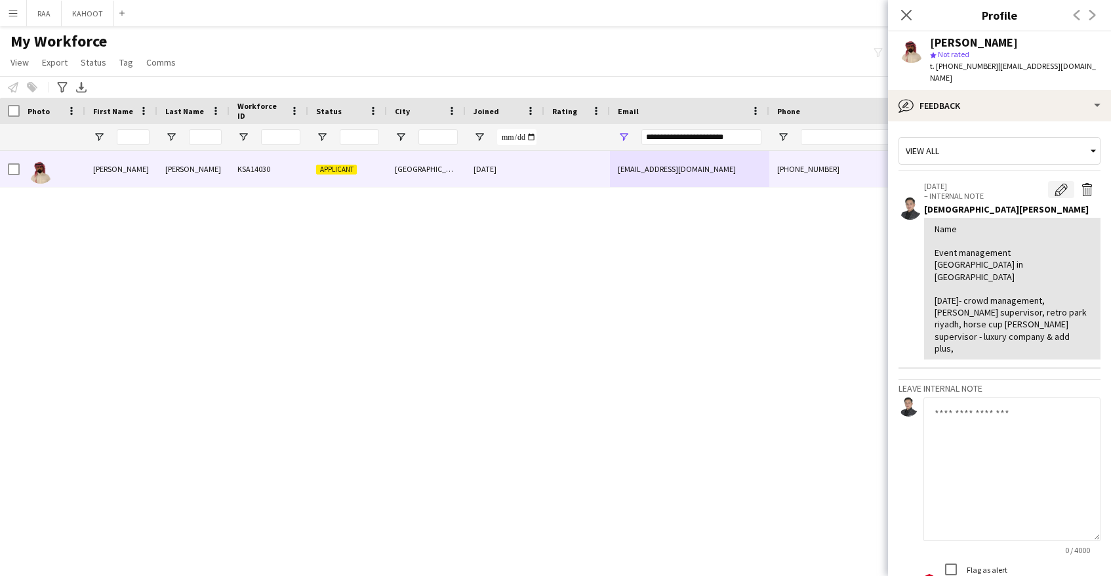
click at [1059, 183] on app-icon "Edit internal note" at bounding box center [1061, 189] width 13 height 13
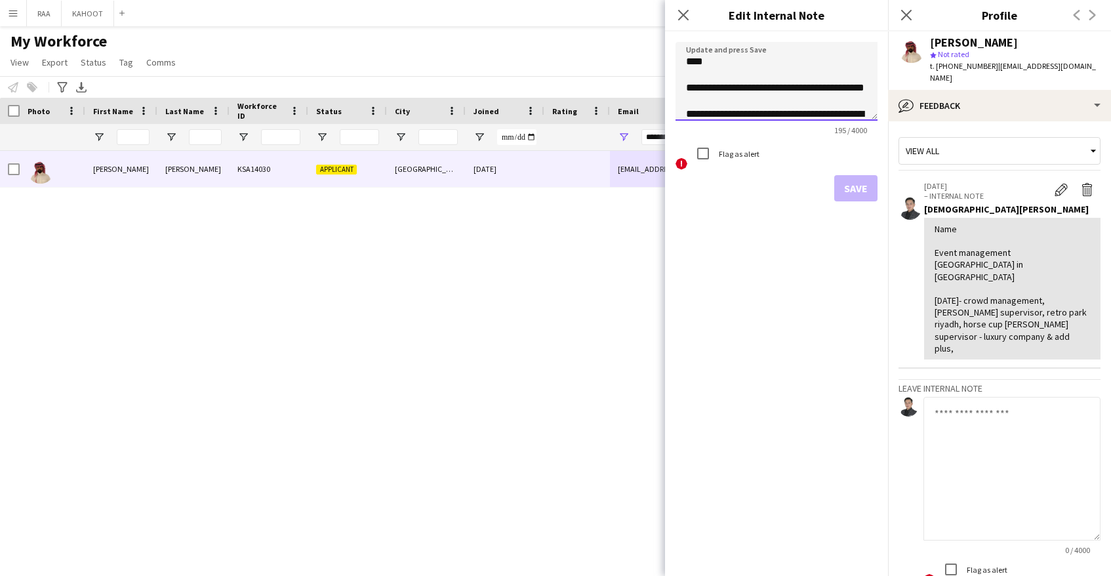
click at [765, 106] on textarea "**********" at bounding box center [777, 81] width 202 height 79
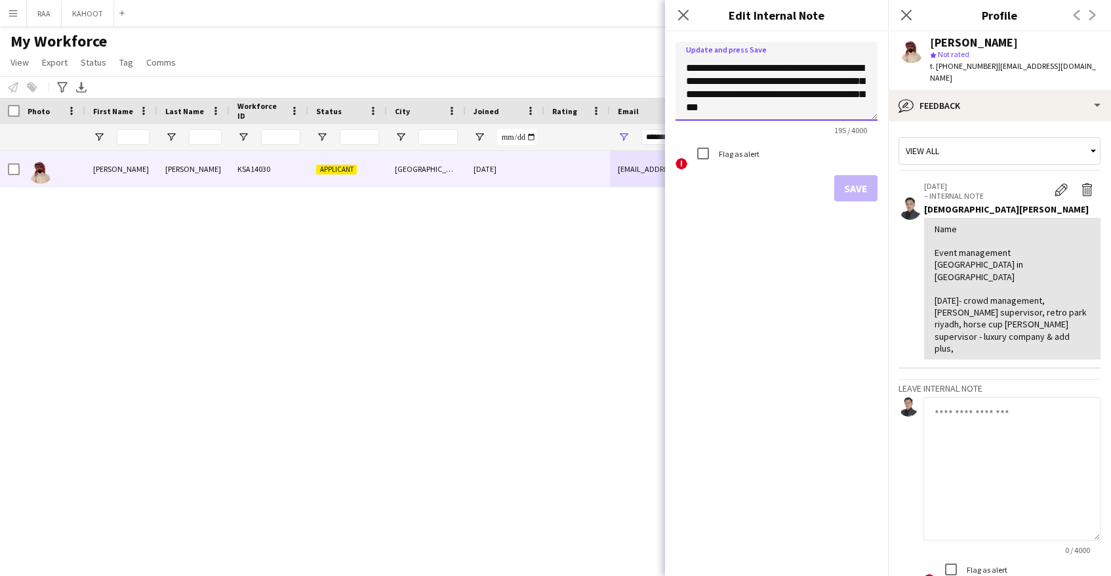
click at [849, 109] on textarea "**********" at bounding box center [777, 81] width 202 height 79
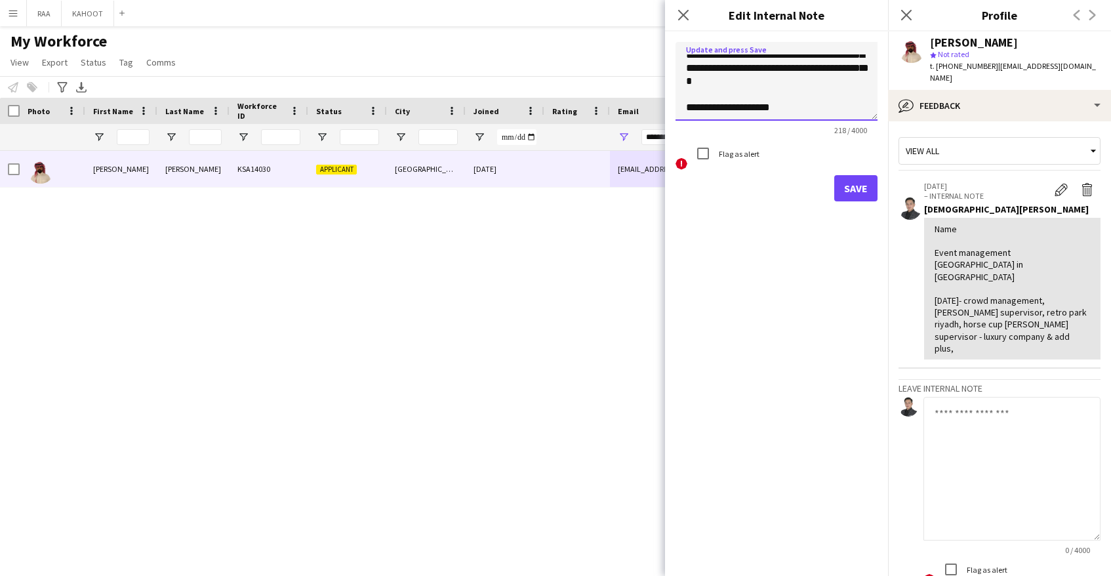
drag, startPoint x: 714, startPoint y: 112, endPoint x: 721, endPoint y: 113, distance: 6.7
click at [716, 112] on textarea "**********" at bounding box center [777, 81] width 202 height 79
type textarea "**********"
click at [853, 179] on button "Save" at bounding box center [855, 188] width 43 height 26
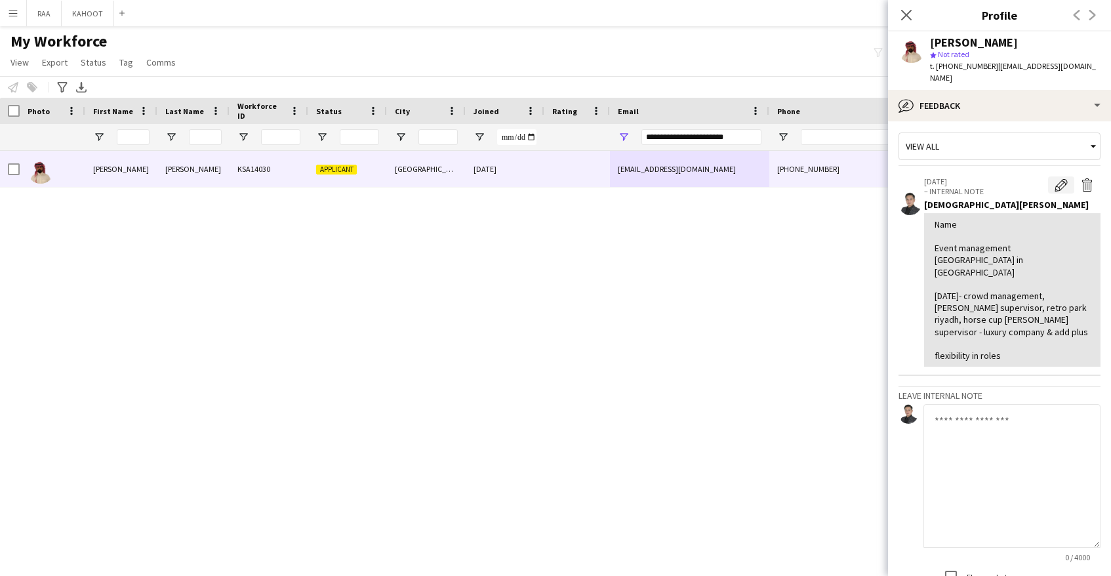
scroll to position [5, 0]
click at [1068, 176] on button "Edit internal note" at bounding box center [1061, 184] width 26 height 17
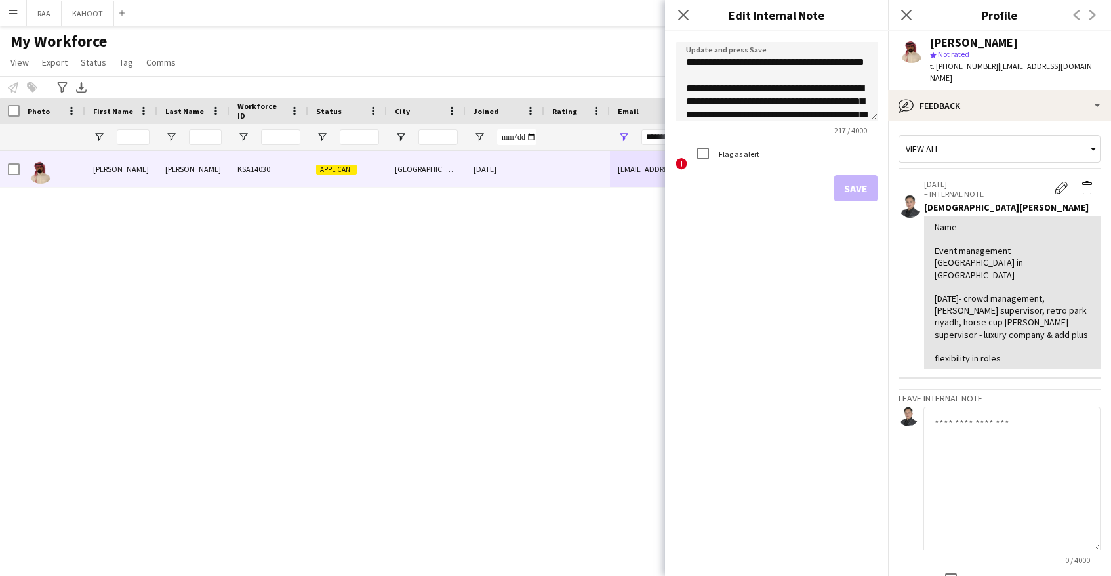
scroll to position [0, 0]
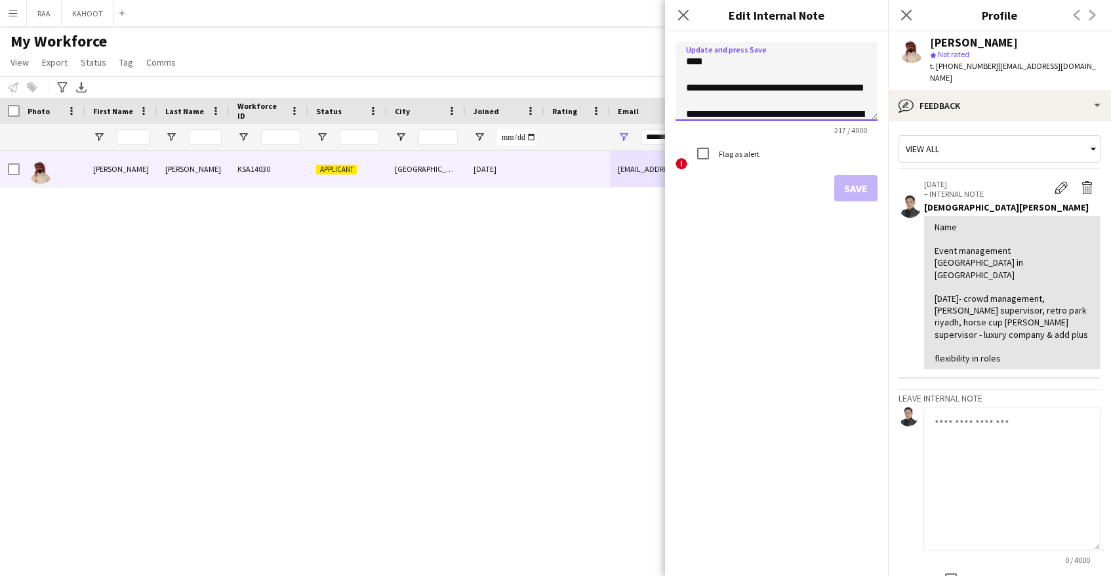
click at [753, 60] on textarea "**********" at bounding box center [777, 81] width 202 height 79
type textarea "**********"
click at [876, 198] on button "Save" at bounding box center [855, 188] width 43 height 26
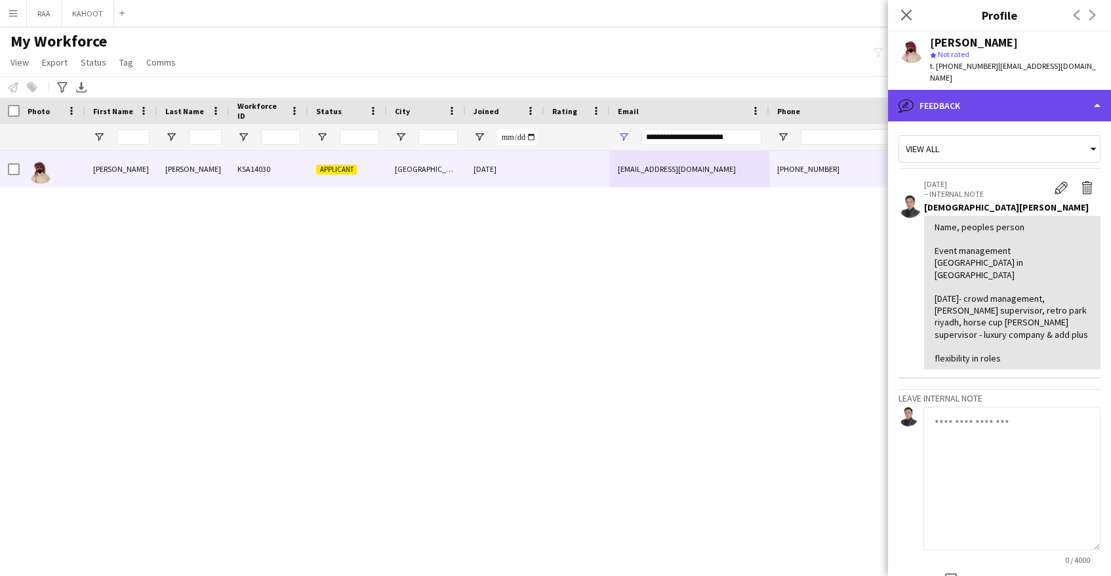
click at [1021, 99] on div "bubble-pencil Feedback" at bounding box center [999, 105] width 223 height 31
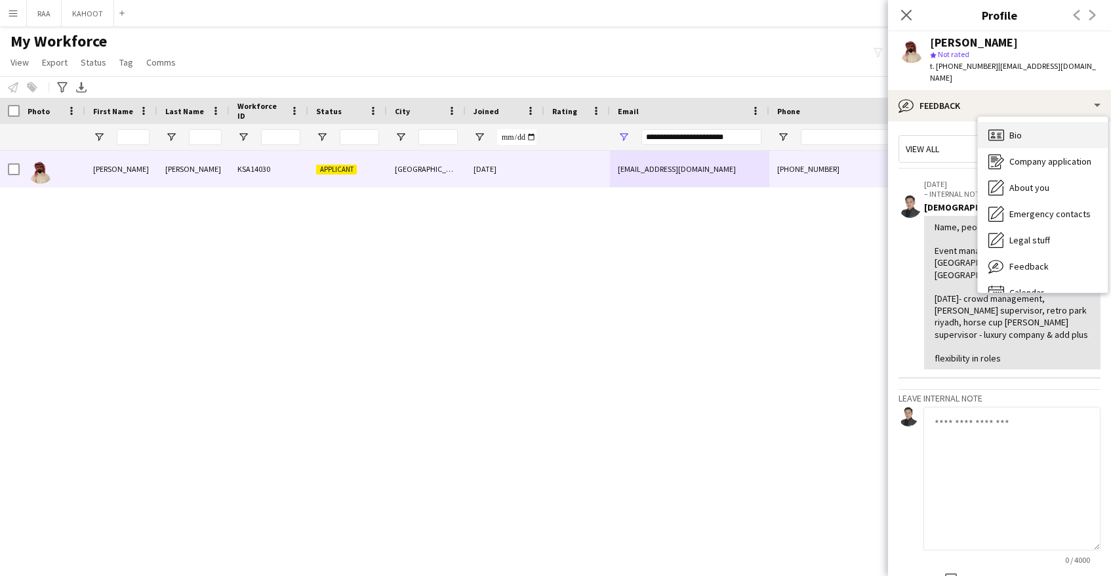
click at [1045, 132] on div "Bio Bio" at bounding box center [1043, 135] width 130 height 26
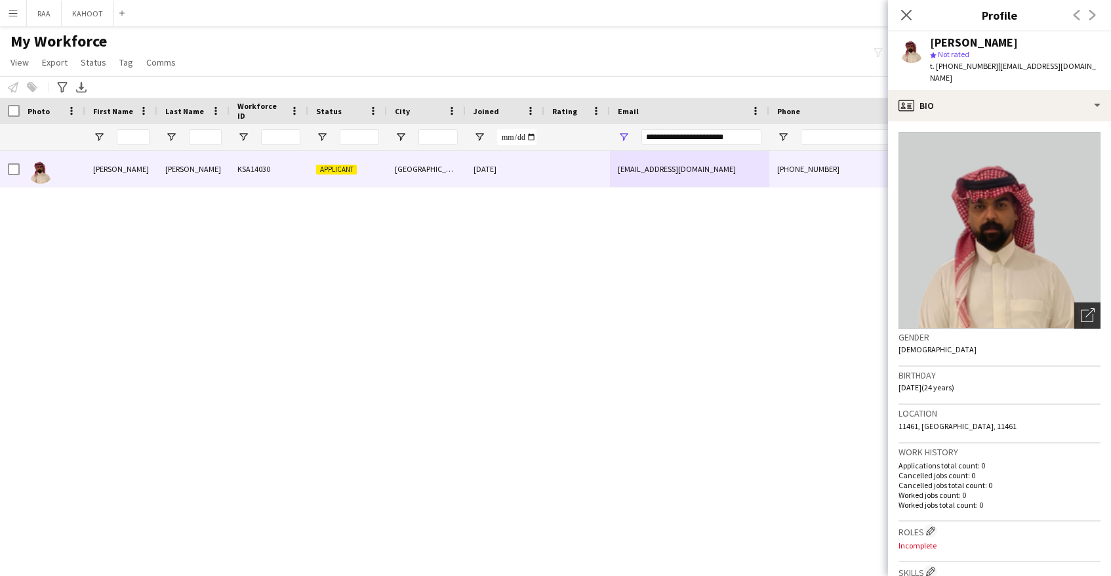
click at [1091, 308] on icon "Open photos pop-in" at bounding box center [1088, 315] width 14 height 14
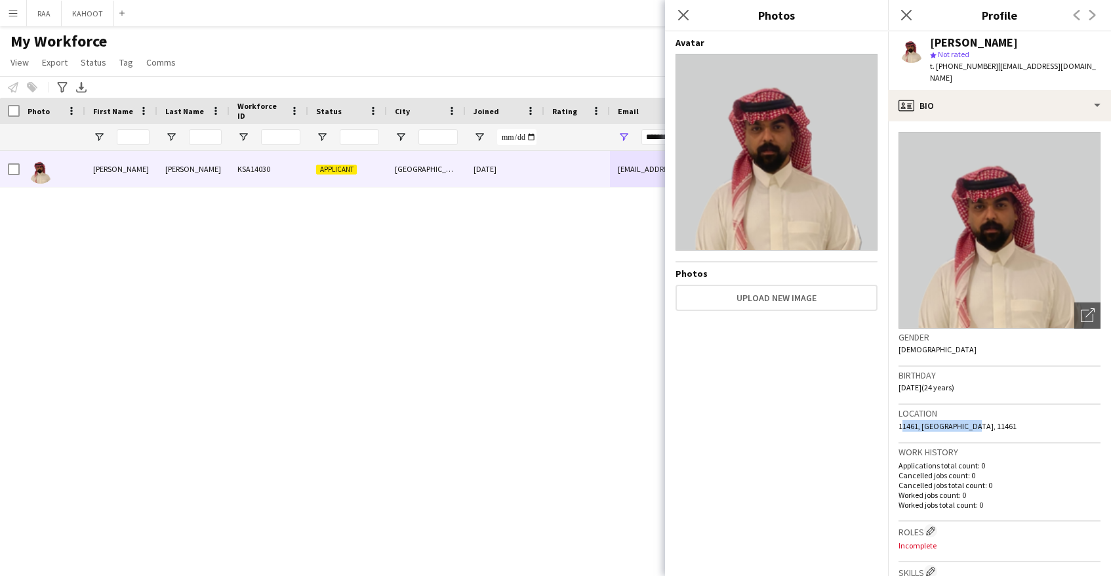
drag, startPoint x: 898, startPoint y: 415, endPoint x: 975, endPoint y: 411, distance: 77.5
click at [980, 408] on div "Location 11461, Riyadh, 11461" at bounding box center [1000, 424] width 202 height 38
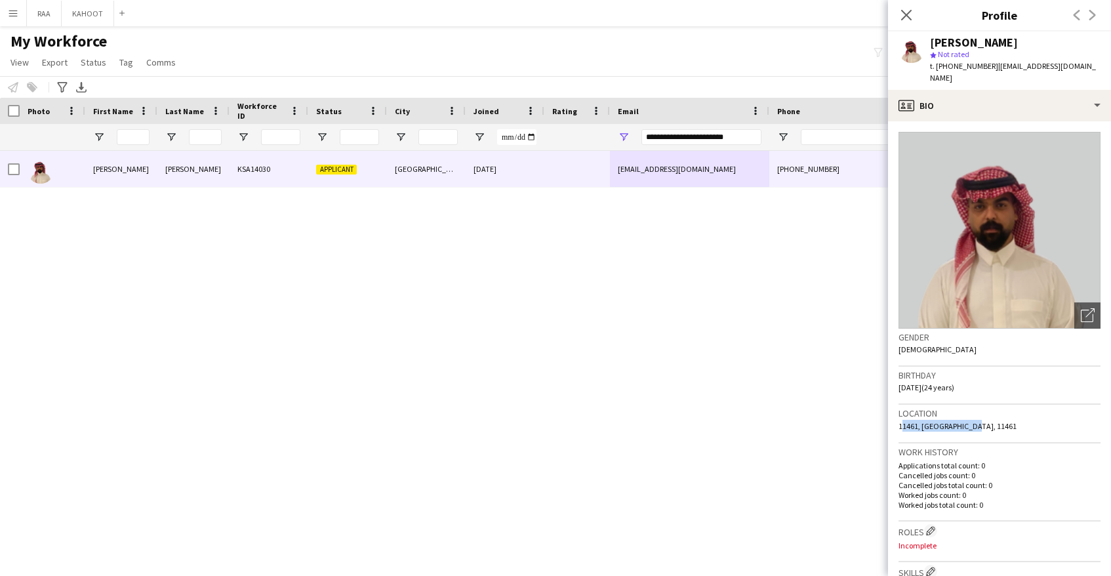
click at [957, 424] on div "Location 11461, Riyadh, 11461" at bounding box center [1000, 424] width 202 height 38
drag, startPoint x: 1011, startPoint y: 70, endPoint x: 1010, endPoint y: 77, distance: 6.6
click at [1011, 73] on div "Khalid Ahmed star Not rated t. +966549887513 | khalidalsiri97@gmail.com" at bounding box center [999, 60] width 223 height 58
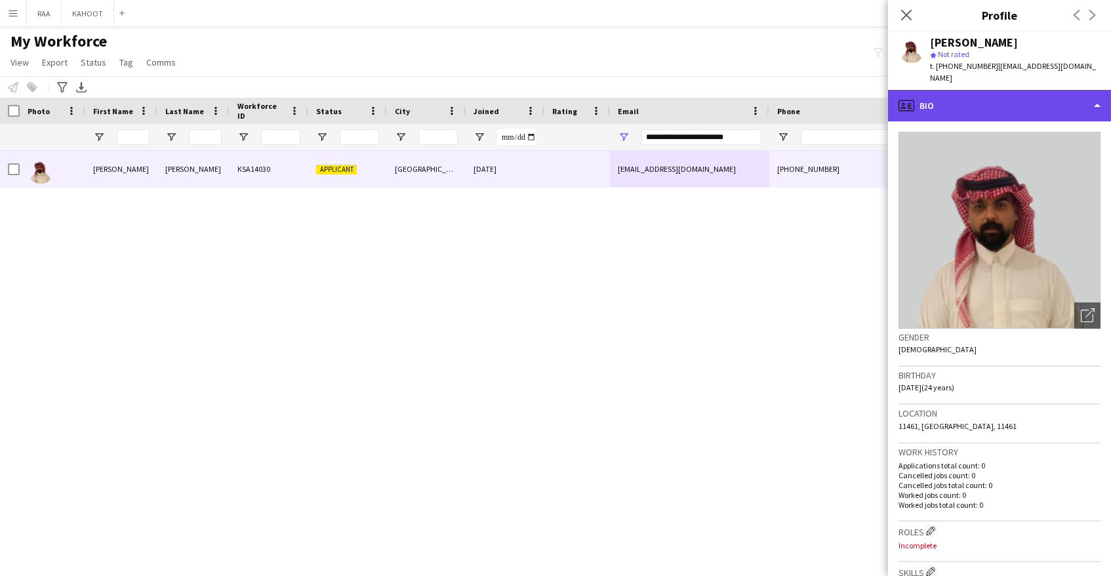
click at [1021, 91] on div "profile Bio" at bounding box center [999, 105] width 223 height 31
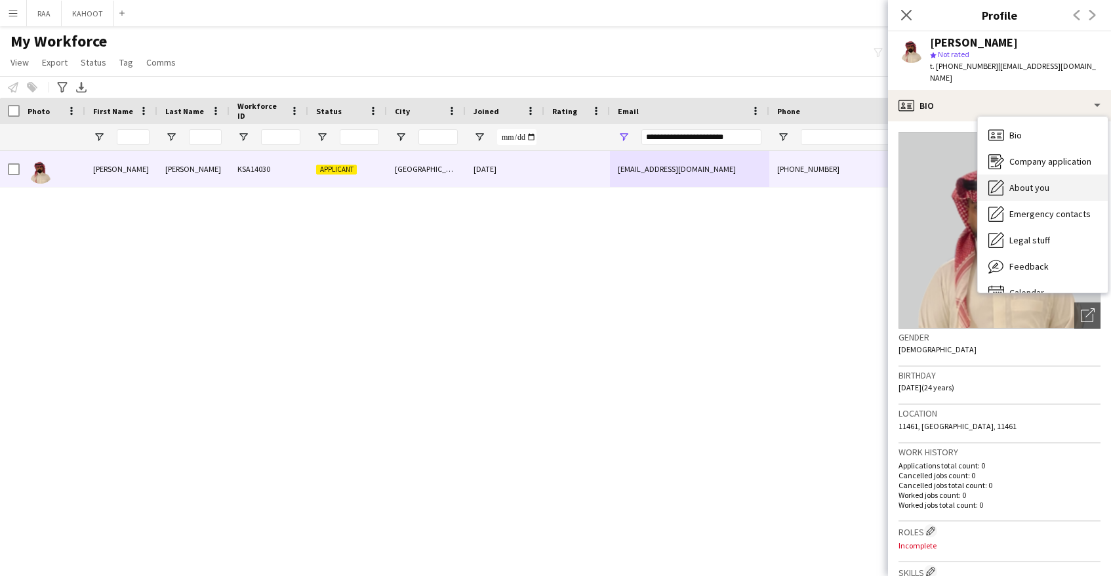
click at [1055, 186] on div "About you About you" at bounding box center [1043, 187] width 130 height 26
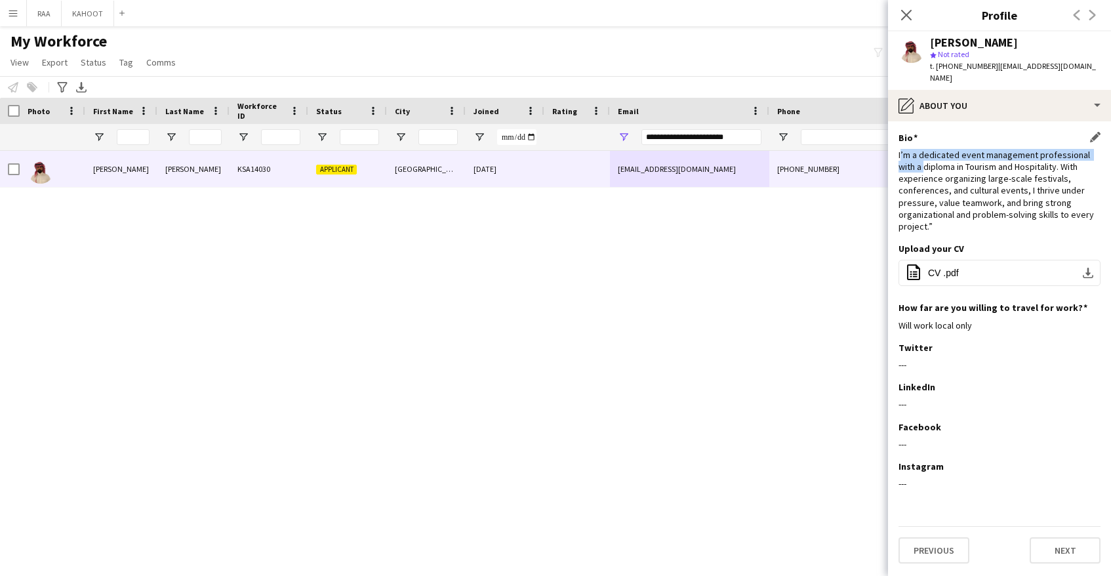
drag, startPoint x: 901, startPoint y: 142, endPoint x: 923, endPoint y: 149, distance: 22.6
click at [925, 149] on div "I’m a dedicated event management professional with a diploma in Tourism and Hos…" at bounding box center [1000, 190] width 202 height 83
click at [1001, 163] on div "I’m a dedicated event management professional with a diploma in Tourism and Hos…" at bounding box center [1000, 190] width 202 height 83
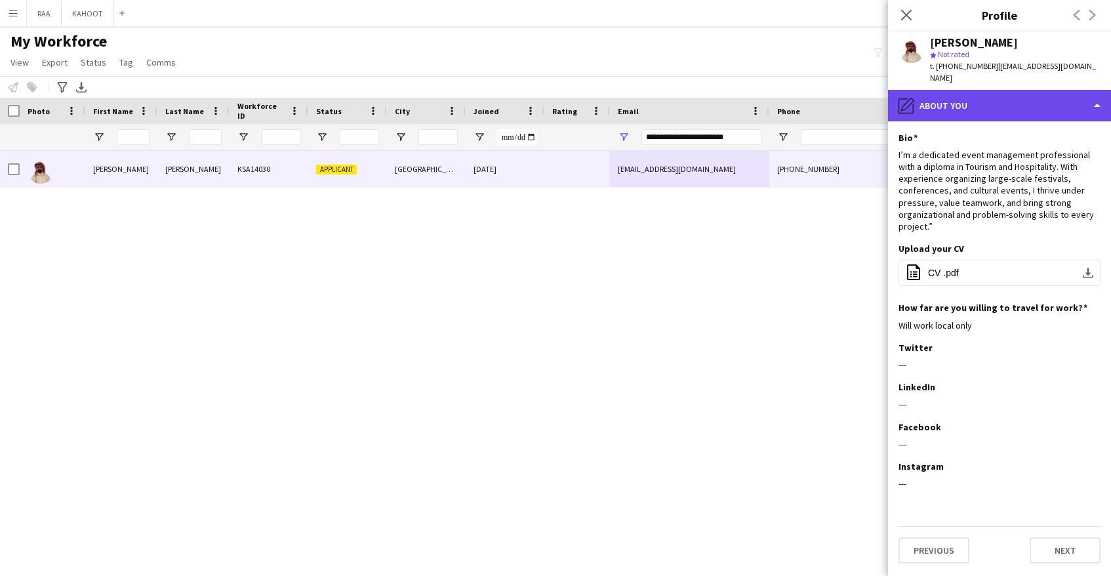
click at [989, 90] on div "pencil4 About you" at bounding box center [999, 105] width 223 height 31
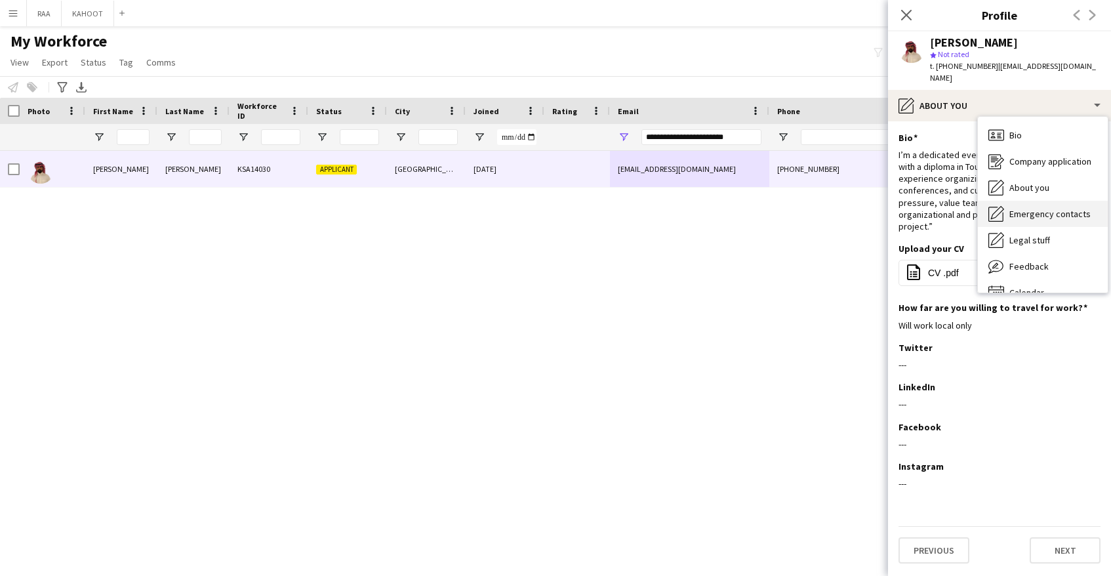
click at [1070, 208] on span "Emergency contacts" at bounding box center [1049, 214] width 81 height 12
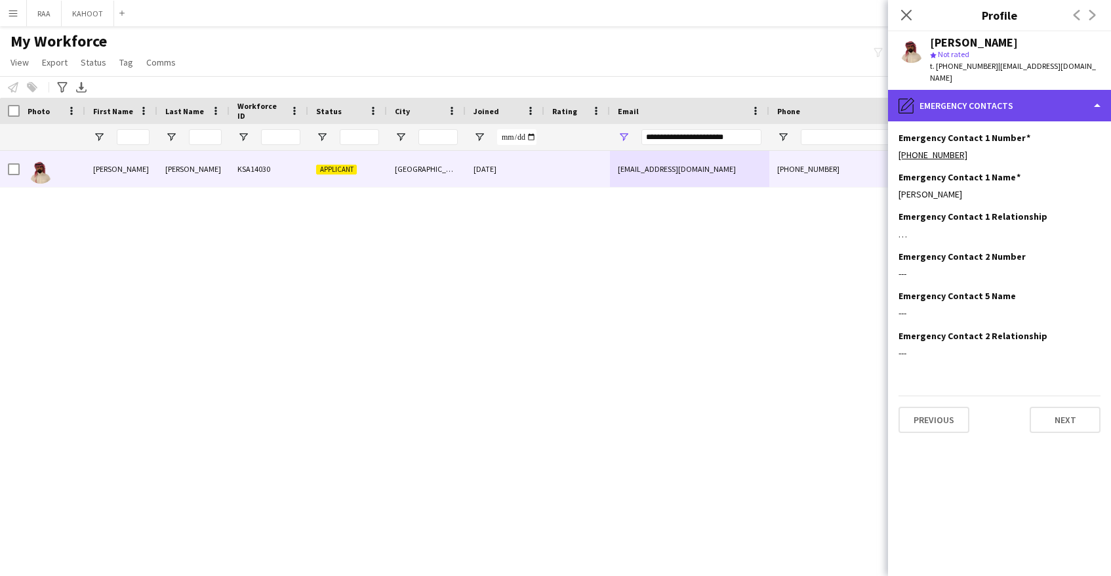
click at [1035, 91] on div "pencil4 Emergency contacts" at bounding box center [999, 105] width 223 height 31
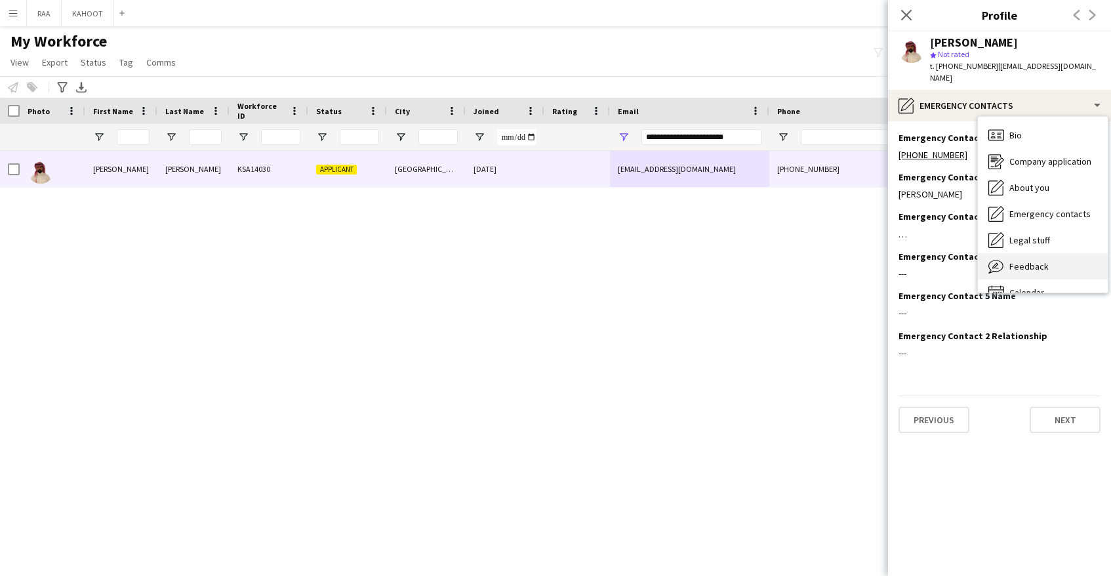
click at [1049, 254] on div "Feedback Feedback" at bounding box center [1043, 266] width 130 height 26
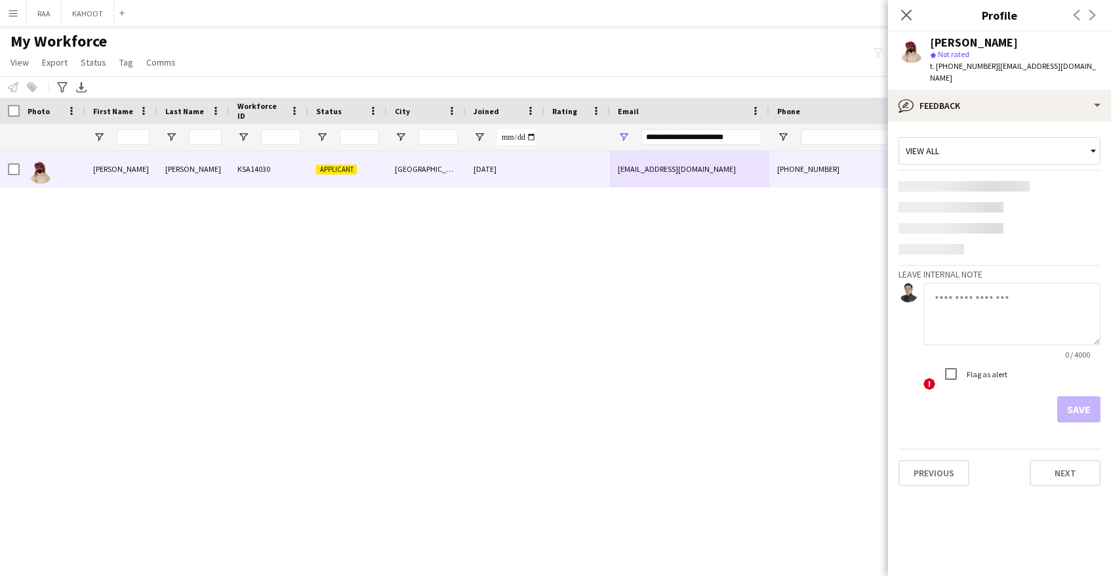
click at [1006, 312] on textarea at bounding box center [1012, 314] width 177 height 62
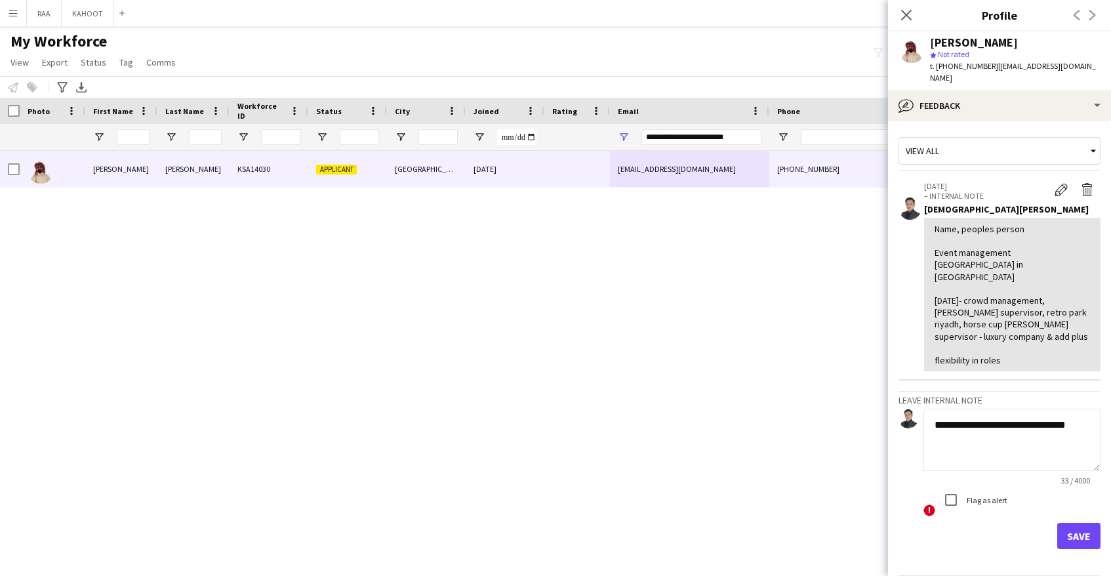
type textarea "**********"
click at [1084, 523] on button "Save" at bounding box center [1078, 536] width 43 height 26
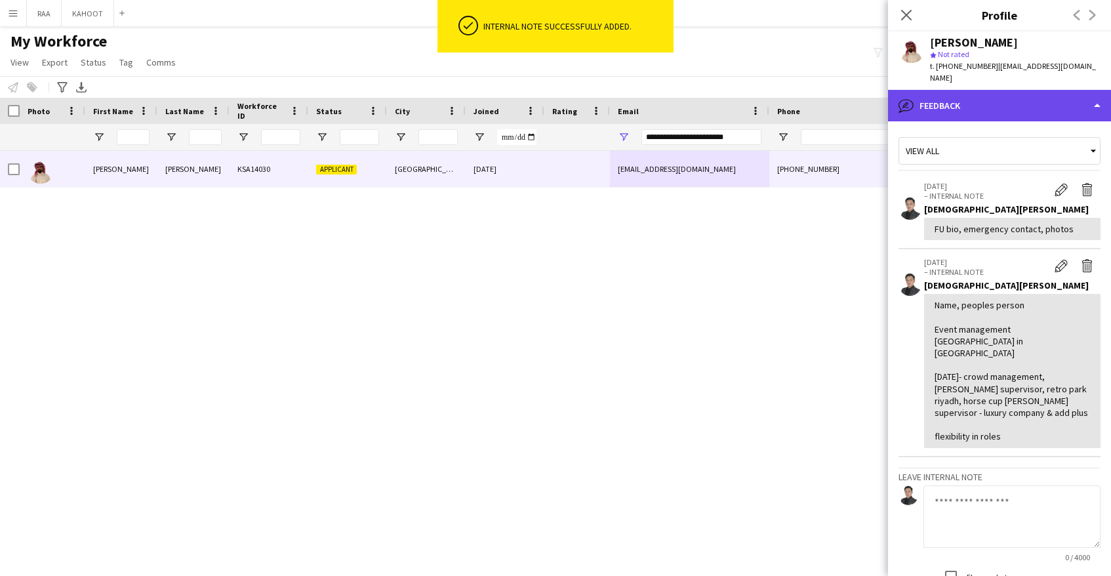
drag, startPoint x: 981, startPoint y: 90, endPoint x: 979, endPoint y: 99, distance: 9.3
click at [981, 90] on div "bubble-pencil Feedback" at bounding box center [999, 105] width 223 height 31
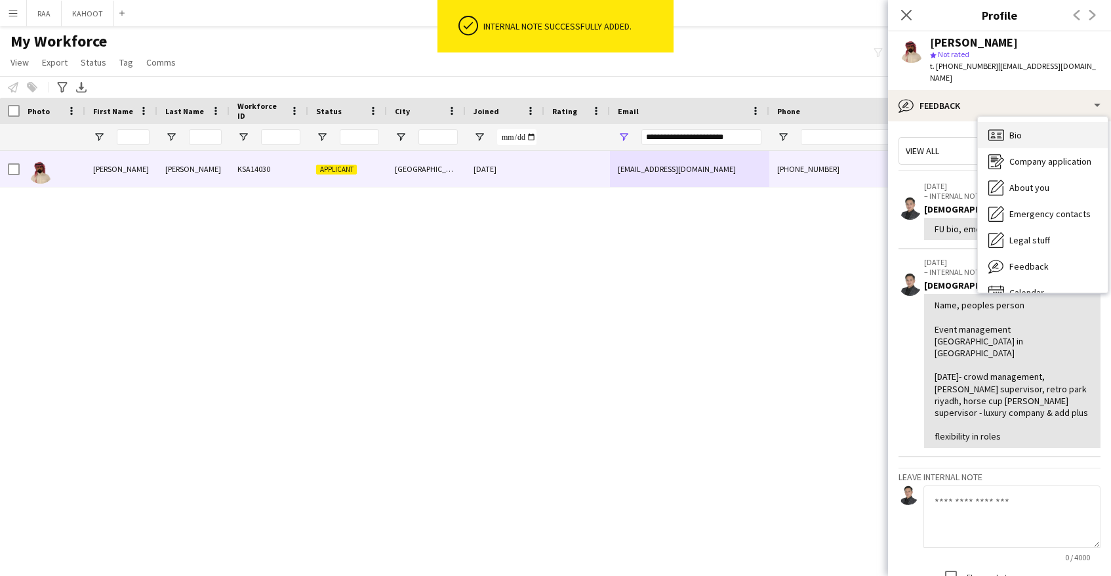
click at [1007, 128] on div "Bio Bio" at bounding box center [1043, 135] width 130 height 26
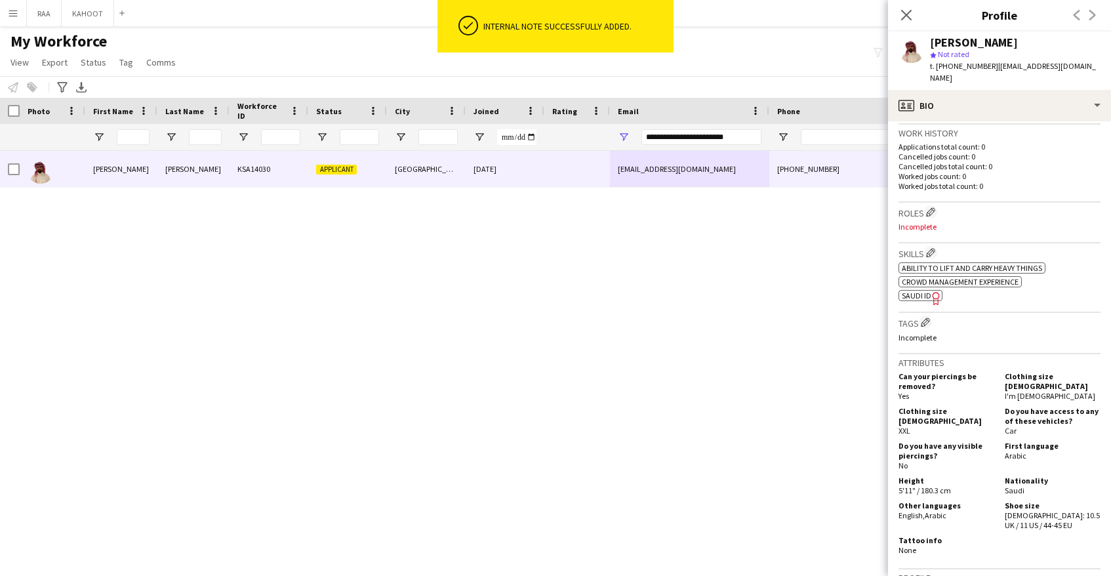
scroll to position [315, 0]
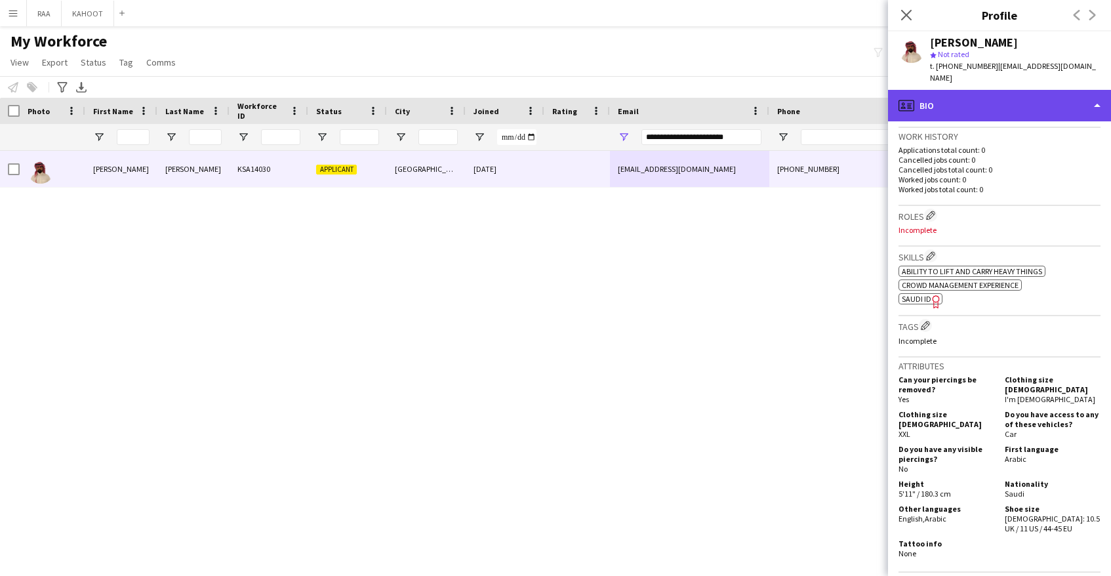
click at [1059, 102] on div "profile Bio" at bounding box center [999, 105] width 223 height 31
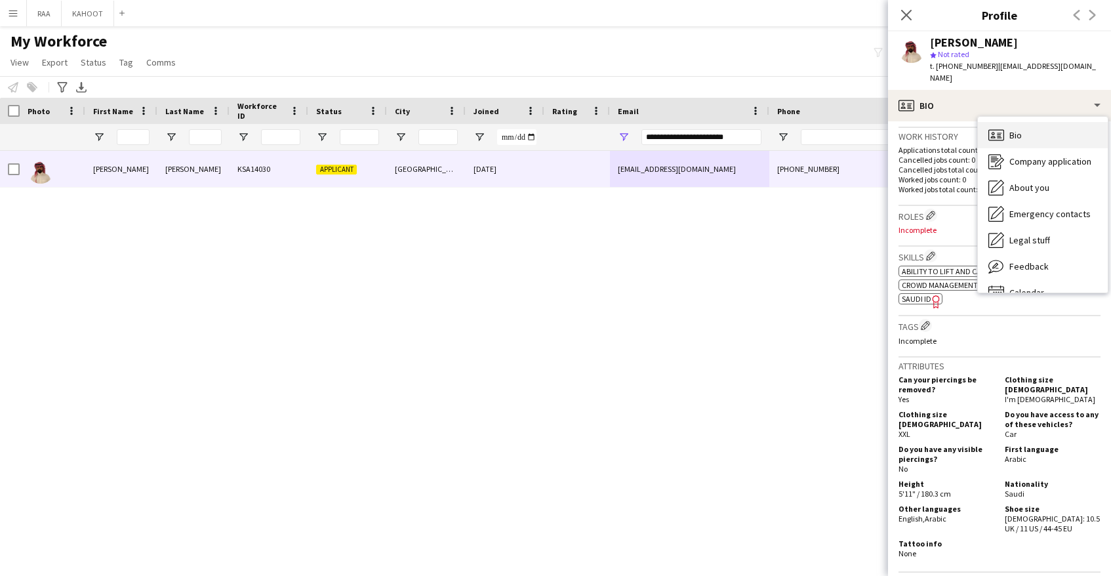
click at [1048, 122] on div "Bio Bio" at bounding box center [1043, 135] width 130 height 26
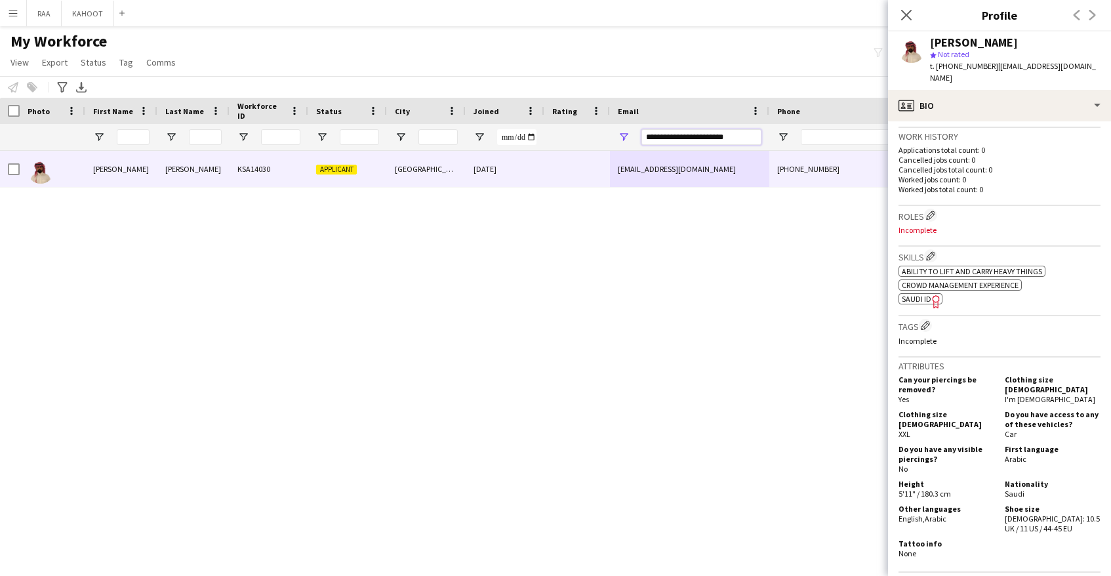
drag, startPoint x: 720, startPoint y: 138, endPoint x: 498, endPoint y: 135, distance: 221.1
click at [504, 134] on div at bounding box center [748, 137] width 1496 height 26
paste input "Email Filter Input"
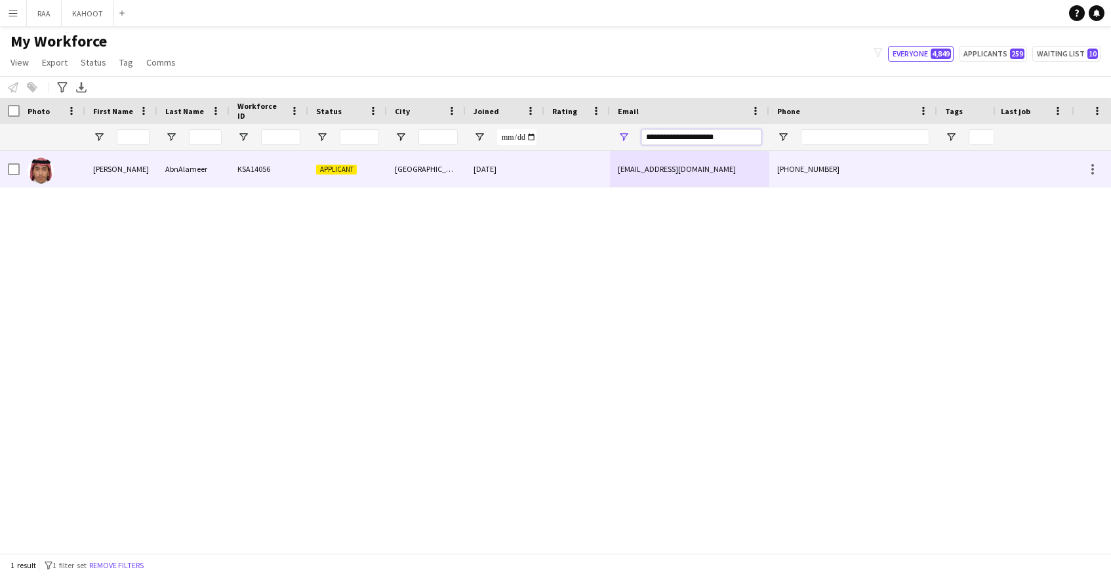
type input "**********"
click at [582, 164] on div at bounding box center [577, 169] width 66 height 36
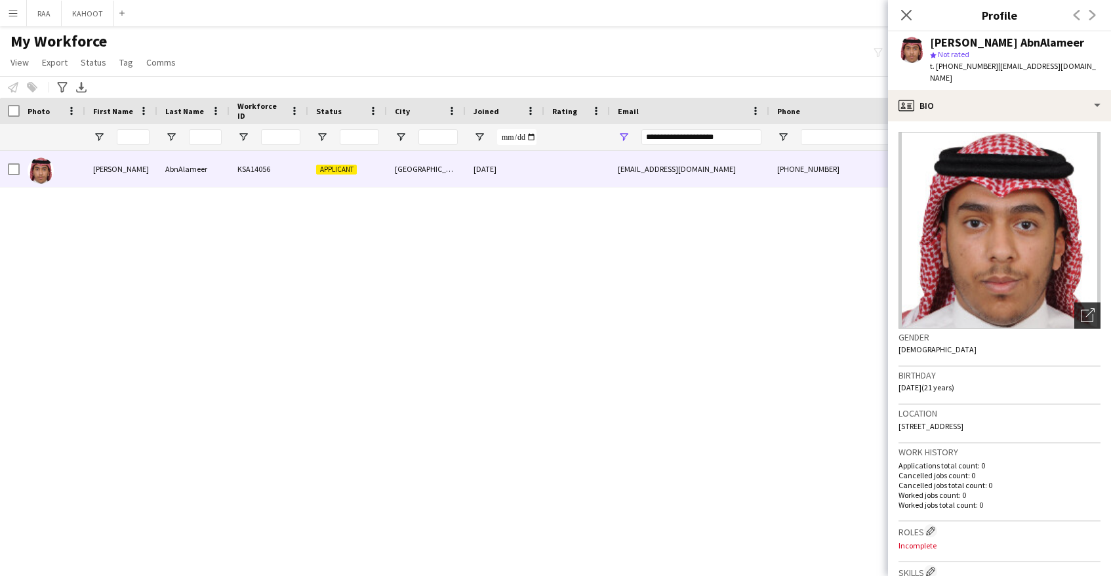
click at [1093, 310] on icon at bounding box center [1087, 316] width 12 height 12
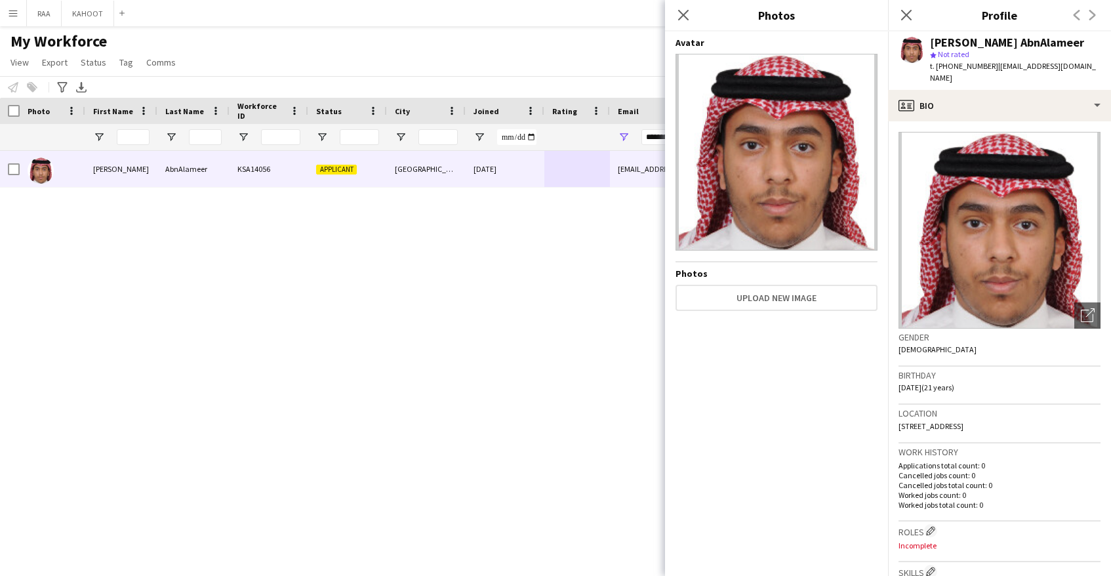
scroll to position [25, 0]
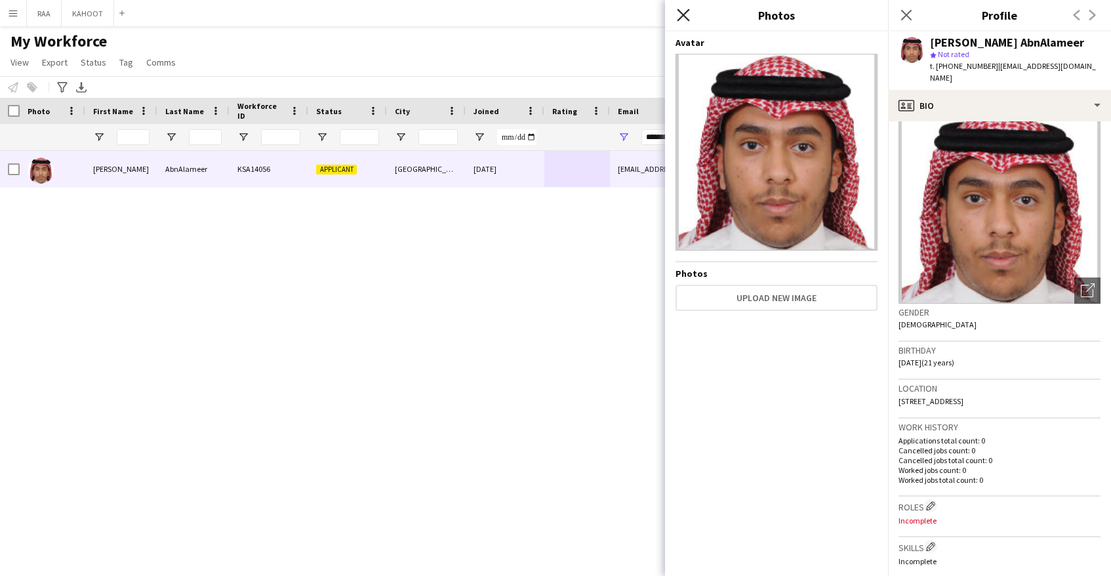
click at [682, 17] on icon "Close pop-in" at bounding box center [683, 15] width 12 height 12
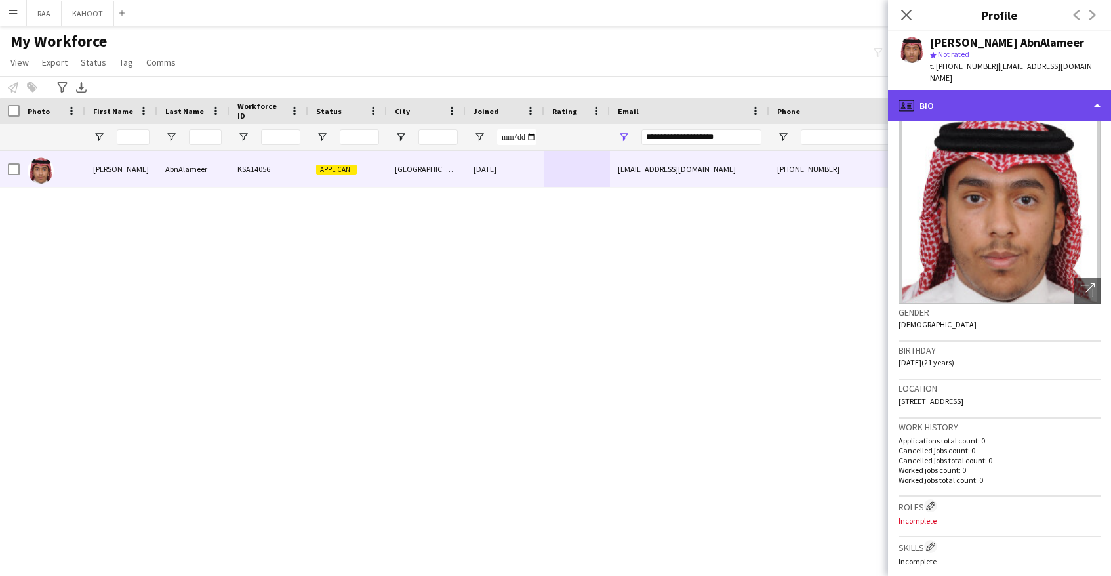
click at [1033, 102] on div "profile Bio" at bounding box center [999, 105] width 223 height 31
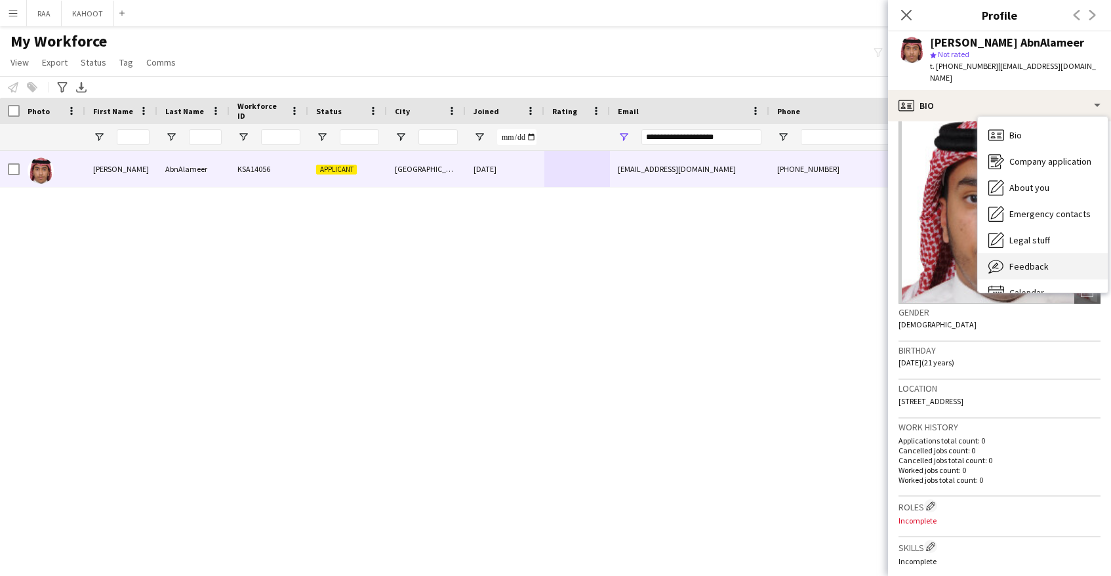
click at [1045, 260] on span "Feedback" at bounding box center [1028, 266] width 39 height 12
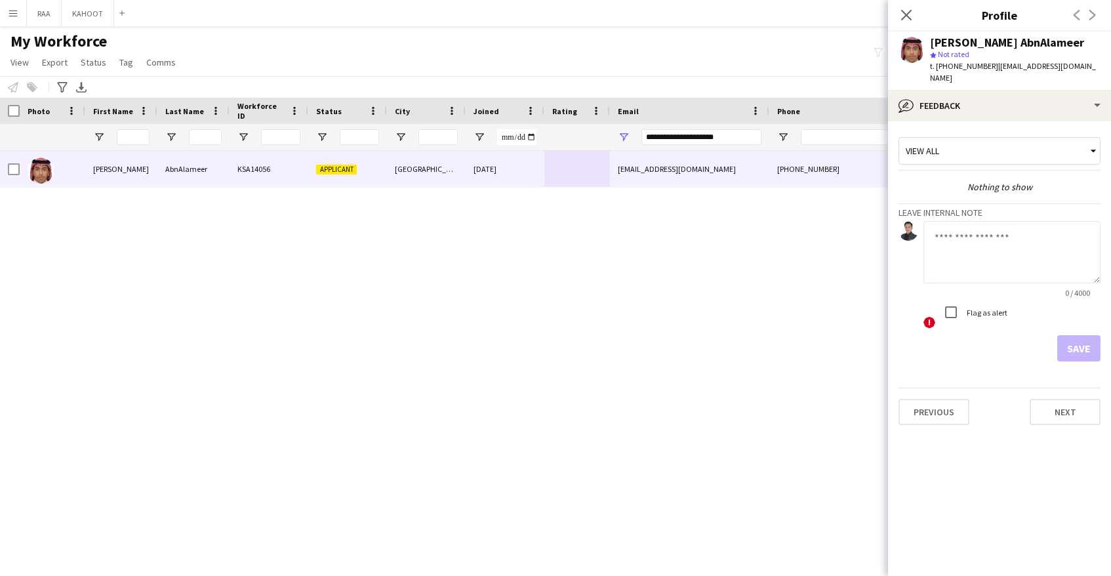
click at [1028, 260] on textarea at bounding box center [1012, 252] width 177 height 62
type textarea "**********"
click at [1086, 335] on button "Save" at bounding box center [1078, 348] width 43 height 26
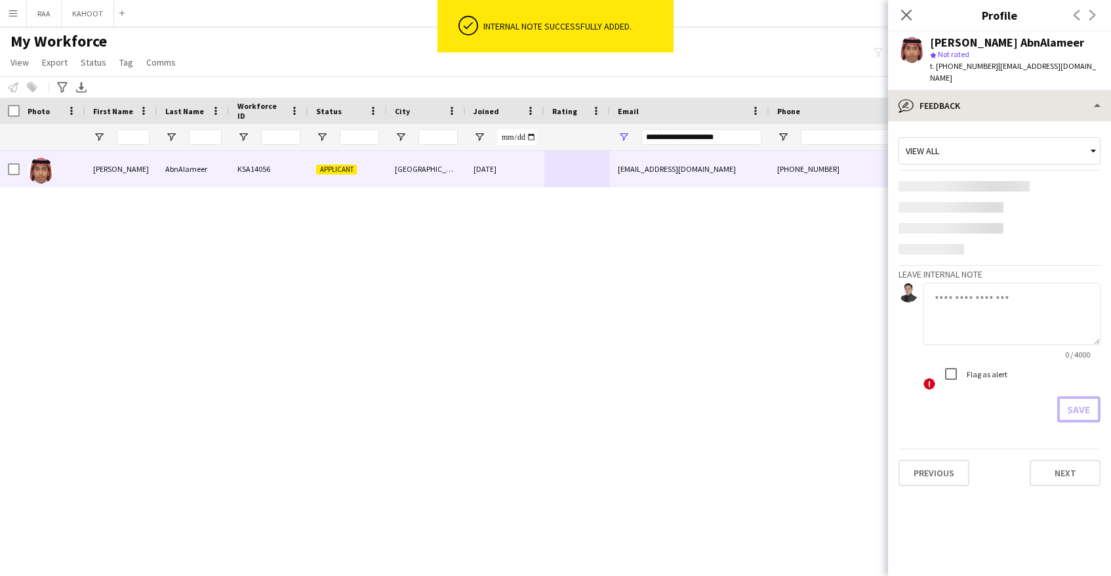
scroll to position [0, 0]
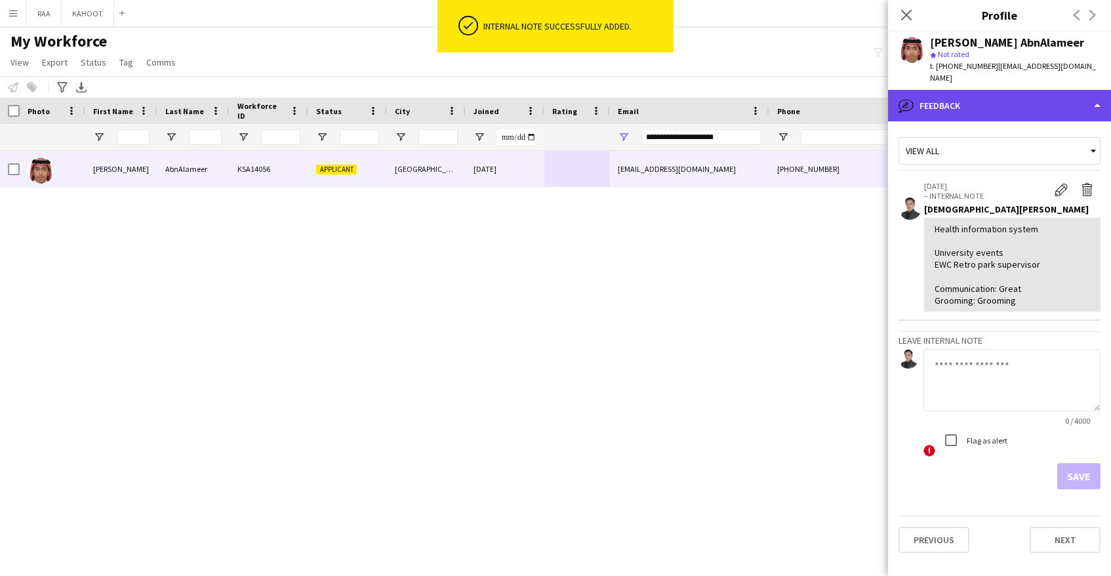
click at [1056, 104] on div "bubble-pencil Feedback" at bounding box center [999, 105] width 223 height 31
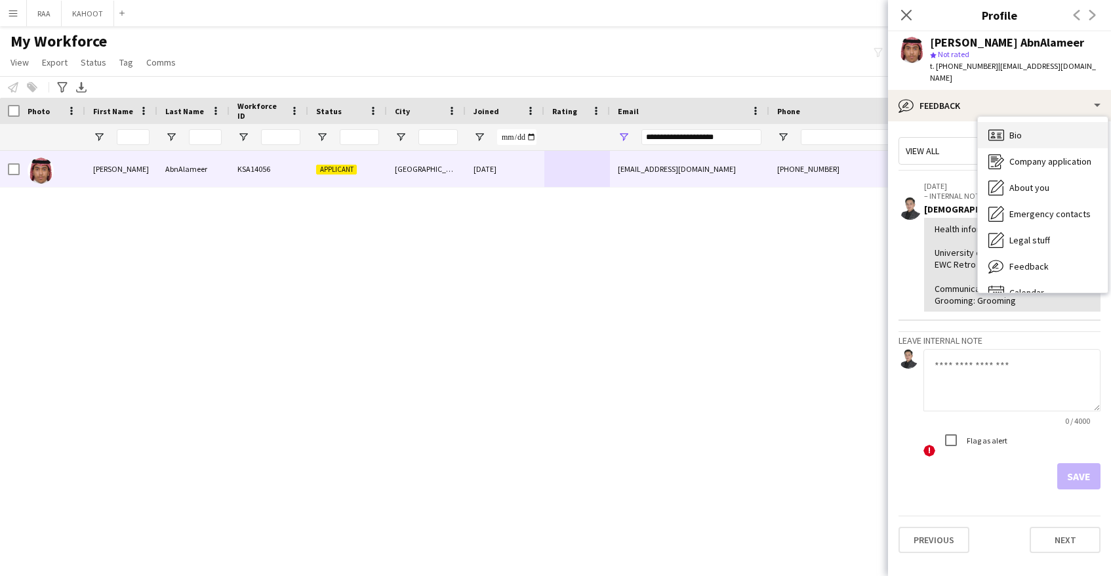
click at [1017, 129] on span "Bio" at bounding box center [1015, 135] width 12 height 12
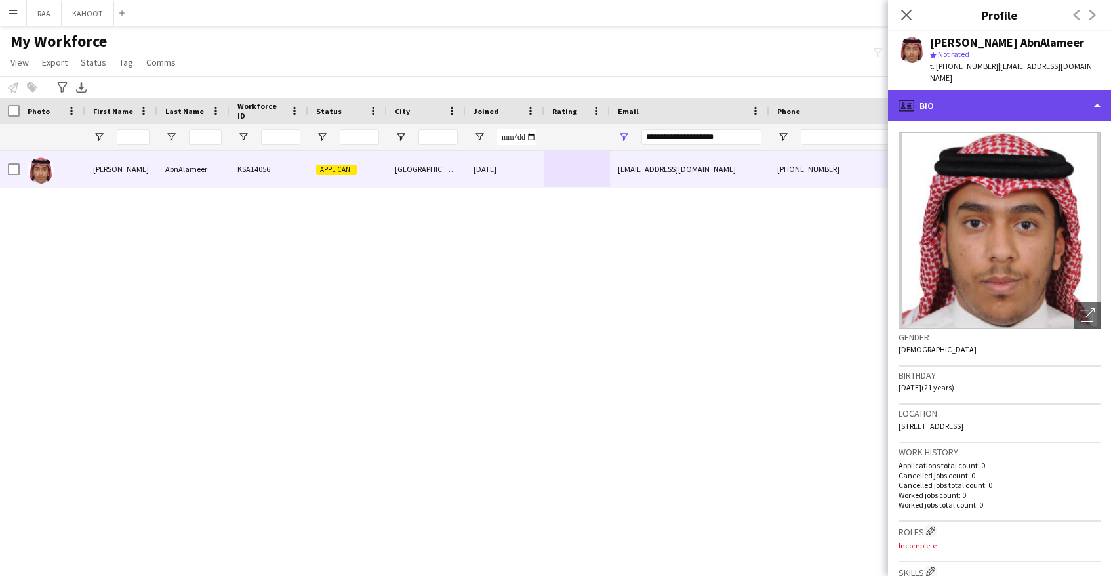
click at [1017, 98] on div "profile Bio" at bounding box center [999, 105] width 223 height 31
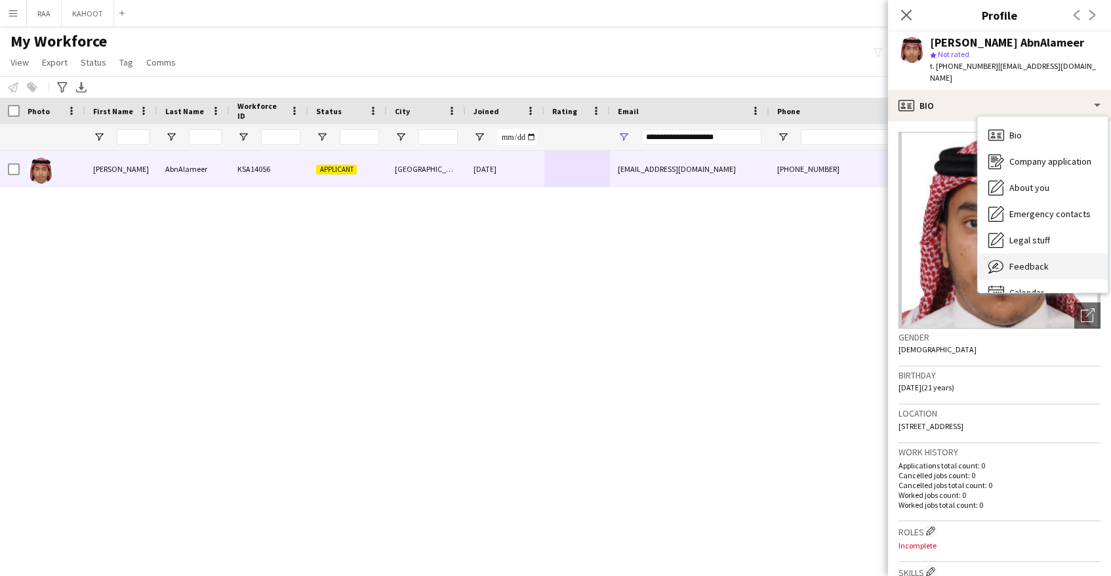
click at [1064, 262] on div "Feedback Feedback" at bounding box center [1043, 266] width 130 height 26
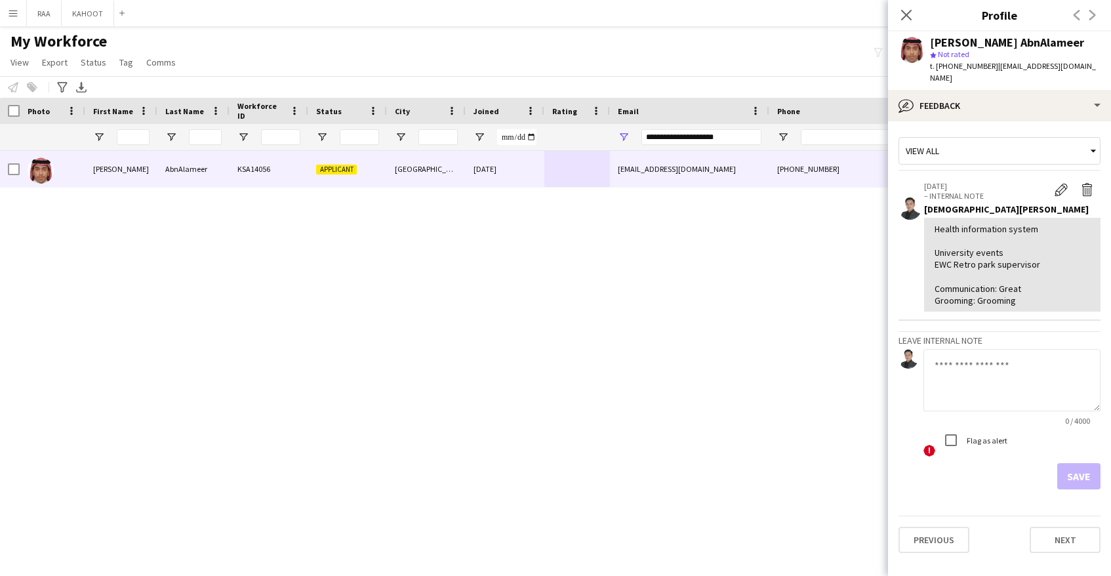
click at [995, 356] on textarea at bounding box center [1012, 380] width 177 height 62
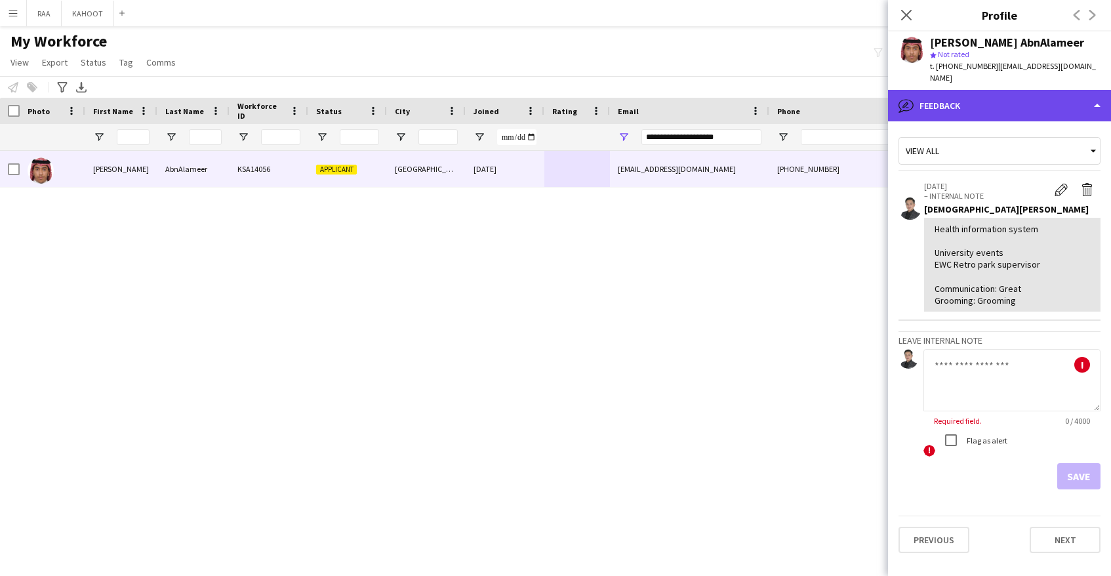
click at [1041, 90] on div "bubble-pencil Feedback" at bounding box center [999, 105] width 223 height 31
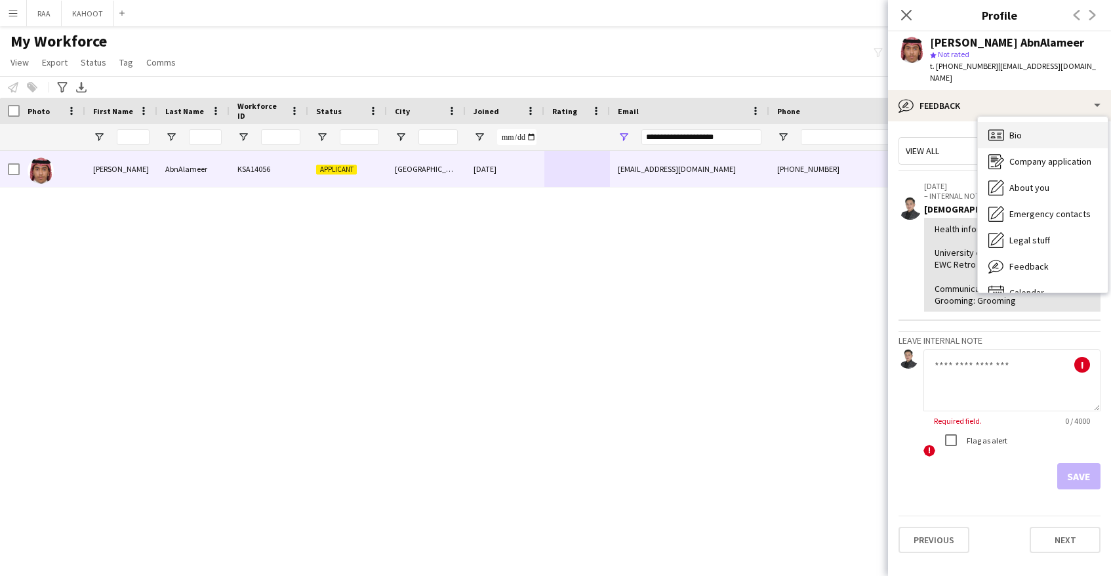
click at [1045, 127] on div "Bio Bio" at bounding box center [1043, 135] width 130 height 26
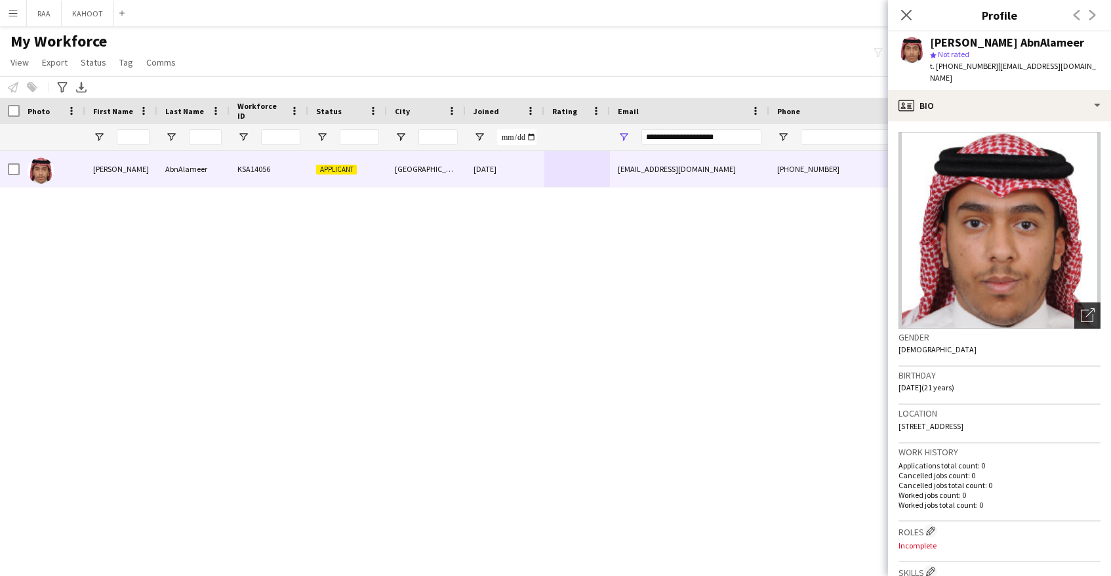
click at [1078, 306] on div "Open photos pop-in" at bounding box center [1087, 315] width 26 height 26
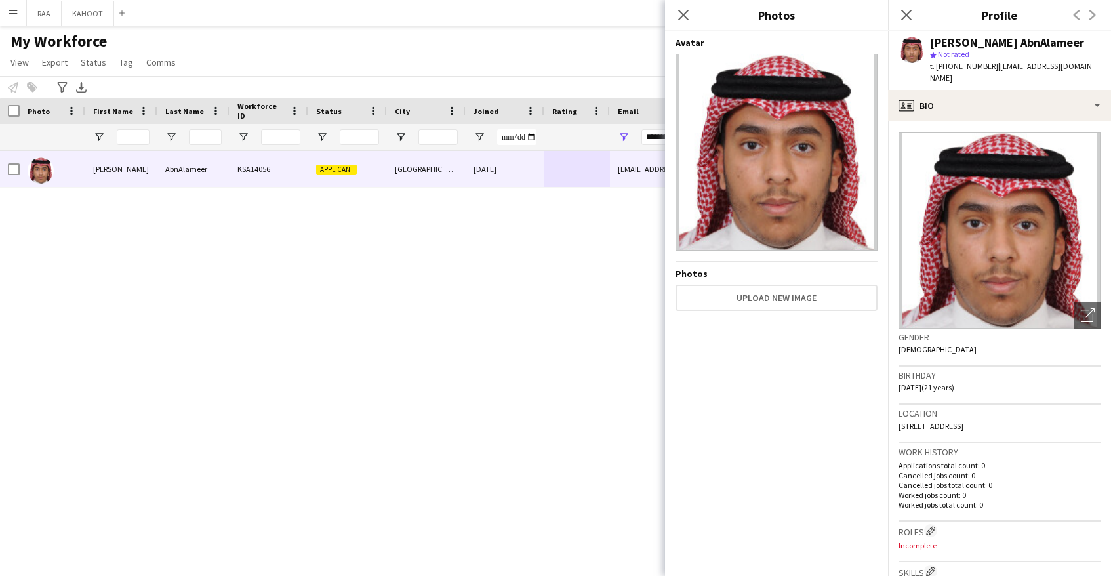
drag, startPoint x: 977, startPoint y: 411, endPoint x: 902, endPoint y: 415, distance: 74.9
click at [902, 415] on div "Location 13343 riy, Riyadh, 13343" at bounding box center [1000, 424] width 202 height 38
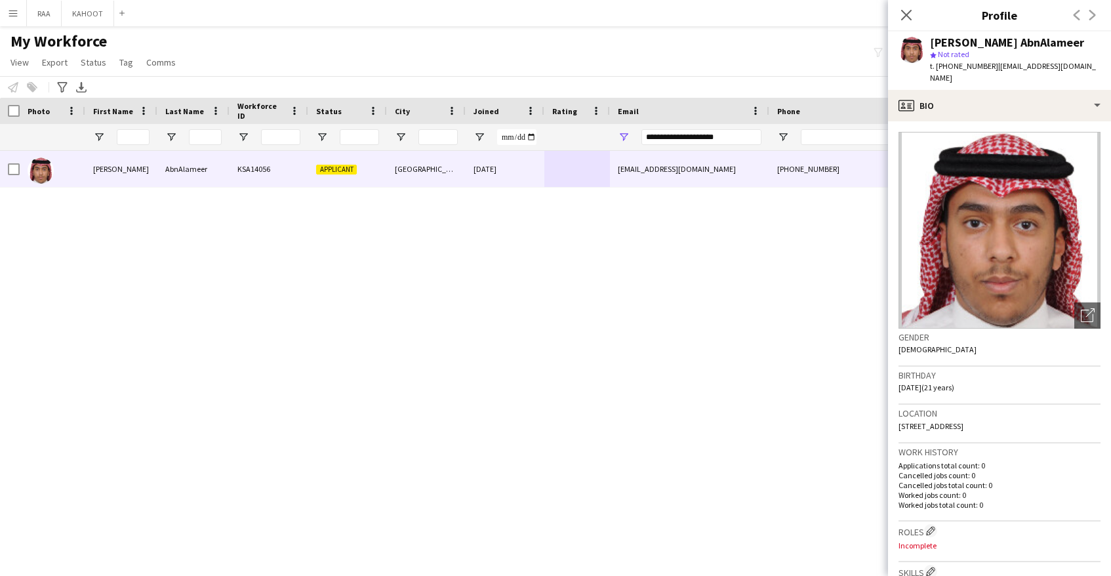
click at [965, 68] on span "t. +966580121245" at bounding box center [964, 66] width 68 height 10
copy span "966580121245"
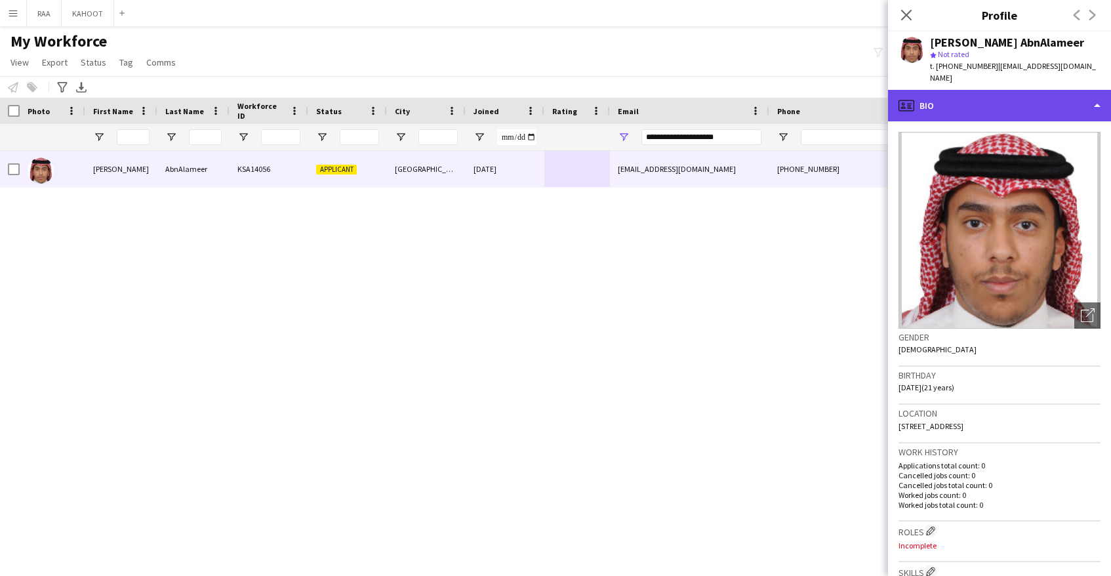
click at [1016, 100] on div "profile Bio" at bounding box center [999, 105] width 223 height 31
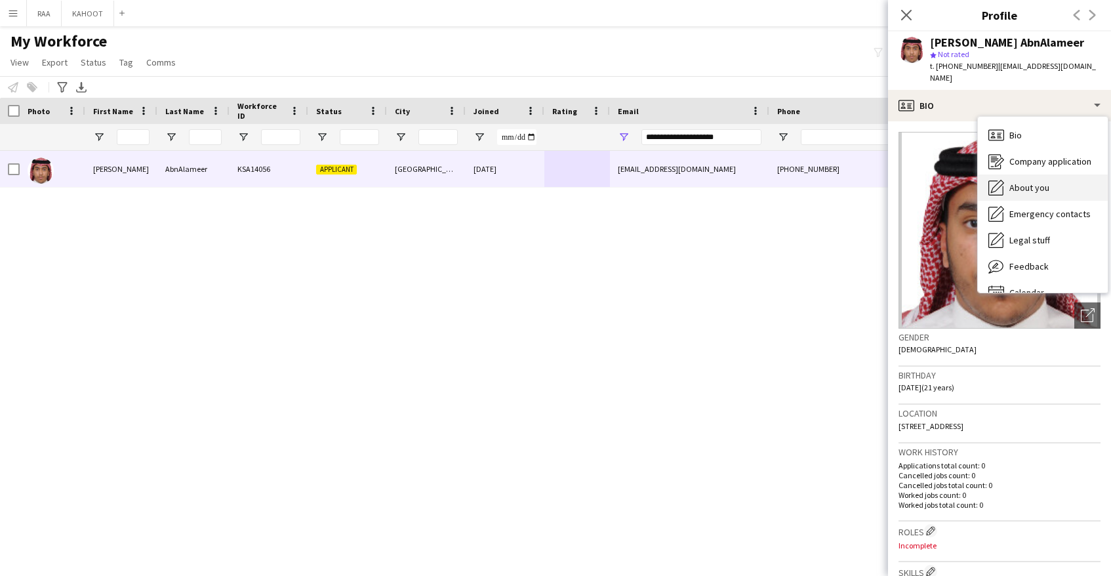
click at [1049, 184] on div "About you About you" at bounding box center [1043, 187] width 130 height 26
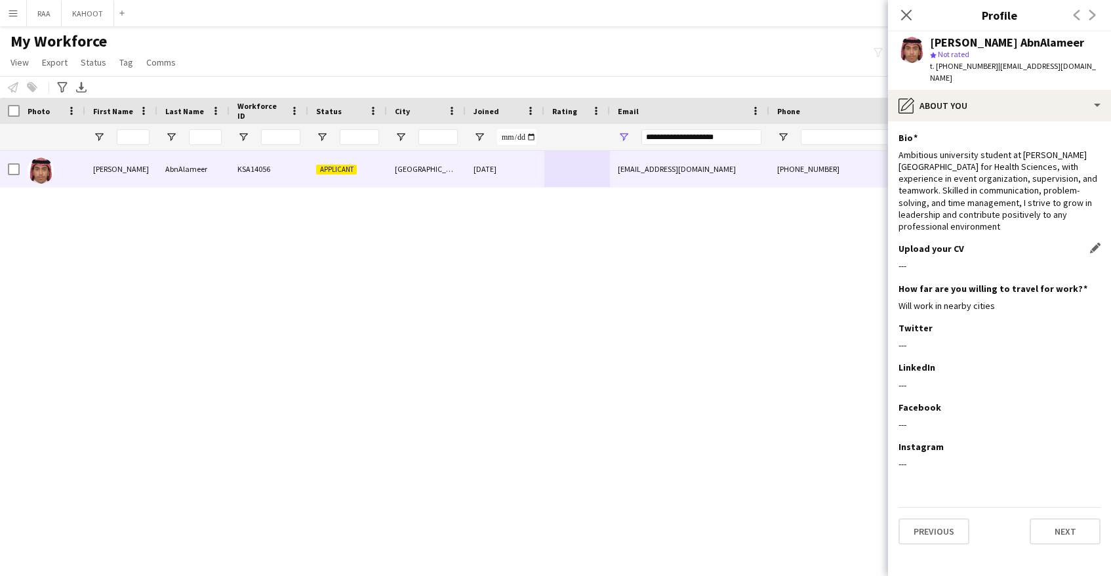
click at [1063, 243] on div "Upload your CV Edit this field ---" at bounding box center [1000, 262] width 202 height 39
drag, startPoint x: 952, startPoint y: 153, endPoint x: 1001, endPoint y: 213, distance: 77.3
click at [1017, 219] on div "Ambitious university student at King Saud bin Abdulaziz University for Health S…" at bounding box center [1000, 190] width 202 height 83
click at [962, 189] on div "Ambitious university student at King Saud bin Abdulaziz University for Health S…" at bounding box center [1000, 190] width 202 height 83
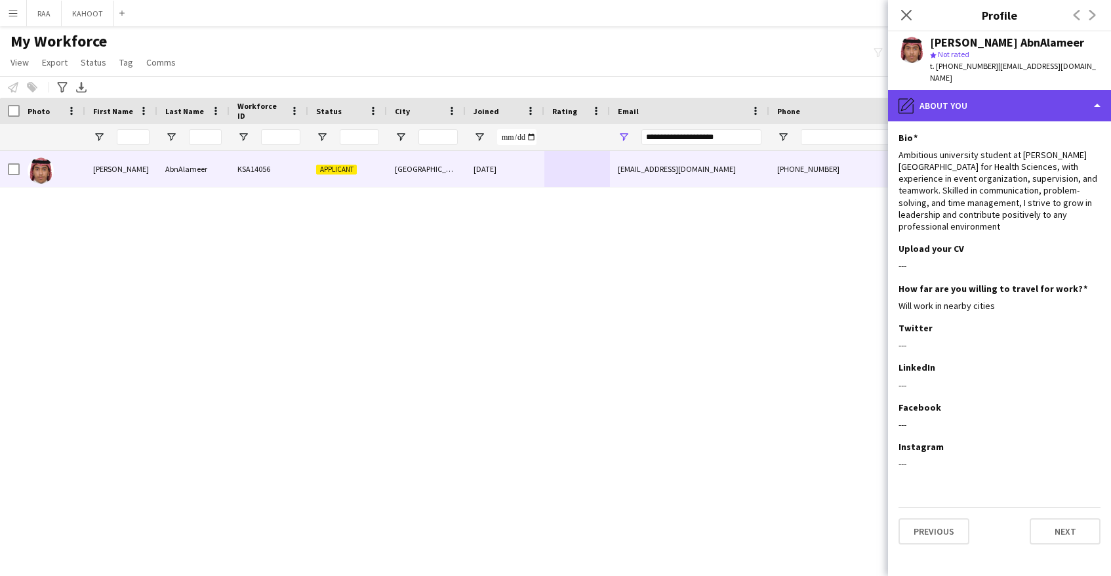
click at [941, 90] on div "pencil4 About you" at bounding box center [999, 105] width 223 height 31
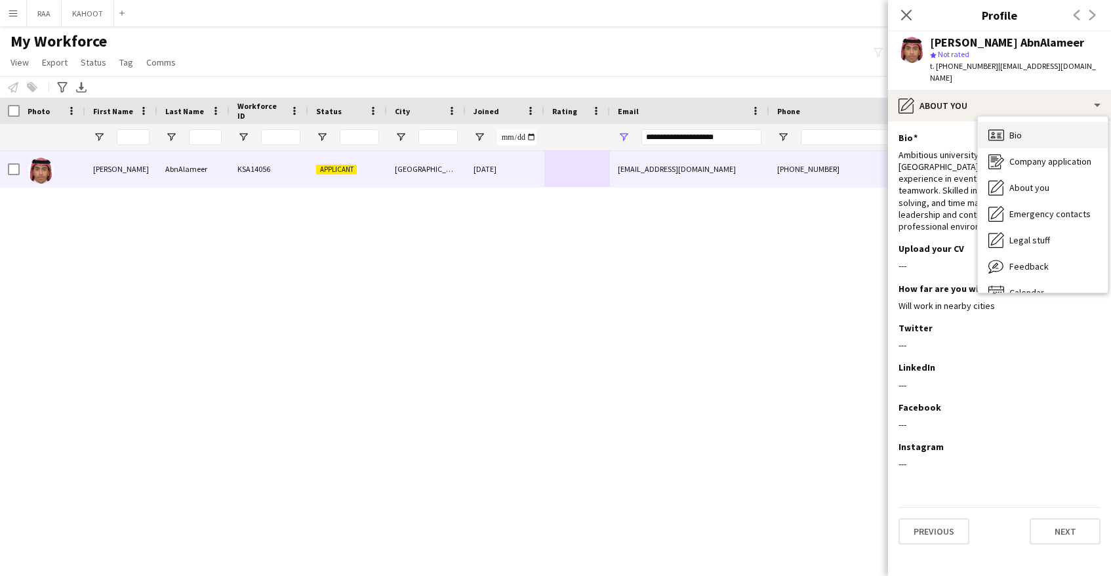
click at [1017, 129] on span "Bio" at bounding box center [1015, 135] width 12 height 12
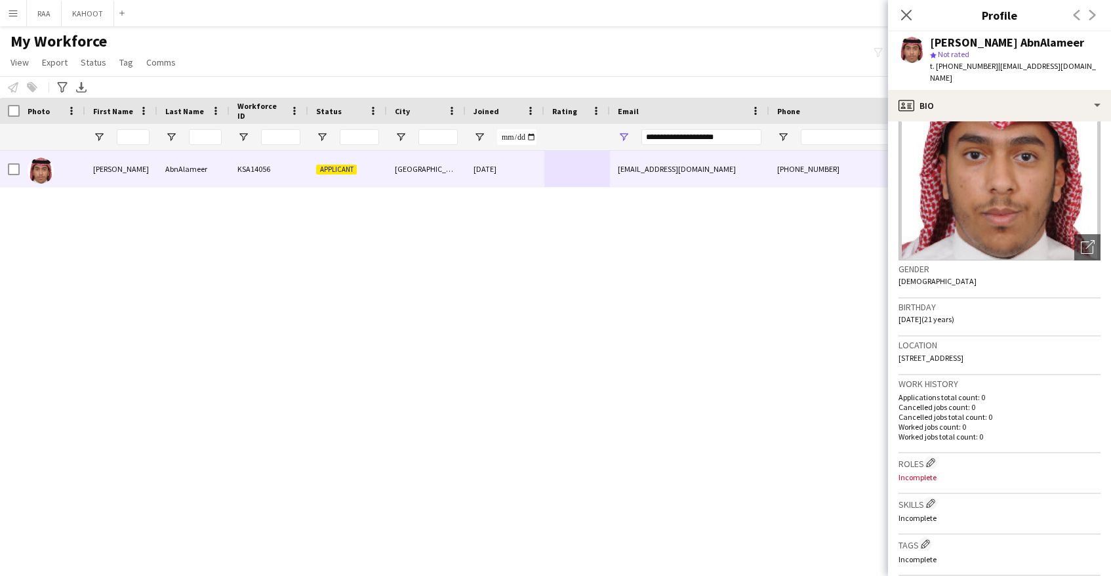
scroll to position [59, 0]
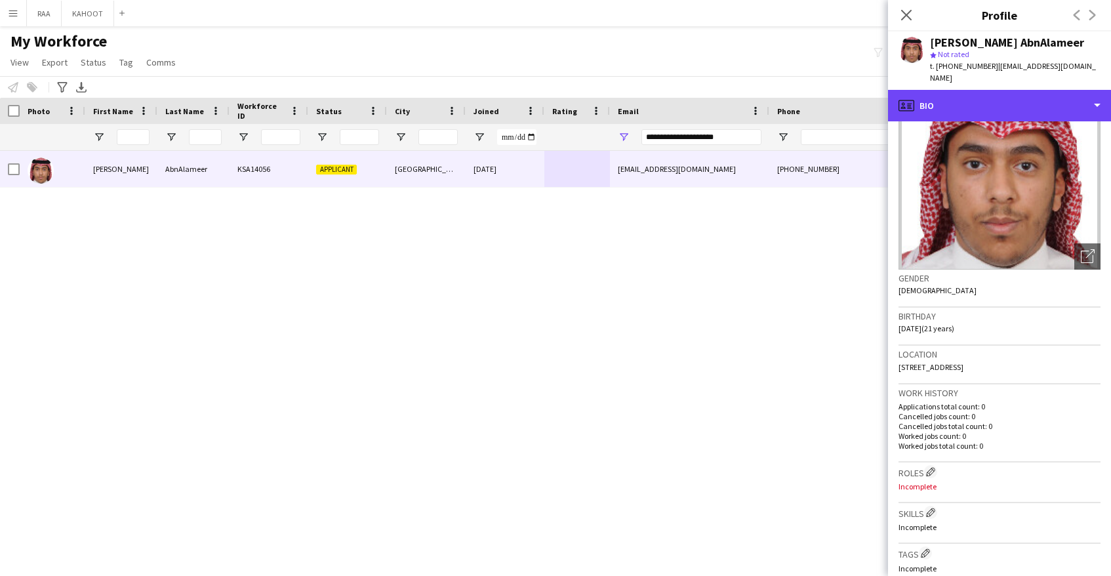
drag, startPoint x: 1002, startPoint y: 79, endPoint x: 1029, endPoint y: 112, distance: 42.3
click at [1002, 90] on div "profile Bio" at bounding box center [999, 105] width 223 height 31
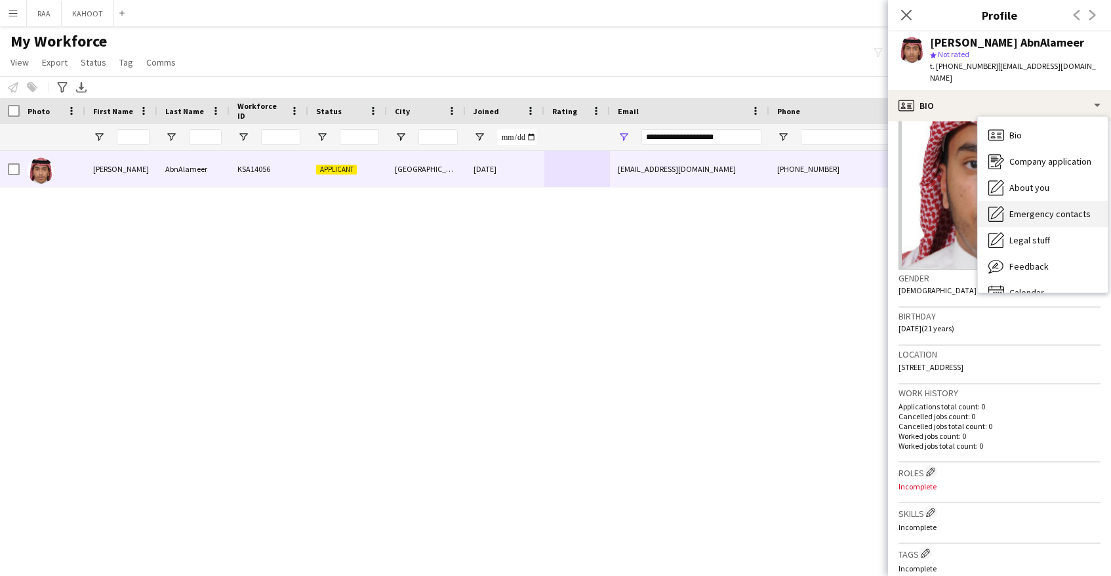
click at [1053, 208] on span "Emergency contacts" at bounding box center [1049, 214] width 81 height 12
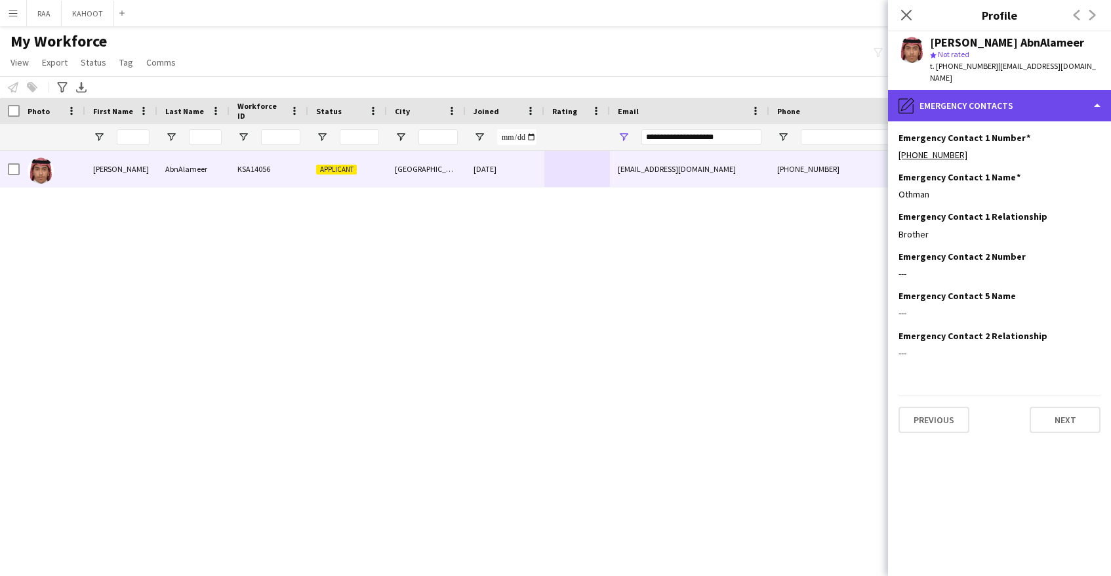
click at [964, 94] on div "pencil4 Emergency contacts" at bounding box center [999, 105] width 223 height 31
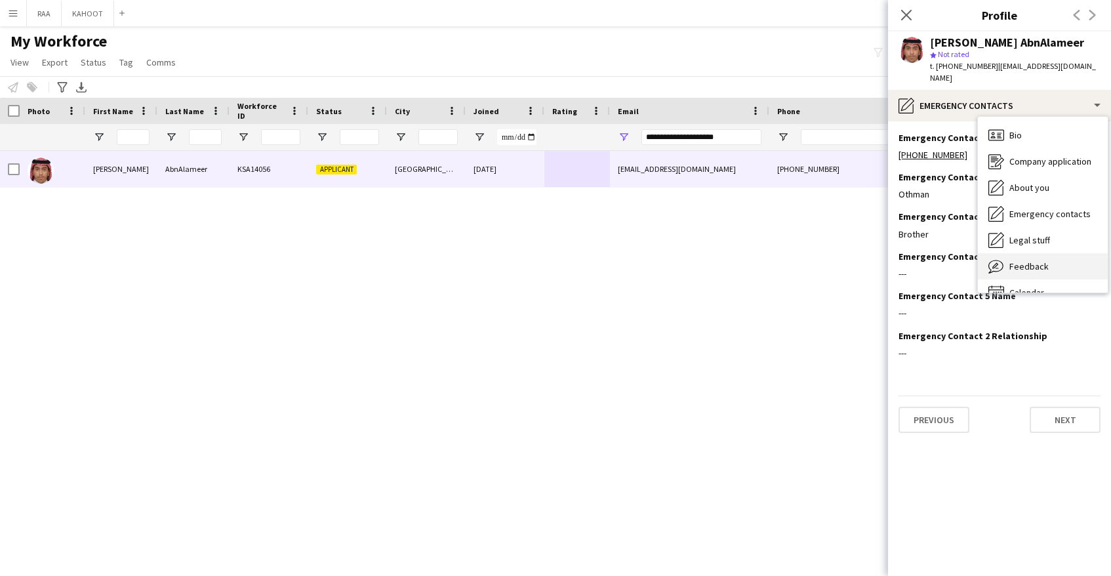
click at [1043, 253] on div "Feedback Feedback" at bounding box center [1043, 266] width 130 height 26
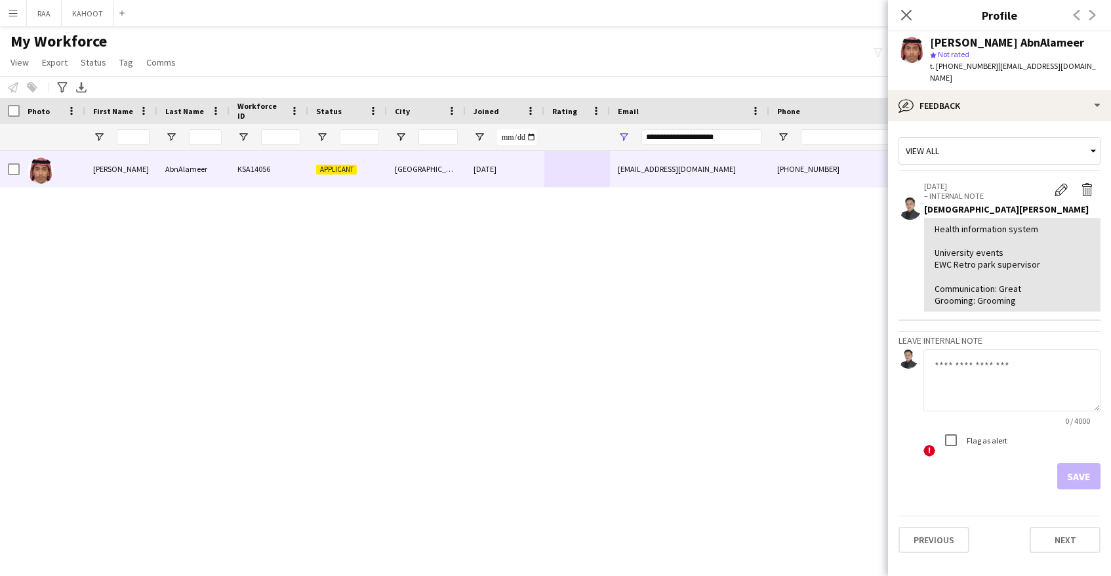
click at [1002, 385] on textarea at bounding box center [1012, 380] width 177 height 62
type textarea "**********"
click at [1093, 473] on button "Save" at bounding box center [1078, 476] width 43 height 26
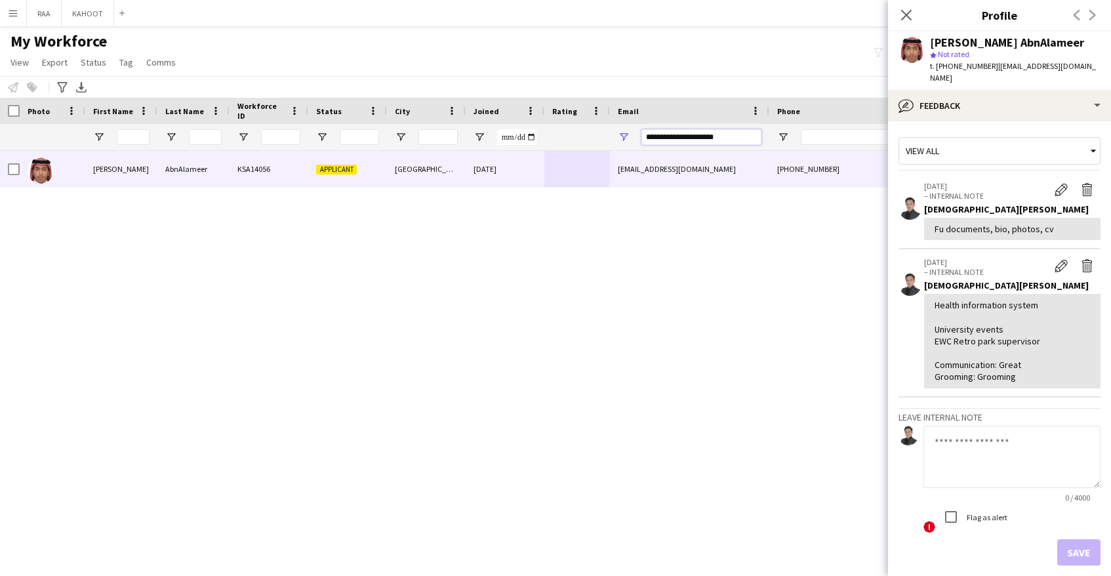
drag, startPoint x: 645, startPoint y: 132, endPoint x: 607, endPoint y: 133, distance: 38.7
click at [607, 133] on div at bounding box center [748, 137] width 1496 height 26
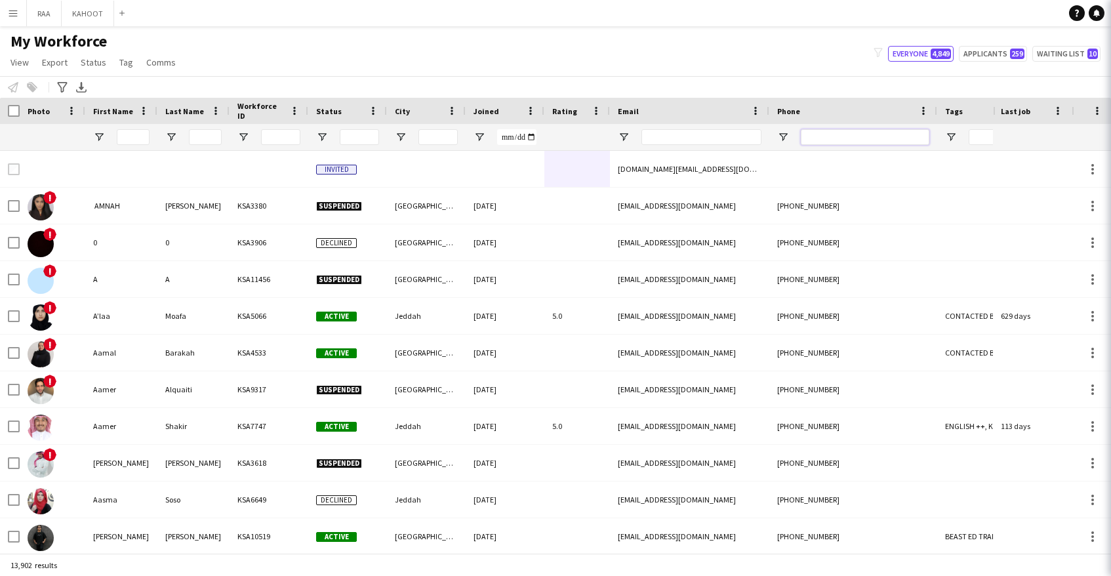
click at [822, 135] on input "Phone Filter Input" at bounding box center [865, 137] width 129 height 16
paste input "*********"
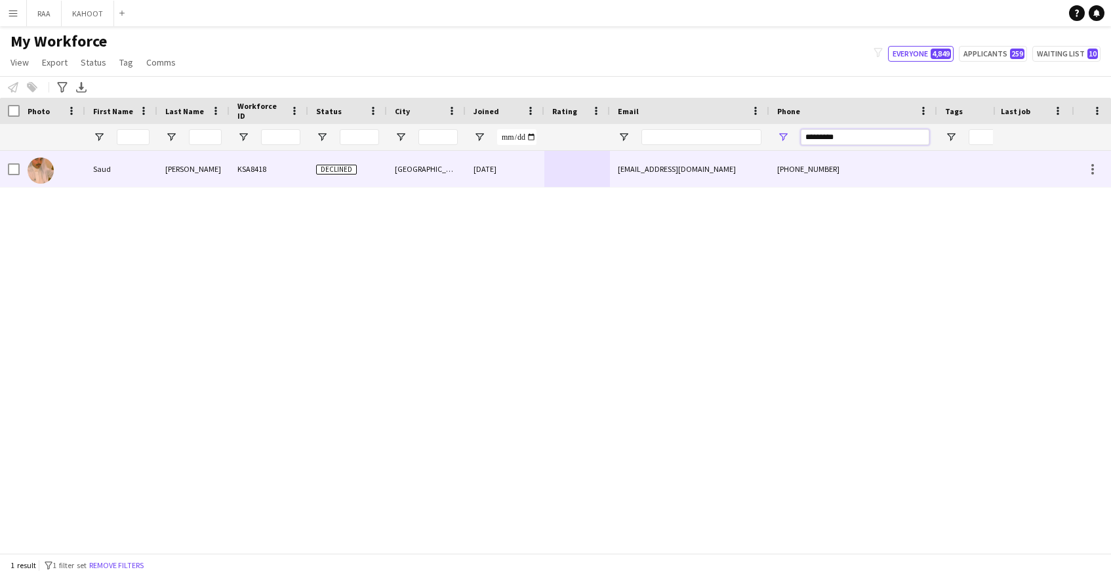
type input "*********"
click at [602, 176] on div at bounding box center [577, 169] width 66 height 36
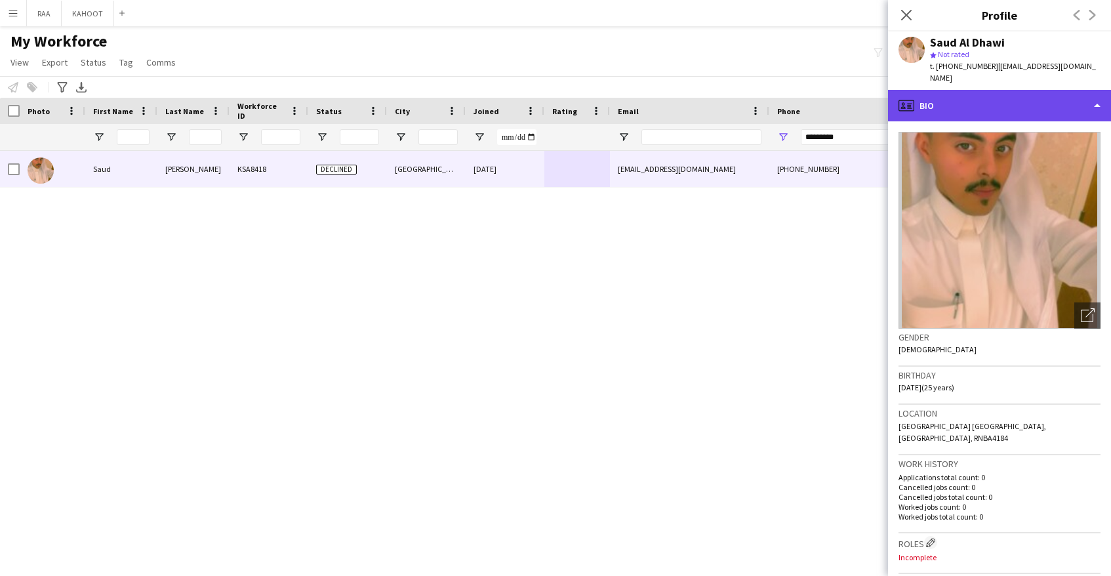
click at [1027, 96] on div "profile Bio" at bounding box center [999, 105] width 223 height 31
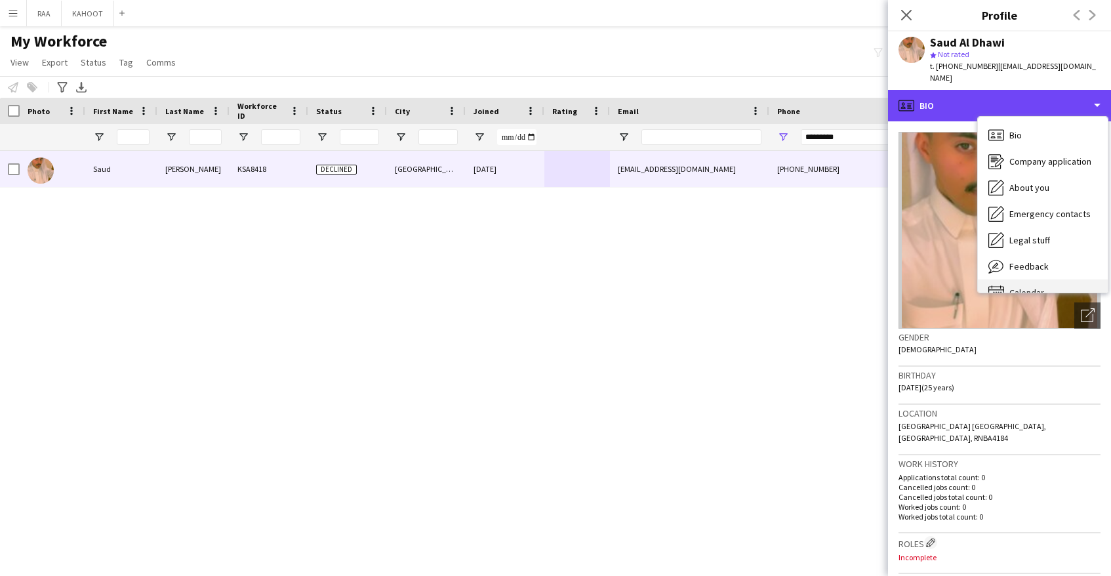
scroll to position [18, 0]
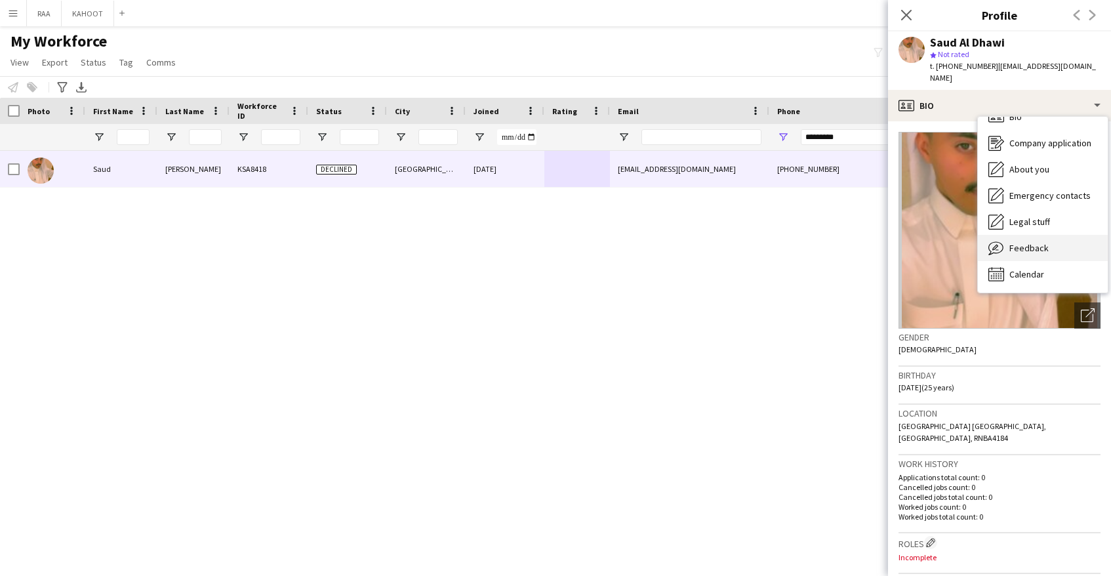
click at [1037, 235] on div "Feedback Feedback" at bounding box center [1043, 248] width 130 height 26
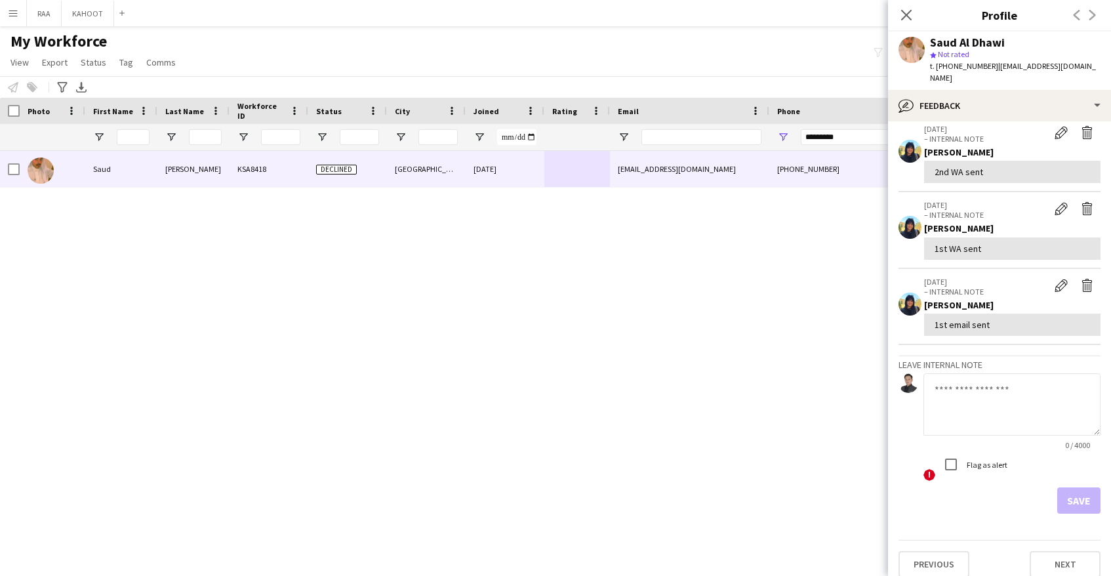
scroll to position [0, 0]
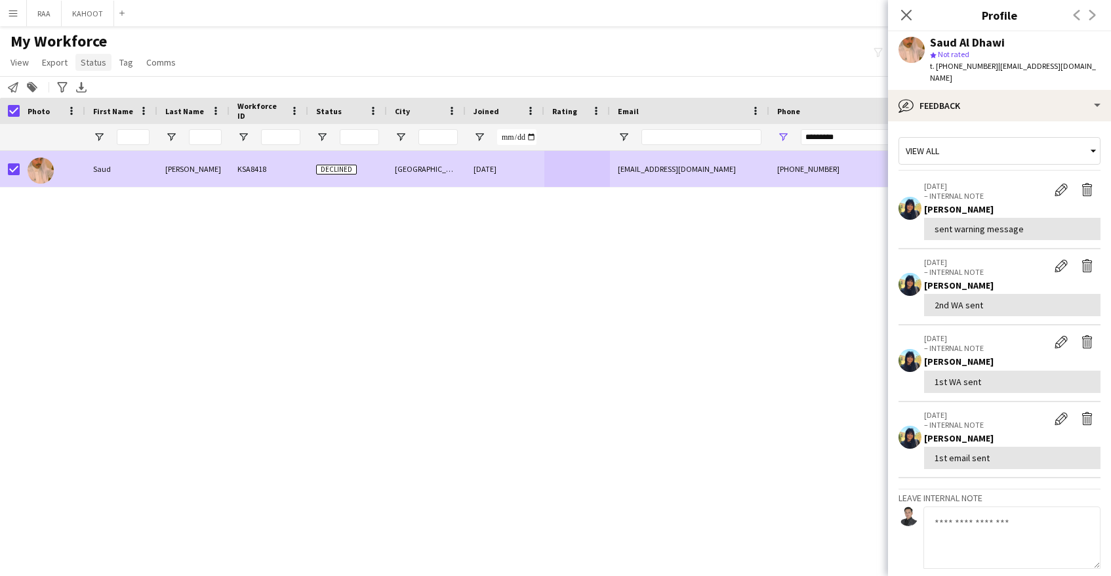
click at [92, 60] on span "Status" at bounding box center [94, 62] width 26 height 12
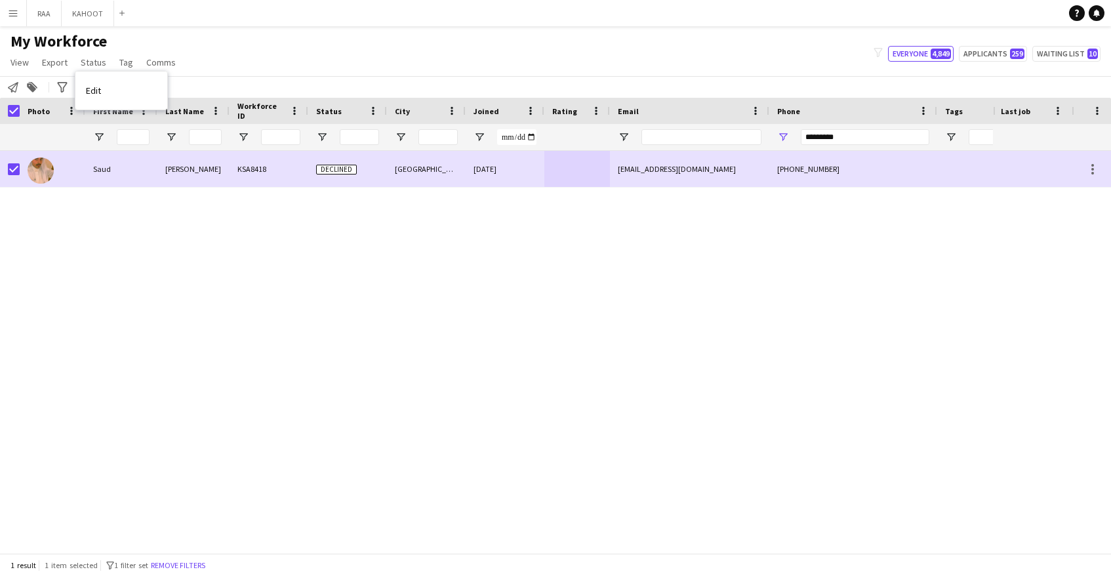
click at [125, 90] on link "Edit" at bounding box center [121, 91] width 92 height 28
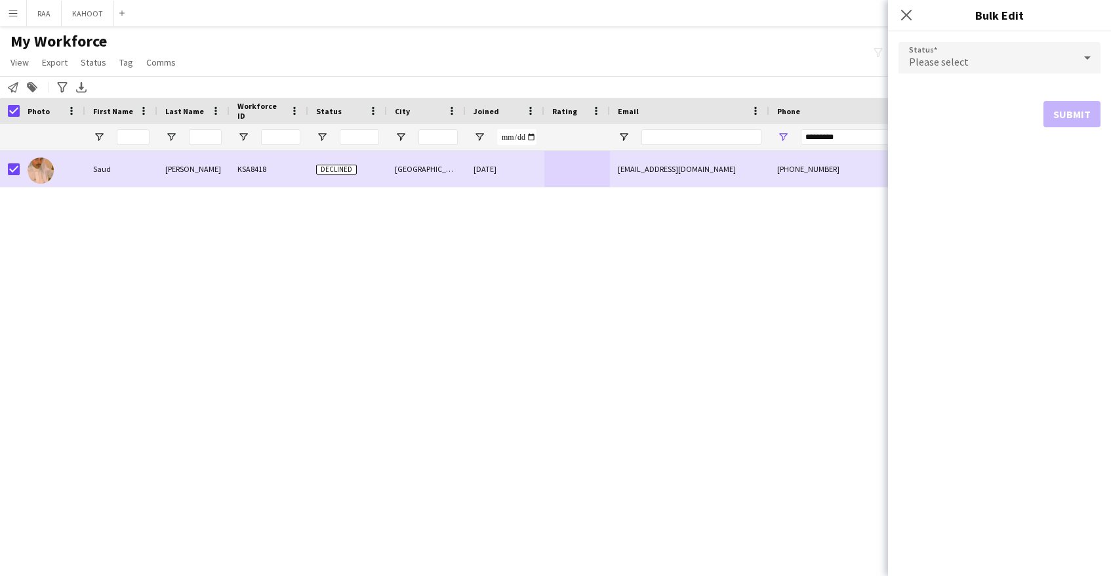
click at [980, 71] on div "Please select" at bounding box center [987, 57] width 176 height 31
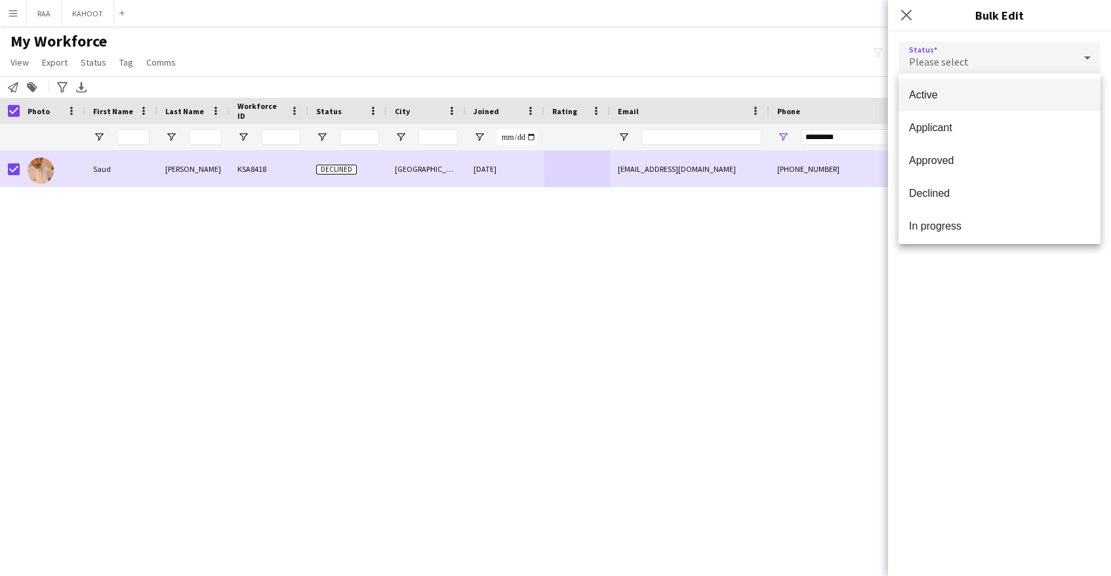
click at [946, 315] on div at bounding box center [555, 288] width 1111 height 576
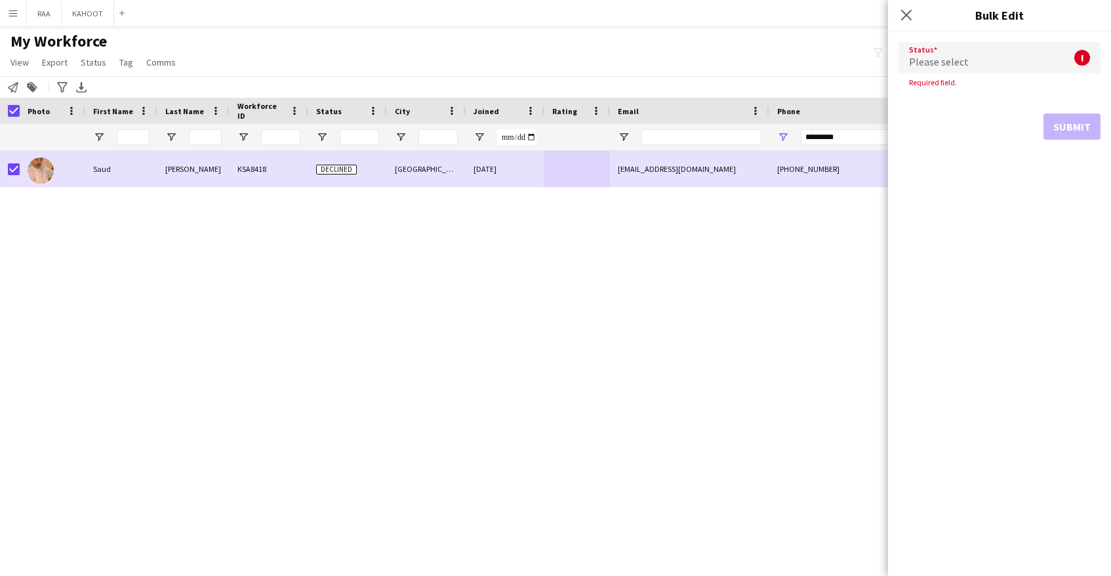
click at [998, 61] on div "Please select" at bounding box center [987, 57] width 176 height 31
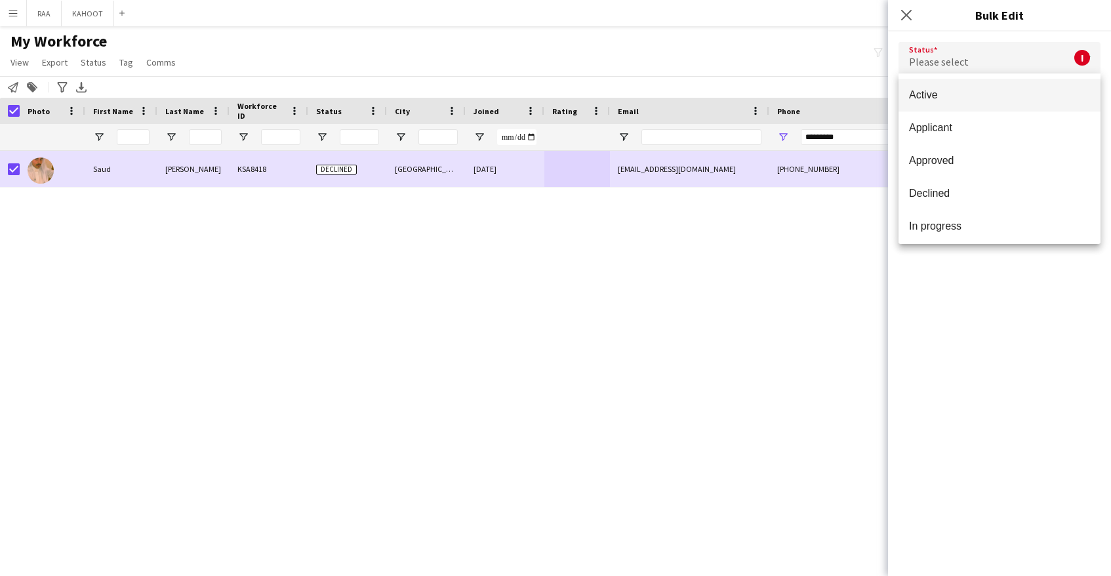
click at [501, 163] on div at bounding box center [555, 288] width 1111 height 576
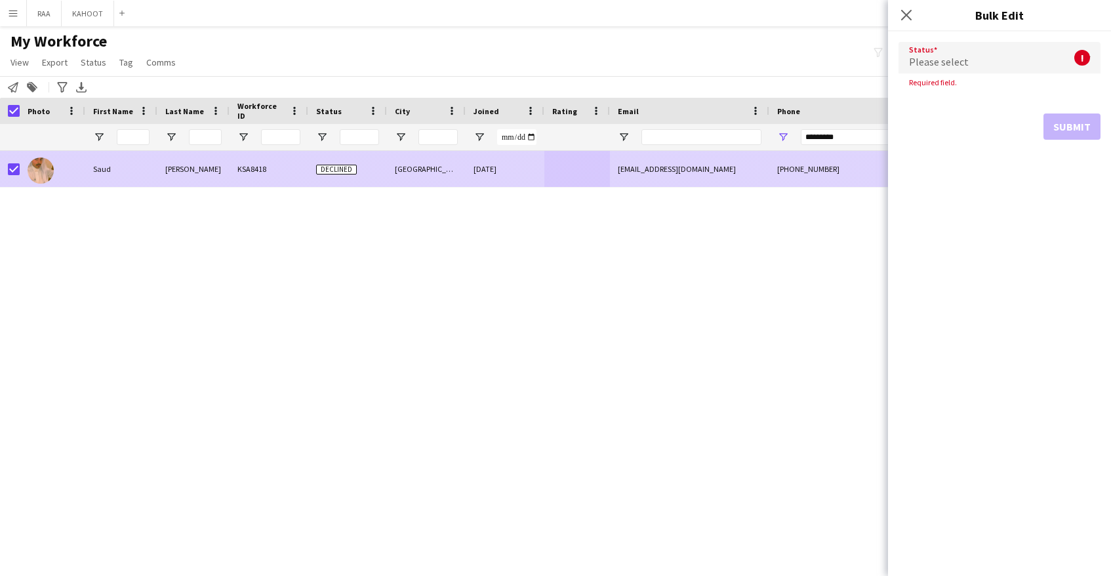
click at [804, 176] on div "+966535180009" at bounding box center [853, 169] width 168 height 36
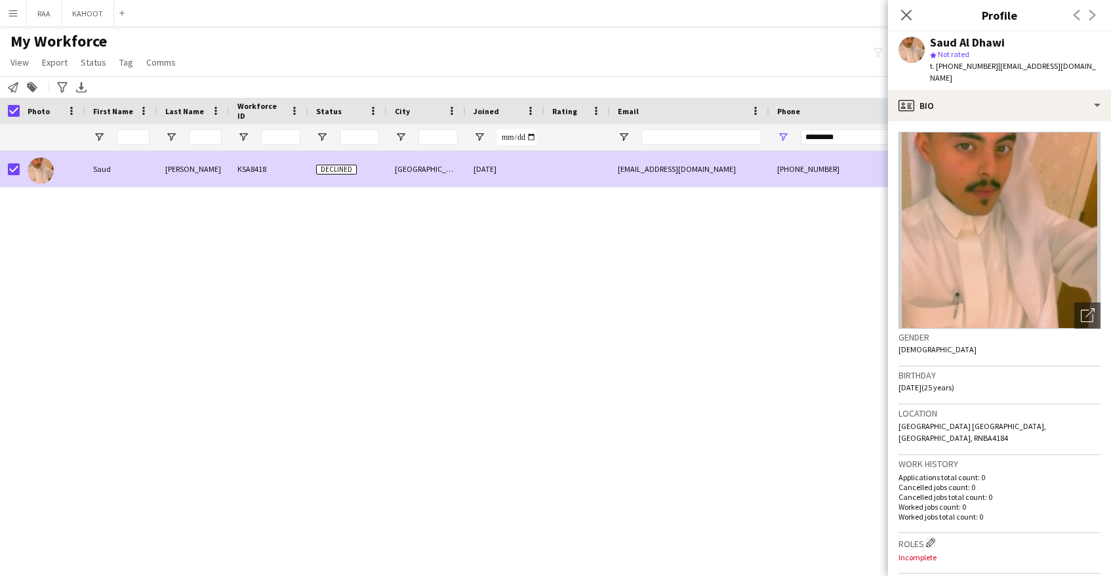
click at [951, 70] on span "t. +966535180009" at bounding box center [964, 66] width 68 height 10
copy span "966535180009"
click at [102, 68] on link "Status" at bounding box center [93, 62] width 36 height 17
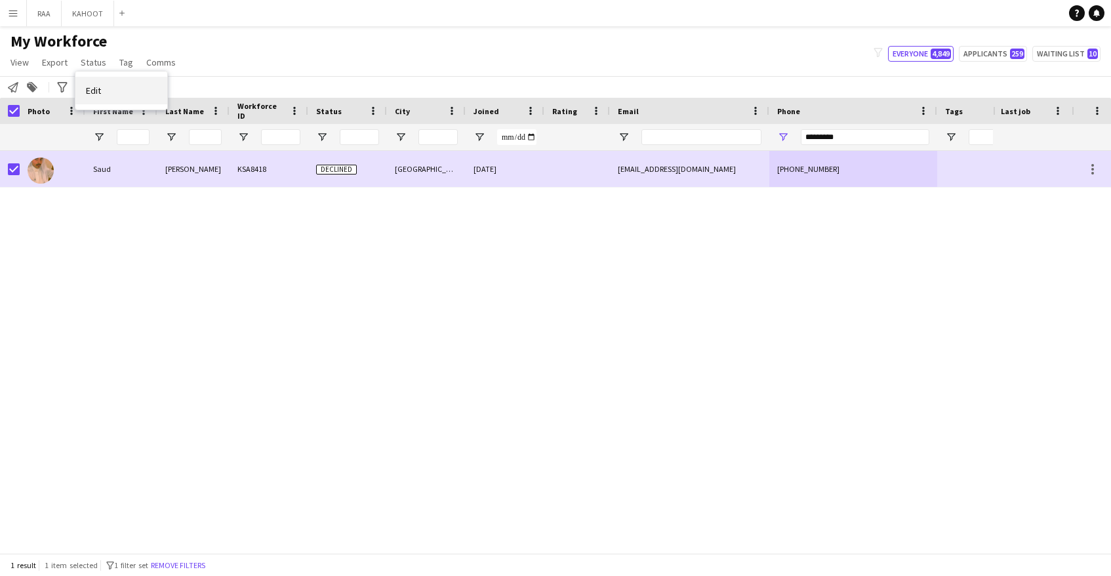
click at [140, 91] on link "Edit" at bounding box center [121, 91] width 92 height 28
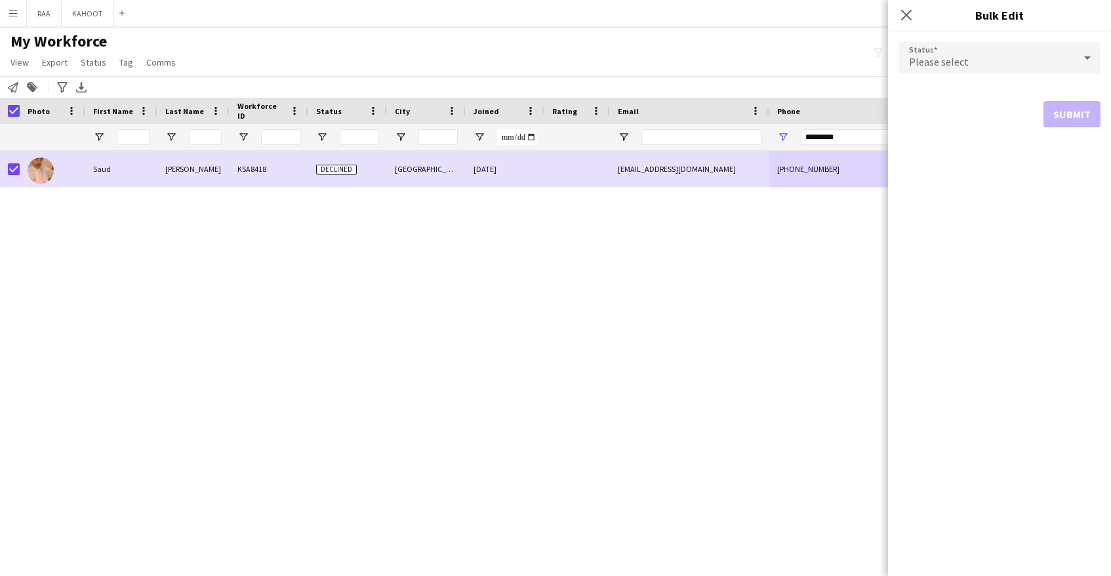
click at [986, 61] on div "Please select" at bounding box center [987, 57] width 176 height 31
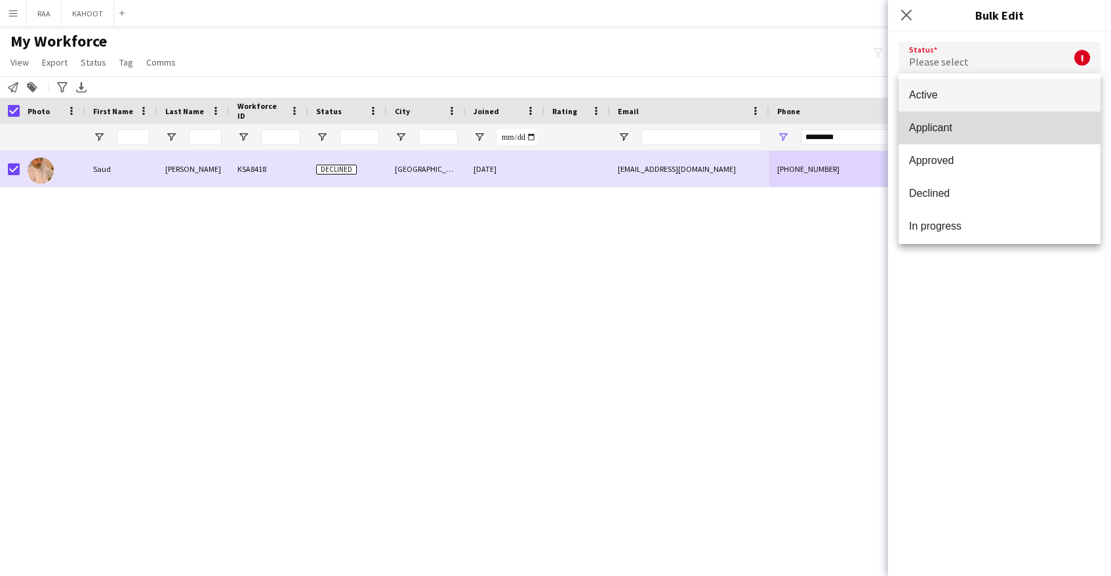
click at [978, 137] on mat-option "Applicant" at bounding box center [1000, 128] width 202 height 33
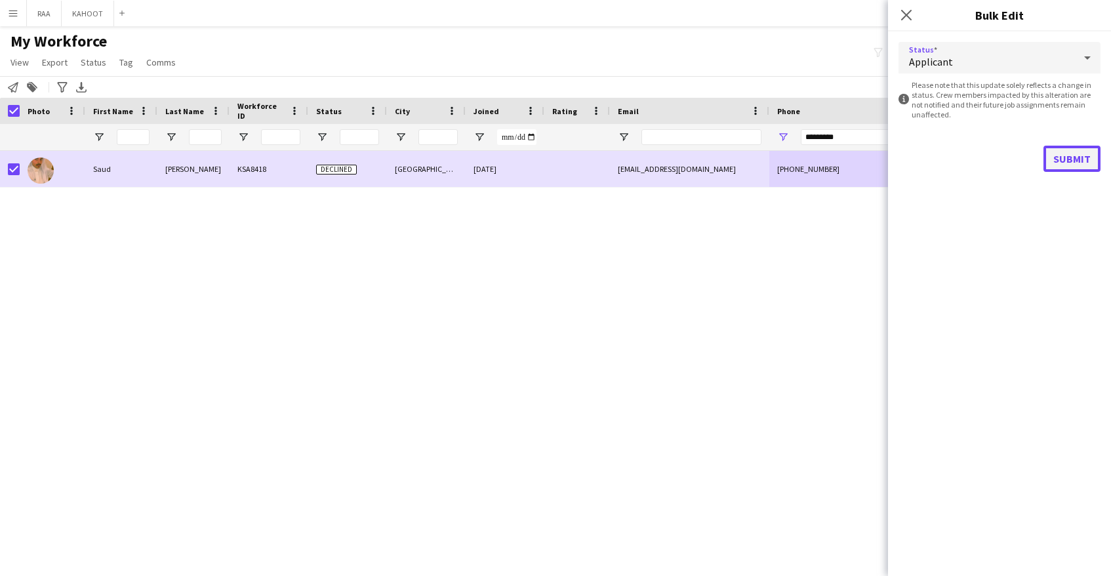
click at [1066, 157] on button "Submit" at bounding box center [1072, 159] width 57 height 26
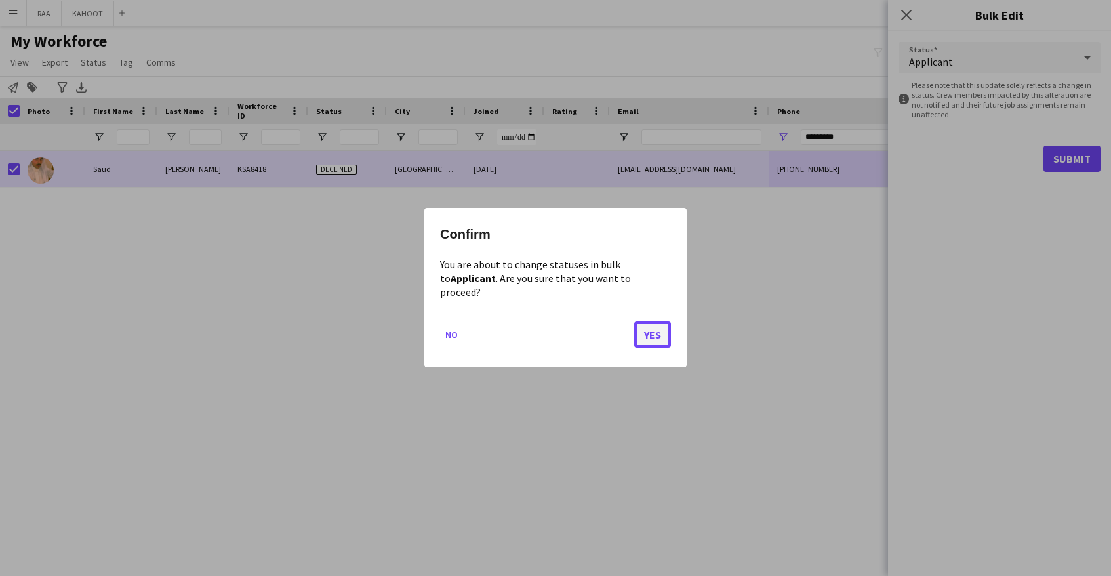
click at [645, 329] on button "Yes" at bounding box center [652, 335] width 37 height 26
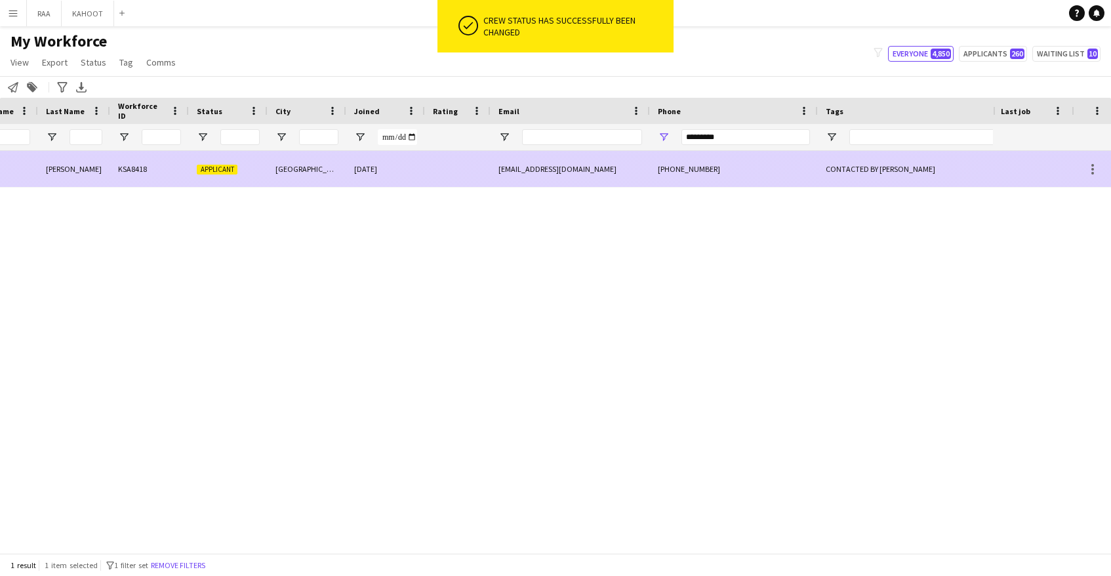
click at [883, 174] on div "CONTACTED BY [PERSON_NAME]" at bounding box center [985, 169] width 335 height 36
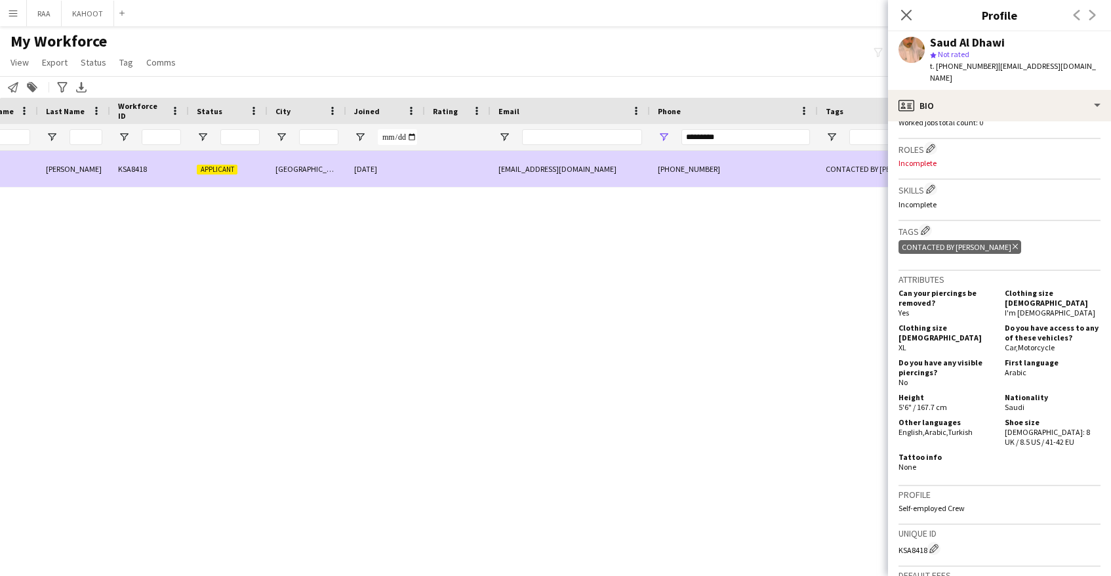
scroll to position [424, 0]
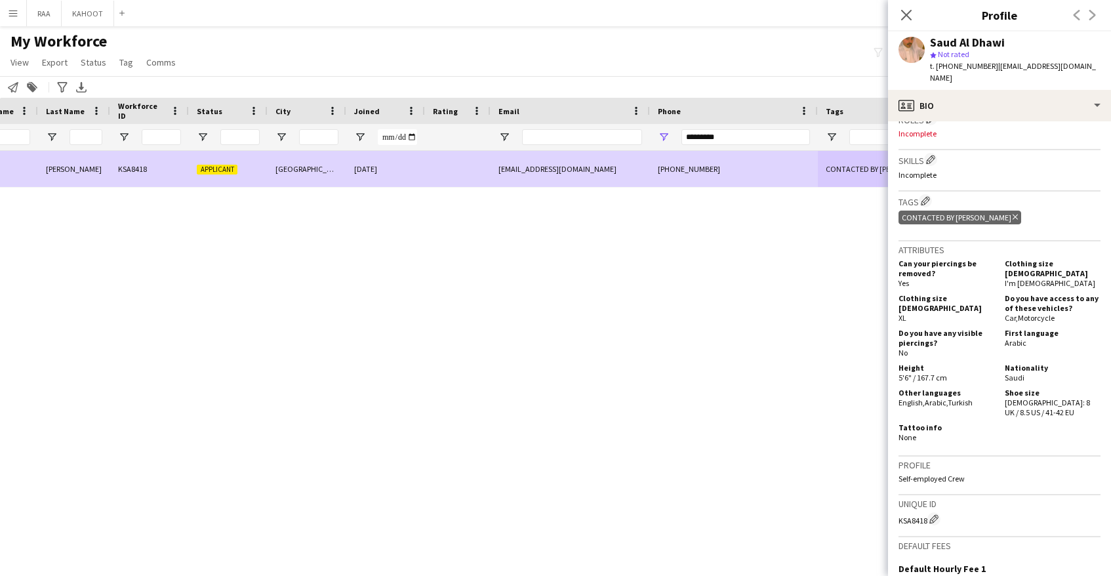
click at [1013, 213] on icon "Delete tag" at bounding box center [1015, 217] width 5 height 8
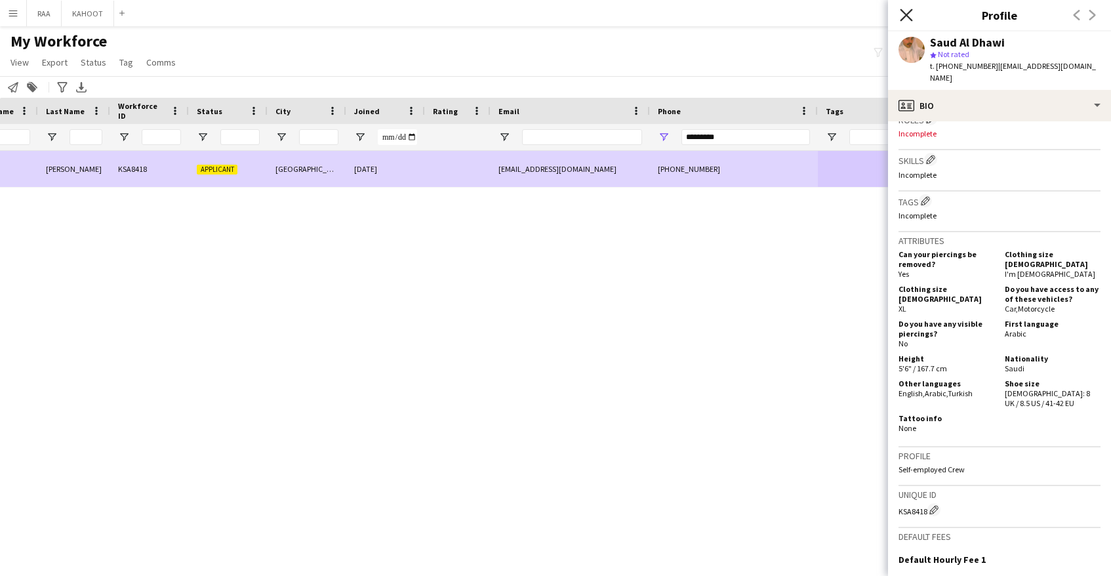
click at [910, 18] on icon at bounding box center [906, 15] width 12 height 12
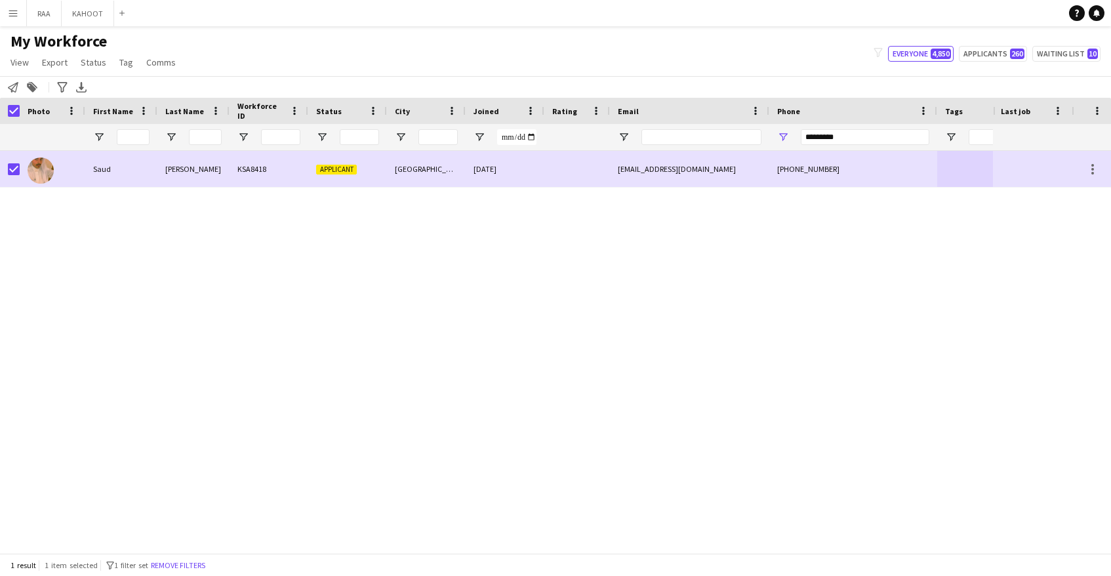
scroll to position [0, 0]
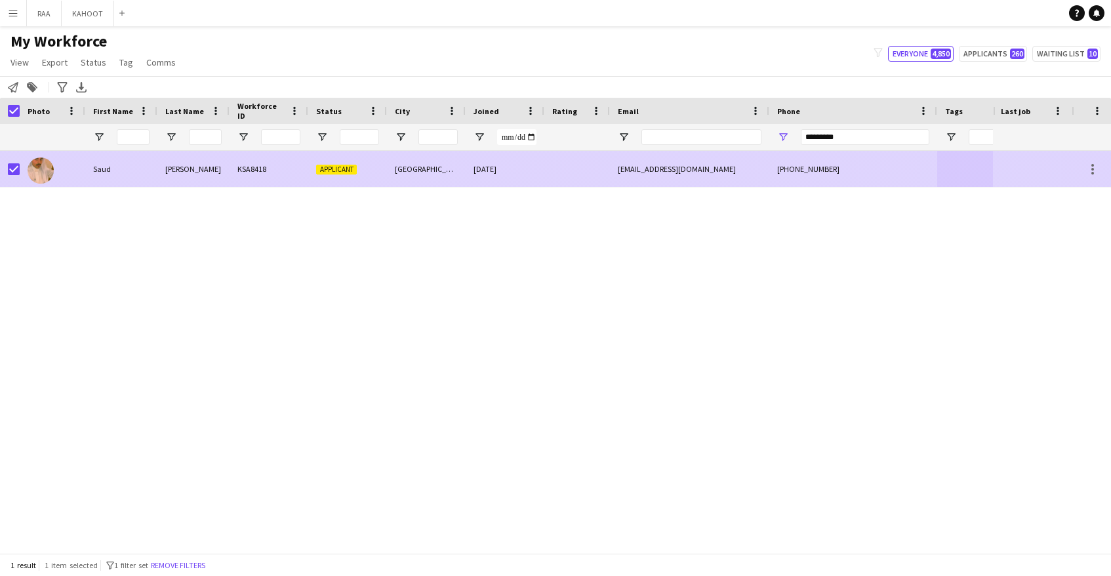
click at [579, 173] on div at bounding box center [577, 169] width 66 height 36
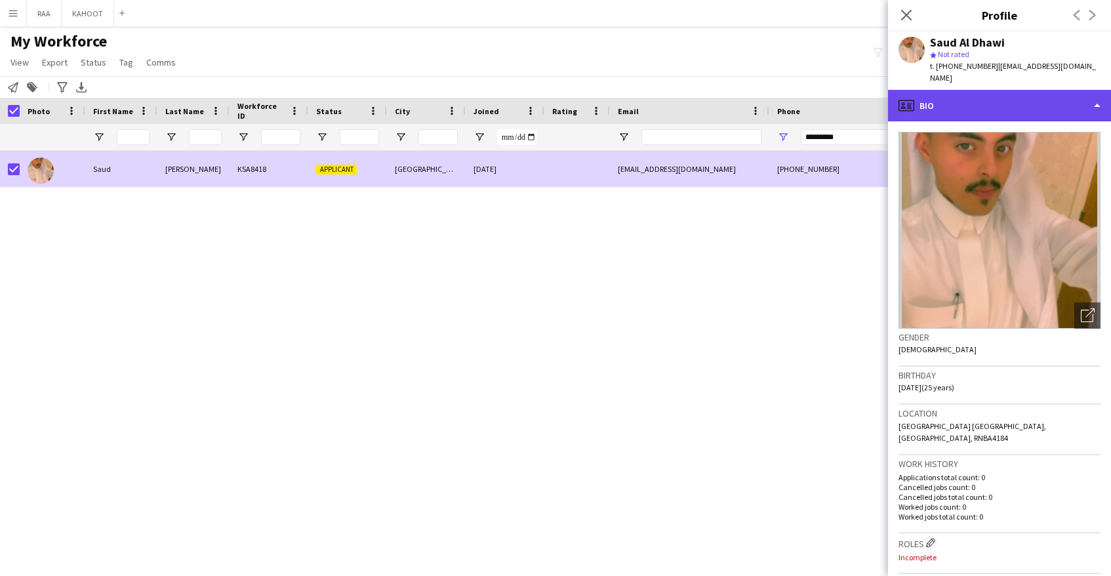
click at [993, 90] on div "profile Bio" at bounding box center [999, 105] width 223 height 31
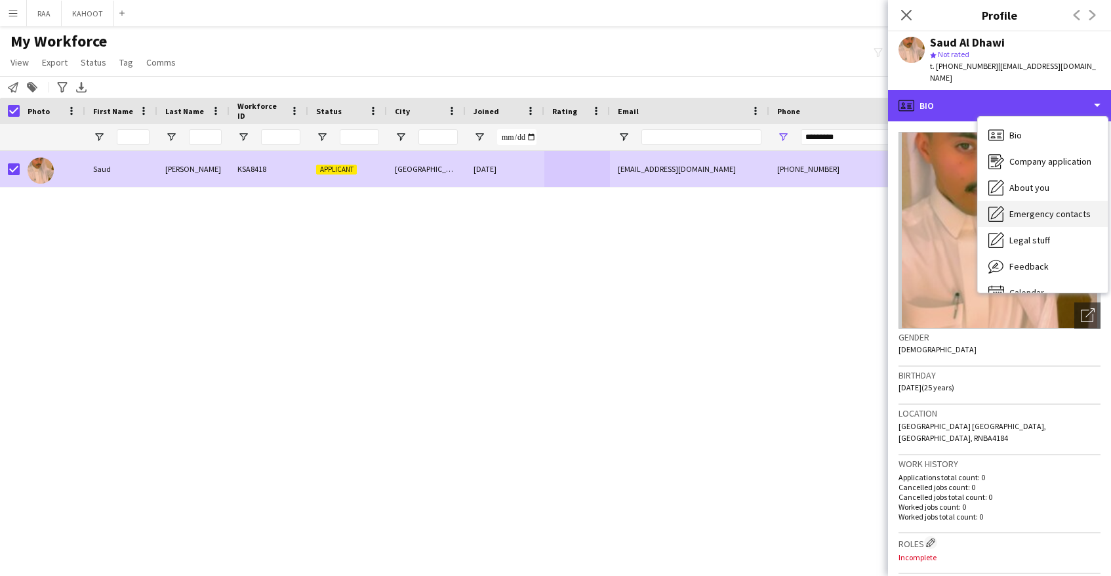
scroll to position [18, 0]
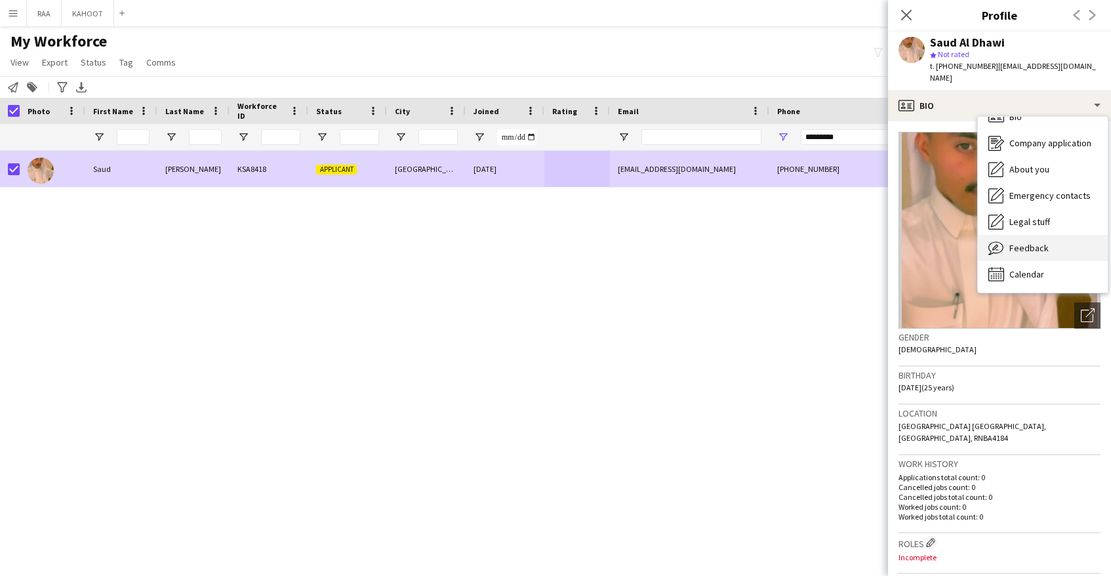
click at [1042, 248] on div "Feedback Feedback" at bounding box center [1043, 248] width 130 height 26
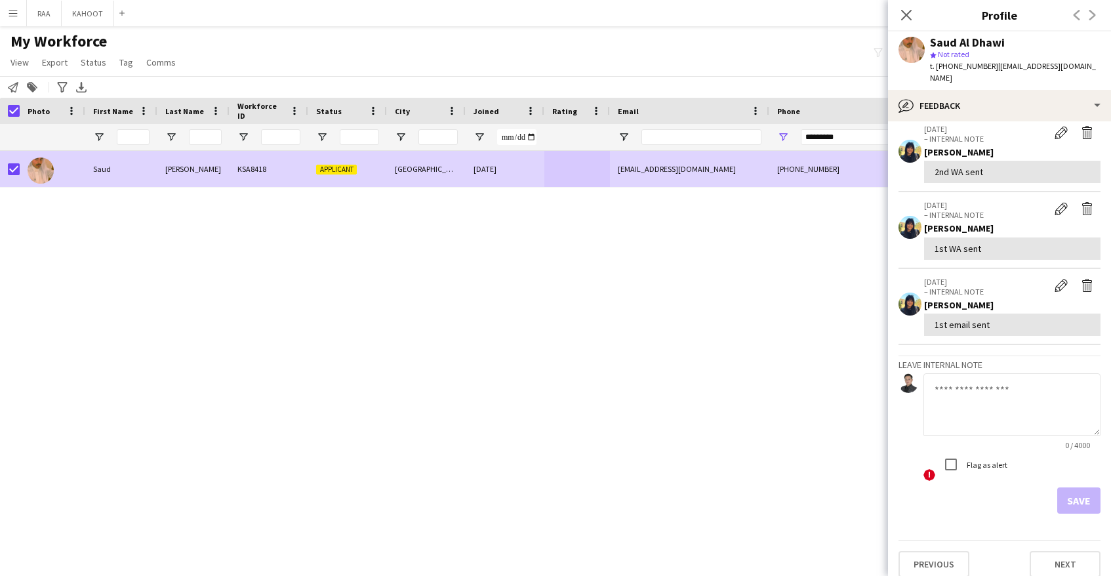
scroll to position [0, 0]
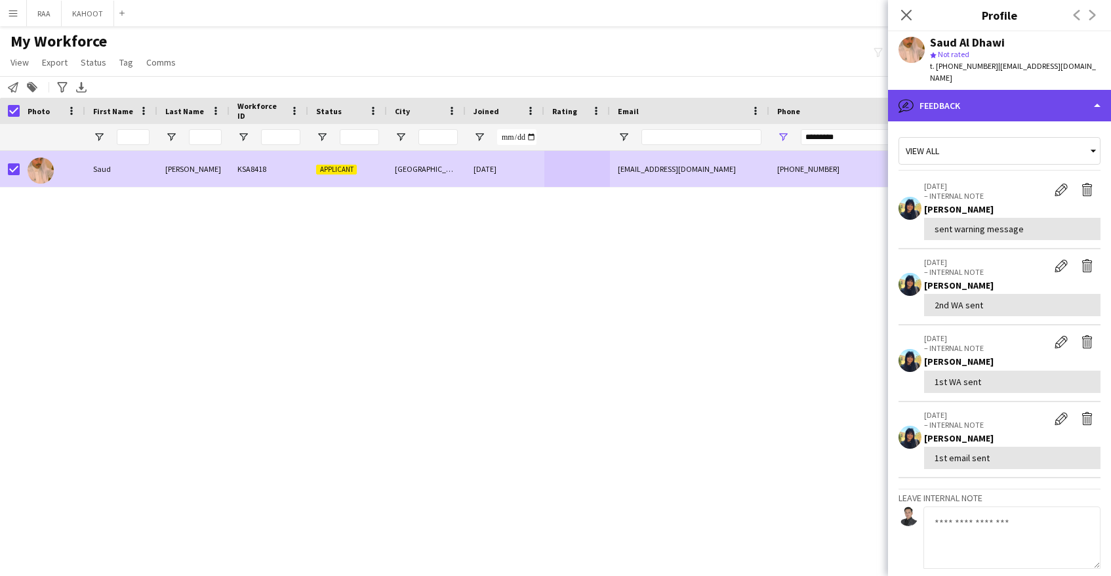
click at [1019, 90] on div "bubble-pencil Feedback" at bounding box center [999, 105] width 223 height 31
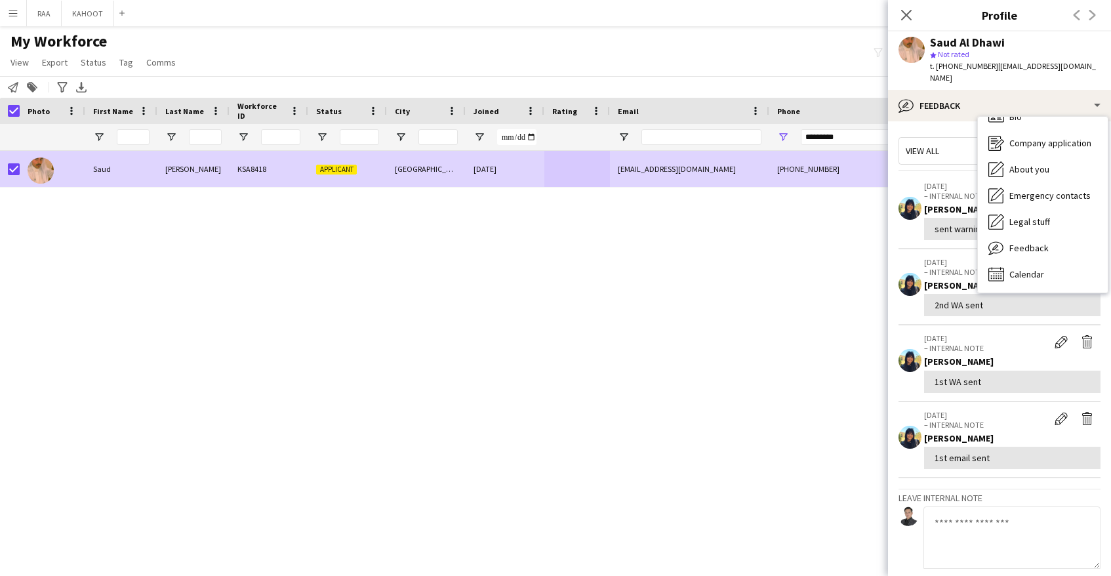
click at [1061, 235] on div "Feedback Feedback" at bounding box center [1043, 248] width 130 height 26
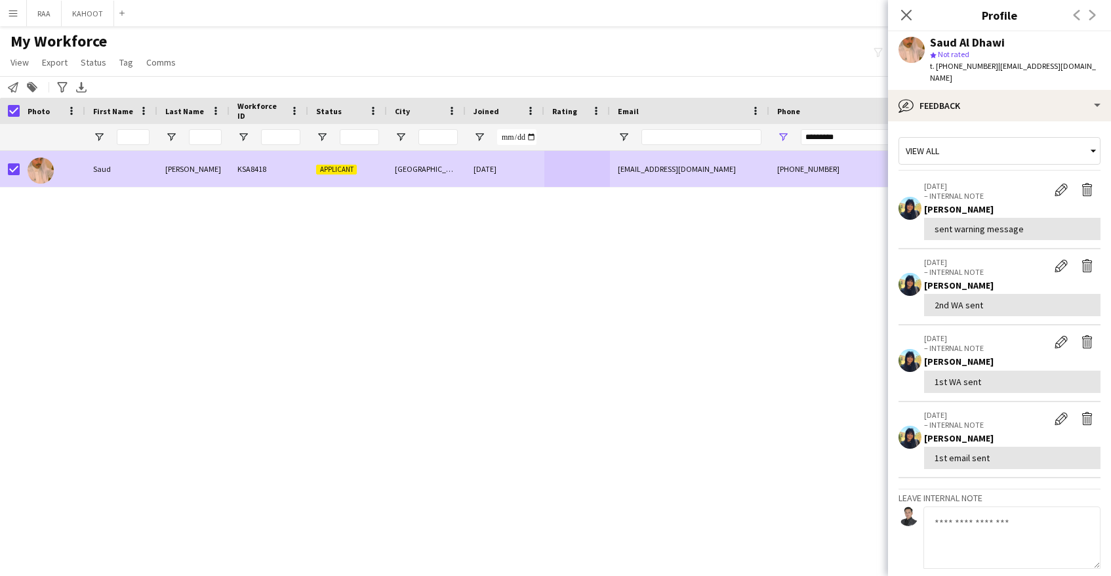
click at [1006, 516] on textarea at bounding box center [1012, 537] width 177 height 62
click at [1055, 537] on textarea "**********" at bounding box center [1012, 537] width 177 height 62
click at [1035, 551] on textarea "**********" at bounding box center [1012, 537] width 177 height 62
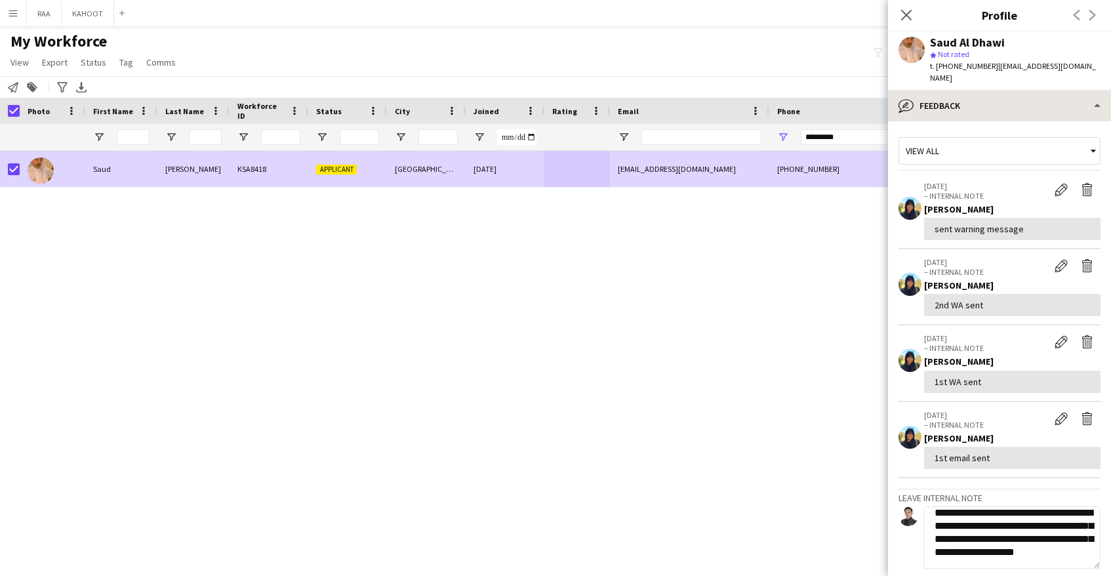
type textarea "**********"
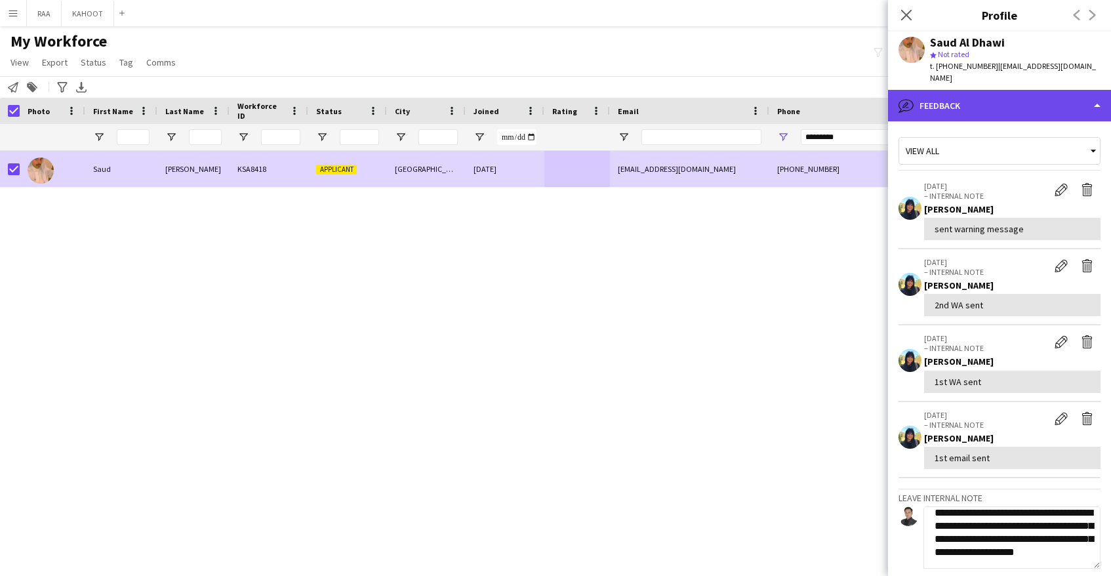
click at [998, 98] on div "bubble-pencil Feedback" at bounding box center [999, 105] width 223 height 31
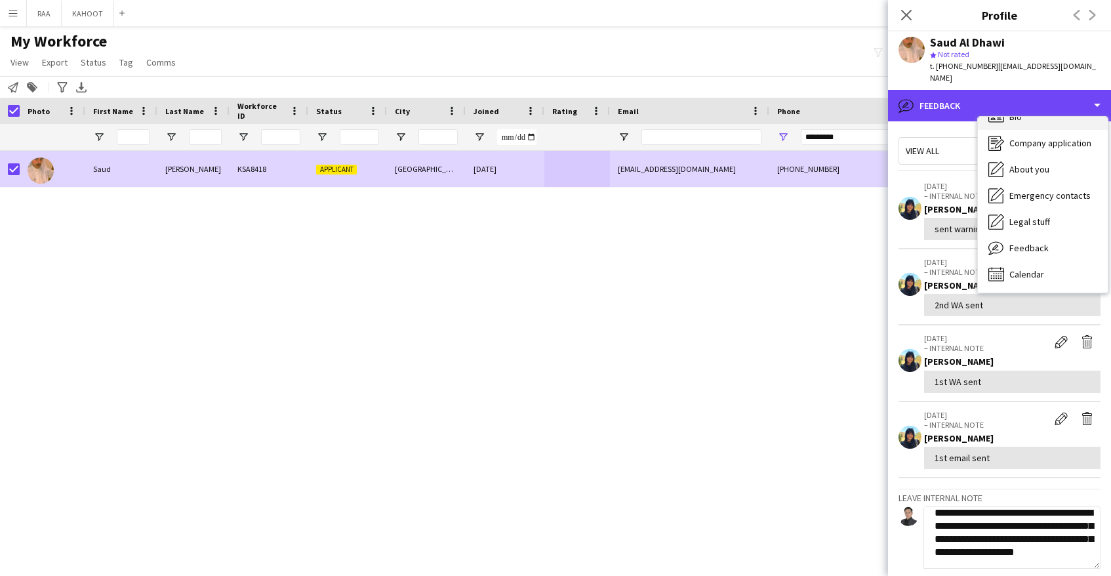
scroll to position [0, 0]
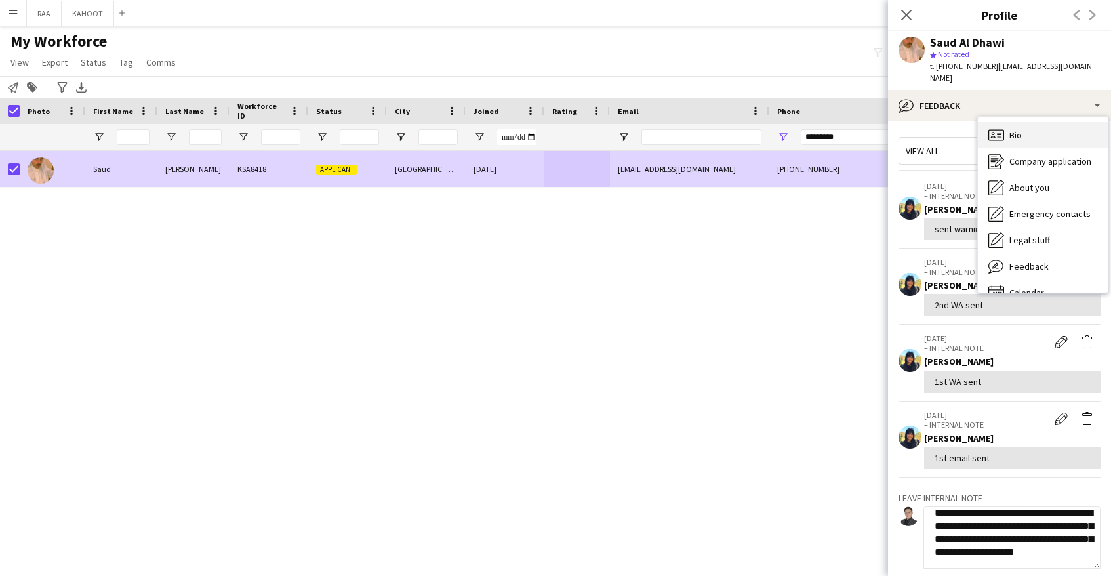
click at [1028, 126] on div "Bio Bio" at bounding box center [1043, 135] width 130 height 26
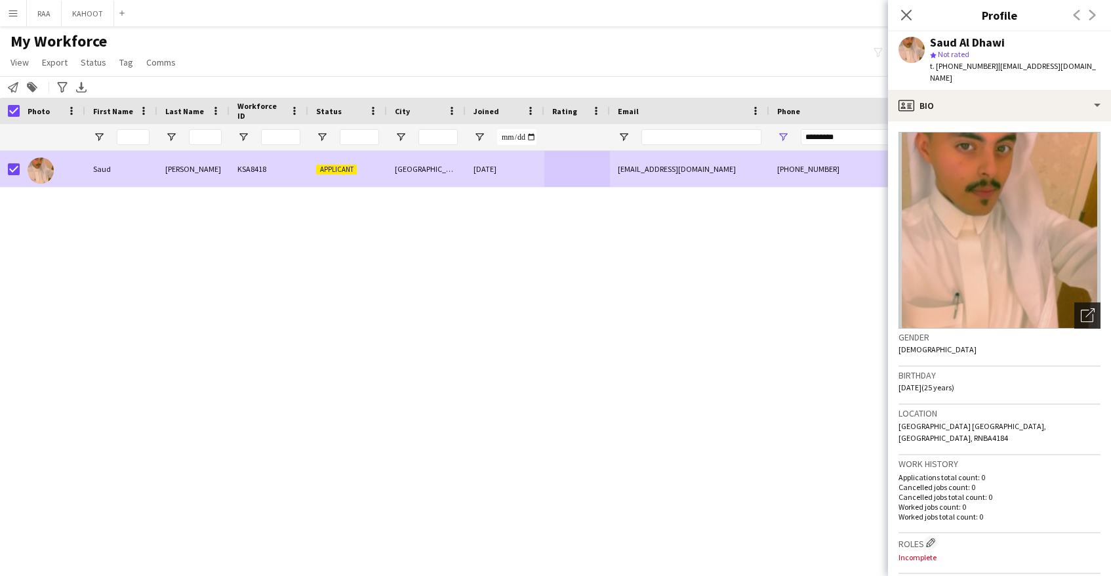
click at [1082, 310] on icon at bounding box center [1087, 316] width 12 height 12
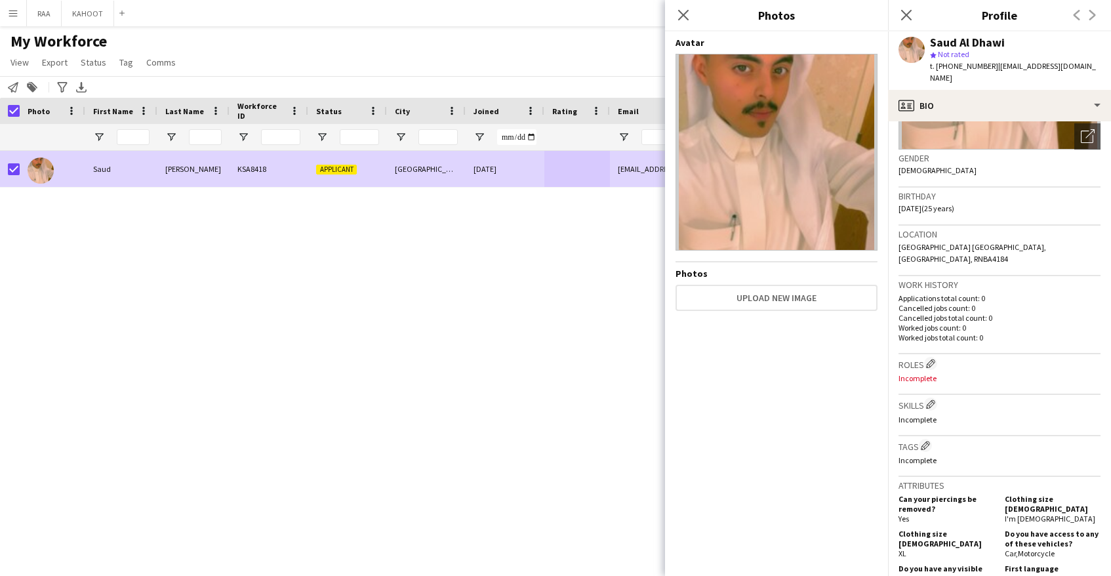
scroll to position [186, 0]
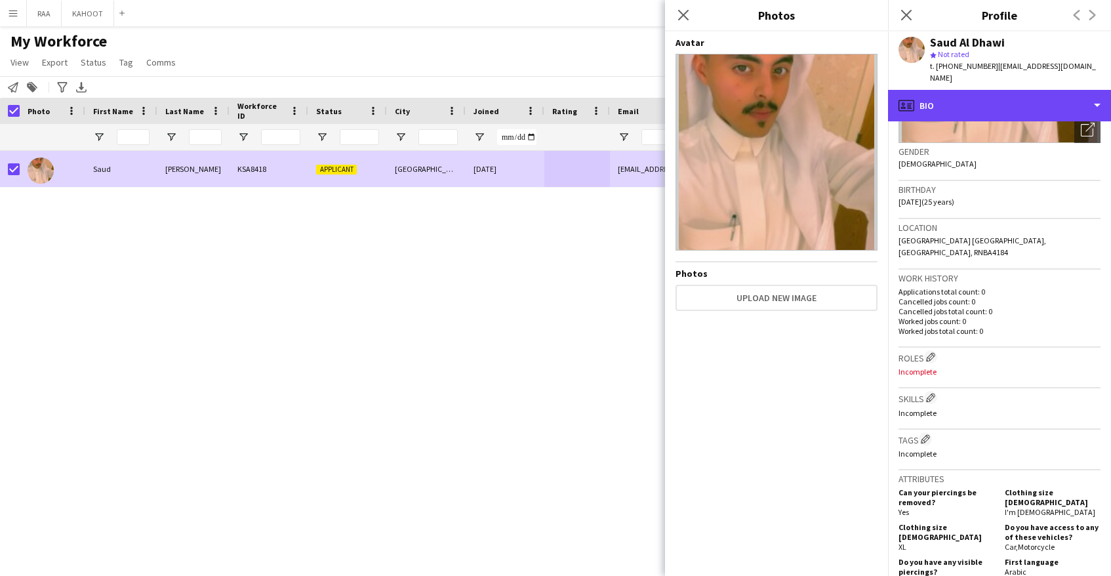
drag, startPoint x: 1002, startPoint y: 92, endPoint x: 1019, endPoint y: 155, distance: 66.0
click at [1002, 92] on div "profile Bio" at bounding box center [999, 105] width 223 height 31
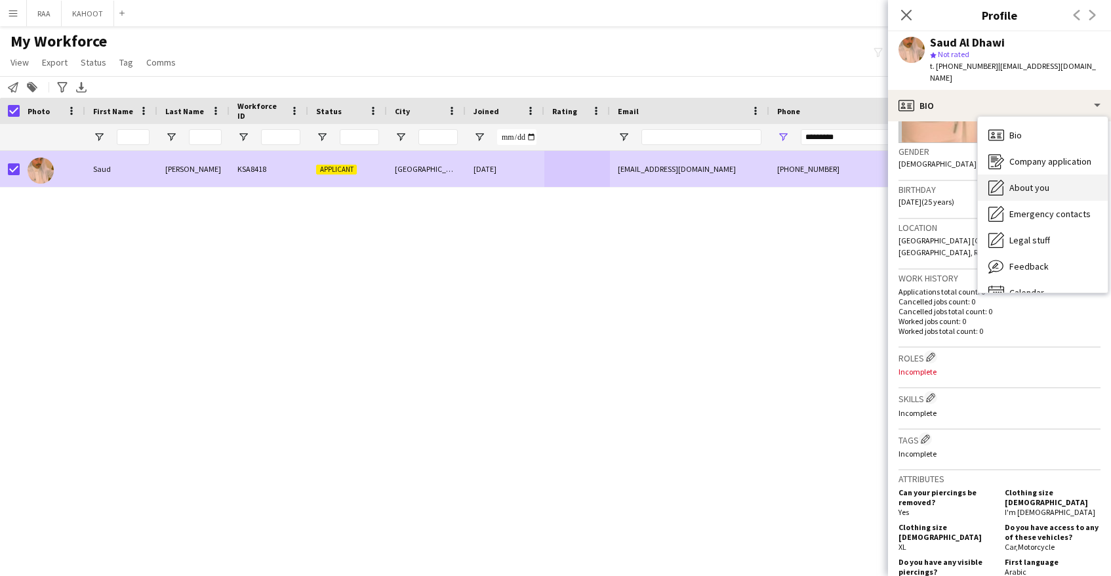
click at [1029, 182] on span "About you" at bounding box center [1029, 188] width 40 height 12
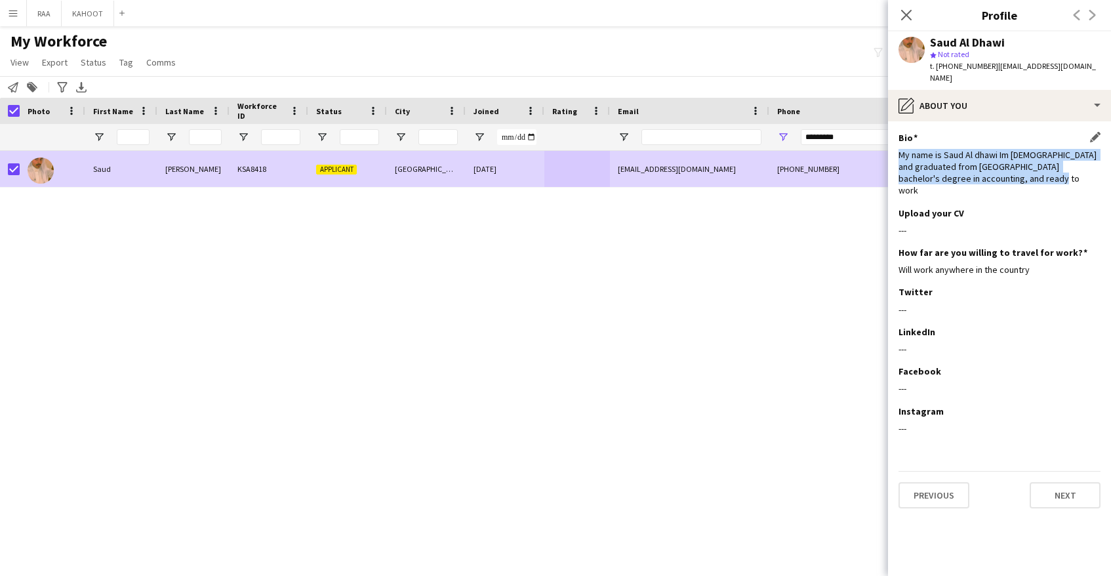
drag, startPoint x: 895, startPoint y: 142, endPoint x: 1024, endPoint y: 165, distance: 130.6
click at [1024, 165] on app-section-data-types "Bio Edit this field My name is Saud Al dhawi Im 24 years old and graduated from…" at bounding box center [999, 348] width 223 height 455
click at [1042, 326] on div "LinkedIn Edit this field" at bounding box center [1000, 332] width 202 height 12
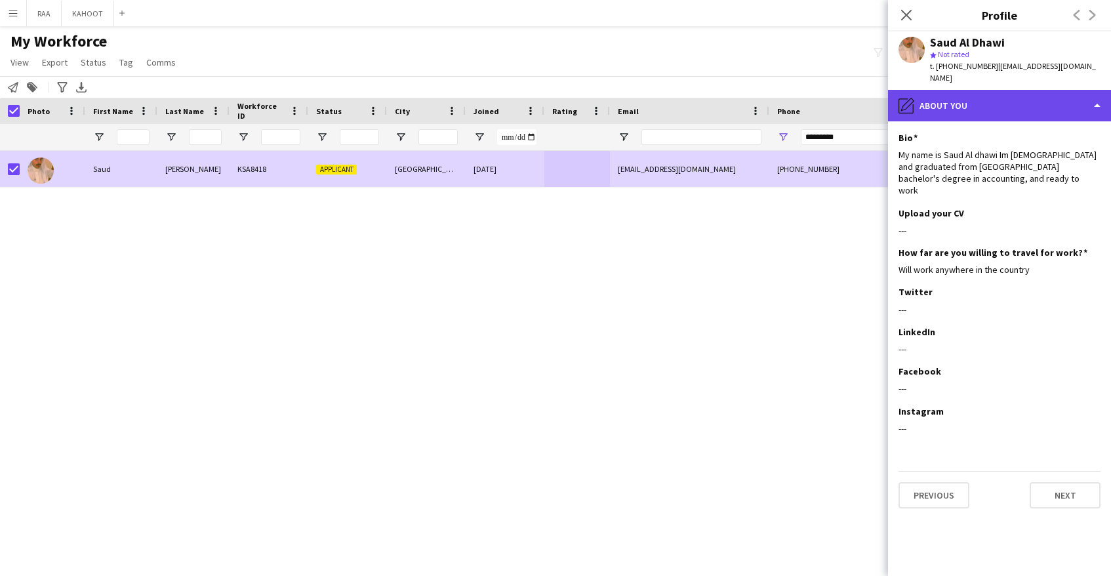
click at [1037, 99] on div "pencil4 About you" at bounding box center [999, 105] width 223 height 31
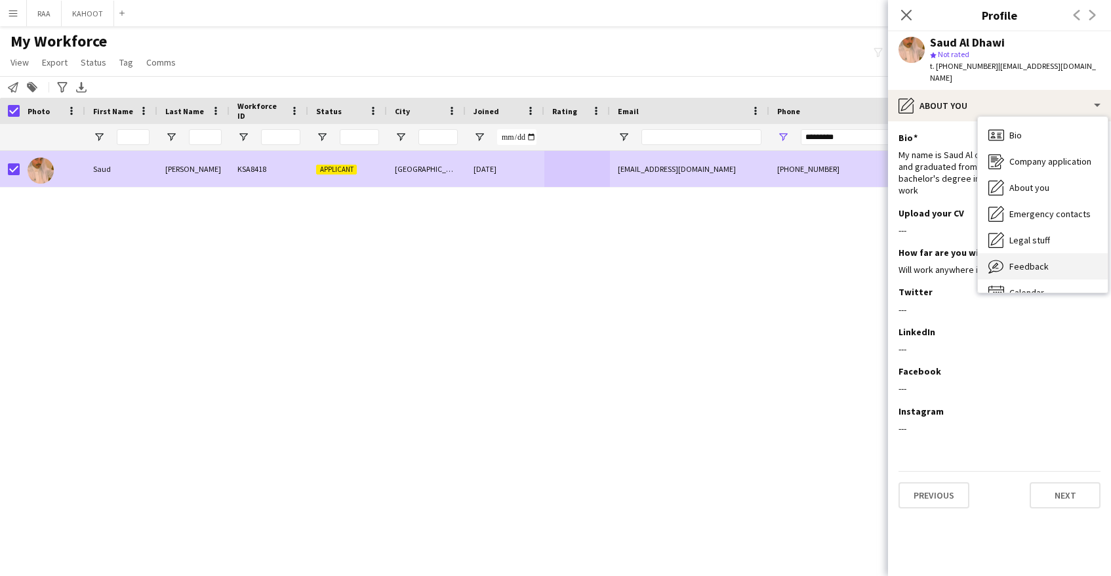
click at [1057, 253] on div "Feedback Feedback" at bounding box center [1043, 266] width 130 height 26
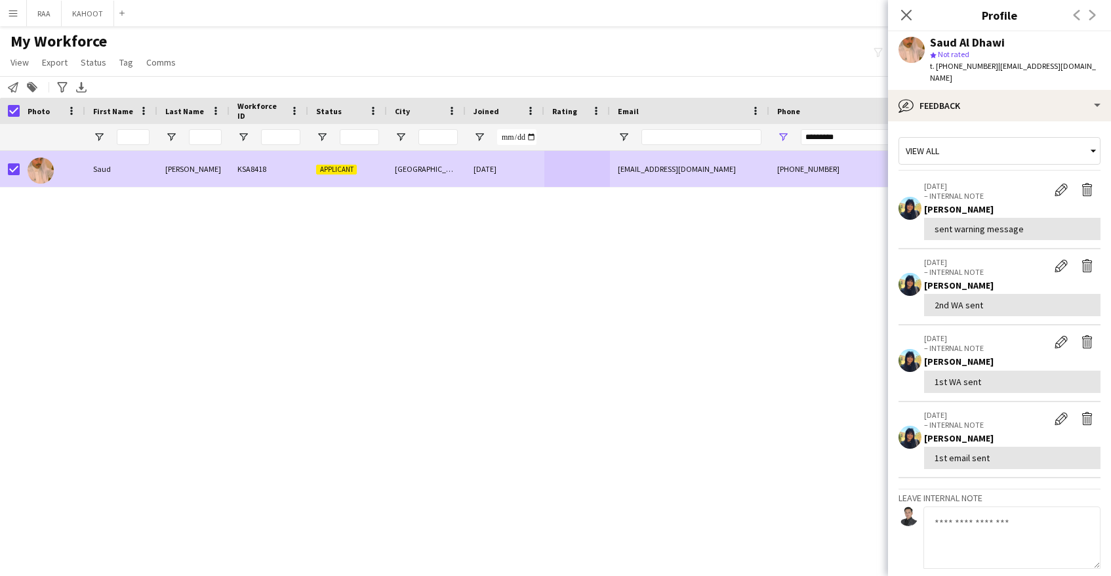
scroll to position [133, 0]
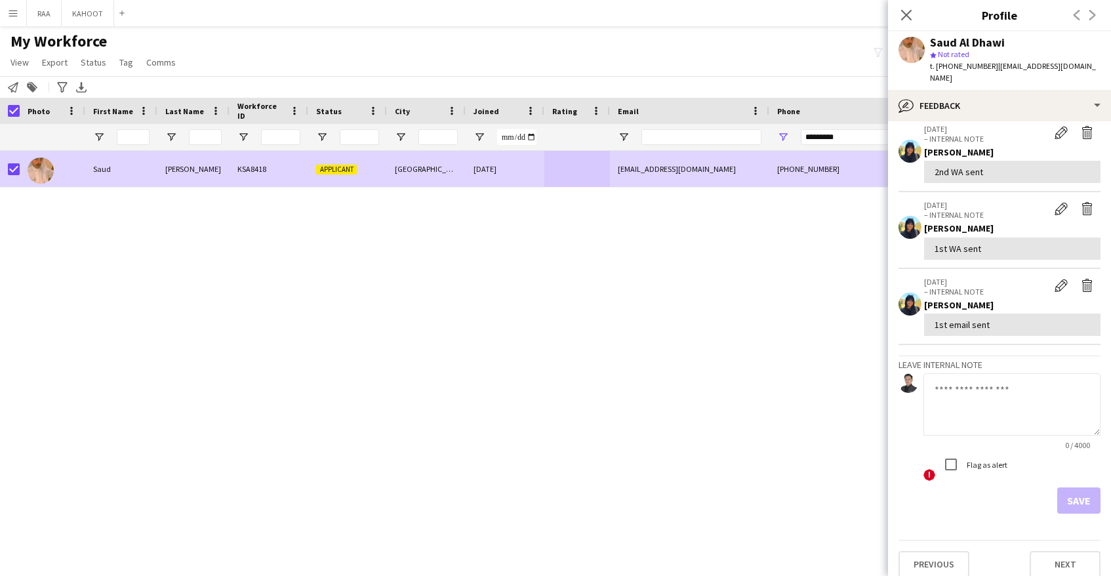
click at [1003, 397] on textarea at bounding box center [1012, 404] width 177 height 62
type textarea "*"
type textarea "**********"
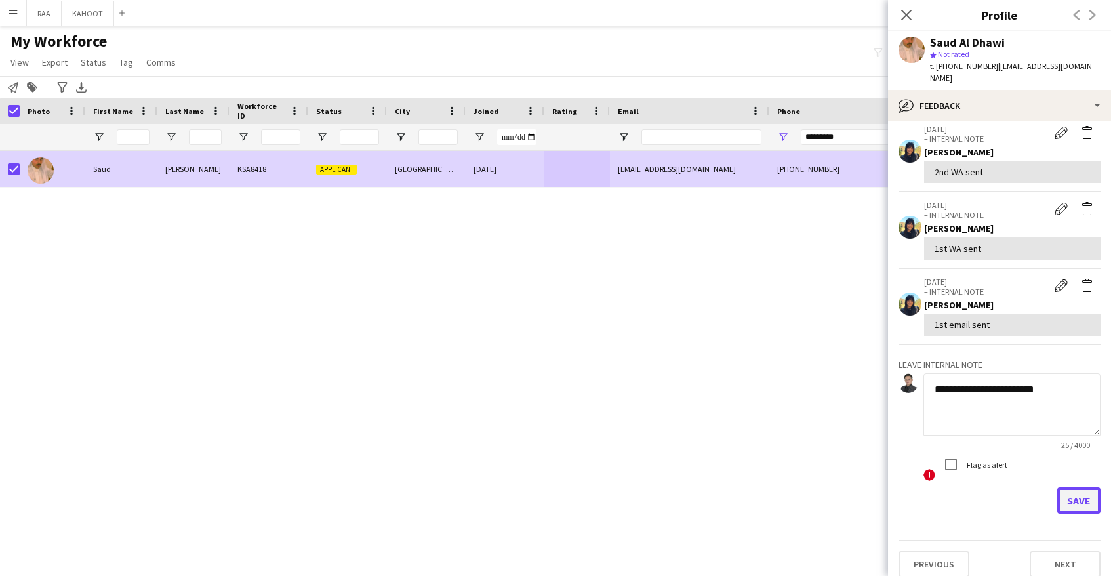
click at [1091, 487] on button "Save" at bounding box center [1078, 500] width 43 height 26
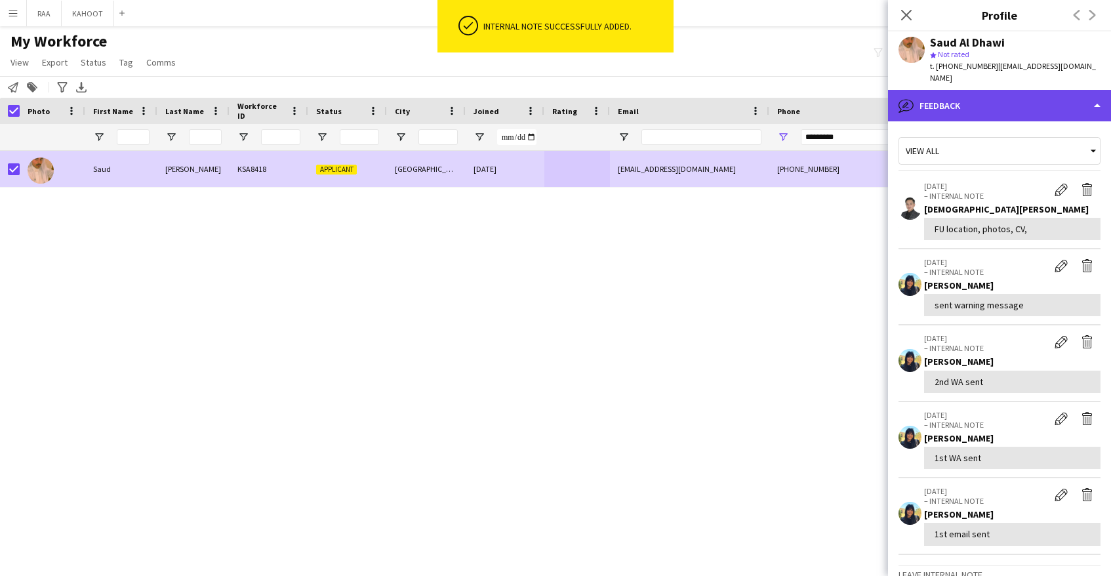
click at [1014, 95] on div "bubble-pencil Feedback" at bounding box center [999, 105] width 223 height 31
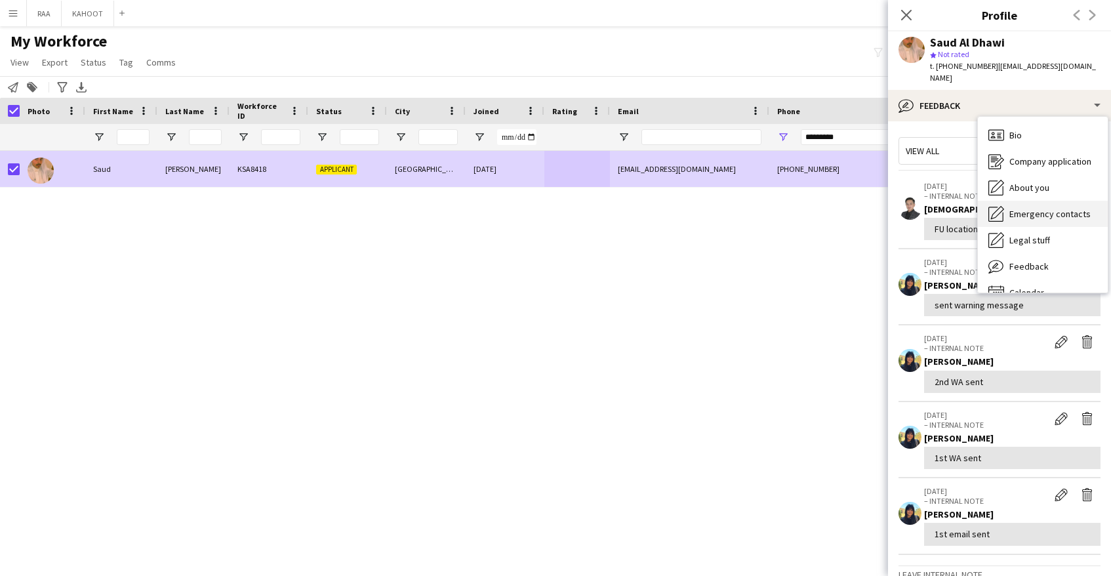
click at [1046, 208] on span "Emergency contacts" at bounding box center [1049, 214] width 81 height 12
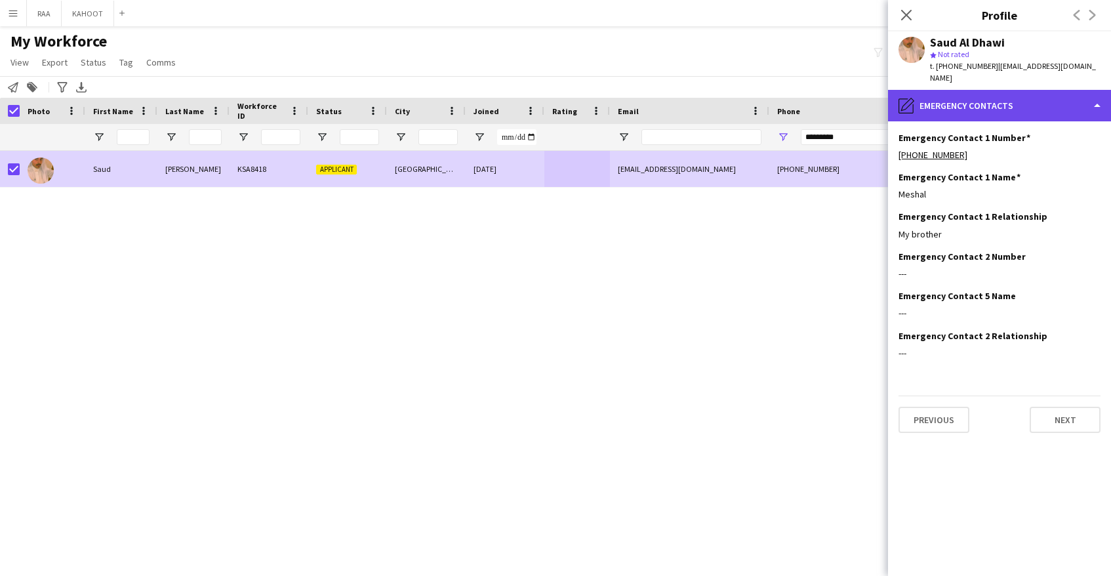
click at [996, 92] on div "pencil4 Emergency contacts" at bounding box center [999, 105] width 223 height 31
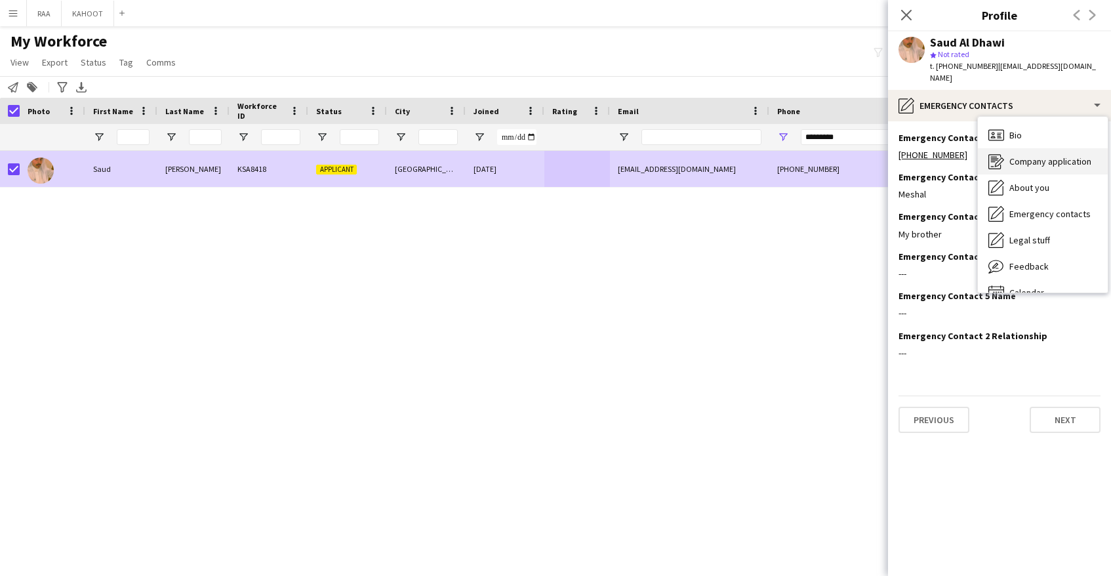
click at [1025, 148] on div "Company application Company application" at bounding box center [1043, 161] width 130 height 26
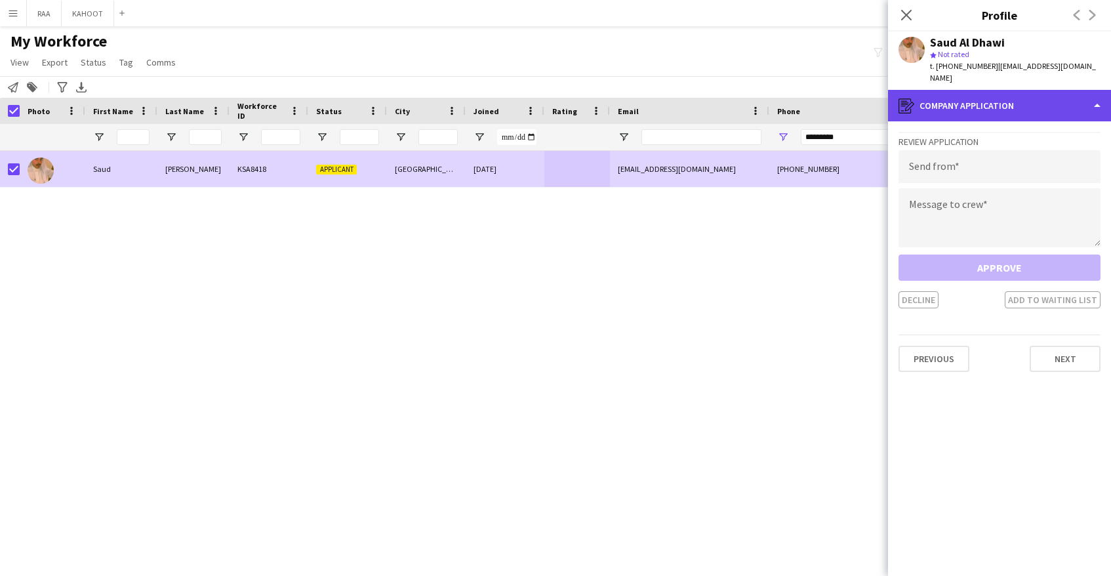
click at [1009, 94] on div "register Company application" at bounding box center [999, 105] width 223 height 31
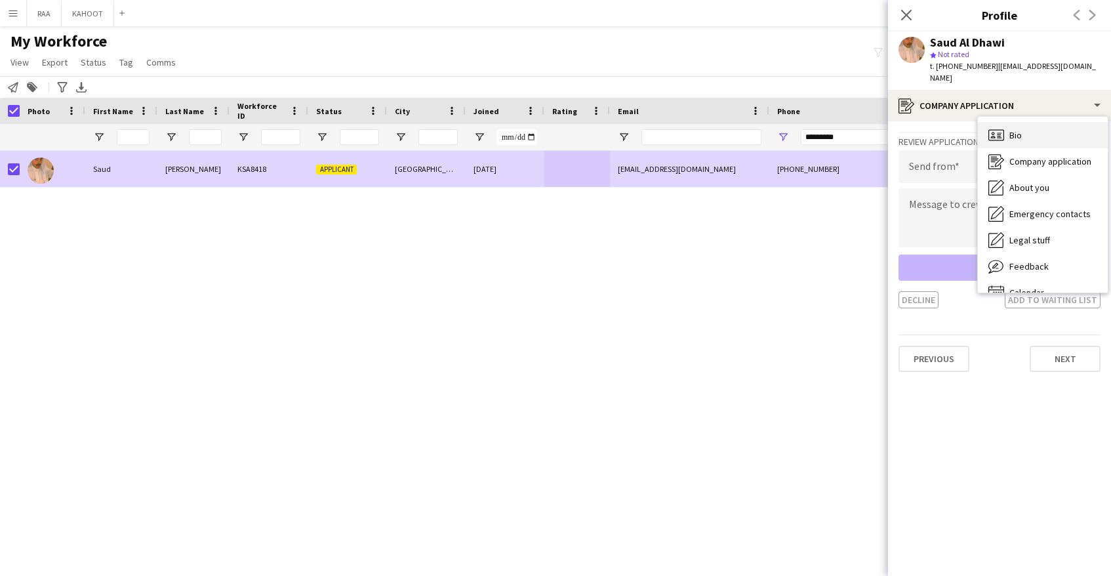
click at [1033, 125] on div "Bio Bio" at bounding box center [1043, 135] width 130 height 26
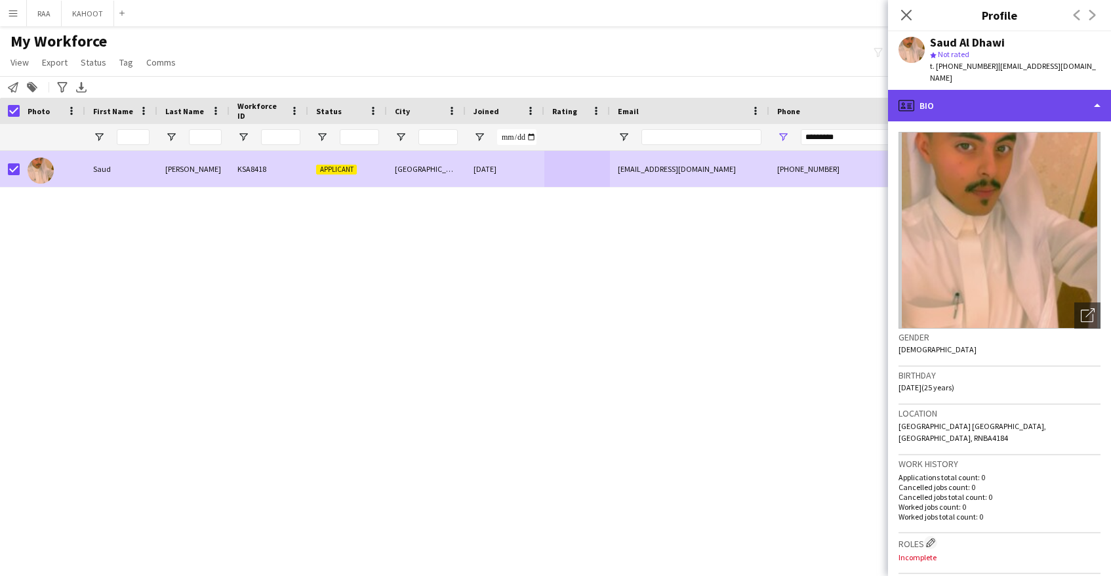
click at [1034, 98] on div "profile Bio" at bounding box center [999, 105] width 223 height 31
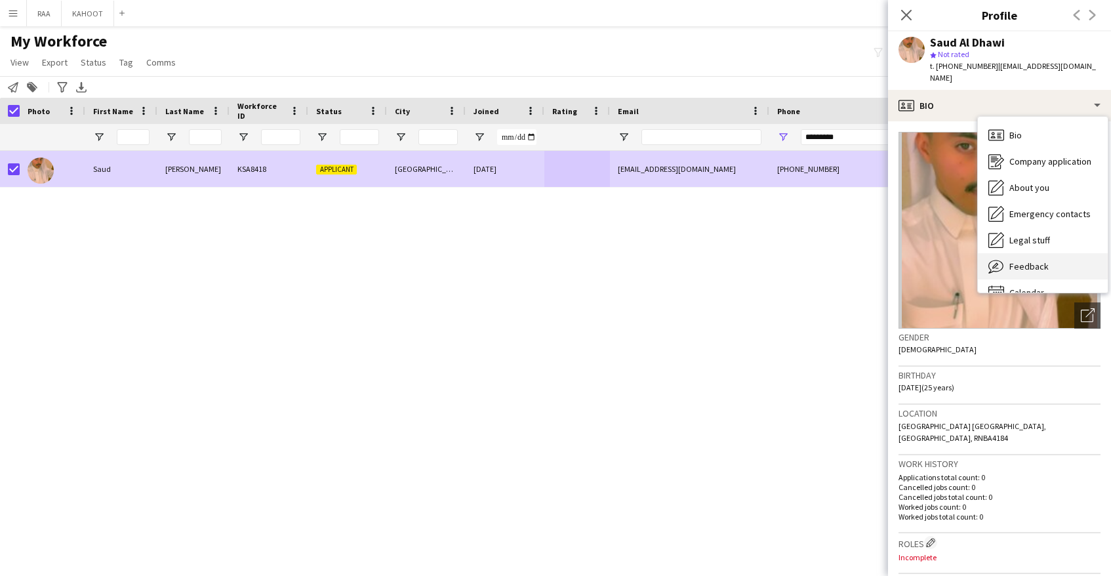
click at [1041, 260] on span "Feedback" at bounding box center [1028, 266] width 39 height 12
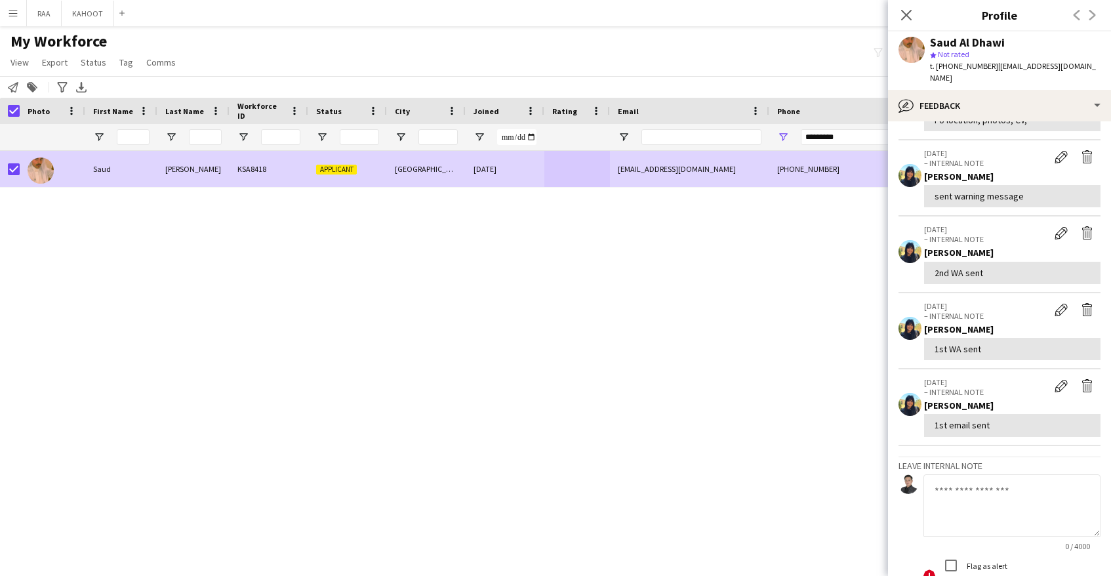
scroll to position [181, 0]
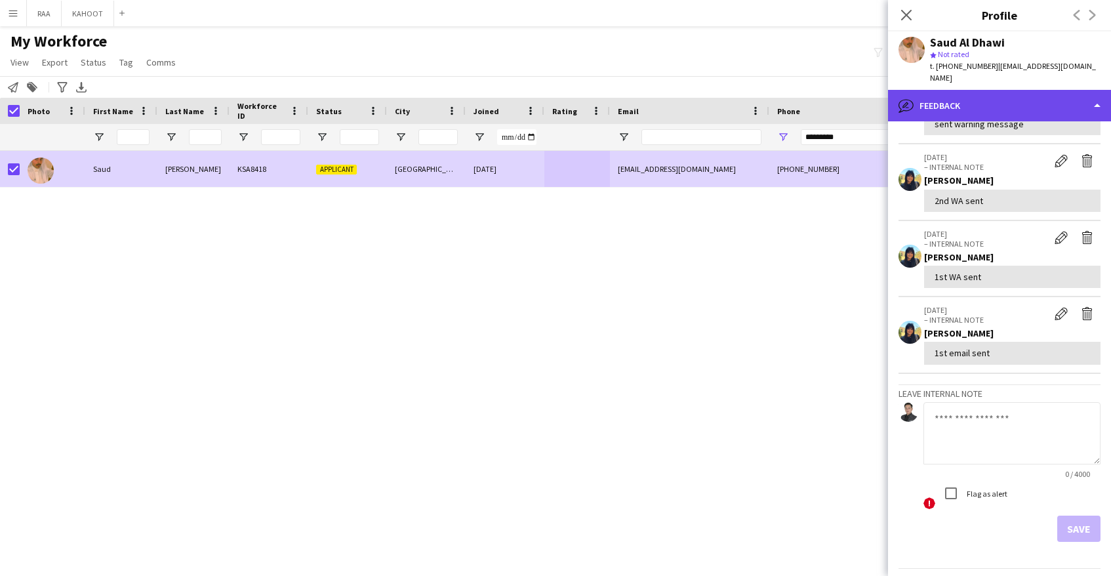
drag, startPoint x: 967, startPoint y: 88, endPoint x: 971, endPoint y: 98, distance: 11.0
click at [967, 90] on div "bubble-pencil Feedback" at bounding box center [999, 105] width 223 height 31
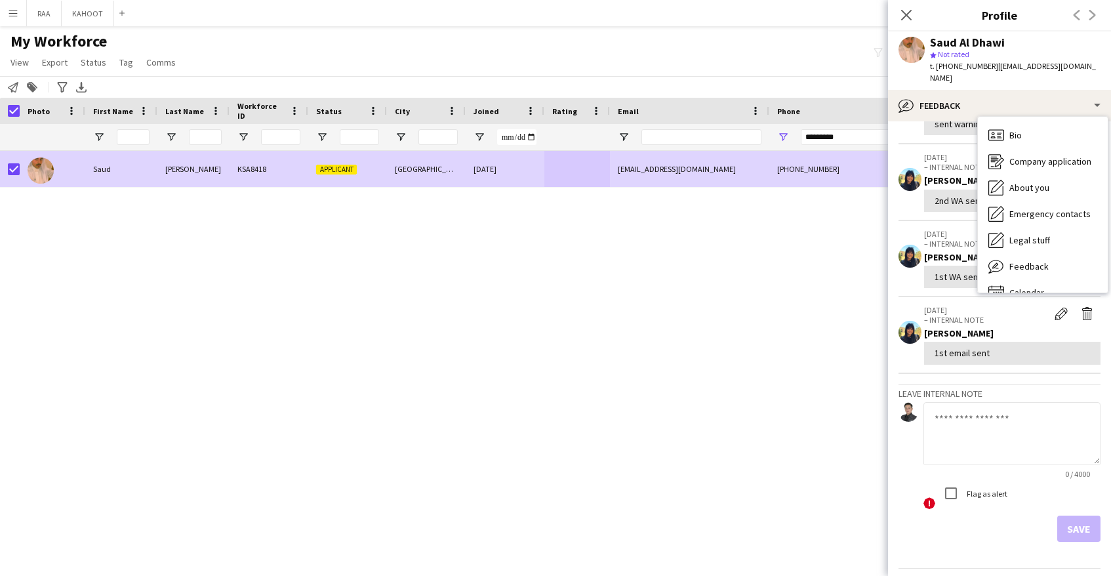
drag, startPoint x: 978, startPoint y: 415, endPoint x: 985, endPoint y: 401, distance: 16.1
click at [978, 415] on textarea at bounding box center [1012, 433] width 177 height 62
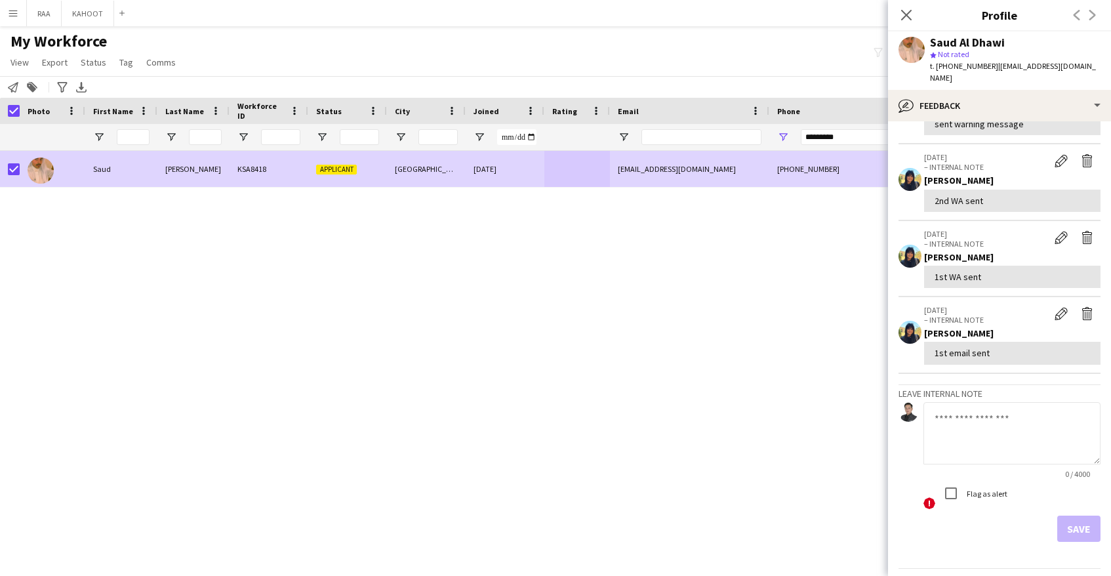
scroll to position [0, 0]
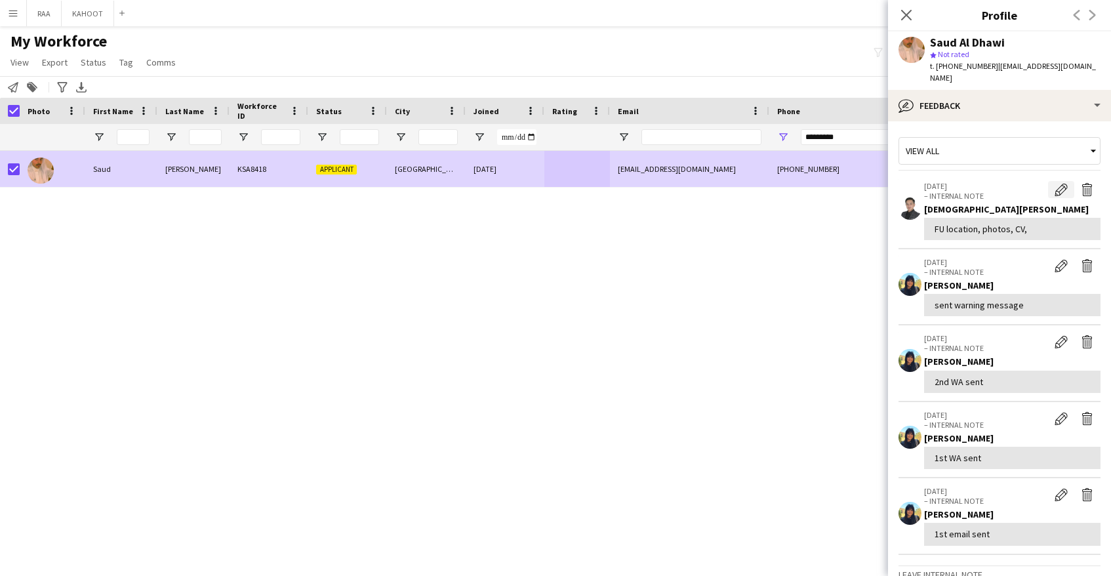
click at [1060, 183] on app-icon "Edit internal note" at bounding box center [1061, 189] width 13 height 13
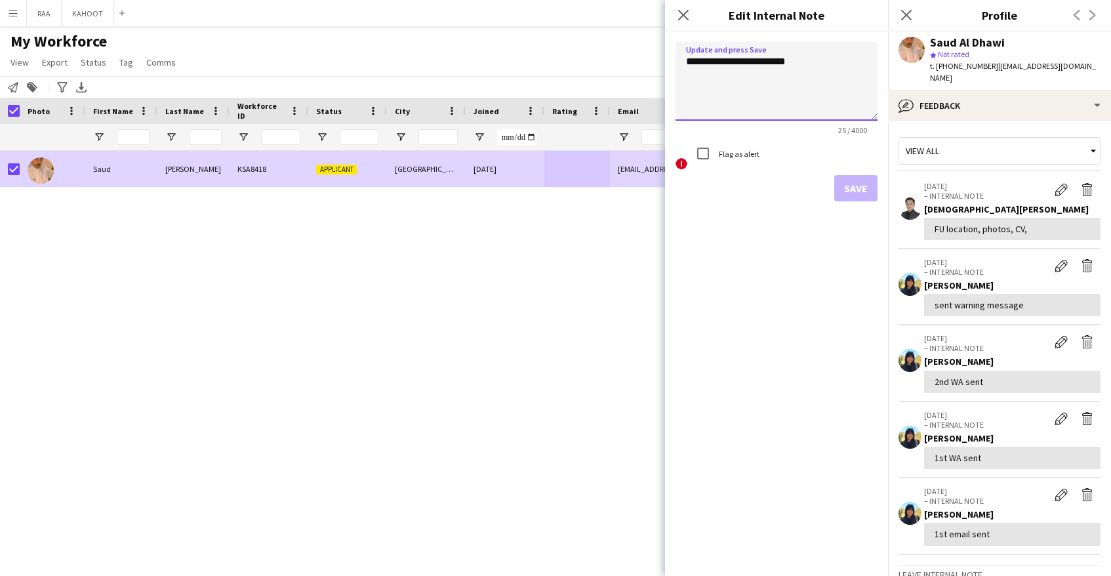
click at [847, 69] on textarea "**********" at bounding box center [777, 81] width 202 height 79
type textarea "**********"
click at [866, 187] on button "Save" at bounding box center [855, 188] width 43 height 26
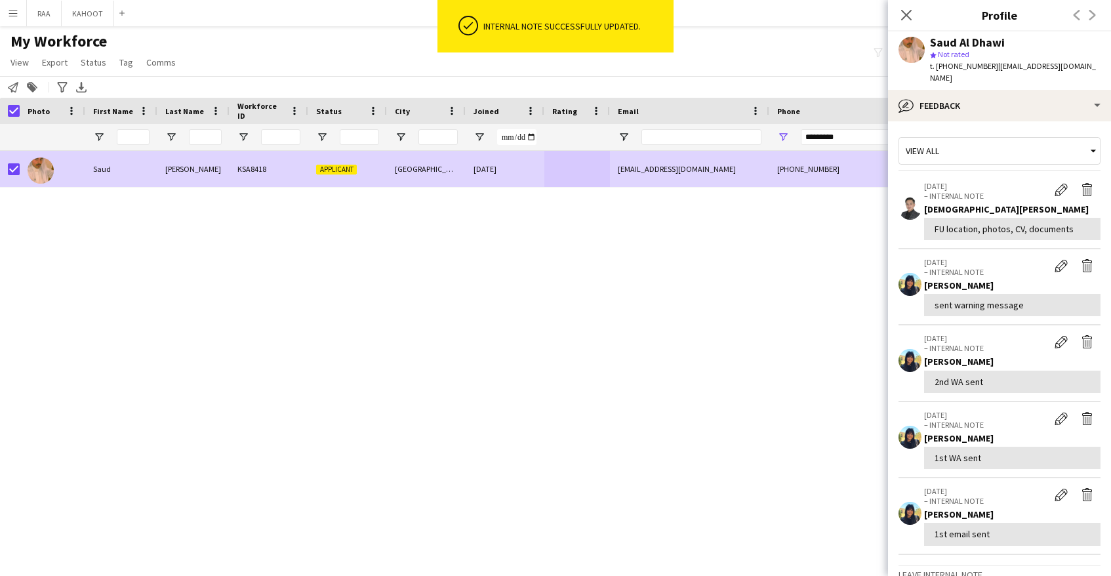
scroll to position [209, 0]
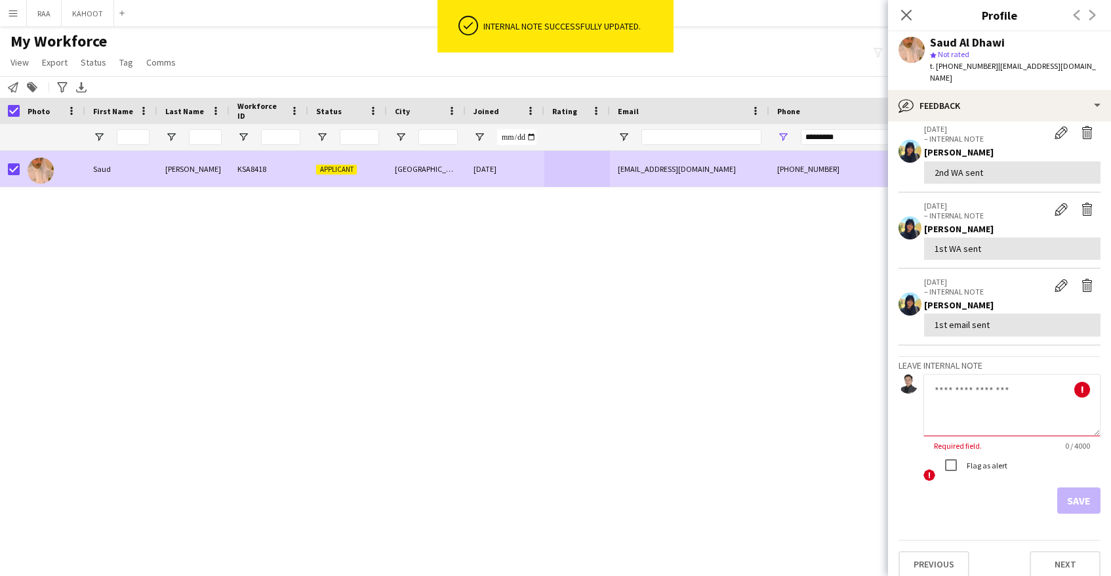
drag, startPoint x: 966, startPoint y: 413, endPoint x: 977, endPoint y: 397, distance: 19.5
click at [969, 411] on textarea at bounding box center [1012, 405] width 177 height 62
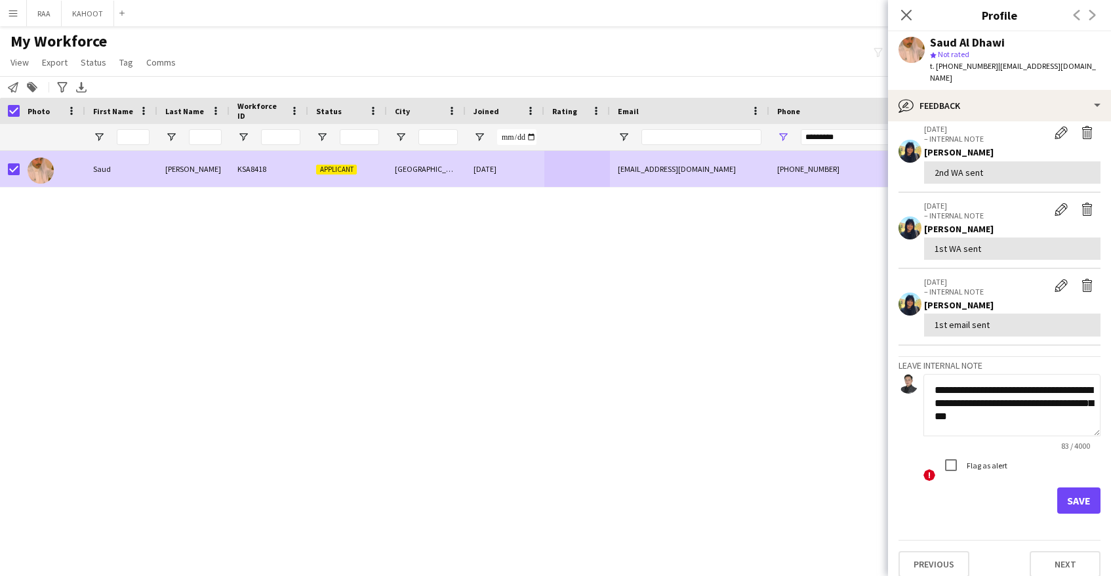
type textarea "**********"
click at [1088, 487] on button "Save" at bounding box center [1078, 500] width 43 height 26
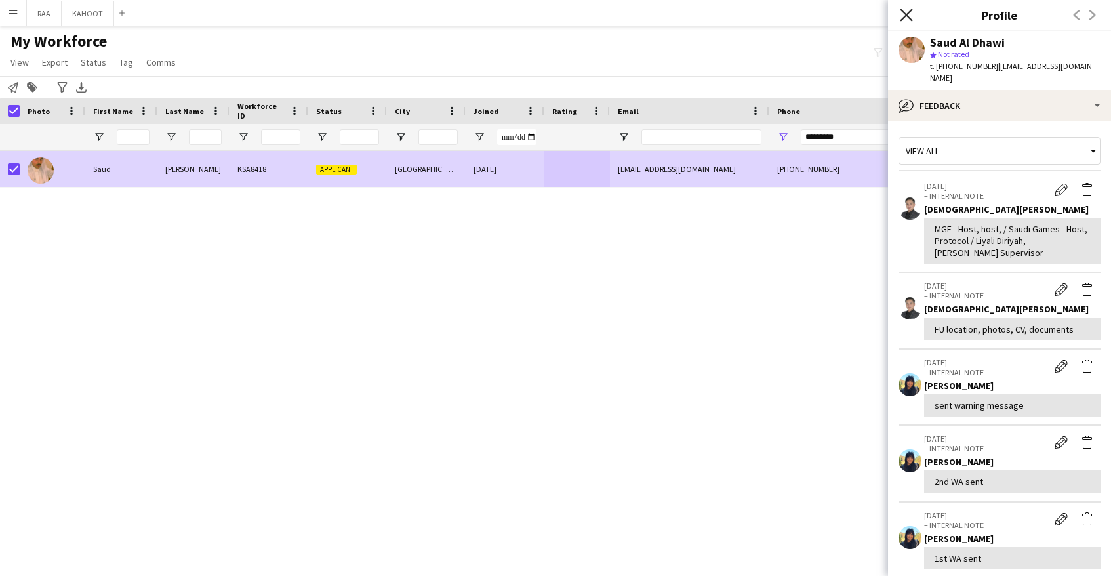
click at [909, 16] on icon "Close pop-in" at bounding box center [906, 15] width 12 height 12
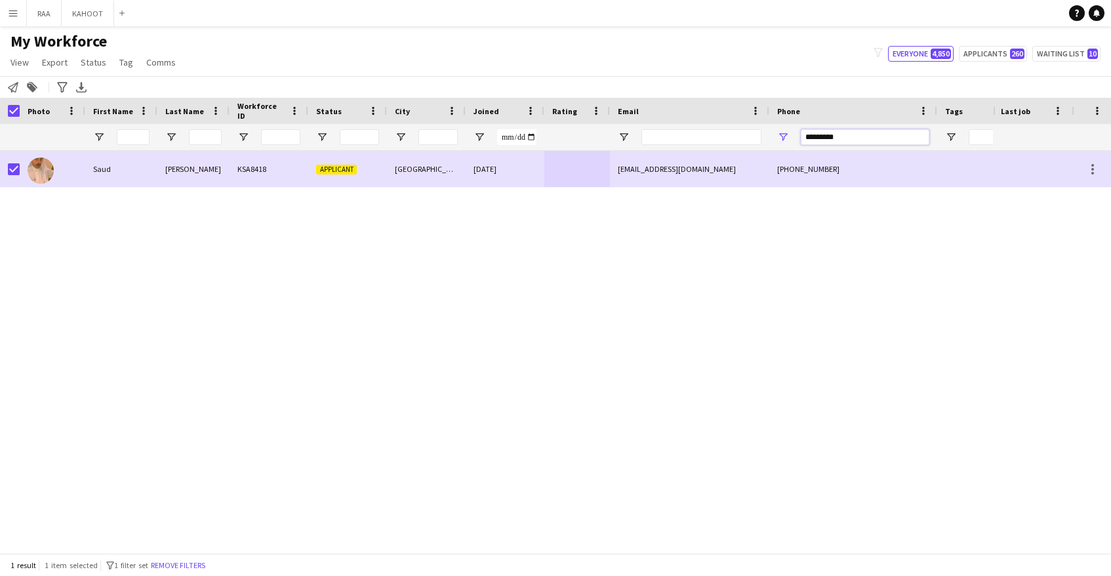
drag, startPoint x: 855, startPoint y: 138, endPoint x: 731, endPoint y: 135, distance: 124.0
click at [731, 135] on div at bounding box center [748, 137] width 1496 height 26
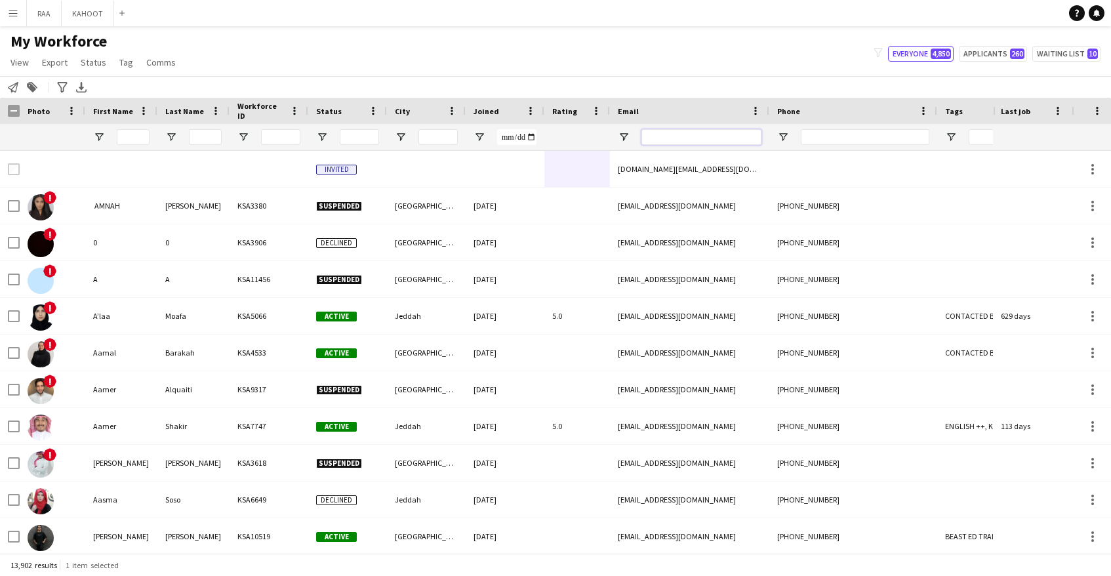
click at [712, 138] on input "Email Filter Input" at bounding box center [701, 137] width 120 height 16
paste input "**********"
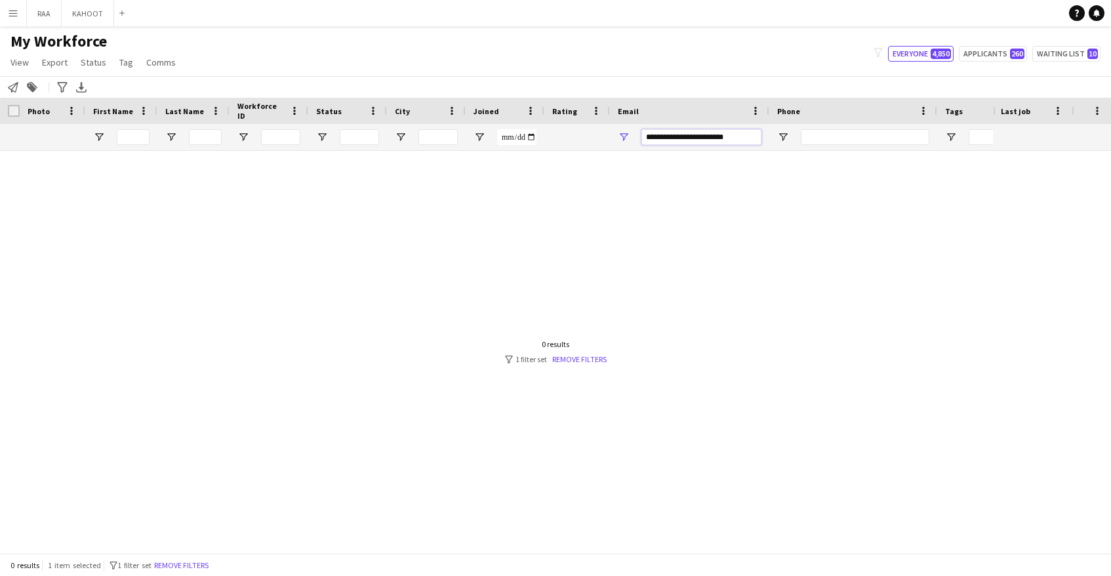
type input "**********"
click at [640, 217] on div at bounding box center [496, 352] width 993 height 402
click at [654, 138] on input "**********" at bounding box center [701, 137] width 120 height 16
click at [651, 136] on input "**********" at bounding box center [701, 137] width 120 height 16
drag, startPoint x: 762, startPoint y: 138, endPoint x: 756, endPoint y: 137, distance: 6.7
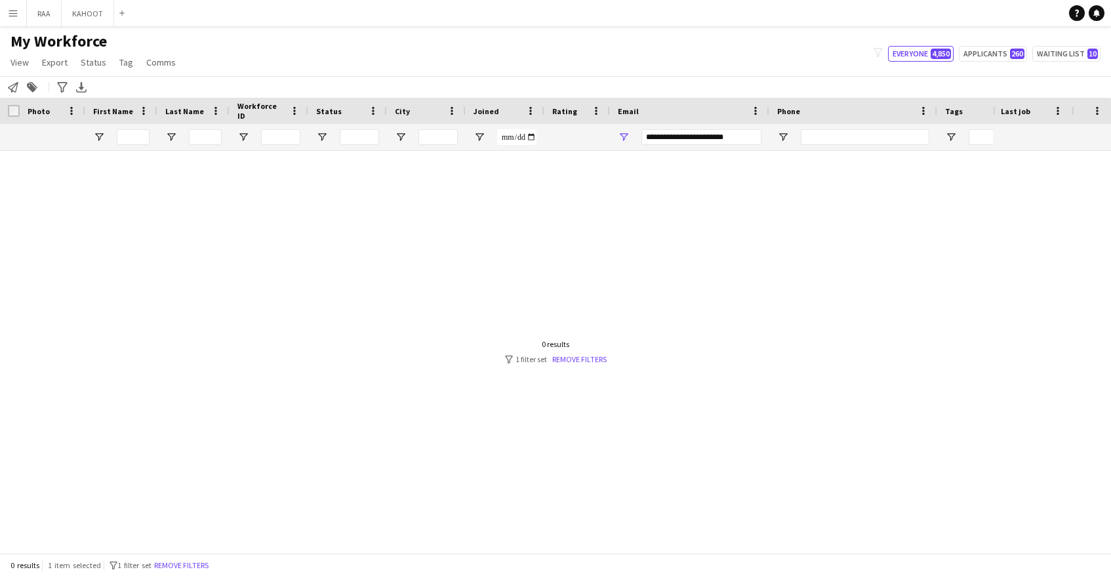
click at [762, 138] on div "**********" at bounding box center [689, 137] width 159 height 26
drag, startPoint x: 748, startPoint y: 136, endPoint x: 586, endPoint y: 132, distance: 161.4
click at [586, 132] on div at bounding box center [748, 137] width 1496 height 26
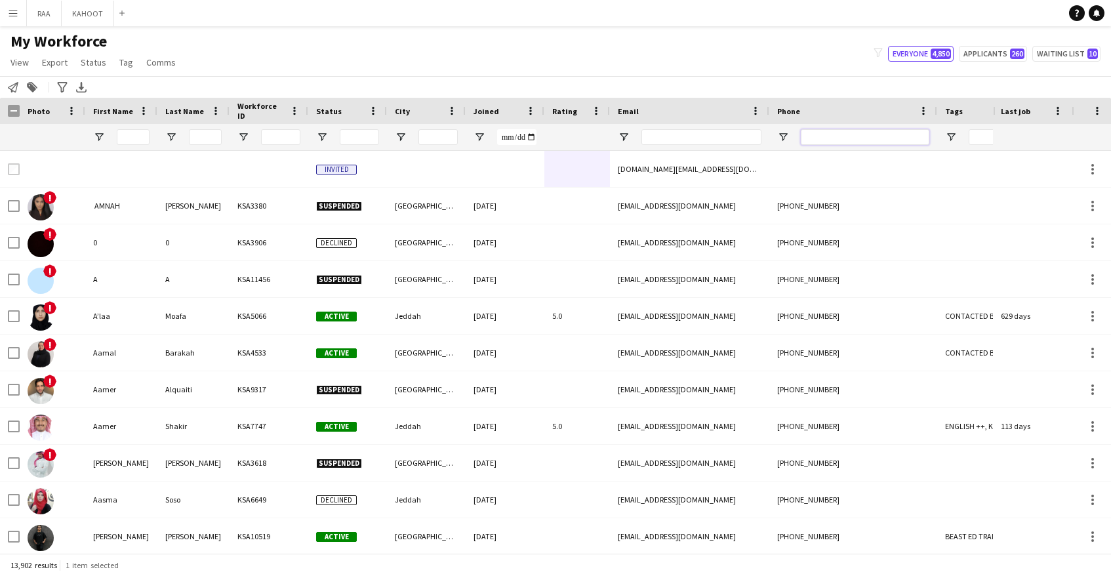
click at [834, 136] on input "Phone Filter Input" at bounding box center [865, 137] width 129 height 16
paste input "*********"
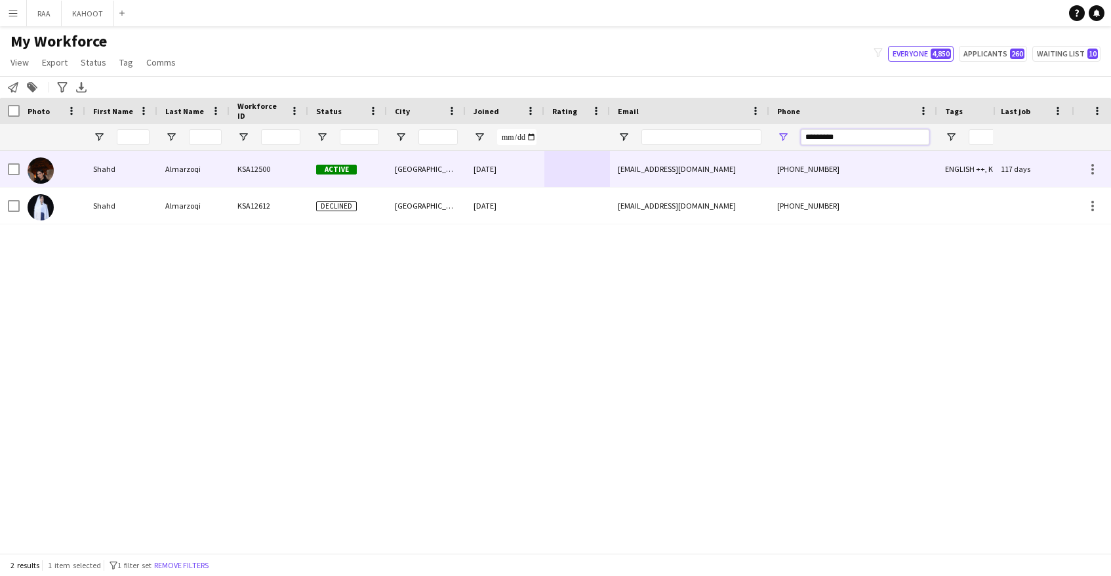
type input "*********"
click at [610, 174] on div "shahdmarzoqi8@gmail.com" at bounding box center [689, 169] width 159 height 36
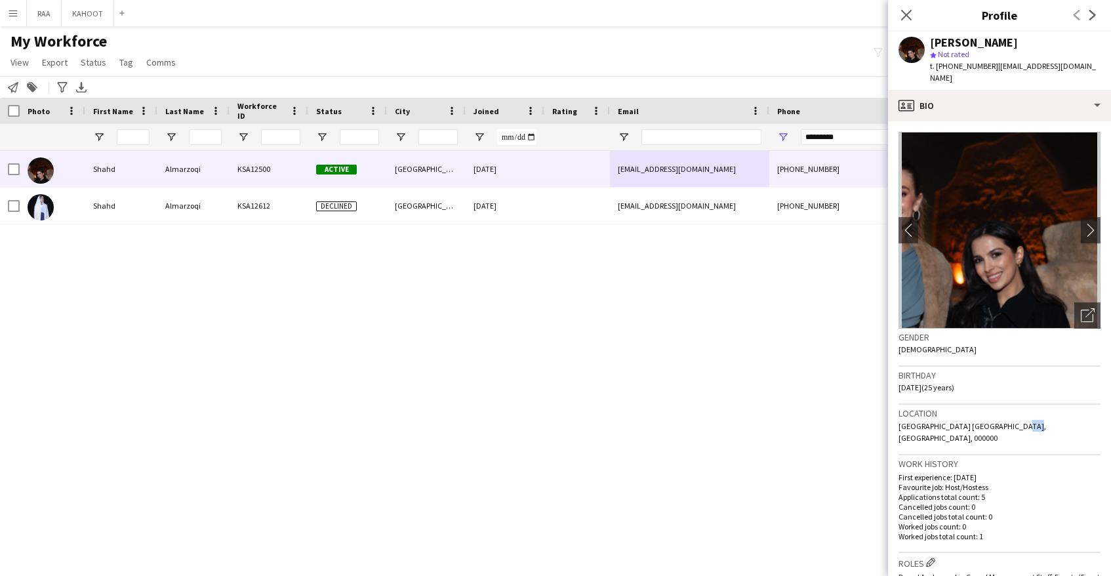
drag, startPoint x: 1003, startPoint y: 417, endPoint x: 1015, endPoint y: 417, distance: 12.5
click at [1011, 421] on span "Riyadh Saudi Arabia, Riyadh, 000000" at bounding box center [973, 432] width 148 height 22
click at [1016, 421] on span "Riyadh Saudi Arabia, Riyadh, 000000" at bounding box center [973, 432] width 148 height 22
click at [1082, 310] on div "Open photos pop-in" at bounding box center [1087, 315] width 26 height 26
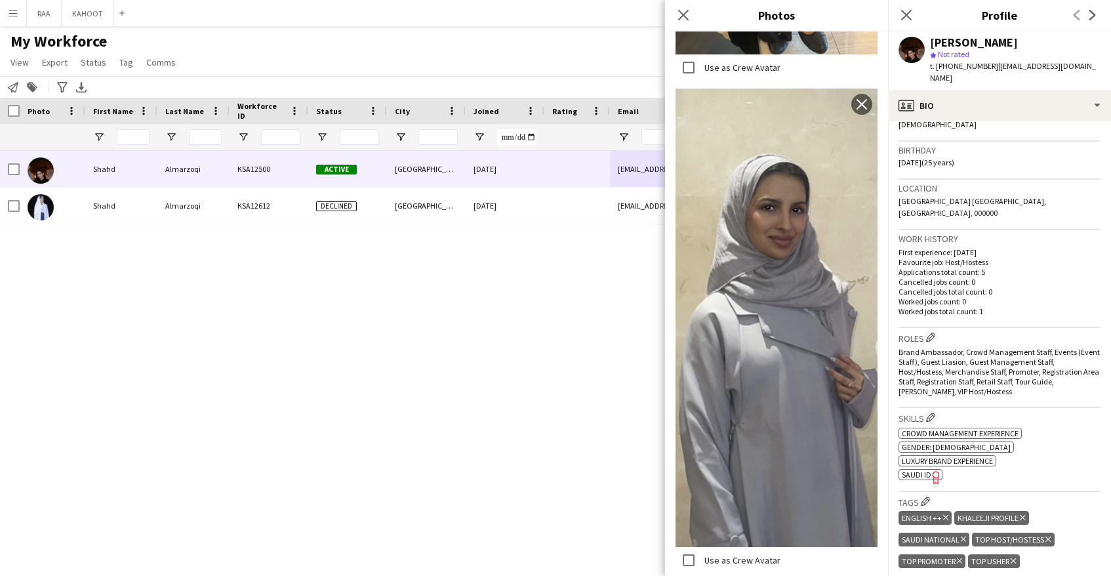
scroll to position [376, 0]
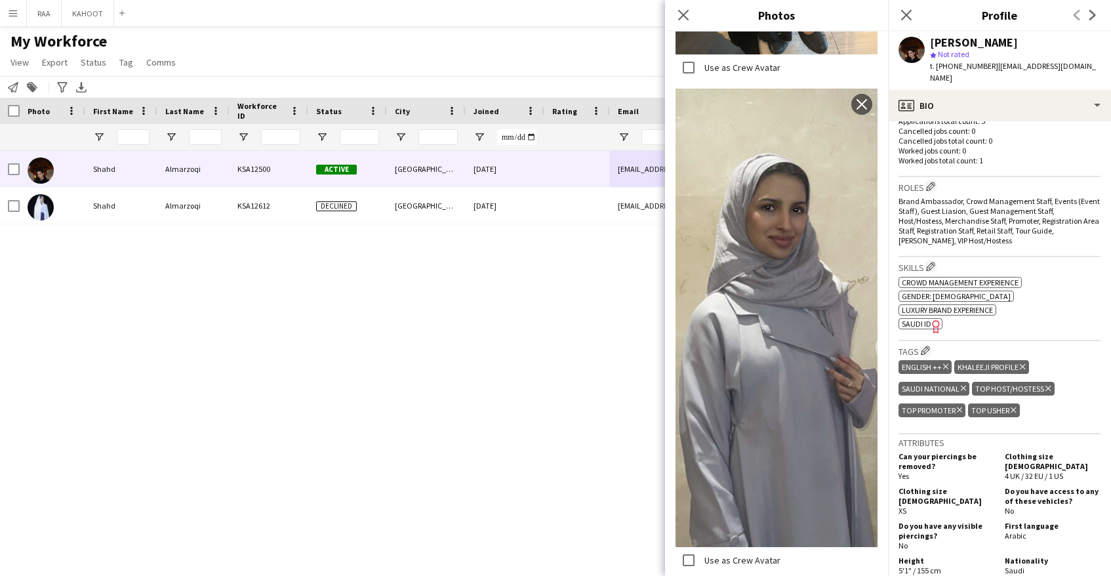
click at [935, 319] on icon "Freelancer has uploaded a photo validation of skill. Click to see" at bounding box center [936, 326] width 14 height 14
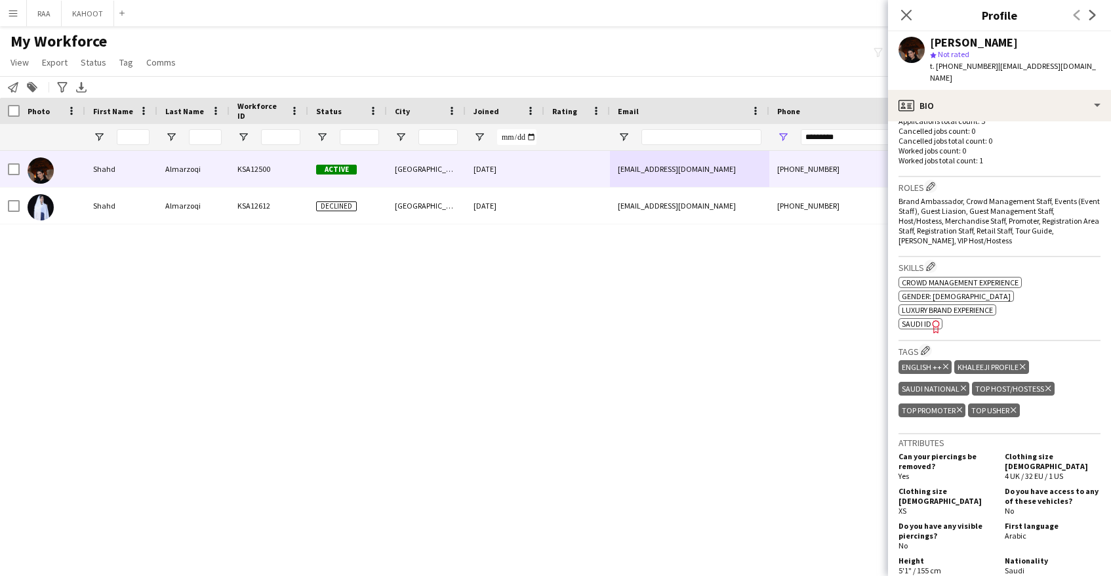
scroll to position [0, 0]
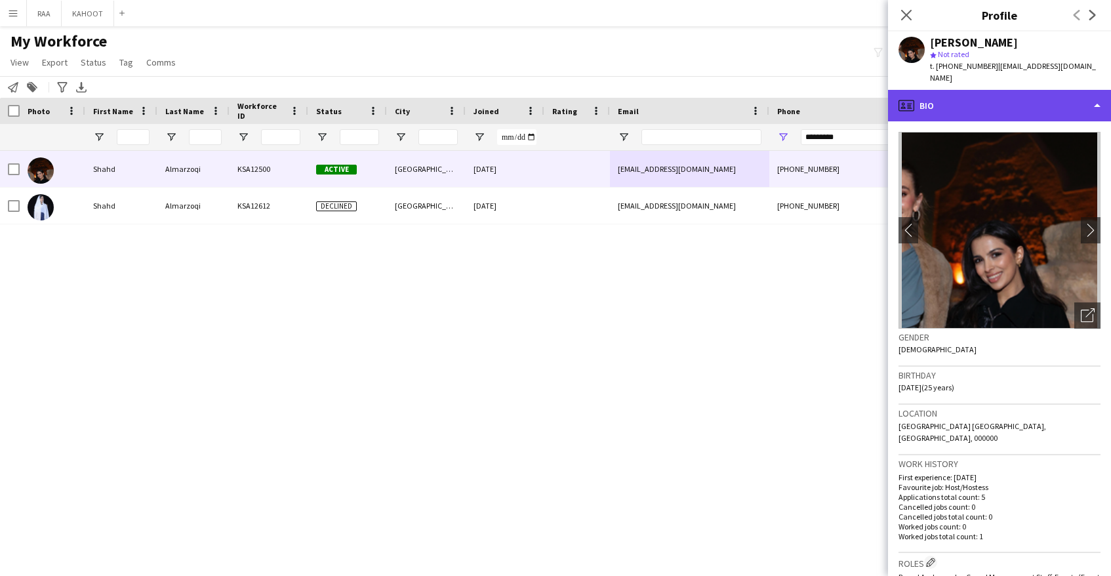
click at [1040, 98] on div "profile Bio" at bounding box center [999, 105] width 223 height 31
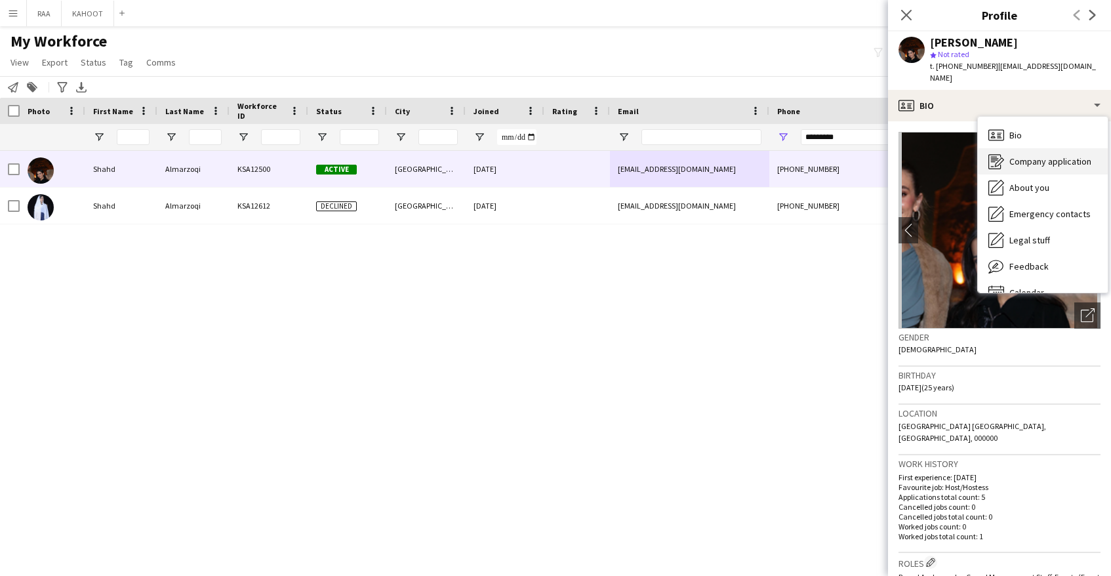
click at [1078, 157] on div "Company application Company application" at bounding box center [1043, 161] width 130 height 26
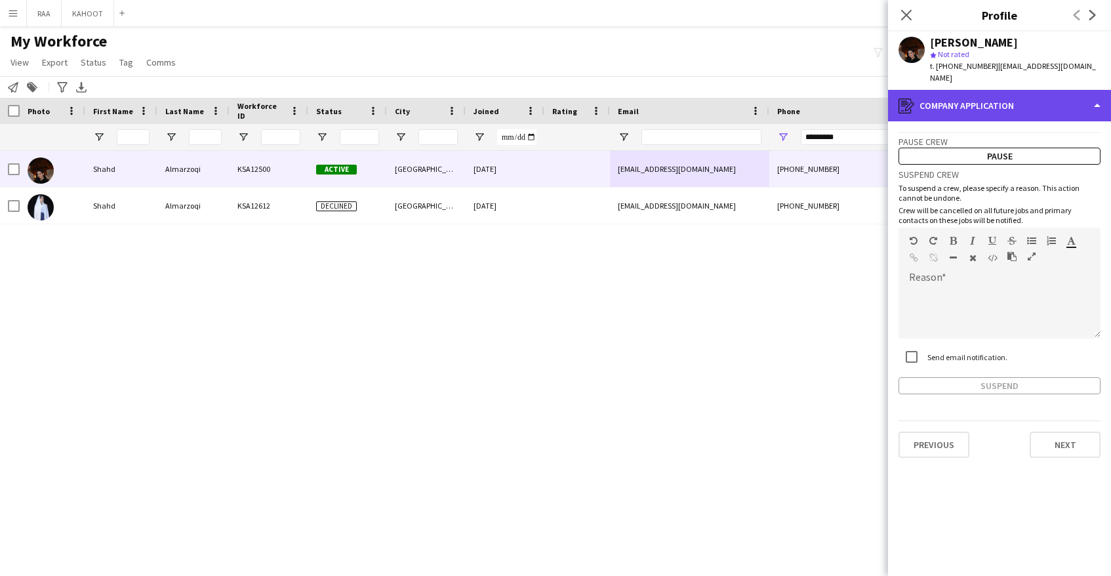
click at [1035, 98] on div "register Company application" at bounding box center [999, 105] width 223 height 31
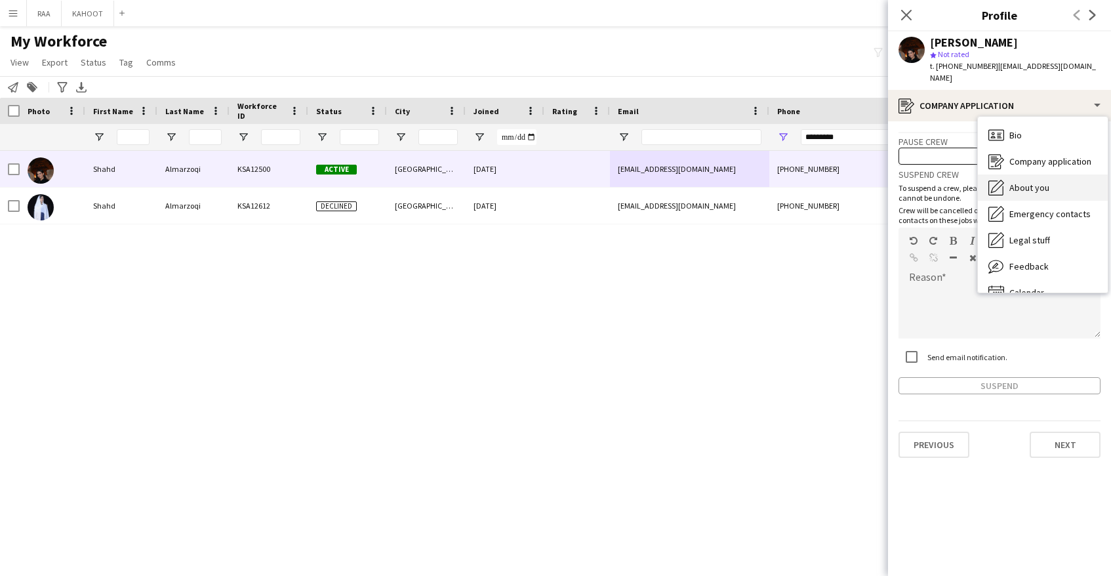
click at [1075, 175] on div "About you About you" at bounding box center [1043, 187] width 130 height 26
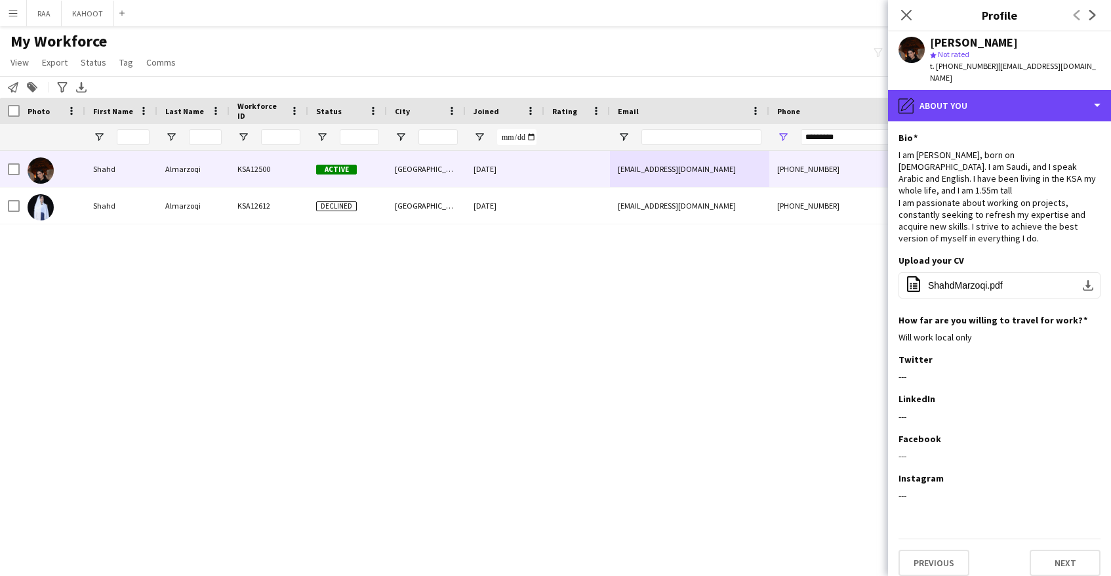
drag, startPoint x: 996, startPoint y: 100, endPoint x: 1014, endPoint y: 141, distance: 45.0
click at [996, 100] on div "pencil4 About you" at bounding box center [999, 105] width 223 height 31
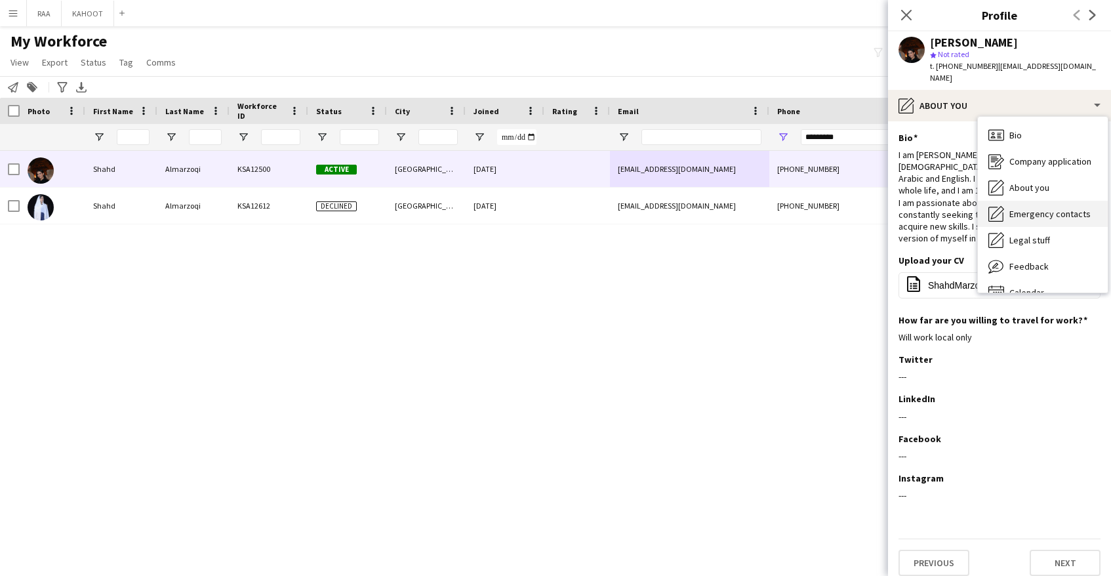
click at [1026, 208] on span "Emergency contacts" at bounding box center [1049, 214] width 81 height 12
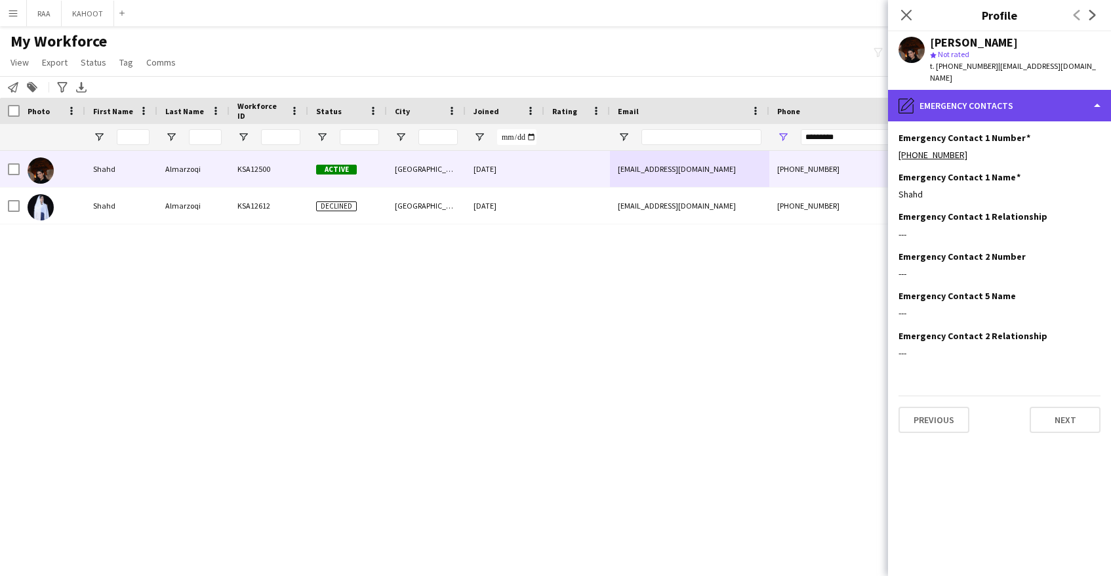
click at [995, 90] on div "pencil4 Emergency contacts" at bounding box center [999, 105] width 223 height 31
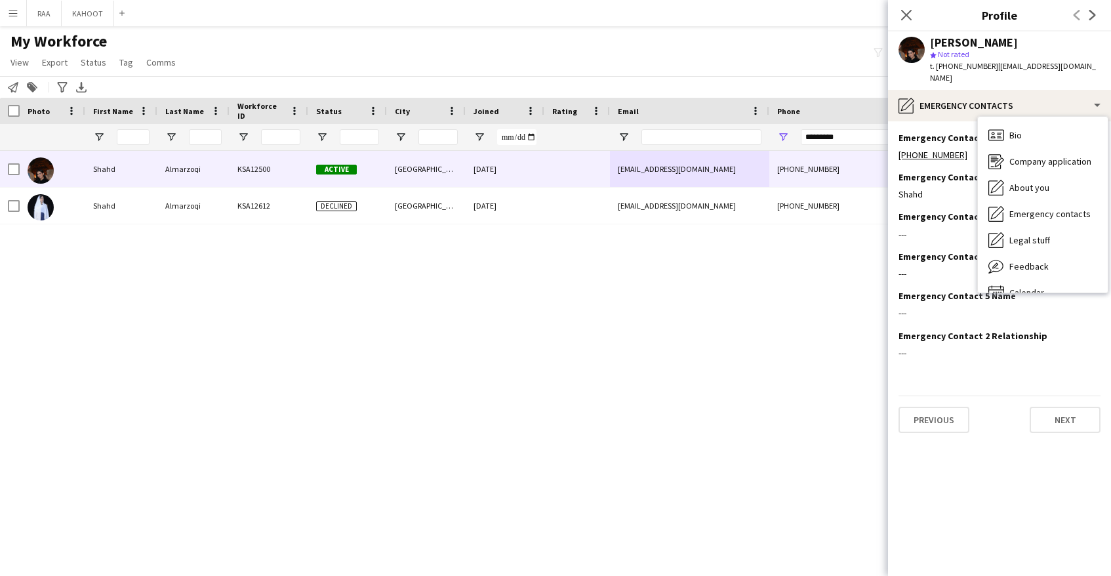
click at [987, 439] on app-section-data-types "Emergency Contact 1 Number Edit this field +9660555737608 Emergency Contact 1 N…" at bounding box center [999, 348] width 223 height 455
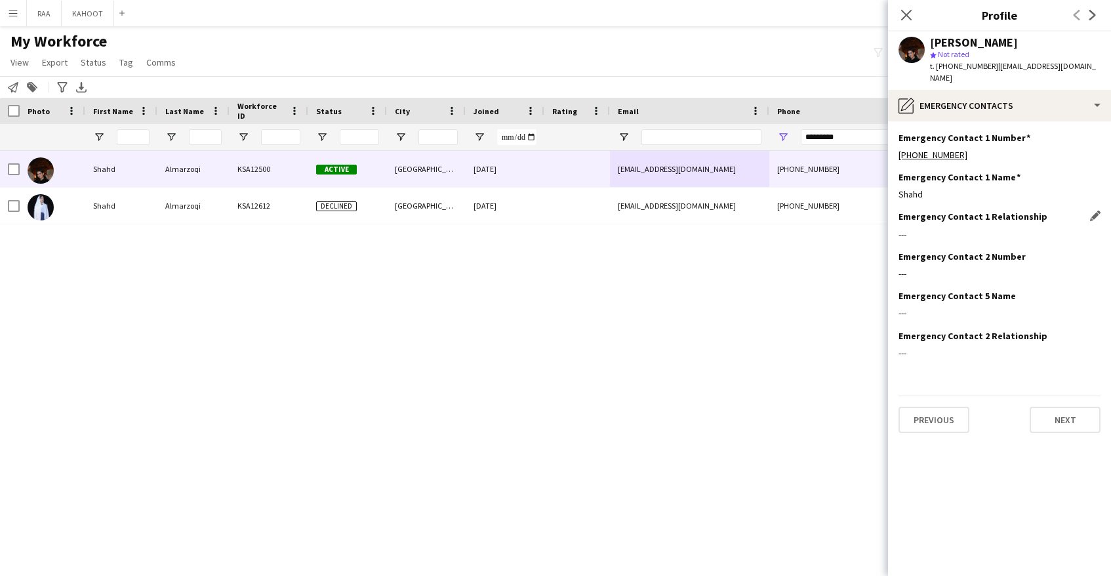
click at [1097, 213] on div "Emergency Contact 1 Relationship Edit this field ---" at bounding box center [1000, 230] width 202 height 39
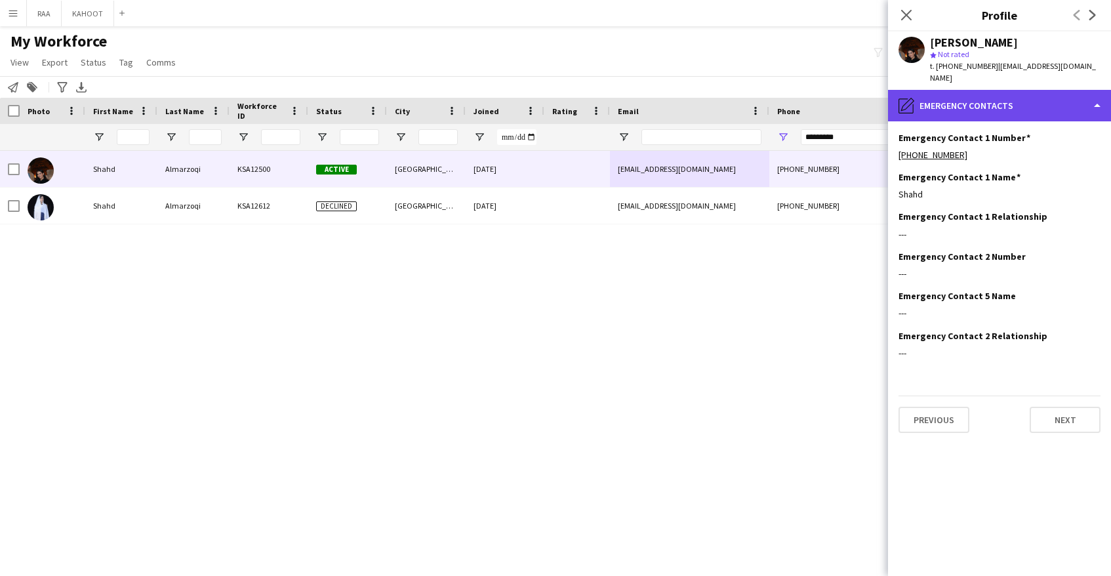
click at [1004, 90] on div "pencil4 Emergency contacts" at bounding box center [999, 105] width 223 height 31
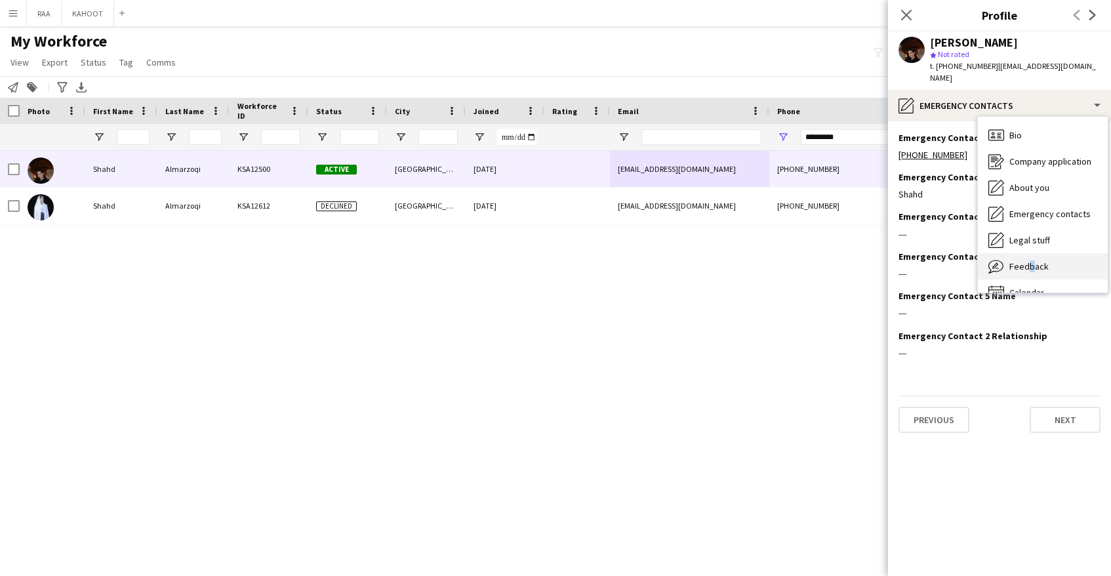
click at [1025, 260] on span "Feedback" at bounding box center [1028, 266] width 39 height 12
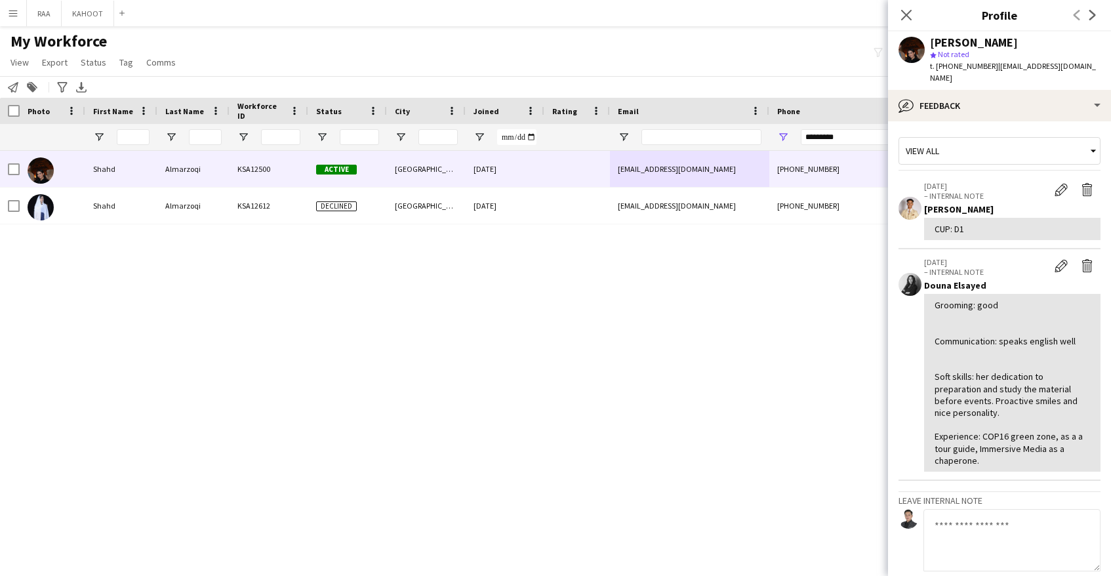
scroll to position [124, 0]
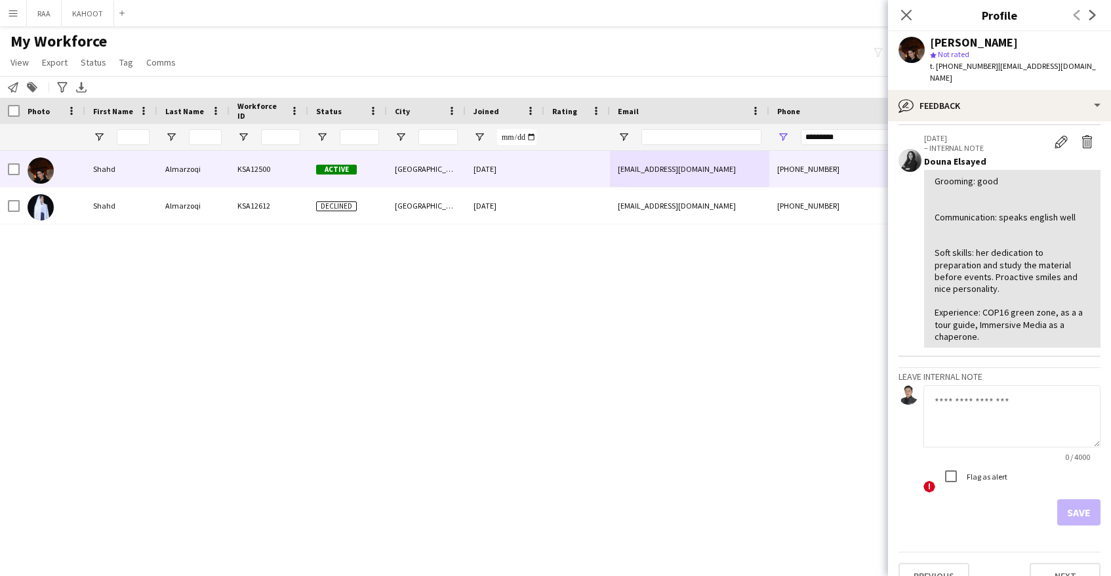
click at [991, 385] on textarea at bounding box center [1012, 416] width 177 height 62
click at [983, 385] on textarea "**********" at bounding box center [1012, 416] width 177 height 62
click at [979, 385] on textarea "**********" at bounding box center [1012, 416] width 177 height 62
type textarea "**********"
click at [1082, 499] on button "Save" at bounding box center [1078, 512] width 43 height 26
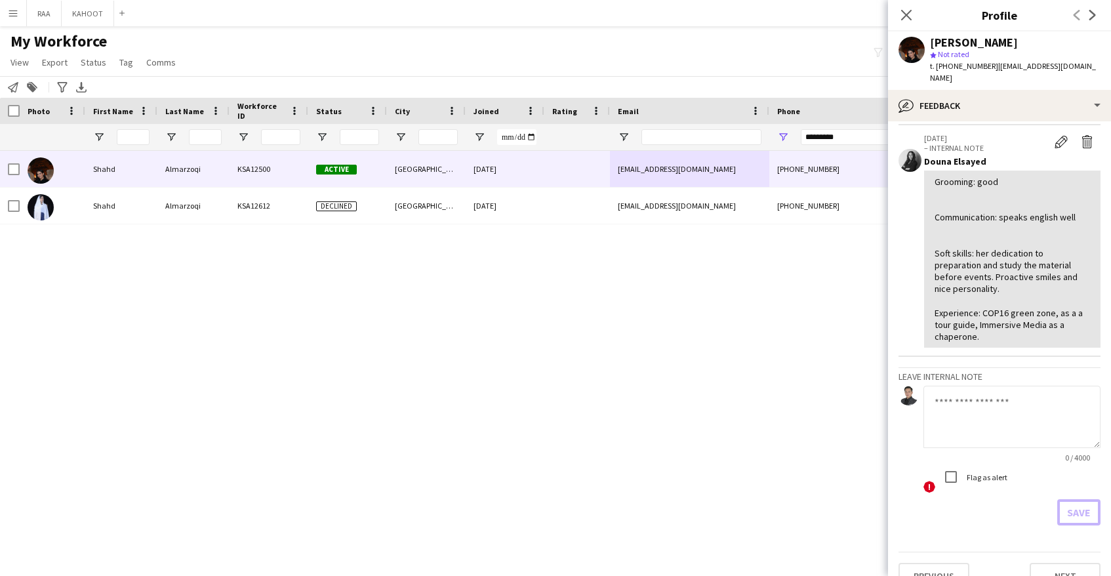
scroll to position [0, 0]
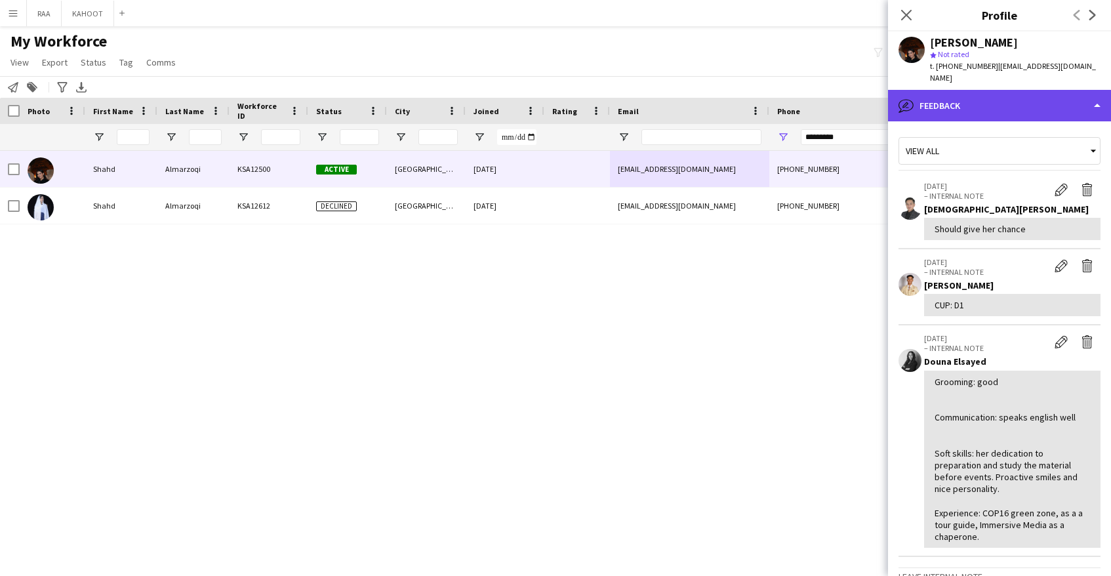
click at [1022, 90] on div "bubble-pencil Feedback" at bounding box center [999, 105] width 223 height 31
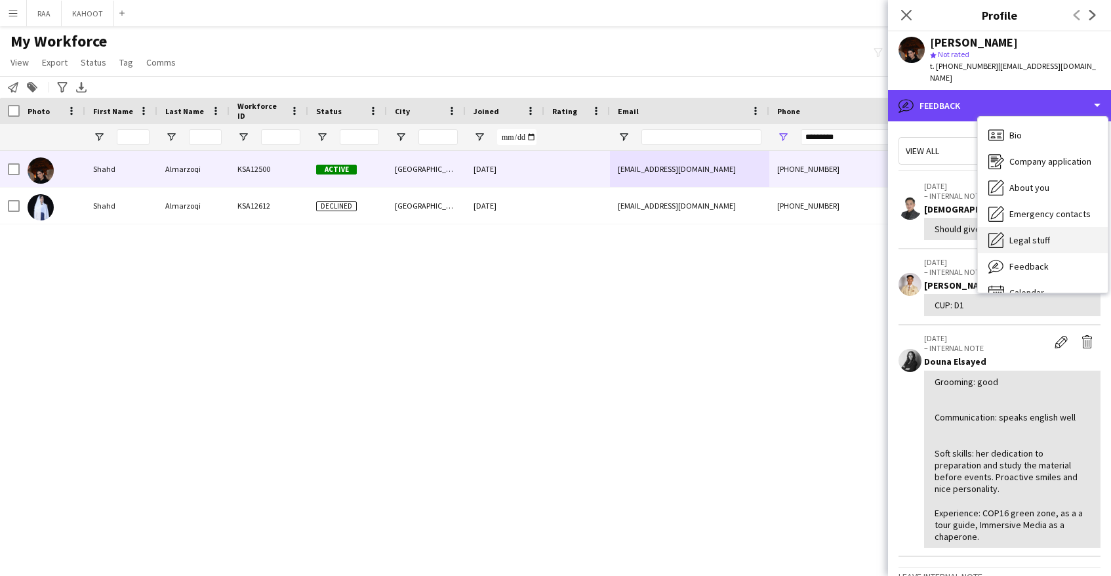
scroll to position [18, 0]
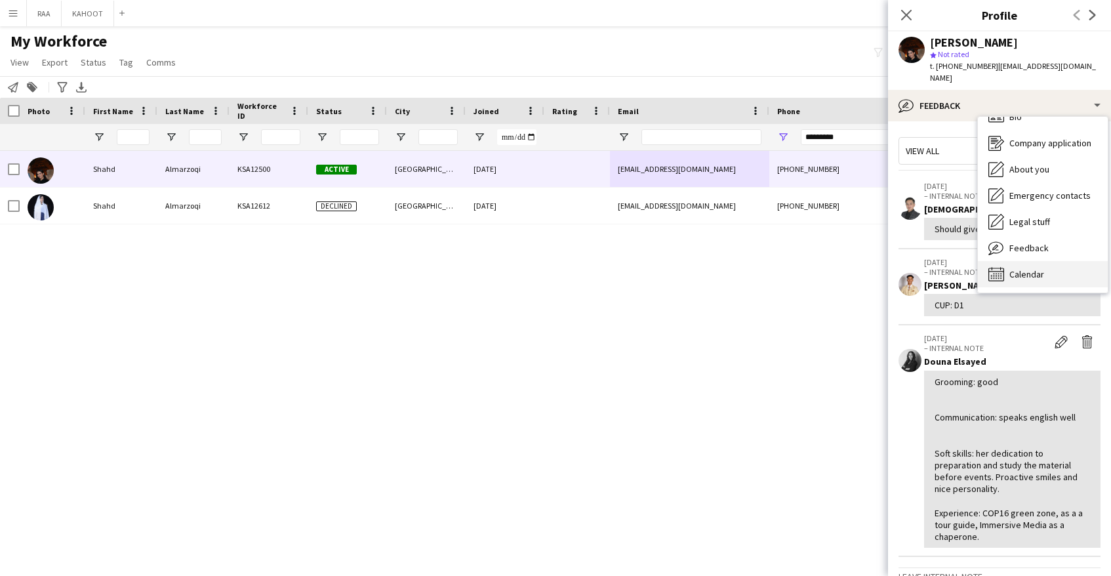
click at [1051, 261] on div "Calendar Calendar" at bounding box center [1043, 274] width 130 height 26
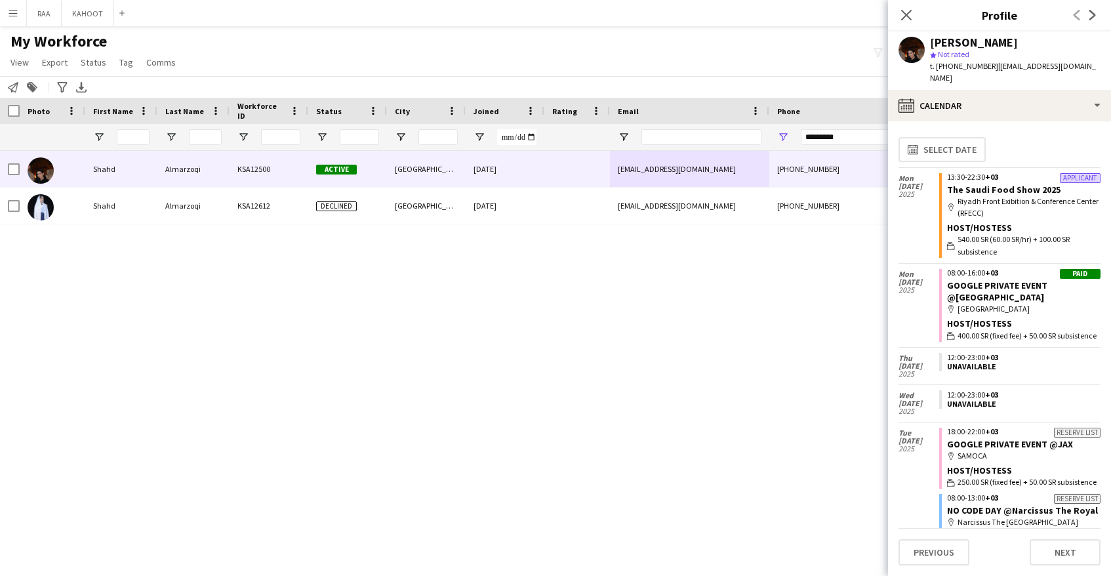
click at [1032, 269] on div "08:00-16:00 +03" at bounding box center [1023, 273] width 153 height 8
click at [1027, 279] on link "GOOGLE PRIVATE EVENT @Crowne Plaza RDC" at bounding box center [997, 291] width 100 height 24
click at [973, 68] on span "t. +966555737608" at bounding box center [964, 66] width 68 height 10
copy span "966555737608"
